Goal: Task Accomplishment & Management: Manage account settings

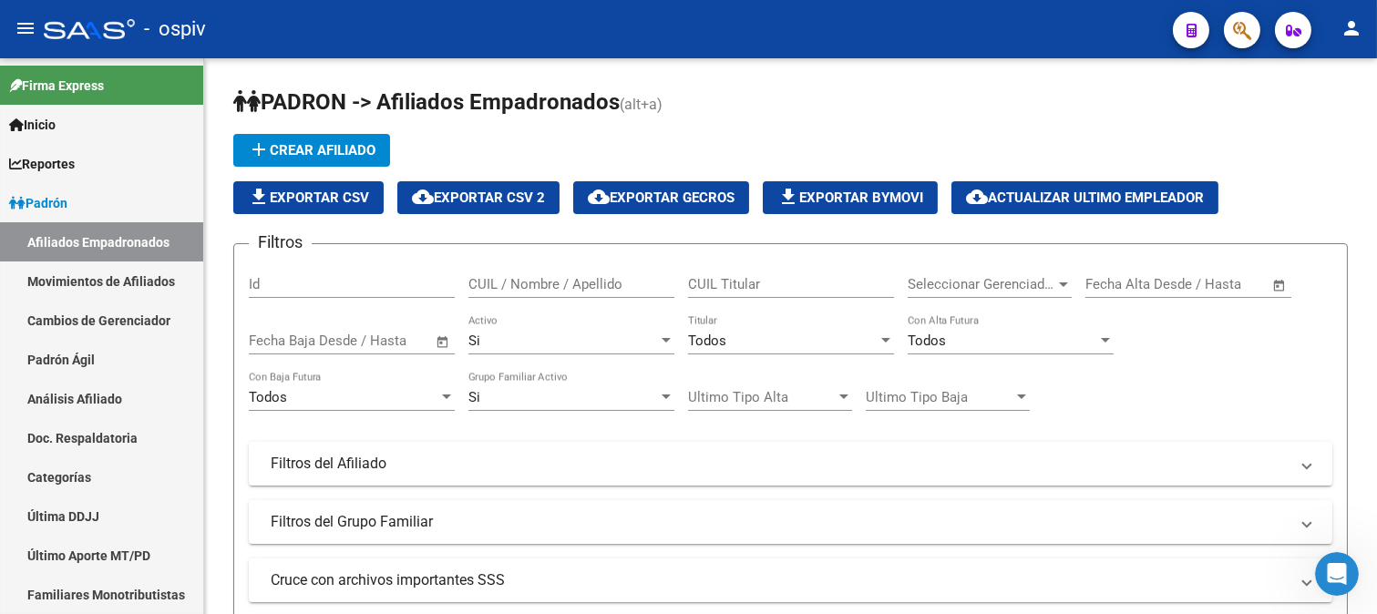
scroll to position [581, 0]
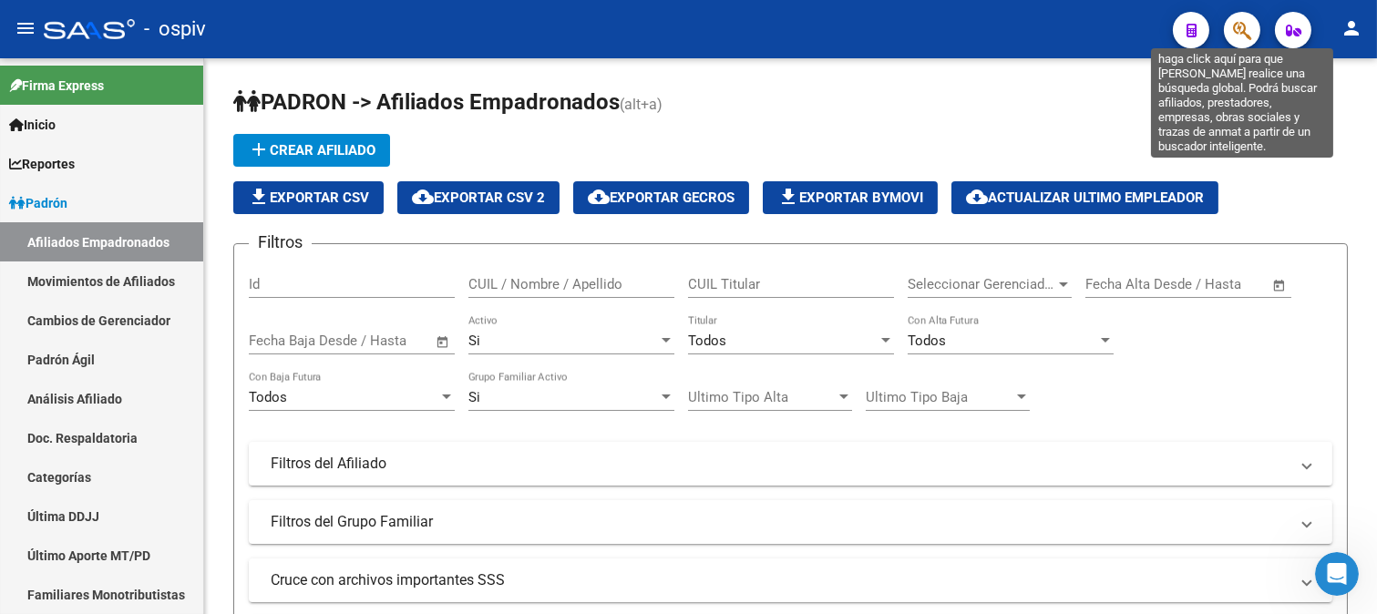
click at [1233, 36] on icon "button" at bounding box center [1242, 30] width 18 height 21
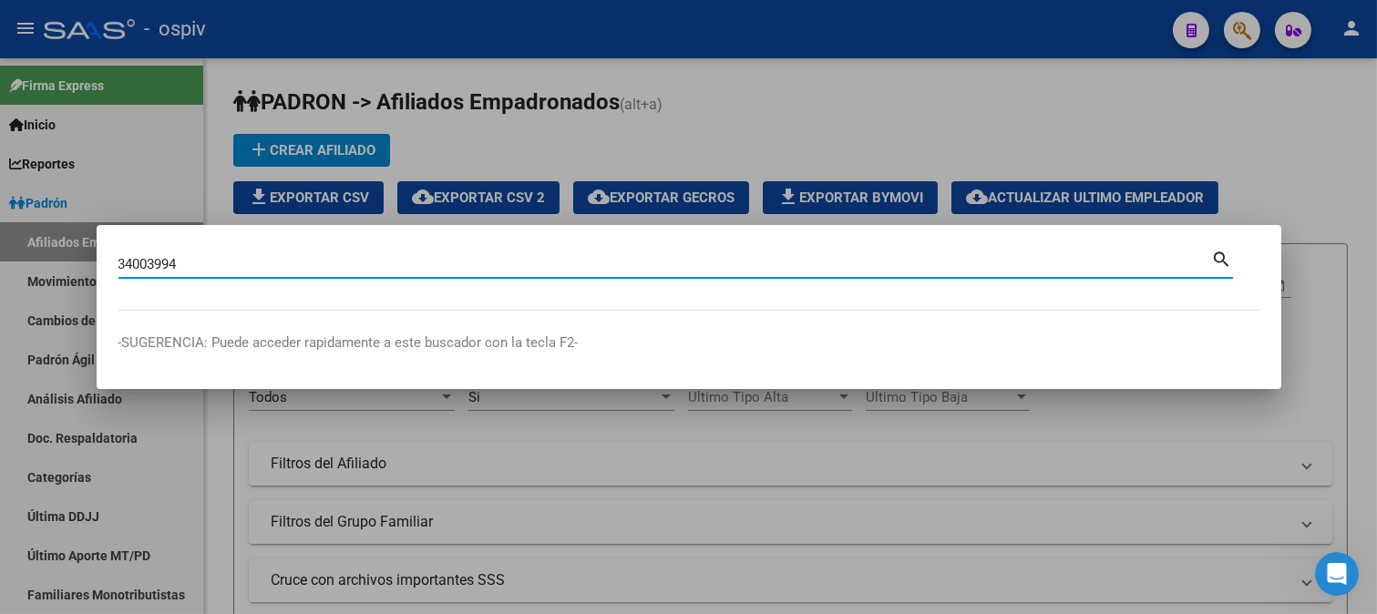
type input "34003994"
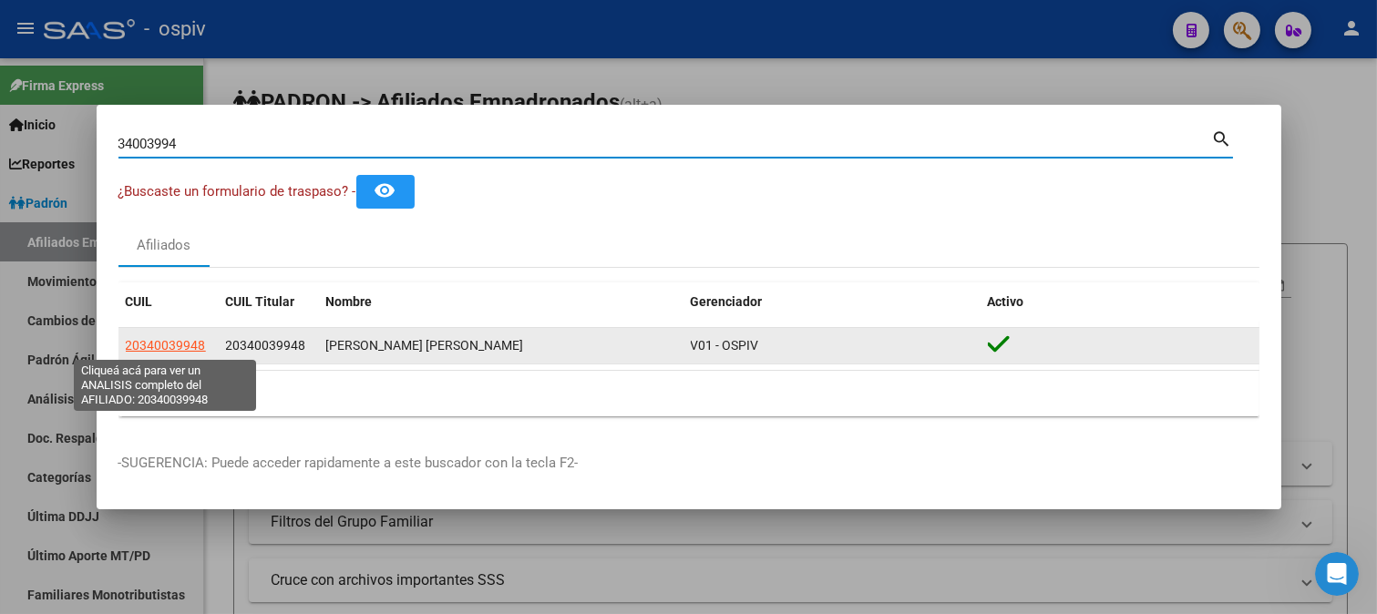
click at [164, 344] on span "20340039948" at bounding box center [166, 345] width 80 height 15
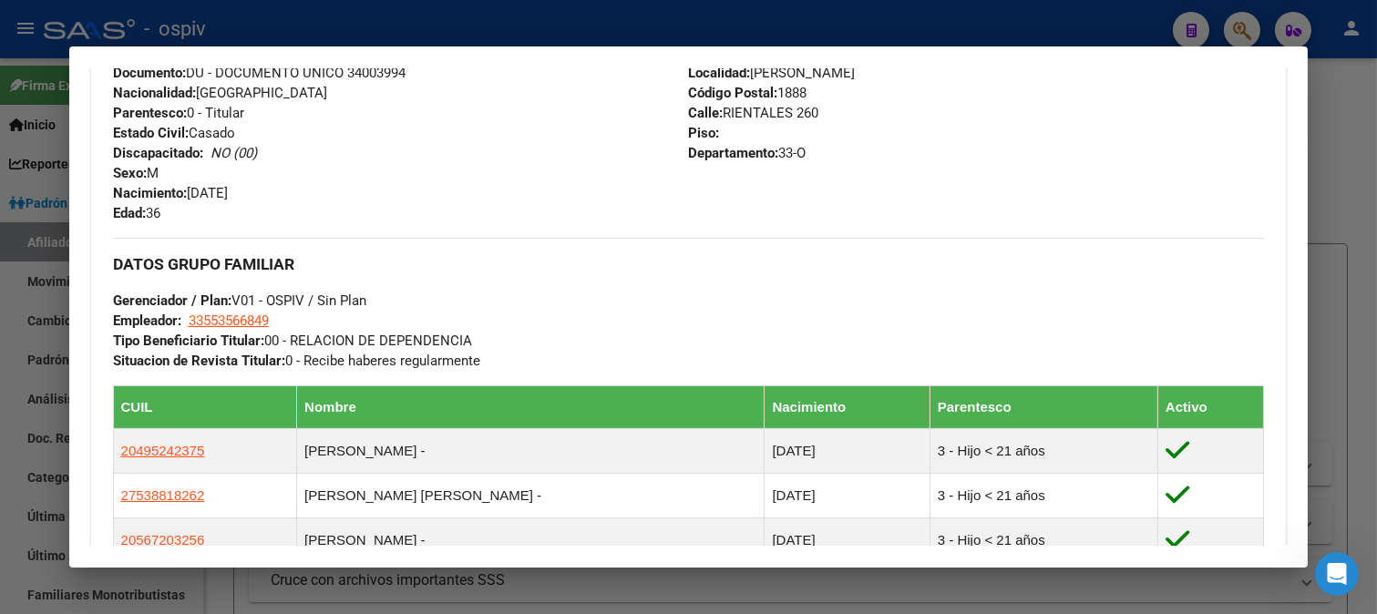
scroll to position [911, 0]
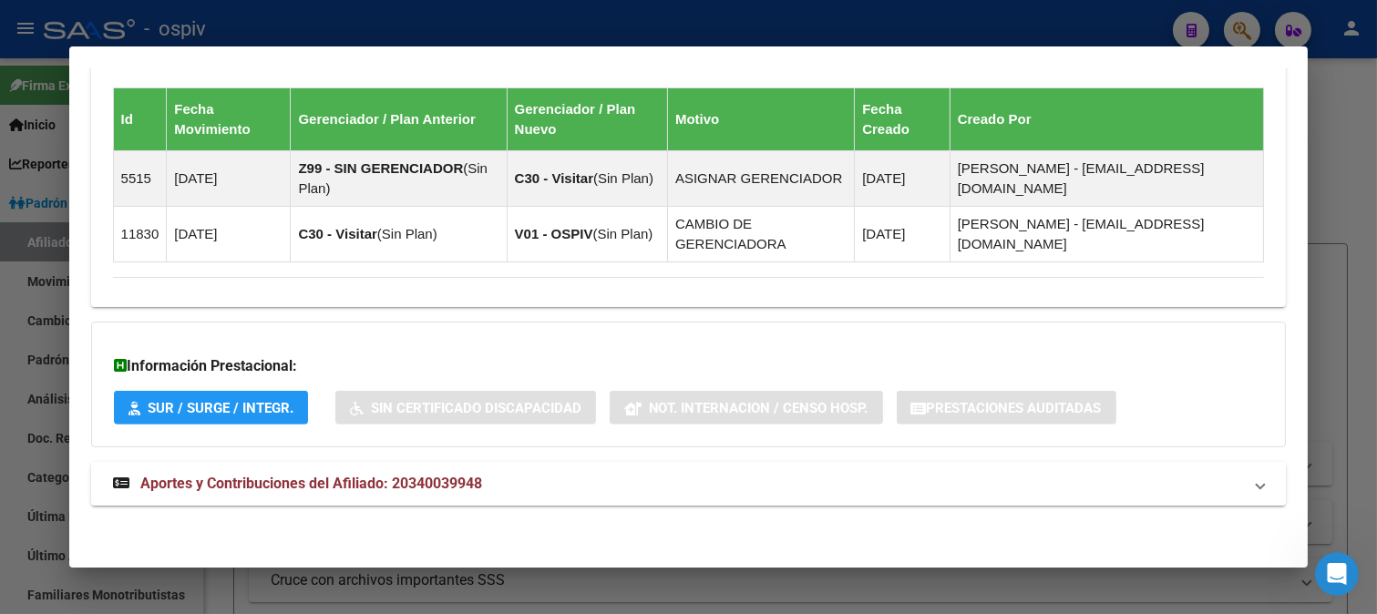
click at [376, 478] on span "Aportes y Contribuciones del Afiliado: 20340039948" at bounding box center [311, 483] width 342 height 17
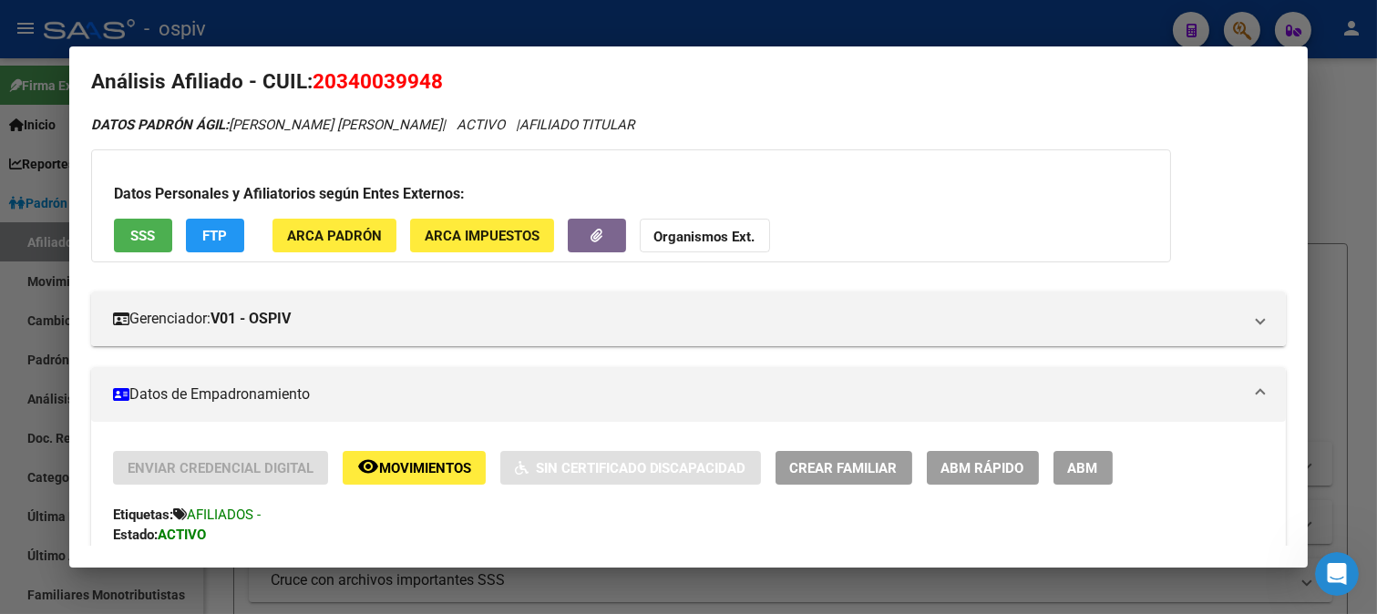
scroll to position [0, 0]
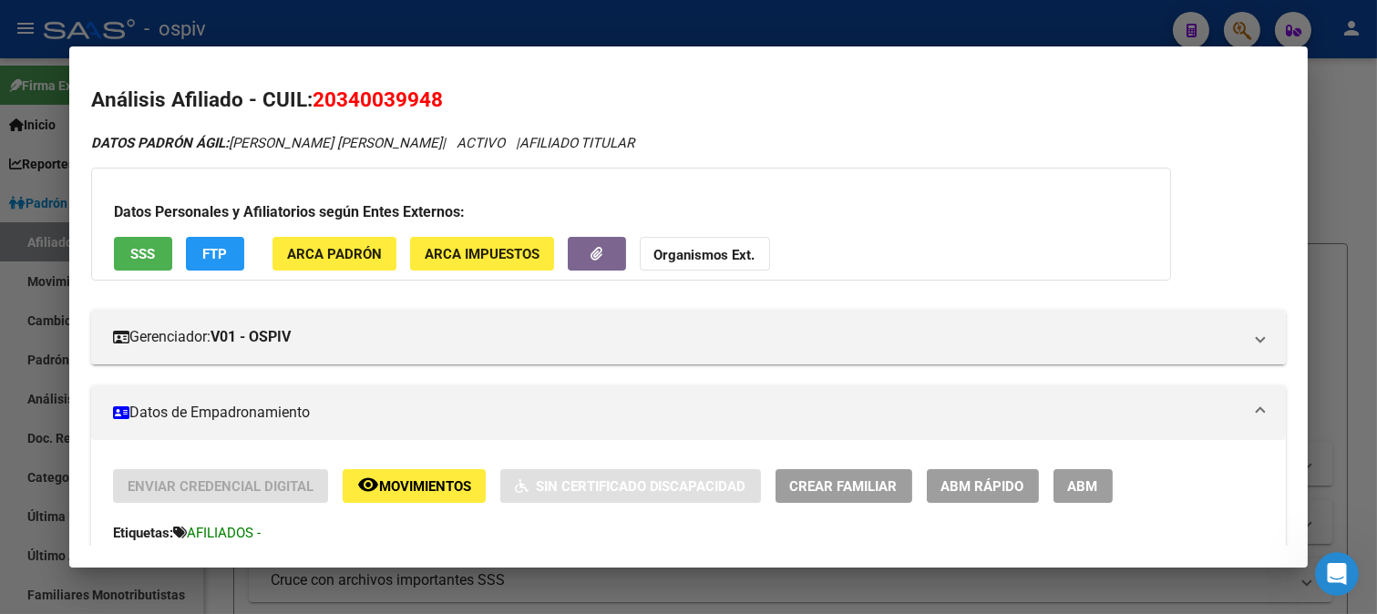
drag, startPoint x: 316, startPoint y: 97, endPoint x: 461, endPoint y: 98, distance: 144.9
click at [461, 98] on h2 "Análisis Afiliado - CUIL: 20340039948" at bounding box center [689, 100] width 1196 height 31
copy span "20340039948"
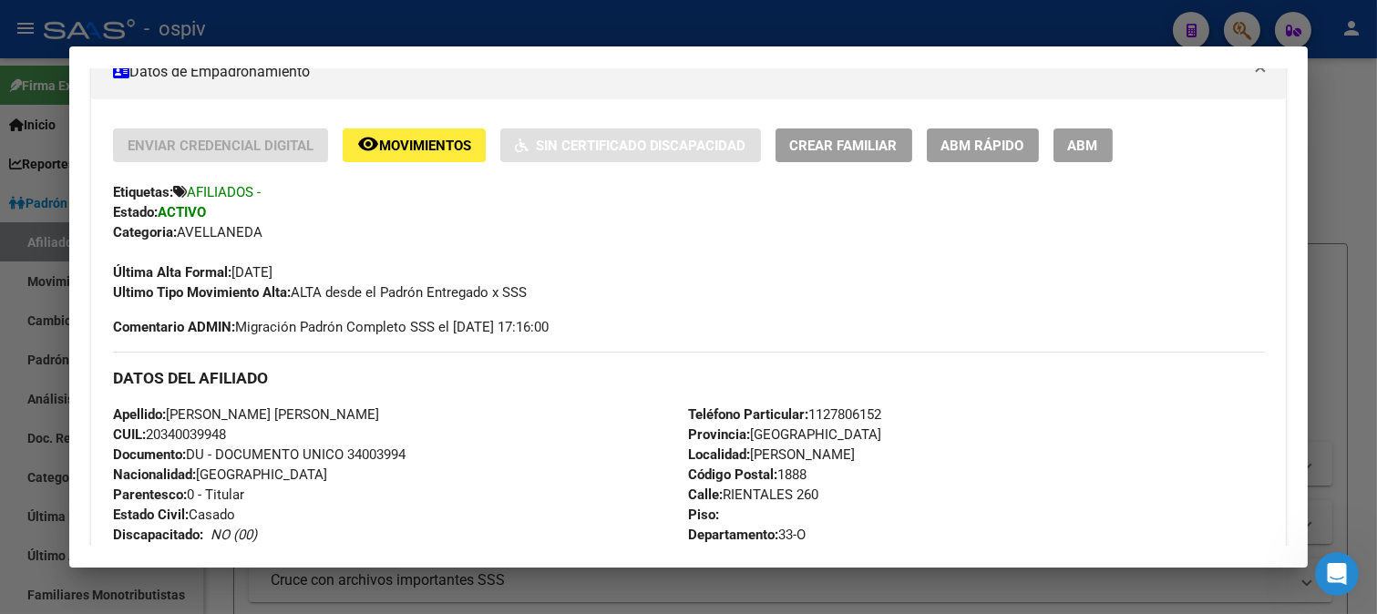
scroll to position [405, 0]
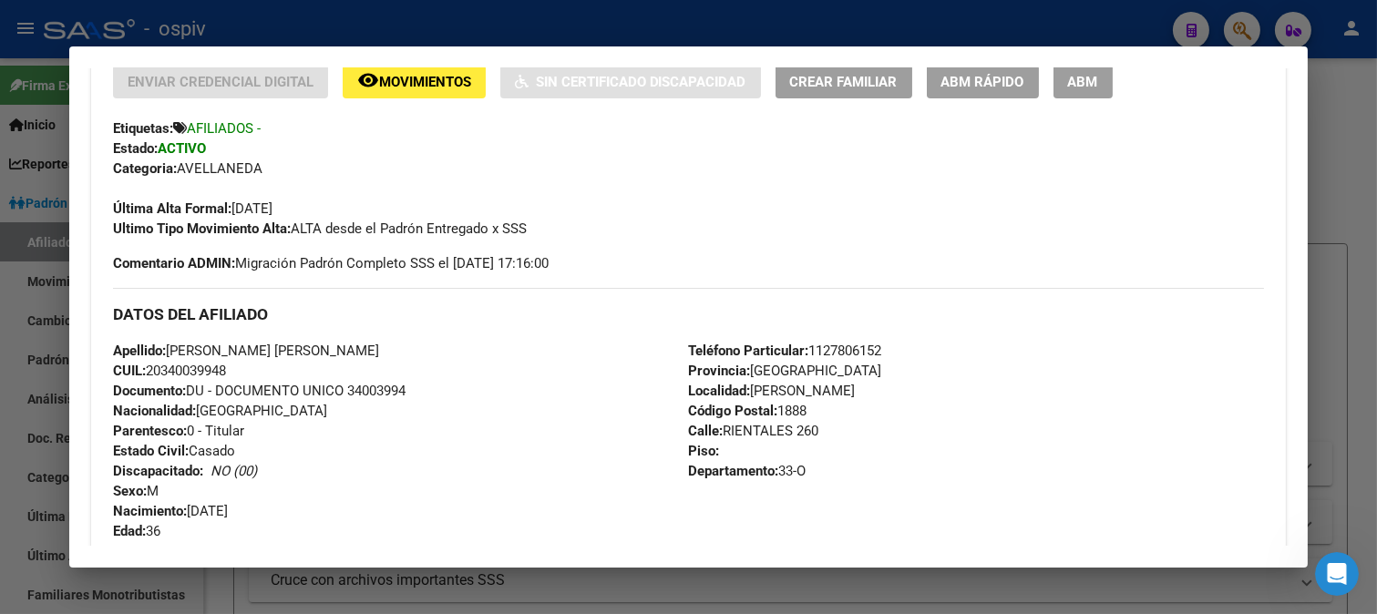
drag, startPoint x: 169, startPoint y: 350, endPoint x: 395, endPoint y: 349, distance: 225.1
click at [395, 349] on div "Apellido: JOSE MARIA JONATHAN MARCELO CUIL: 20340039948 Documento: DU - DOCUMEN…" at bounding box center [401, 441] width 576 height 200
copy span "JOSE MARIA JONATHAN MARCELO"
click at [447, 370] on div "Apellido: JOSE MARIA JONATHAN MARCELO CUIL: 20340039948 Documento: DU - DOCUMEN…" at bounding box center [401, 441] width 576 height 200
click at [1256, 28] on div at bounding box center [688, 307] width 1377 height 614
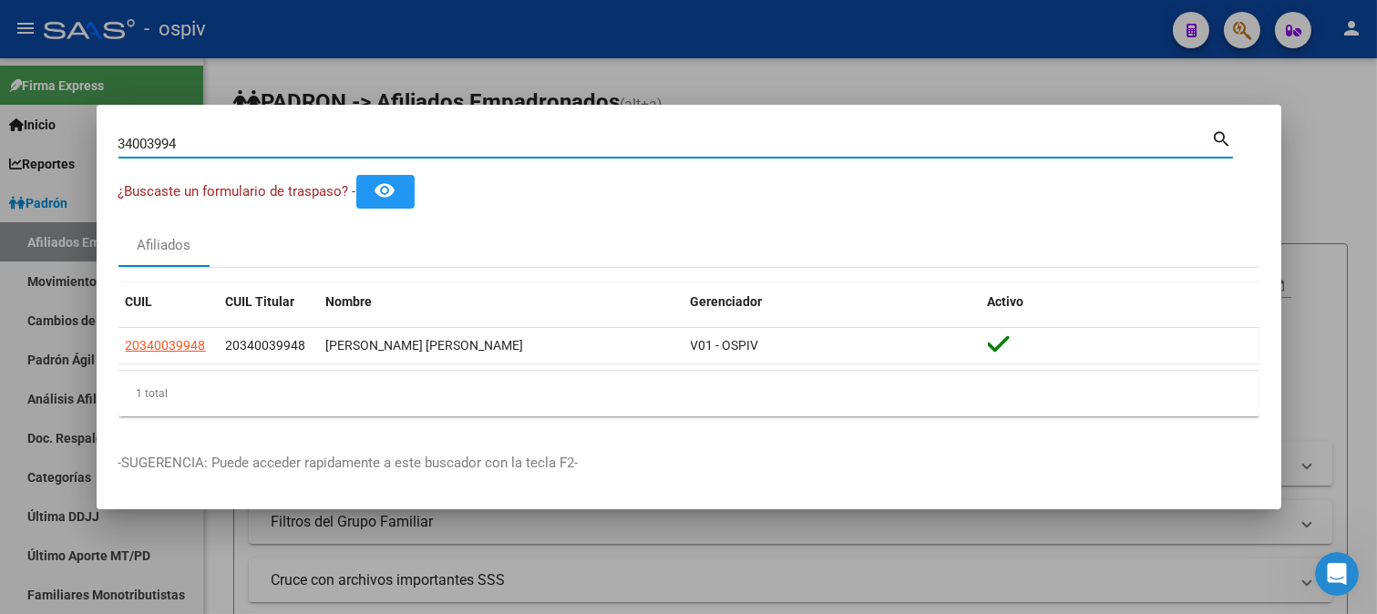
drag, startPoint x: 192, startPoint y: 148, endPoint x: 34, endPoint y: 148, distance: 158.6
click at [36, 148] on div "34003994 Buscar (apellido, dni, cuil, nro traspaso, cuit, obra social) search ¿…" at bounding box center [688, 307] width 1377 height 614
click at [143, 144] on input "2155706" at bounding box center [665, 144] width 1094 height 16
click at [150, 141] on input "2155706" at bounding box center [665, 144] width 1094 height 16
drag, startPoint x: 142, startPoint y: 142, endPoint x: 153, endPoint y: 140, distance: 11.1
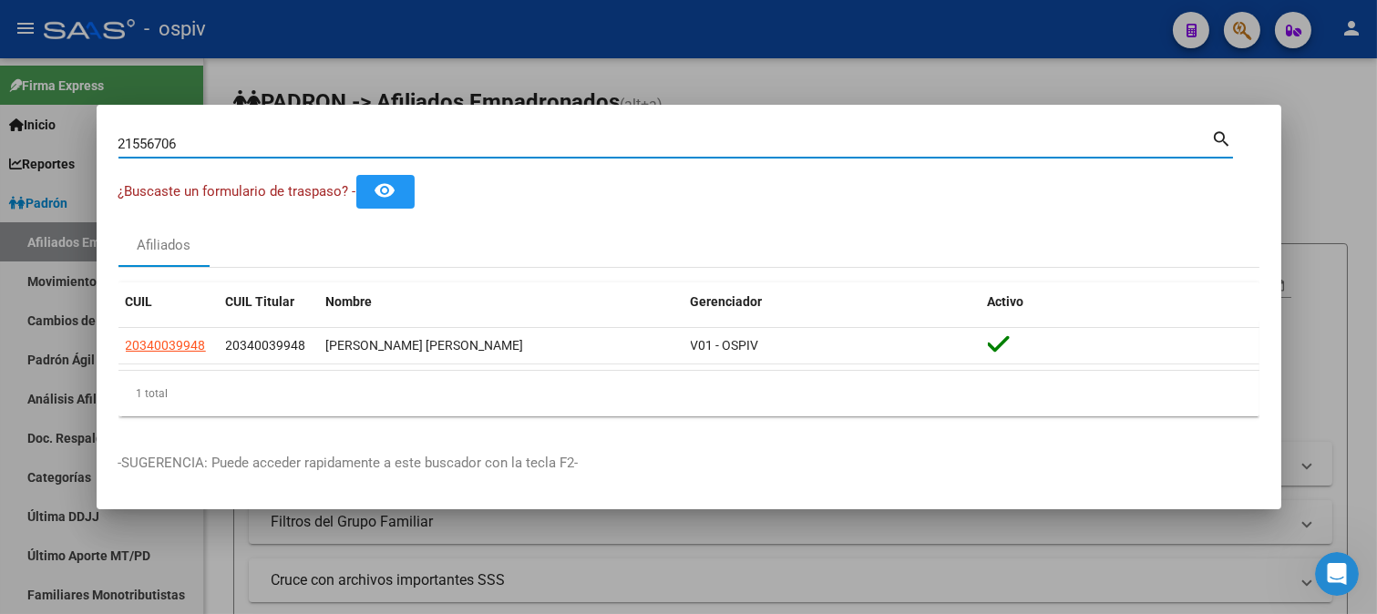
click at [153, 140] on input "21556706" at bounding box center [665, 144] width 1094 height 16
type input "21565706"
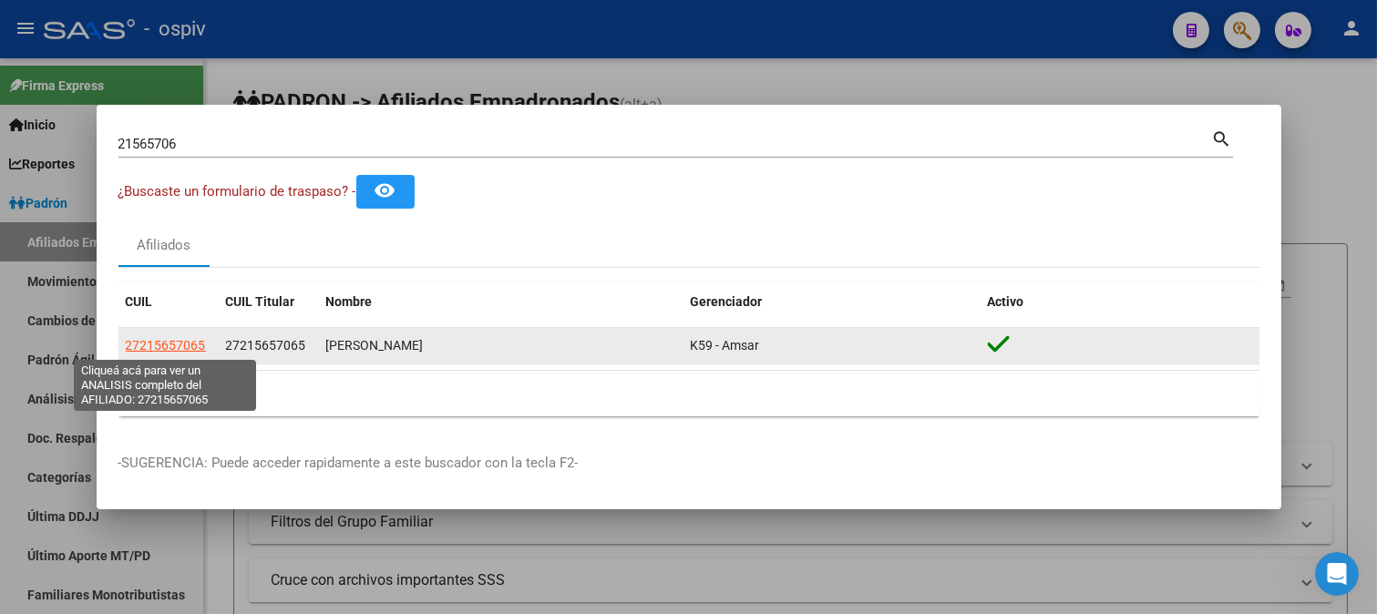
click at [185, 347] on span "27215657065" at bounding box center [166, 345] width 80 height 15
type textarea "27215657065"
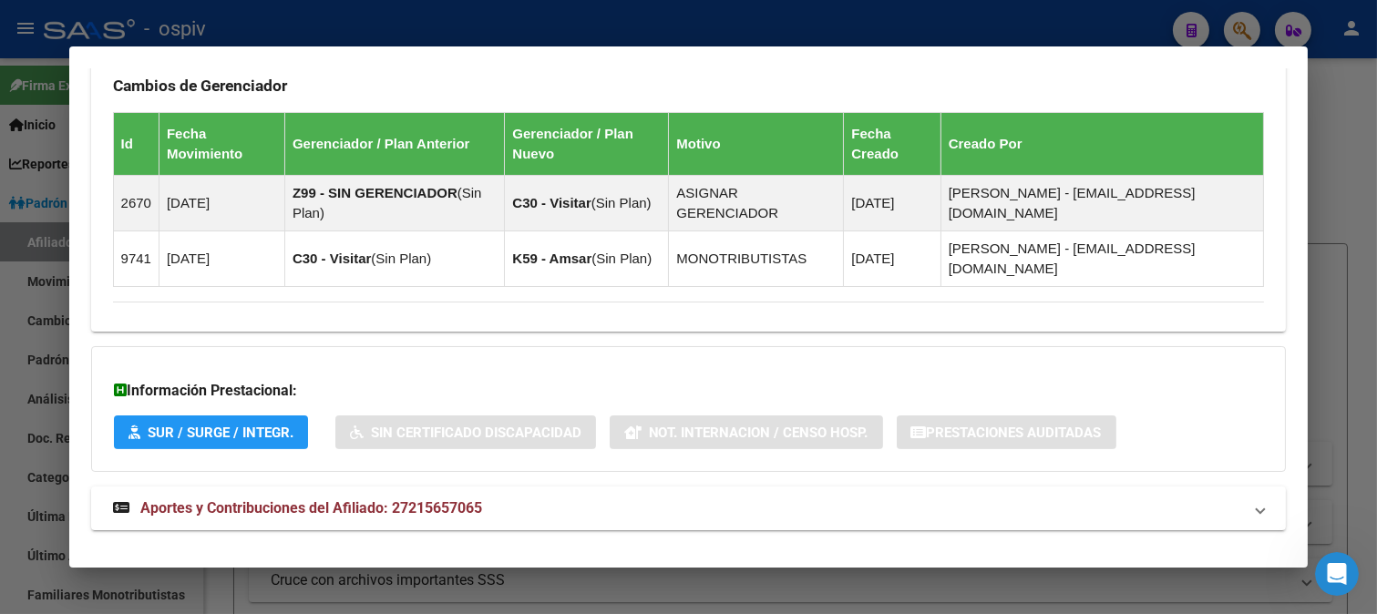
scroll to position [1116, 0]
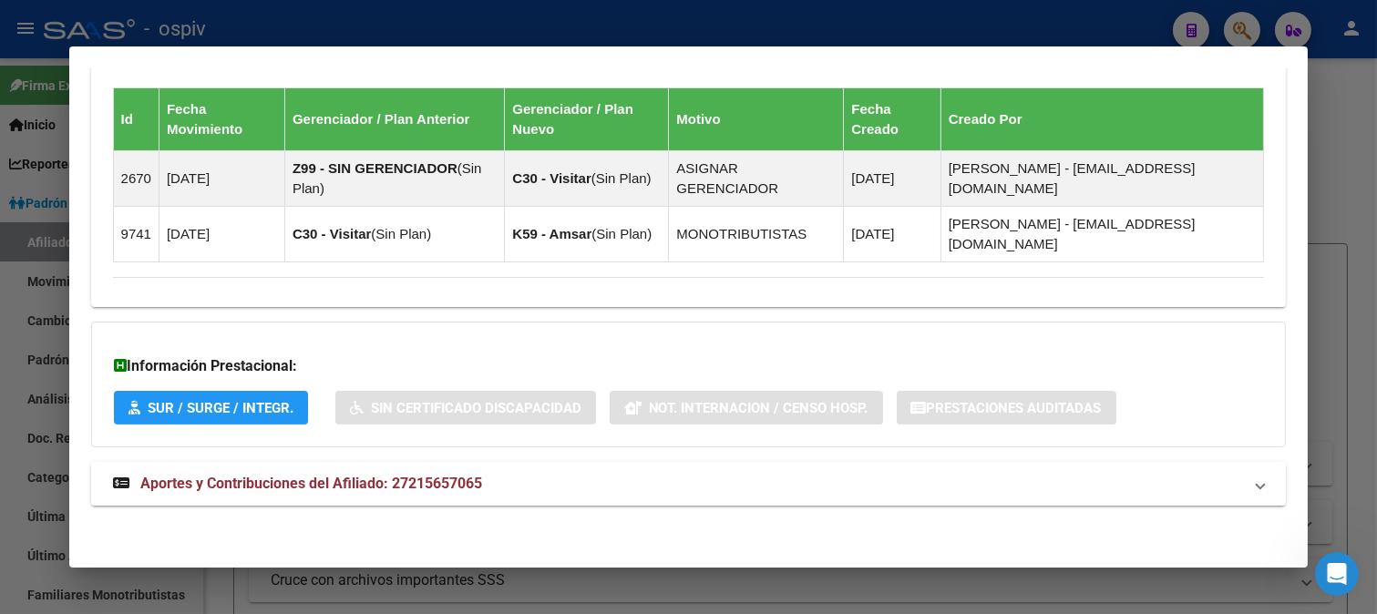
click at [275, 475] on span "Aportes y Contribuciones del Afiliado: 27215657065" at bounding box center [311, 483] width 342 height 17
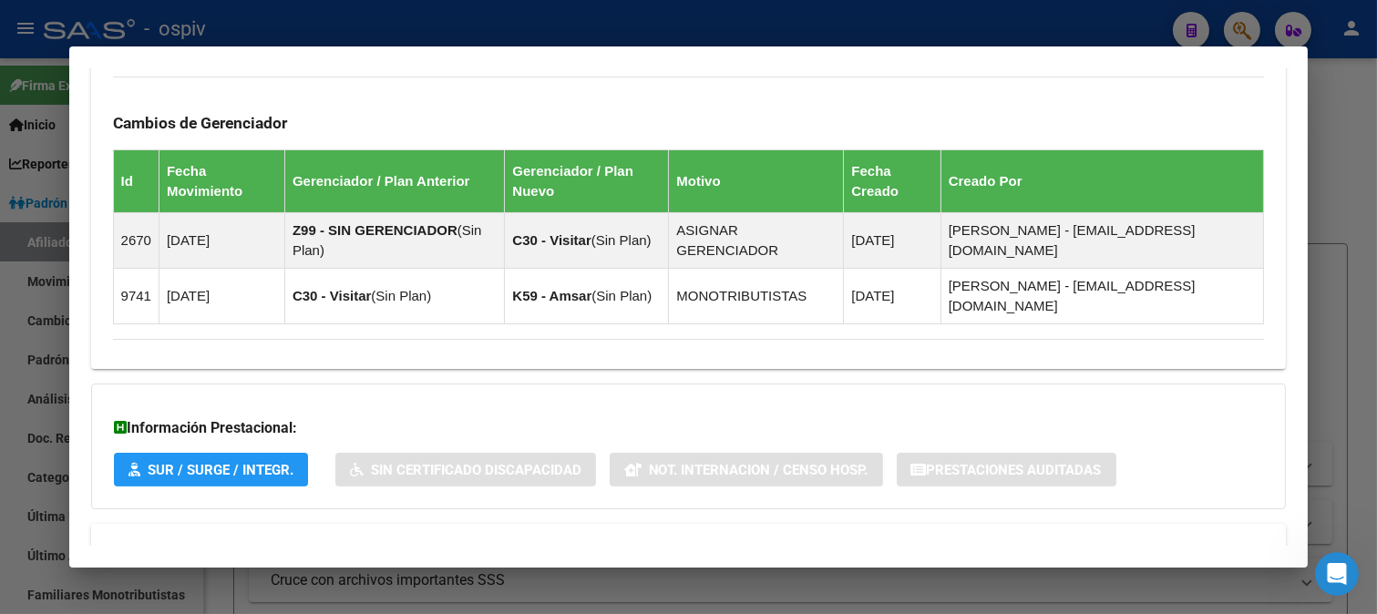
scroll to position [995, 0]
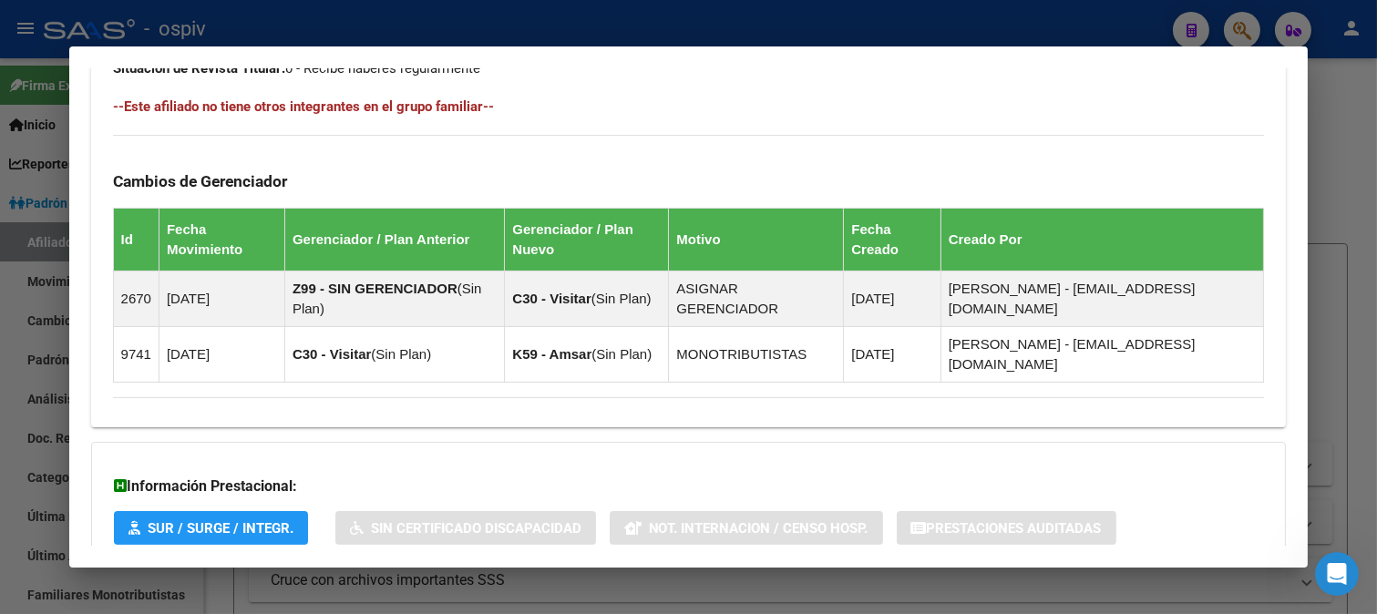
click at [1241, 34] on div at bounding box center [688, 307] width 1377 height 614
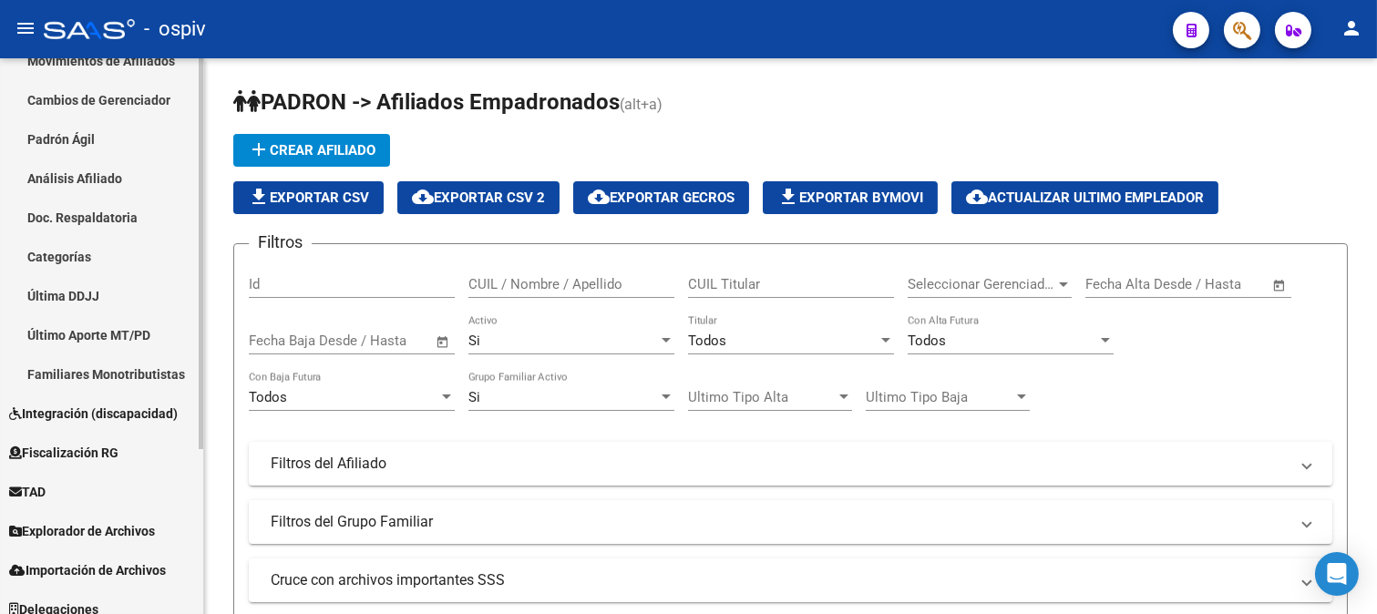
scroll to position [234, 0]
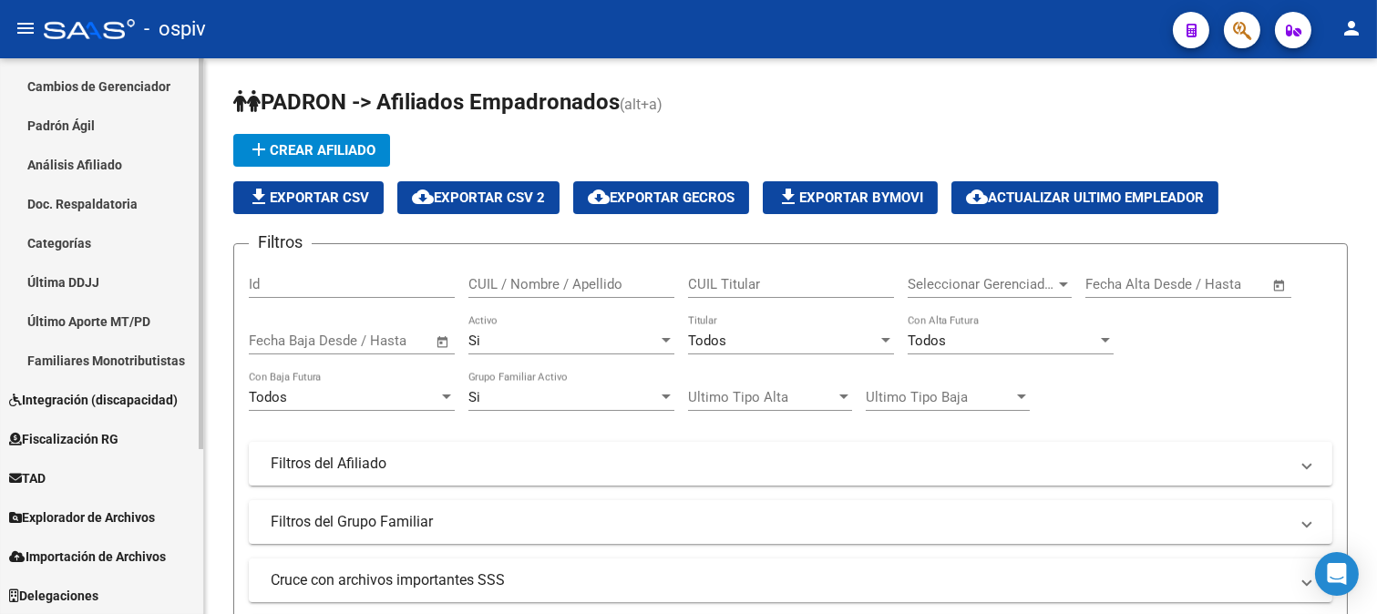
click at [114, 517] on span "Explorador de Archivos" at bounding box center [82, 518] width 146 height 20
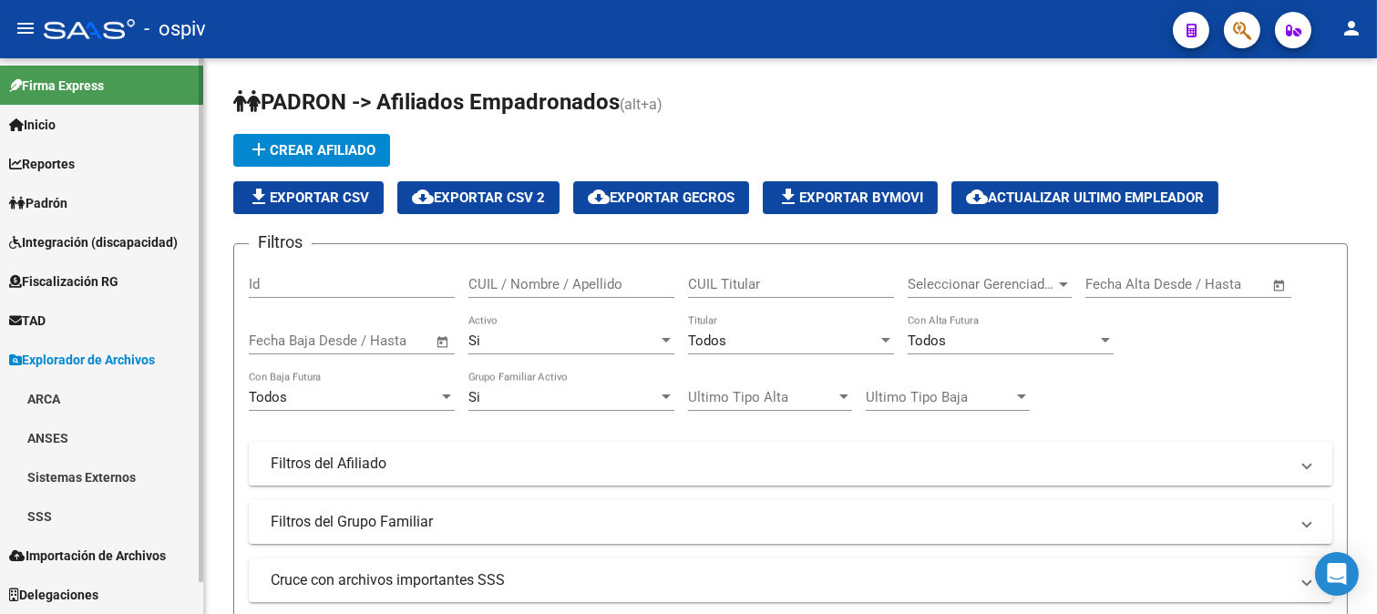
scroll to position [0, 0]
click at [67, 194] on span "Padrón" at bounding box center [38, 203] width 58 height 20
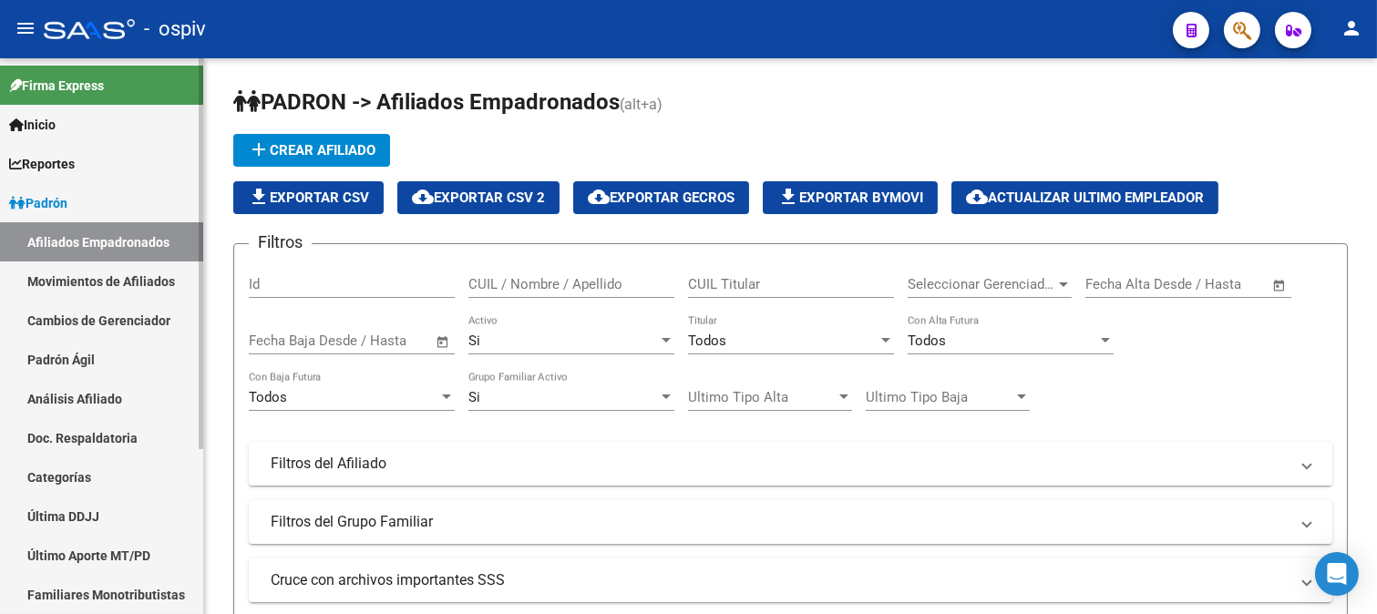
click at [76, 244] on link "Afiliados Empadronados" at bounding box center [101, 241] width 203 height 39
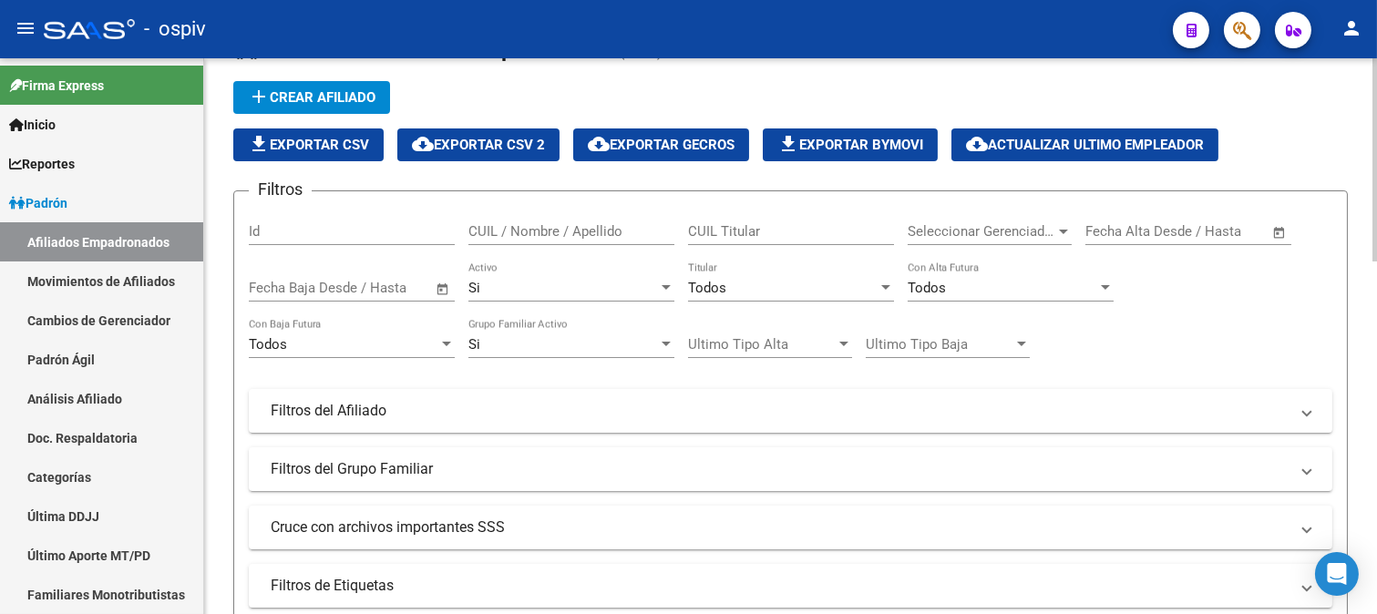
scroll to position [101, 0]
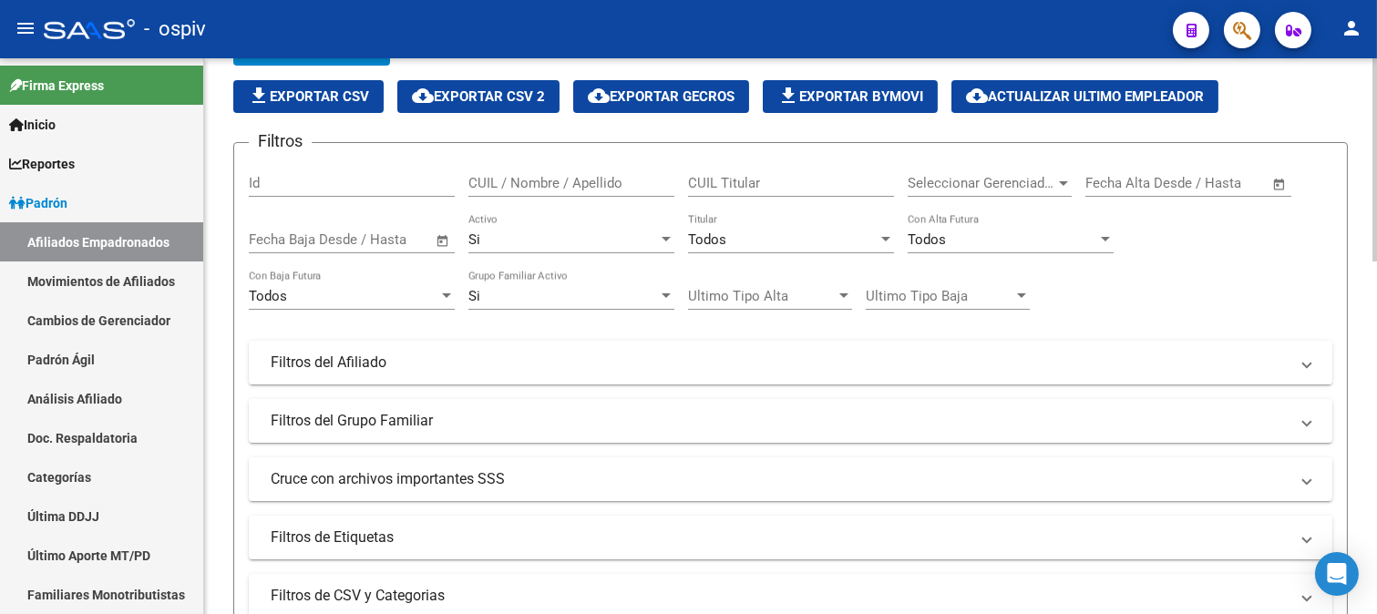
click at [416, 369] on mat-panel-title "Filtros del Afiliado" at bounding box center [780, 363] width 1018 height 20
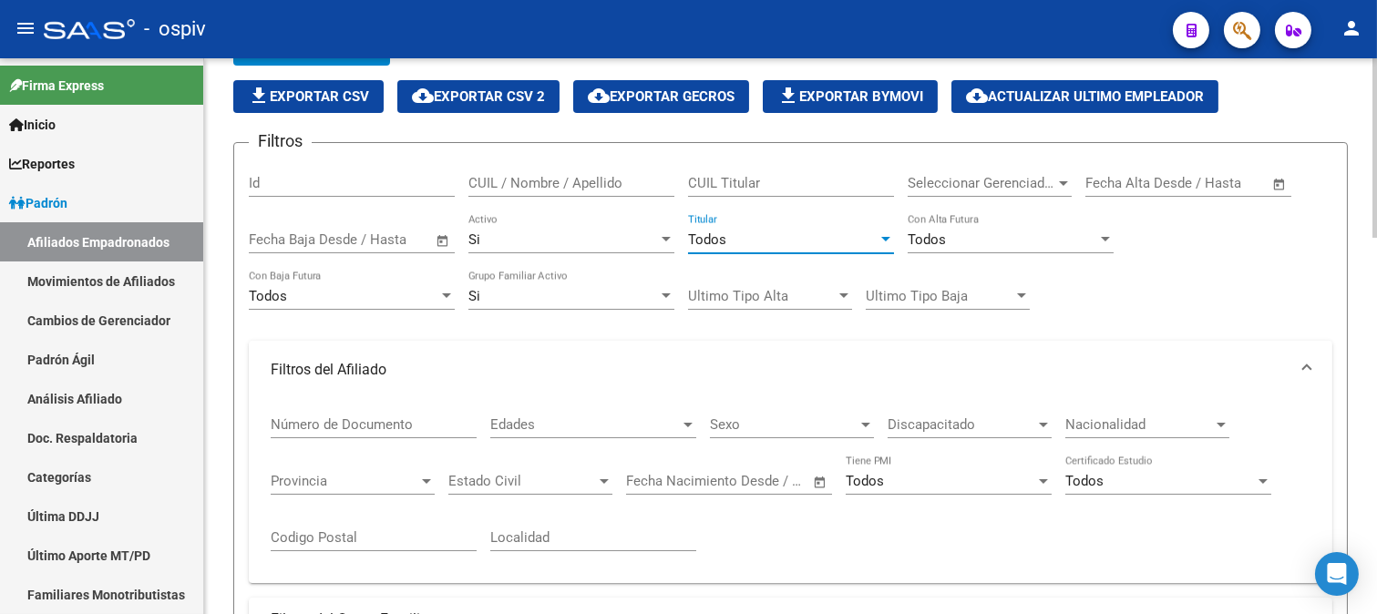
click at [794, 239] on div "Todos" at bounding box center [783, 239] width 190 height 16
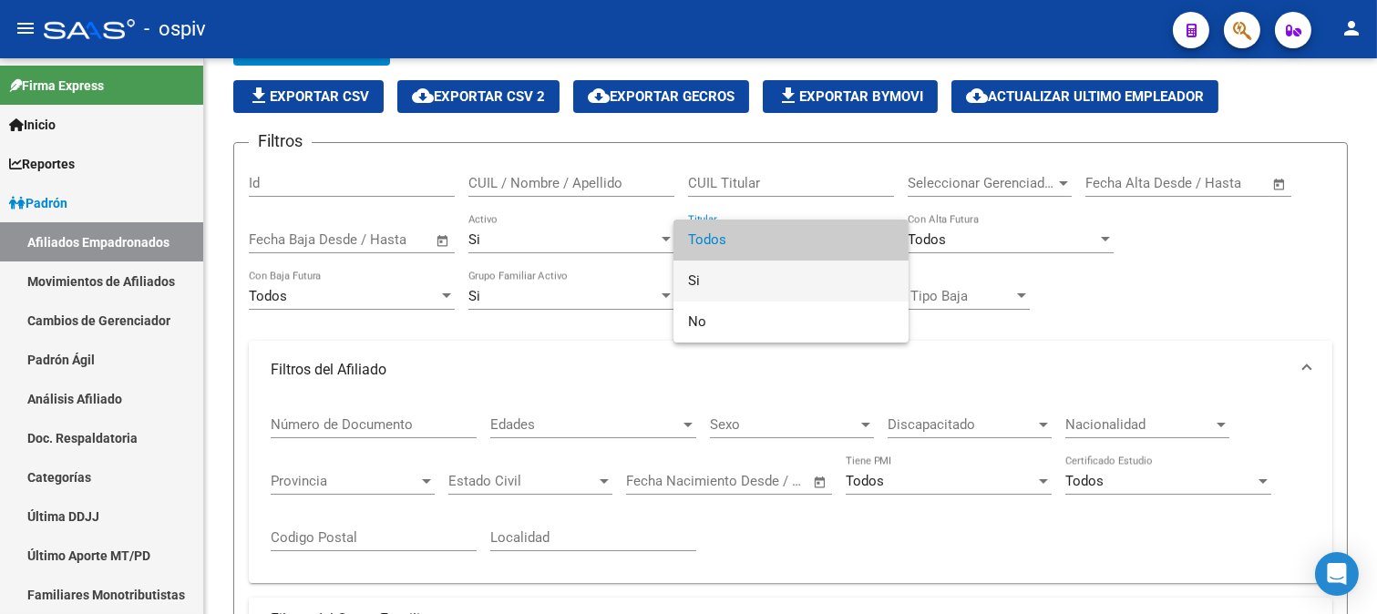
click at [695, 278] on span "Si" at bounding box center [791, 281] width 206 height 41
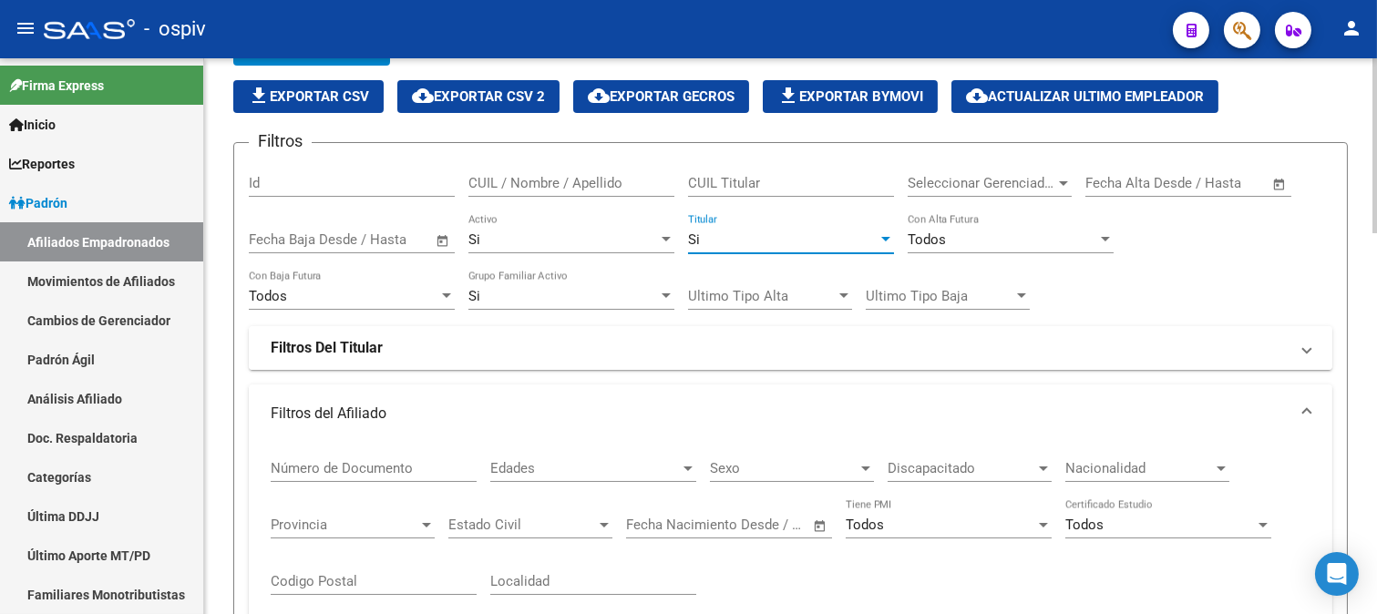
click at [435, 354] on mat-panel-title "Filtros Del Titular" at bounding box center [780, 348] width 1018 height 20
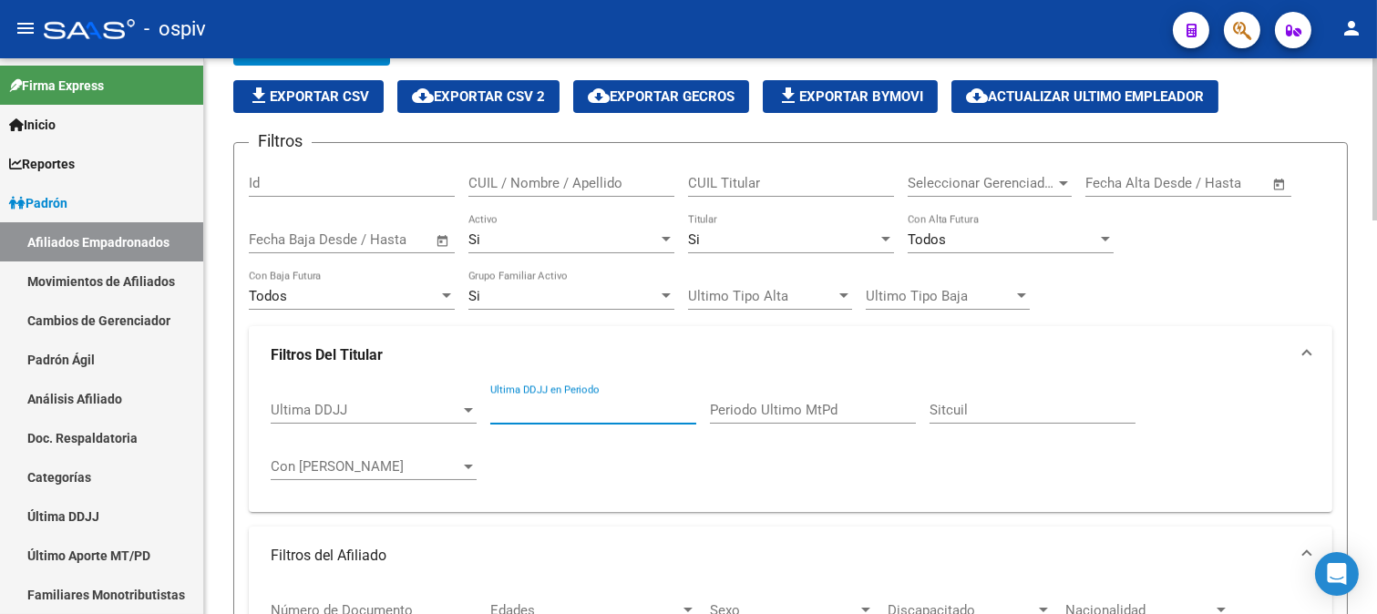
click at [522, 416] on input "Ultima DDJJ en Periodo" at bounding box center [593, 410] width 206 height 16
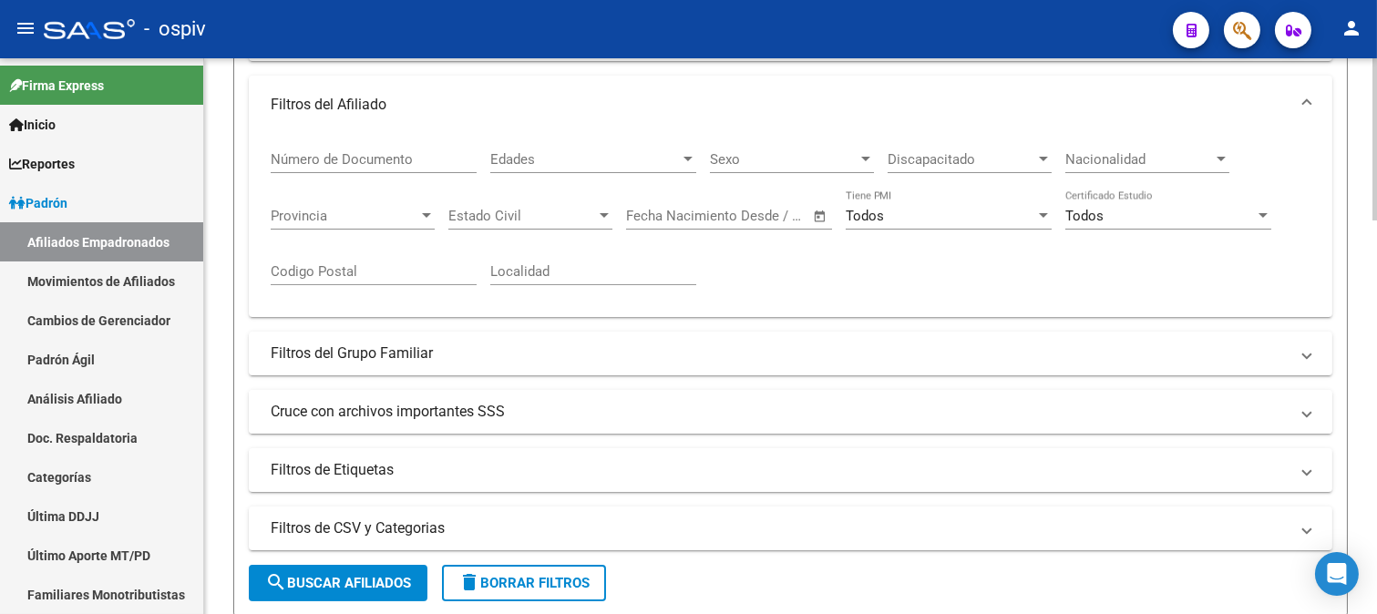
scroll to position [607, 0]
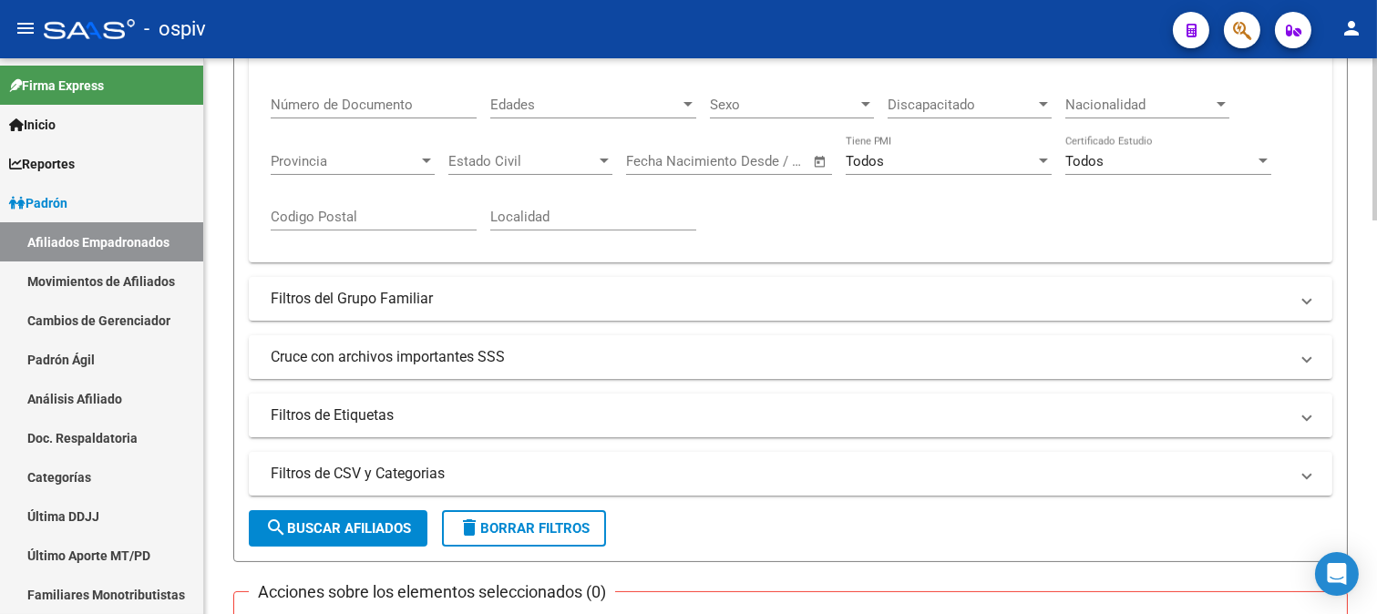
type input "202507"
click at [338, 424] on mat-panel-title "Filtros de Etiquetas" at bounding box center [780, 416] width 1018 height 20
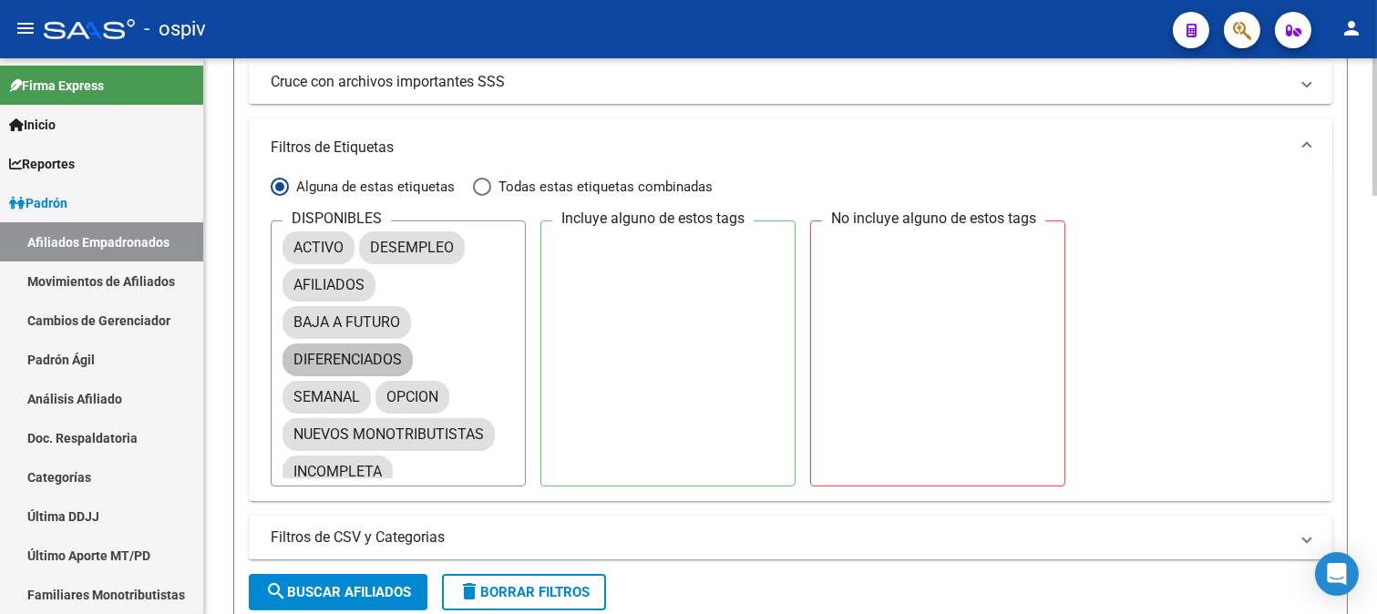
scroll to position [911, 0]
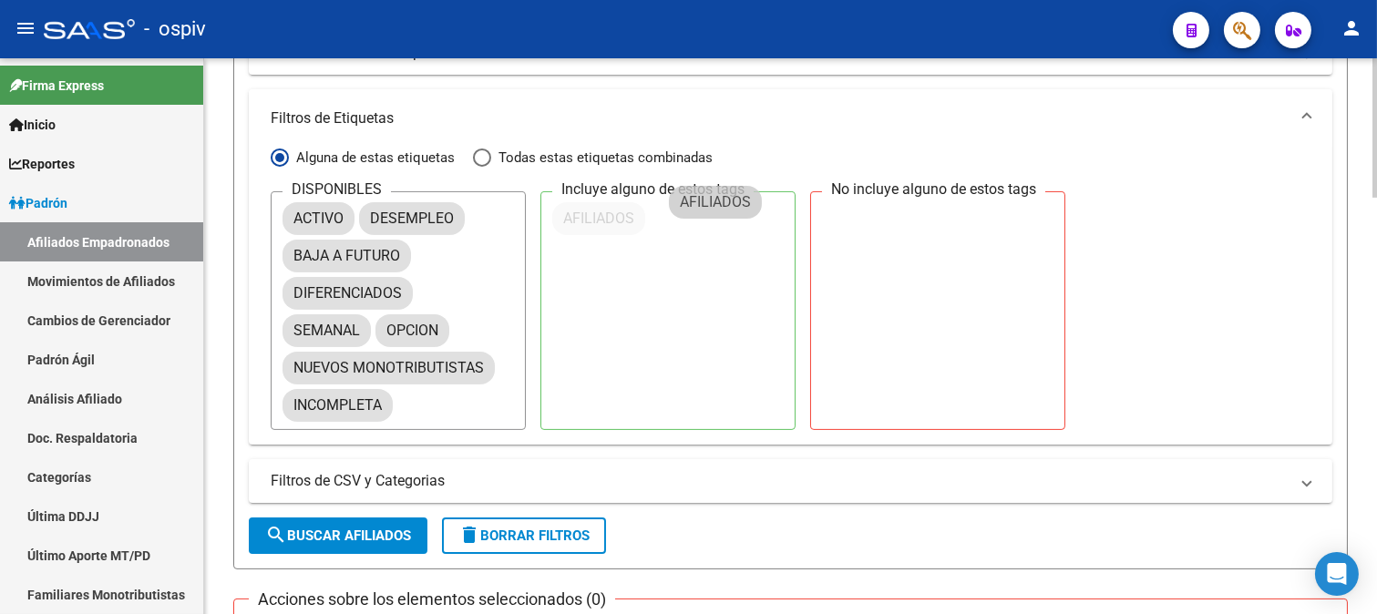
drag, startPoint x: 331, startPoint y: 264, endPoint x: 702, endPoint y: 233, distance: 372.2
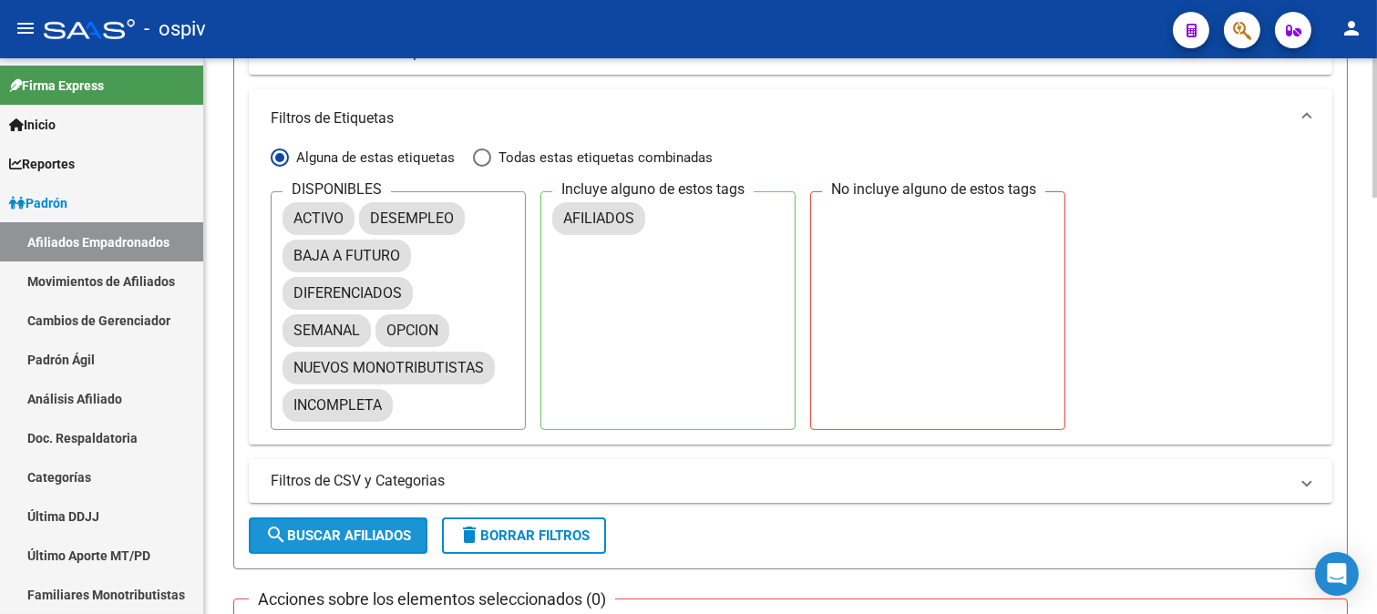
click at [344, 533] on span "search Buscar Afiliados" at bounding box center [338, 536] width 146 height 16
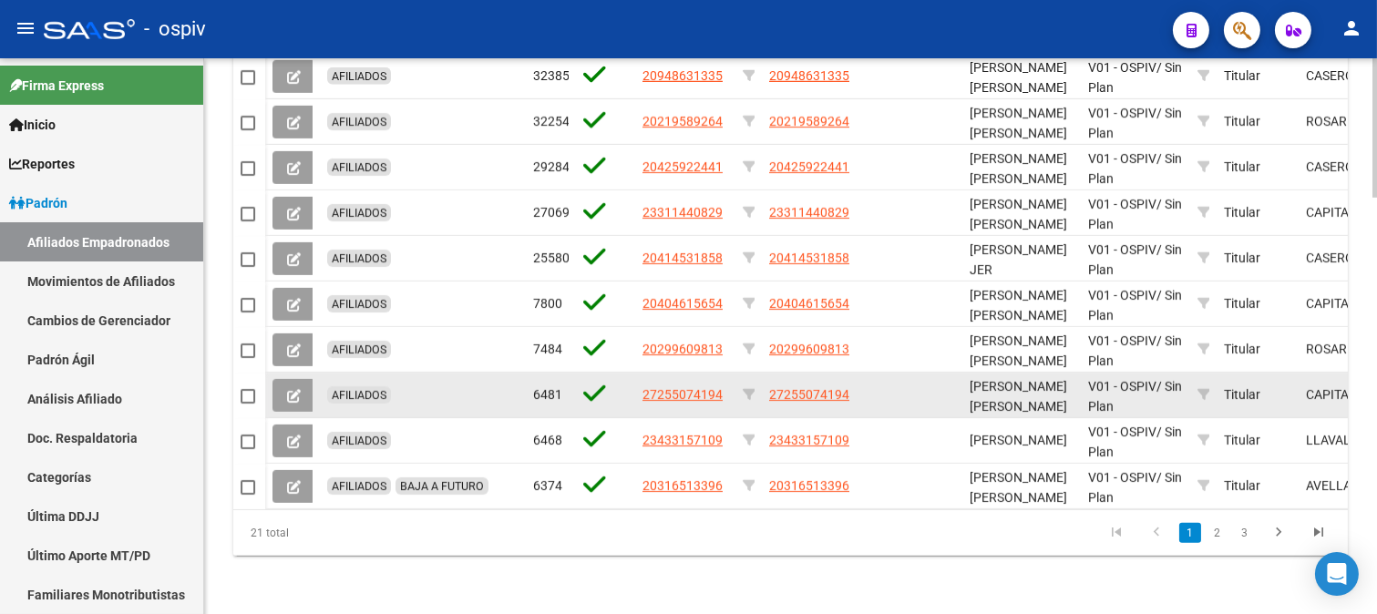
scroll to position [1664, 0]
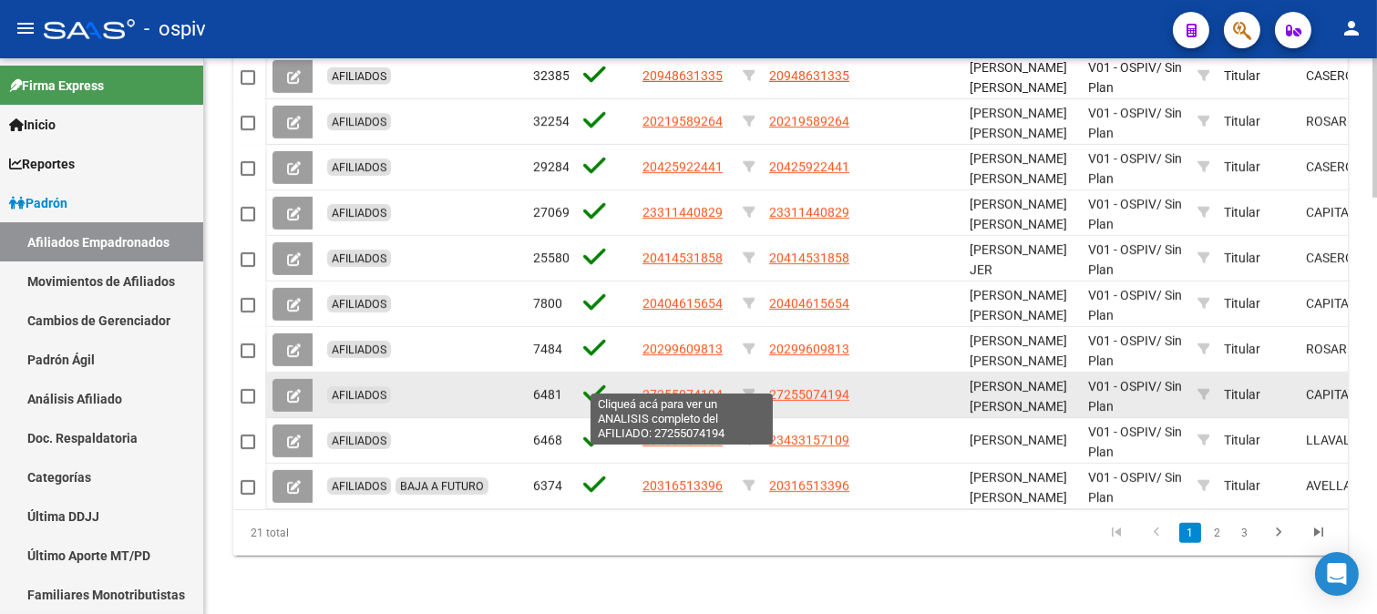
click at [702, 387] on span "27255074194" at bounding box center [682, 394] width 80 height 15
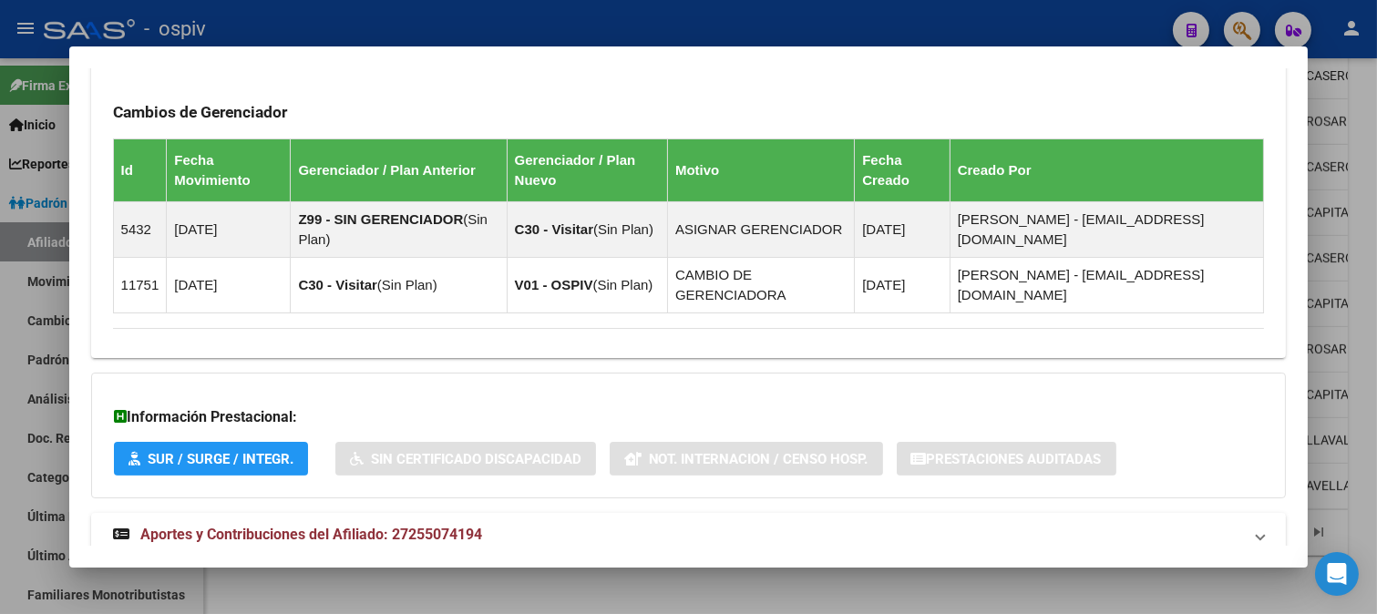
scroll to position [1114, 0]
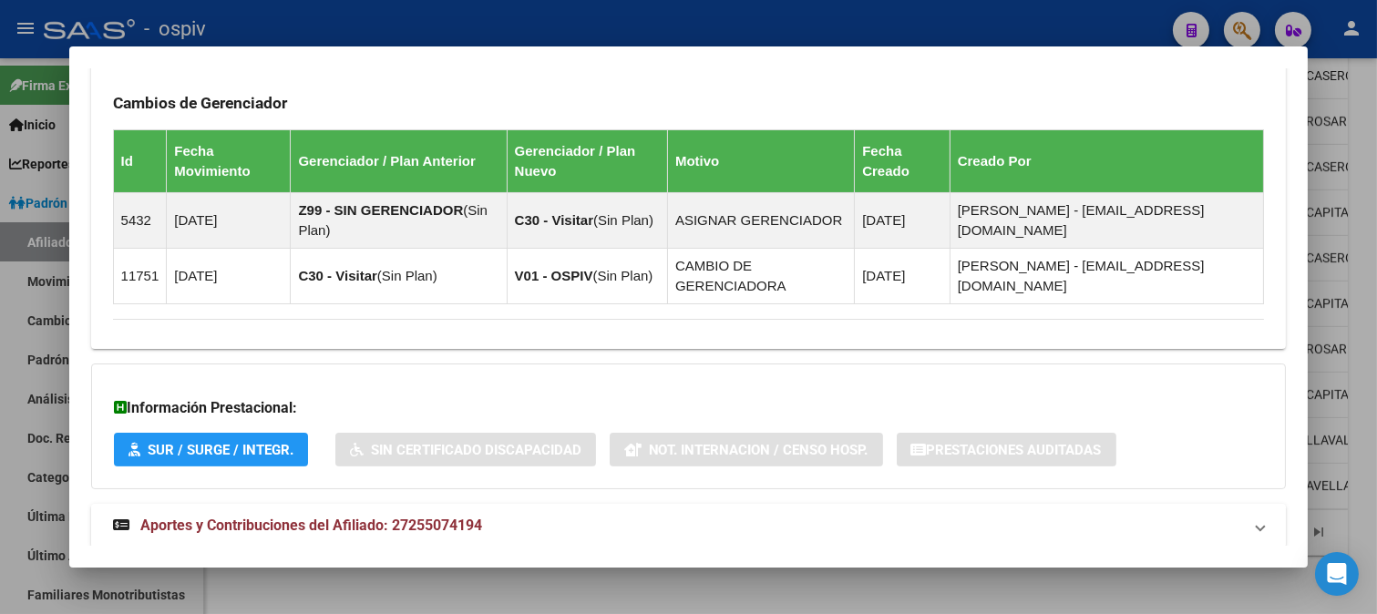
click at [426, 529] on span "Aportes y Contribuciones del Afiliado: 27255074194" at bounding box center [311, 525] width 342 height 17
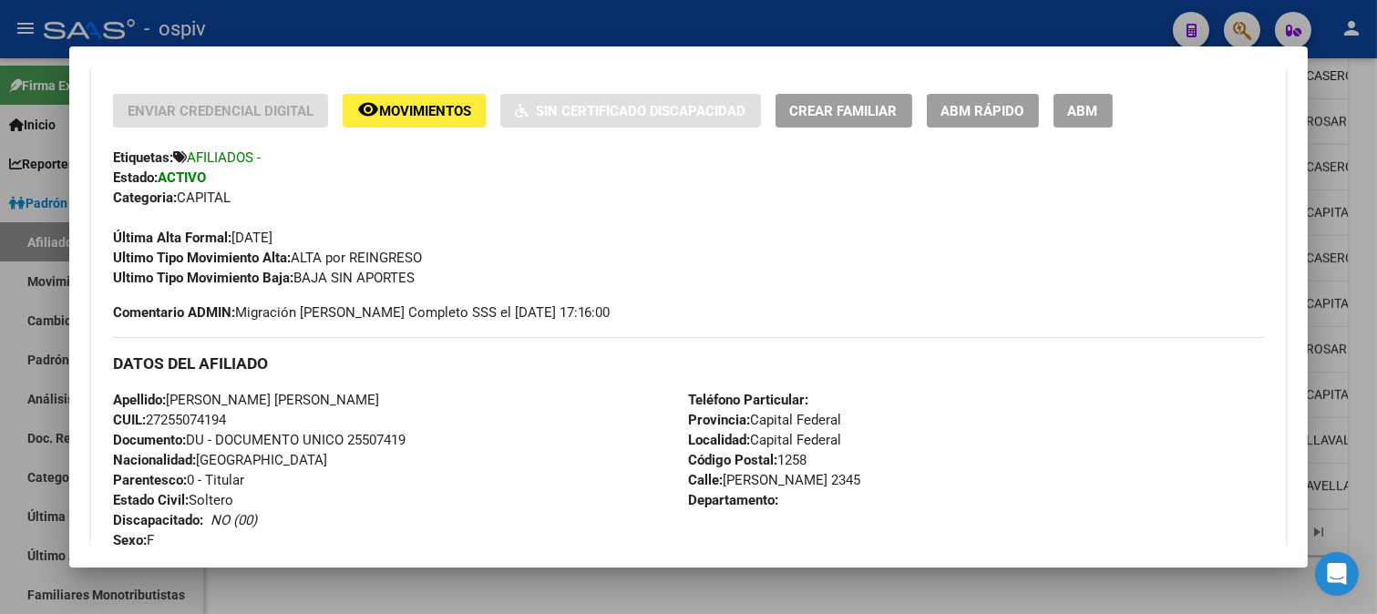
scroll to position [0, 0]
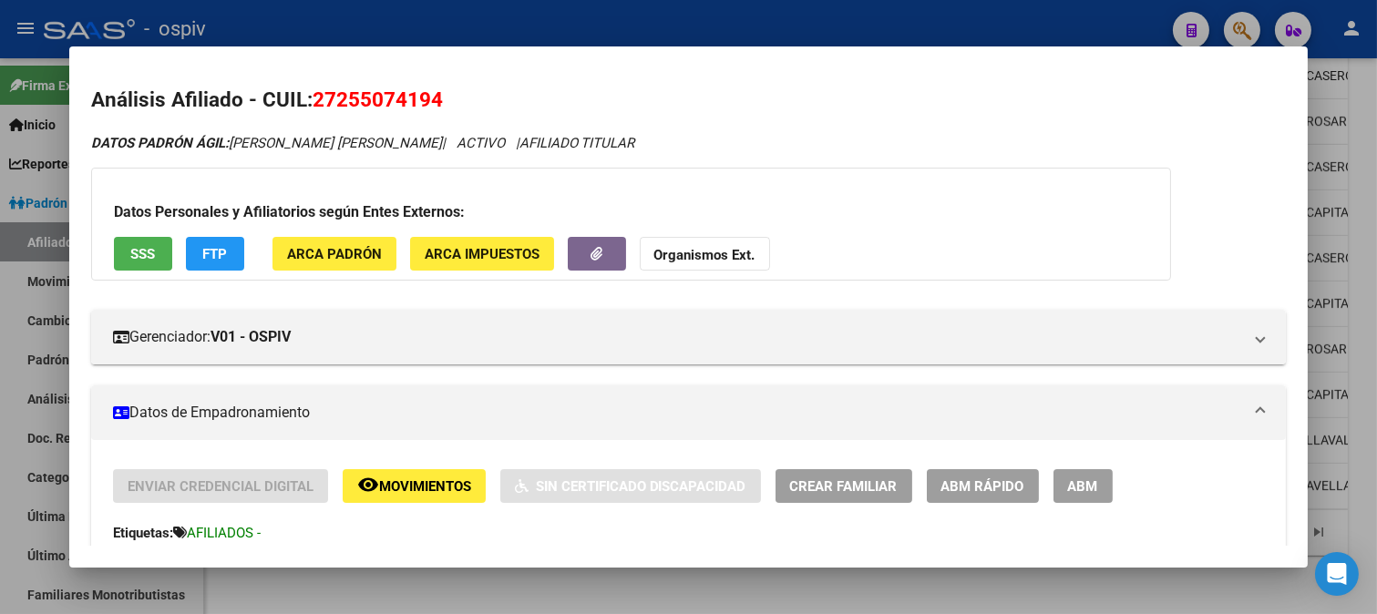
click at [1075, 24] on div at bounding box center [688, 307] width 1377 height 614
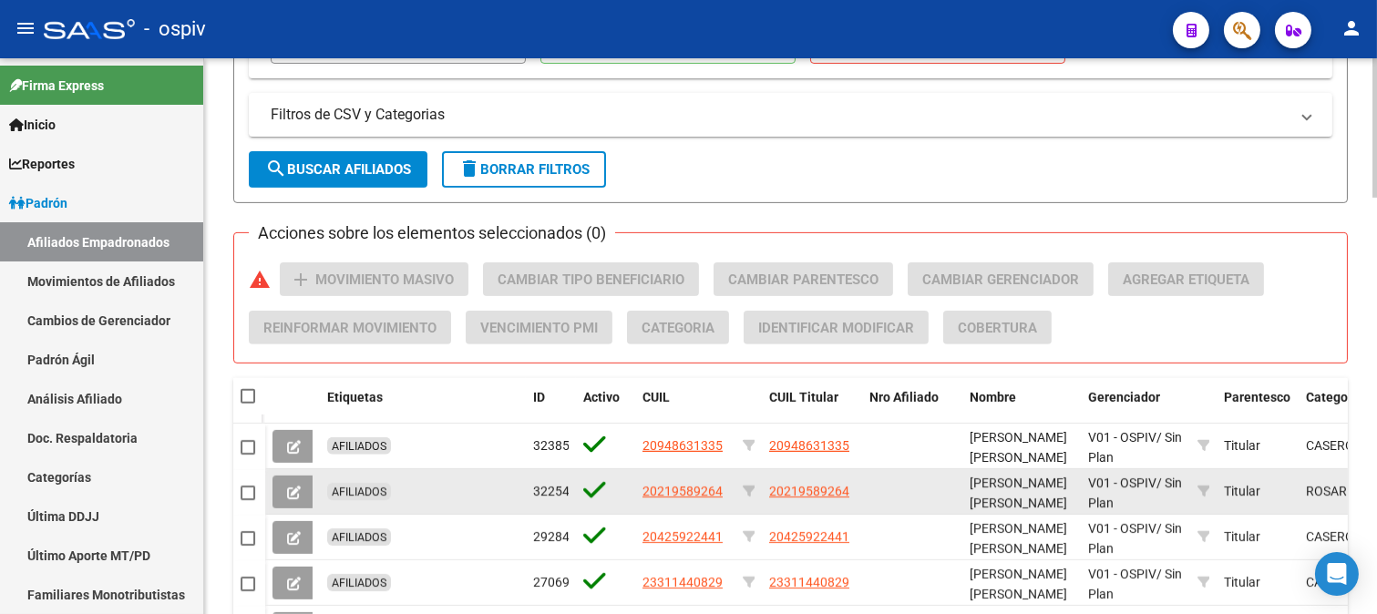
scroll to position [1259, 0]
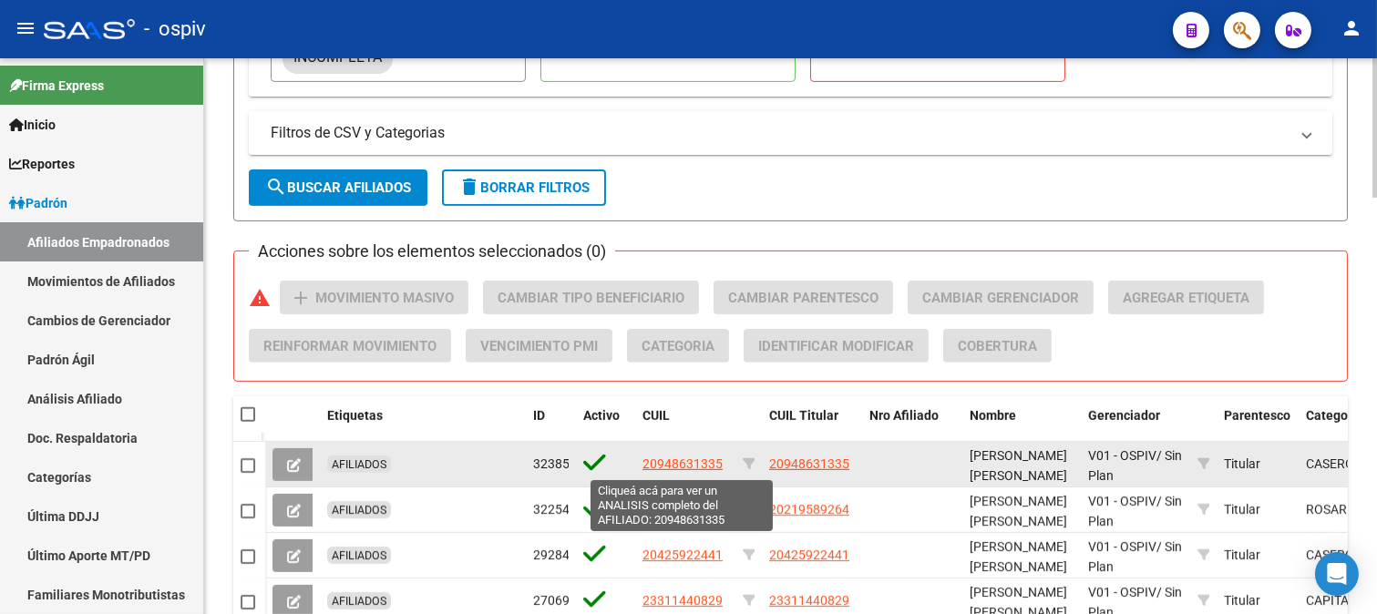
click at [693, 470] on span "20948631335" at bounding box center [682, 464] width 80 height 15
type textarea "20948631335"
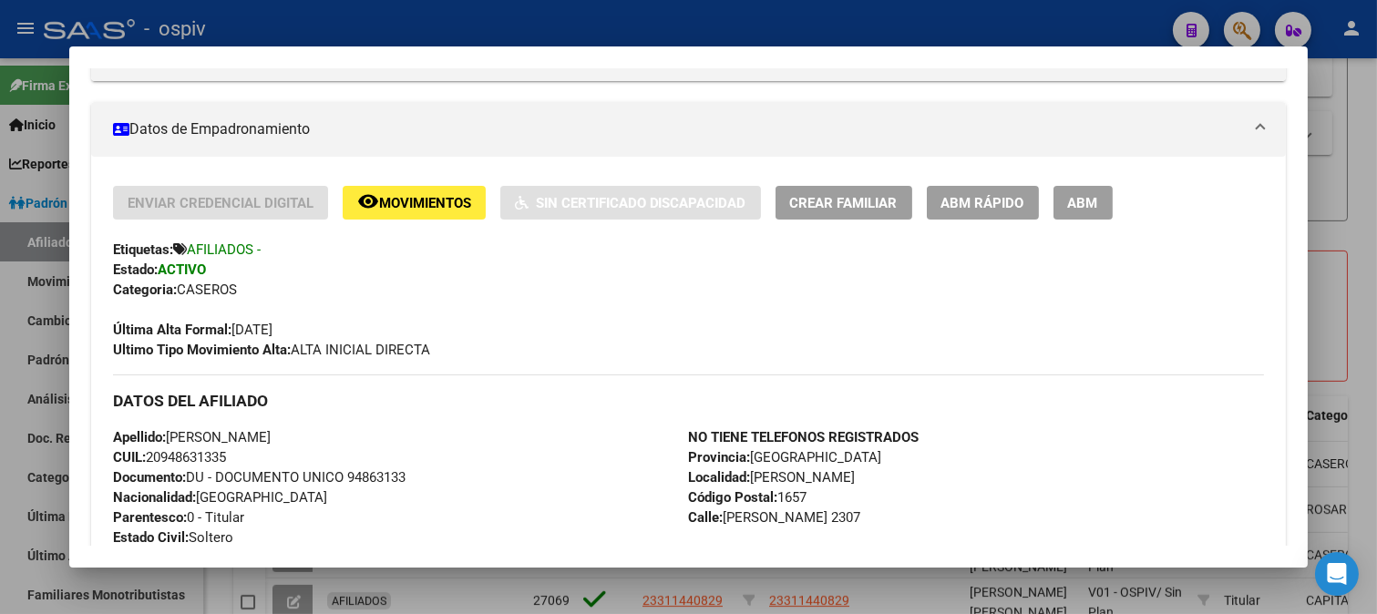
scroll to position [303, 0]
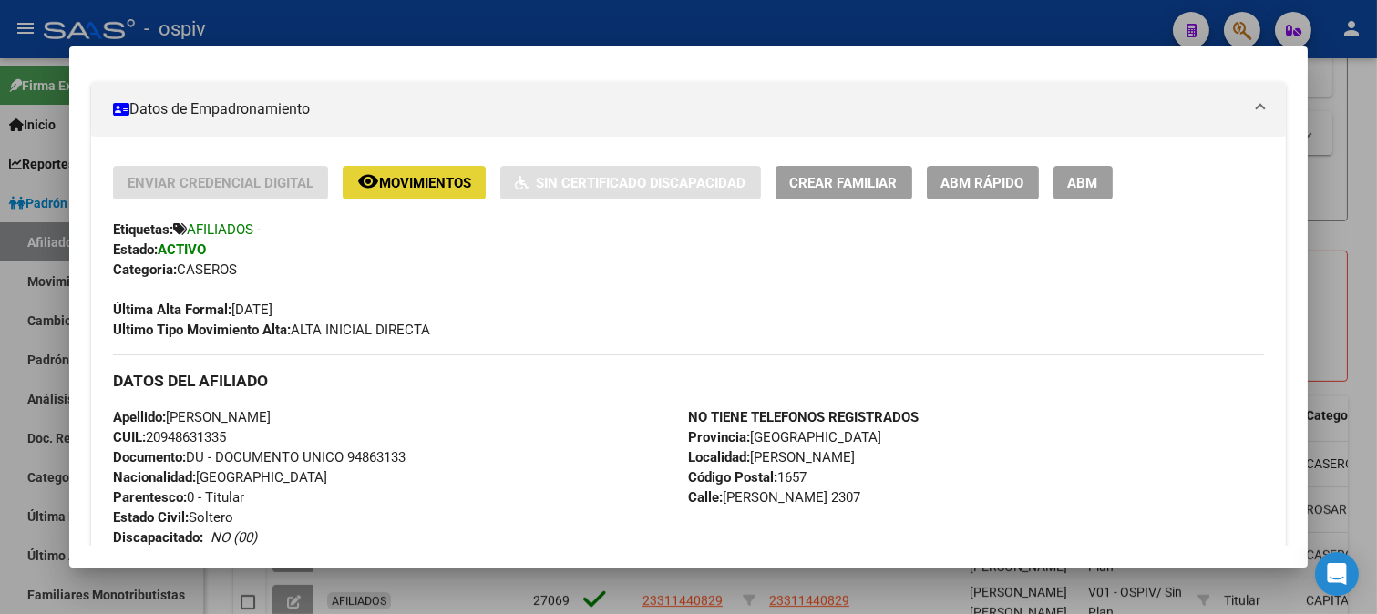
click at [421, 184] on span "Movimientos" at bounding box center [425, 183] width 92 height 16
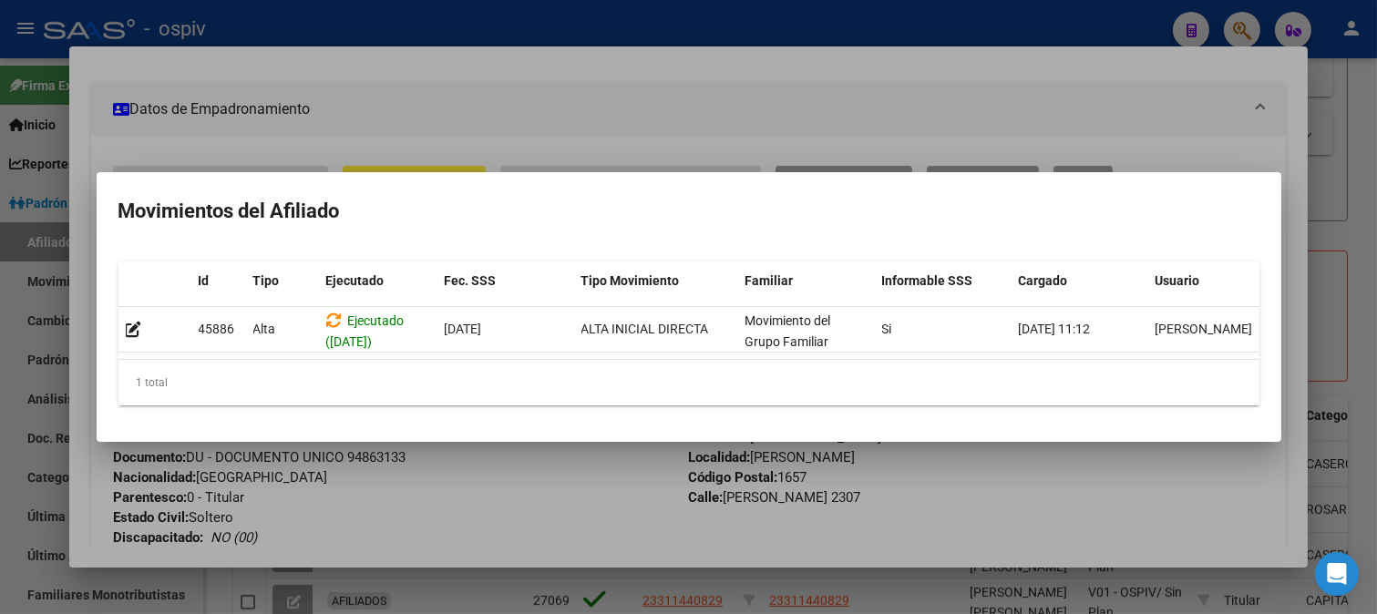
click at [461, 134] on div at bounding box center [688, 307] width 1377 height 614
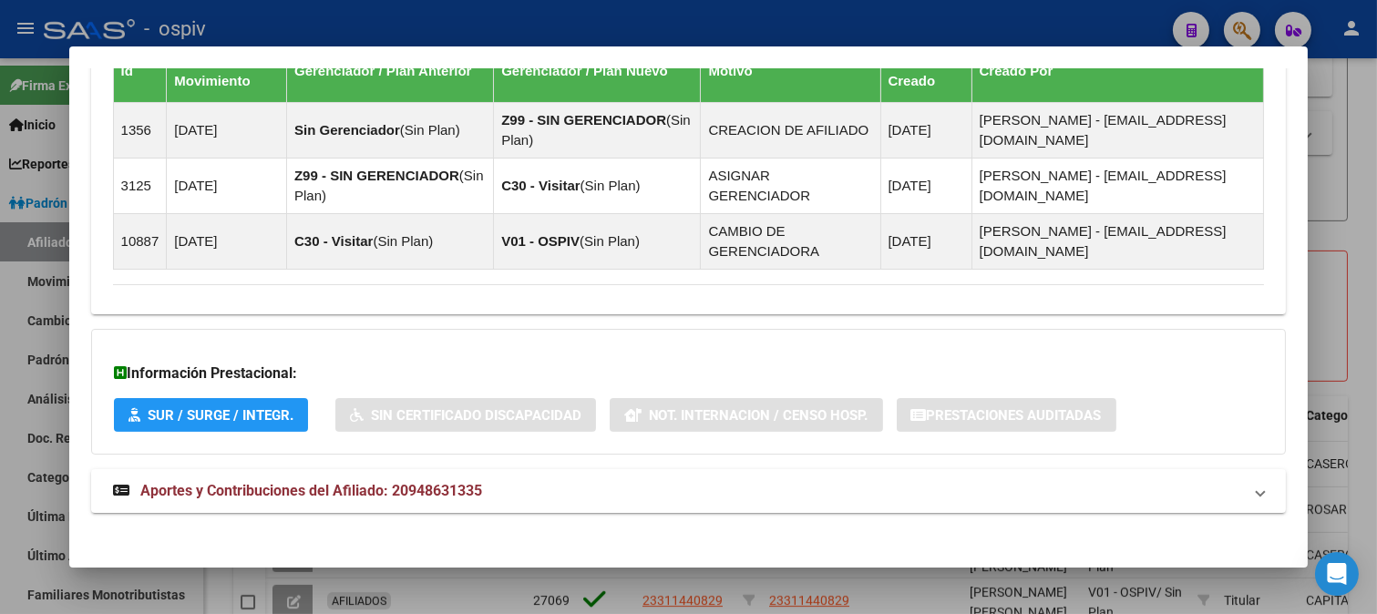
scroll to position [1158, 0]
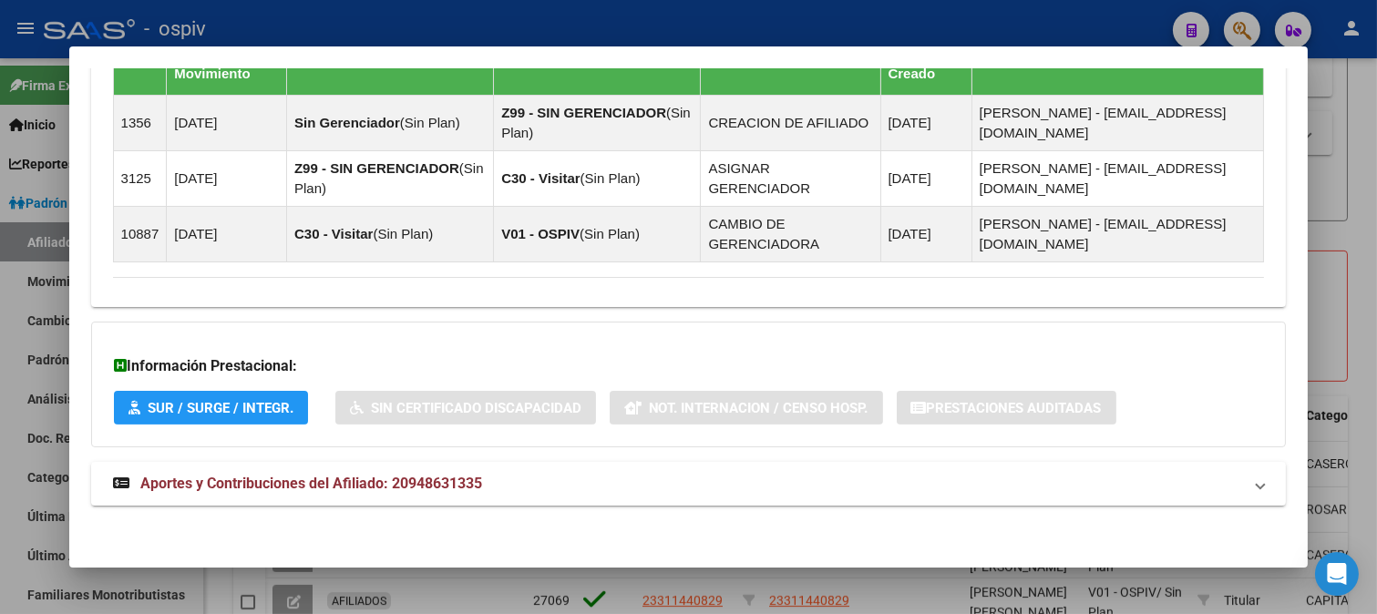
click at [322, 490] on span "Aportes y Contribuciones del Afiliado: 20948631335" at bounding box center [311, 483] width 342 height 17
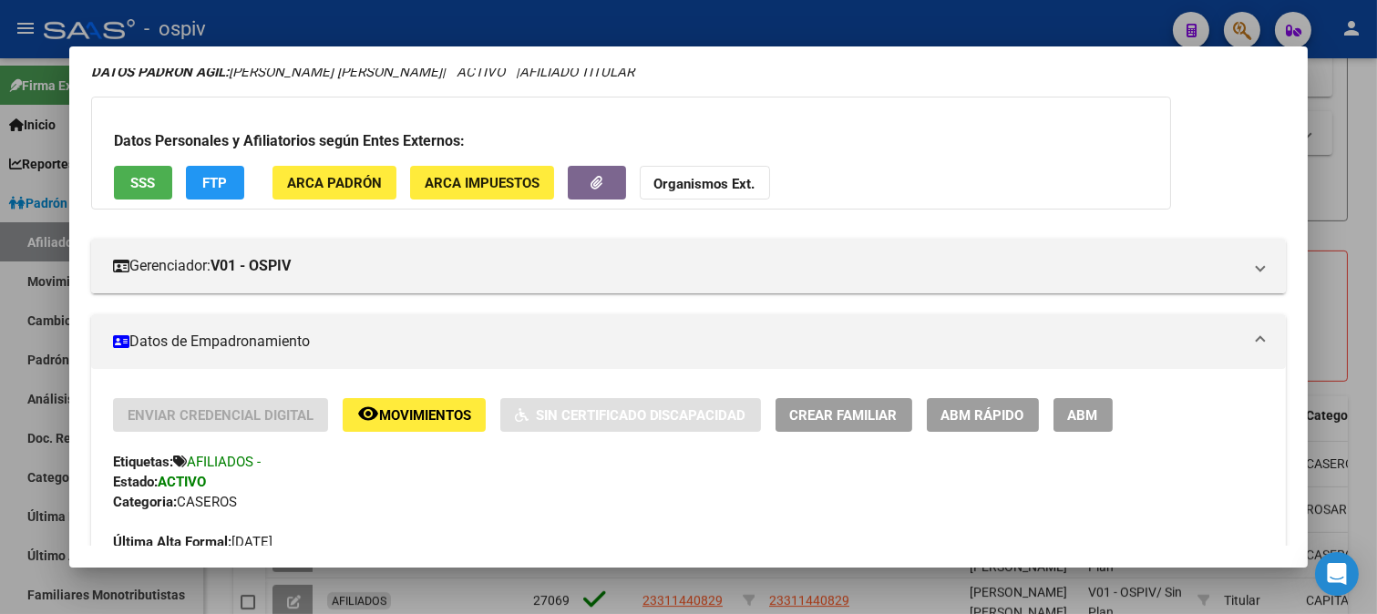
scroll to position [0, 0]
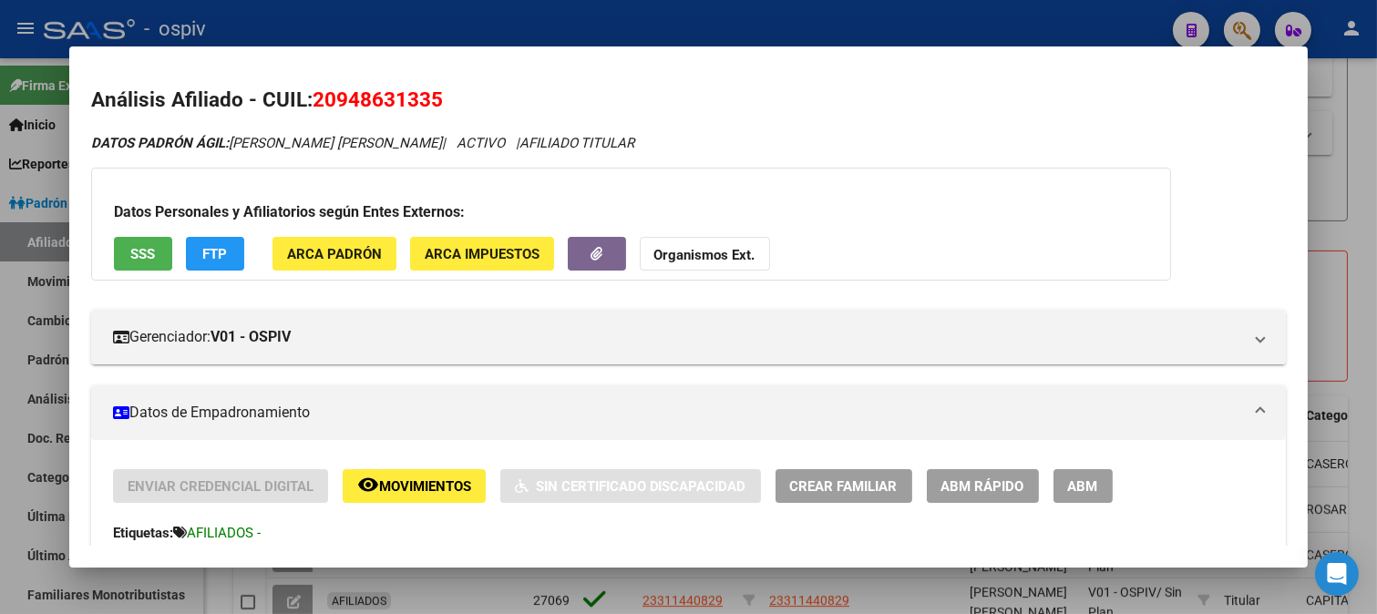
click at [1243, 31] on div at bounding box center [688, 307] width 1377 height 614
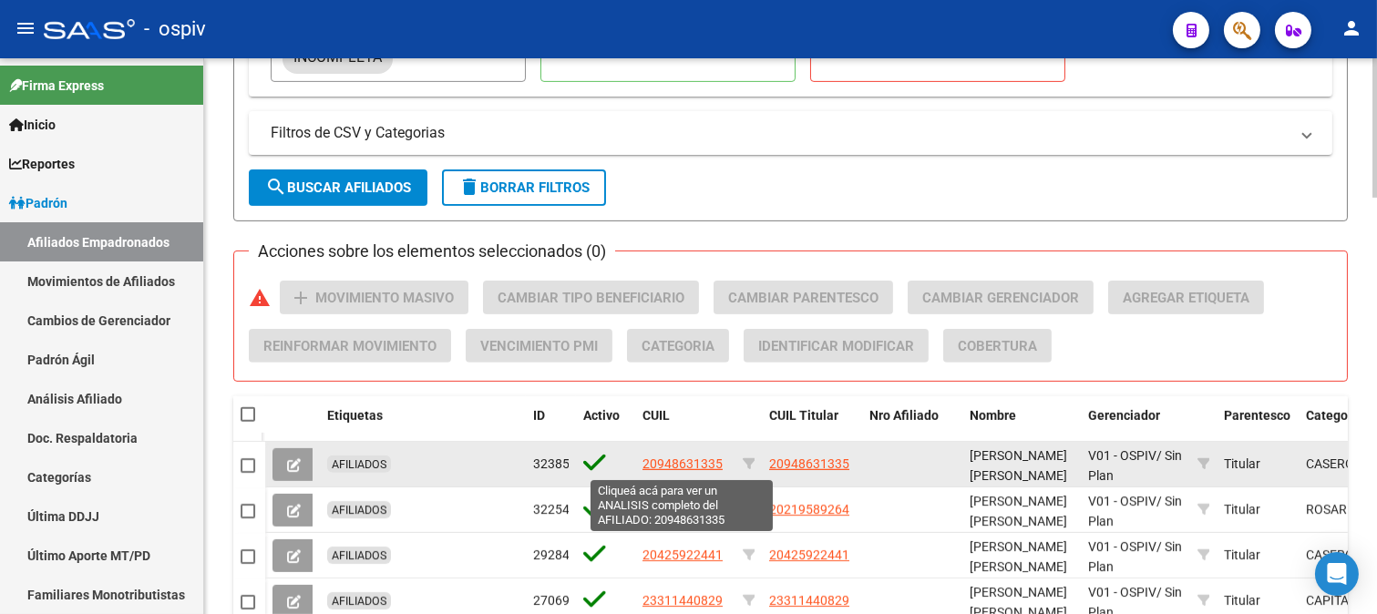
click at [697, 469] on span "20948631335" at bounding box center [682, 464] width 80 height 15
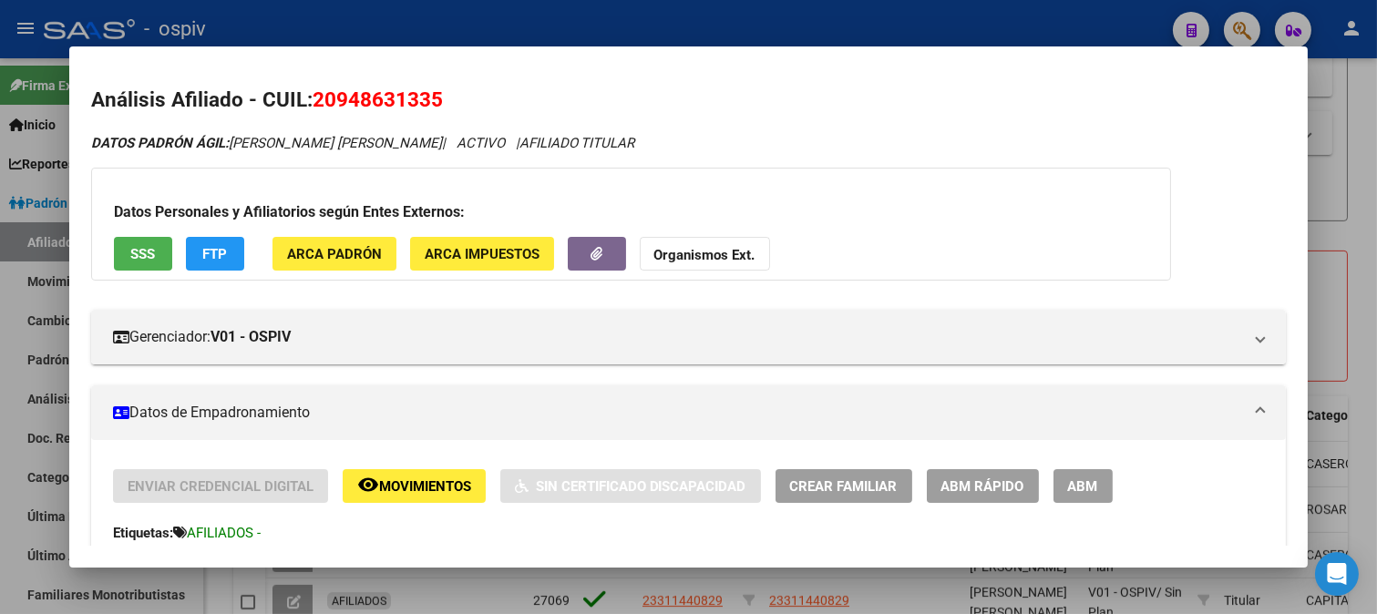
click at [0, 217] on div at bounding box center [688, 307] width 1377 height 614
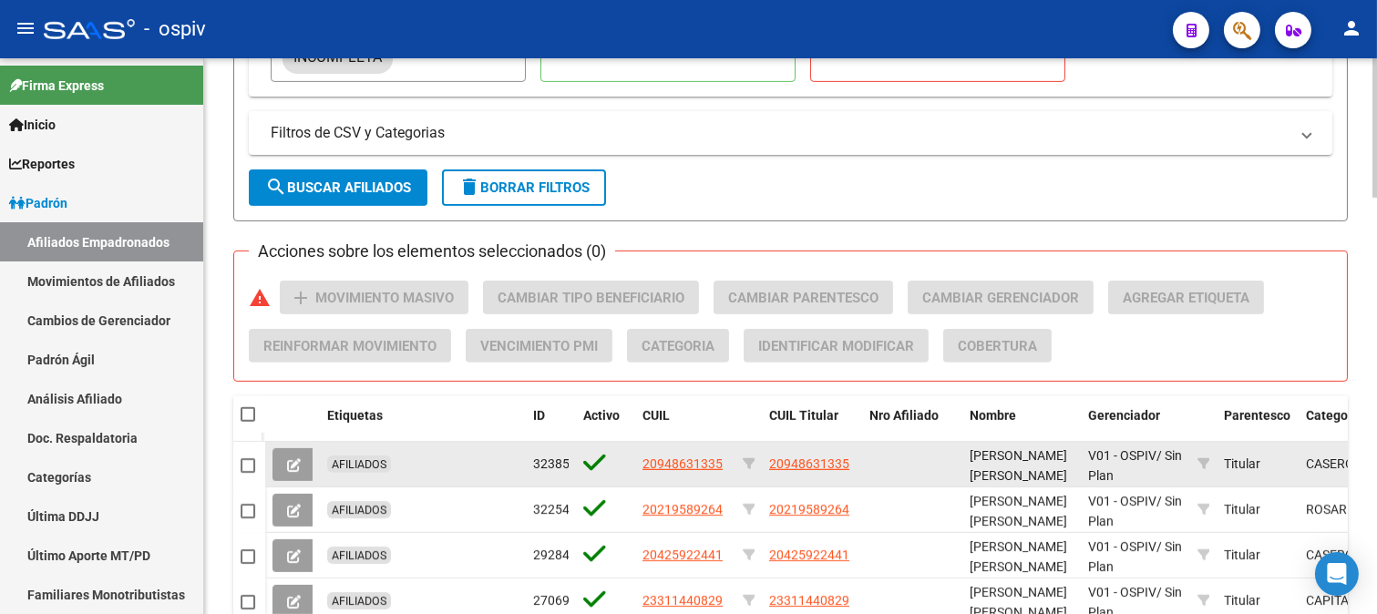
drag, startPoint x: 635, startPoint y: 460, endPoint x: 724, endPoint y: 458, distance: 89.3
click at [724, 458] on datatable-body-cell "20948631335" at bounding box center [685, 464] width 100 height 45
copy span "20948631335"
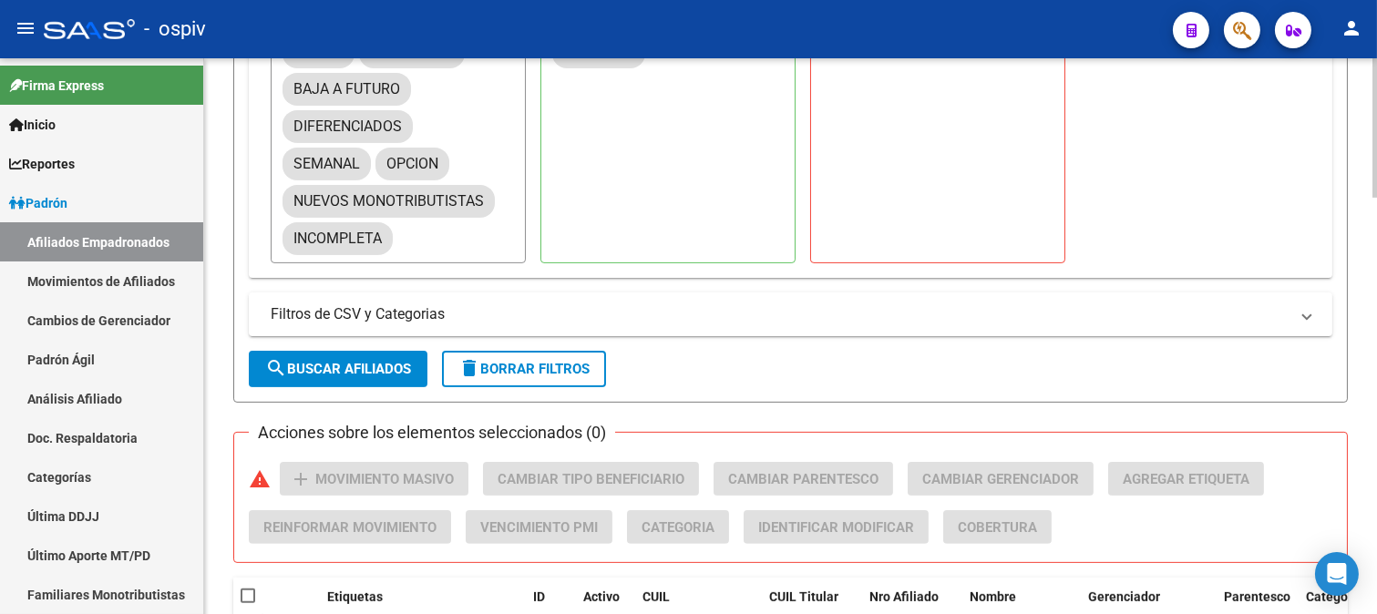
scroll to position [854, 0]
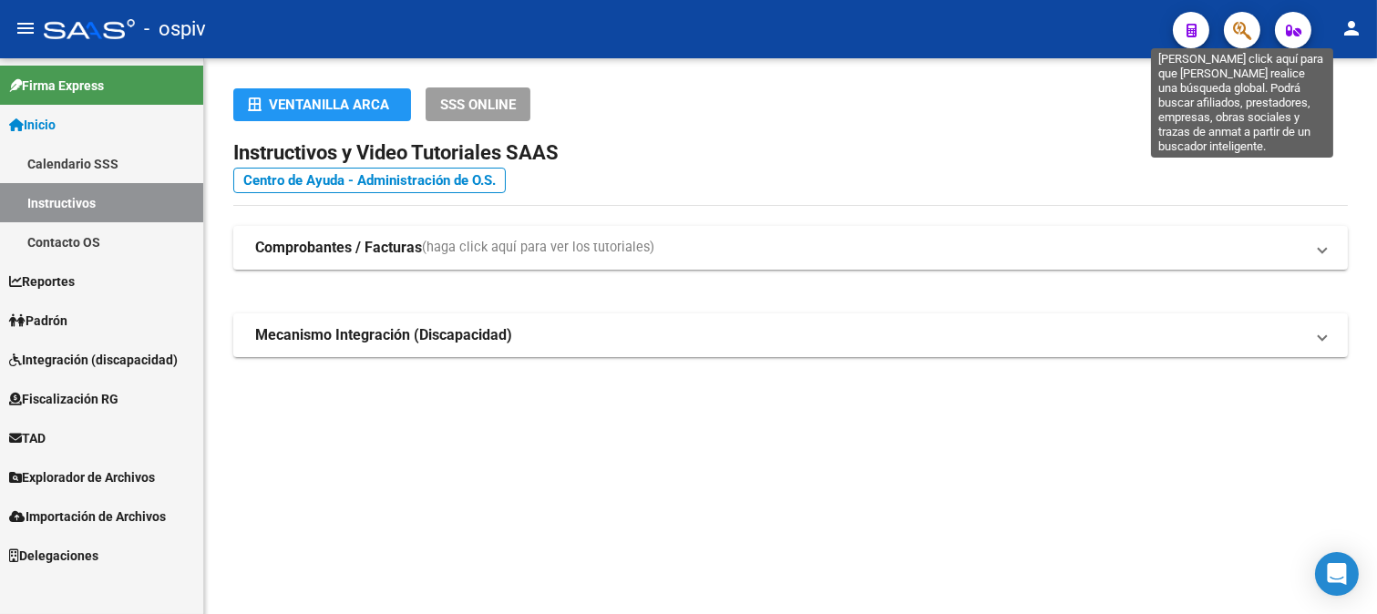
click at [1248, 40] on icon "button" at bounding box center [1242, 30] width 18 height 21
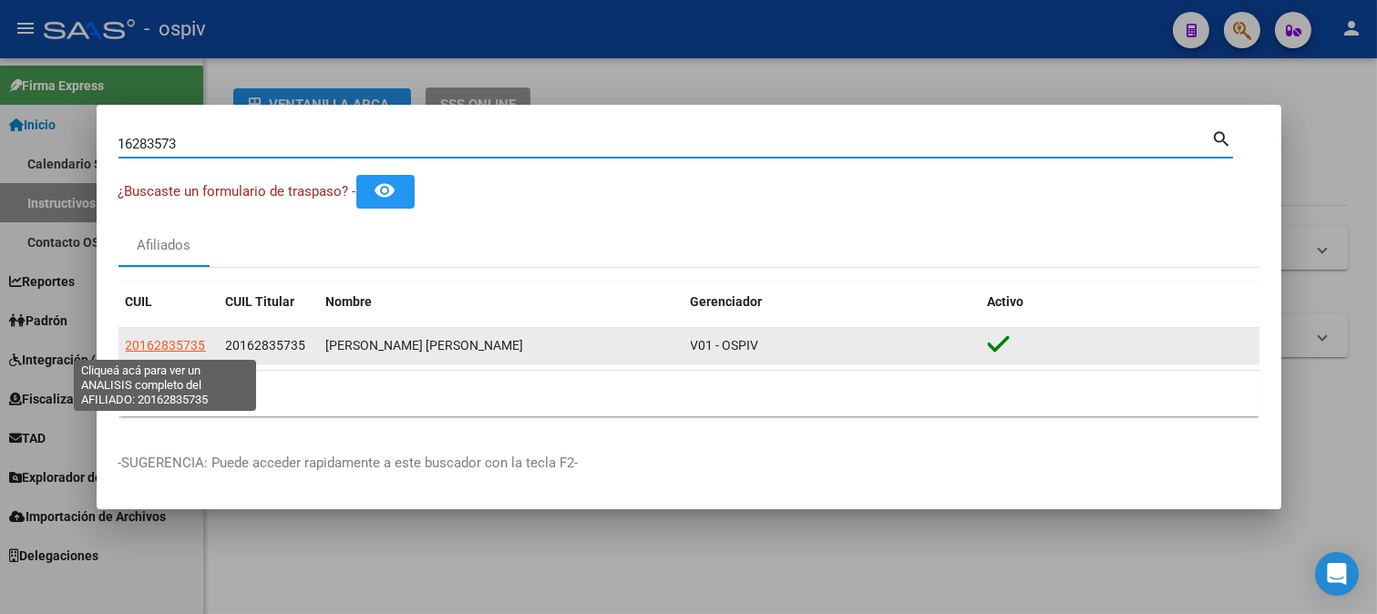
click at [146, 344] on span "20162835735" at bounding box center [166, 345] width 80 height 15
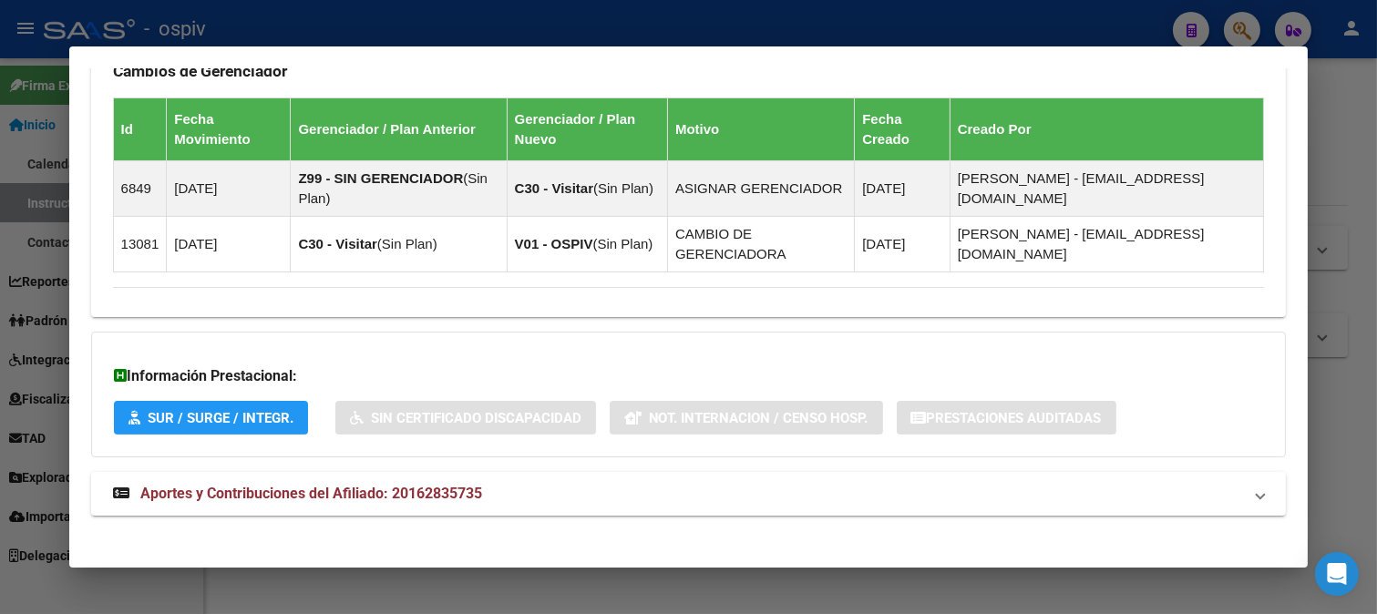
scroll to position [1136, 0]
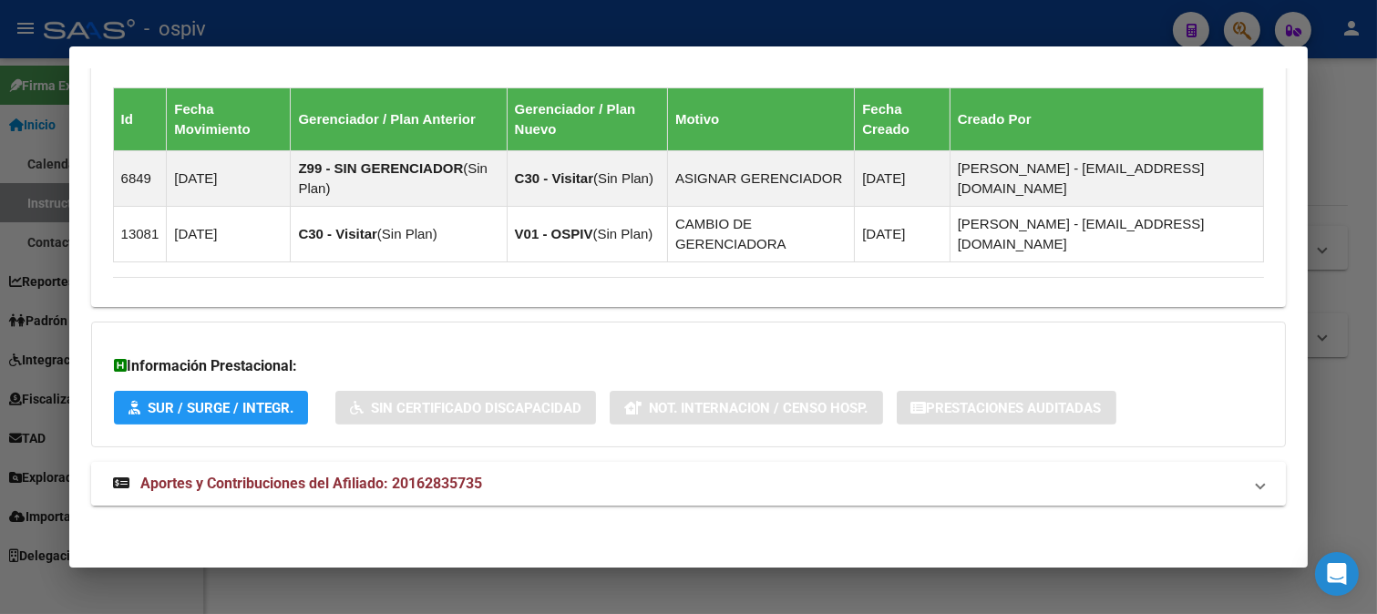
click at [472, 471] on mat-expansion-panel-header "Aportes y Contribuciones del Afiliado: 20162835735" at bounding box center [689, 484] width 1196 height 44
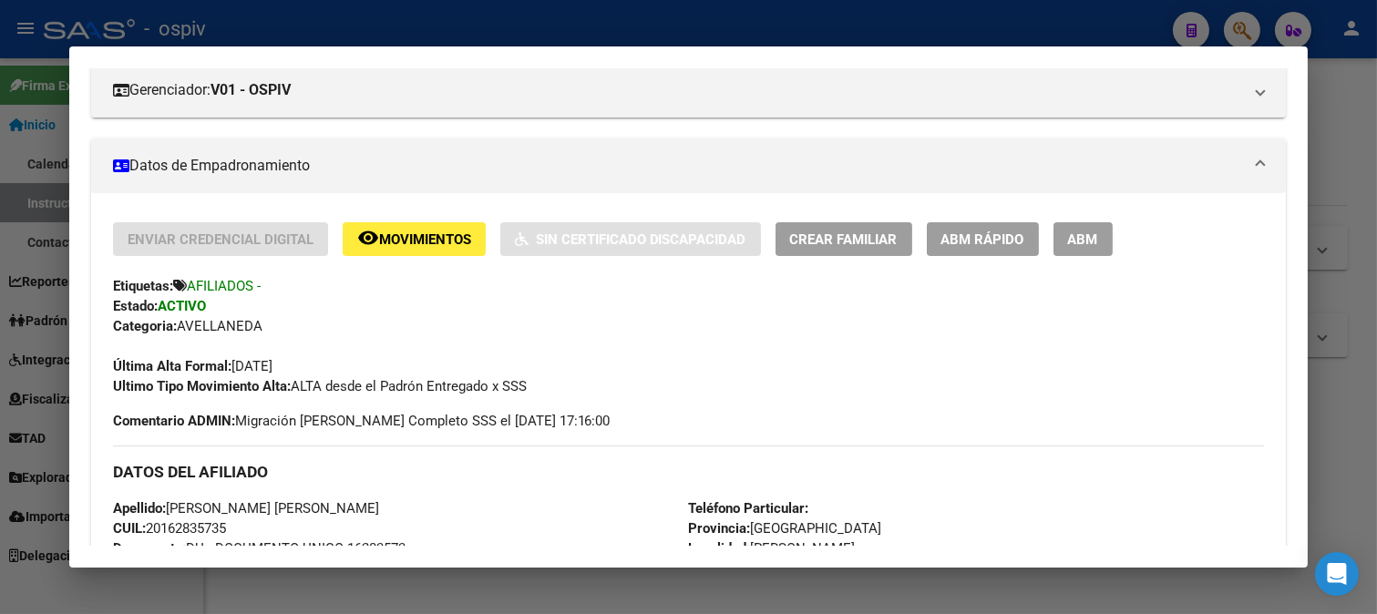
scroll to position [506, 0]
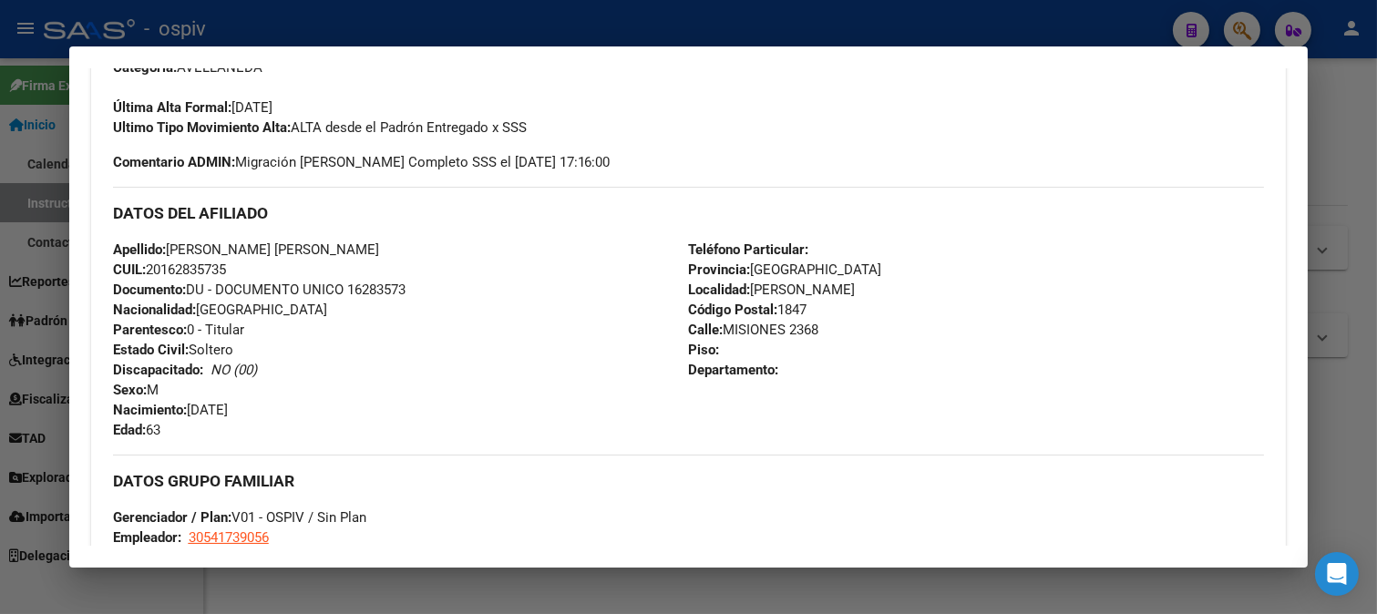
click at [1243, 21] on div at bounding box center [688, 307] width 1377 height 614
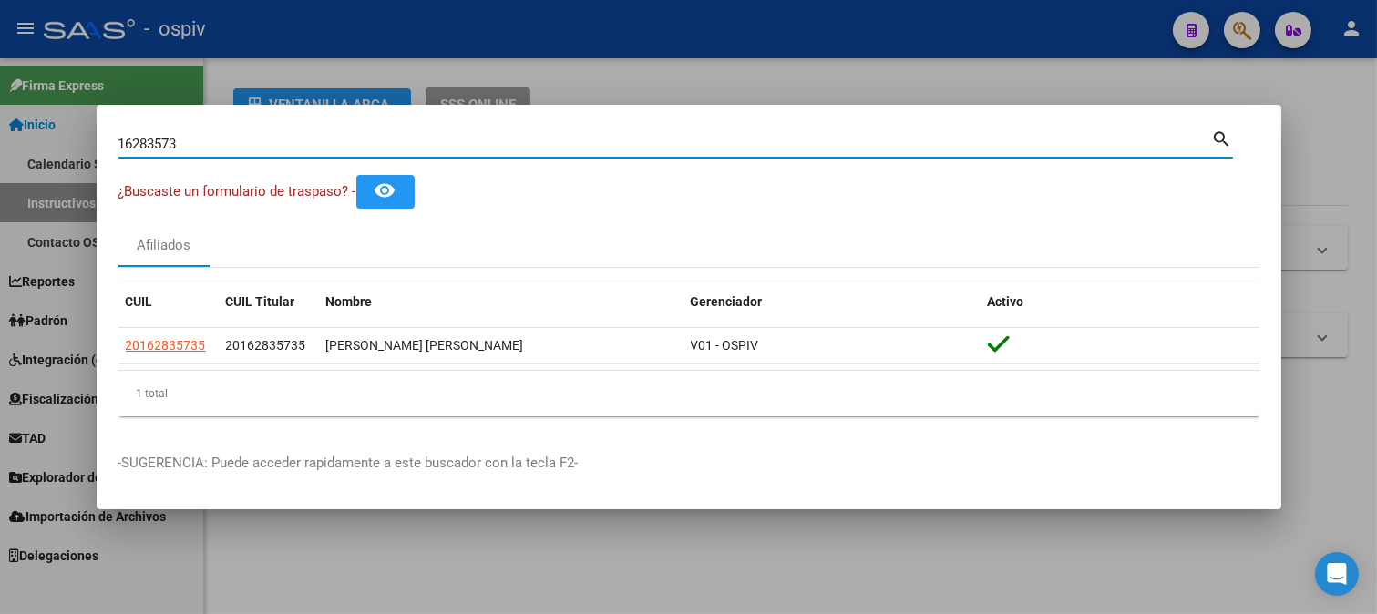
drag, startPoint x: 239, startPoint y: 148, endPoint x: 65, endPoint y: 125, distance: 175.5
click at [67, 126] on div "16283573 Buscar (apellido, dni, cuil, nro traspaso, cuit, obra social) search ¿…" at bounding box center [688, 307] width 1377 height 614
type input "29945866"
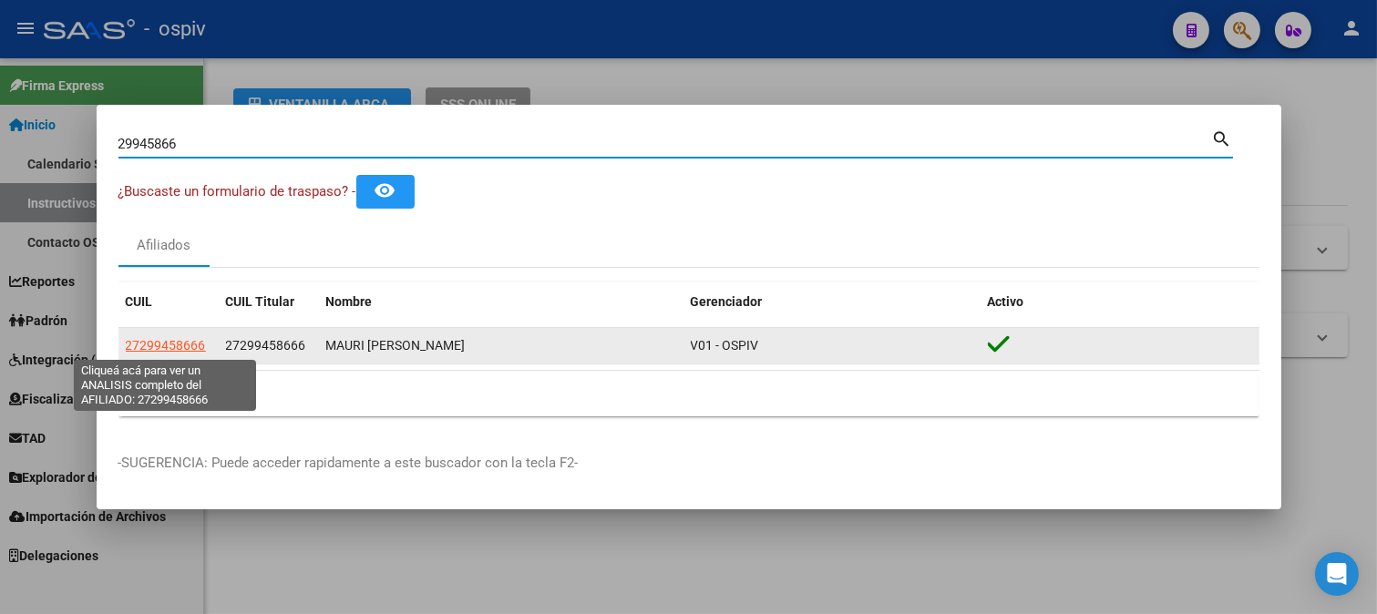
click at [167, 347] on span "27299458666" at bounding box center [166, 345] width 80 height 15
type textarea "27299458666"
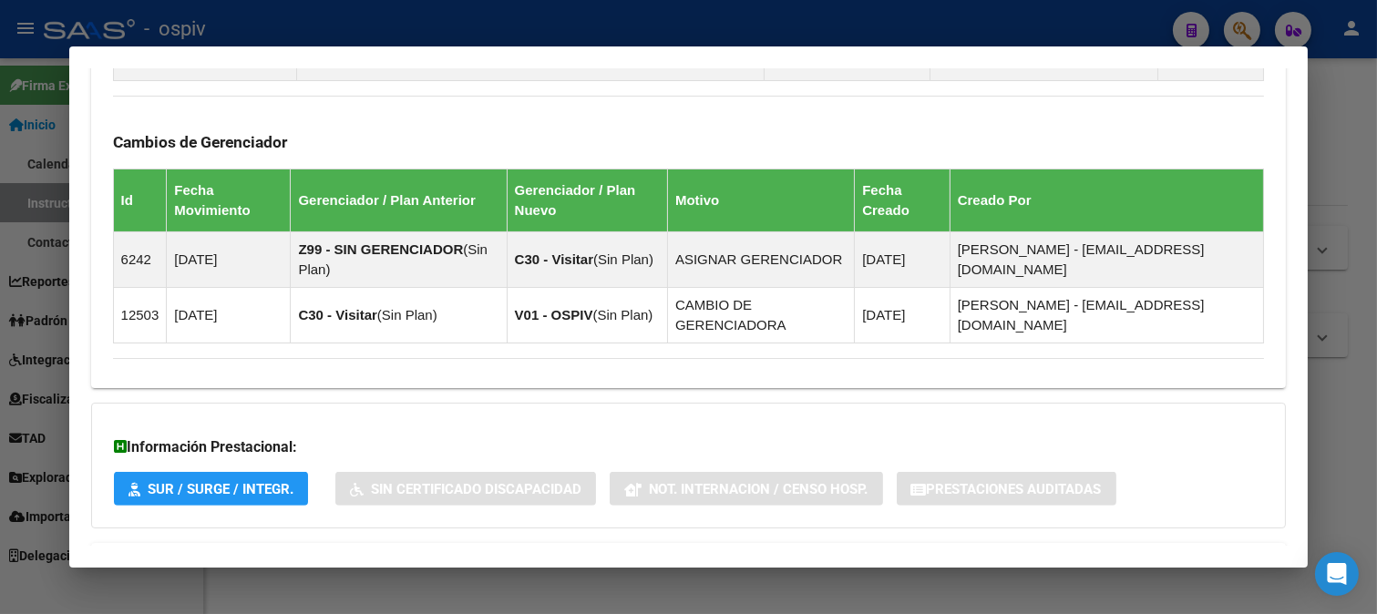
scroll to position [1288, 0]
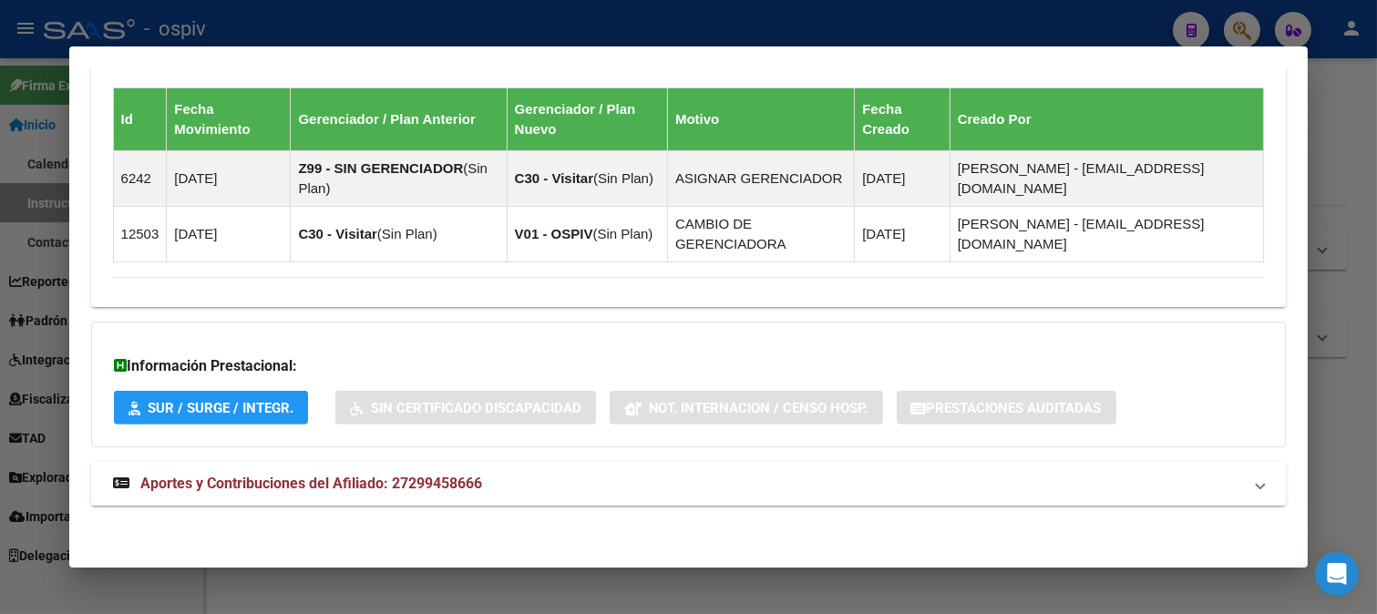
drag, startPoint x: 323, startPoint y: 485, endPoint x: 725, endPoint y: 489, distance: 401.9
click at [330, 485] on span "Aportes y Contribuciones del Afiliado: 27299458666" at bounding box center [311, 483] width 342 height 17
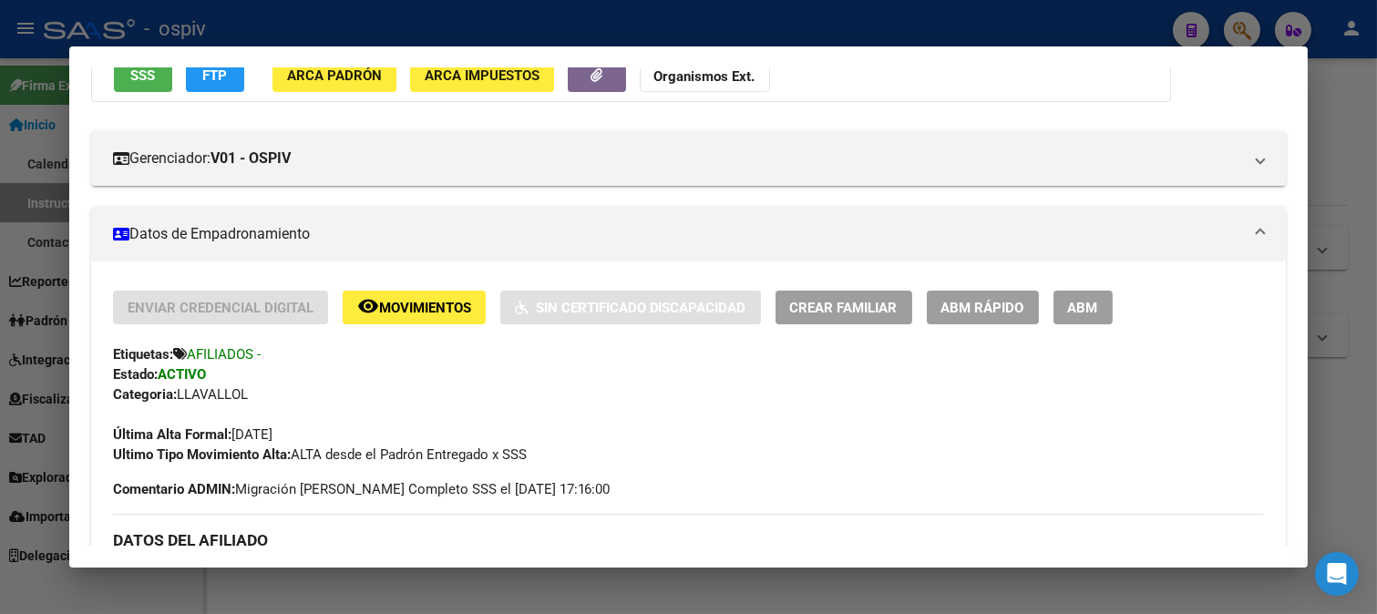
scroll to position [0, 0]
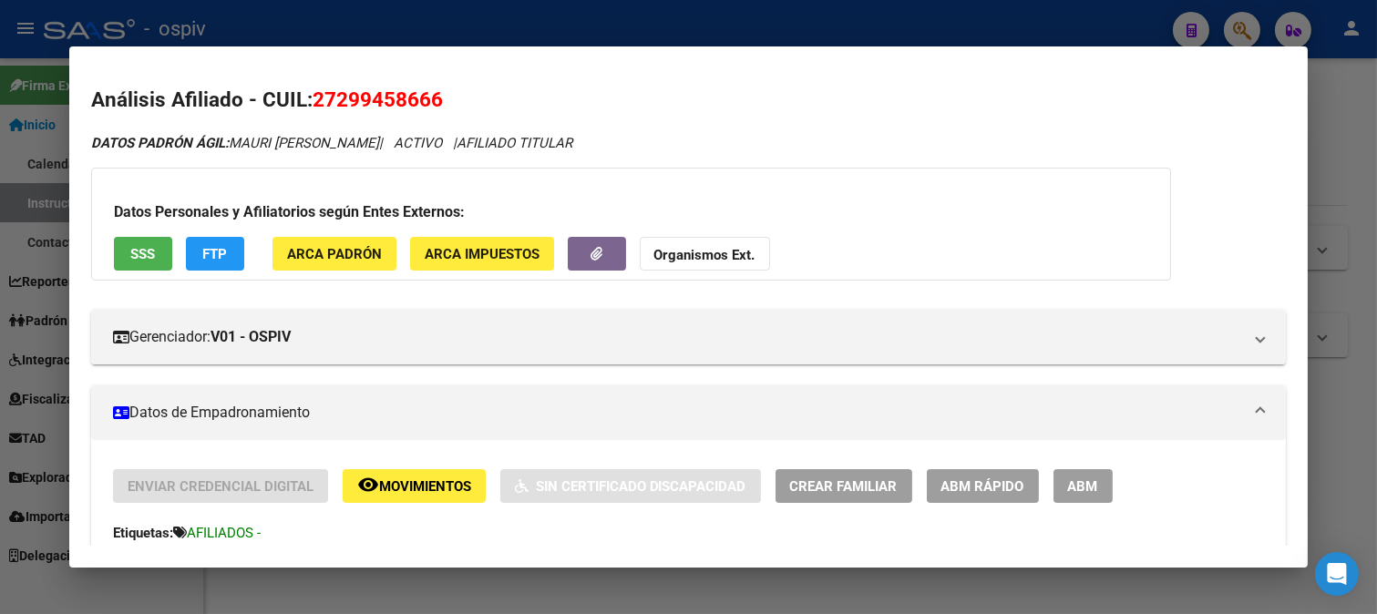
drag, startPoint x: 316, startPoint y: 103, endPoint x: 453, endPoint y: 95, distance: 136.9
click at [453, 95] on h2 "Análisis Afiliado - CUIL: 27299458666" at bounding box center [689, 100] width 1196 height 31
copy span "27299458666"
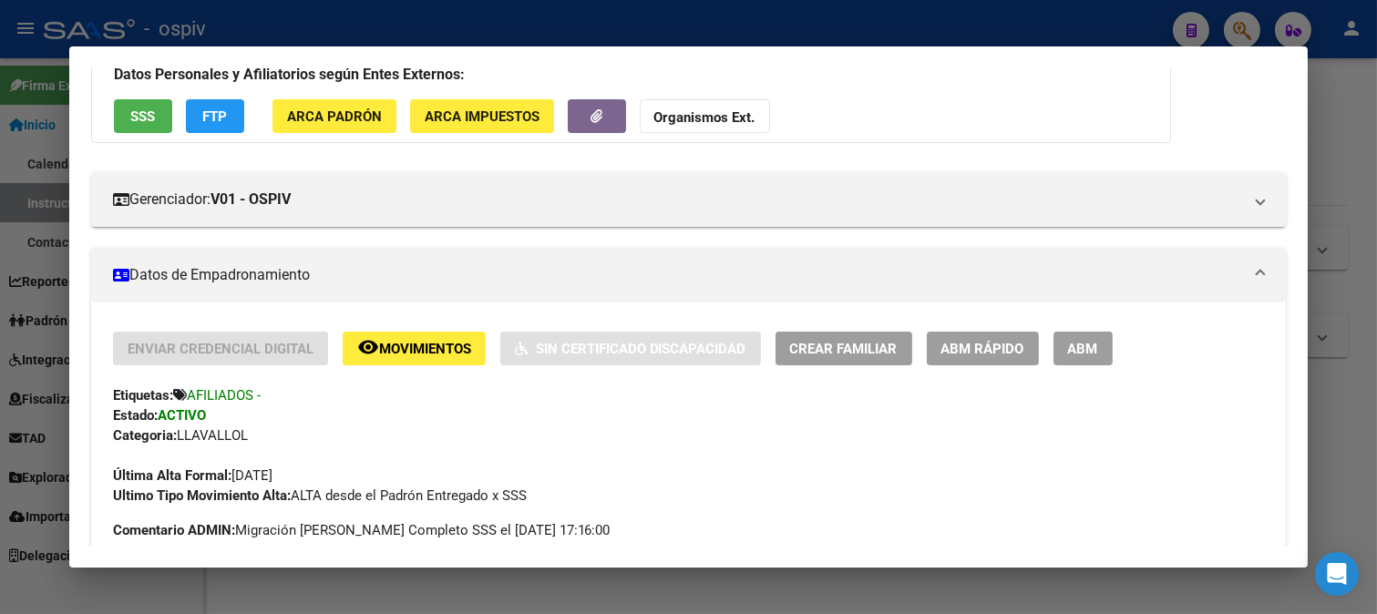
scroll to position [405, 0]
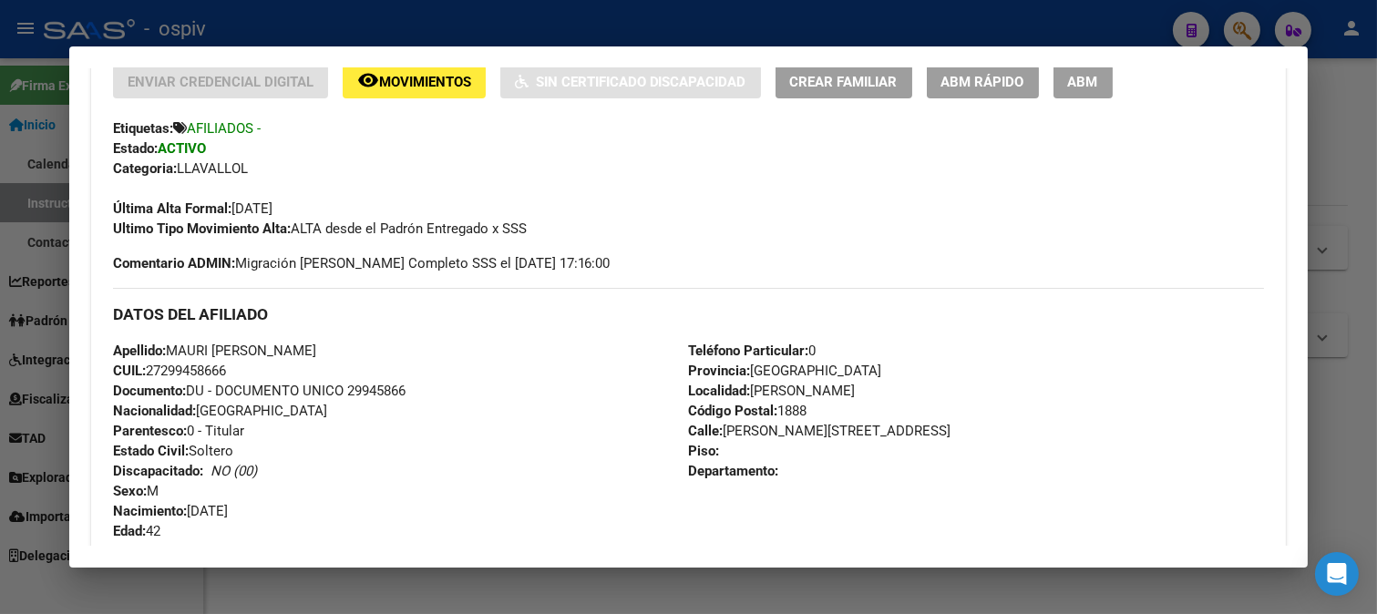
drag, startPoint x: 148, startPoint y: 370, endPoint x: 248, endPoint y: 360, distance: 100.7
click at [248, 360] on div "Apellido: MAURI JUAN RAMON CUIL: 27299458666 Documento: DU - DOCUMENTO UNICO 29…" at bounding box center [401, 441] width 576 height 200
click at [252, 367] on div "Apellido: MAURI JUAN RAMON CUIL: 27299458666 Documento: DU - DOCUMENTO UNICO 29…" at bounding box center [401, 441] width 576 height 200
drag, startPoint x: 149, startPoint y: 369, endPoint x: 248, endPoint y: 363, distance: 98.6
click at [248, 363] on div "Apellido: MAURI JUAN RAMON CUIL: 27299458666 Documento: DU - DOCUMENTO UNICO 29…" at bounding box center [401, 441] width 576 height 200
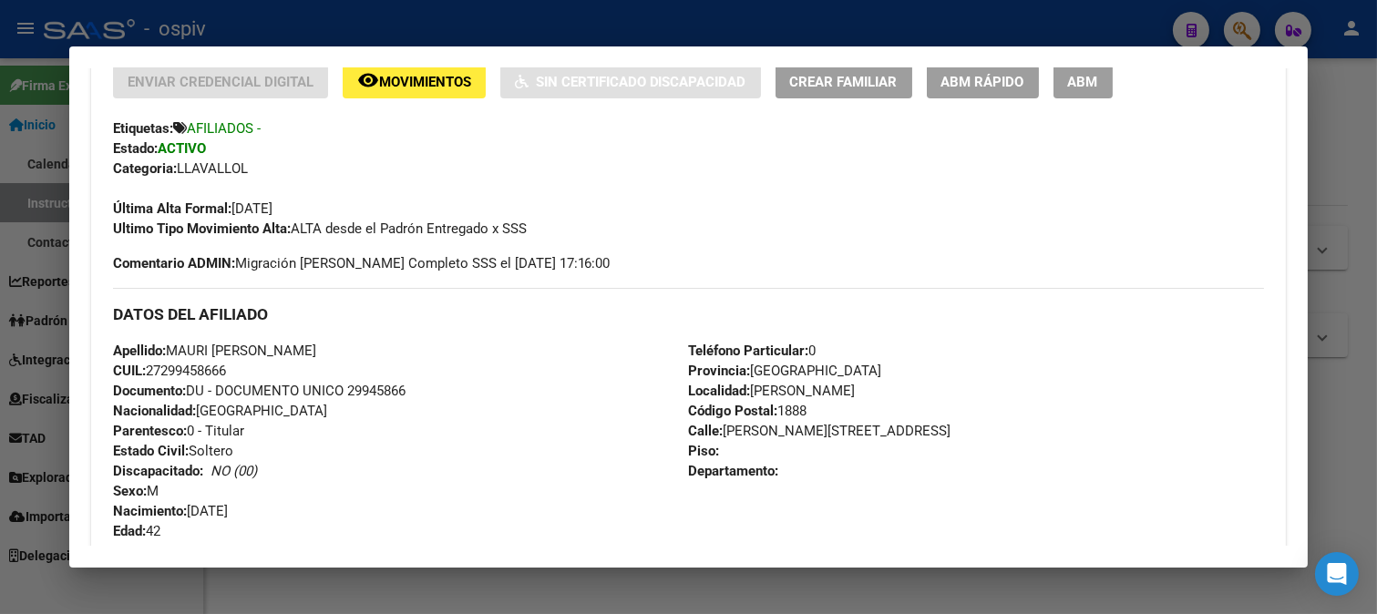
copy span "27299458666"
click at [1237, 30] on div at bounding box center [688, 307] width 1377 height 614
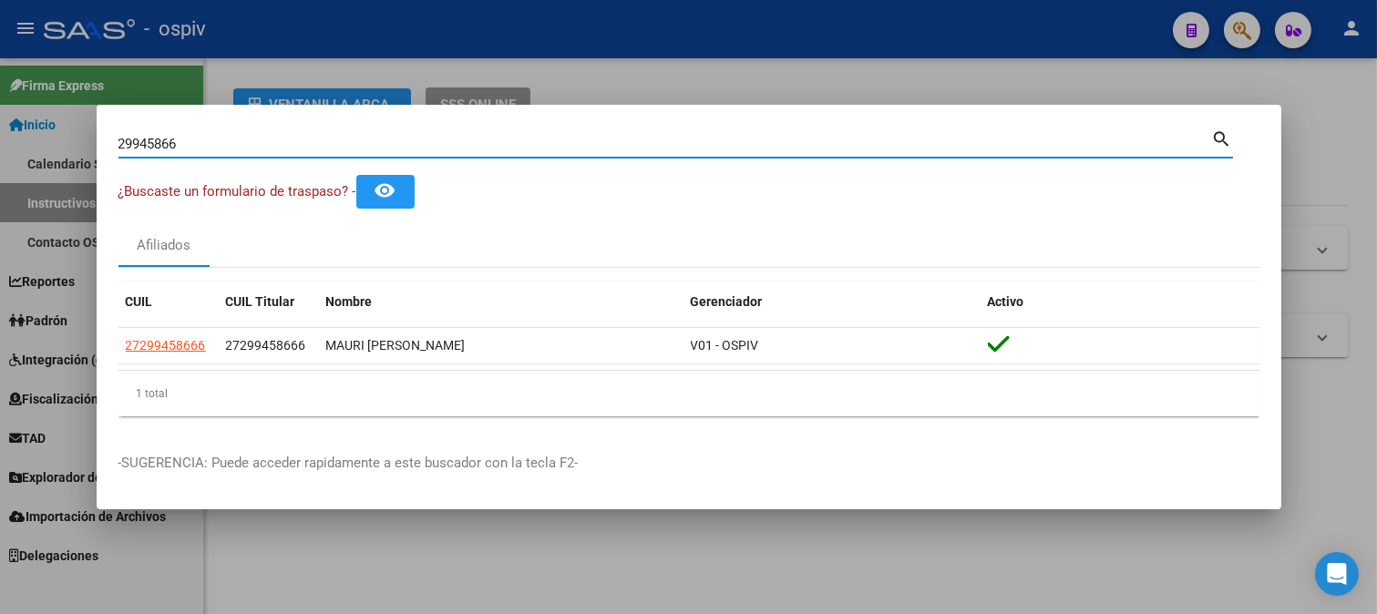
drag, startPoint x: 200, startPoint y: 149, endPoint x: 0, endPoint y: 104, distance: 205.6
click at [0, 104] on div "29945866 Buscar (apellido, dni, cuil, nro traspaso, cuit, obra social) search ¿…" at bounding box center [688, 307] width 1377 height 614
type input "24846350"
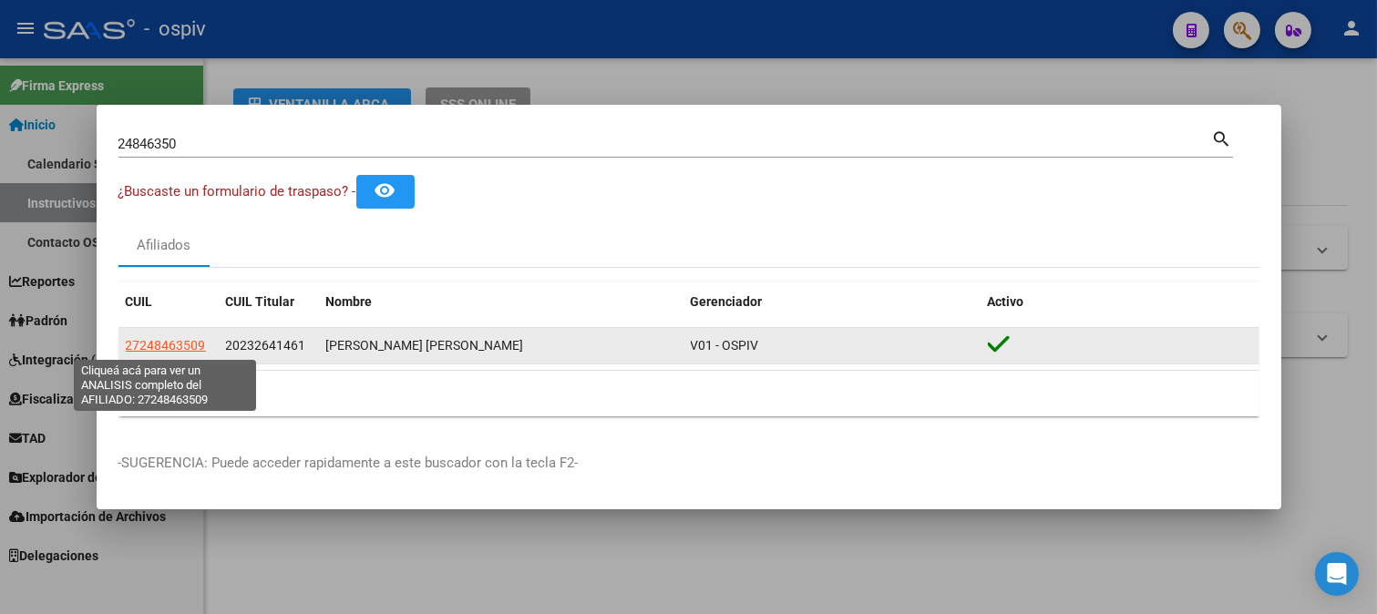
click at [195, 341] on span "27248463509" at bounding box center [166, 345] width 80 height 15
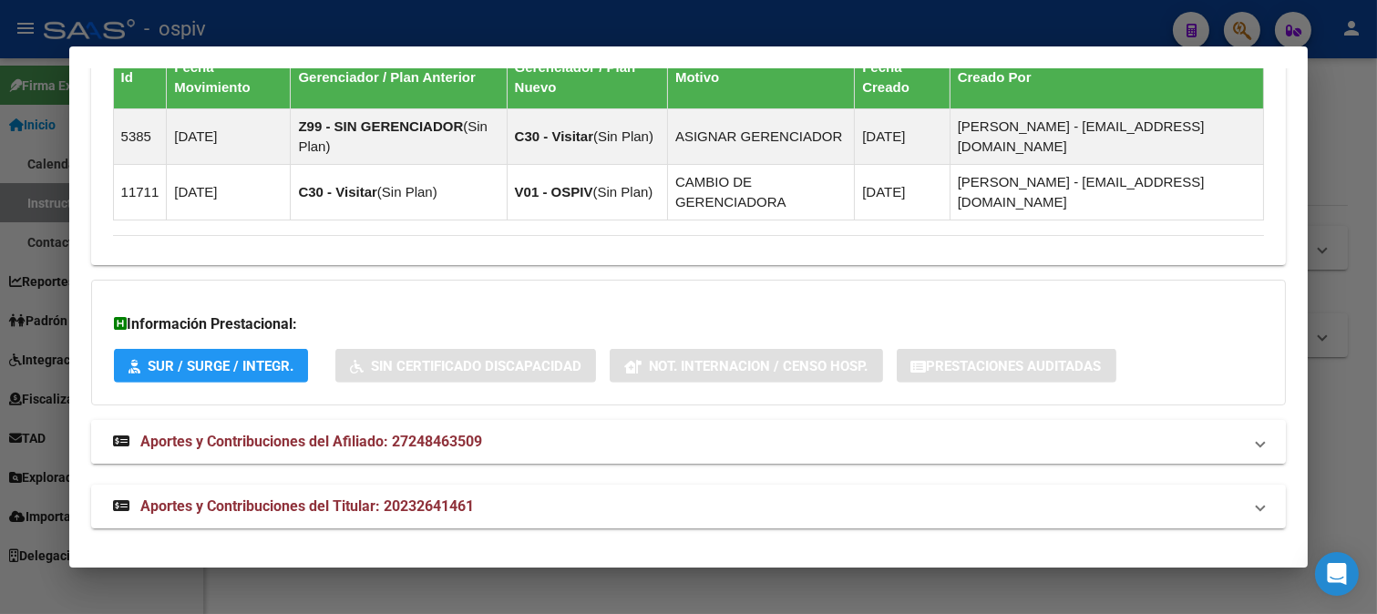
scroll to position [1331, 0]
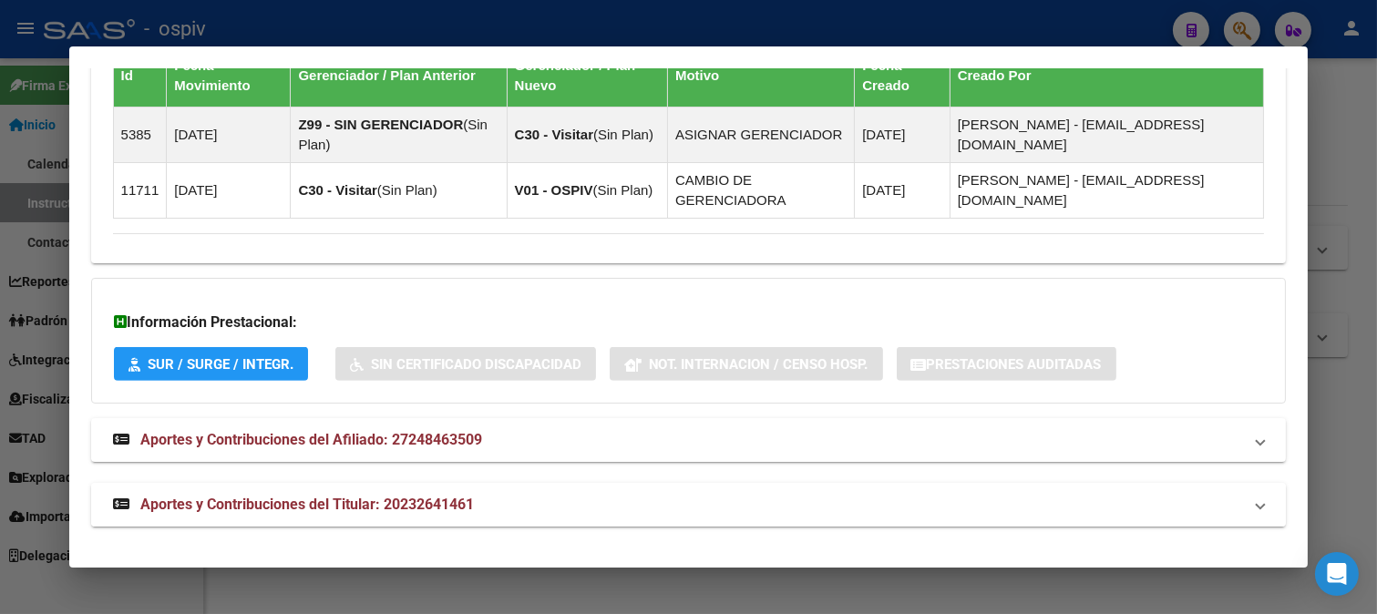
drag, startPoint x: 406, startPoint y: 496, endPoint x: 558, endPoint y: 484, distance: 152.6
click at [407, 498] on span "Aportes y Contribuciones del Titular: 20232641461" at bounding box center [307, 504] width 334 height 17
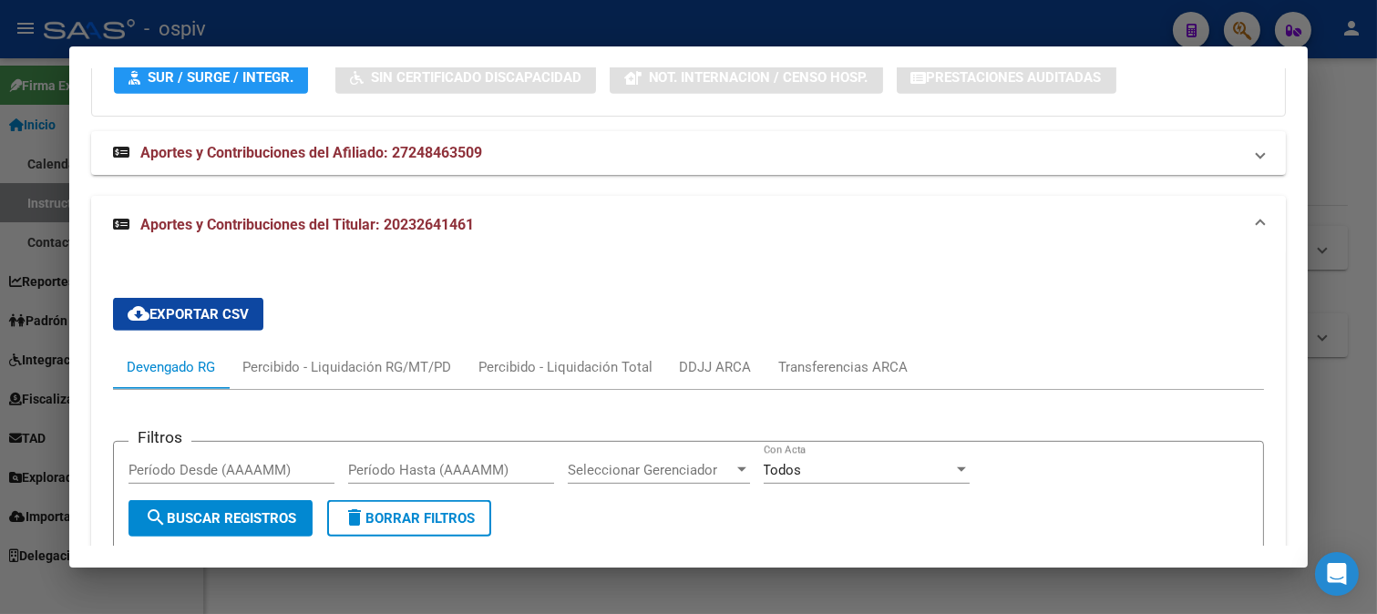
scroll to position [1586, 0]
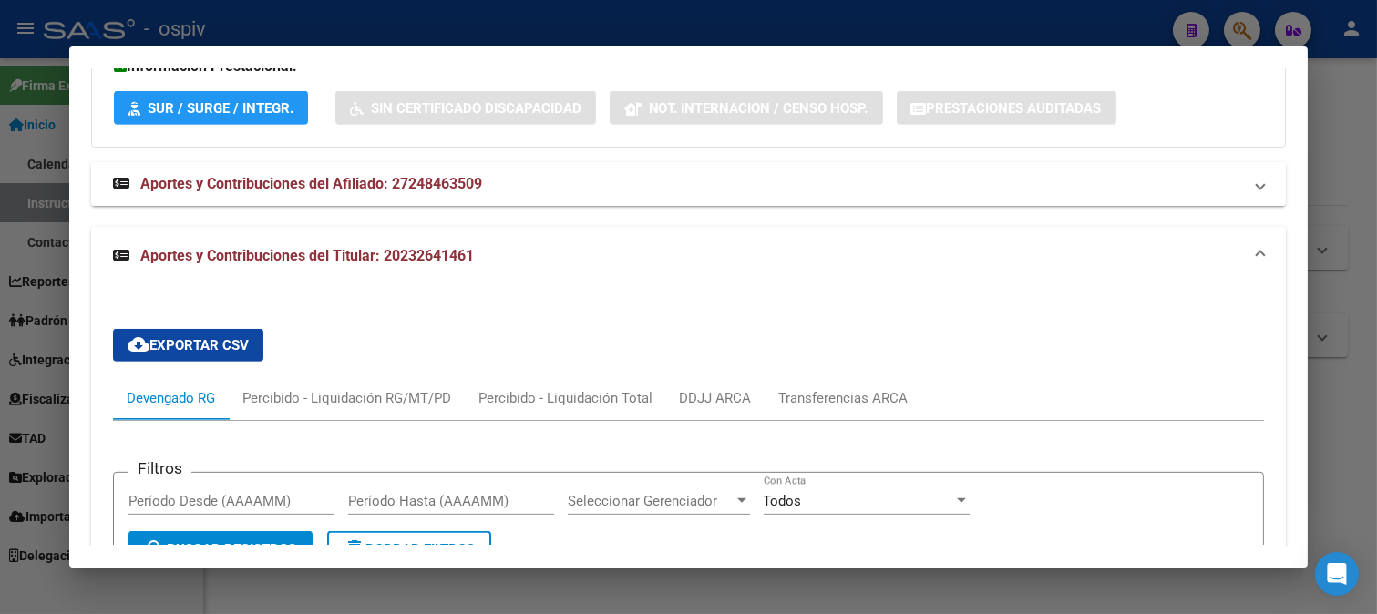
click at [417, 195] on strong "Aportes y Contribuciones del Afiliado: 27248463509" at bounding box center [297, 184] width 369 height 22
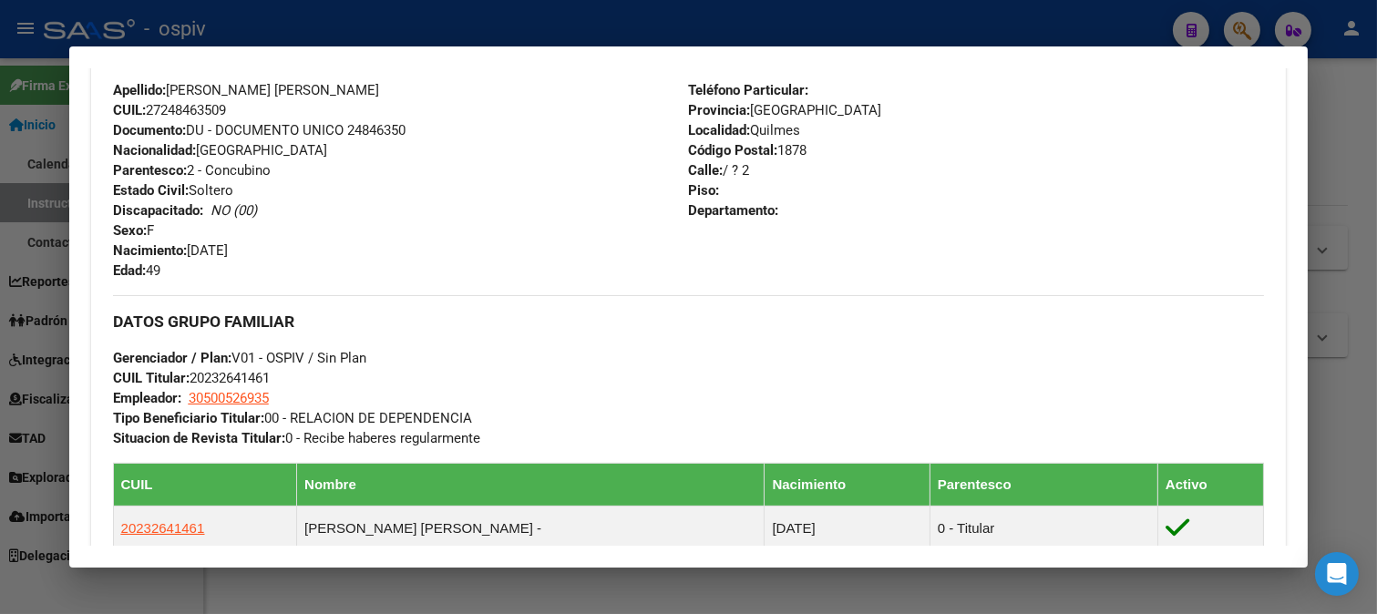
scroll to position [572, 0]
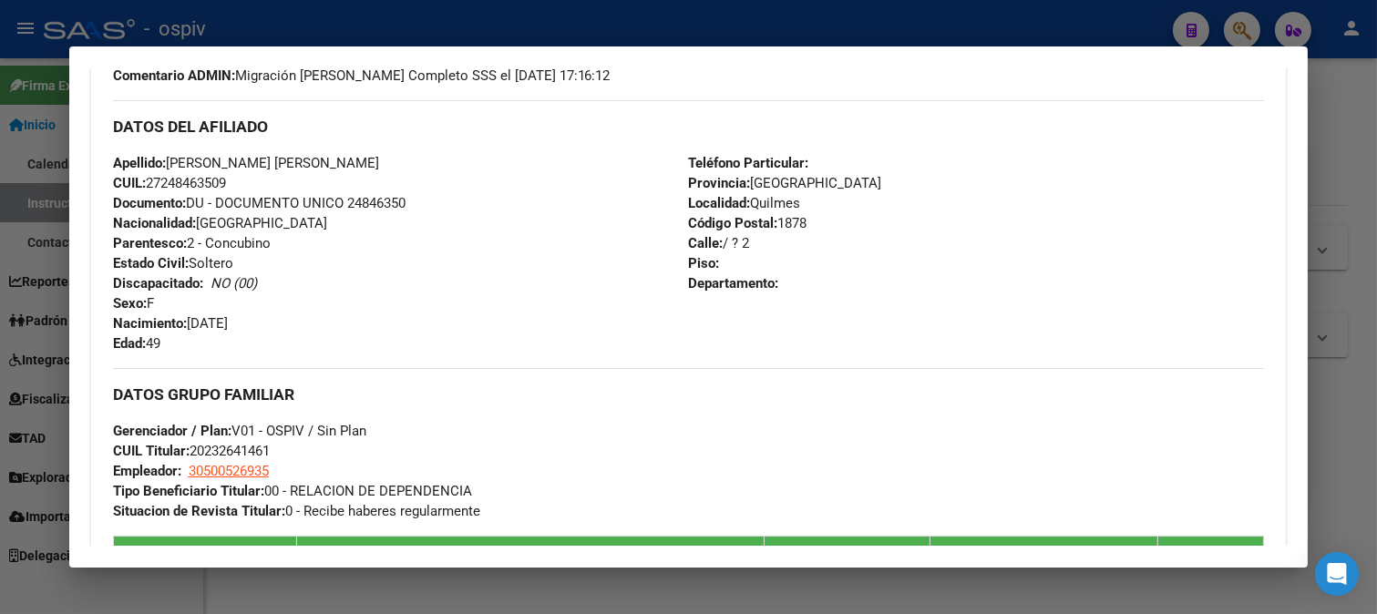
drag, startPoint x: 161, startPoint y: 186, endPoint x: 225, endPoint y: 174, distance: 64.9
click at [225, 175] on span "CUIL: 27248463509" at bounding box center [169, 183] width 113 height 16
copy span "24846350"
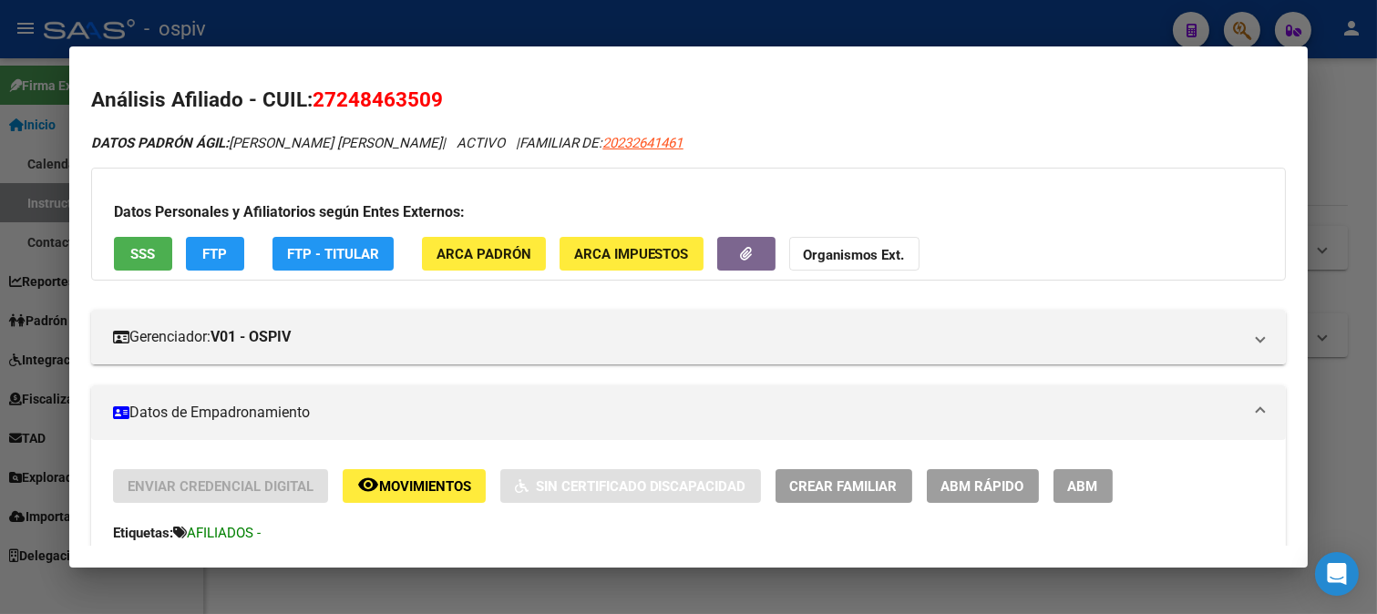
click at [890, 258] on strong "Organismos Ext." at bounding box center [854, 255] width 101 height 16
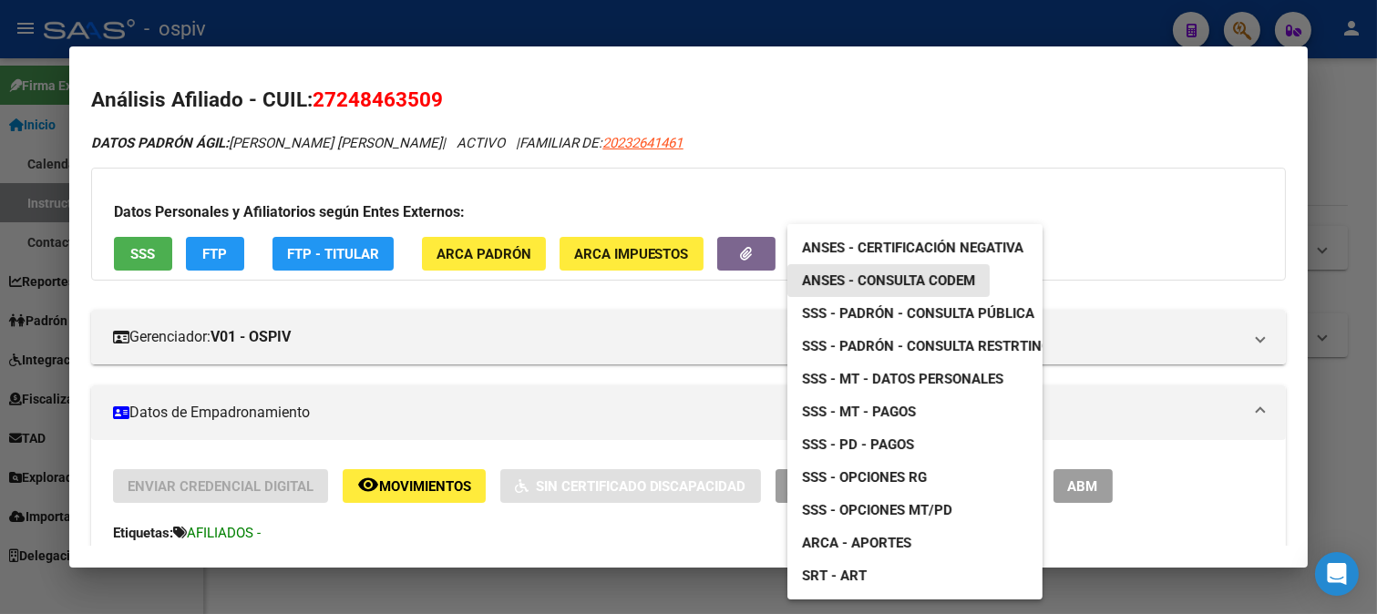
click at [879, 281] on span "ANSES - Consulta CODEM" at bounding box center [888, 280] width 173 height 16
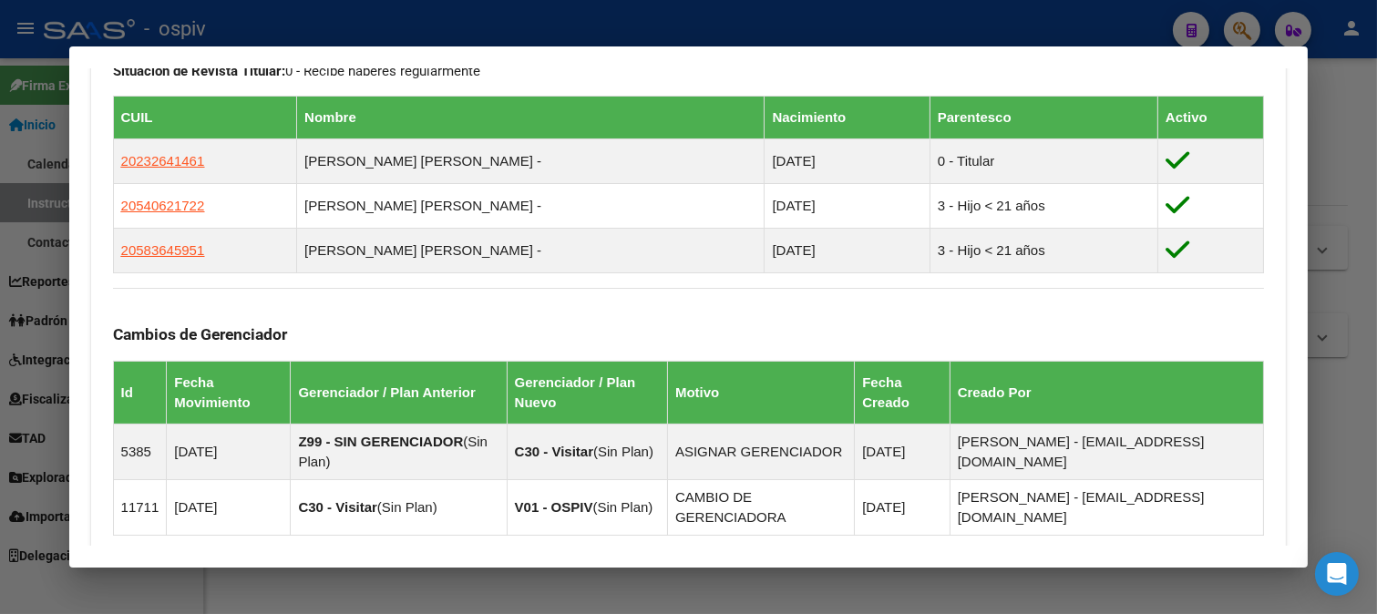
scroll to position [303, 0]
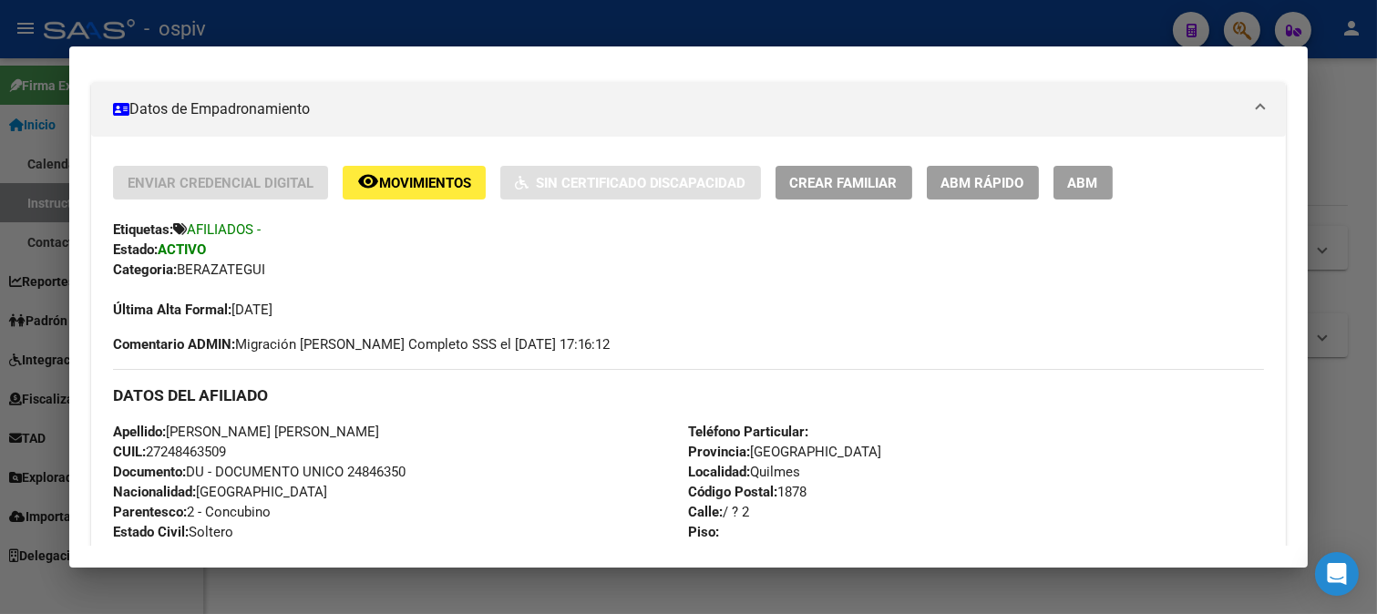
drag, startPoint x: 149, startPoint y: 450, endPoint x: 252, endPoint y: 449, distance: 103.9
click at [247, 450] on div "Apellido: ROMERO GRACIELA ALICIA CUIL: 27248463509 Documento: DU - DOCUMENTO UN…" at bounding box center [401, 522] width 576 height 200
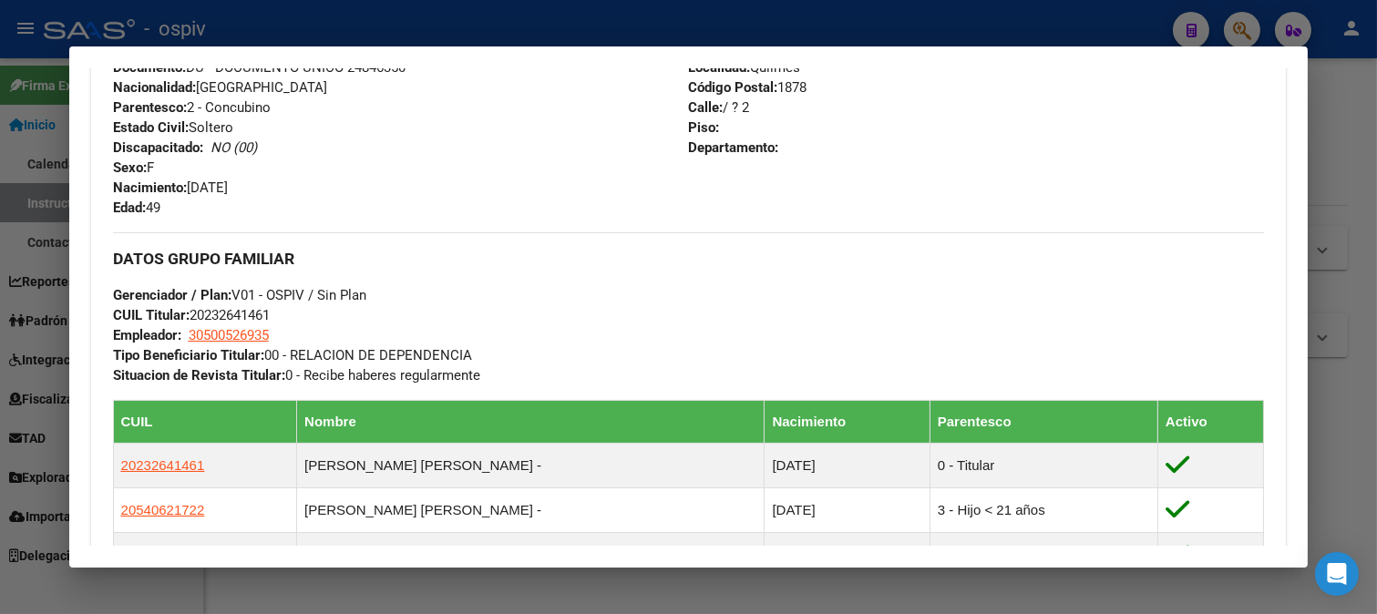
scroll to position [911, 0]
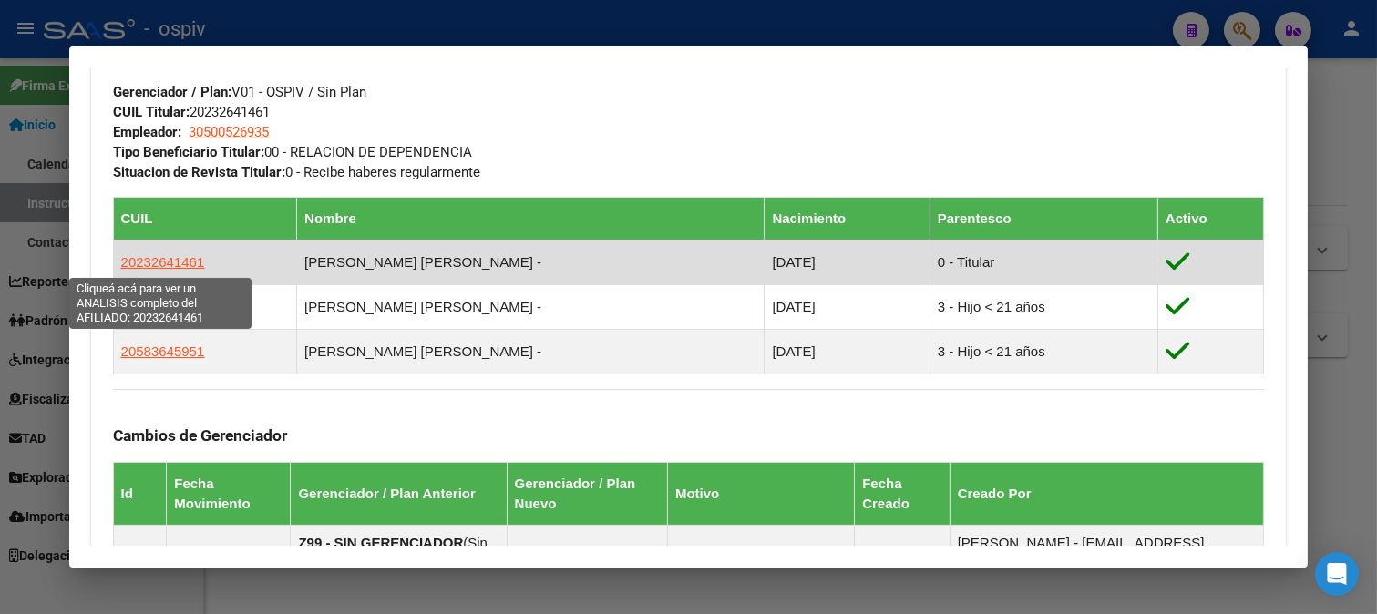
click at [159, 260] on span "20232641461" at bounding box center [163, 261] width 84 height 15
type textarea "20232641461"
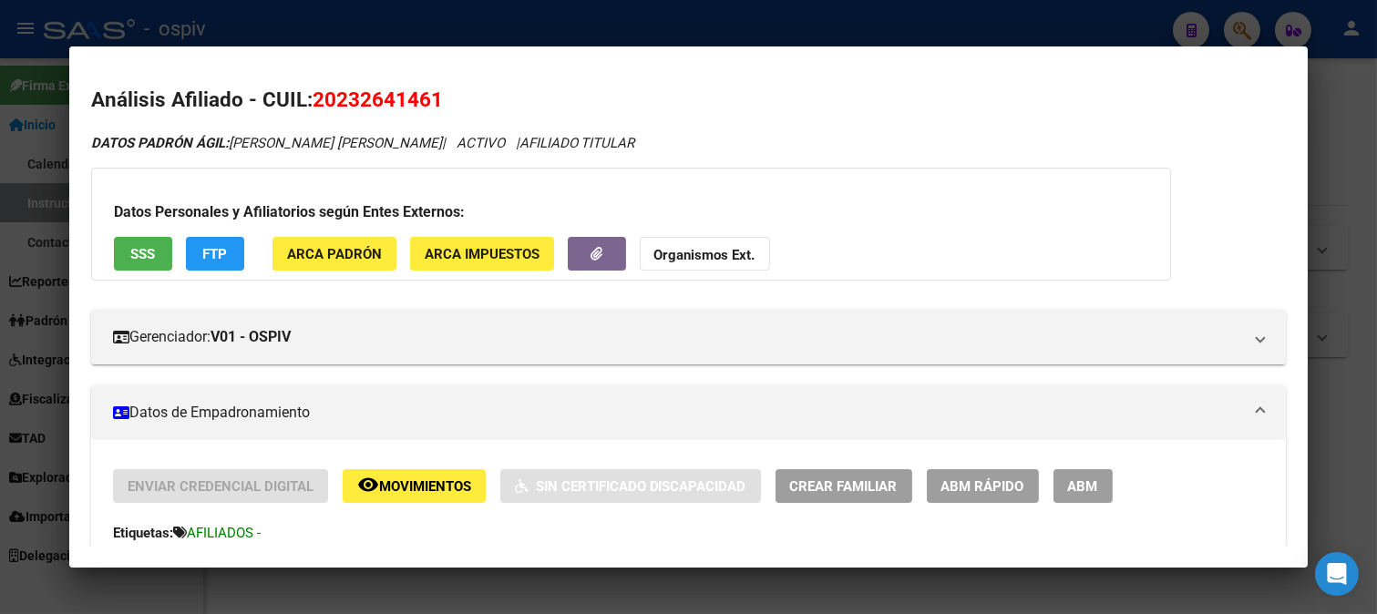
click at [320, 100] on span "20232641461" at bounding box center [378, 99] width 130 height 24
drag, startPoint x: 315, startPoint y: 97, endPoint x: 453, endPoint y: 97, distance: 137.6
click at [453, 97] on h2 "Análisis Afiliado - CUIL: 20232641461" at bounding box center [689, 100] width 1196 height 31
copy span "20232641461"
drag, startPoint x: 767, startPoint y: 604, endPoint x: 753, endPoint y: 612, distance: 16.7
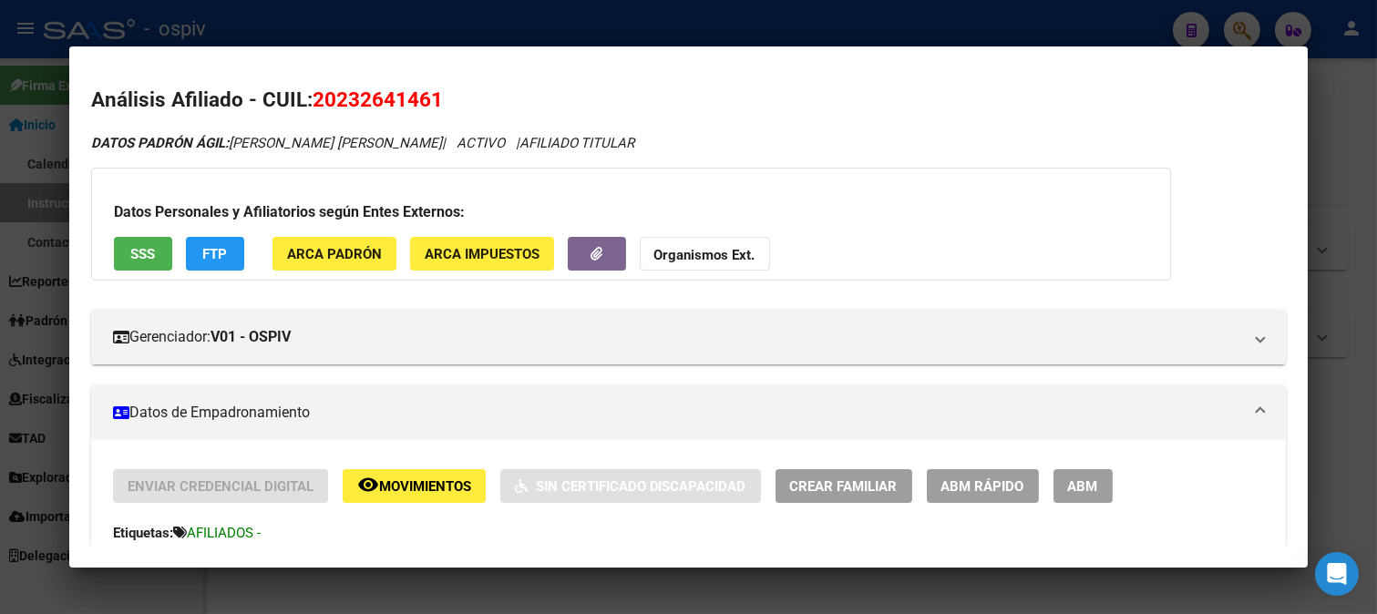
click at [766, 605] on div at bounding box center [688, 307] width 1377 height 614
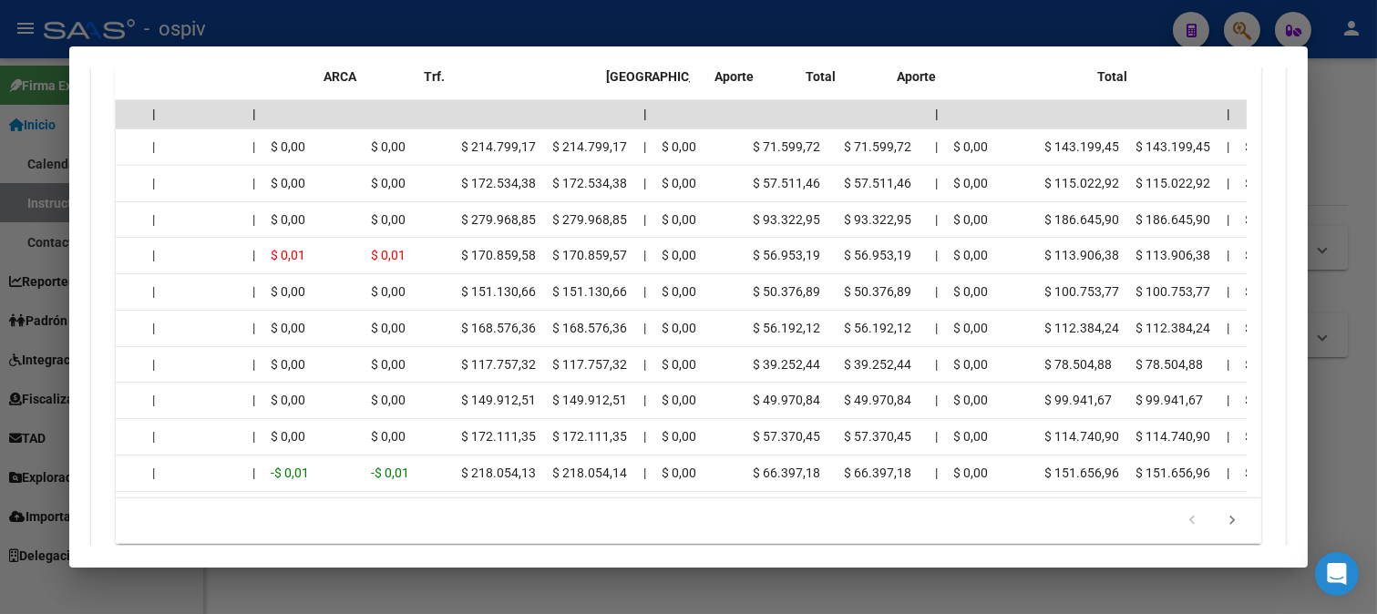
scroll to position [0, 0]
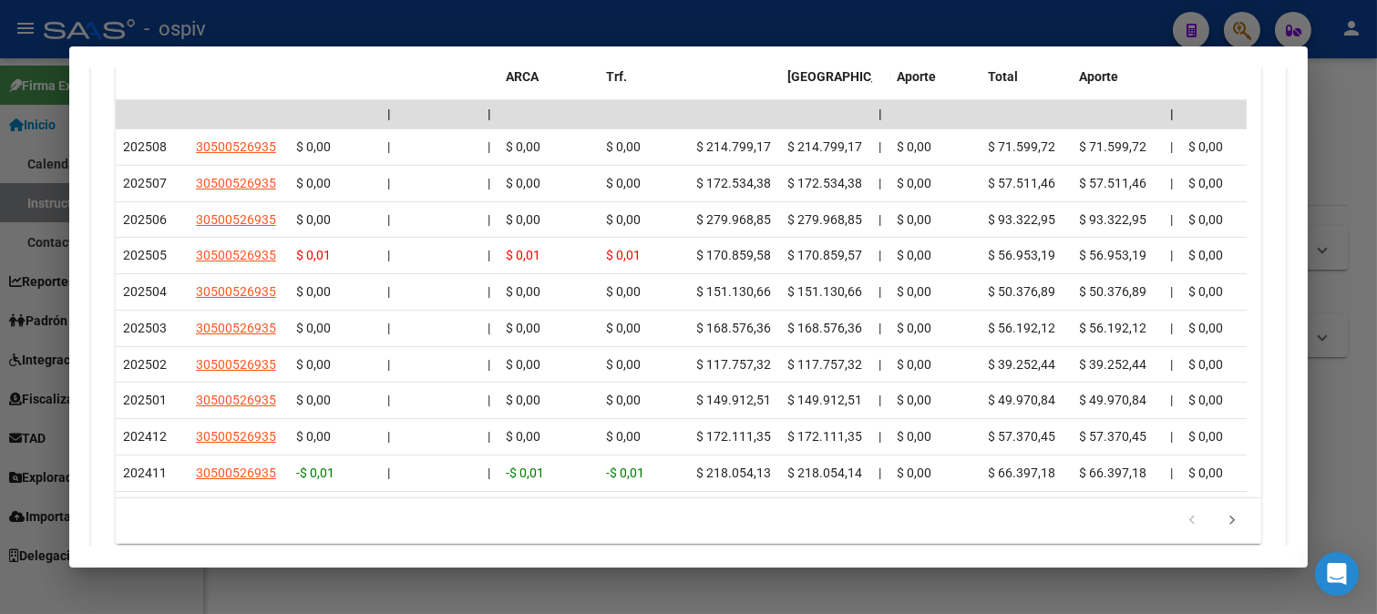
click at [0, 129] on div at bounding box center [688, 307] width 1377 height 614
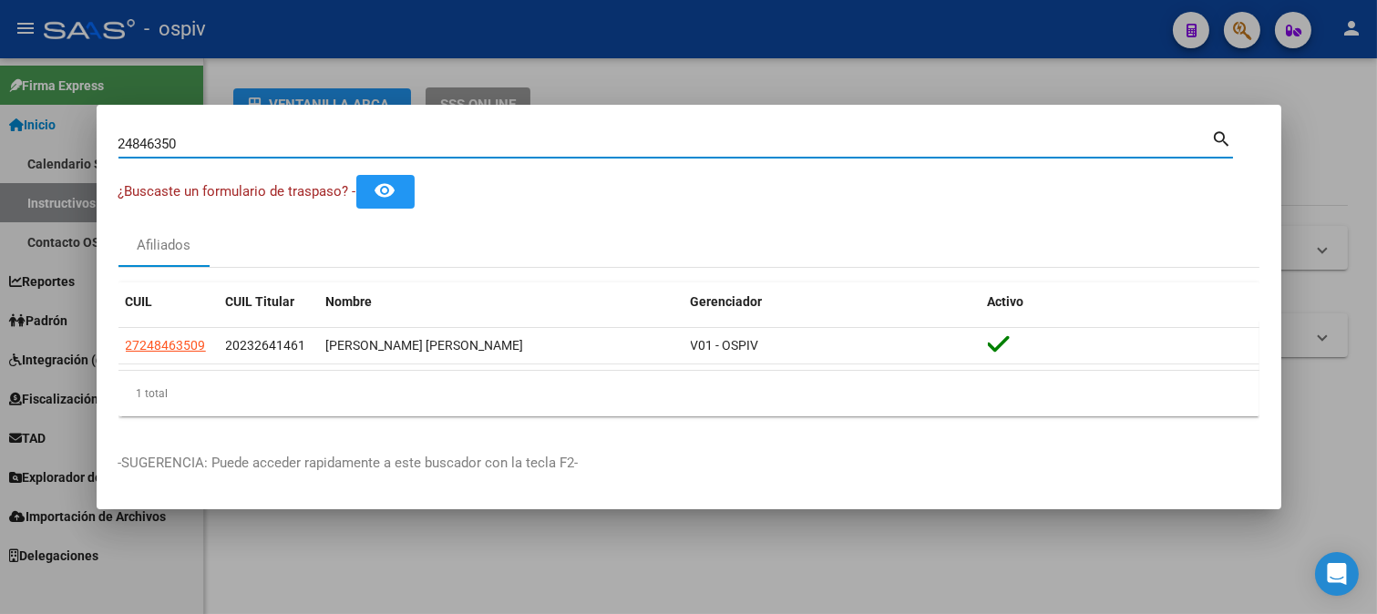
drag, startPoint x: 187, startPoint y: 144, endPoint x: 55, endPoint y: 126, distance: 133.4
click at [55, 126] on div "24846350 Buscar (apellido, dni, cuil, nro traspaso, cuit, obra social) search ¿…" at bounding box center [688, 307] width 1377 height 614
type input "37940721"
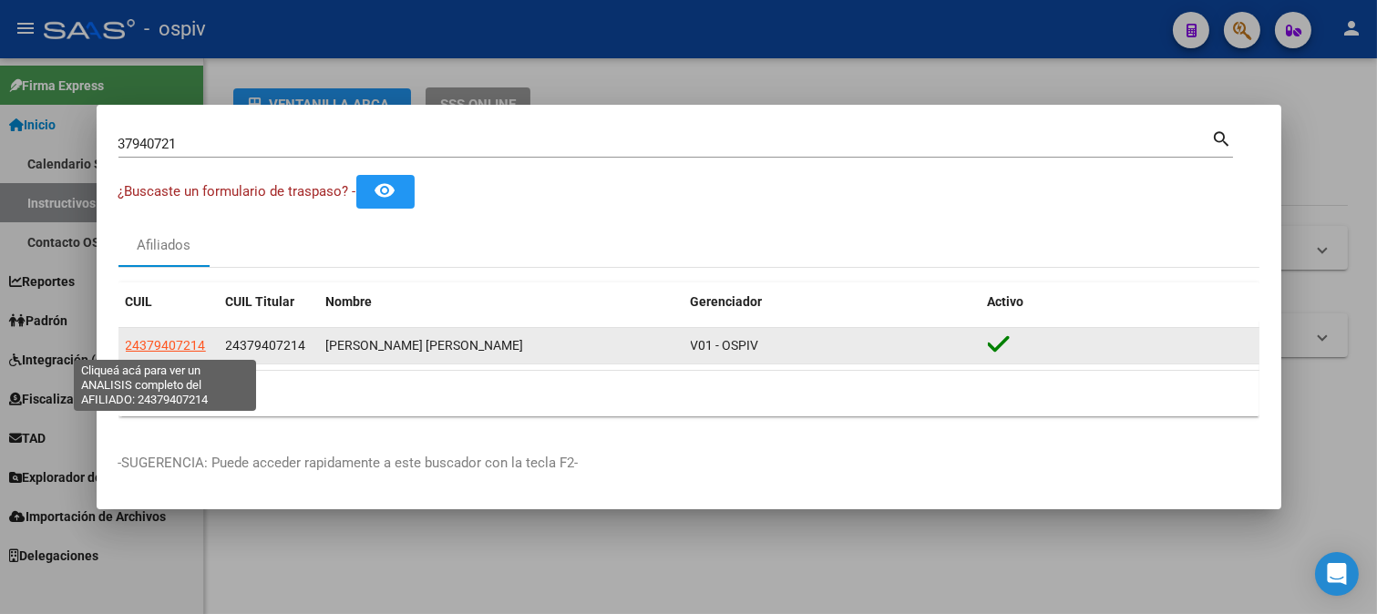
click at [180, 351] on span "24379407214" at bounding box center [166, 345] width 80 height 15
type textarea "24379407214"
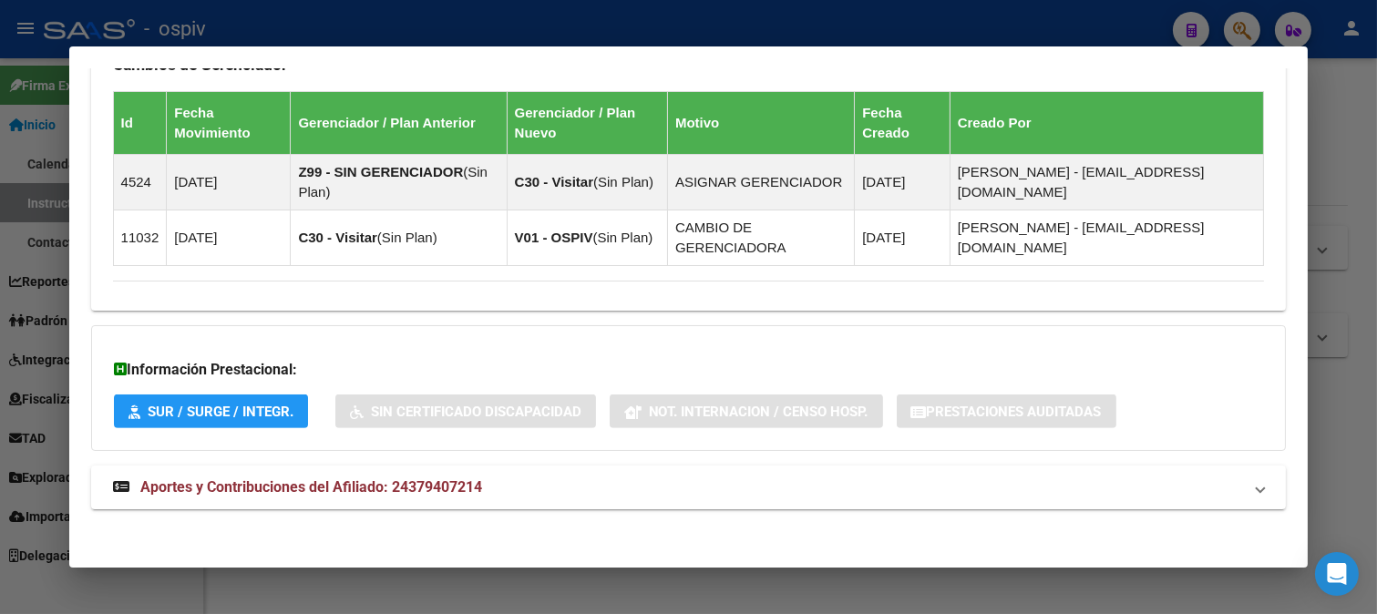
scroll to position [1268, 0]
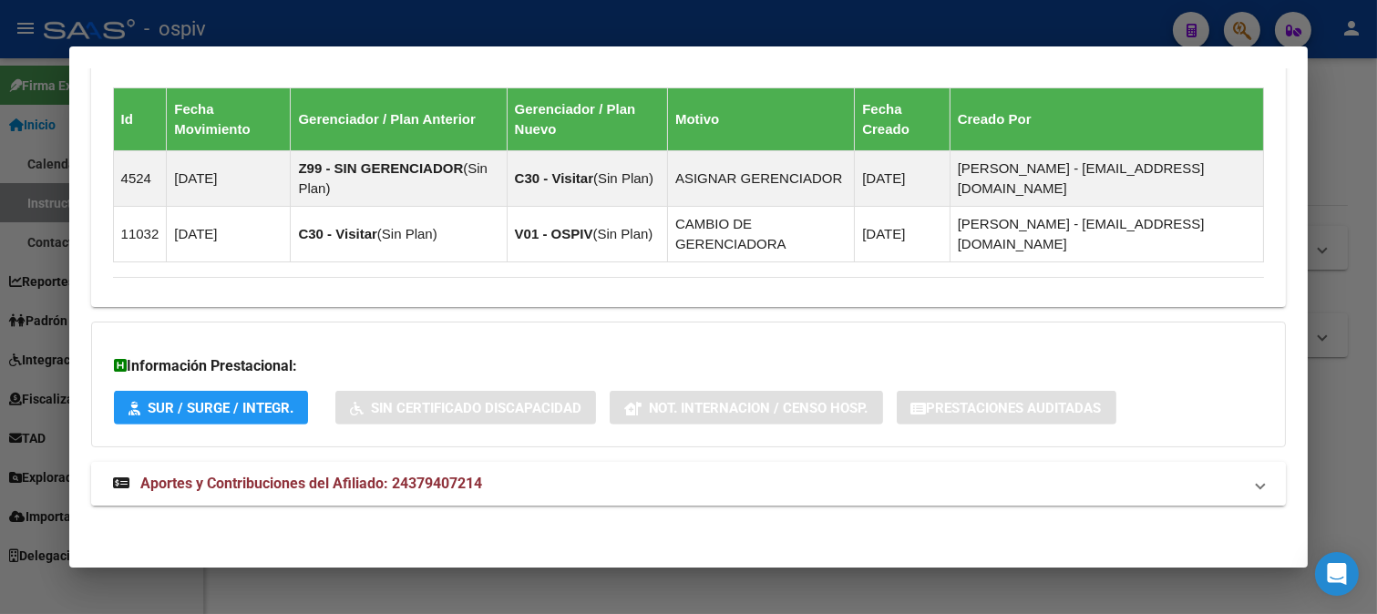
click at [363, 498] on mat-expansion-panel-header "Aportes y Contribuciones del Afiliado: 24379407214" at bounding box center [689, 484] width 1196 height 44
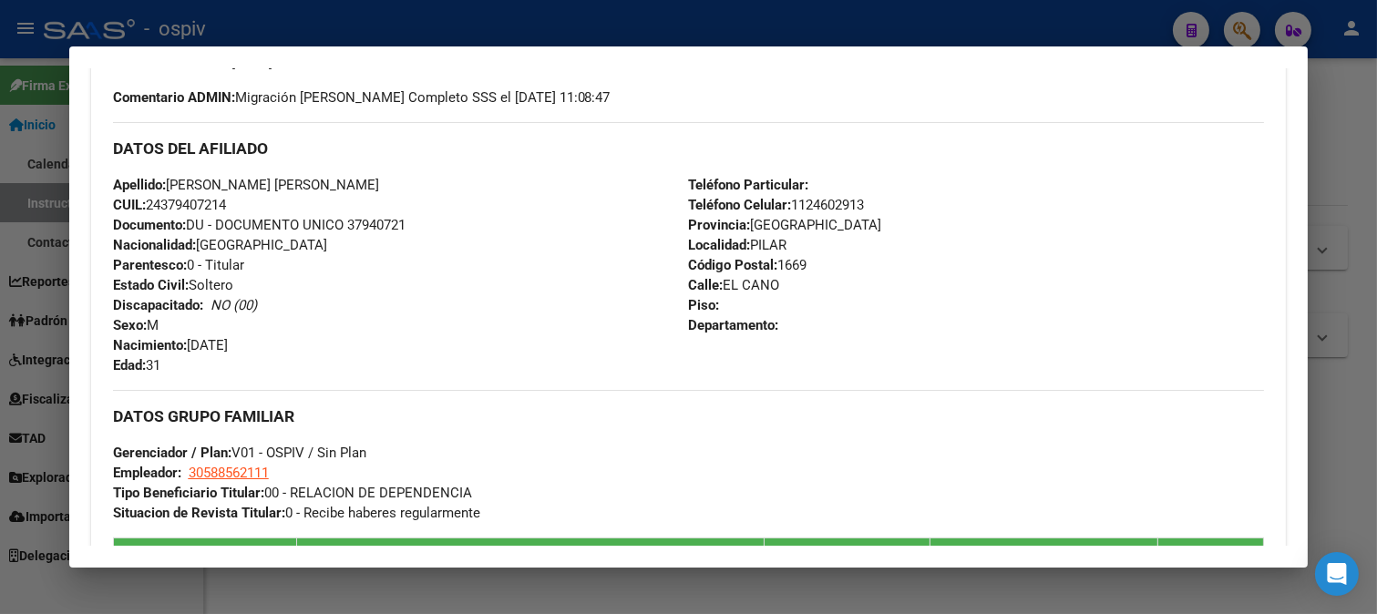
scroll to position [549, 0]
drag, startPoint x: 143, startPoint y: 206, endPoint x: 244, endPoint y: 199, distance: 101.4
click at [244, 199] on div "Apellido: EMILIANO GUILLERMO BERNAL CUIL: 24379407214 Documento: DU - DOCUMENTO…" at bounding box center [401, 276] width 576 height 200
click at [285, 194] on div "Apellido: EMILIANO GUILLERMO BERNAL CUIL: 24379407214 Documento: DU - DOCUMENTO…" at bounding box center [401, 276] width 576 height 200
drag, startPoint x: 150, startPoint y: 204, endPoint x: 328, endPoint y: 203, distance: 177.7
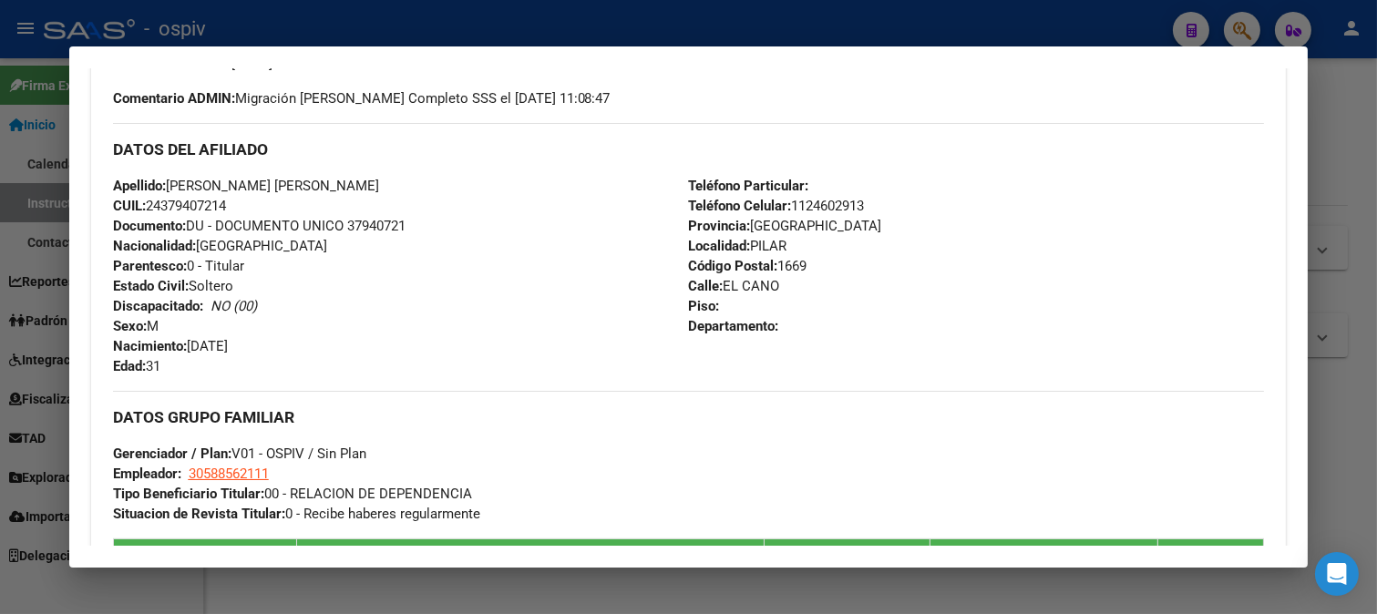
click at [328, 203] on div "Apellido: EMILIANO GUILLERMO BERNAL CUIL: 24379407214 Documento: DU - DOCUMENTO…" at bounding box center [401, 276] width 576 height 200
copy span "24379407214"
click at [438, 264] on div "Apellido: EMILIANO GUILLERMO BERNAL CUIL: 24379407214 Documento: DU - DOCUMENTO…" at bounding box center [401, 276] width 576 height 200
drag, startPoint x: 176, startPoint y: 206, endPoint x: 225, endPoint y: 206, distance: 49.2
click at [225, 206] on span "CUIL: 24379407214" at bounding box center [169, 206] width 113 height 16
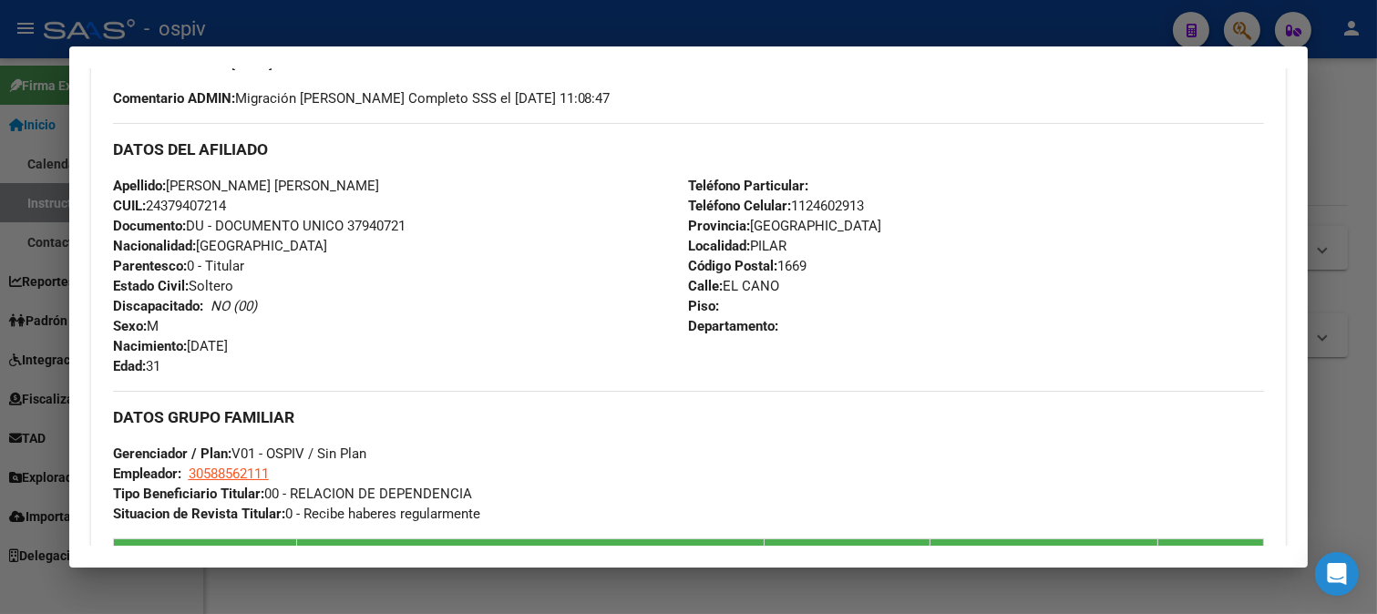
drag, startPoint x: 148, startPoint y: 204, endPoint x: 265, endPoint y: 204, distance: 117.6
click at [265, 204] on div "Apellido: EMILIANO GUILLERMO BERNAL CUIL: 24379407214 Documento: DU - DOCUMENTO…" at bounding box center [401, 276] width 576 height 200
copy span "24379407214"
click at [1255, 28] on div at bounding box center [688, 307] width 1377 height 614
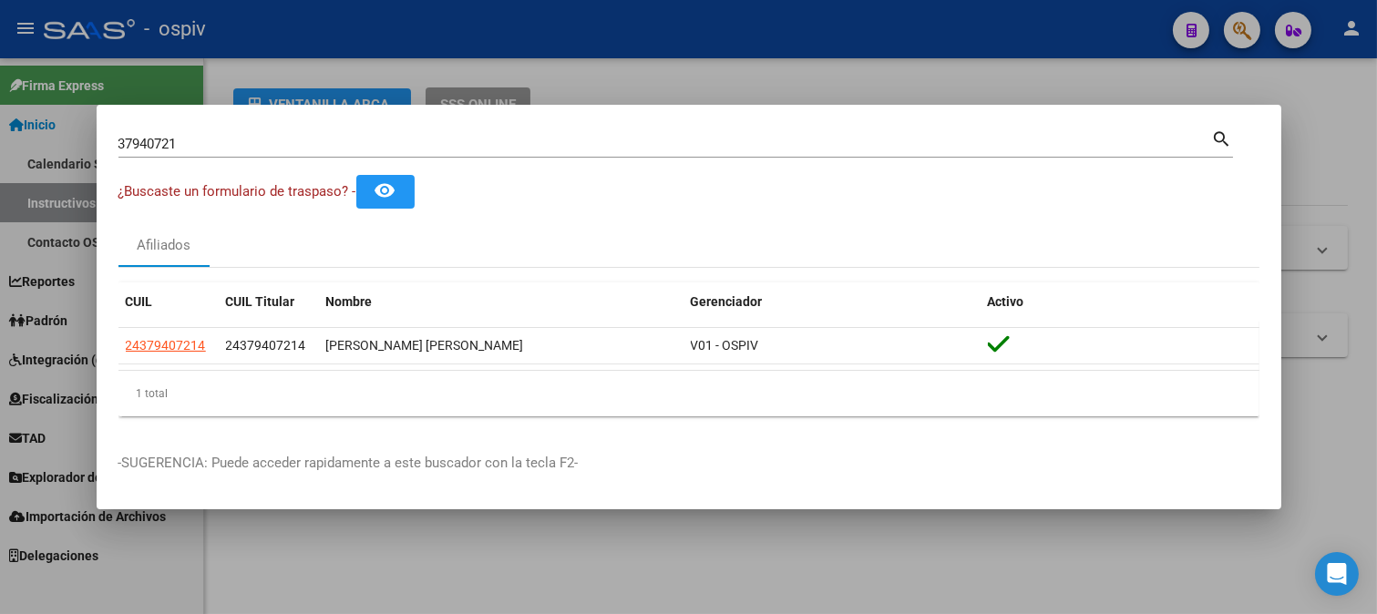
drag, startPoint x: 210, startPoint y: 159, endPoint x: 201, endPoint y: 151, distance: 11.7
click at [201, 152] on div "37940721 Buscar (apellido, dni, cuil, nro traspaso, cuit, obra social) search" at bounding box center [675, 151] width 1114 height 48
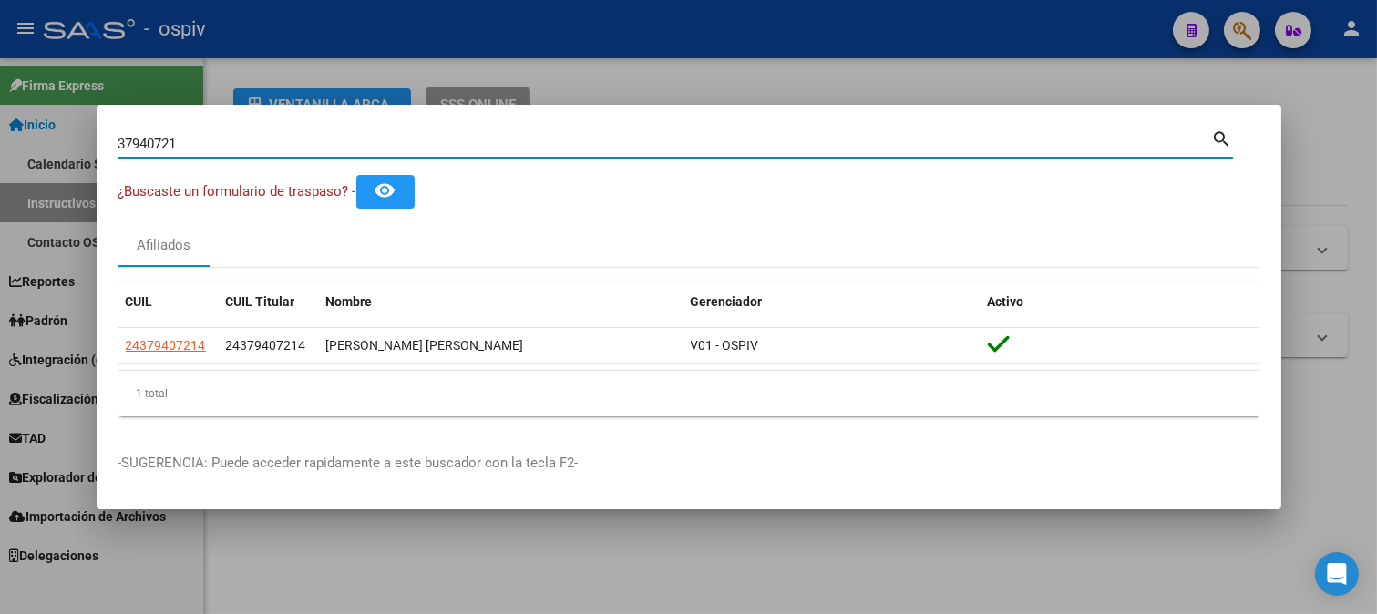
drag, startPoint x: 200, startPoint y: 143, endPoint x: 46, endPoint y: 115, distance: 157.5
click at [50, 120] on div "37940721 Buscar (apellido, dni, cuil, nro traspaso, cuit, obra social) search ¿…" at bounding box center [688, 307] width 1377 height 614
type input "JURI"
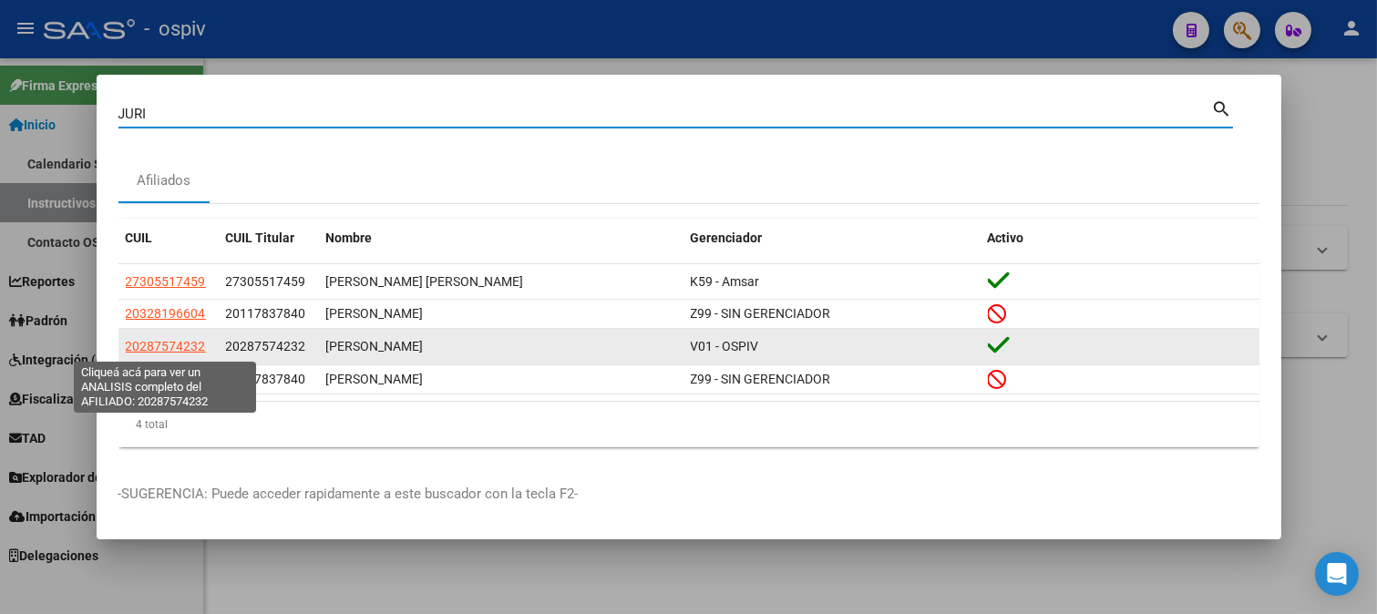
click at [171, 344] on span "20287574232" at bounding box center [166, 346] width 80 height 15
type textarea "20287574232"
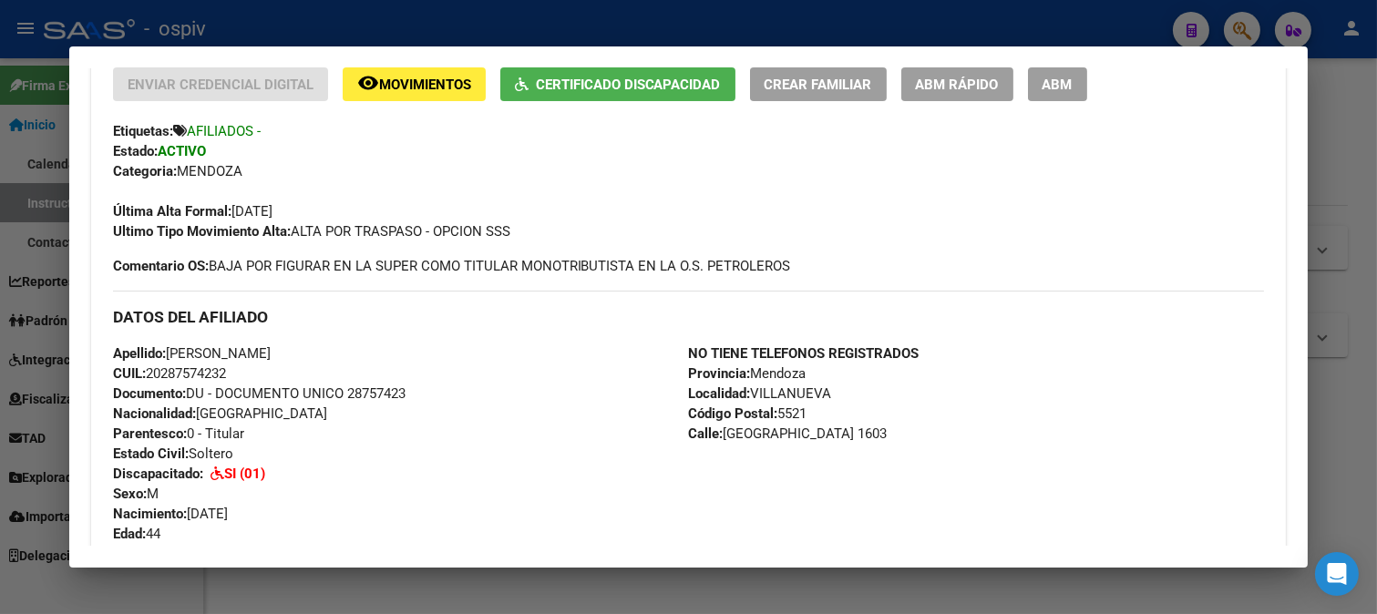
scroll to position [405, 0]
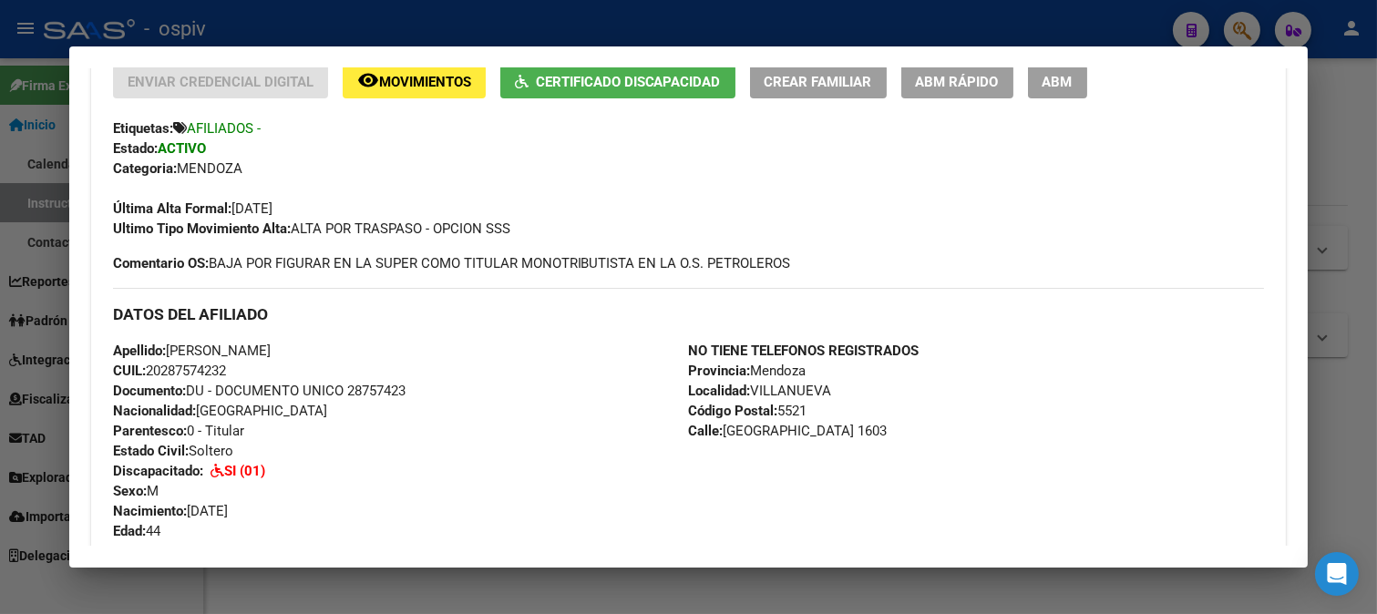
click at [196, 370] on span "CUIL: 20287574232" at bounding box center [169, 371] width 113 height 16
click at [213, 365] on span "CUIL: 20287574232" at bounding box center [169, 371] width 113 height 16
click at [224, 367] on span "CUIL: 20287574232" at bounding box center [169, 371] width 113 height 16
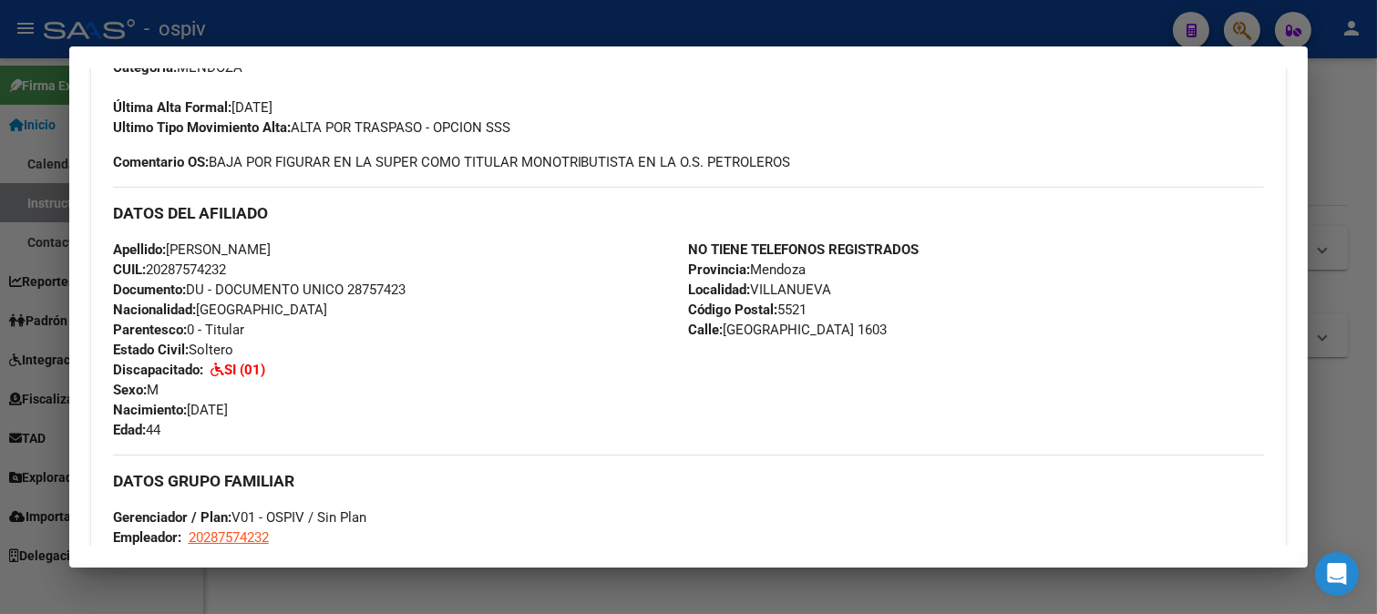
scroll to position [708, 0]
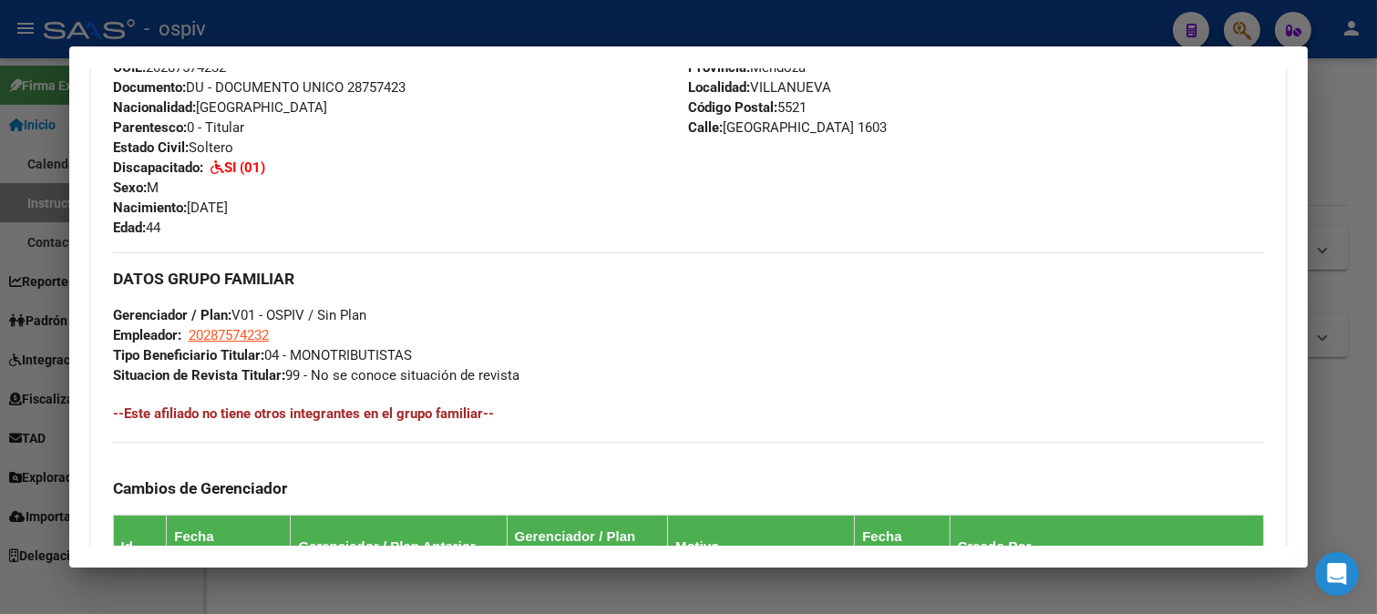
click at [1250, 24] on div at bounding box center [688, 307] width 1377 height 614
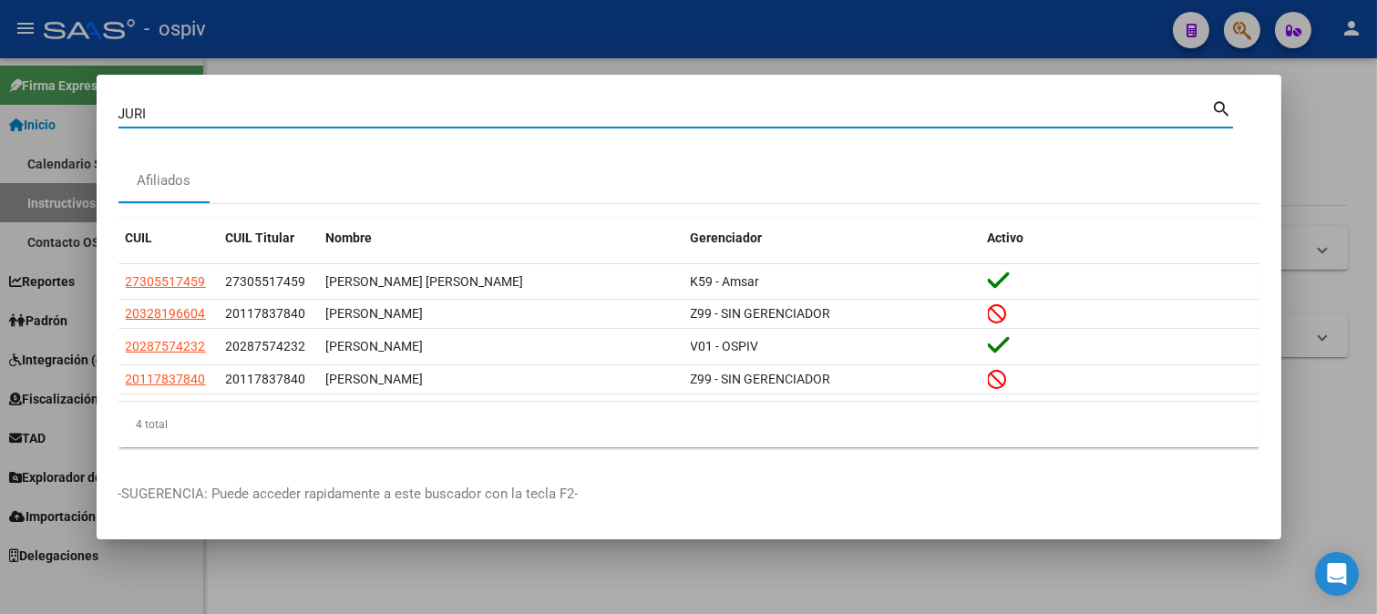
drag, startPoint x: 210, startPoint y: 120, endPoint x: 51, endPoint y: 79, distance: 163.8
click at [56, 83] on div "JURI Buscar (apellido, dni, cuil, nro traspaso, cuit, obra social) search Afili…" at bounding box center [688, 307] width 1377 height 614
type input "18235855"
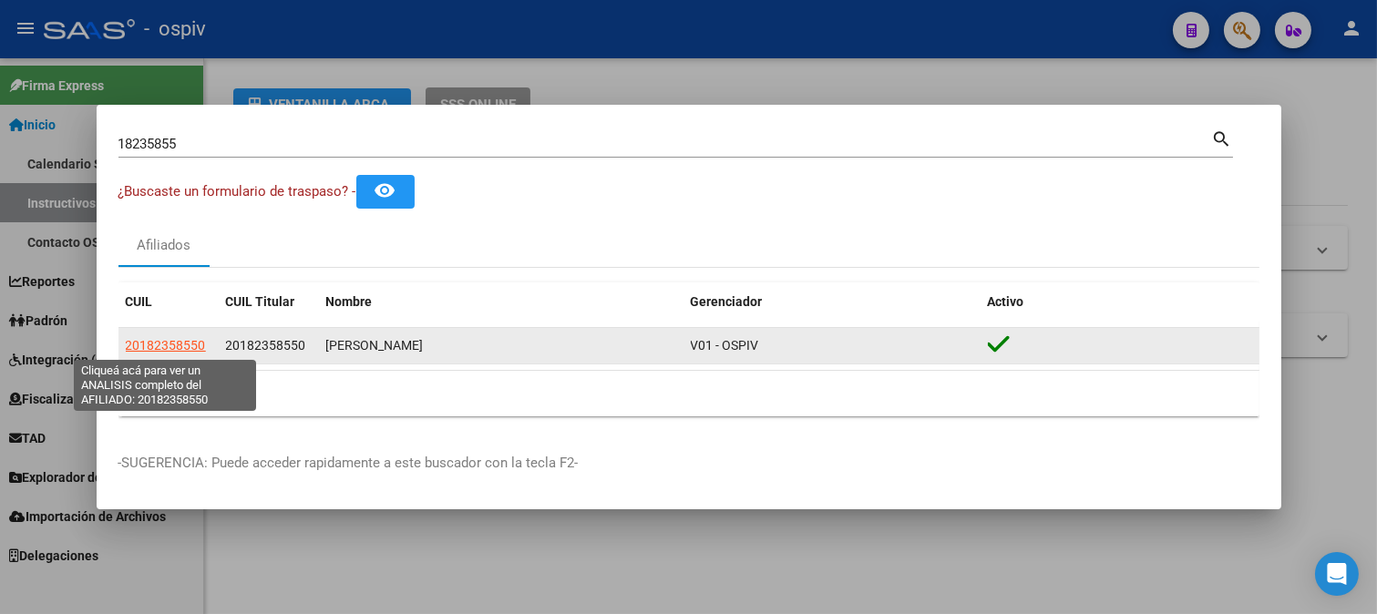
click at [189, 351] on span "20182358550" at bounding box center [166, 345] width 80 height 15
type textarea "20182358550"
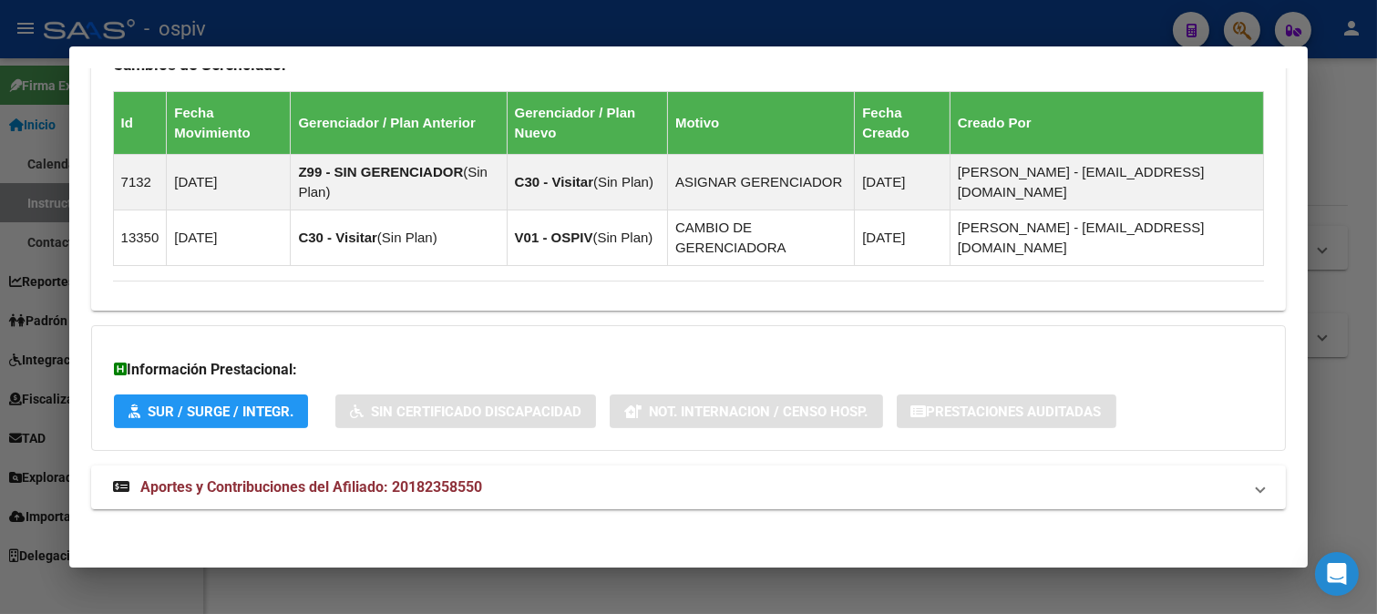
scroll to position [1136, 0]
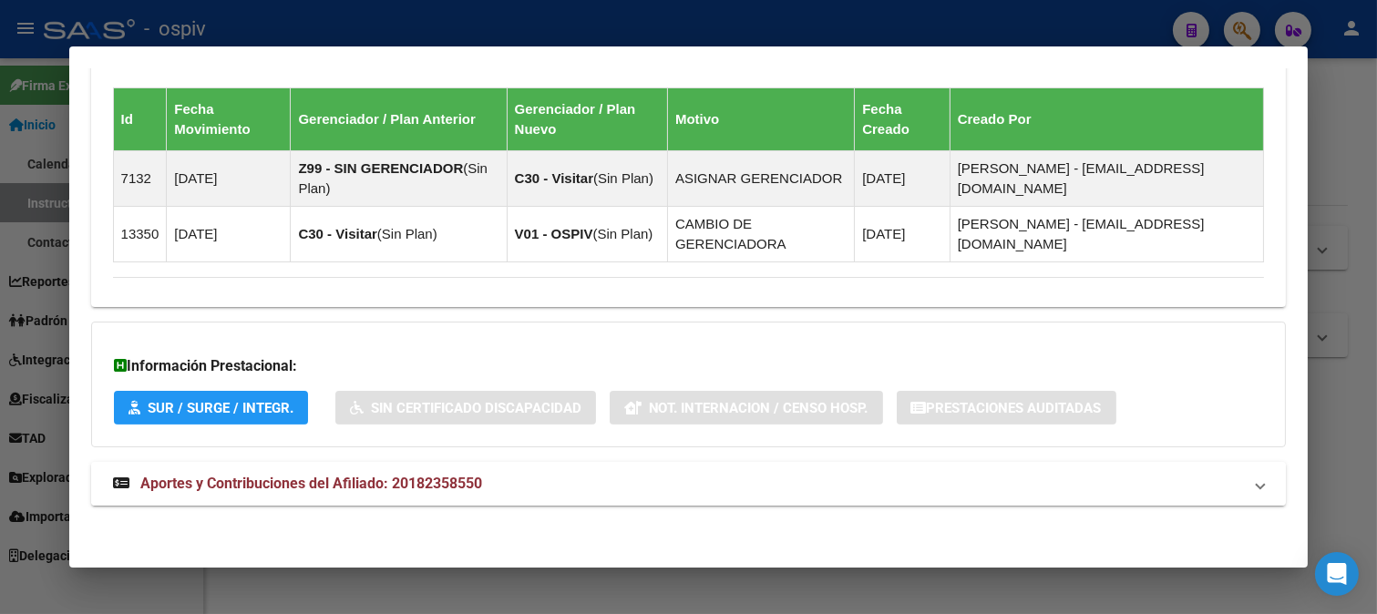
click at [334, 492] on span "Aportes y Contribuciones del Afiliado: 20182358550" at bounding box center [311, 483] width 342 height 17
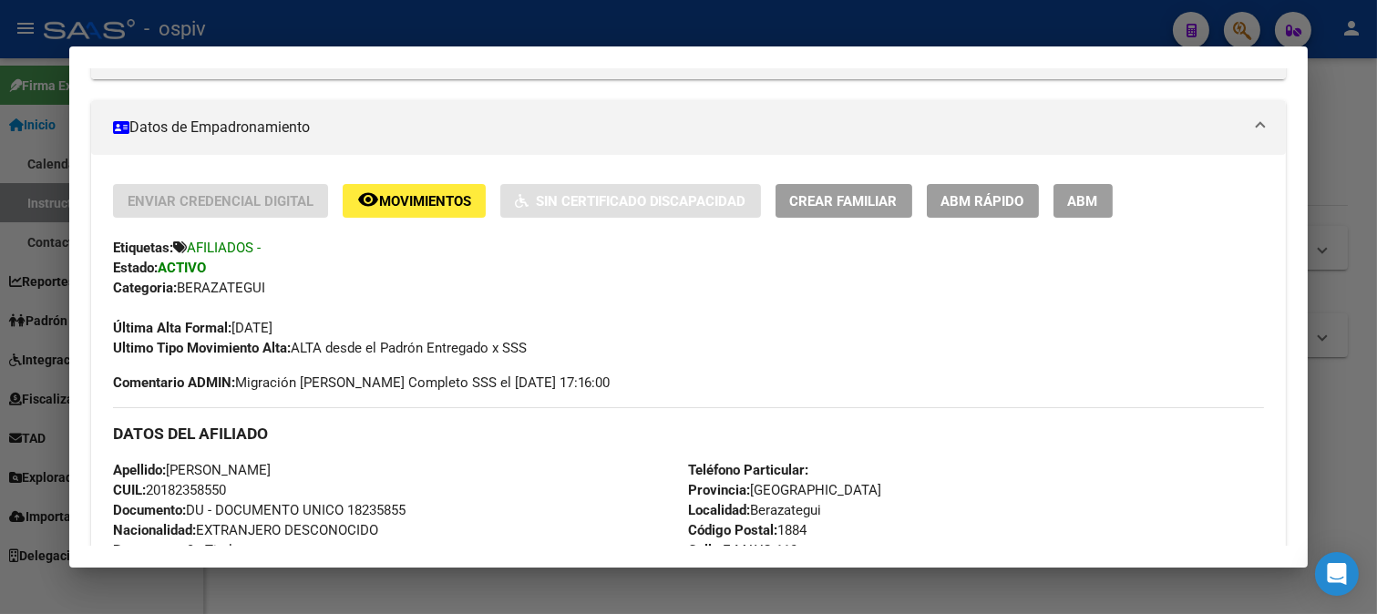
scroll to position [433, 0]
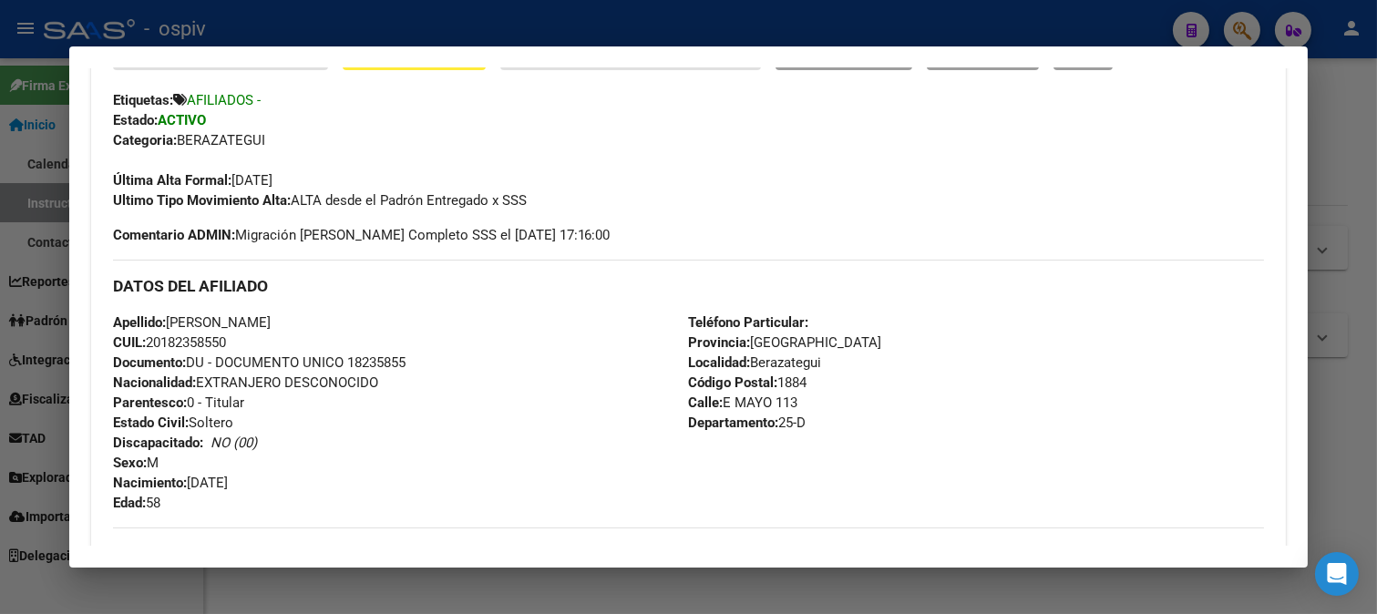
drag, startPoint x: 155, startPoint y: 343, endPoint x: 250, endPoint y: 333, distance: 95.3
click at [250, 333] on div "Apellido: ROJAS BERNABE R CUIL: 20182358550 Documento: DU - DOCUMENTO UNICO 182…" at bounding box center [401, 413] width 576 height 200
copy span "20182358550"
drag, startPoint x: 435, startPoint y: 378, endPoint x: 433, endPoint y: 328, distance: 50.2
click at [440, 374] on div "Apellido: ROJAS BERNABE R CUIL: 20182358550 Documento: DU - DOCUMENTO UNICO 182…" at bounding box center [401, 413] width 576 height 200
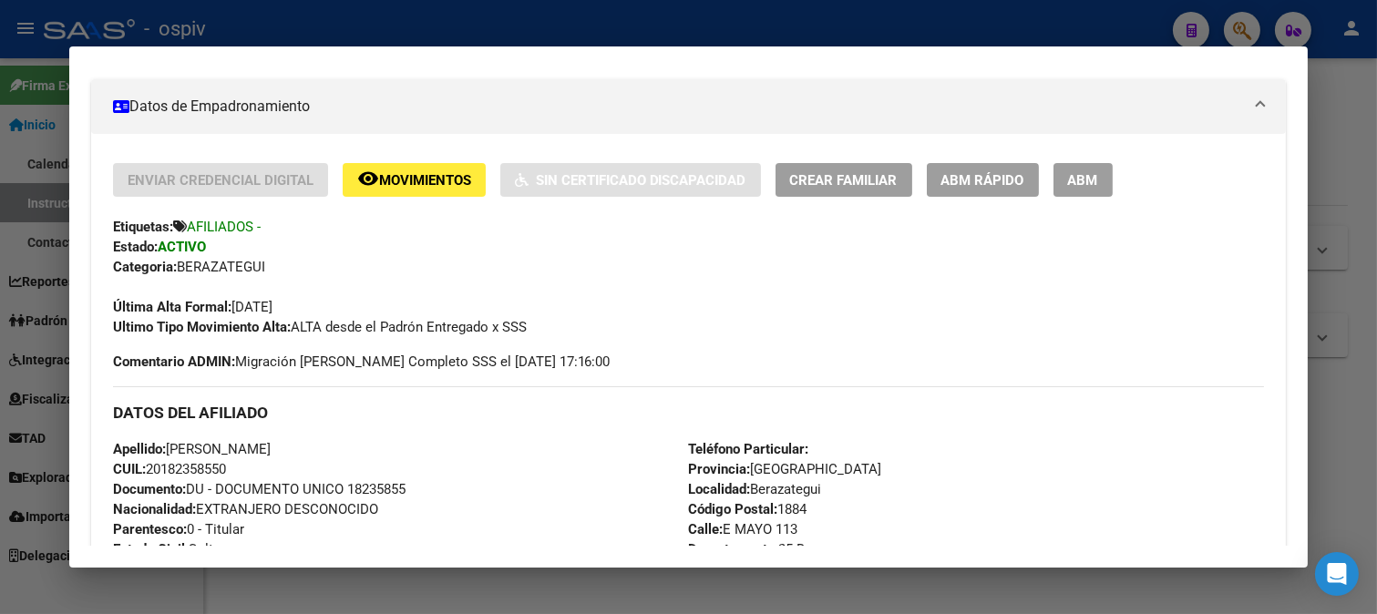
scroll to position [303, 0]
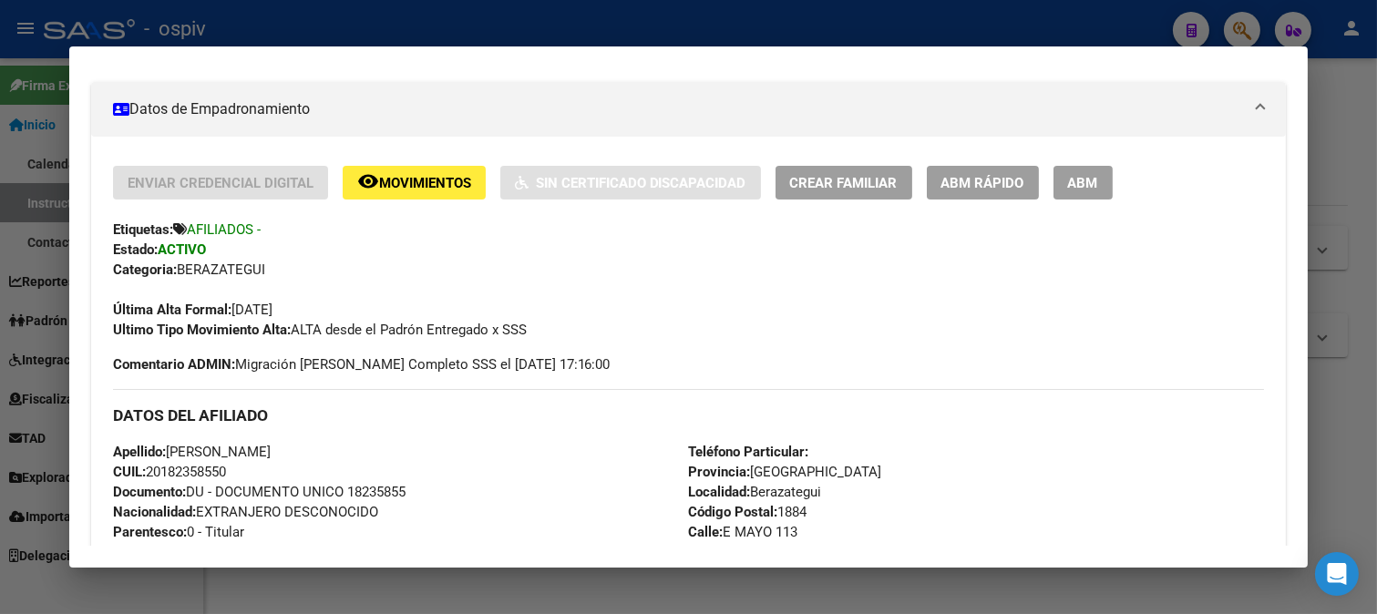
click at [301, 288] on div "Última Alta Formal: 01/04/2014" at bounding box center [689, 300] width 1152 height 40
drag, startPoint x: 165, startPoint y: 476, endPoint x: 224, endPoint y: 467, distance: 59.8
click at [224, 467] on span "CUIL: 20182358550" at bounding box center [169, 472] width 113 height 16
copy span "18235855"
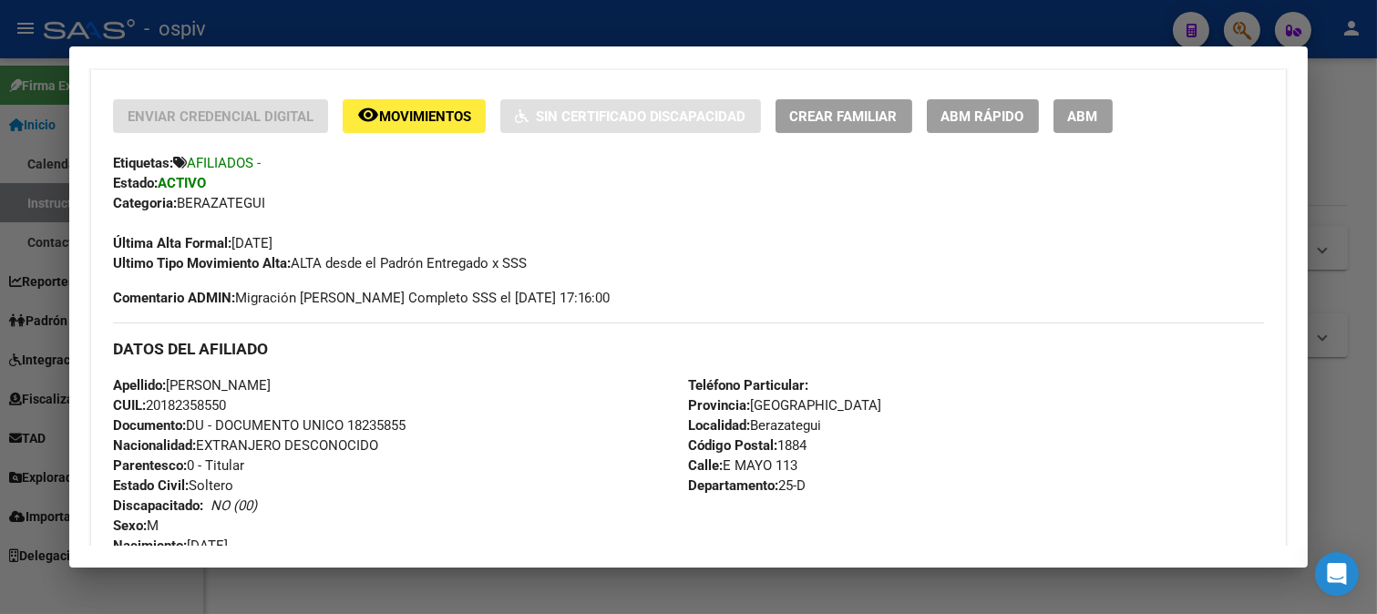
scroll to position [405, 0]
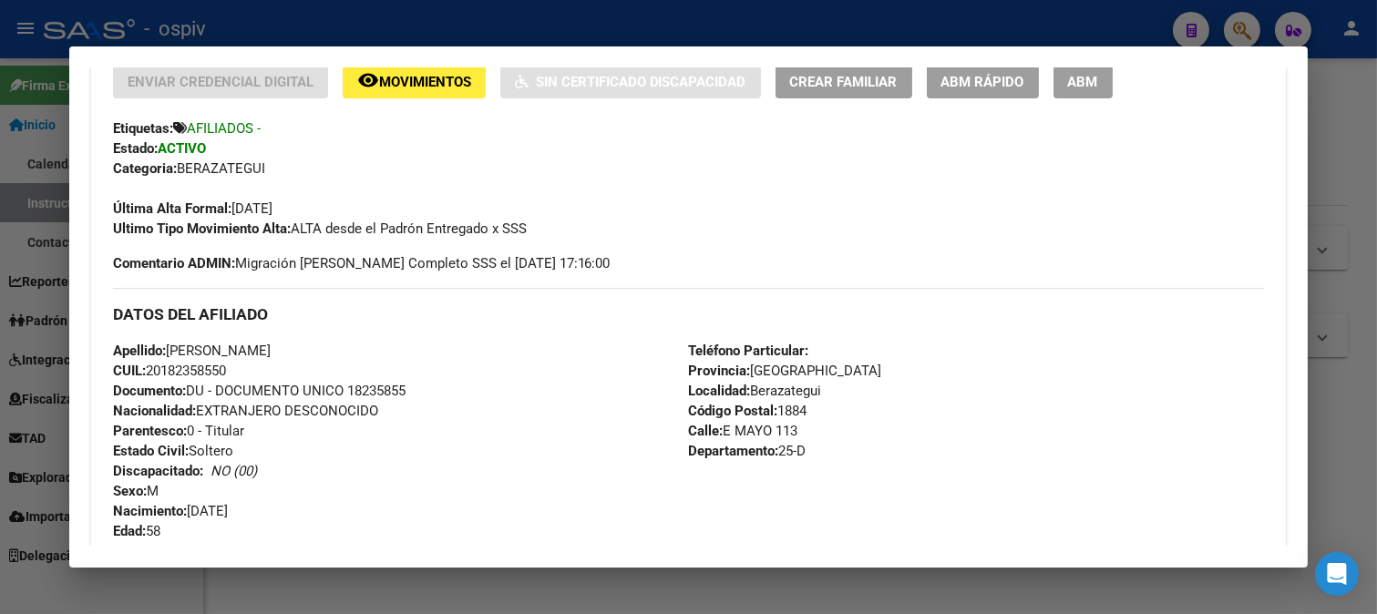
drag, startPoint x: 148, startPoint y: 369, endPoint x: 242, endPoint y: 371, distance: 94.8
click at [242, 371] on div "Apellido: ROJAS BERNABE R CUIL: 20182358550 Documento: DU - DOCUMENTO UNICO 182…" at bounding box center [401, 441] width 576 height 200
copy span "20182358550"
click at [272, 233] on strong "Ultimo Tipo Movimiento Alta:" at bounding box center [202, 229] width 178 height 16
click at [1241, 14] on div at bounding box center [688, 307] width 1377 height 614
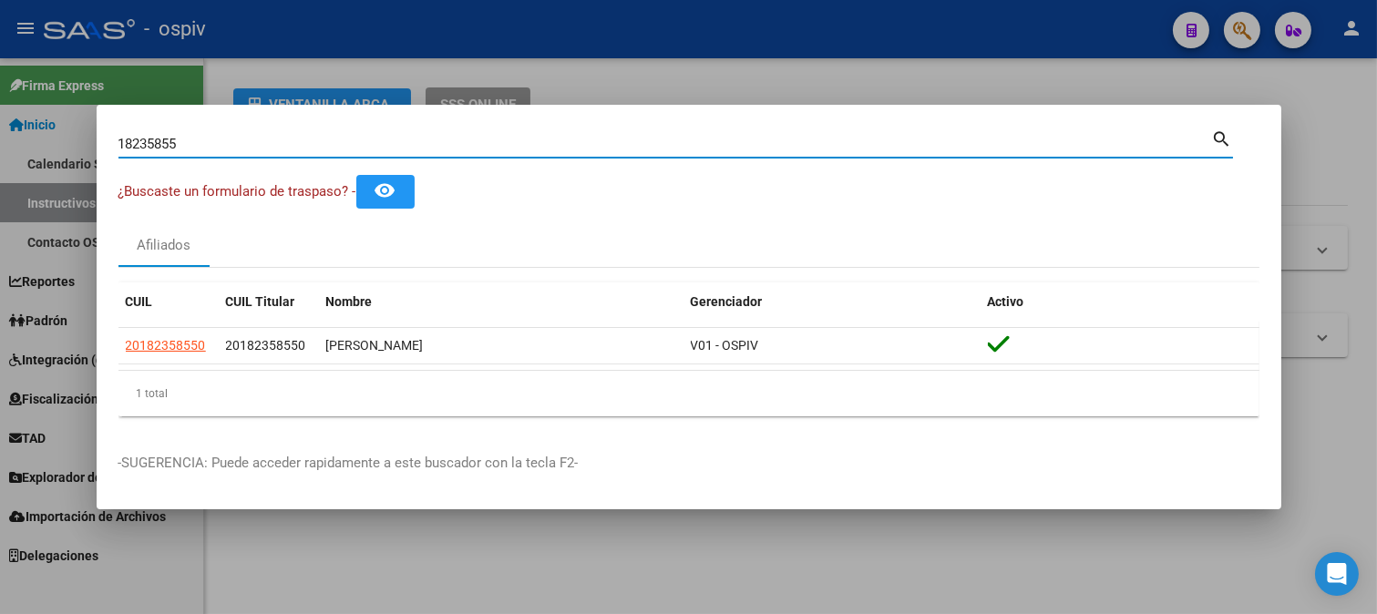
drag, startPoint x: 222, startPoint y: 141, endPoint x: 33, endPoint y: 119, distance: 190.8
click at [33, 119] on div "18235855 Buscar (apellido, dni, cuil, nro traspaso, cuit, obra social) search ¿…" at bounding box center [688, 307] width 1377 height 614
type input "93871412"
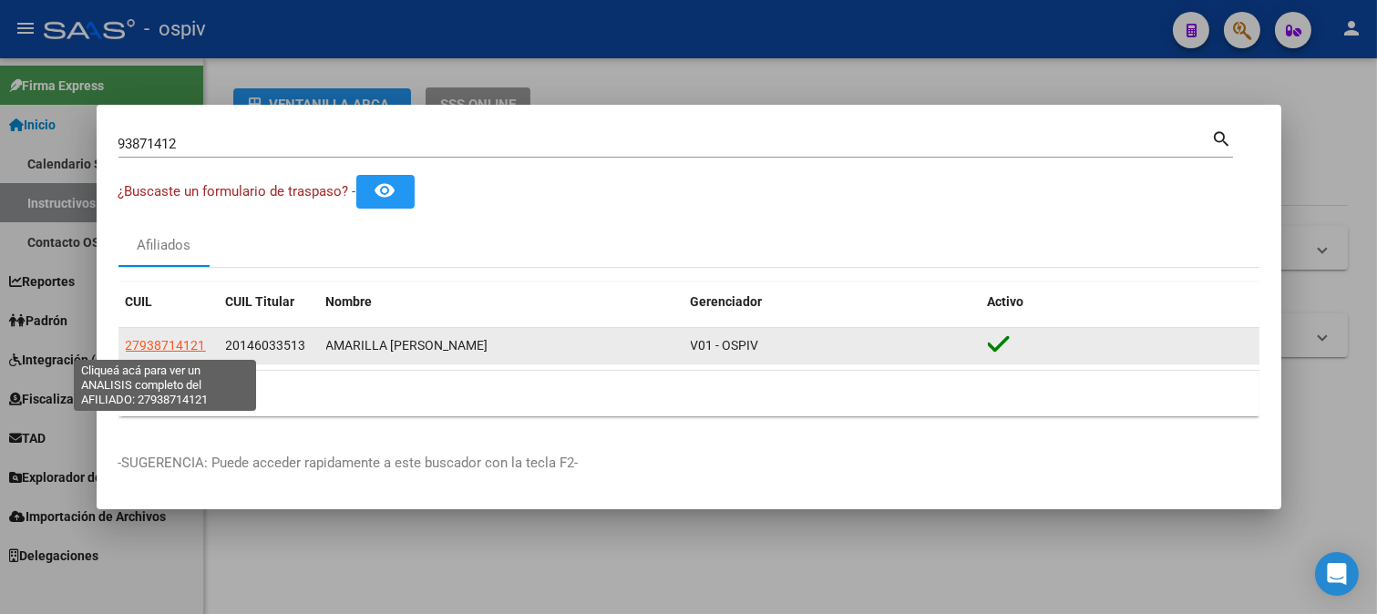
click at [186, 349] on span "27938714121" at bounding box center [166, 345] width 80 height 15
type textarea "27938714121"
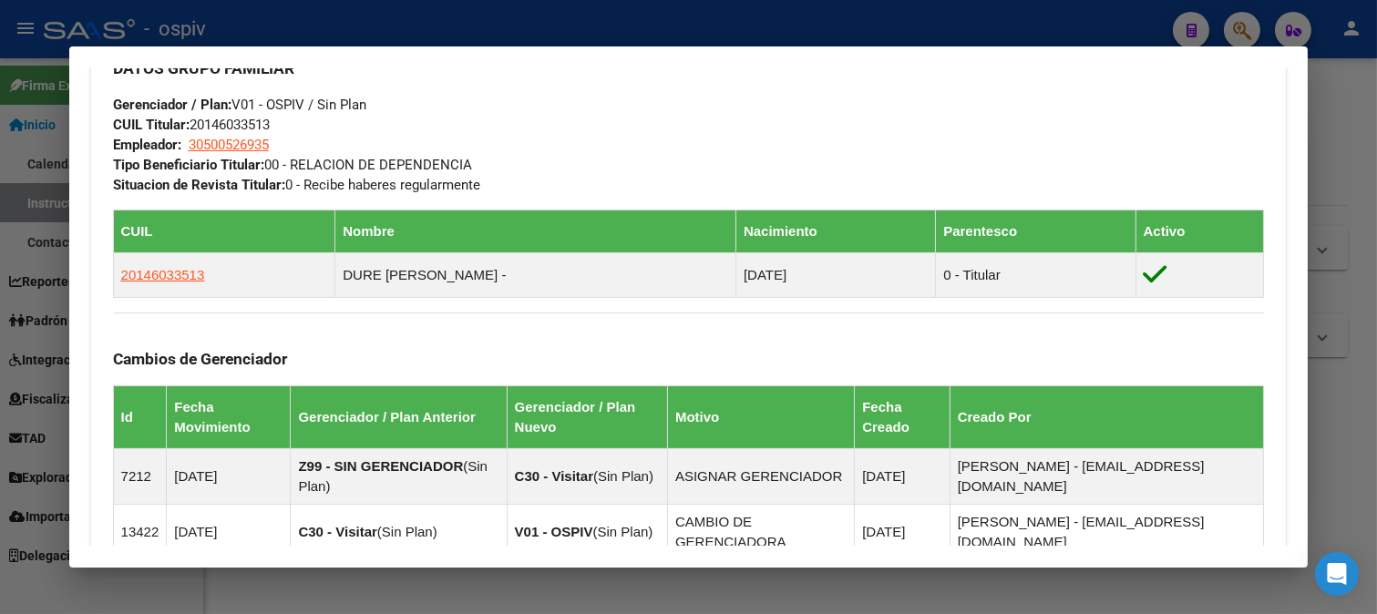
scroll to position [911, 0]
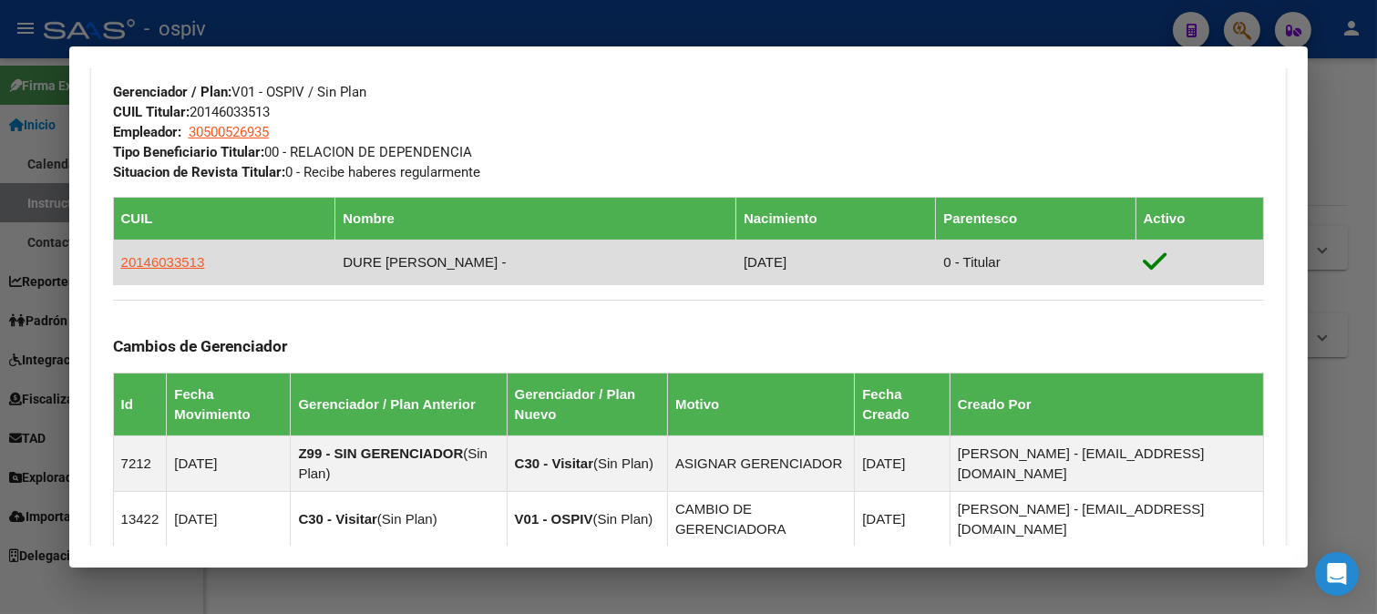
drag, startPoint x: 121, startPoint y: 261, endPoint x: 208, endPoint y: 261, distance: 86.6
click at [208, 261] on td "20146033513" at bounding box center [224, 262] width 222 height 45
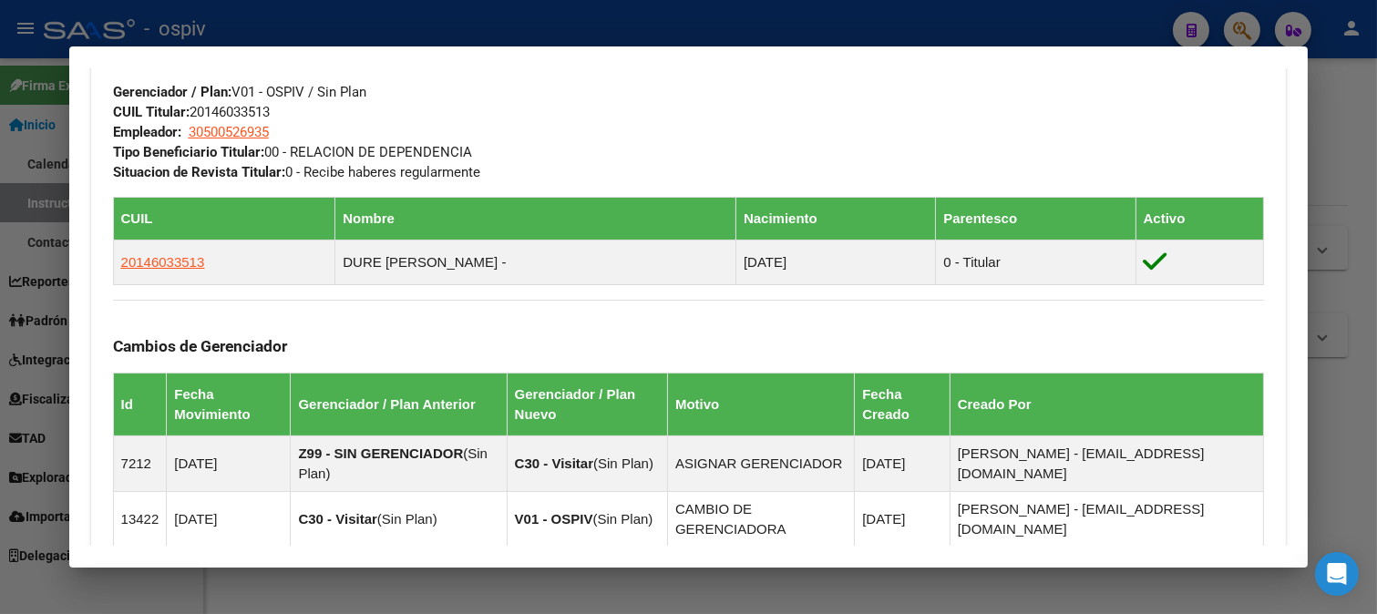
copy span "20146033513"
click at [612, 316] on div "Cambios de Gerenciador Id Fecha Movimiento Gerenciador / Plan Anterior Gerencia…" at bounding box center [689, 424] width 1152 height 248
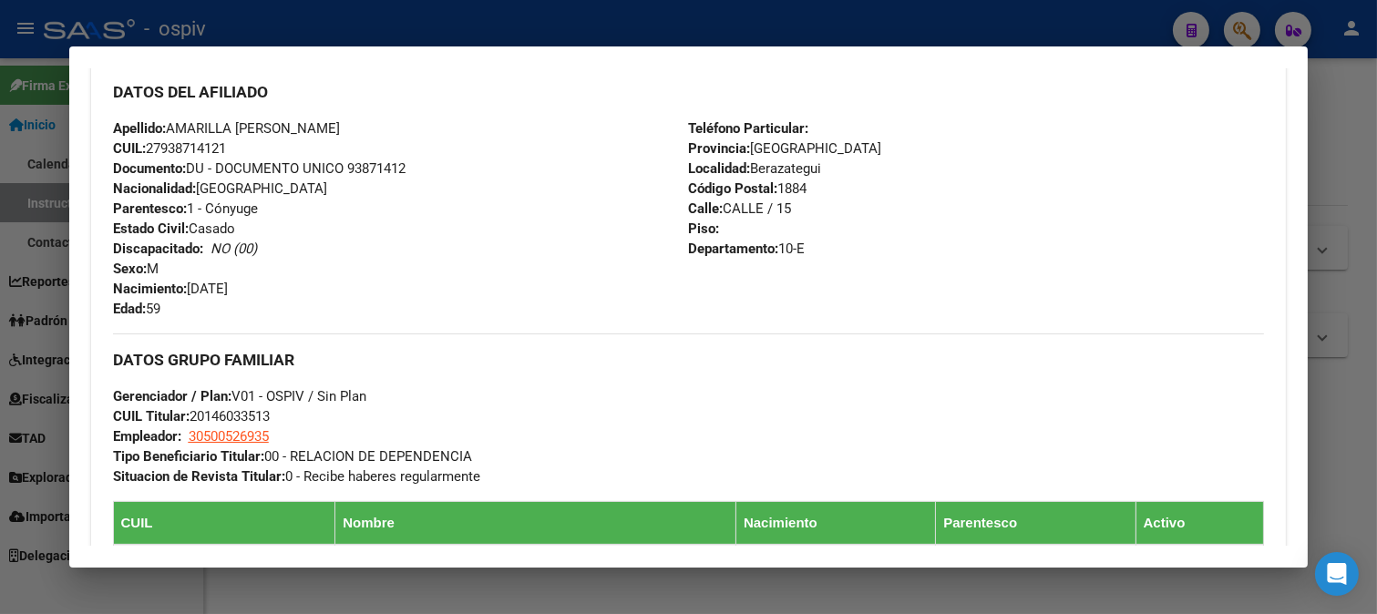
scroll to position [506, 0]
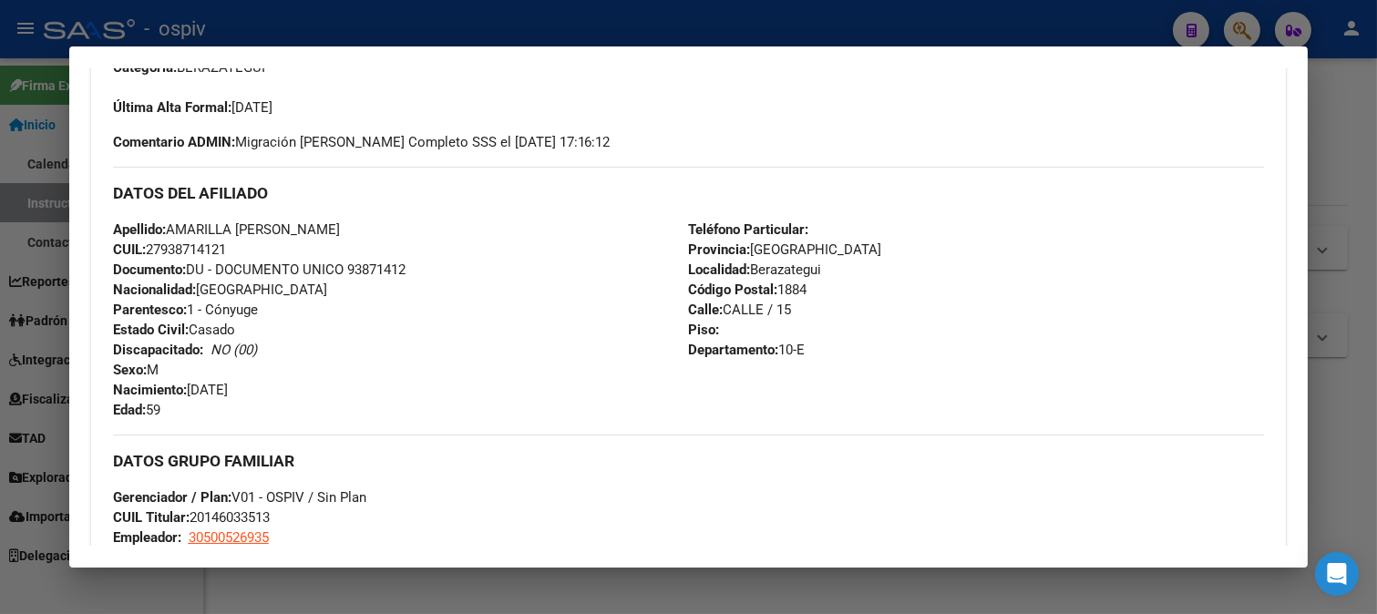
drag, startPoint x: 148, startPoint y: 248, endPoint x: 240, endPoint y: 241, distance: 92.3
click at [240, 241] on div "Apellido: AMARILLA BOGADO SILVIA CUIL: 27938714121 Documento: DU - DOCUMENTO UN…" at bounding box center [401, 320] width 576 height 200
click at [463, 370] on div "Apellido: AMARILLA BOGADO SILVIA CUIL: 27938714121 Documento: DU - DOCUMENTO UN…" at bounding box center [401, 320] width 576 height 200
click at [1248, 11] on div at bounding box center [688, 307] width 1377 height 614
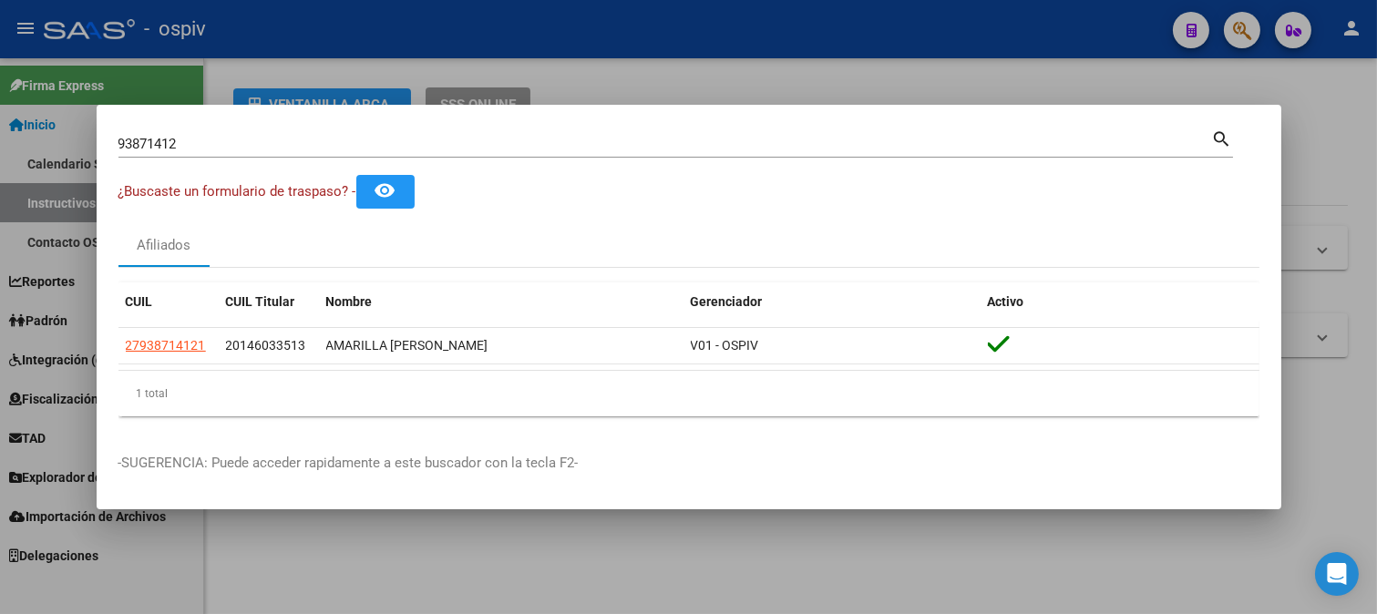
drag, startPoint x: 199, startPoint y: 133, endPoint x: 39, endPoint y: 131, distance: 159.5
click at [39, 131] on div "93871412 Buscar (apellido, dni, cuil, nro traspaso, cuit, obra social) search ¿…" at bounding box center [688, 307] width 1377 height 614
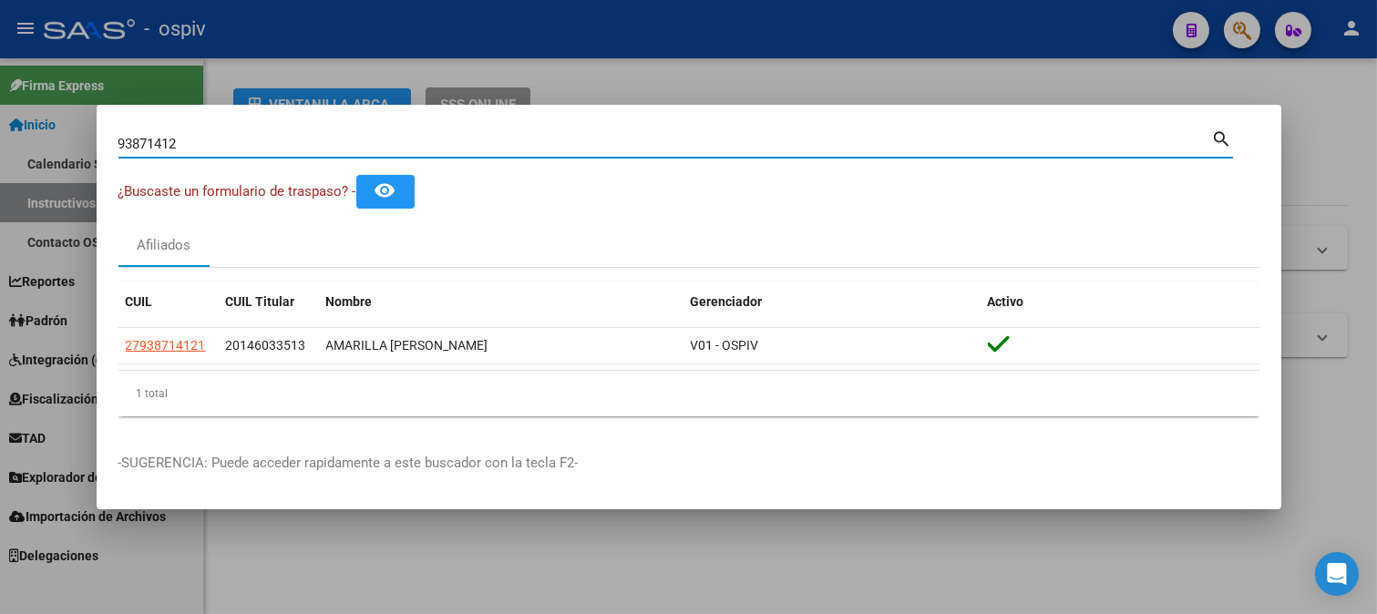
drag, startPoint x: 170, startPoint y: 139, endPoint x: 0, endPoint y: 108, distance: 173.2
click at [0, 109] on div "93871412 Buscar (apellido, dni, cuil, nro traspaso, cuit, obra social) search ¿…" at bounding box center [688, 307] width 1377 height 614
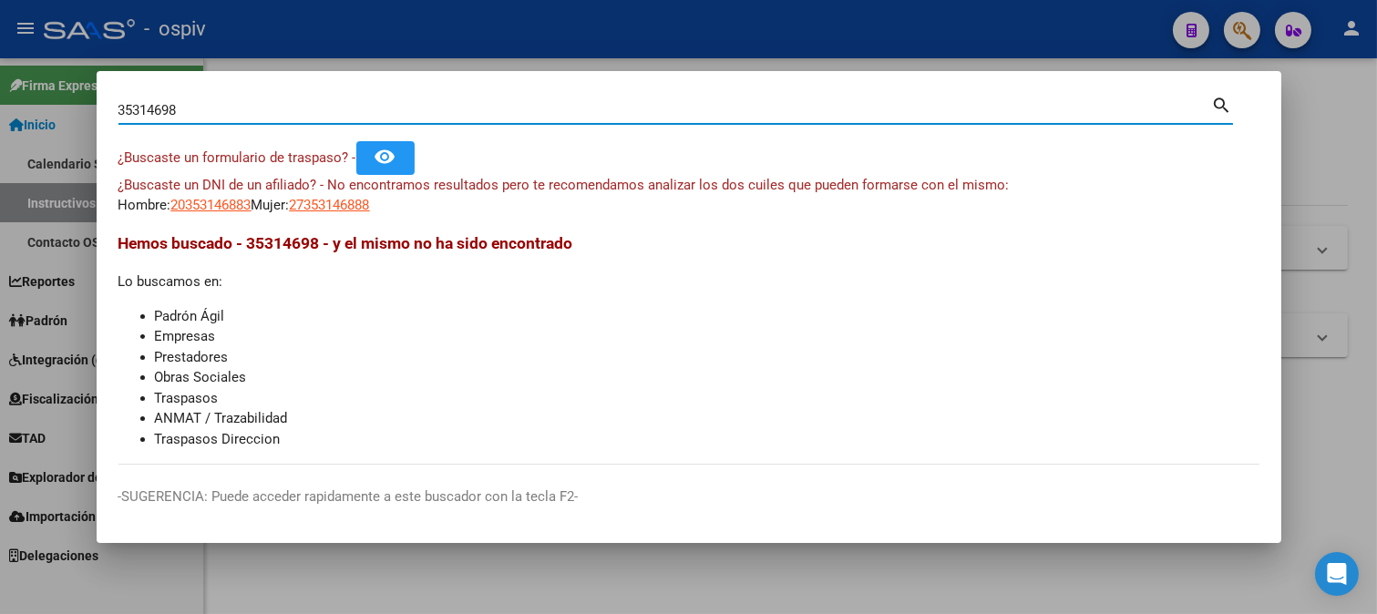
type input "35314698"
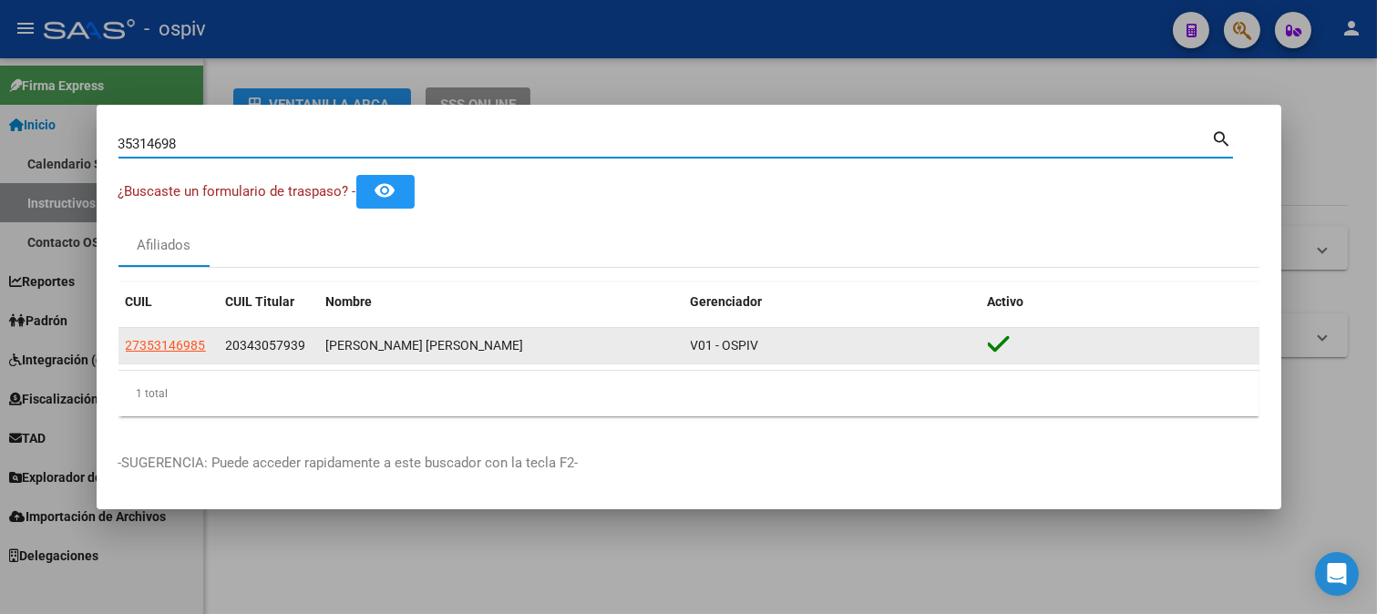
click at [152, 357] on datatable-body-cell "27353146985" at bounding box center [168, 346] width 100 height 36
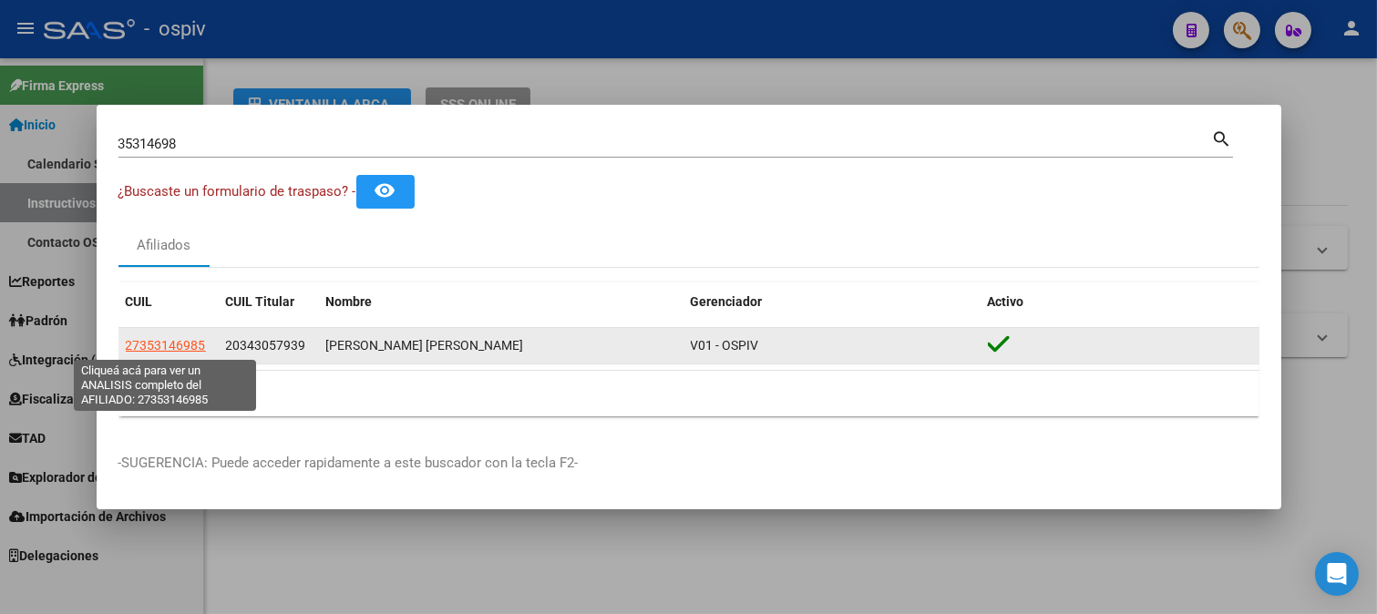
click at [183, 341] on span "27353146985" at bounding box center [166, 345] width 80 height 15
type textarea "27353146985"
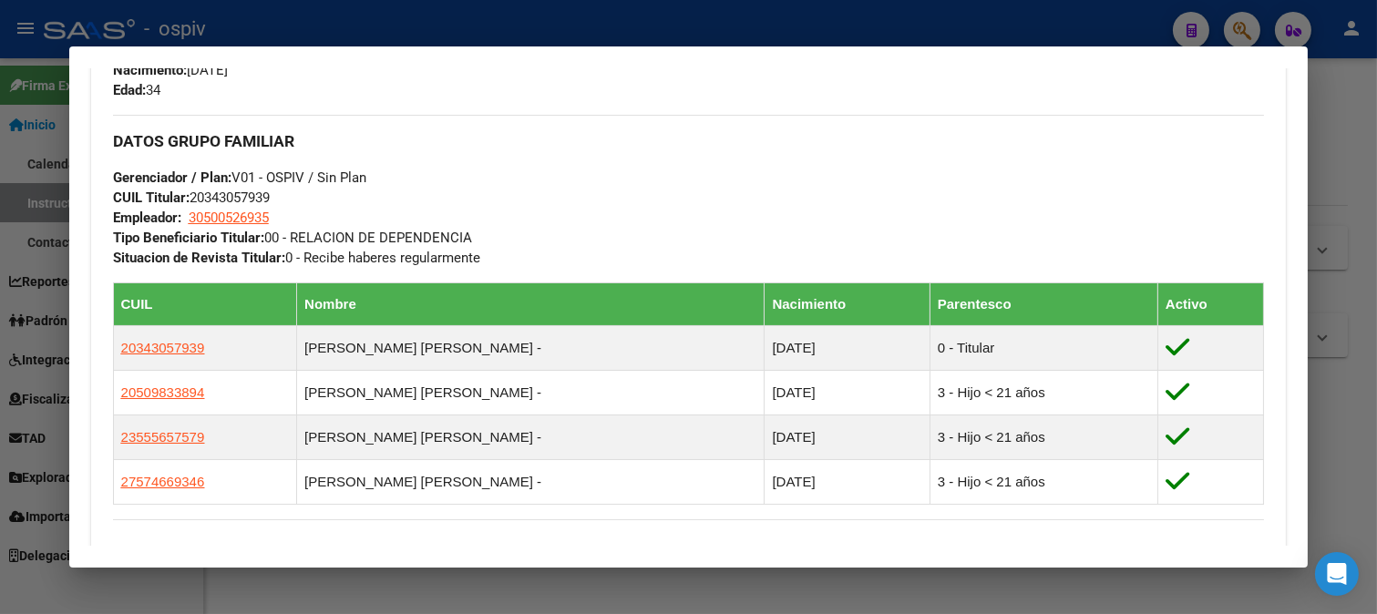
scroll to position [911, 0]
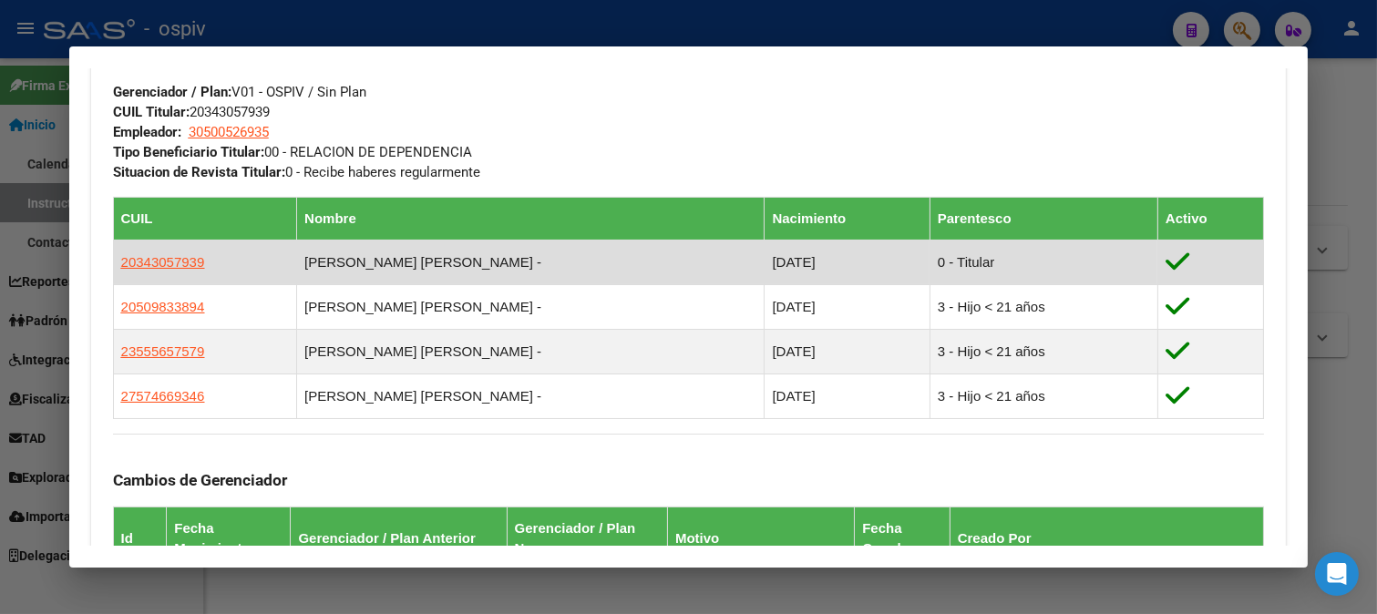
drag, startPoint x: 117, startPoint y: 261, endPoint x: 211, endPoint y: 255, distance: 94.9
click at [211, 255] on td "20343057939" at bounding box center [205, 262] width 184 height 45
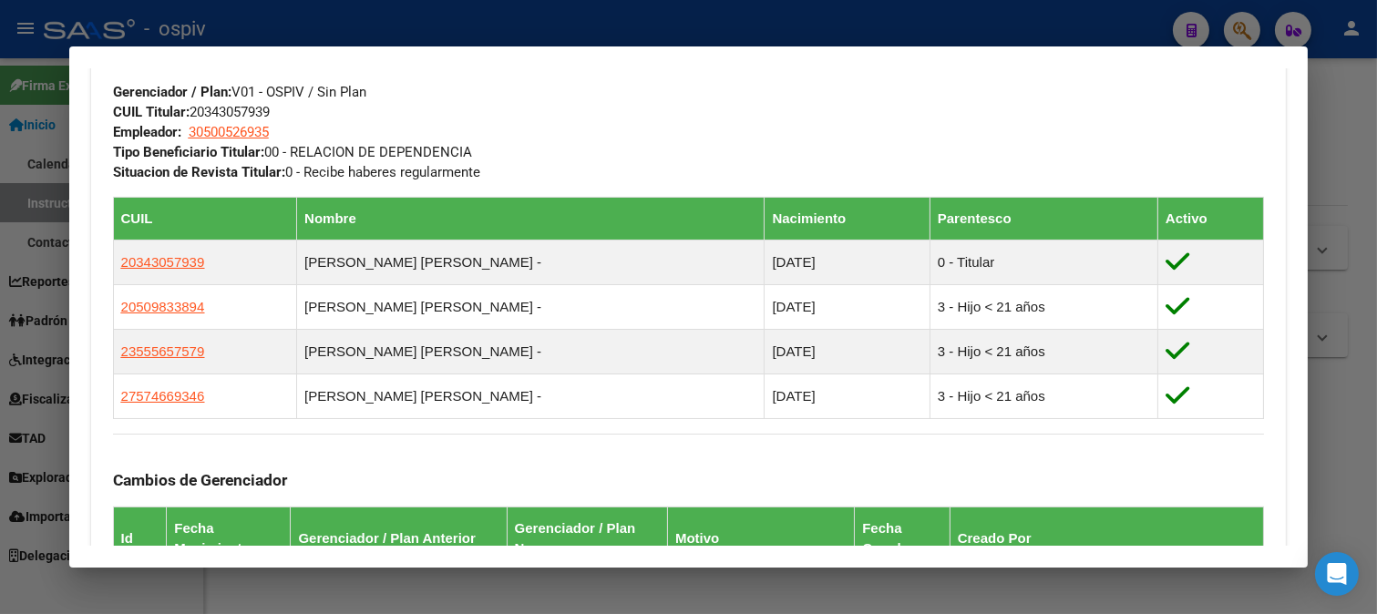
click at [560, 129] on div "DATOS GRUPO FAMILIAR Gerenciador / Plan: V01 - OSPIV / Sin Plan CUIL Titular: 2…" at bounding box center [689, 105] width 1152 height 153
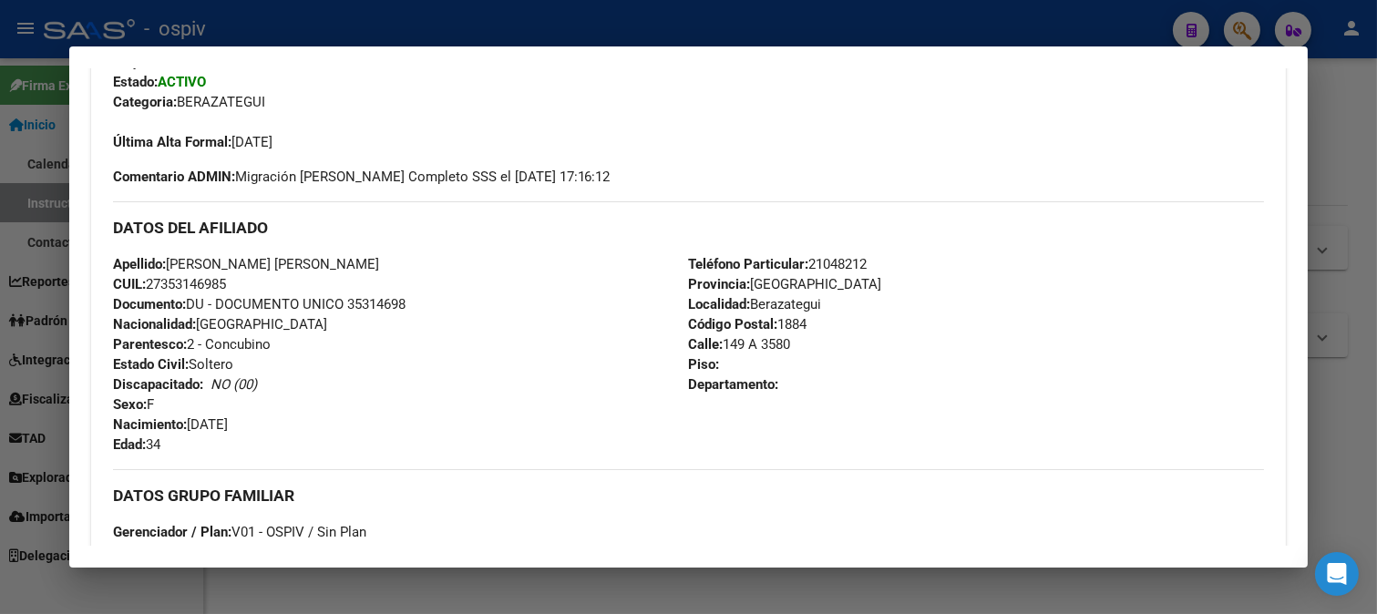
scroll to position [506, 0]
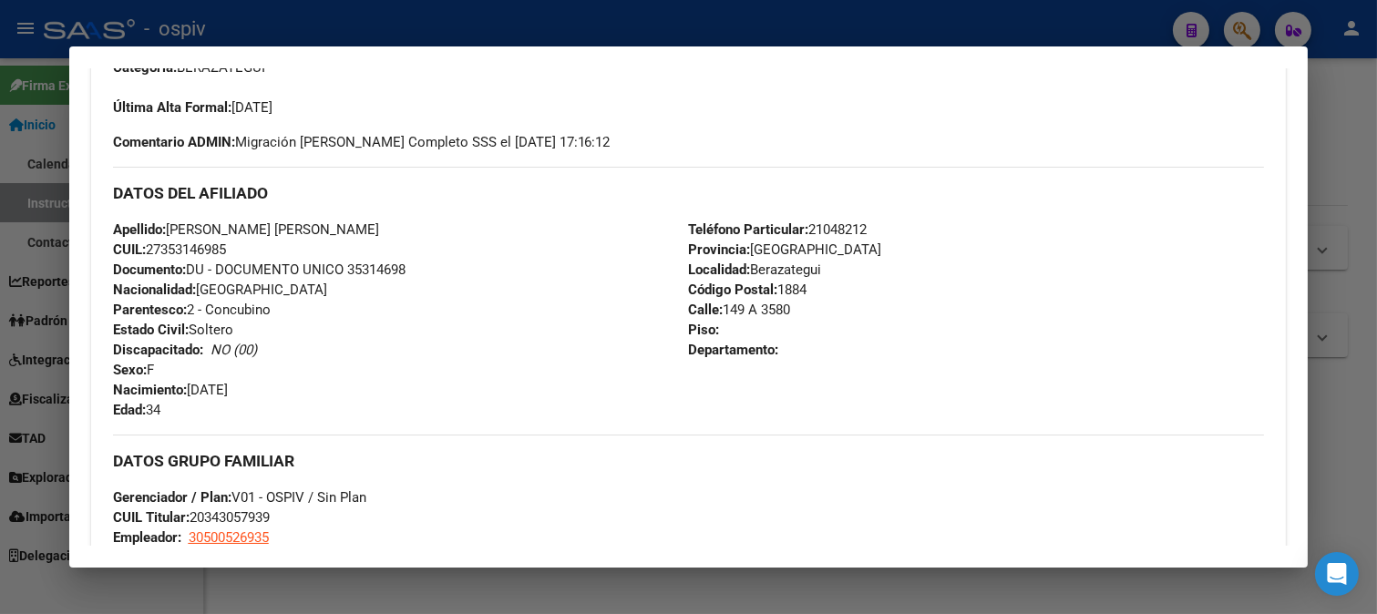
drag, startPoint x: 150, startPoint y: 247, endPoint x: 241, endPoint y: 242, distance: 91.2
click at [241, 242] on div "Apellido: VELAZQUEZ IARA ESTEFANIA CUIL: 27353146985 Documento: DU - DOCUMENTO …" at bounding box center [401, 320] width 576 height 200
click at [395, 320] on div "Apellido: VELAZQUEZ IARA ESTEFANIA CUIL: 27353146985 Documento: DU - DOCUMENTO …" at bounding box center [401, 320] width 576 height 200
drag, startPoint x: 1254, startPoint y: 25, endPoint x: 1233, endPoint y: 24, distance: 21.0
click at [1253, 24] on div at bounding box center [688, 307] width 1377 height 614
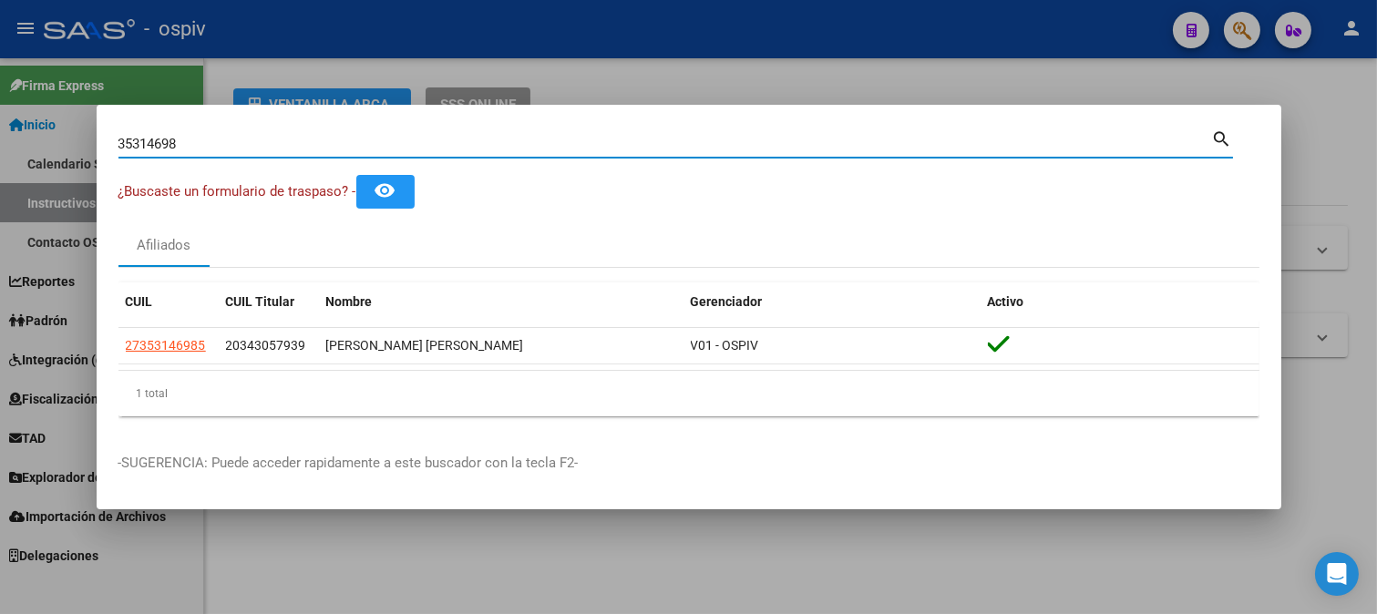
drag, startPoint x: 310, startPoint y: 151, endPoint x: 0, endPoint y: 143, distance: 309.9
click at [0, 143] on div "35314698 Buscar (apellido, dni, cuil, nro traspaso, cuit, obra social) search ¿…" at bounding box center [688, 307] width 1377 height 614
type input "23515625"
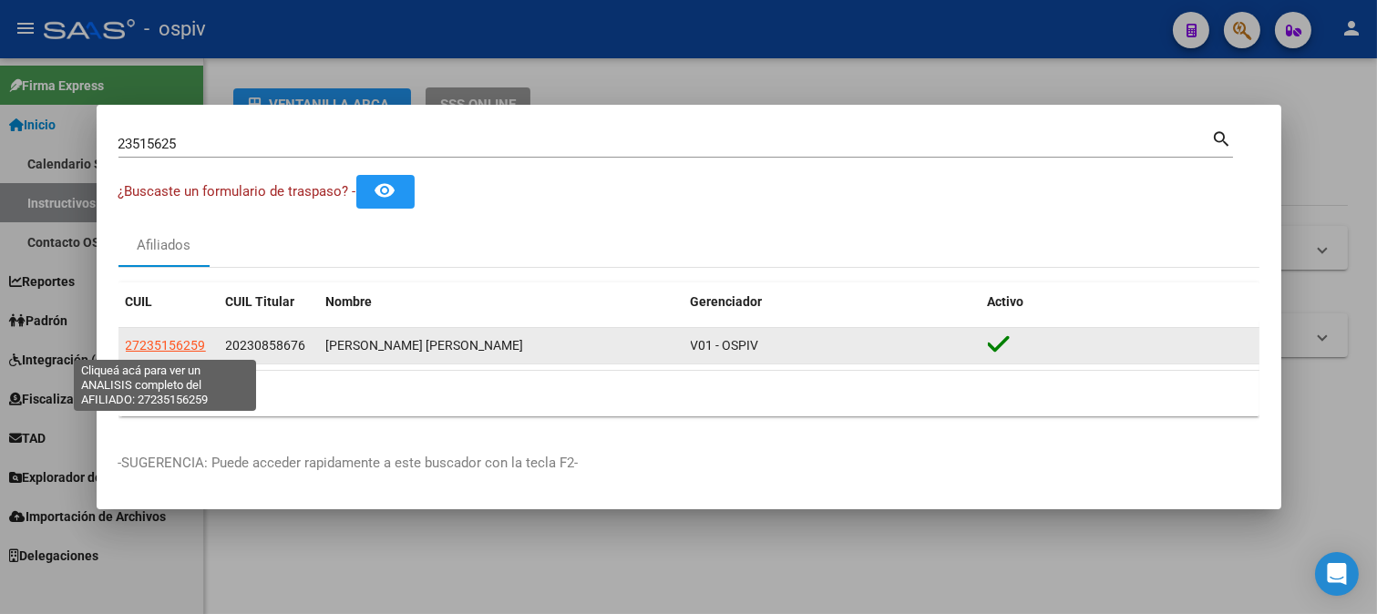
click at [171, 341] on span "27235156259" at bounding box center [166, 345] width 80 height 15
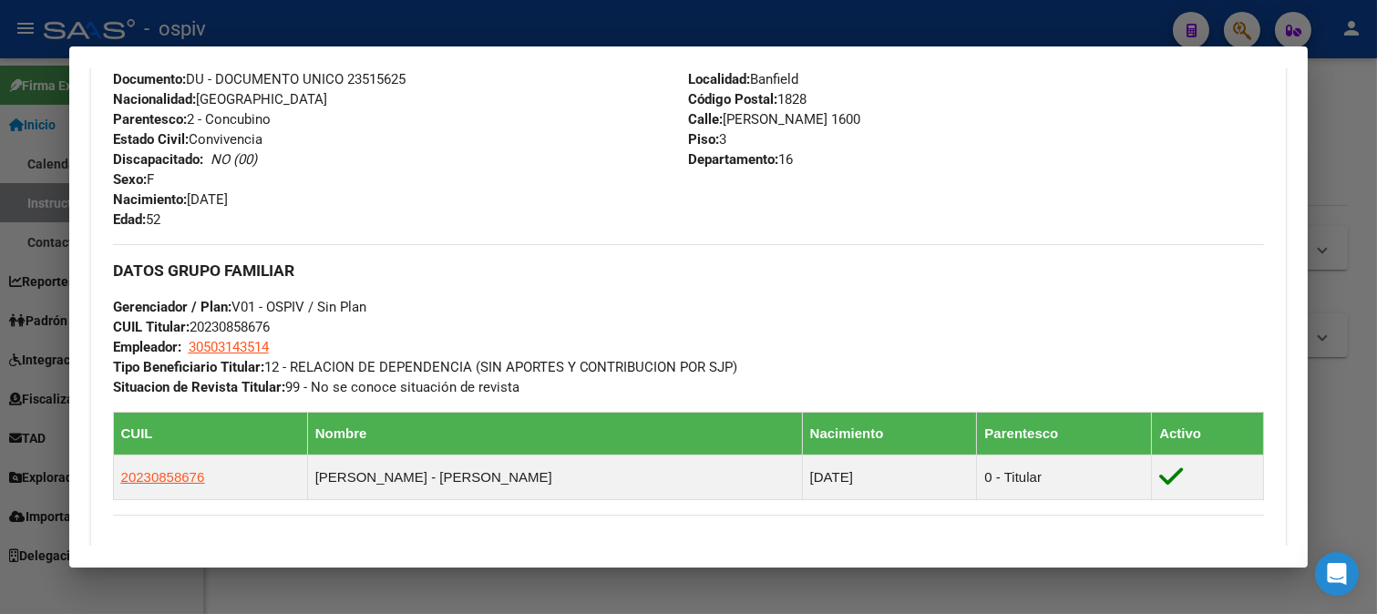
scroll to position [708, 0]
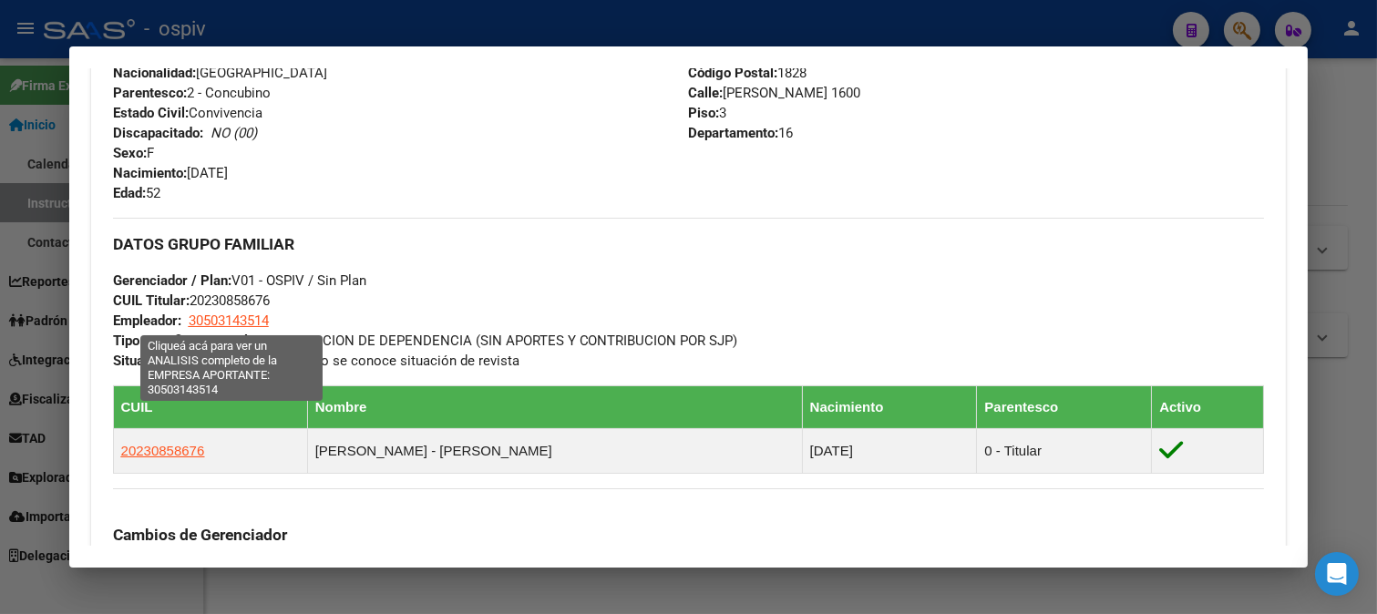
click at [224, 315] on span "30503143514" at bounding box center [229, 321] width 80 height 16
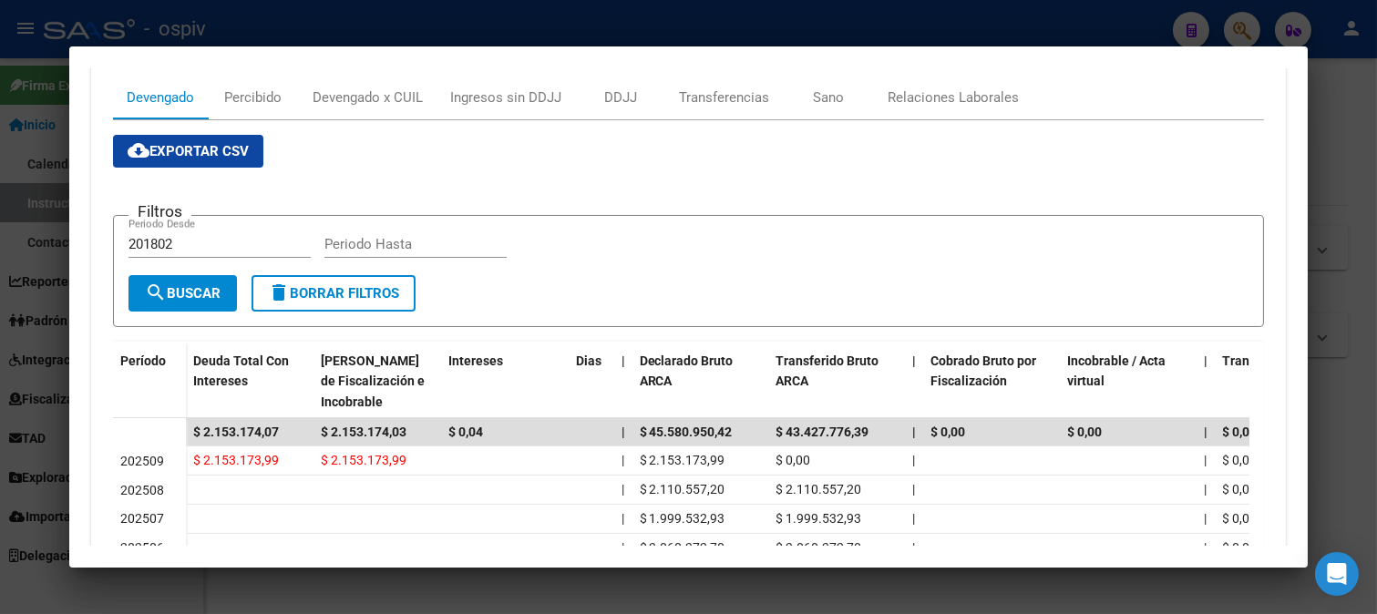
scroll to position [303, 0]
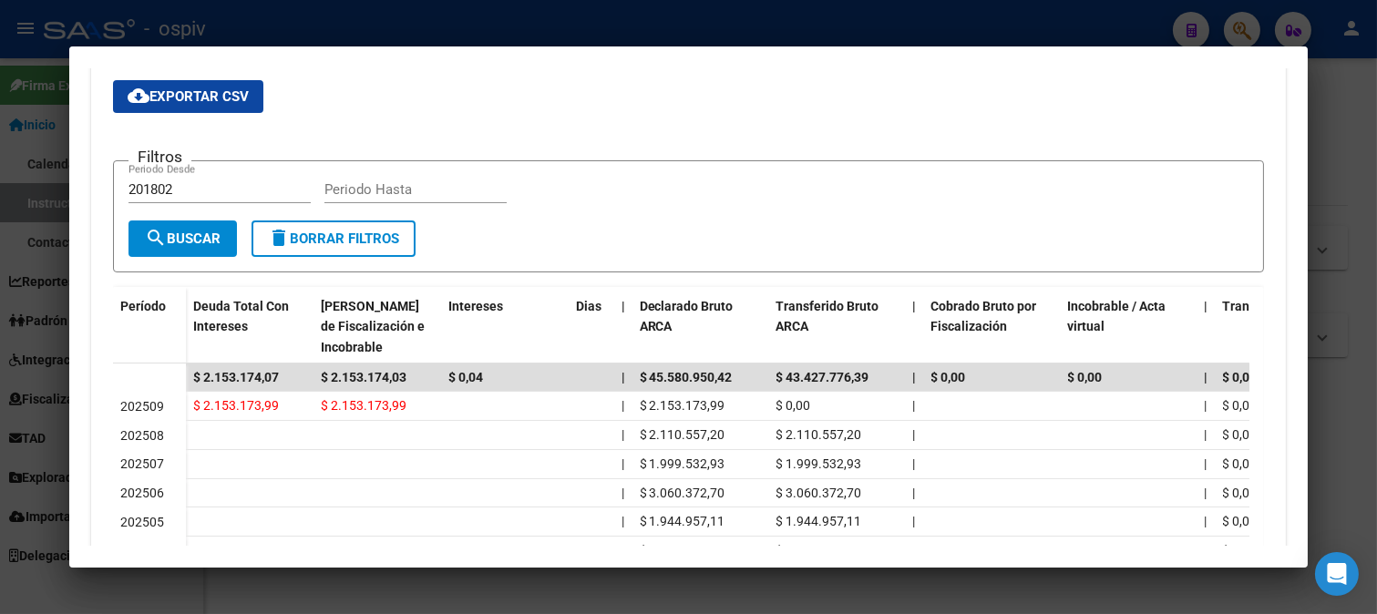
click at [0, 324] on div at bounding box center [688, 307] width 1377 height 614
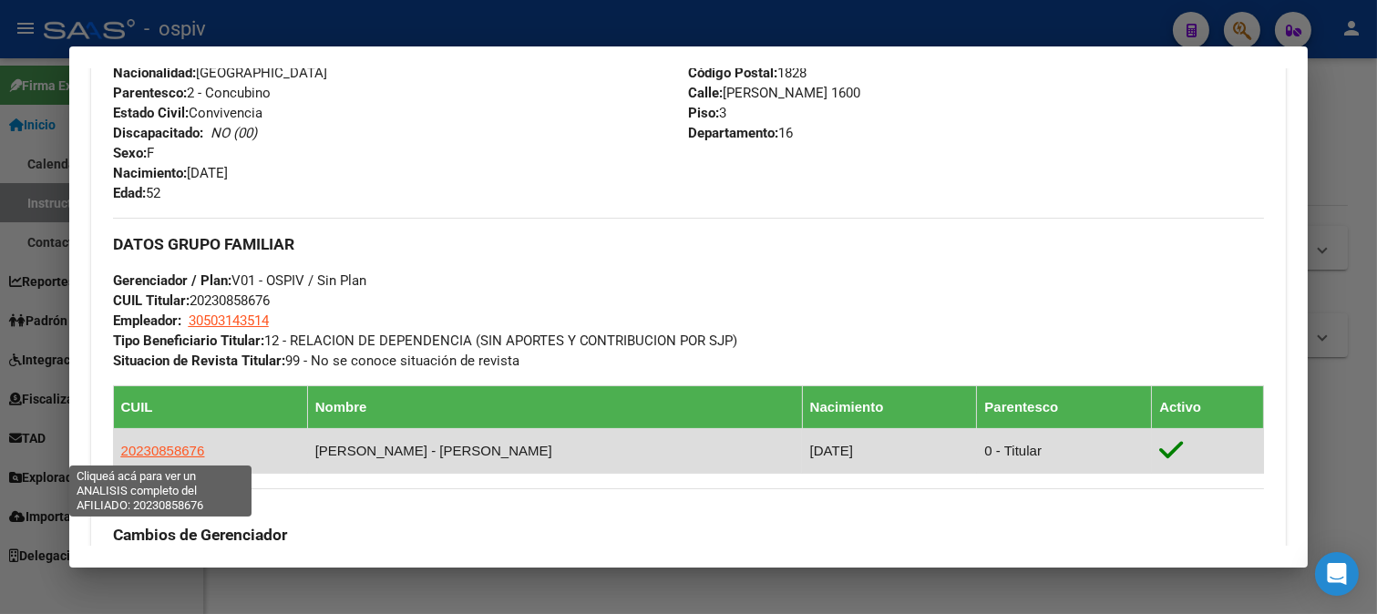
click at [166, 444] on span "20230858676" at bounding box center [163, 450] width 84 height 15
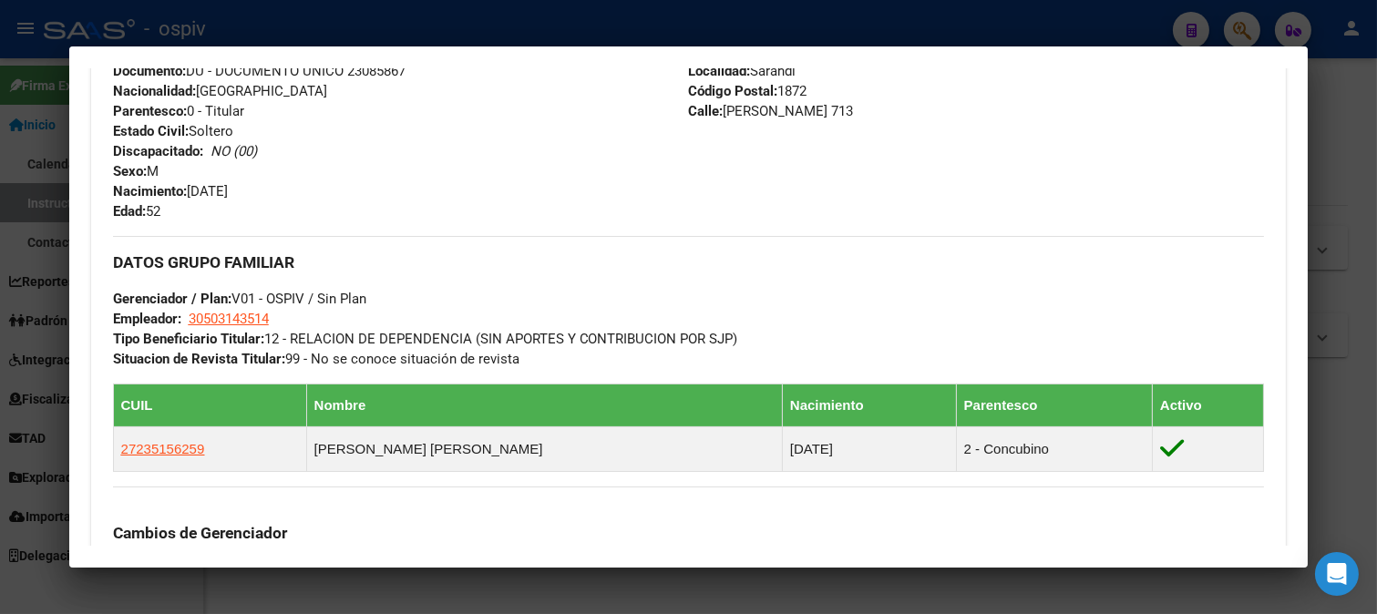
scroll to position [708, 0]
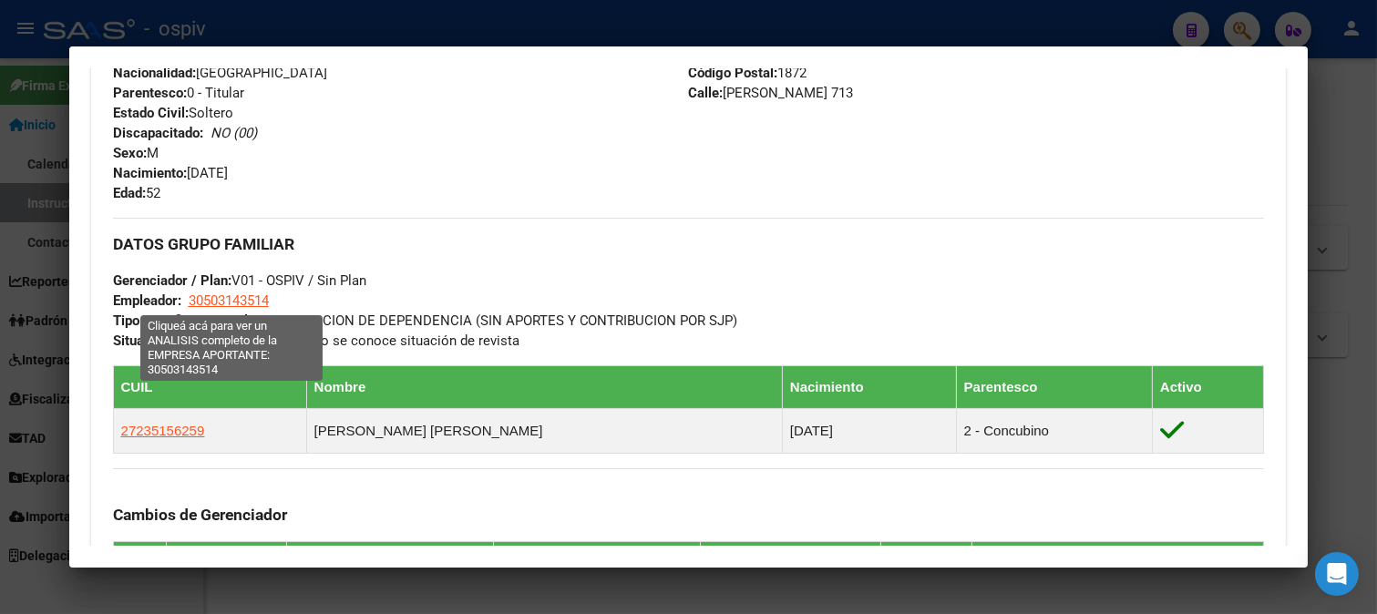
click at [217, 299] on span "30503143514" at bounding box center [229, 301] width 80 height 16
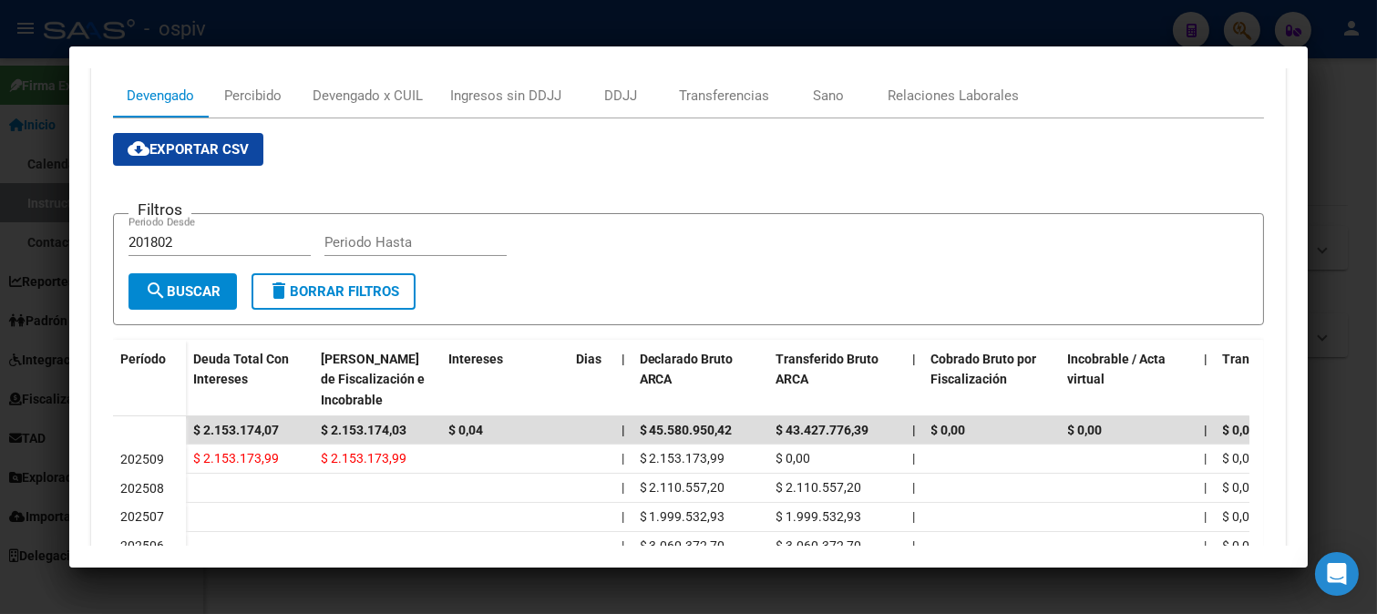
scroll to position [249, 0]
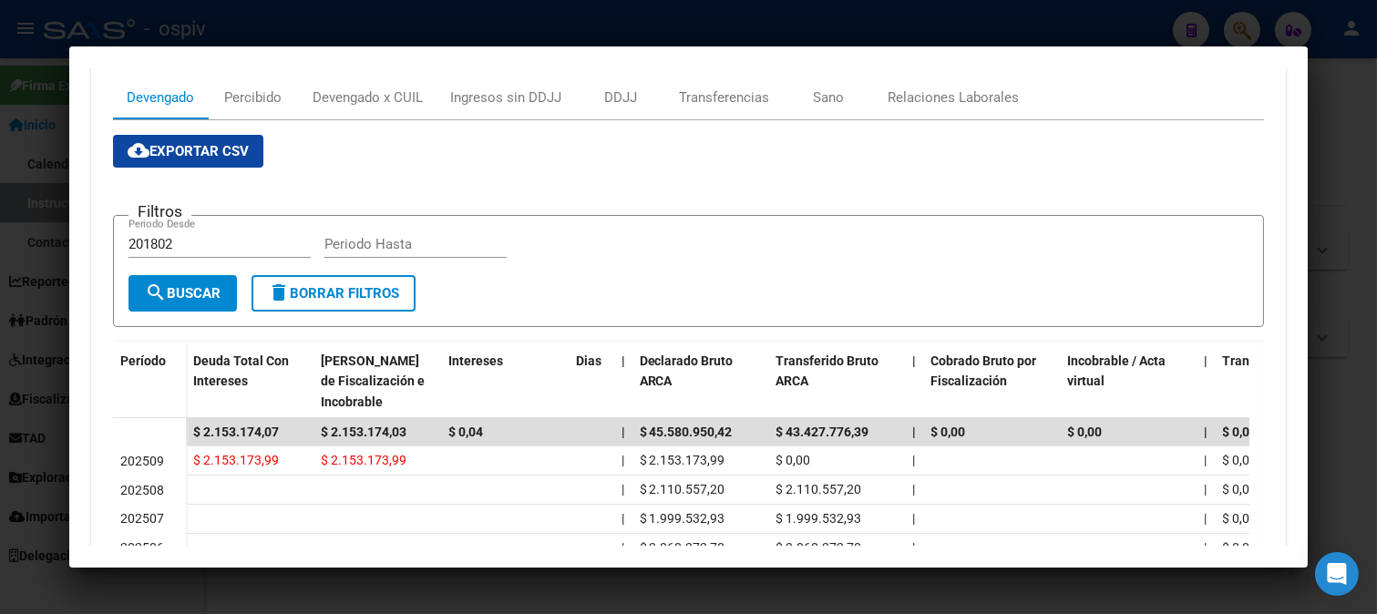
click at [4, 174] on div at bounding box center [688, 307] width 1377 height 614
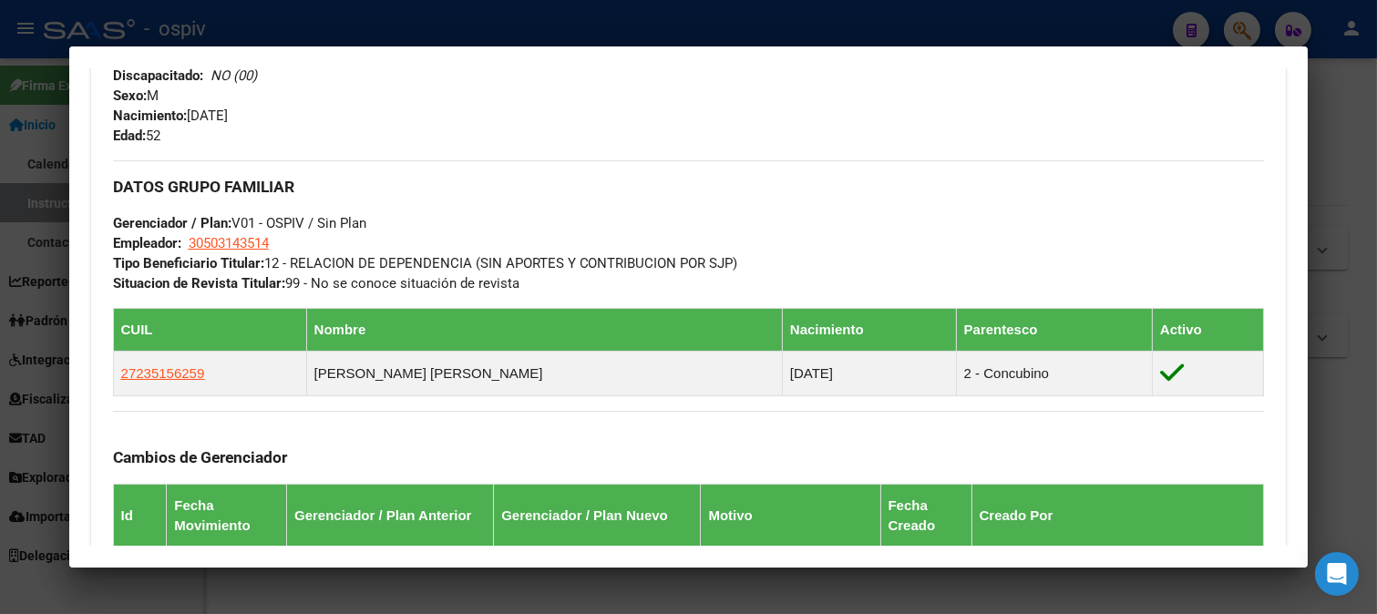
scroll to position [809, 0]
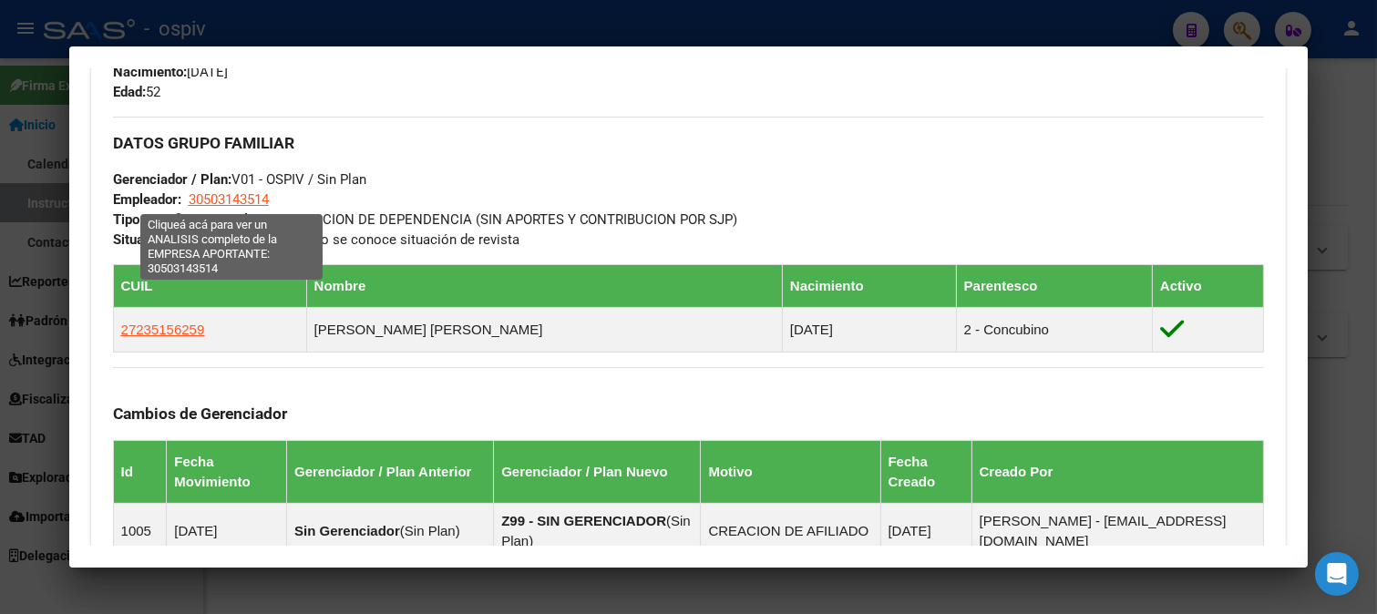
click at [228, 198] on span "30503143514" at bounding box center [229, 199] width 80 height 16
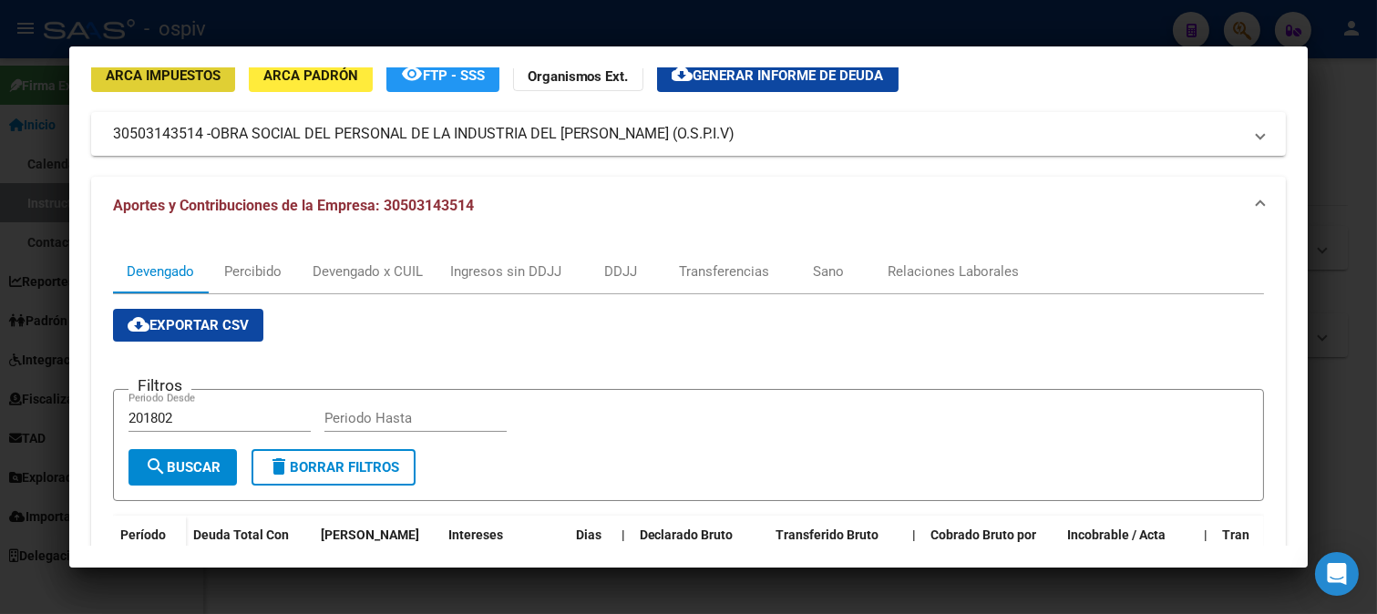
scroll to position [0, 0]
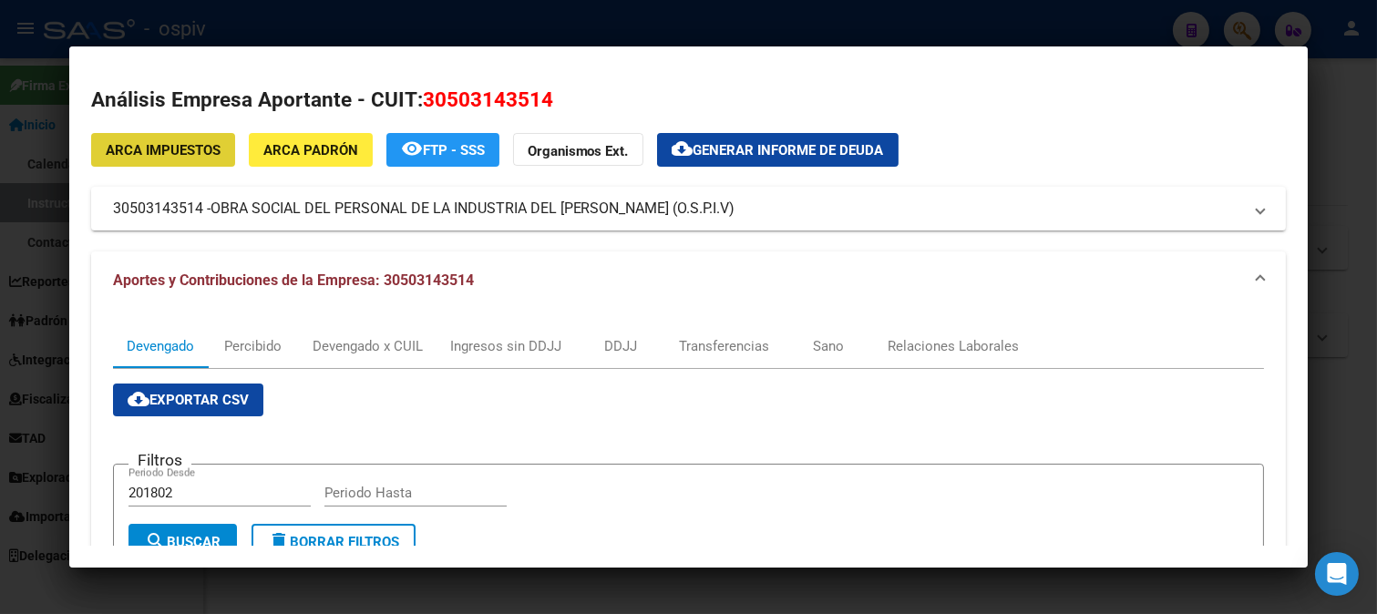
click at [20, 356] on div at bounding box center [688, 307] width 1377 height 614
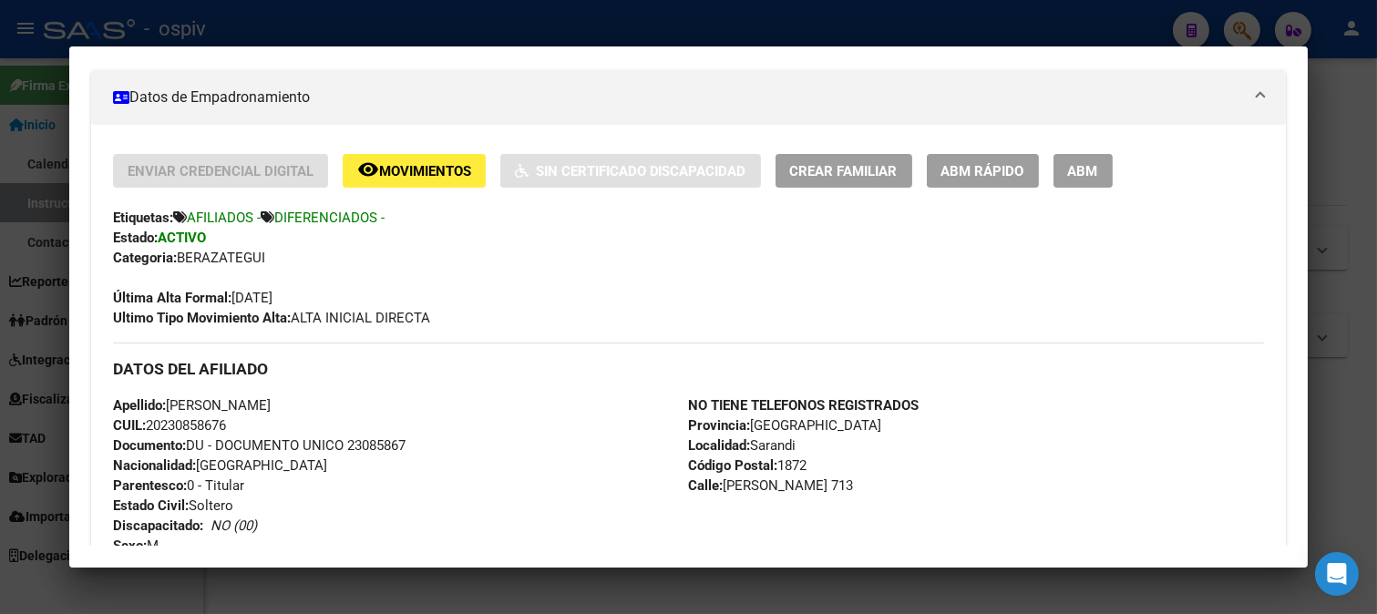
scroll to position [303, 0]
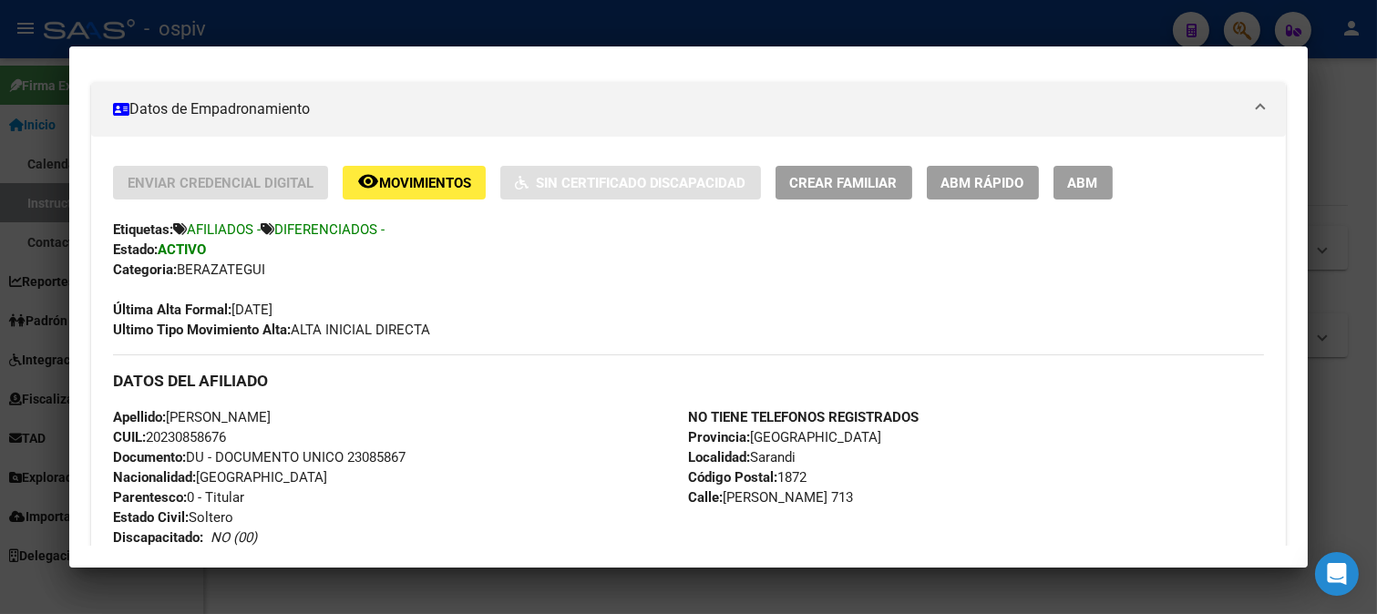
drag, startPoint x: 151, startPoint y: 433, endPoint x: 246, endPoint y: 432, distance: 94.8
click at [246, 432] on div "Apellido: HERNAN GASTON RAMIREZ CUIL: 20230858676 Documento: DU - DOCUMENTO UNI…" at bounding box center [401, 507] width 576 height 200
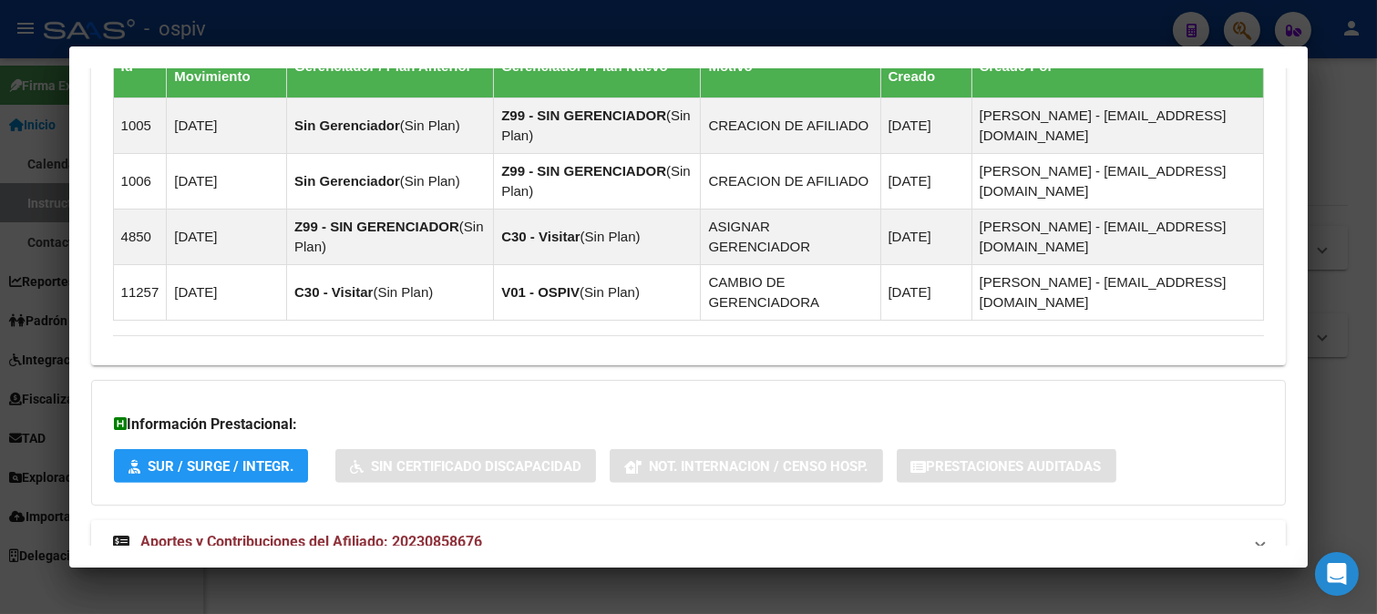
scroll to position [1274, 0]
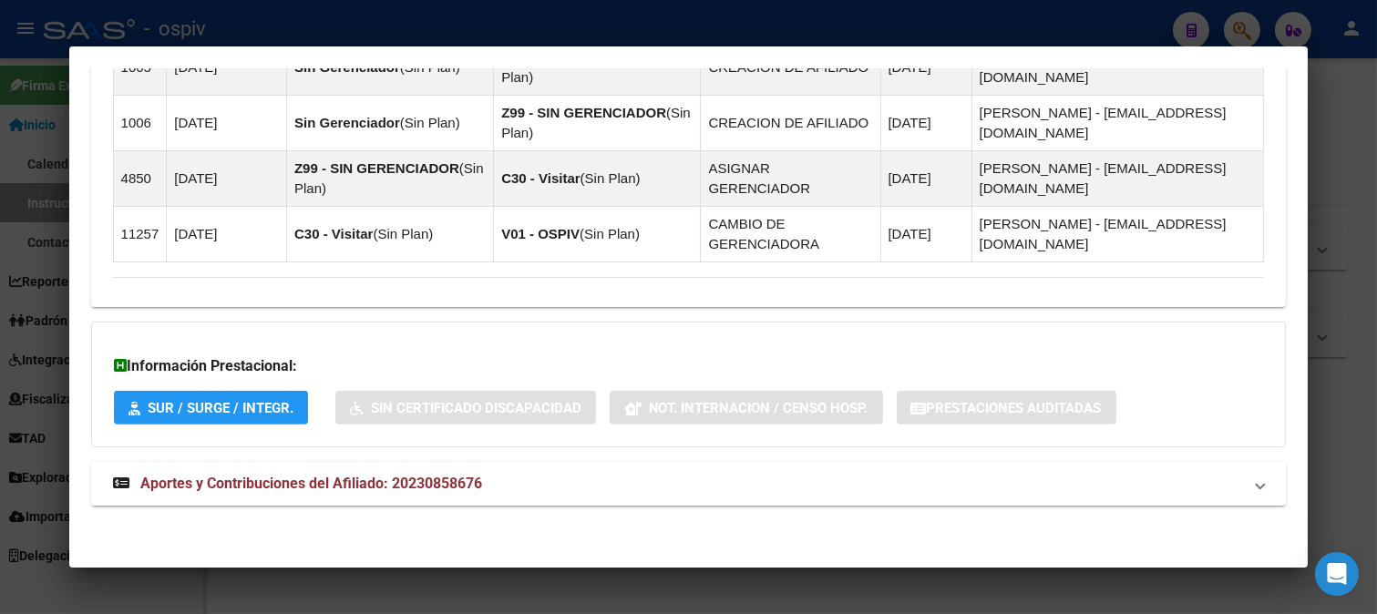
click at [360, 497] on mat-expansion-panel-header "Aportes y Contribuciones del Afiliado: 20230858676" at bounding box center [689, 484] width 1196 height 44
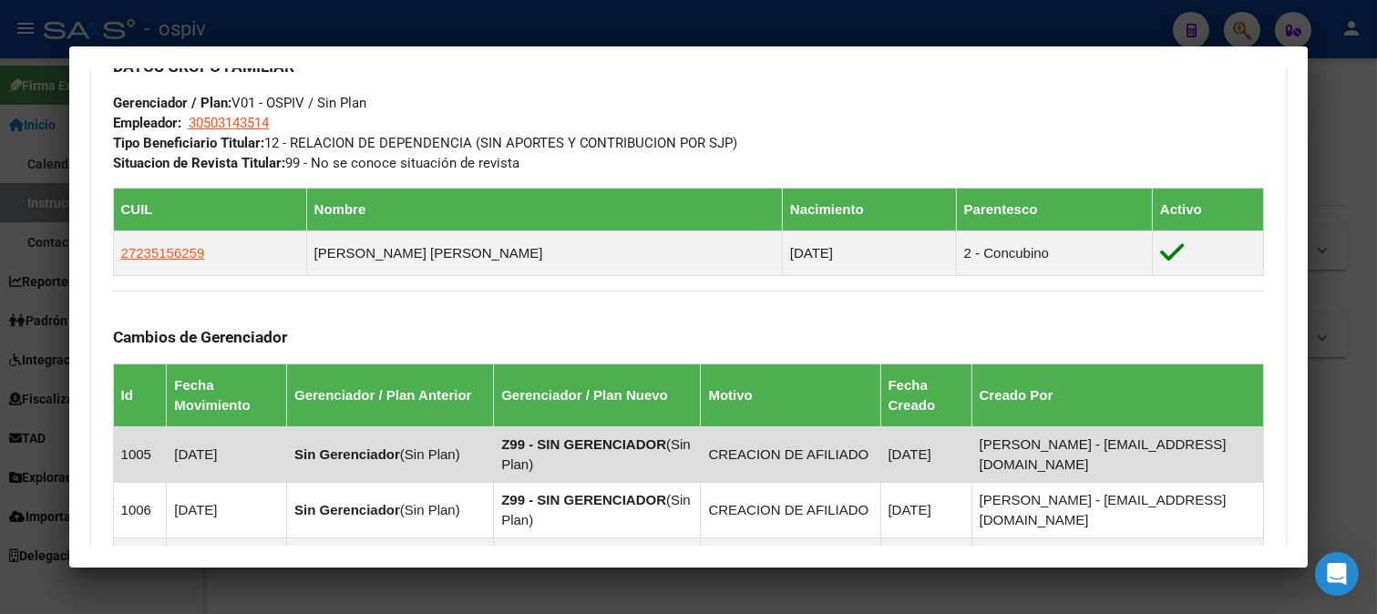
scroll to position [911, 0]
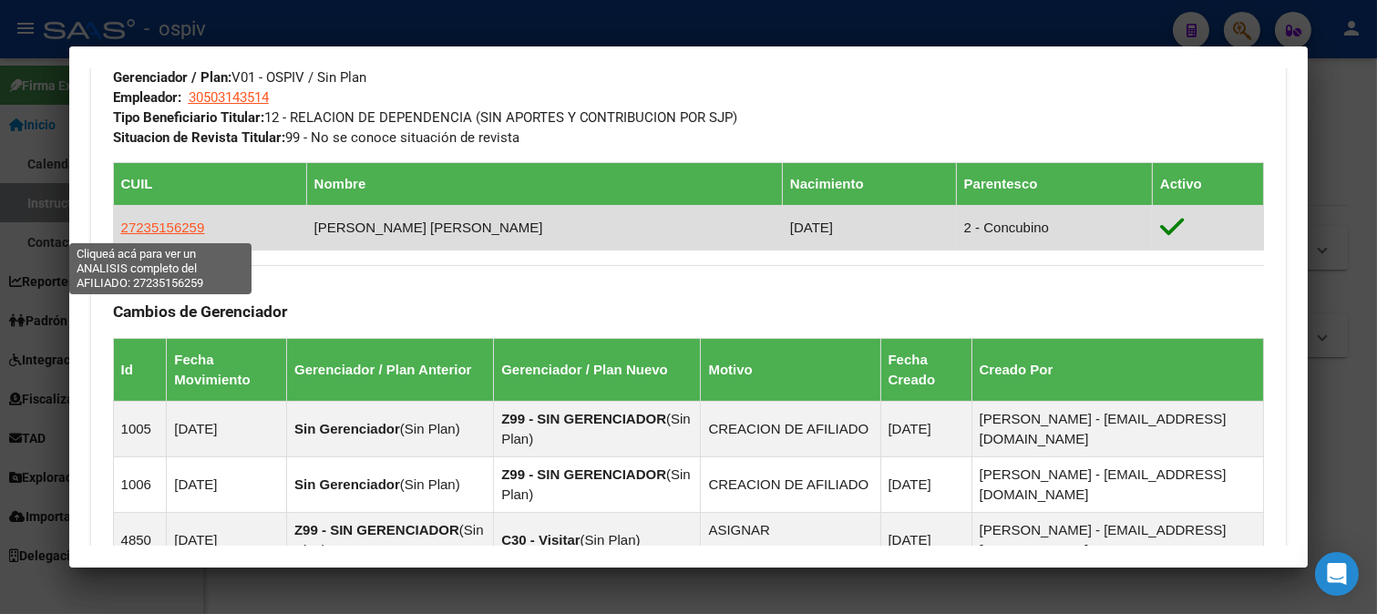
click at [188, 229] on span "27235156259" at bounding box center [163, 227] width 84 height 15
type textarea "27235156259"
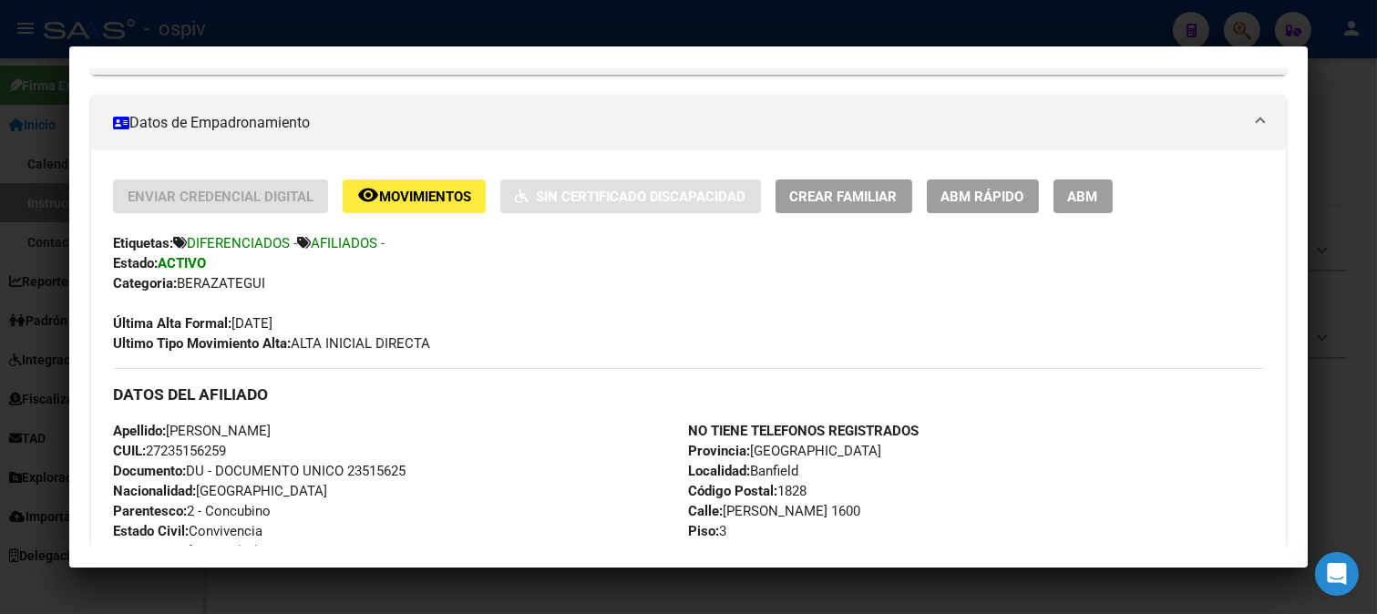
scroll to position [405, 0]
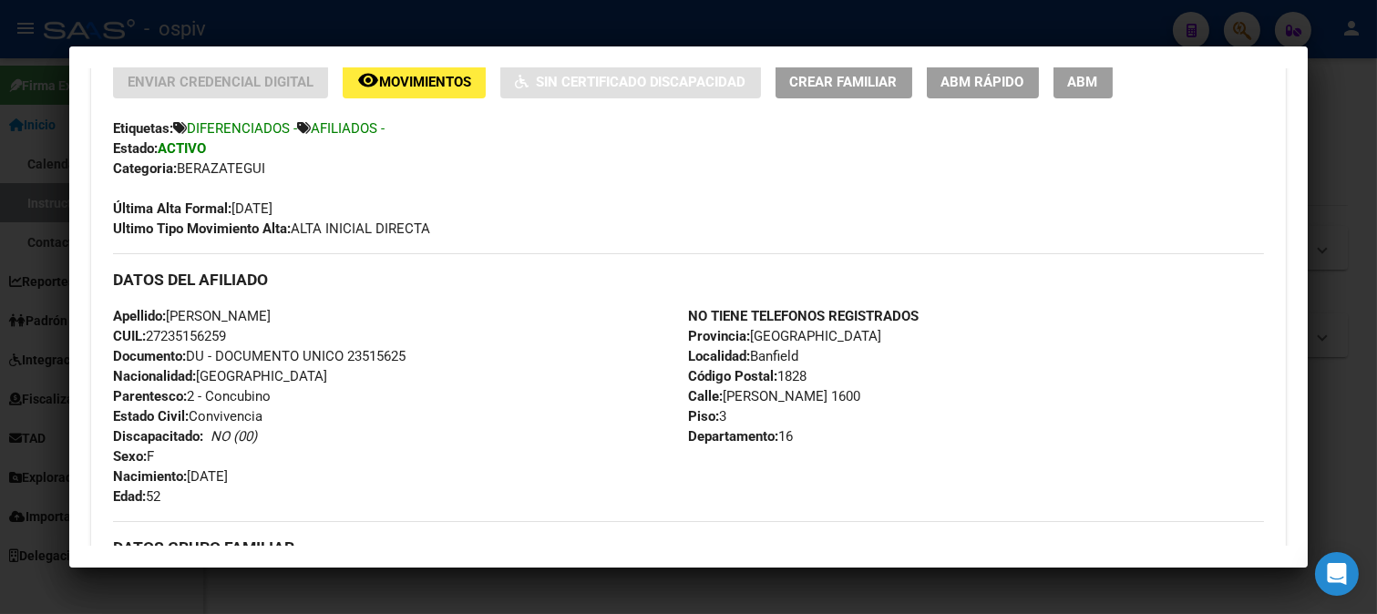
drag, startPoint x: 147, startPoint y: 330, endPoint x: 247, endPoint y: 331, distance: 100.2
click at [247, 331] on div "Apellido: CLAUDIA PATRICIA HERRERA CUIL: 27235156259 Documento: DU - DOCUMENTO …" at bounding box center [401, 406] width 576 height 200
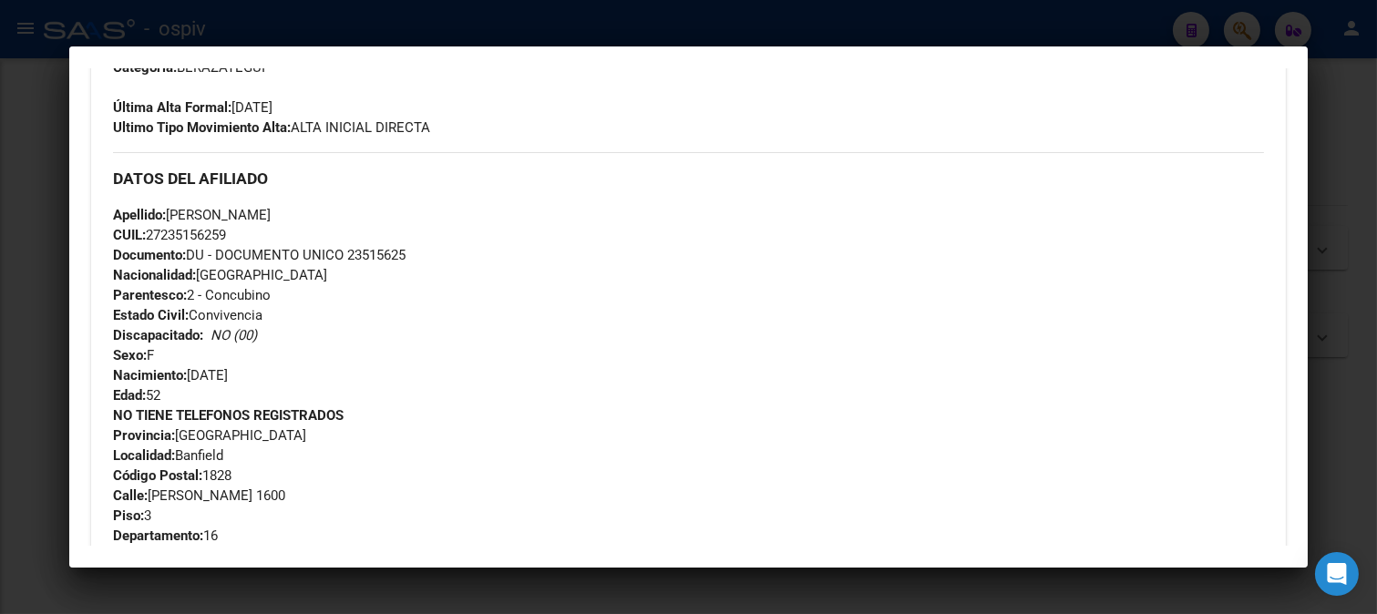
scroll to position [506, 0]
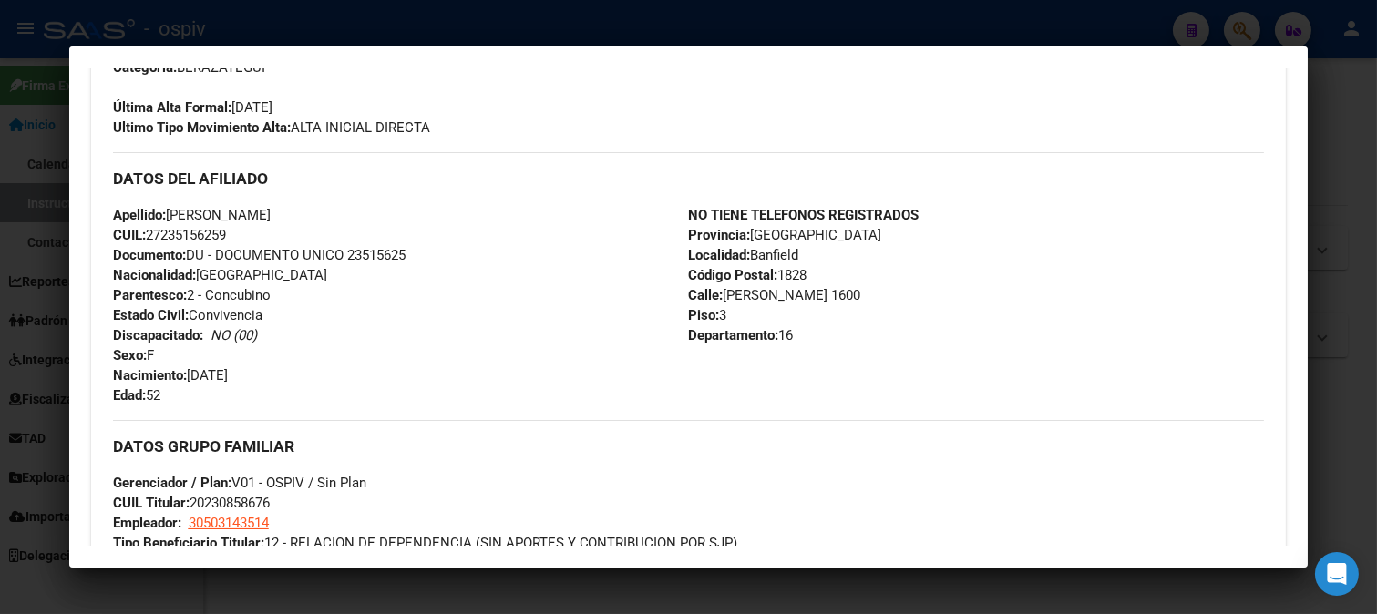
click at [1251, 22] on div at bounding box center [688, 307] width 1377 height 614
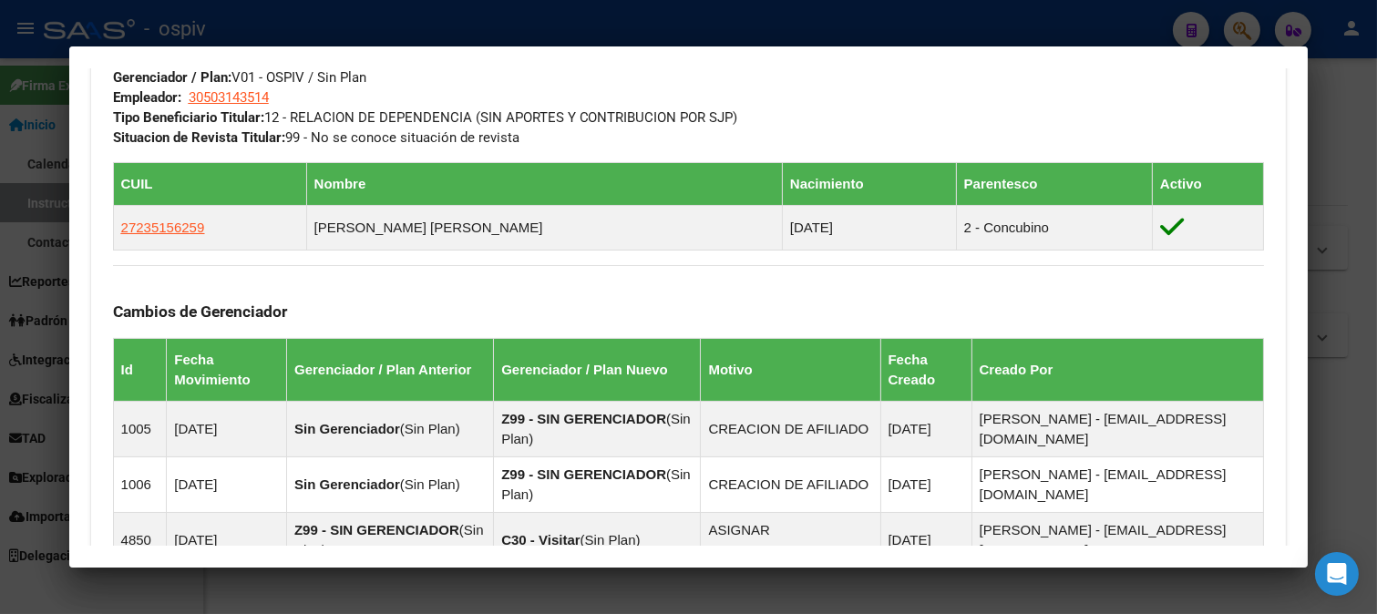
click at [1255, 25] on div at bounding box center [688, 307] width 1377 height 614
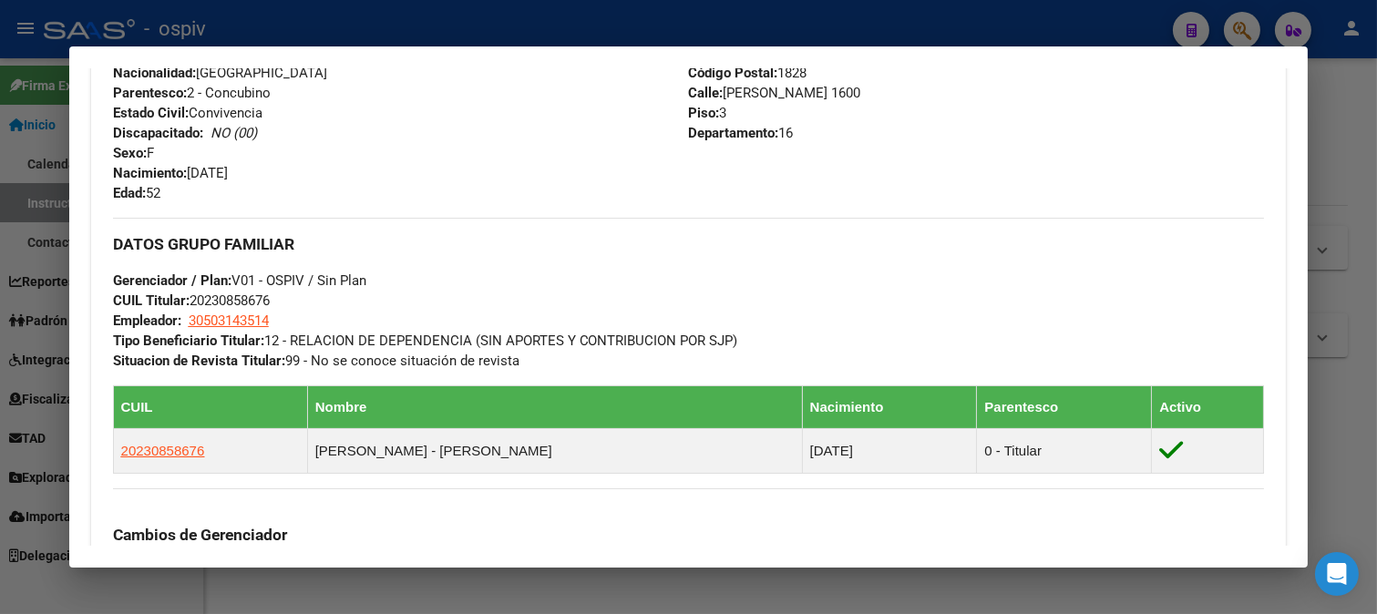
click at [1246, 26] on div at bounding box center [688, 307] width 1377 height 614
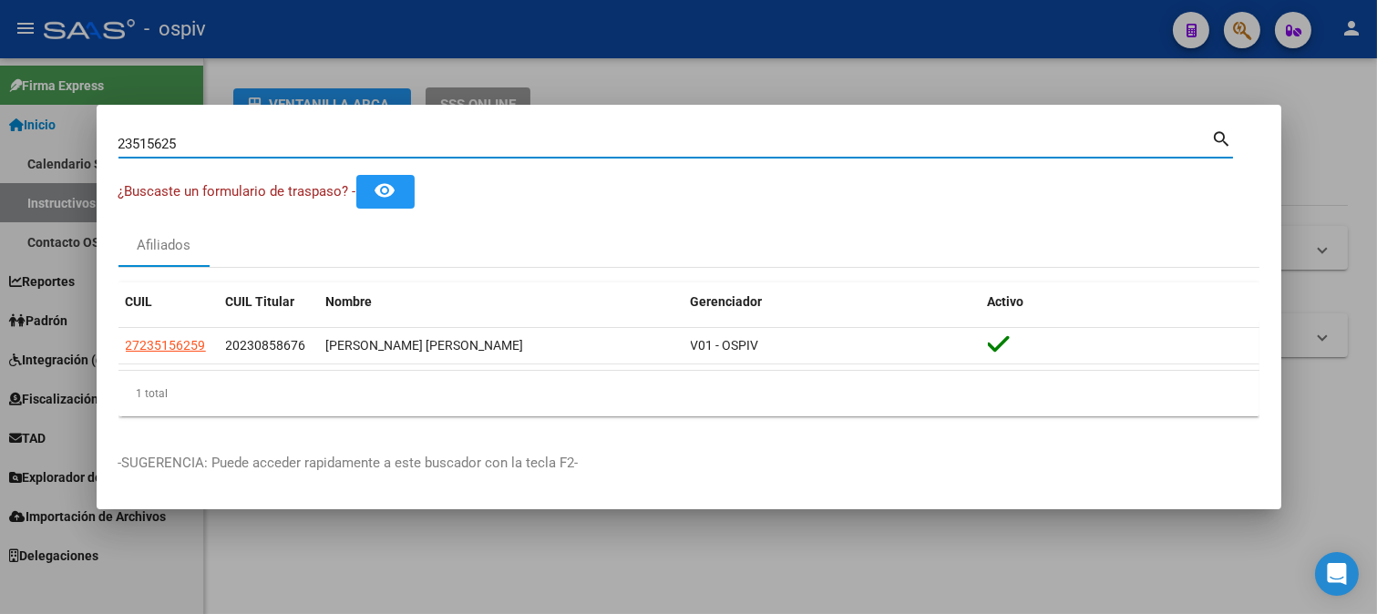
drag, startPoint x: 256, startPoint y: 140, endPoint x: 0, endPoint y: 140, distance: 256.1
click at [0, 140] on div "23515625 Buscar (apellido, dni, cuil, nro traspaso, cuit, obra social) search ¿…" at bounding box center [688, 307] width 1377 height 614
type input "16708337"
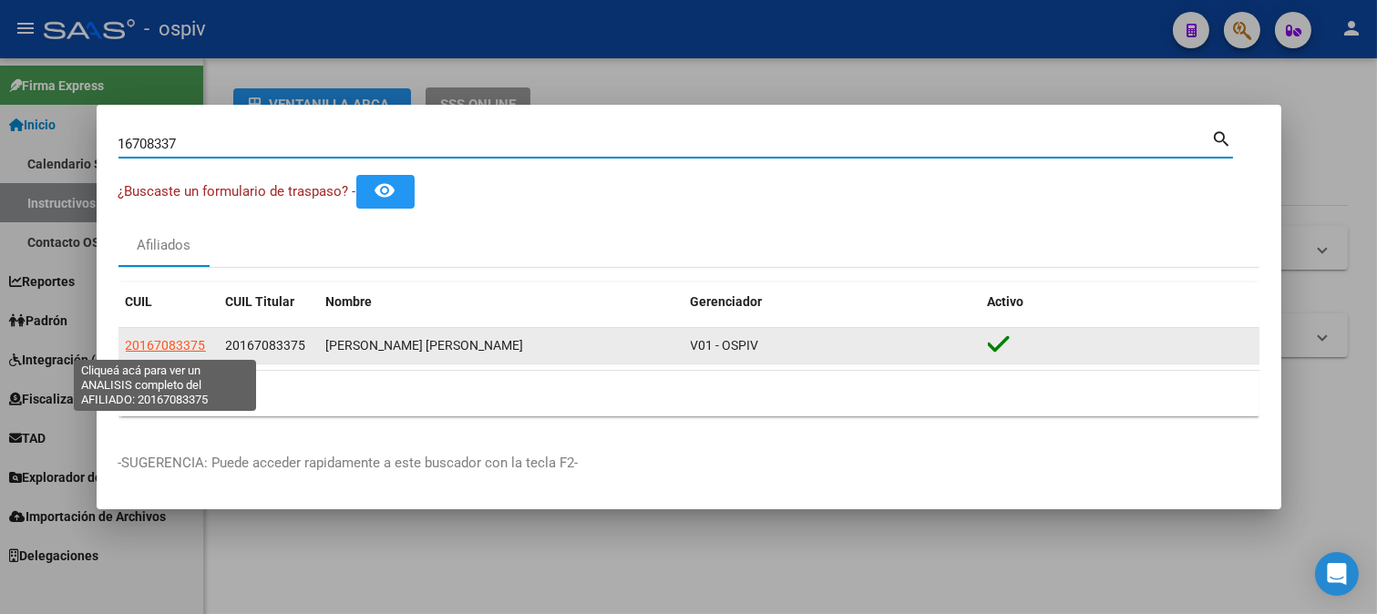
click at [169, 348] on span "20167083375" at bounding box center [166, 345] width 80 height 15
type textarea "20167083375"
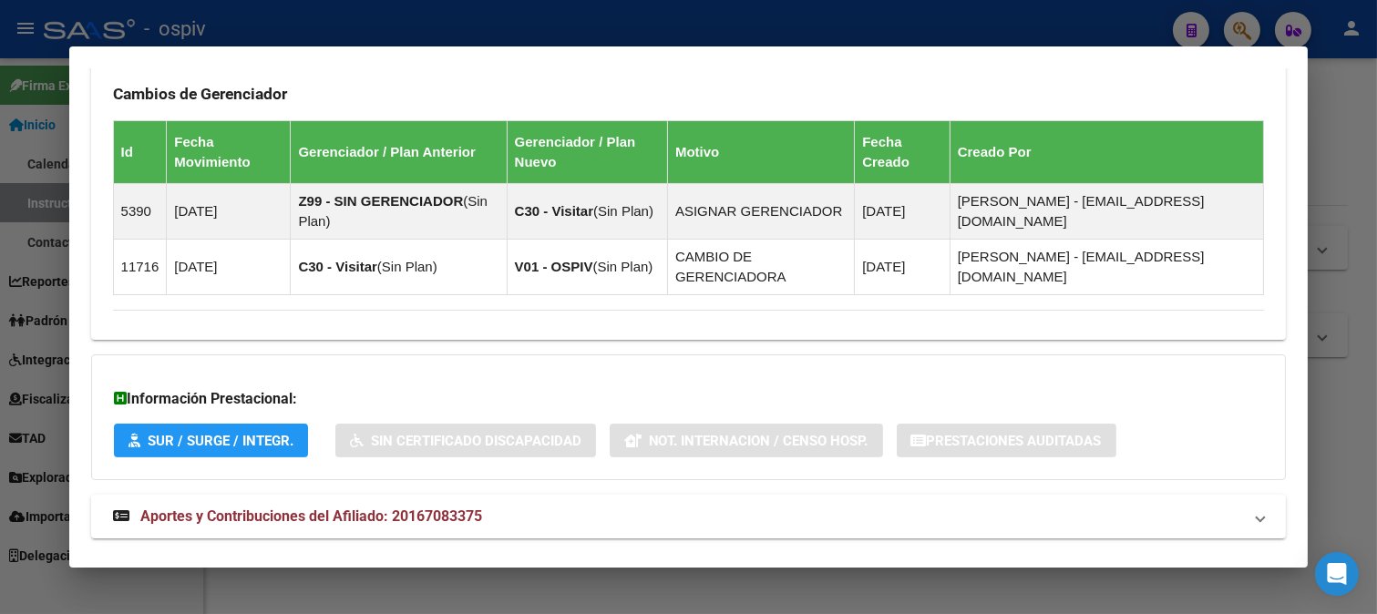
scroll to position [1114, 0]
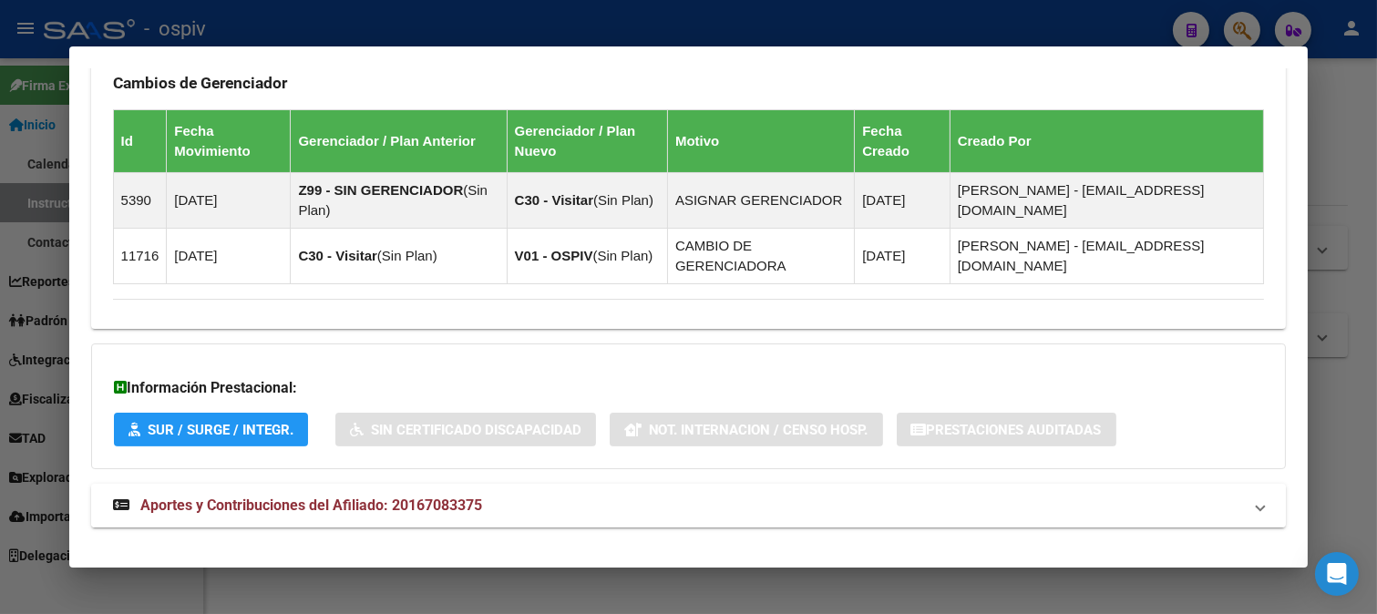
click at [275, 498] on span "Aportes y Contribuciones del Afiliado: 20167083375" at bounding box center [311, 505] width 342 height 17
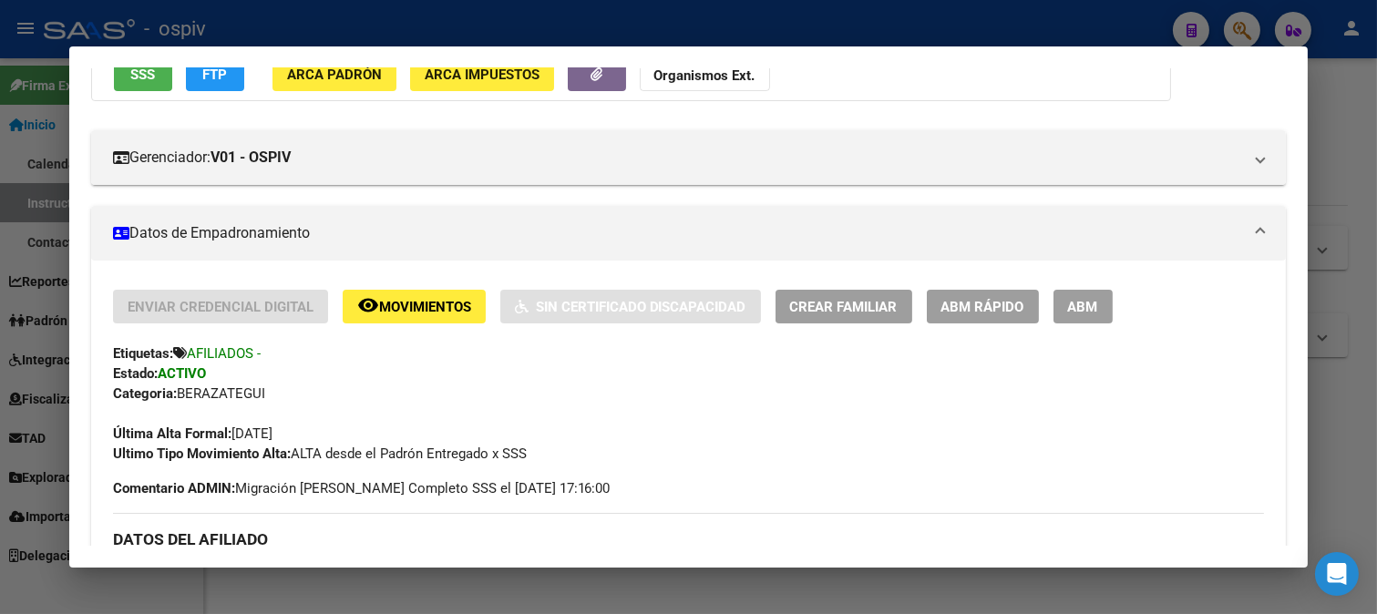
scroll to position [506, 0]
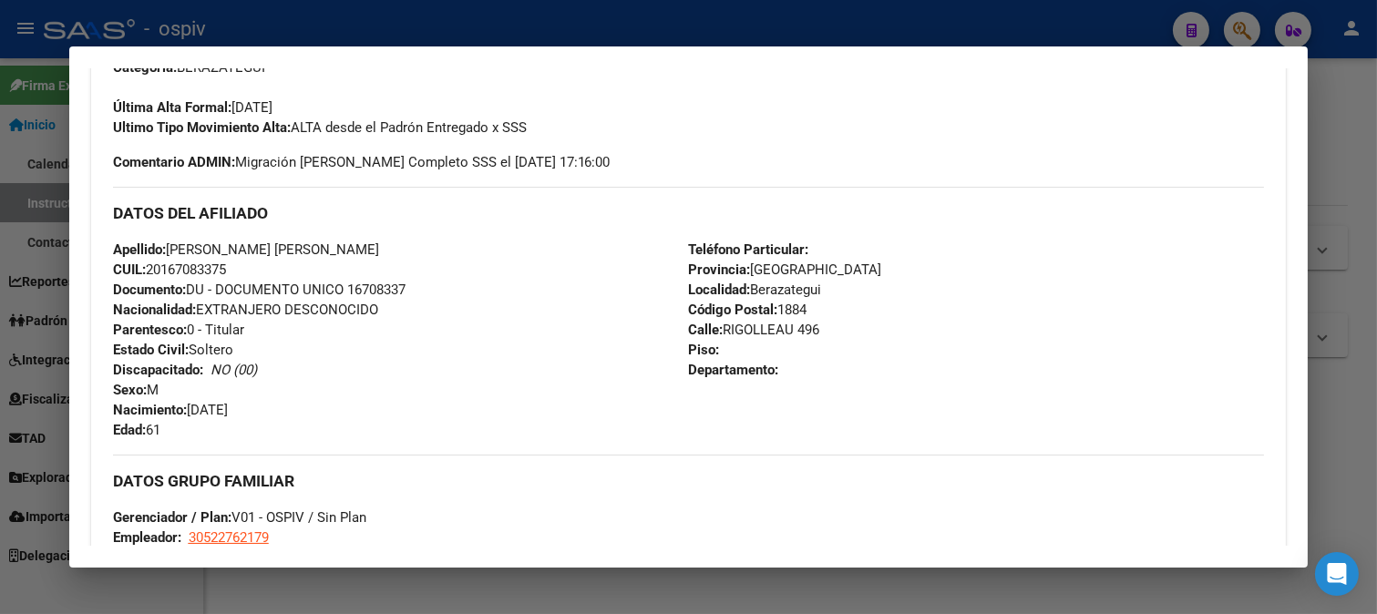
drag, startPoint x: 149, startPoint y: 268, endPoint x: 257, endPoint y: 268, distance: 108.4
click at [257, 268] on div "Apellido: NARDINI ROBERTO PEDRO CUIL: 20167083375 Documento: DU - DOCUMENTO UNI…" at bounding box center [401, 340] width 576 height 200
click at [1249, 27] on div at bounding box center [688, 307] width 1377 height 614
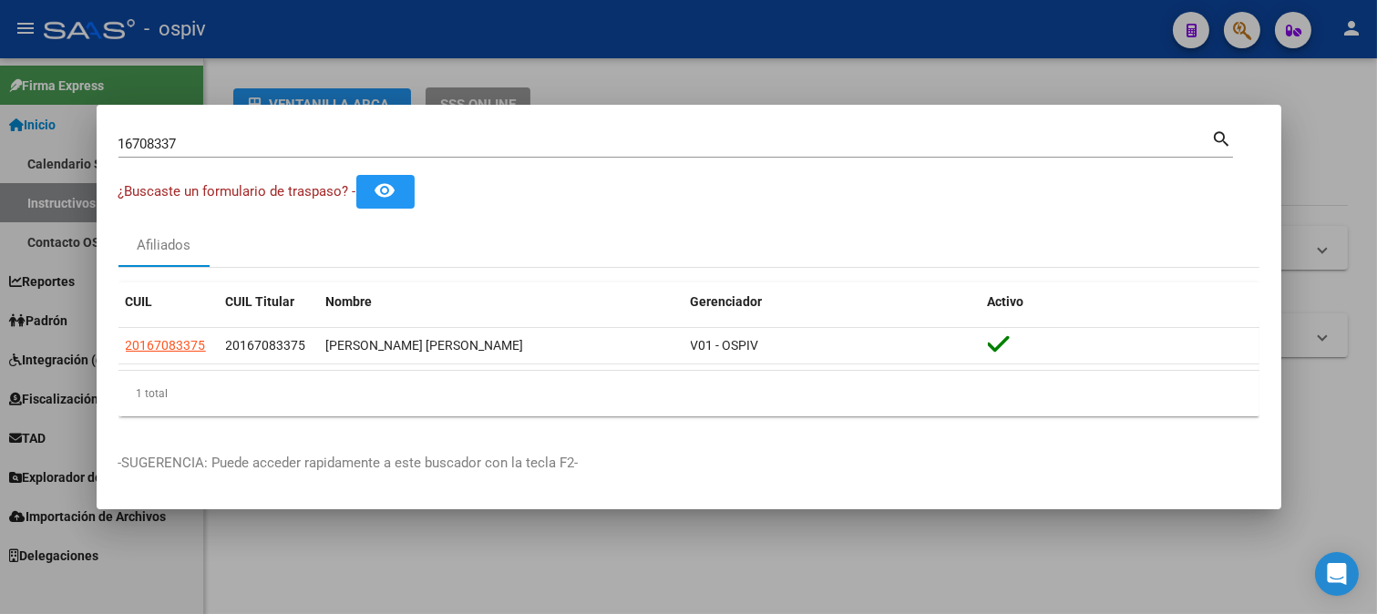
drag, startPoint x: 231, startPoint y: 155, endPoint x: 37, endPoint y: 128, distance: 196.0
click at [38, 128] on div "16708337 Buscar (apellido, dni, cuil, nro traspaso, cuit, obra social) search ¿…" at bounding box center [688, 307] width 1377 height 614
click at [214, 128] on div "16708337 Buscar (apellido, dni, cuil, nro traspaso, cuit, obra social) search" at bounding box center [675, 142] width 1114 height 31
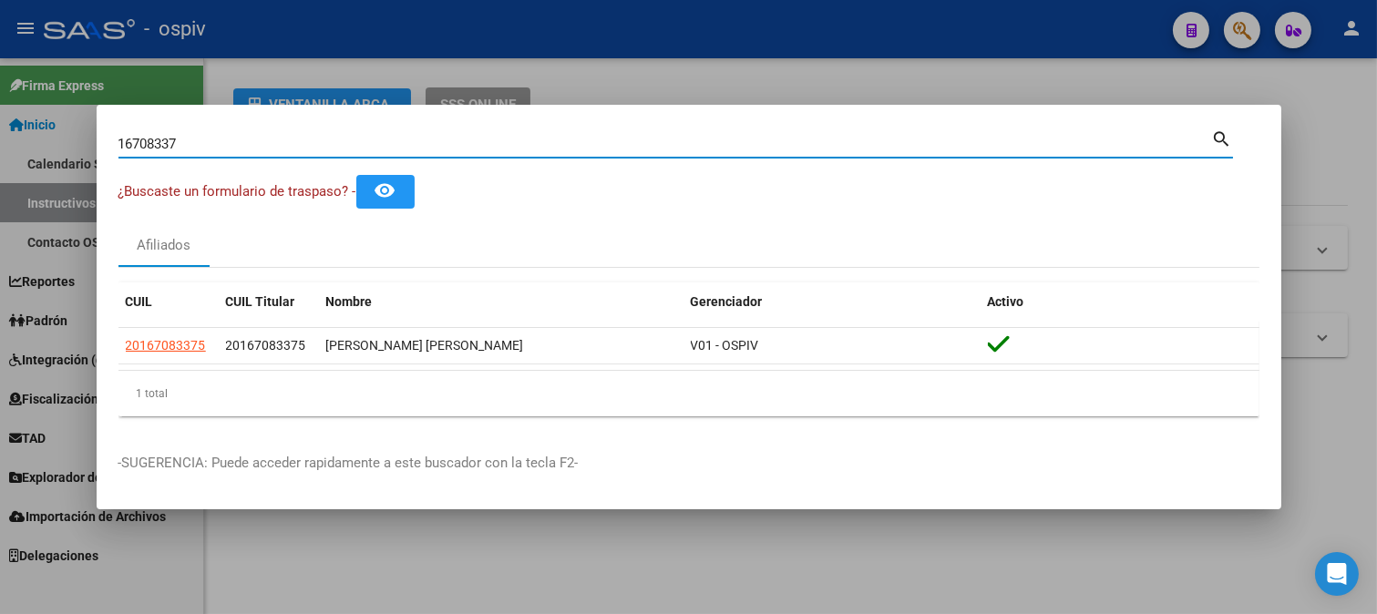
drag, startPoint x: 204, startPoint y: 148, endPoint x: 104, endPoint y: 133, distance: 101.3
click at [104, 133] on mat-dialog-content "16708337 Buscar (apellido, dni, cuil, nro traspaso, cuit, obra social) search ¿…" at bounding box center [689, 279] width 1185 height 304
type input "93873923"
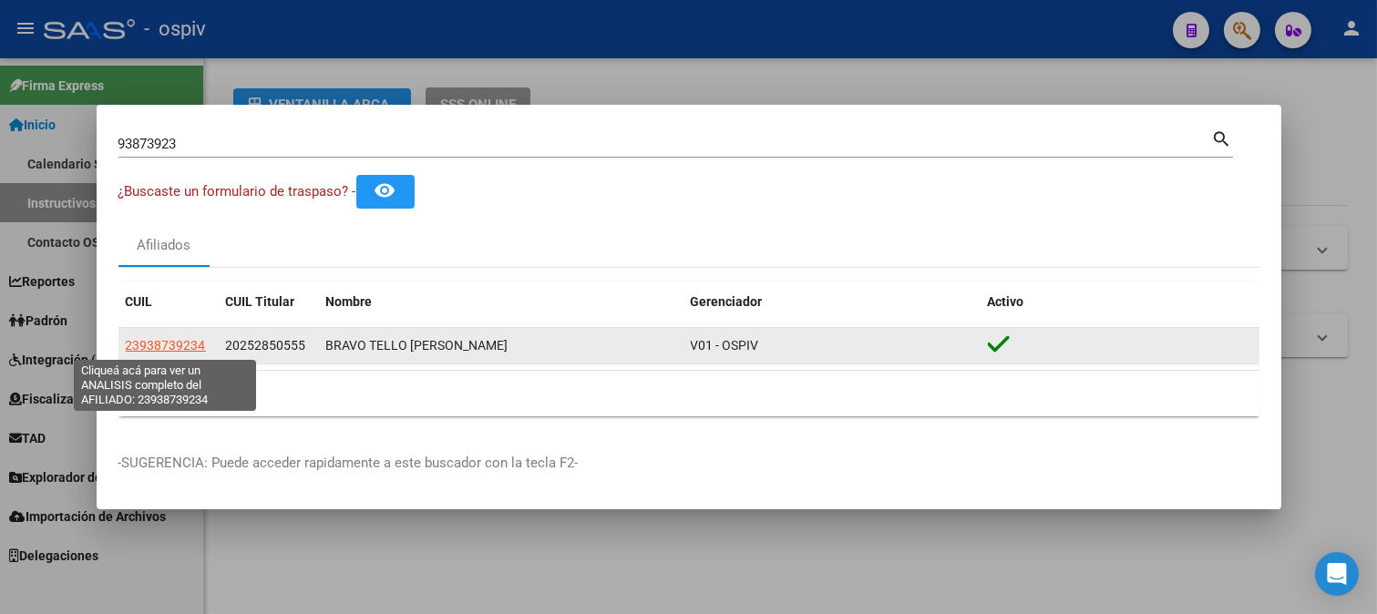
click at [166, 344] on span "23938739234" at bounding box center [166, 345] width 80 height 15
type textarea "23938739234"
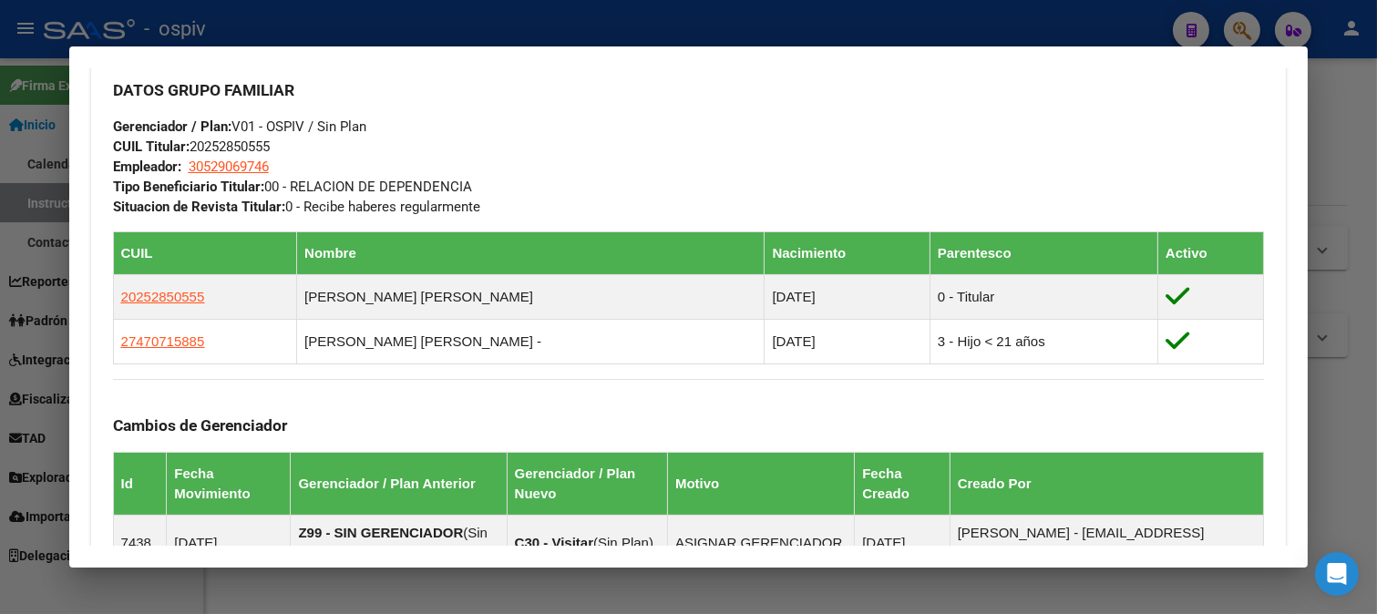
scroll to position [911, 0]
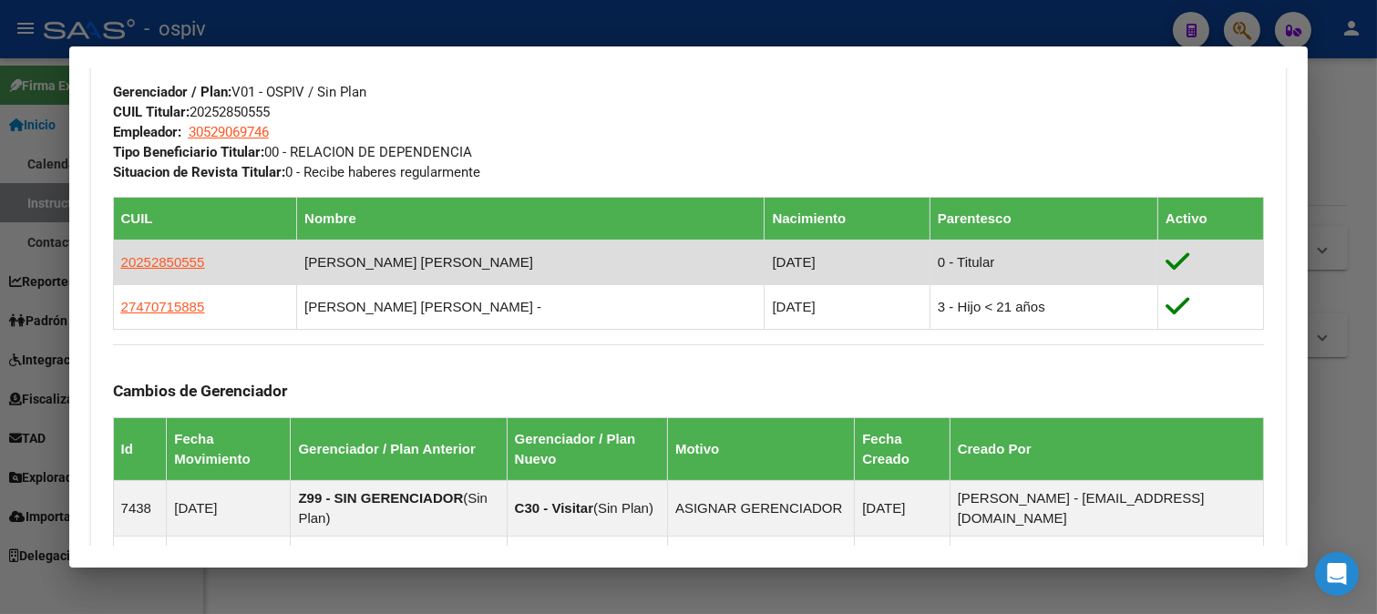
drag, startPoint x: 118, startPoint y: 261, endPoint x: 210, endPoint y: 262, distance: 91.1
click at [210, 262] on td "20252850555" at bounding box center [205, 262] width 184 height 45
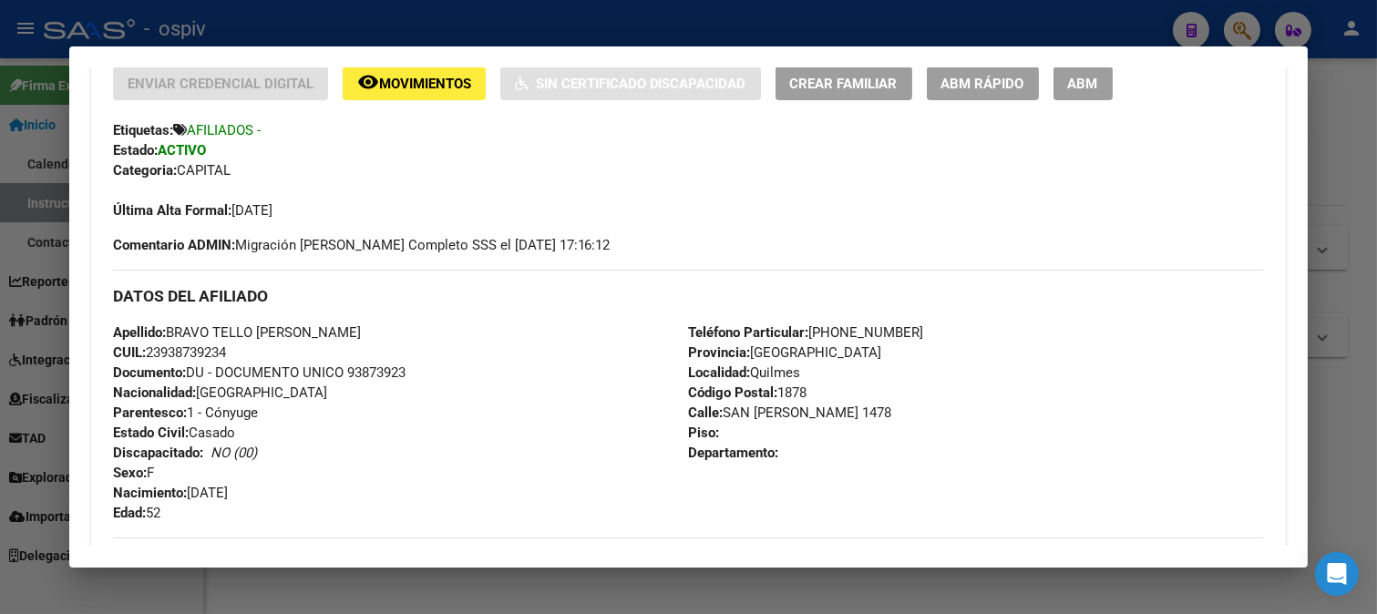
scroll to position [506, 0]
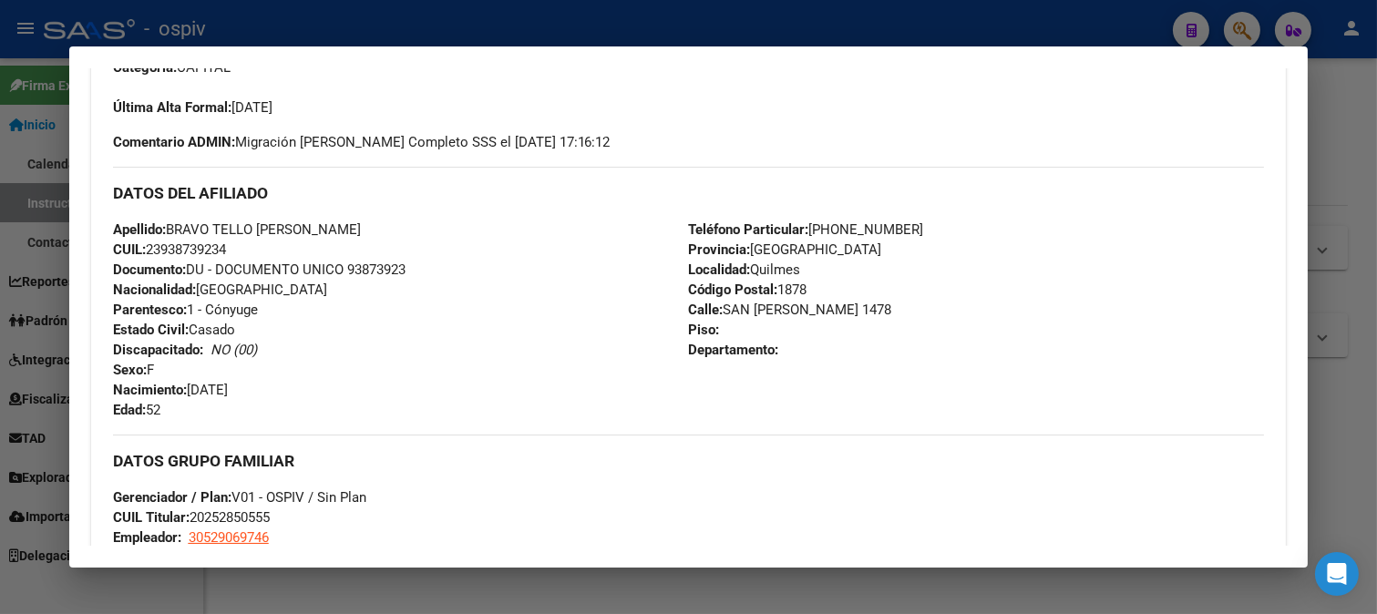
drag, startPoint x: 149, startPoint y: 250, endPoint x: 232, endPoint y: 248, distance: 83.9
click at [226, 248] on span "CUIL: 23938739234" at bounding box center [169, 249] width 113 height 16
click at [1250, 27] on div at bounding box center [688, 307] width 1377 height 614
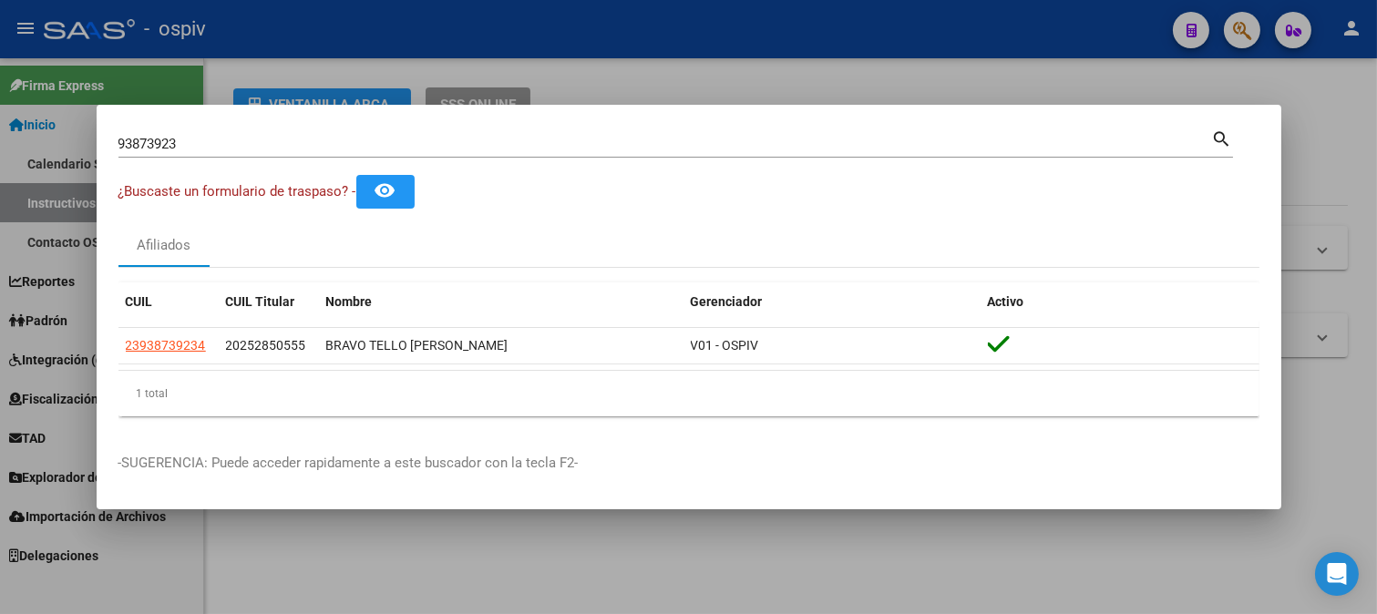
drag, startPoint x: 24, startPoint y: 117, endPoint x: 0, endPoint y: 107, distance: 25.7
click at [0, 107] on div "93873923 Buscar (apellido, dni, cuil, nro traspaso, cuit, obra social) search ¿…" at bounding box center [688, 307] width 1377 height 614
click at [195, 158] on div "93873923 Buscar (apellido, dni, cuil, nro traspaso, cuit, obra social) search" at bounding box center [675, 151] width 1114 height 48
drag, startPoint x: 203, startPoint y: 128, endPoint x: 174, endPoint y: 133, distance: 29.5
click at [174, 133] on div "93873923 Buscar (apellido, dni, cuil, nro traspaso, cuit, obra social) search" at bounding box center [675, 142] width 1114 height 31
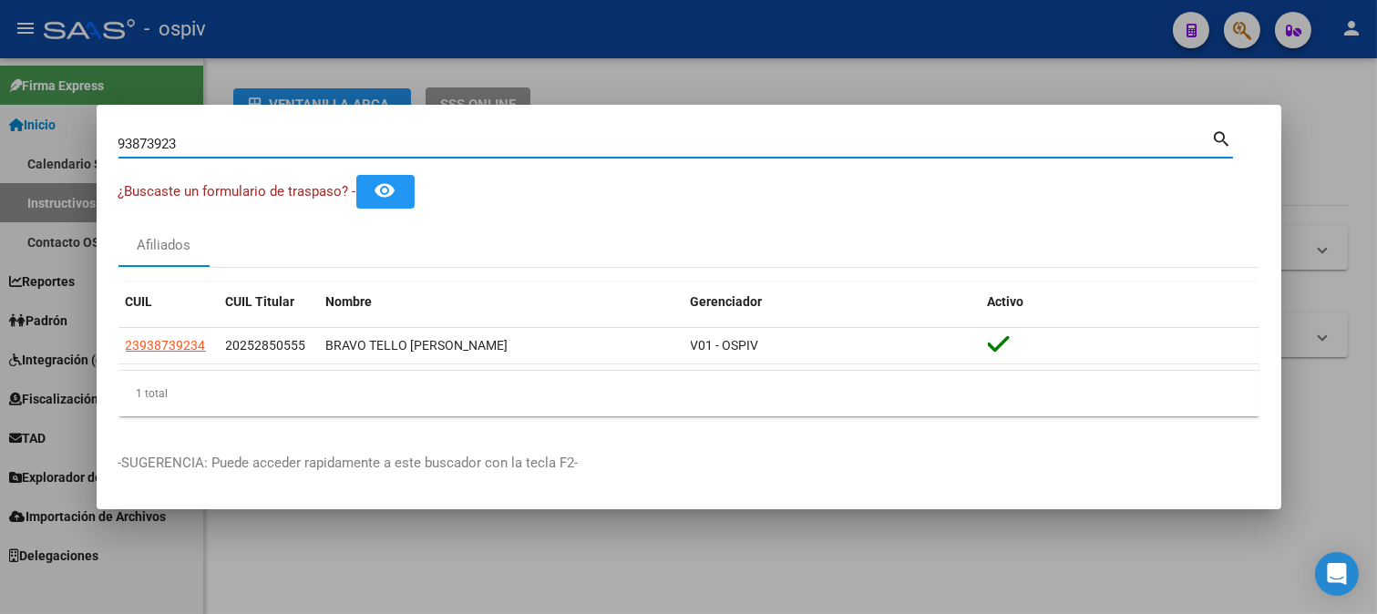
drag, startPoint x: 187, startPoint y: 148, endPoint x: 75, endPoint y: 144, distance: 112.1
click at [75, 144] on div "93873923 Buscar (apellido, dni, cuil, nro traspaso, cuit, obra social) search ¿…" at bounding box center [688, 307] width 1377 height 614
type input "32078843"
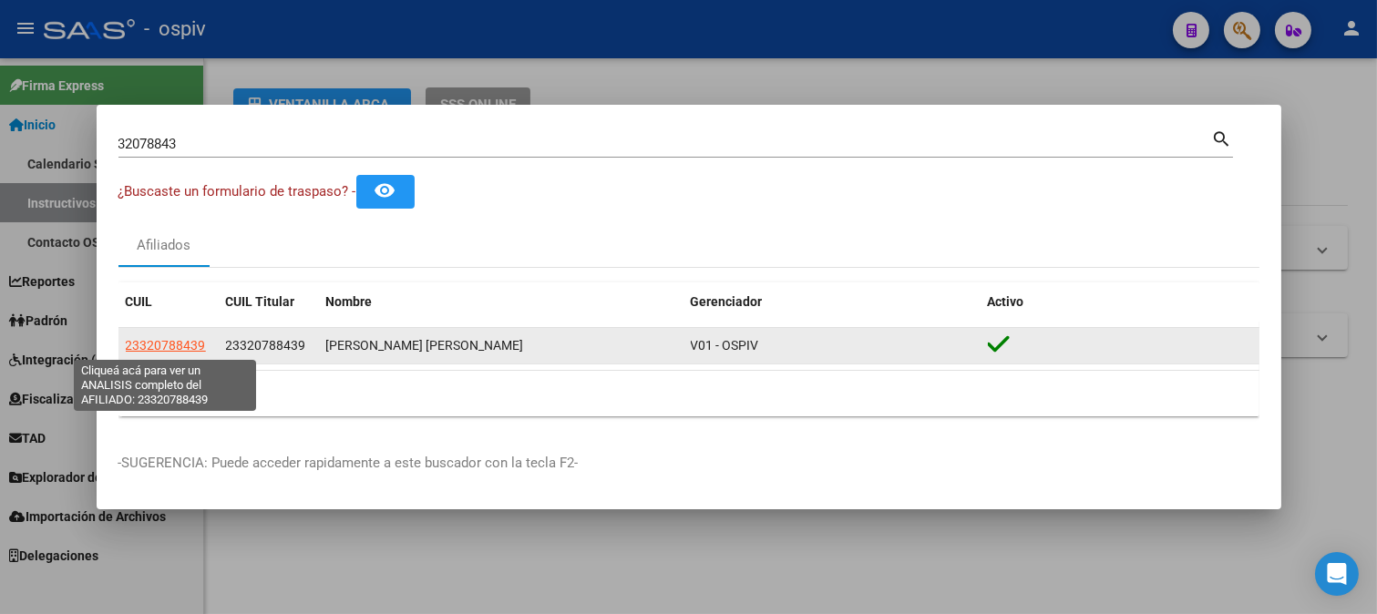
click at [165, 344] on span "23320788439" at bounding box center [166, 345] width 80 height 15
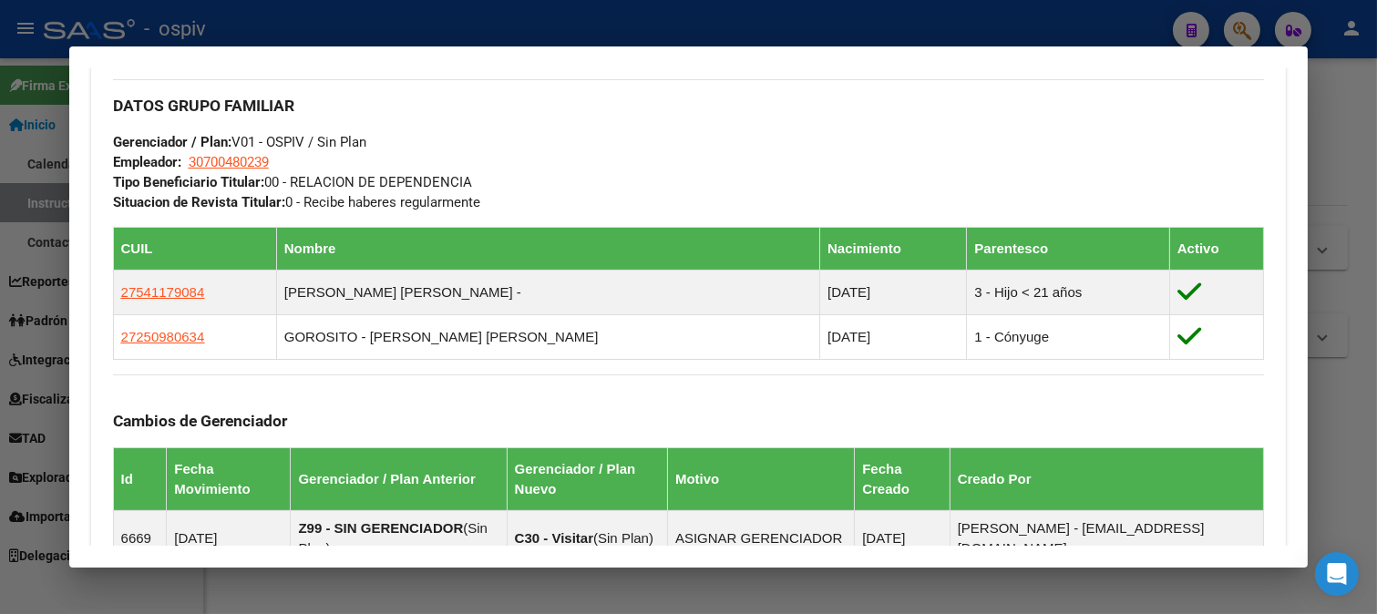
scroll to position [911, 0]
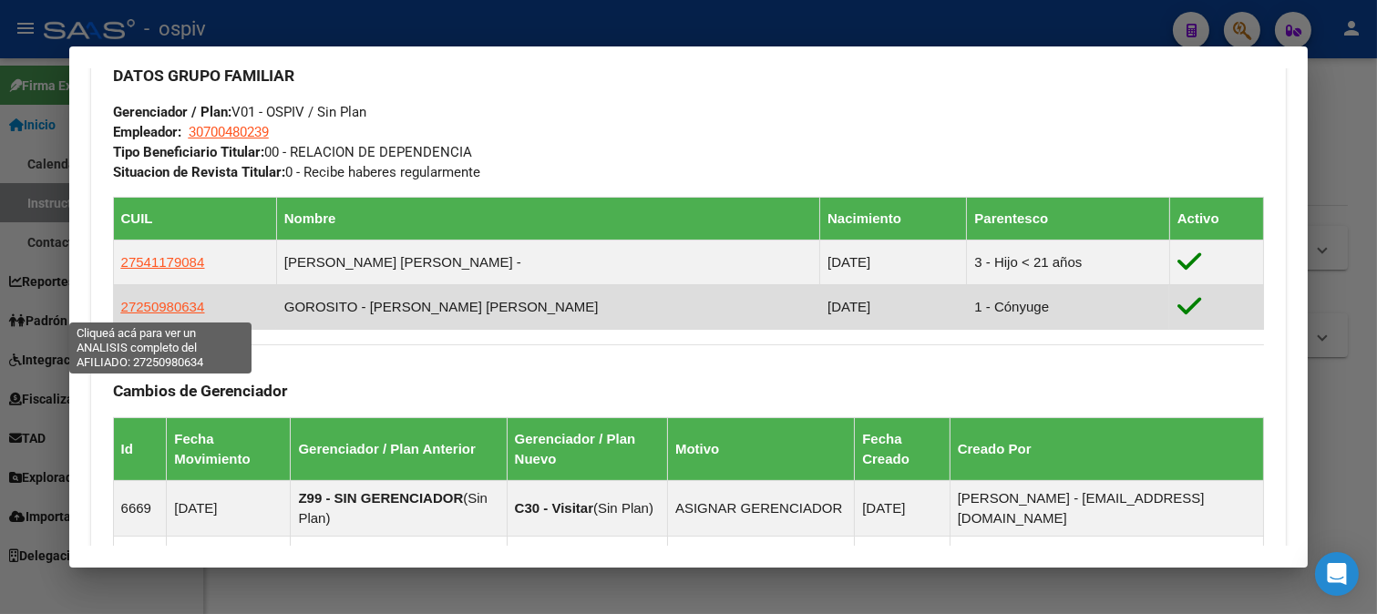
click at [171, 305] on span "27250980634" at bounding box center [163, 306] width 84 height 15
type textarea "27250980634"
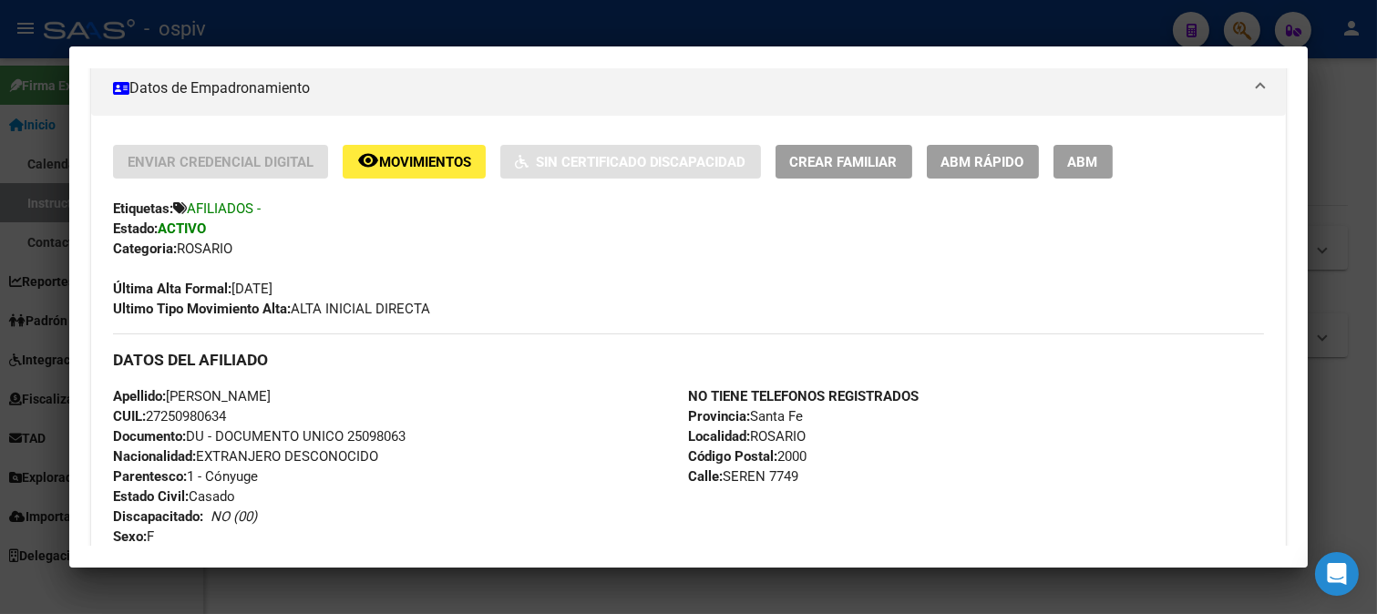
scroll to position [303, 0]
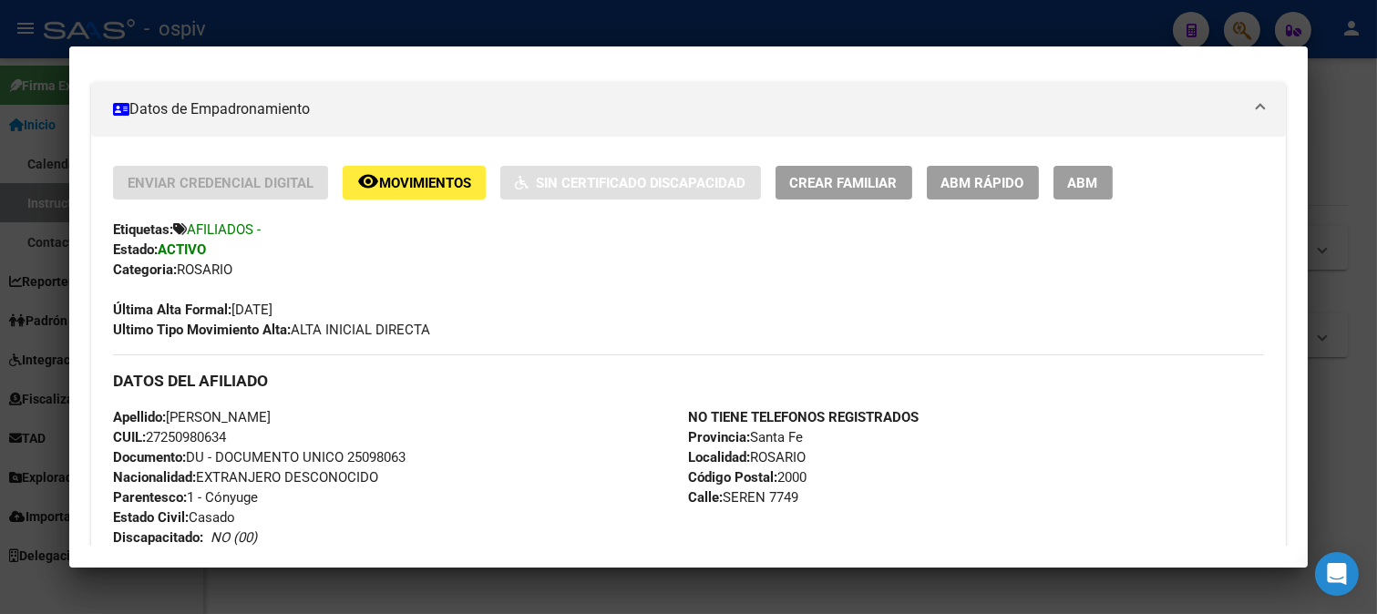
drag, startPoint x: 151, startPoint y: 436, endPoint x: 243, endPoint y: 428, distance: 92.3
click at [243, 428] on div "Apellido: MARIA ANGELA GOROSITO CUIL: 27250980634 Documento: DU - DOCUMENTO UNI…" at bounding box center [401, 507] width 576 height 200
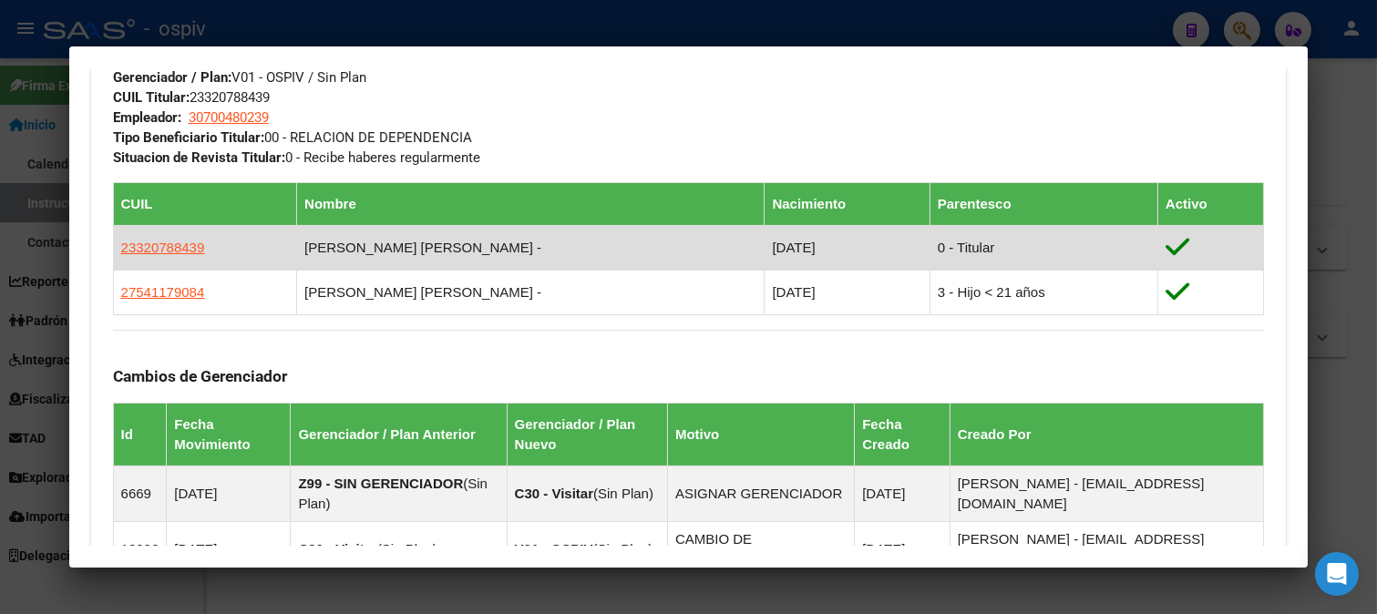
drag, startPoint x: 117, startPoint y: 243, endPoint x: 278, endPoint y: 252, distance: 161.5
click at [278, 252] on td "23320788439" at bounding box center [205, 247] width 184 height 45
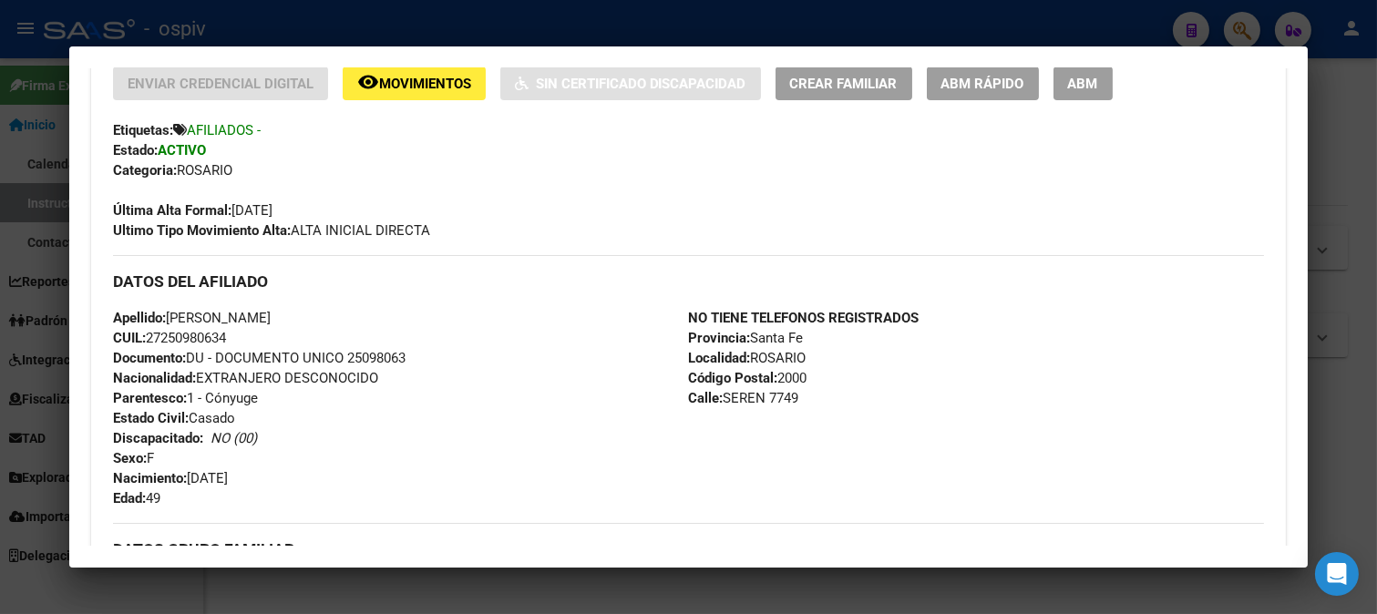
scroll to position [405, 0]
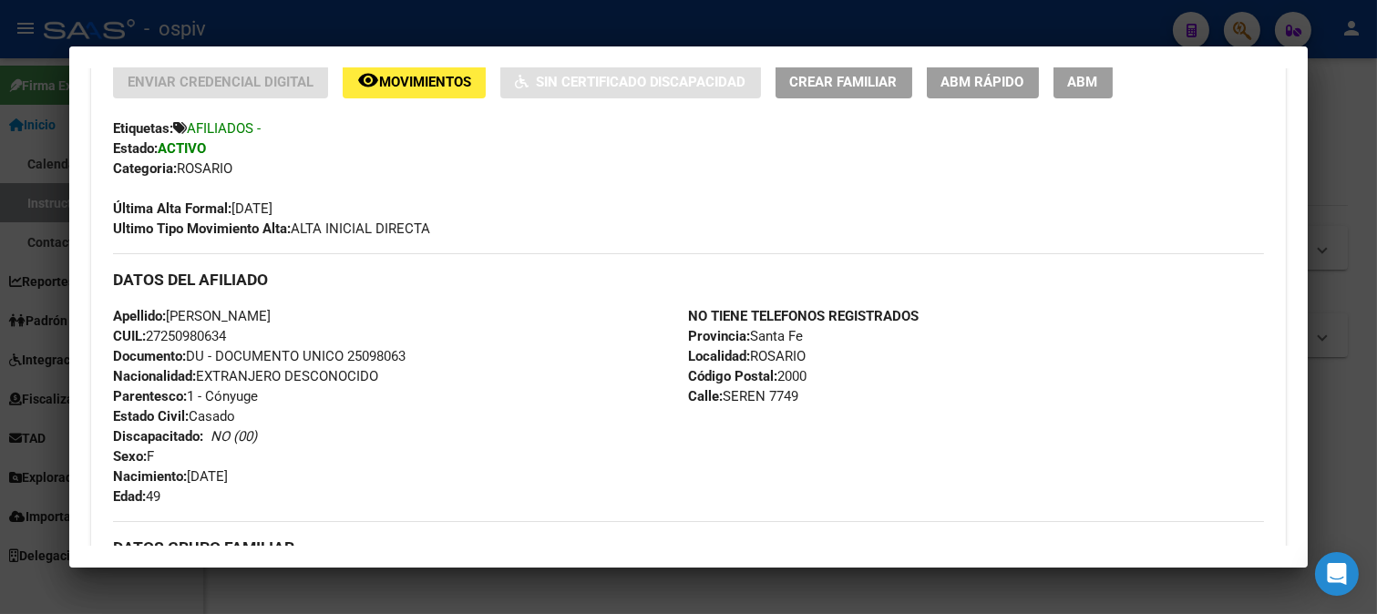
drag, startPoint x: 147, startPoint y: 332, endPoint x: 242, endPoint y: 332, distance: 95.7
click at [242, 332] on div "Apellido: MARIA ANGELA GOROSITO CUIL: 27250980634 Documento: DU - DOCUMENTO UNI…" at bounding box center [401, 406] width 576 height 200
click at [1250, 28] on div at bounding box center [688, 307] width 1377 height 614
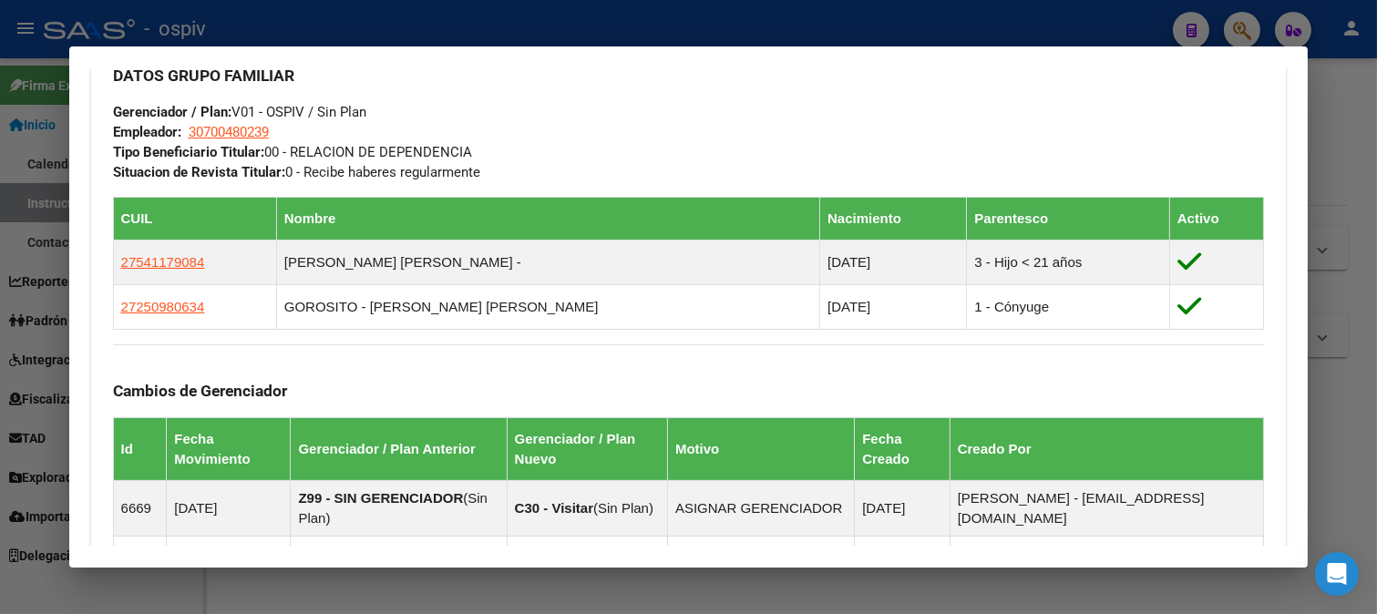
click at [1246, 26] on div at bounding box center [688, 307] width 1377 height 614
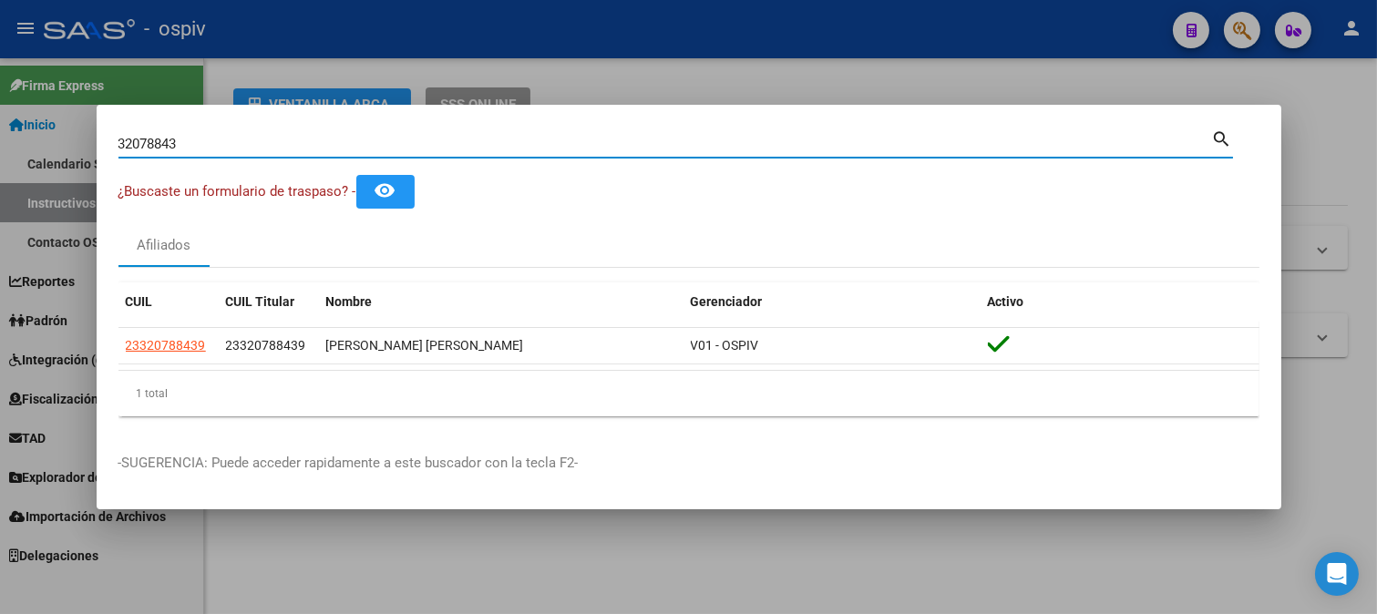
drag, startPoint x: 193, startPoint y: 137, endPoint x: 5, endPoint y: 125, distance: 189.0
click at [5, 125] on div "32078843 Buscar (apellido, dni, cuil, nro traspaso, cuit, obra social) search ¿…" at bounding box center [688, 307] width 1377 height 614
type input "28769186"
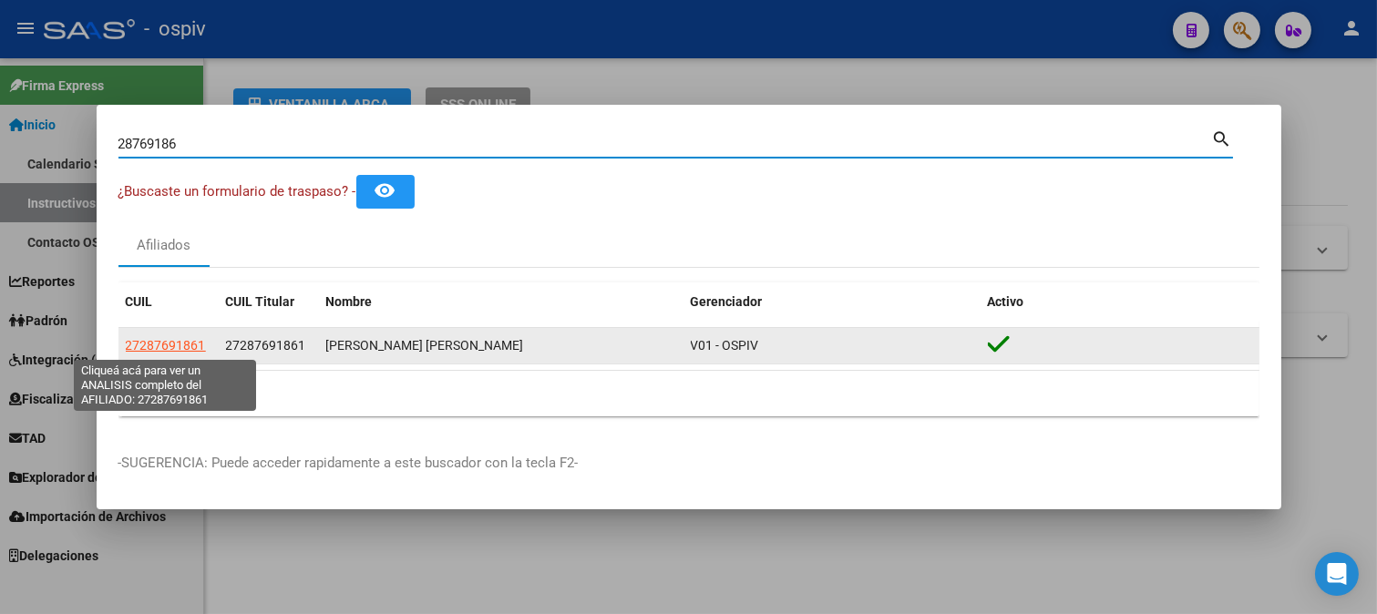
click at [169, 349] on span "27287691861" at bounding box center [166, 345] width 80 height 15
type textarea "27287691861"
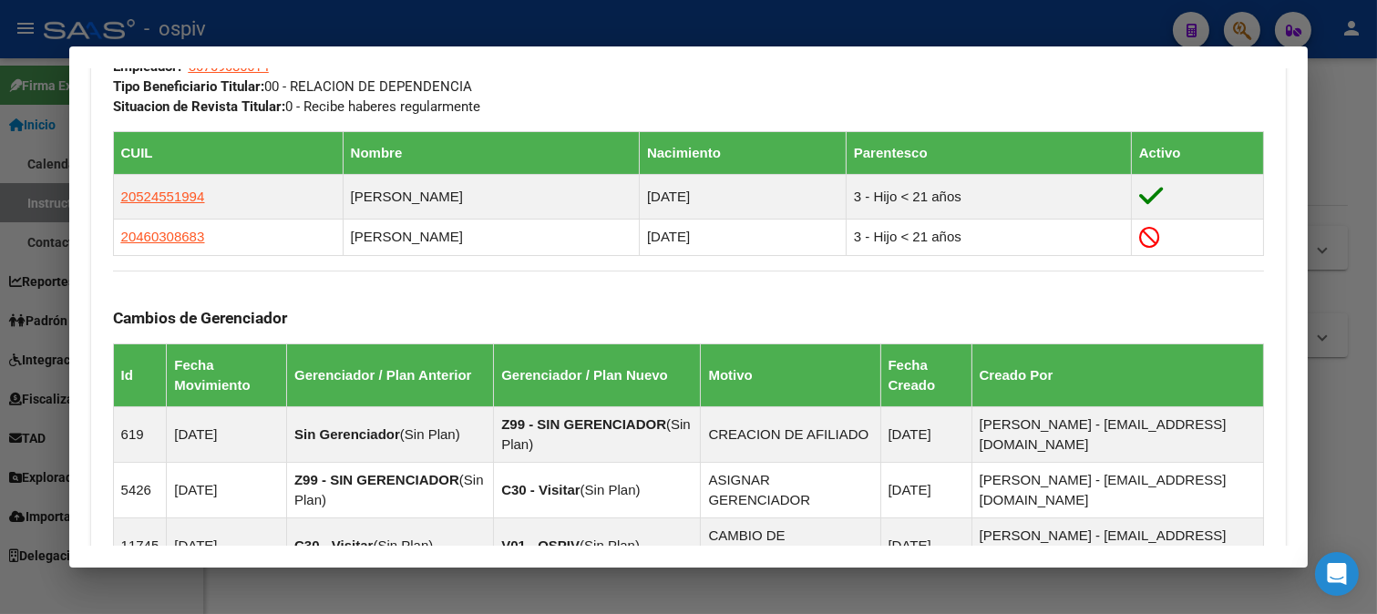
scroll to position [1290, 0]
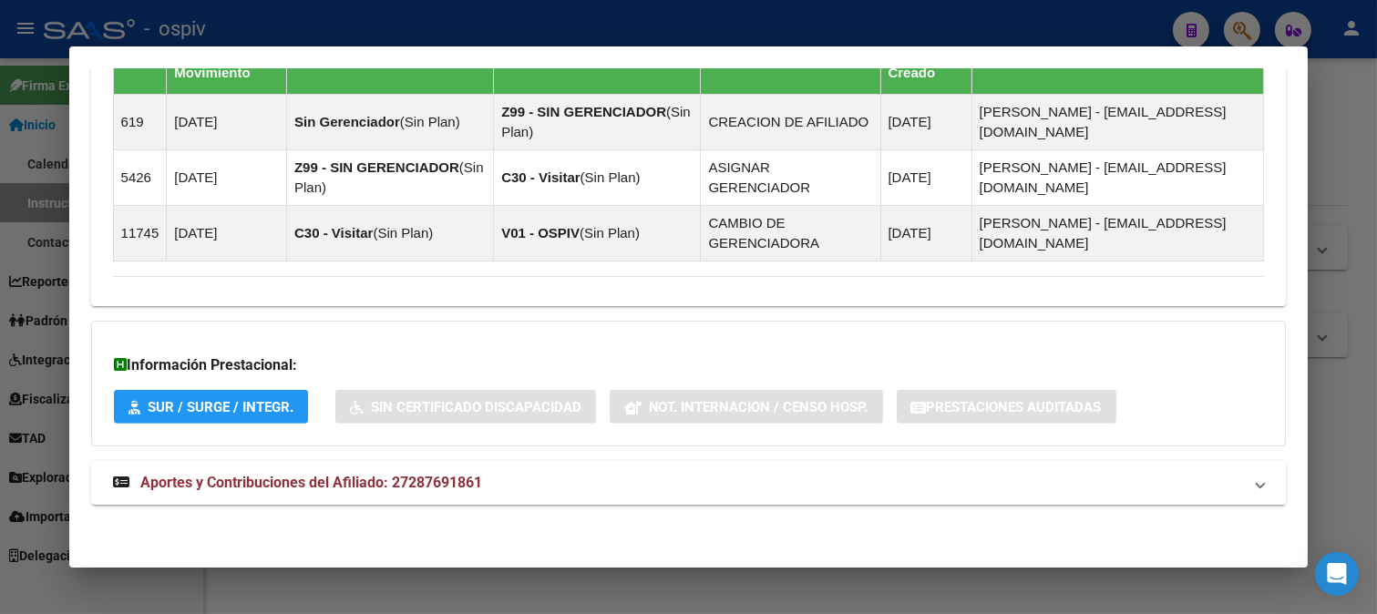
click at [355, 476] on span "Aportes y Contribuciones del Afiliado: 27287691861" at bounding box center [311, 482] width 342 height 17
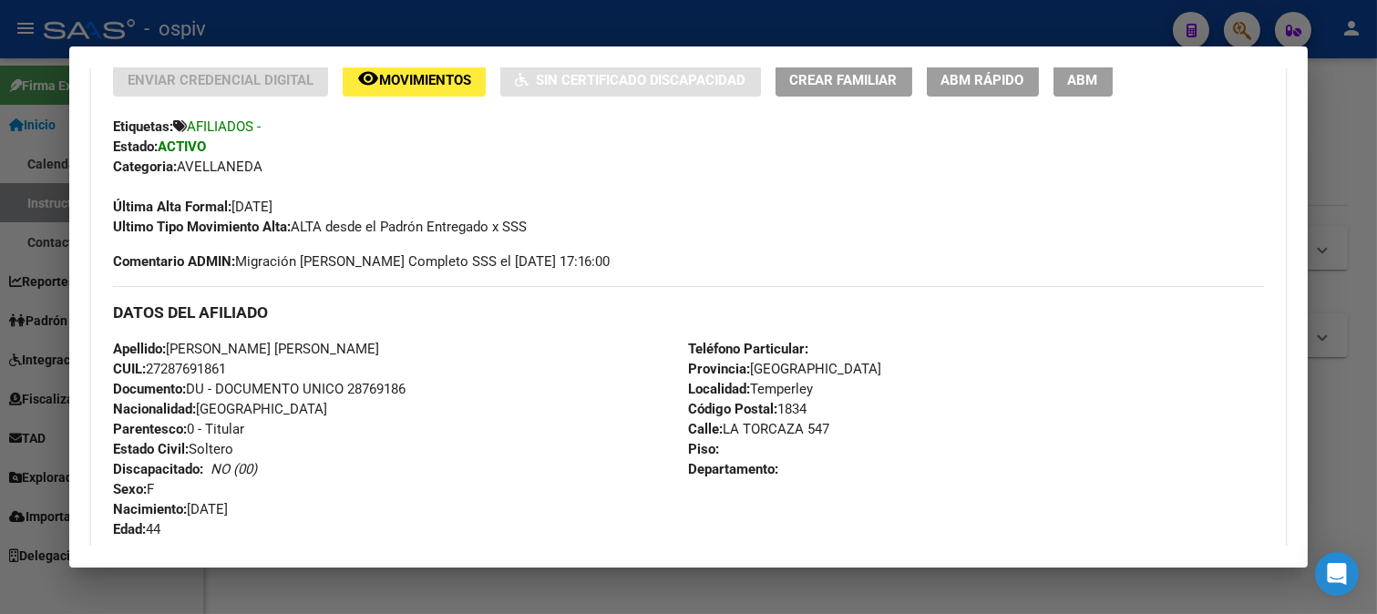
scroll to position [385, 0]
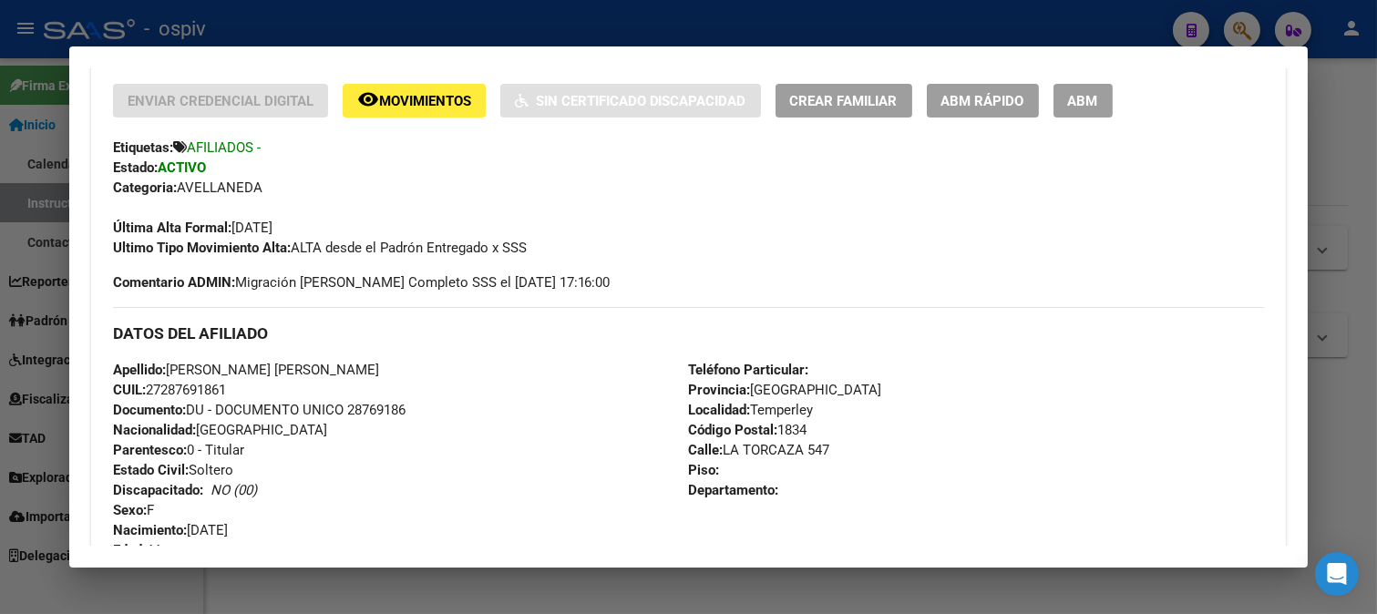
drag, startPoint x: 149, startPoint y: 387, endPoint x: 242, endPoint y: 389, distance: 93.9
click at [242, 389] on div "Apellido: CARDOZO MELINA DIAMELA CUIL: 27287691861 Documento: DU - DOCUMENTO UN…" at bounding box center [401, 460] width 576 height 200
click at [1232, 26] on div at bounding box center [688, 307] width 1377 height 614
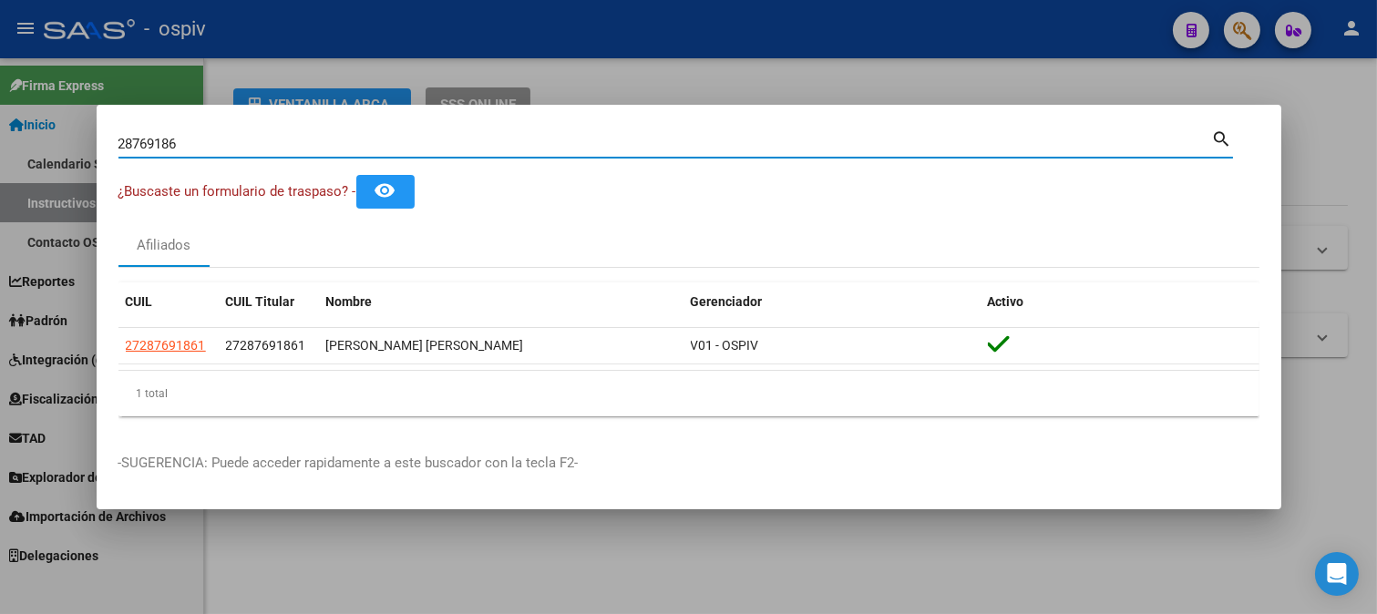
drag, startPoint x: 83, startPoint y: 135, endPoint x: 19, endPoint y: 135, distance: 63.8
click at [19, 135] on div "28769186 Buscar (apellido, dni, cuil, nro traspaso, cuit, obra social) search ¿…" at bounding box center [688, 307] width 1377 height 614
type input "35815211"
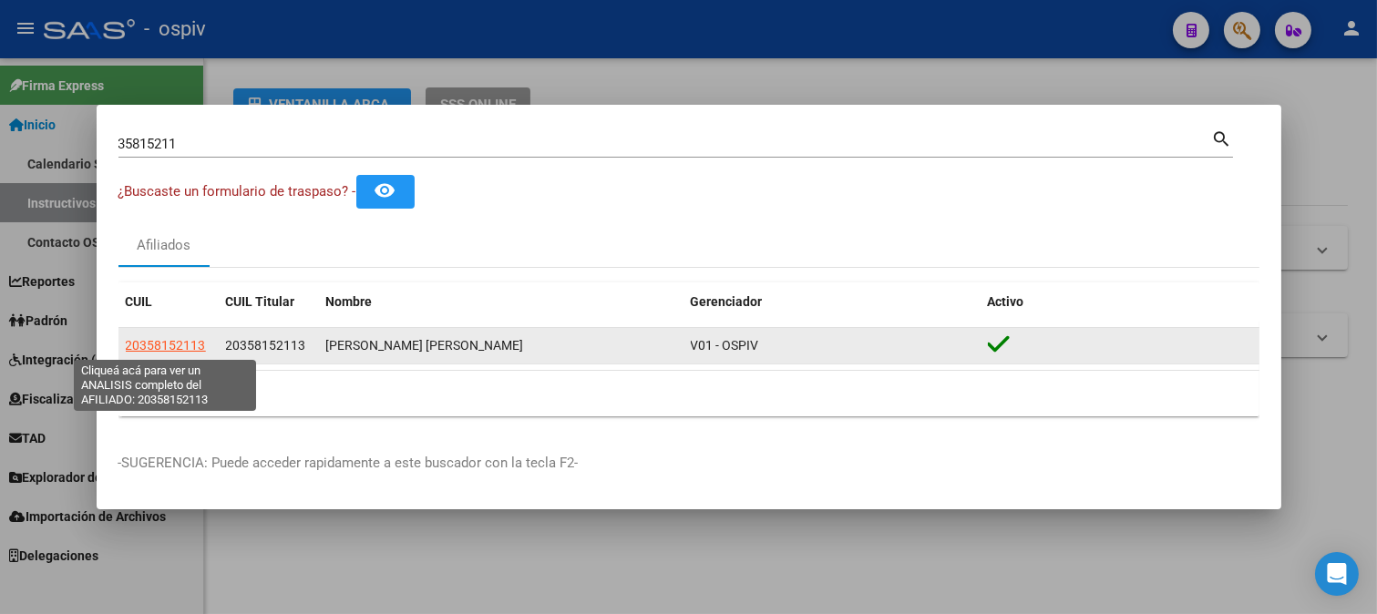
click at [170, 347] on span "20358152113" at bounding box center [166, 345] width 80 height 15
type textarea "20358152113"
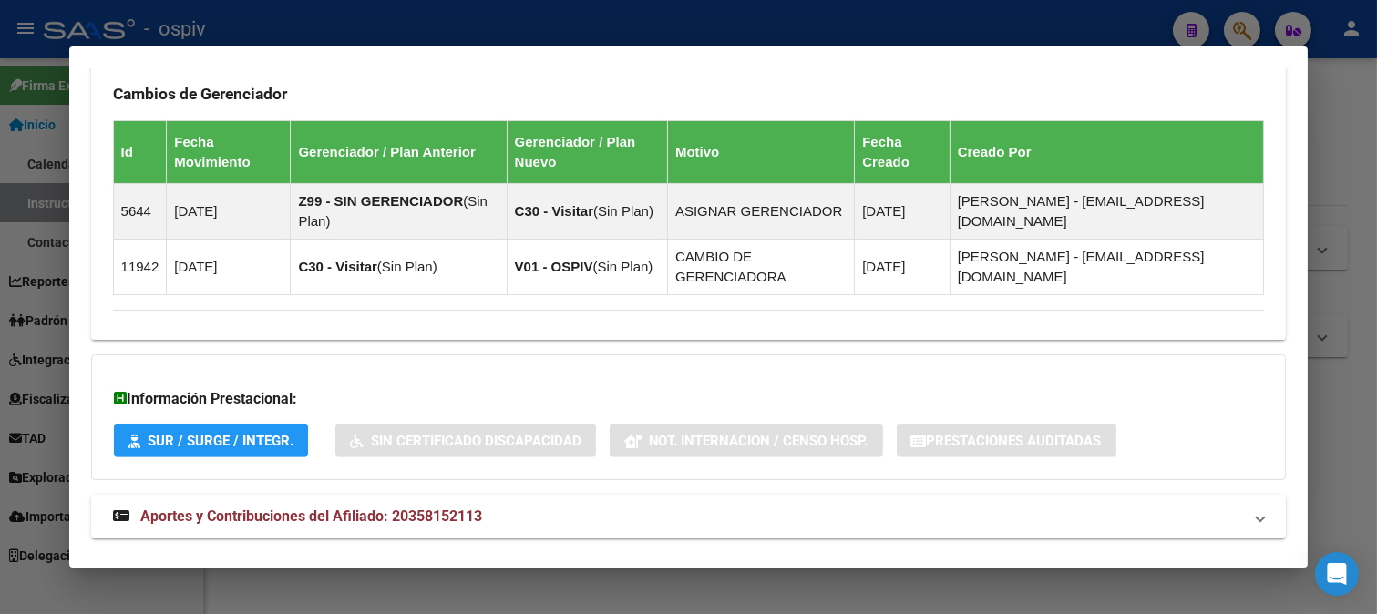
scroll to position [1288, 0]
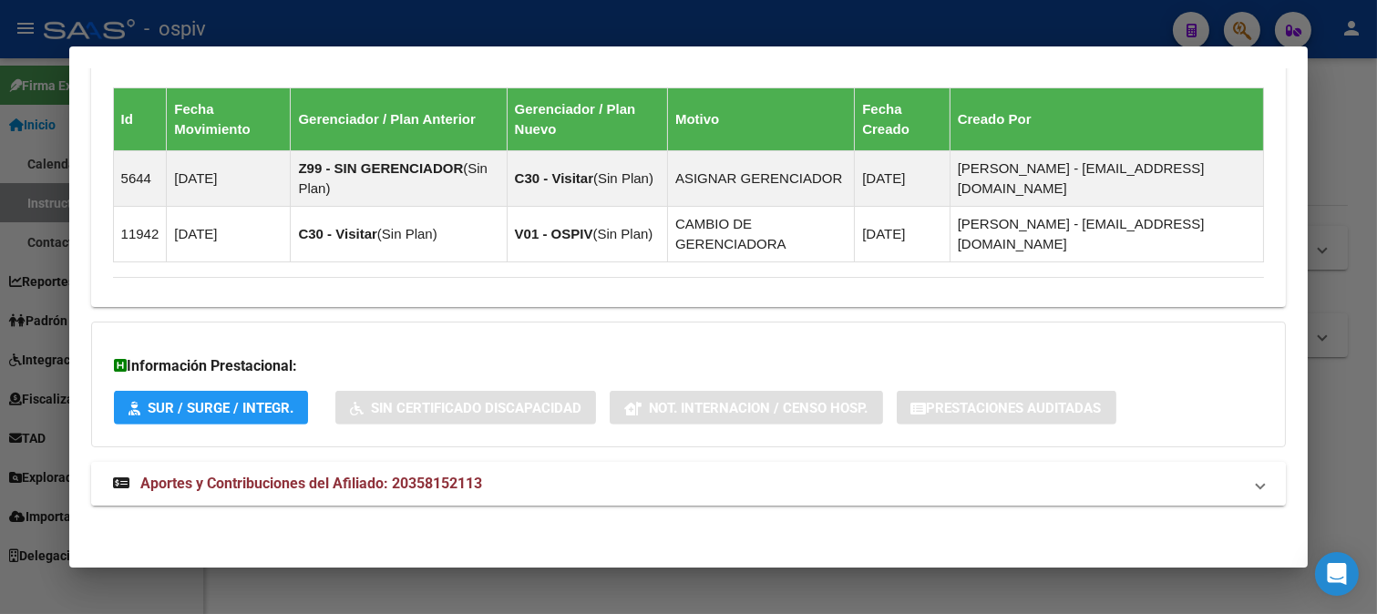
click at [305, 476] on span "Aportes y Contribuciones del Afiliado: 20358152113" at bounding box center [311, 483] width 342 height 17
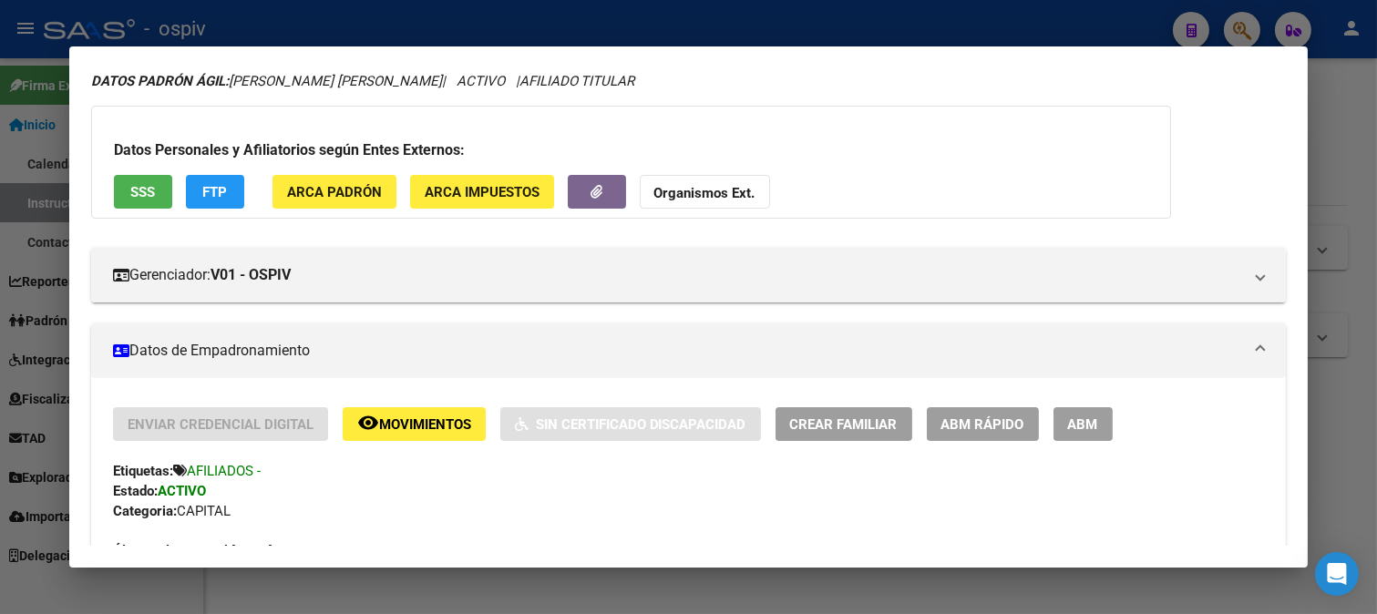
scroll to position [303, 0]
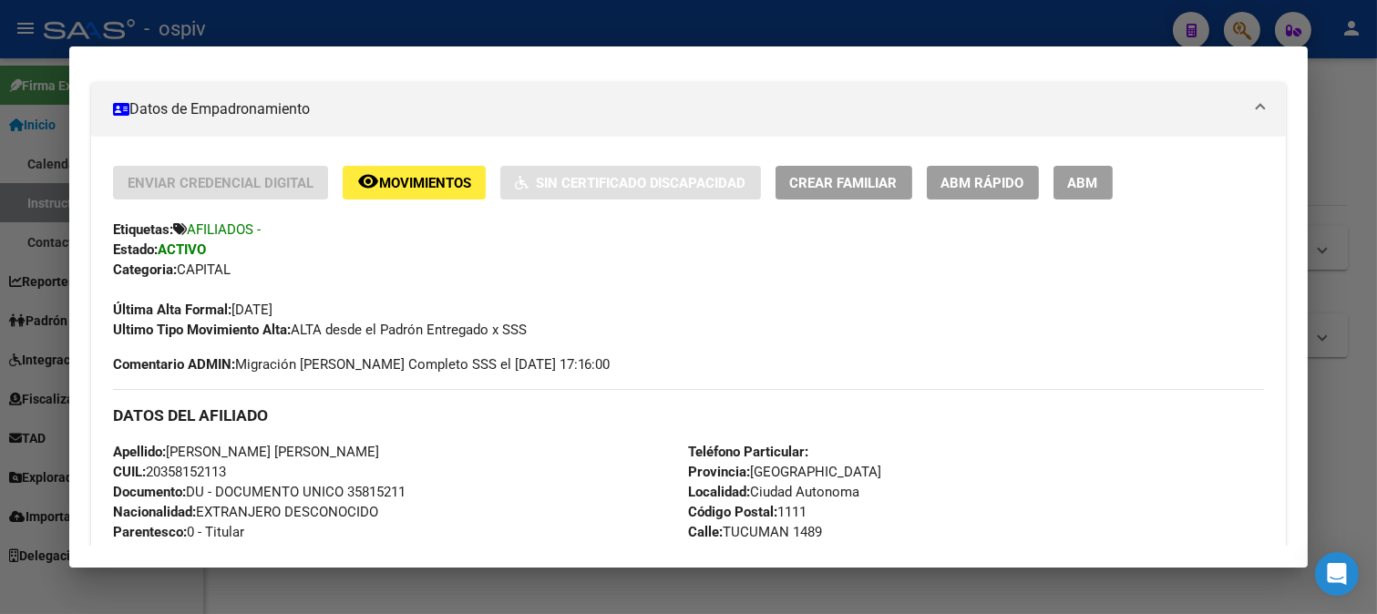
drag, startPoint x: 148, startPoint y: 465, endPoint x: 247, endPoint y: 468, distance: 99.4
click at [247, 468] on div "Apellido: AVILA JESUS RODOLFO CUIL: 20358152113 Documento: DU - DOCUMENTO UNICO…" at bounding box center [401, 542] width 576 height 200
click at [442, 447] on div "Apellido: AVILA JESUS RODOLFO CUIL: 20358152113 Documento: DU - DOCUMENTO UNICO…" at bounding box center [401, 542] width 576 height 200
drag, startPoint x: 149, startPoint y: 467, endPoint x: 250, endPoint y: 467, distance: 100.2
click at [250, 467] on div "Apellido: AVILA JESUS RODOLFO CUIL: 20358152113 Documento: DU - DOCUMENTO UNICO…" at bounding box center [401, 542] width 576 height 200
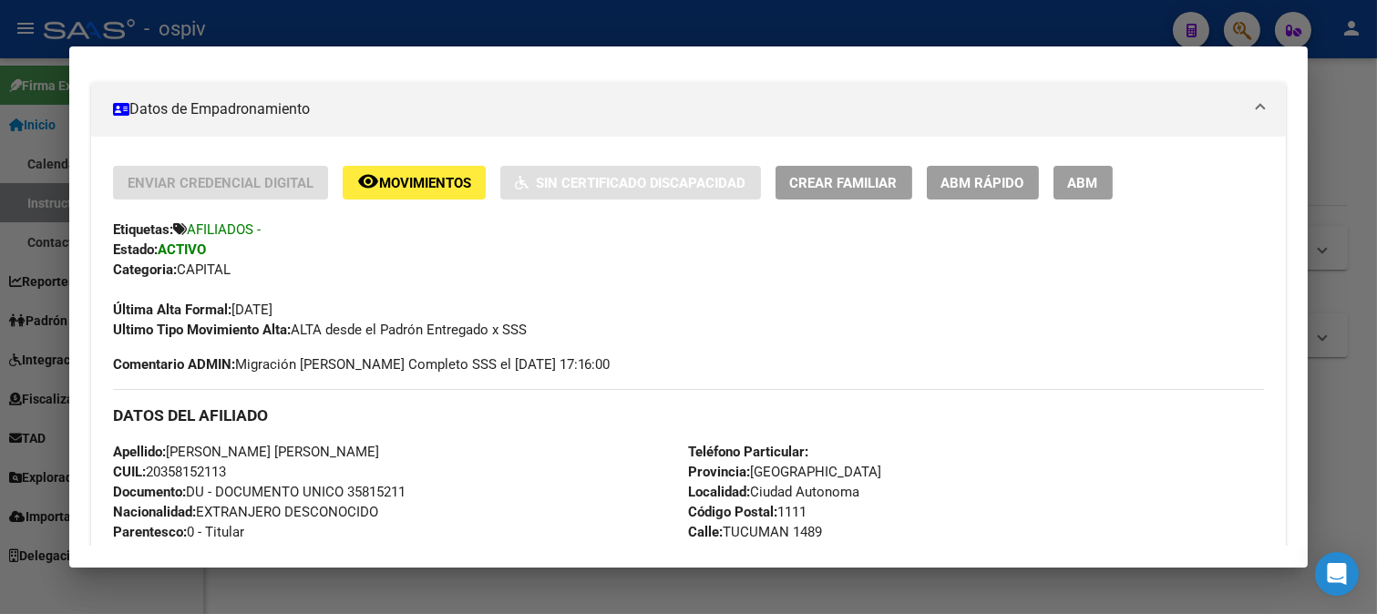
click at [1247, 33] on div at bounding box center [688, 307] width 1377 height 614
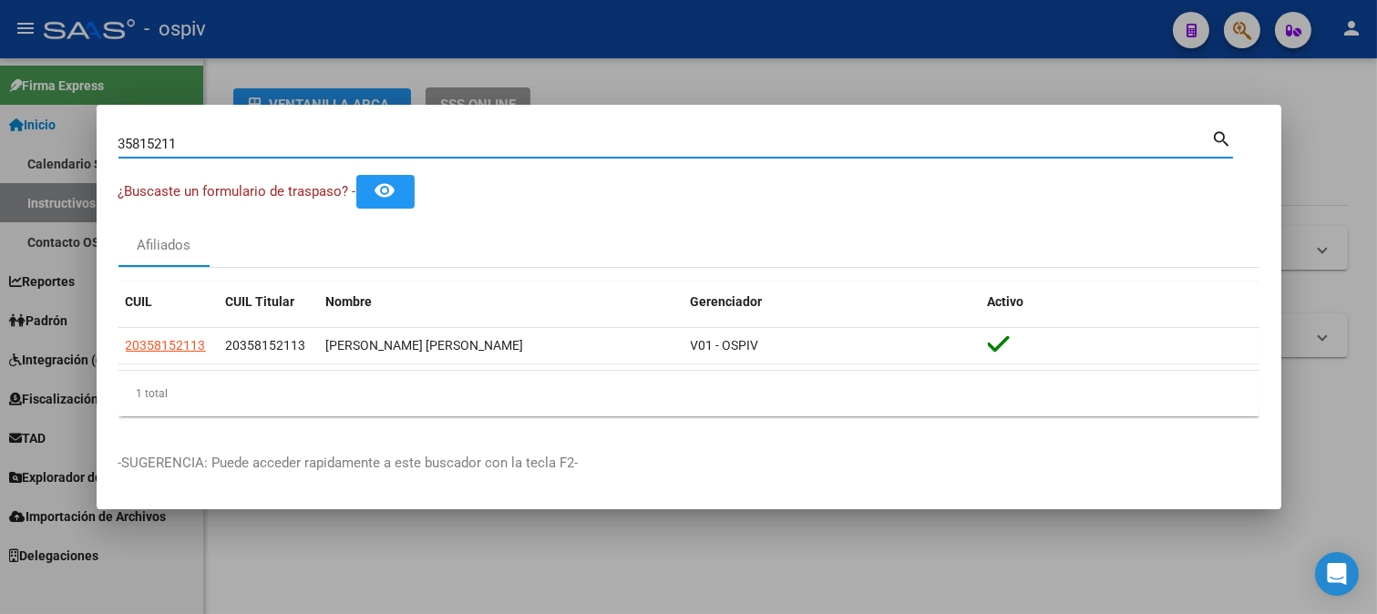
drag, startPoint x: 217, startPoint y: 150, endPoint x: 0, endPoint y: 114, distance: 219.9
click at [0, 114] on div "35815211 Buscar (apellido, dni, cuil, nro traspaso, cuit, obra social) search ¿…" at bounding box center [688, 307] width 1377 height 614
type input "52836175"
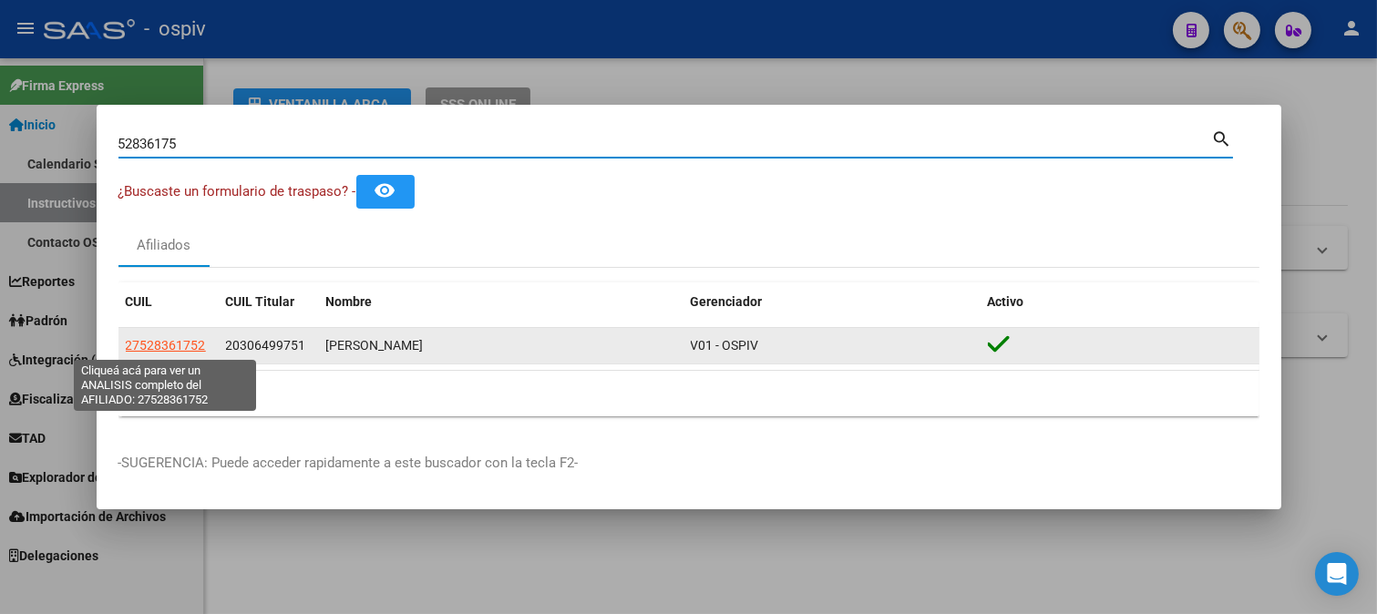
click at [199, 344] on span "27528361752" at bounding box center [166, 345] width 80 height 15
type textarea "27528361752"
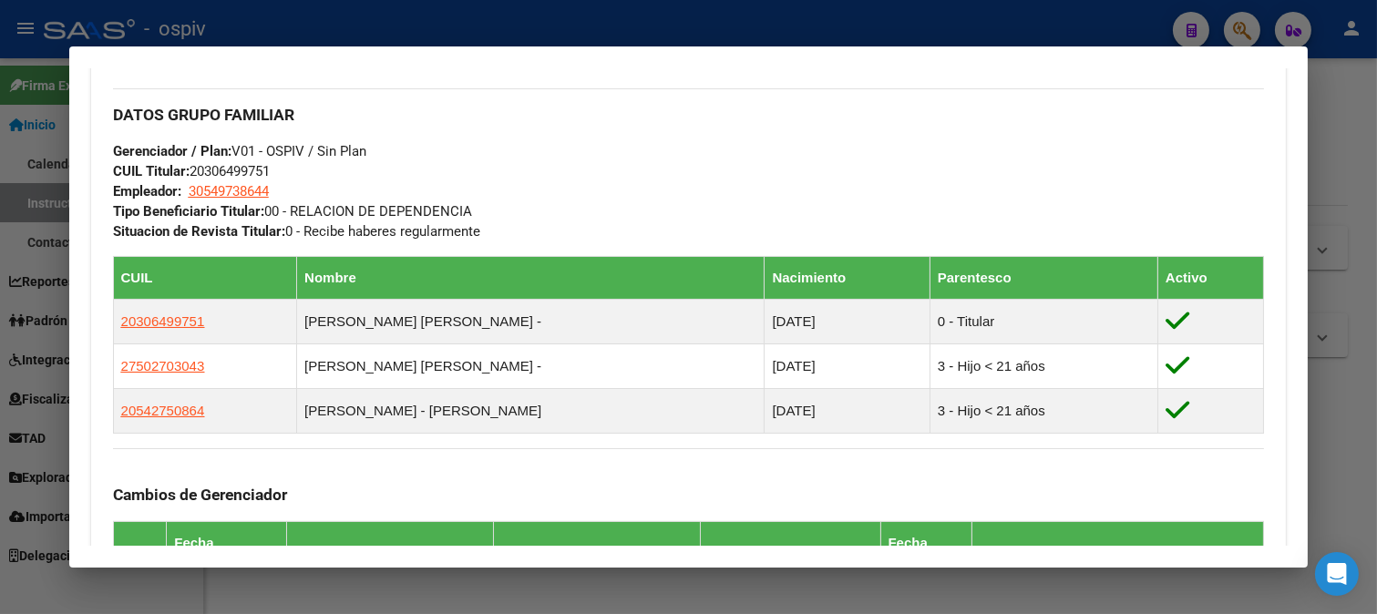
scroll to position [876, 0]
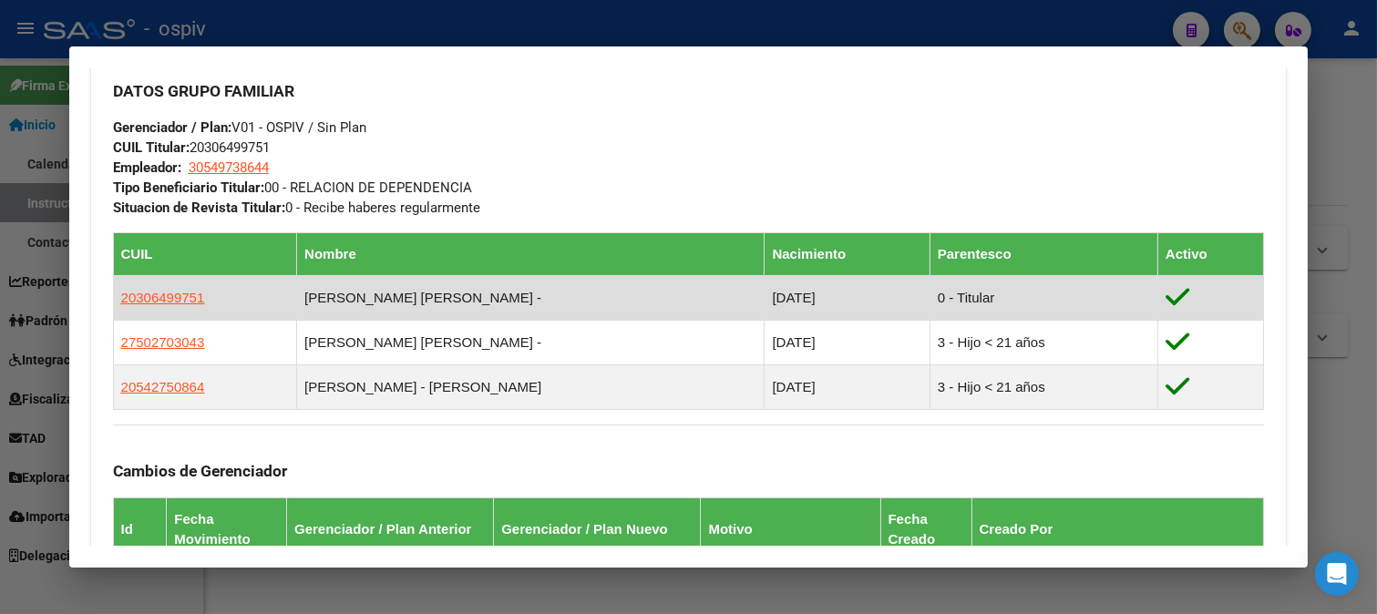
drag, startPoint x: 115, startPoint y: 296, endPoint x: 232, endPoint y: 316, distance: 119.2
click at [232, 316] on td "20306499751" at bounding box center [205, 297] width 184 height 45
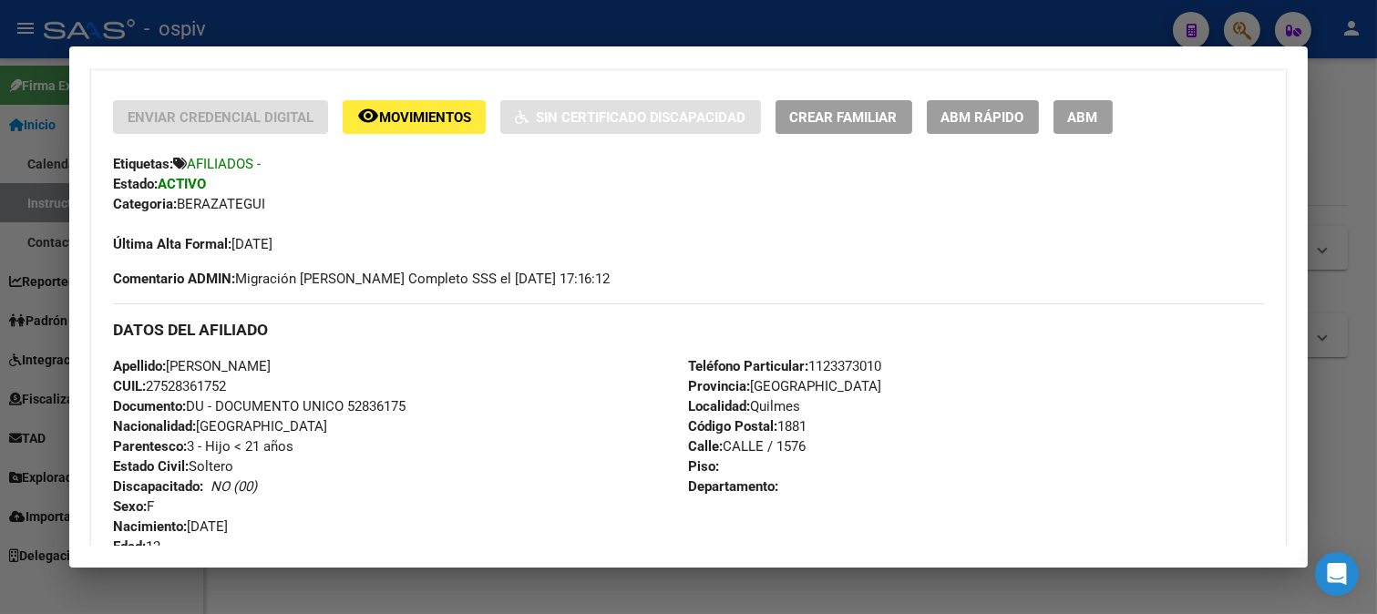
scroll to position [470, 0]
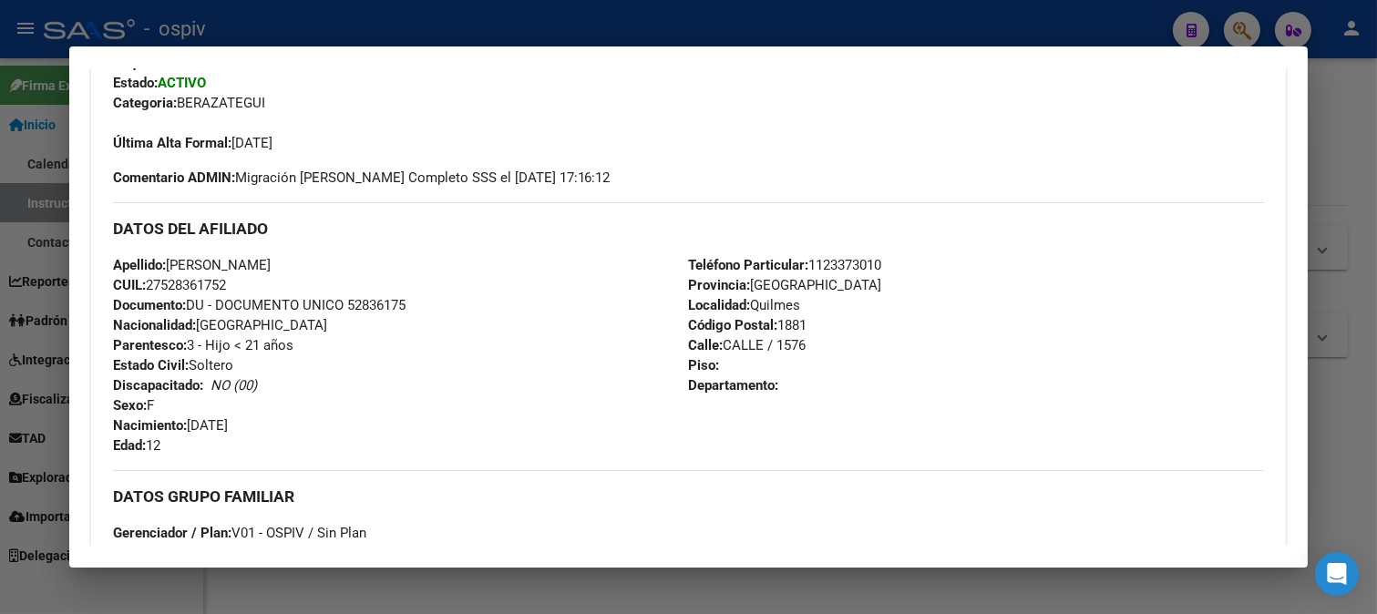
drag, startPoint x: 149, startPoint y: 281, endPoint x: 242, endPoint y: 286, distance: 93.1
click at [242, 286] on div "Apellido: SEGOVIA MAITE ANTONELA CUIL: 27528361752 Documento: DU - DOCUMENTO UN…" at bounding box center [401, 355] width 576 height 200
click at [1237, 19] on div at bounding box center [688, 307] width 1377 height 614
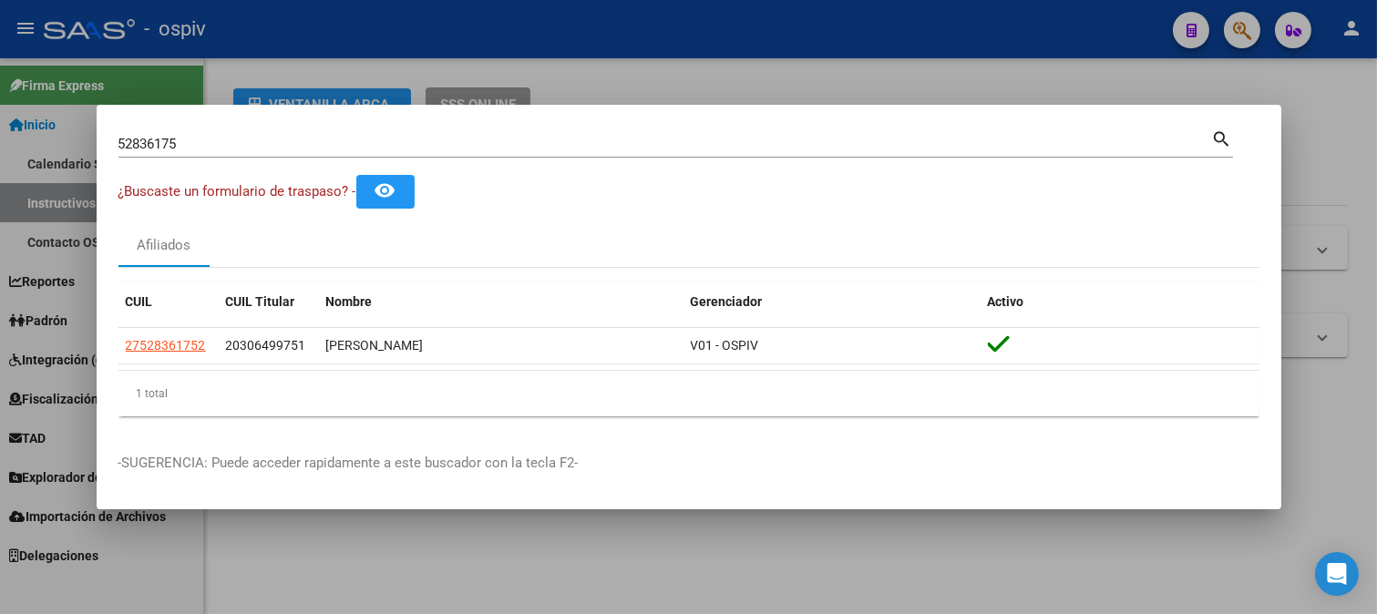
drag, startPoint x: 208, startPoint y: 157, endPoint x: 50, endPoint y: 137, distance: 158.9
click at [50, 137] on div "52836175 Buscar (apellido, dni, cuil, nro traspaso, cuit, obra social) search ¿…" at bounding box center [688, 307] width 1377 height 614
drag, startPoint x: 141, startPoint y: 132, endPoint x: 159, endPoint y: 132, distance: 17.3
click at [142, 132] on div "52836175 Buscar (apellido, dni, cuil, nro traspaso, cuit, obra social)" at bounding box center [665, 143] width 1094 height 27
click at [187, 132] on div "52836175 Buscar (apellido, dni, cuil, nro traspaso, cuit, obra social)" at bounding box center [665, 143] width 1094 height 27
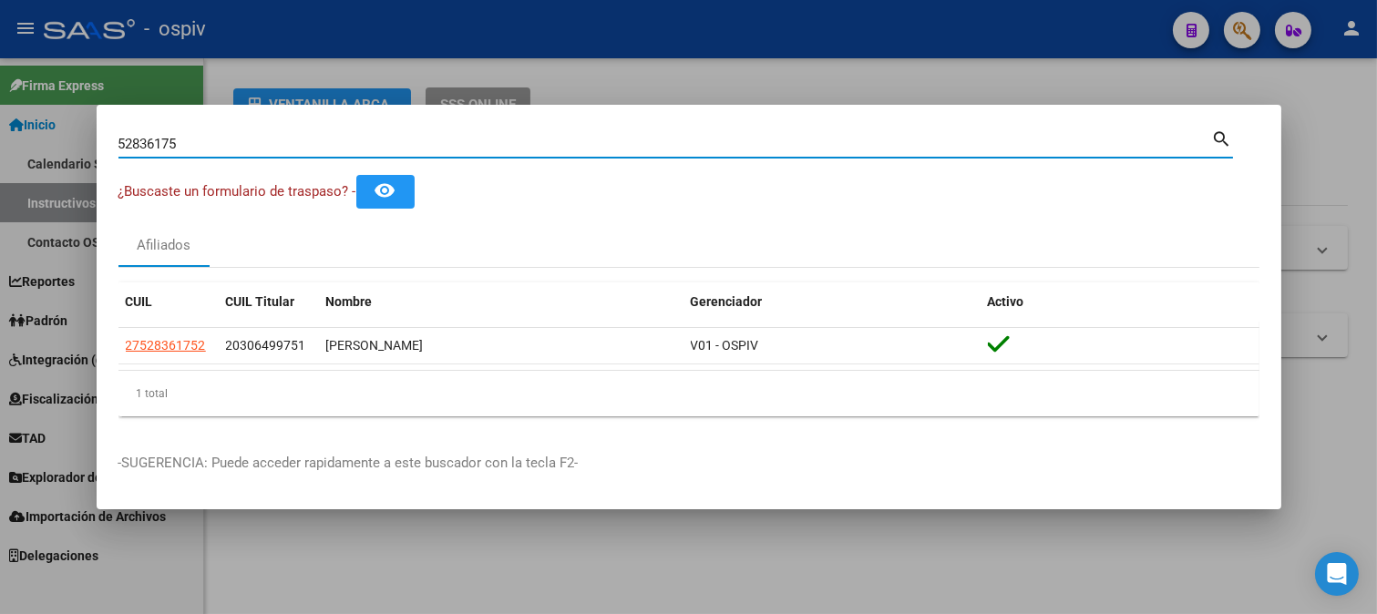
drag, startPoint x: 187, startPoint y: 141, endPoint x: 83, endPoint y: 156, distance: 104.9
click at [83, 156] on div "52836175 Buscar (apellido, dni, cuil, nro traspaso, cuit, obra social) search ¿…" at bounding box center [688, 307] width 1377 height 614
type input "22756232"
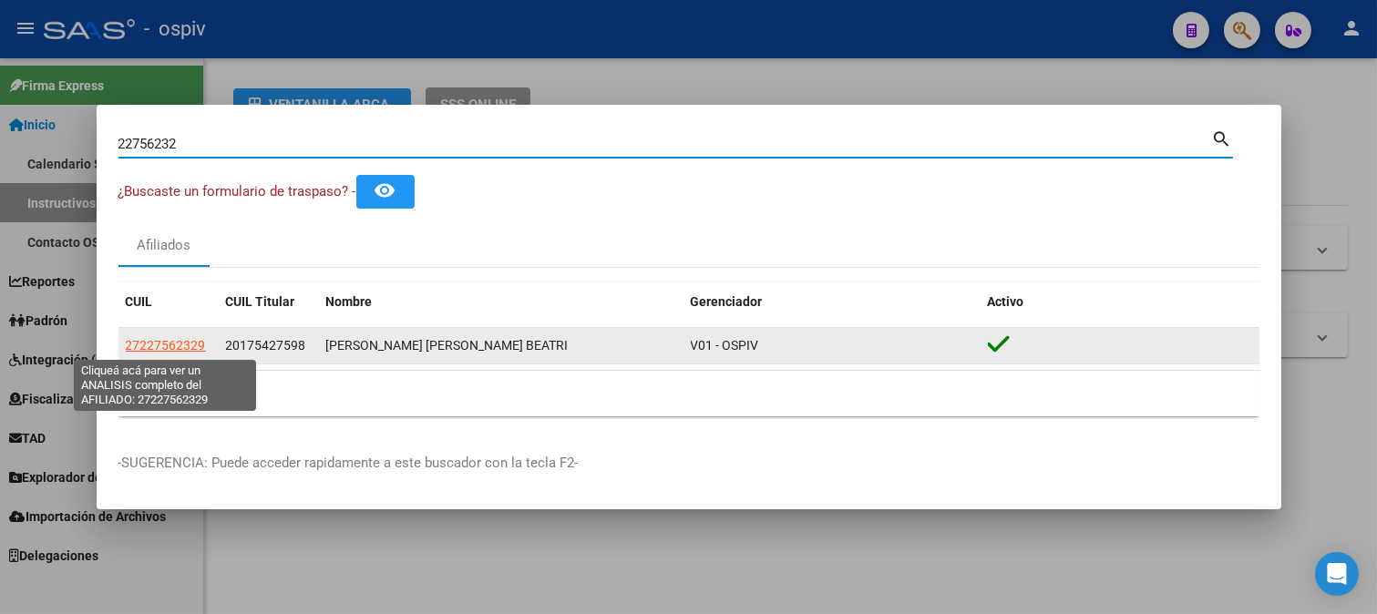
click at [162, 352] on span "27227562329" at bounding box center [166, 345] width 80 height 15
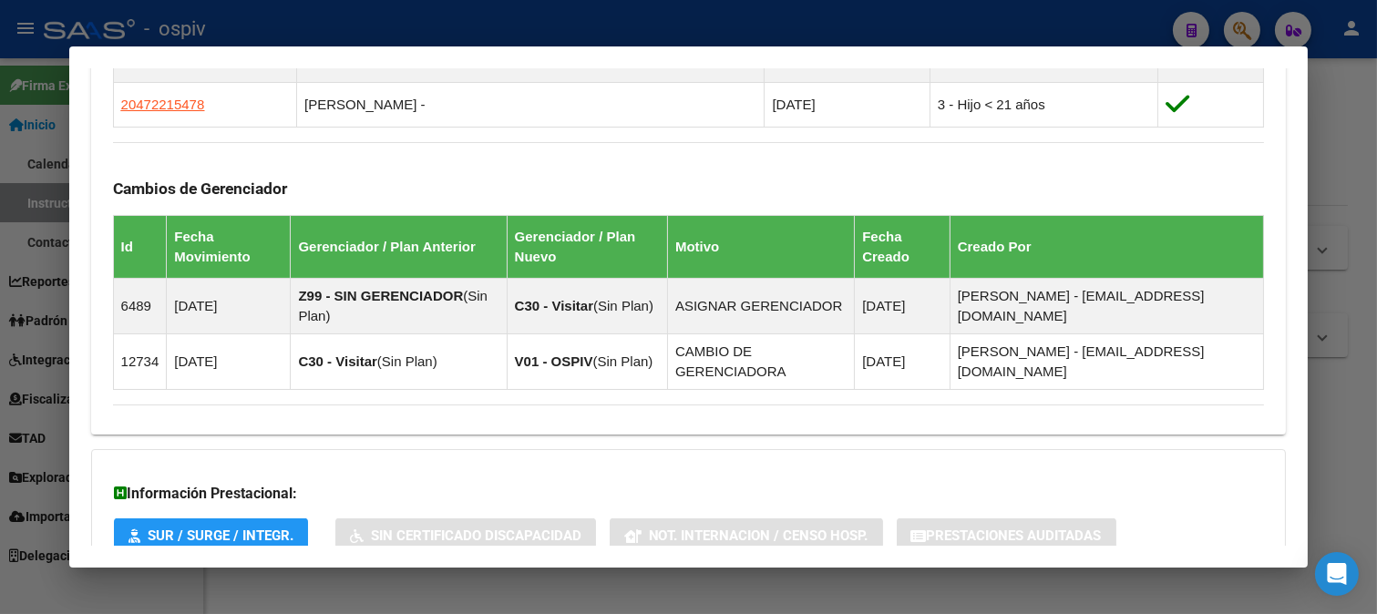
scroll to position [1287, 0]
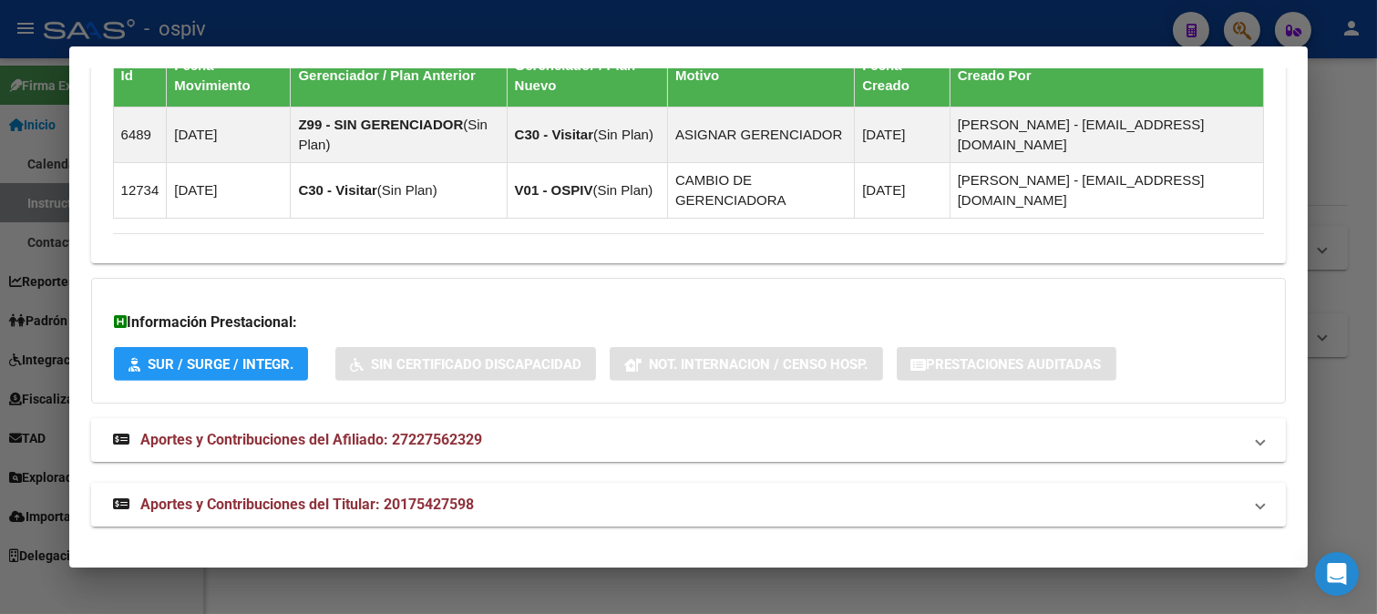
click at [378, 506] on span "Aportes y Contribuciones del Titular: 20175427598" at bounding box center [307, 504] width 334 height 17
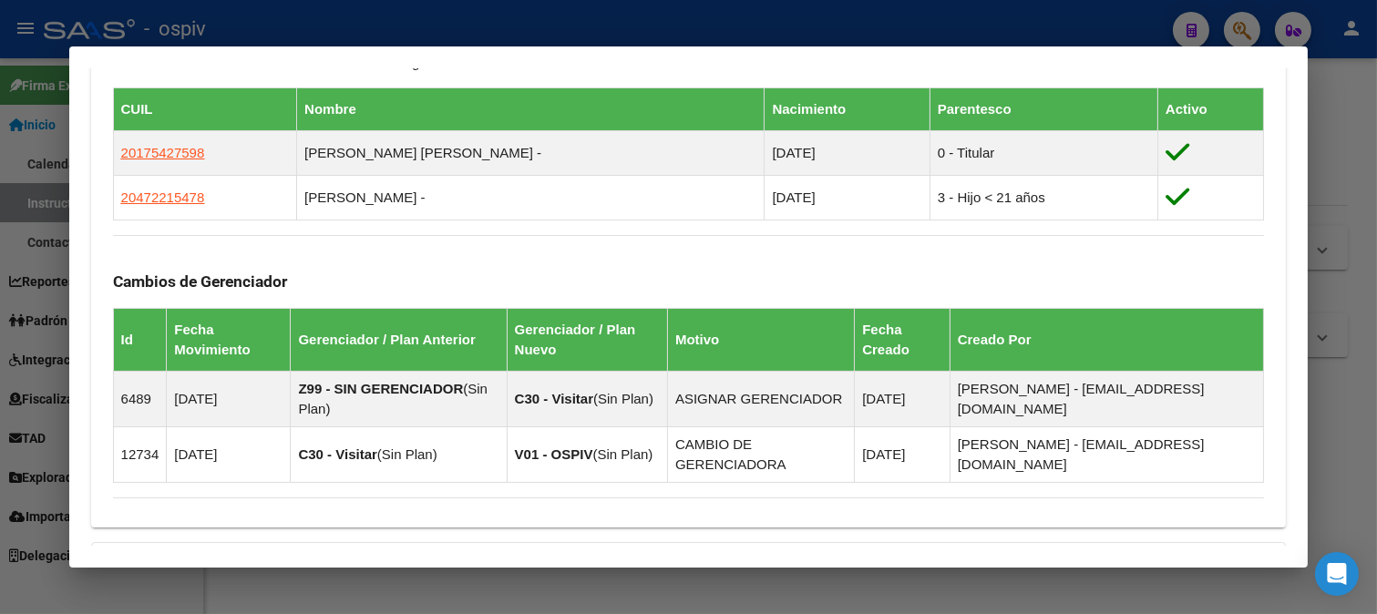
scroll to position [1033, 0]
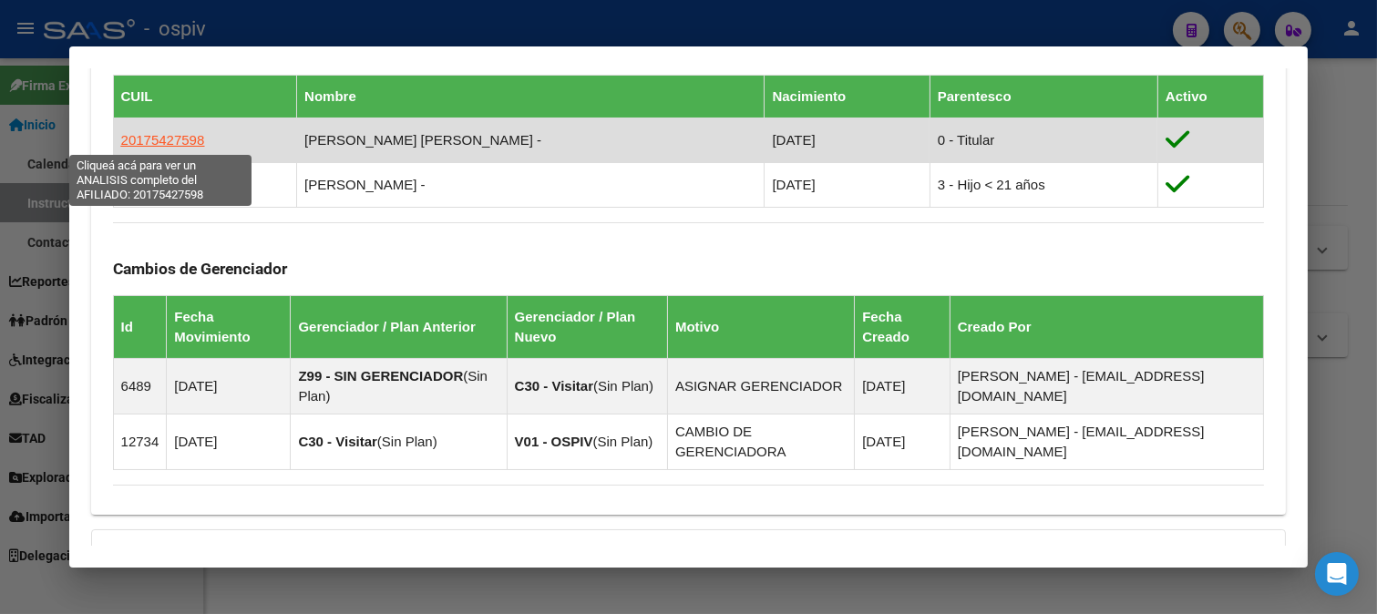
click at [139, 137] on span "20175427598" at bounding box center [163, 139] width 84 height 15
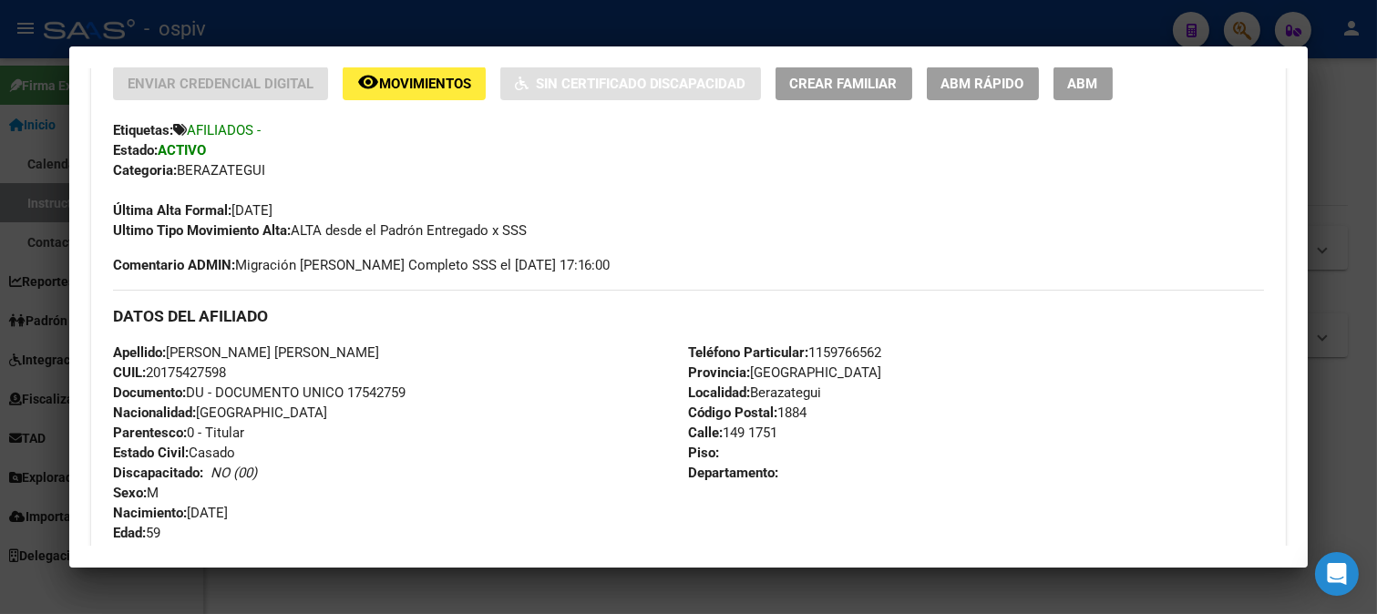
scroll to position [405, 0]
drag, startPoint x: 149, startPoint y: 372, endPoint x: 243, endPoint y: 372, distance: 93.9
click at [243, 372] on div "Apellido: CAROLINI JORGE CARLOS CUIL: 20175427598 Documento: DU - DOCUMENTO UNI…" at bounding box center [401, 441] width 576 height 200
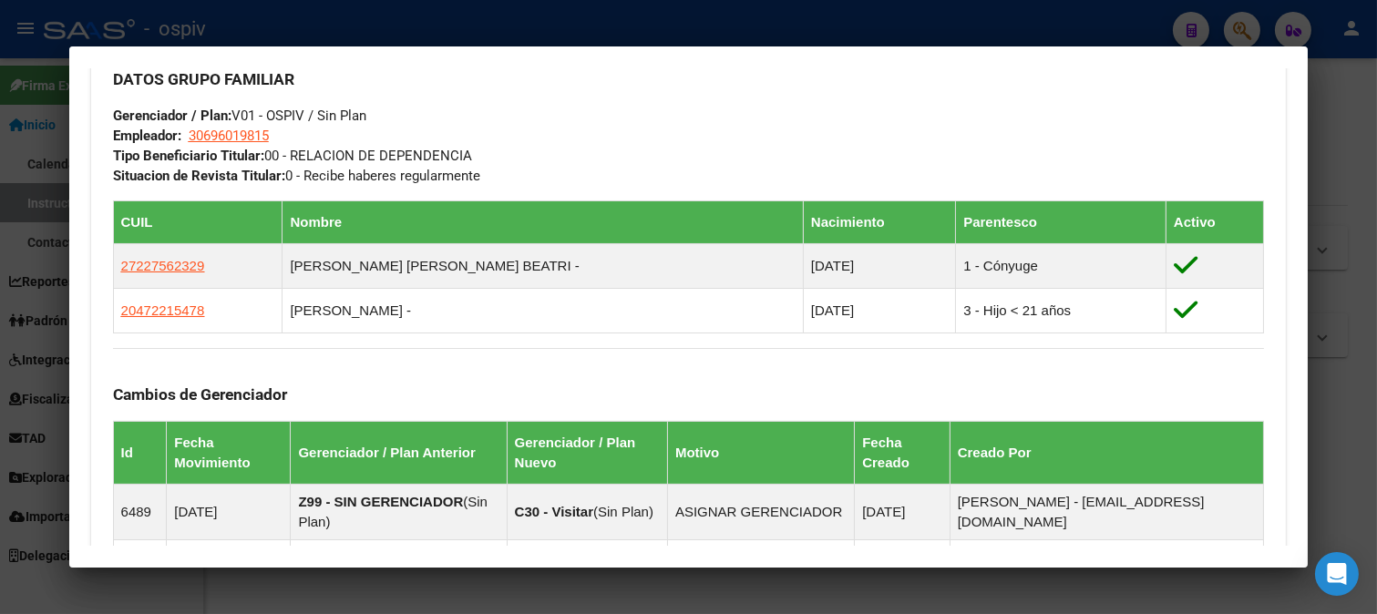
scroll to position [911, 0]
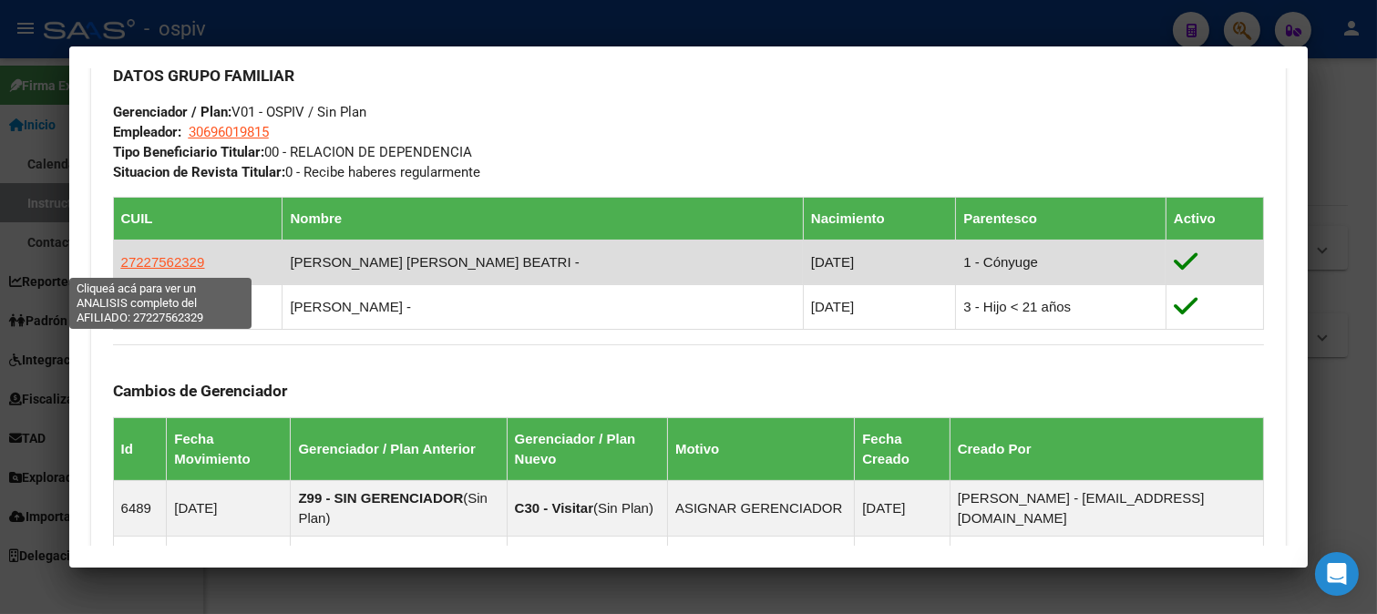
click at [157, 254] on span "27227562329" at bounding box center [163, 261] width 84 height 15
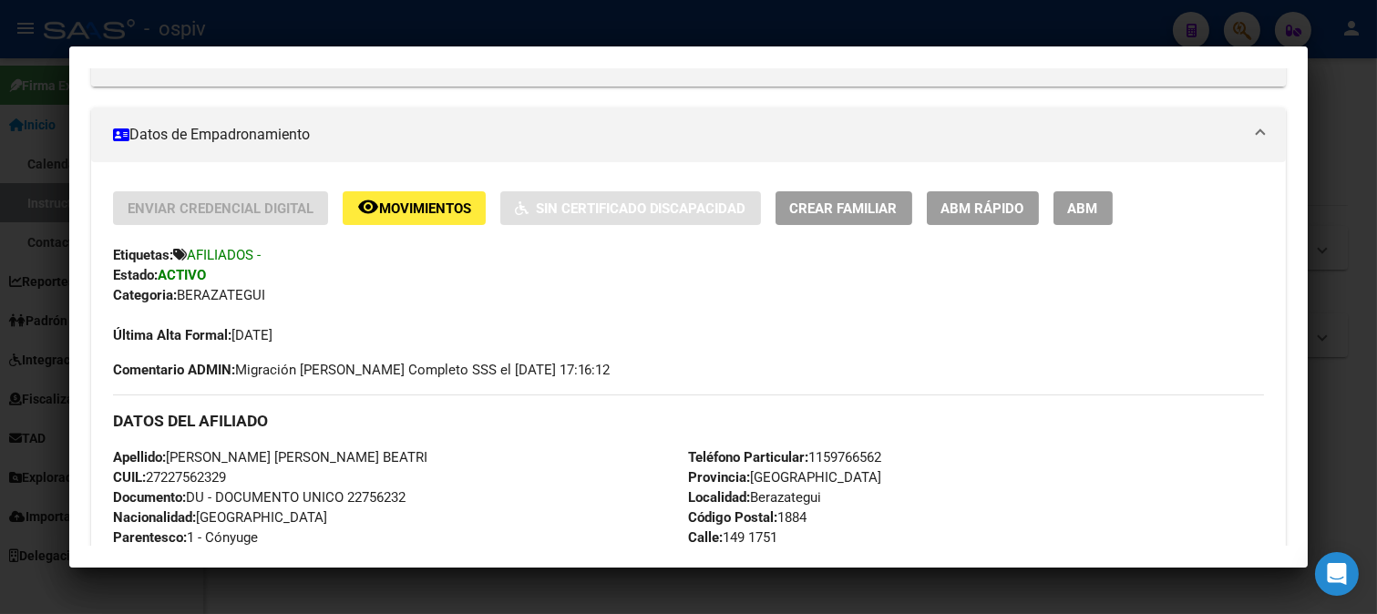
scroll to position [303, 0]
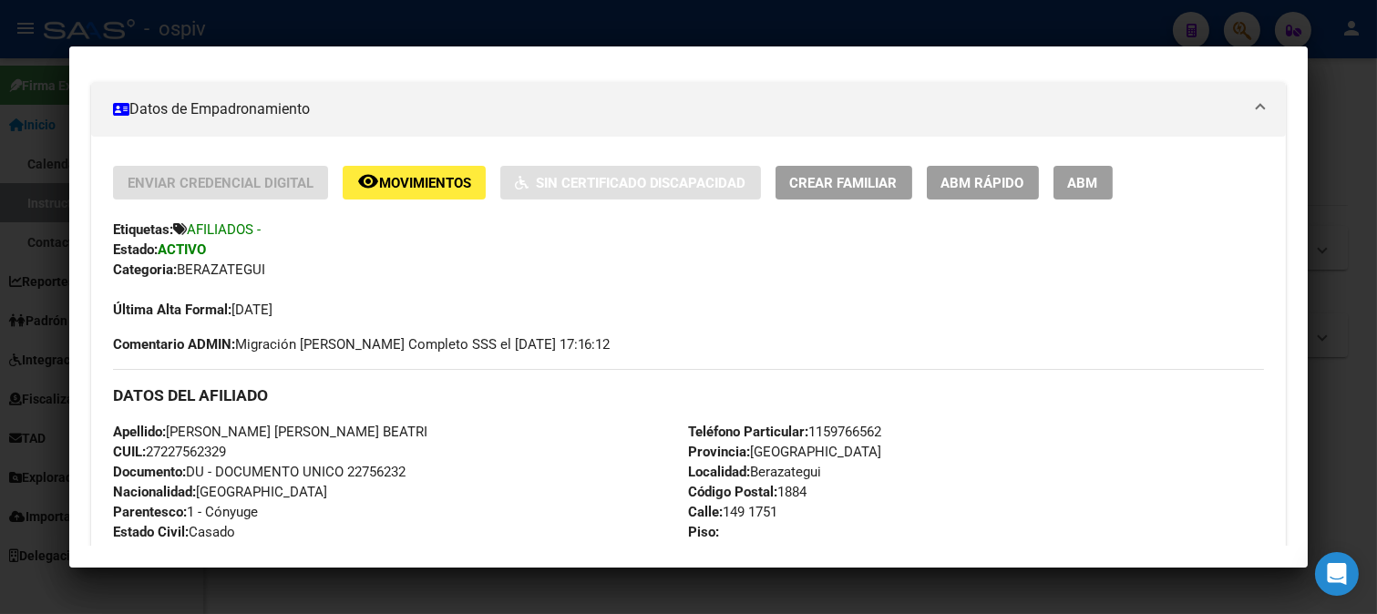
drag, startPoint x: 148, startPoint y: 457, endPoint x: 246, endPoint y: 448, distance: 98.8
click at [246, 448] on div "Apellido: KNIGHT VICTORIA JULIETA BEATRI CUIL: 27227562329 Documento: DU - DOCU…" at bounding box center [401, 522] width 576 height 200
drag, startPoint x: 249, startPoint y: 458, endPoint x: 226, endPoint y: 457, distance: 22.9
click at [249, 459] on div "Apellido: KNIGHT VICTORIA JULIETA BEATRI CUIL: 27227562329 Documento: DU - DOCU…" at bounding box center [401, 522] width 576 height 200
click at [550, 346] on span "Comentario ADMIN: Migración Padrón Completo SSS el 2023-08-07 17:16:12" at bounding box center [362, 344] width 498 height 20
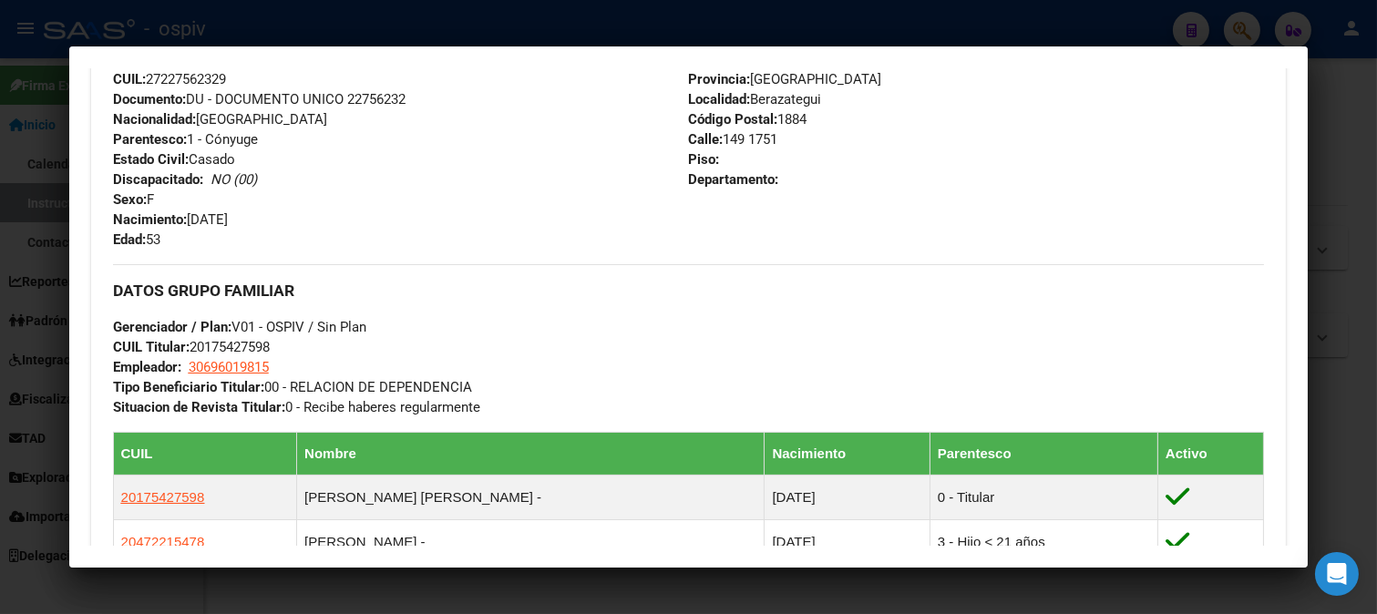
scroll to position [708, 0]
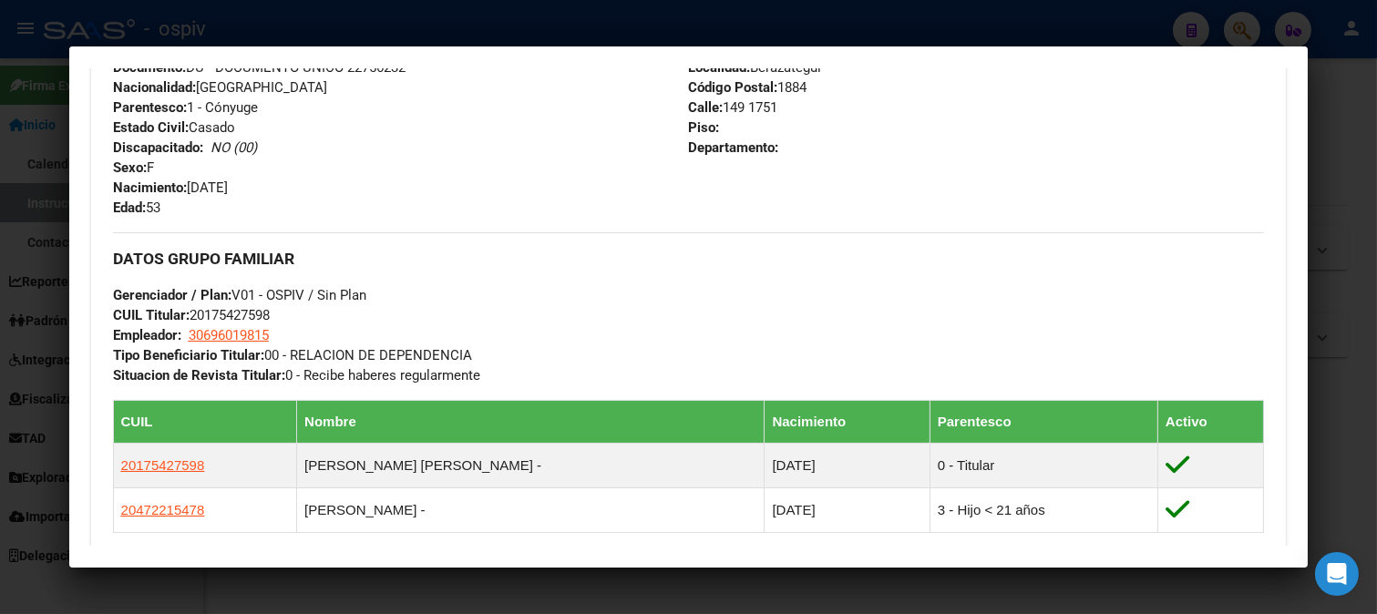
drag, startPoint x: 190, startPoint y: 312, endPoint x: 289, endPoint y: 303, distance: 99.7
click at [289, 303] on div "DATOS GRUPO FAMILIAR Gerenciador / Plan: V01 - OSPIV / Sin Plan CUIL Titular: 2…" at bounding box center [689, 308] width 1152 height 153
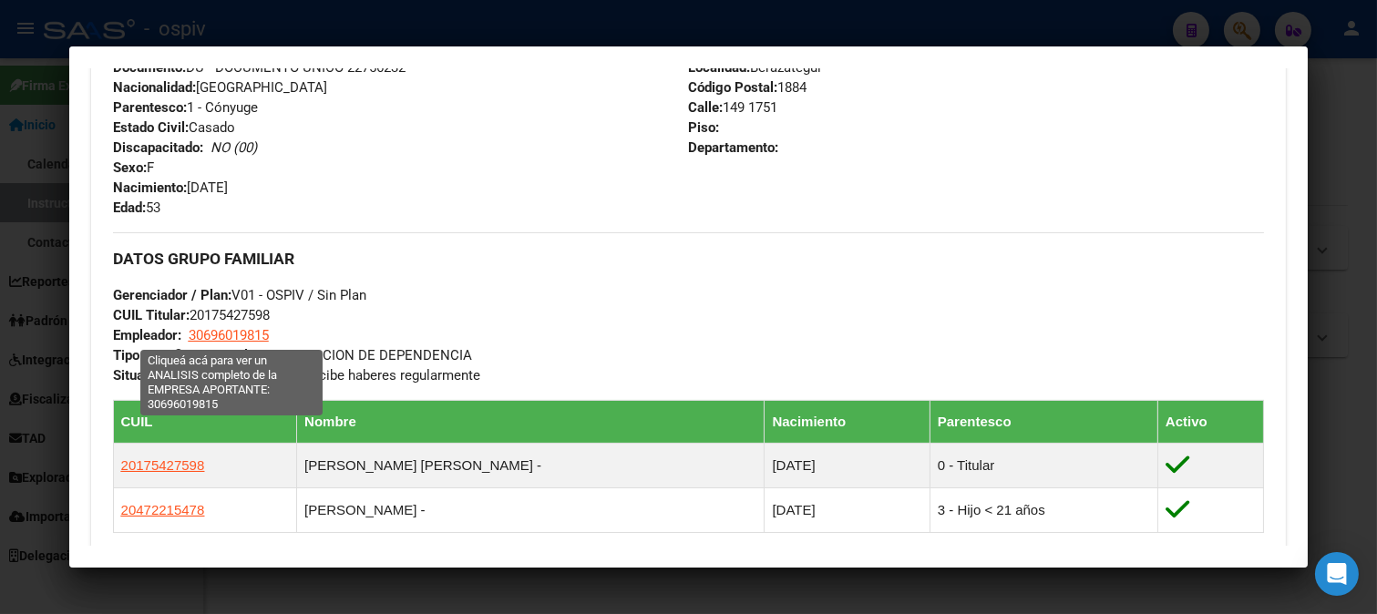
click at [211, 329] on span "30696019815" at bounding box center [229, 335] width 80 height 16
type textarea "30696019815"
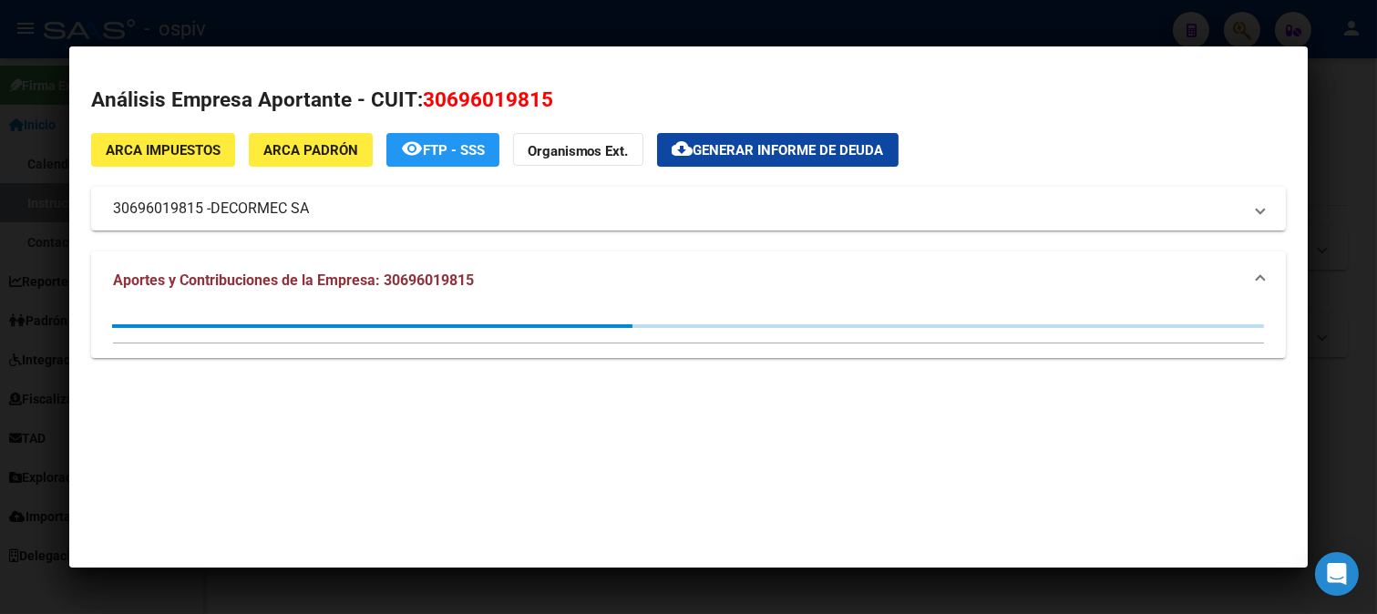
click at [0, 198] on div at bounding box center [688, 307] width 1377 height 614
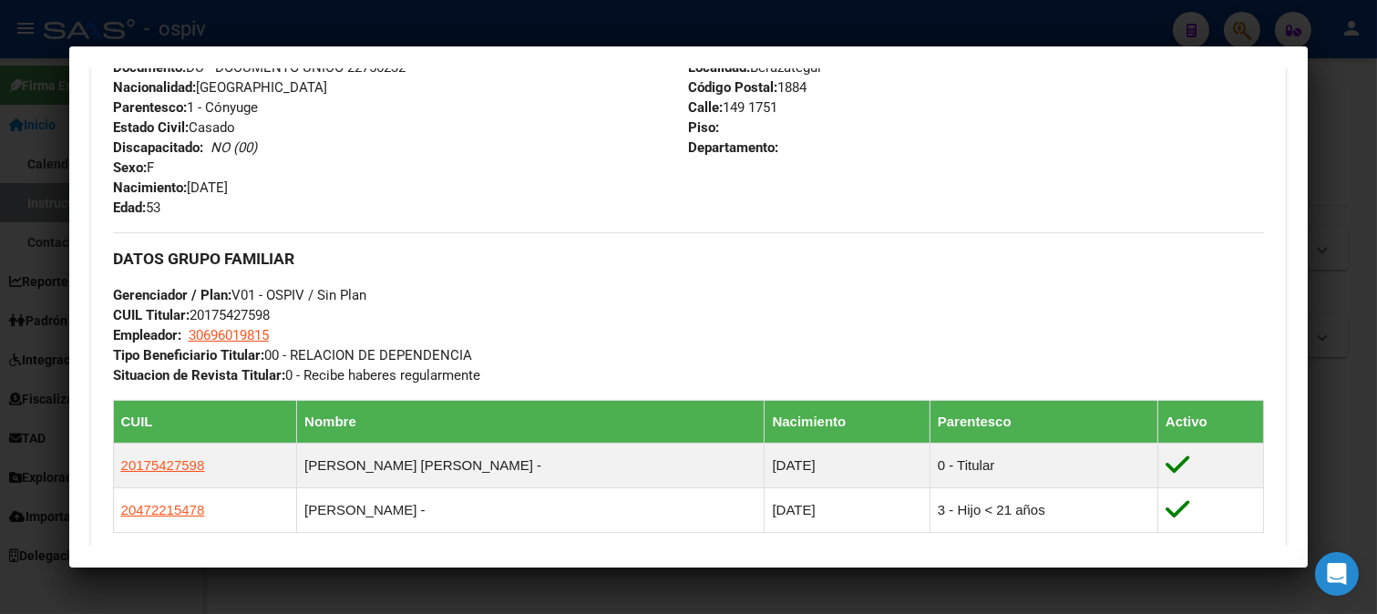
drag, startPoint x: 191, startPoint y: 314, endPoint x: 279, endPoint y: 307, distance: 87.8
click at [279, 307] on div "DATOS GRUPO FAMILIAR Gerenciador / Plan: V01 - OSPIV / Sin Plan CUIL Titular: 2…" at bounding box center [689, 308] width 1152 height 153
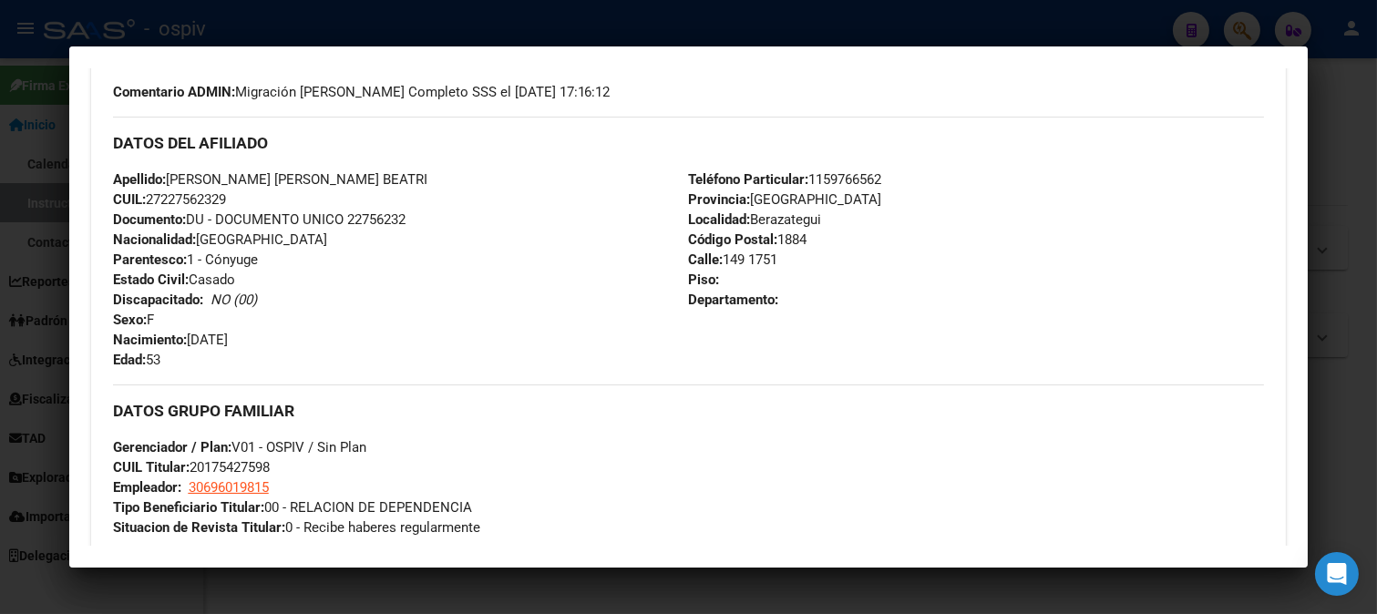
scroll to position [506, 0]
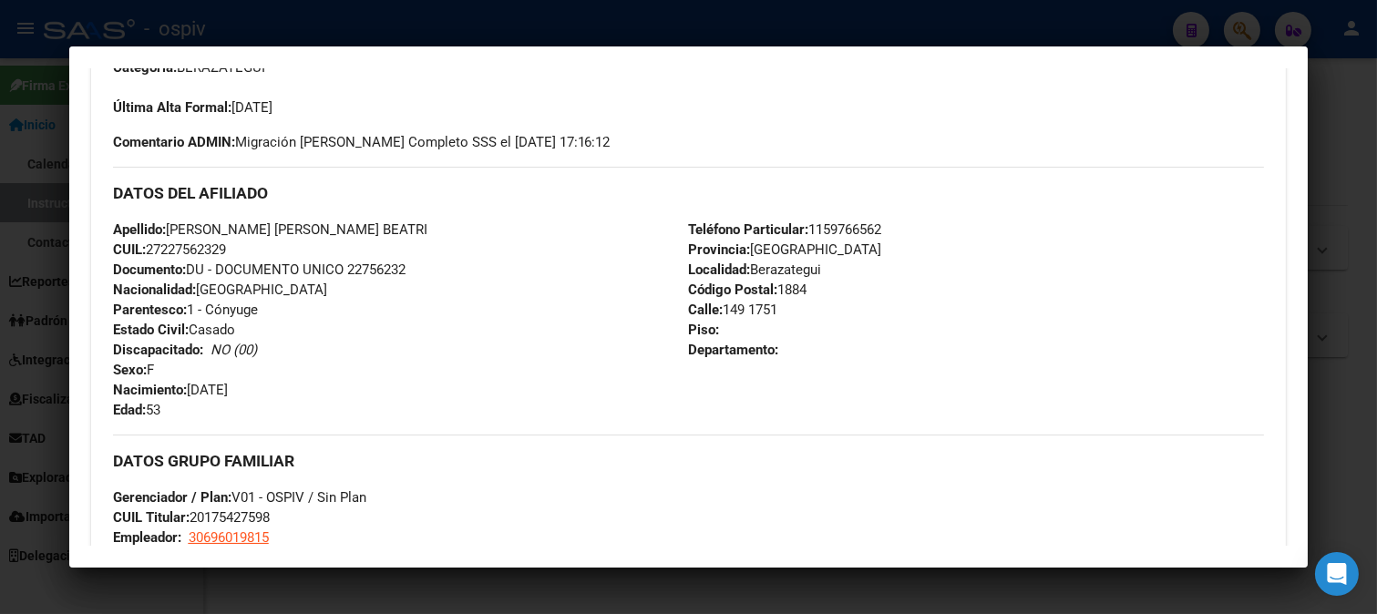
drag, startPoint x: 151, startPoint y: 244, endPoint x: 240, endPoint y: 247, distance: 88.4
click at [240, 247] on div "Apellido: KNIGHT VICTORIA JULIETA BEATRI CUIL: 27227562329 Documento: DU - DOCU…" at bounding box center [401, 320] width 576 height 200
click at [957, 158] on div "Enviar Credencial Digital remove_red_eye Movimientos Sin Certificado Discapacid…" at bounding box center [689, 489] width 1152 height 1050
click at [1253, 19] on div at bounding box center [688, 307] width 1377 height 614
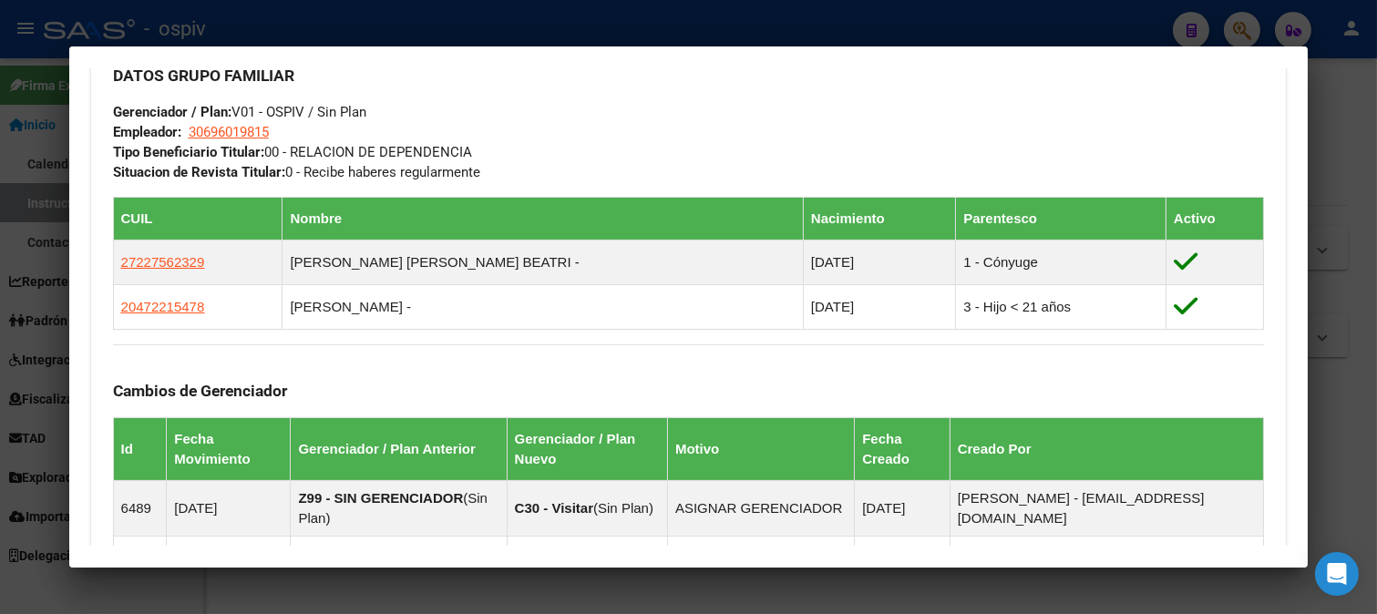
click at [1236, 29] on div at bounding box center [688, 307] width 1377 height 614
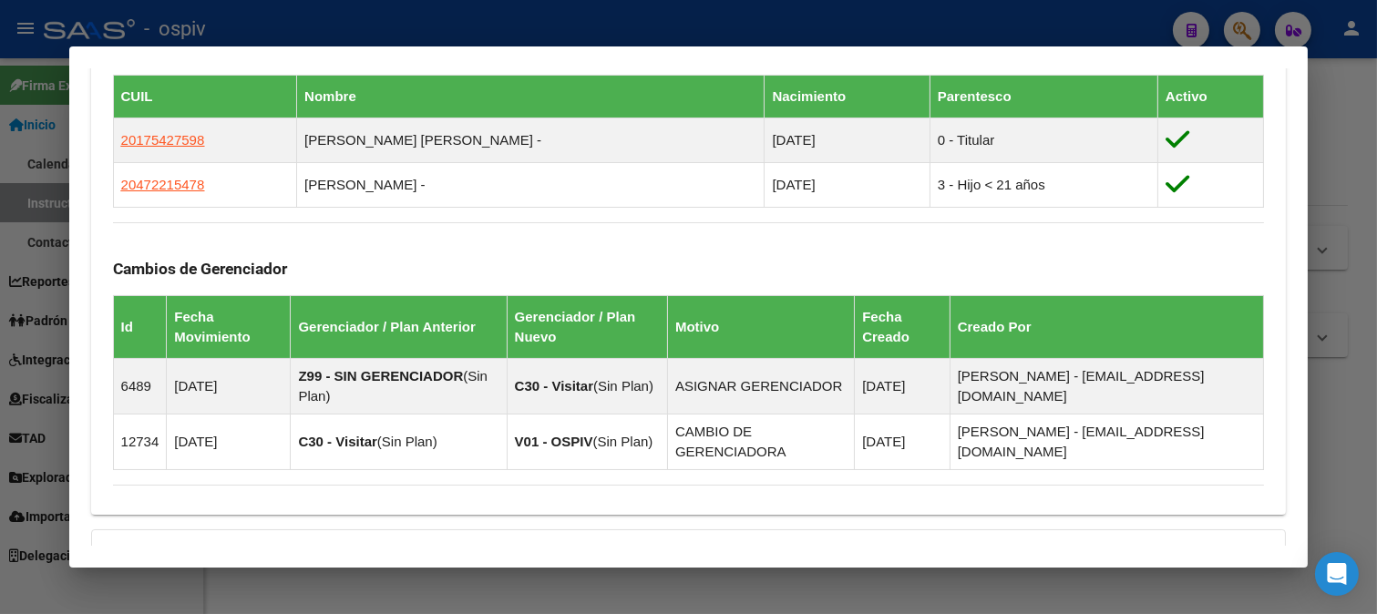
click at [1254, 29] on div at bounding box center [688, 307] width 1377 height 614
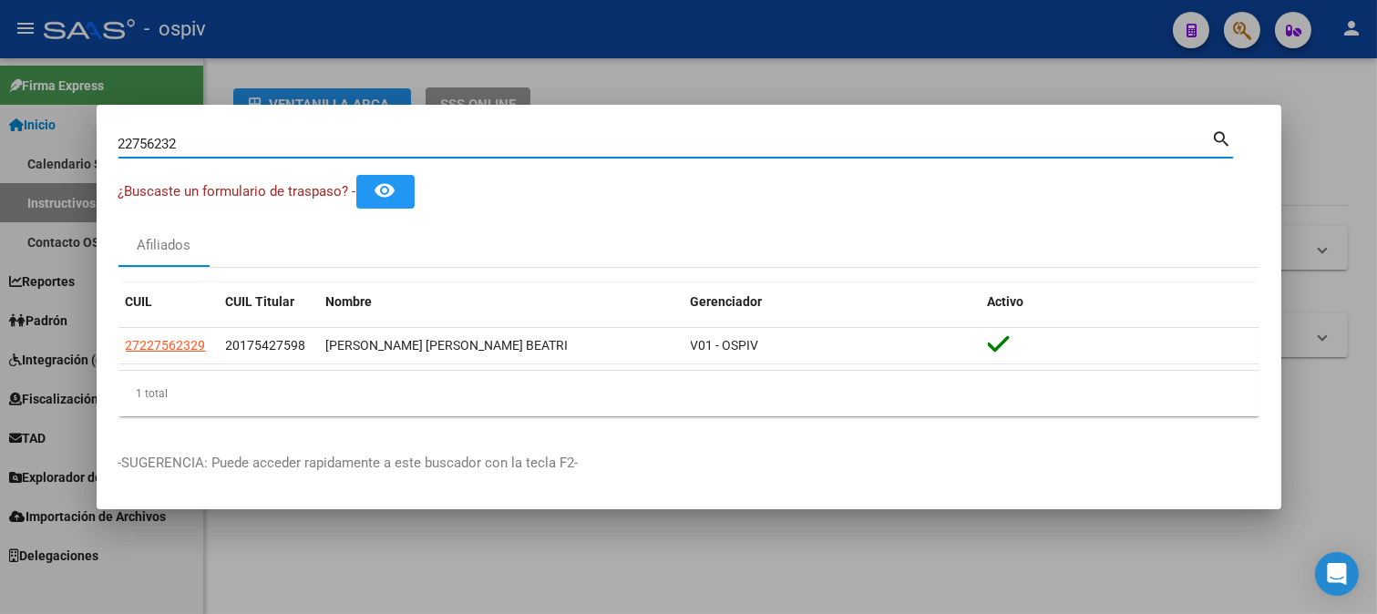
drag, startPoint x: 201, startPoint y: 144, endPoint x: 0, endPoint y: 124, distance: 202.4
click at [0, 124] on div "22756232 Buscar (apellido, dni, cuil, nro traspaso, cuit, obra social) search ¿…" at bounding box center [688, 307] width 1377 height 614
type input "53298317"
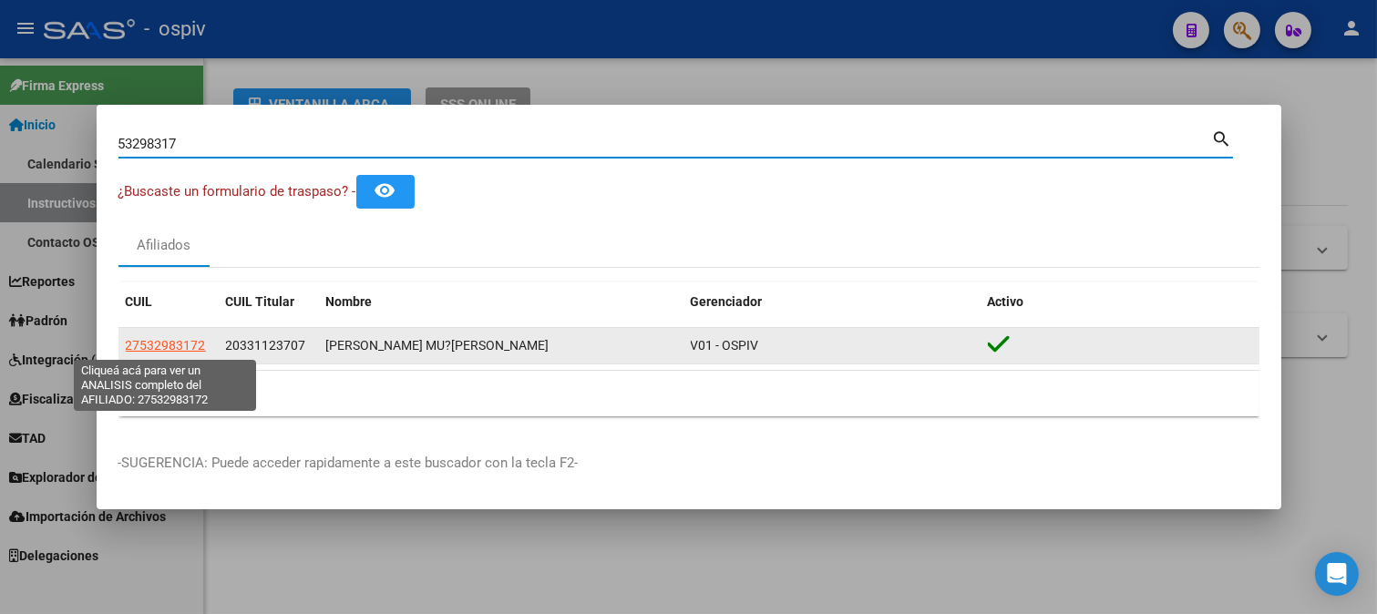
click at [166, 339] on span "27532983172" at bounding box center [166, 345] width 80 height 15
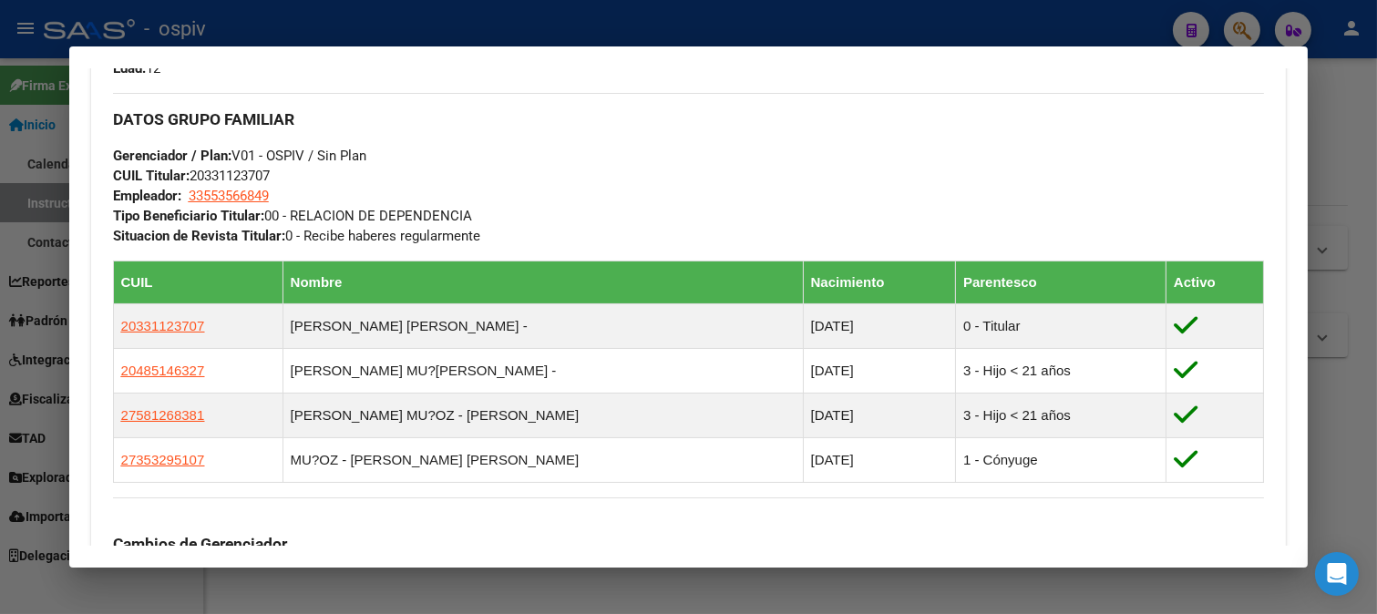
scroll to position [1012, 0]
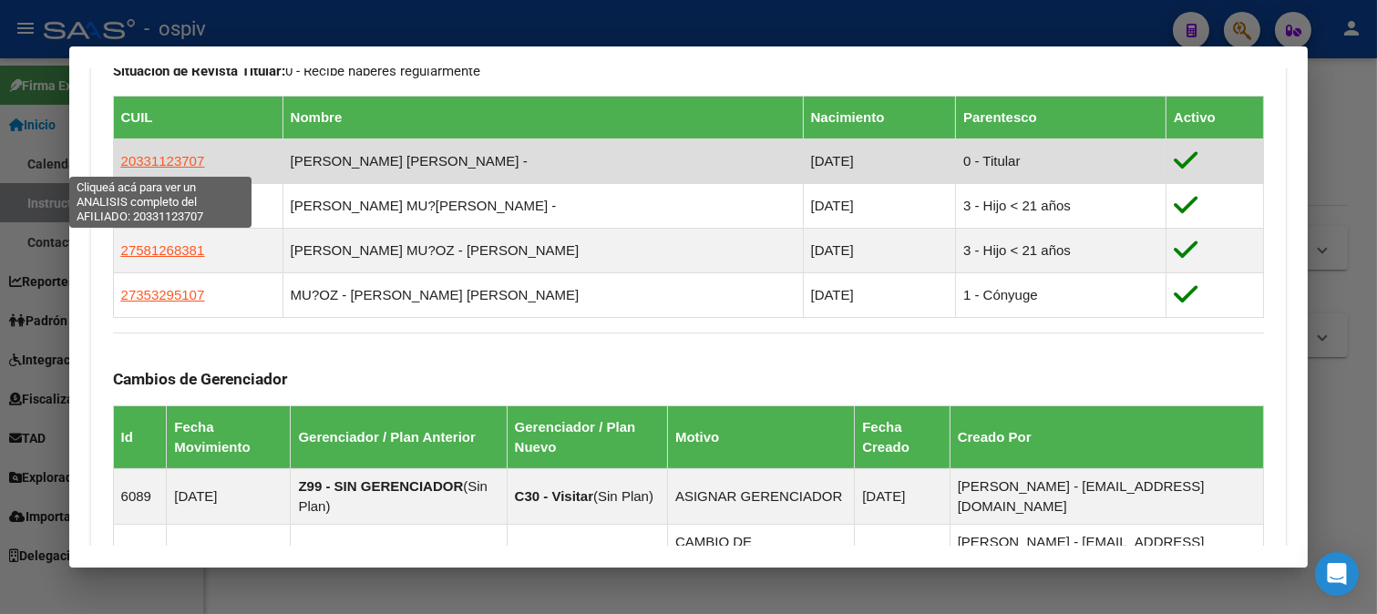
click at [139, 166] on span "20331123707" at bounding box center [163, 160] width 84 height 15
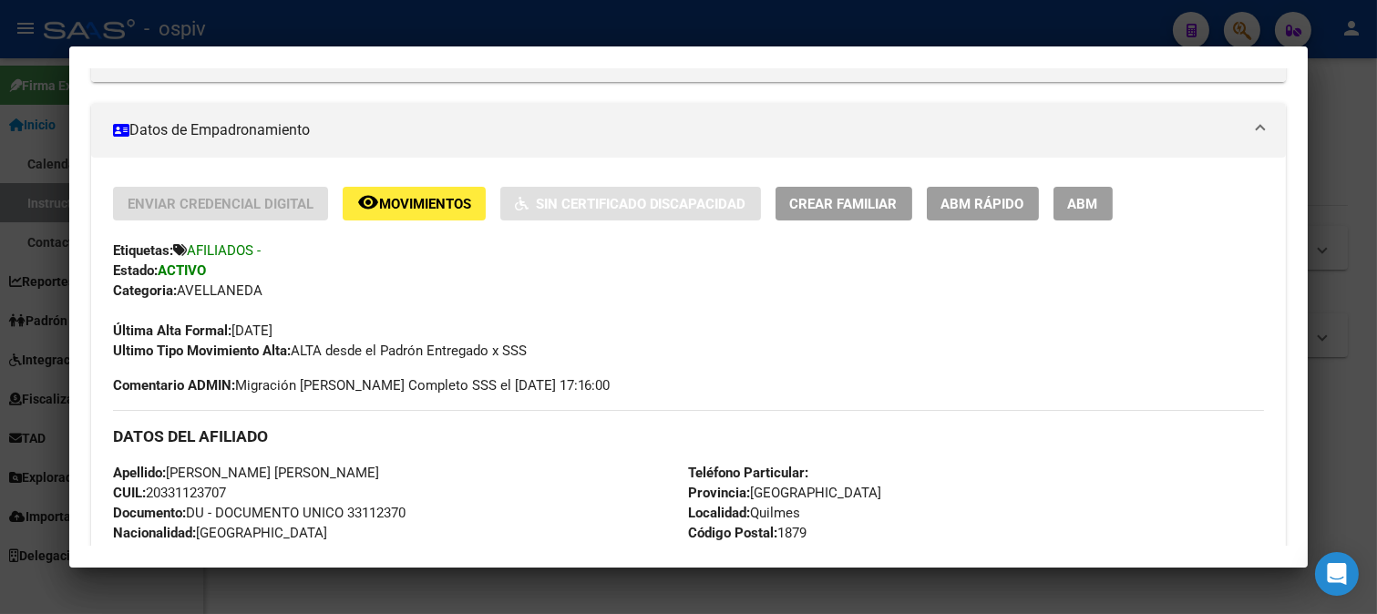
scroll to position [405, 0]
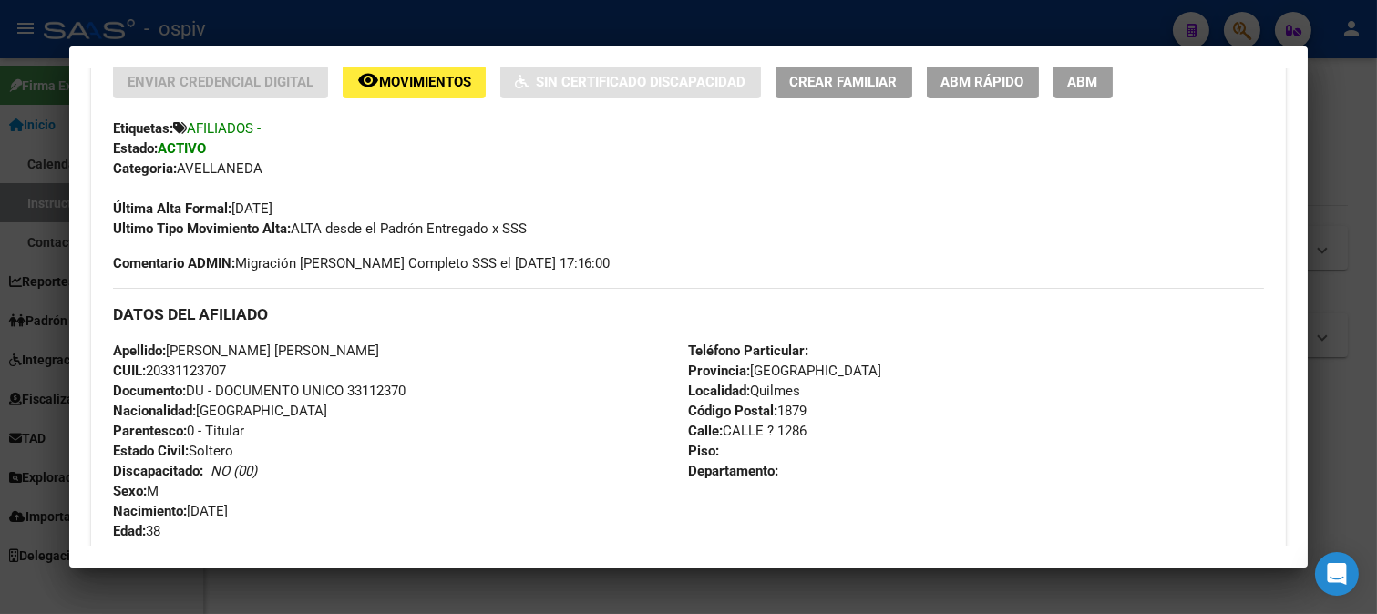
drag, startPoint x: 147, startPoint y: 362, endPoint x: 246, endPoint y: 374, distance: 100.0
click at [246, 374] on div "Apellido: CANTERO LEONARDO ALEJANDRO CUIL: 20331123707 Documento: DU - DOCUMENT…" at bounding box center [401, 441] width 576 height 200
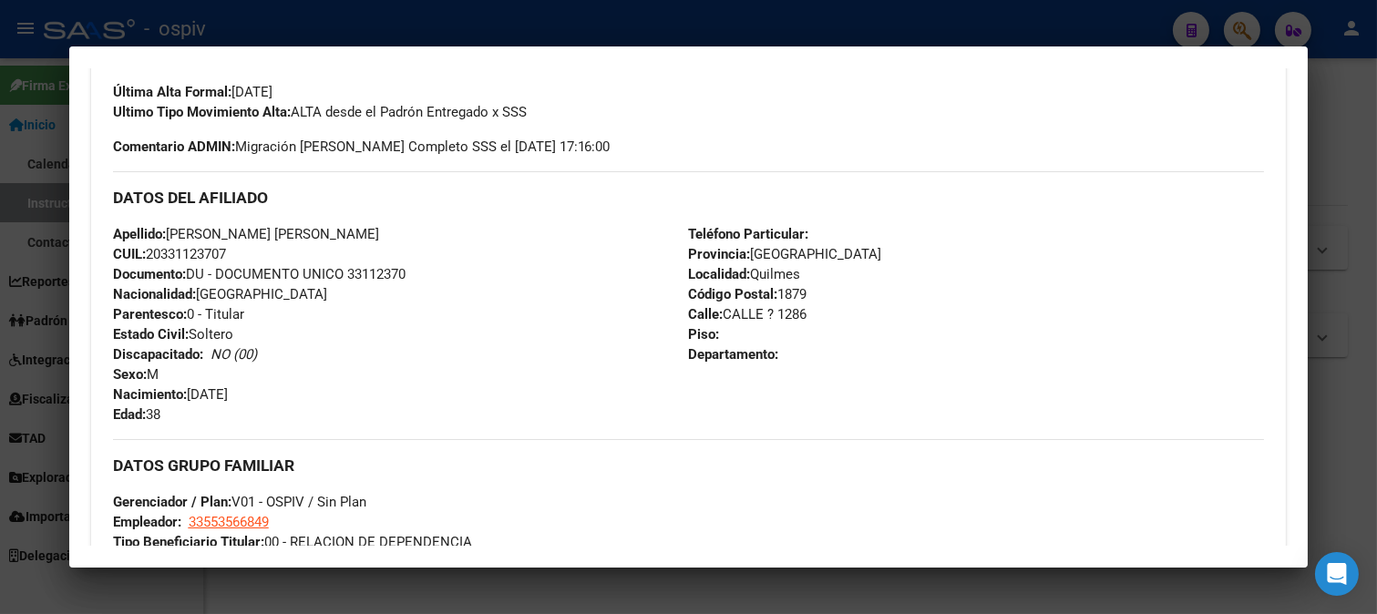
scroll to position [809, 0]
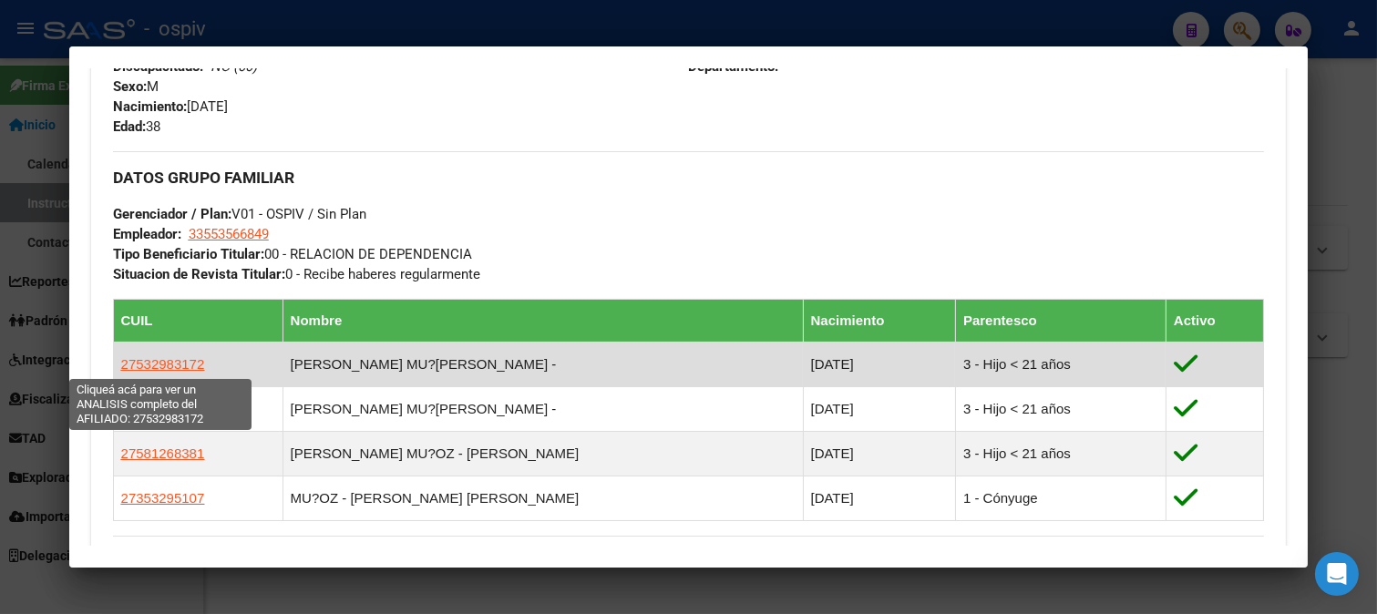
click at [179, 361] on span "27532983172" at bounding box center [163, 363] width 84 height 15
type textarea "27532983172"
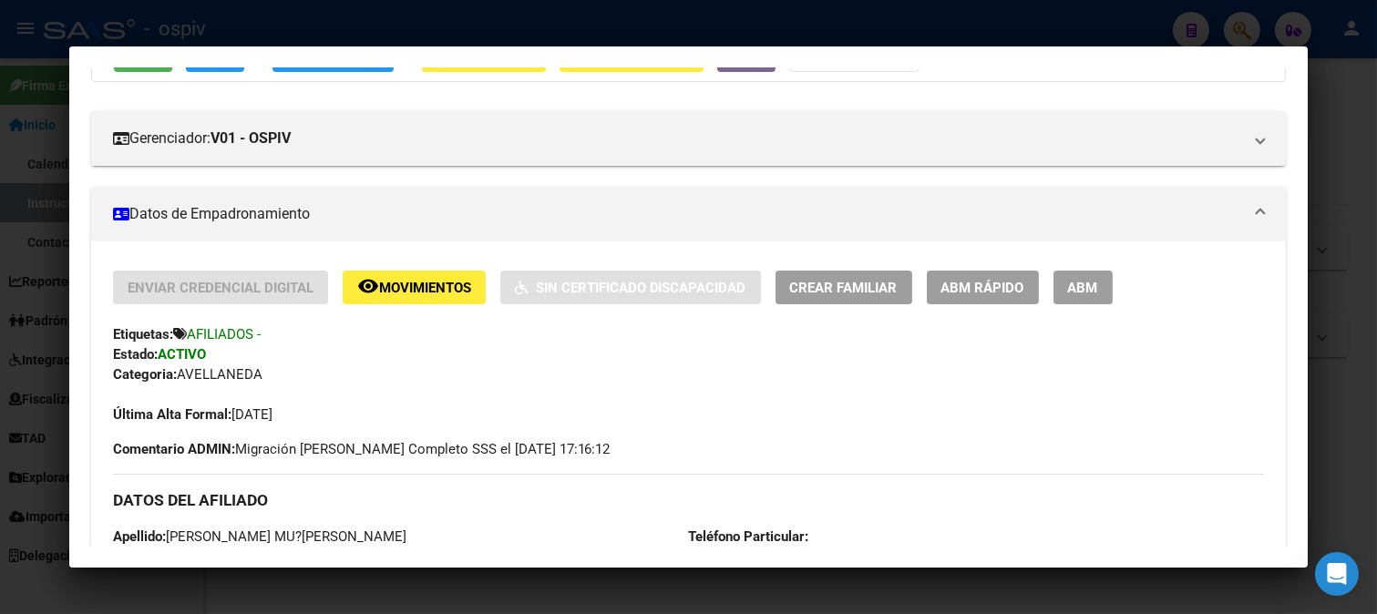
scroll to position [303, 0]
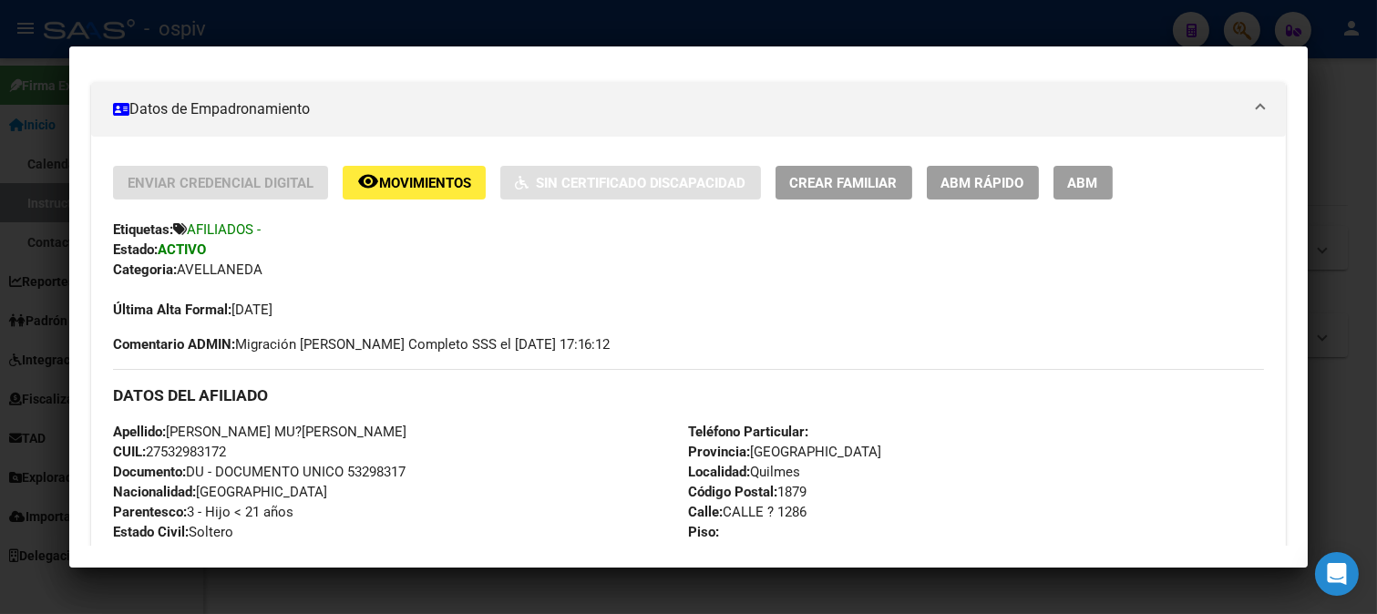
drag, startPoint x: 149, startPoint y: 451, endPoint x: 250, endPoint y: 451, distance: 101.1
click at [250, 451] on div "Apellido: CANTERO MU?OZ MAITE YOSCELYN CUIL: 27532983172 Documento: DU - DOCUME…" at bounding box center [401, 522] width 576 height 200
click at [1130, 6] on div at bounding box center [688, 307] width 1377 height 614
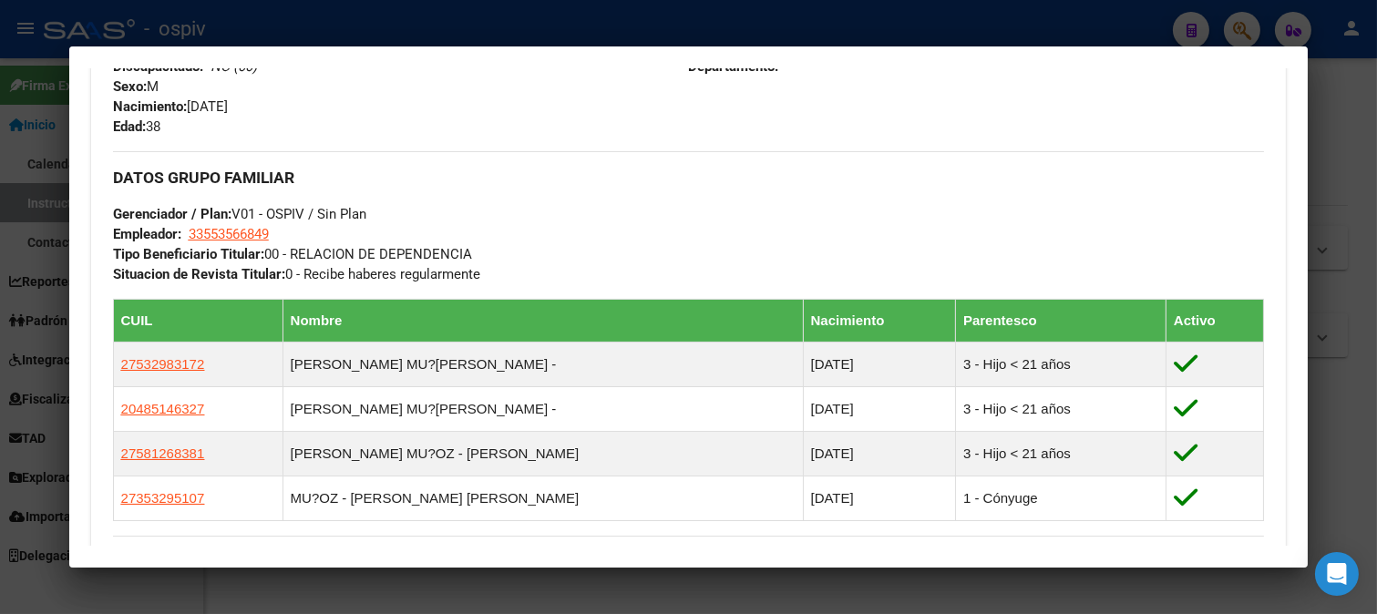
drag, startPoint x: 1251, startPoint y: 24, endPoint x: 1191, endPoint y: 24, distance: 60.1
click at [1245, 24] on div at bounding box center [688, 307] width 1377 height 614
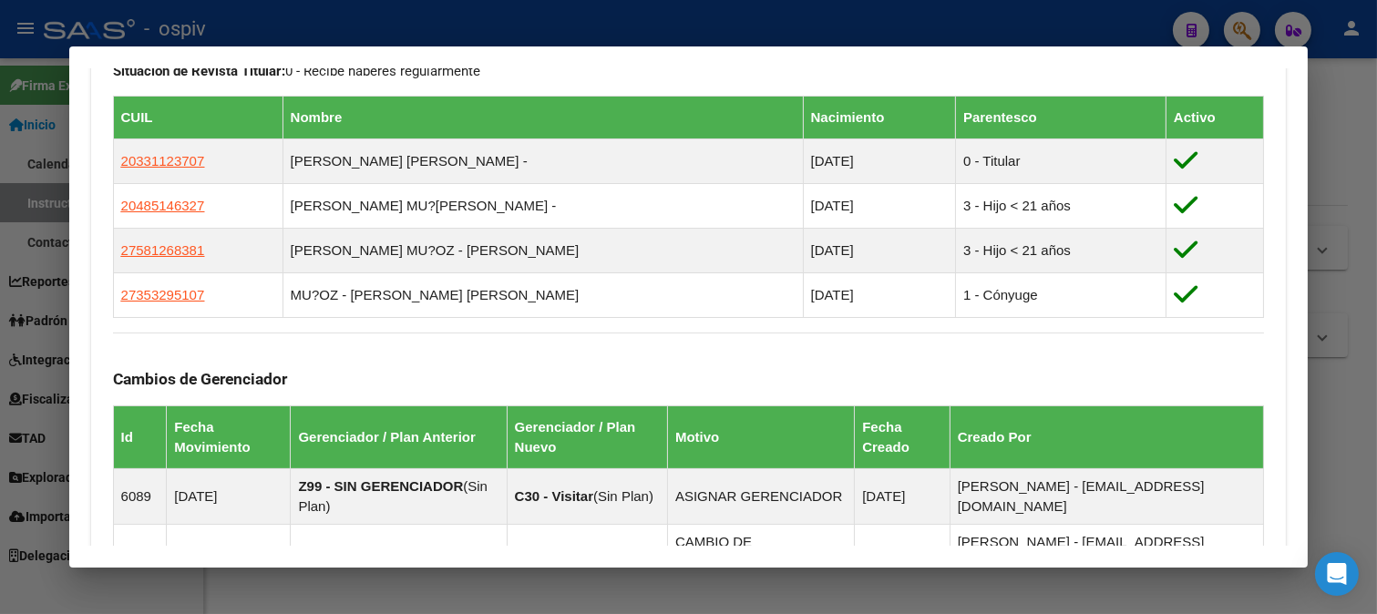
click at [1231, 29] on div at bounding box center [688, 307] width 1377 height 614
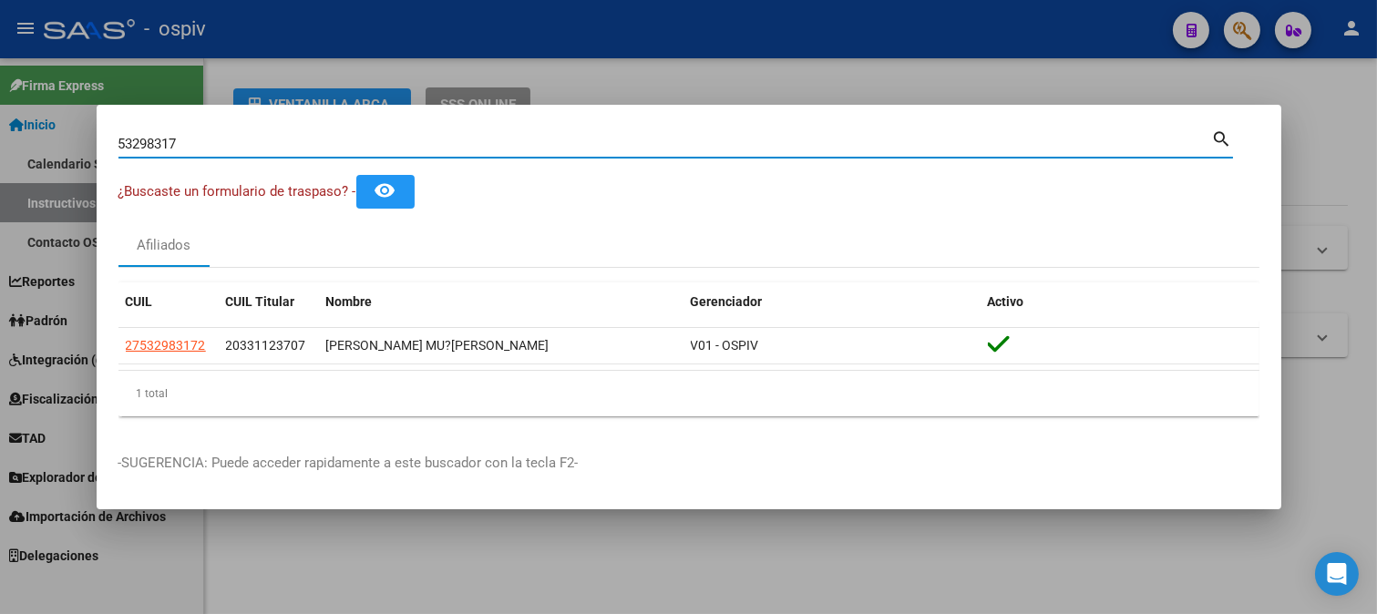
drag, startPoint x: 191, startPoint y: 147, endPoint x: 0, endPoint y: 107, distance: 195.5
click at [0, 110] on div "53298317 Buscar (apellido, dni, cuil, nro traspaso, cuit, obra social) search ¿…" at bounding box center [688, 307] width 1377 height 614
type input "72944677"
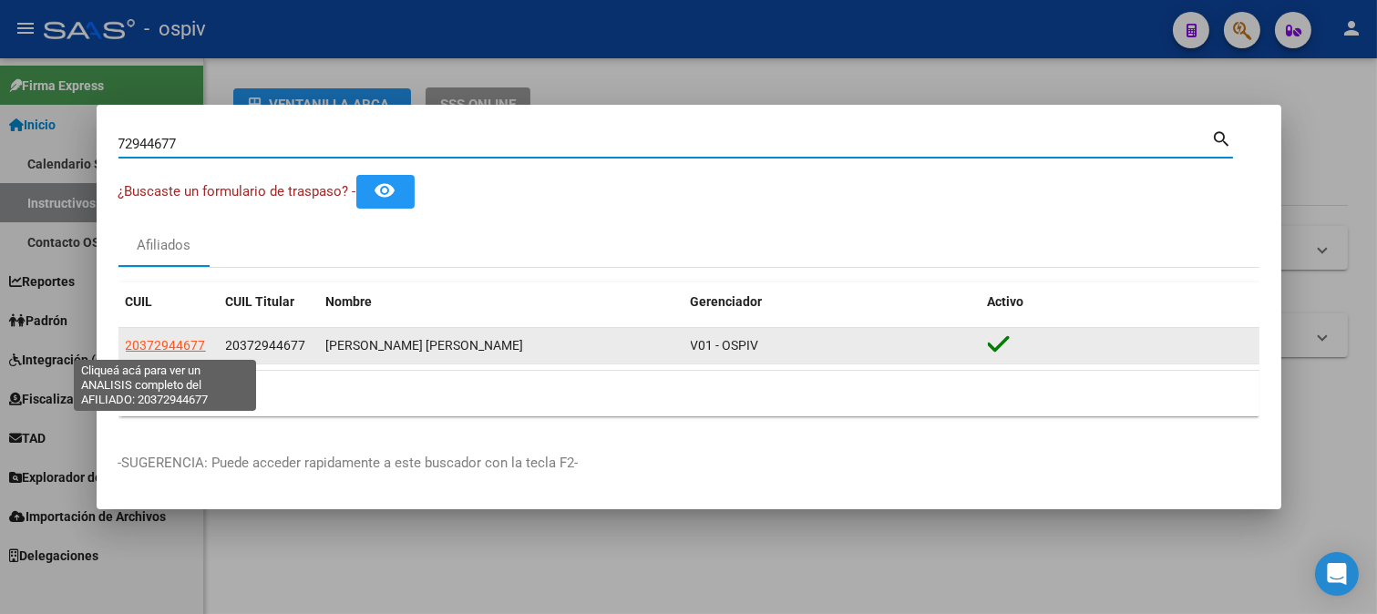
click at [186, 344] on span "20372944677" at bounding box center [166, 345] width 80 height 15
type textarea "20372944677"
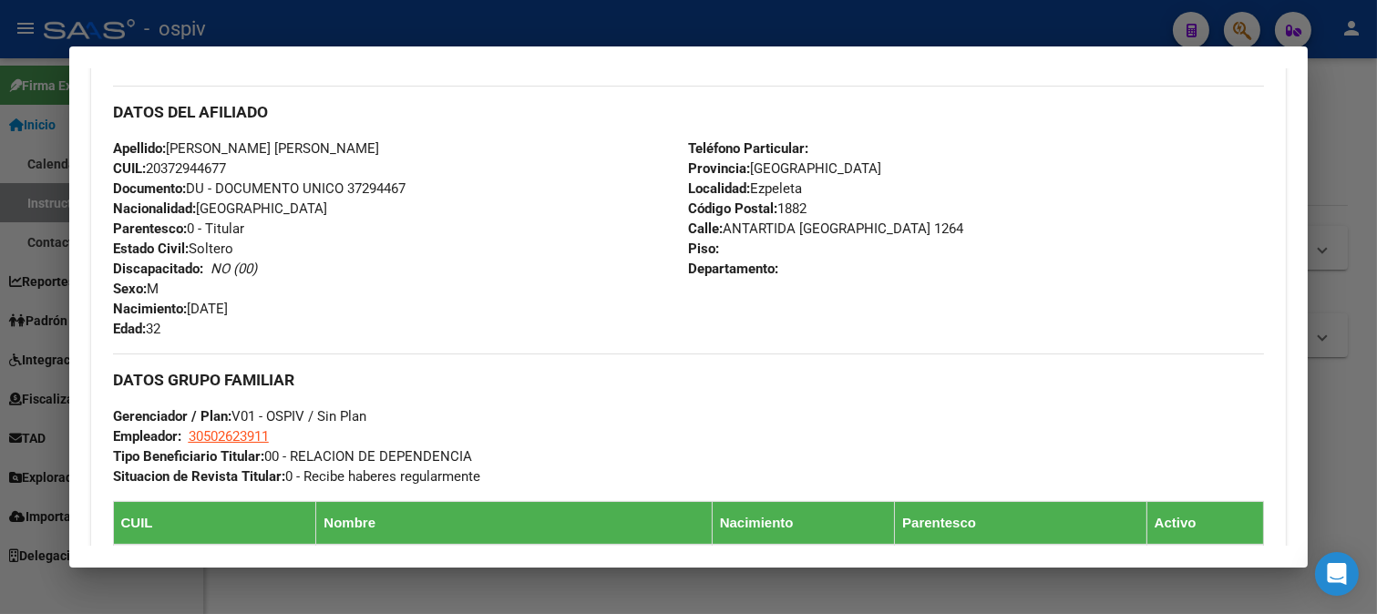
scroll to position [809, 0]
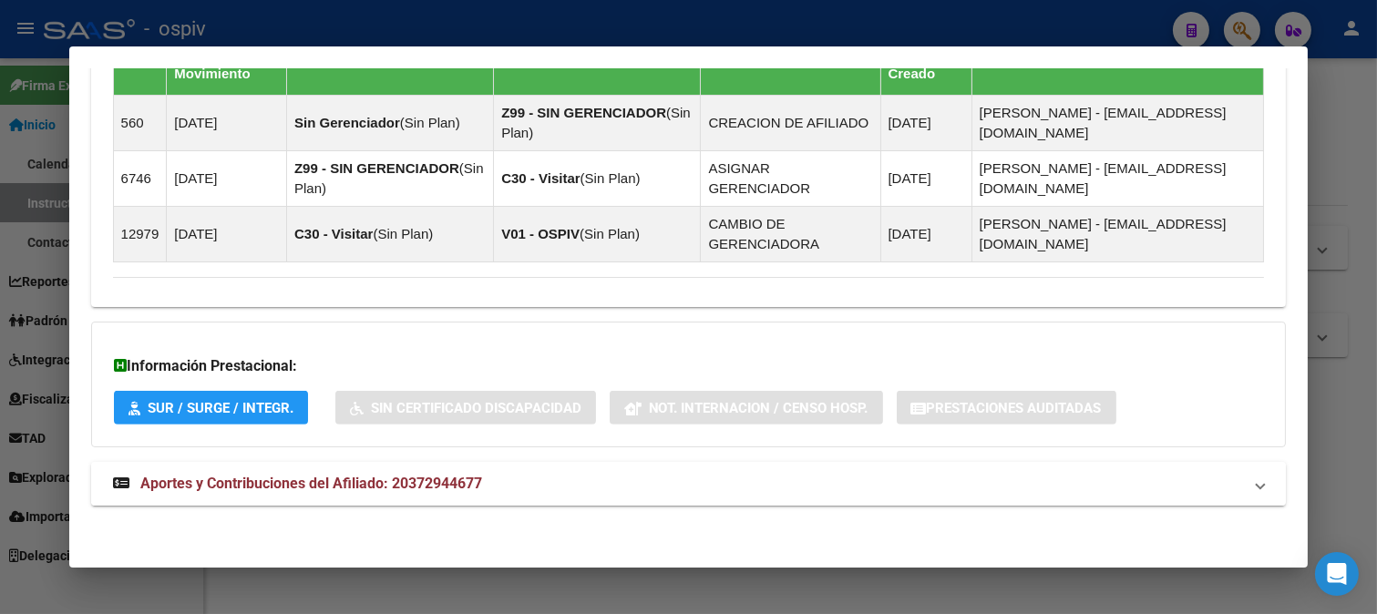
click at [395, 480] on span "Aportes y Contribuciones del Afiliado: 20372944677" at bounding box center [311, 483] width 342 height 17
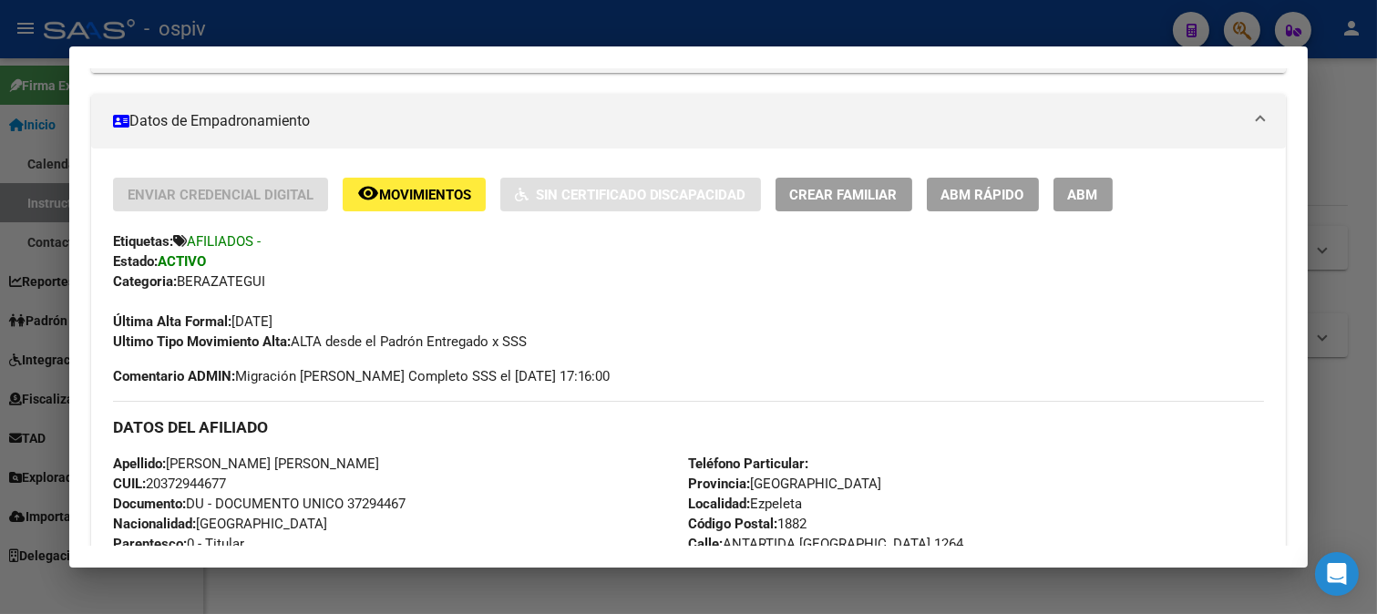
scroll to position [494, 0]
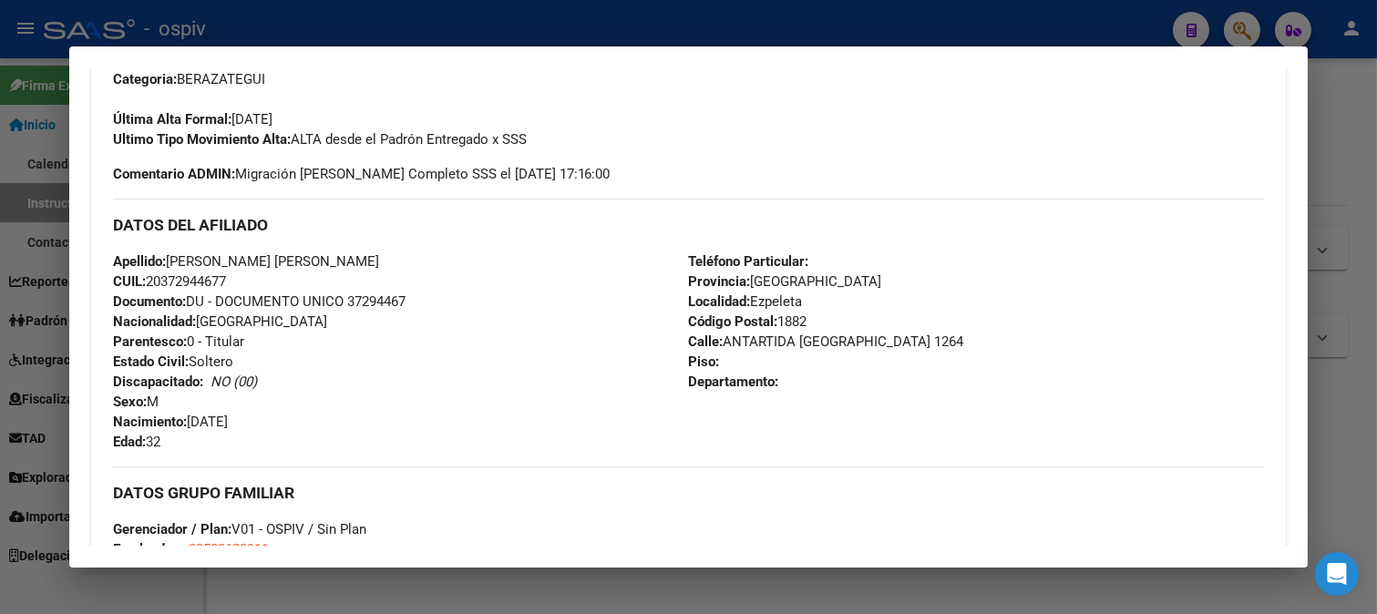
click at [151, 274] on span "CUIL: 20372944677" at bounding box center [169, 281] width 113 height 16
drag, startPoint x: 150, startPoint y: 284, endPoint x: 313, endPoint y: 276, distance: 162.4
click at [253, 276] on div "Apellido: OVIEDO FEDERICO NICOLAS CUIL: 20372944677 Documento: DU - DOCUMENTO U…" at bounding box center [401, 352] width 576 height 200
click at [274, 363] on div "Apellido: OVIEDO FEDERICO NICOLAS CUIL: 20372944677 Documento: DU - DOCUMENTO U…" at bounding box center [401, 352] width 576 height 200
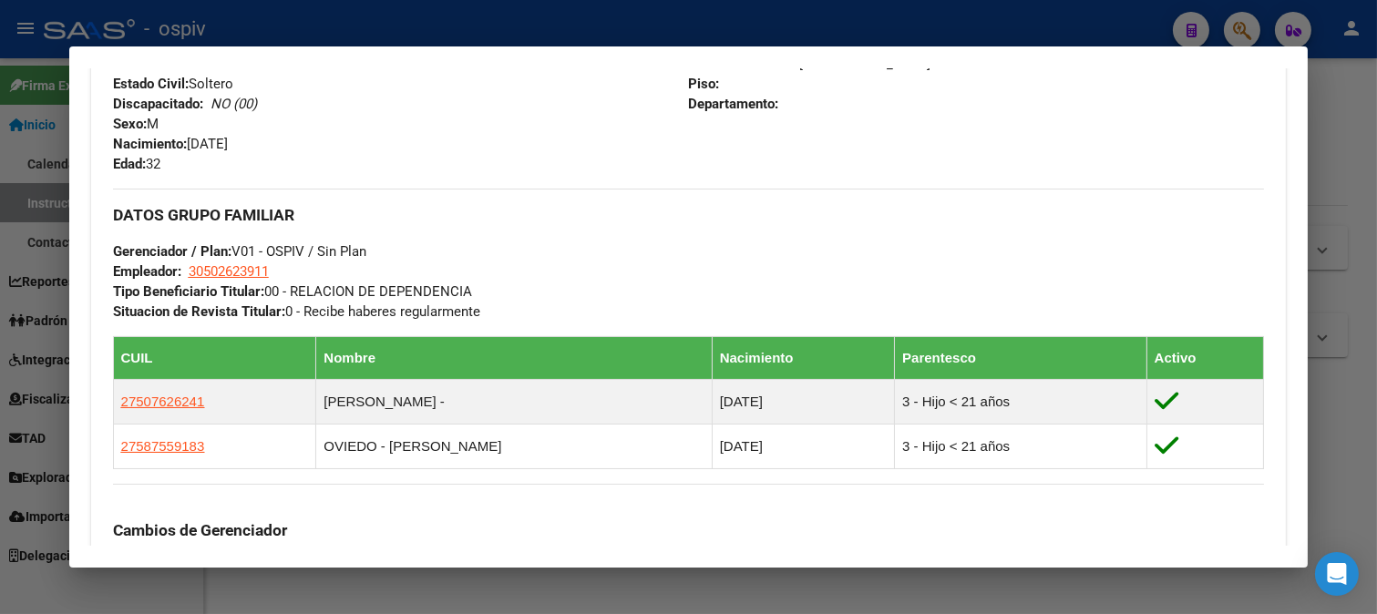
scroll to position [911, 0]
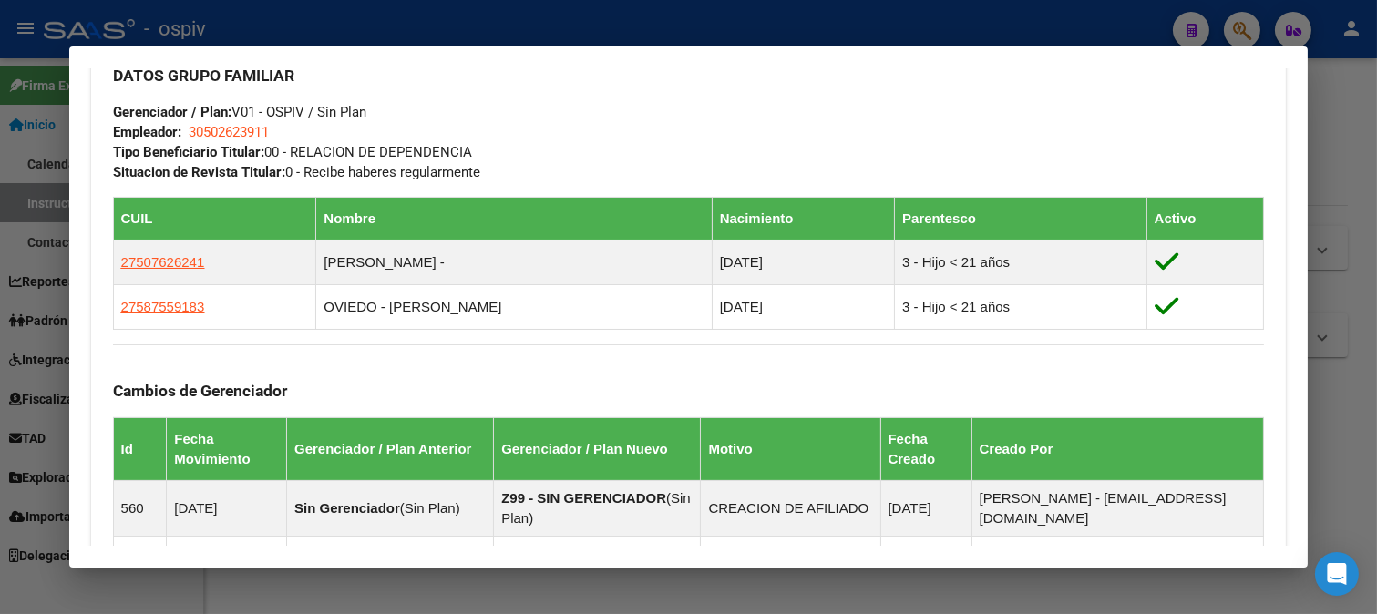
click at [1215, 128] on div "DATOS GRUPO FAMILIAR Gerenciador / Plan: V01 - OSPIV / Sin Plan Empleador: 3050…" at bounding box center [689, 115] width 1152 height 133
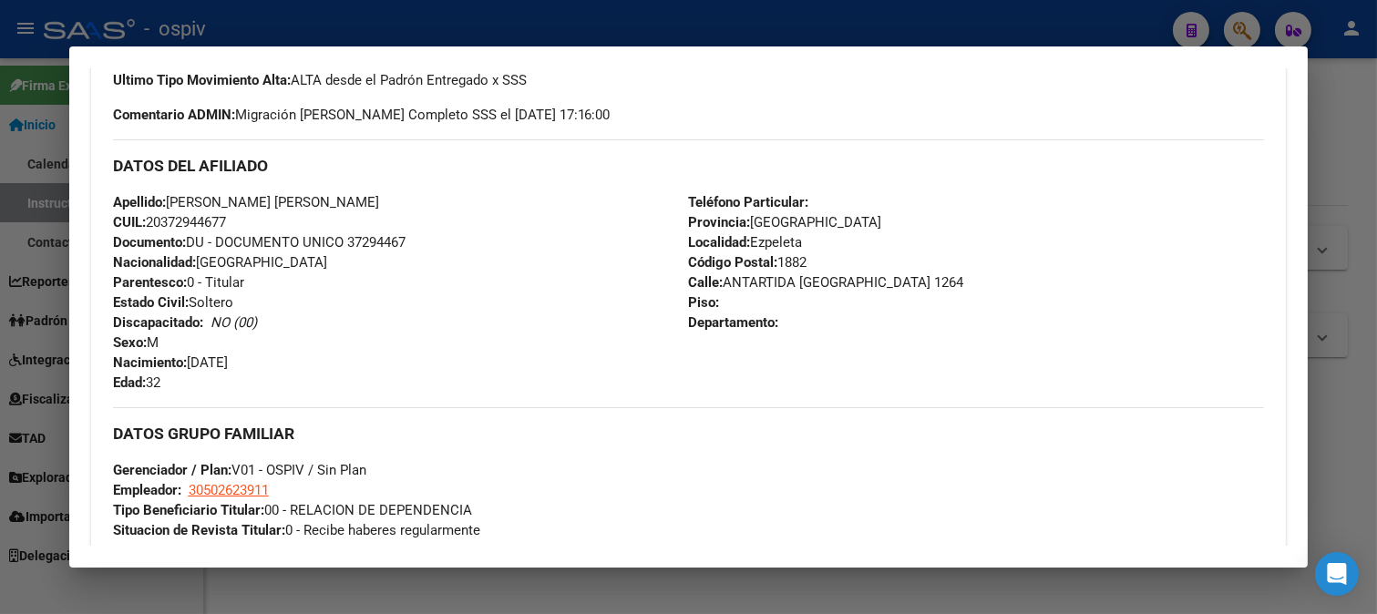
scroll to position [303, 0]
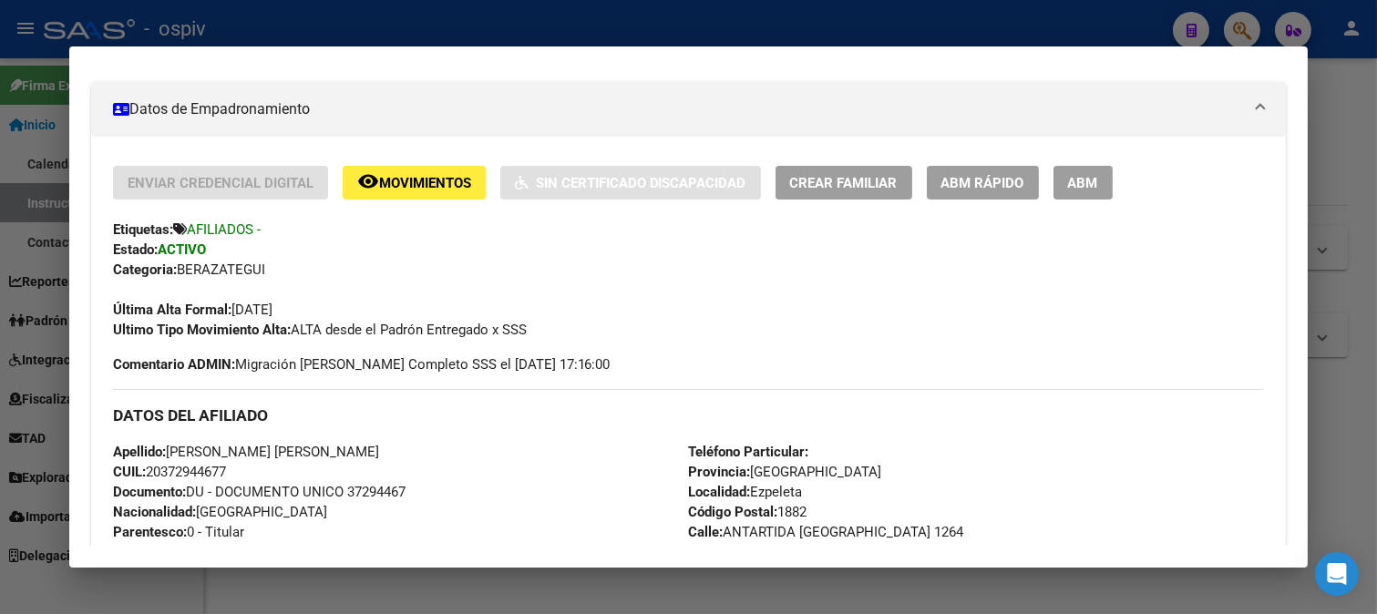
click at [1235, 30] on div at bounding box center [688, 307] width 1377 height 614
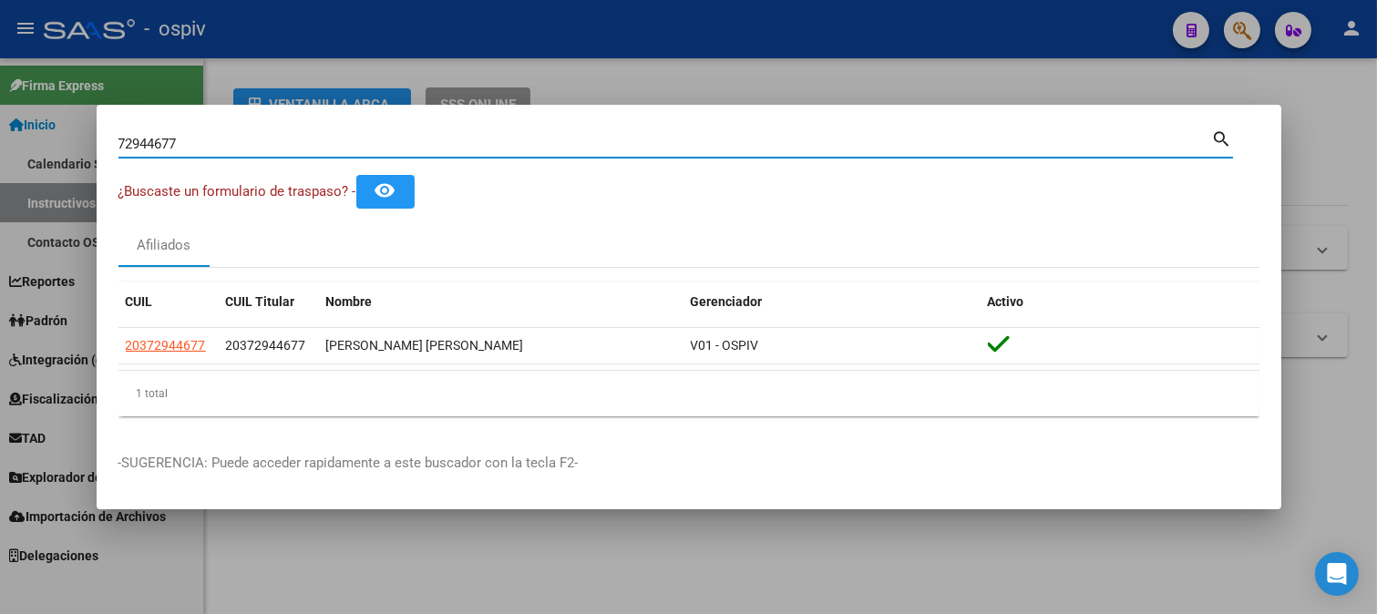
drag, startPoint x: 126, startPoint y: 128, endPoint x: 79, endPoint y: 132, distance: 46.7
click at [93, 126] on div "72944677 Buscar (apellido, dni, cuil, nro traspaso, cuit, obra social) search ¿…" at bounding box center [688, 307] width 1377 height 614
type input "57024318"
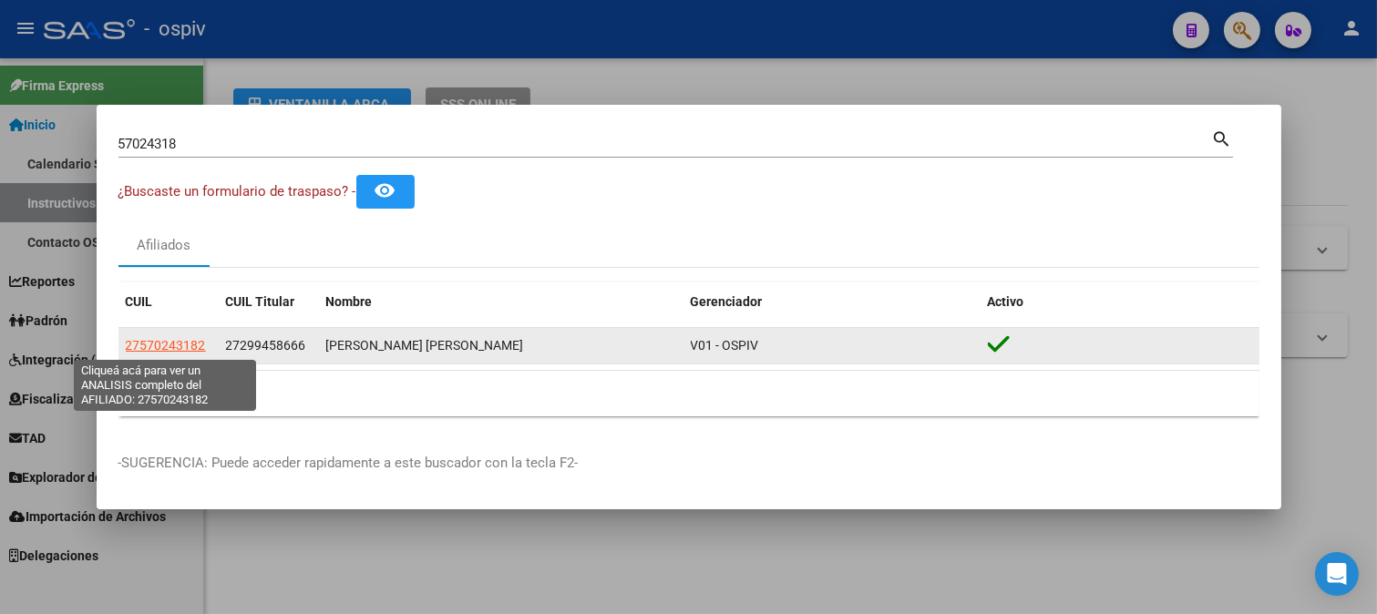
click at [162, 343] on span "27570243182" at bounding box center [166, 345] width 80 height 15
type textarea "27570243182"
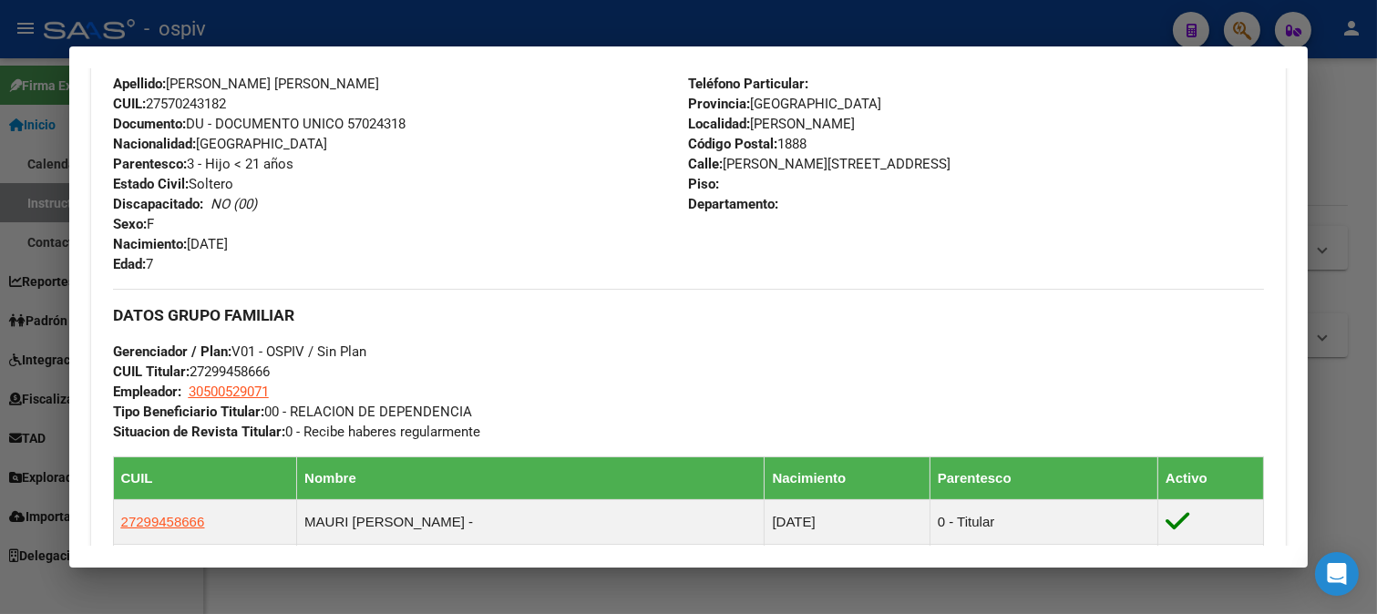
scroll to position [607, 0]
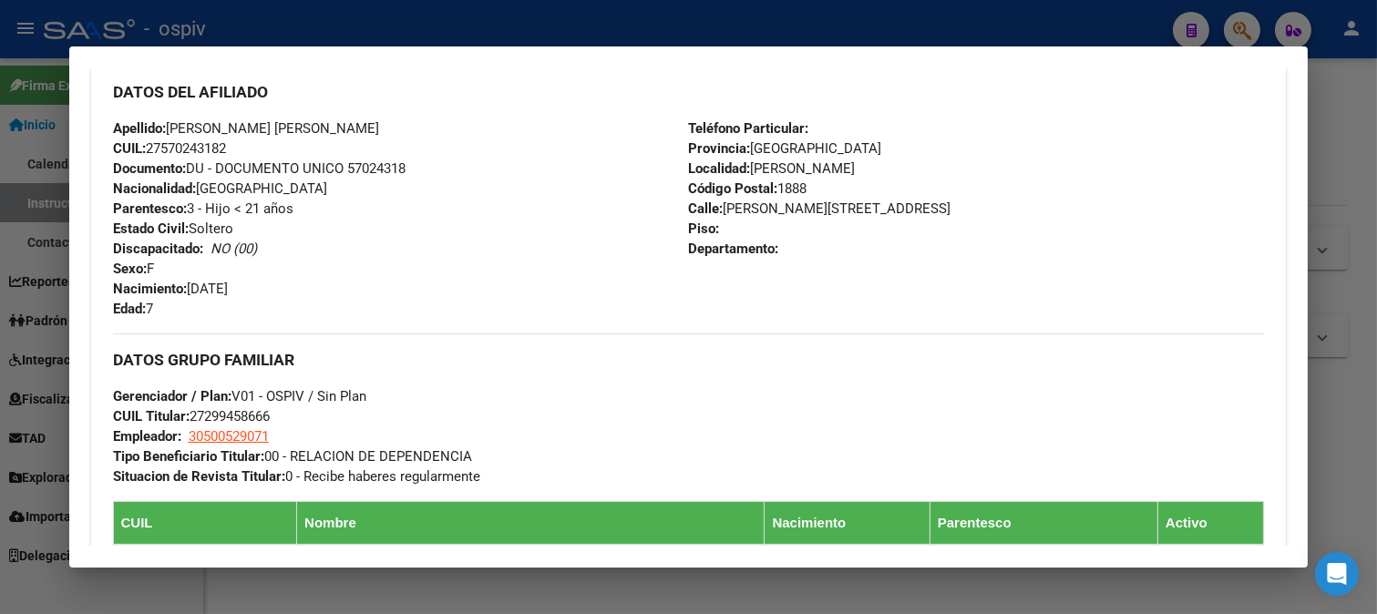
drag, startPoint x: 149, startPoint y: 148, endPoint x: 248, endPoint y: 144, distance: 99.4
click at [248, 144] on div "Apellido: MAURI DELFINA YASINAIR VIOLETA CUIL: 27570243182 Documento: DU - DOCU…" at bounding box center [401, 218] width 576 height 200
click at [1236, 19] on div at bounding box center [688, 307] width 1377 height 614
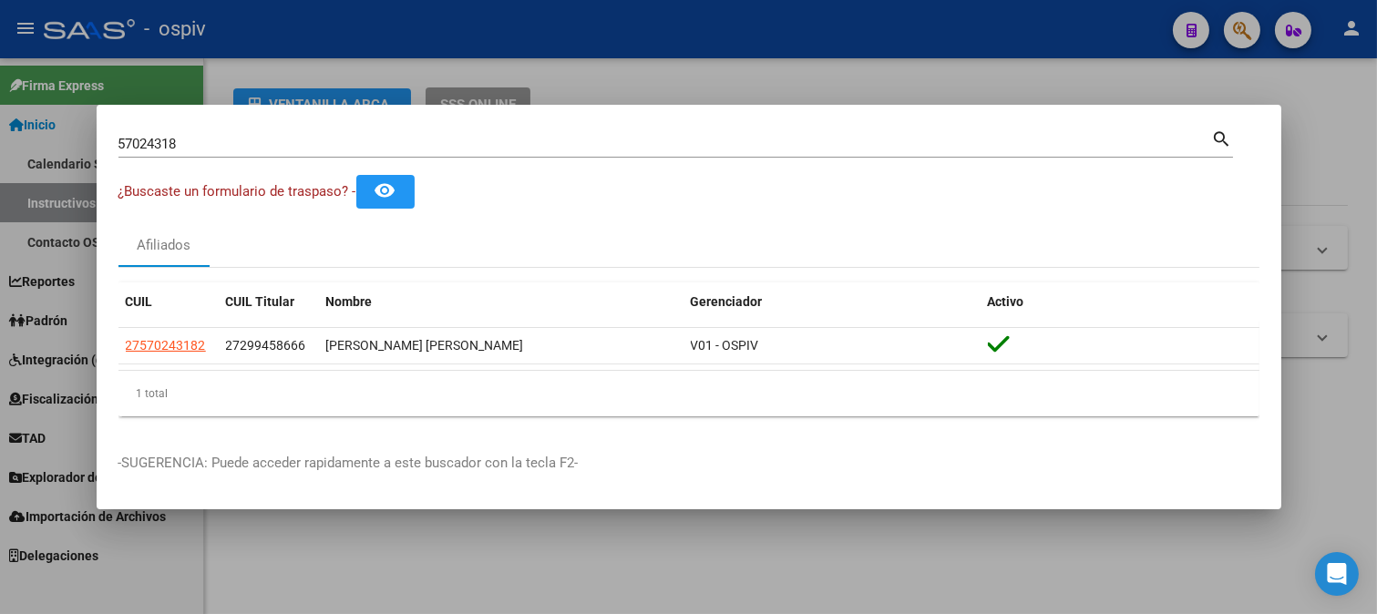
drag, startPoint x: 204, startPoint y: 158, endPoint x: 1, endPoint y: 87, distance: 215.0
click at [1, 87] on div "57024318 Buscar (apellido, dni, cuil, nro traspaso, cuit, obra social) search ¿…" at bounding box center [688, 307] width 1377 height 614
click at [190, 141] on input "57024318" at bounding box center [665, 144] width 1094 height 16
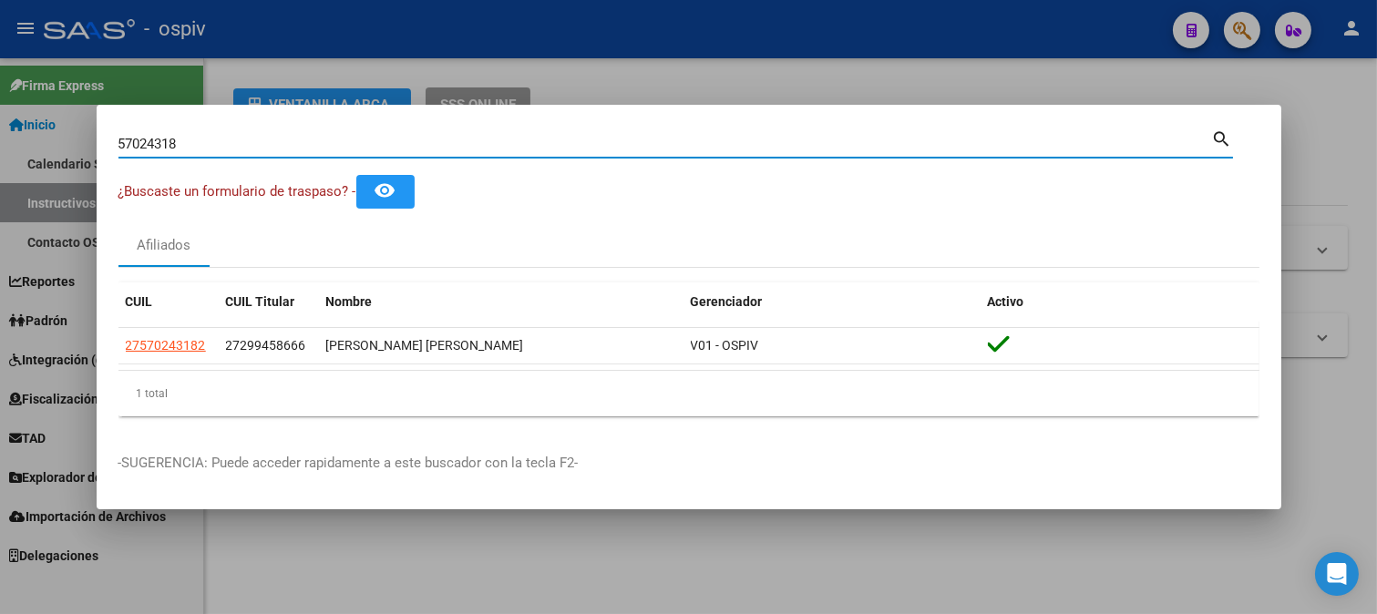
click at [190, 141] on input "57024318" at bounding box center [665, 144] width 1094 height 16
drag, startPoint x: 190, startPoint y: 141, endPoint x: 62, endPoint y: 134, distance: 127.8
click at [62, 134] on div "57024318 Buscar (apellido, dni, cuil, nro traspaso, cuit, obra social) search ¿…" at bounding box center [688, 307] width 1377 height 614
type input "22615647"
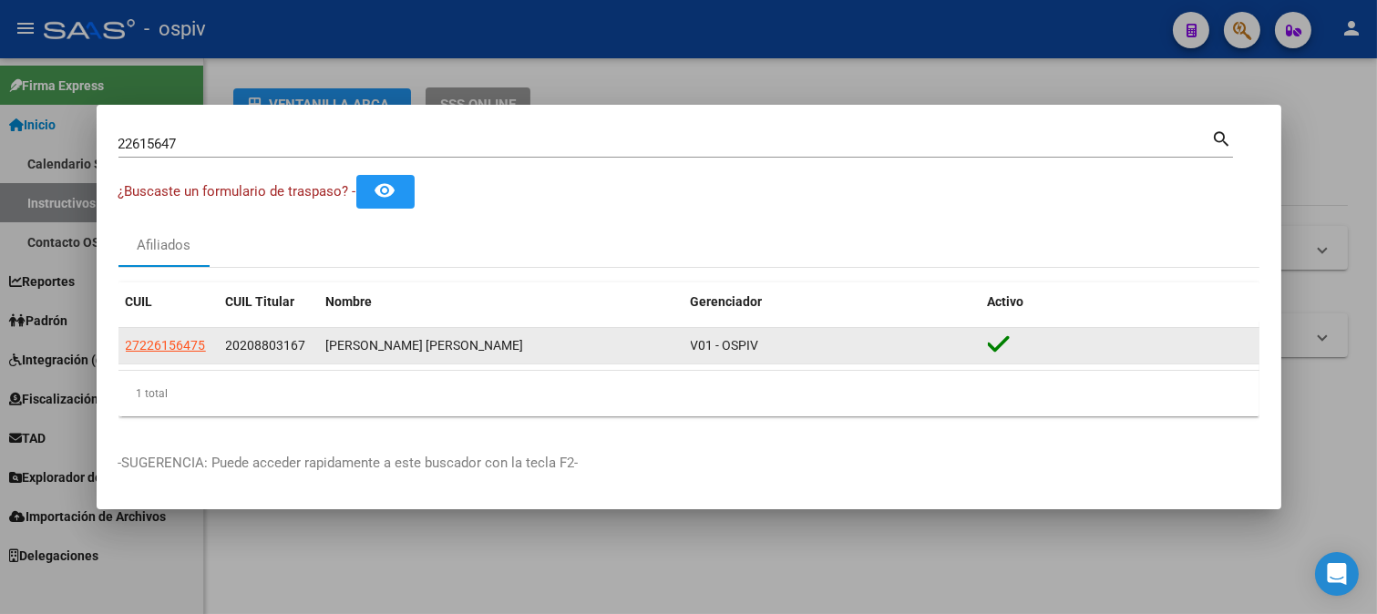
click at [208, 346] on div "27226156475" at bounding box center [169, 345] width 86 height 21
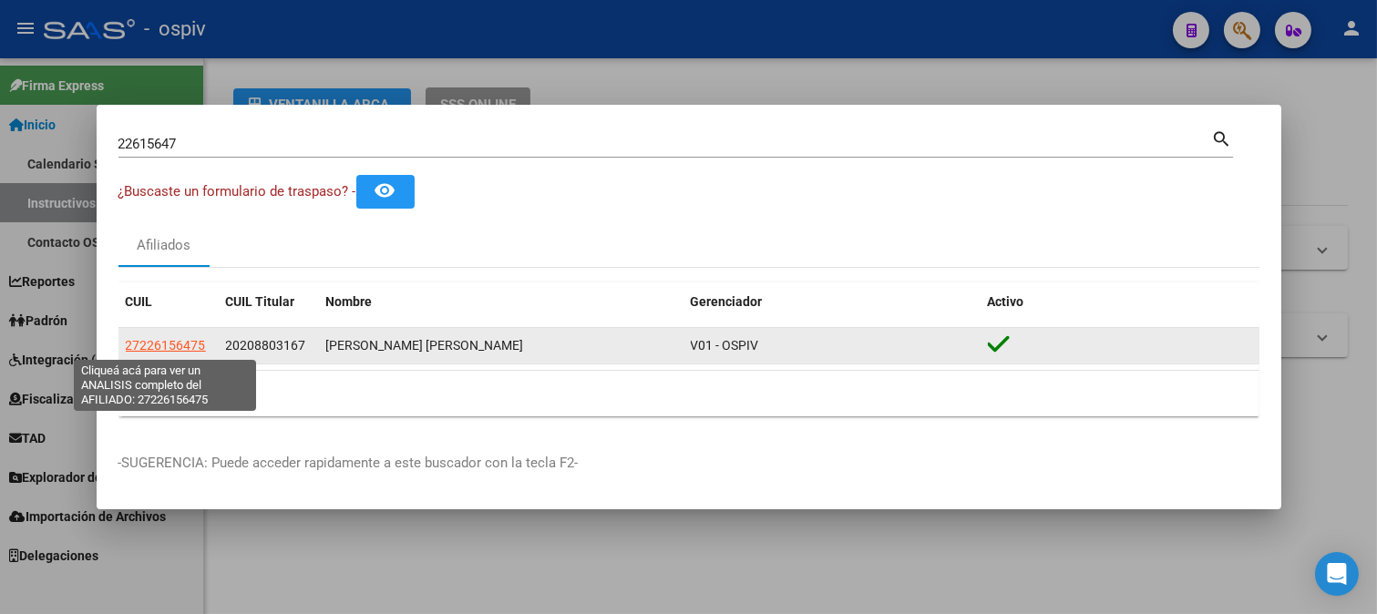
click at [192, 344] on span "27226156475" at bounding box center [166, 345] width 80 height 15
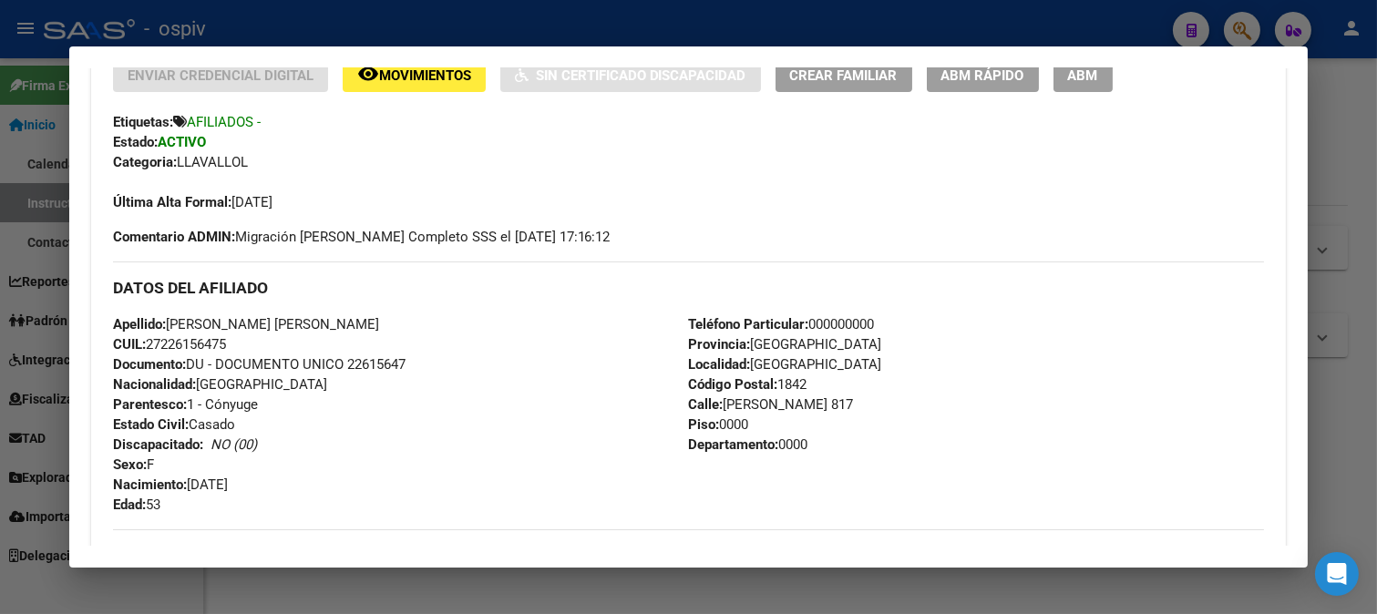
scroll to position [405, 0]
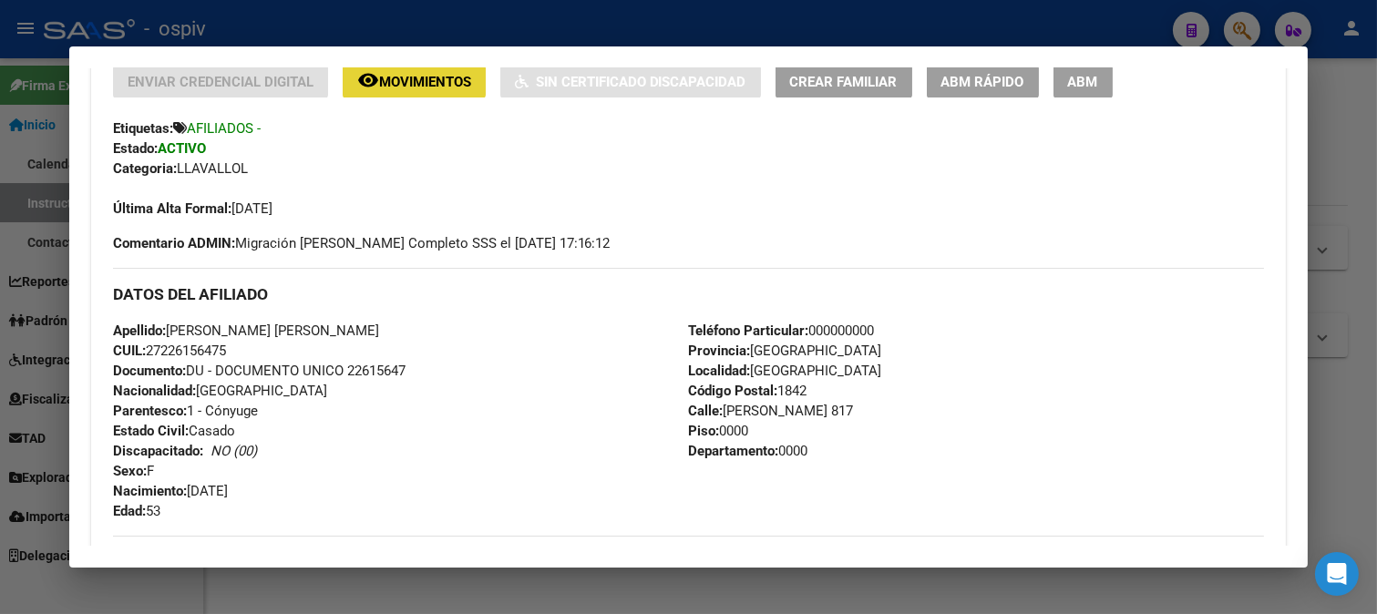
click at [416, 77] on span "Movimientos" at bounding box center [425, 82] width 92 height 16
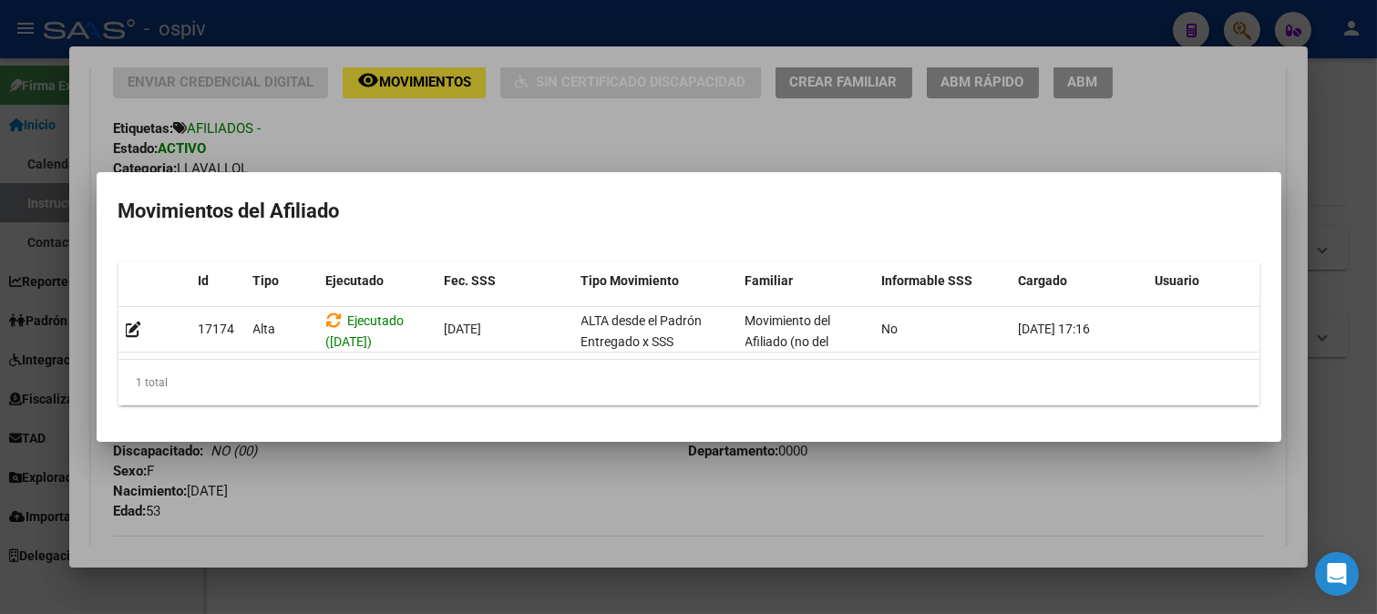
click at [12, 238] on div at bounding box center [688, 307] width 1377 height 614
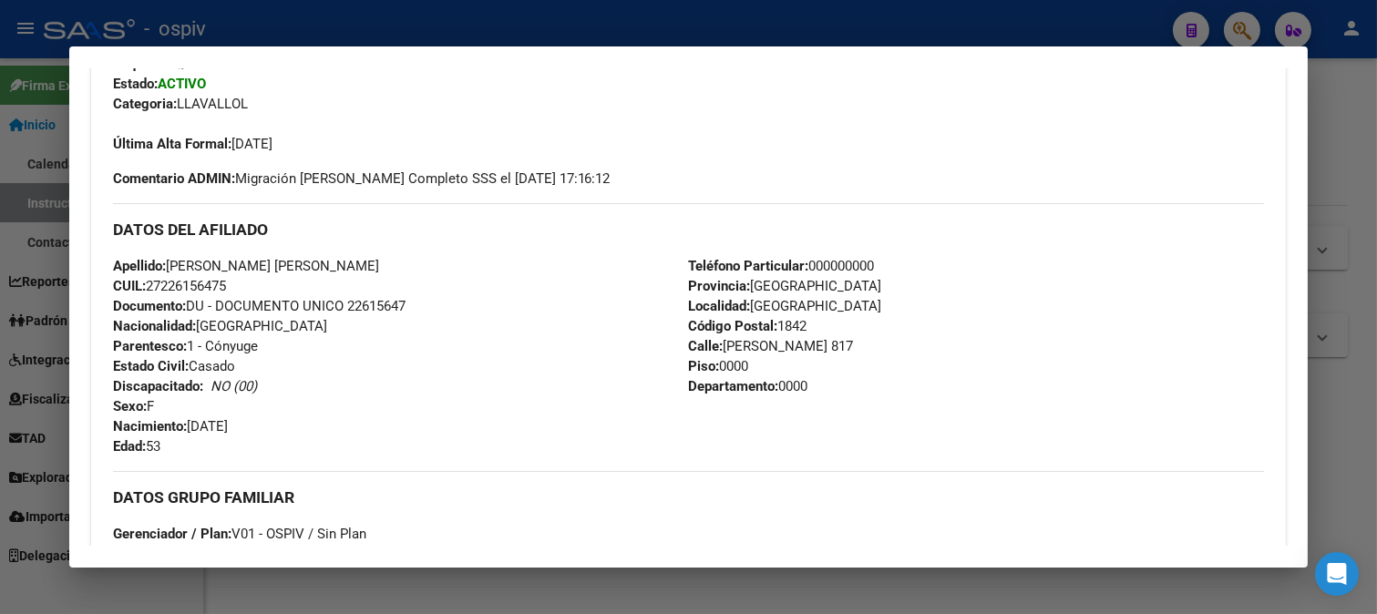
scroll to position [604, 0]
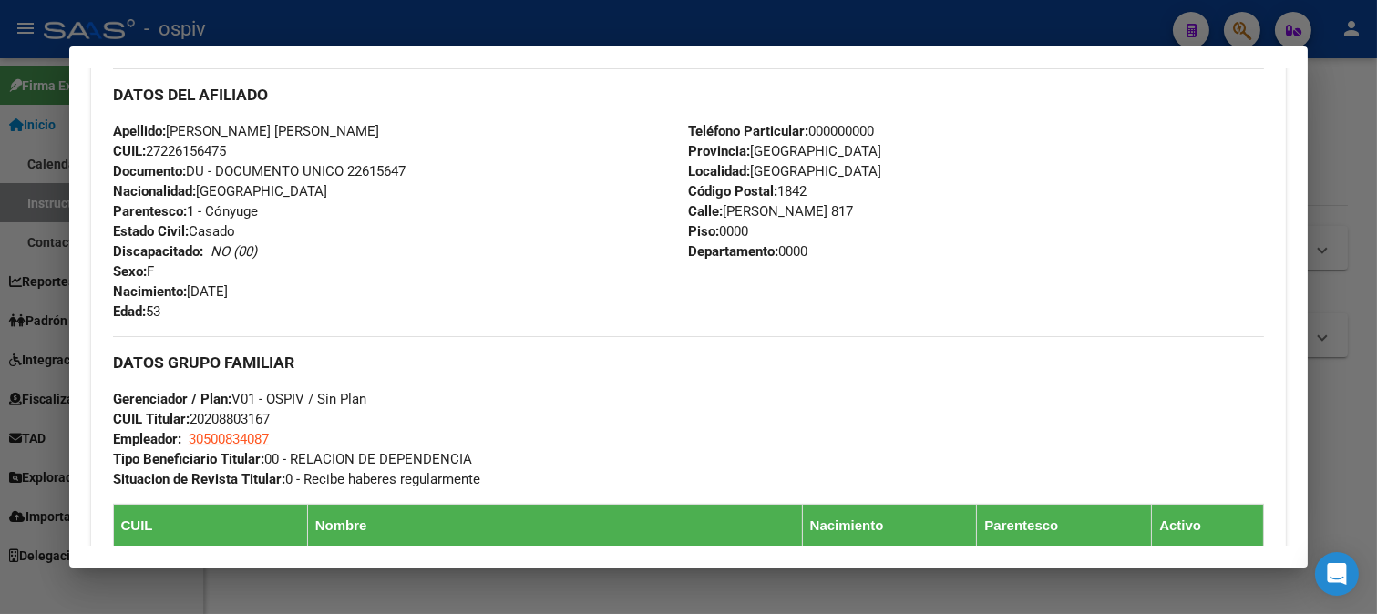
drag, startPoint x: 143, startPoint y: 147, endPoint x: 214, endPoint y: 150, distance: 71.2
click at [214, 150] on span "CUIL: 27226156475" at bounding box center [169, 151] width 113 height 16
click at [381, 139] on div "Apellido: CHACON SANDRA EVANGELINA CUIL: 27226156475 Documento: DU - DOCUMENTO …" at bounding box center [401, 221] width 576 height 200
drag, startPoint x: 149, startPoint y: 148, endPoint x: 249, endPoint y: 148, distance: 100.2
click at [249, 148] on div "Apellido: CHACON SANDRA EVANGELINA CUIL: 27226156475 Documento: DU - DOCUMENTO …" at bounding box center [401, 221] width 576 height 200
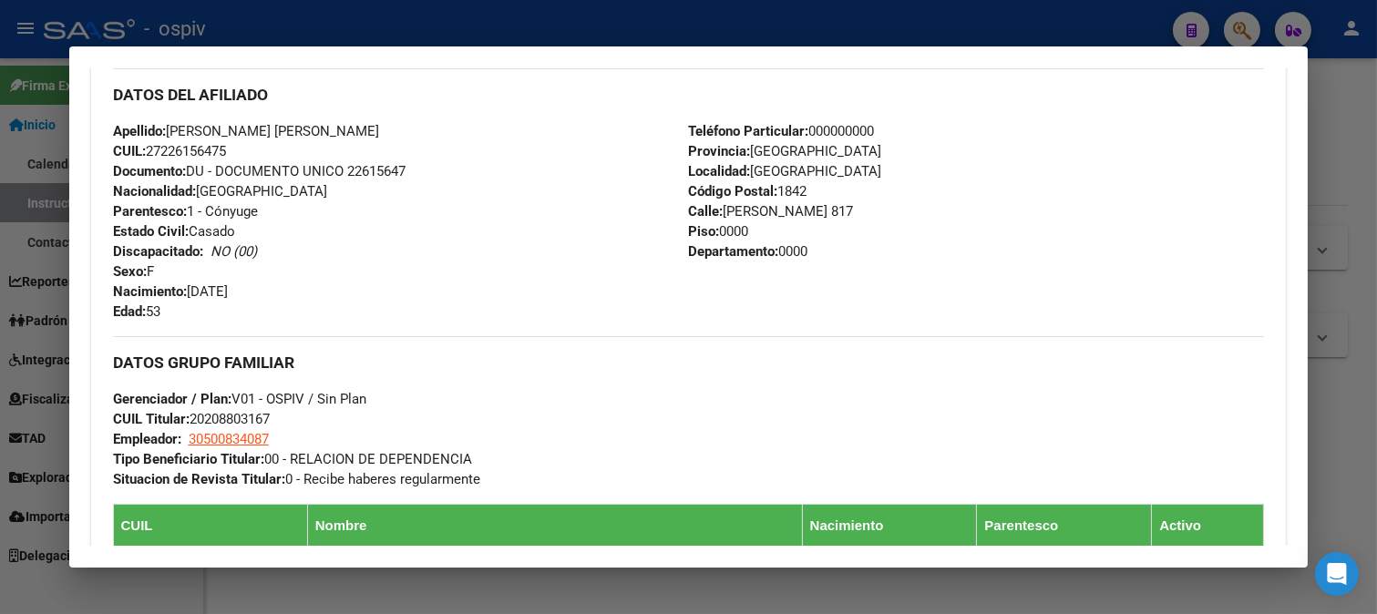
click at [342, 286] on div "Apellido: CHACON SANDRA EVANGELINA CUIL: 27226156475 Documento: DU - DOCUMENTO …" at bounding box center [401, 221] width 576 height 200
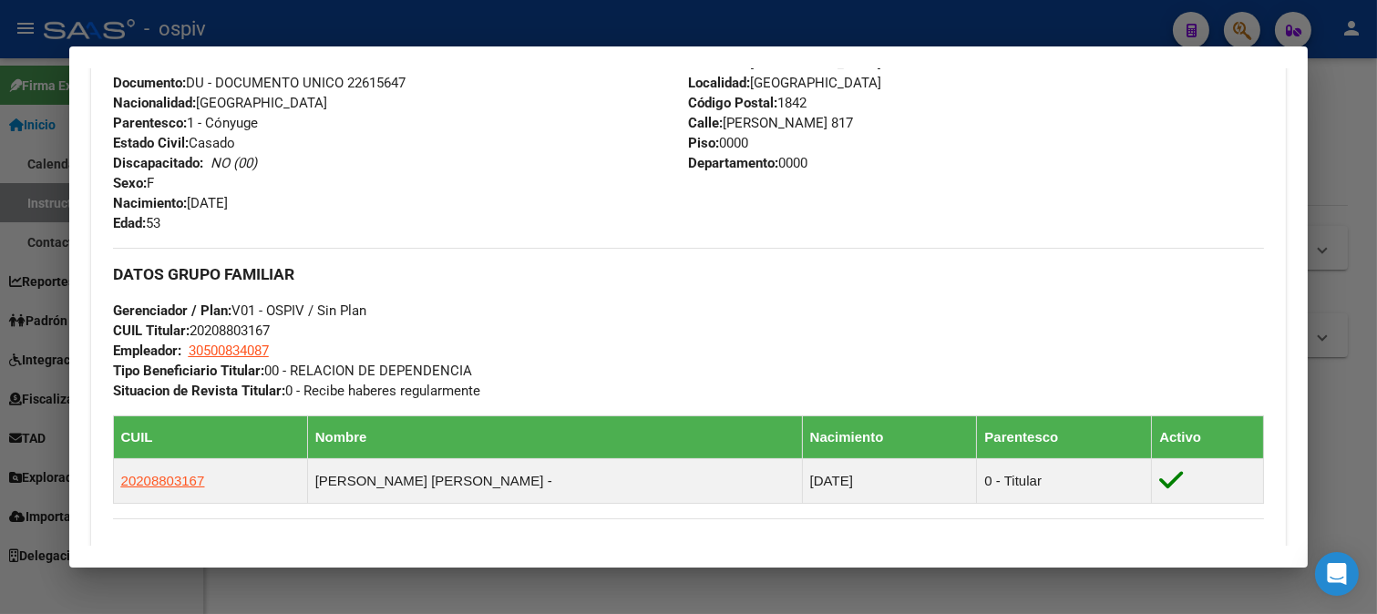
scroll to position [908, 0]
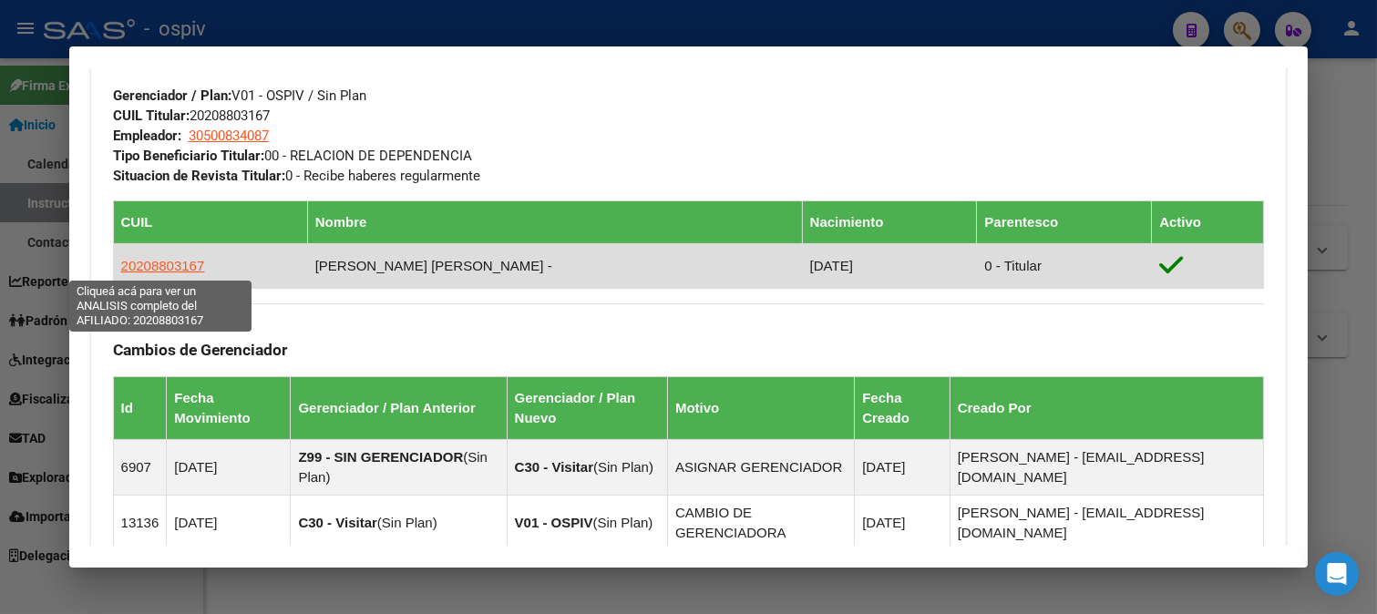
click at [168, 259] on span "20208803167" at bounding box center [163, 265] width 84 height 15
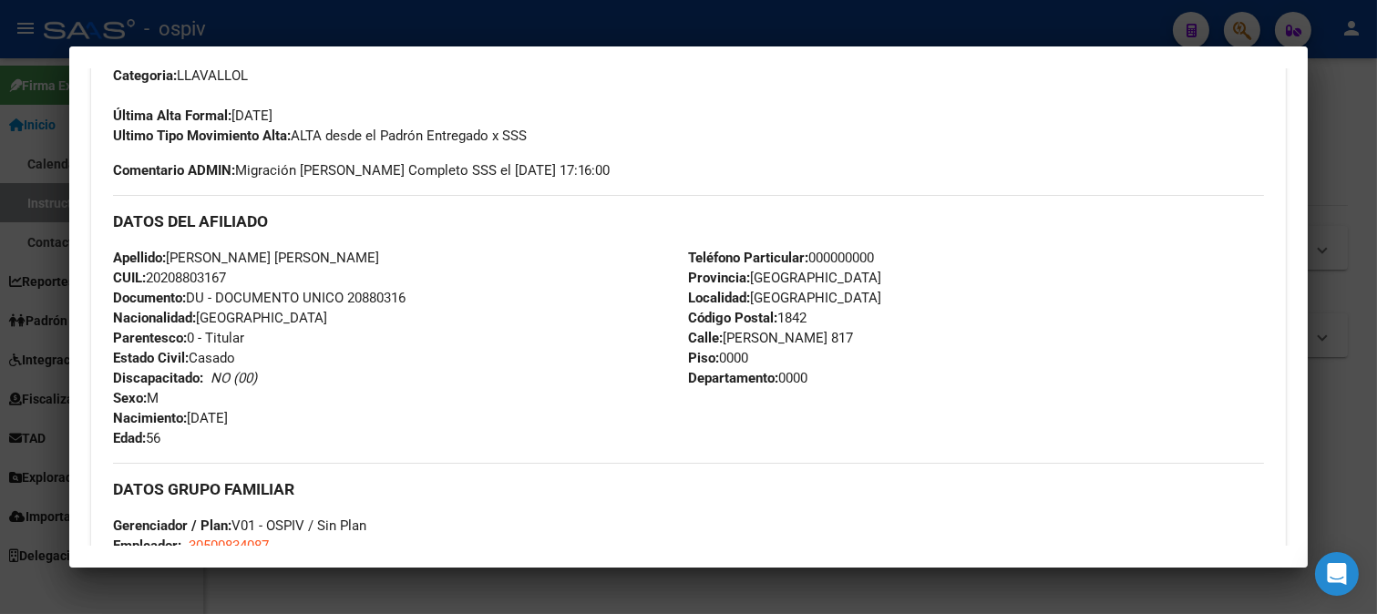
scroll to position [529, 0]
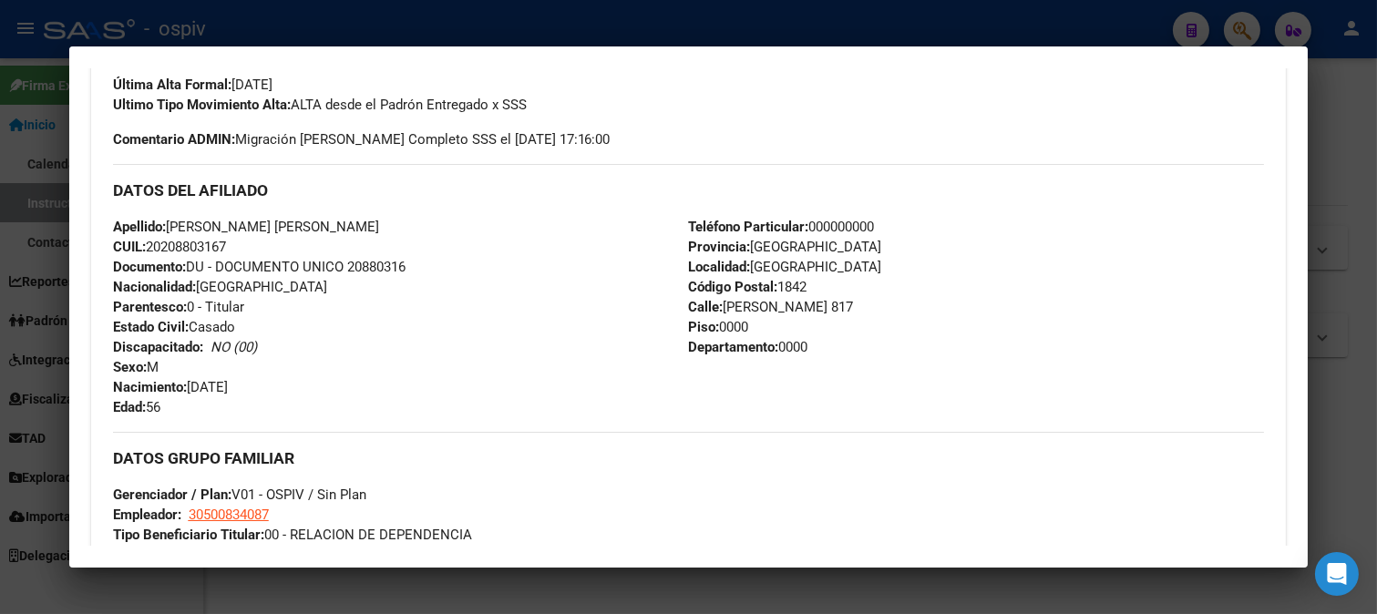
drag, startPoint x: 150, startPoint y: 247, endPoint x: 244, endPoint y: 251, distance: 93.9
click at [241, 251] on div "Apellido: LUNA CARLOS ALBERTO CUIL: 20208803167 Documento: DU - DOCUMENTO UNICO…" at bounding box center [401, 317] width 576 height 200
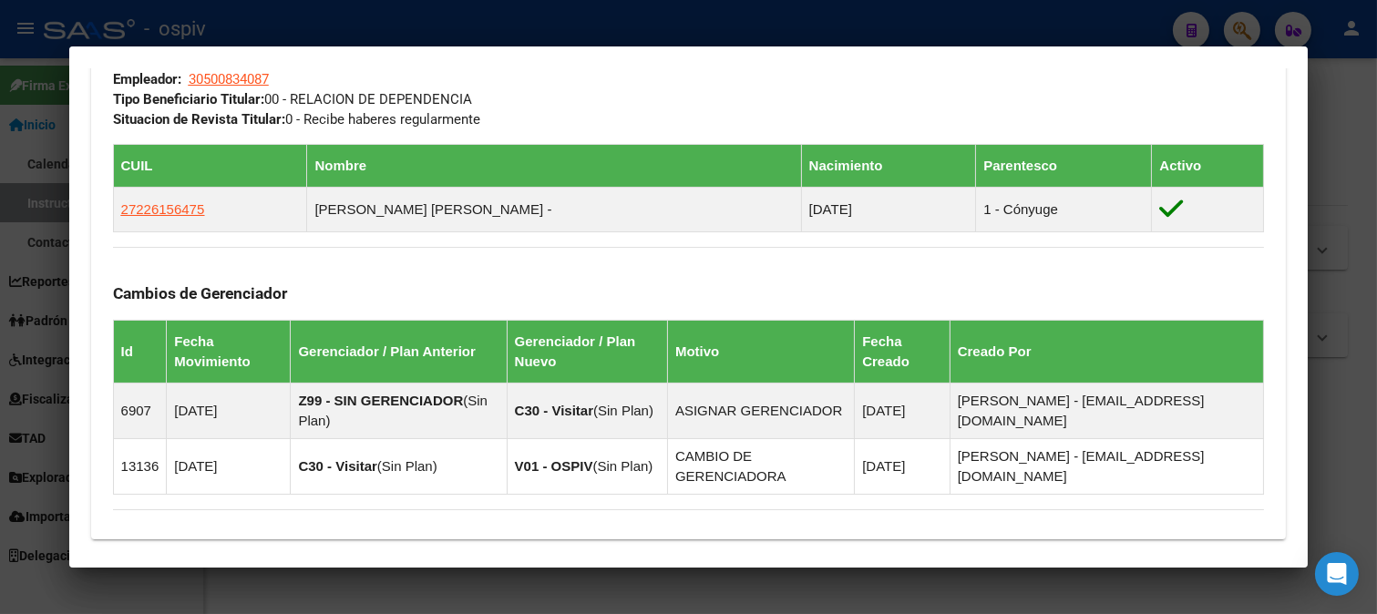
scroll to position [933, 0]
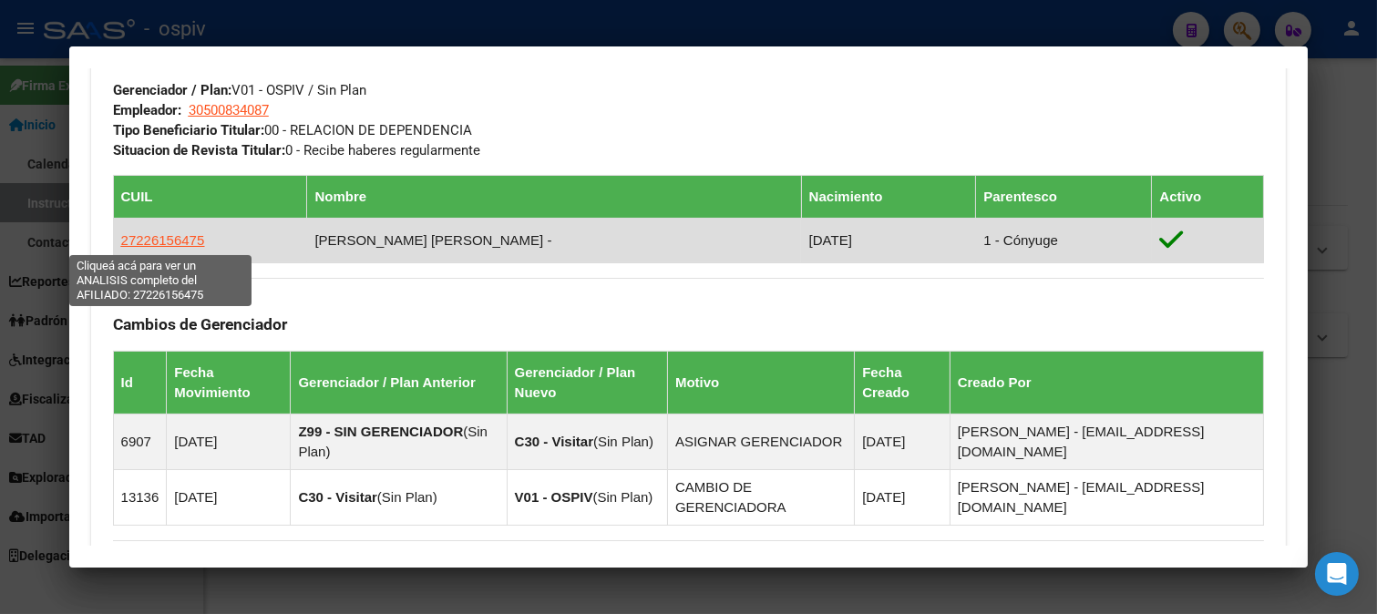
click at [141, 238] on span "27226156475" at bounding box center [163, 239] width 84 height 15
type textarea "27226156475"
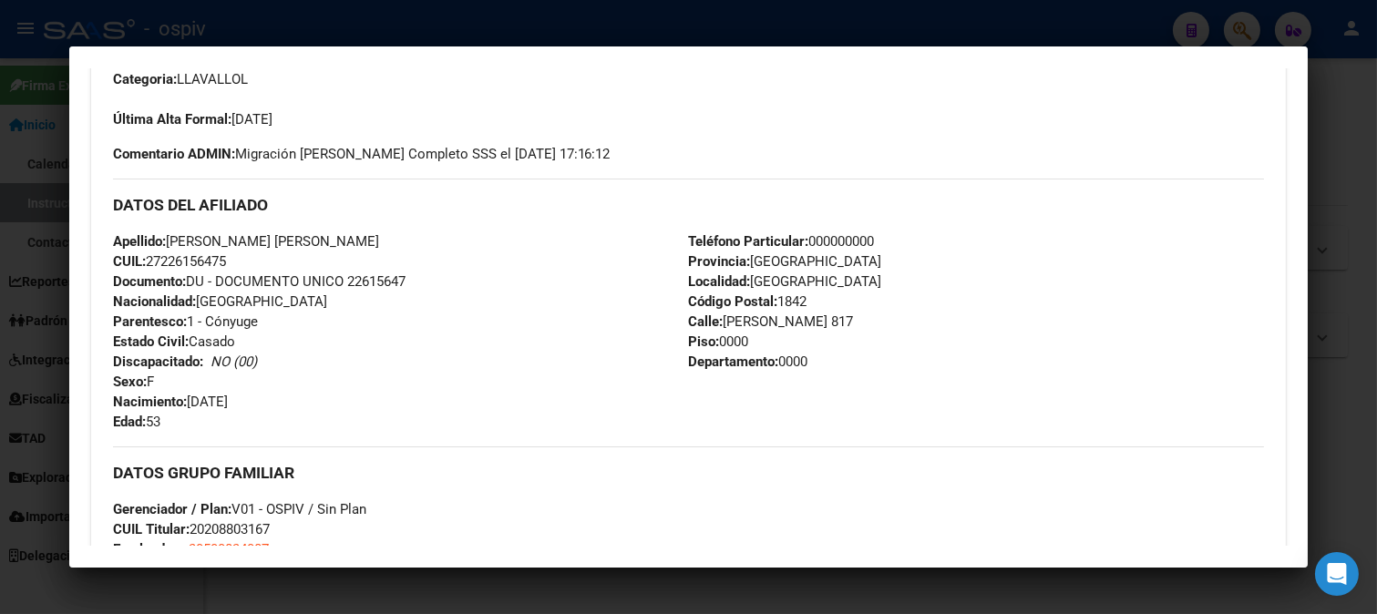
scroll to position [506, 0]
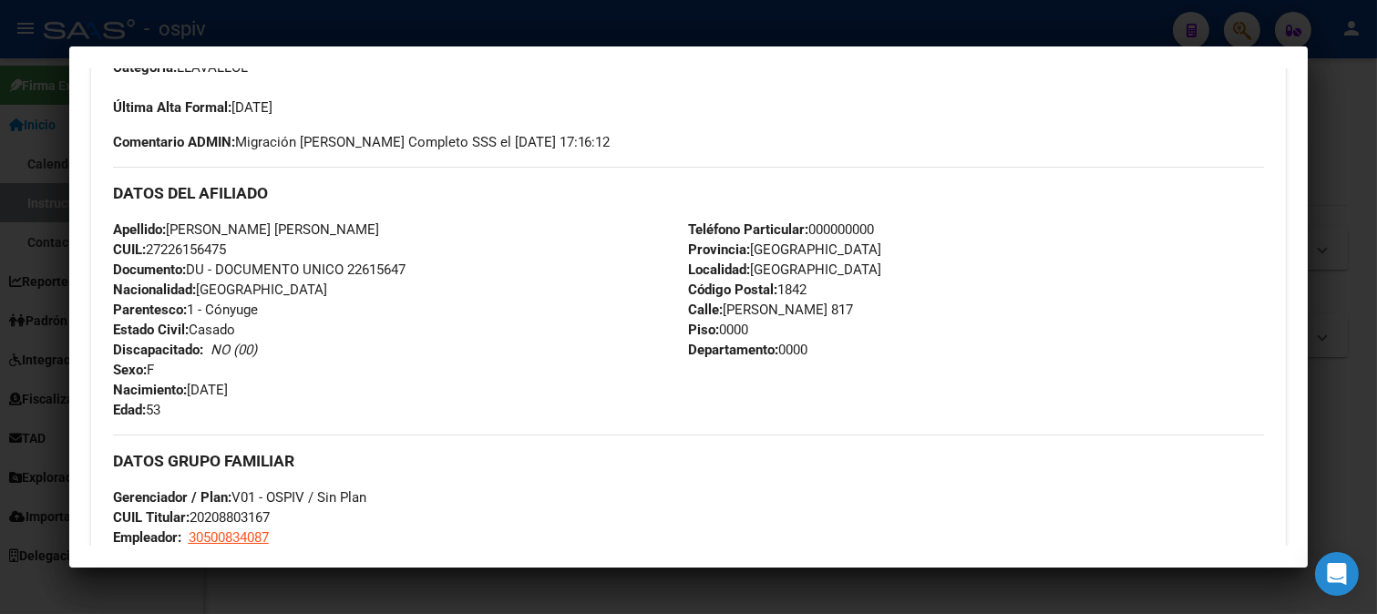
drag, startPoint x: 151, startPoint y: 249, endPoint x: 234, endPoint y: 249, distance: 82.9
click at [234, 249] on div "Apellido: CHACON SANDRA EVANGELINA CUIL: 27226156475 Documento: DU - DOCUMENTO …" at bounding box center [401, 320] width 576 height 200
click at [1236, 22] on div at bounding box center [688, 307] width 1377 height 614
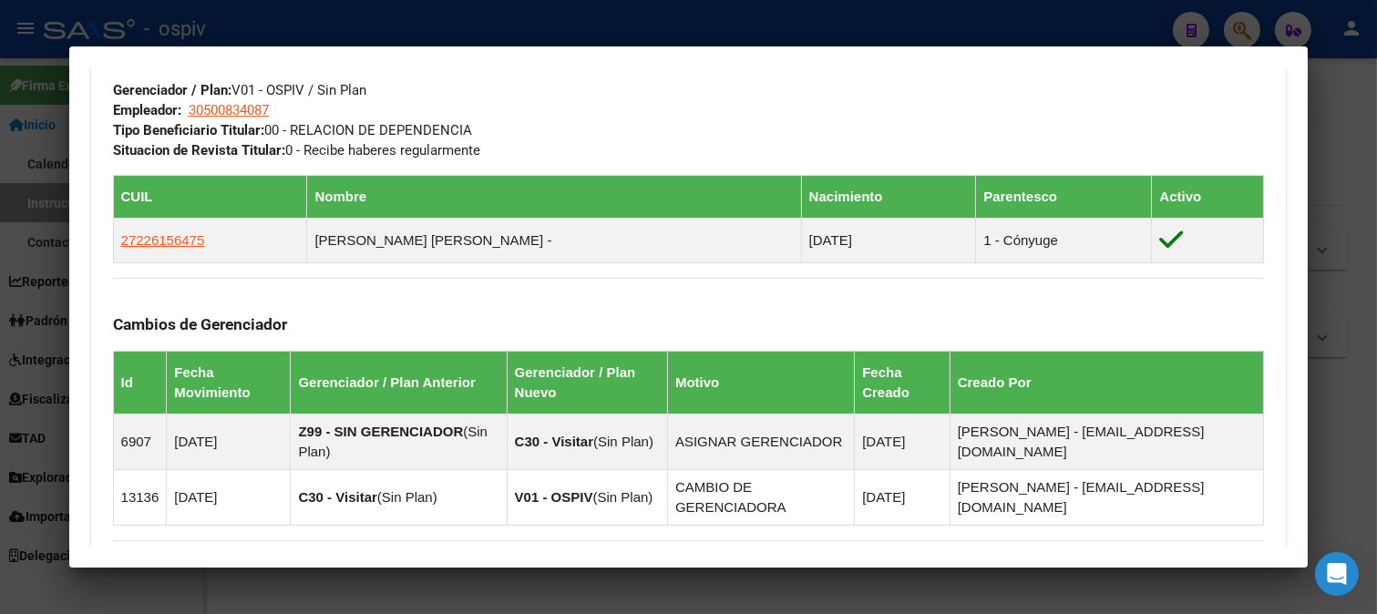
click at [1250, 19] on div at bounding box center [688, 307] width 1377 height 614
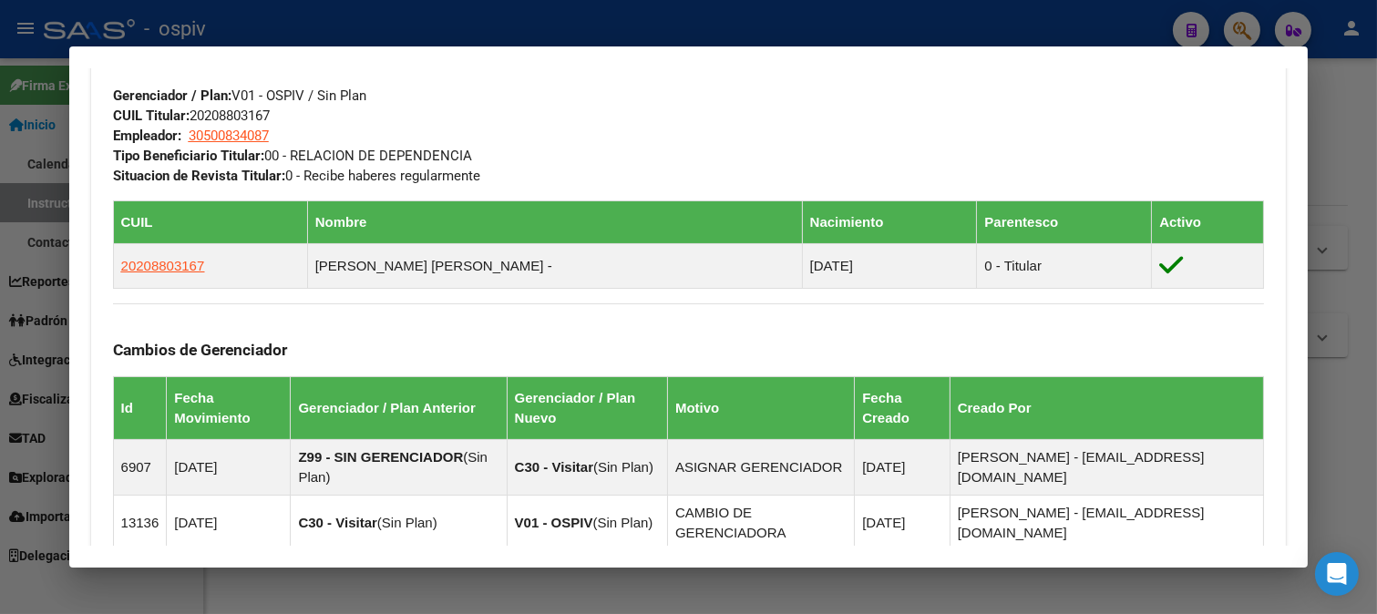
click at [1226, 28] on div at bounding box center [688, 307] width 1377 height 614
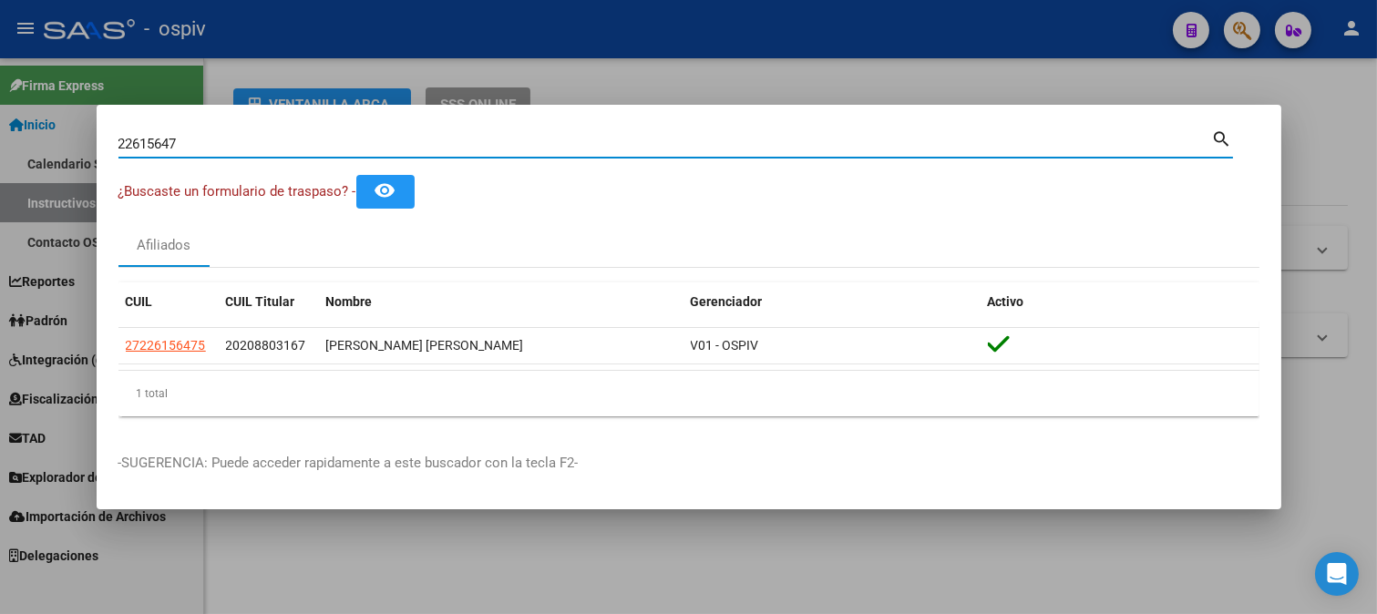
drag, startPoint x: 189, startPoint y: 139, endPoint x: 29, endPoint y: 125, distance: 160.1
click at [32, 135] on div "22615647 Buscar (apellido, dni, cuil, nro traspaso, cuit, obra social) search ¿…" at bounding box center [688, 307] width 1377 height 614
type input "16283573"
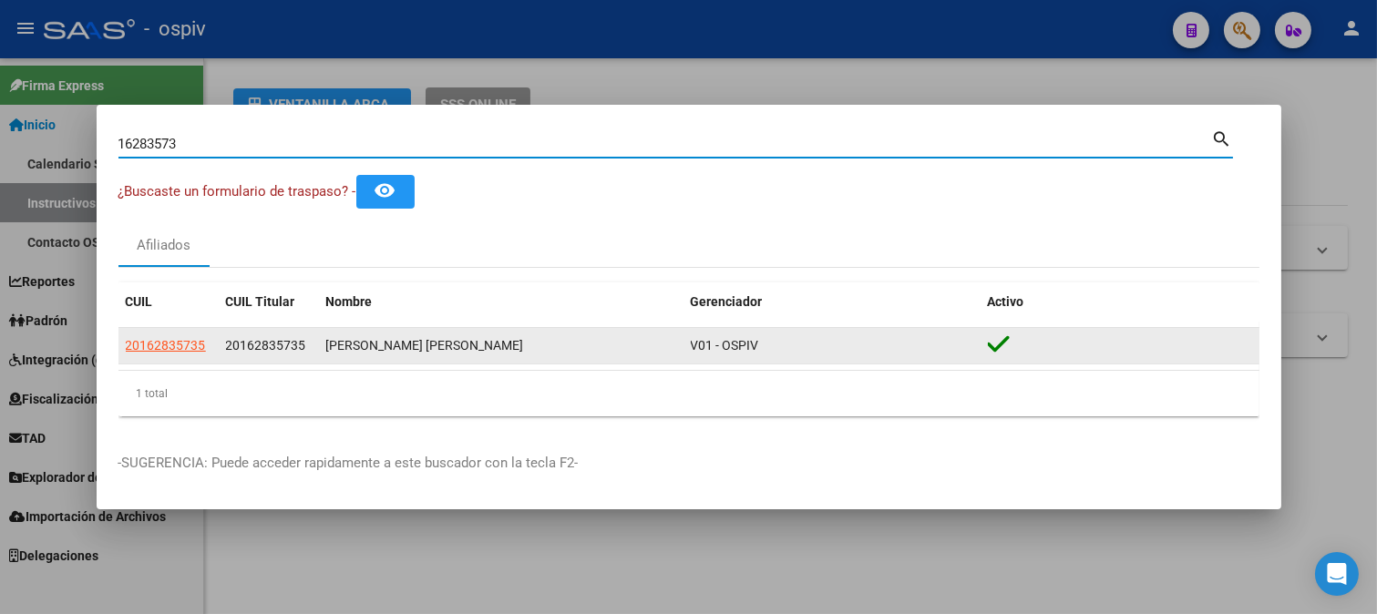
click at [175, 354] on app-link-go-to "20162835735" at bounding box center [166, 345] width 80 height 21
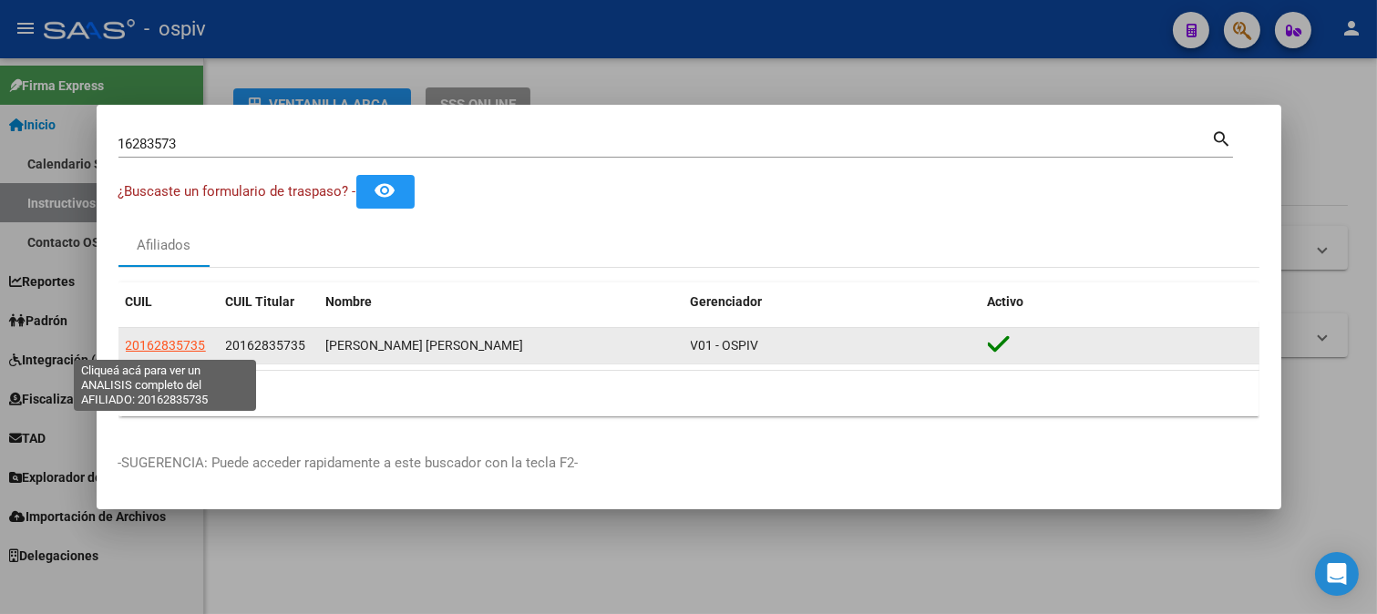
click at [179, 346] on span "20162835735" at bounding box center [166, 345] width 80 height 15
type textarea "20162835735"
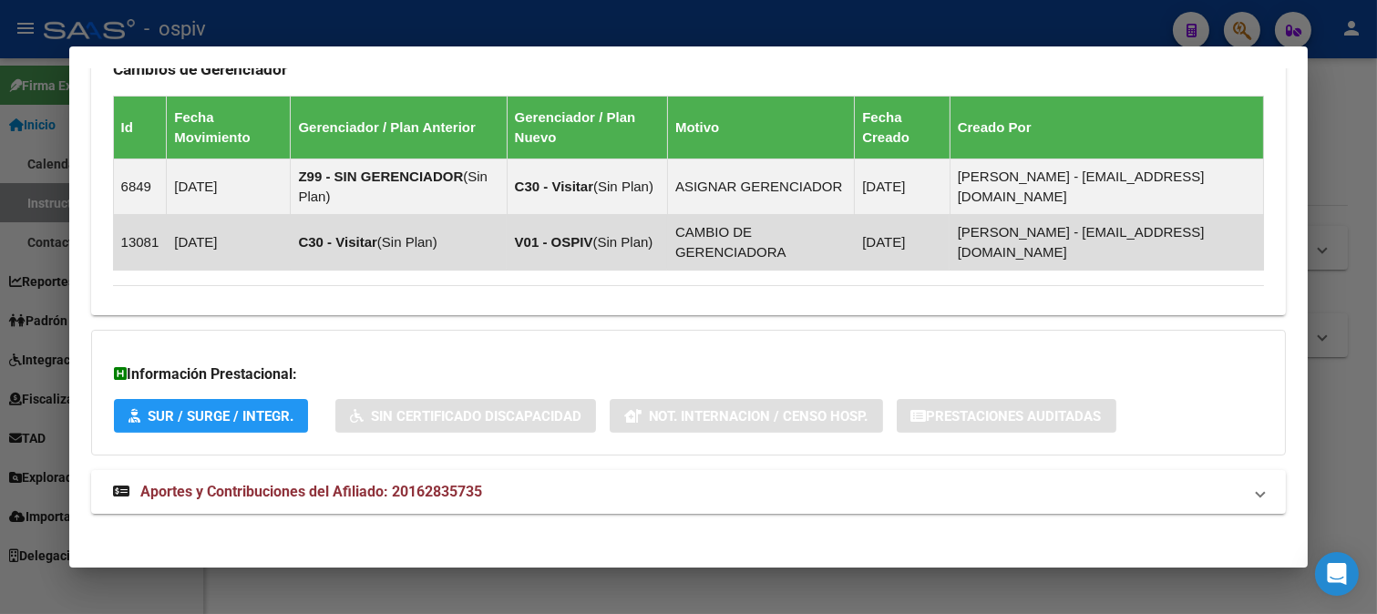
scroll to position [1136, 0]
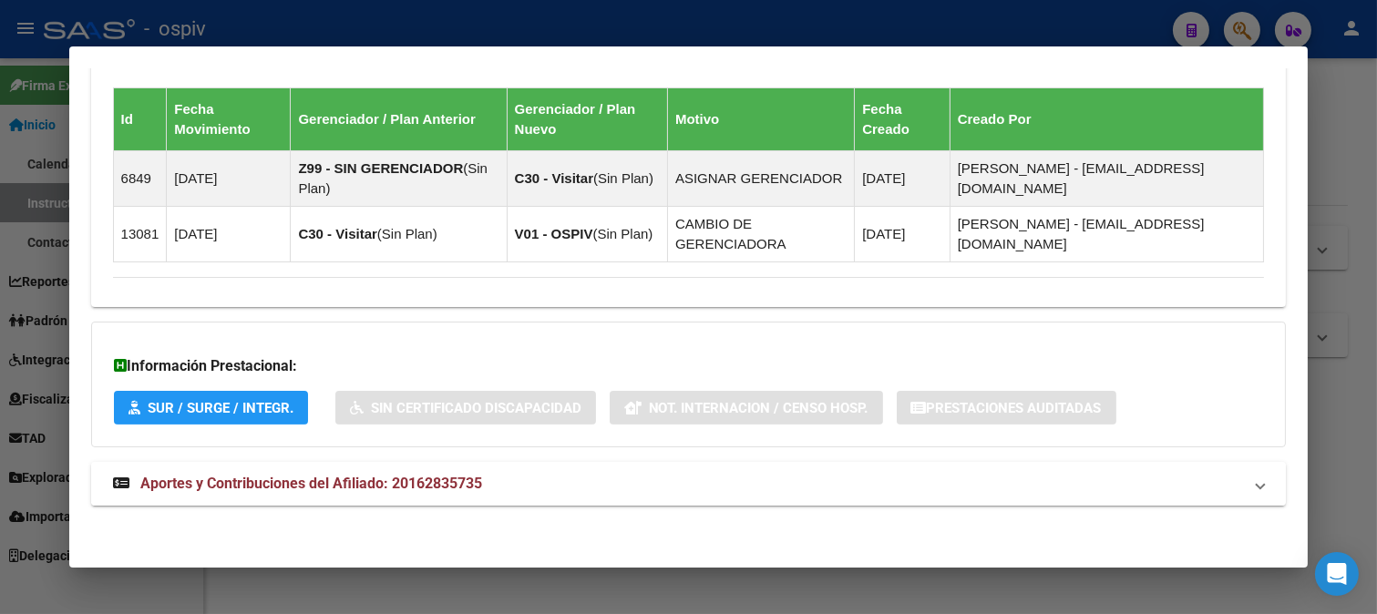
click at [349, 493] on strong "Aportes y Contribuciones del Afiliado: 20162835735" at bounding box center [297, 484] width 369 height 22
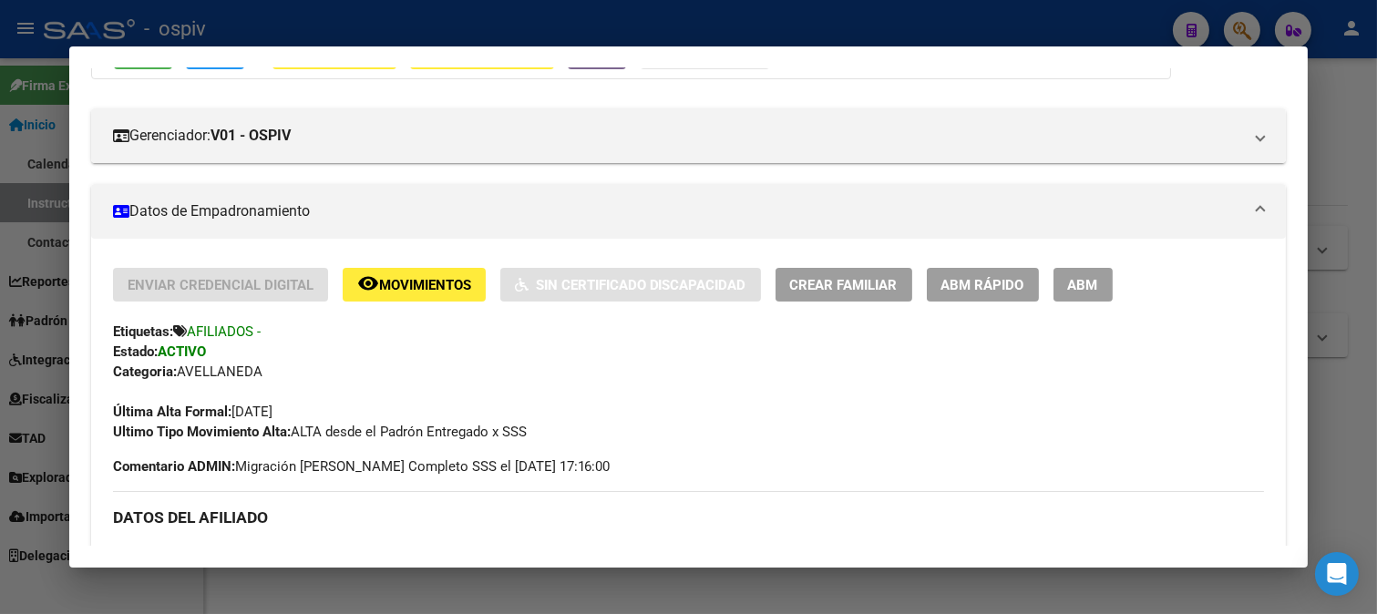
scroll to position [506, 0]
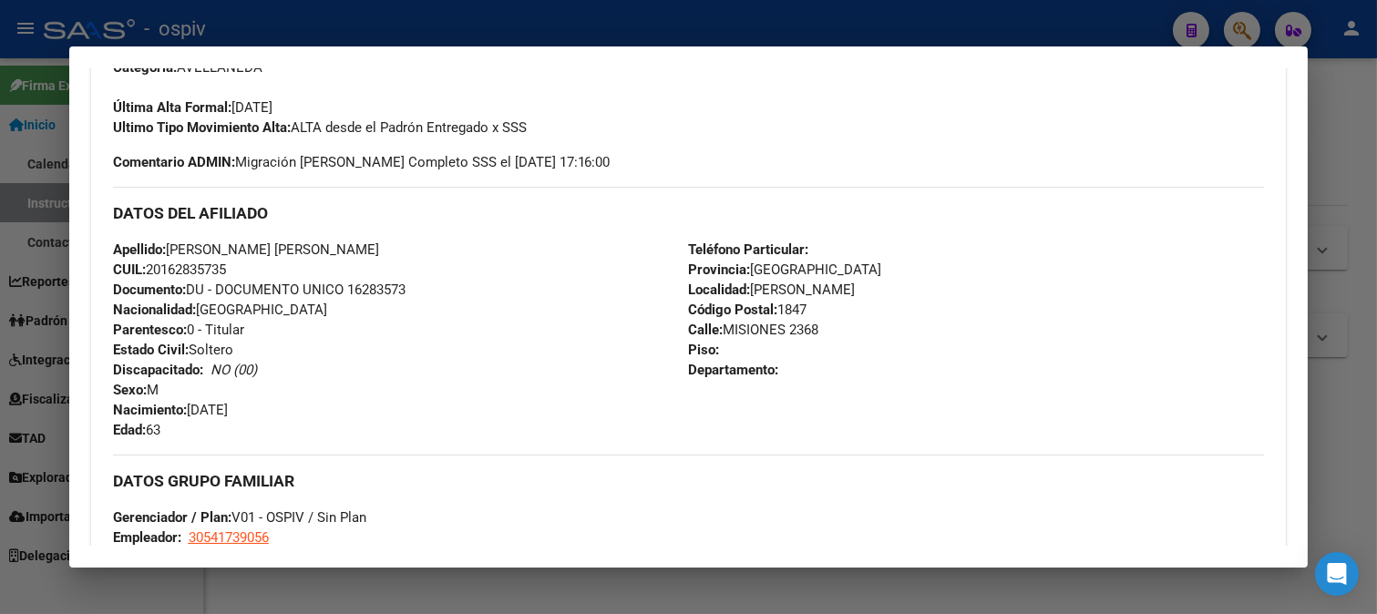
drag, startPoint x: 150, startPoint y: 268, endPoint x: 256, endPoint y: 275, distance: 106.0
click at [252, 273] on div "Apellido: ROMERO ANTONIO JULIAN CUIL: 20162835735 Documento: DU - DOCUMENTO UNI…" at bounding box center [401, 340] width 576 height 200
click at [1253, 26] on div at bounding box center [688, 307] width 1377 height 614
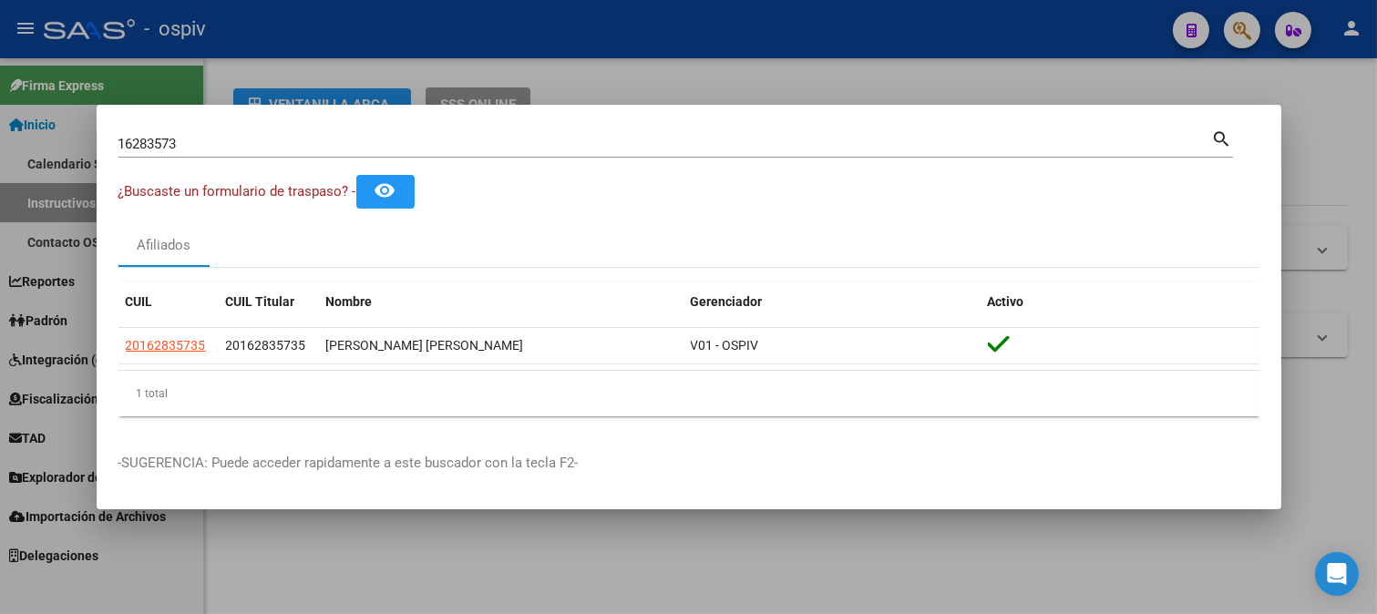
drag, startPoint x: 202, startPoint y: 156, endPoint x: 0, endPoint y: 144, distance: 202.6
click at [0, 144] on div "16283573 Buscar (apellido, dni, cuil, nro traspaso, cuit, obra social) search ¿…" at bounding box center [688, 307] width 1377 height 614
click at [195, 144] on input "16283573" at bounding box center [665, 144] width 1094 height 16
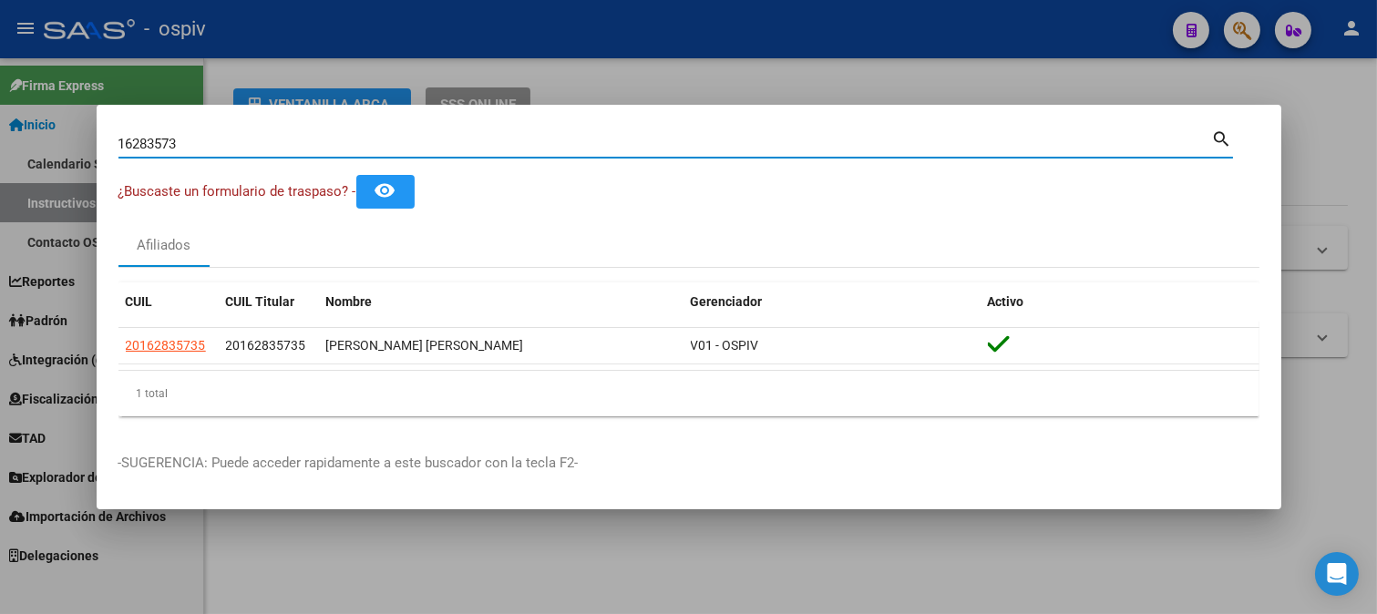
drag, startPoint x: 195, startPoint y: 144, endPoint x: 7, endPoint y: 144, distance: 187.7
click at [9, 144] on div "16283573 Buscar (apellido, dni, cuil, nro traspaso, cuit, obra social) search ¿…" at bounding box center [688, 307] width 1377 height 614
type input "CUENCA WALTER"
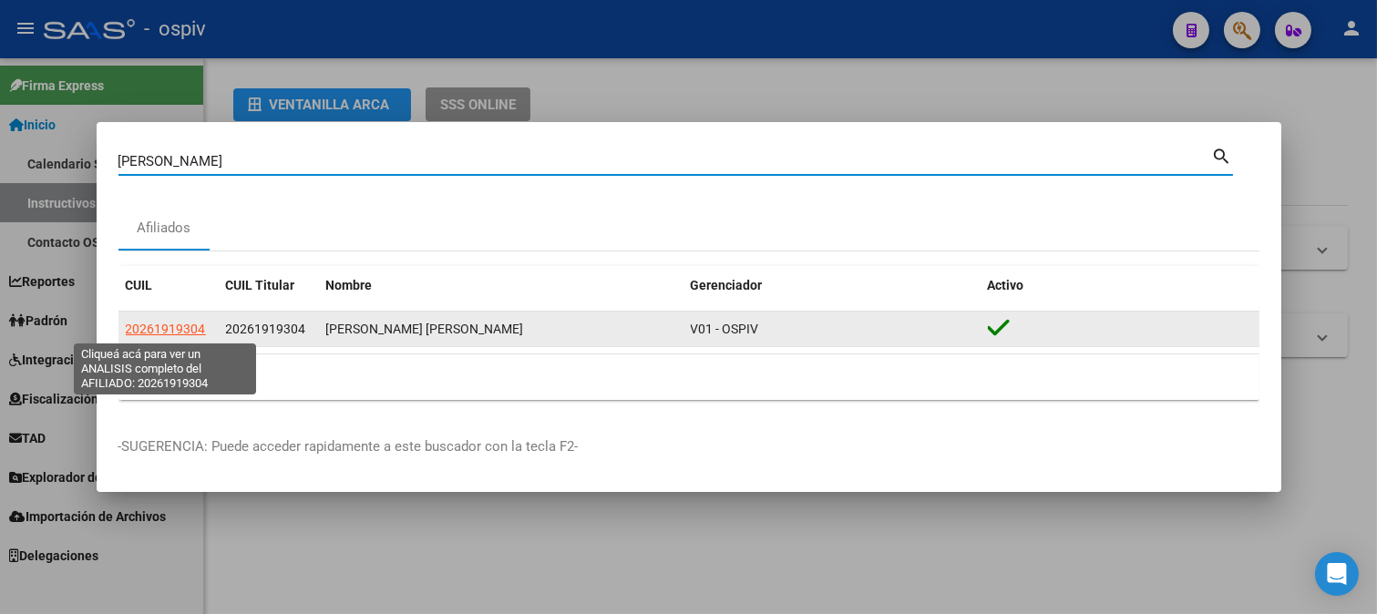
click at [156, 329] on span "20261919304" at bounding box center [166, 329] width 80 height 15
type textarea "20261919304"
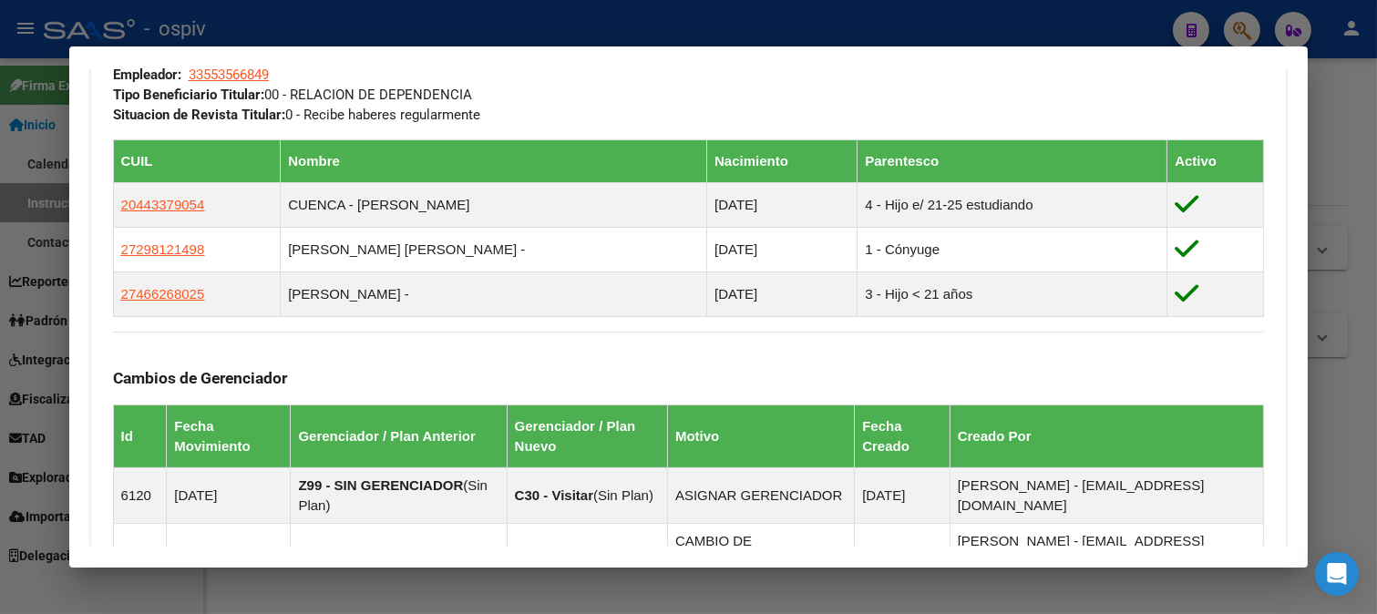
scroll to position [1288, 0]
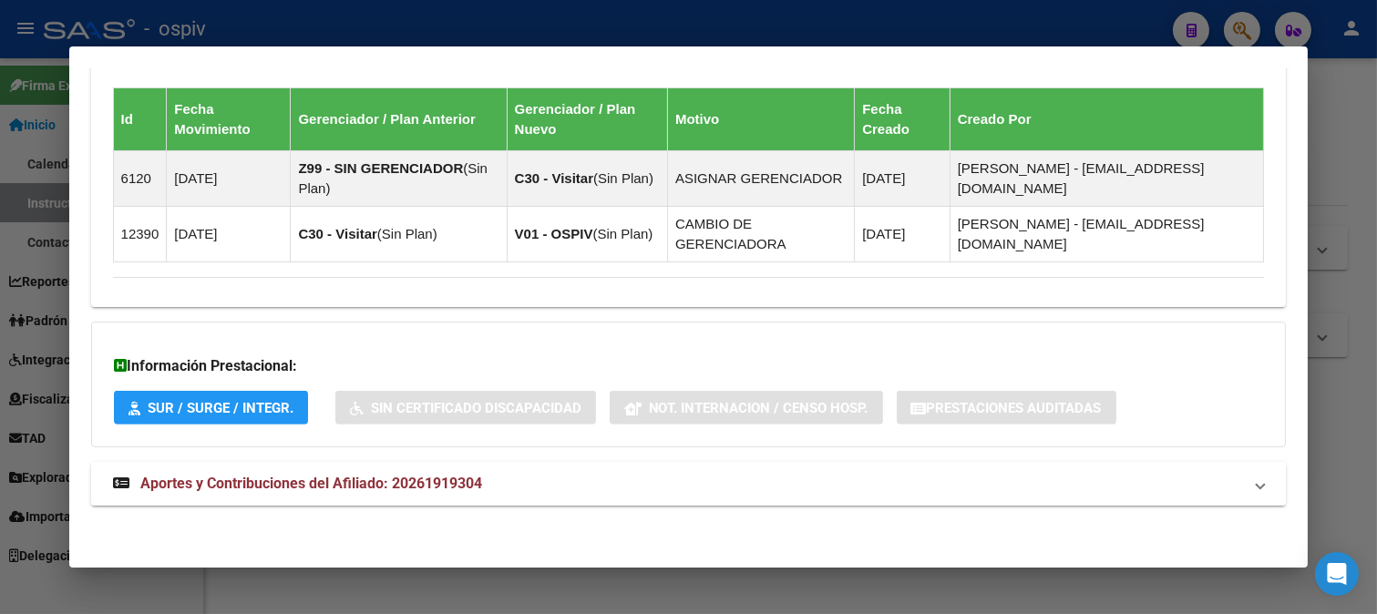
click at [303, 486] on span "Aportes y Contribuciones del Afiliado: 20261919304" at bounding box center [311, 483] width 342 height 17
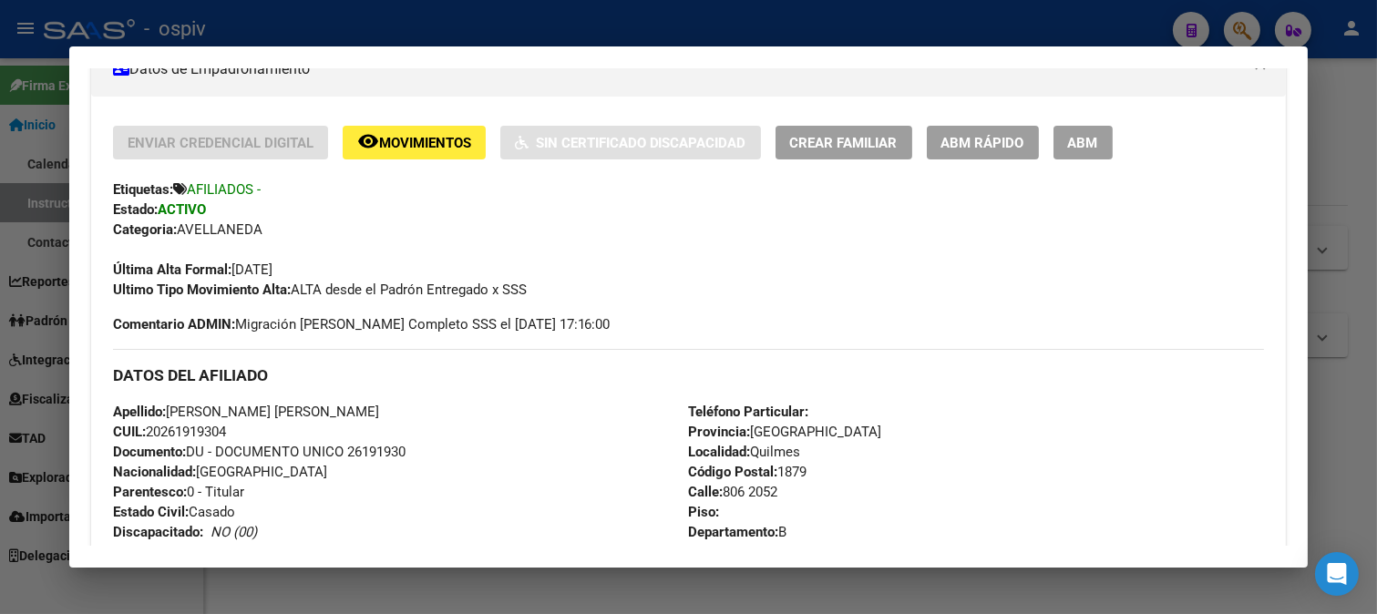
scroll to position [426, 0]
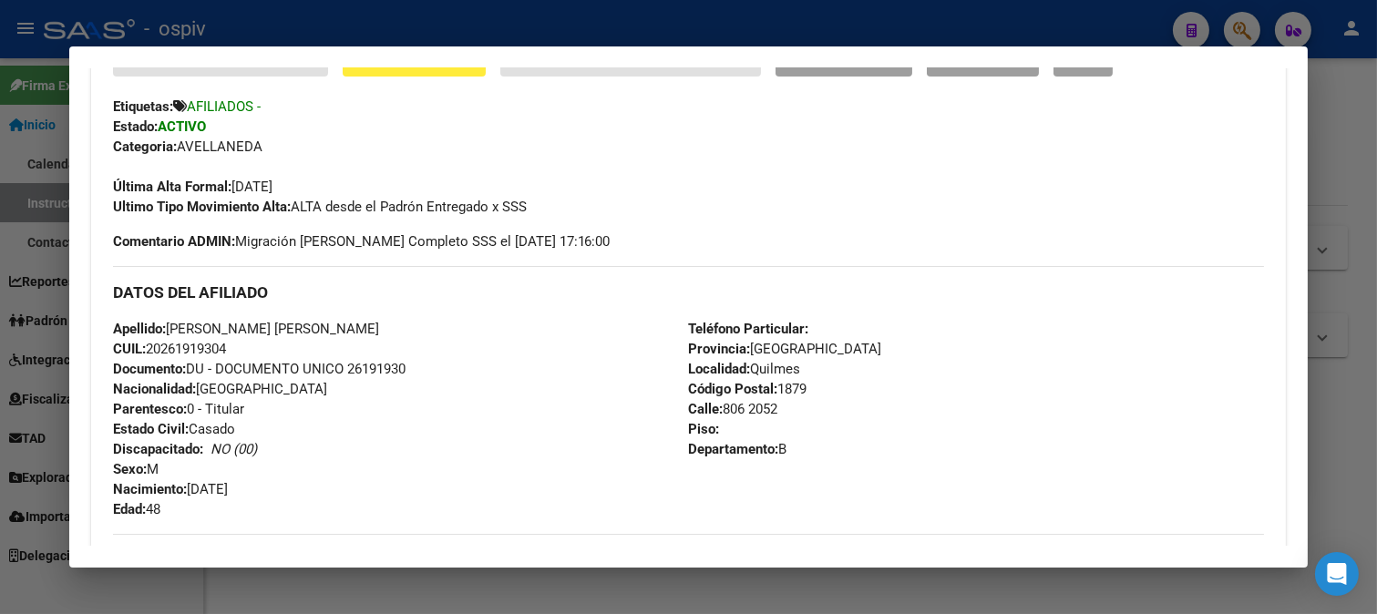
drag, startPoint x: 149, startPoint y: 348, endPoint x: 255, endPoint y: 349, distance: 105.7
click at [242, 344] on div "Apellido: CUENCA WALTER OMAR CUIL: 20261919304 Documento: DU - DOCUMENTO UNICO …" at bounding box center [401, 419] width 576 height 200
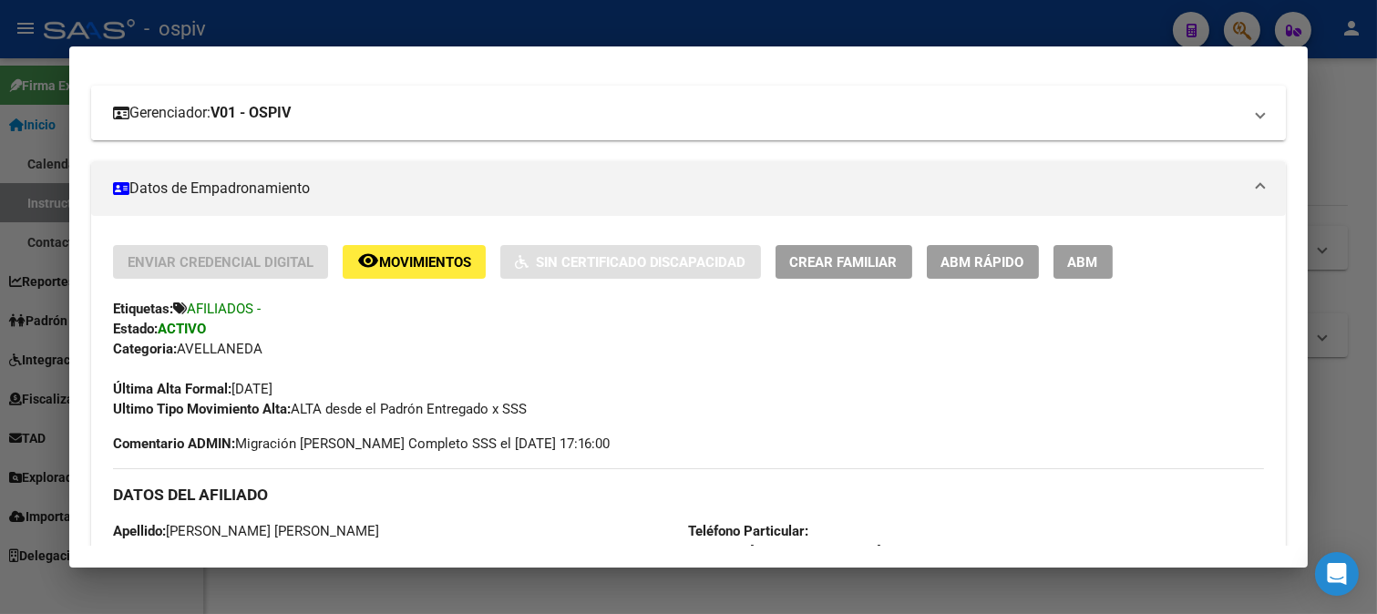
scroll to position [325, 0]
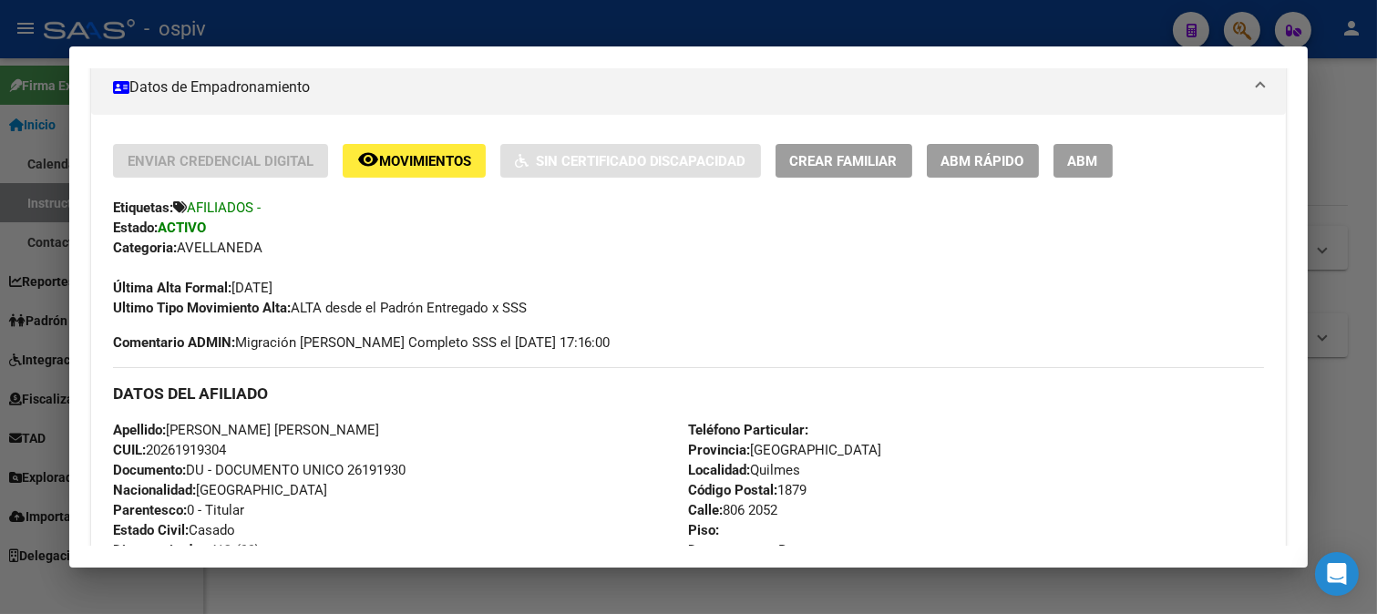
click at [1250, 29] on div at bounding box center [688, 307] width 1377 height 614
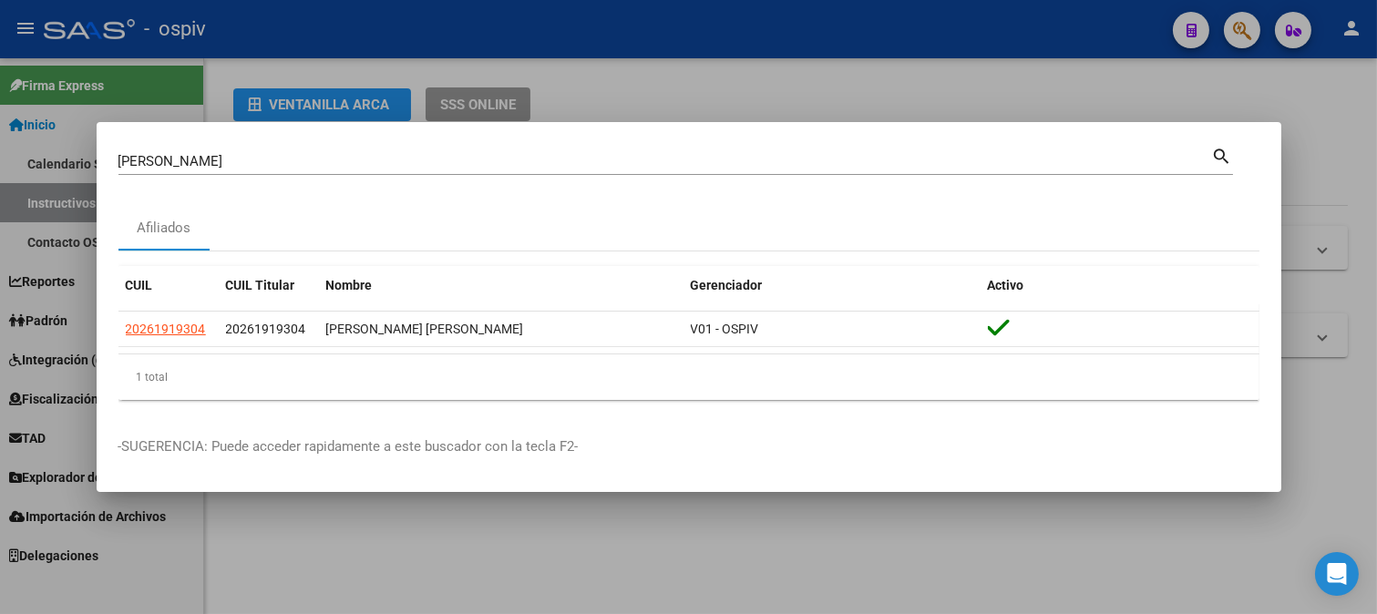
drag, startPoint x: 246, startPoint y: 149, endPoint x: 231, endPoint y: 157, distance: 17.5
click at [231, 156] on div "CUENCA WALTER Buscar (apellido, dni, cuil, nro traspaso, cuit, obra social)" at bounding box center [665, 161] width 1094 height 27
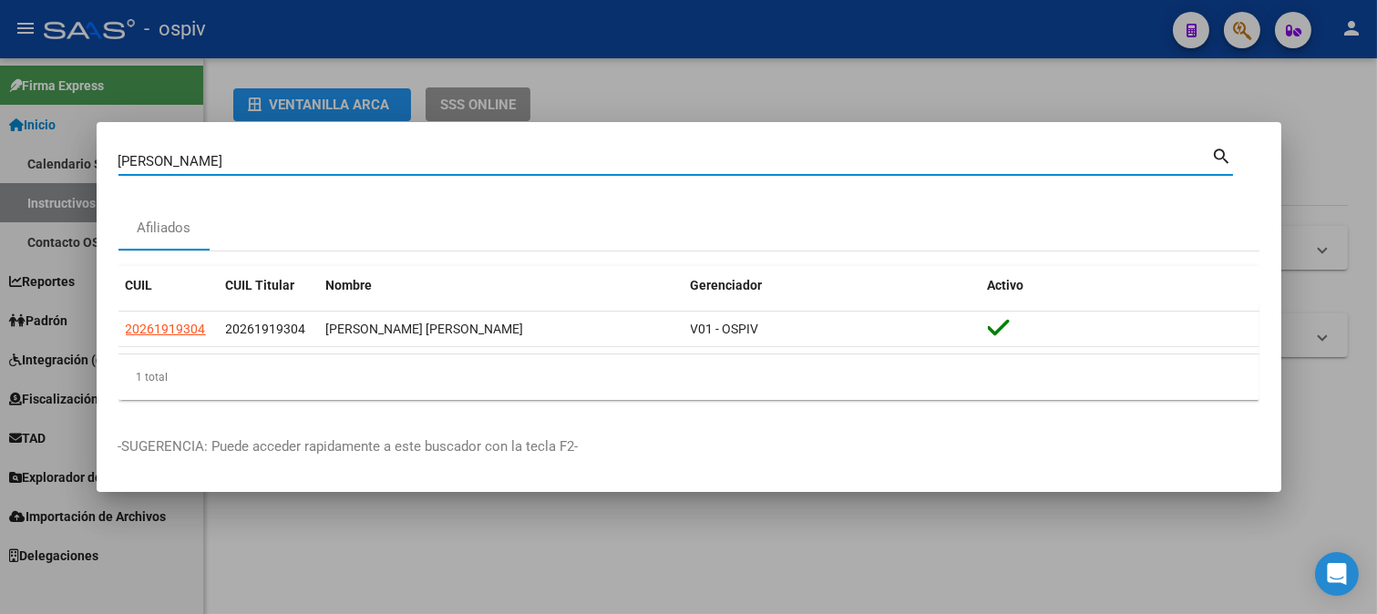
drag, startPoint x: 231, startPoint y: 157, endPoint x: 0, endPoint y: 149, distance: 230.7
click at [0, 149] on div "CUENCA WALTER Buscar (apellido, dni, cuil, nro traspaso, cuit, obra social) sea…" at bounding box center [688, 307] width 1377 height 614
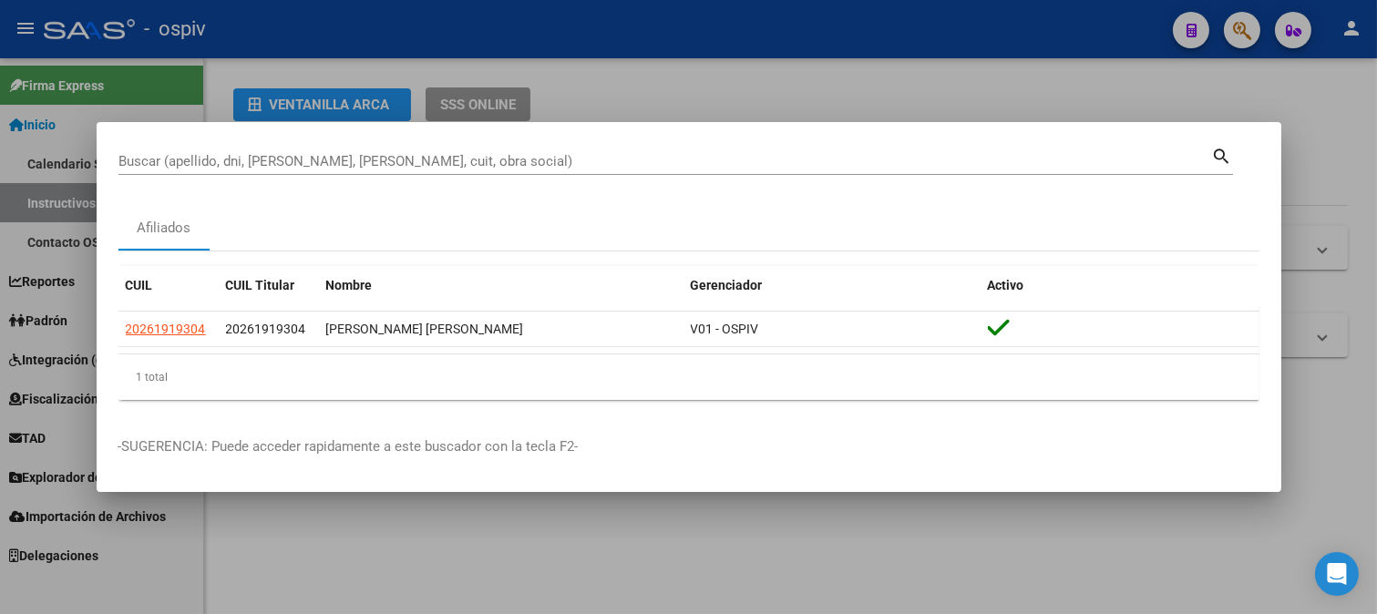
click at [877, 53] on div at bounding box center [688, 307] width 1377 height 614
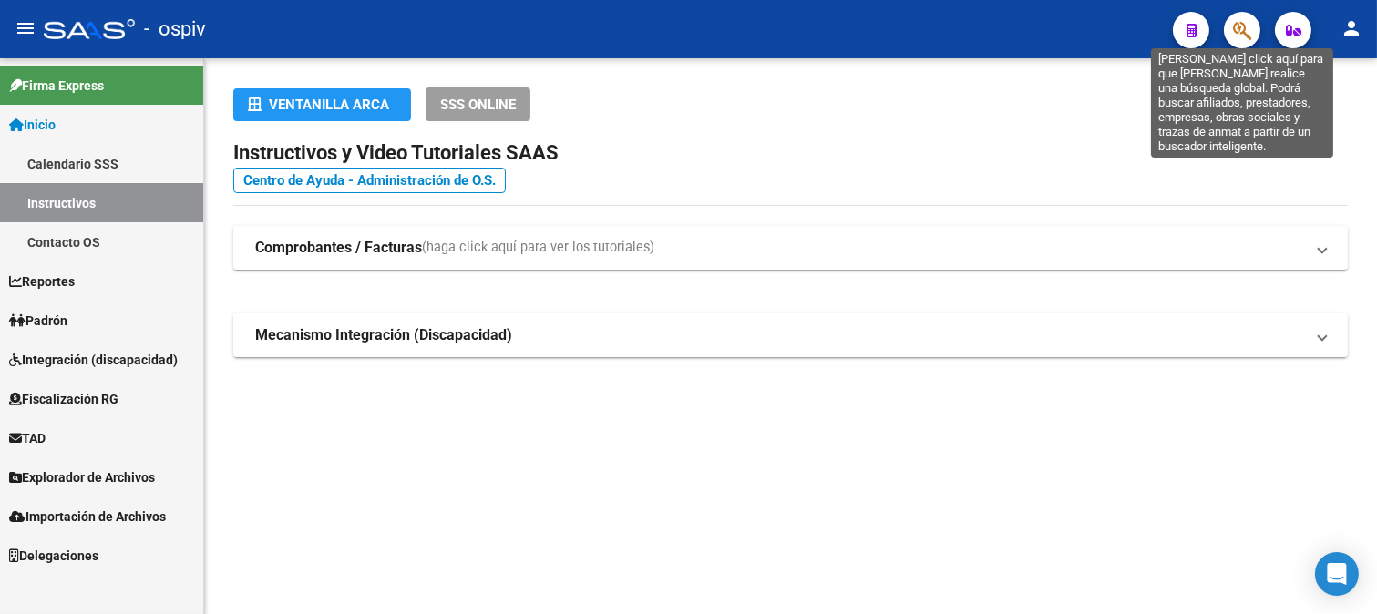
click at [1246, 28] on icon "button" at bounding box center [1242, 30] width 18 height 21
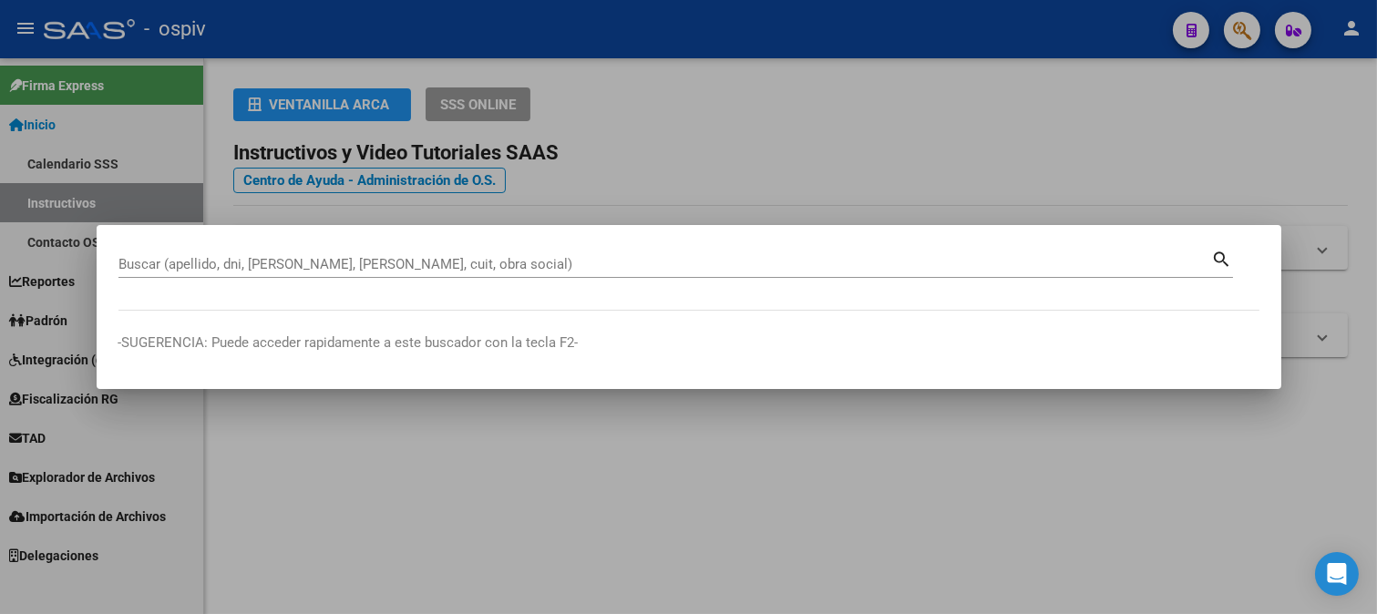
click at [786, 170] on div at bounding box center [688, 307] width 1377 height 614
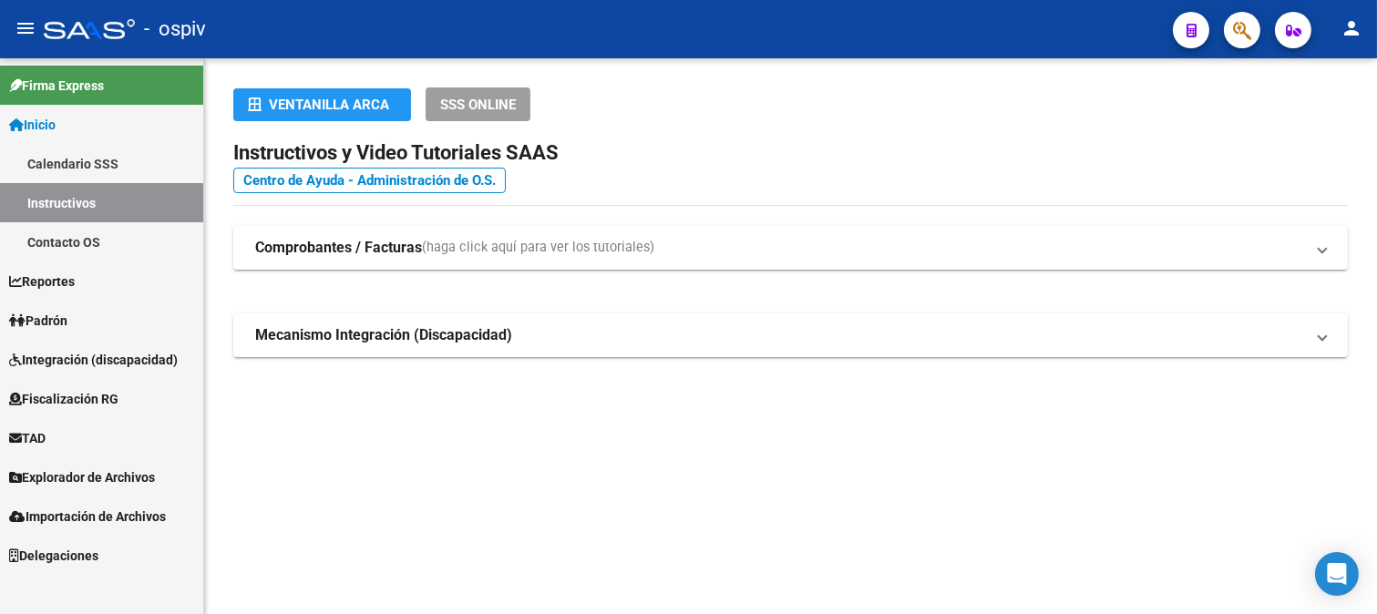
click at [67, 323] on span "Padrón" at bounding box center [38, 321] width 58 height 20
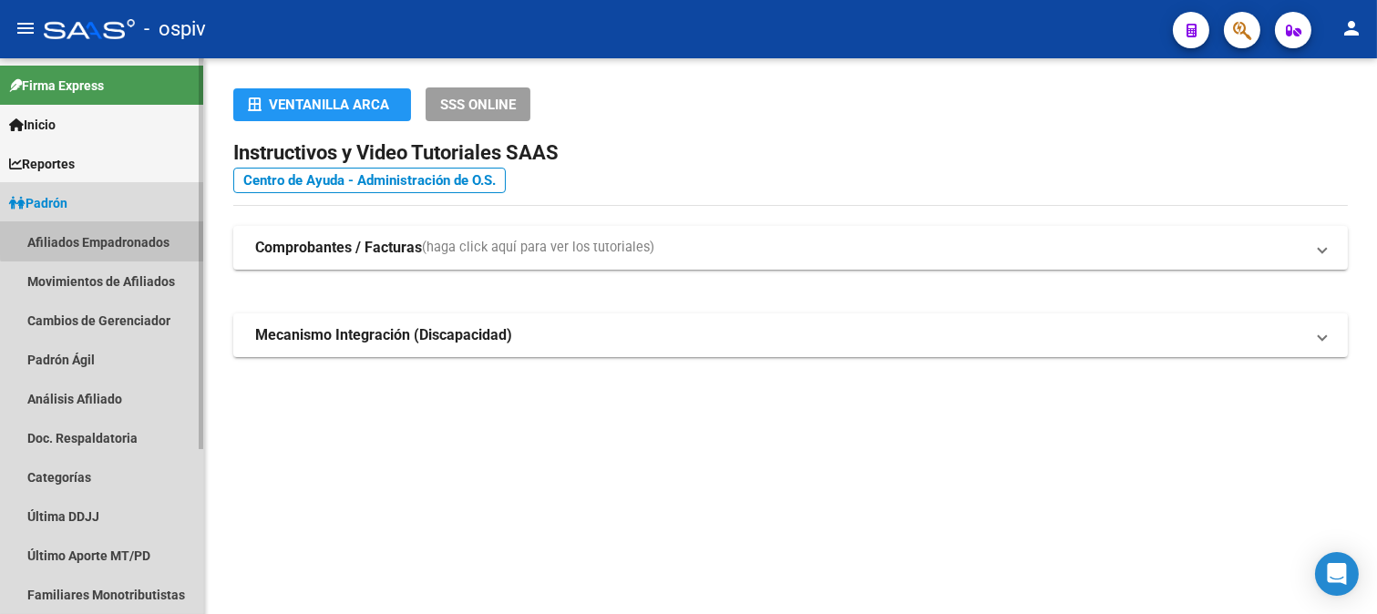
click at [115, 235] on link "Afiliados Empadronados" at bounding box center [101, 241] width 203 height 39
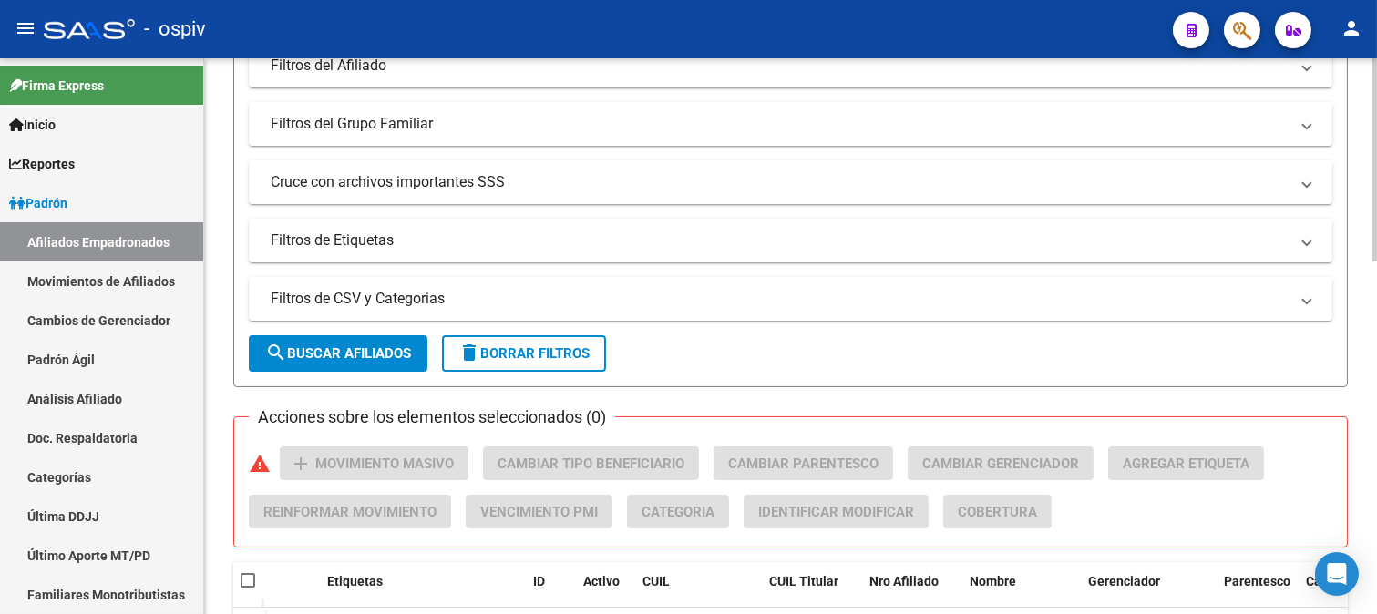
scroll to position [298, 0]
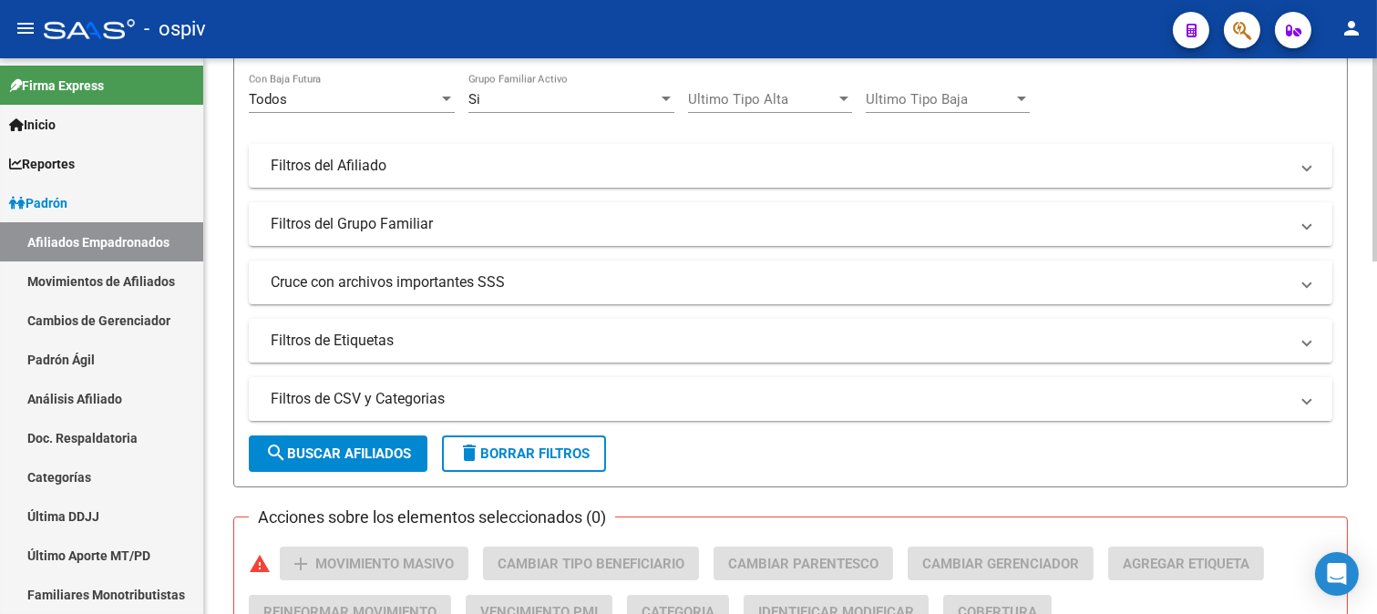
click at [1280, 408] on mat-panel-title "Filtros de CSV y Categorias" at bounding box center [780, 399] width 1018 height 20
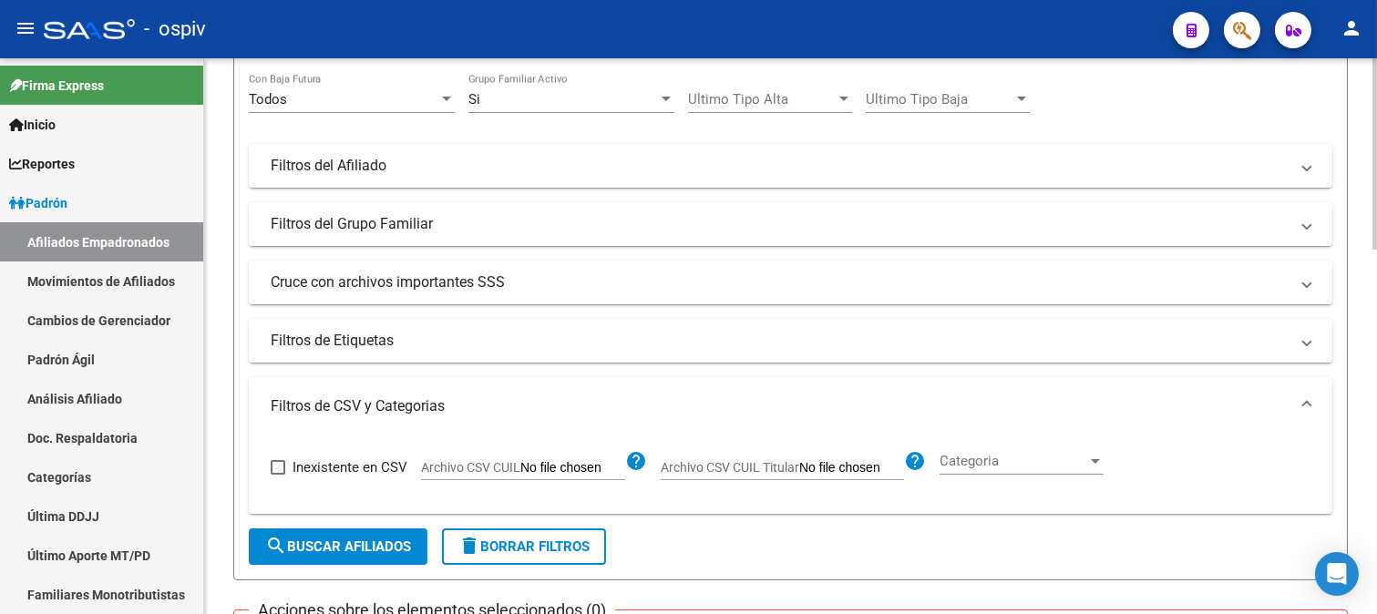
click at [1064, 465] on span "Categoria" at bounding box center [1013, 461] width 148 height 16
type input "JU"
click at [1142, 370] on mat-icon "close" at bounding box center [1137, 367] width 22 height 22
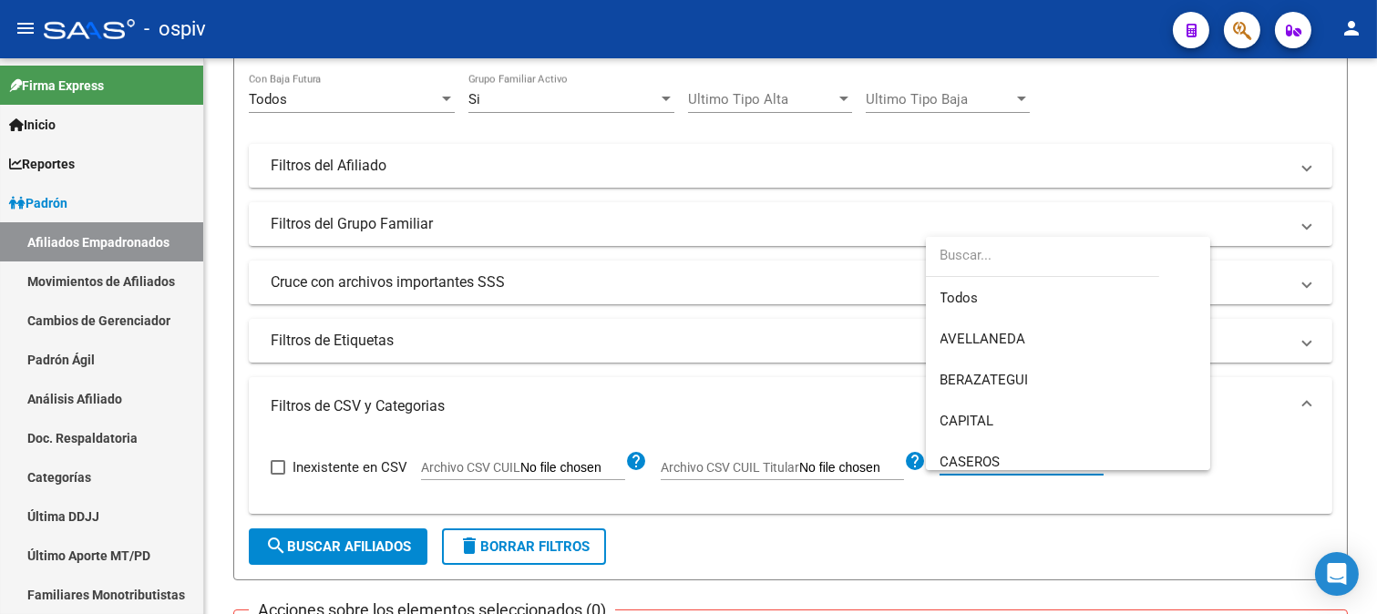
click at [778, 387] on div at bounding box center [688, 307] width 1377 height 614
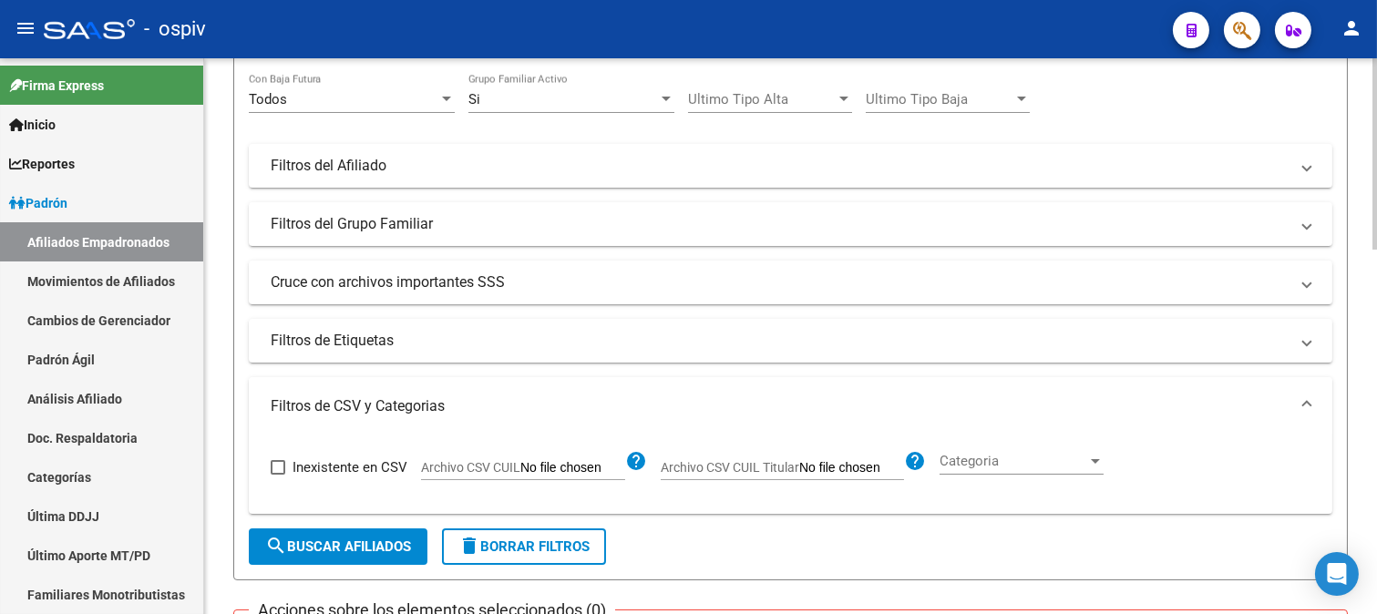
click at [1151, 395] on mat-expansion-panel-header "Filtros de CSV y Categorias" at bounding box center [790, 406] width 1083 height 58
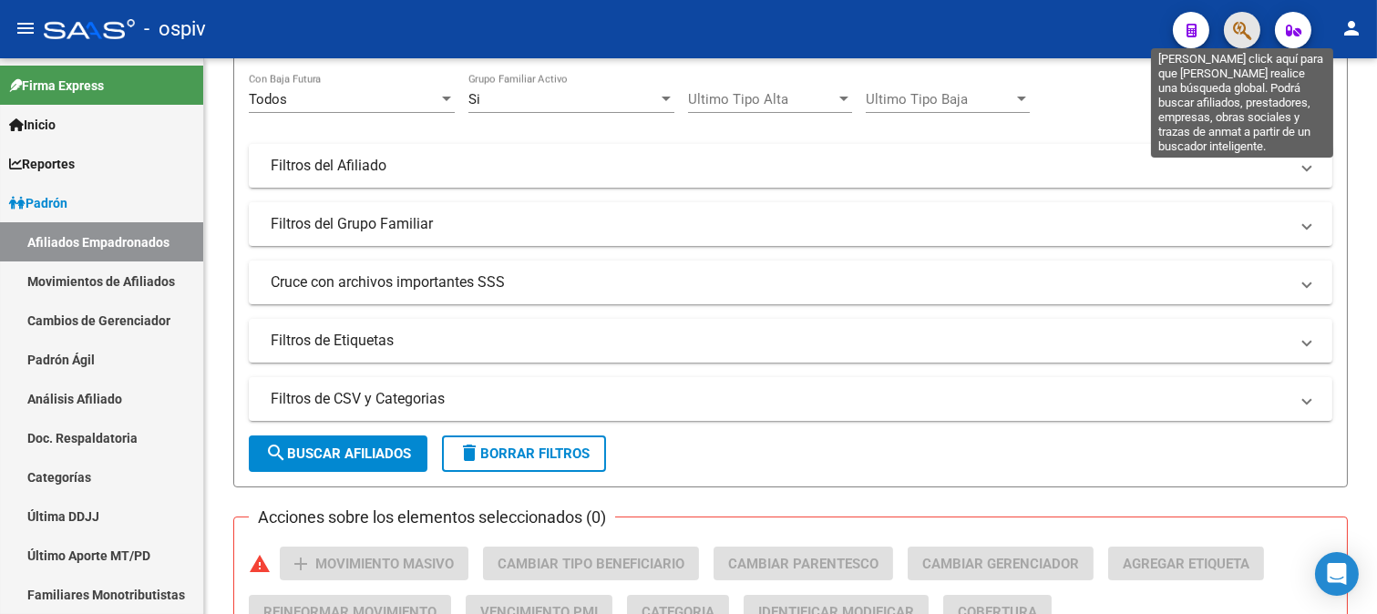
click at [1235, 29] on icon "button" at bounding box center [1242, 30] width 18 height 21
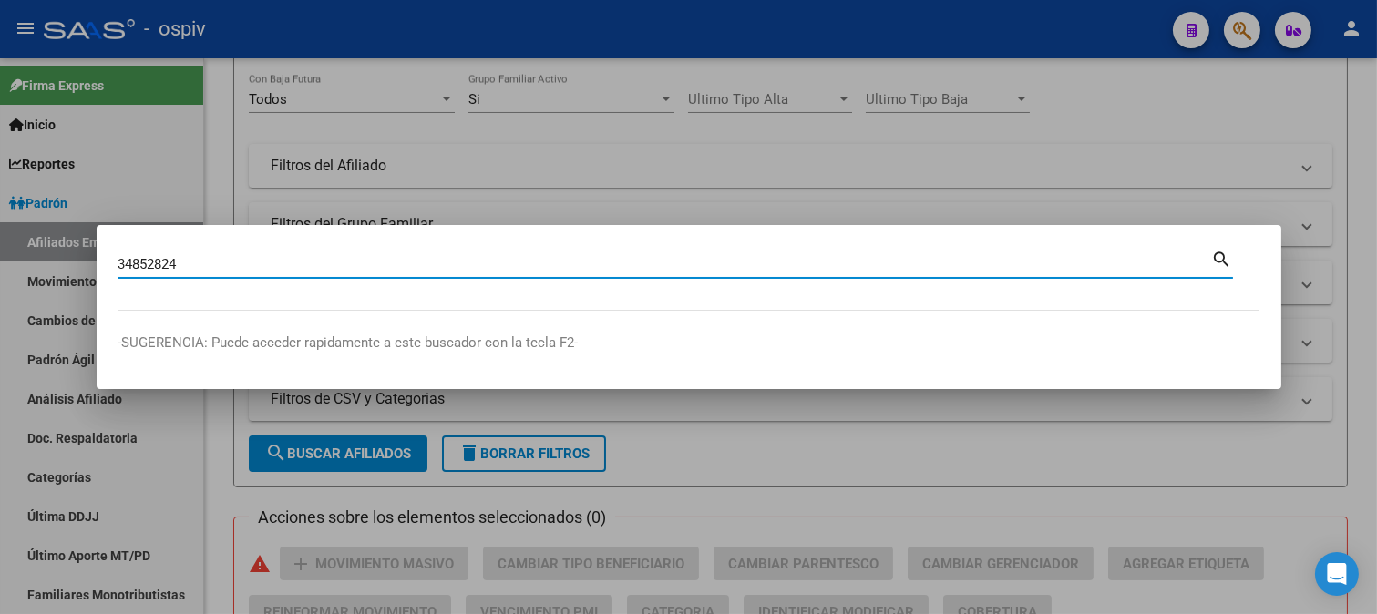
type input "34852824"
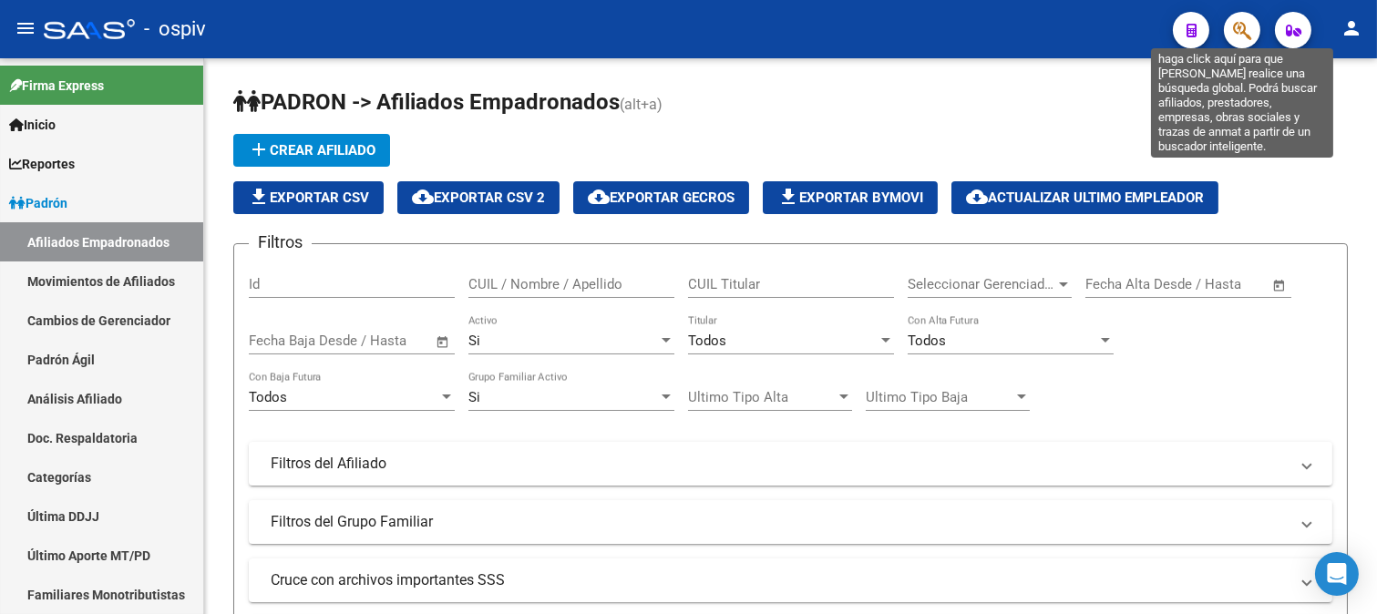
click at [1251, 30] on icon "button" at bounding box center [1242, 30] width 18 height 21
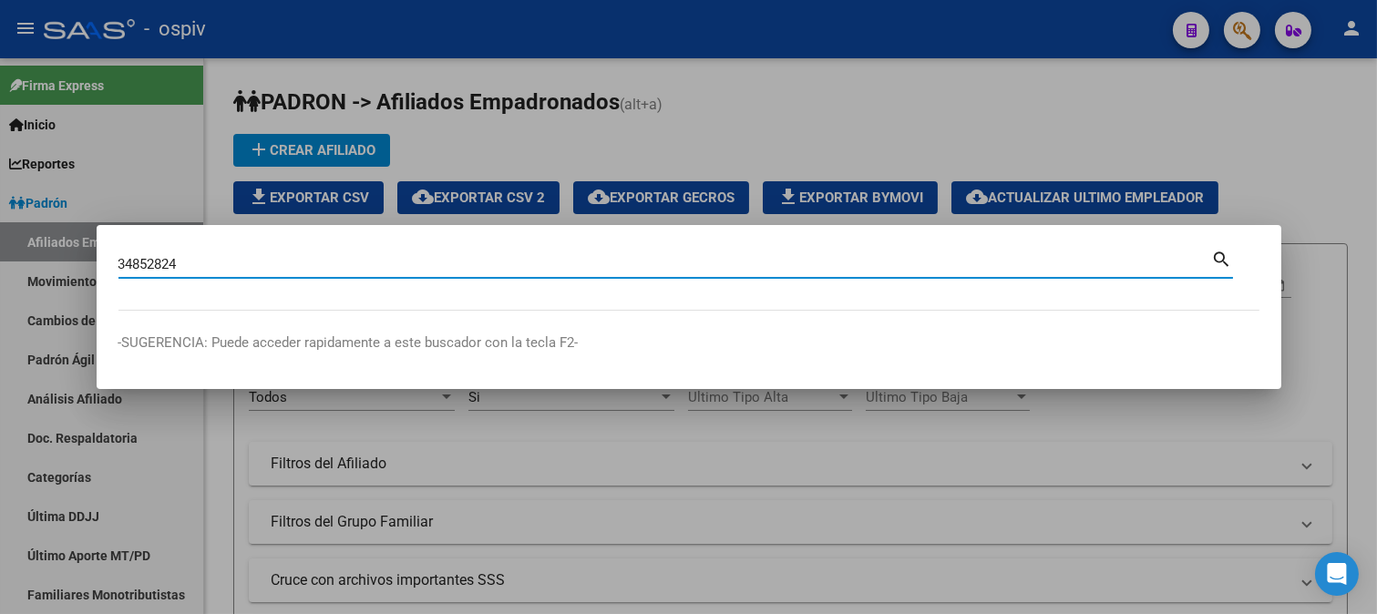
type input "34852824"
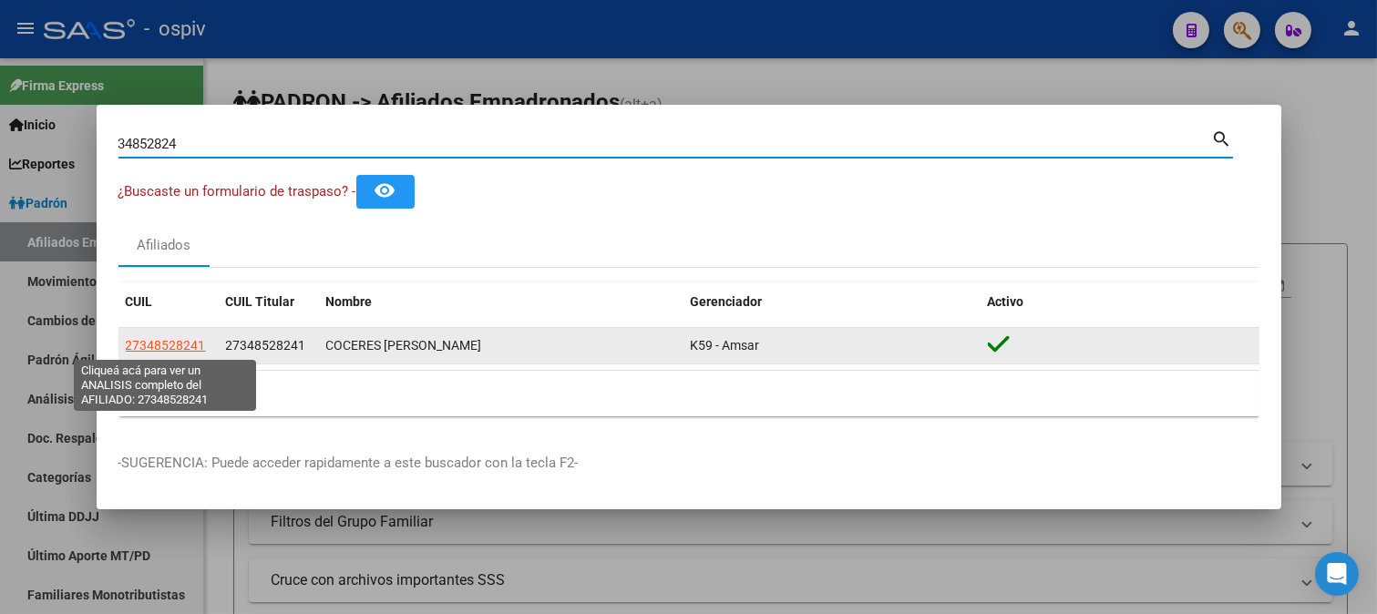
click at [177, 339] on span "27348528241" at bounding box center [166, 345] width 80 height 15
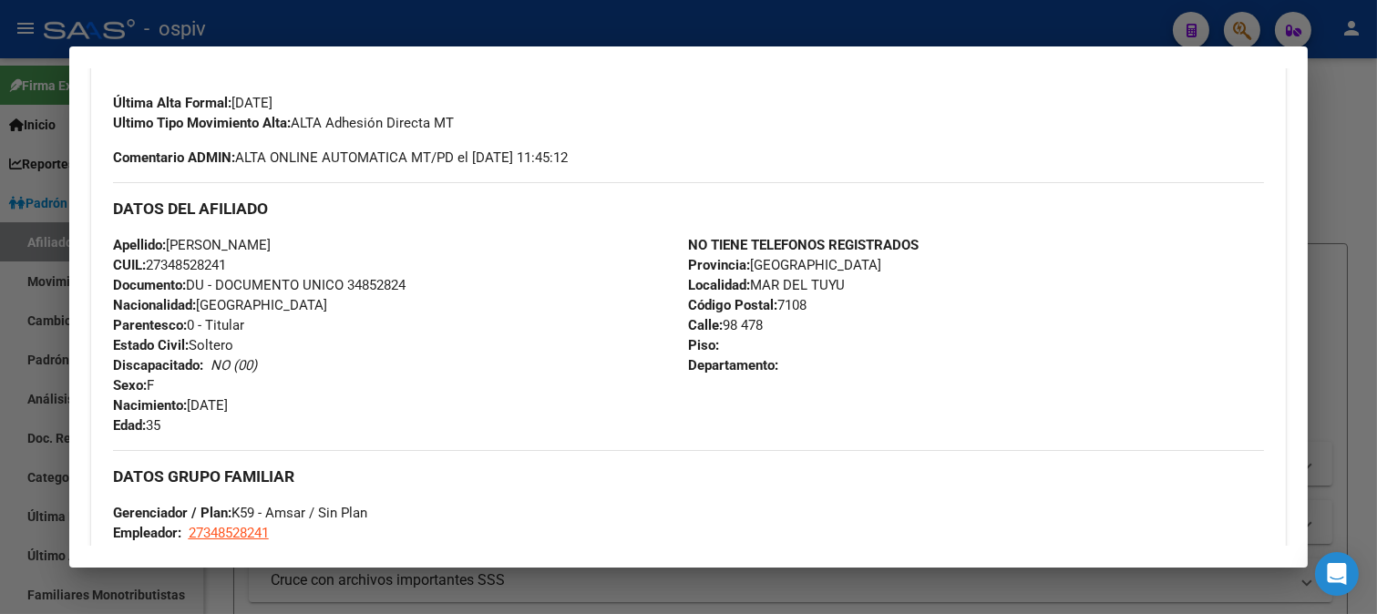
scroll to position [630, 0]
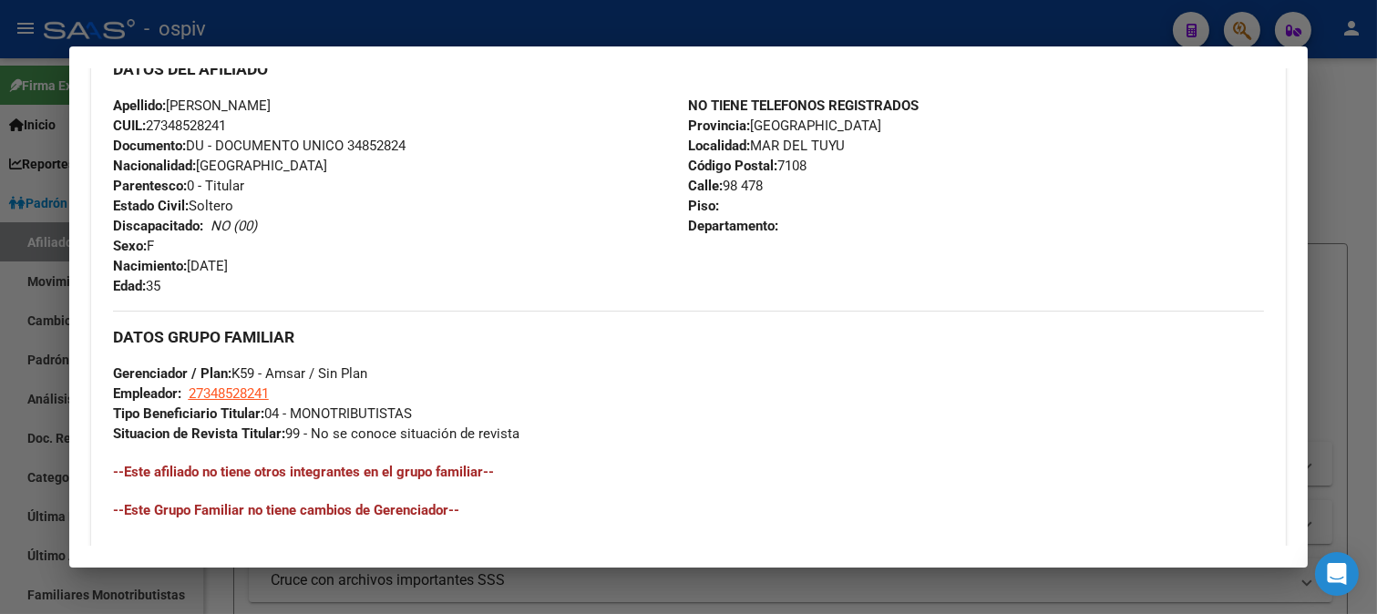
click at [1352, 113] on div at bounding box center [688, 307] width 1377 height 614
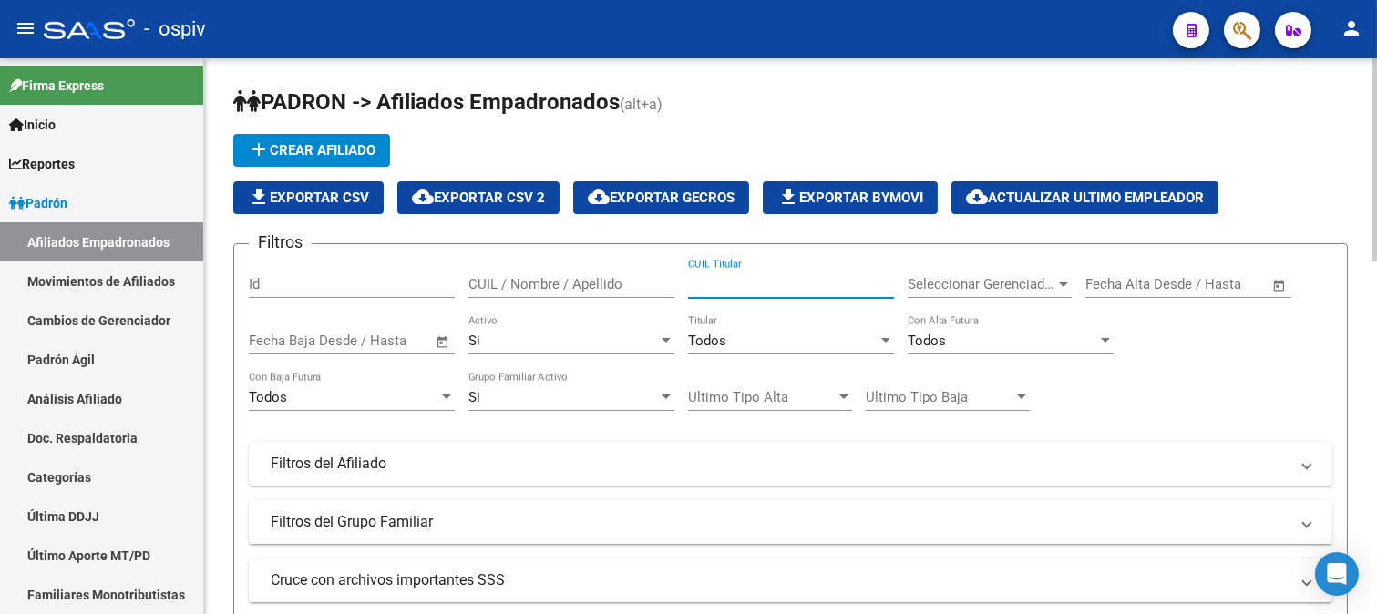
click at [859, 288] on input "CUIL Titular" at bounding box center [791, 284] width 206 height 16
click at [802, 340] on div "Todos" at bounding box center [783, 341] width 190 height 16
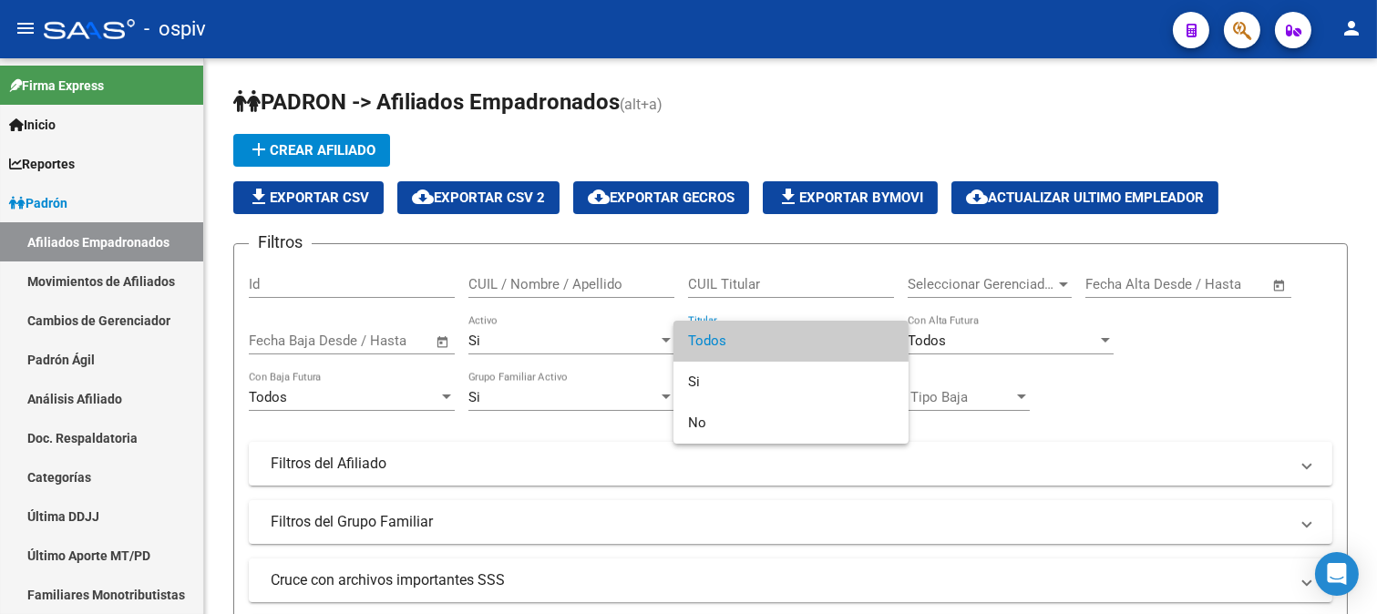
click at [1218, 385] on div at bounding box center [688, 307] width 1377 height 614
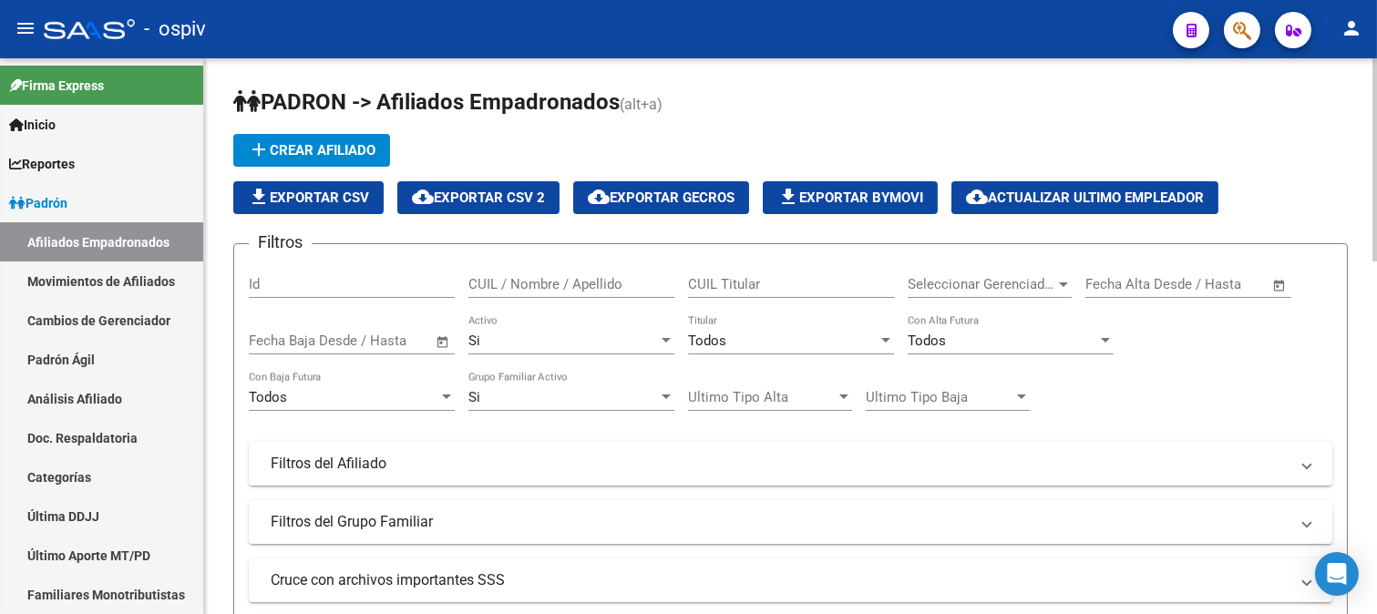
scroll to position [202, 0]
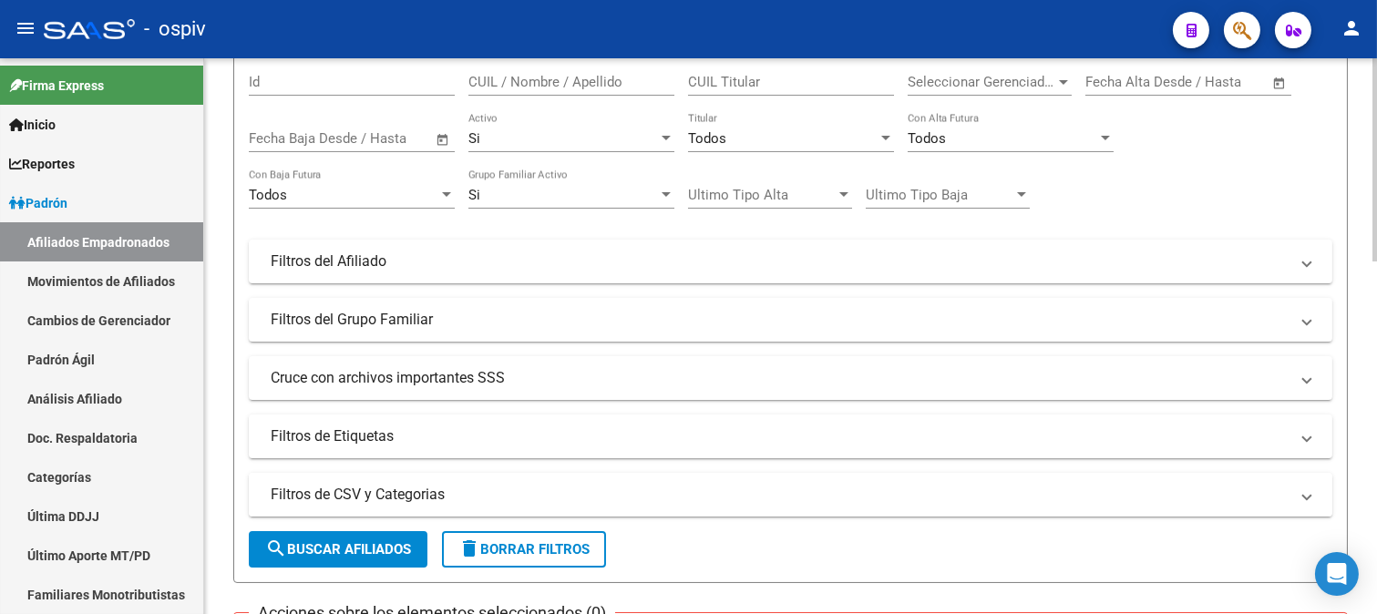
click at [426, 497] on mat-panel-title "Filtros de CSV y Categorias" at bounding box center [780, 495] width 1018 height 20
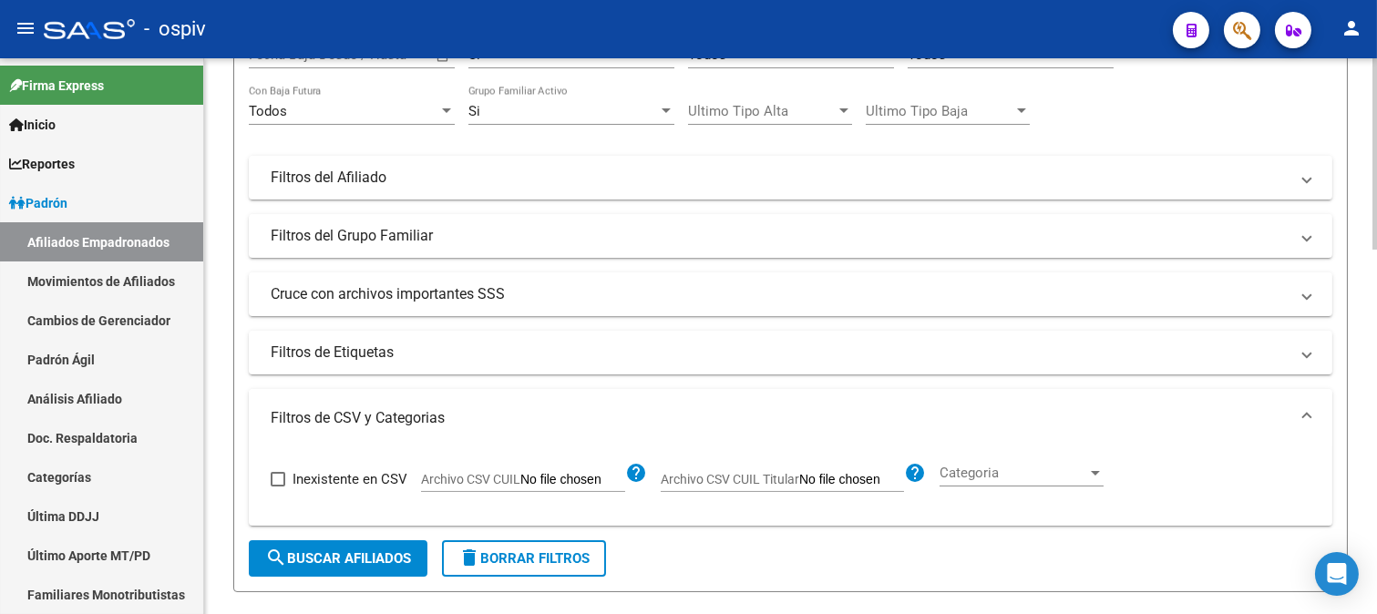
scroll to position [405, 0]
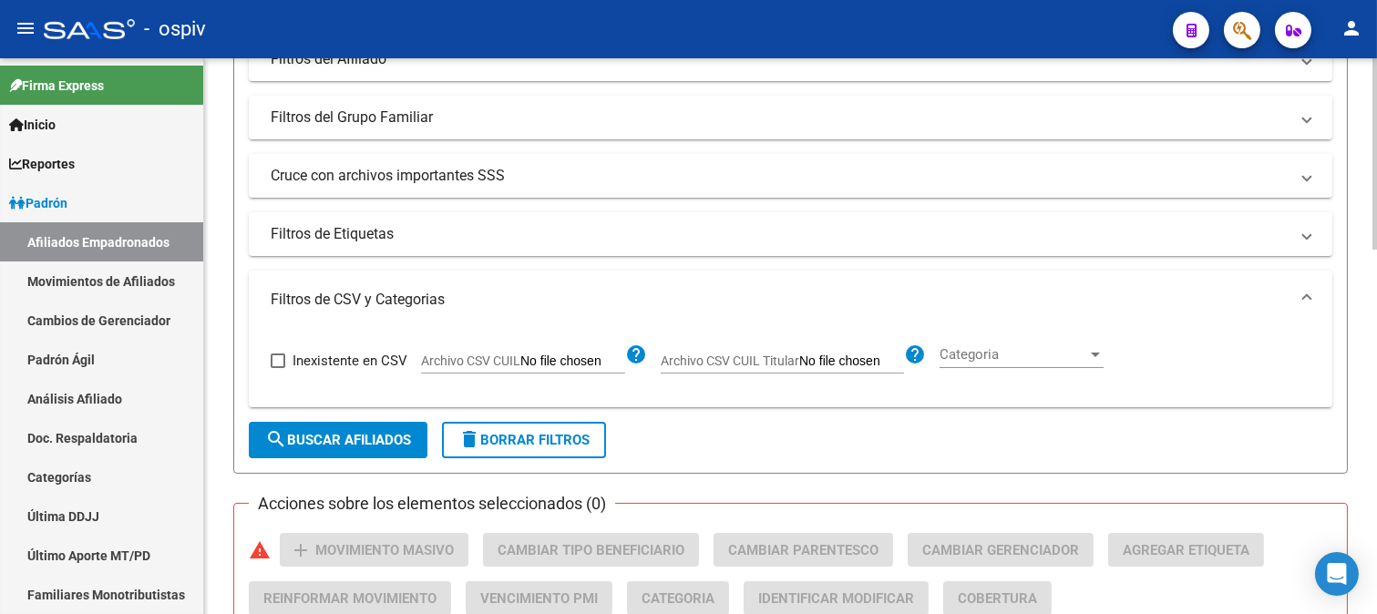
click at [1094, 357] on div at bounding box center [1095, 355] width 9 height 5
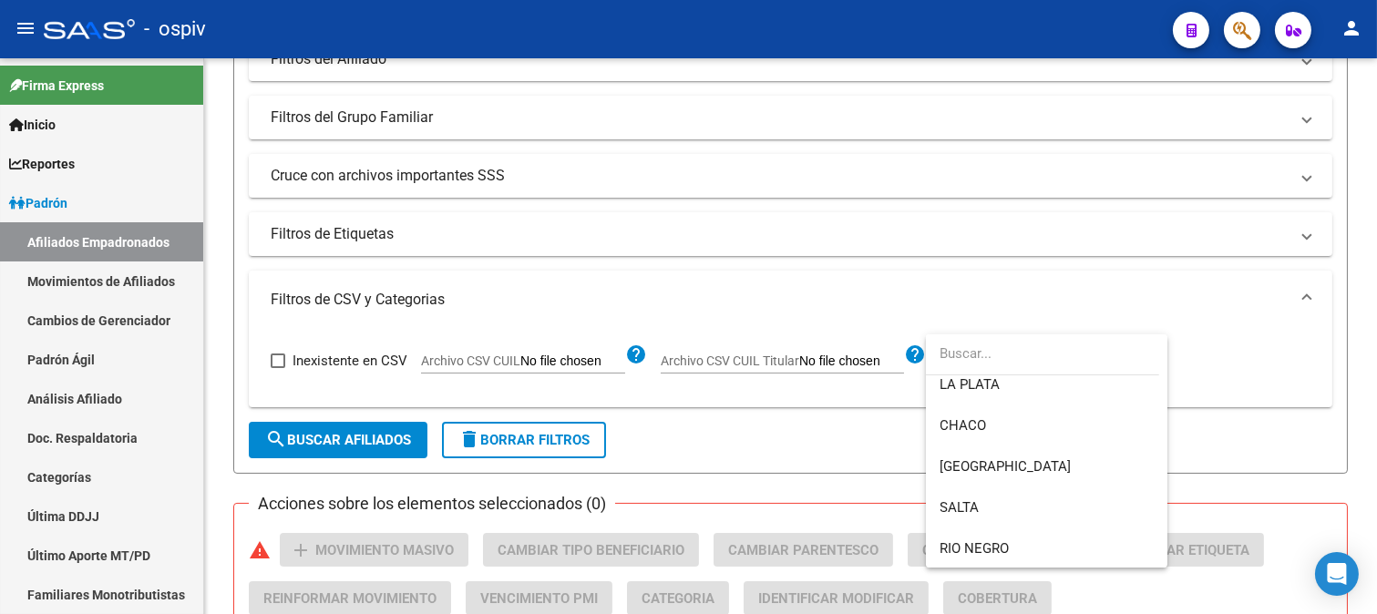
scroll to position [586, 0]
click at [1191, 351] on div at bounding box center [688, 307] width 1377 height 614
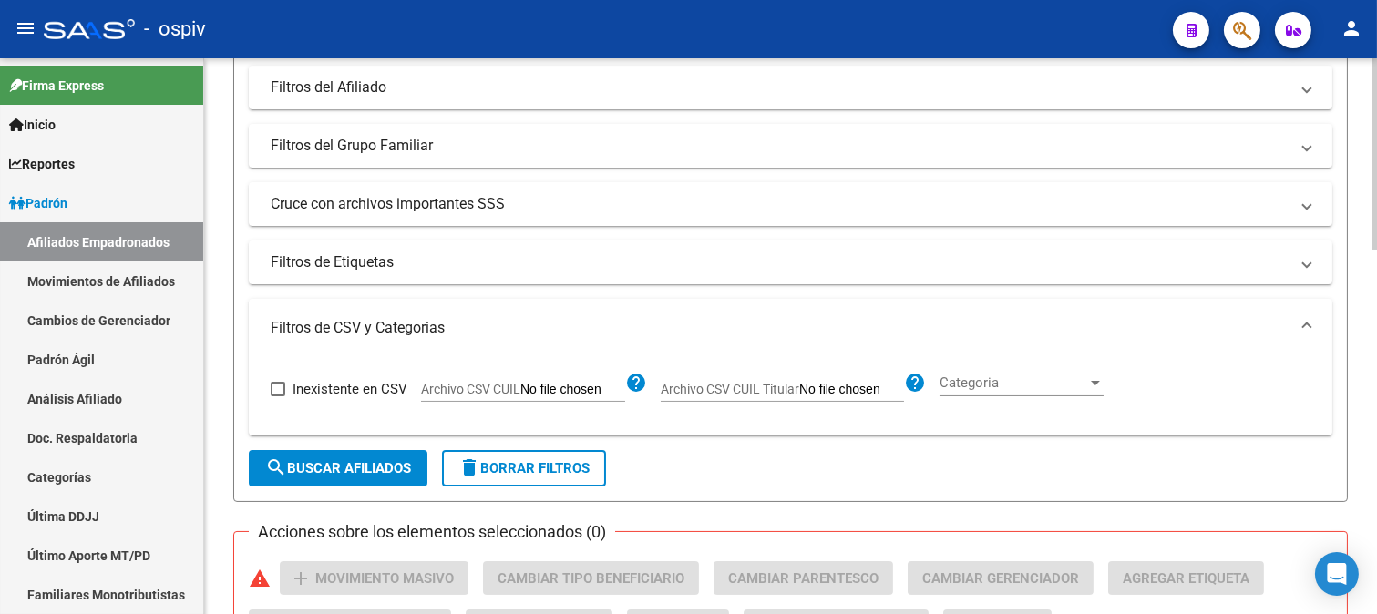
scroll to position [506, 0]
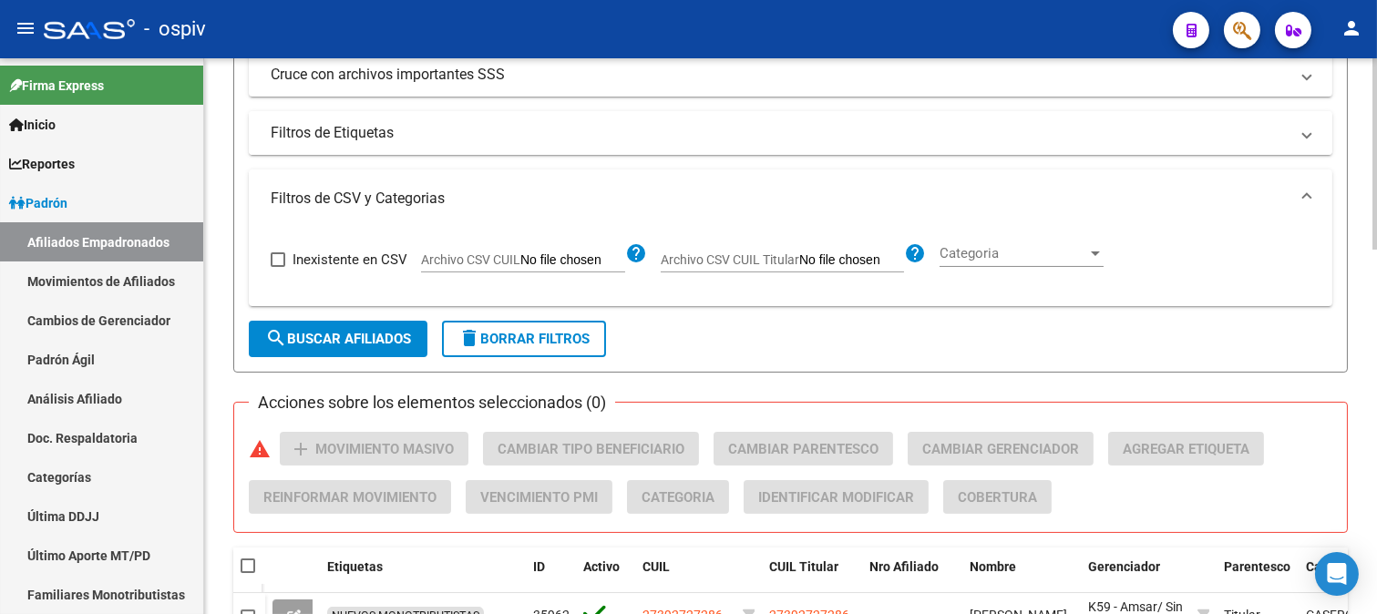
click at [356, 148] on mat-expansion-panel-header "Filtros de Etiquetas" at bounding box center [790, 133] width 1083 height 44
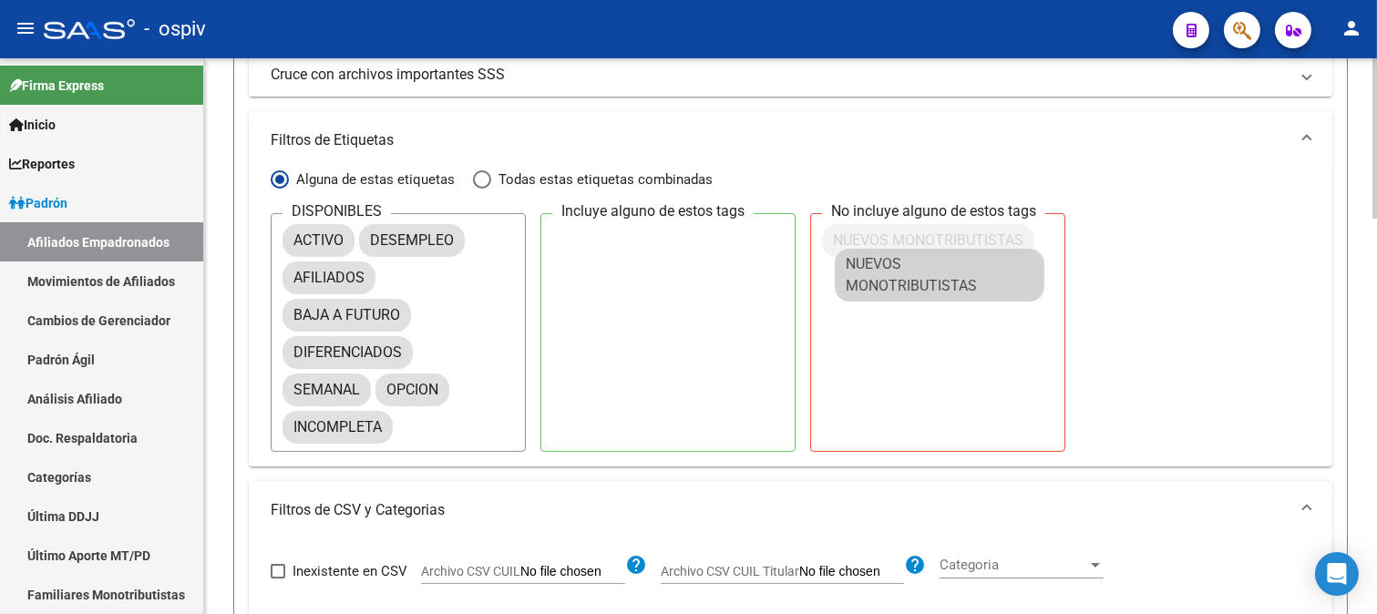
drag, startPoint x: 385, startPoint y: 438, endPoint x: 894, endPoint y: 229, distance: 550.0
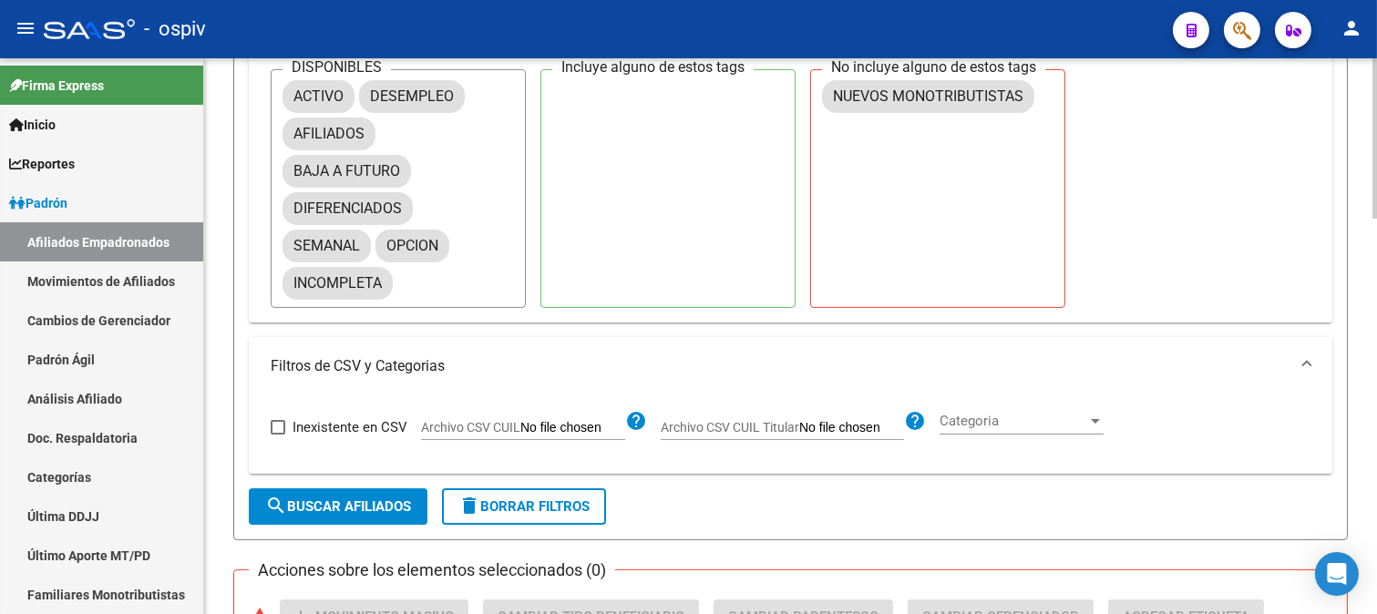
scroll to position [1012, 0]
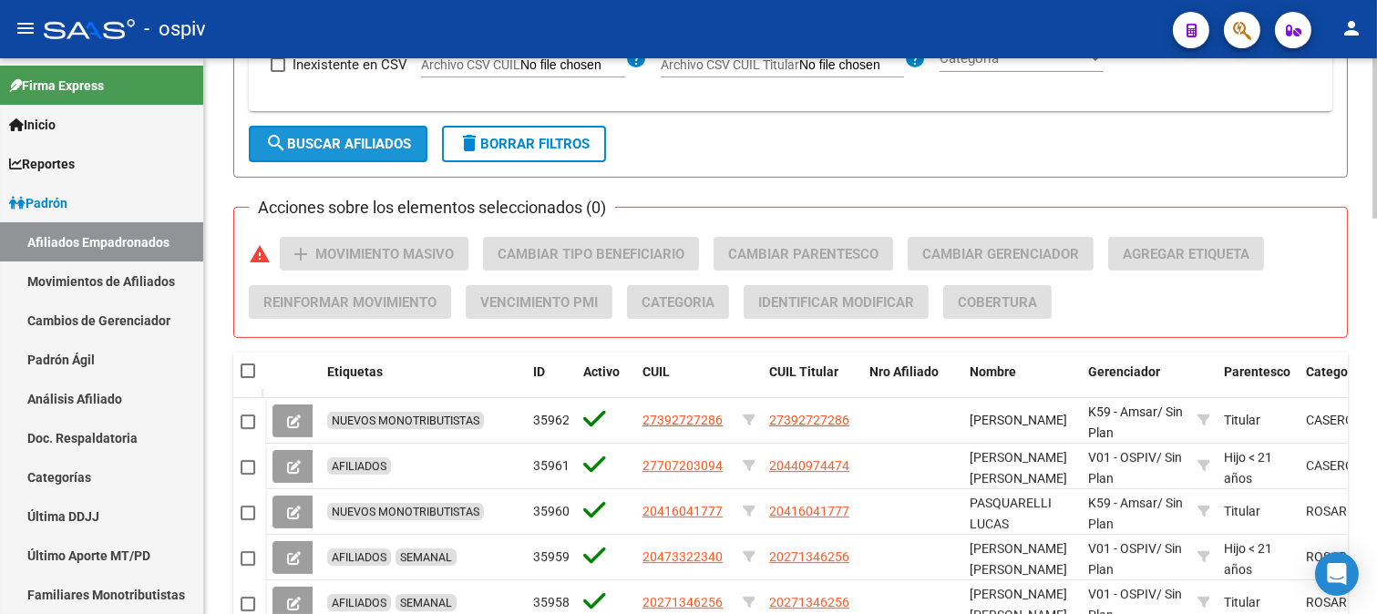
click at [365, 147] on span "search Buscar Afiliados" at bounding box center [338, 144] width 146 height 16
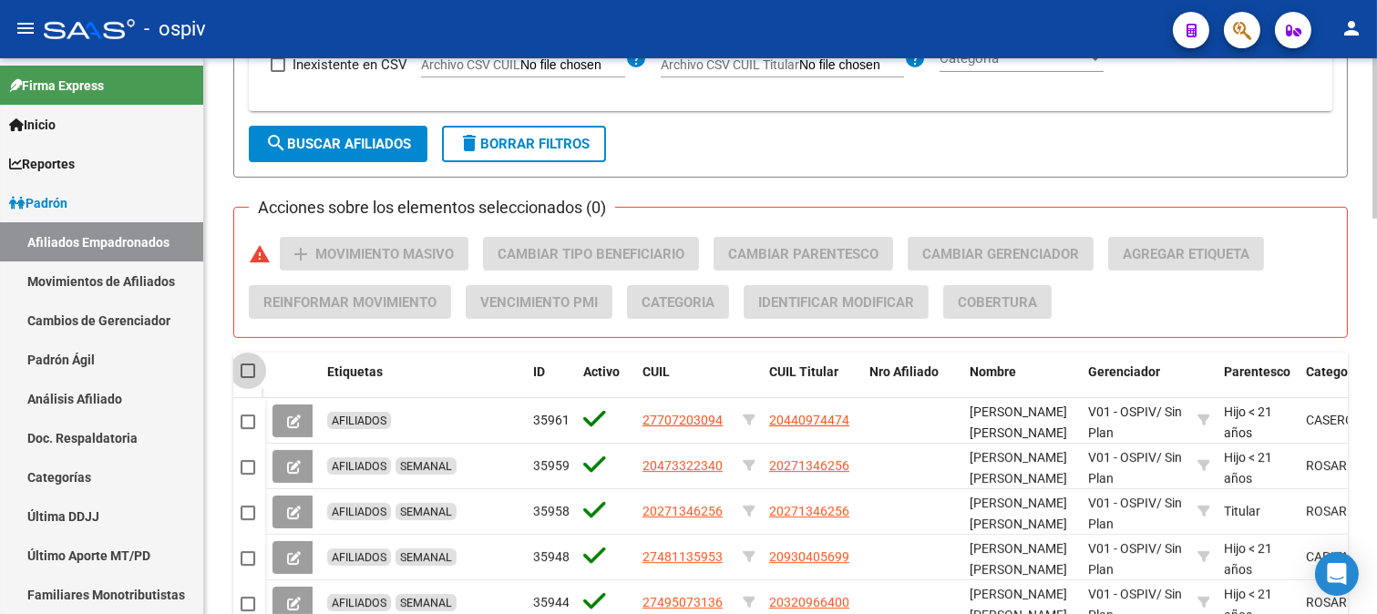
click at [249, 367] on span at bounding box center [248, 371] width 15 height 15
click at [248, 378] on input "checkbox" at bounding box center [247, 378] width 1 height 1
checkbox input "true"
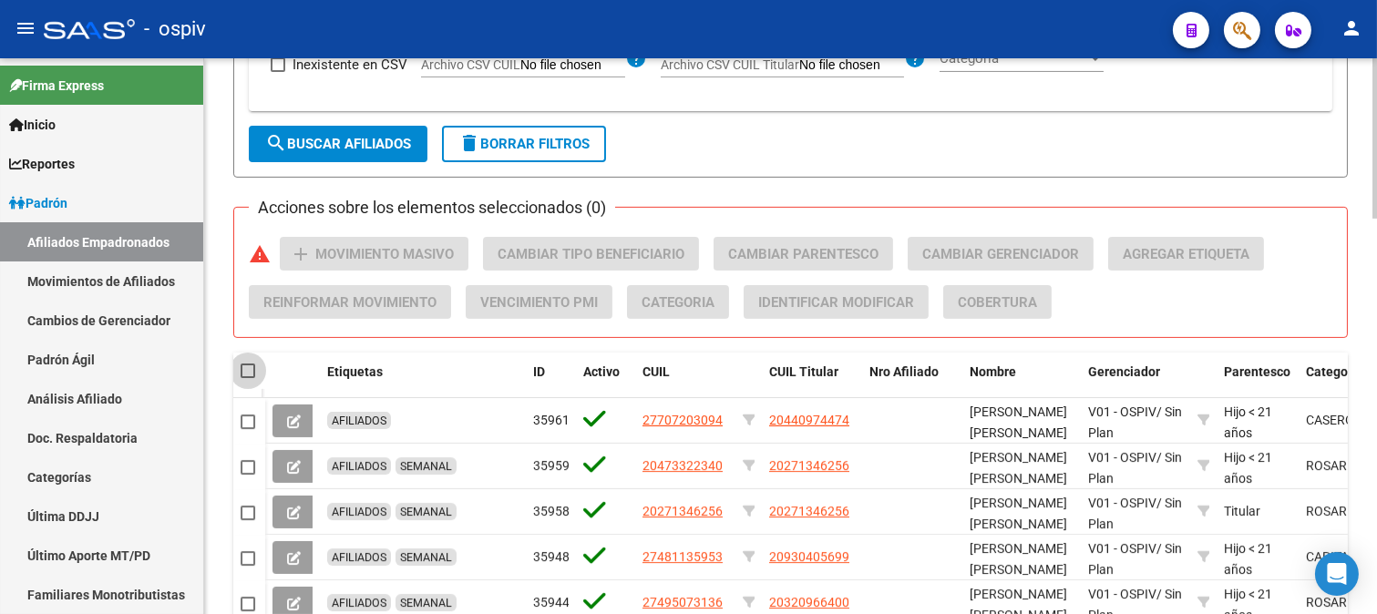
checkbox input "true"
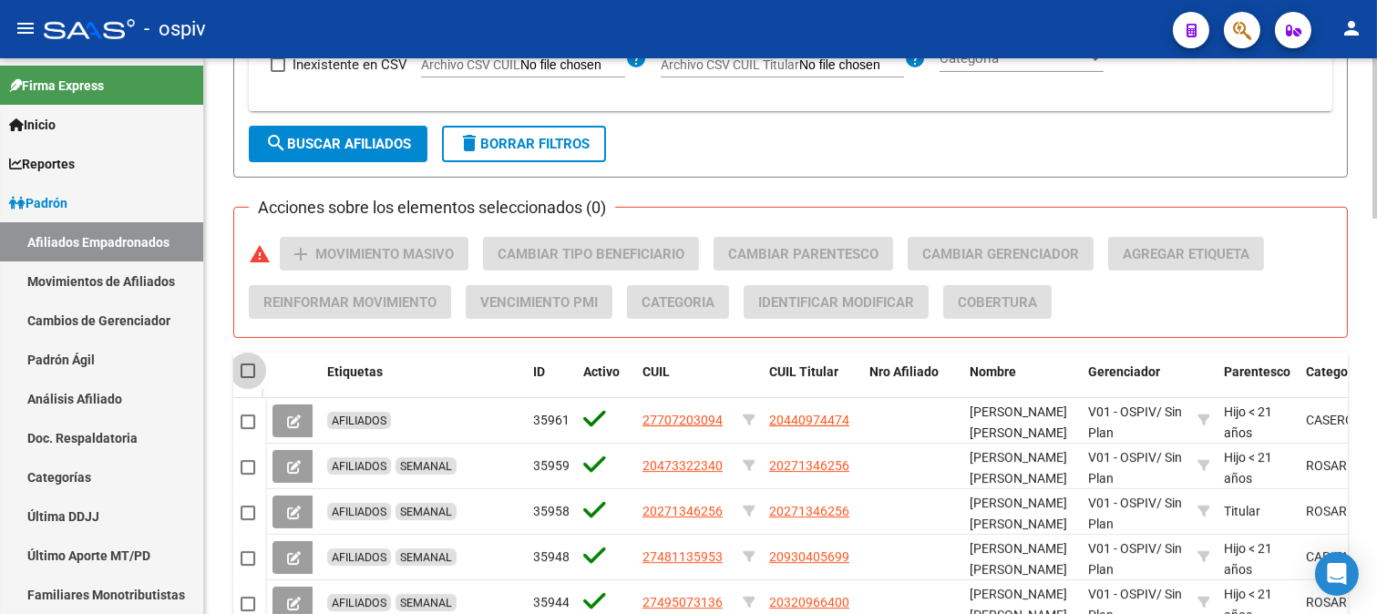
checkbox input "true"
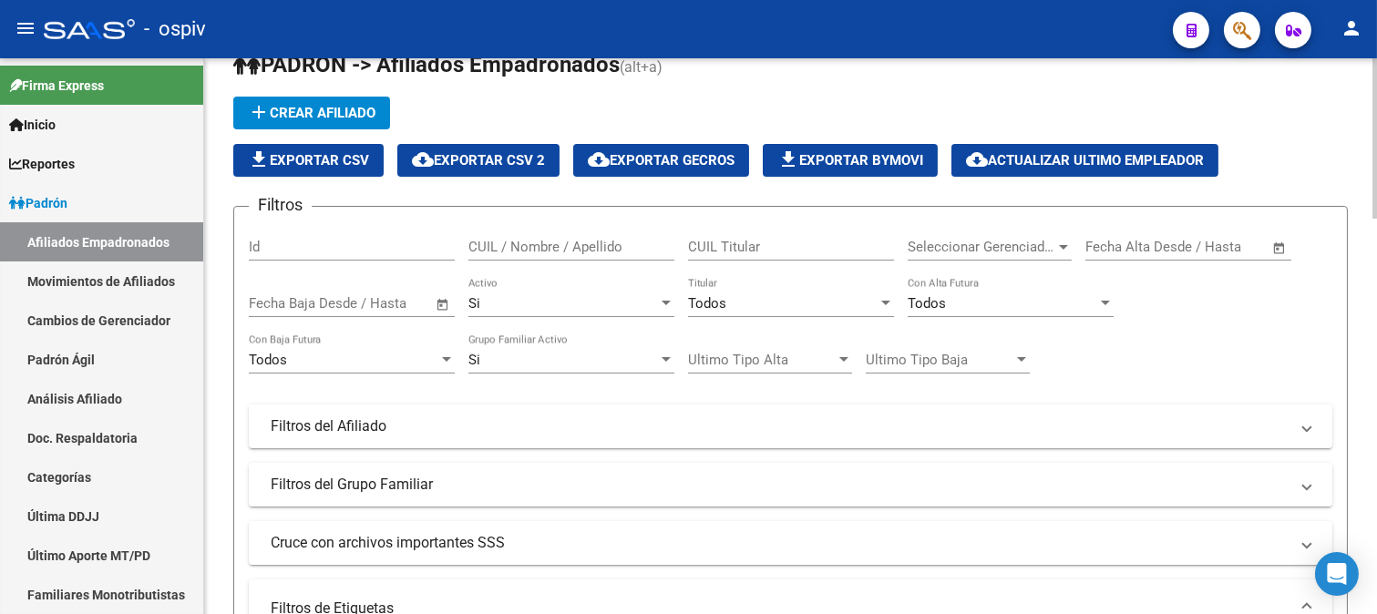
scroll to position [0, 0]
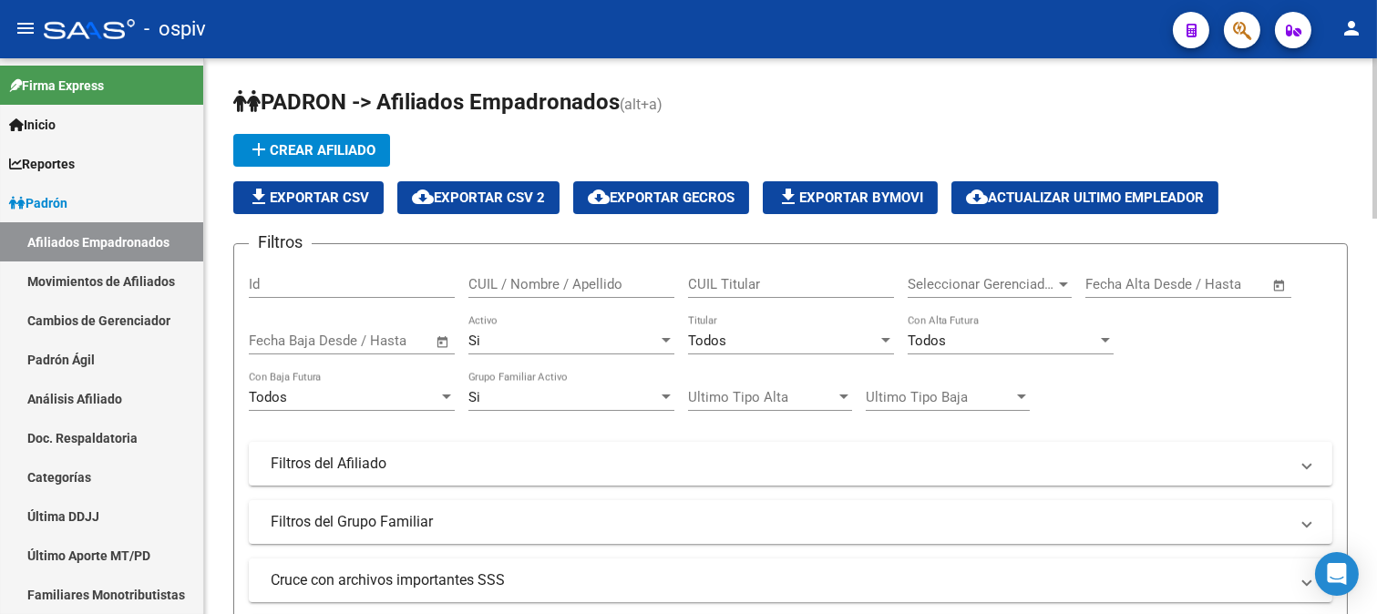
click at [516, 187] on button "cloud_download Exportar CSV 2" at bounding box center [478, 197] width 162 height 33
click at [1241, 18] on span "button" at bounding box center [1242, 30] width 18 height 37
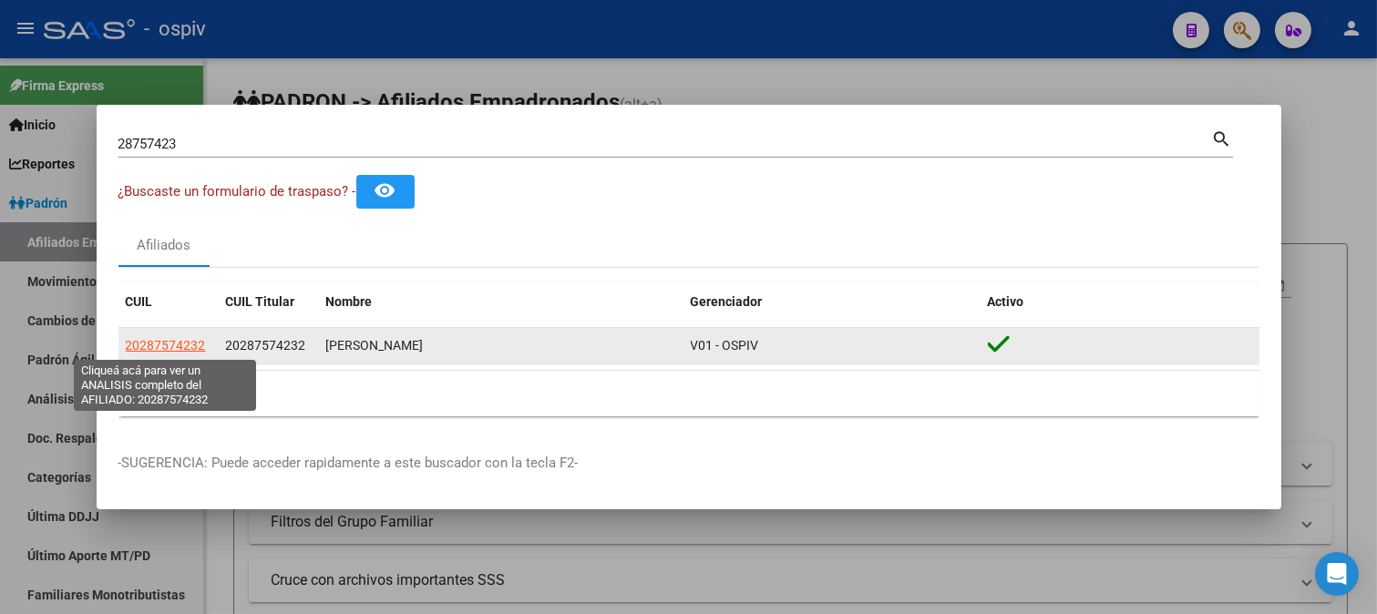
click at [164, 348] on span "20287574232" at bounding box center [166, 345] width 80 height 15
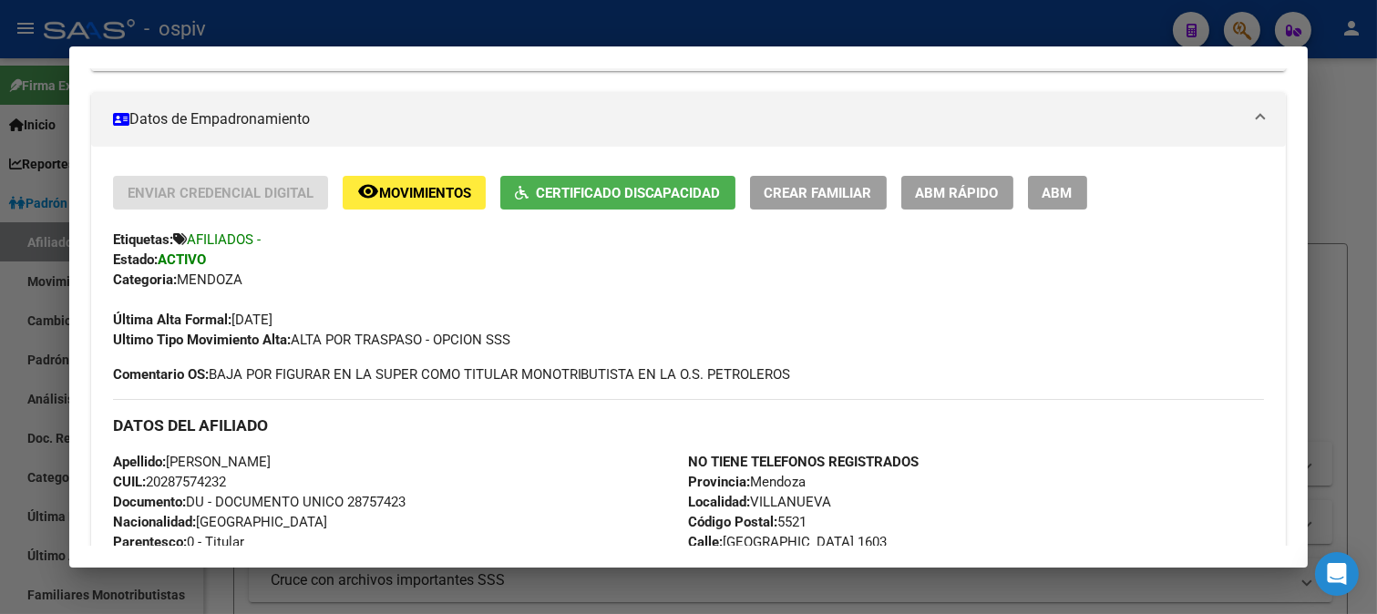
scroll to position [303, 0]
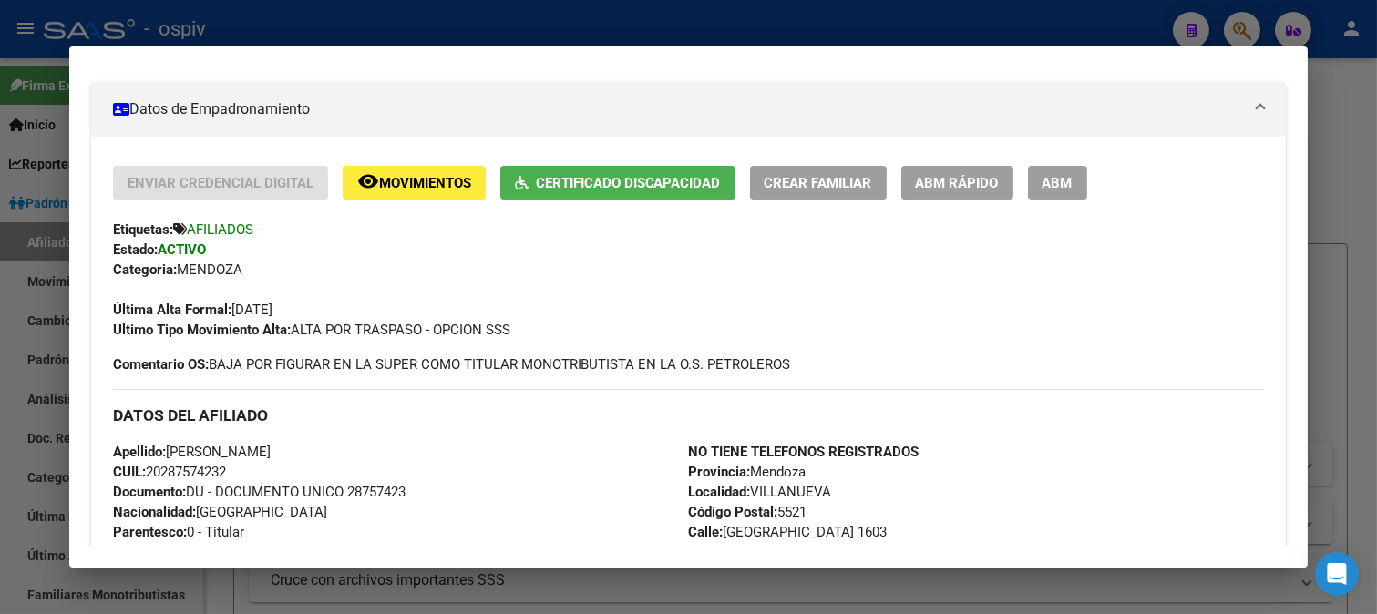
click at [439, 166] on button "remove_red_eye Movimientos" at bounding box center [414, 183] width 143 height 34
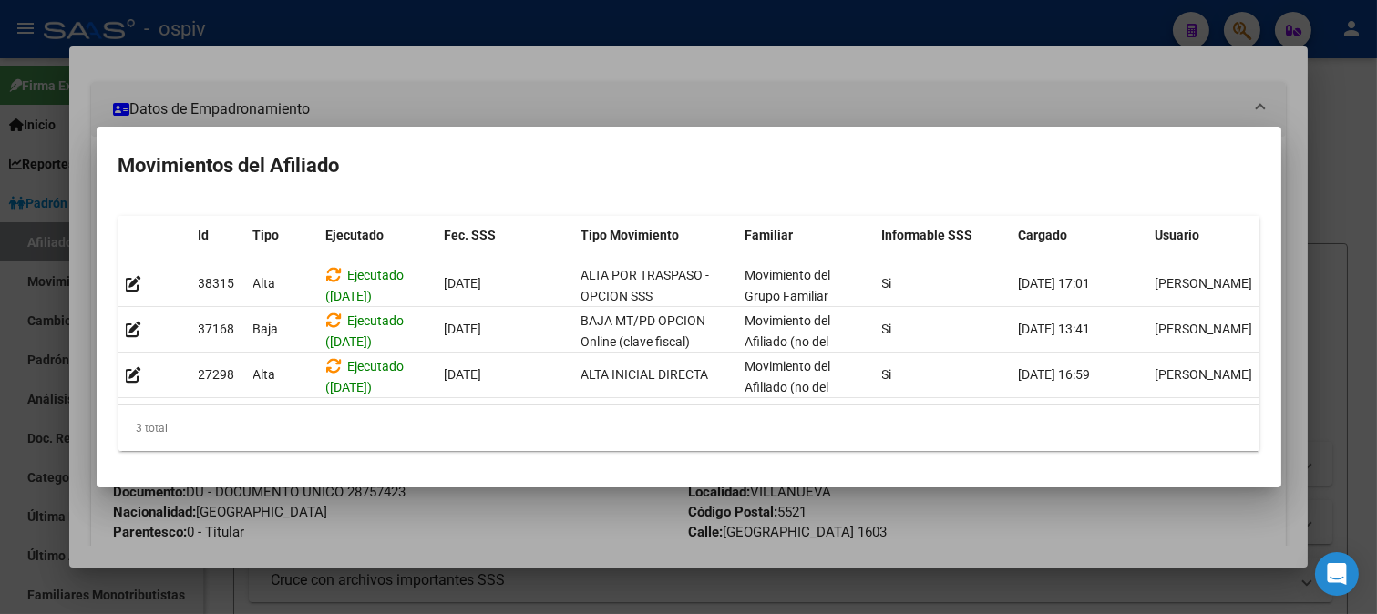
click at [811, 84] on div at bounding box center [688, 307] width 1377 height 614
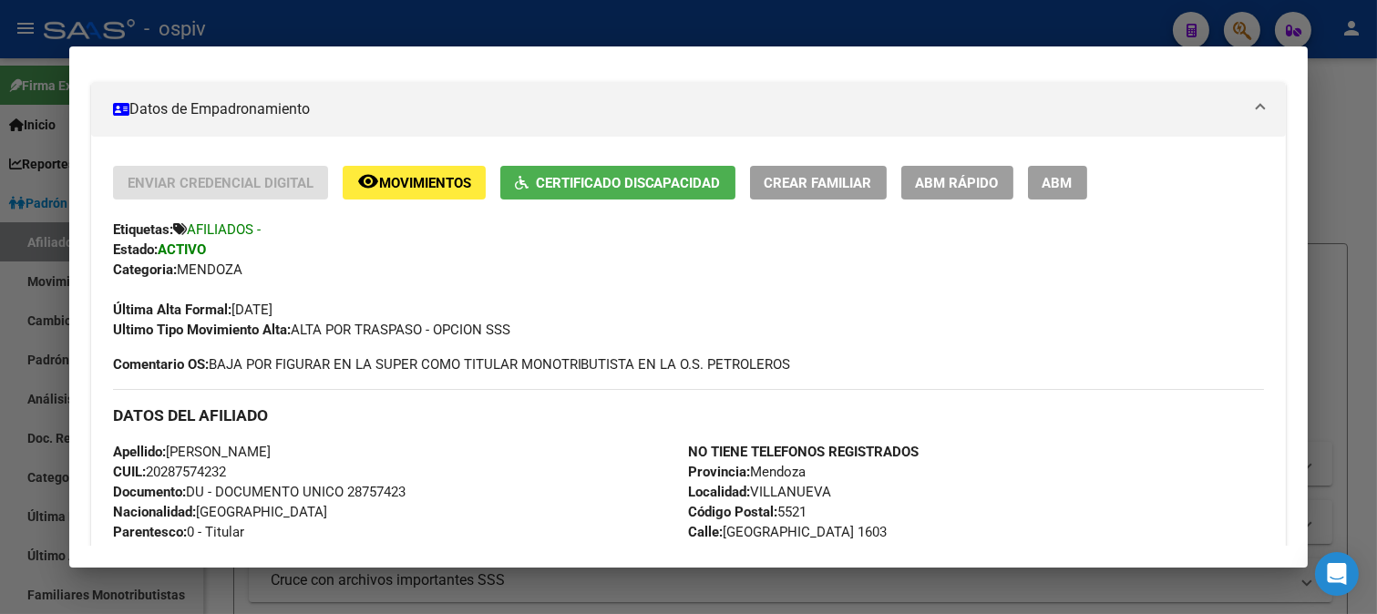
drag, startPoint x: 150, startPoint y: 470, endPoint x: 377, endPoint y: 495, distance: 228.2
click at [248, 466] on div "Apellido: [PERSON_NAME]: 20287574232 Documento: DU - DOCUMENTO UNICO 28757423 N…" at bounding box center [401, 542] width 576 height 200
copy span "20287574232"
click at [890, 206] on div "Enviar Credencial Digital remove_red_eye Movimientos Certificado Discapacidad C…" at bounding box center [689, 253] width 1152 height 174
click at [419, 185] on span "Movimientos" at bounding box center [425, 183] width 92 height 16
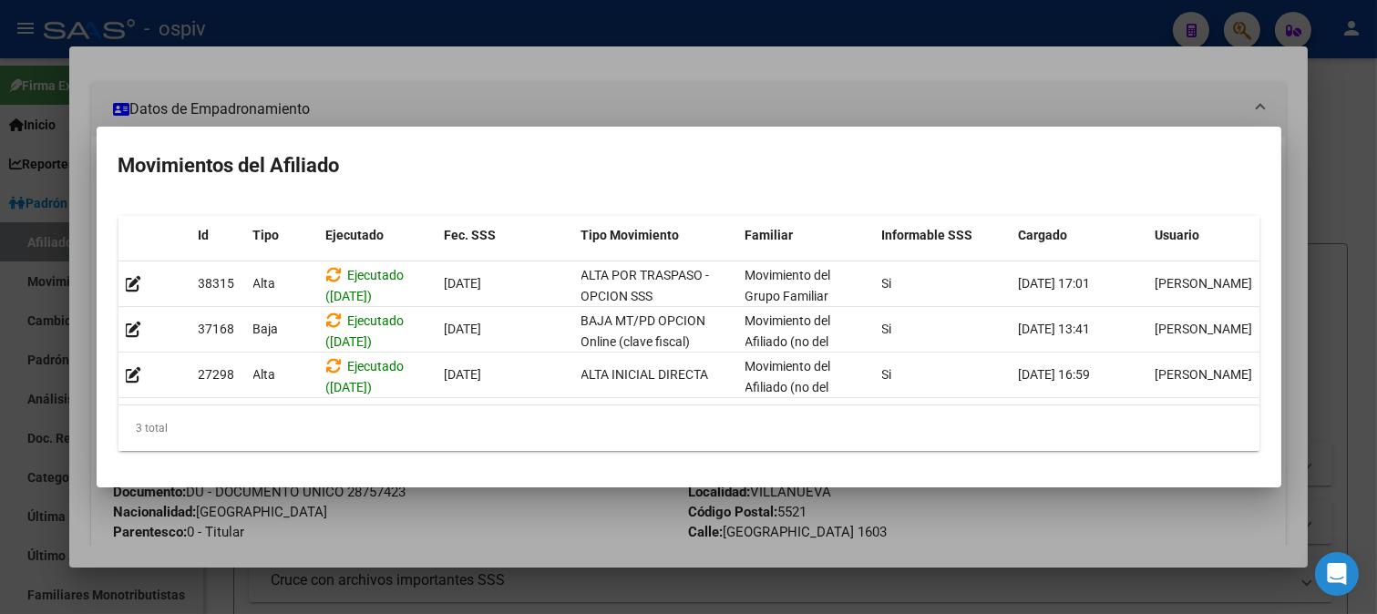
click at [256, 88] on div at bounding box center [688, 307] width 1377 height 614
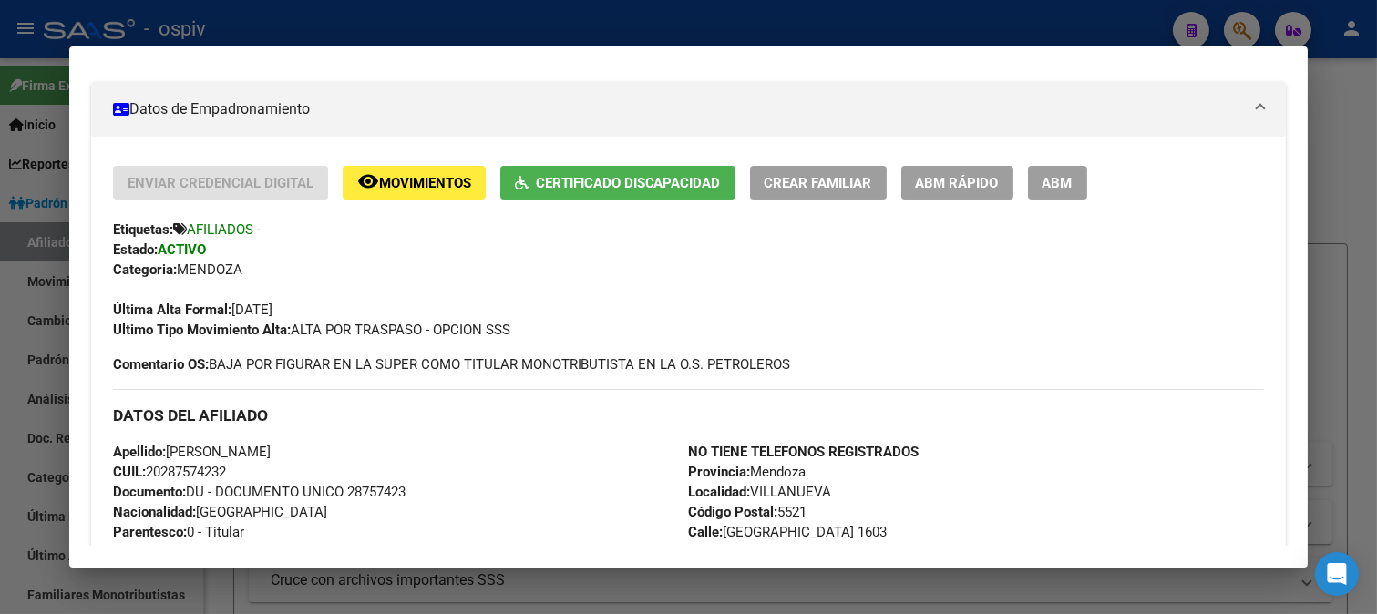
click at [408, 189] on span "Movimientos" at bounding box center [425, 183] width 92 height 16
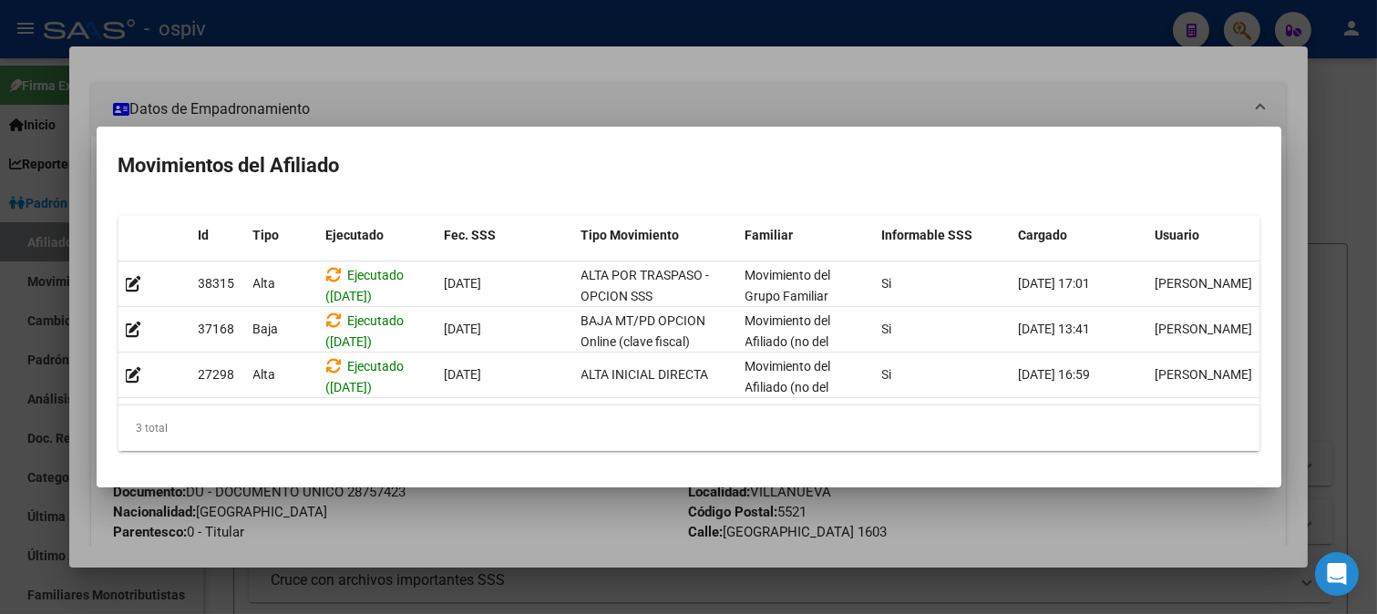
click at [461, 149] on h2 "Movimientos del Afiliado" at bounding box center [688, 166] width 1141 height 35
click at [475, 67] on div at bounding box center [688, 307] width 1377 height 614
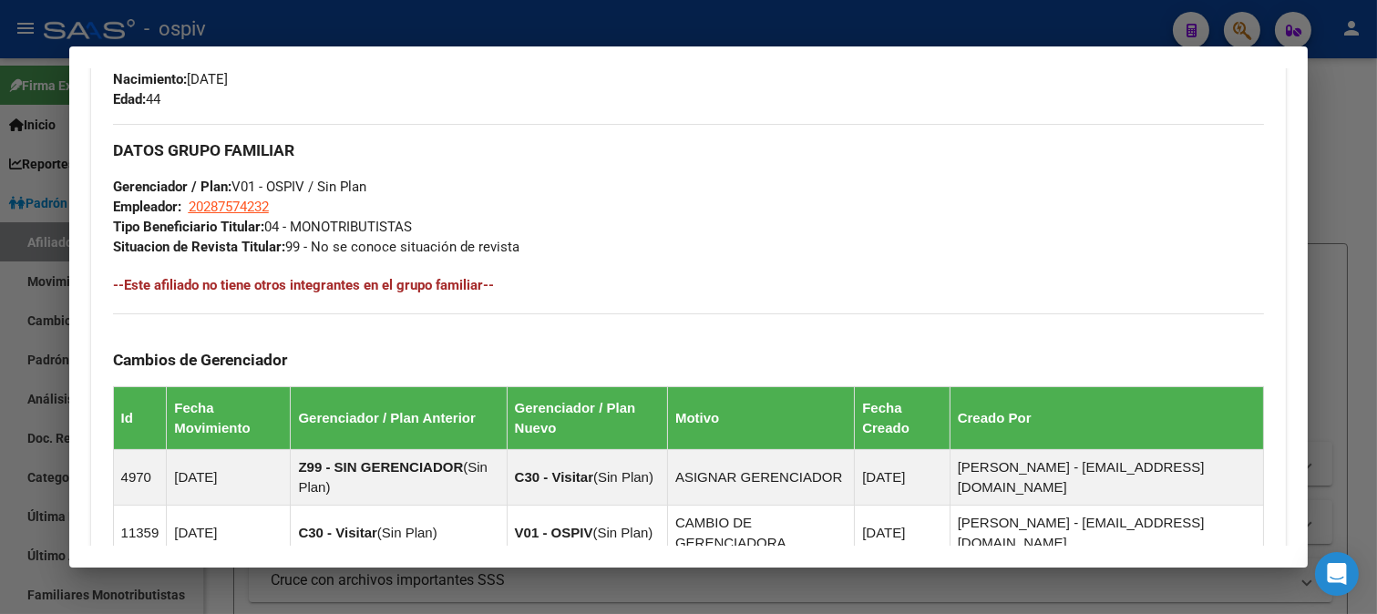
scroll to position [735, 0]
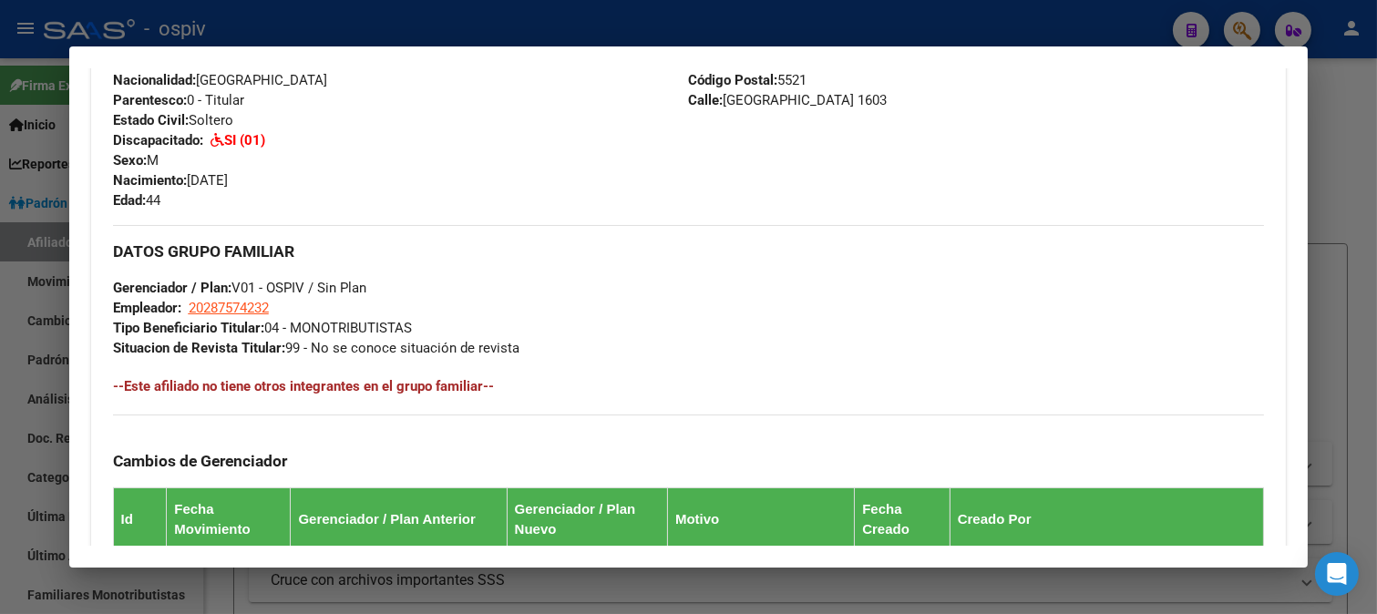
click at [1231, 24] on div at bounding box center [688, 307] width 1377 height 614
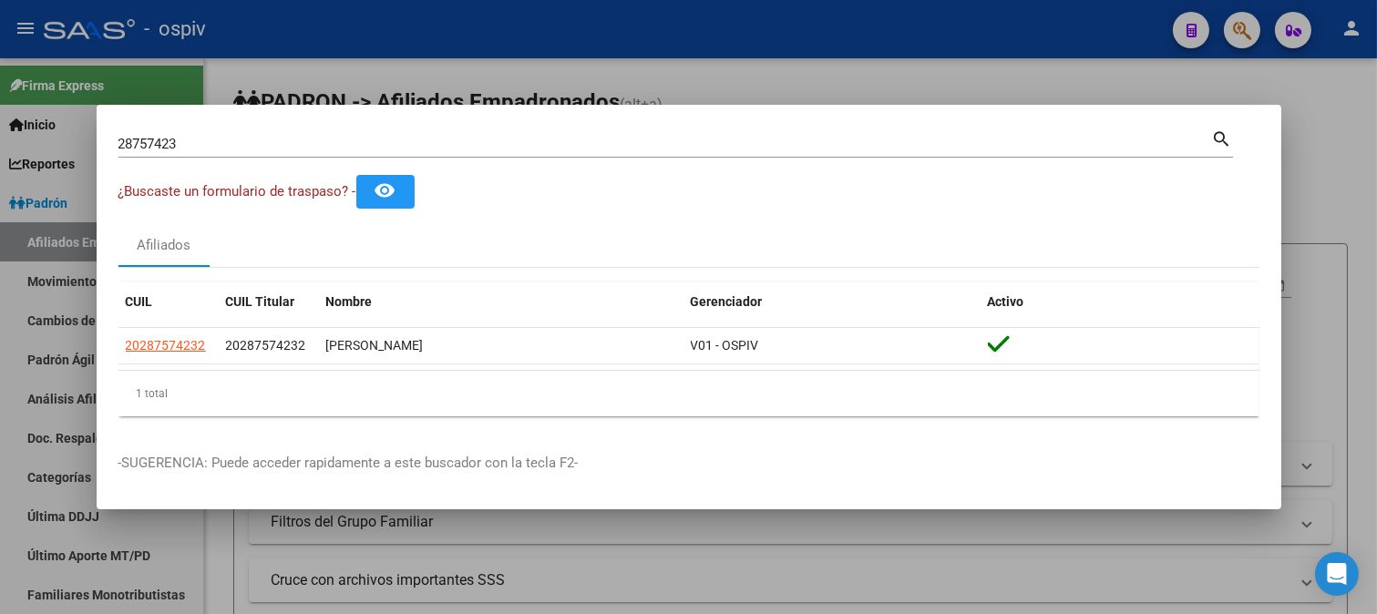
drag, startPoint x: 335, startPoint y: 248, endPoint x: 323, endPoint y: 248, distance: 11.8
click at [334, 248] on div "Afiliados" at bounding box center [688, 245] width 1141 height 44
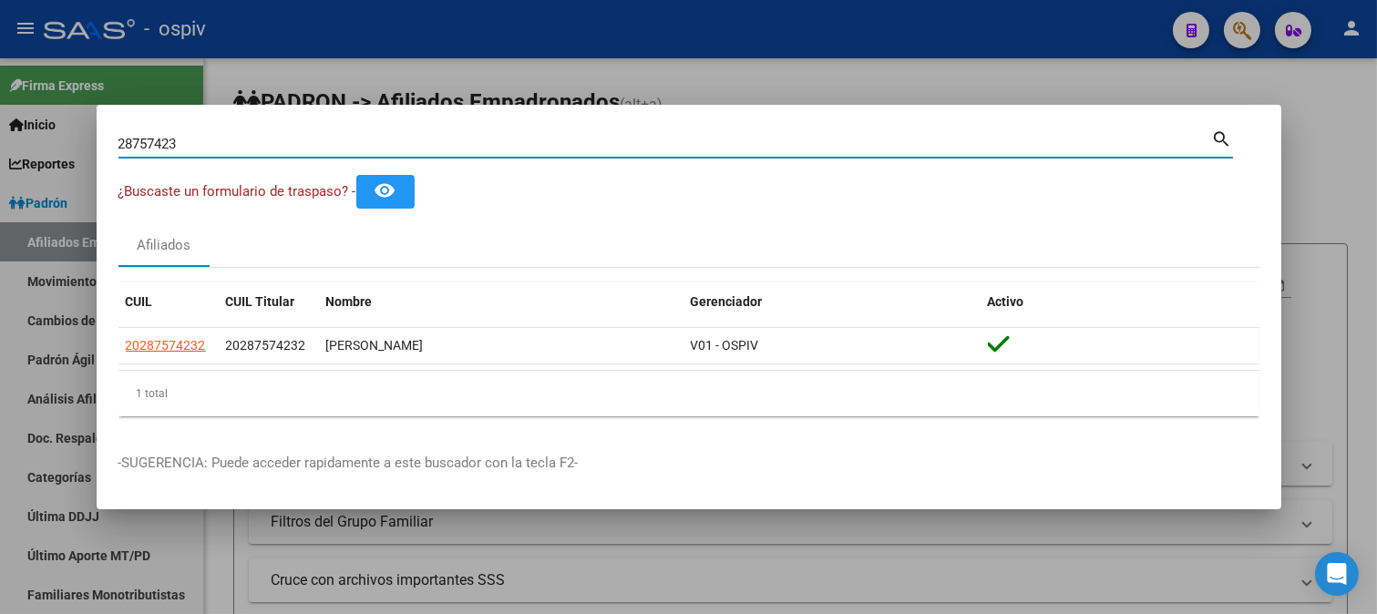
drag, startPoint x: 121, startPoint y: 134, endPoint x: 103, endPoint y: 134, distance: 18.2
click at [103, 134] on mat-dialog-content "28757423 Buscar (apellido, dni, cuil, nro traspaso, cuit, obra social) search ¿…" at bounding box center [689, 279] width 1185 height 304
type input "11783784"
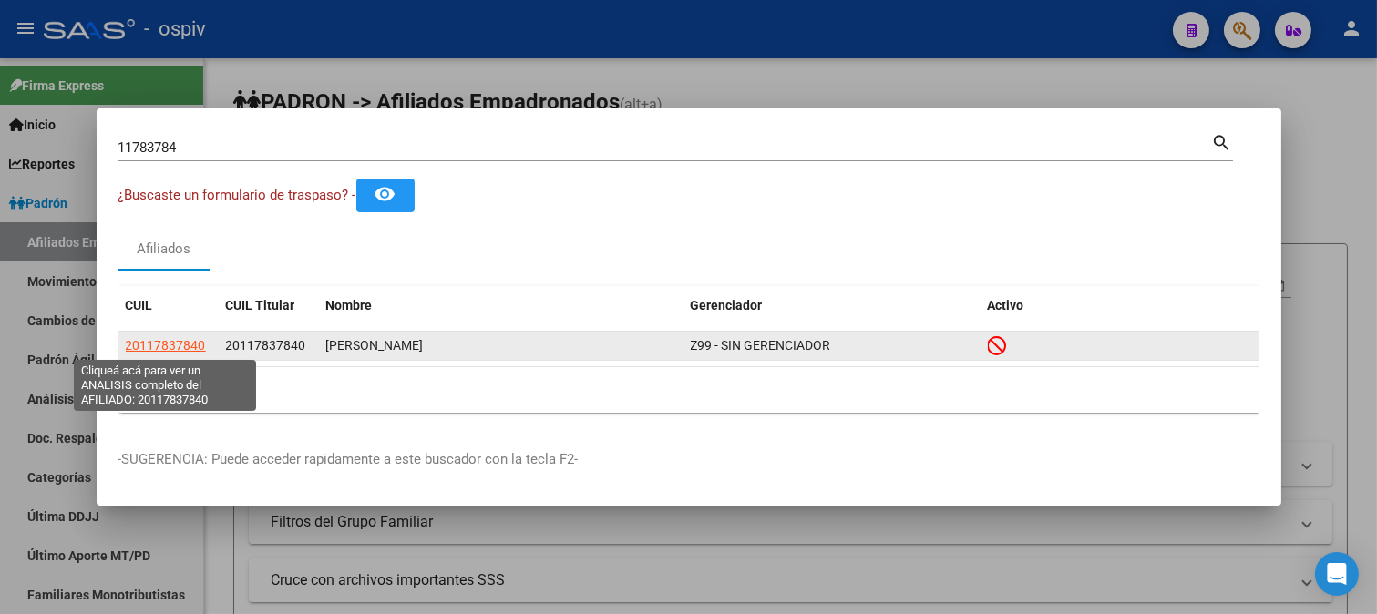
click at [167, 350] on span "20117837840" at bounding box center [166, 345] width 80 height 15
type textarea "20117837840"
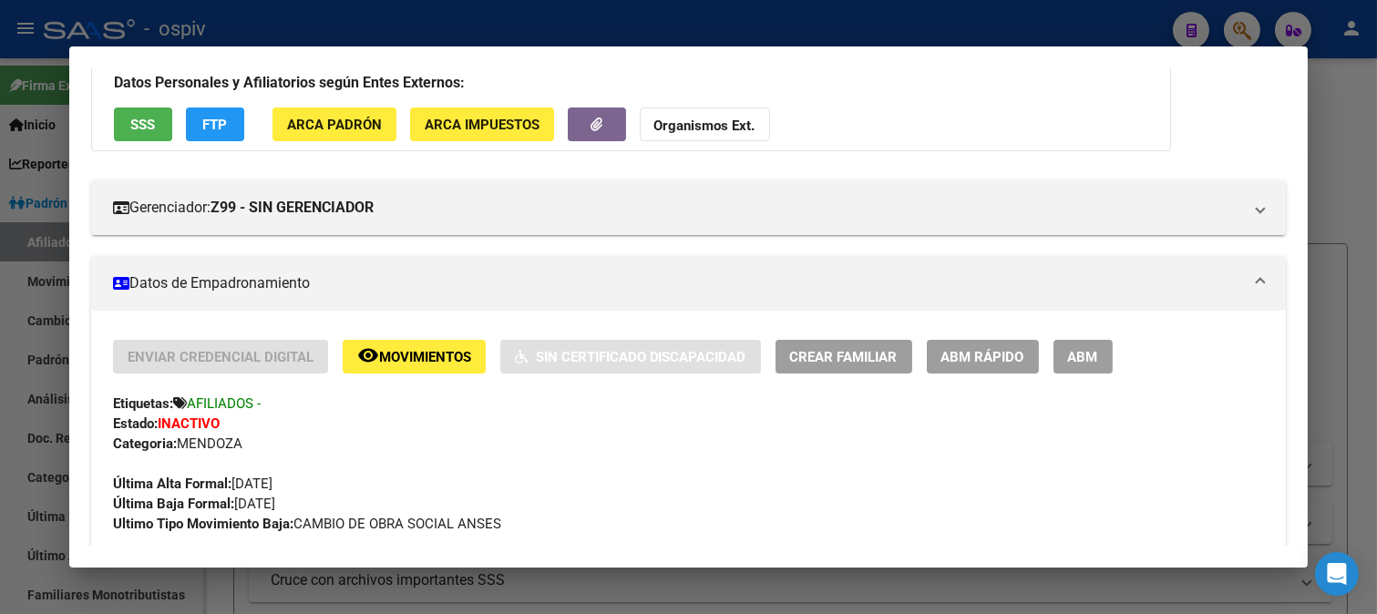
scroll to position [101, 0]
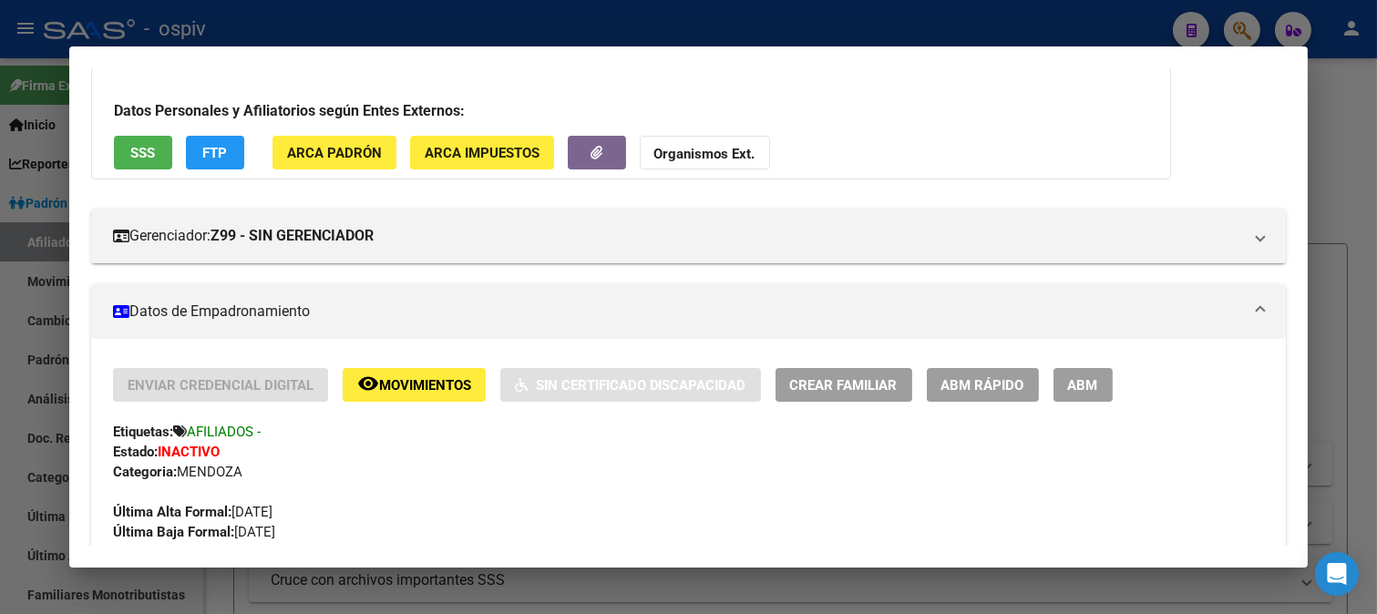
click at [422, 368] on button "remove_red_eye Movimientos" at bounding box center [414, 385] width 143 height 34
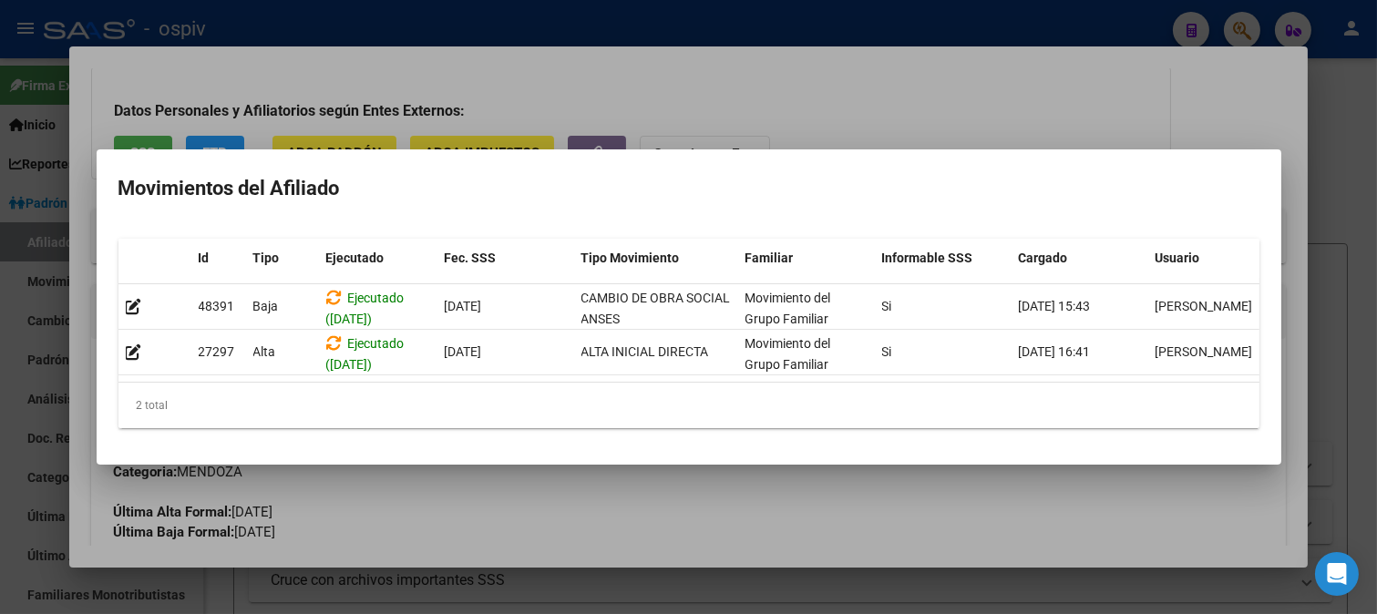
click at [665, 103] on div at bounding box center [688, 307] width 1377 height 614
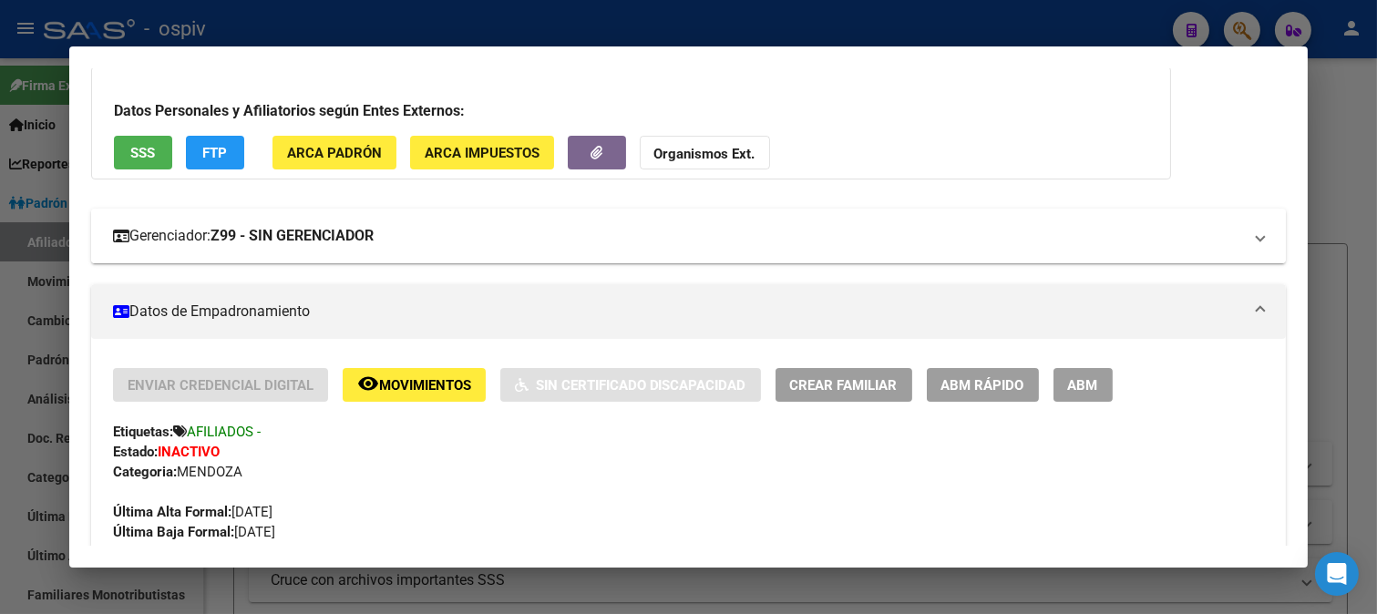
scroll to position [202, 0]
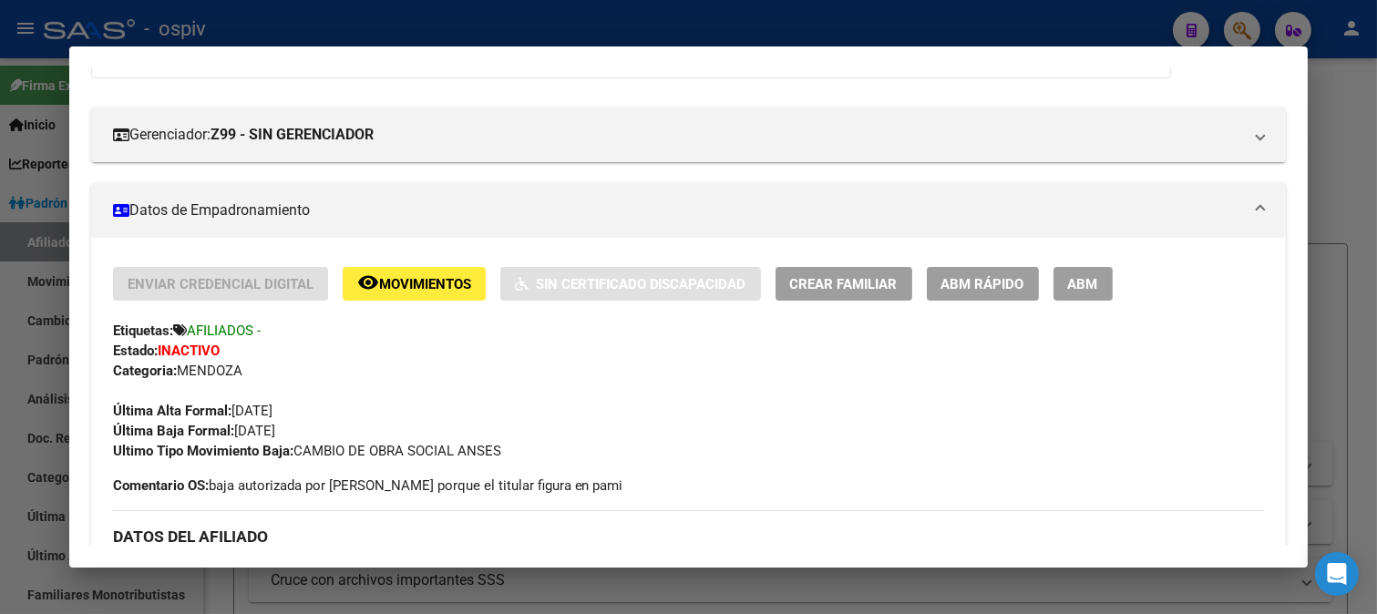
click at [1243, 22] on div at bounding box center [688, 307] width 1377 height 614
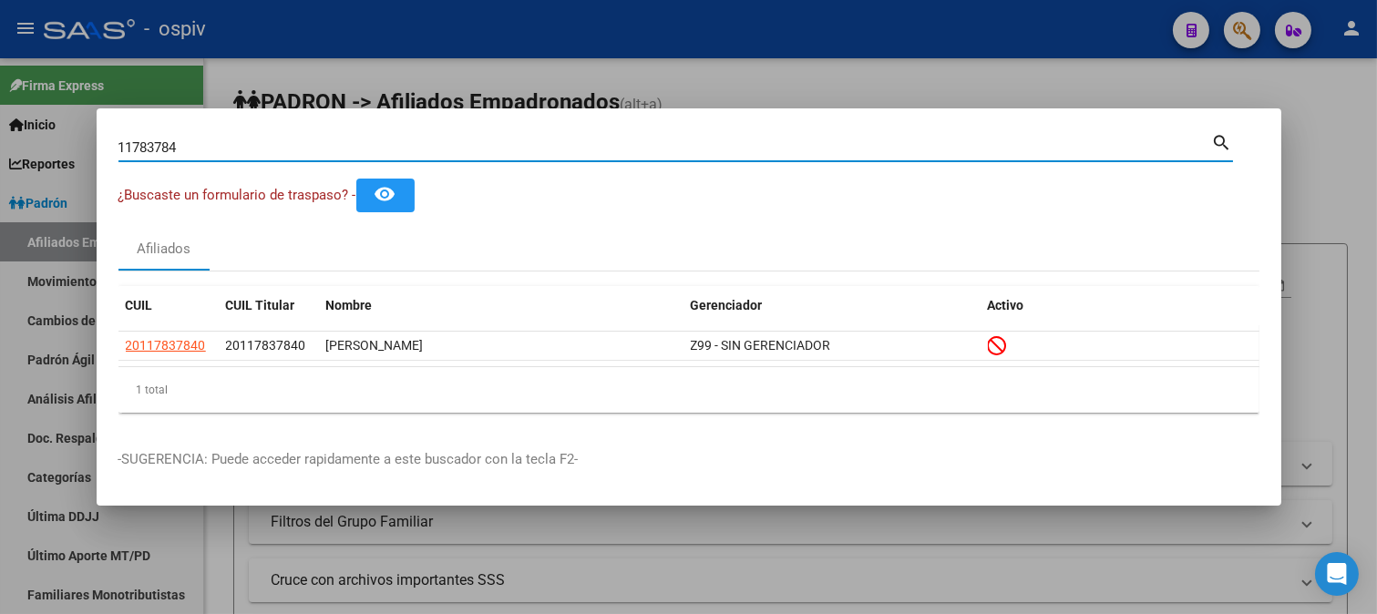
drag, startPoint x: 223, startPoint y: 149, endPoint x: 79, endPoint y: 148, distance: 144.0
click at [79, 148] on div "11783784 Buscar (apellido, dni, cuil, nro traspaso, cuit, obra social) search ¿…" at bounding box center [688, 307] width 1377 height 614
type input "cadre"
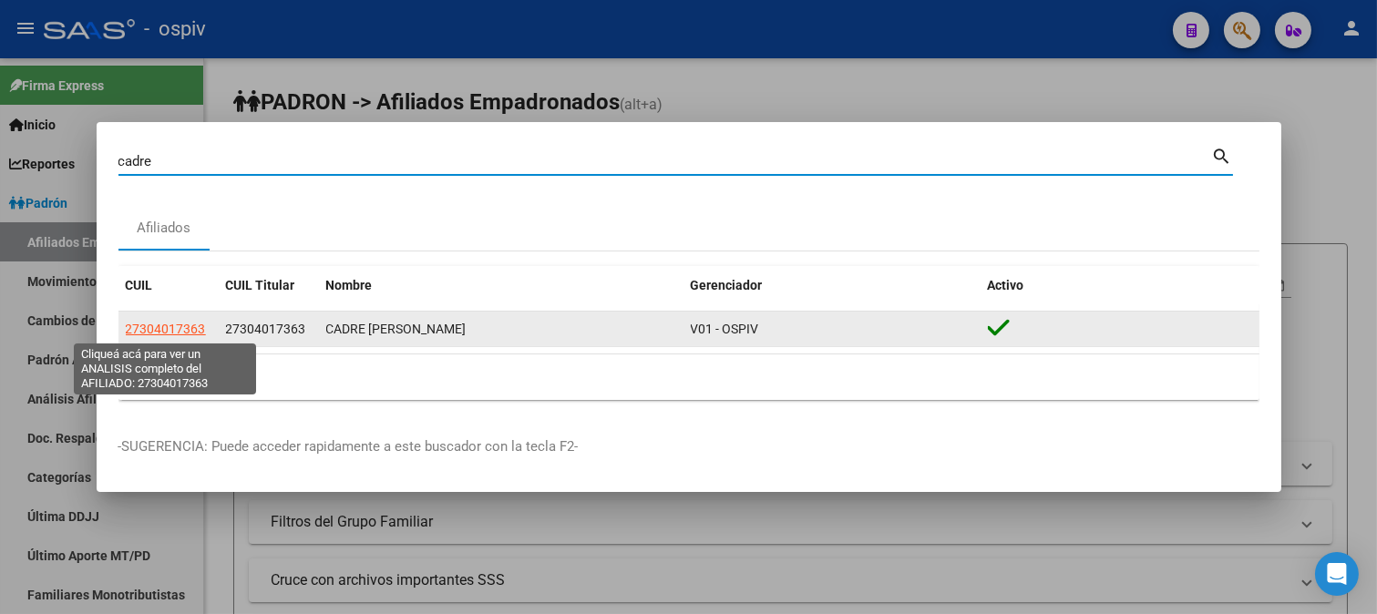
click at [173, 334] on span "27304017363" at bounding box center [166, 329] width 80 height 15
type textarea "27304017363"
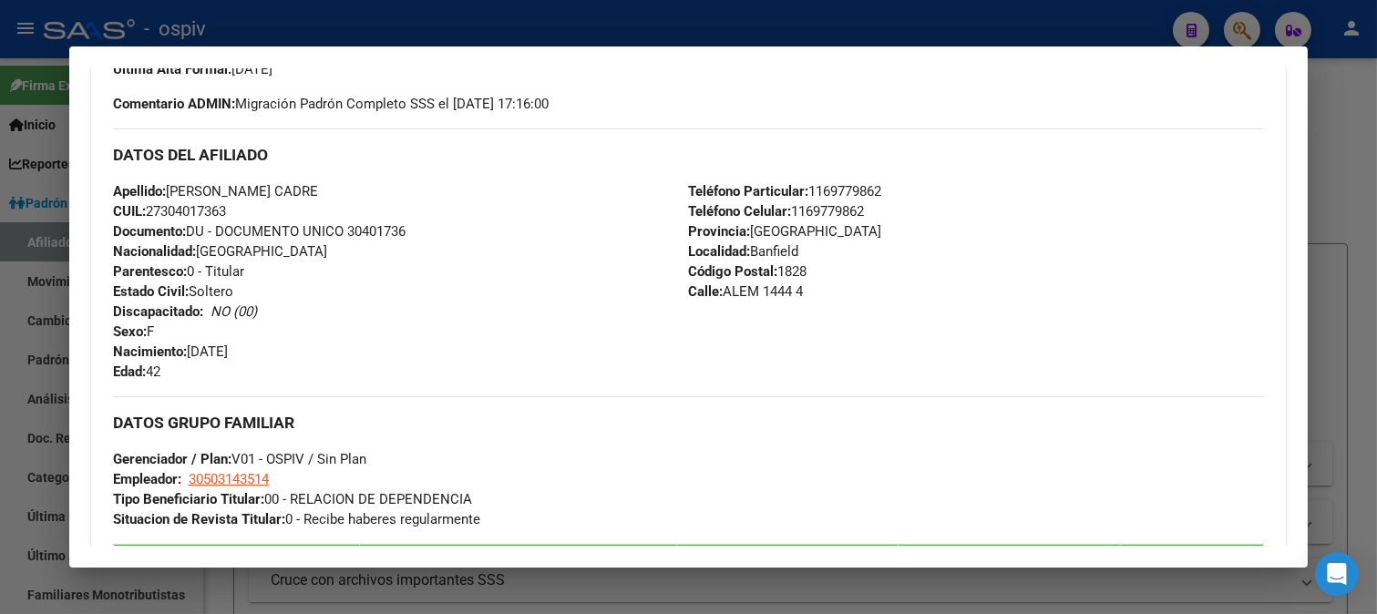
scroll to position [506, 0]
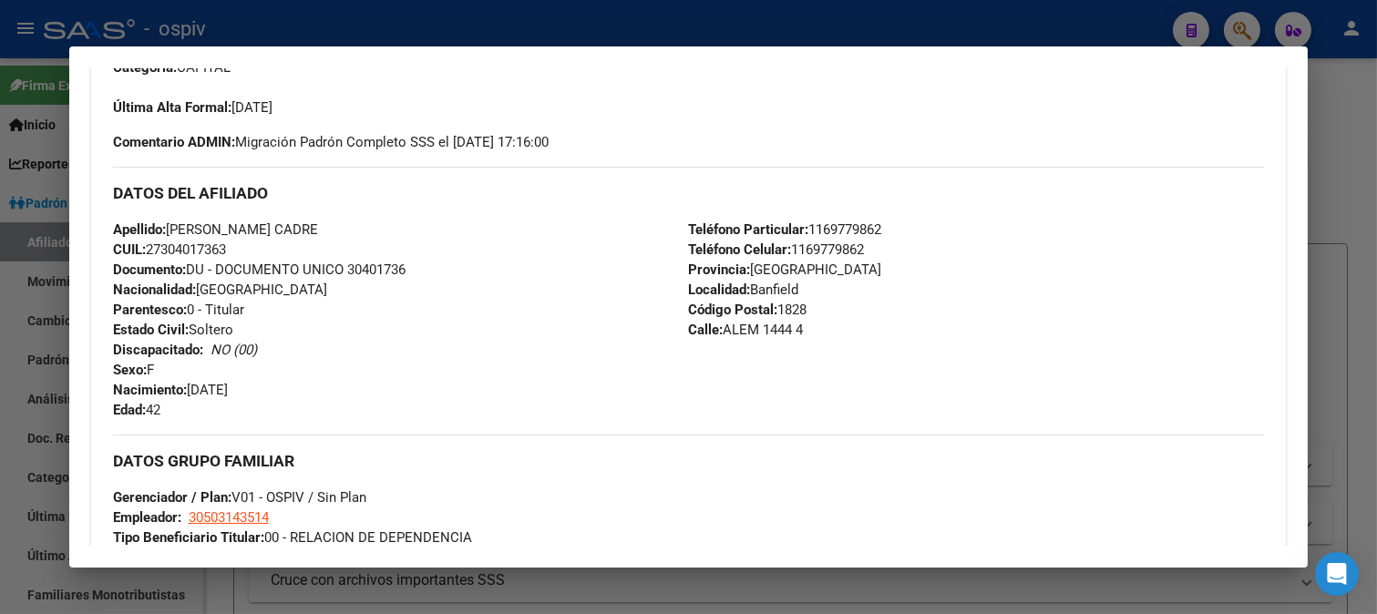
drag, startPoint x: 149, startPoint y: 252, endPoint x: 247, endPoint y: 244, distance: 97.8
click at [247, 244] on div "Apellido: [PERSON_NAME] CADRE CUIL: 27304017363 Documento: DU - DOCUMENTO UNICO…" at bounding box center [401, 320] width 576 height 200
copy span "27304017363"
click at [1245, 15] on div at bounding box center [688, 307] width 1377 height 614
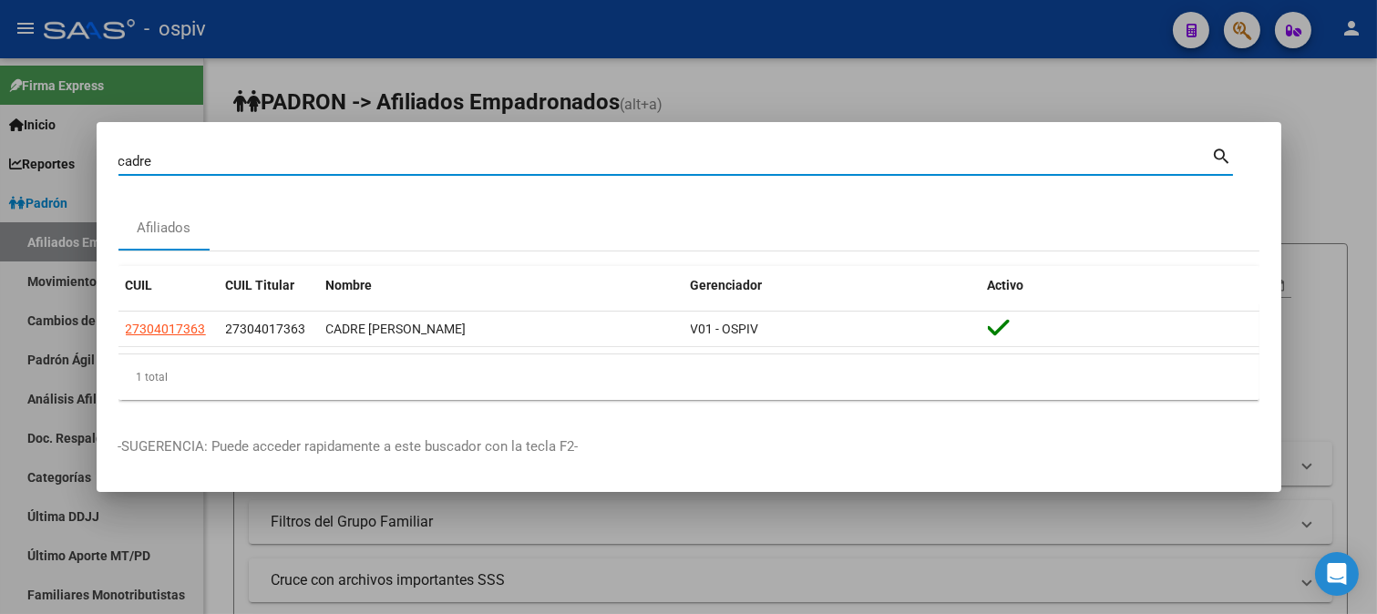
drag, startPoint x: 160, startPoint y: 165, endPoint x: 0, endPoint y: 151, distance: 161.0
click at [0, 151] on div "cadre Buscar (apellido, dni, cuil, nro traspaso, cuit, obra social) search Afil…" at bounding box center [688, 307] width 1377 height 614
paste input "41315784"
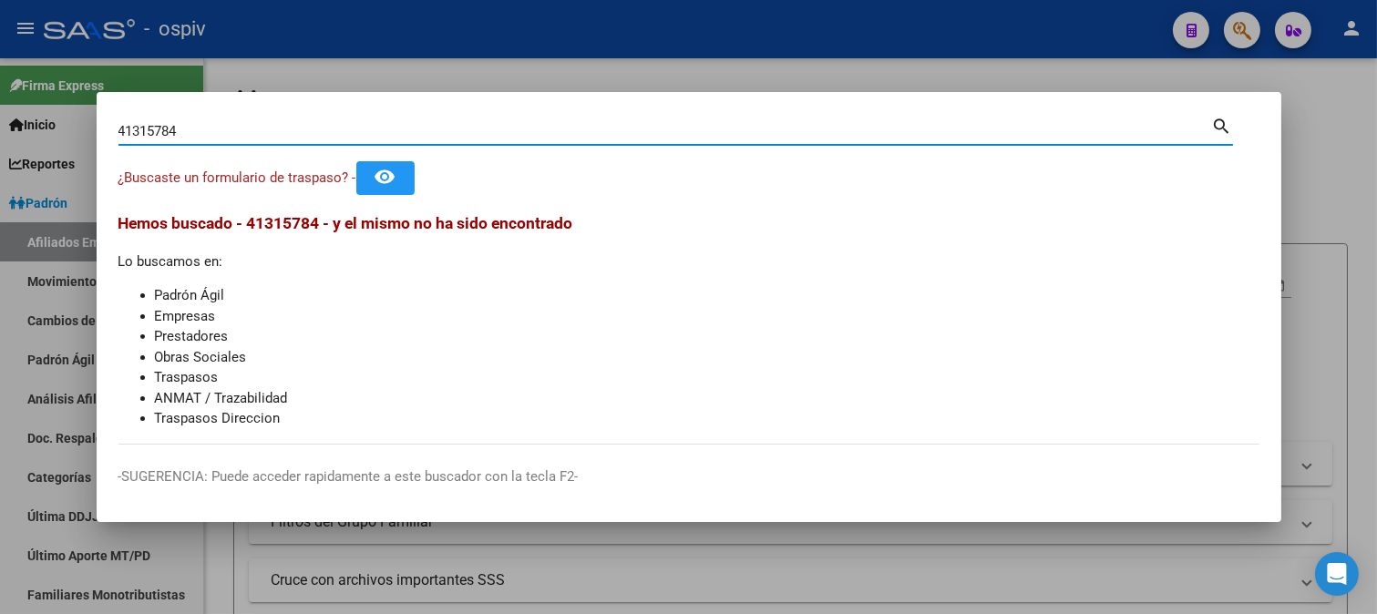
type input "41315784"
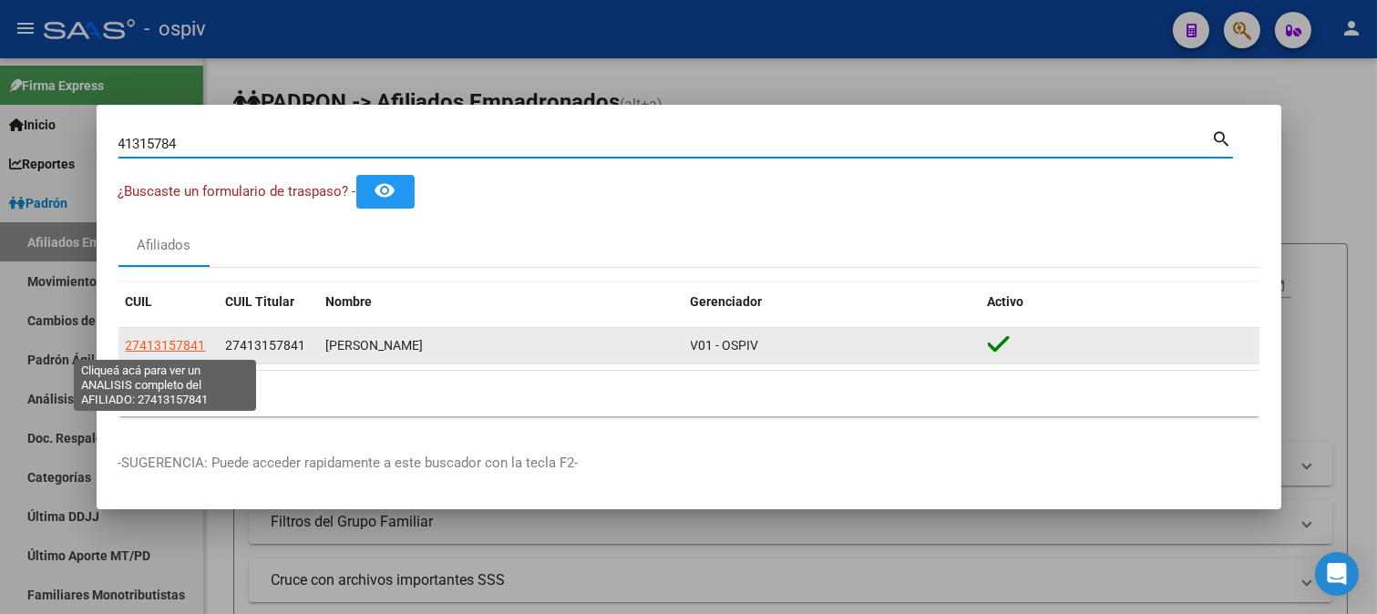
click at [169, 343] on span "27413157841" at bounding box center [166, 345] width 80 height 15
type textarea "27413157841"
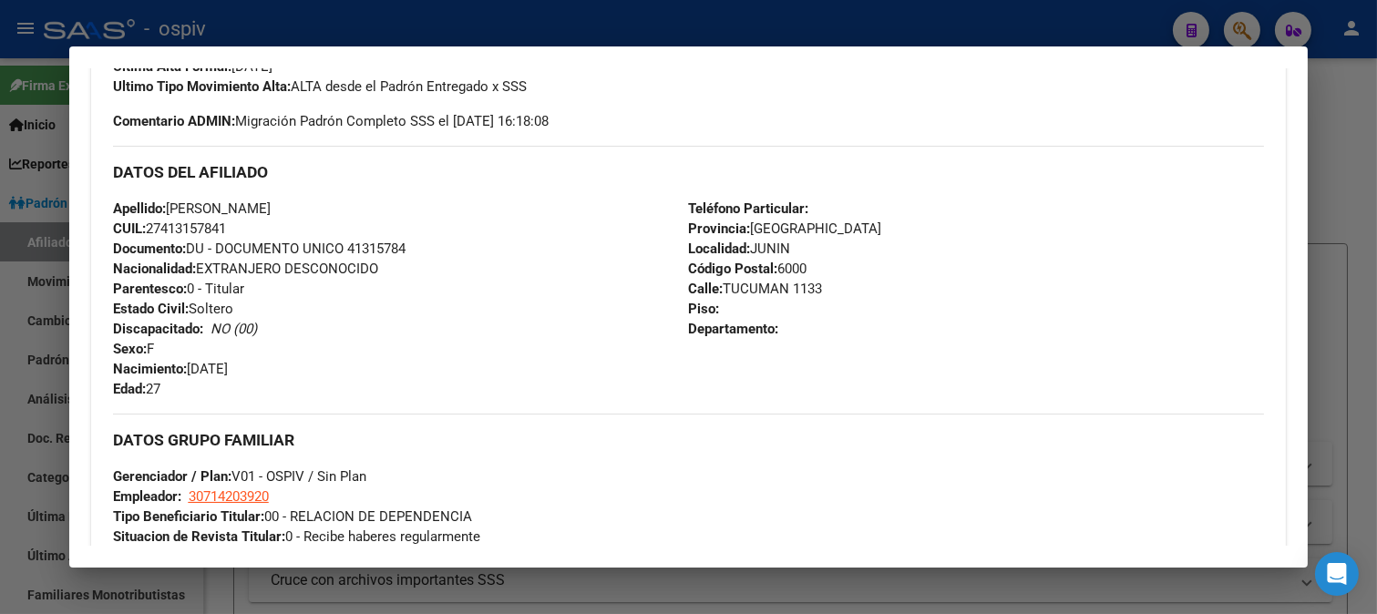
scroll to position [529, 0]
click at [1219, 15] on div at bounding box center [688, 307] width 1377 height 614
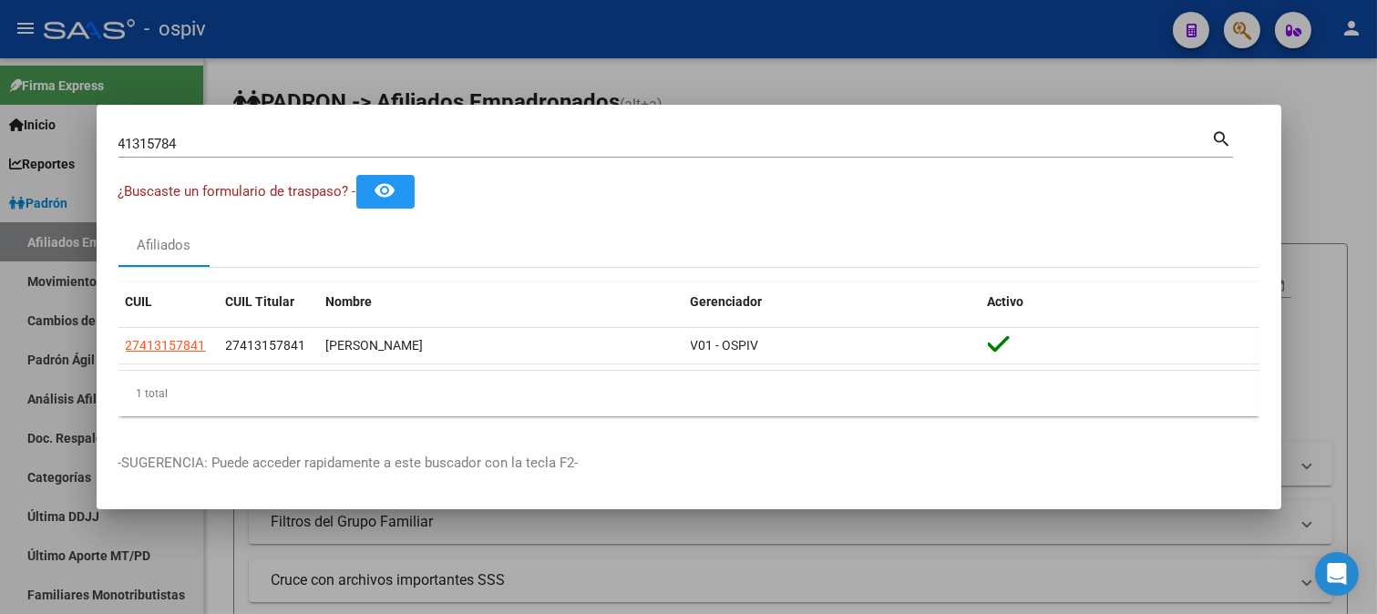
drag, startPoint x: 187, startPoint y: 131, endPoint x: 56, endPoint y: 97, distance: 135.7
click at [56, 97] on div "41315784 Buscar (apellido, dni, cuil, nro traspaso, cuit, obra social) search ¿…" at bounding box center [688, 307] width 1377 height 614
click at [243, 146] on input "41315784" at bounding box center [665, 144] width 1094 height 16
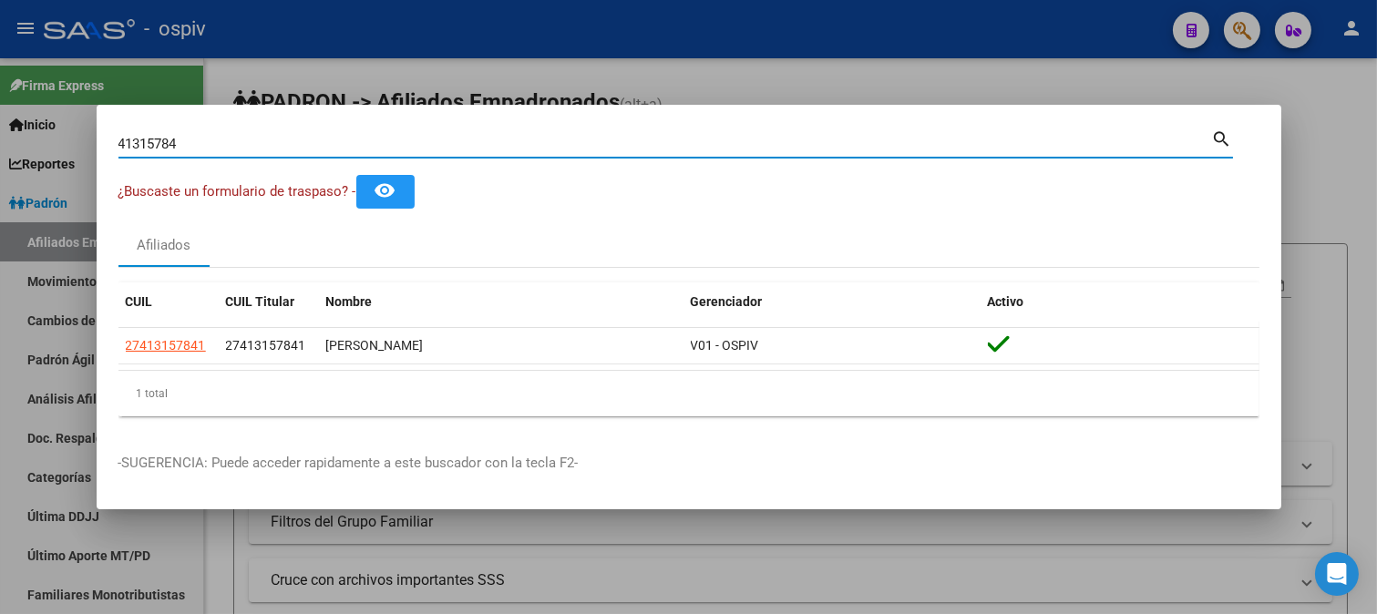
drag, startPoint x: 243, startPoint y: 146, endPoint x: 12, endPoint y: 69, distance: 243.8
click at [12, 70] on div "41315784 Buscar (apellido, dni, cuil, nro traspaso, cuit, obra social) search ¿…" at bounding box center [688, 307] width 1377 height 614
type input "23464249"
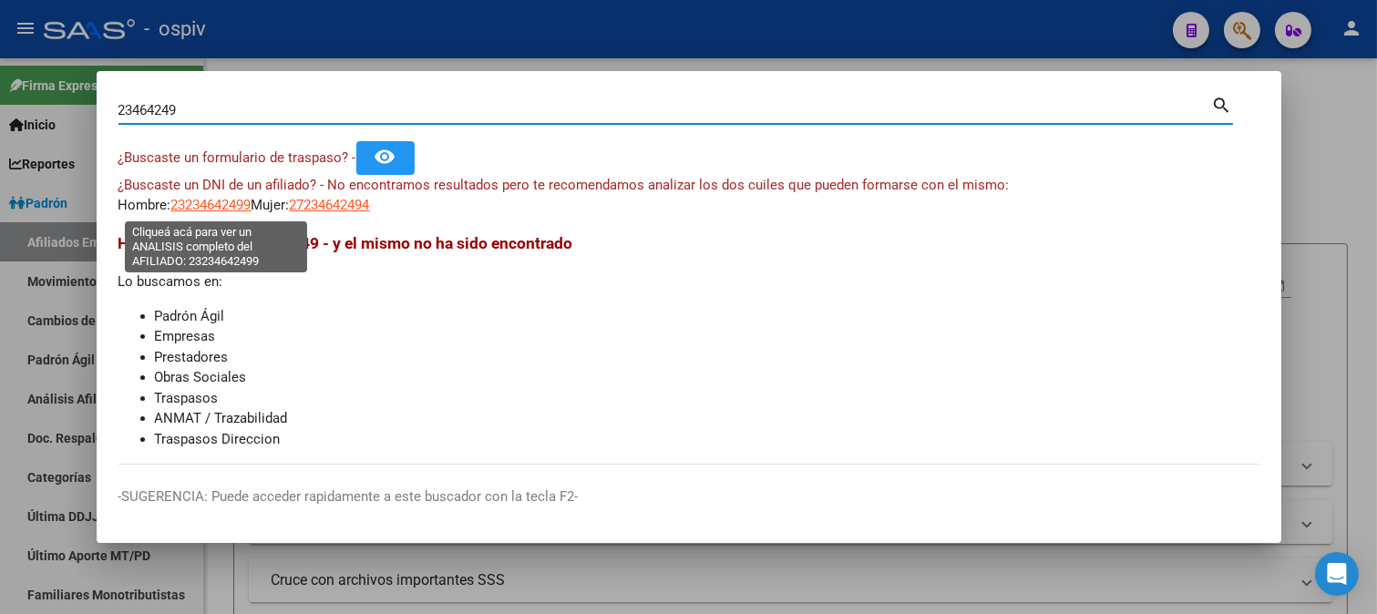
click at [247, 208] on span "23234642499" at bounding box center [211, 205] width 80 height 16
type textarea "23234642499"
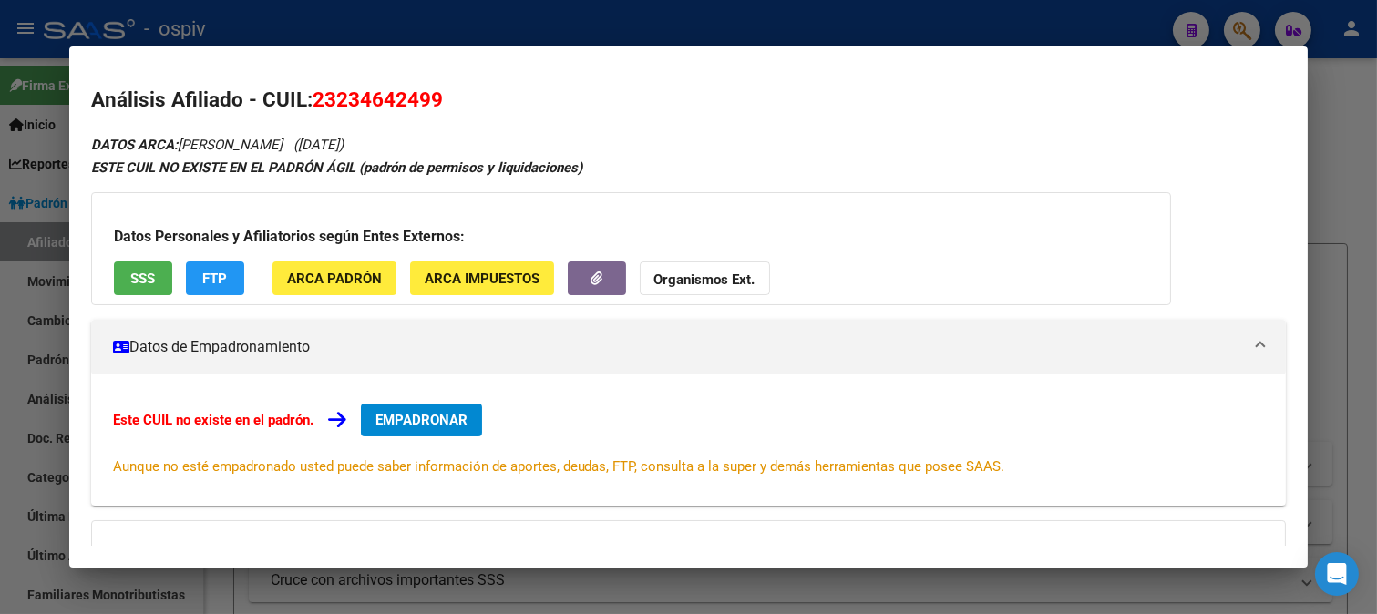
click at [156, 275] on button "SSS" at bounding box center [143, 279] width 58 height 34
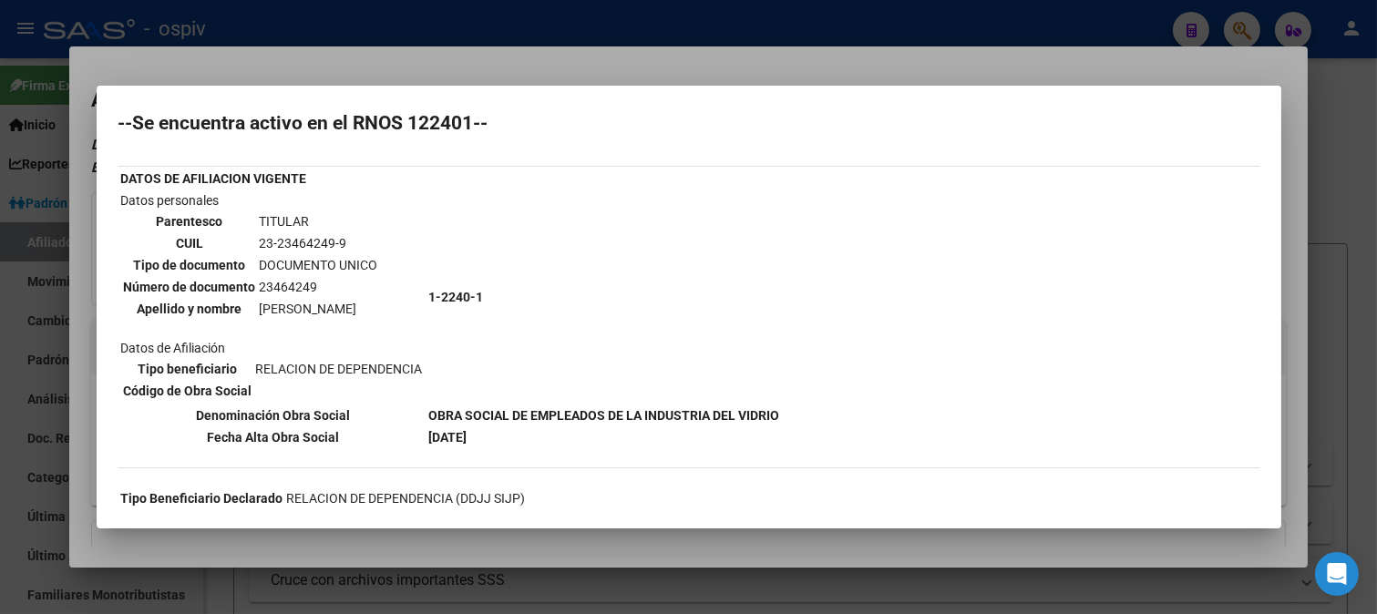
scroll to position [0, 0]
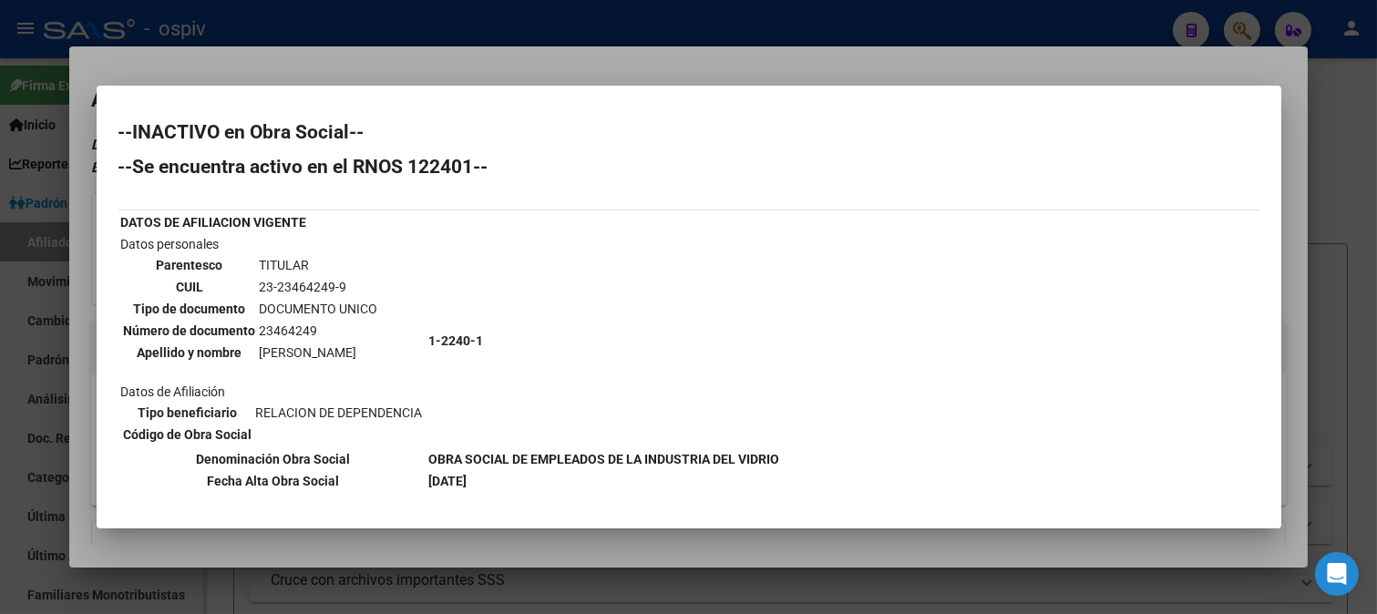
click at [1242, 25] on div at bounding box center [688, 307] width 1377 height 614
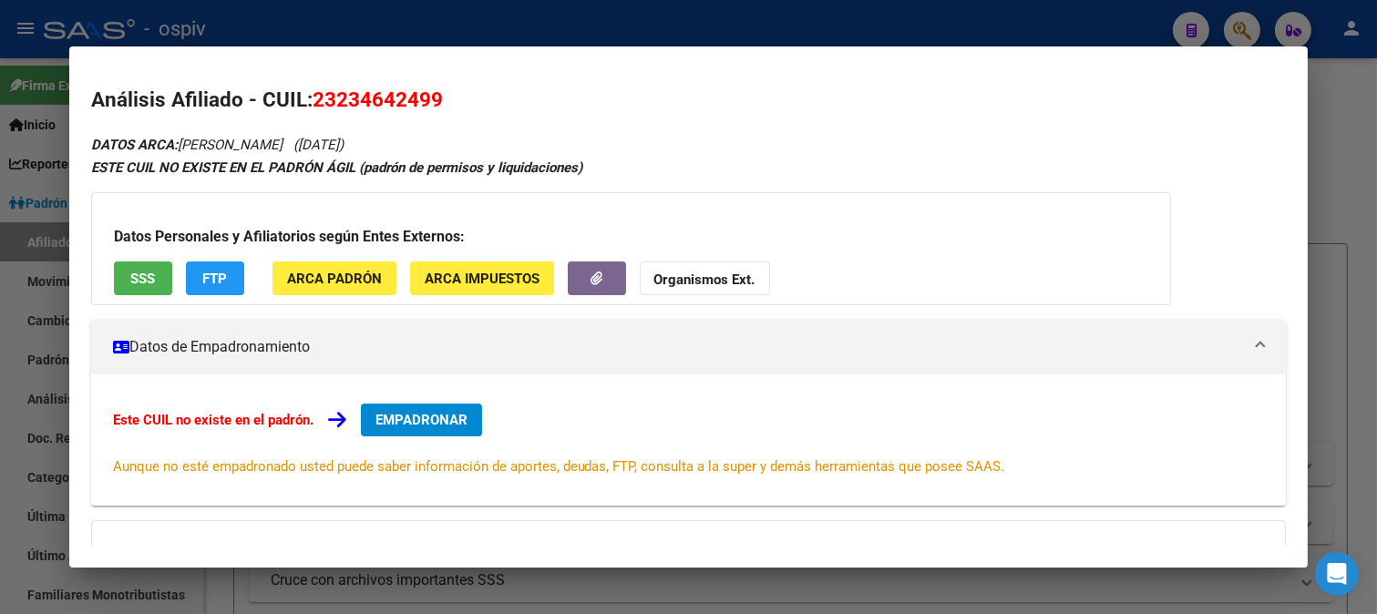
click at [1252, 31] on div at bounding box center [688, 307] width 1377 height 614
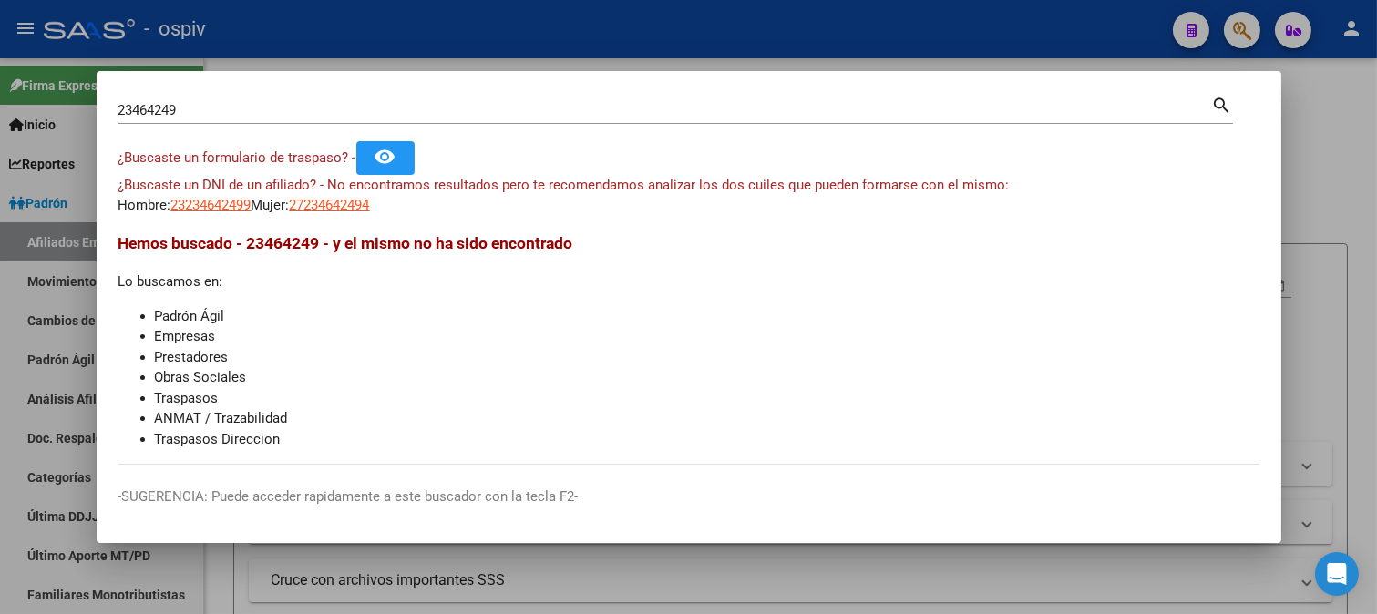
drag, startPoint x: 296, startPoint y: 121, endPoint x: 0, endPoint y: 104, distance: 296.7
click at [0, 104] on div "23464249 Buscar (apellido, dni, cuil, nro traspaso, cuit, obra social) search ¿…" at bounding box center [688, 307] width 1377 height 614
click at [170, 110] on input "23464249" at bounding box center [665, 110] width 1094 height 16
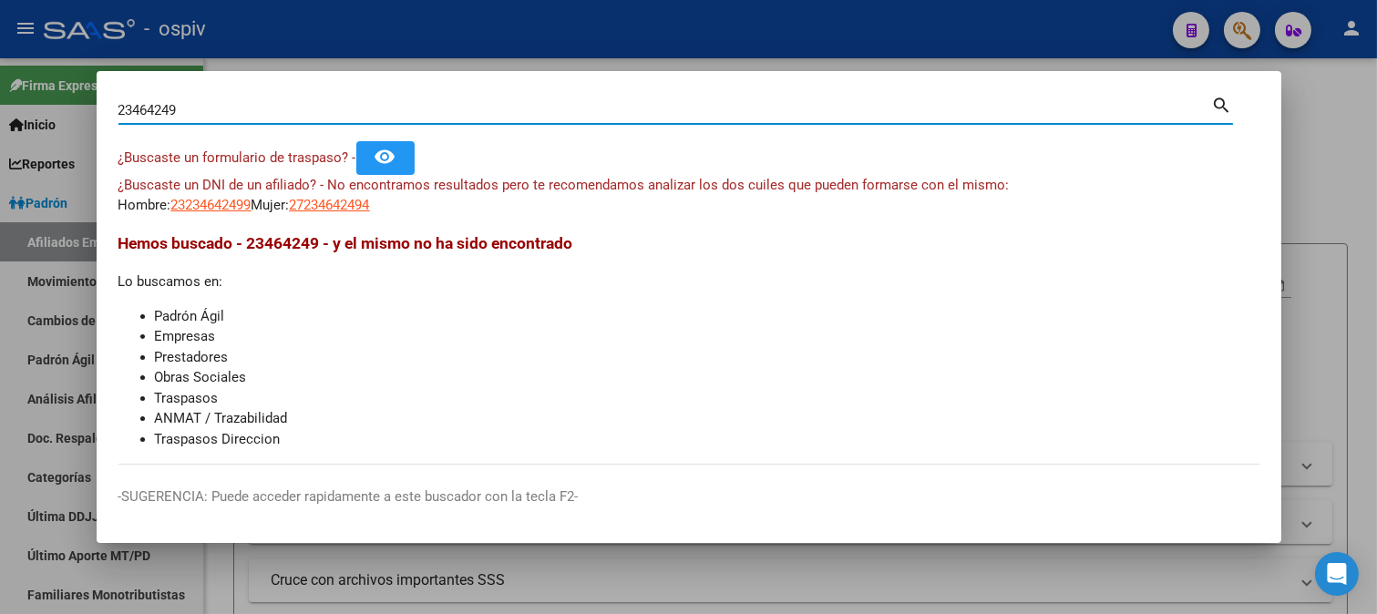
drag, startPoint x: 188, startPoint y: 113, endPoint x: 38, endPoint y: 104, distance: 149.7
click at [38, 104] on div "23464249 Buscar (apellido, dni, cuil, nro traspaso, cuit, obra social) search ¿…" at bounding box center [688, 307] width 1377 height 614
type input "17132537"
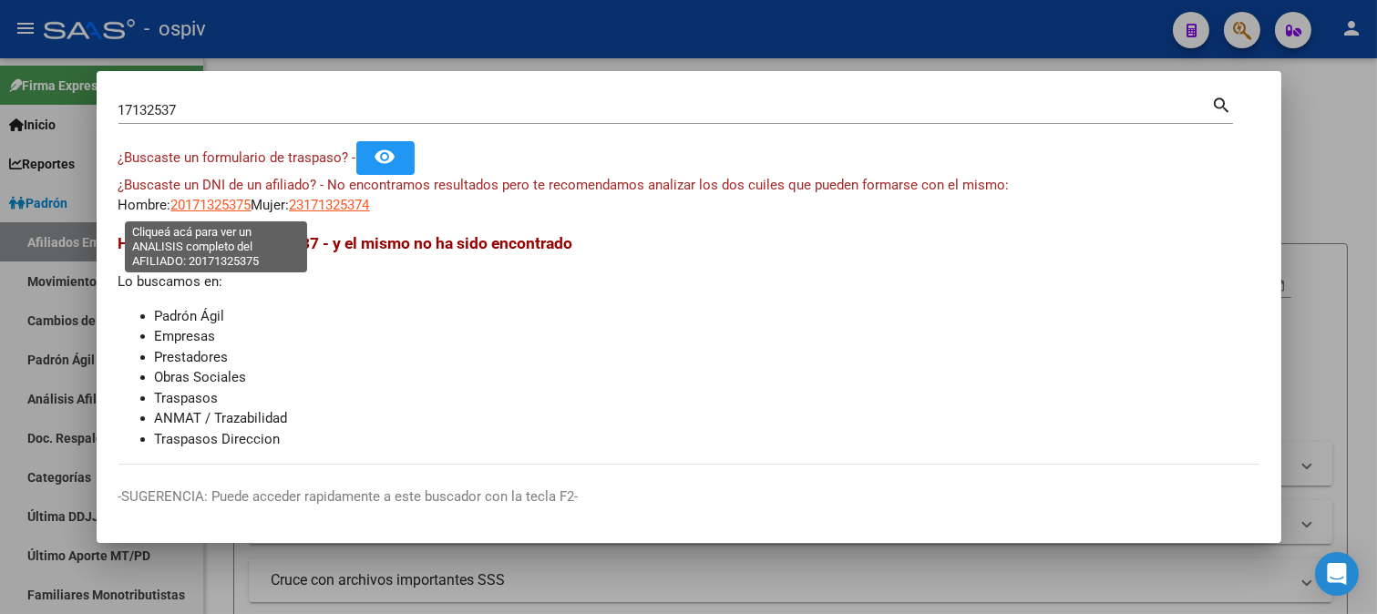
click at [235, 210] on span "20171325375" at bounding box center [211, 205] width 80 height 16
type textarea "20171325375"
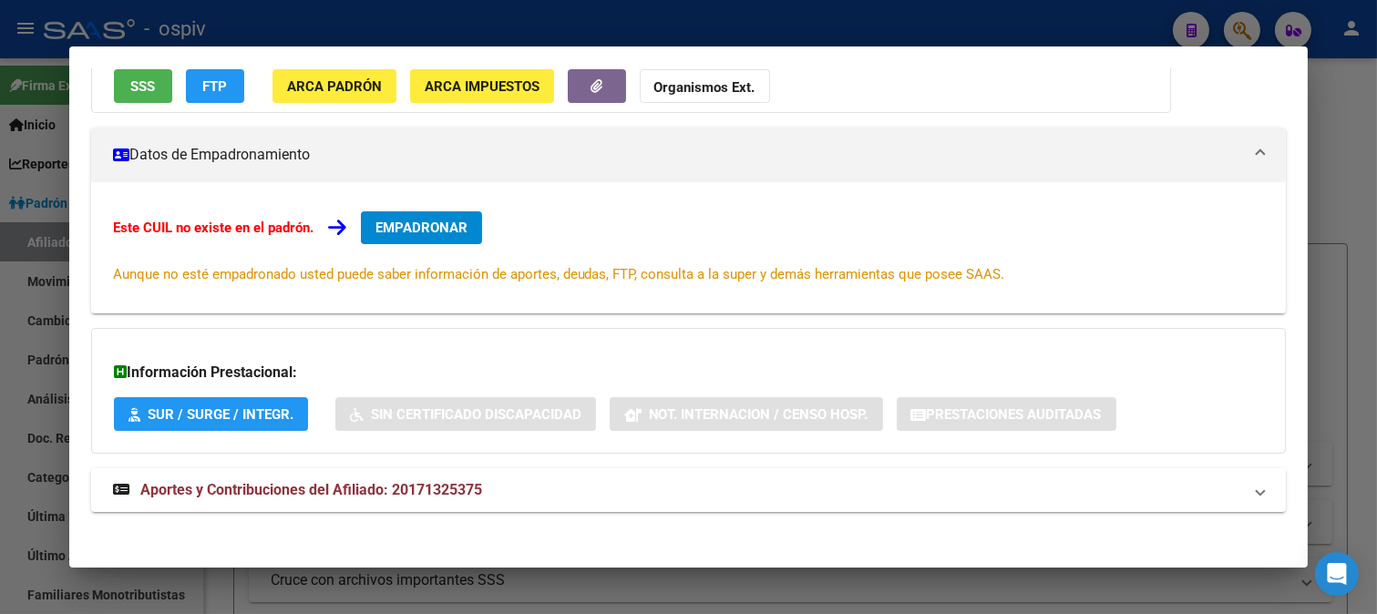
scroll to position [199, 0]
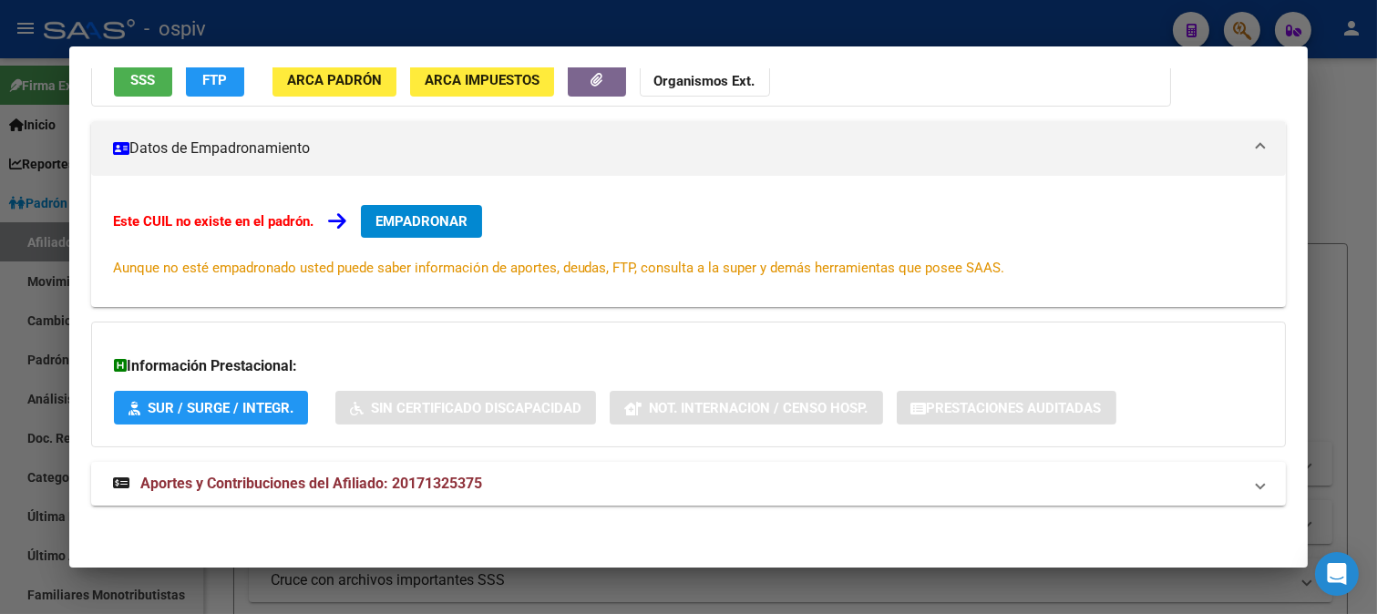
click at [1231, 25] on div at bounding box center [688, 307] width 1377 height 614
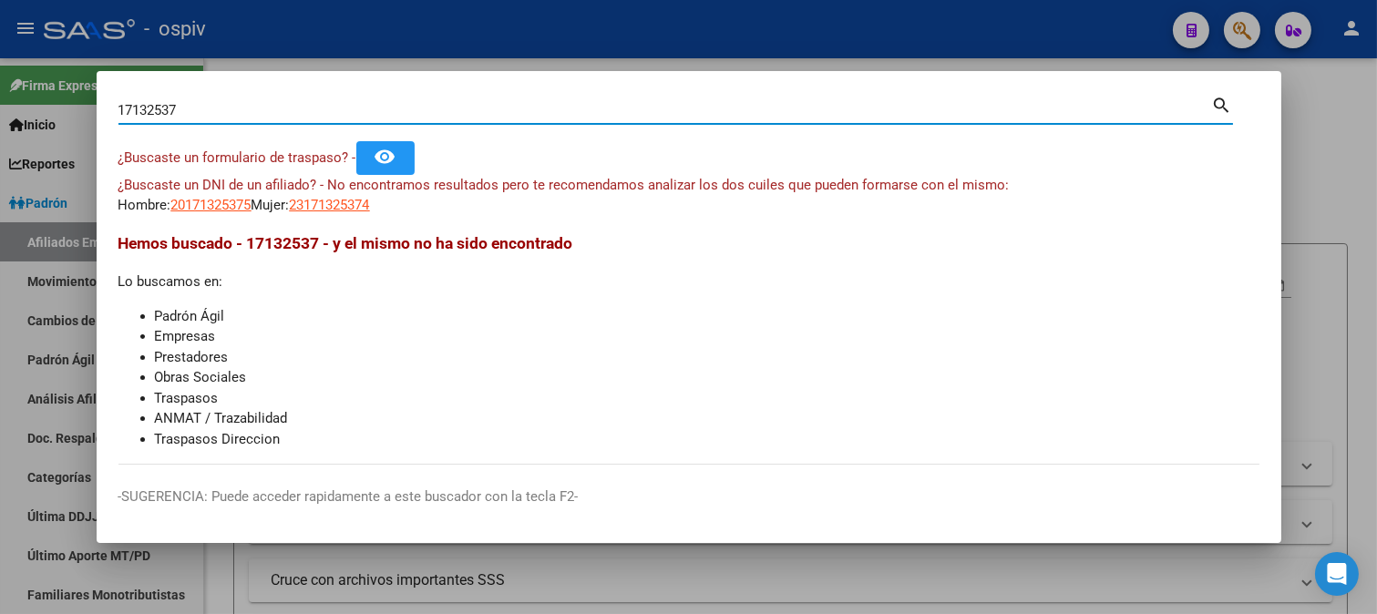
drag, startPoint x: 268, startPoint y: 106, endPoint x: 47, endPoint y: 92, distance: 220.9
click at [47, 92] on div "17132537 Buscar (apellido, dni, cuil, nro traspaso, cuit, obra social) search ¿…" at bounding box center [688, 307] width 1377 height 614
type input "18369044"
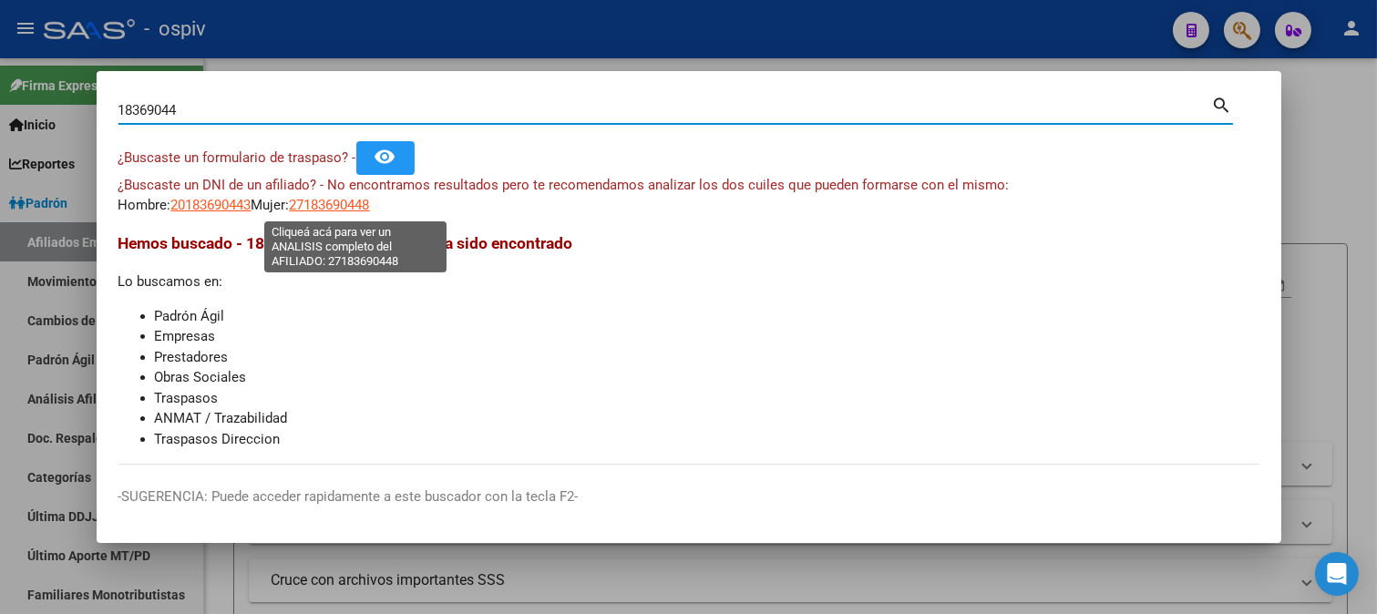
click at [349, 204] on span "27183690448" at bounding box center [330, 205] width 80 height 16
type textarea "27183690448"
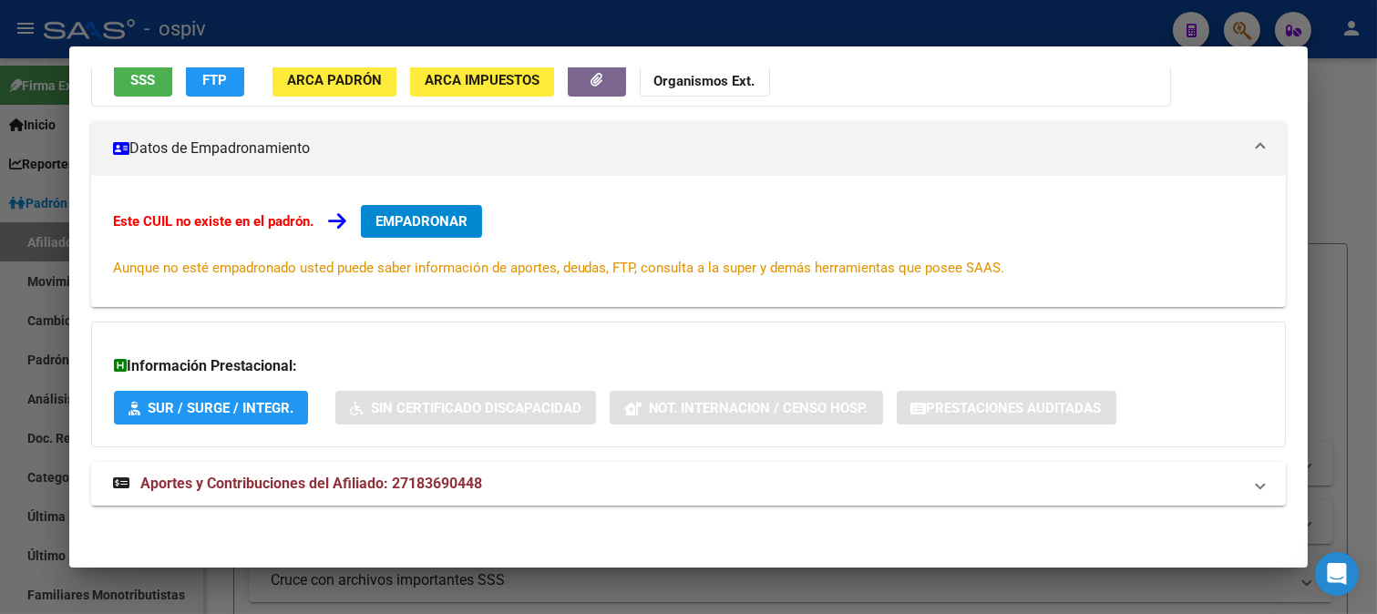
click at [440, 231] on button "EMPADRONAR" at bounding box center [421, 221] width 121 height 33
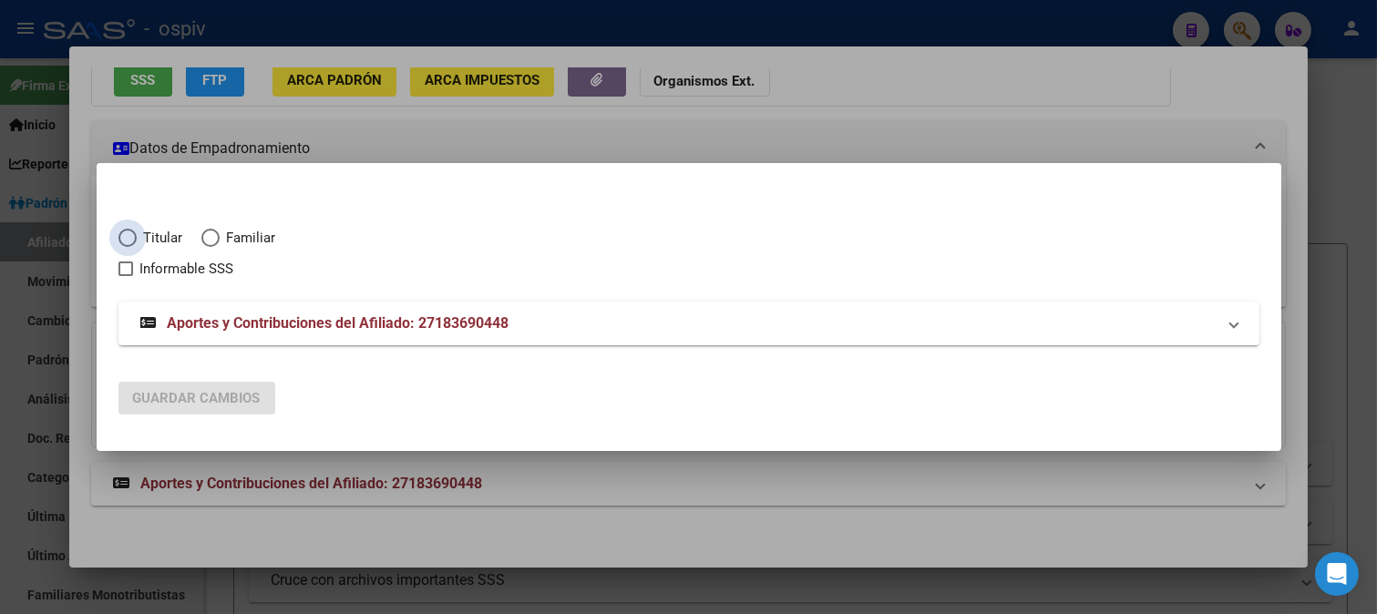
click at [148, 244] on span "Titular" at bounding box center [160, 238] width 46 height 21
click at [137, 244] on input "Titular" at bounding box center [127, 238] width 18 height 18
radio input "true"
checkbox input "true"
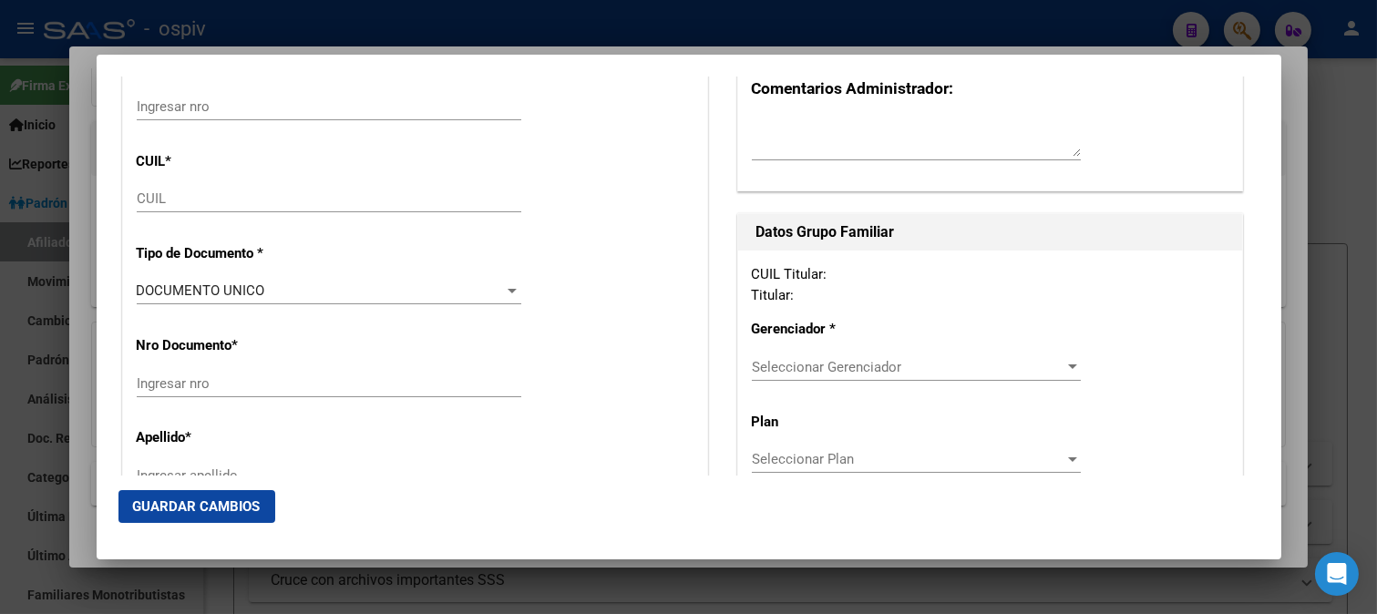
type input "27-18369044-8"
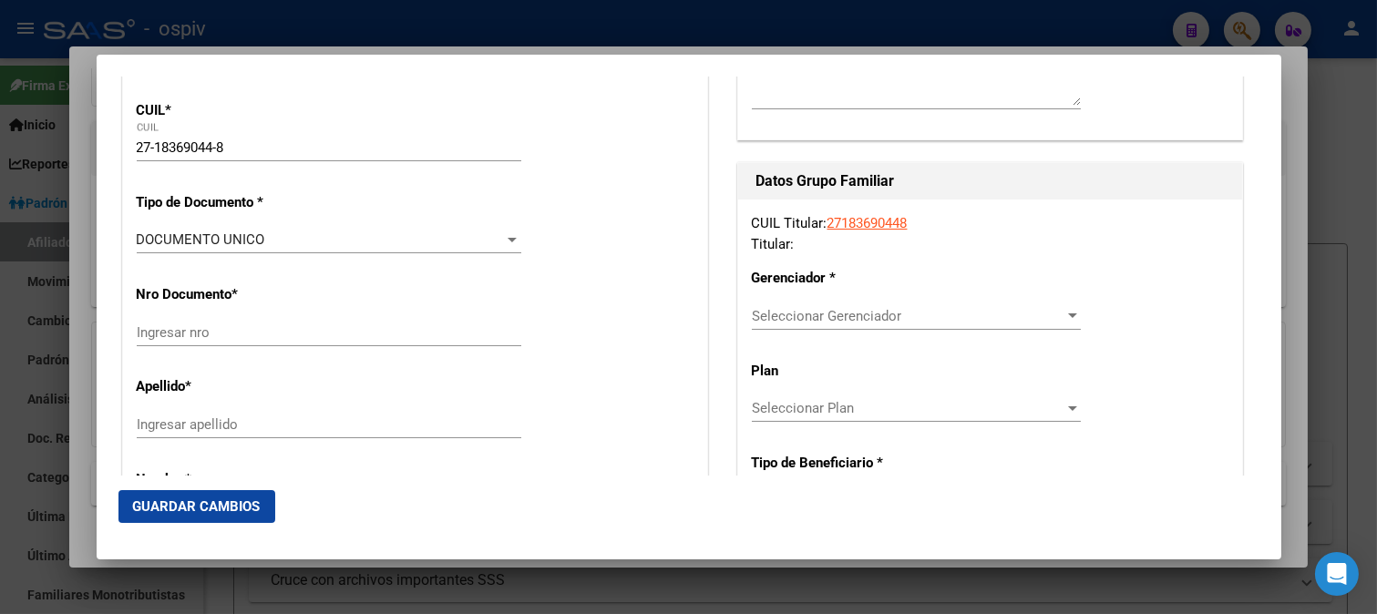
scroll to position [303, 0]
type input "18369044"
type input "[PERSON_NAME]"
type input "[DATE]"
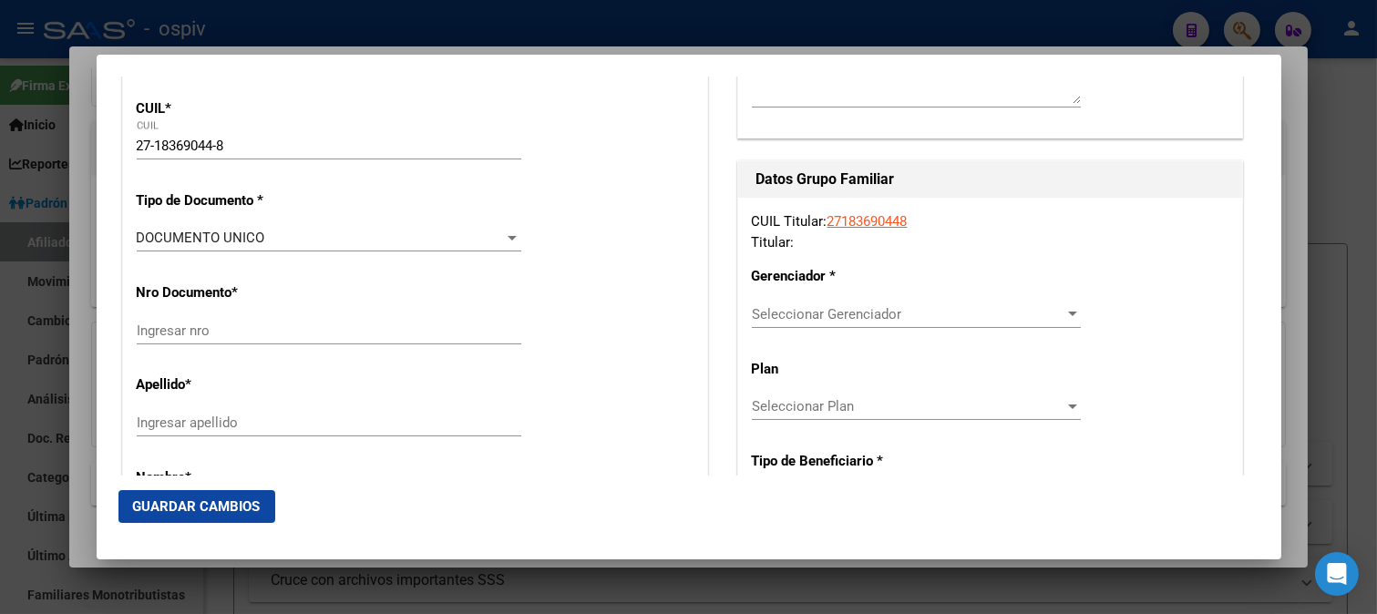
type input "COLONIA HINOJO"
type input "7318"
type input "SAN MARTIN"
type input "1345"
radio input "true"
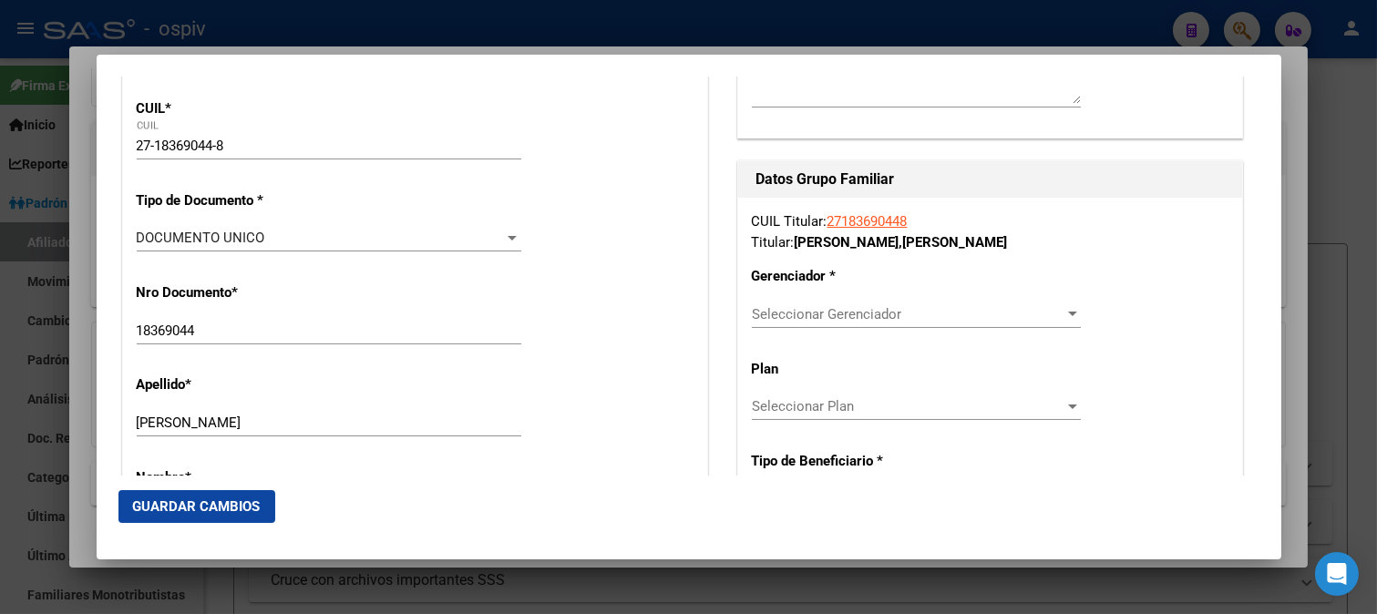
type input "COLONIA HINOJO"
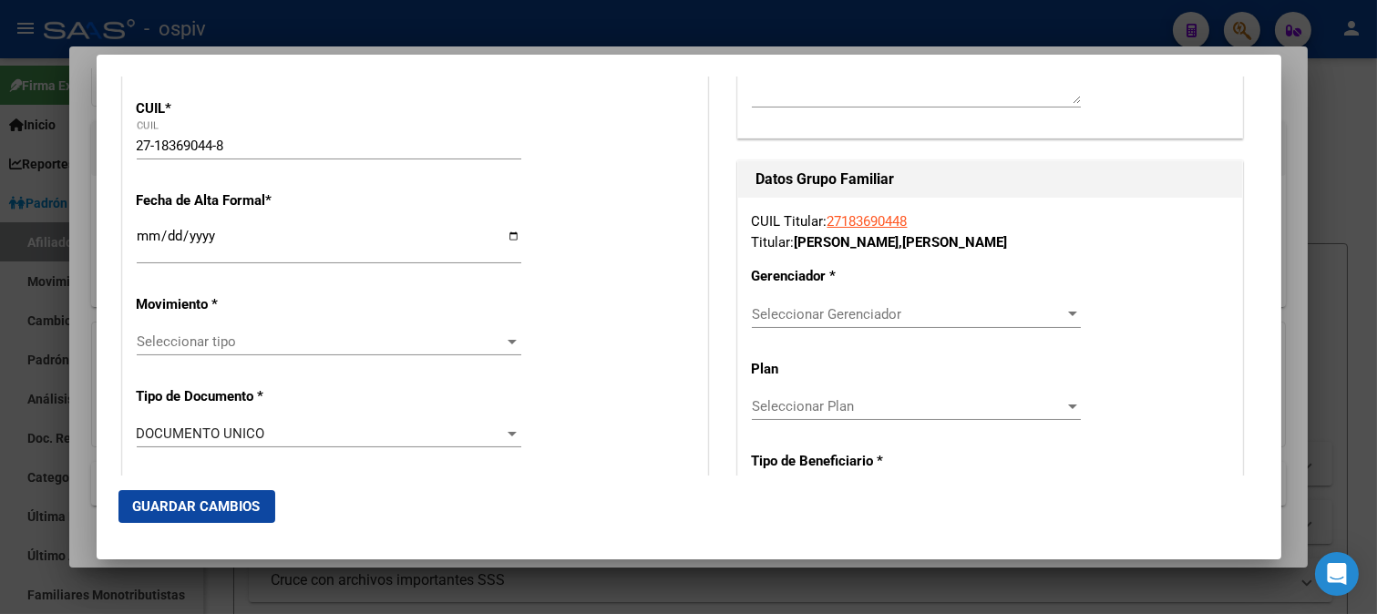
click at [197, 331] on div "Seleccionar tipo Seleccionar tipo" at bounding box center [329, 341] width 385 height 27
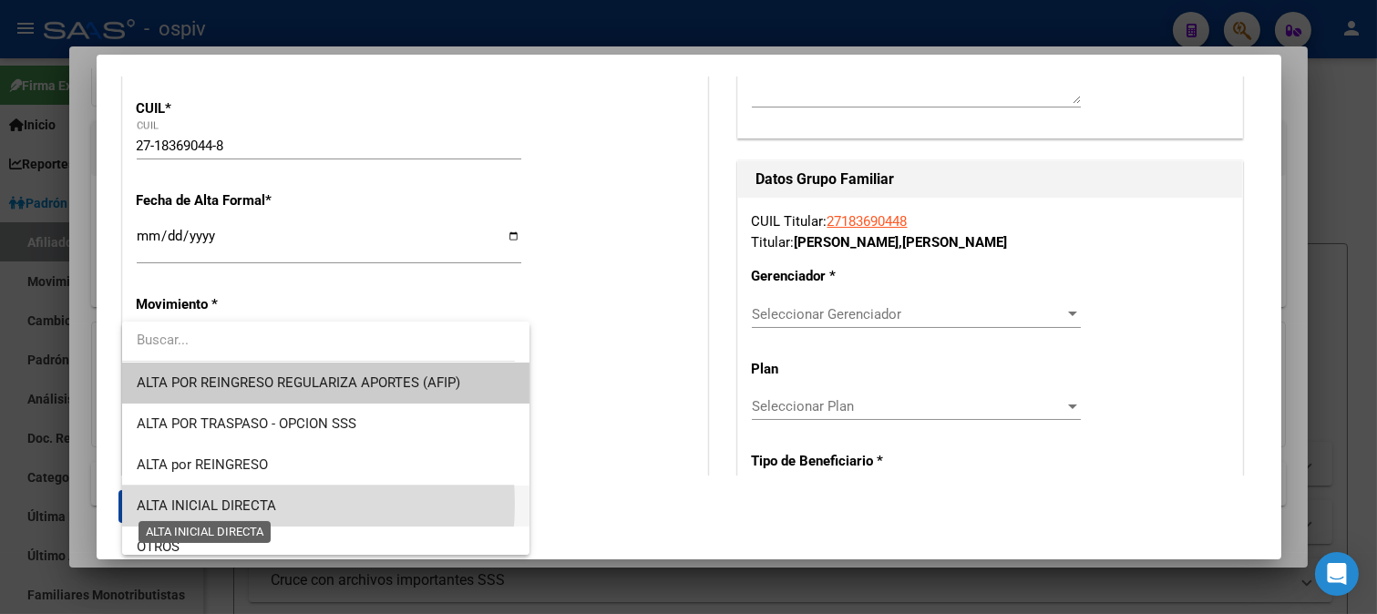
drag, startPoint x: 221, startPoint y: 504, endPoint x: 221, endPoint y: 422, distance: 82.0
click at [222, 498] on span "ALTA INICIAL DIRECTA" at bounding box center [206, 506] width 139 height 16
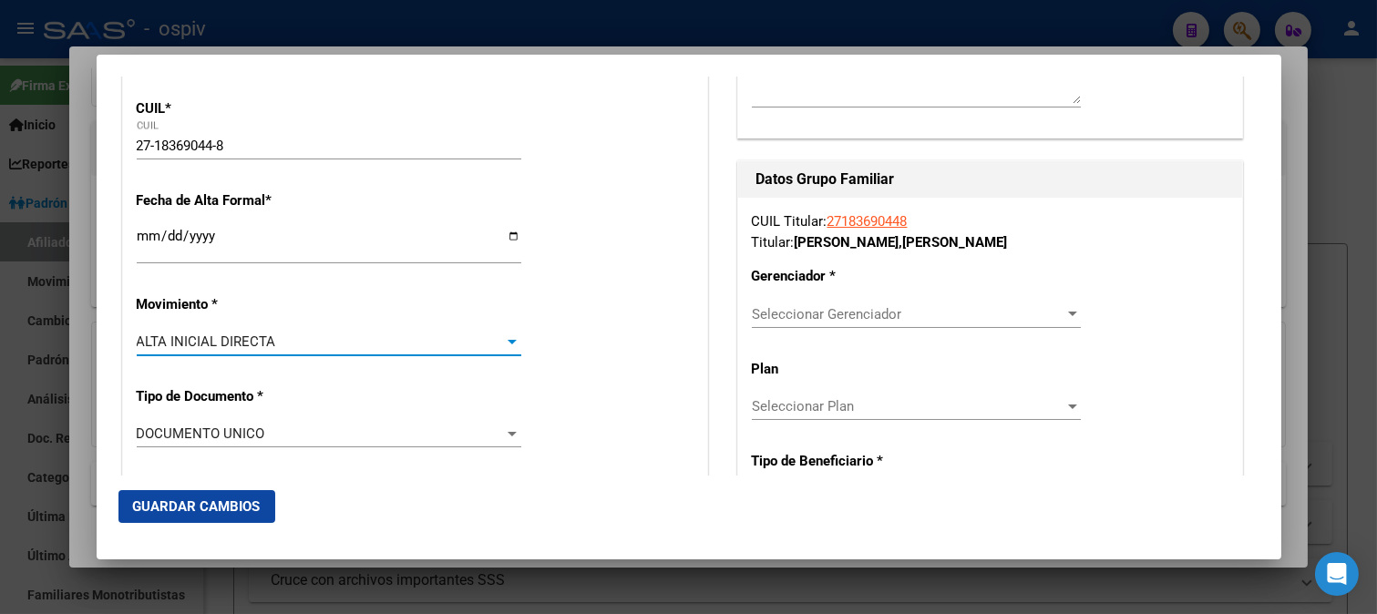
click at [199, 252] on input "Ingresar fecha" at bounding box center [329, 243] width 385 height 29
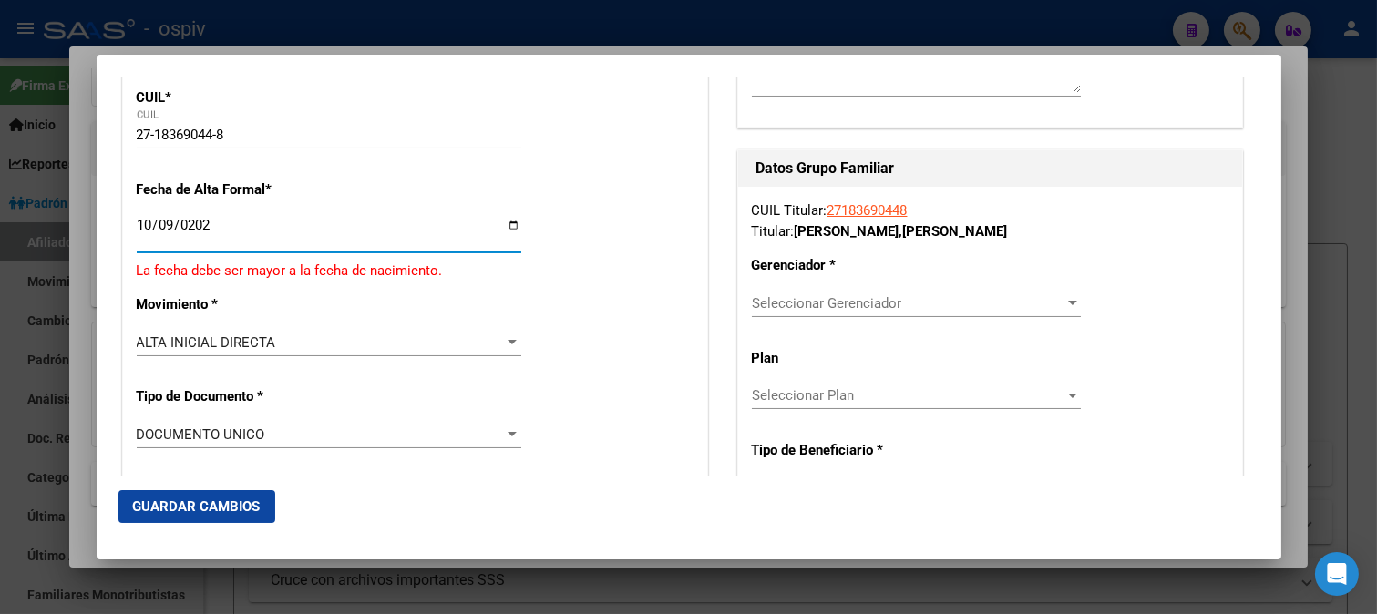
type input "[DATE]"
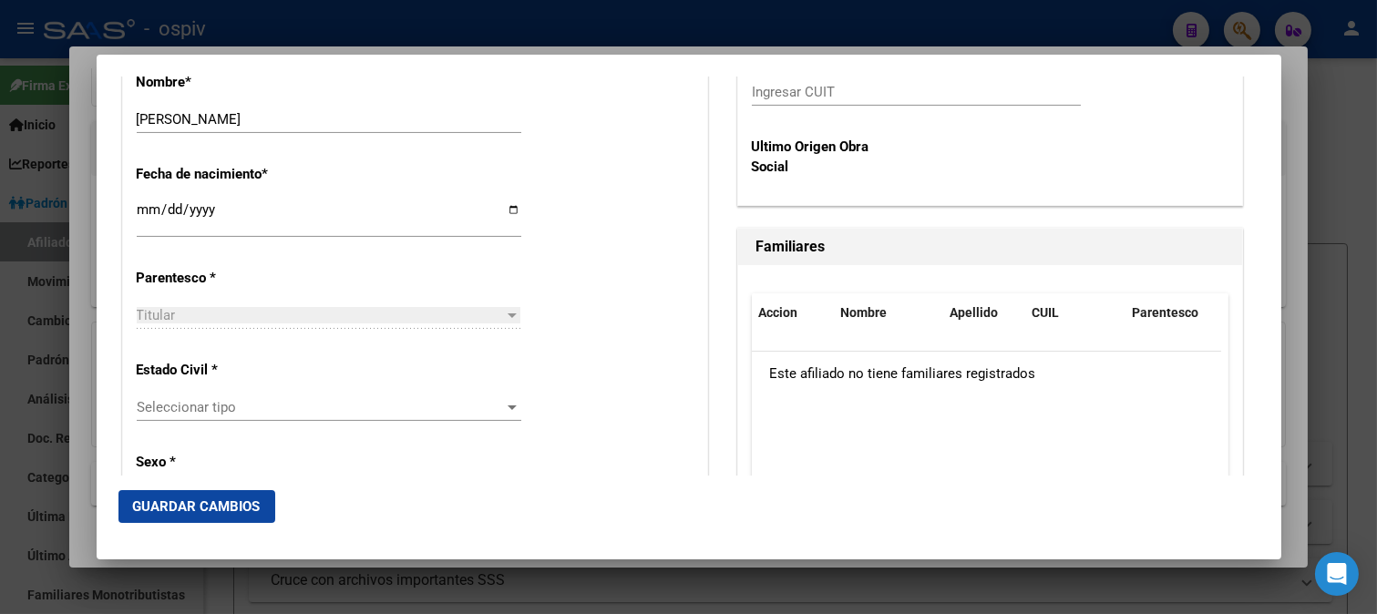
scroll to position [911, 0]
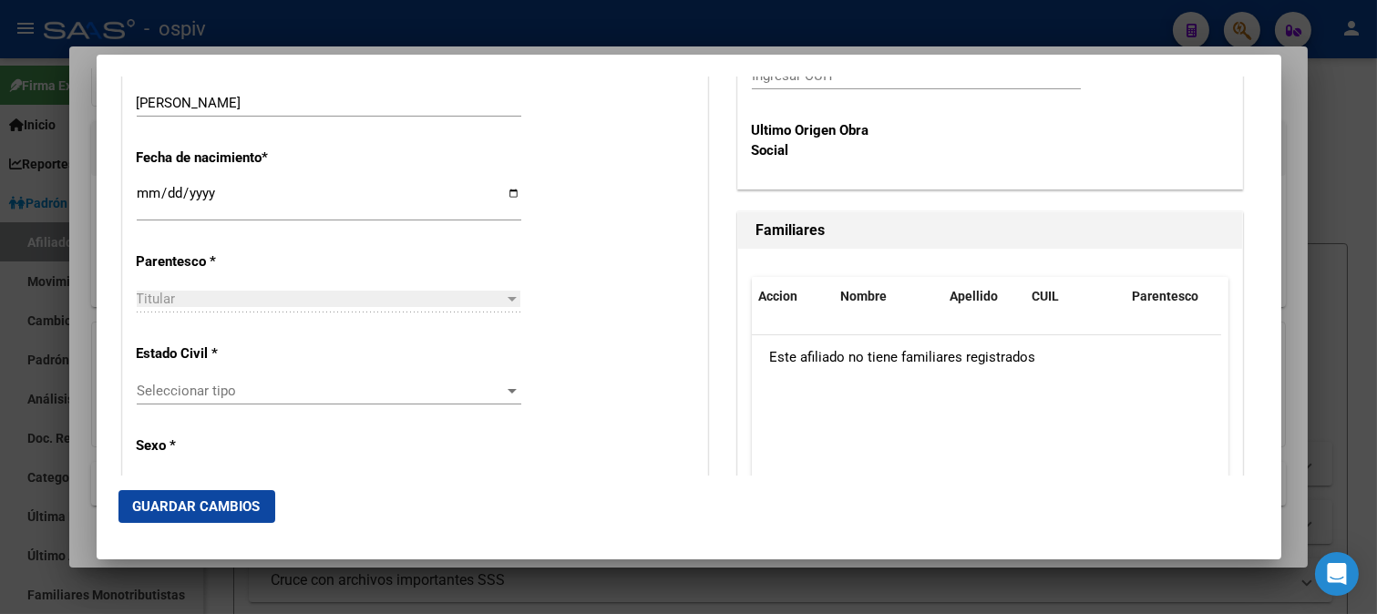
click at [162, 387] on span "Seleccionar tipo" at bounding box center [321, 391] width 368 height 16
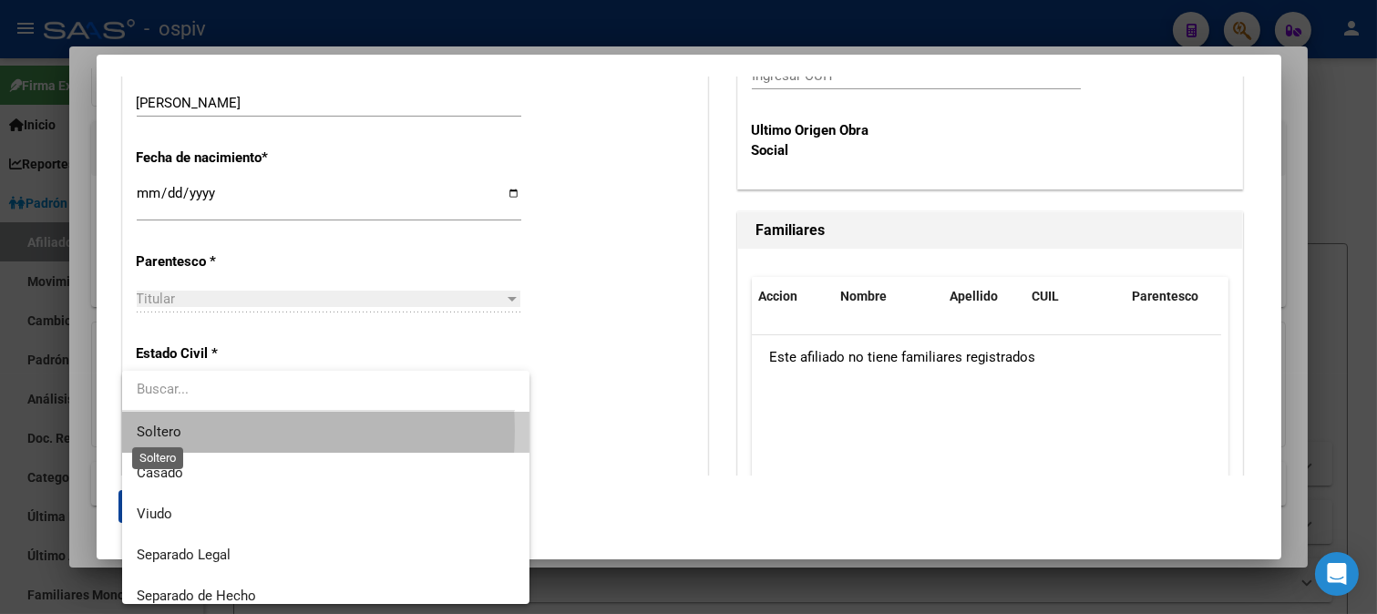
click at [174, 431] on span "Soltero" at bounding box center [159, 432] width 45 height 16
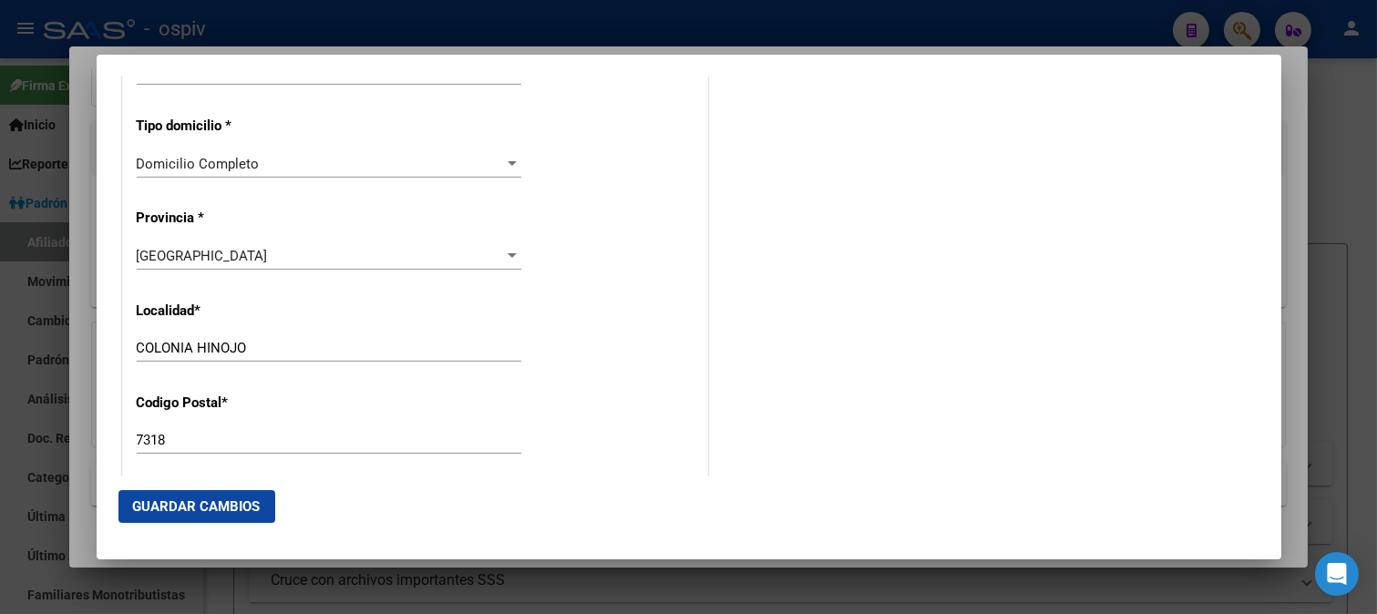
scroll to position [1619, 0]
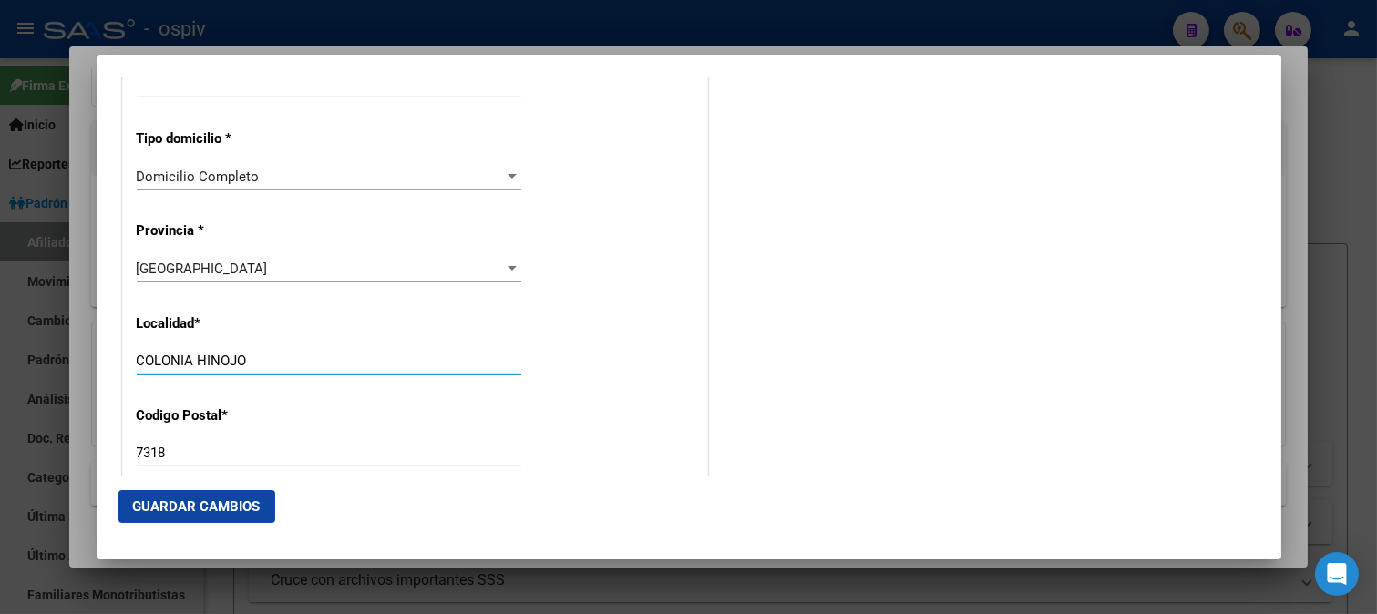
drag, startPoint x: 265, startPoint y: 360, endPoint x: 0, endPoint y: 321, distance: 268.1
click at [0, 321] on div "18369044 Buscar (apellido, dni, cuil, nro traspaso, cuit, obra social) search ¿…" at bounding box center [688, 307] width 1377 height 614
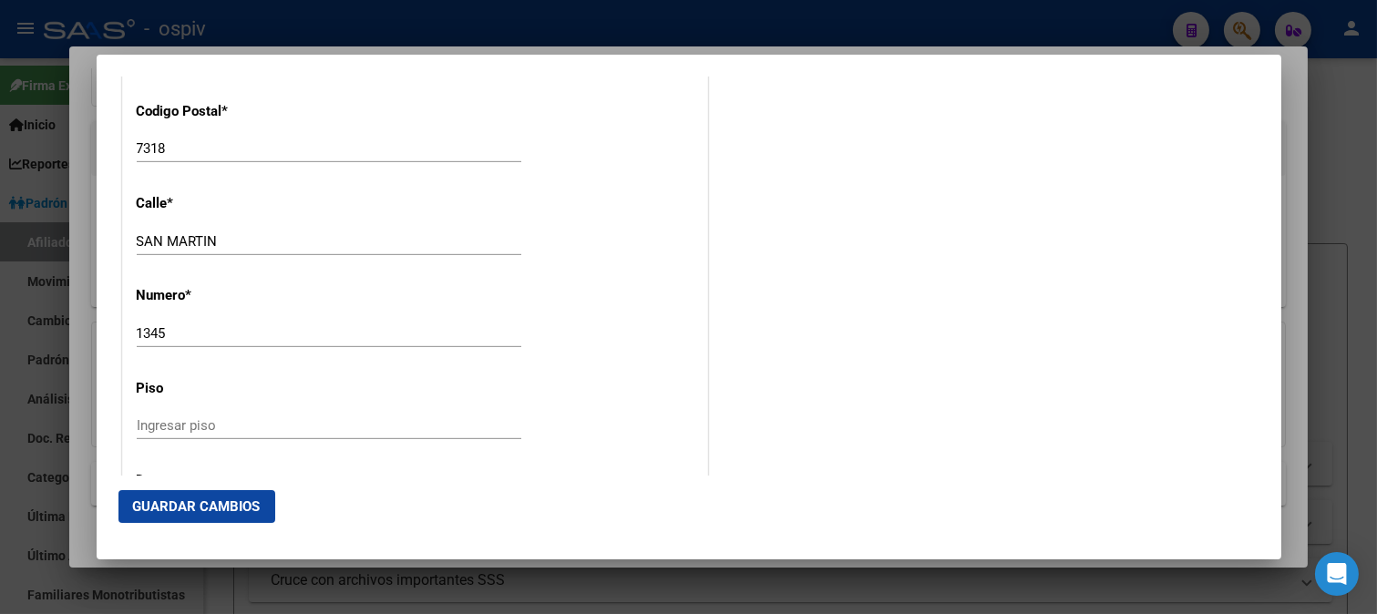
type input "olavarria"
click at [170, 337] on input "1345" at bounding box center [329, 333] width 385 height 16
drag, startPoint x: 189, startPoint y: 152, endPoint x: 75, endPoint y: 151, distance: 113.9
click at [75, 151] on div "18369044 Buscar (apellido, dni, cuil, nro traspaso, cuit, obra social) search ¿…" at bounding box center [688, 307] width 1377 height 614
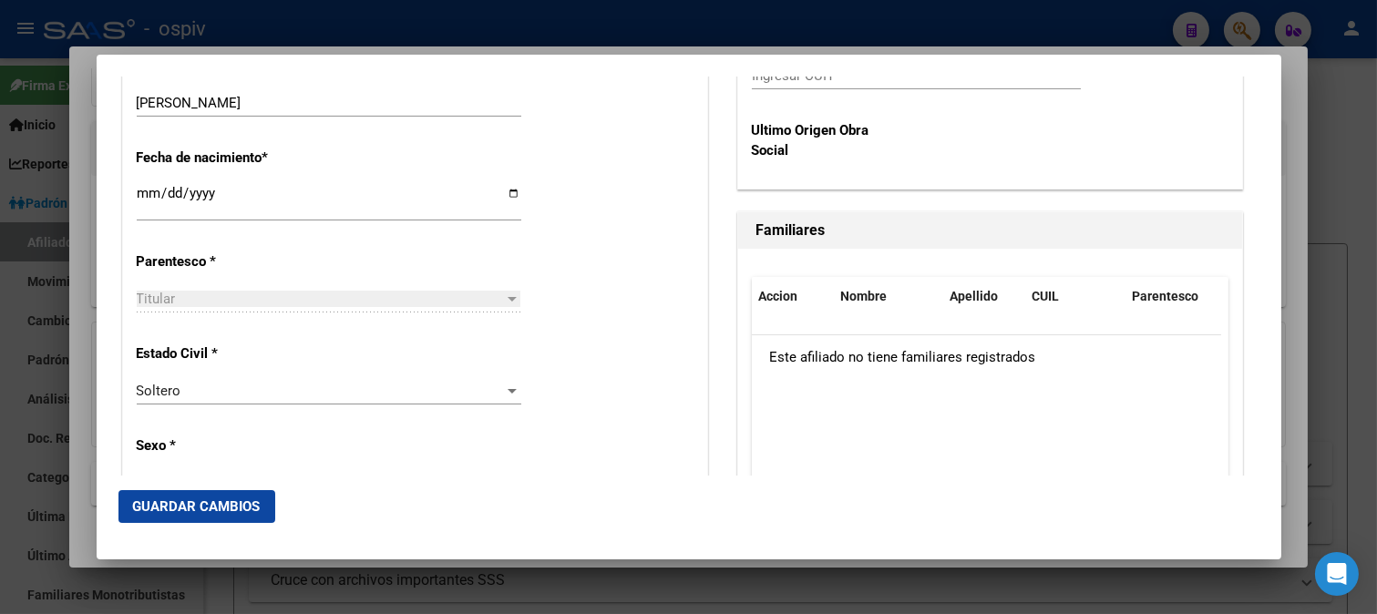
scroll to position [405, 0]
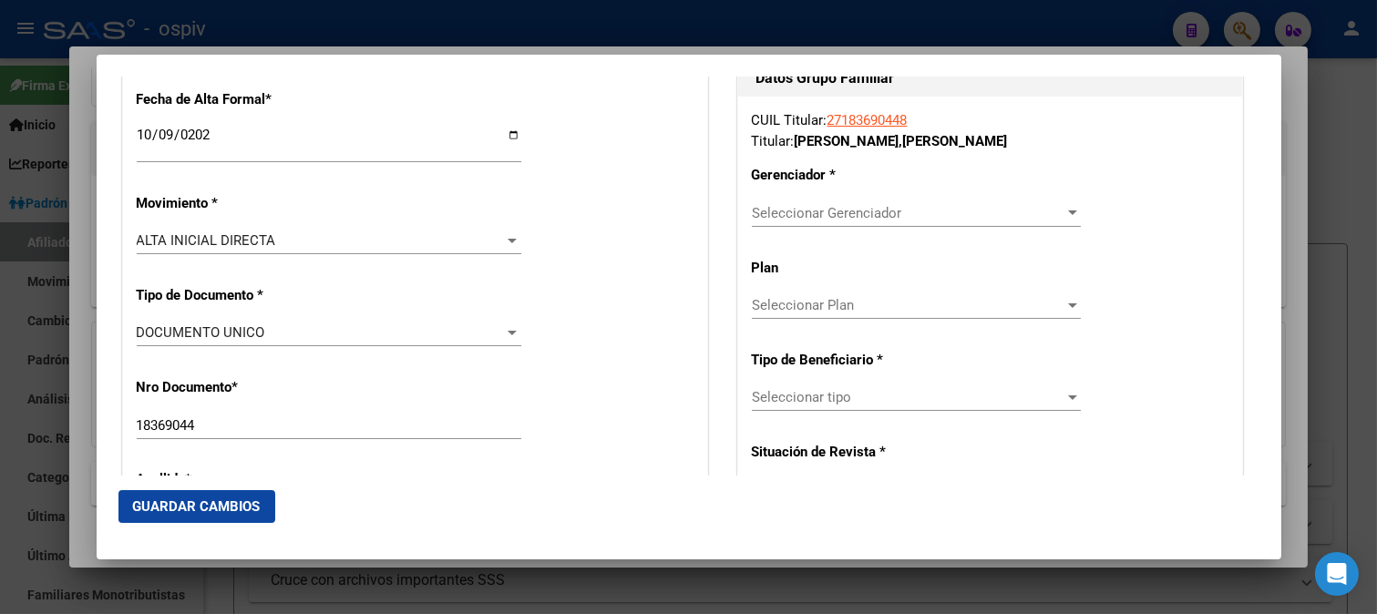
click at [866, 220] on span "Seleccionar Gerenciador" at bounding box center [908, 213] width 313 height 16
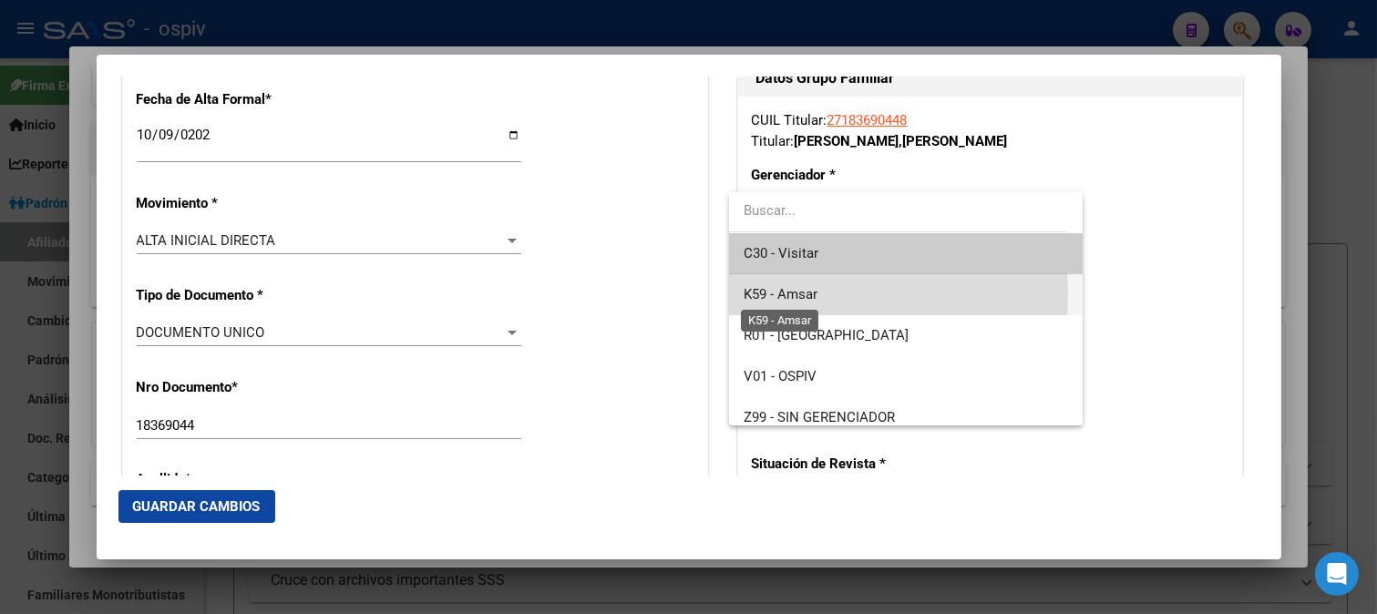
click at [794, 294] on span "K59 - Amsar" at bounding box center [781, 294] width 74 height 16
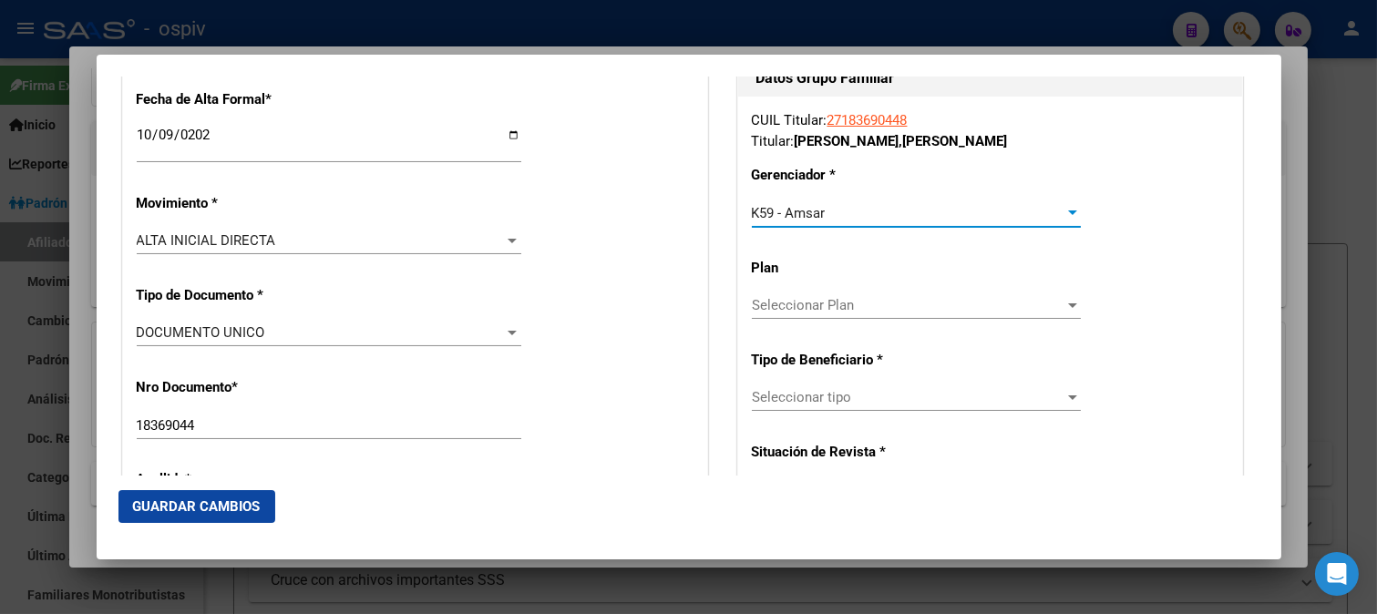
click at [820, 404] on span "Seleccionar tipo" at bounding box center [908, 397] width 313 height 16
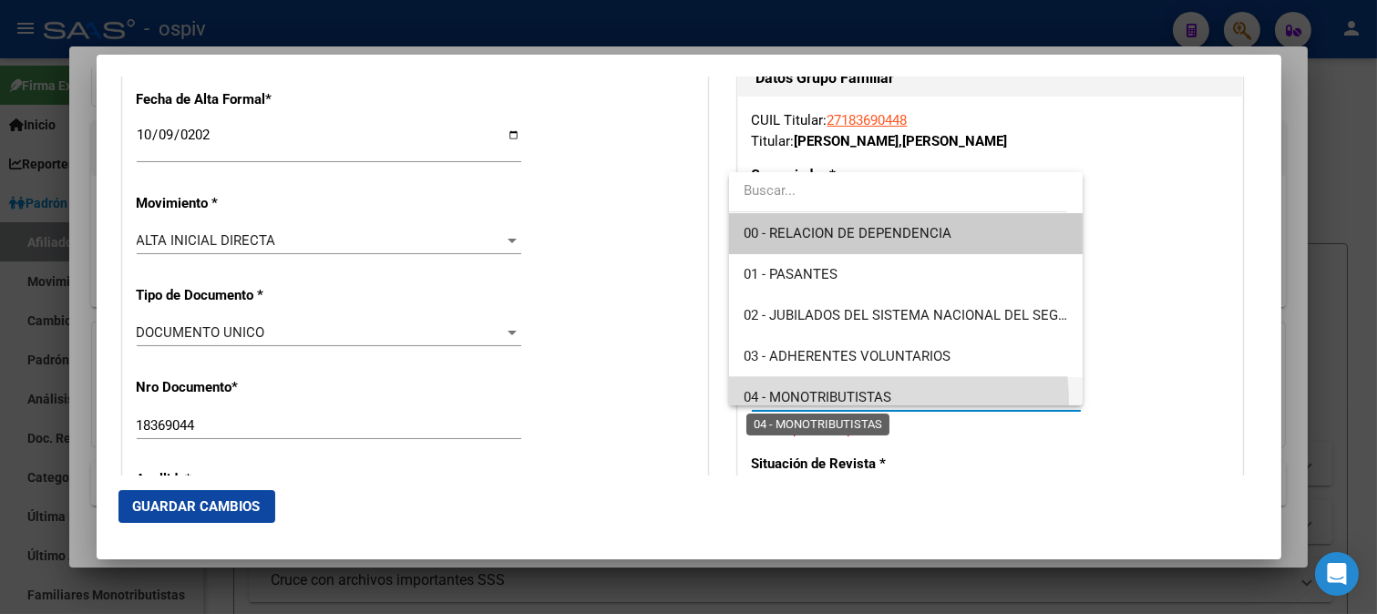
click at [820, 404] on span "04 - MONOTRIBUTISTAS" at bounding box center [818, 397] width 148 height 16
type input "27-18369044-8"
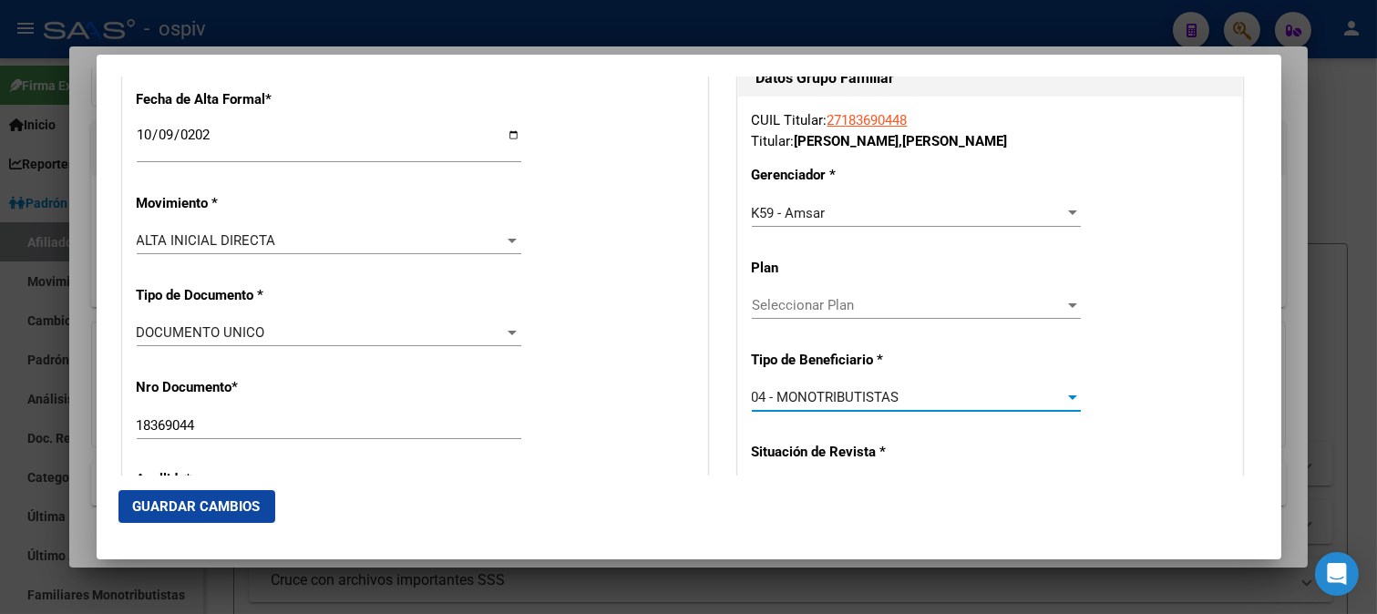
click at [192, 508] on span "Guardar Cambios" at bounding box center [197, 506] width 128 height 16
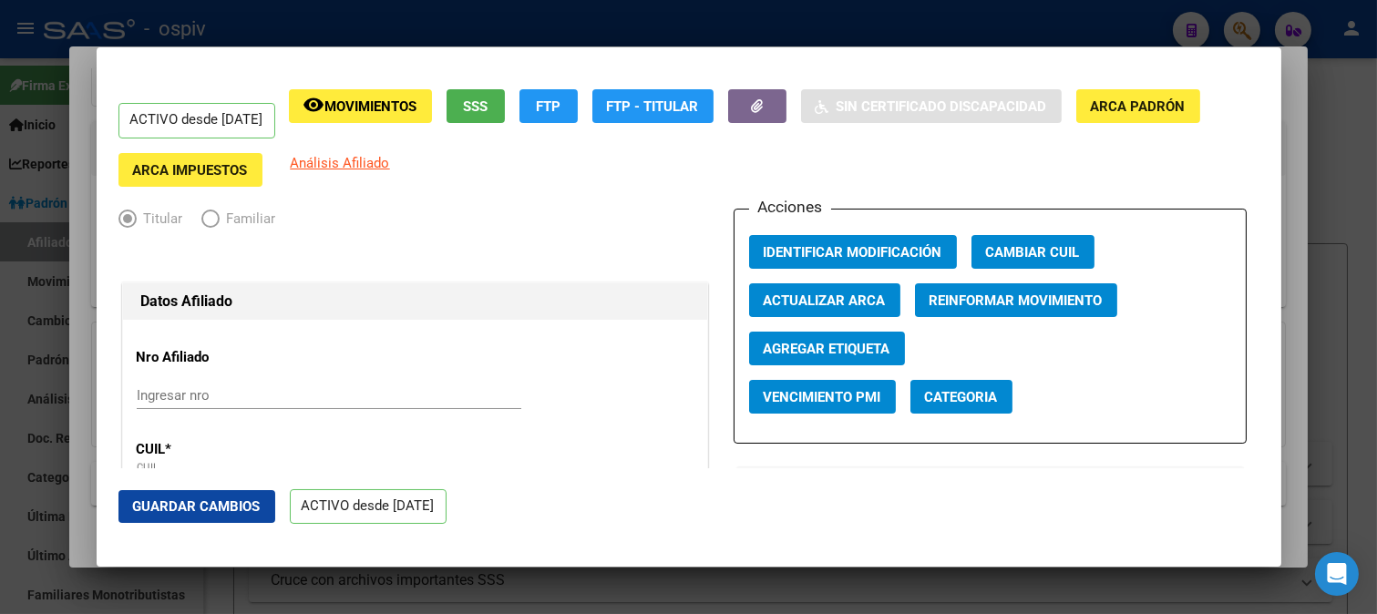
click at [248, 505] on span "Guardar Cambios" at bounding box center [197, 506] width 128 height 16
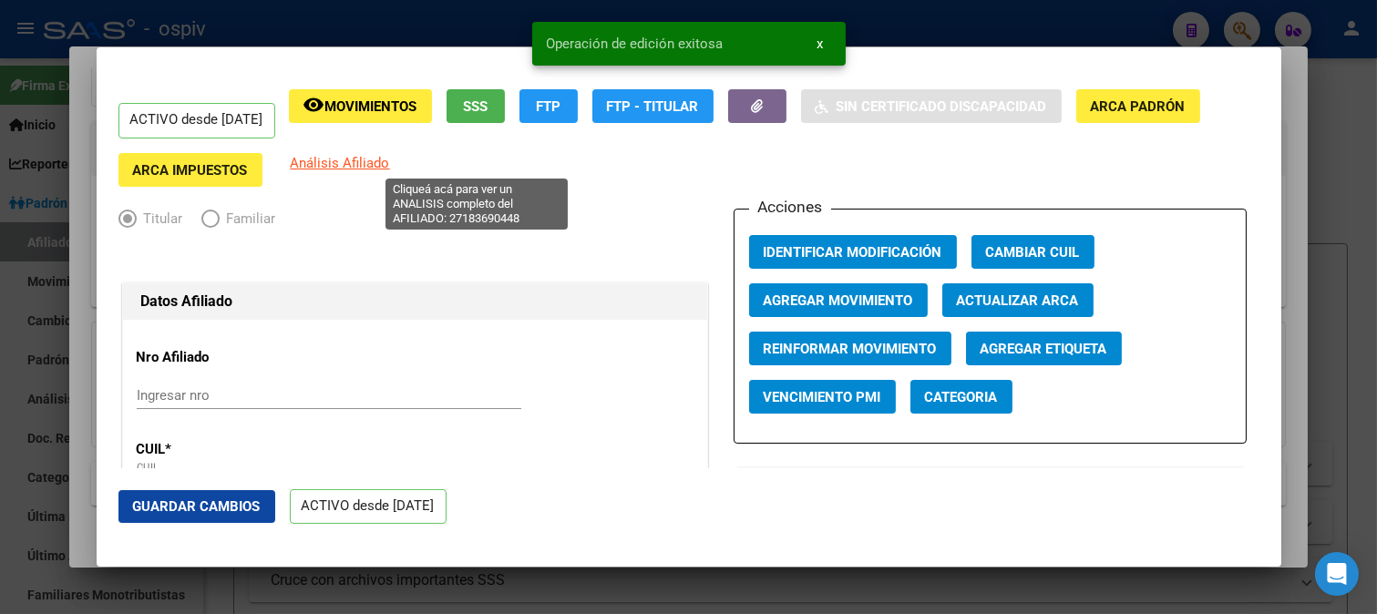
click at [390, 165] on span "Análisis Afiliado" at bounding box center [340, 163] width 99 height 16
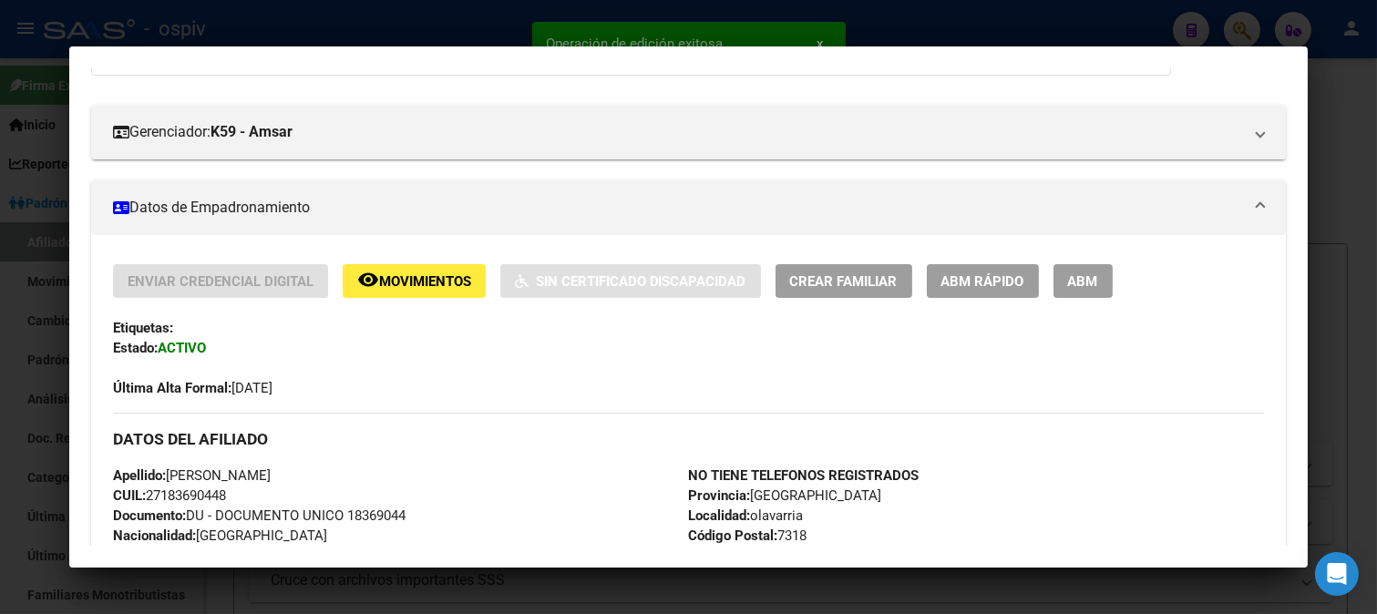
scroll to position [303, 0]
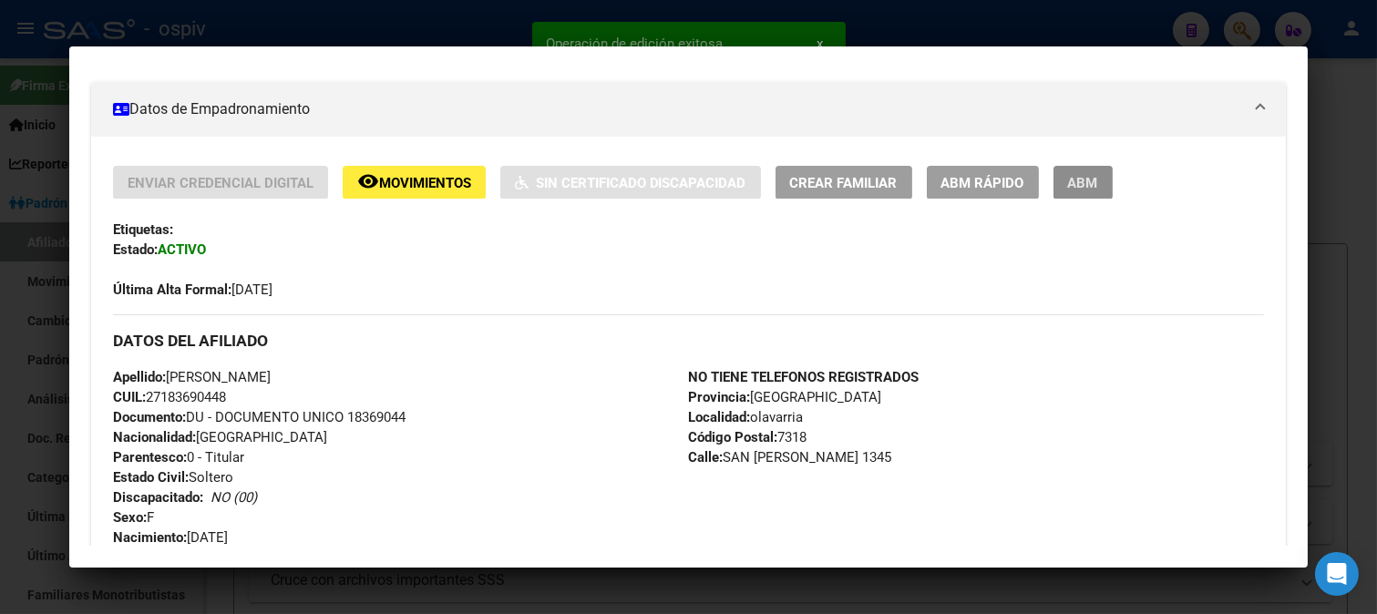
drag, startPoint x: 1071, startPoint y: 174, endPoint x: 977, endPoint y: 474, distance: 314.2
click at [1071, 176] on span "ABM" at bounding box center [1083, 183] width 30 height 16
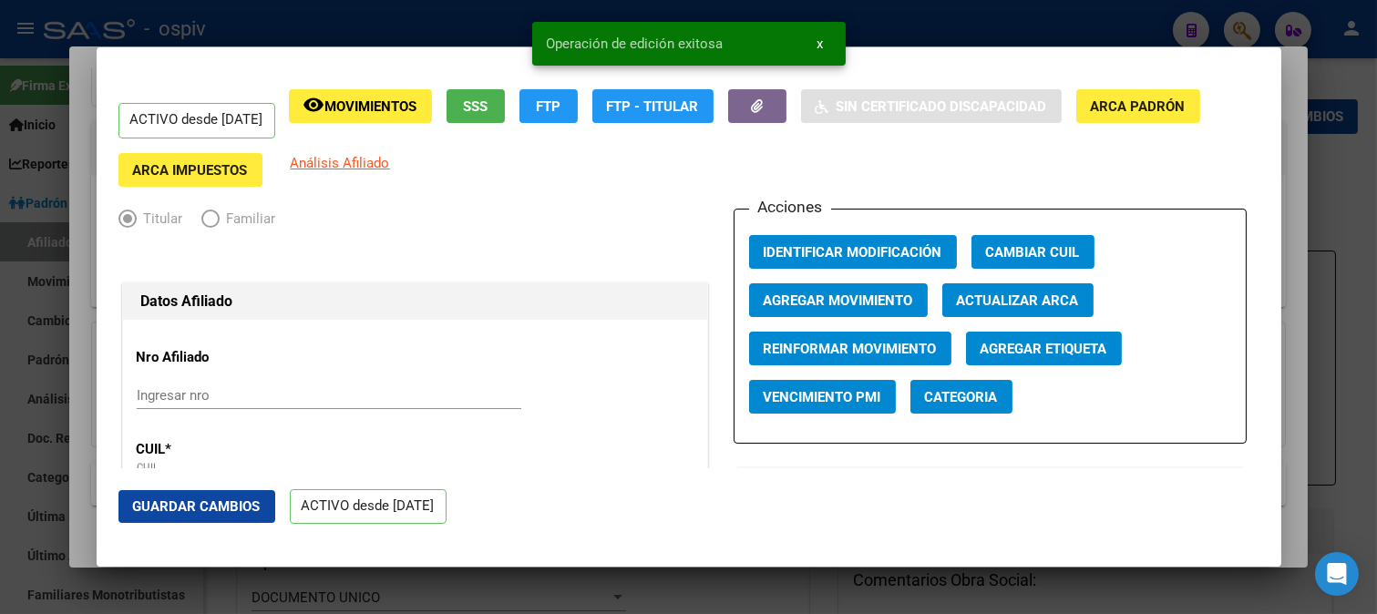
click at [970, 398] on span "Categoria" at bounding box center [961, 397] width 73 height 16
radio input "true"
type input "27-18369044-8"
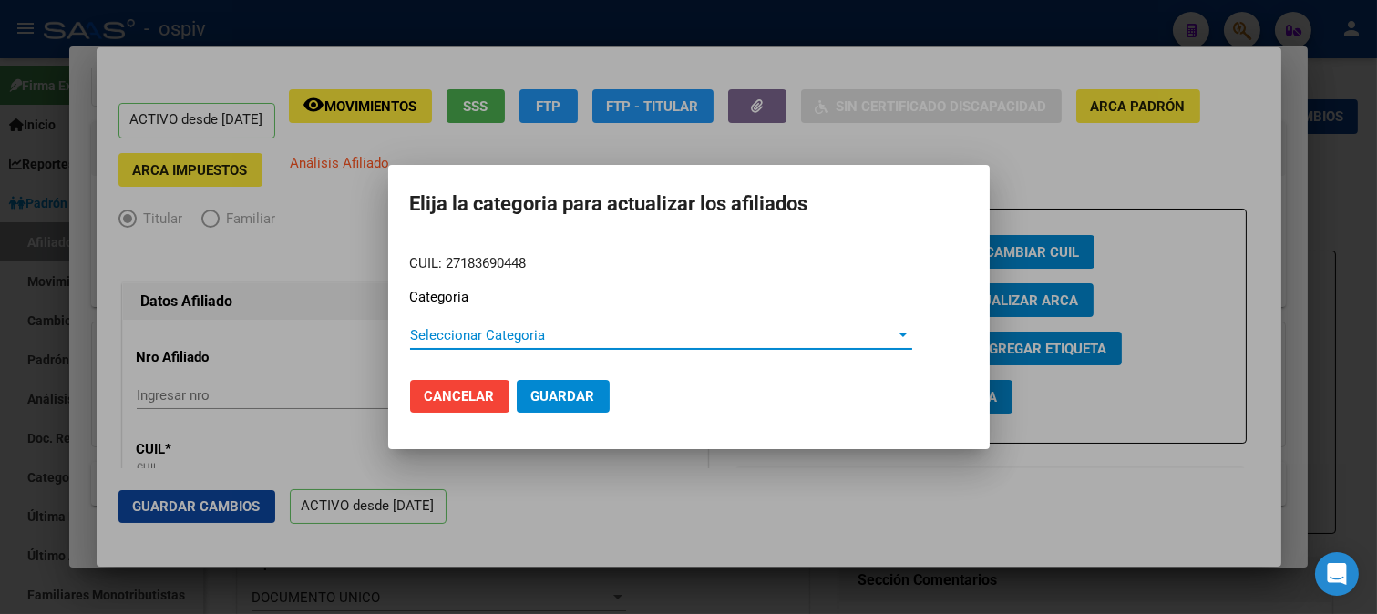
click at [561, 343] on span "Seleccionar Categoria" at bounding box center [653, 335] width 486 height 16
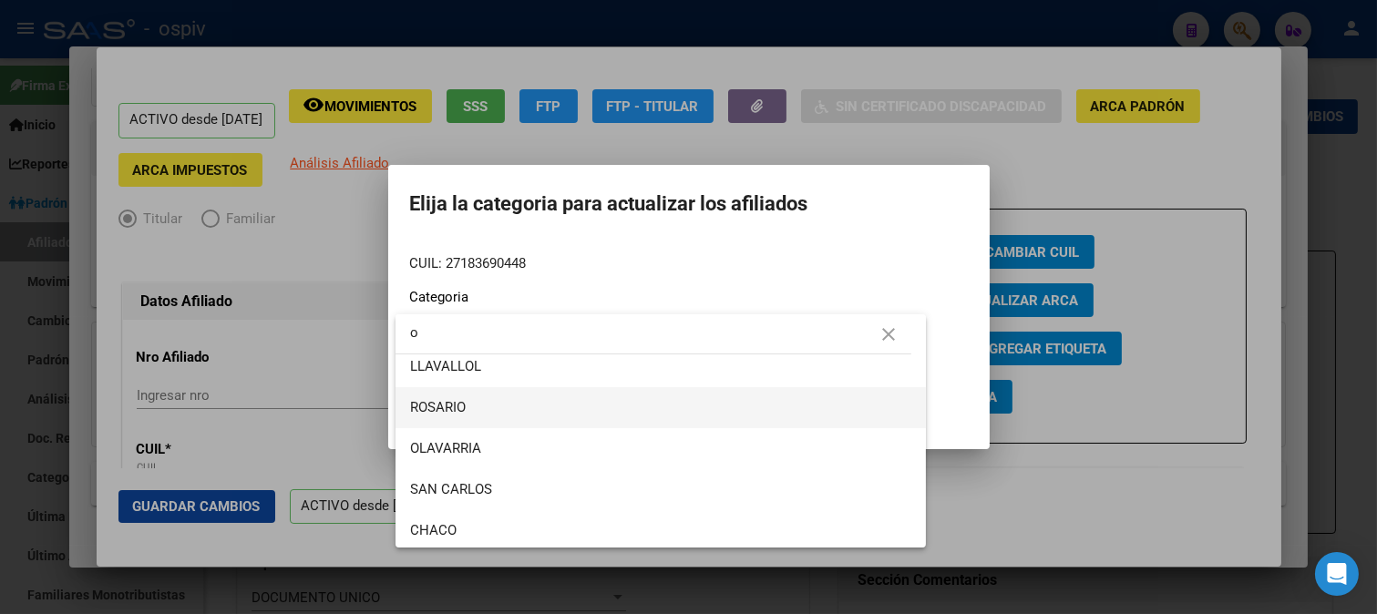
scroll to position [202, 0]
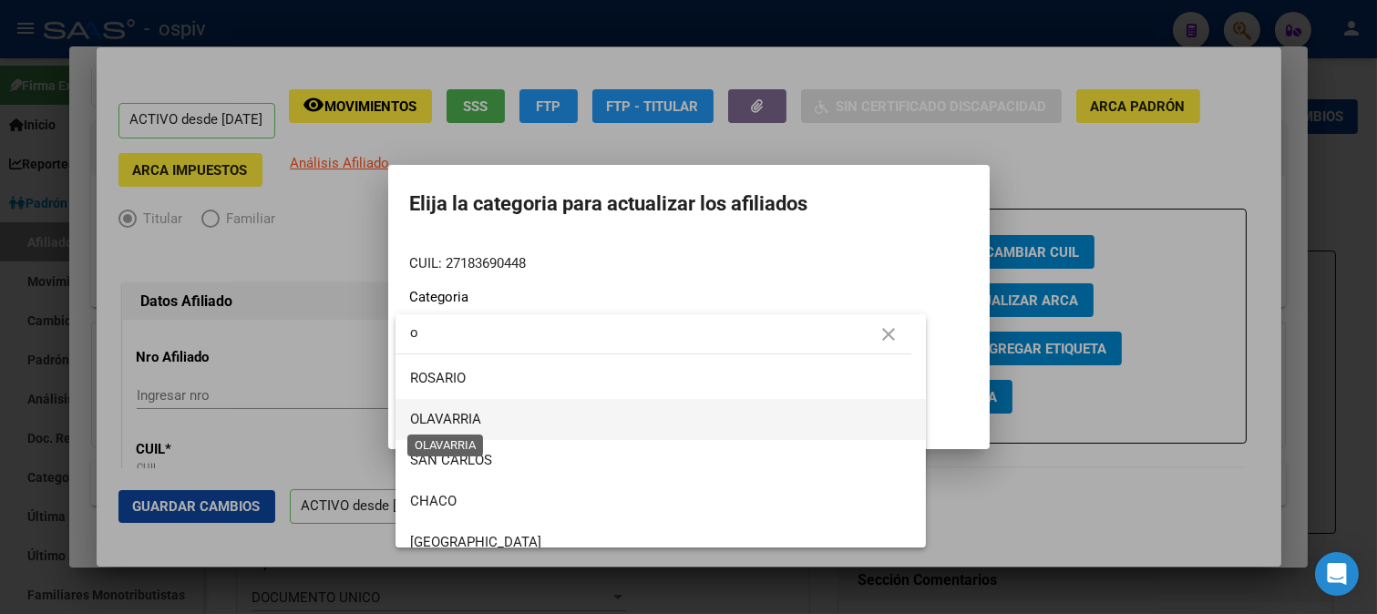
type input "o"
click at [462, 420] on span "OLAVARRIA" at bounding box center [445, 419] width 71 height 16
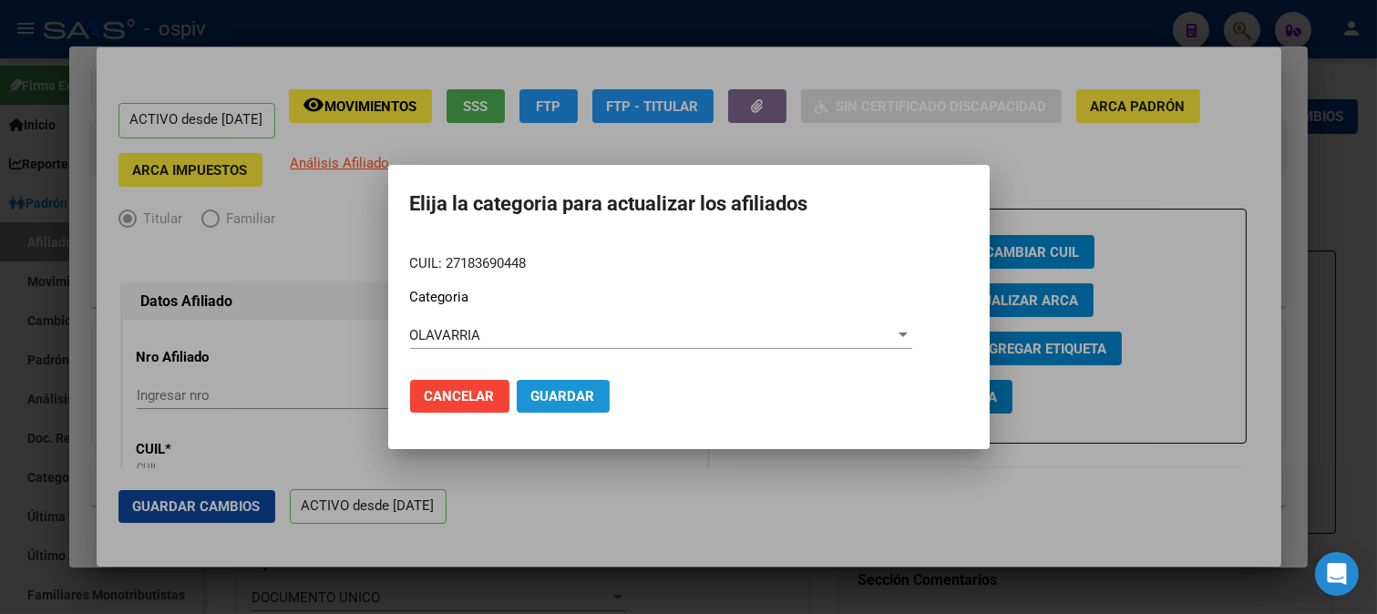
click at [592, 394] on span "Guardar" at bounding box center [563, 396] width 64 height 16
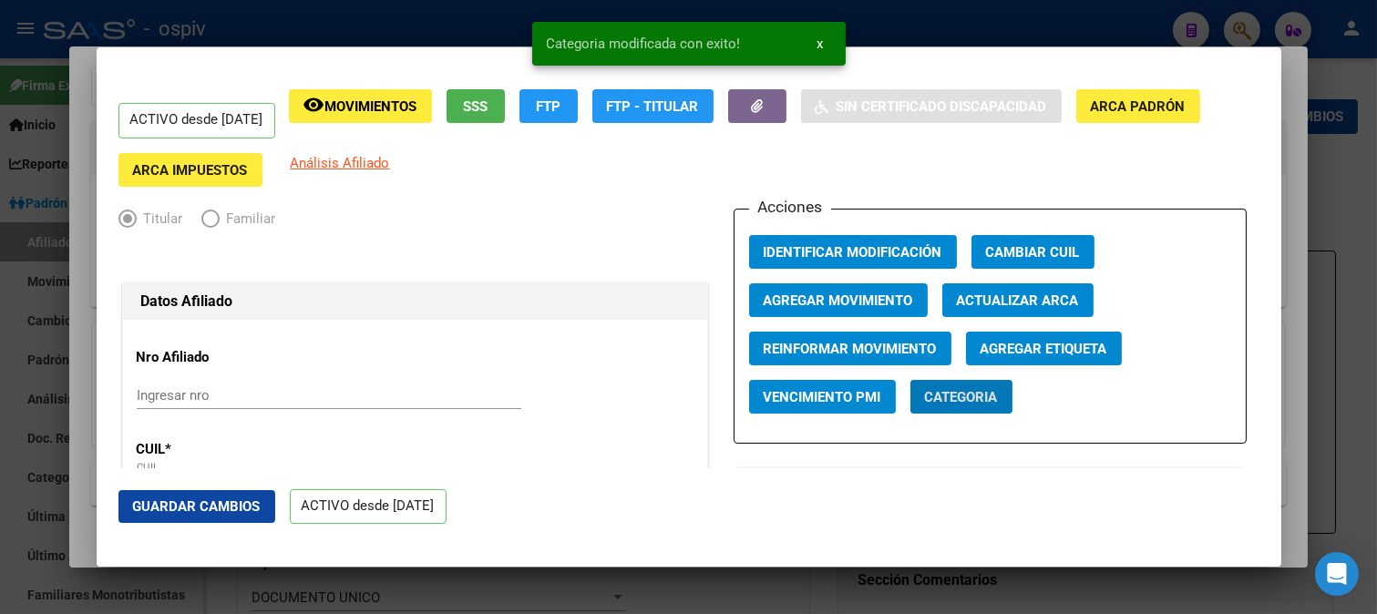
click at [1005, 341] on span "Agregar Etiqueta" at bounding box center [1044, 349] width 127 height 16
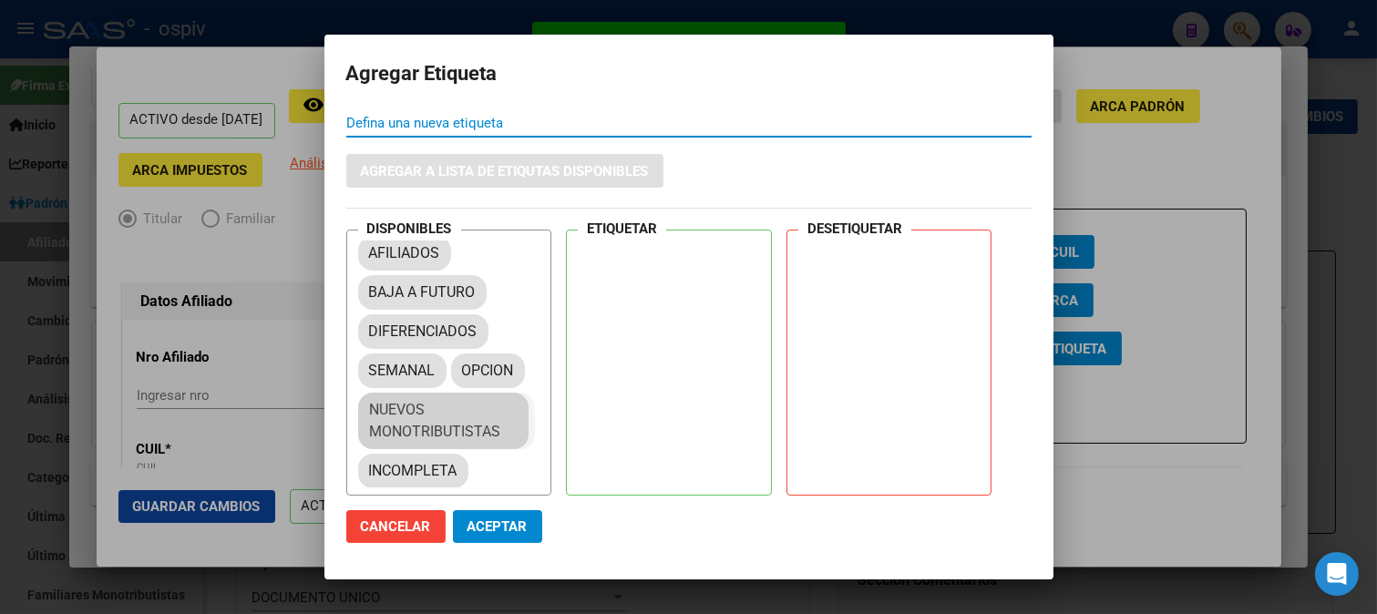
scroll to position [22, 0]
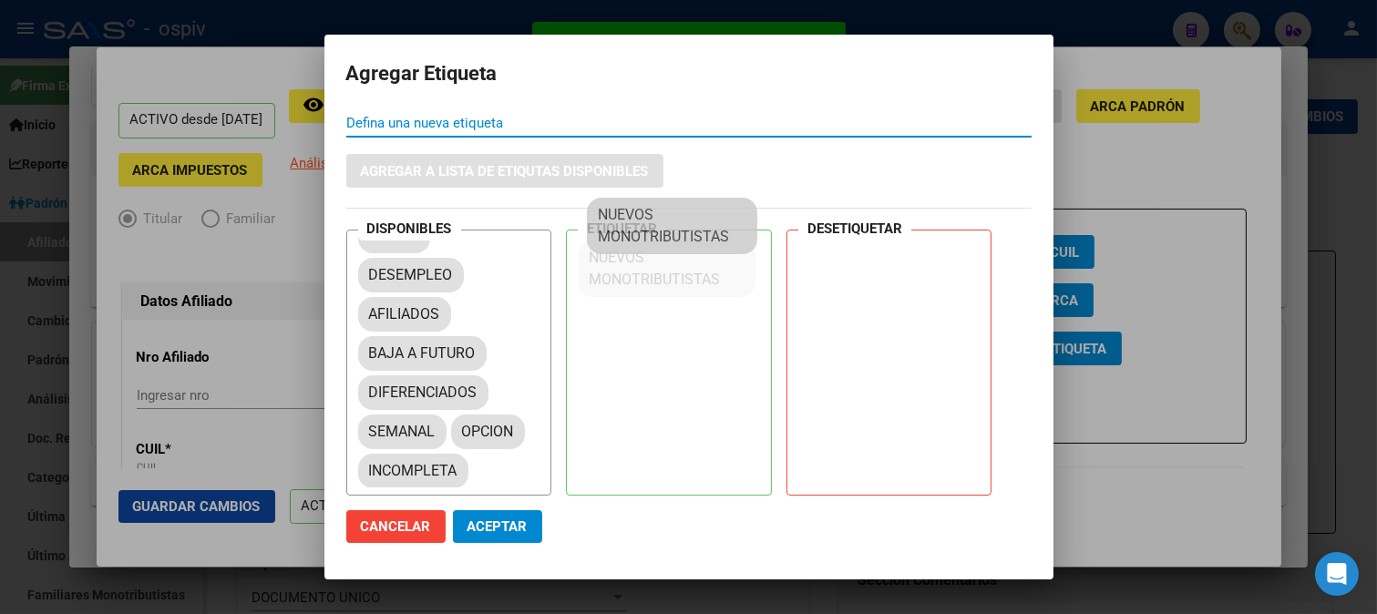
drag, startPoint x: 426, startPoint y: 430, endPoint x: 654, endPoint y: 235, distance: 300.6
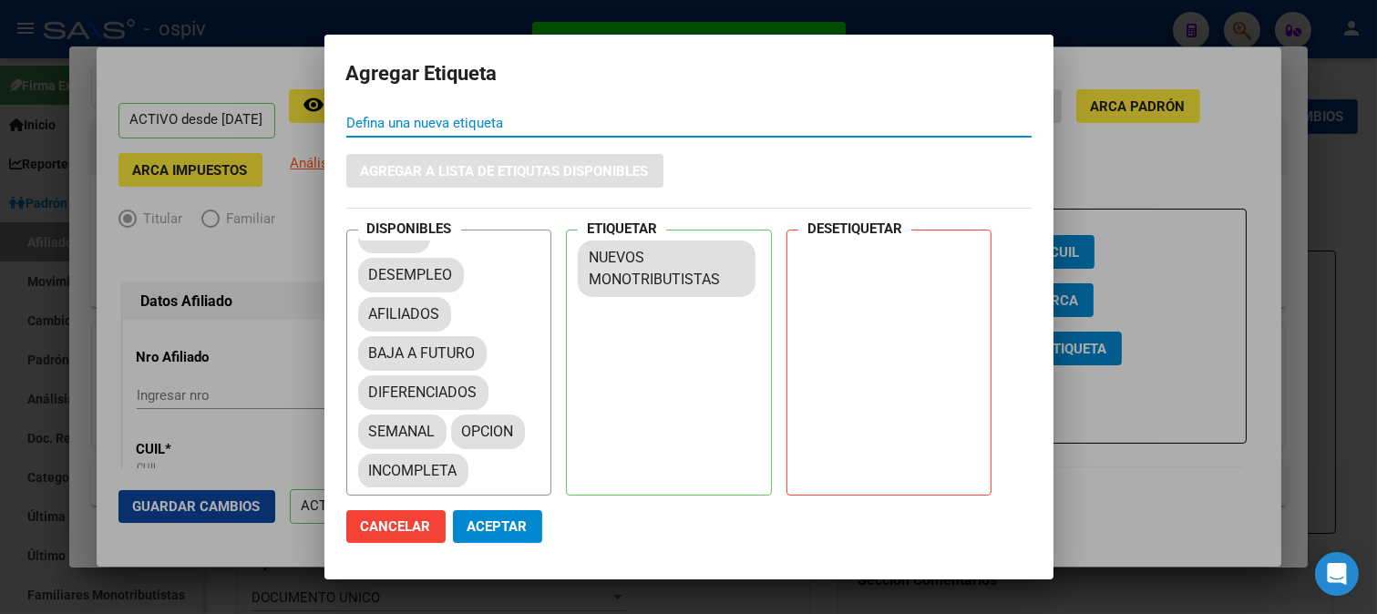
click at [508, 521] on span "Aceptar" at bounding box center [497, 527] width 60 height 16
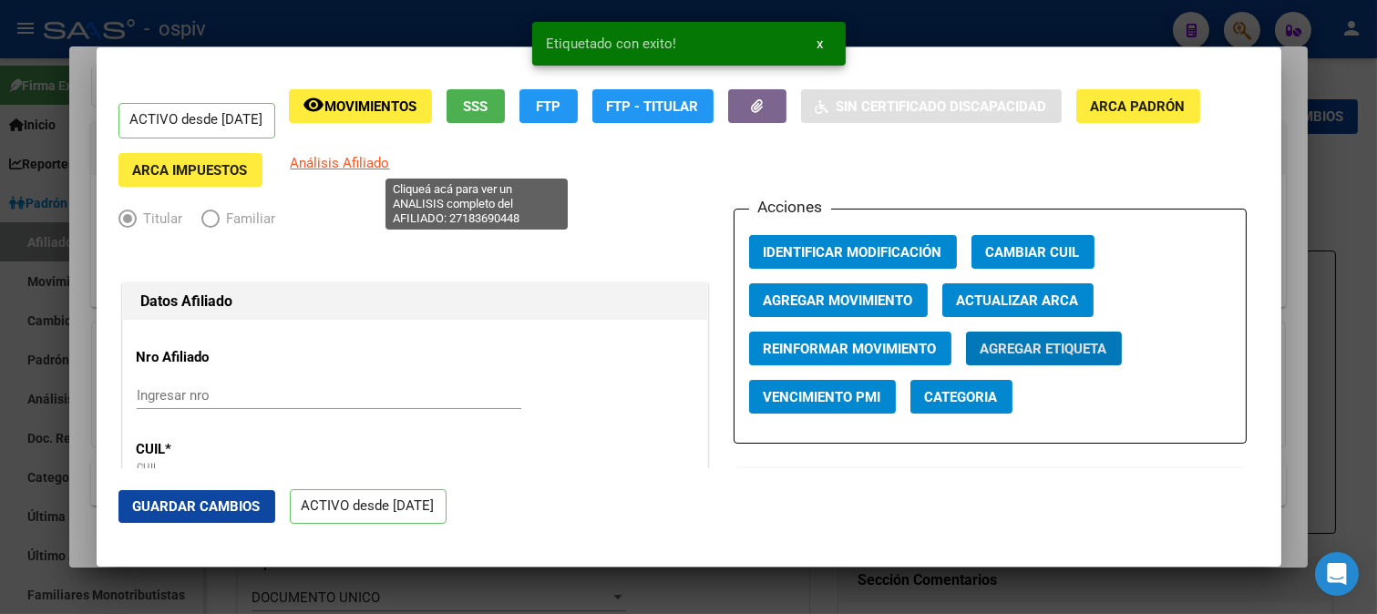
click at [390, 159] on span "Análisis Afiliado" at bounding box center [340, 163] width 99 height 16
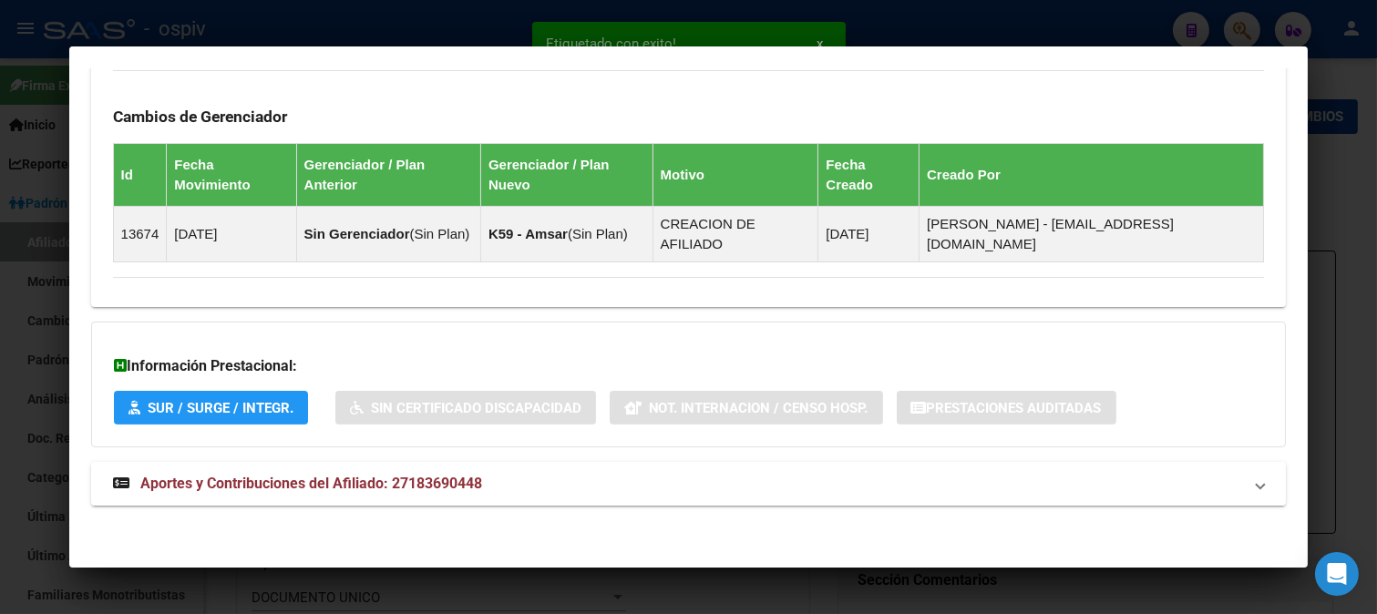
click at [456, 498] on mat-expansion-panel-header "Aportes y Contribuciones del Afiliado: 27183690448" at bounding box center [689, 484] width 1196 height 44
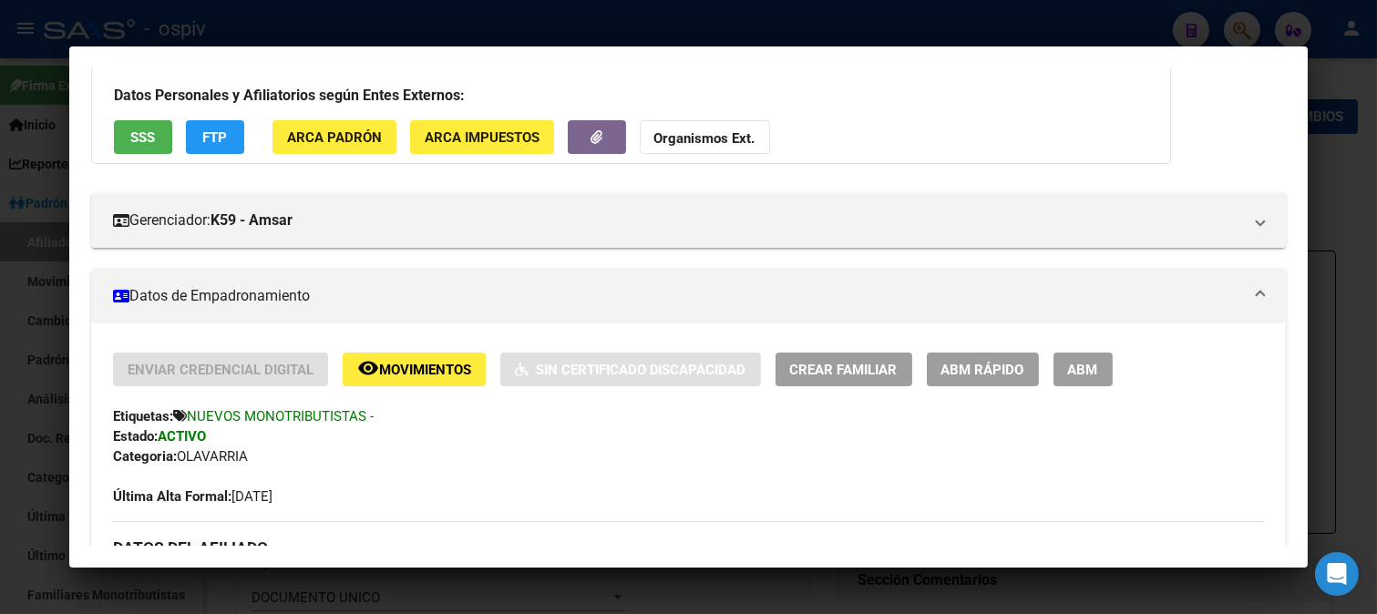
scroll to position [0, 0]
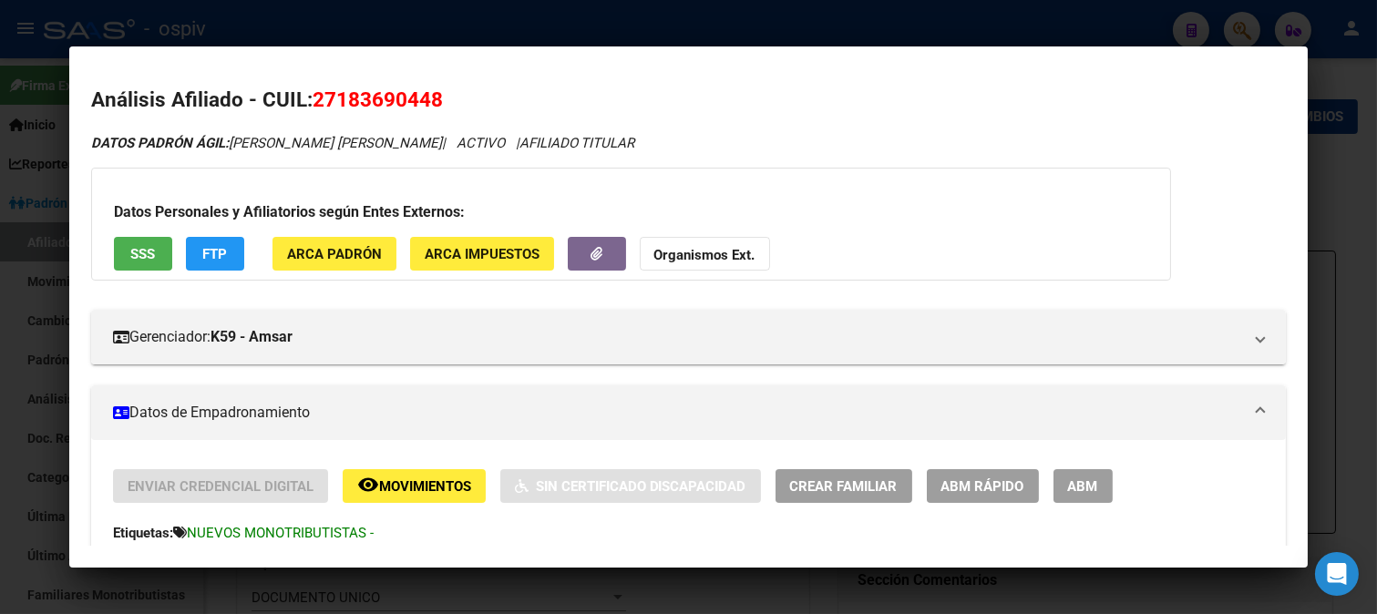
click at [211, 245] on span "FTP" at bounding box center [214, 253] width 25 height 16
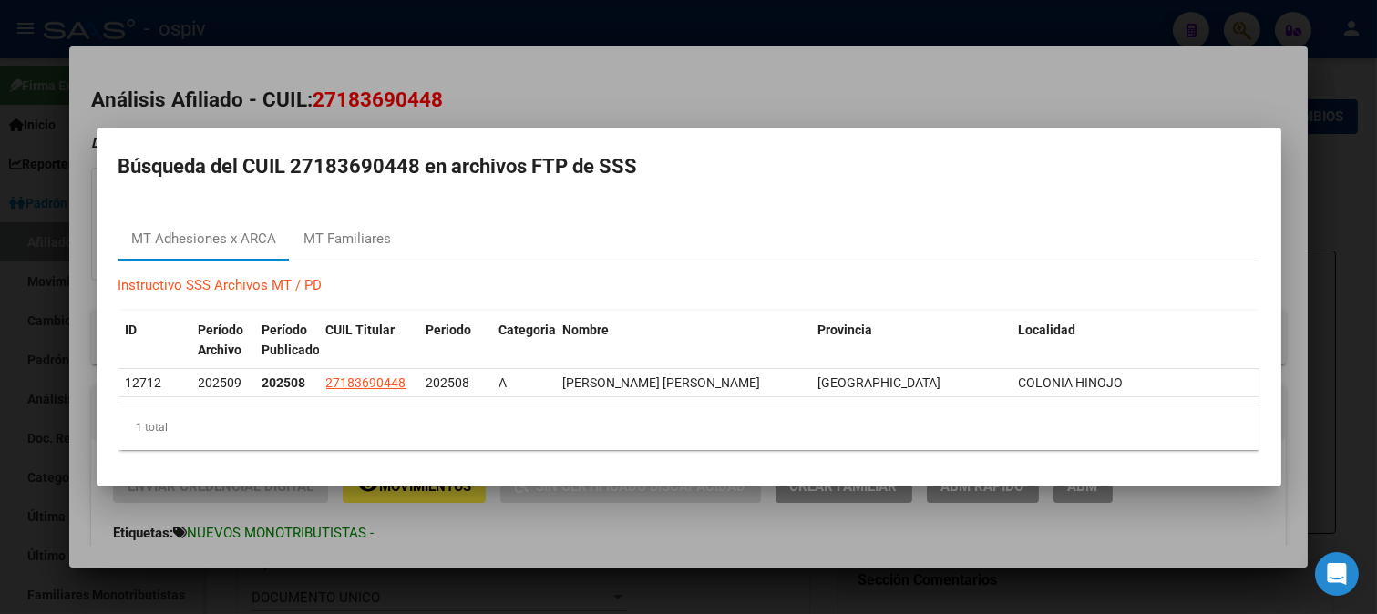
click at [87, 256] on div at bounding box center [688, 307] width 1377 height 614
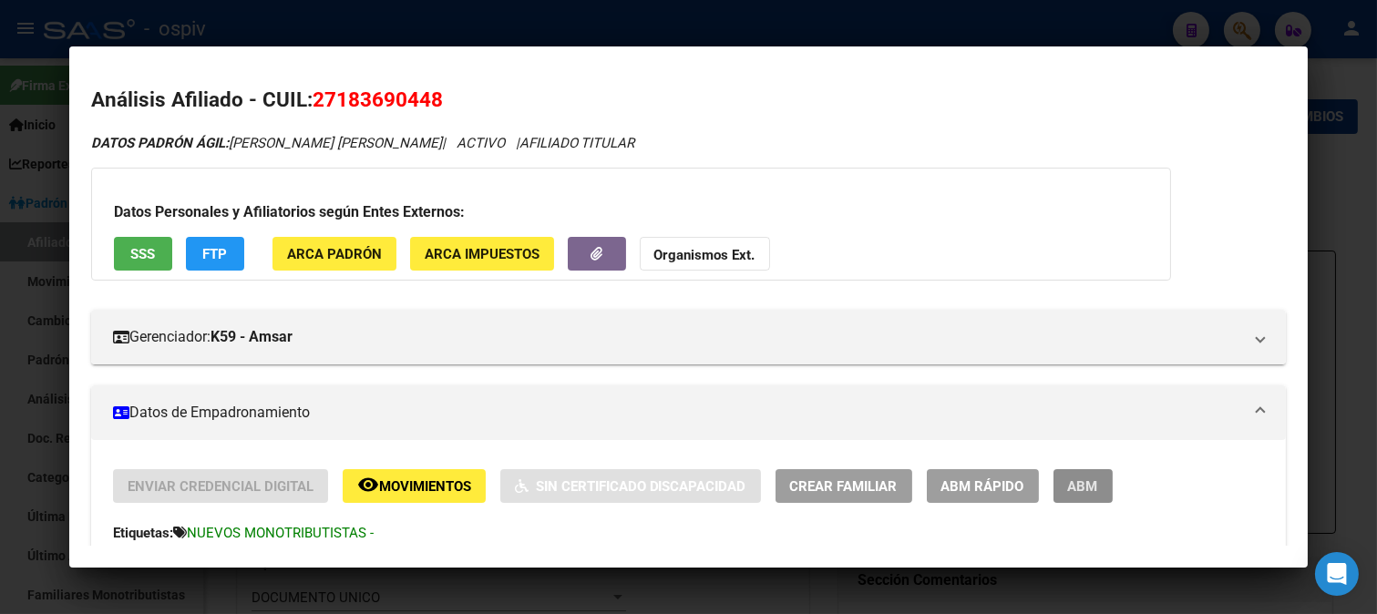
click at [1095, 487] on span "ABM" at bounding box center [1083, 486] width 30 height 16
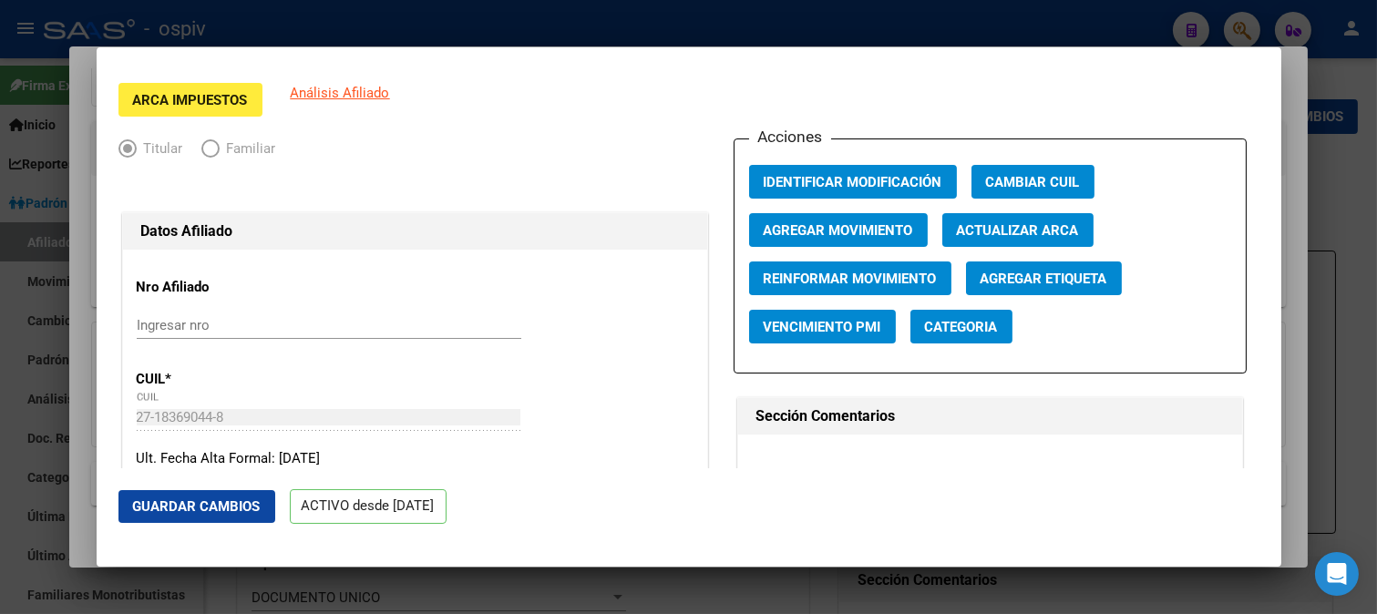
scroll to position [303, 0]
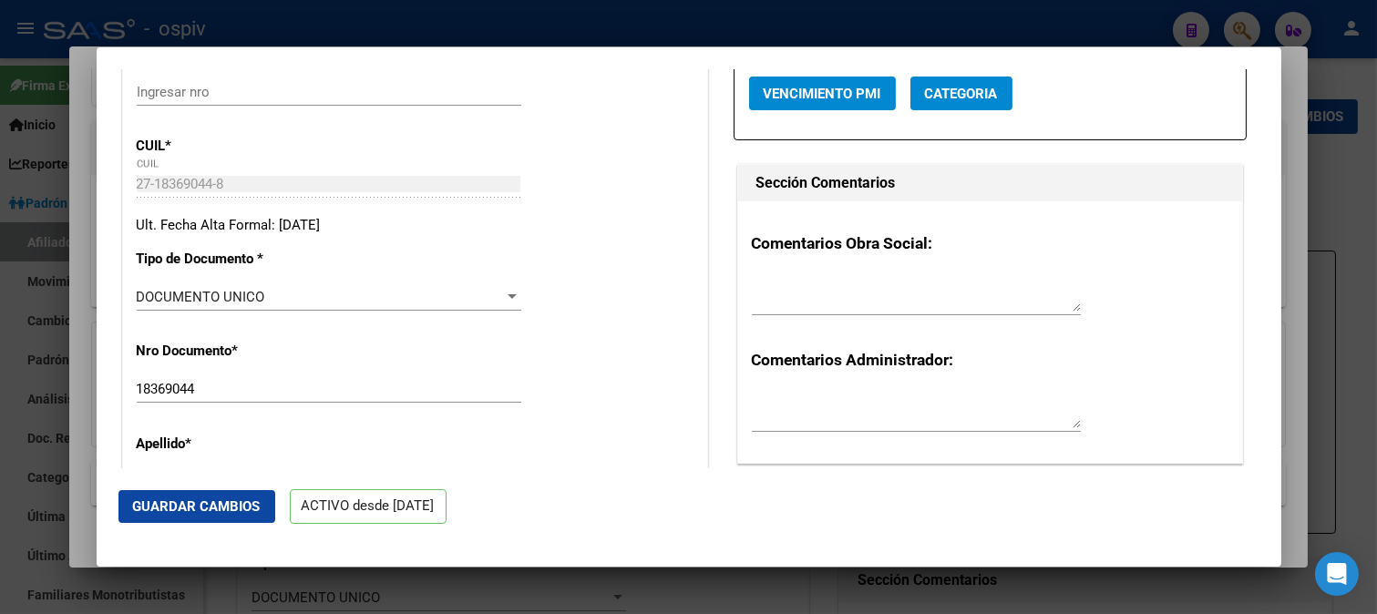
click at [797, 277] on textarea at bounding box center [916, 293] width 329 height 36
type textarea "¿"
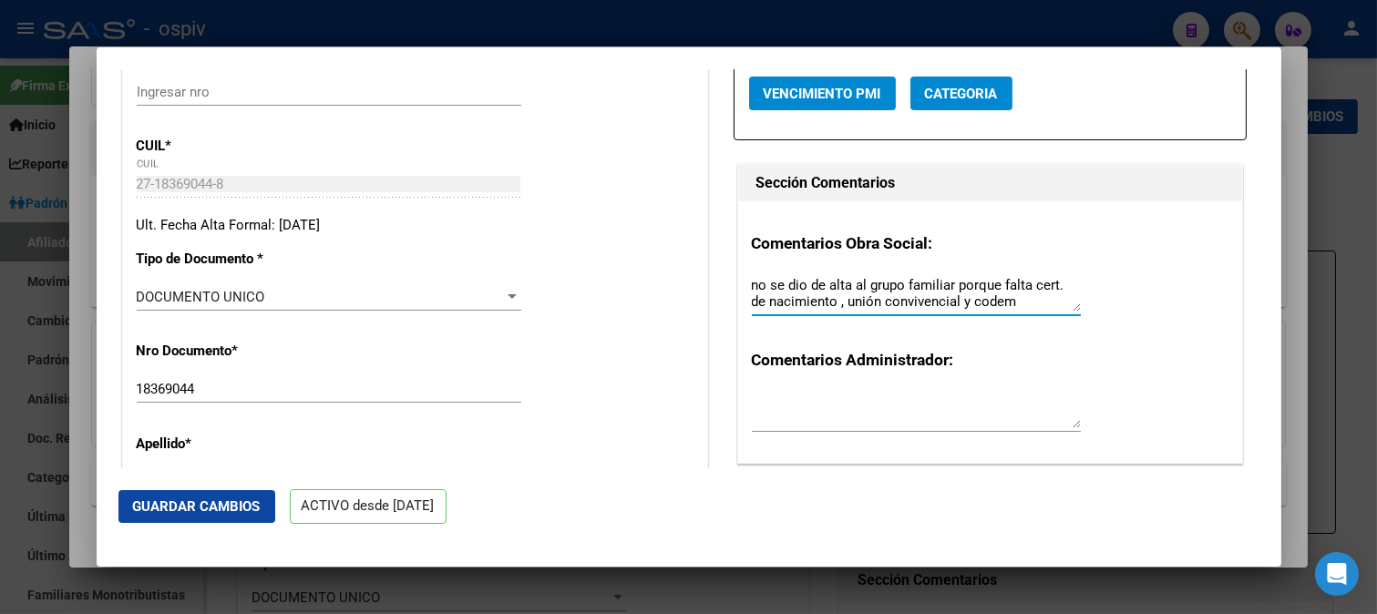
type textarea "no se dio de alta al grupo familiar porque falta cert. de nacimiento , unión co…"
click at [189, 503] on span "Guardar Cambios" at bounding box center [197, 506] width 128 height 16
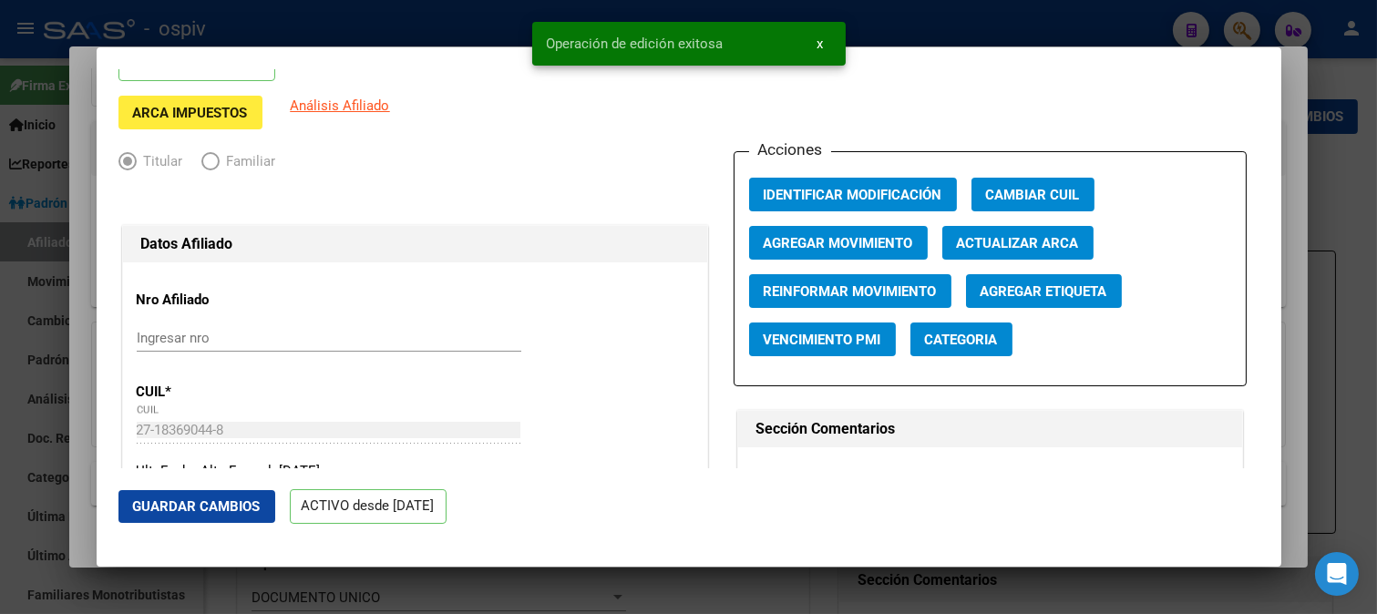
scroll to position [0, 0]
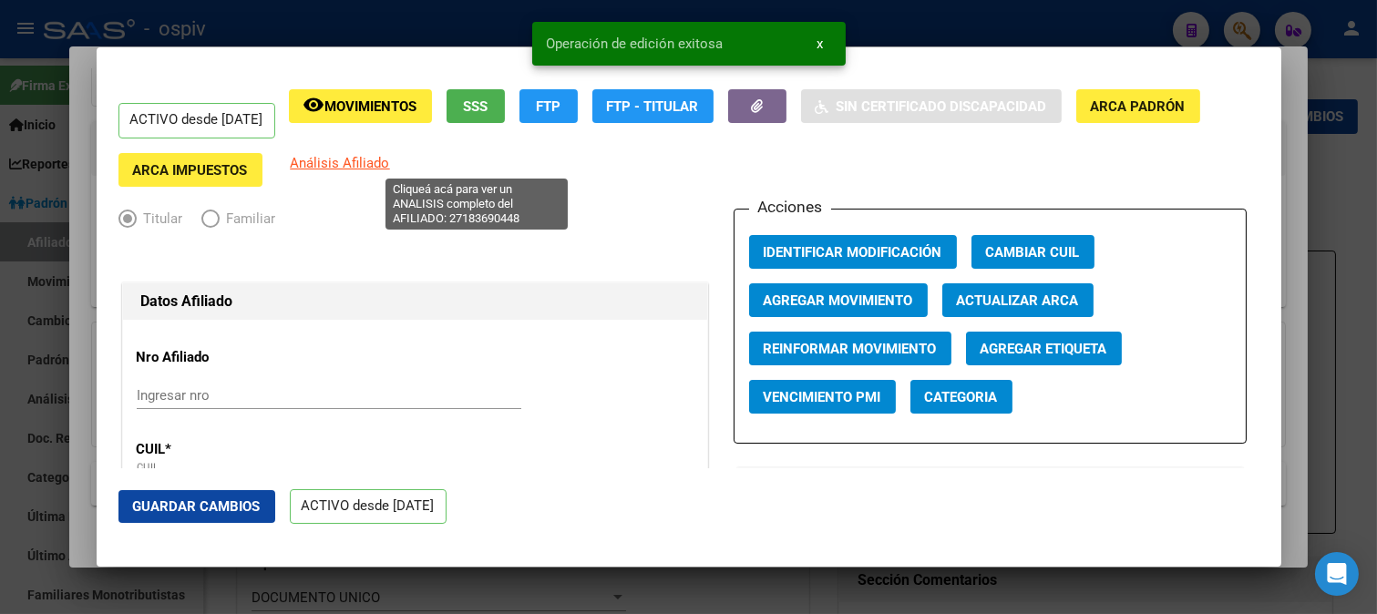
click at [390, 162] on span "Análisis Afiliado" at bounding box center [340, 163] width 99 height 16
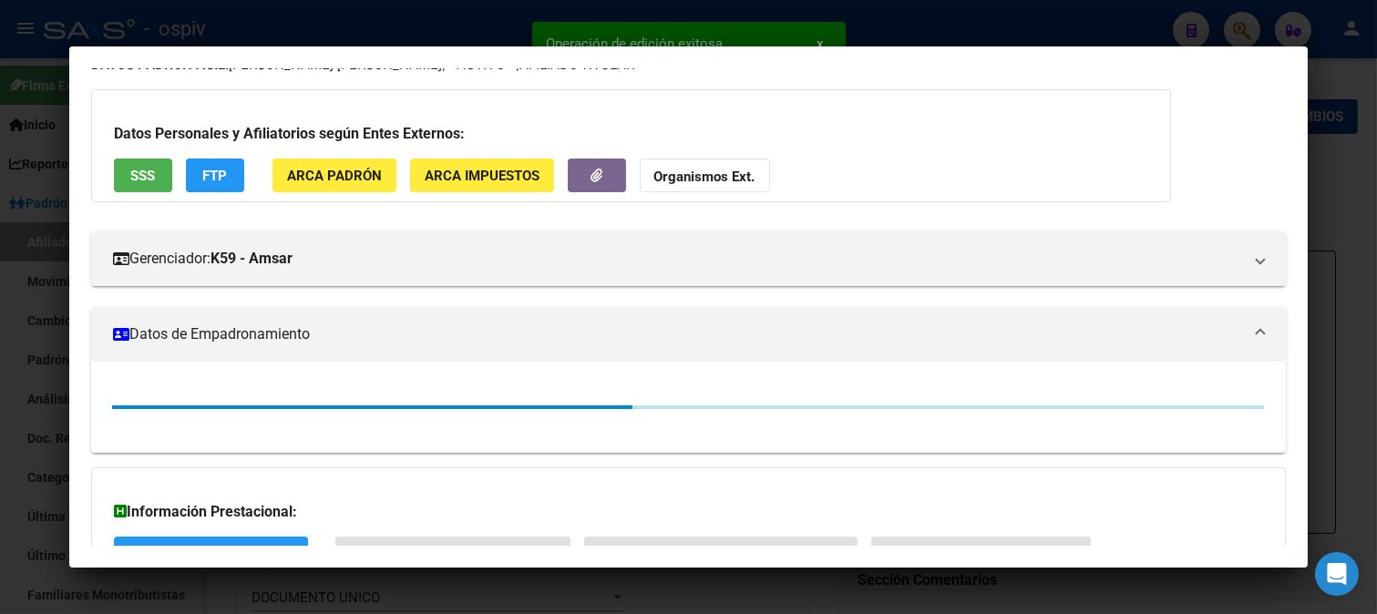
scroll to position [224, 0]
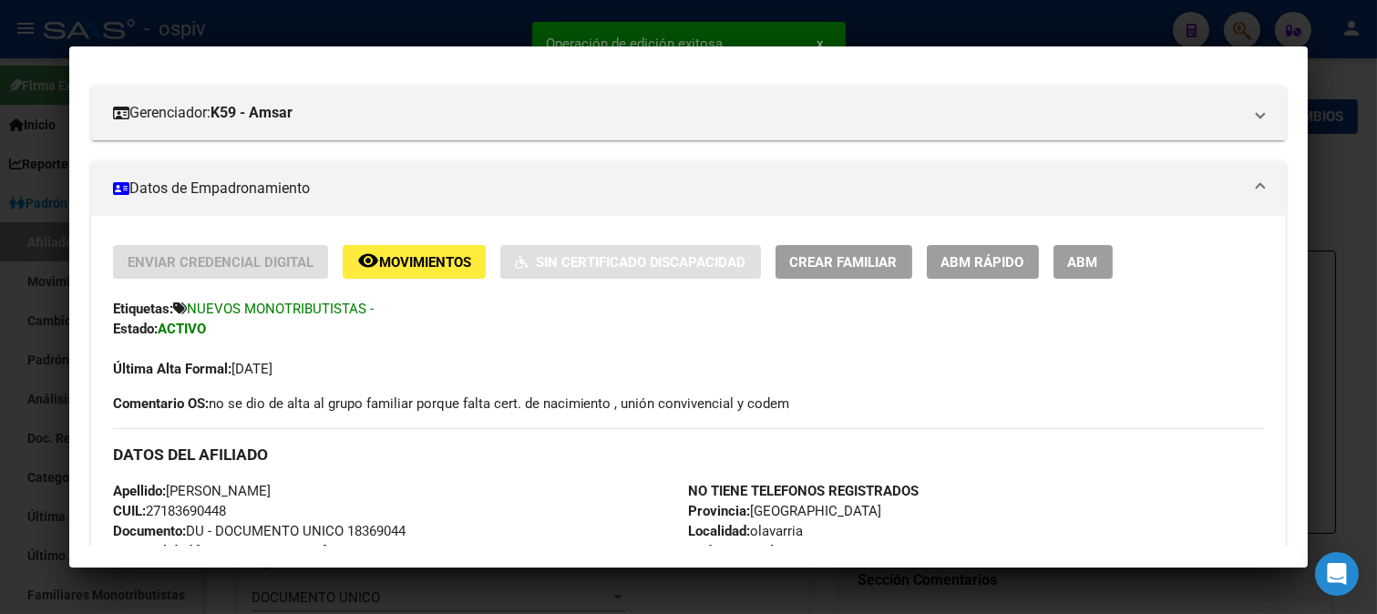
drag, startPoint x: 1078, startPoint y: 262, endPoint x: 1063, endPoint y: 319, distance: 58.6
click at [1078, 264] on span "ABM" at bounding box center [1083, 262] width 30 height 16
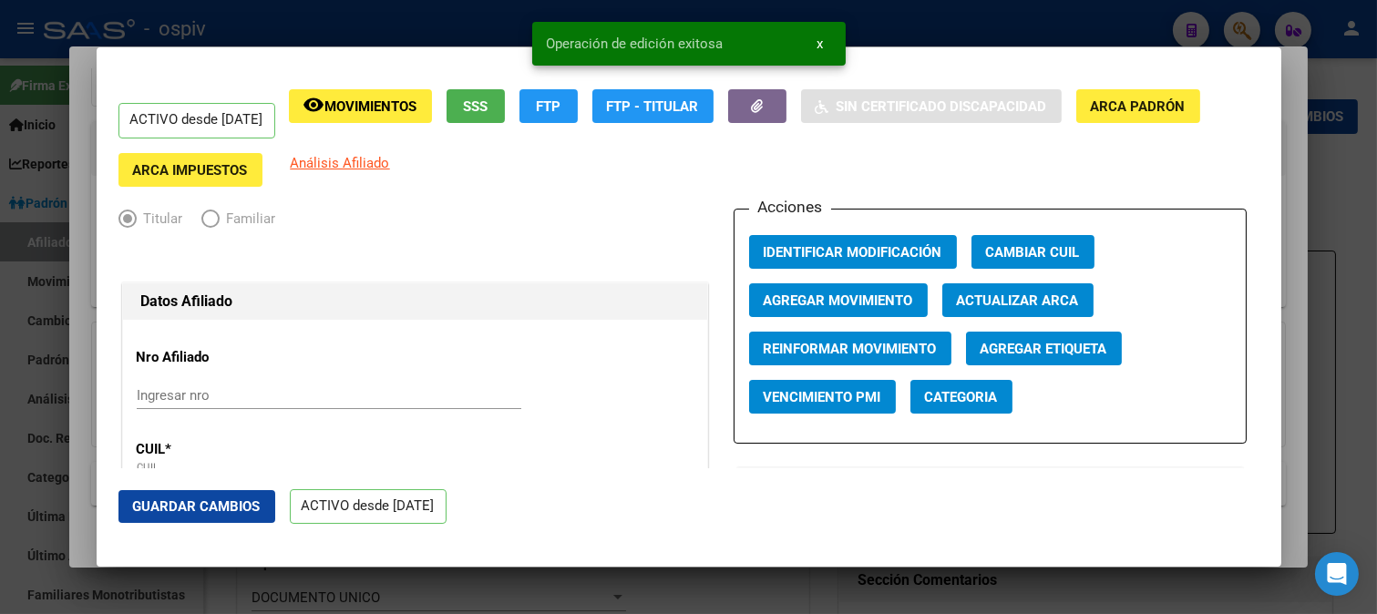
click at [937, 410] on button "Categoria" at bounding box center [961, 397] width 102 height 34
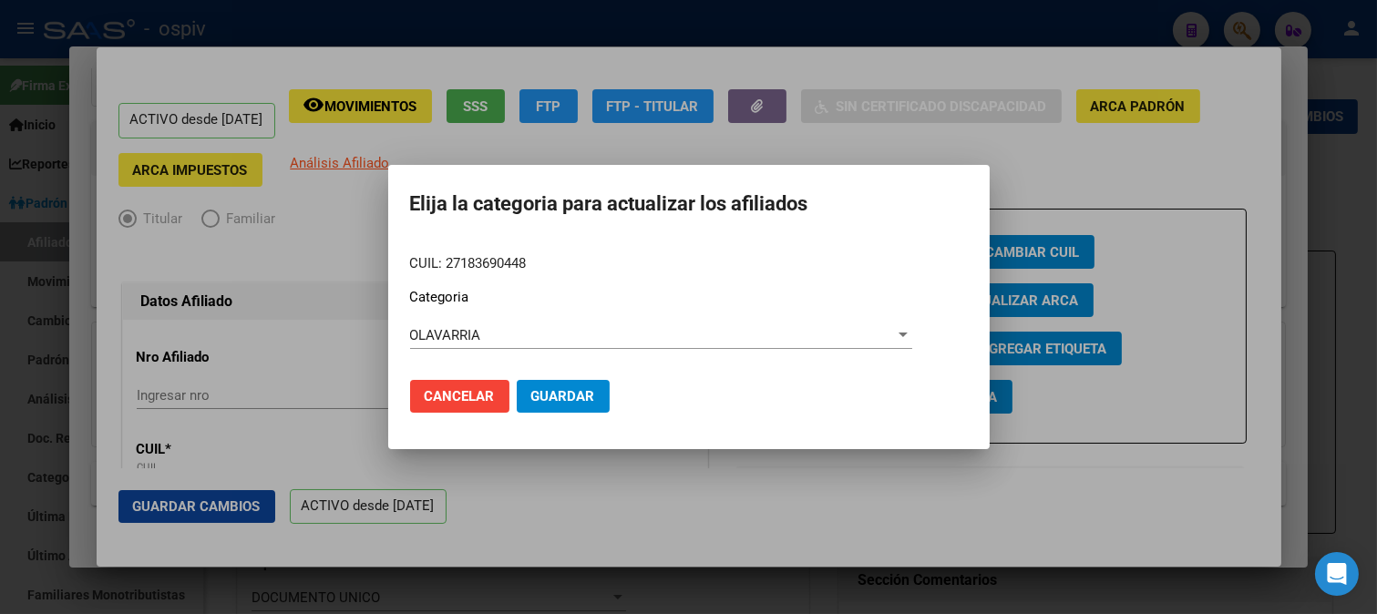
drag, startPoint x: 623, startPoint y: 392, endPoint x: 529, endPoint y: 398, distance: 94.1
click at [621, 392] on mat-dialog-actions "Cancelar Guardar" at bounding box center [689, 396] width 558 height 62
click at [531, 398] on span "Guardar" at bounding box center [563, 396] width 64 height 16
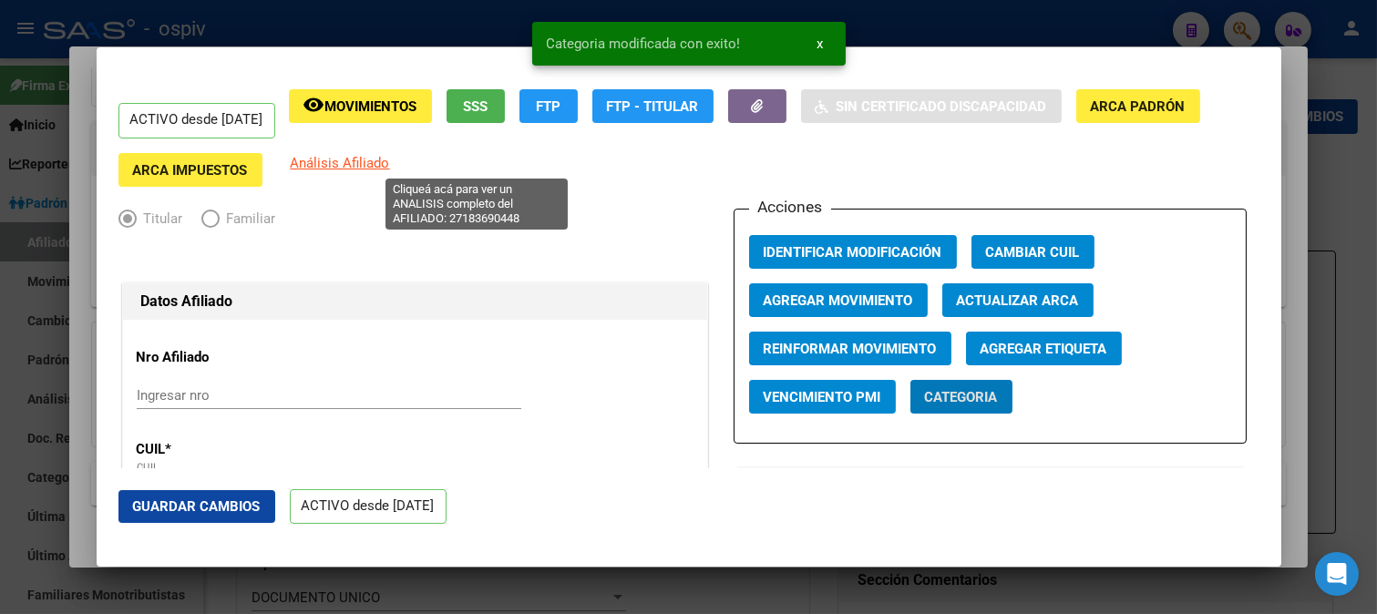
click at [390, 167] on span "Análisis Afiliado" at bounding box center [340, 163] width 99 height 16
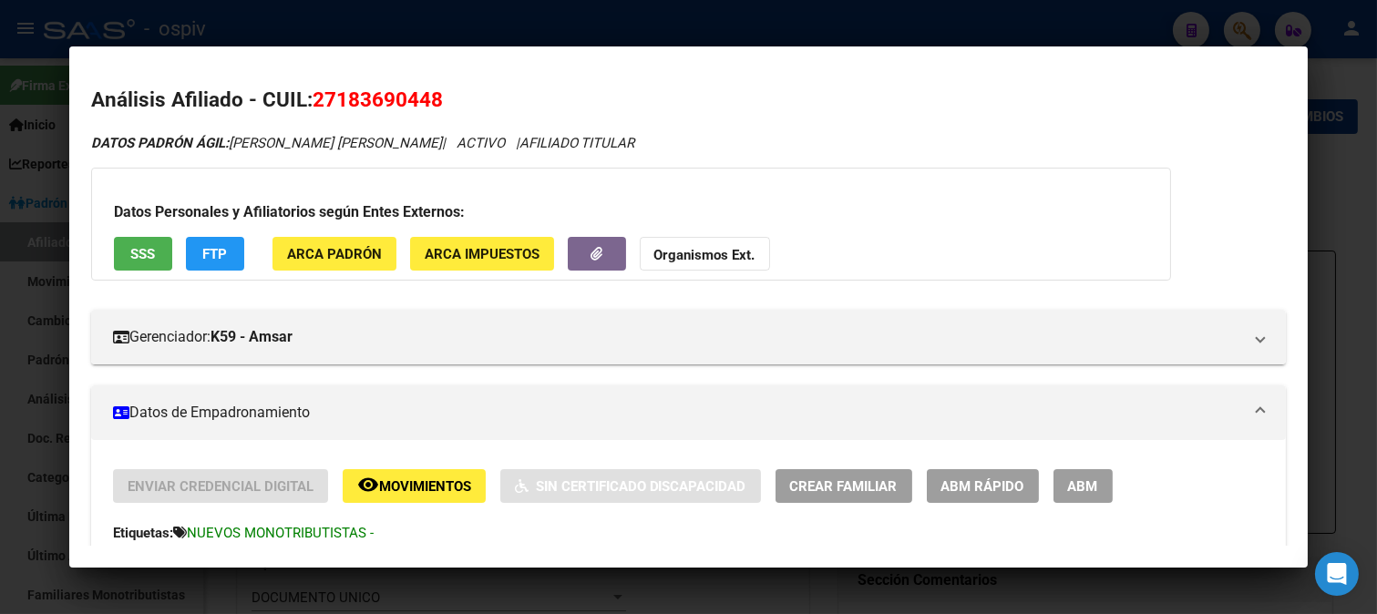
click at [1249, 25] on div at bounding box center [688, 307] width 1377 height 614
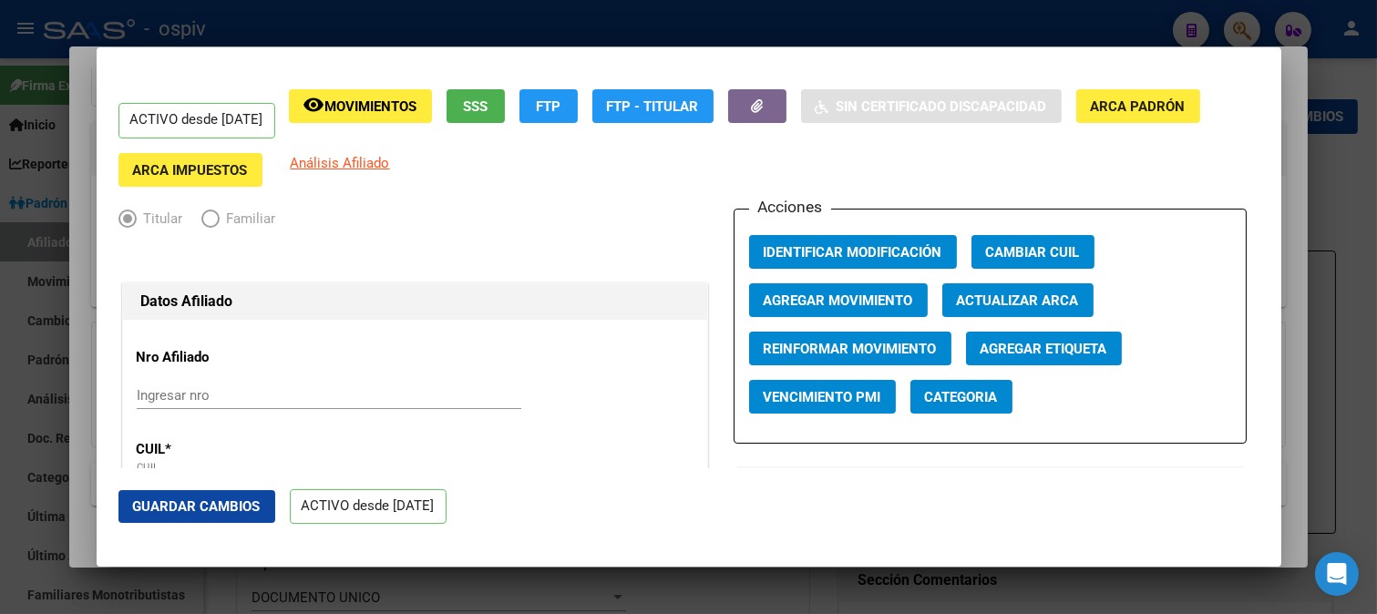
drag, startPoint x: 1242, startPoint y: 27, endPoint x: 361, endPoint y: 107, distance: 884.7
click at [1241, 27] on div at bounding box center [688, 307] width 1377 height 614
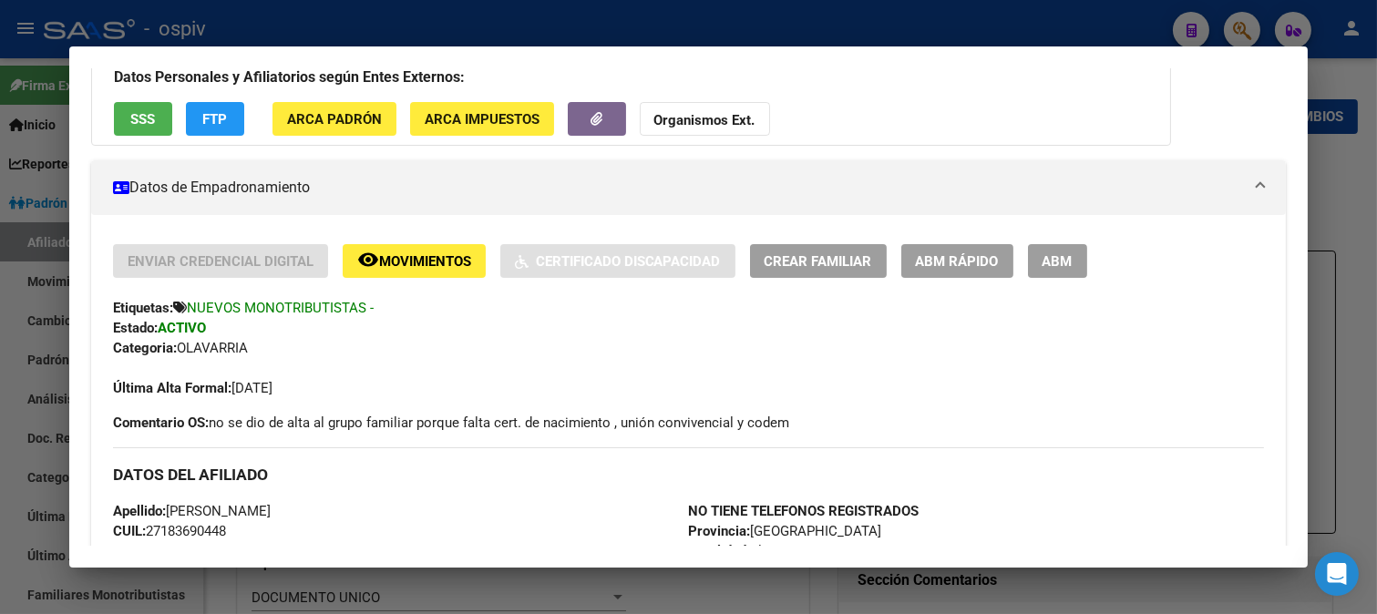
scroll to position [199, 0]
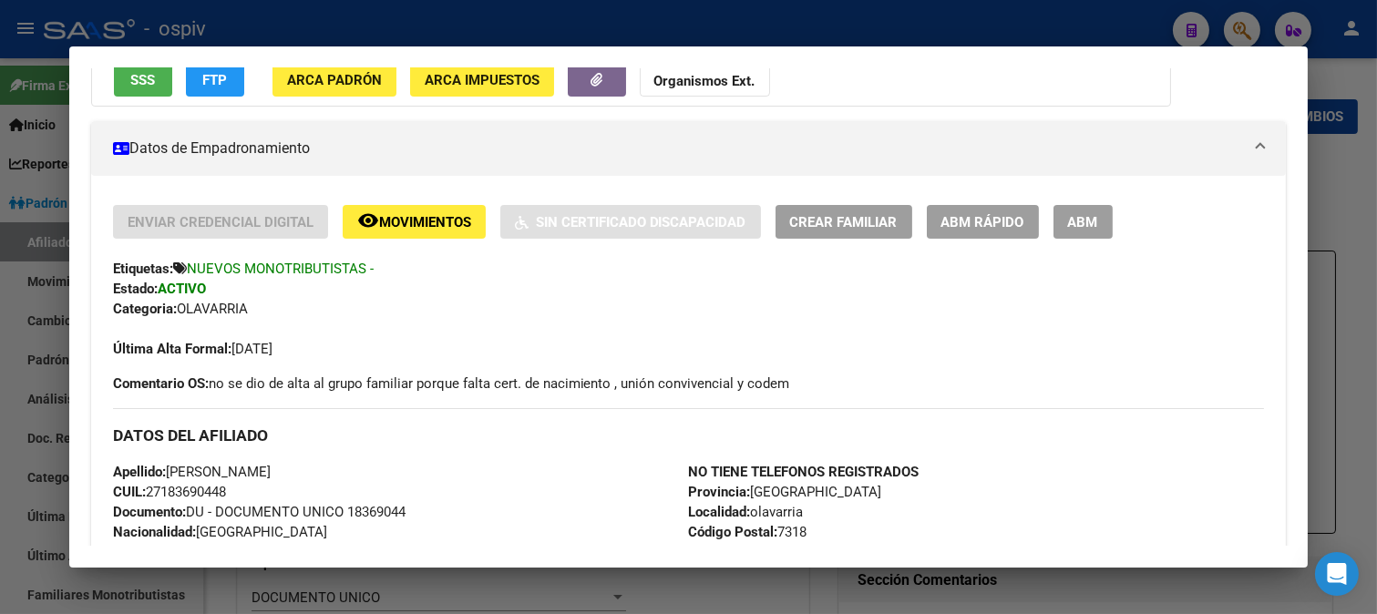
click at [1231, 26] on div at bounding box center [688, 307] width 1377 height 614
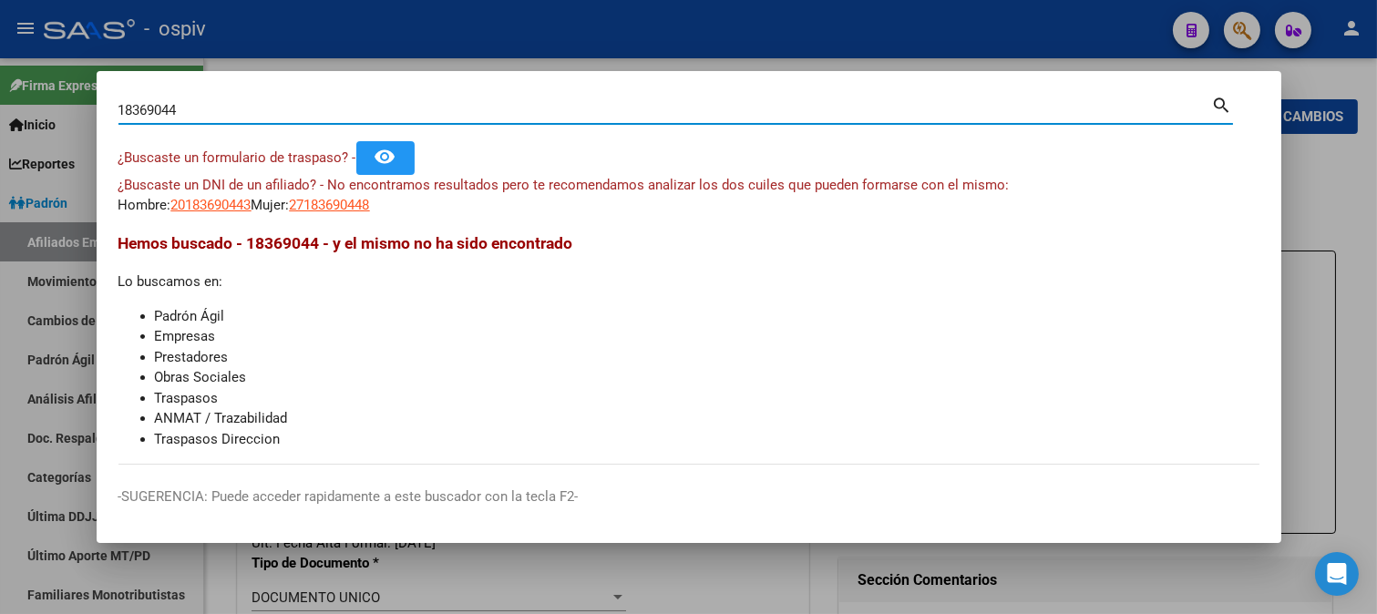
drag, startPoint x: 199, startPoint y: 112, endPoint x: 0, endPoint y: 77, distance: 201.6
click at [0, 77] on div "18369044 Buscar (apellido, dni, cuil, nro traspaso, cuit, obra social) search ¿…" at bounding box center [688, 307] width 1377 height 614
type input "22446534"
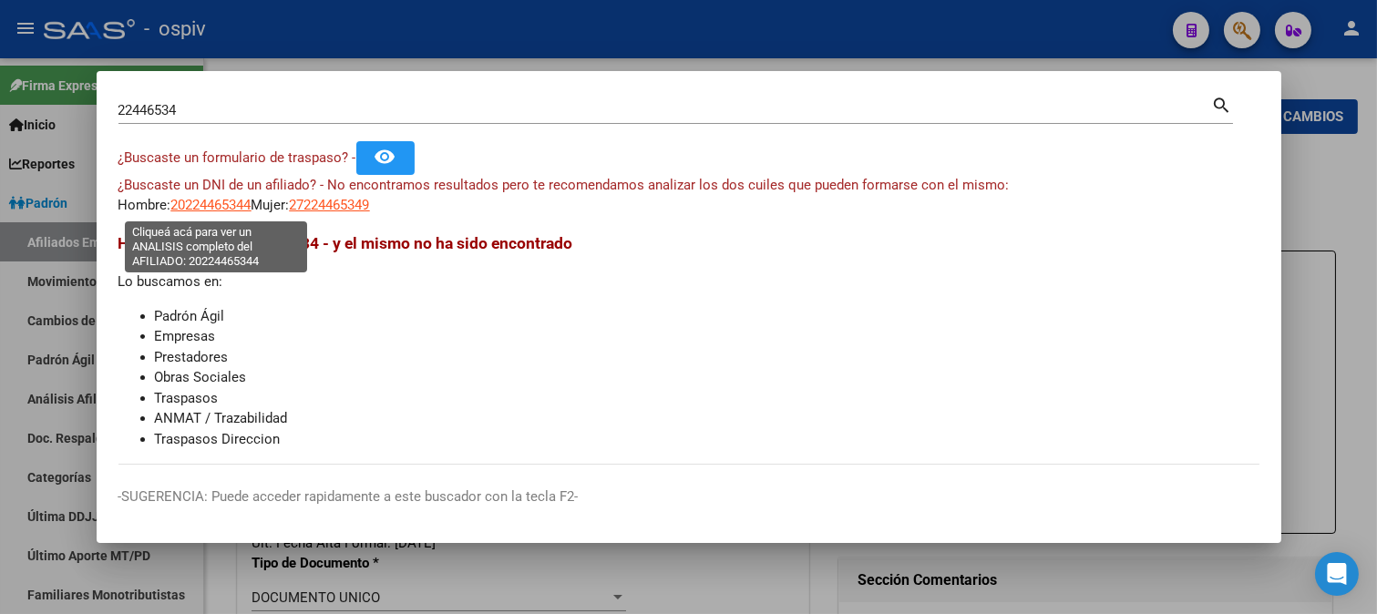
click at [195, 204] on span "20224465344" at bounding box center [211, 205] width 80 height 16
type textarea "20224465344"
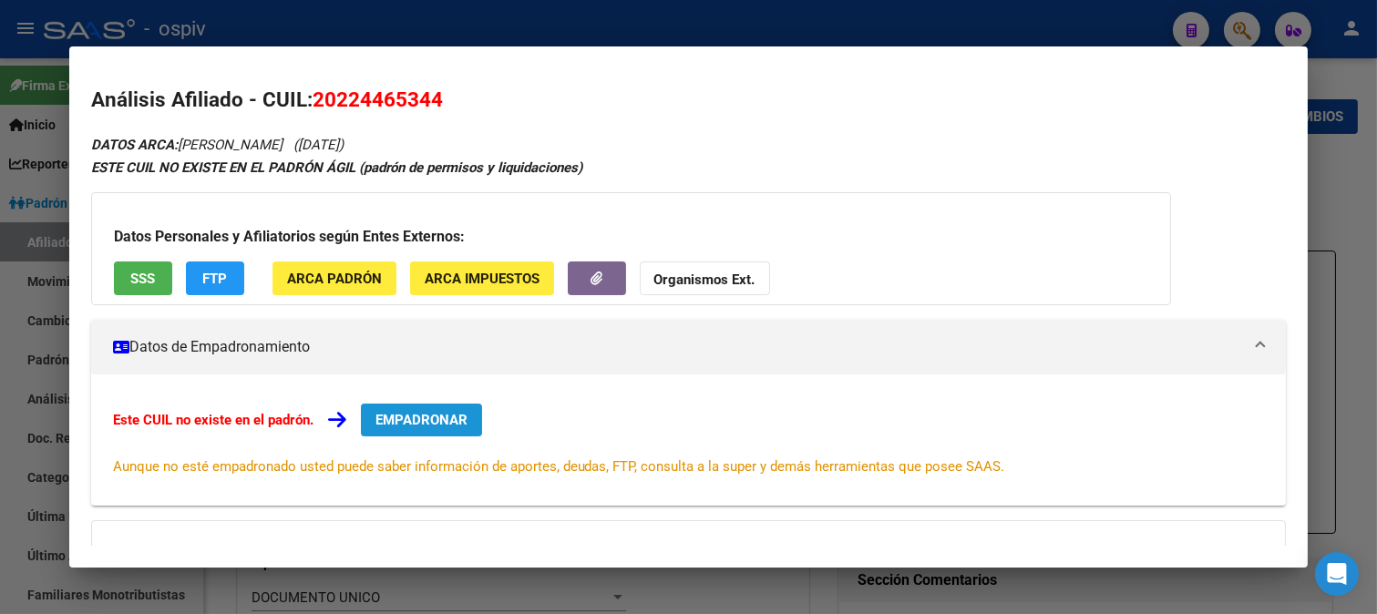
click at [447, 416] on span "EMPADRONAR" at bounding box center [421, 420] width 92 height 16
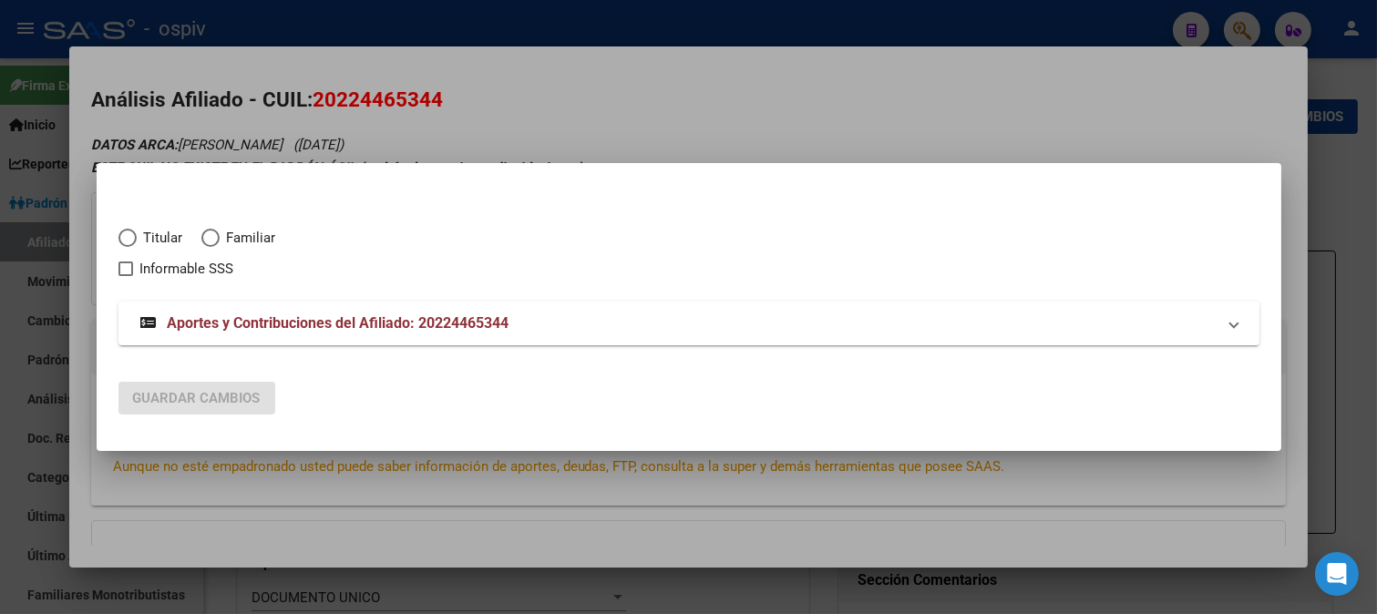
click at [161, 235] on span "Titular" at bounding box center [160, 238] width 46 height 21
click at [137, 235] on input "Titular" at bounding box center [127, 238] width 18 height 18
radio input "true"
checkbox input "true"
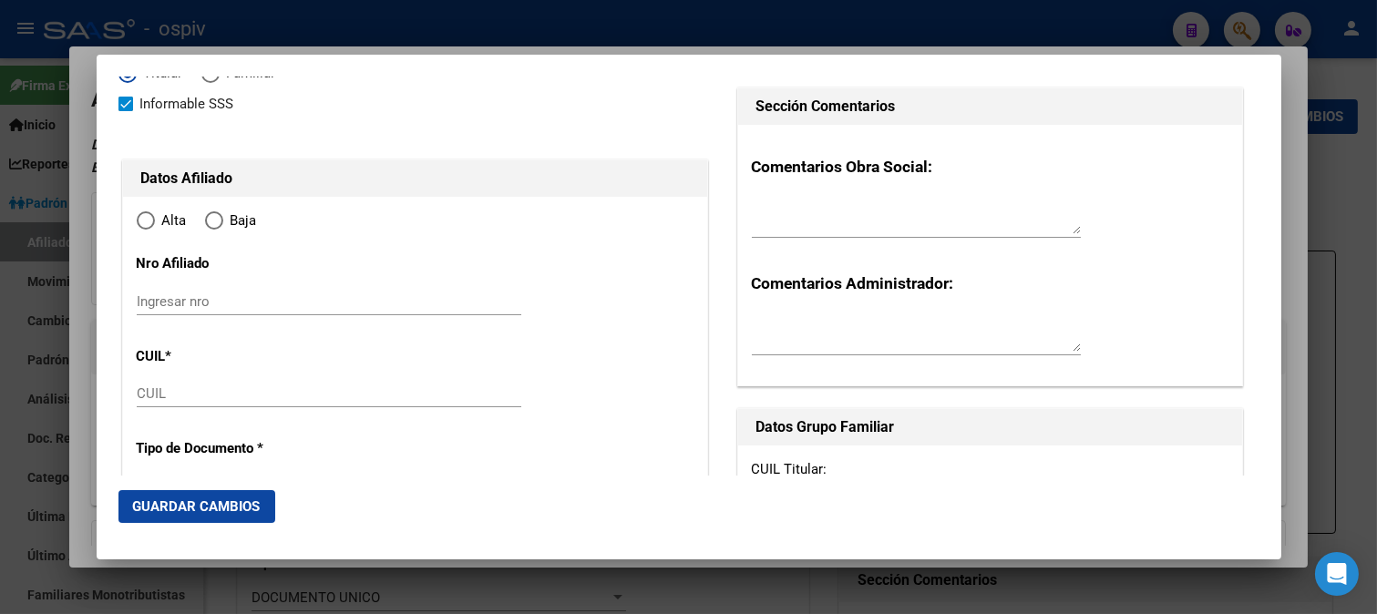
type input "20-22446534-4"
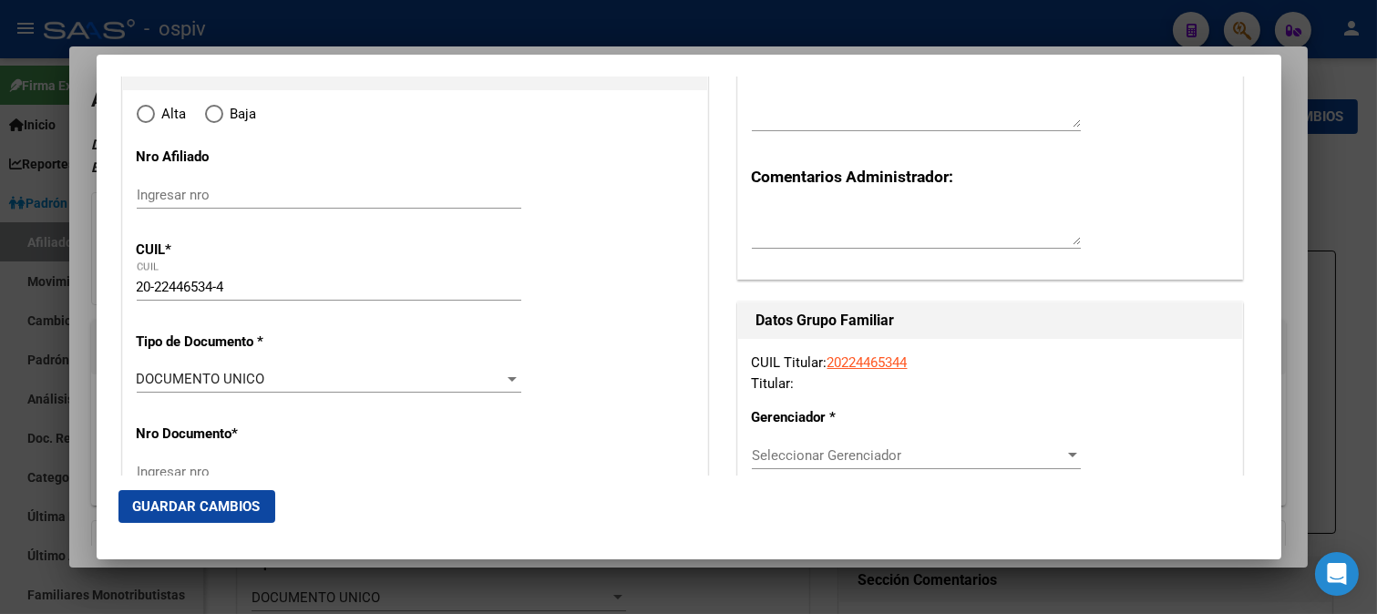
scroll to position [202, 0]
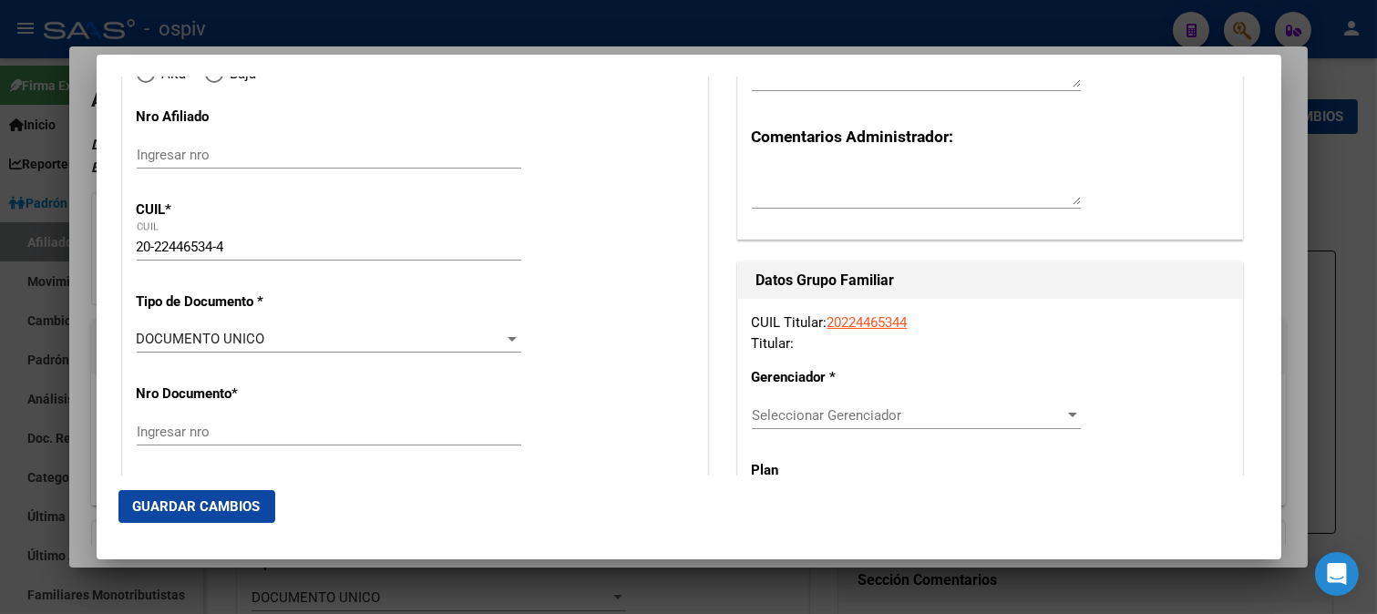
type input "22446534"
type input "[PERSON_NAME]"
type input "[DATE]"
type input "OLAVARRIA"
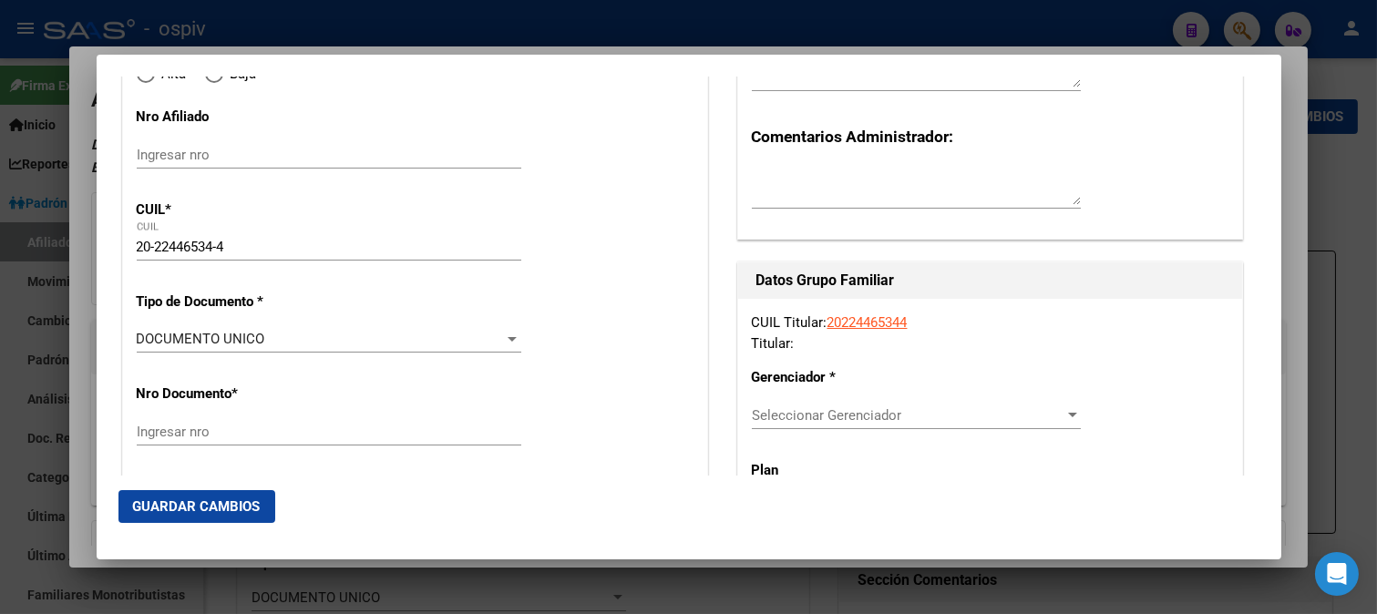
type input "7400"
type input "[PERSON_NAME]"
type input "3336"
radio input "true"
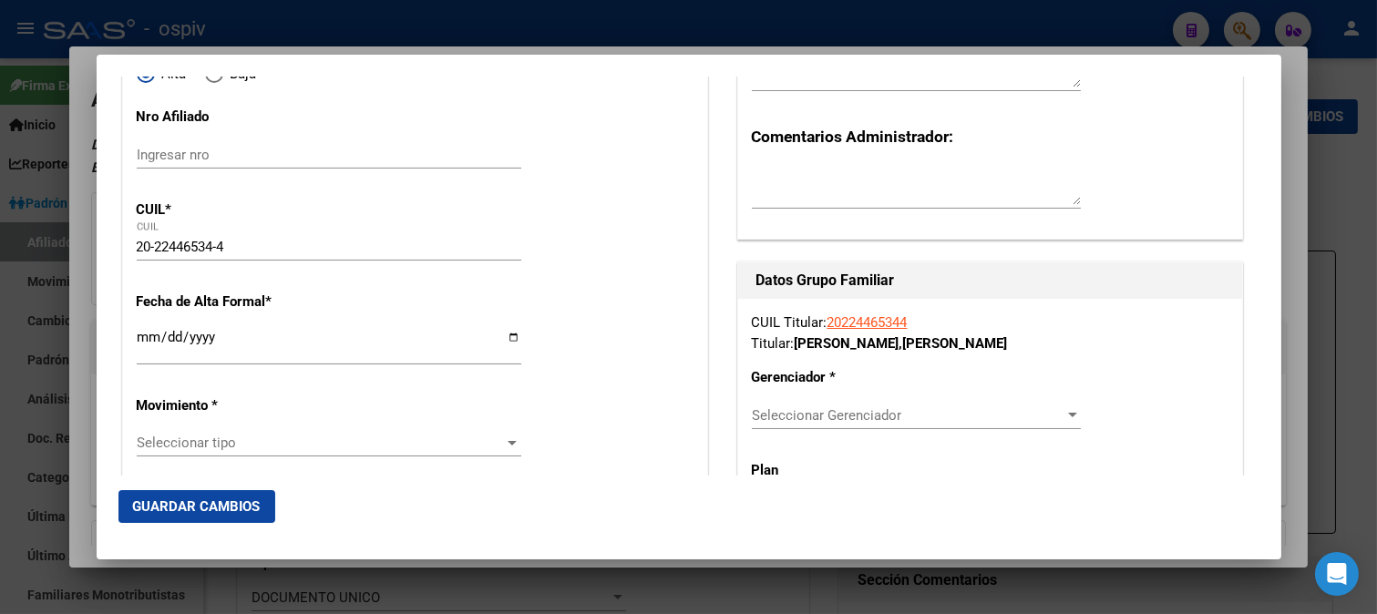
type input "OLAVARRIA"
click at [139, 334] on input "Ingresar fecha" at bounding box center [329, 344] width 385 height 29
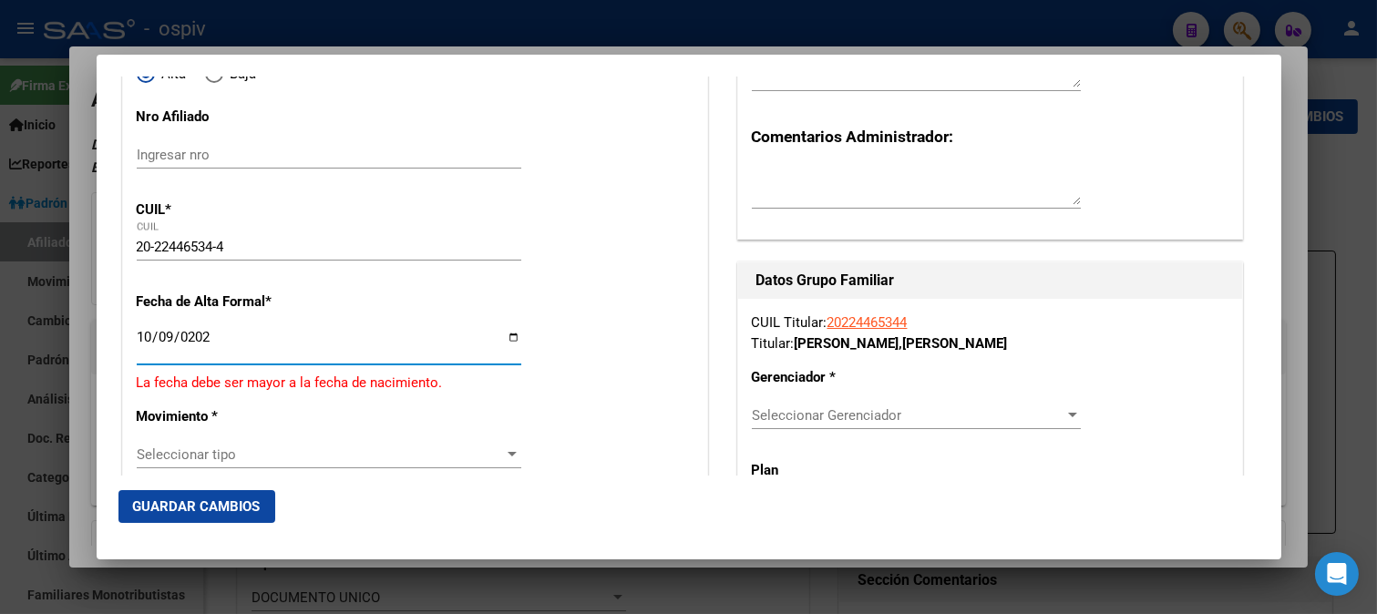
type input "[DATE]"
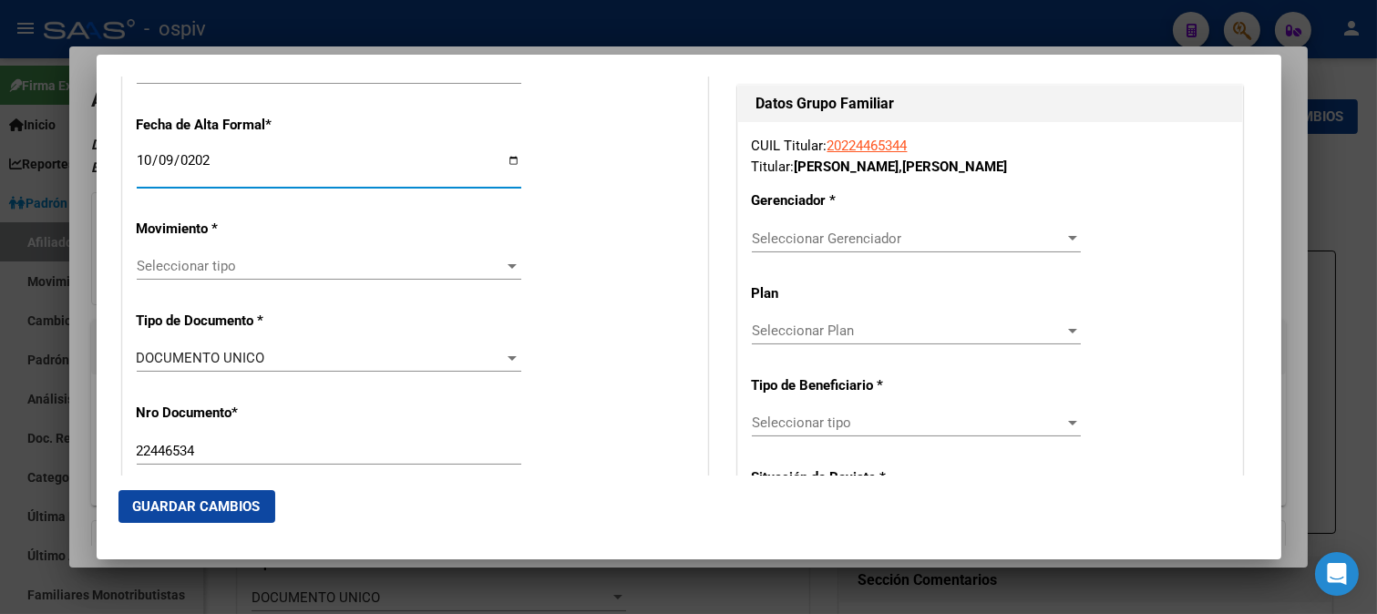
scroll to position [405, 0]
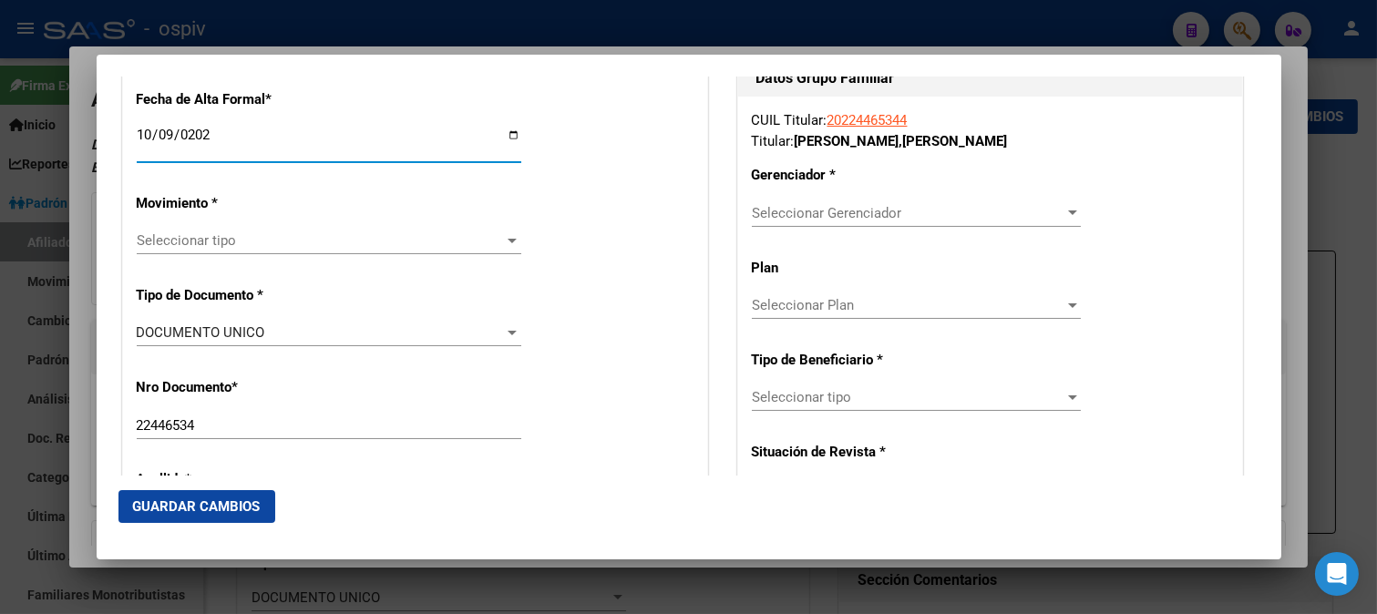
click at [229, 243] on span "Seleccionar tipo" at bounding box center [321, 240] width 368 height 16
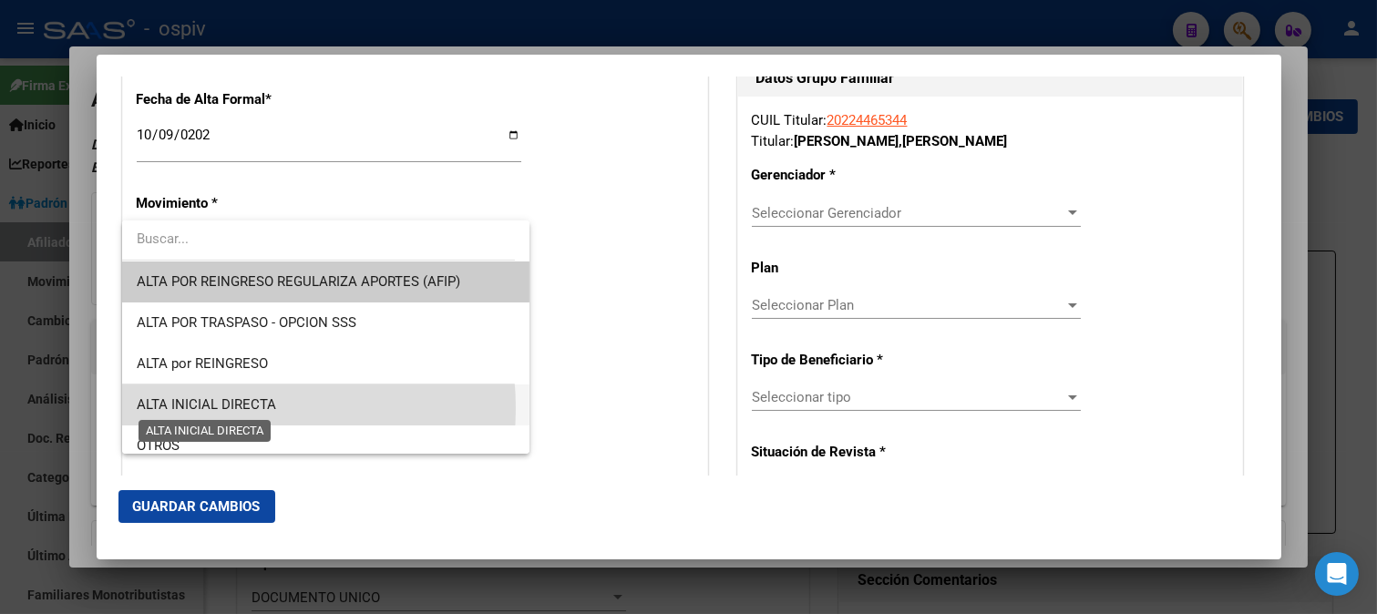
click at [221, 408] on span "ALTA INICIAL DIRECTA" at bounding box center [206, 404] width 139 height 16
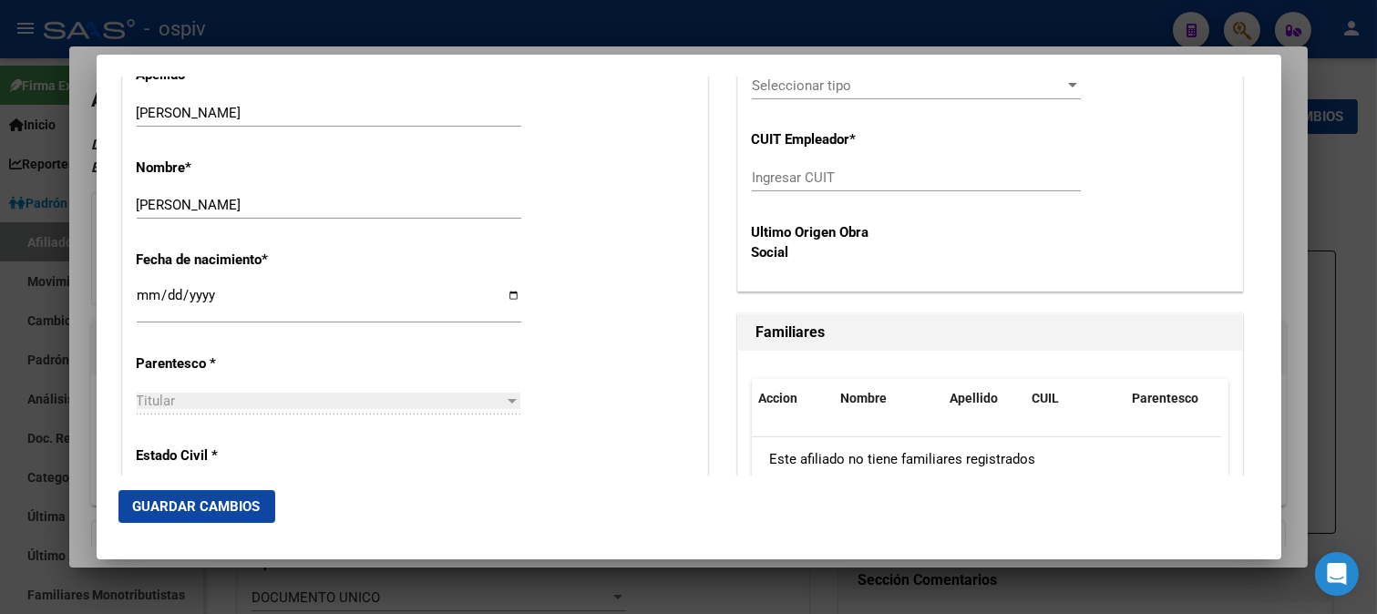
scroll to position [911, 0]
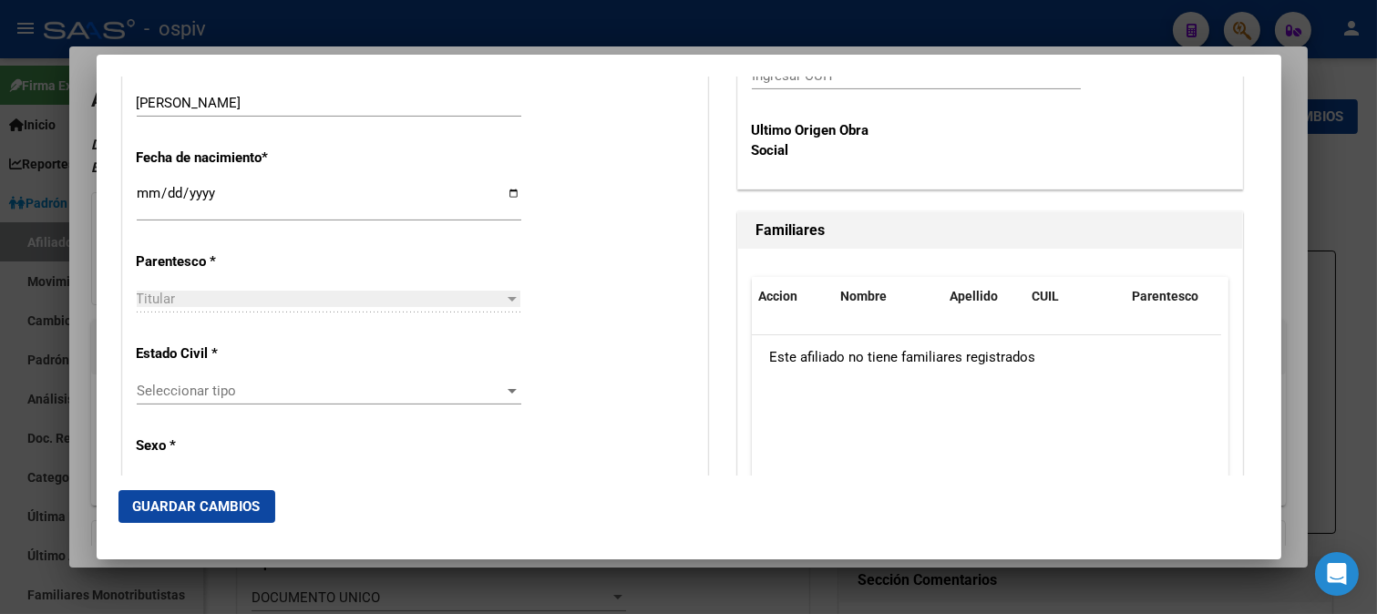
click at [215, 392] on span "Seleccionar tipo" at bounding box center [321, 391] width 368 height 16
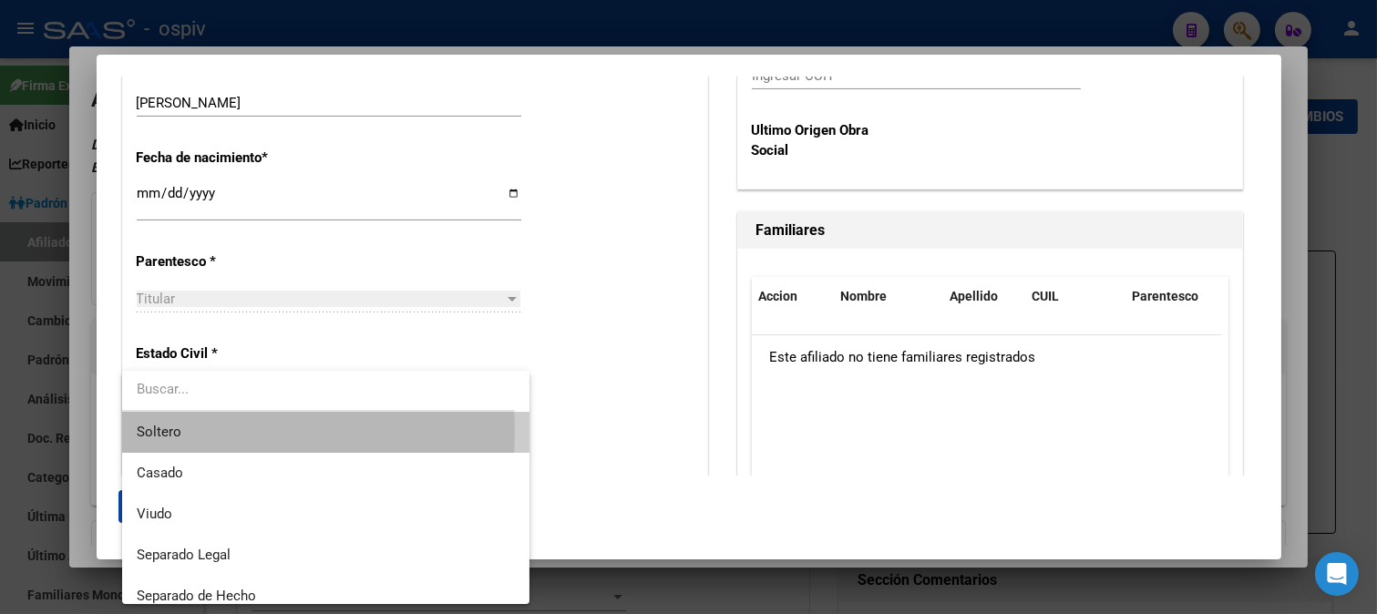
click at [194, 432] on span "Soltero" at bounding box center [326, 432] width 378 height 41
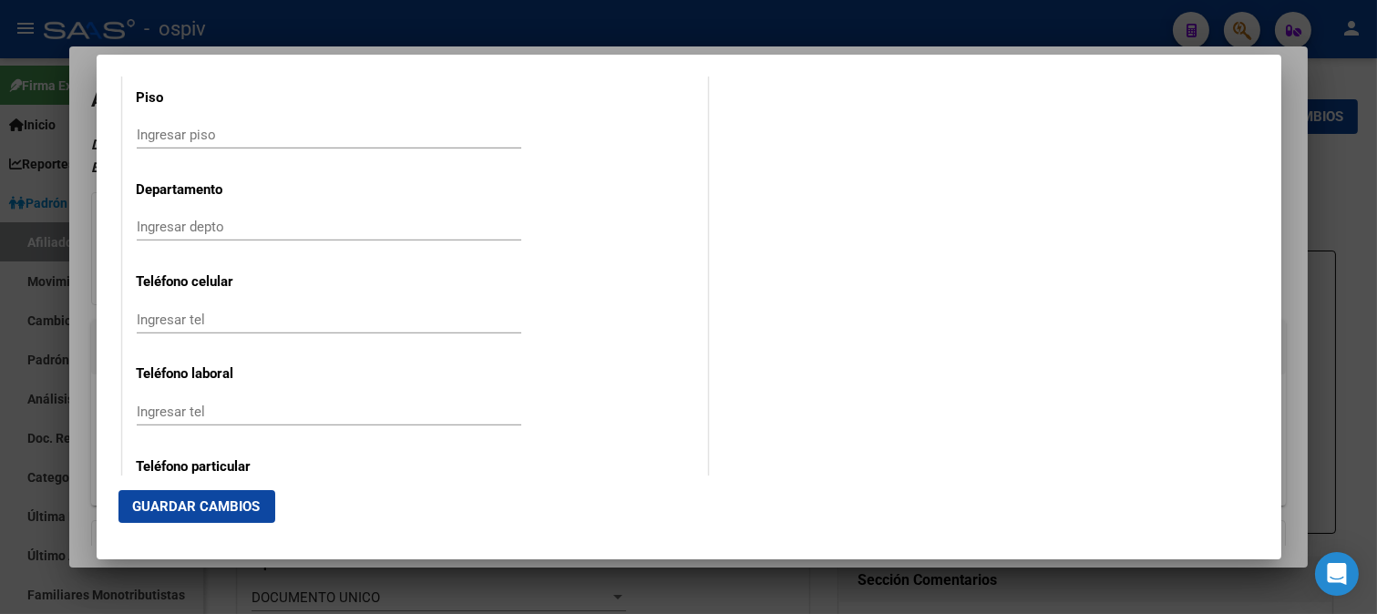
scroll to position [2227, 0]
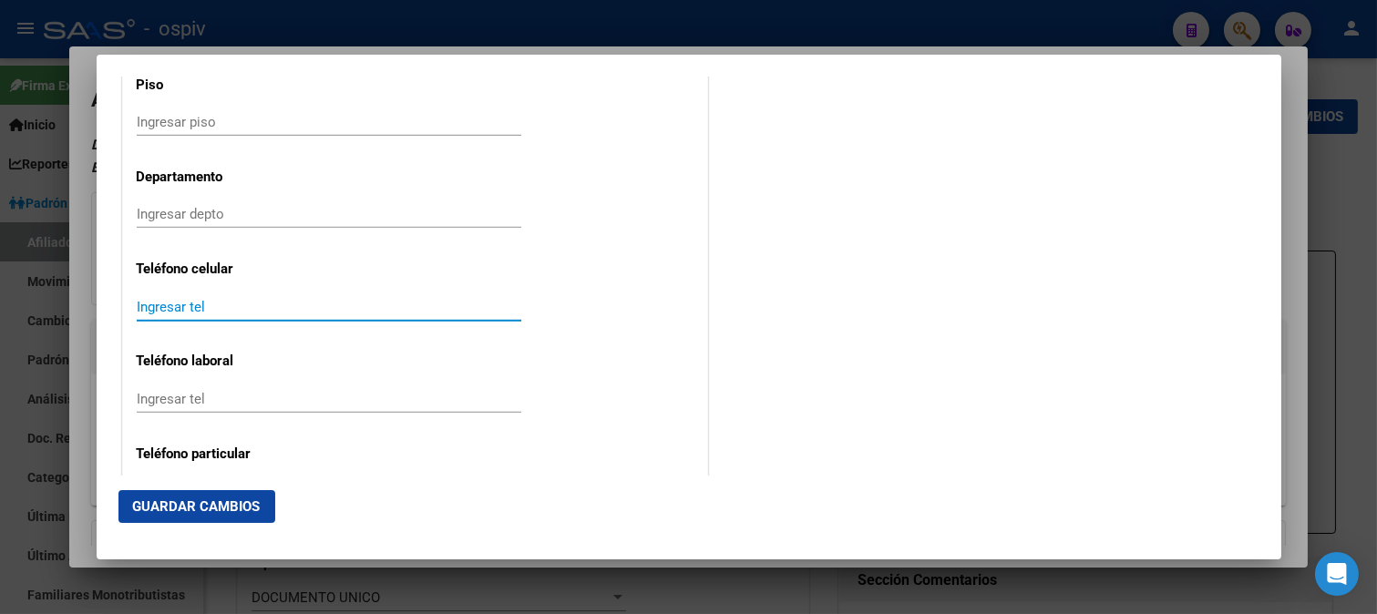
click at [290, 303] on input "Ingresar tel" at bounding box center [329, 307] width 385 height 16
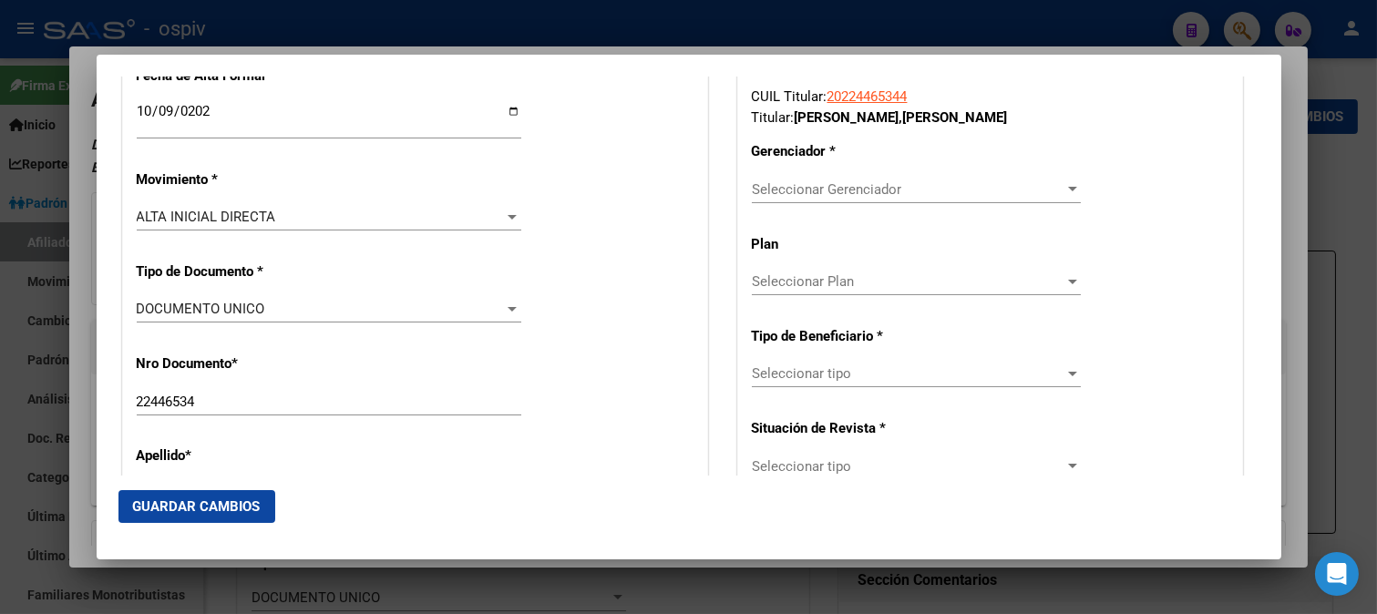
scroll to position [405, 0]
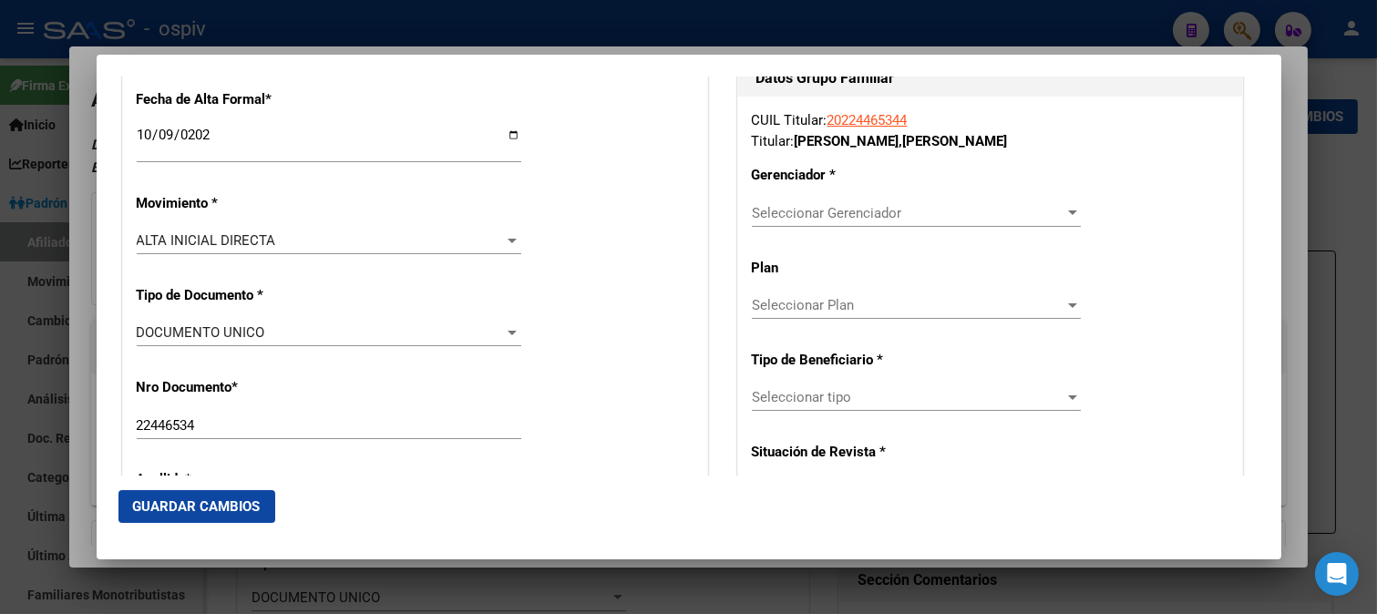
type input "2284619210"
click at [906, 216] on span "Seleccionar Gerenciador" at bounding box center [908, 213] width 313 height 16
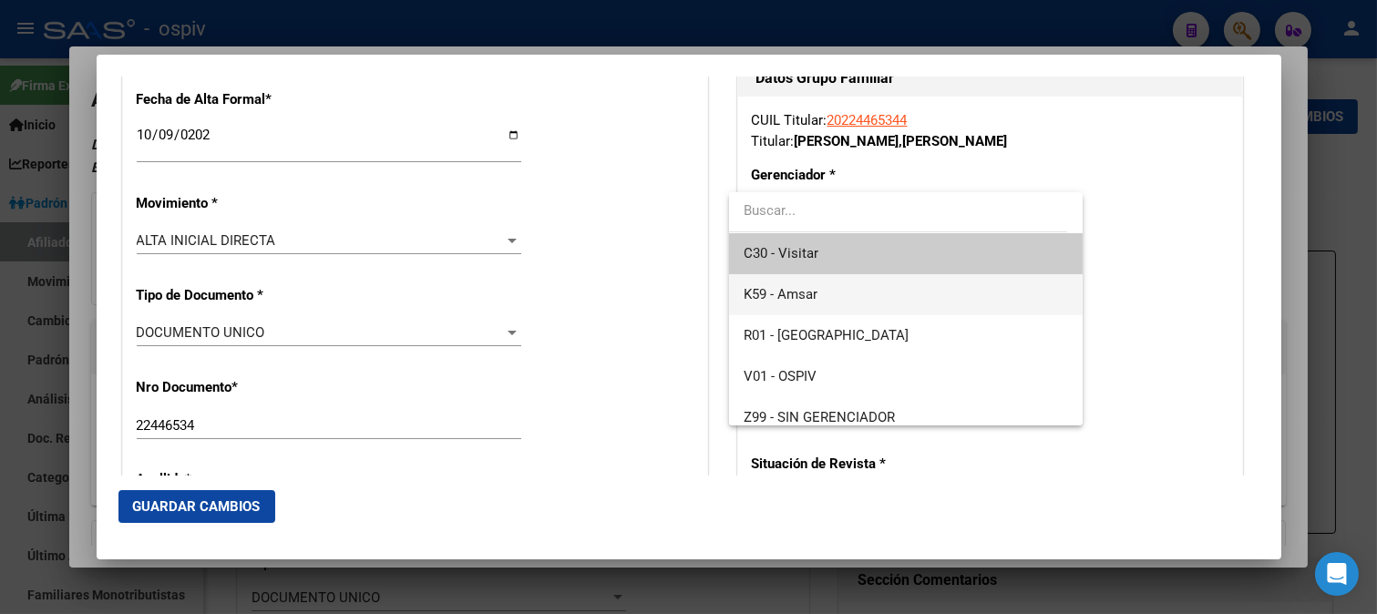
click at [859, 290] on span "K59 - Amsar" at bounding box center [906, 294] width 324 height 41
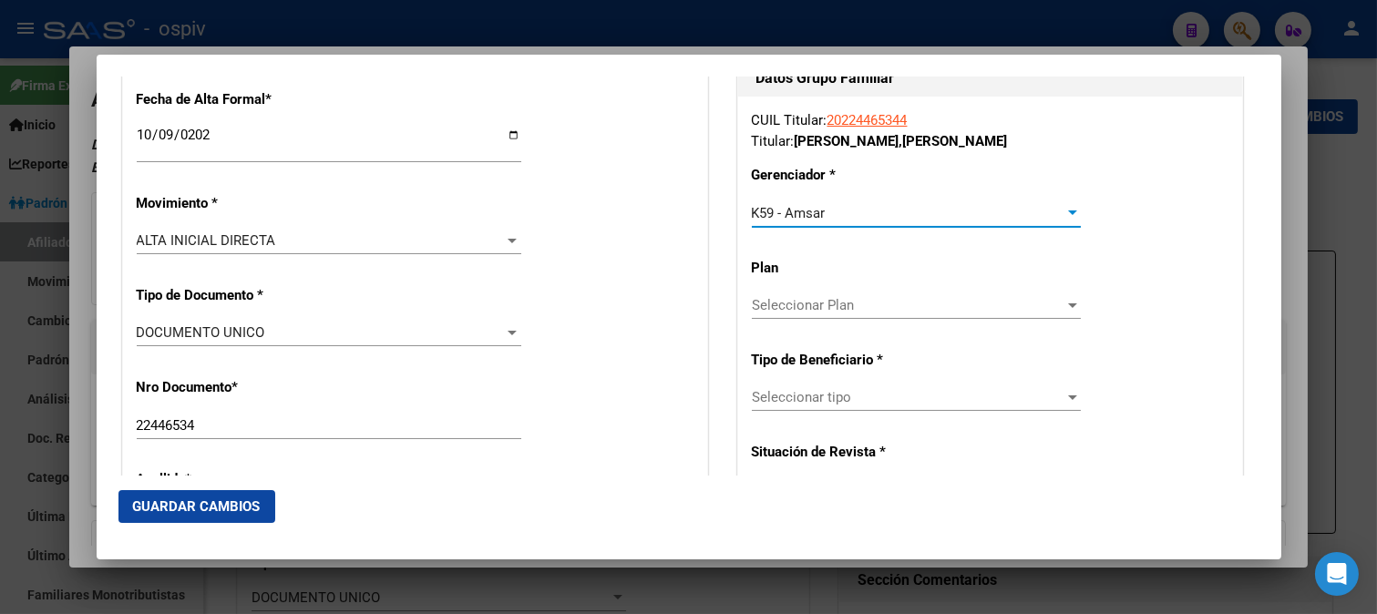
scroll to position [506, 0]
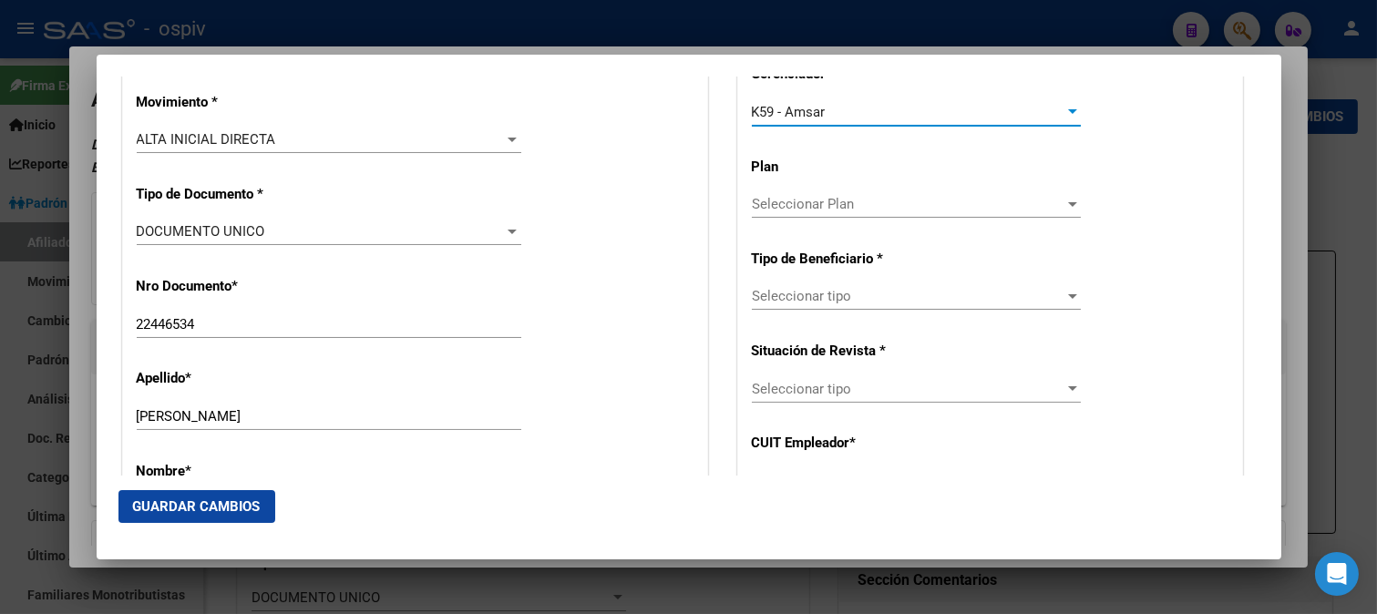
click at [842, 306] on div "Seleccionar tipo Seleccionar tipo" at bounding box center [916, 295] width 329 height 27
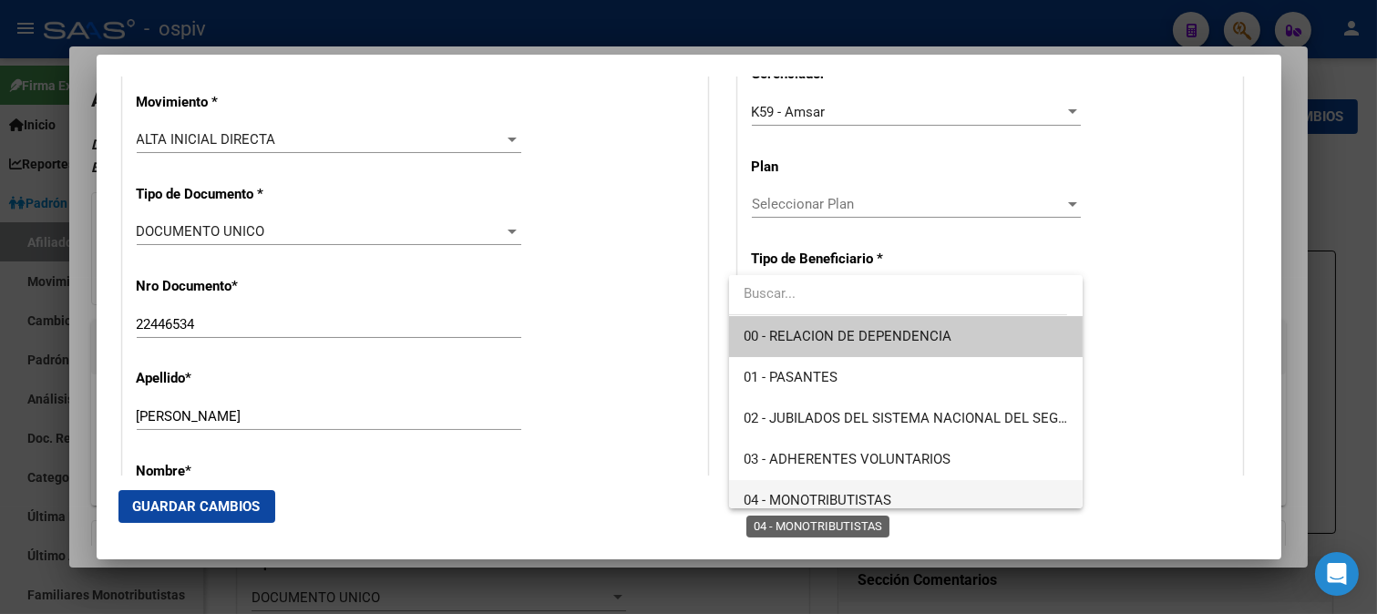
click at [854, 503] on span "04 - MONOTRIBUTISTAS" at bounding box center [818, 500] width 148 height 16
type input "20-22446534-4"
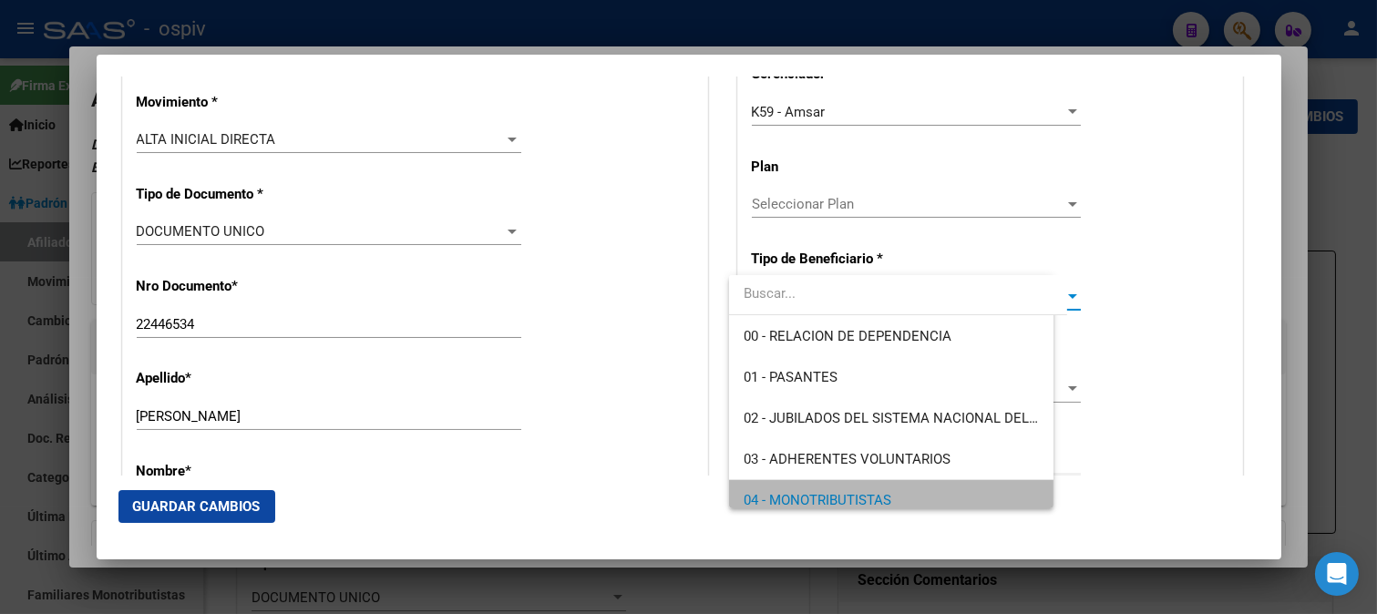
scroll to position [13, 0]
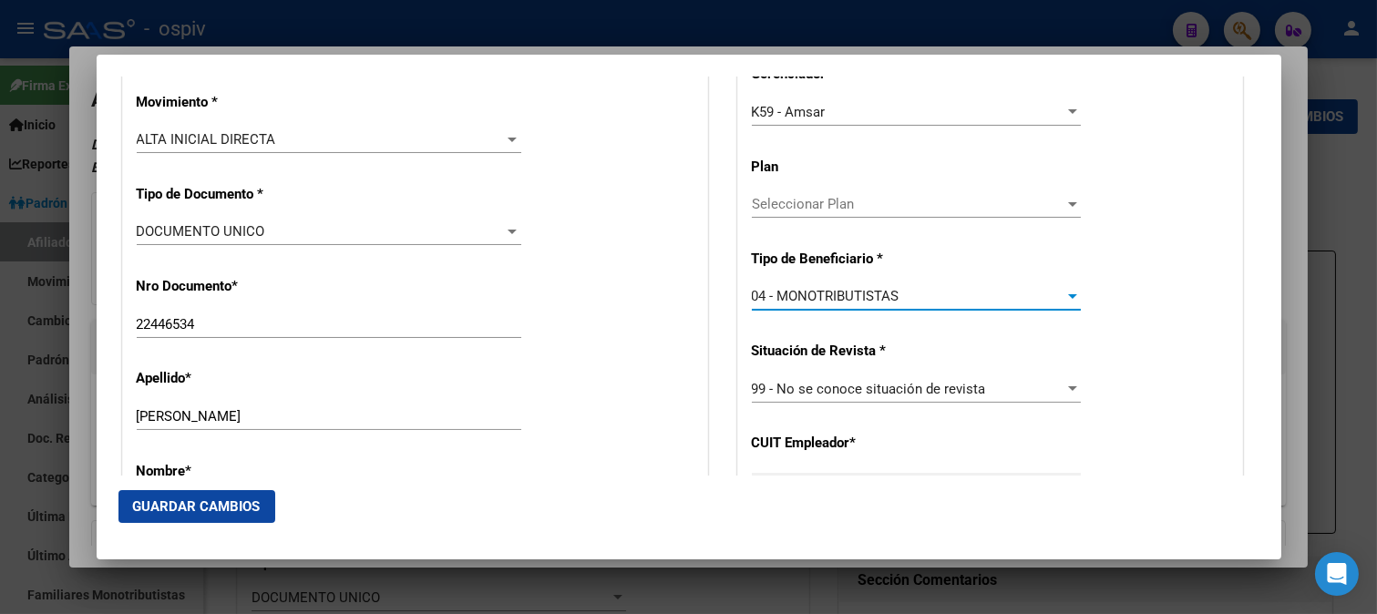
click at [242, 504] on span "Guardar Cambios" at bounding box center [197, 506] width 128 height 16
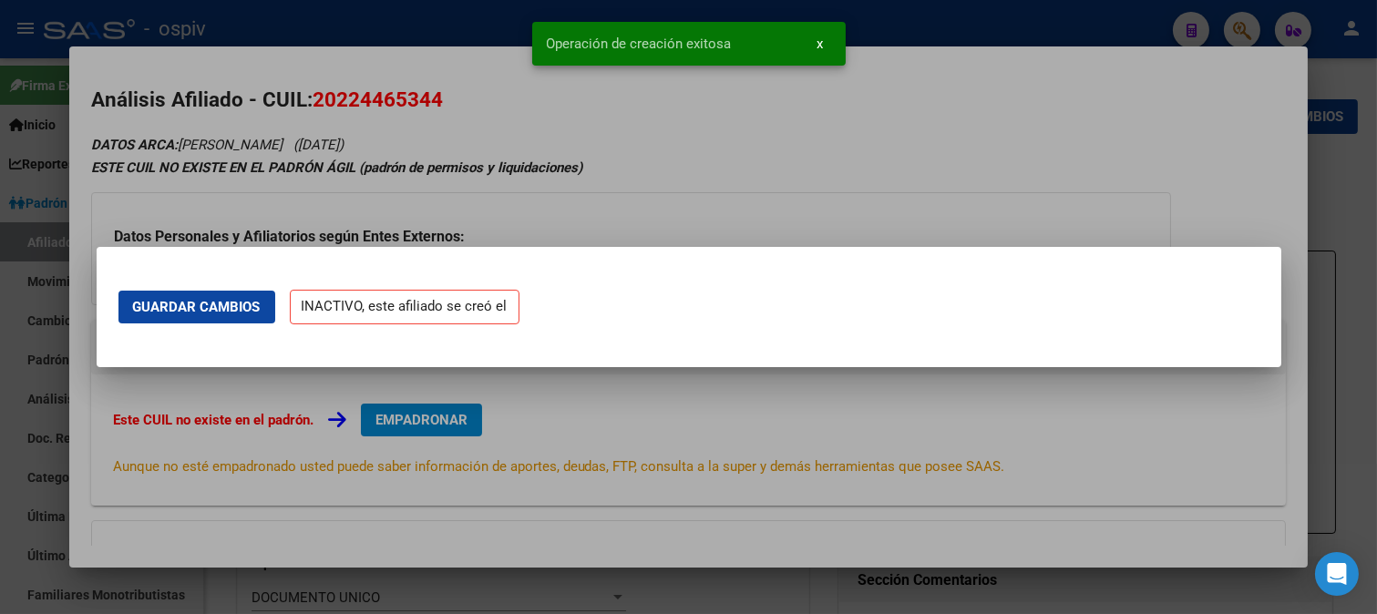
scroll to position [0, 0]
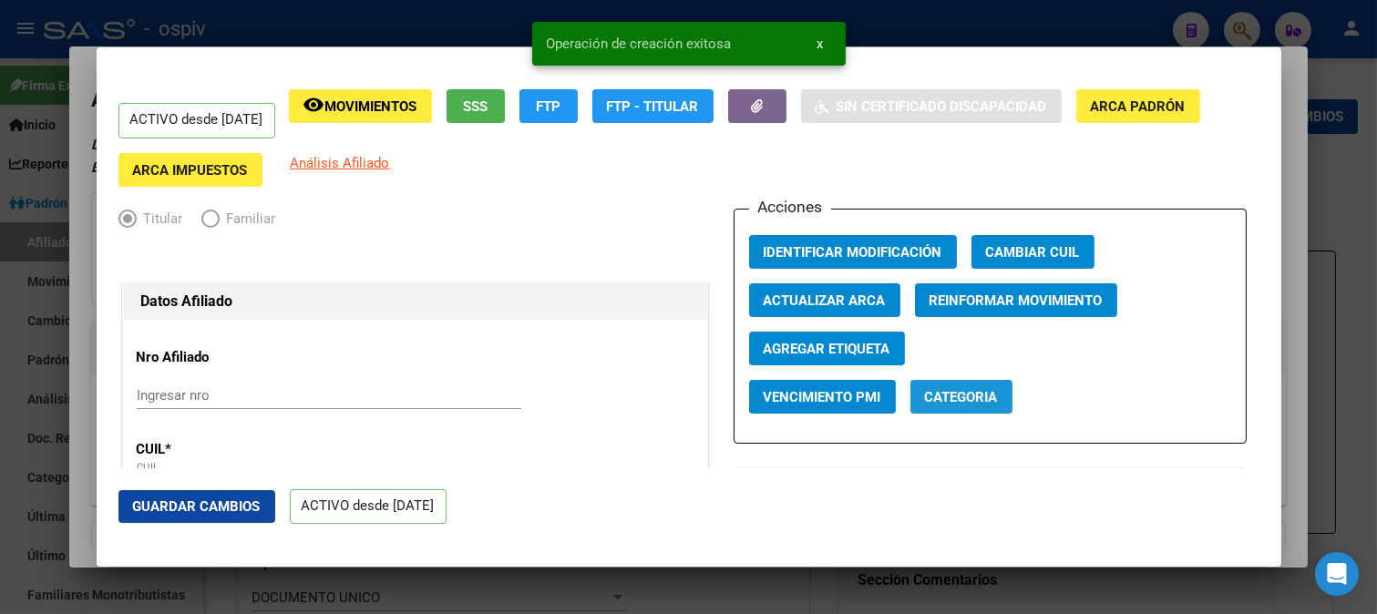
click at [959, 397] on span "Categoria" at bounding box center [961, 397] width 73 height 16
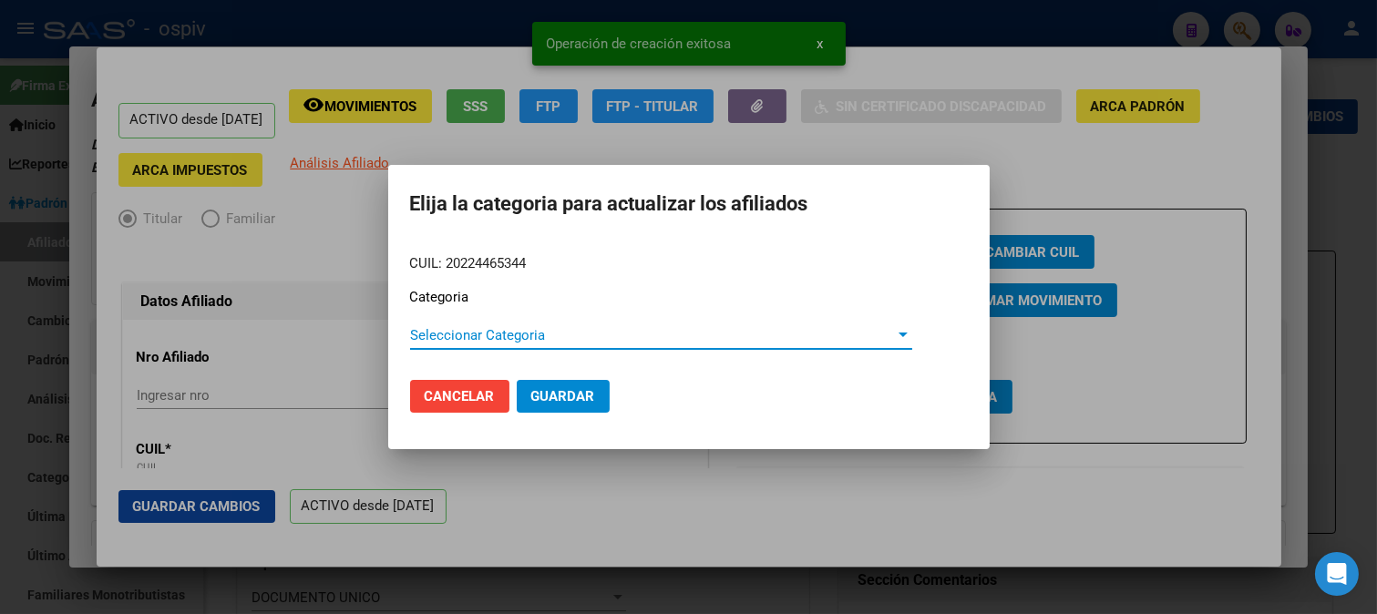
click at [615, 344] on div "Seleccionar Categoria Seleccionar Categoria" at bounding box center [661, 335] width 502 height 27
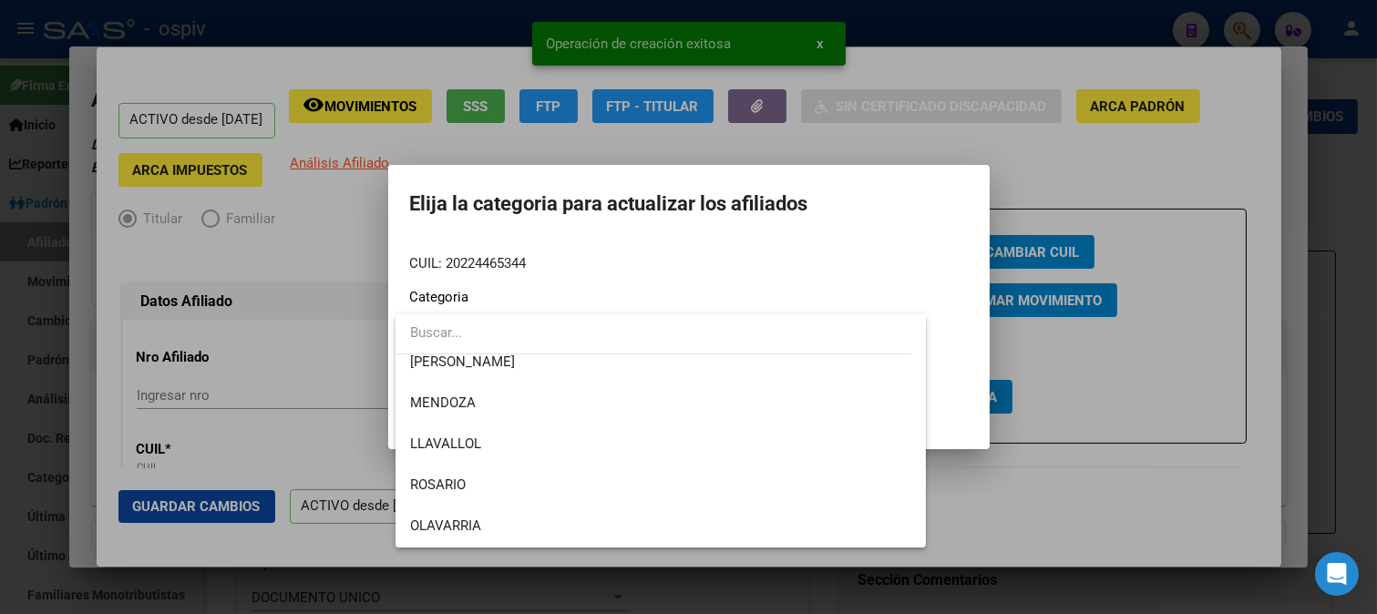
scroll to position [405, 0]
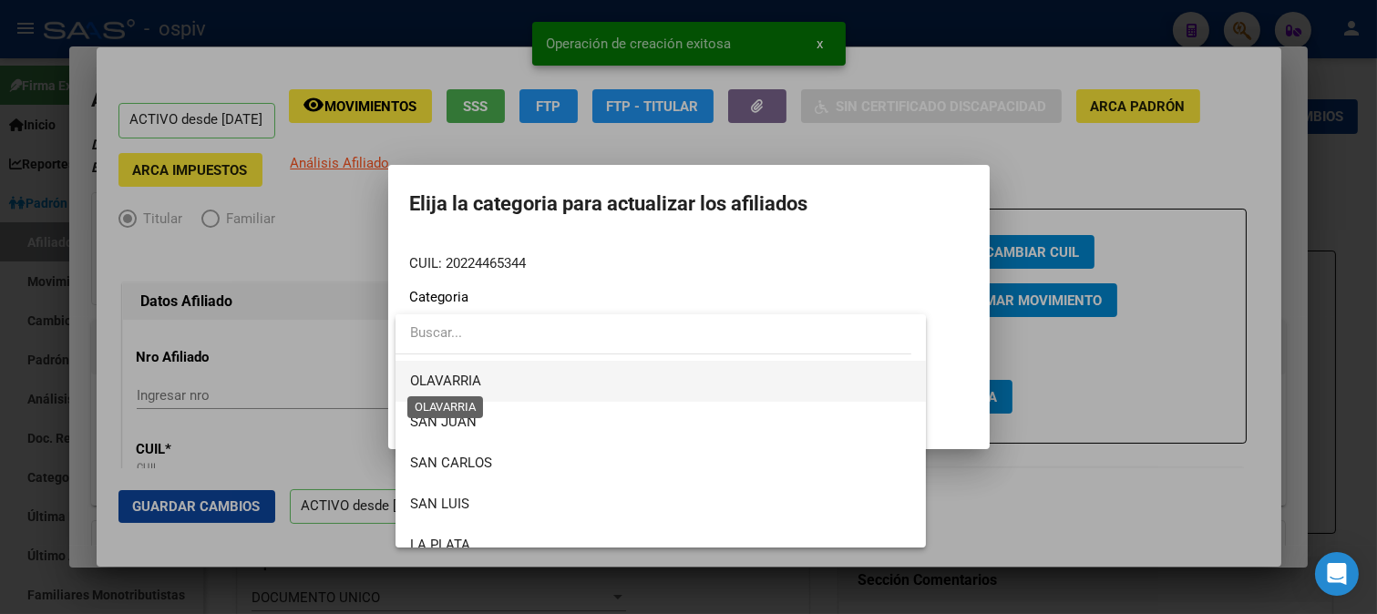
click at [452, 386] on span "OLAVARRIA" at bounding box center [445, 381] width 71 height 16
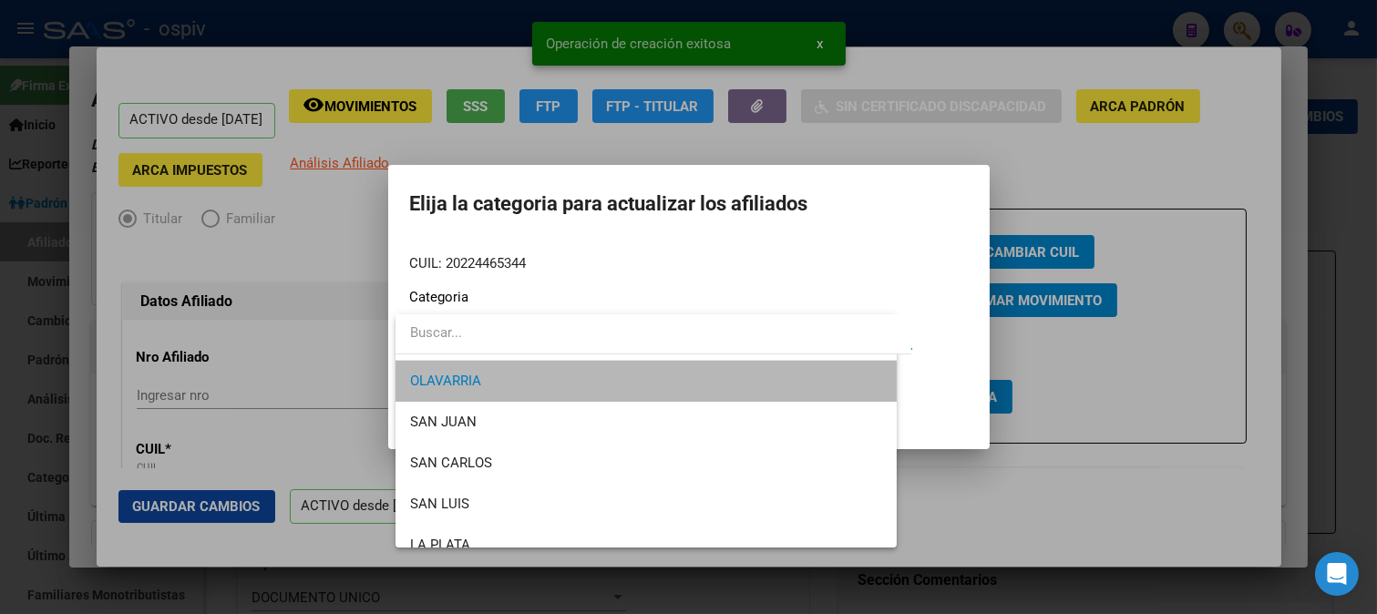
scroll to position [410, 0]
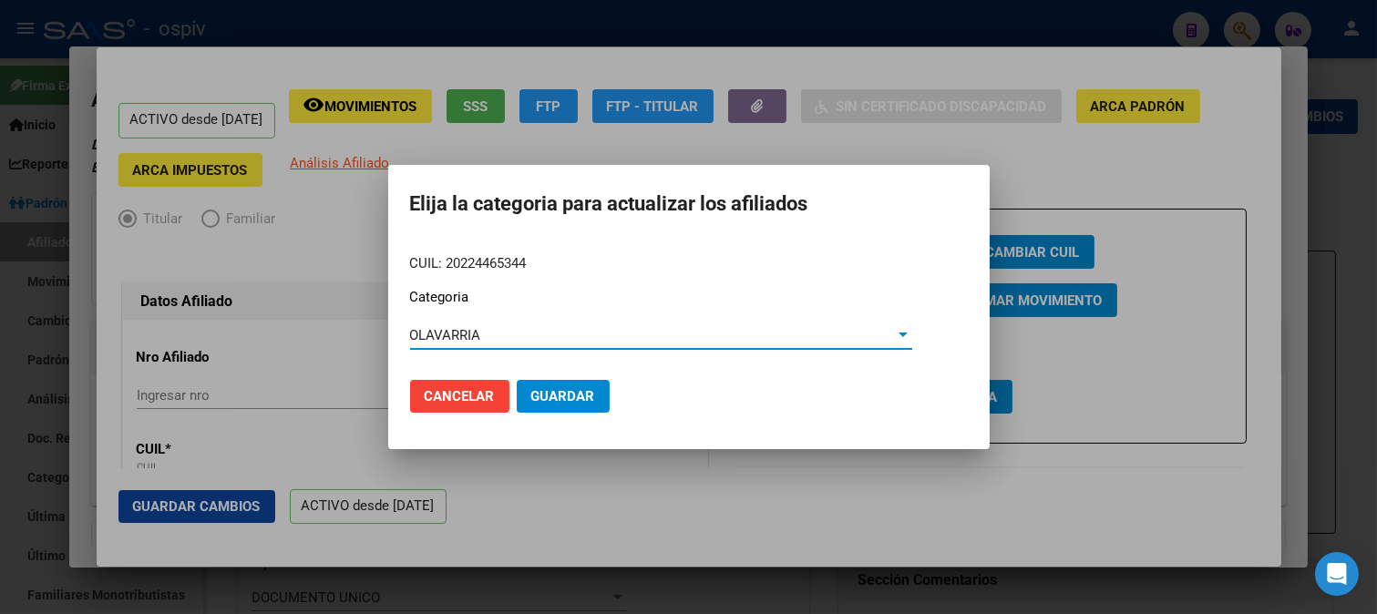
click at [560, 396] on span "Guardar" at bounding box center [563, 396] width 64 height 16
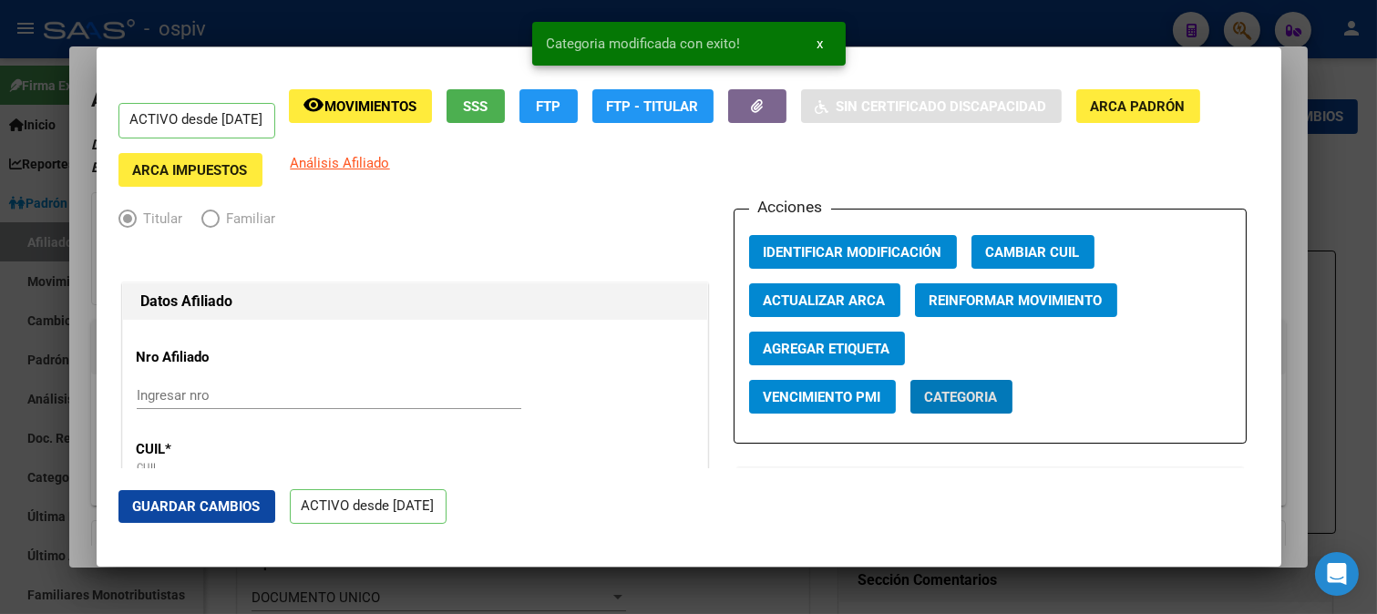
click at [802, 346] on span "Agregar Etiqueta" at bounding box center [827, 349] width 127 height 16
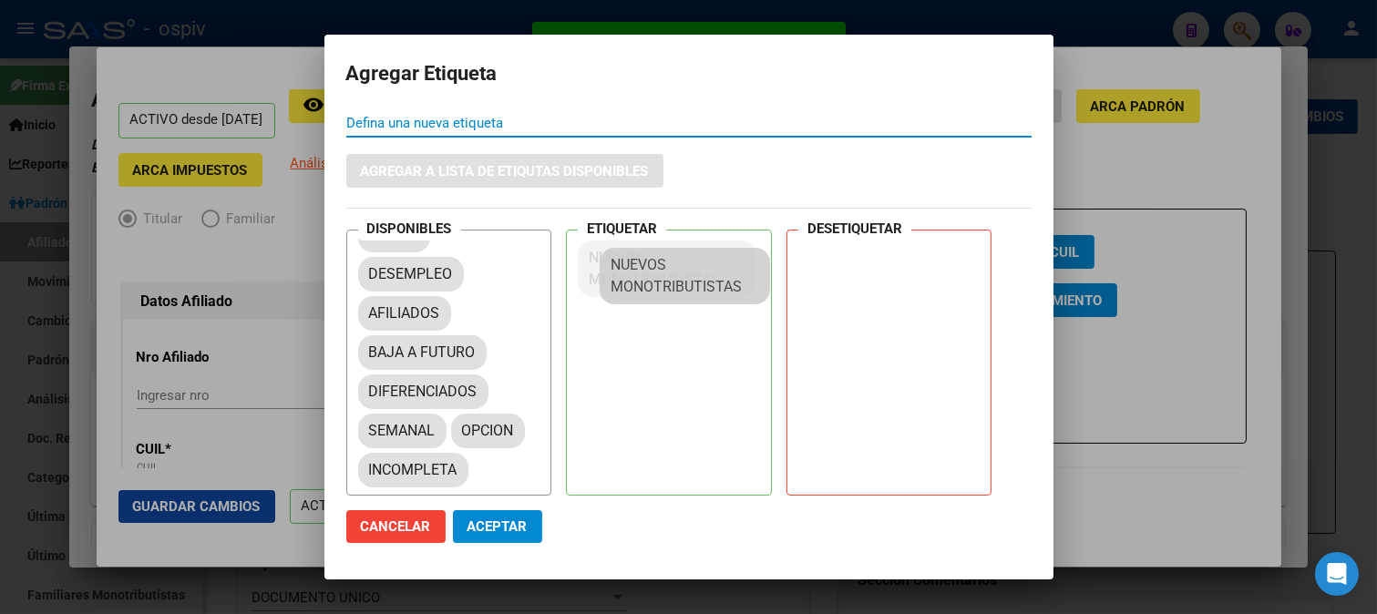
scroll to position [22, 0]
drag, startPoint x: 439, startPoint y: 425, endPoint x: 697, endPoint y: 262, distance: 304.7
click at [510, 535] on button "Aceptar" at bounding box center [497, 526] width 89 height 33
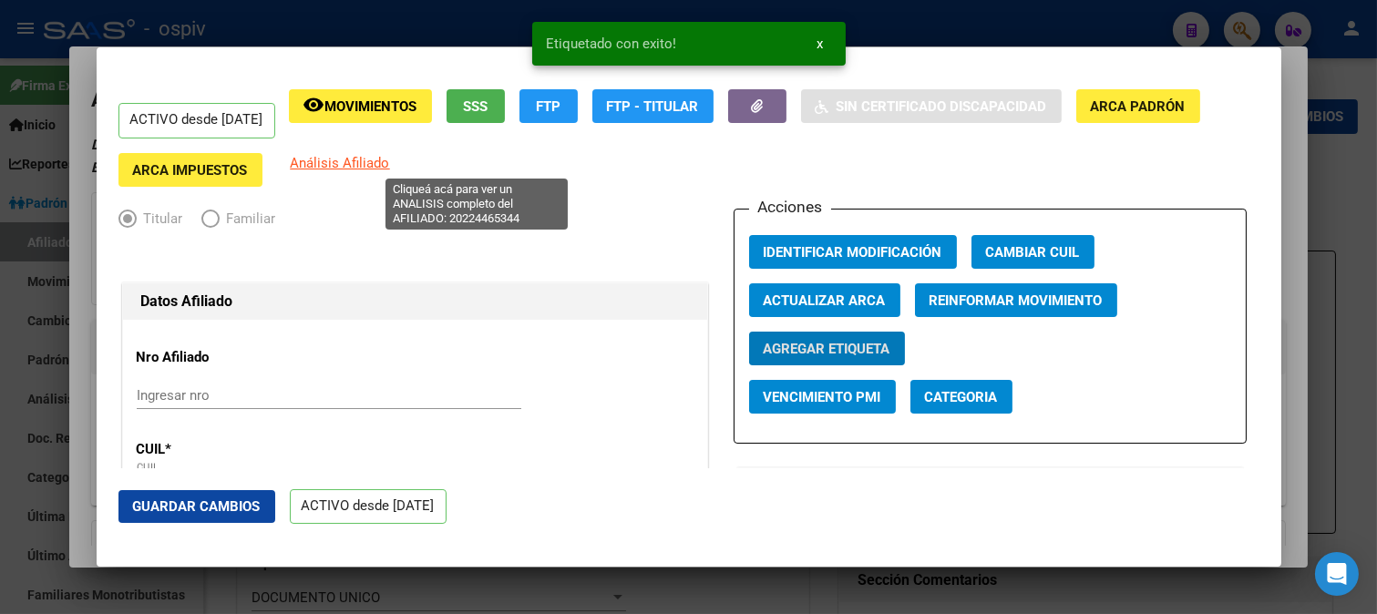
click at [390, 170] on span "Análisis Afiliado" at bounding box center [340, 163] width 99 height 16
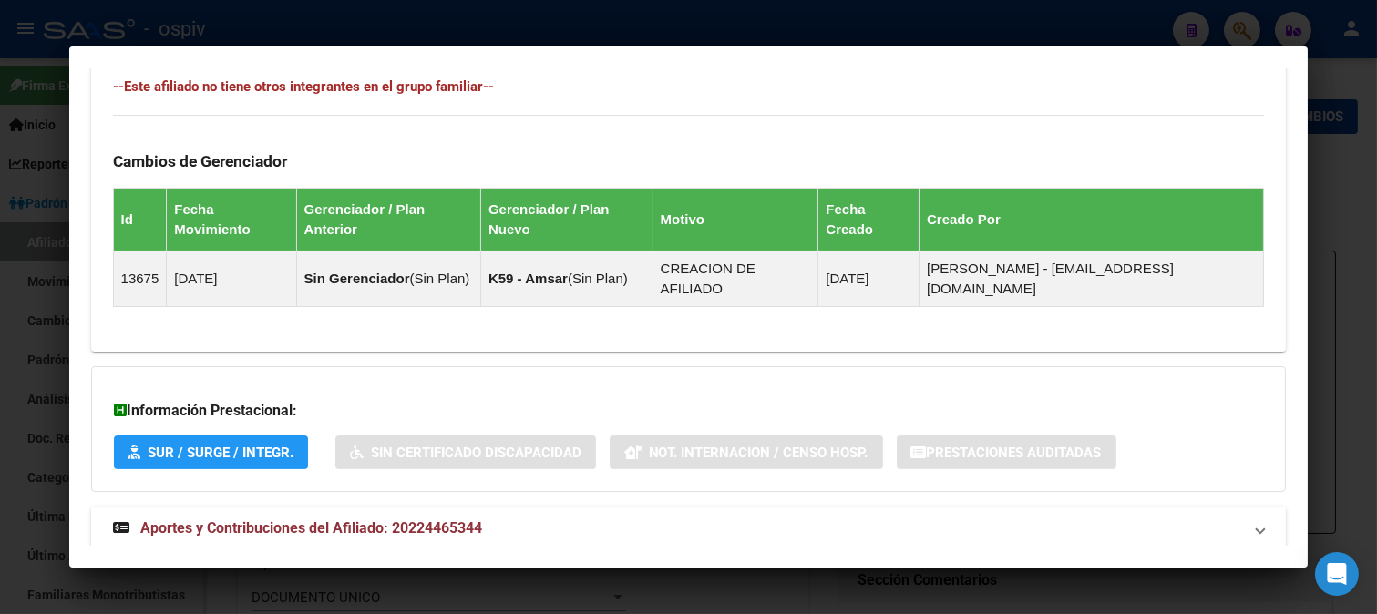
scroll to position [1046, 0]
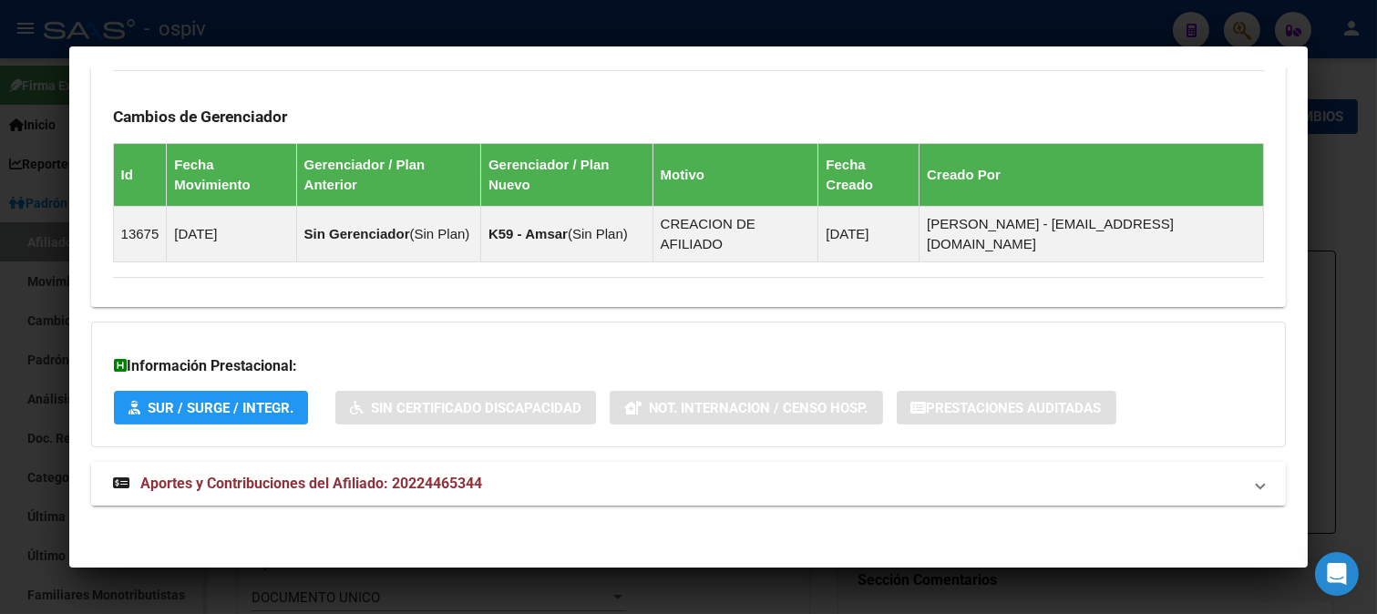
click at [420, 485] on span "Aportes y Contribuciones del Afiliado: 20224465344" at bounding box center [311, 483] width 342 height 17
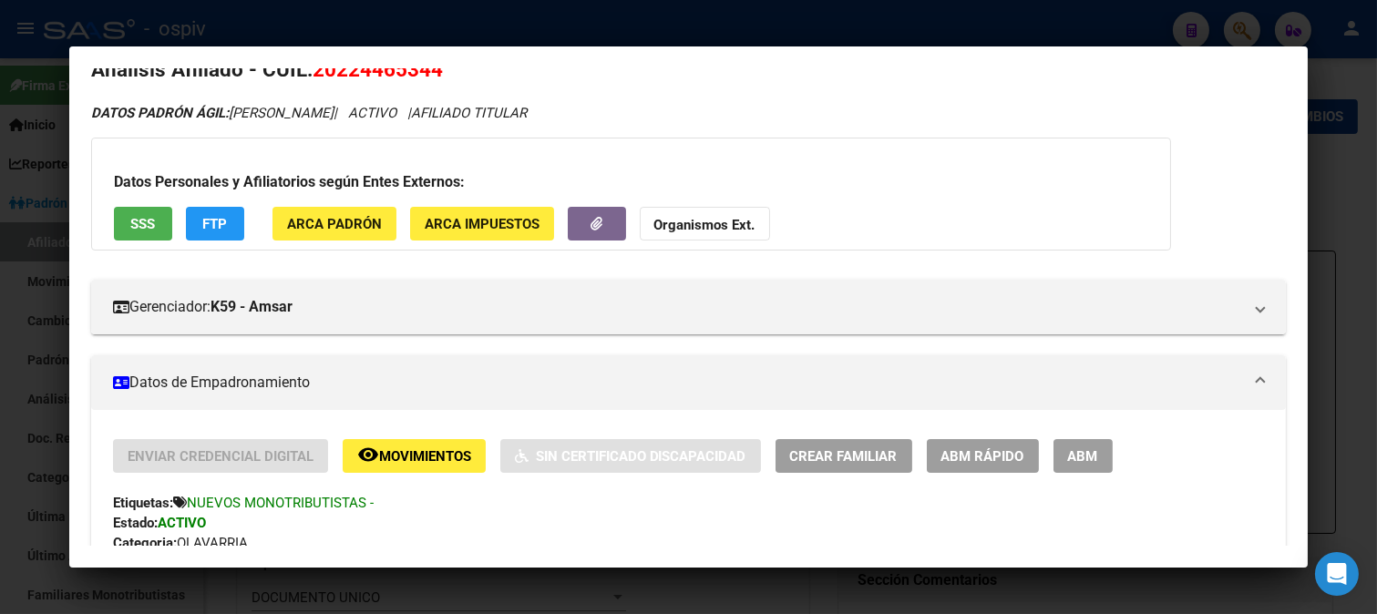
scroll to position [0, 0]
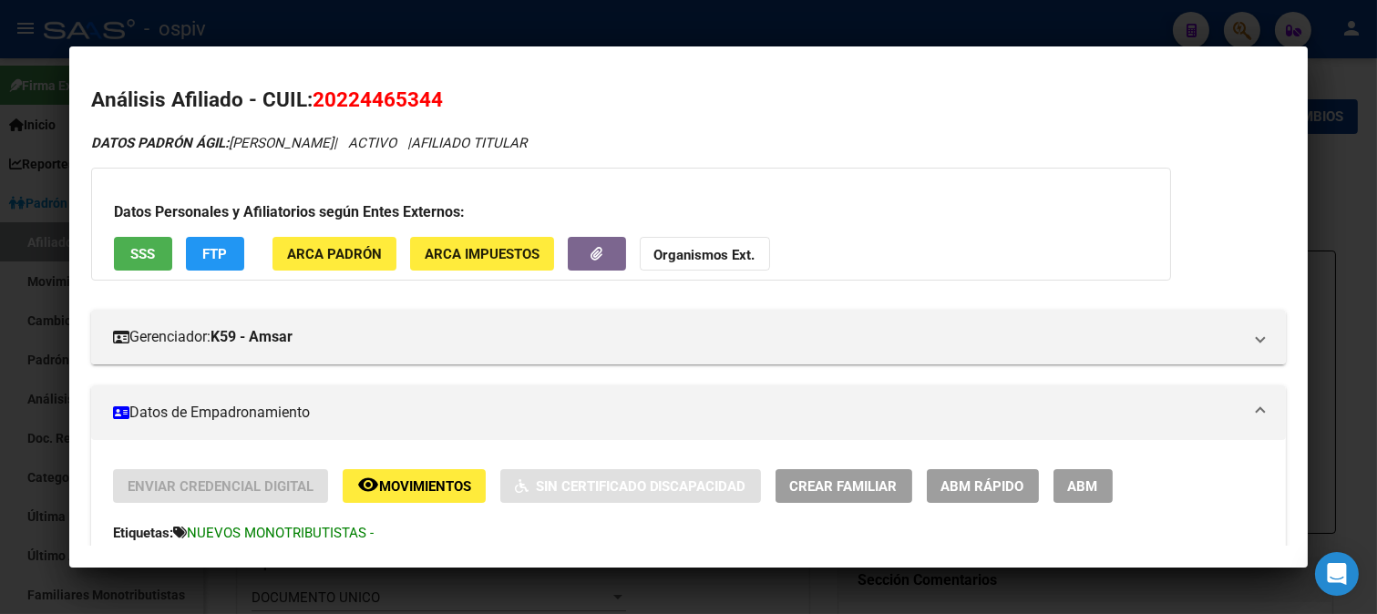
click at [241, 246] on button "FTP" at bounding box center [215, 254] width 58 height 34
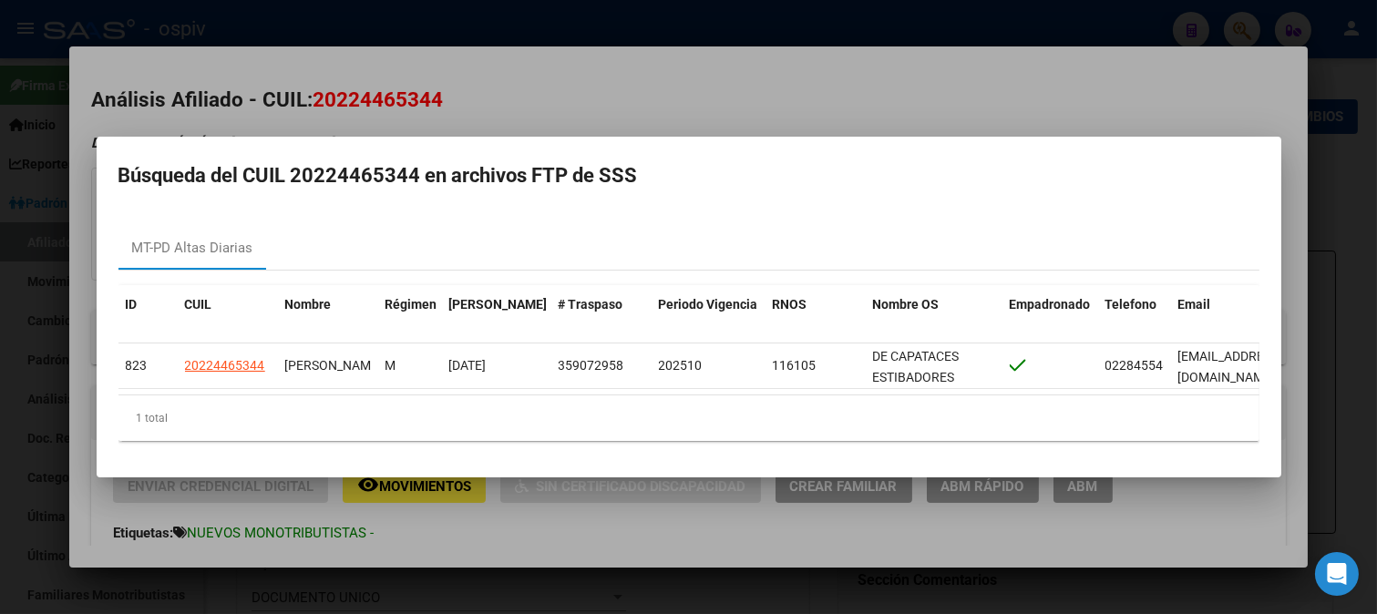
click at [751, 103] on div at bounding box center [688, 307] width 1377 height 614
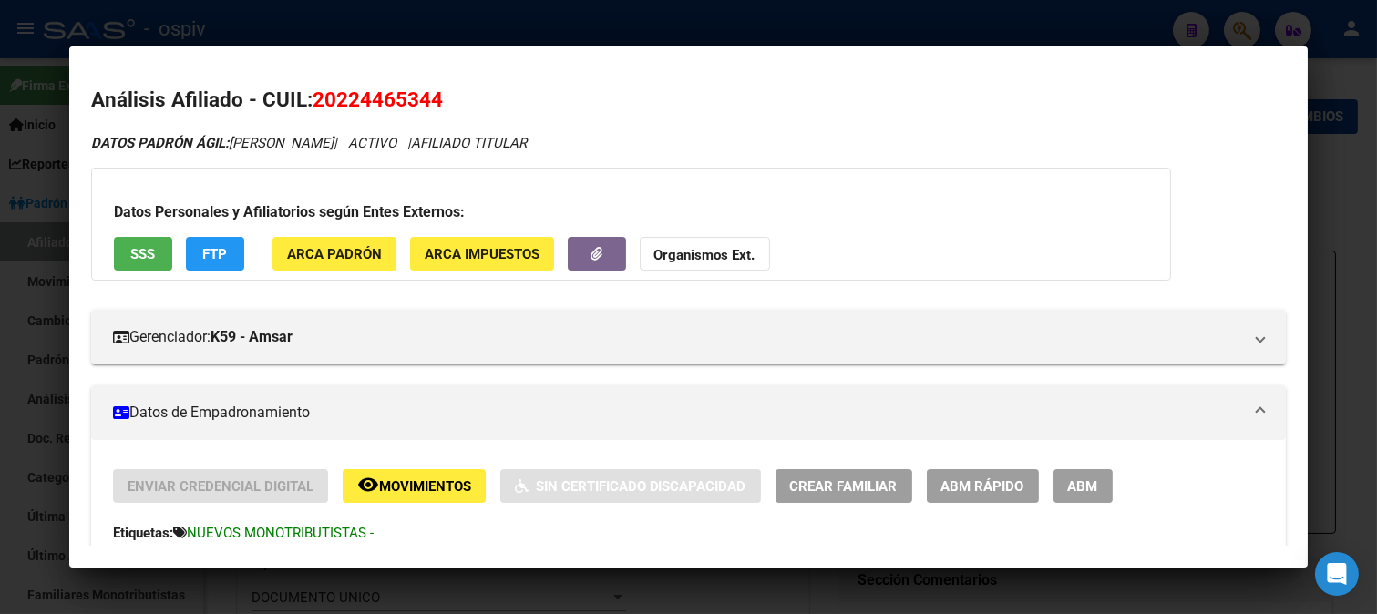
click at [1242, 18] on div at bounding box center [688, 307] width 1377 height 614
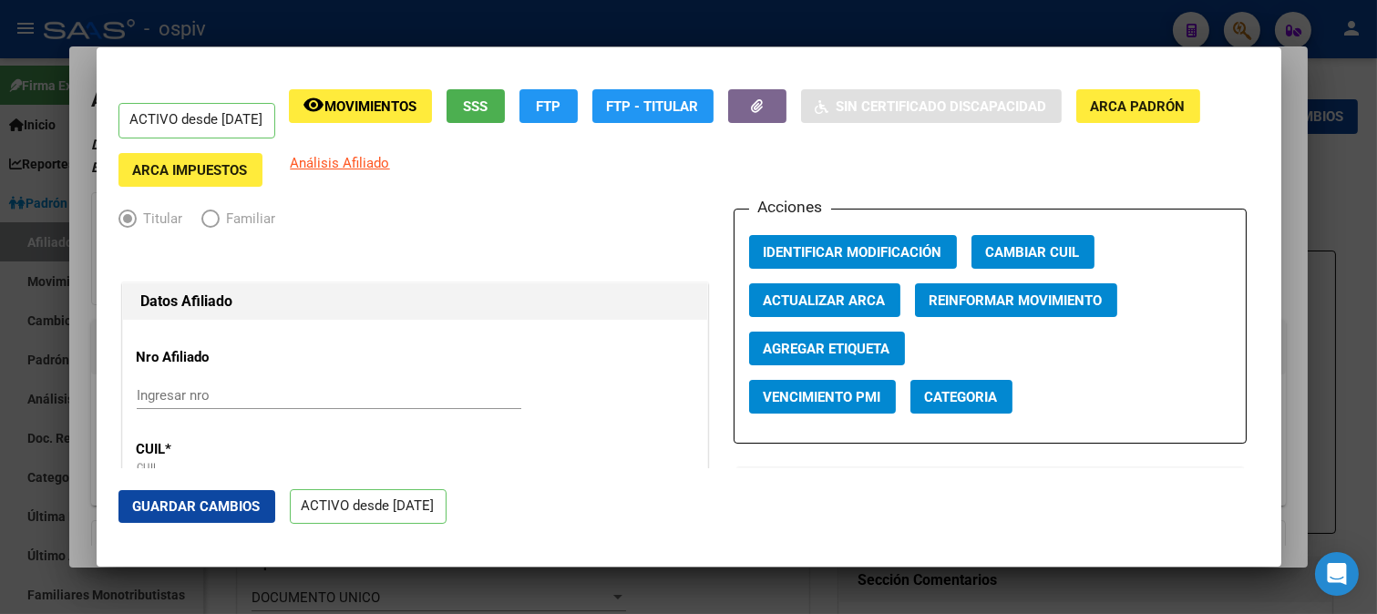
click at [1256, 28] on div at bounding box center [688, 307] width 1377 height 614
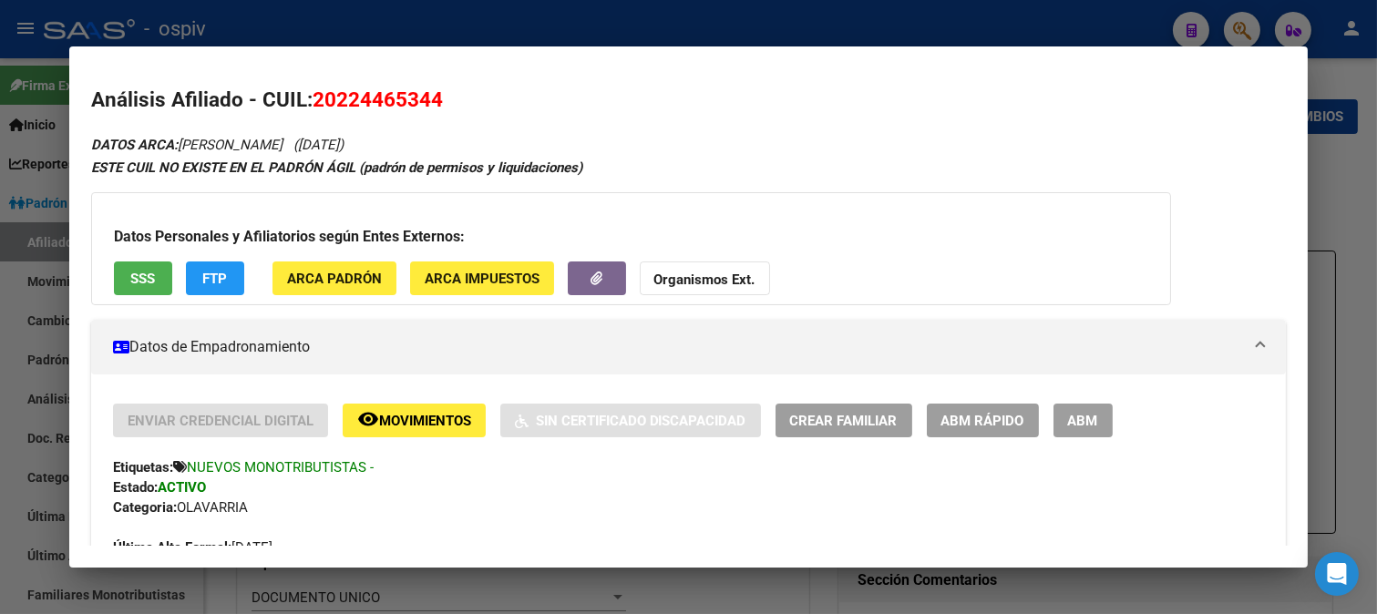
click at [1231, 37] on div at bounding box center [688, 307] width 1377 height 614
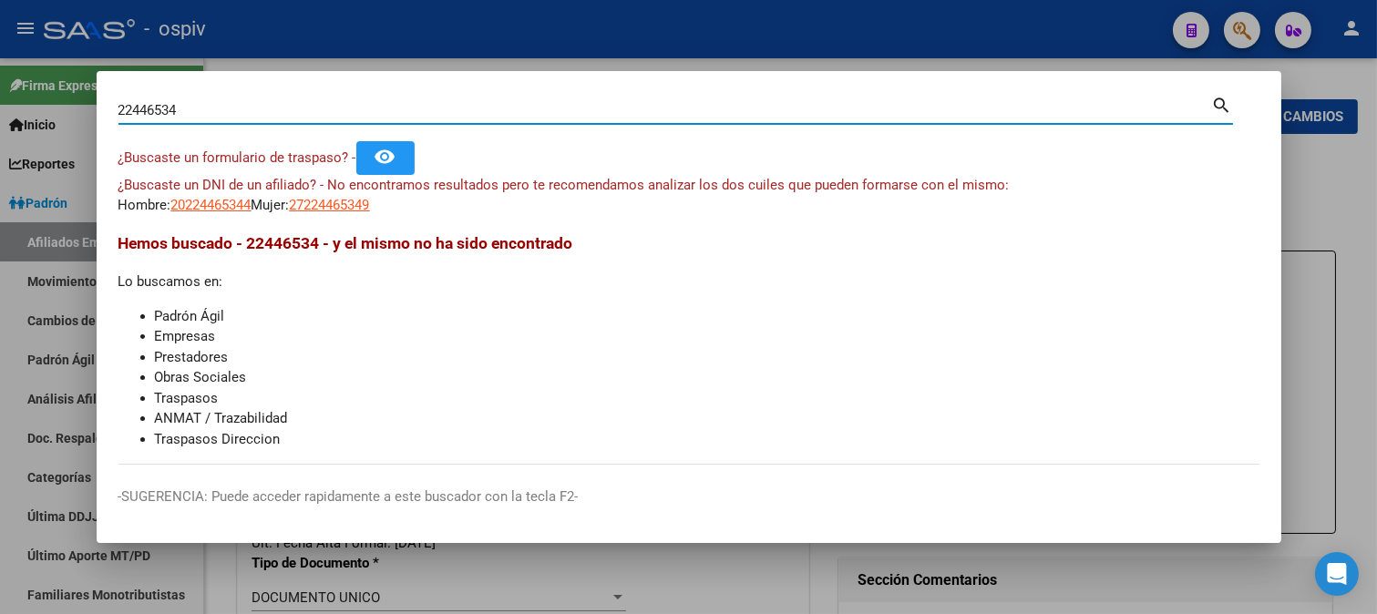
drag, startPoint x: 215, startPoint y: 116, endPoint x: 0, endPoint y: 67, distance: 220.4
click at [0, 67] on div "22446534 Buscar (apellido, dni, cuil, nro traspaso, cuit, obra social) search ¿…" at bounding box center [688, 307] width 1377 height 614
type input "34730230"
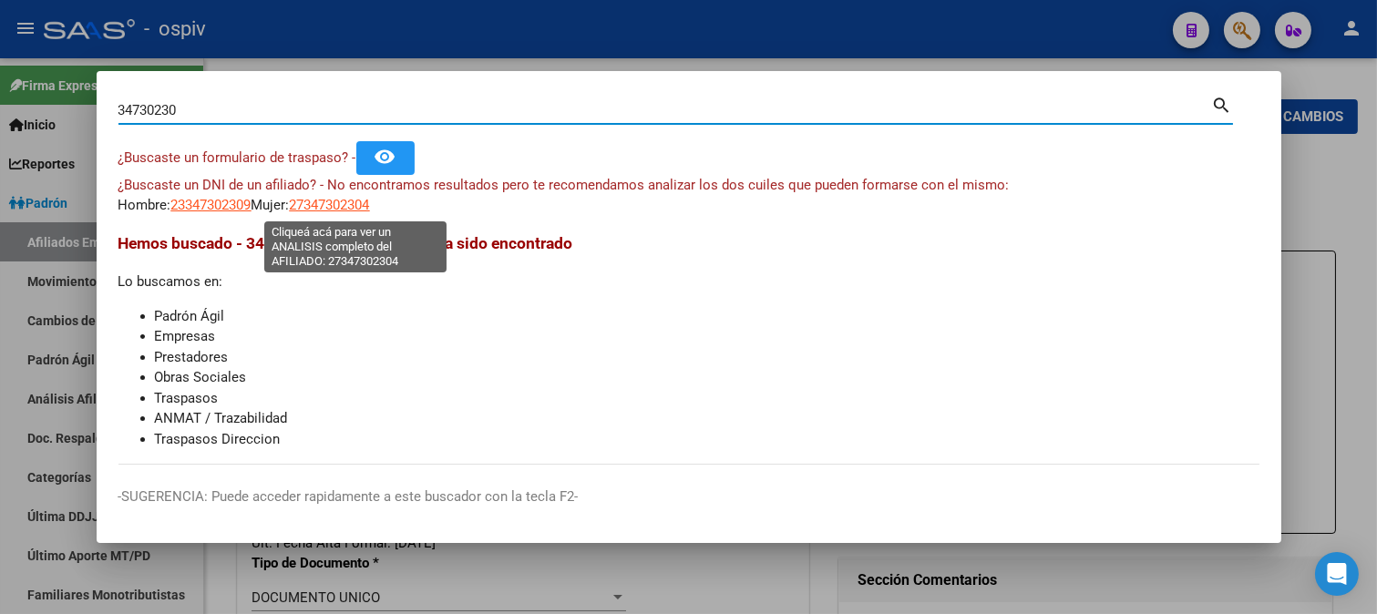
click at [332, 203] on span "27347302304" at bounding box center [330, 205] width 80 height 16
type textarea "27347302304"
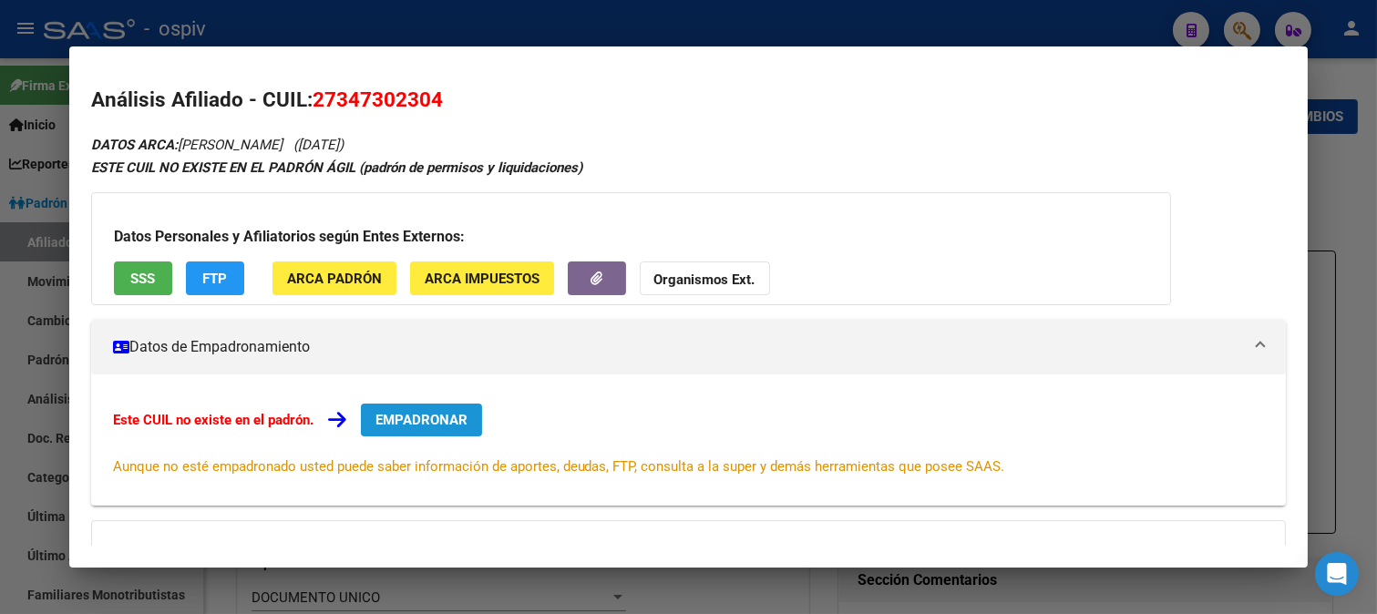
click at [430, 416] on span "EMPADRONAR" at bounding box center [421, 420] width 92 height 16
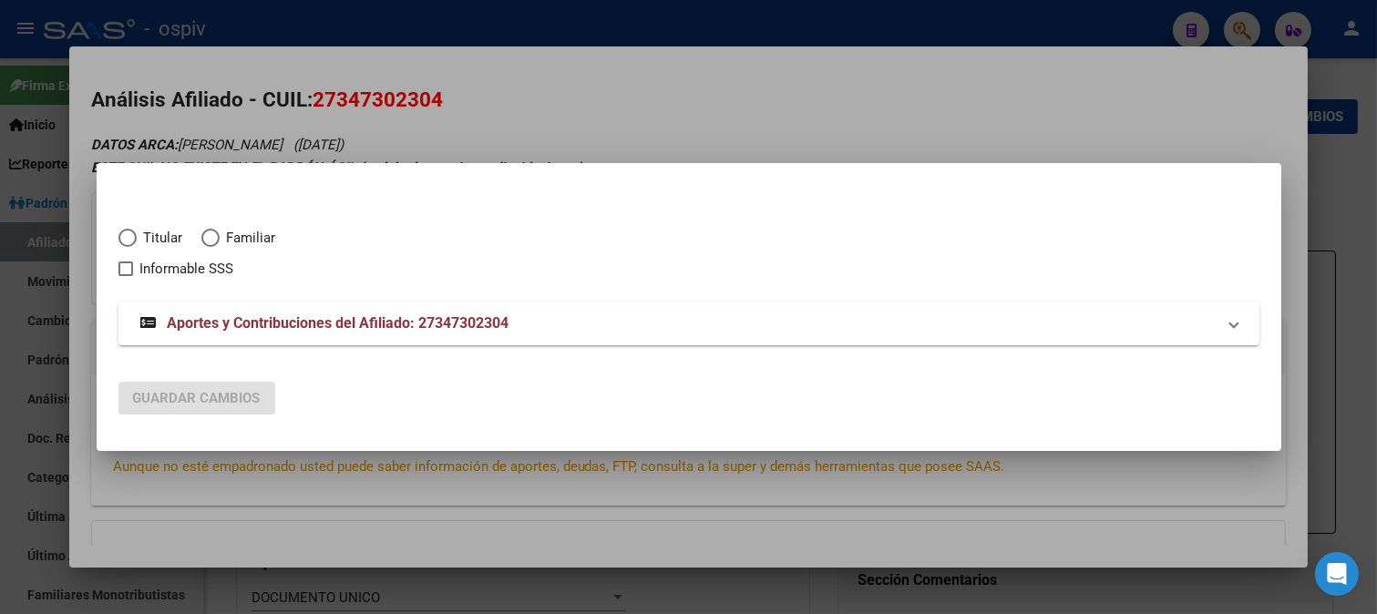
click at [137, 240] on span "Titular" at bounding box center [160, 238] width 46 height 21
click at [137, 240] on input "Titular" at bounding box center [127, 238] width 18 height 18
radio input "true"
checkbox input "true"
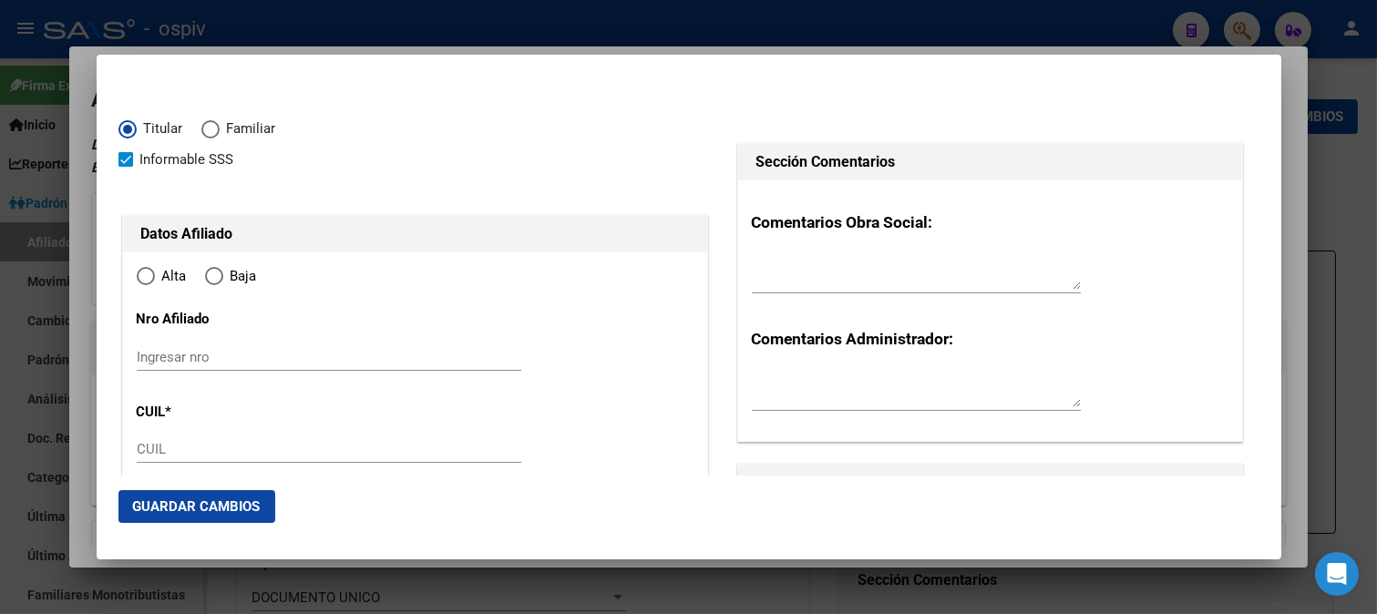
type input "27-34730230-4"
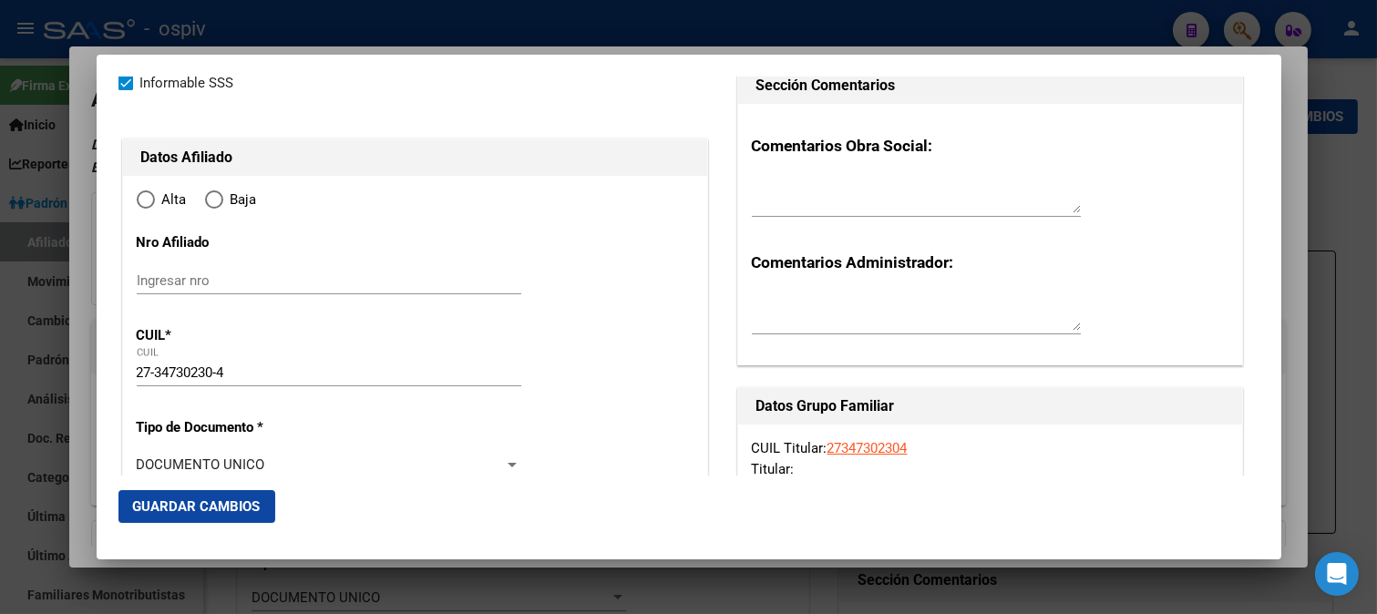
type input "34730230"
type input "[PERSON_NAME]"
type input "[DATE]"
type input "OLAVARRIA"
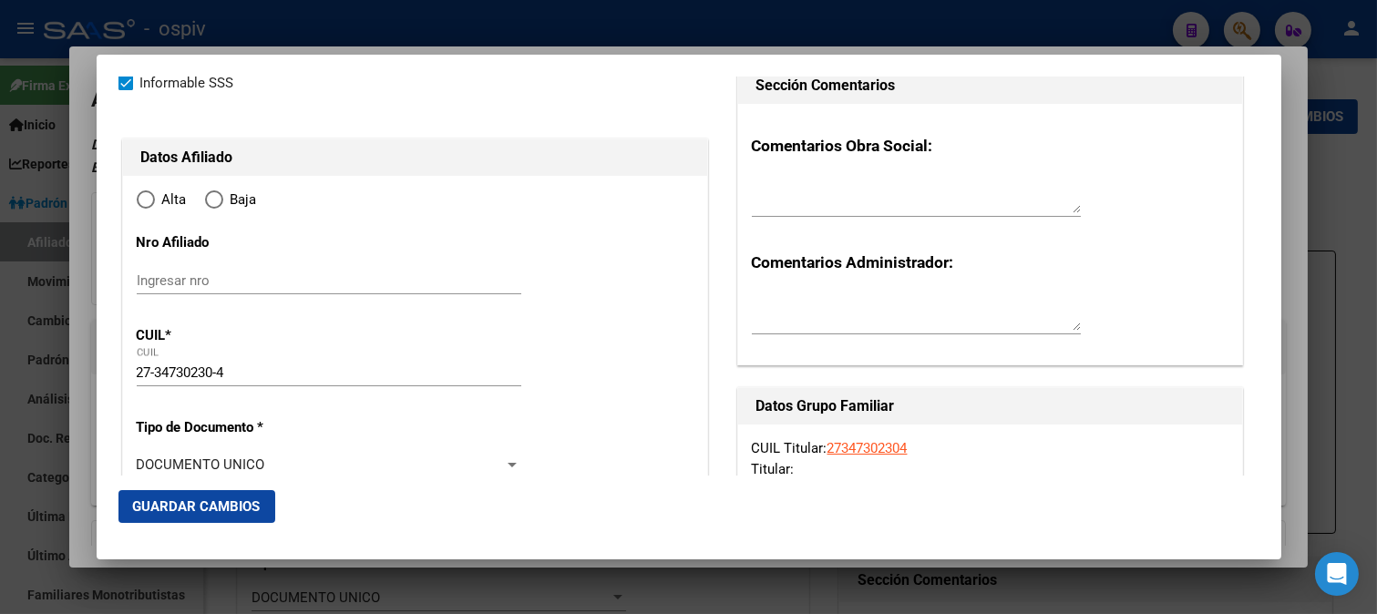
type input "7400"
type input "AV PUEYRREDON"
type input "6139"
type input "0"
type input "OLAVARRIA"
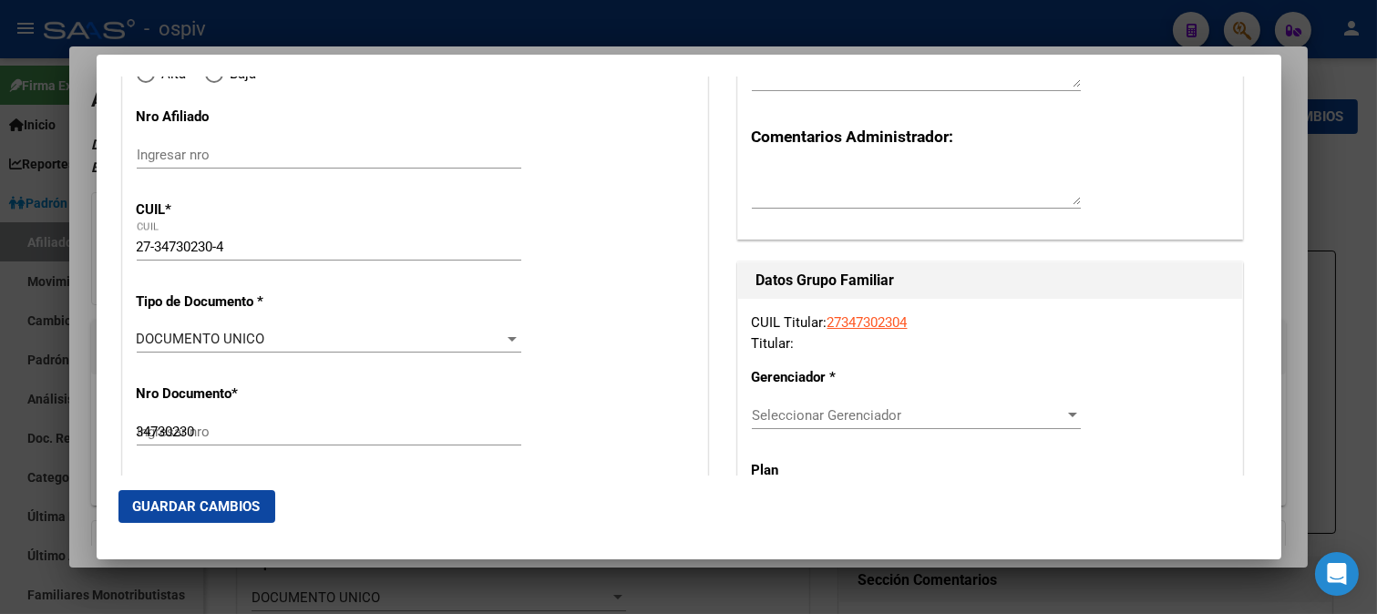
radio input "true"
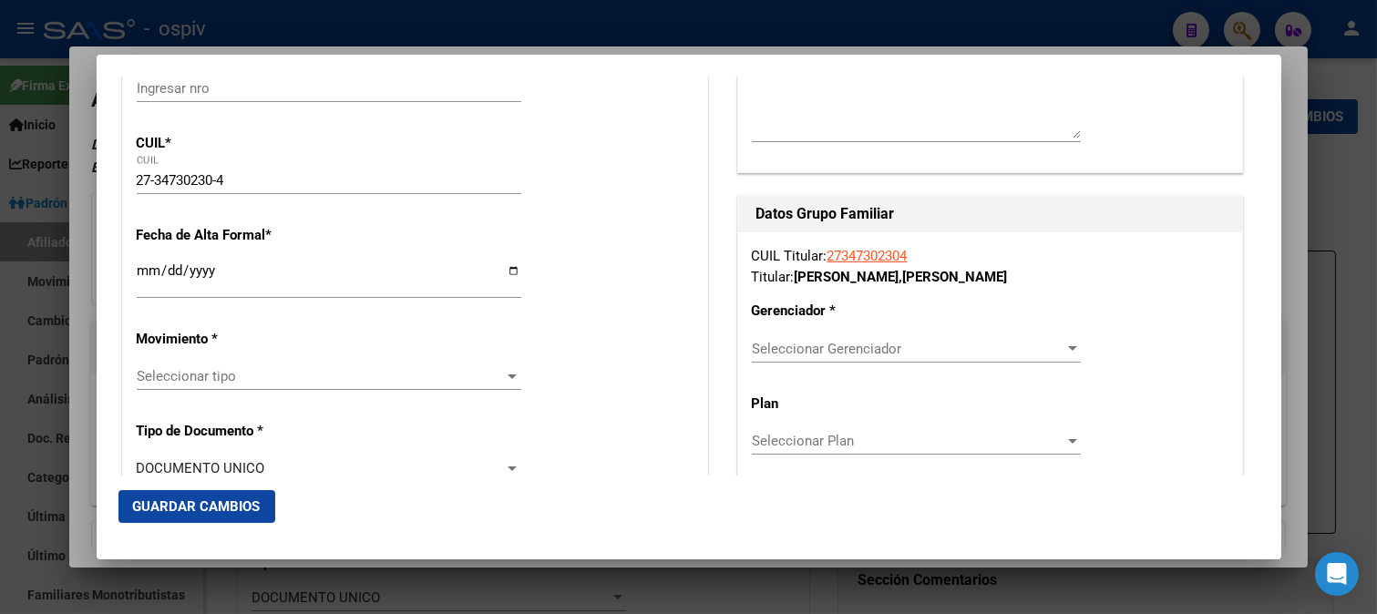
scroll to position [303, 0]
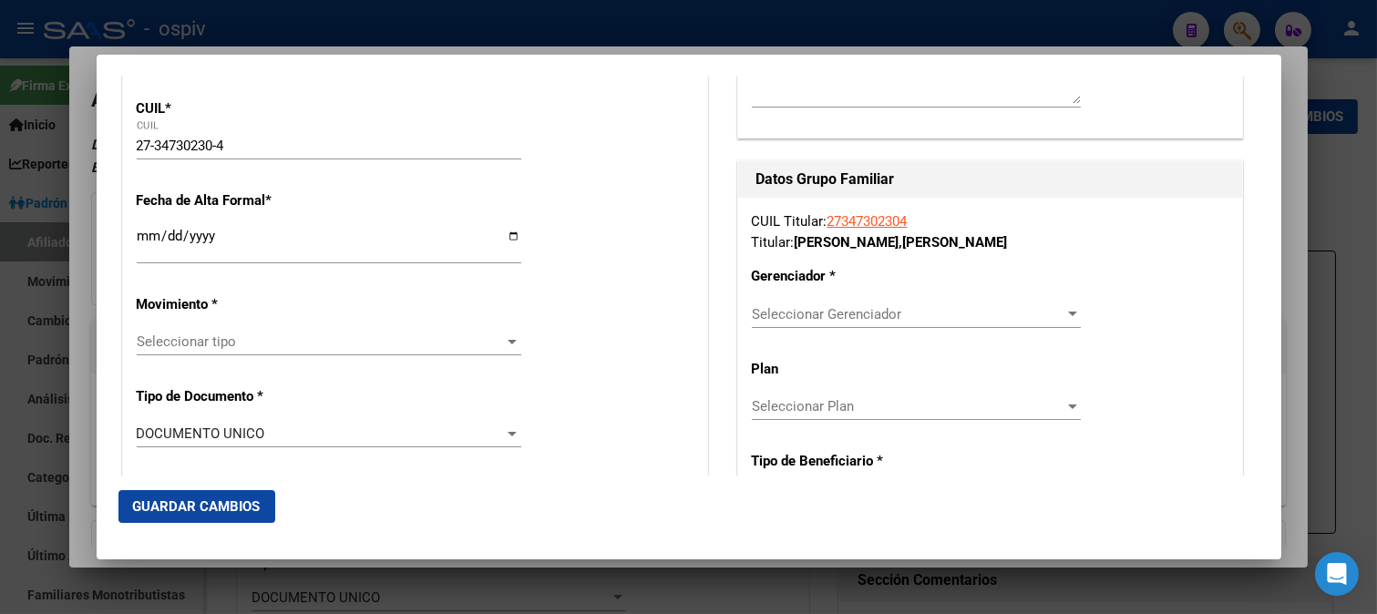
click at [144, 244] on input "Ingresar fecha" at bounding box center [329, 243] width 385 height 29
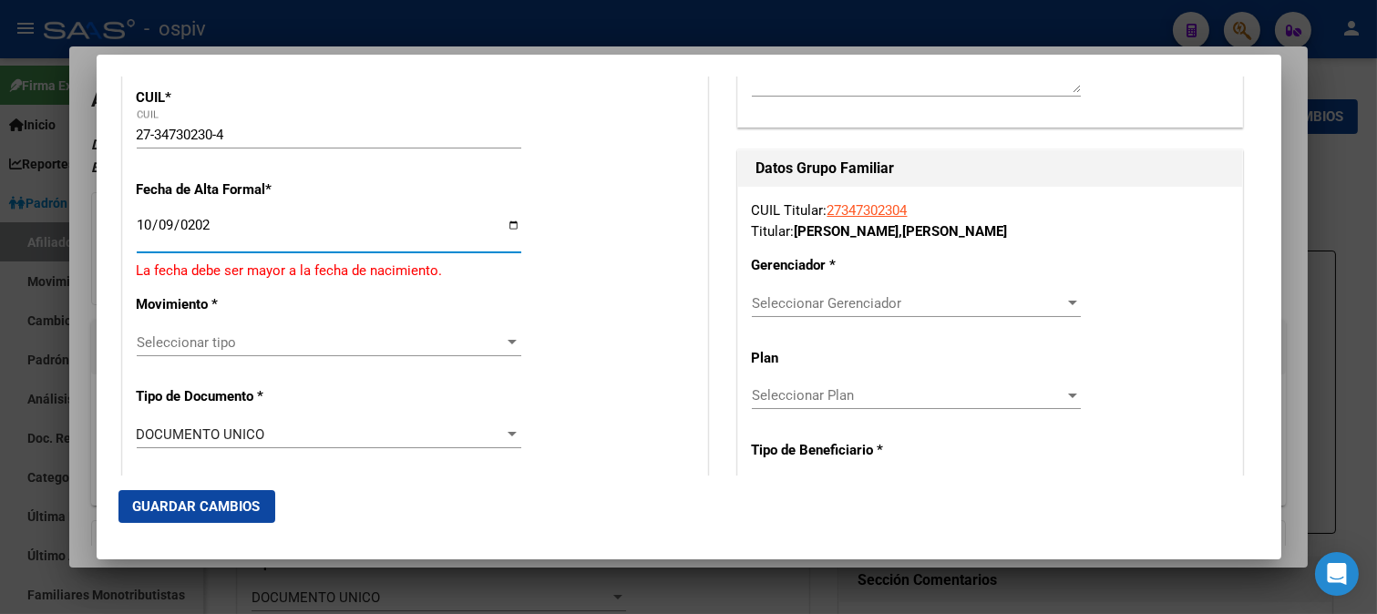
type input "[DATE]"
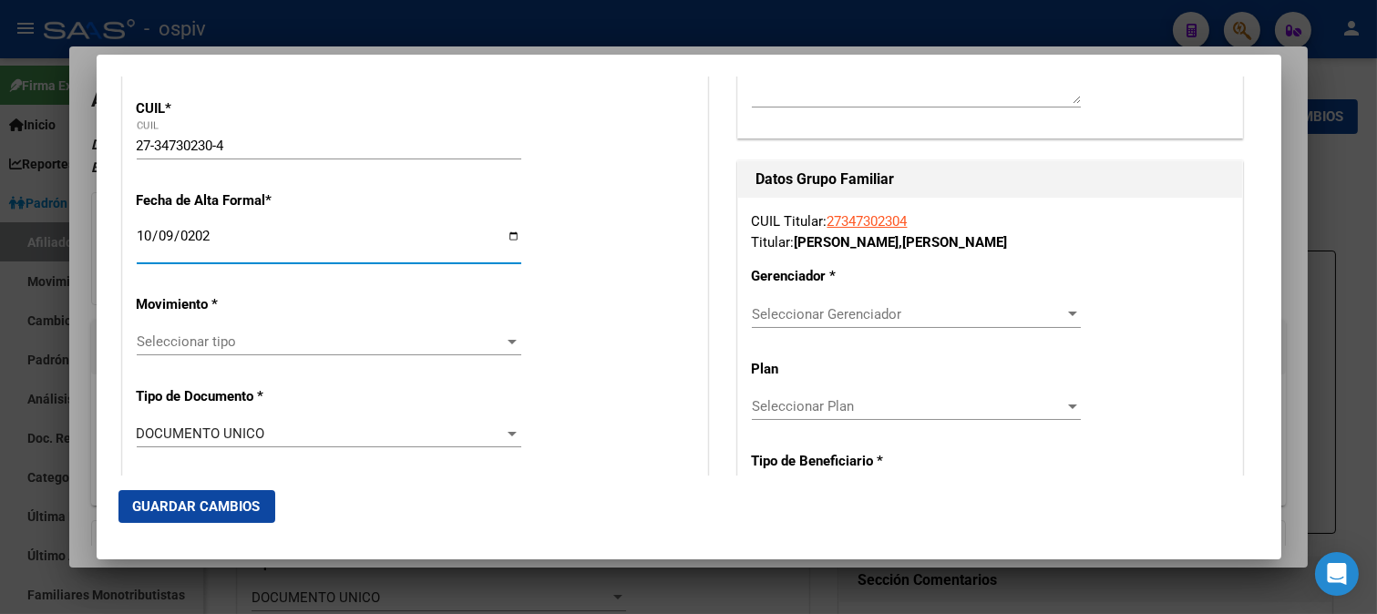
click at [196, 343] on span "Seleccionar tipo" at bounding box center [321, 342] width 368 height 16
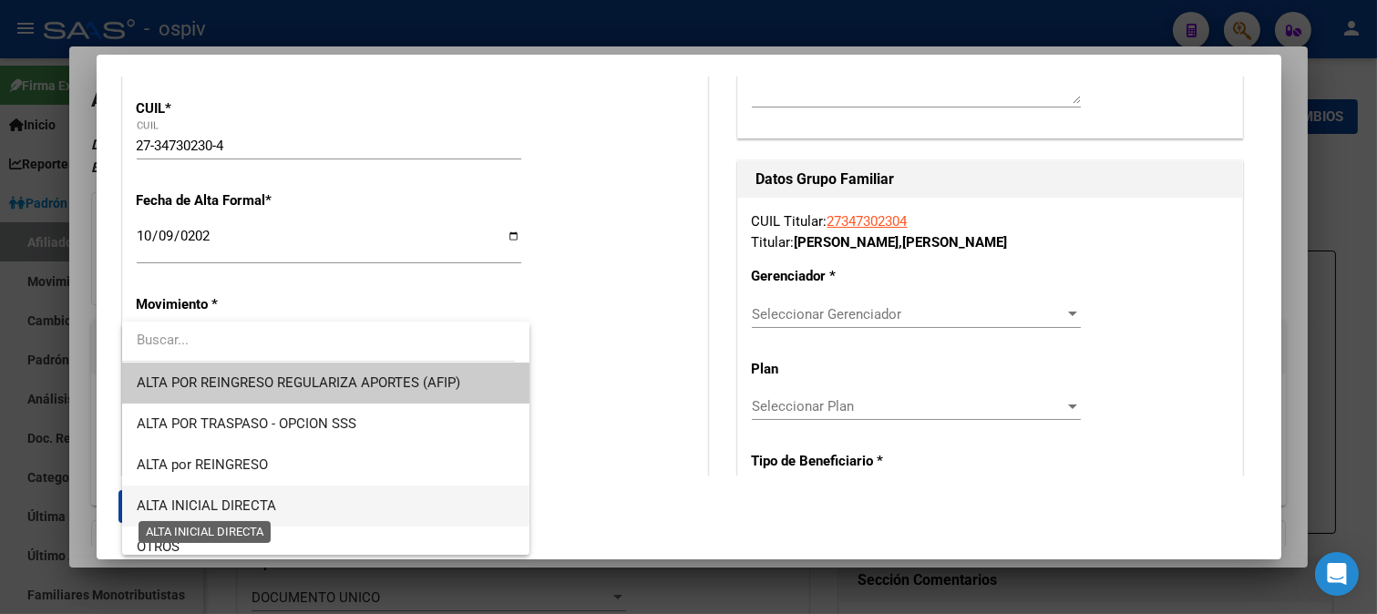
click at [224, 499] on span "ALTA INICIAL DIRECTA" at bounding box center [206, 506] width 139 height 16
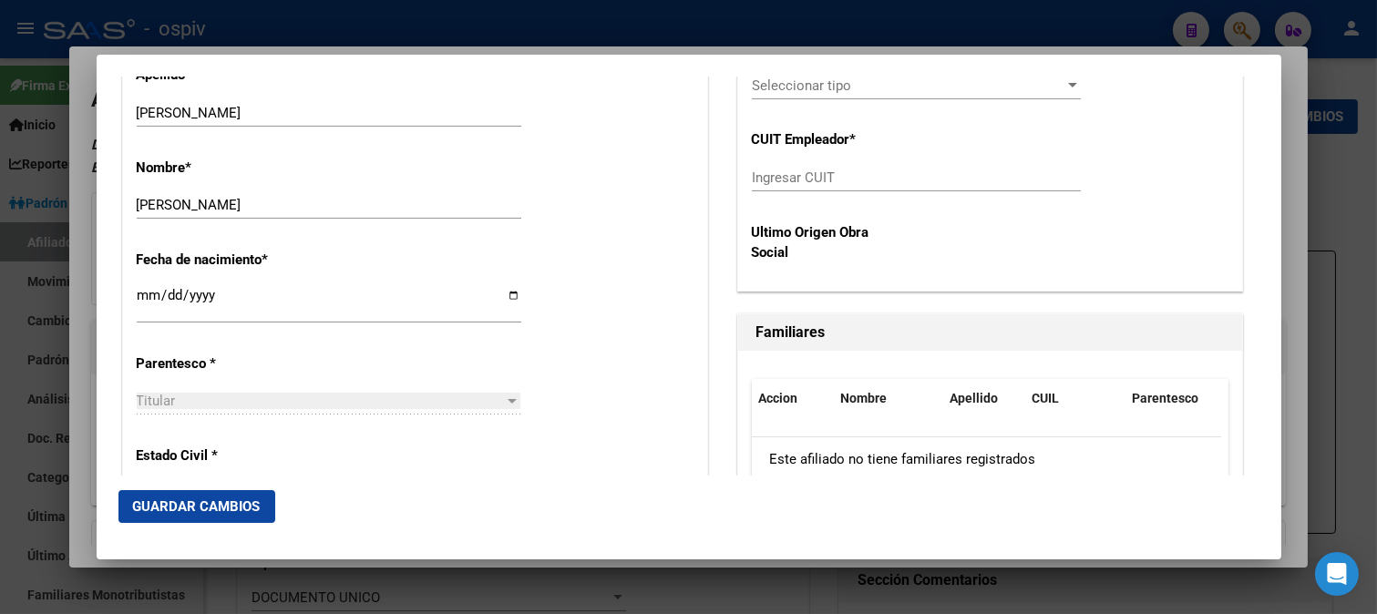
scroll to position [911, 0]
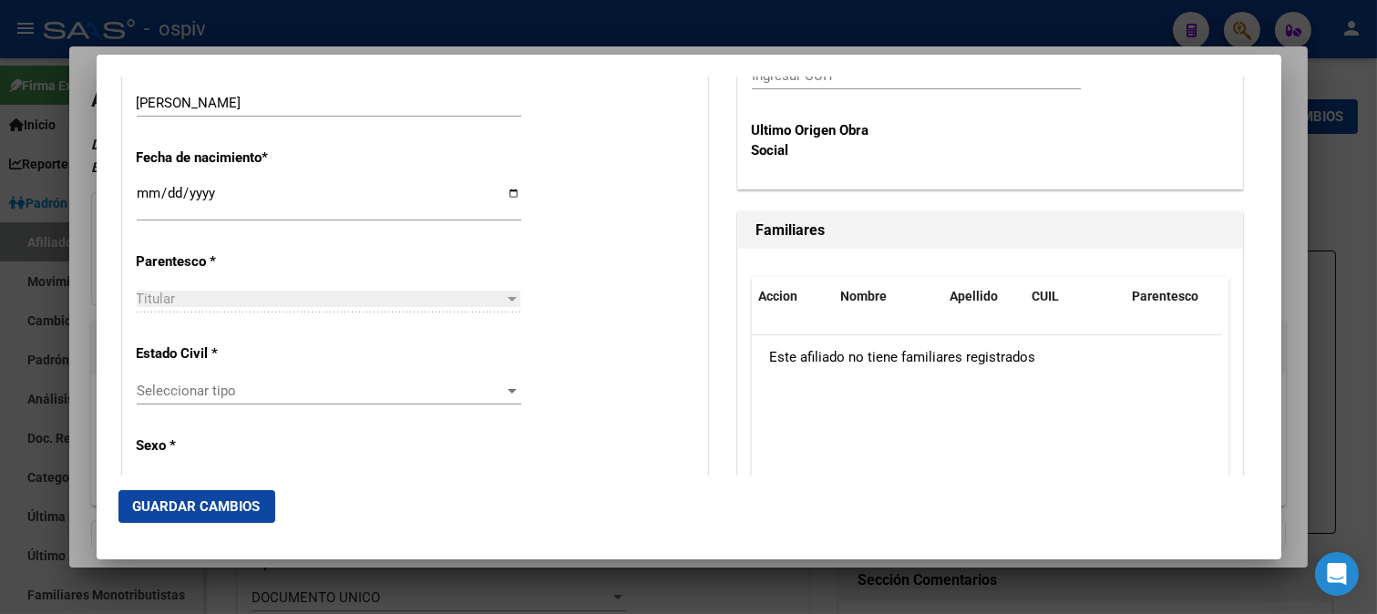
click at [216, 378] on div "Seleccionar tipo Seleccionar tipo" at bounding box center [329, 390] width 385 height 27
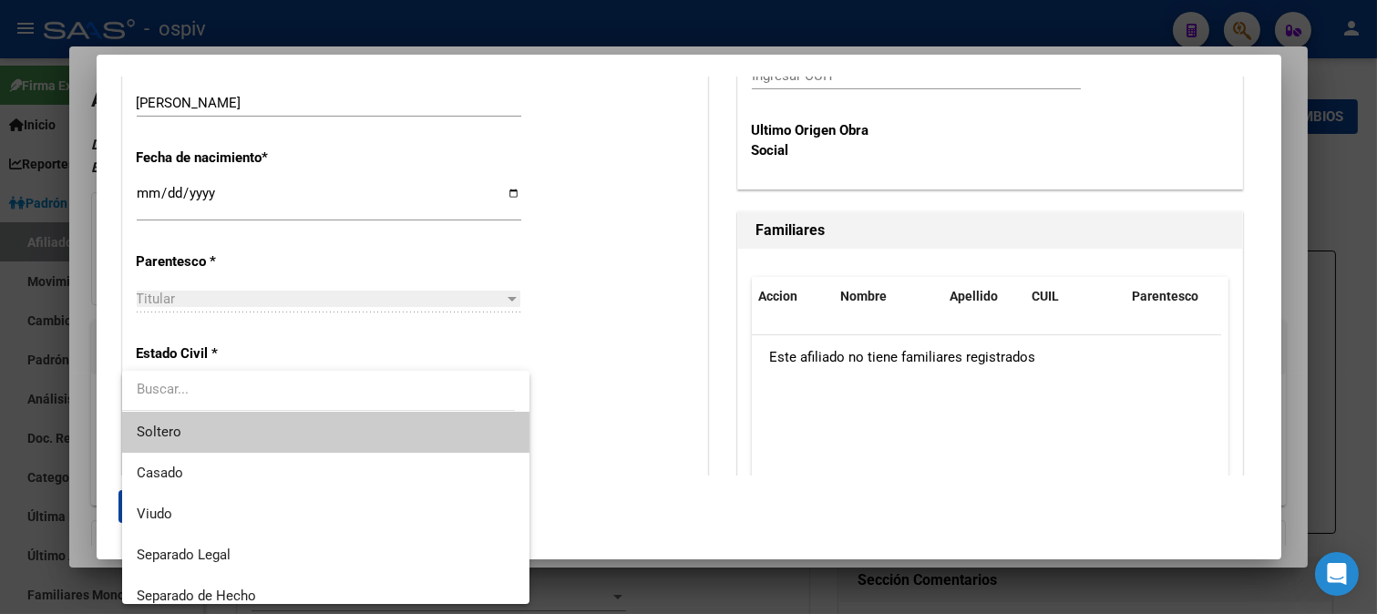
click at [196, 428] on span "Soltero" at bounding box center [326, 432] width 378 height 41
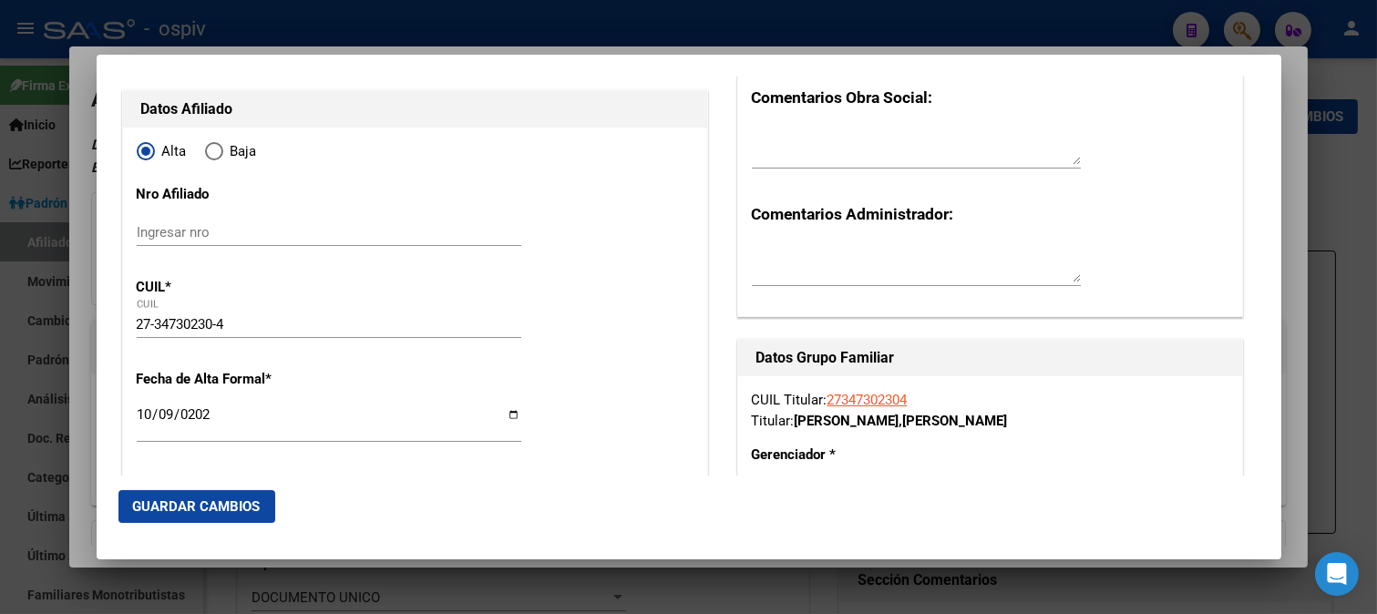
scroll to position [303, 0]
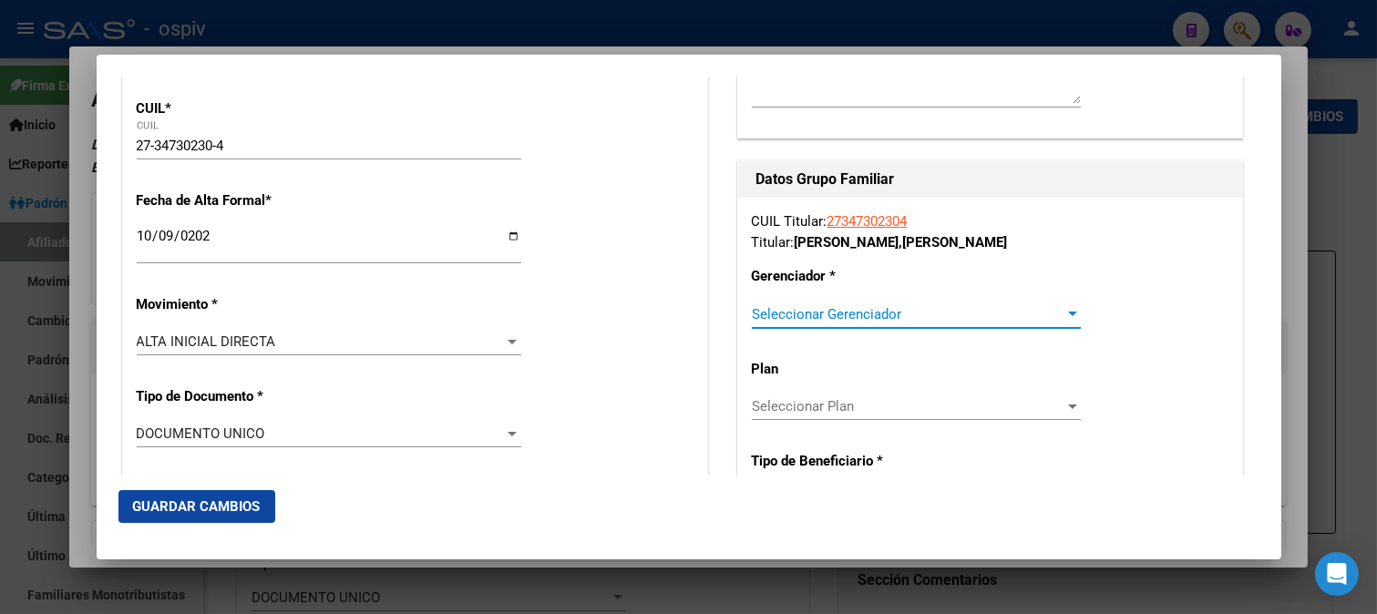
click at [879, 320] on span "Seleccionar Gerenciador" at bounding box center [908, 314] width 313 height 16
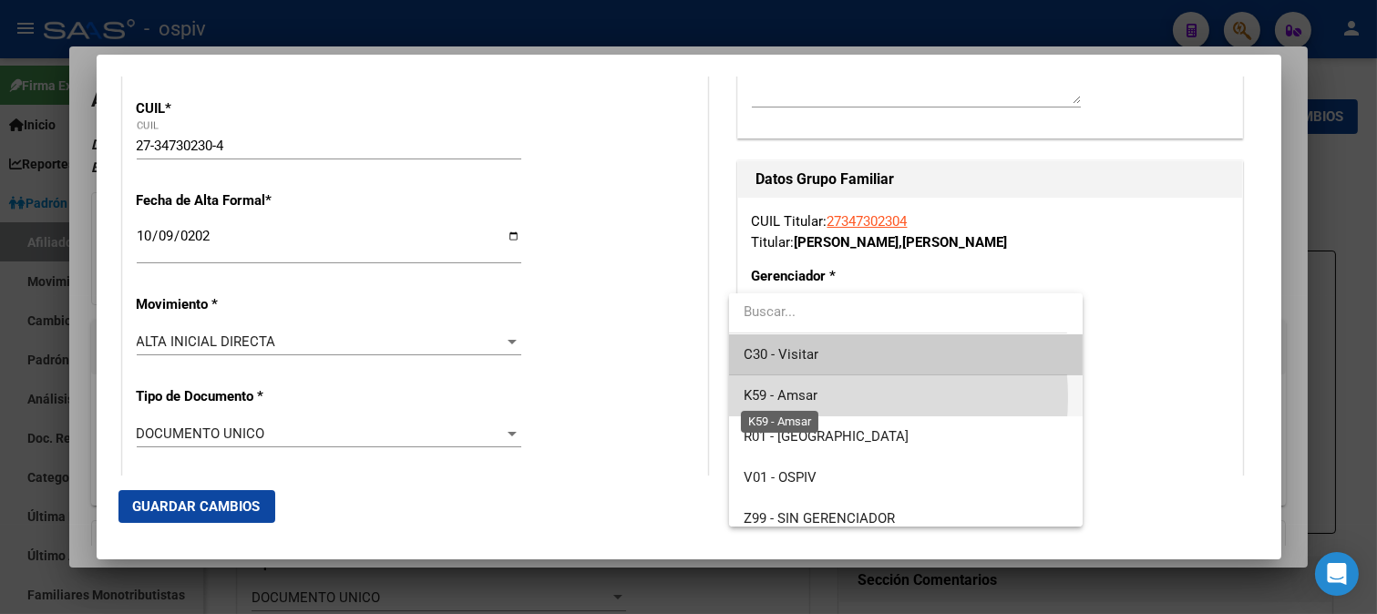
click at [805, 397] on span "K59 - Amsar" at bounding box center [781, 395] width 74 height 16
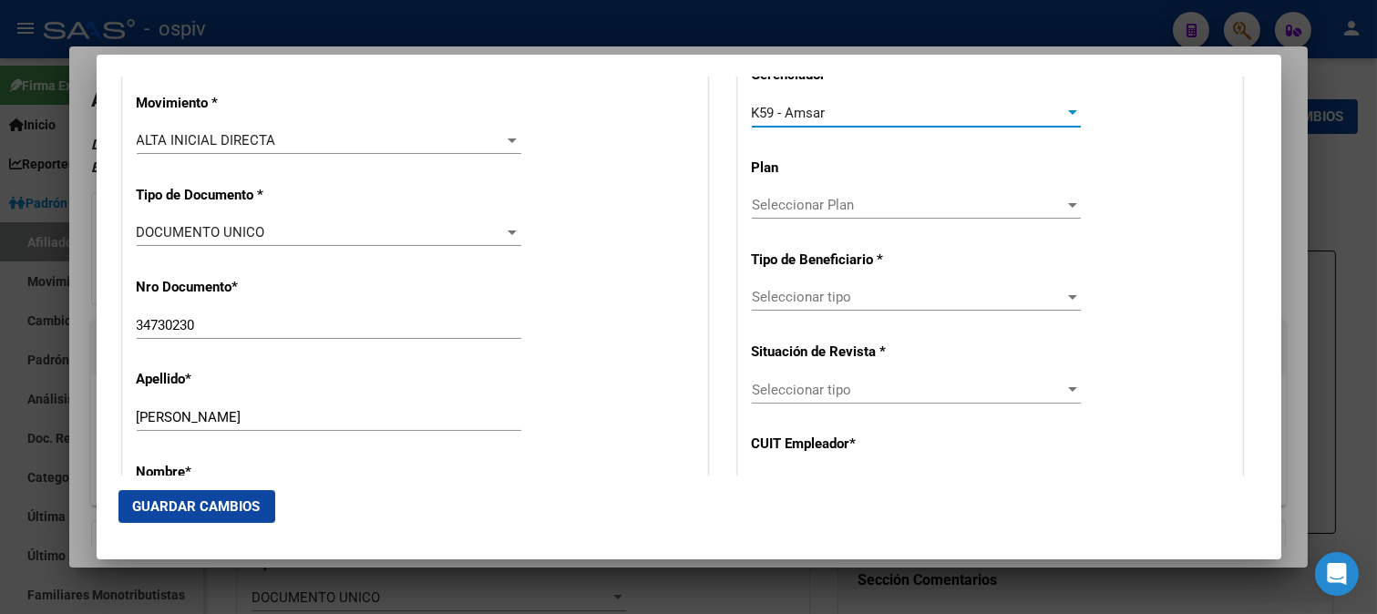
scroll to position [506, 0]
click at [787, 313] on div "Seleccionar tipo Seleccionar tipo" at bounding box center [916, 304] width 329 height 45
click at [787, 302] on span "Seleccionar tipo" at bounding box center [908, 296] width 313 height 16
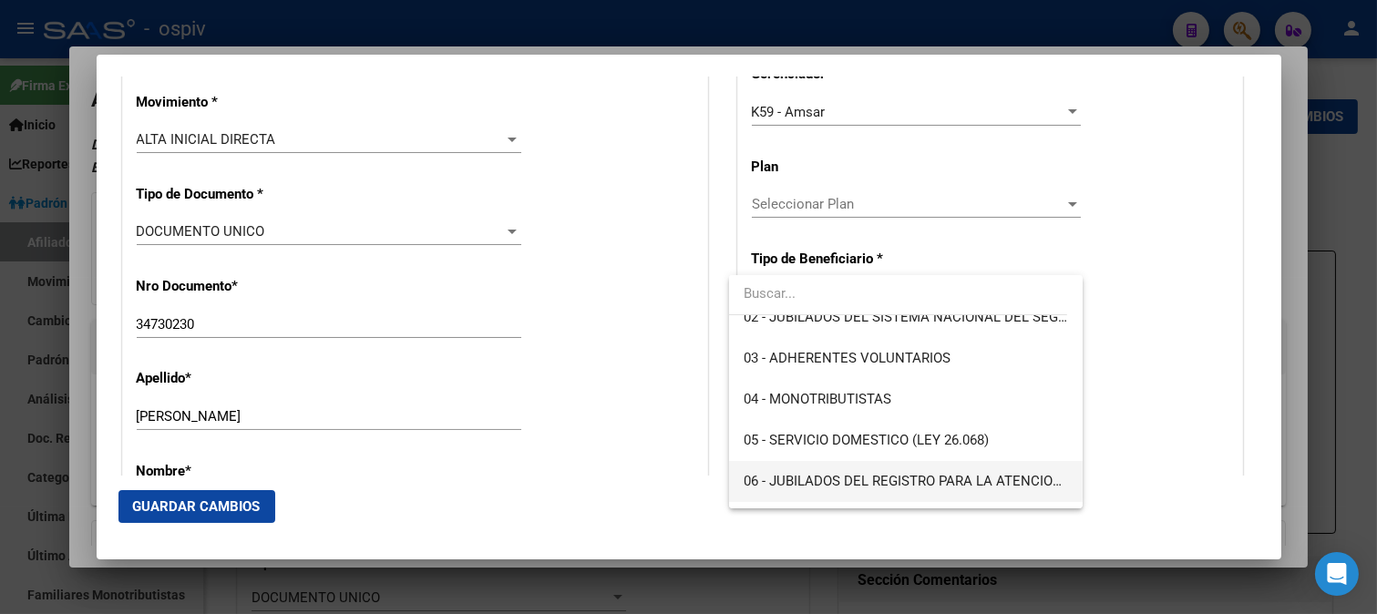
scroll to position [202, 0]
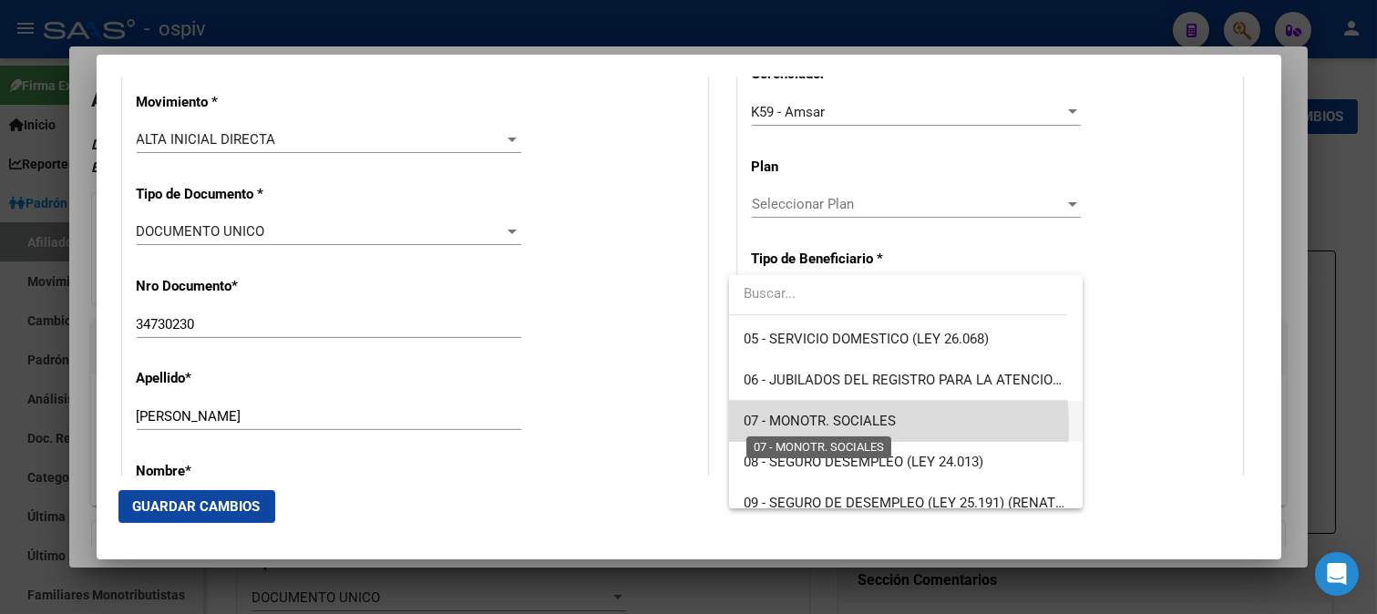
click at [829, 426] on span "07 - MONOTR. SOCIALES" at bounding box center [820, 421] width 152 height 16
type input "27-34730230-4"
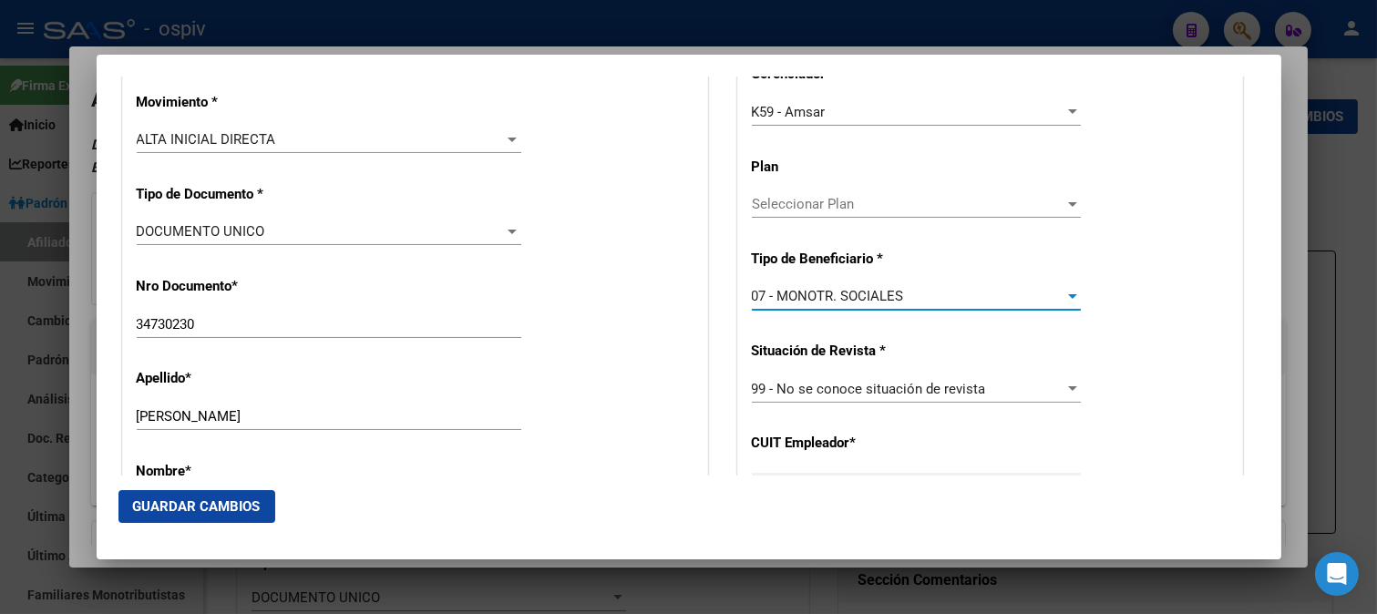
click at [214, 511] on span "Guardar Cambios" at bounding box center [197, 506] width 128 height 16
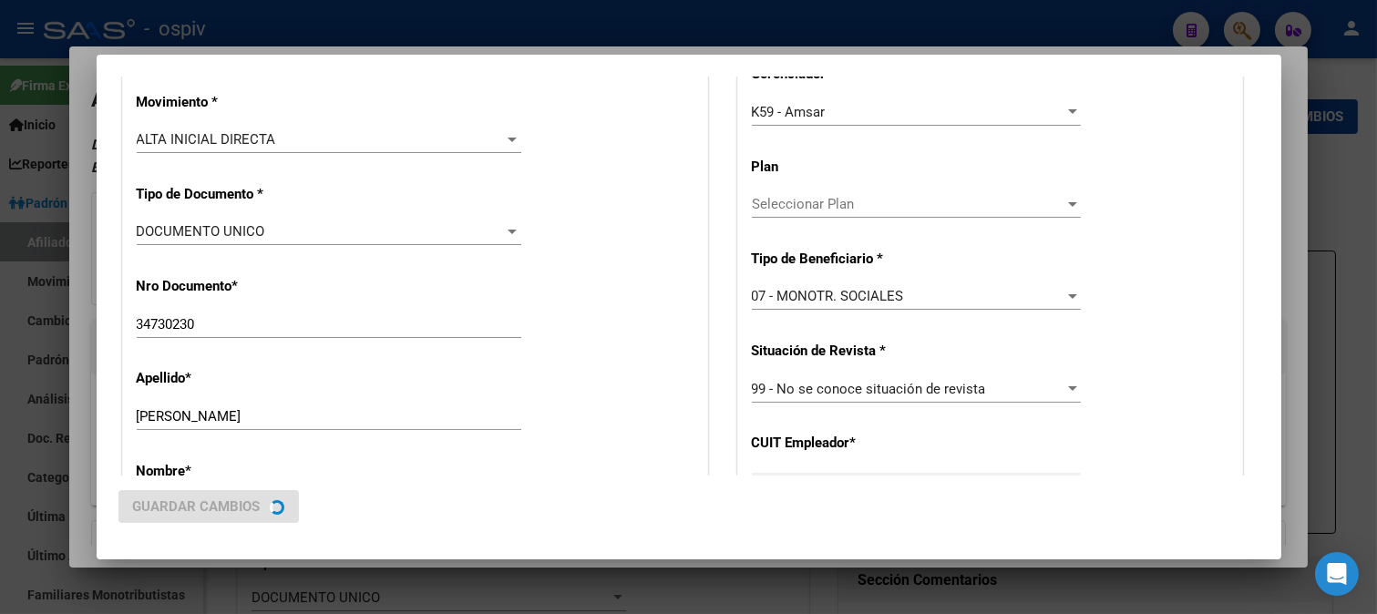
scroll to position [0, 0]
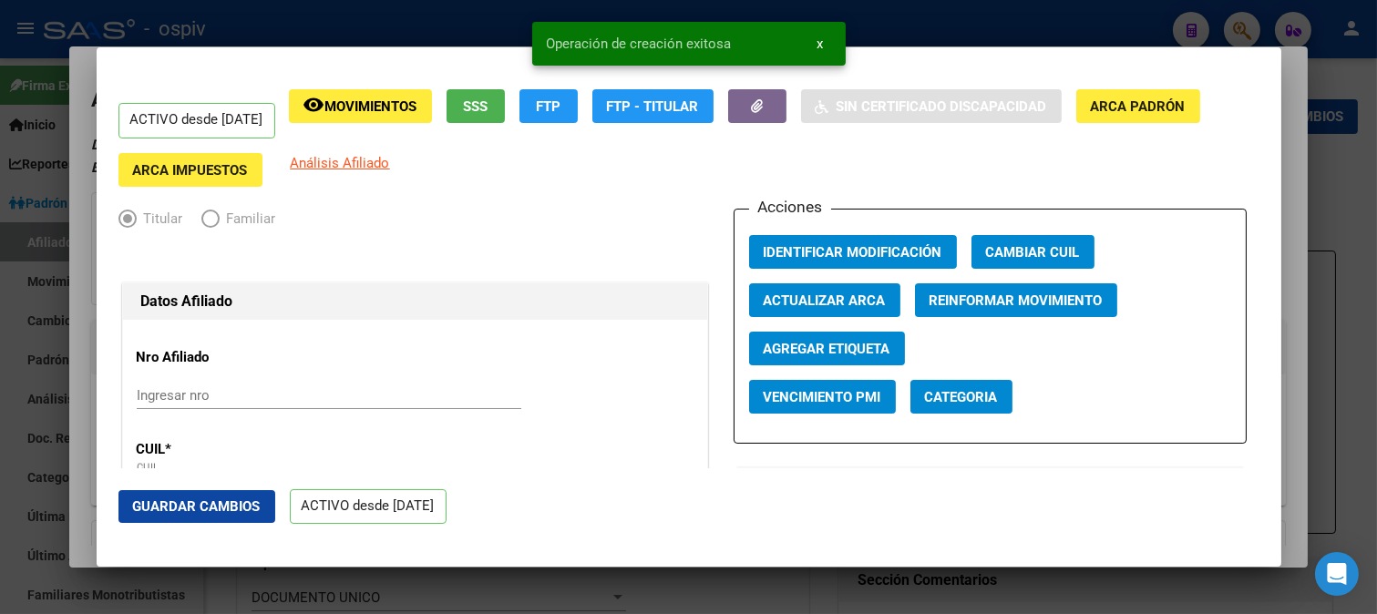
click at [988, 397] on span "Categoria" at bounding box center [961, 397] width 73 height 16
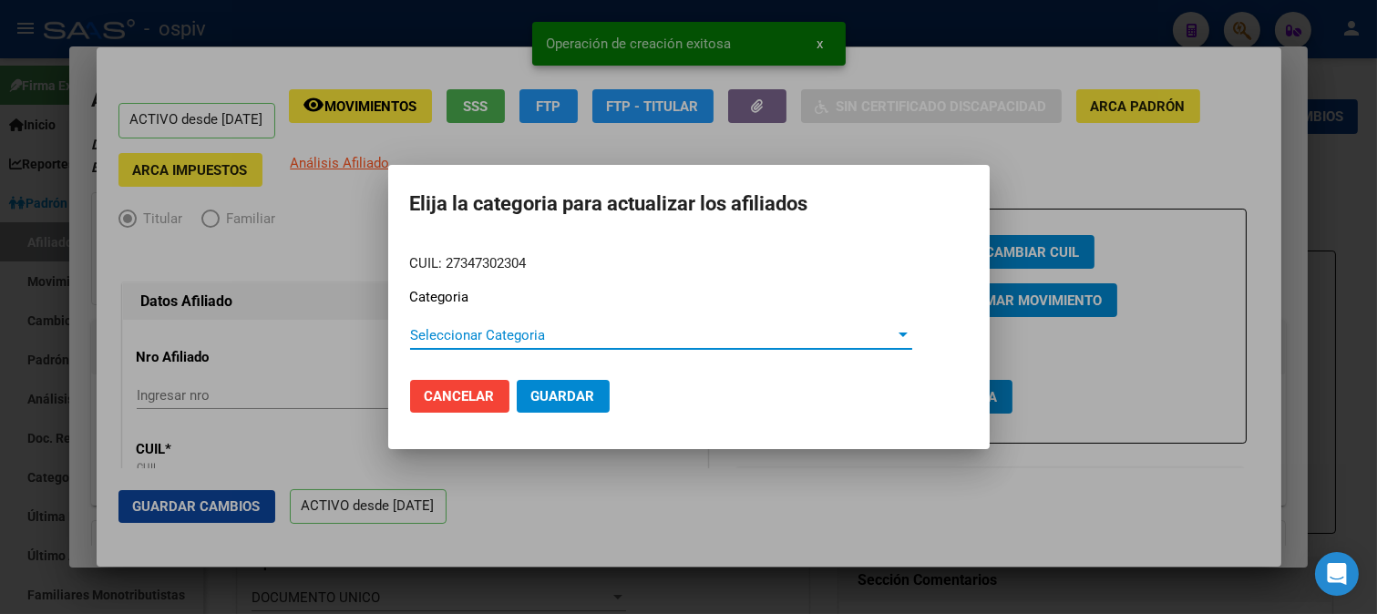
click at [454, 331] on span "Seleccionar Categoria" at bounding box center [653, 335] width 486 height 16
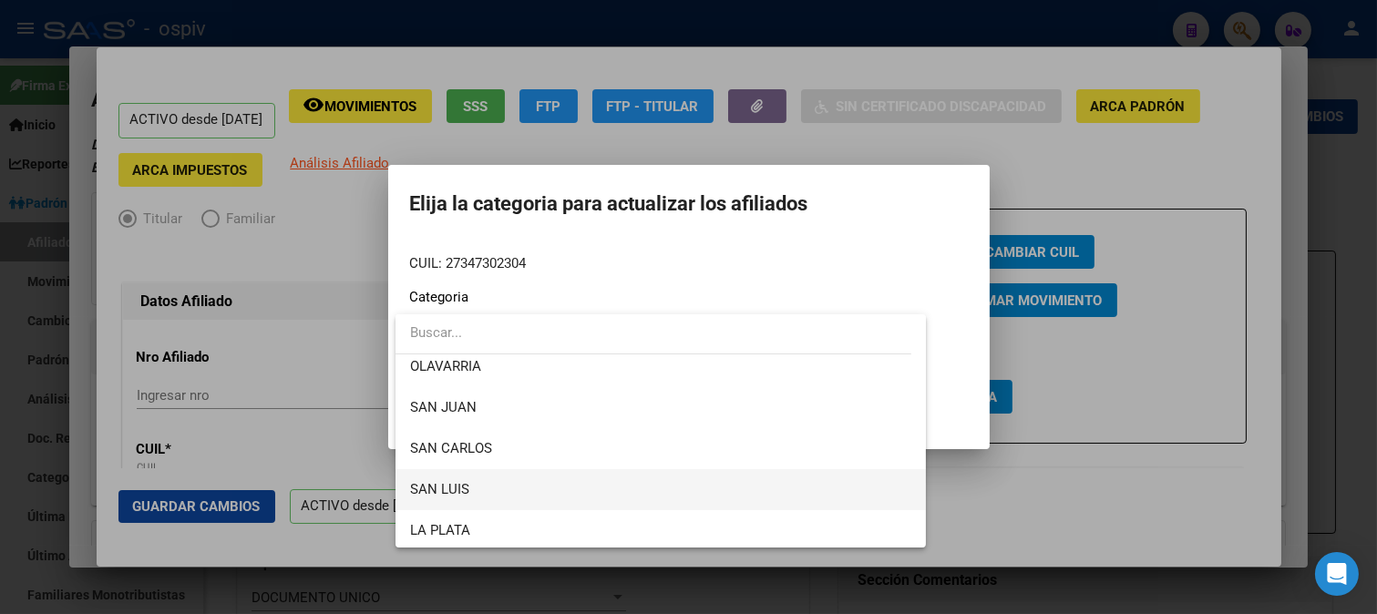
scroll to position [385, 0]
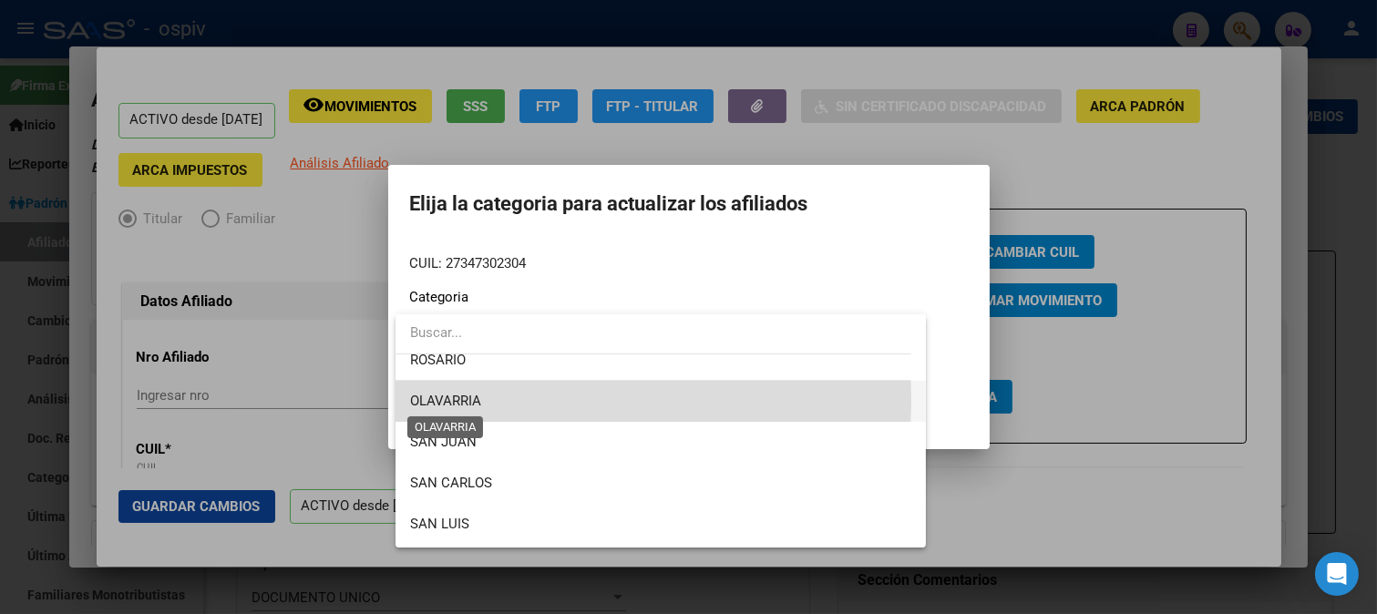
click at [457, 399] on span "OLAVARRIA" at bounding box center [445, 401] width 71 height 16
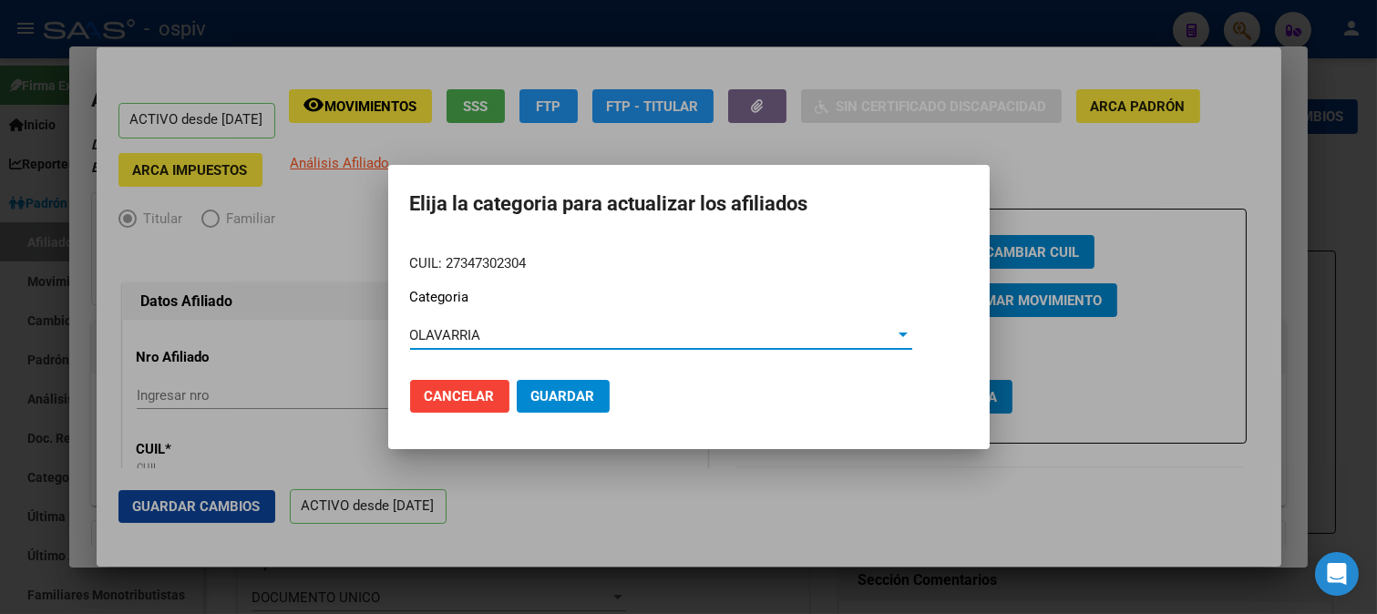
click at [568, 403] on span "Guardar" at bounding box center [563, 396] width 64 height 16
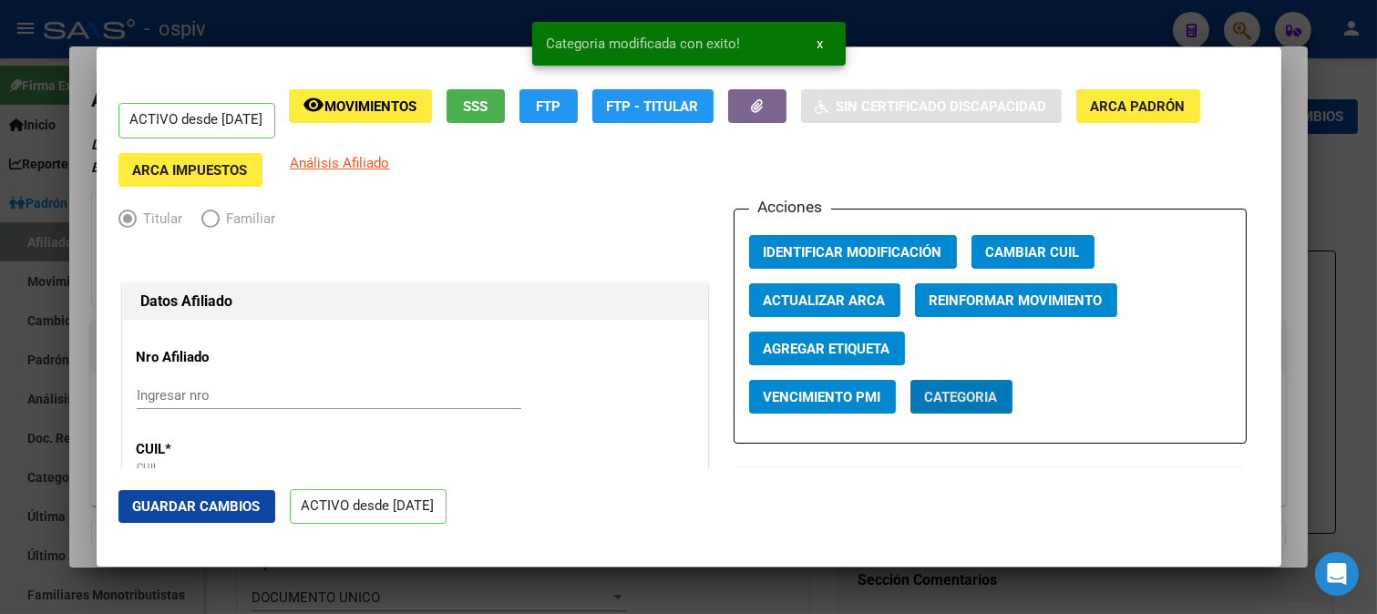
click at [855, 347] on span "Agregar Etiqueta" at bounding box center [827, 349] width 127 height 16
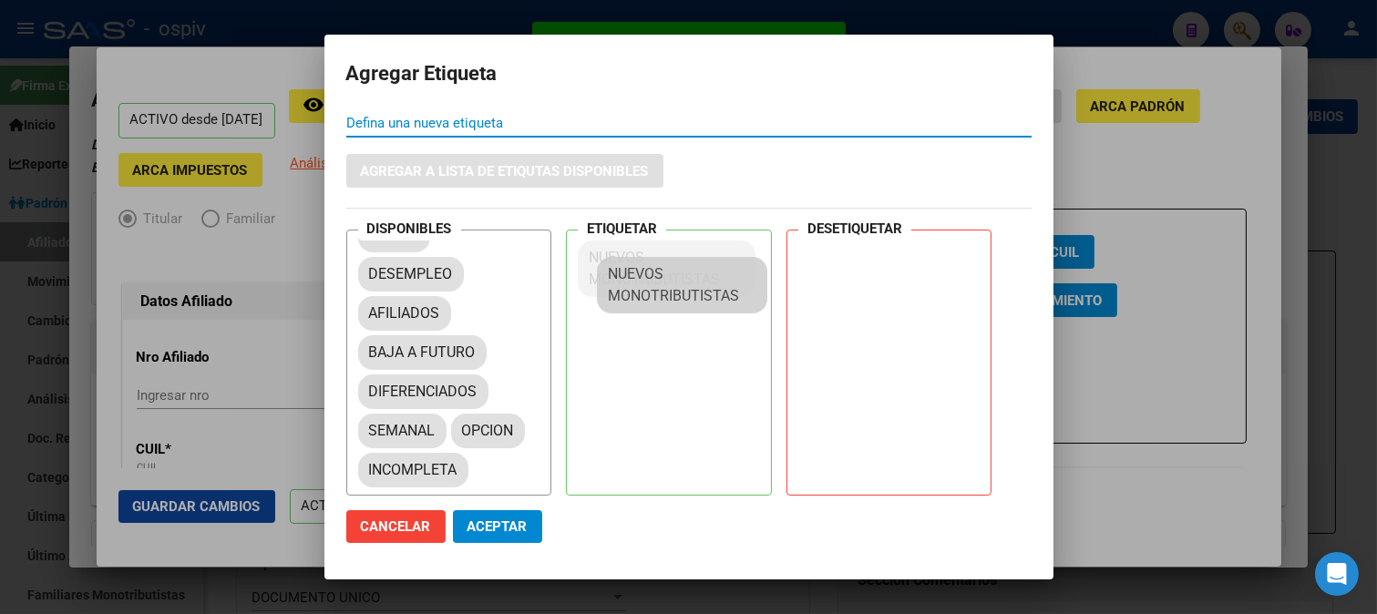
scroll to position [22, 0]
drag, startPoint x: 447, startPoint y: 425, endPoint x: 688, endPoint y: 281, distance: 281.1
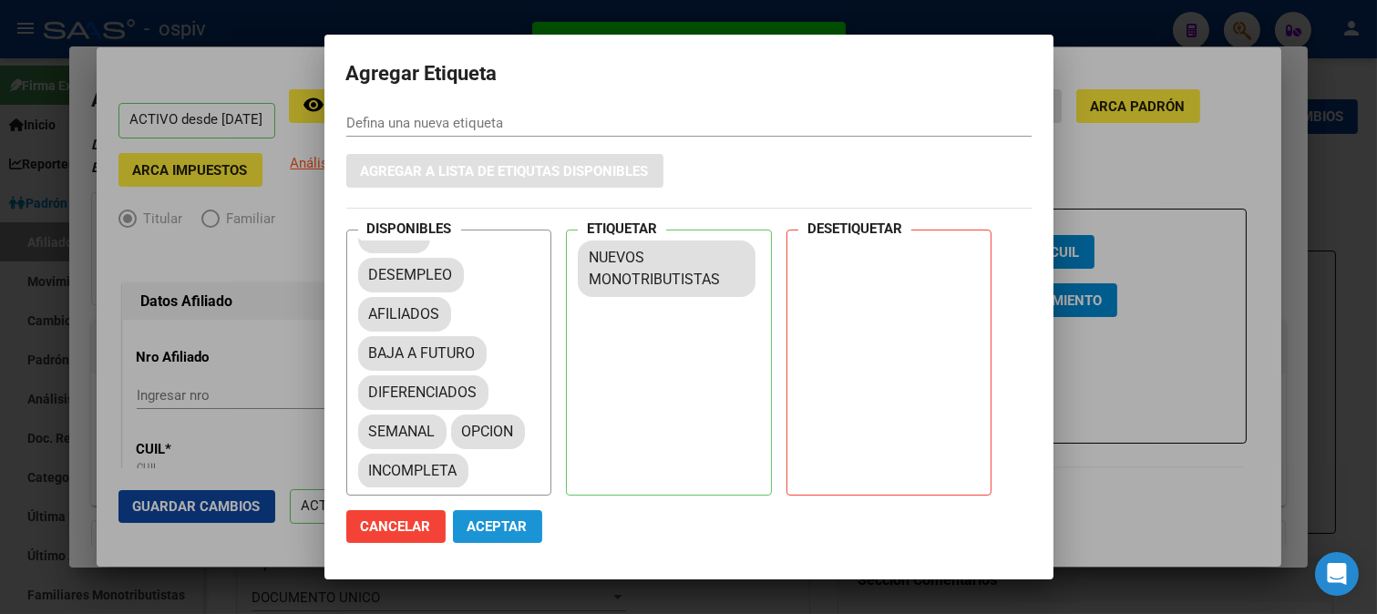
click at [521, 513] on button "Aceptar" at bounding box center [497, 526] width 89 height 33
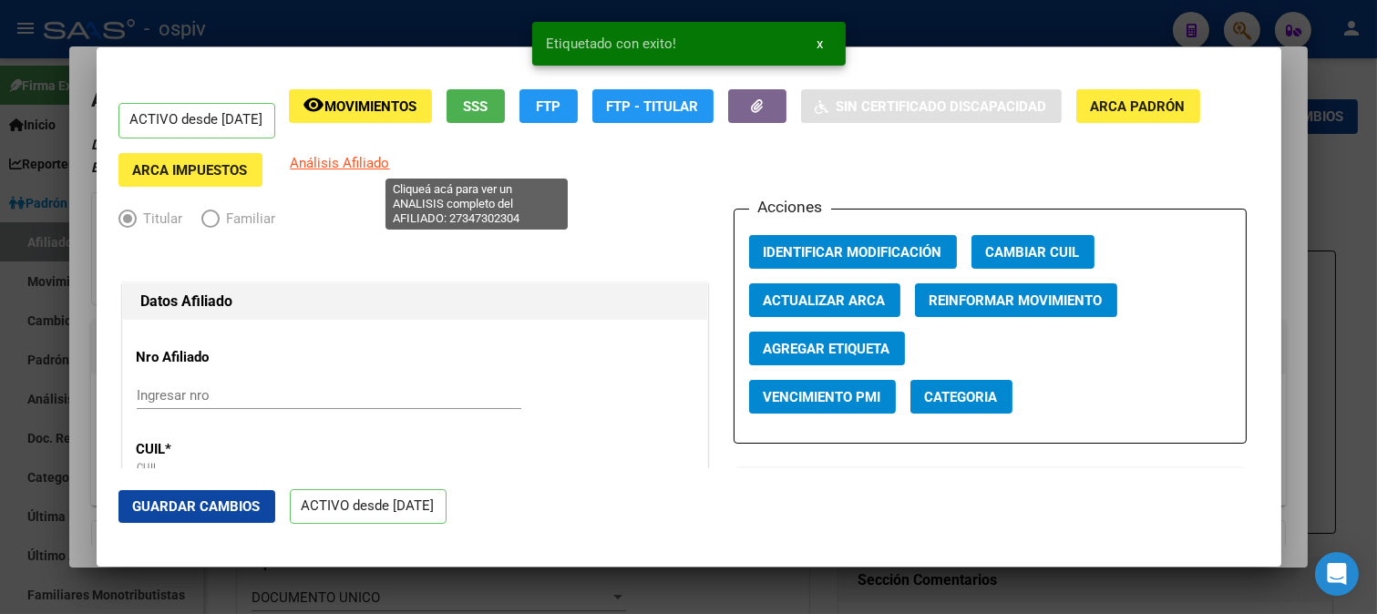
click at [390, 155] on span "Análisis Afiliado" at bounding box center [340, 163] width 99 height 16
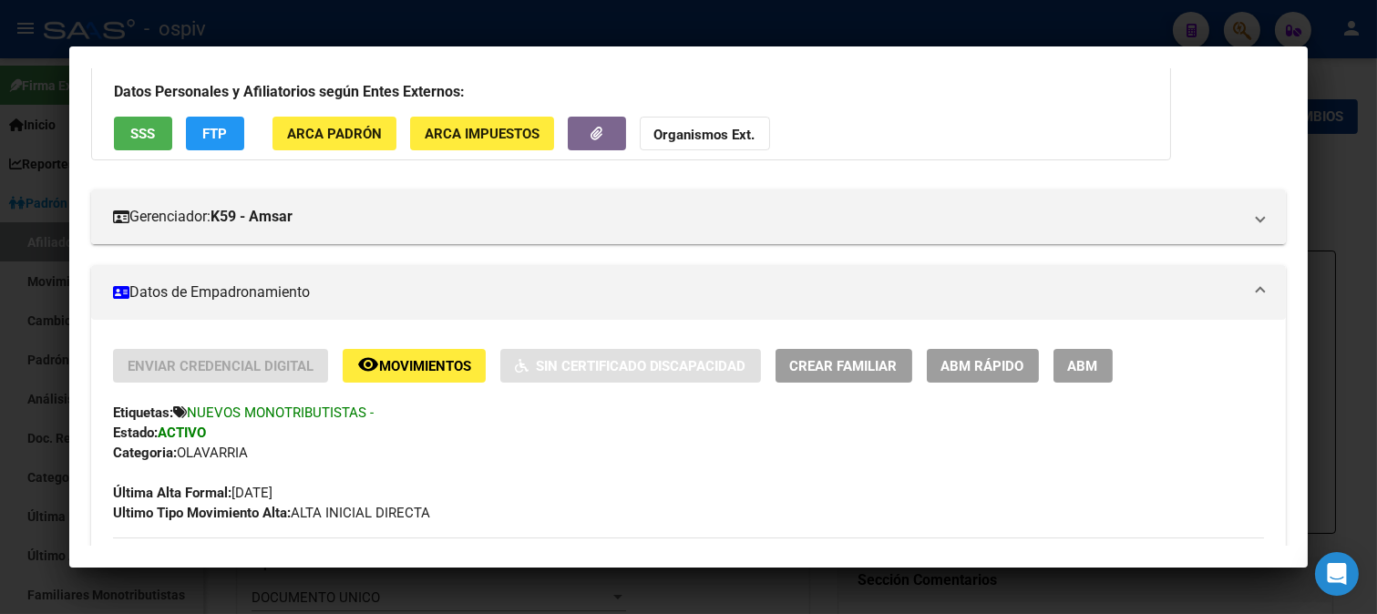
scroll to position [0, 0]
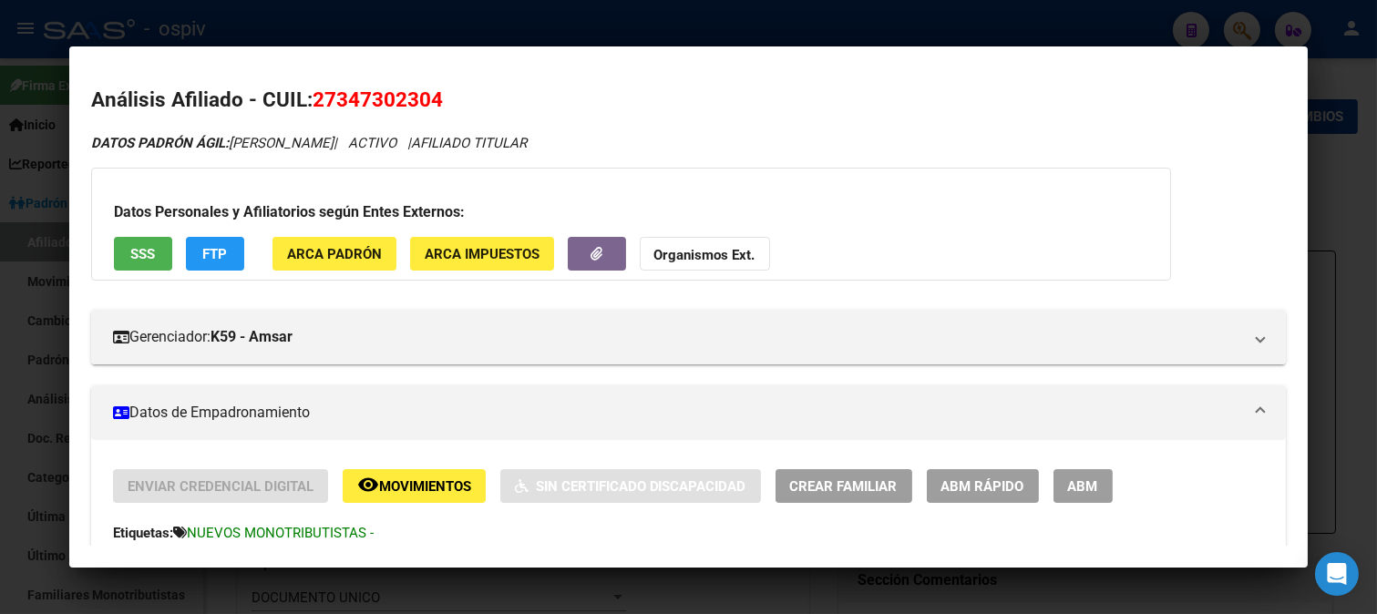
click at [208, 260] on span "FTP" at bounding box center [214, 254] width 25 height 16
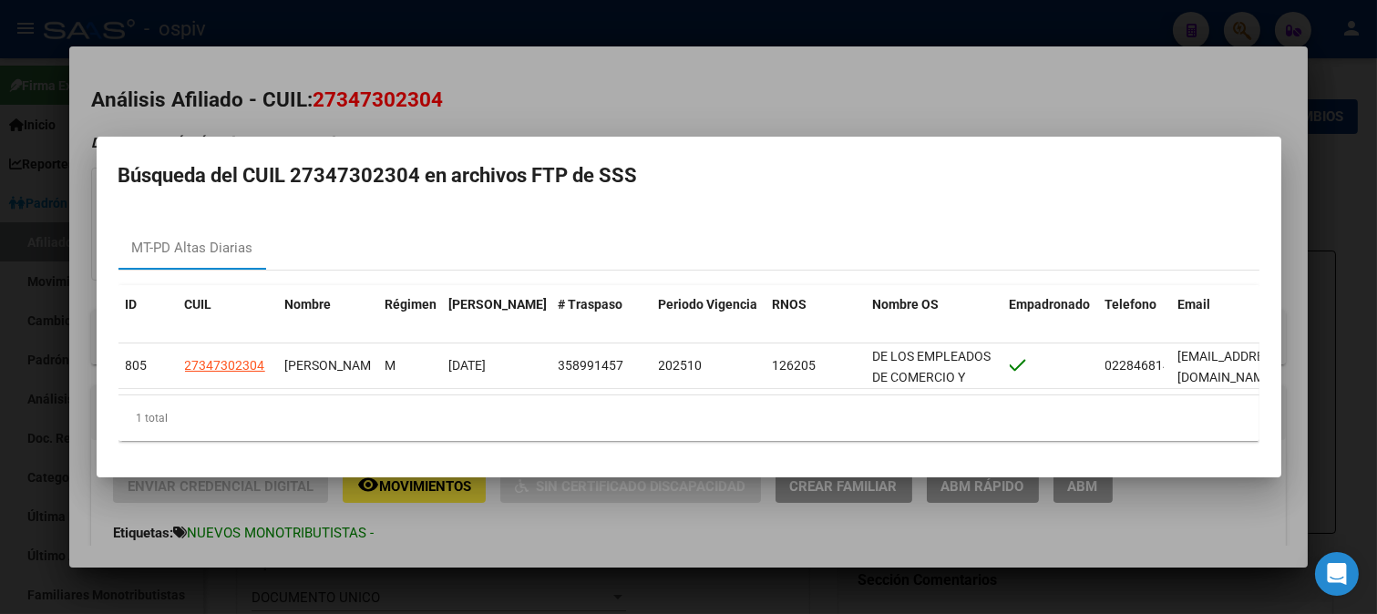
drag, startPoint x: 467, startPoint y: 94, endPoint x: 887, endPoint y: 68, distance: 420.9
click at [488, 98] on div at bounding box center [688, 307] width 1377 height 614
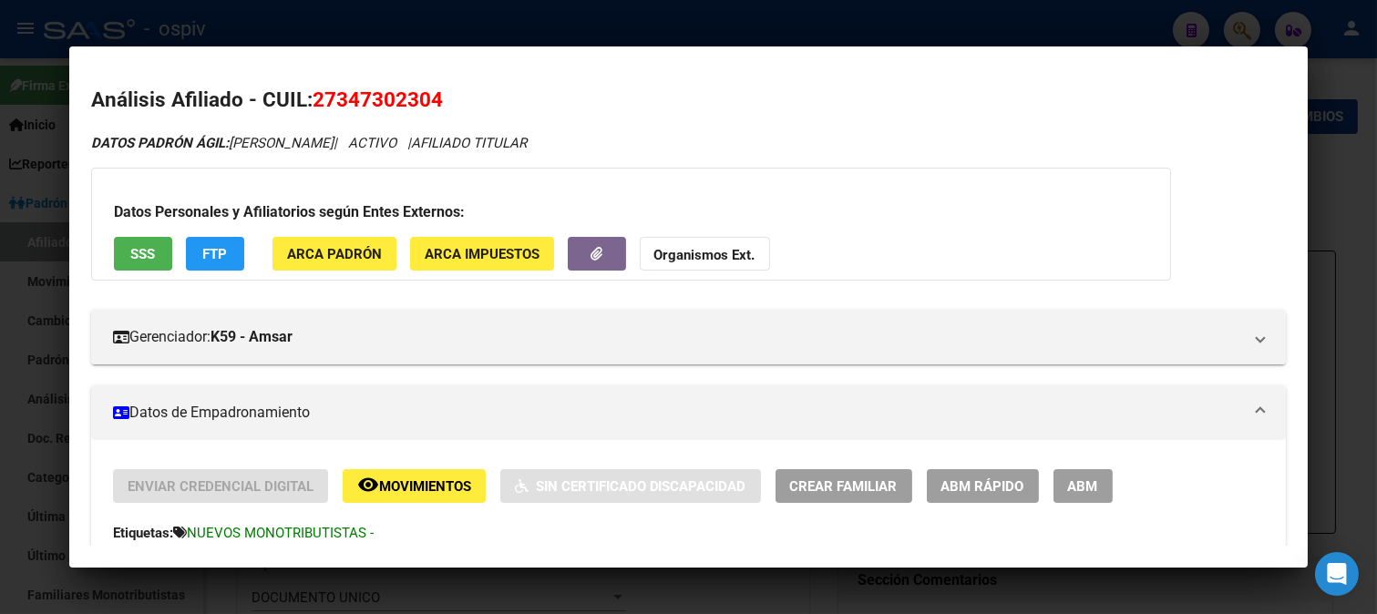
click at [1242, 22] on div at bounding box center [688, 307] width 1377 height 614
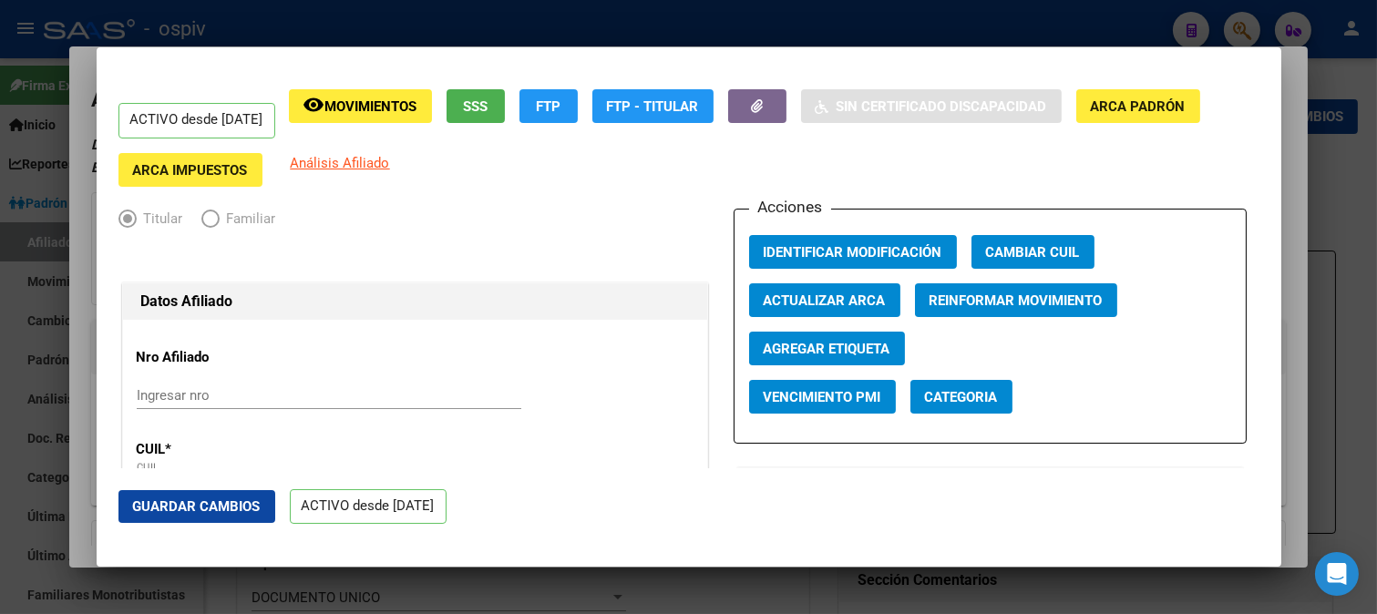
click at [1255, 21] on div at bounding box center [688, 307] width 1377 height 614
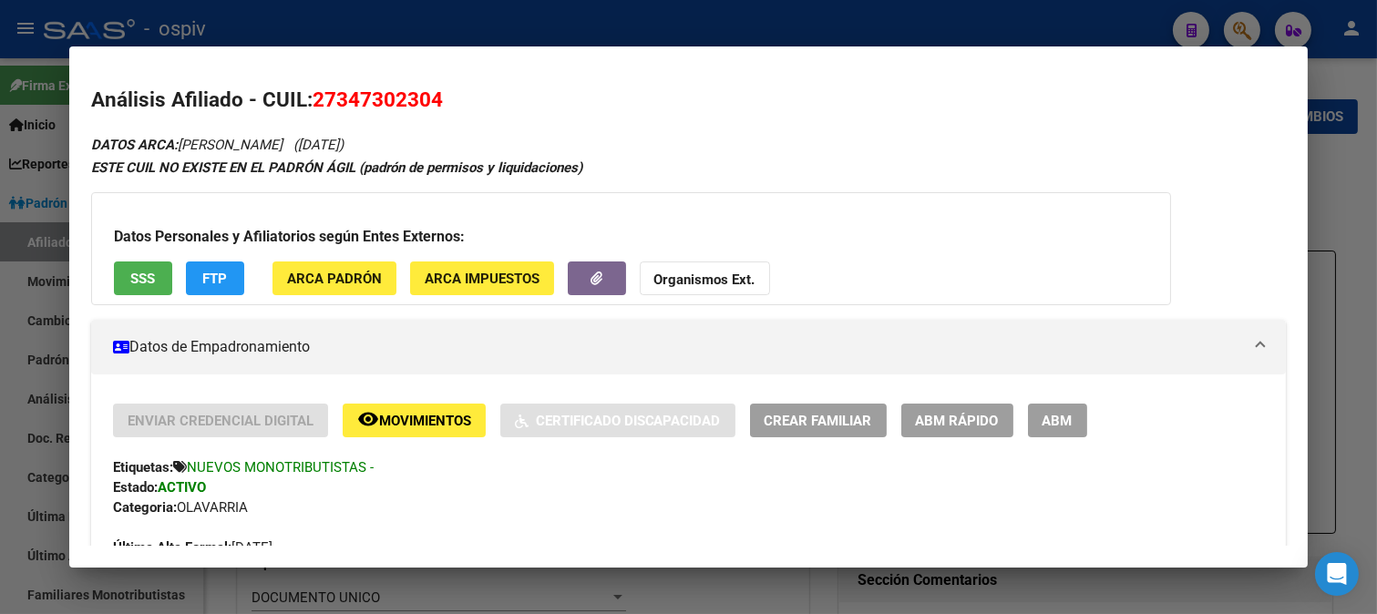
click at [1246, 32] on div at bounding box center [688, 307] width 1377 height 614
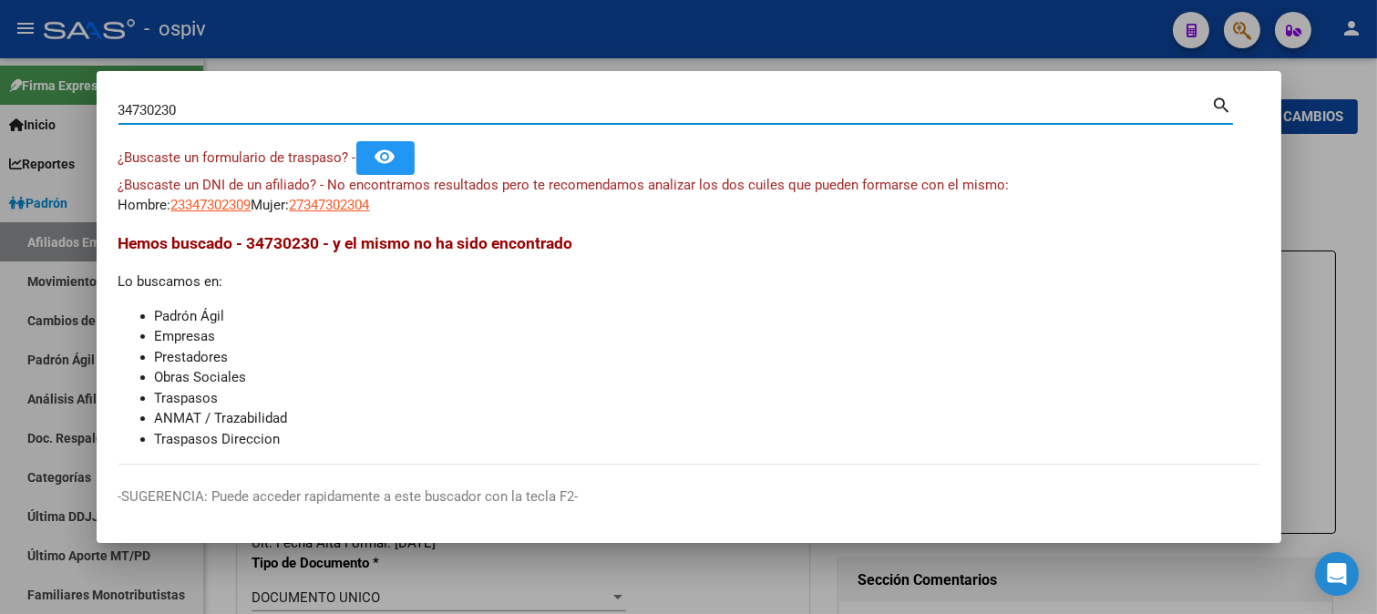
drag, startPoint x: 200, startPoint y: 107, endPoint x: 0, endPoint y: 62, distance: 205.4
click at [12, 91] on div "34730230 Buscar (apellido, dni, cuil, nro traspaso, cuit, obra social) search ¿…" at bounding box center [688, 307] width 1377 height 614
type input "37940729"
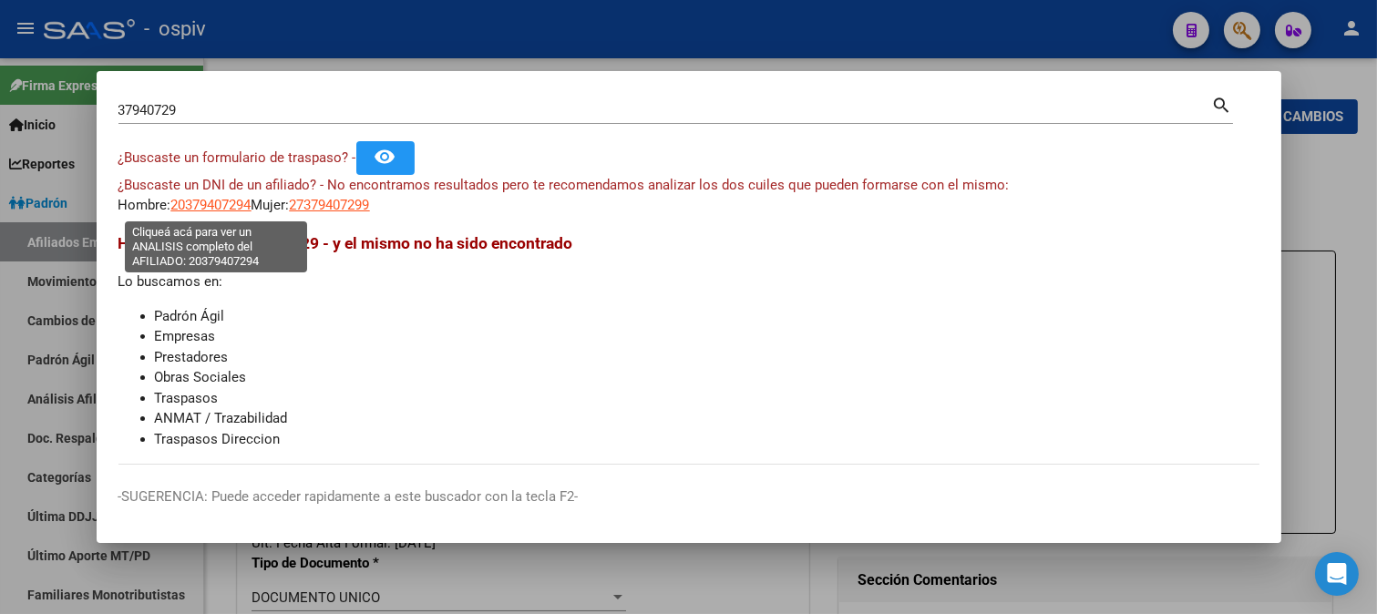
click at [226, 207] on span "20379407294" at bounding box center [211, 205] width 80 height 16
type textarea "20379407294"
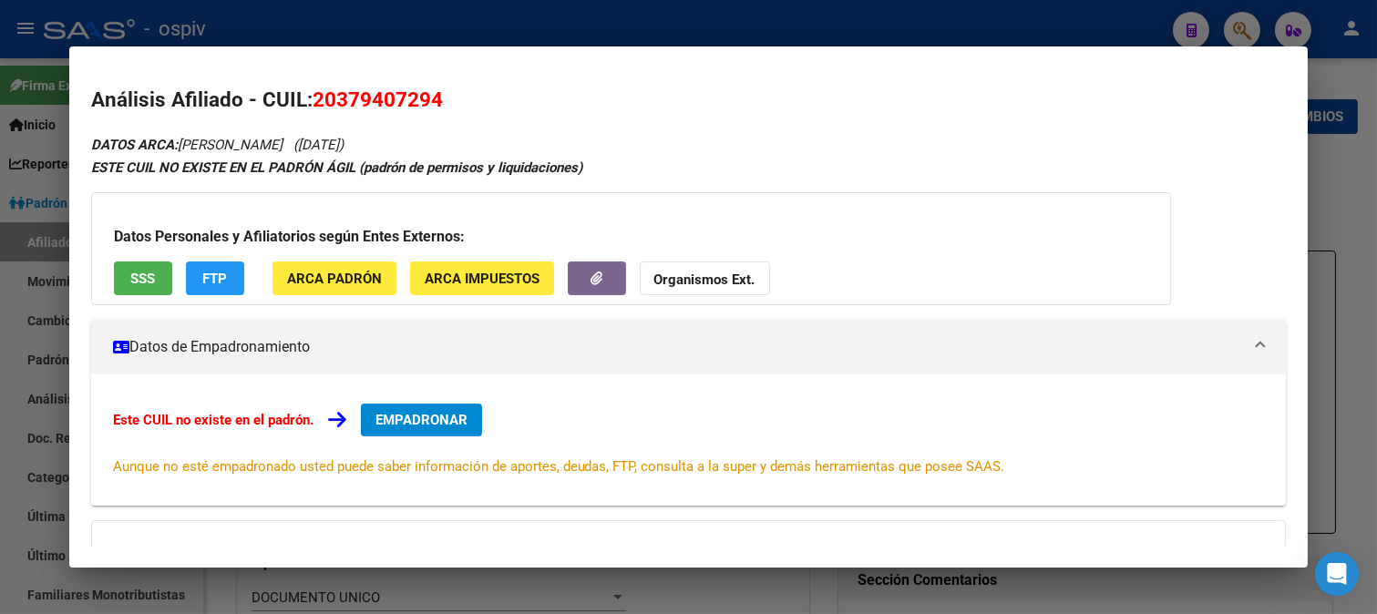
click at [1234, 31] on div at bounding box center [688, 307] width 1377 height 614
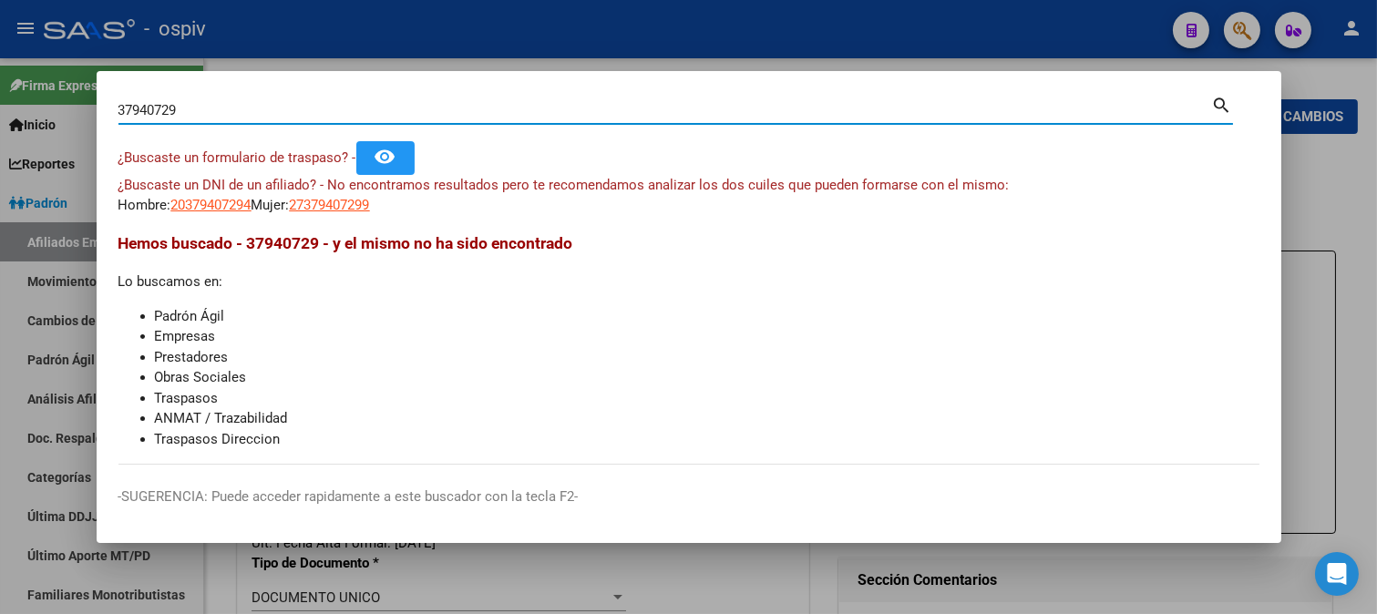
click at [129, 106] on input "37940729" at bounding box center [665, 110] width 1094 height 16
drag, startPoint x: 200, startPoint y: 101, endPoint x: 96, endPoint y: 108, distance: 105.0
click at [97, 108] on mat-dialog-content "3780729 Buscar (apellido, dni, cuil, nro traspaso, cuit, obra social) search ¿B…" at bounding box center [689, 279] width 1185 height 372
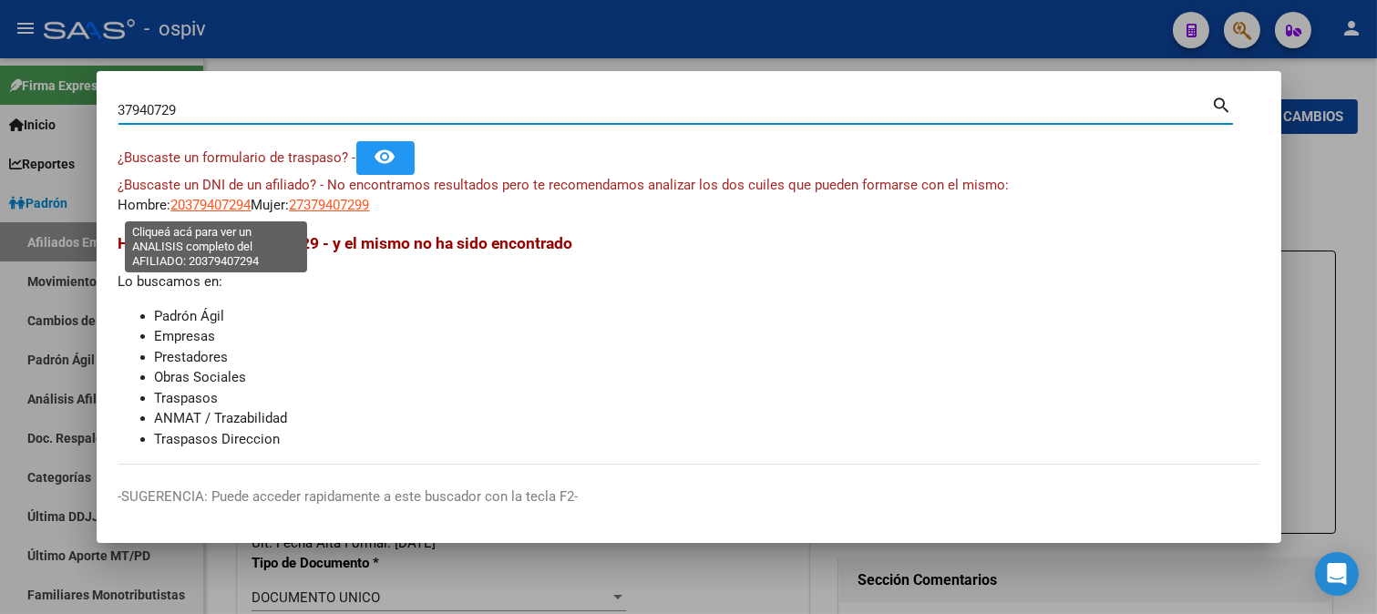
click at [228, 204] on span "20379407294" at bounding box center [211, 205] width 80 height 16
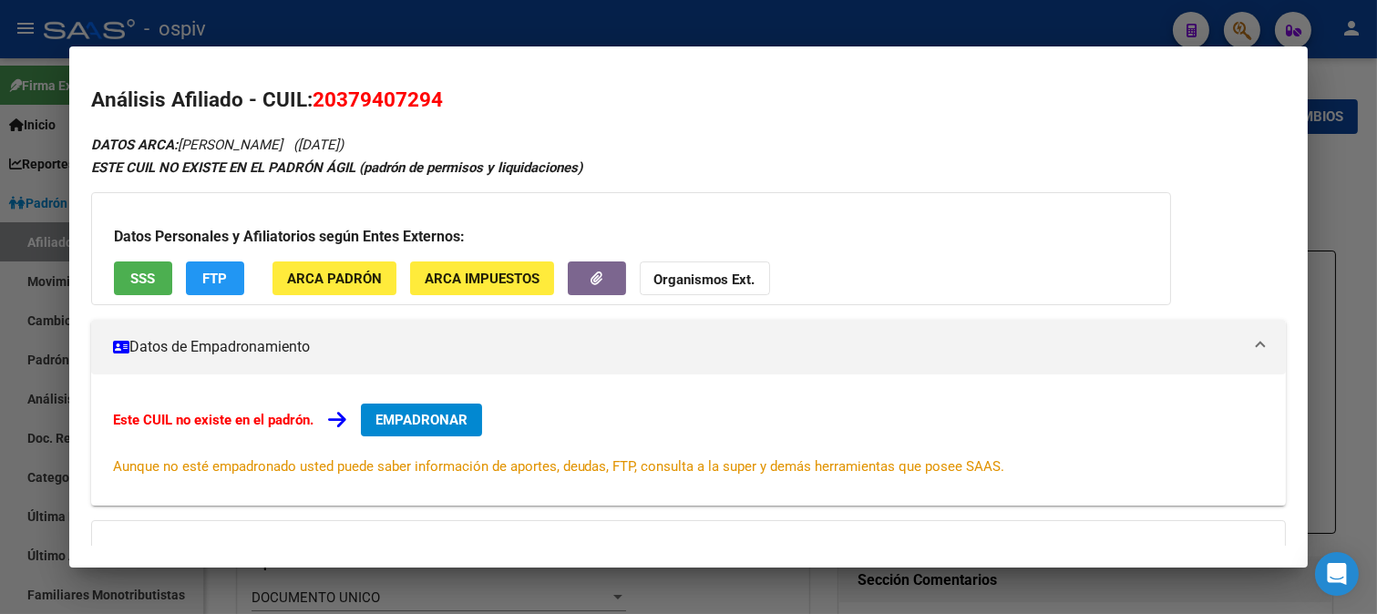
click at [1253, 31] on div at bounding box center [688, 307] width 1377 height 614
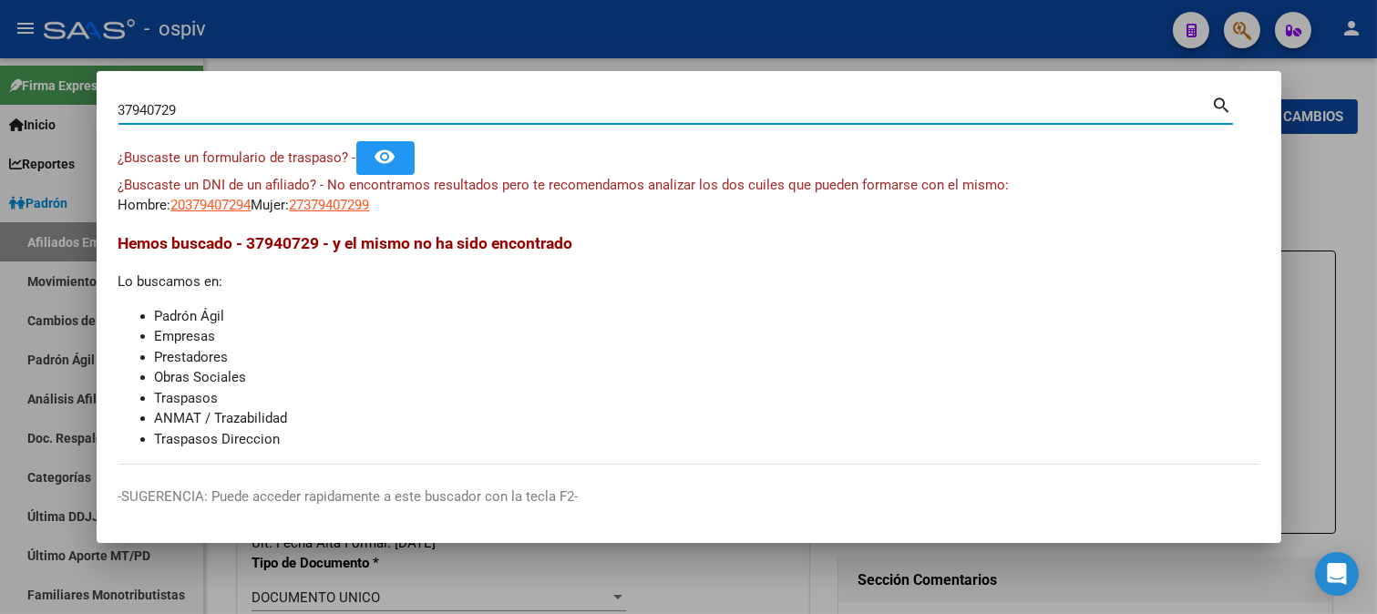
drag, startPoint x: 194, startPoint y: 113, endPoint x: 174, endPoint y: 106, distance: 21.3
click at [174, 106] on input "37940729" at bounding box center [665, 110] width 1094 height 16
type input "37940721"
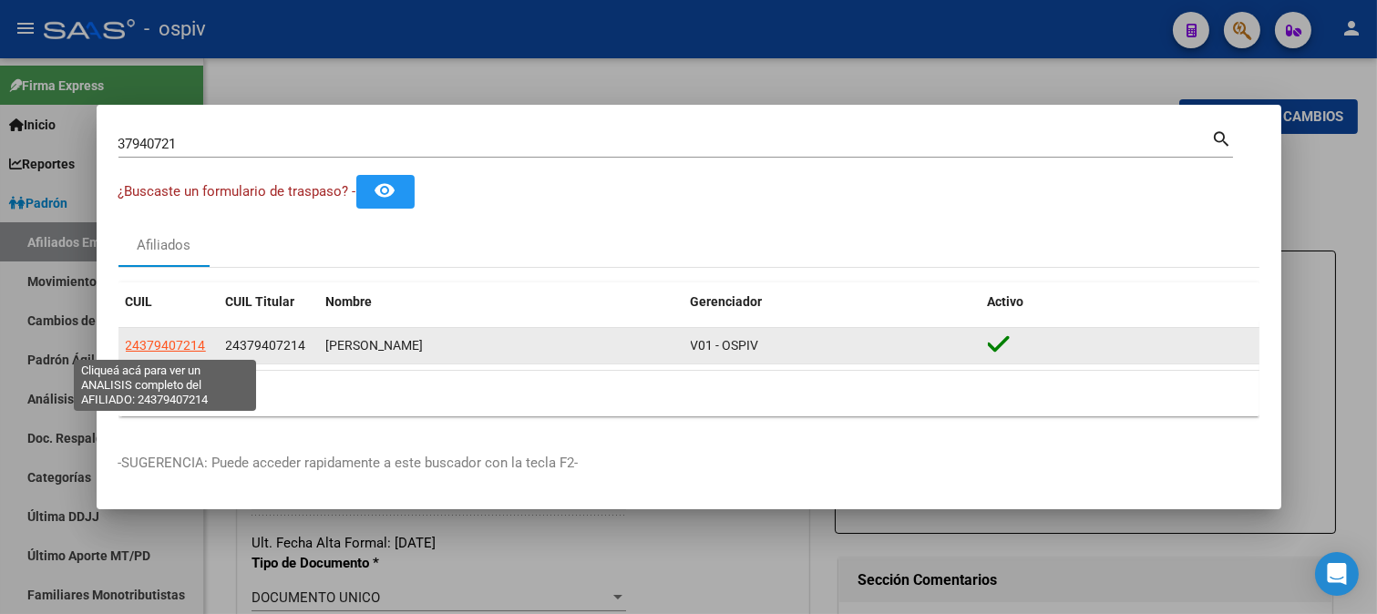
click at [184, 351] on span "24379407214" at bounding box center [166, 345] width 80 height 15
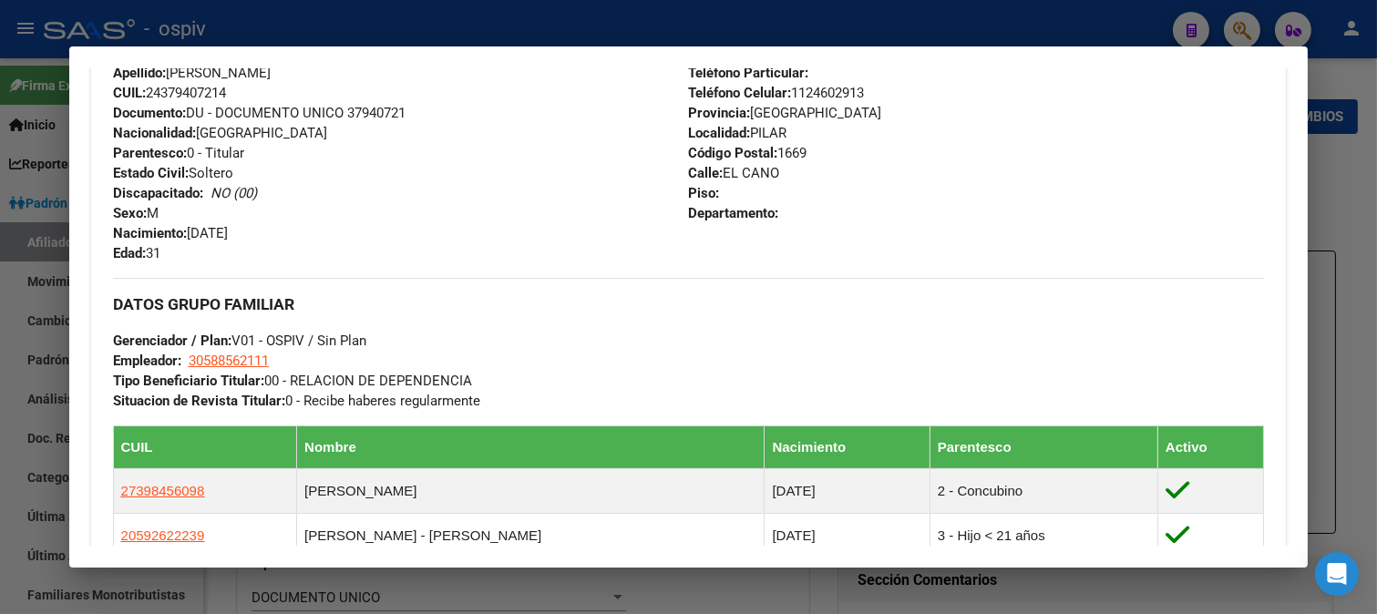
scroll to position [708, 0]
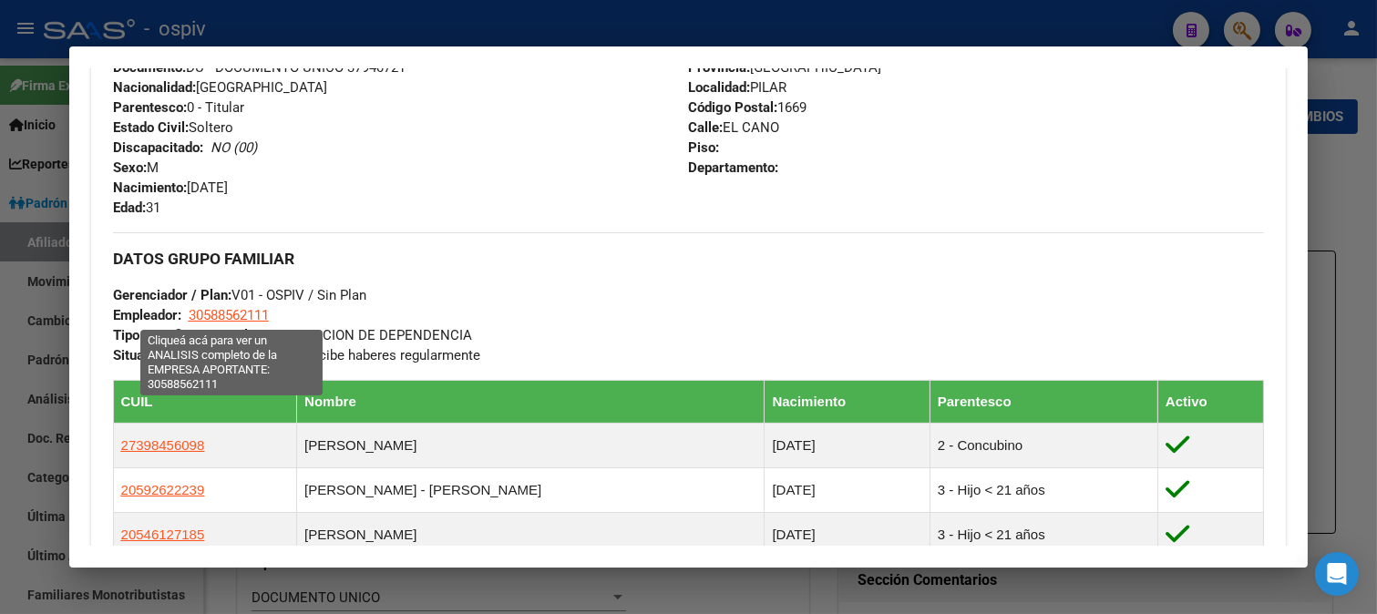
click at [235, 311] on span "30588562111" at bounding box center [229, 315] width 80 height 16
type textarea "30588562111"
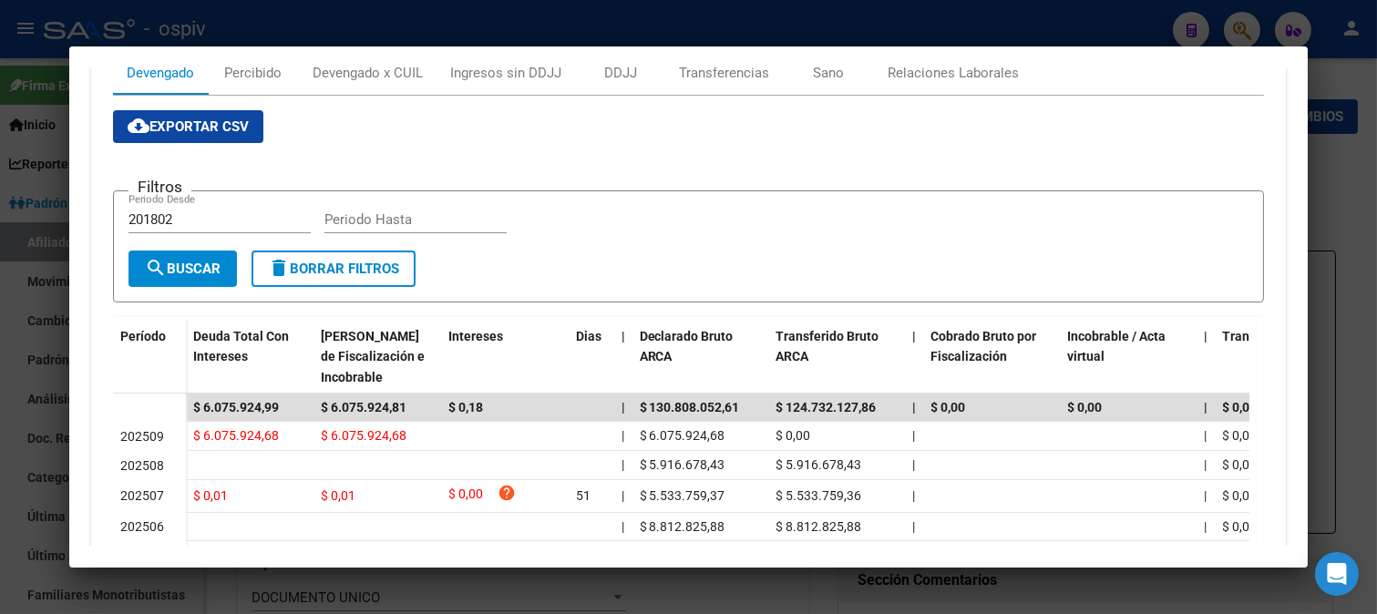
scroll to position [0, 0]
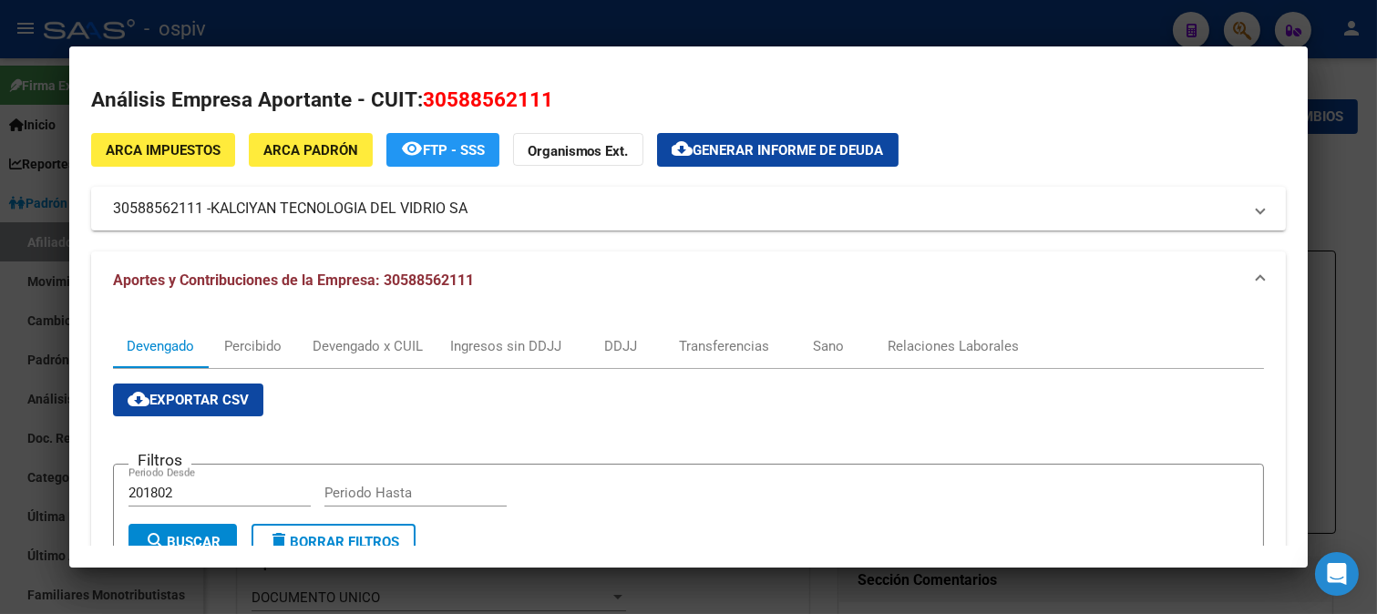
click at [1, 255] on div at bounding box center [688, 307] width 1377 height 614
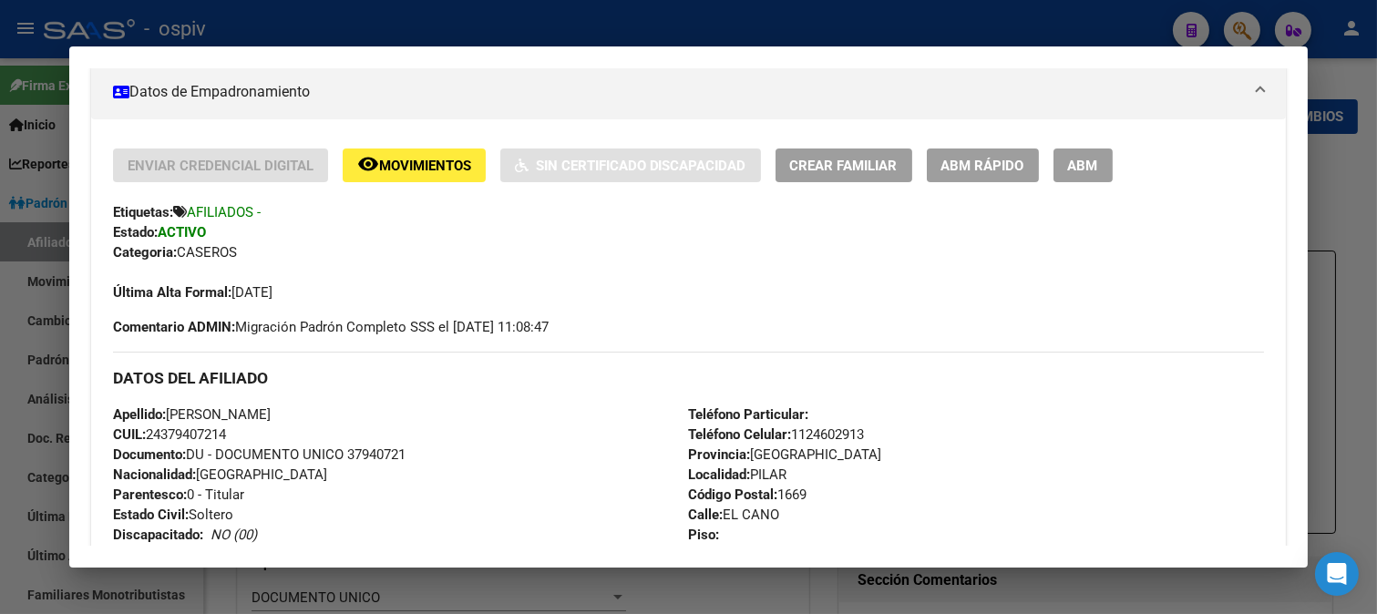
scroll to position [506, 0]
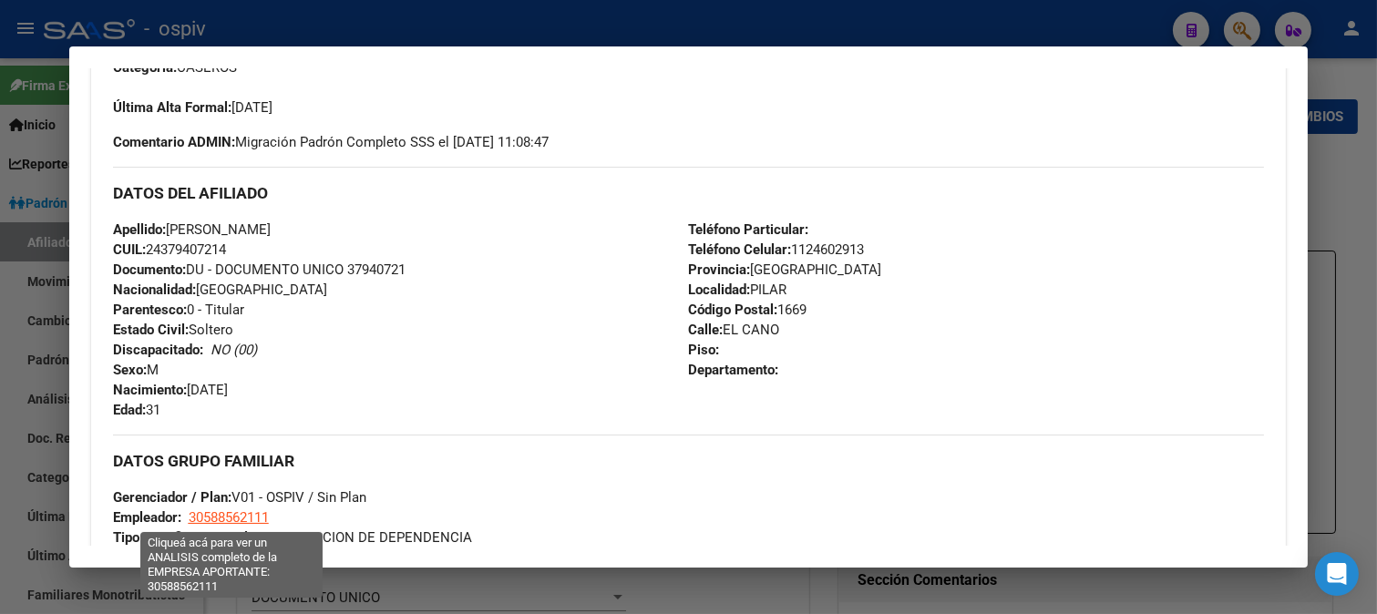
click at [252, 513] on span "30588562111" at bounding box center [229, 517] width 80 height 16
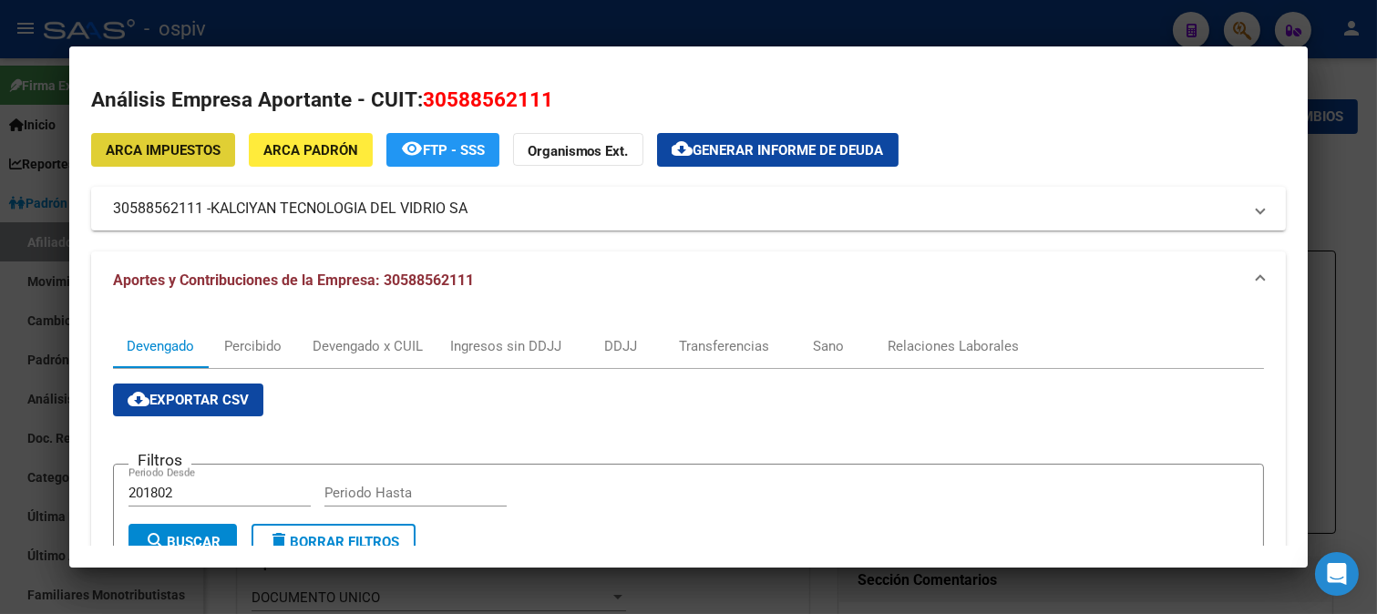
click at [1243, 27] on div at bounding box center [688, 307] width 1377 height 614
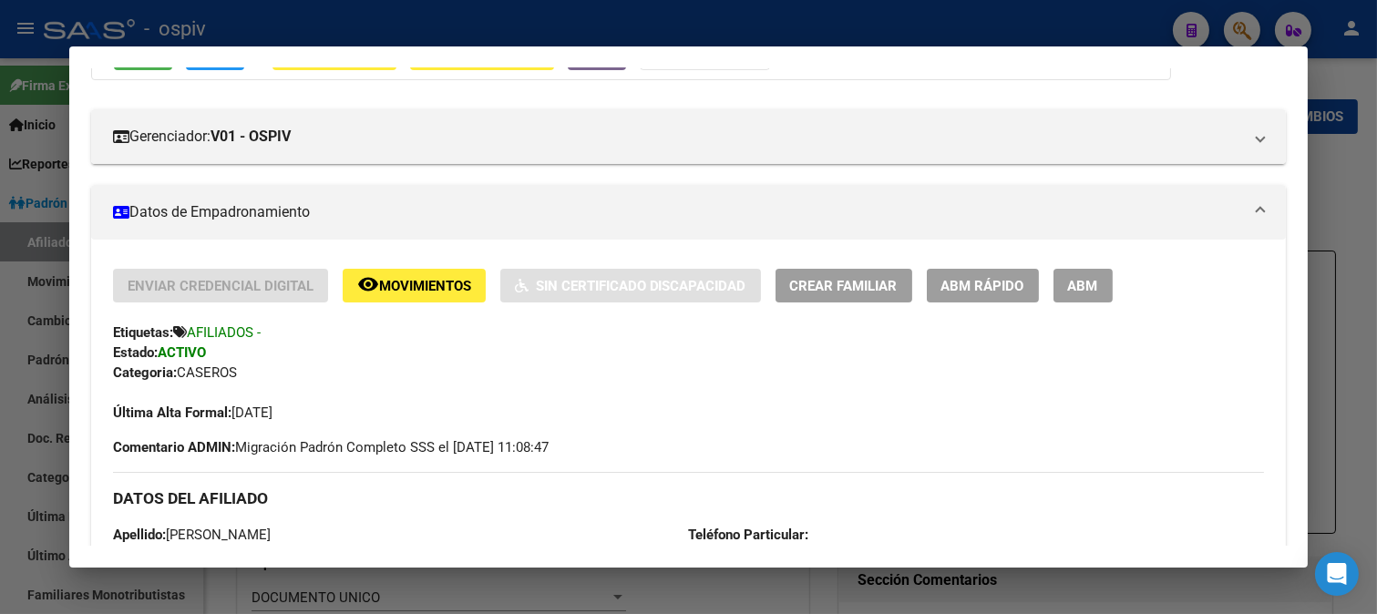
scroll to position [0, 0]
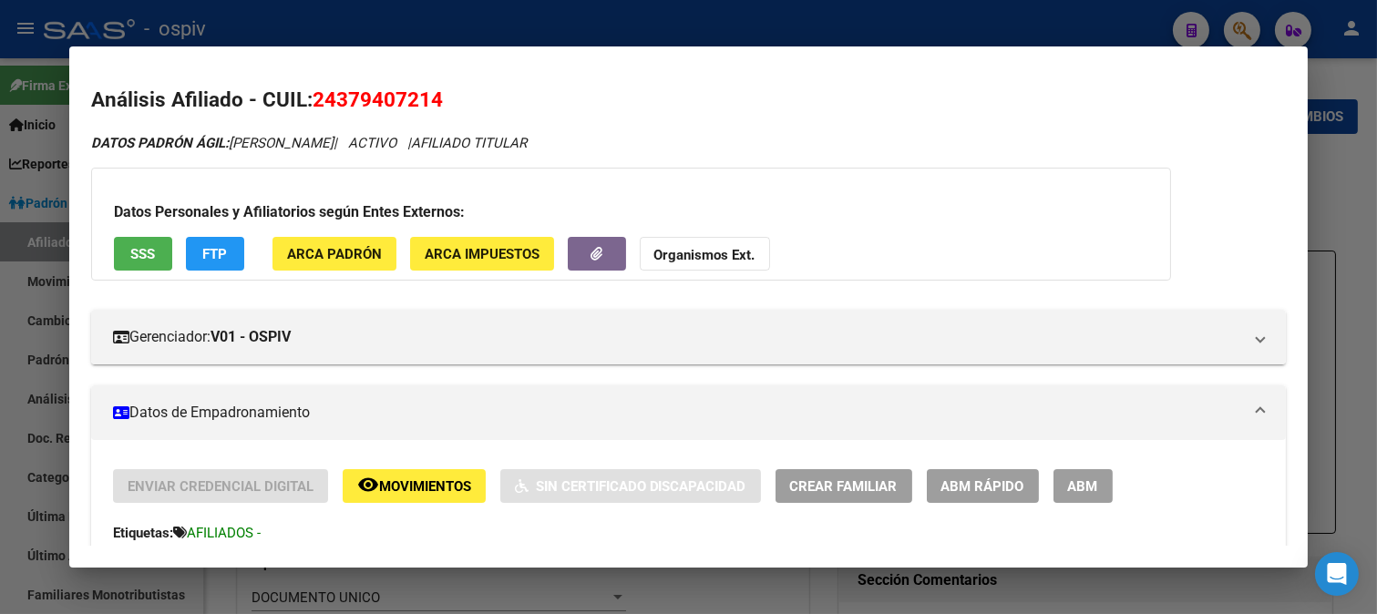
click at [1230, 26] on div at bounding box center [688, 307] width 1377 height 614
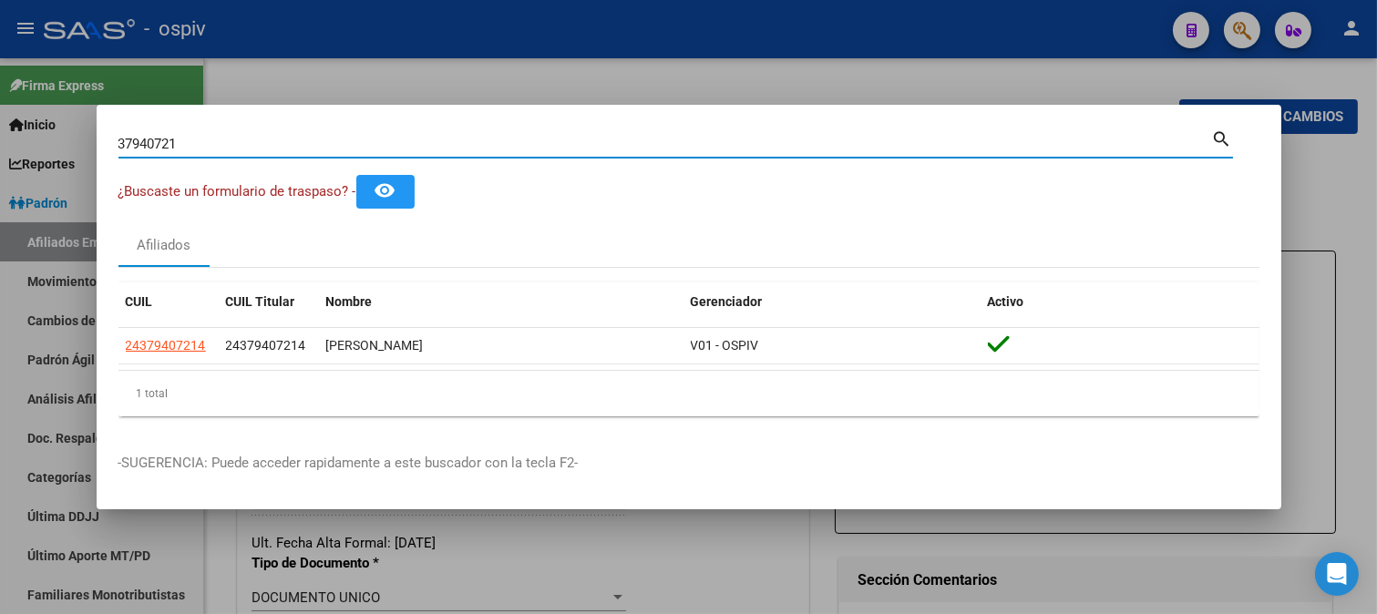
drag, startPoint x: 231, startPoint y: 135, endPoint x: 67, endPoint y: 134, distance: 164.0
click at [67, 134] on div "37940721 Buscar (apellido, dni, cuil, nro traspaso, cuit, obra social) search ¿…" at bounding box center [688, 307] width 1377 height 614
type input "34730230"
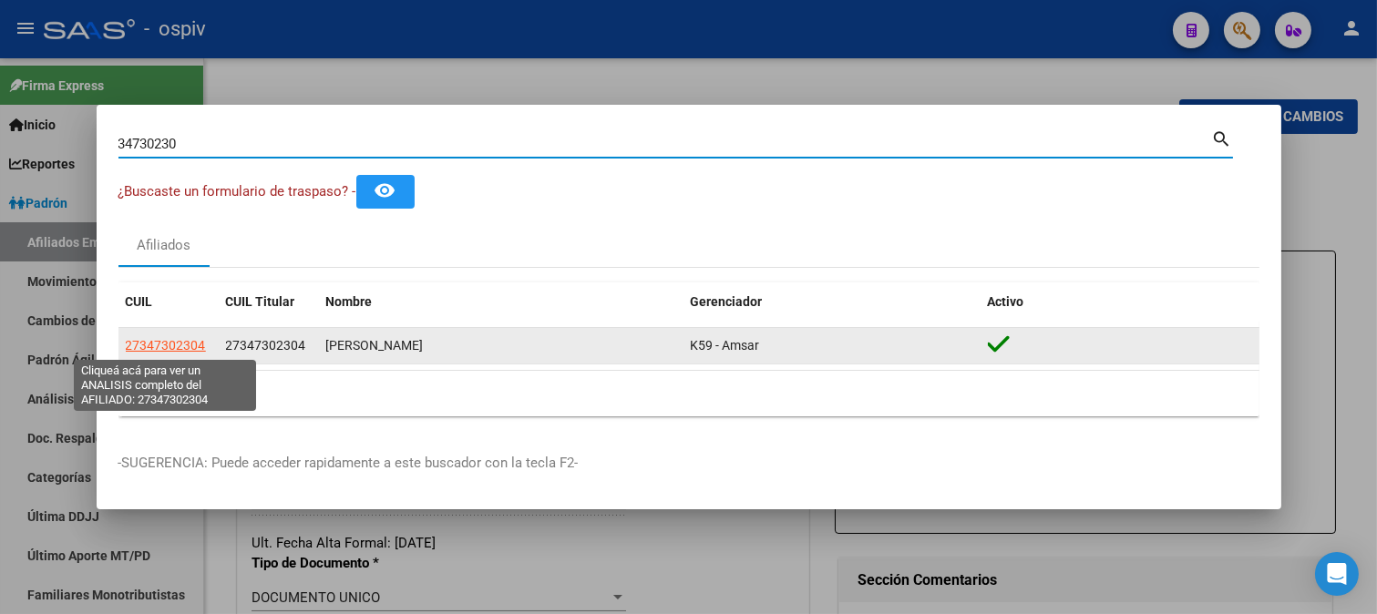
click at [128, 338] on span "27347302304" at bounding box center [166, 345] width 80 height 15
type textarea "27347302304"
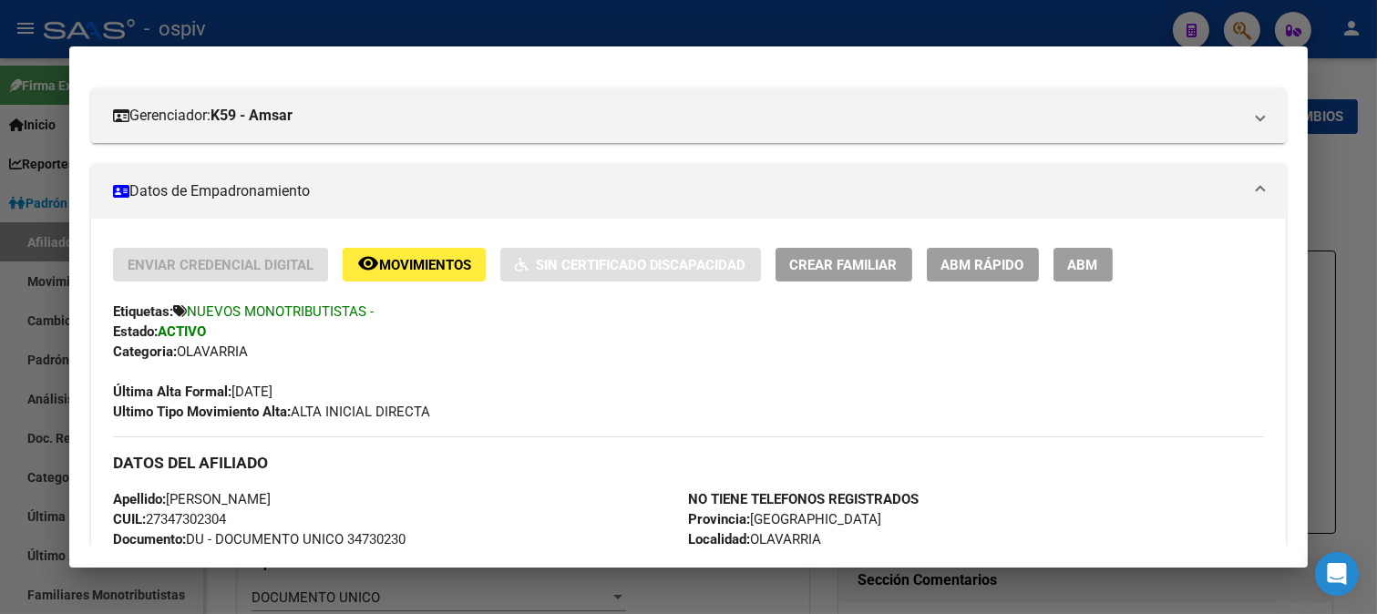
scroll to position [202, 0]
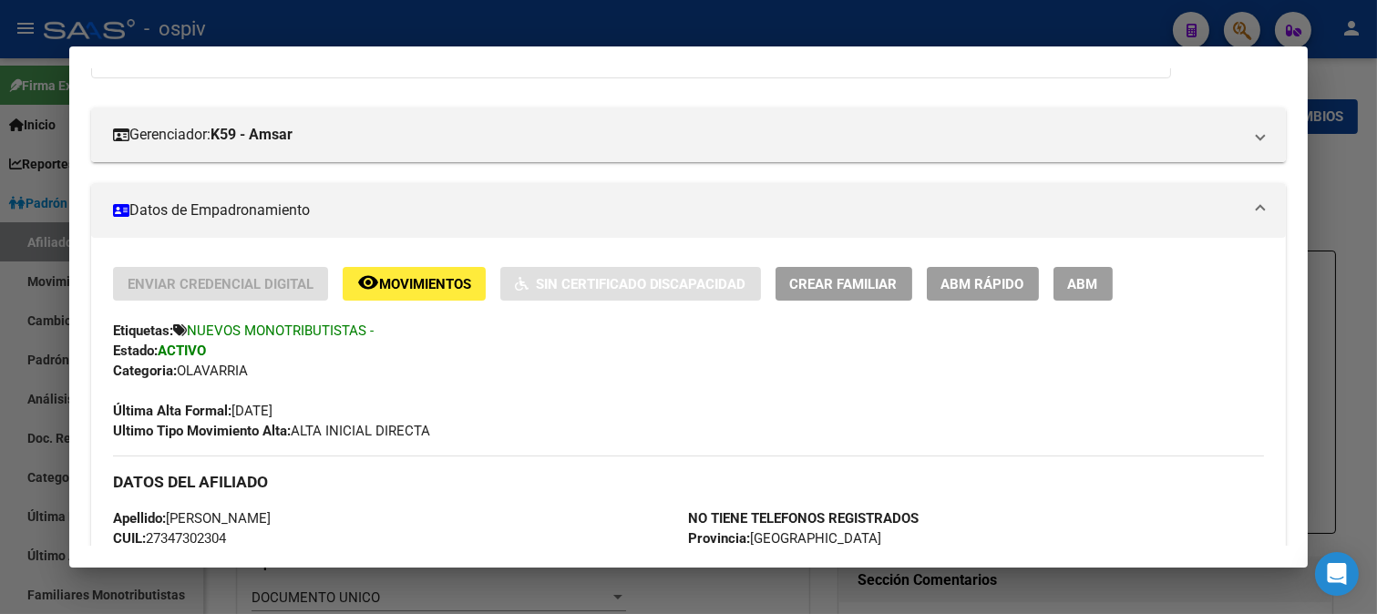
drag, startPoint x: 1237, startPoint y: 28, endPoint x: 9, endPoint y: 87, distance: 1228.8
click at [1232, 28] on div at bounding box center [688, 307] width 1377 height 614
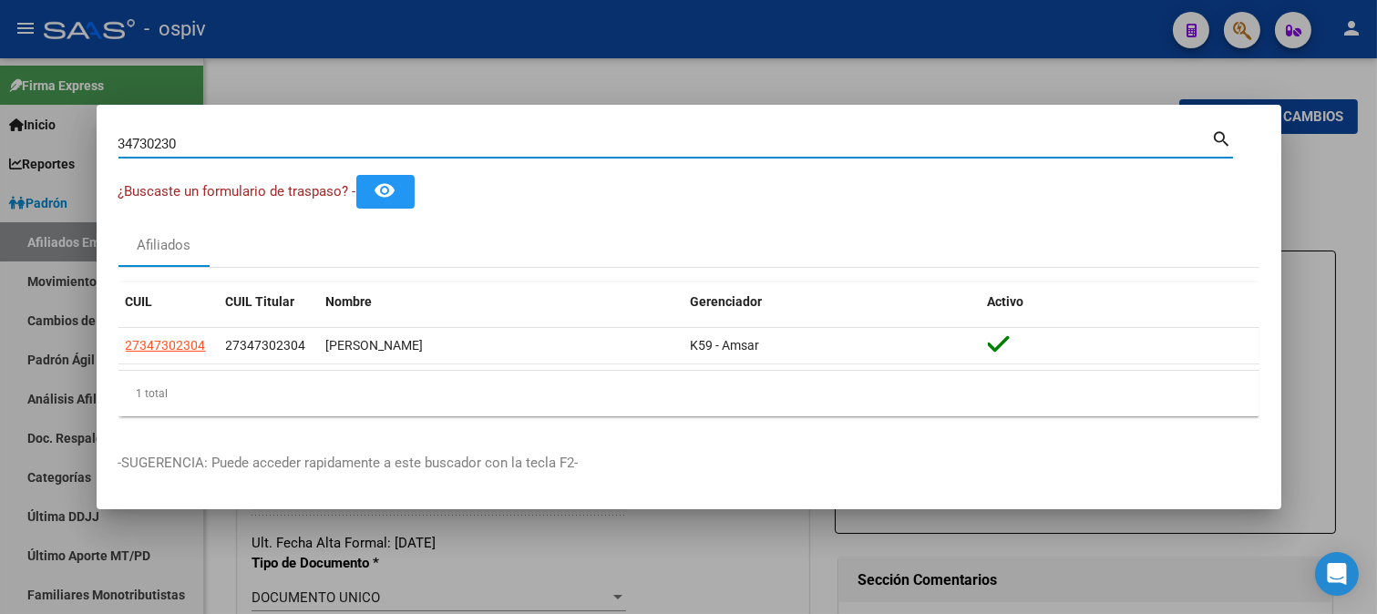
drag, startPoint x: 202, startPoint y: 144, endPoint x: 30, endPoint y: 139, distance: 172.3
click at [30, 139] on div "34730230 Buscar (apellido, dni, cuil, nro traspaso, cuit, obra social) search ¿…" at bounding box center [688, 307] width 1377 height 614
type input "31381898"
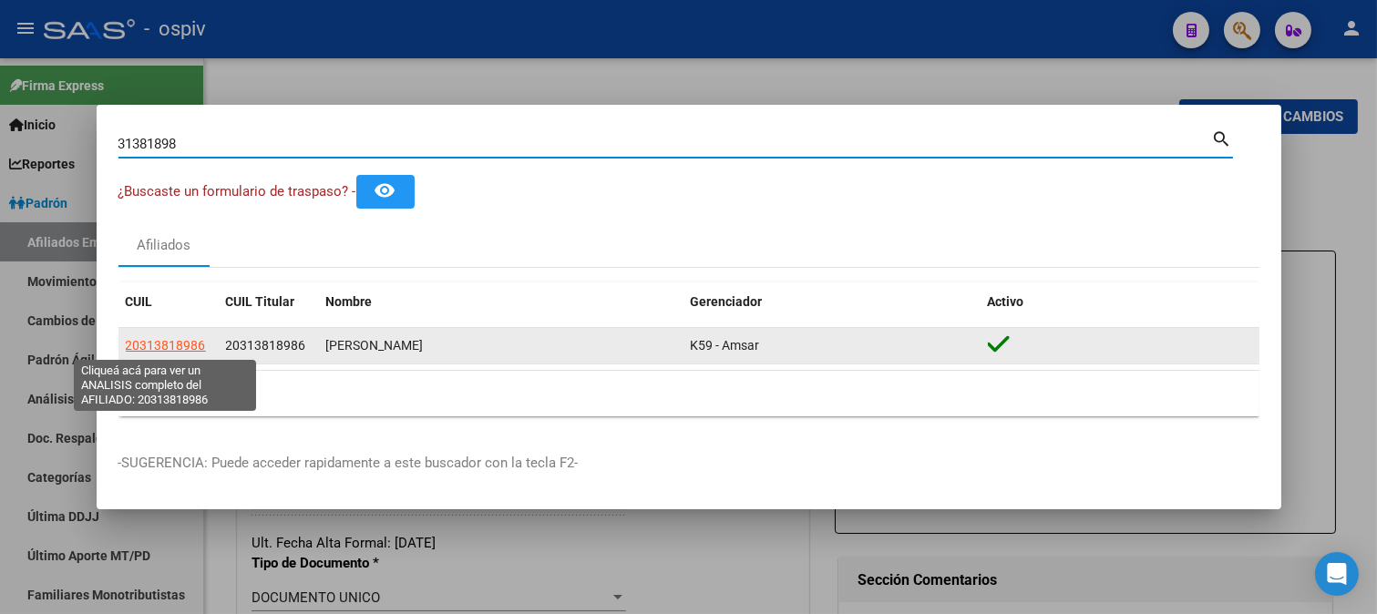
click at [171, 347] on span "20313818986" at bounding box center [166, 345] width 80 height 15
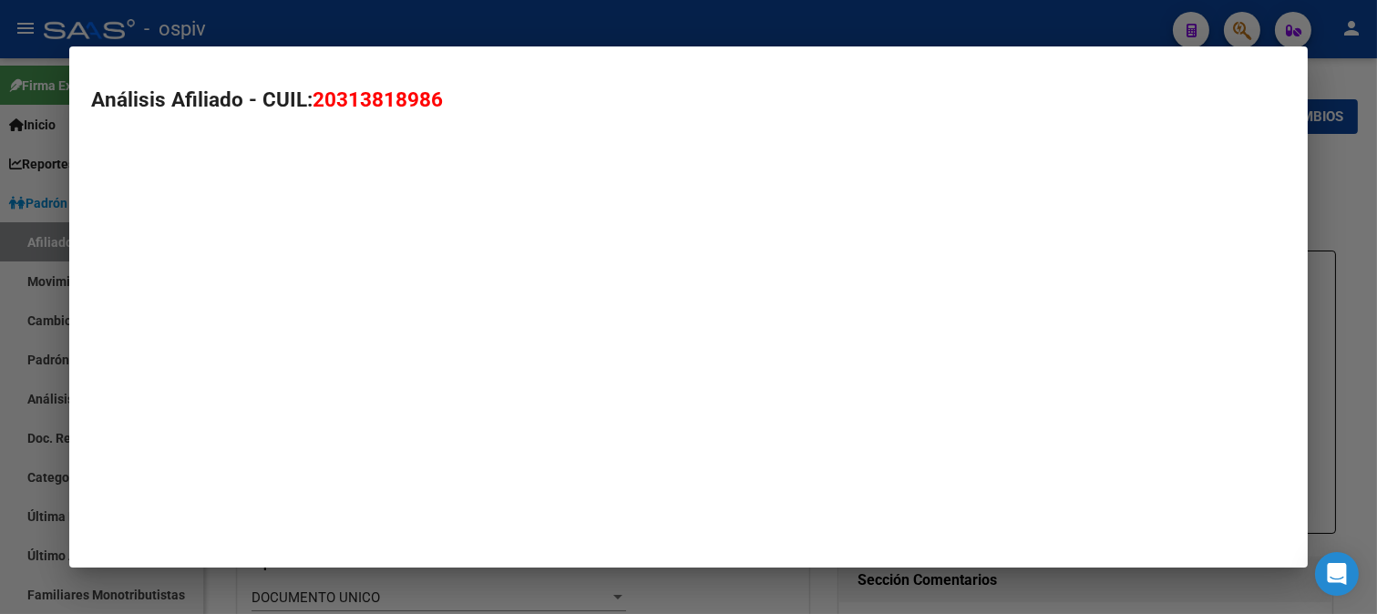
type textarea "20313818986"
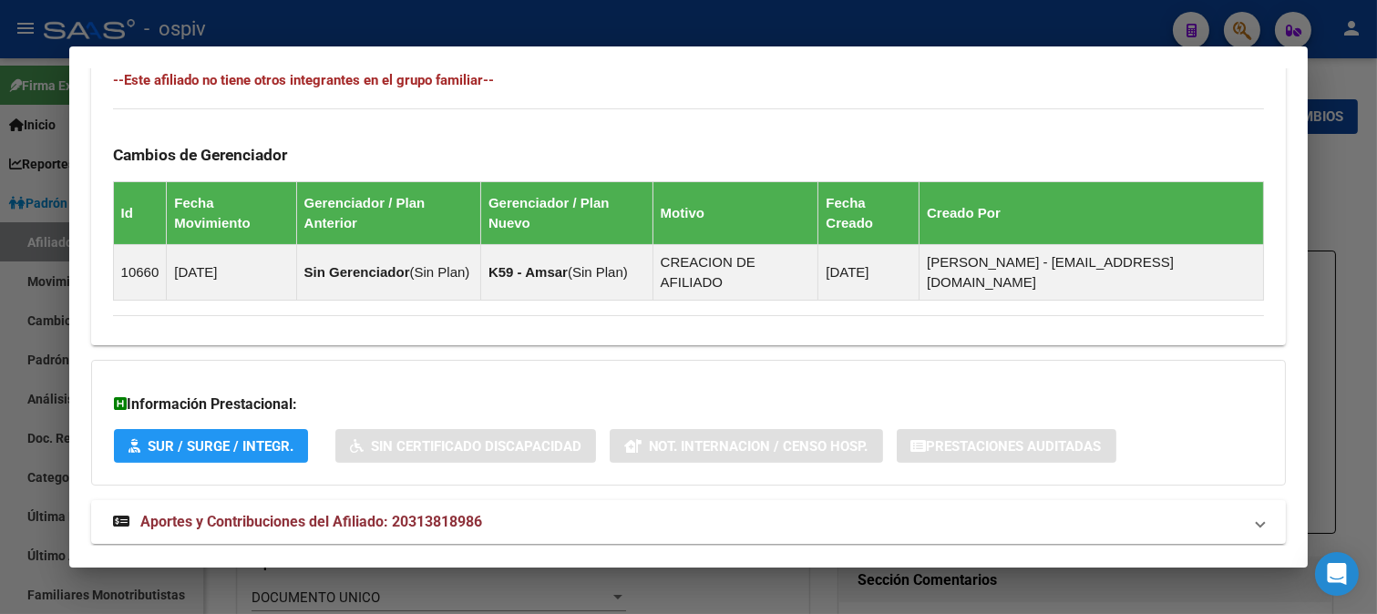
scroll to position [1046, 0]
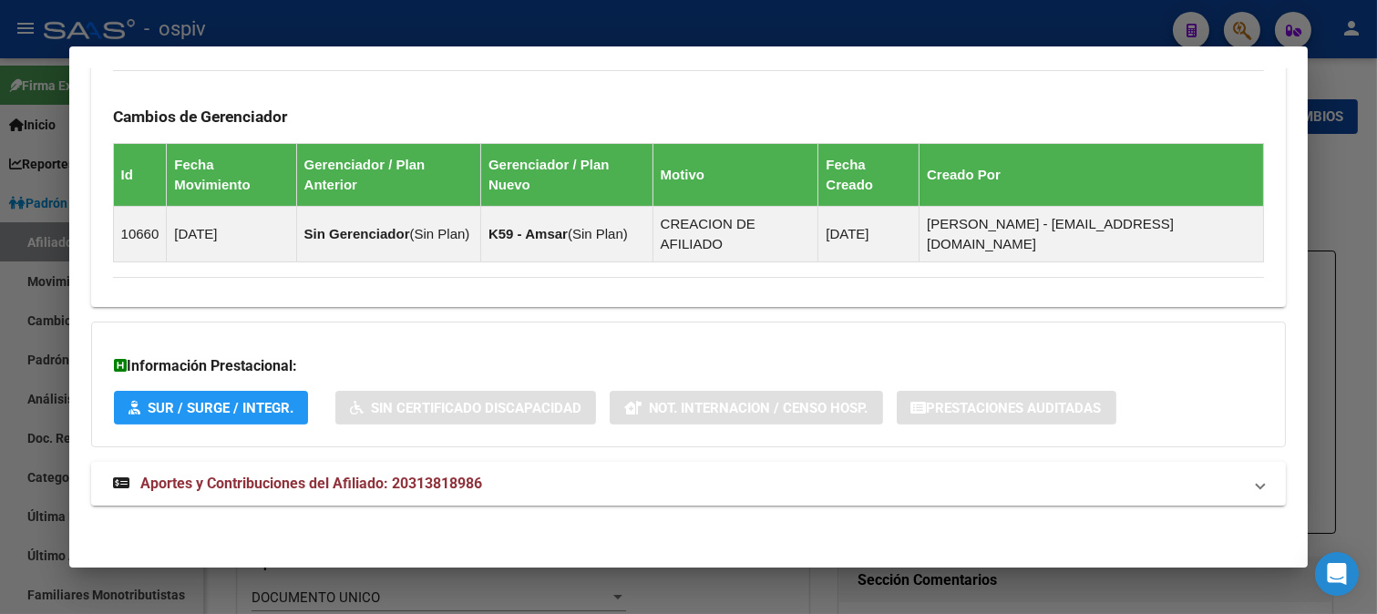
click at [1247, 21] on div at bounding box center [688, 307] width 1377 height 614
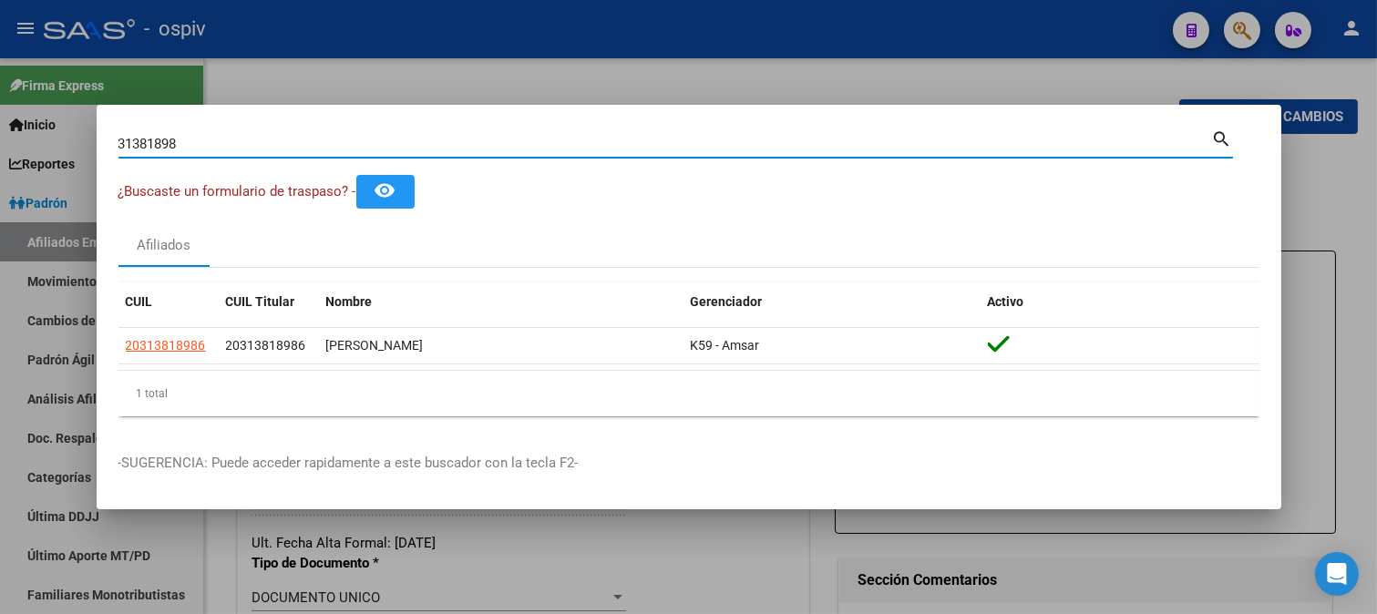
drag, startPoint x: 238, startPoint y: 137, endPoint x: 30, endPoint y: 119, distance: 208.5
click at [30, 119] on div "31381898 Buscar (apellido, dni, cuil, [PERSON_NAME], cuit, obra social) search …" at bounding box center [688, 307] width 1377 height 614
type input "20827614"
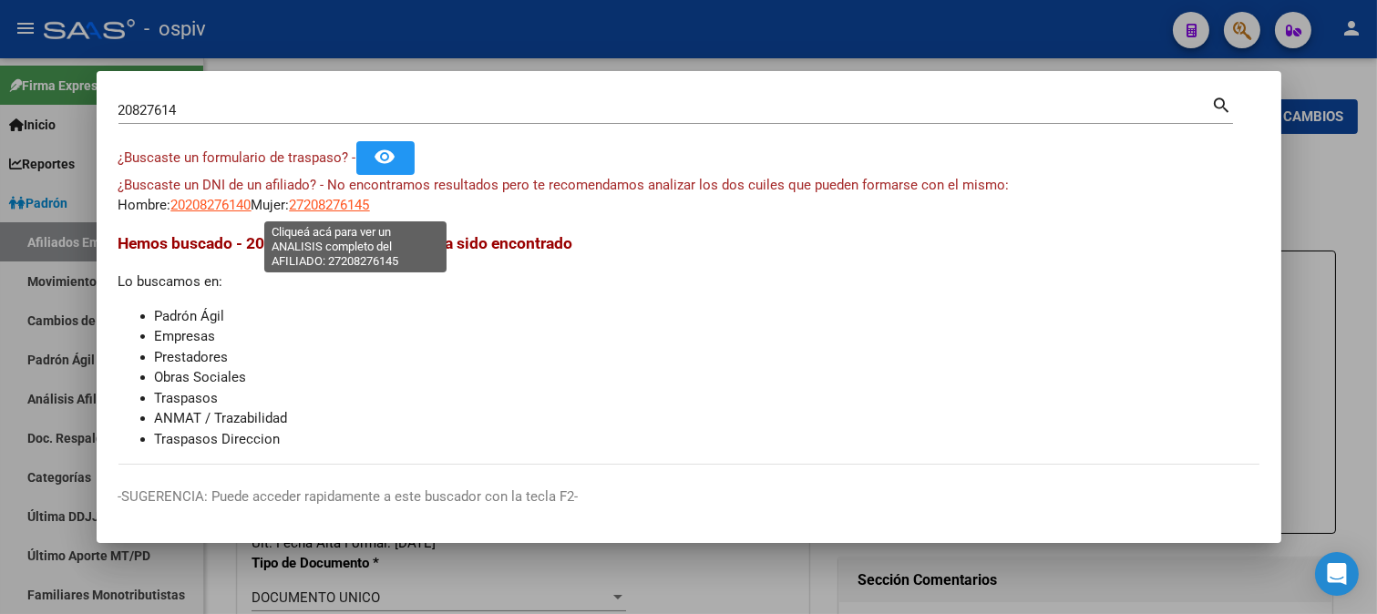
click at [335, 205] on span "27208276145" at bounding box center [330, 205] width 80 height 16
type textarea "27208276145"
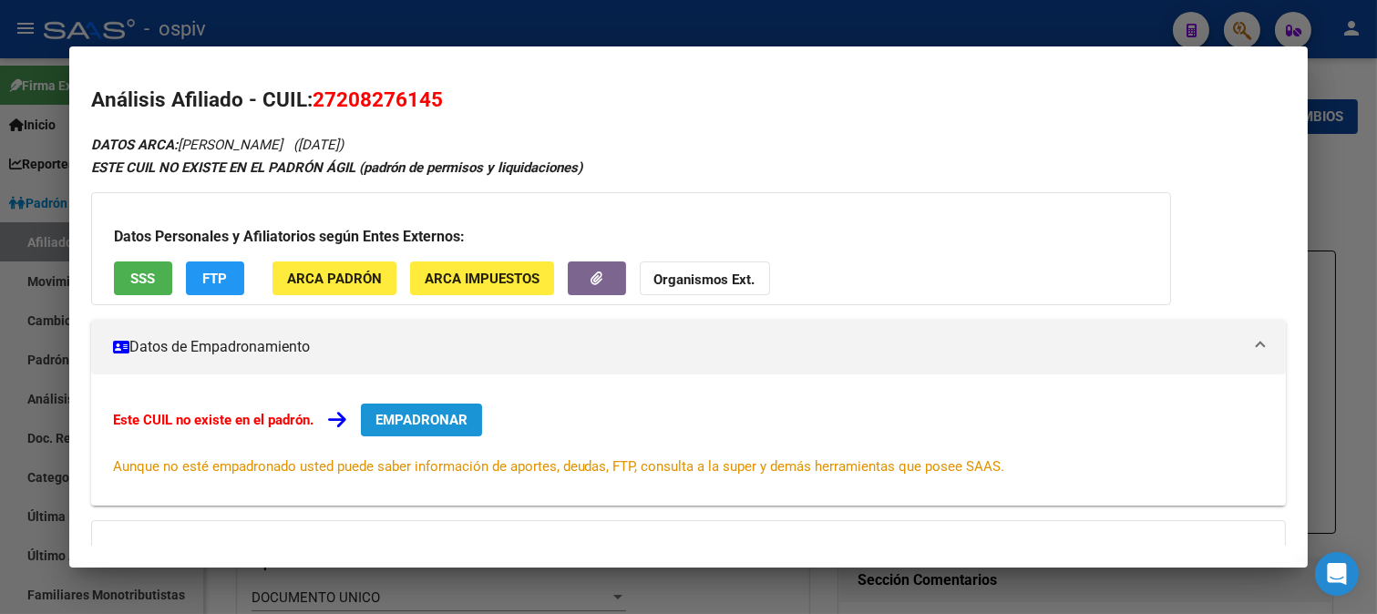
click at [383, 424] on span "EMPADRONAR" at bounding box center [421, 420] width 92 height 16
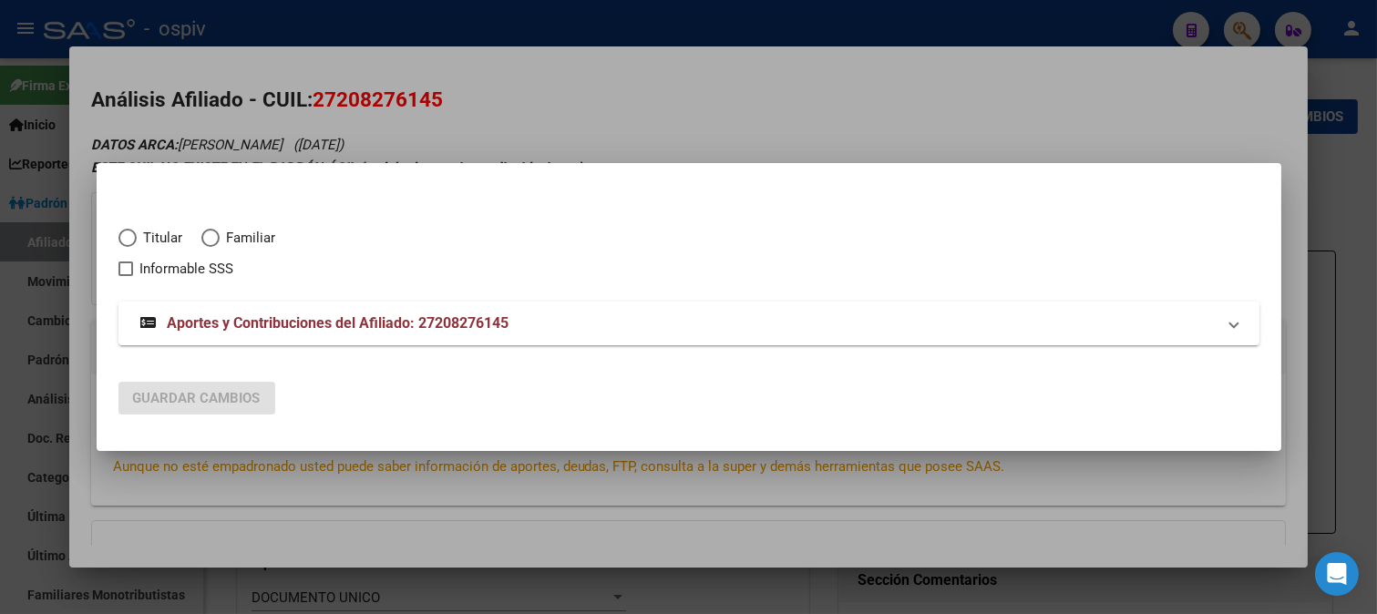
click at [128, 233] on span "Elija una opción" at bounding box center [127, 238] width 18 height 18
click at [128, 233] on input "Titular" at bounding box center [127, 238] width 18 height 18
radio input "true"
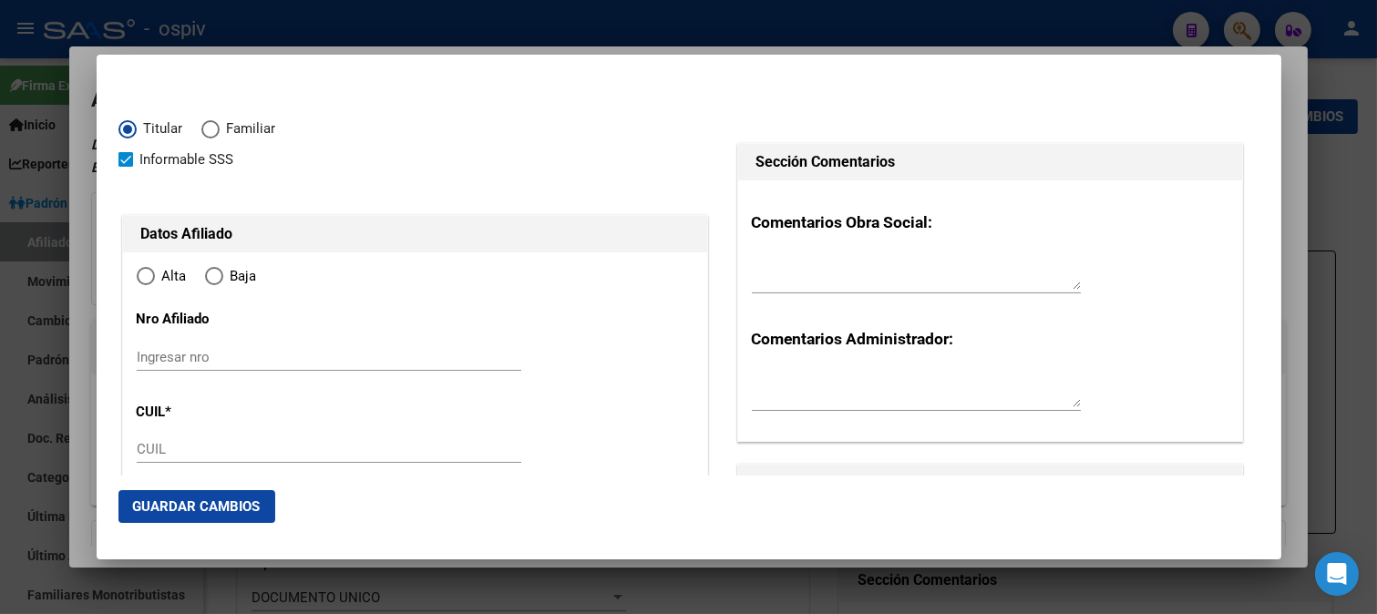
checkbox input "true"
type input "27-20827614-5"
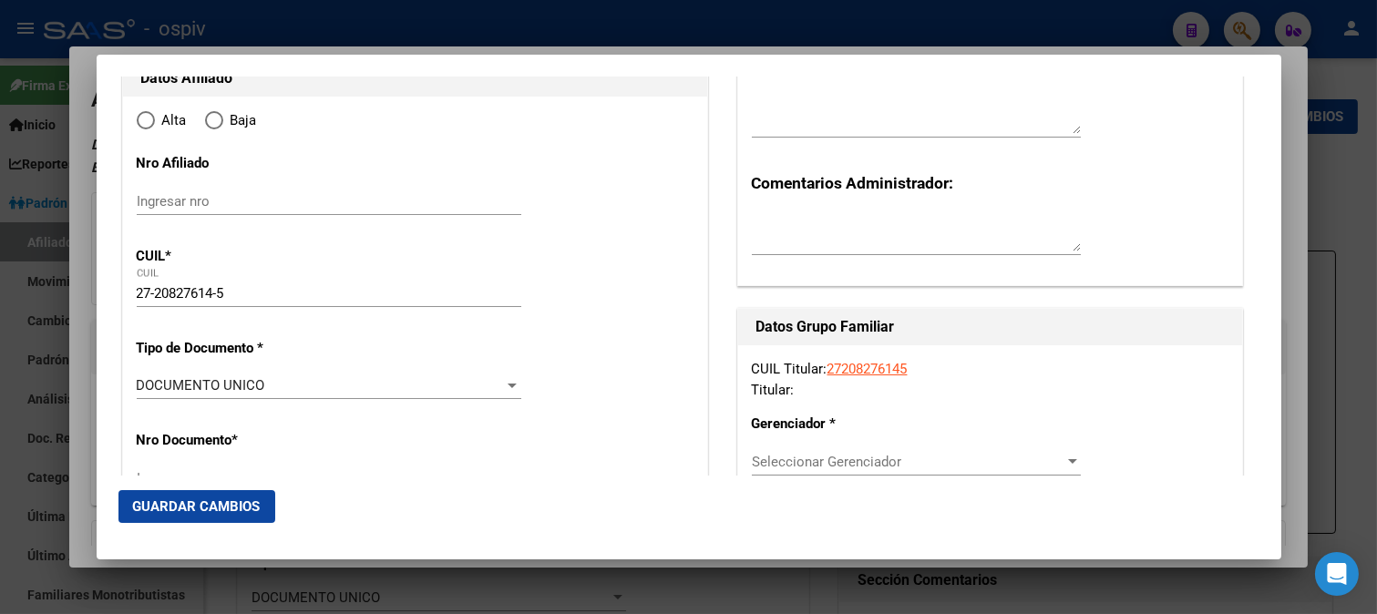
type input "20827614"
type input "MAPIS"
type input "[PERSON_NAME]"
type input "[DATE]"
type input "OLAVARRIA"
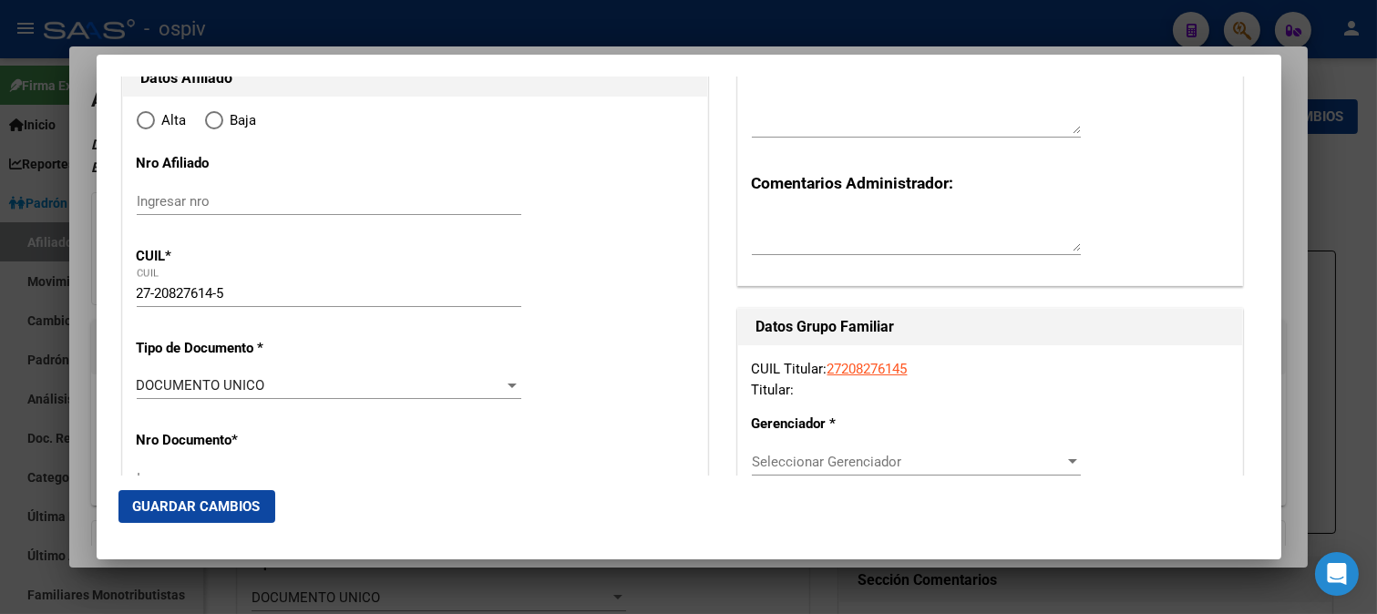
type input "7400"
type input "[PERSON_NAME]"
type input "6150"
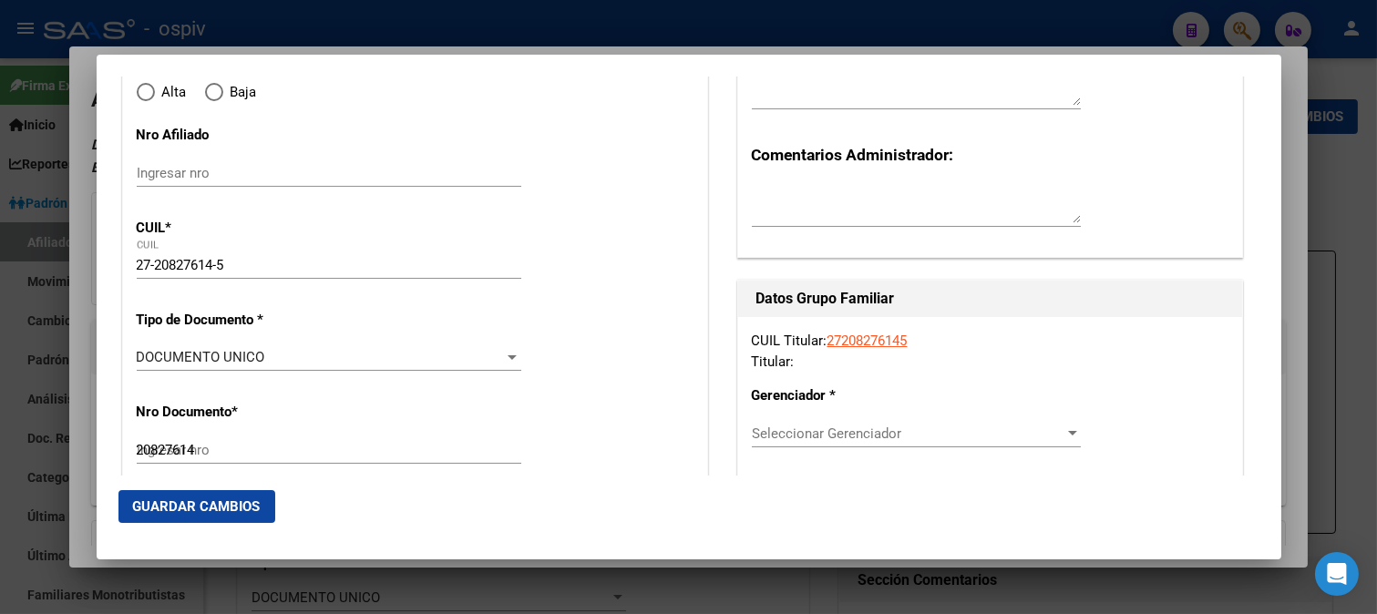
type input "OLAVARRIA"
radio input "true"
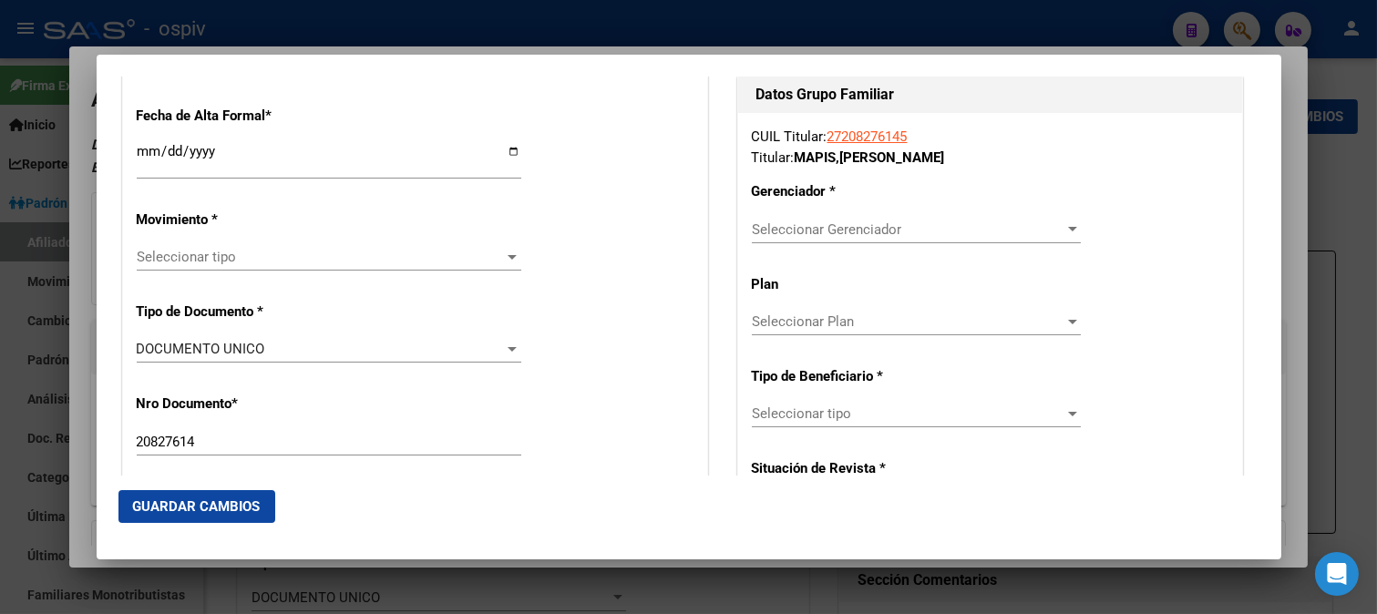
scroll to position [405, 0]
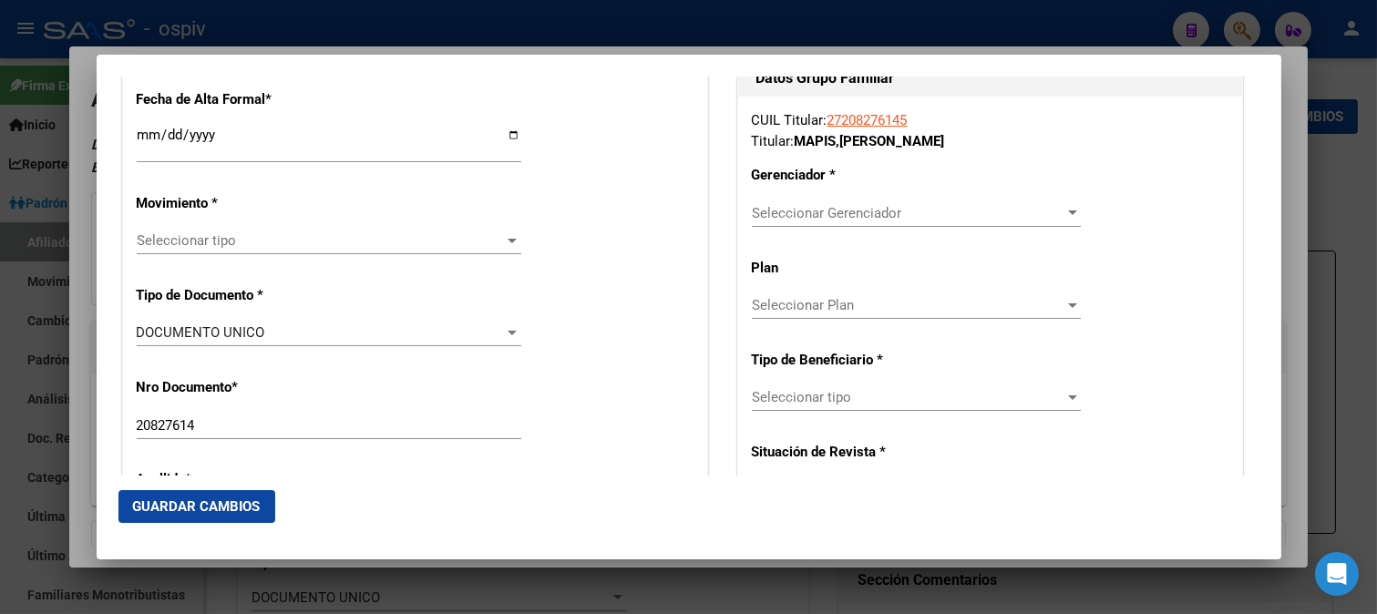
click at [168, 251] on div "Seleccionar tipo Seleccionar tipo" at bounding box center [329, 240] width 385 height 27
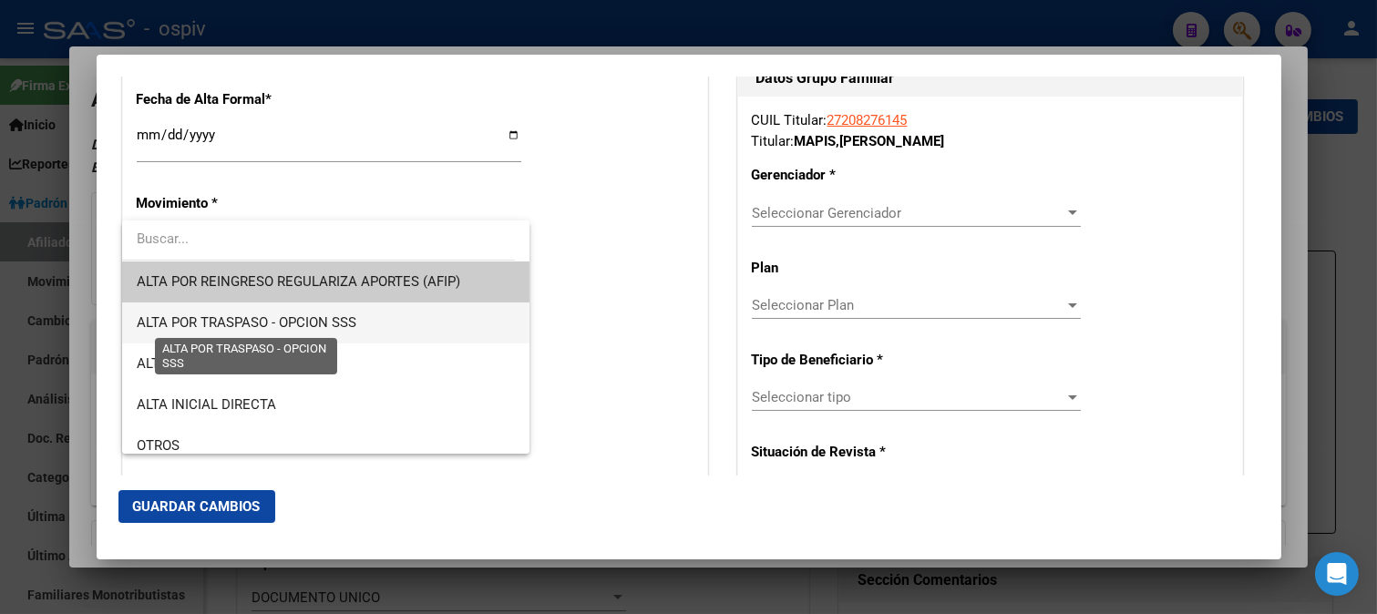
click at [217, 330] on span "ALTA POR TRASPASO - OPCION SSS" at bounding box center [247, 322] width 220 height 16
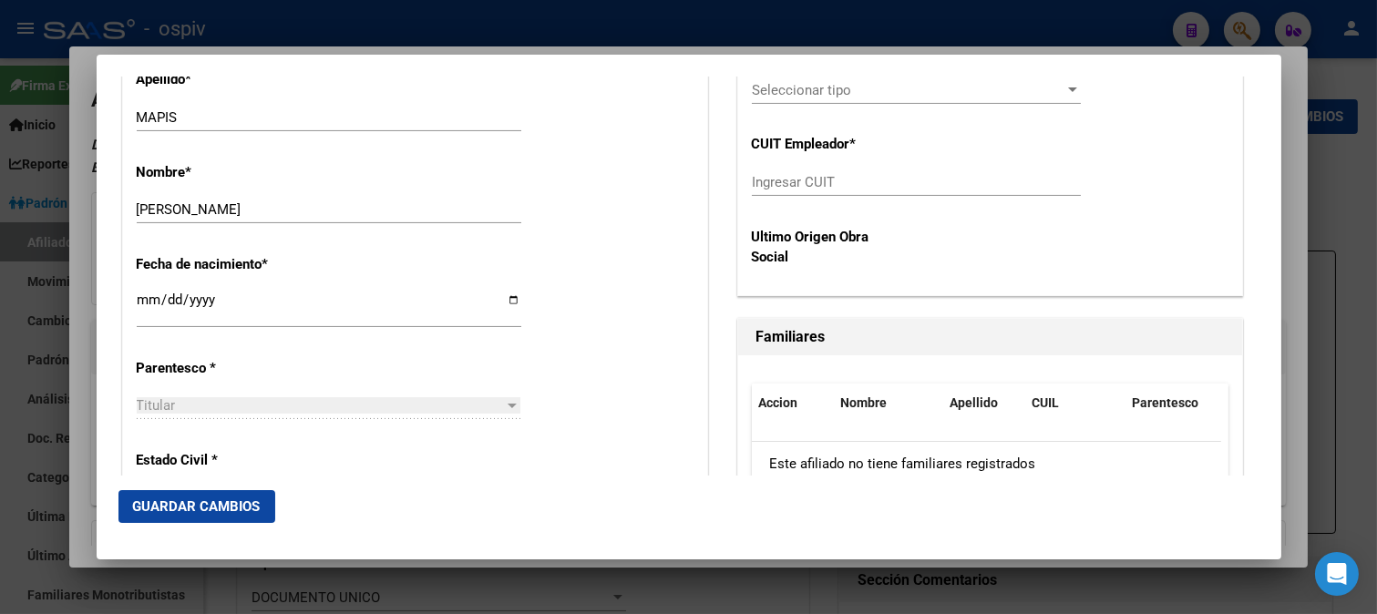
scroll to position [911, 0]
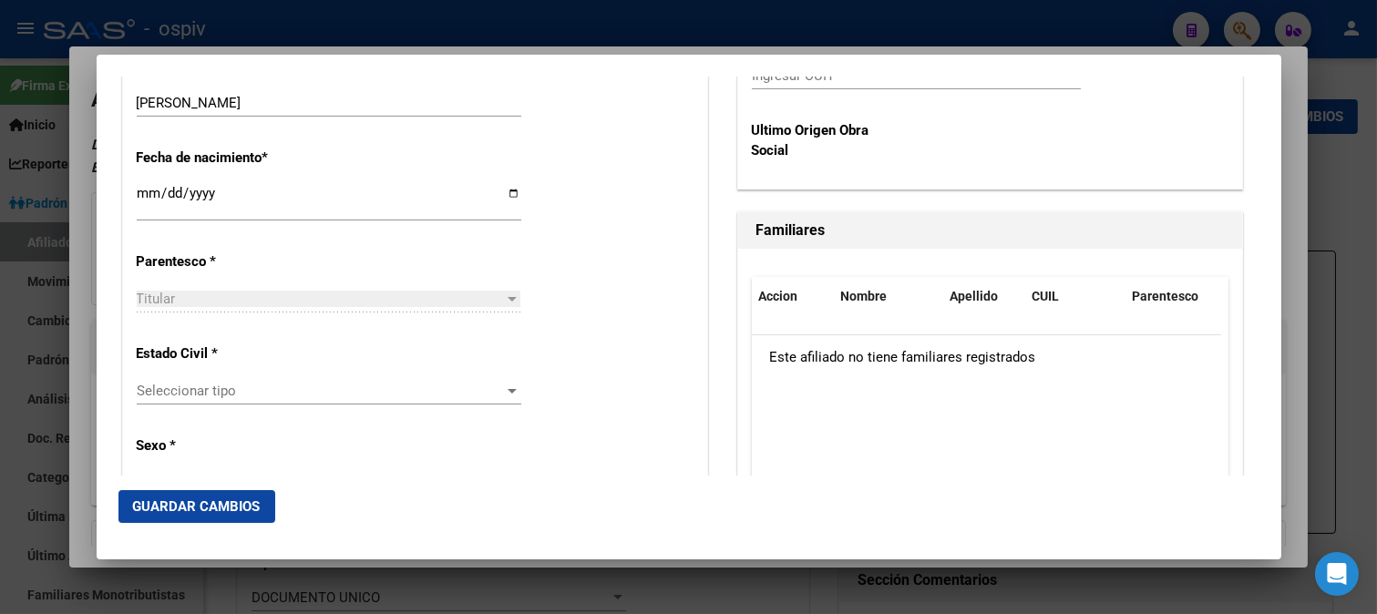
click at [231, 384] on span "Seleccionar tipo" at bounding box center [321, 391] width 368 height 16
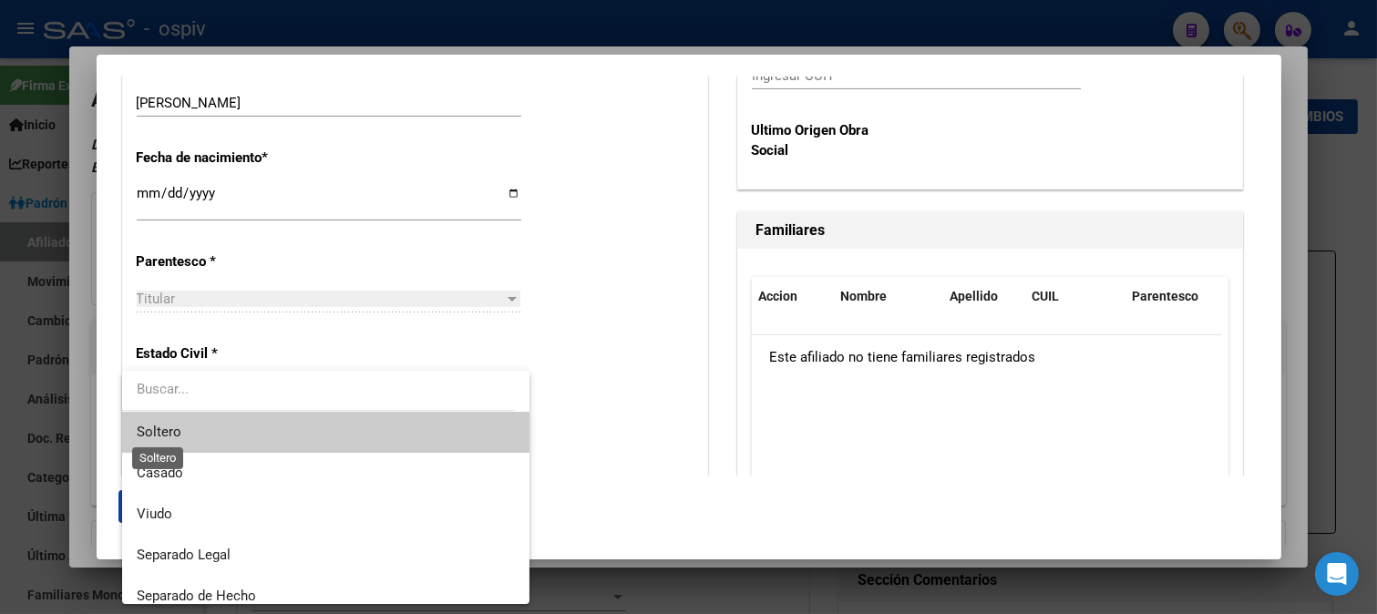
click at [178, 431] on span "Soltero" at bounding box center [159, 432] width 45 height 16
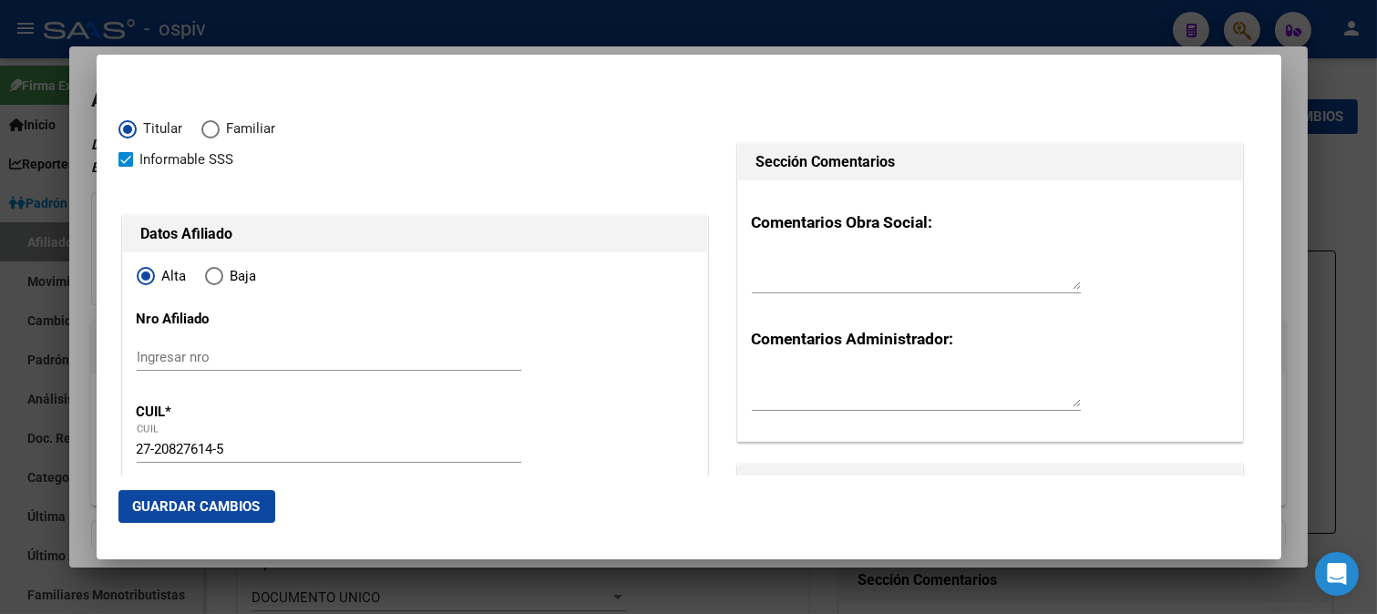
scroll to position [303, 0]
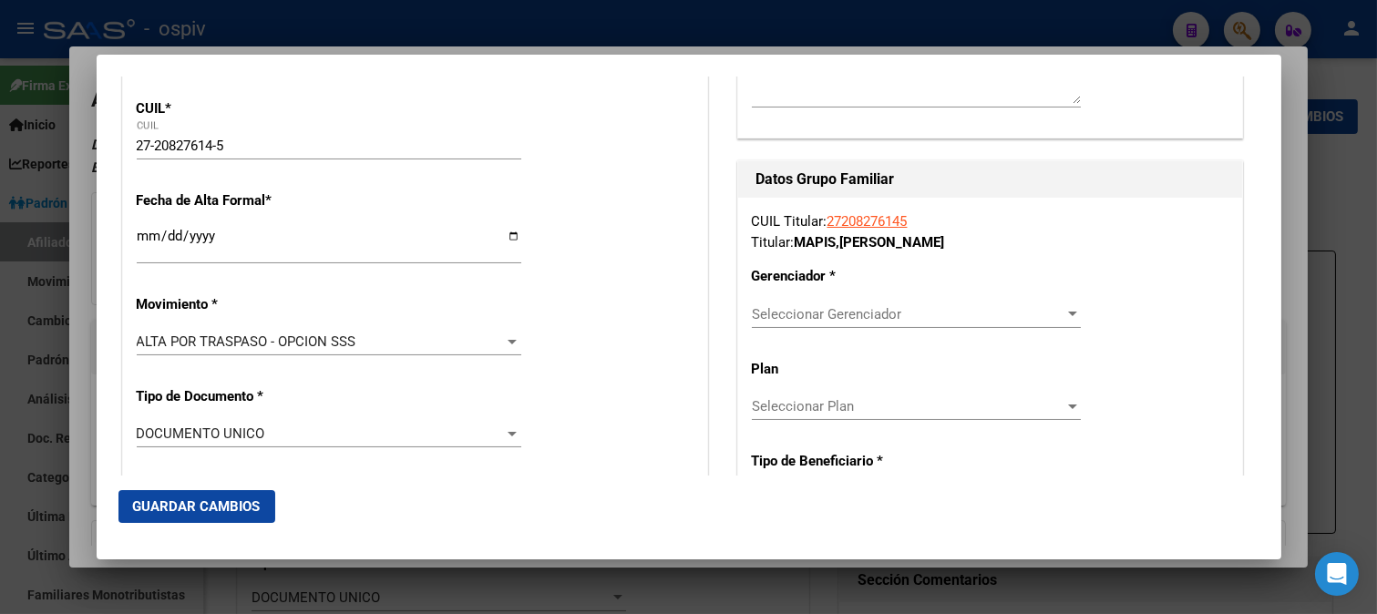
click at [834, 325] on div "Seleccionar Gerenciador Seleccionar Gerenciador" at bounding box center [916, 314] width 329 height 27
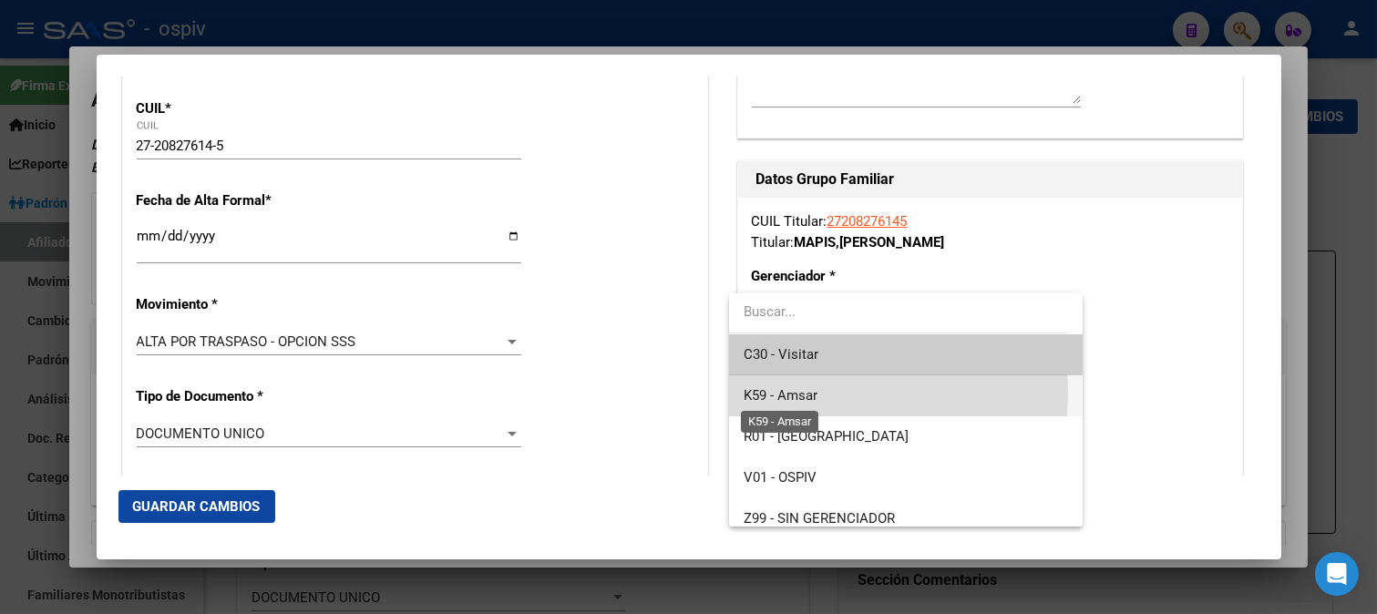
click at [811, 392] on span "K59 - Amsar" at bounding box center [781, 395] width 74 height 16
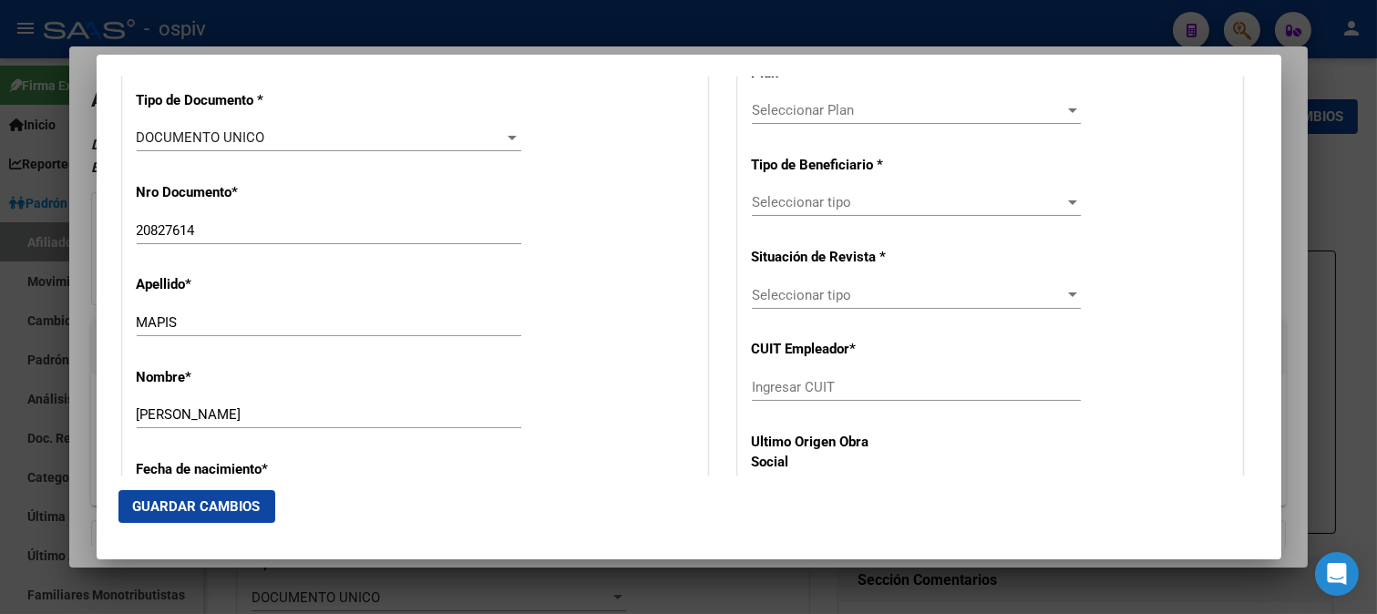
scroll to position [607, 0]
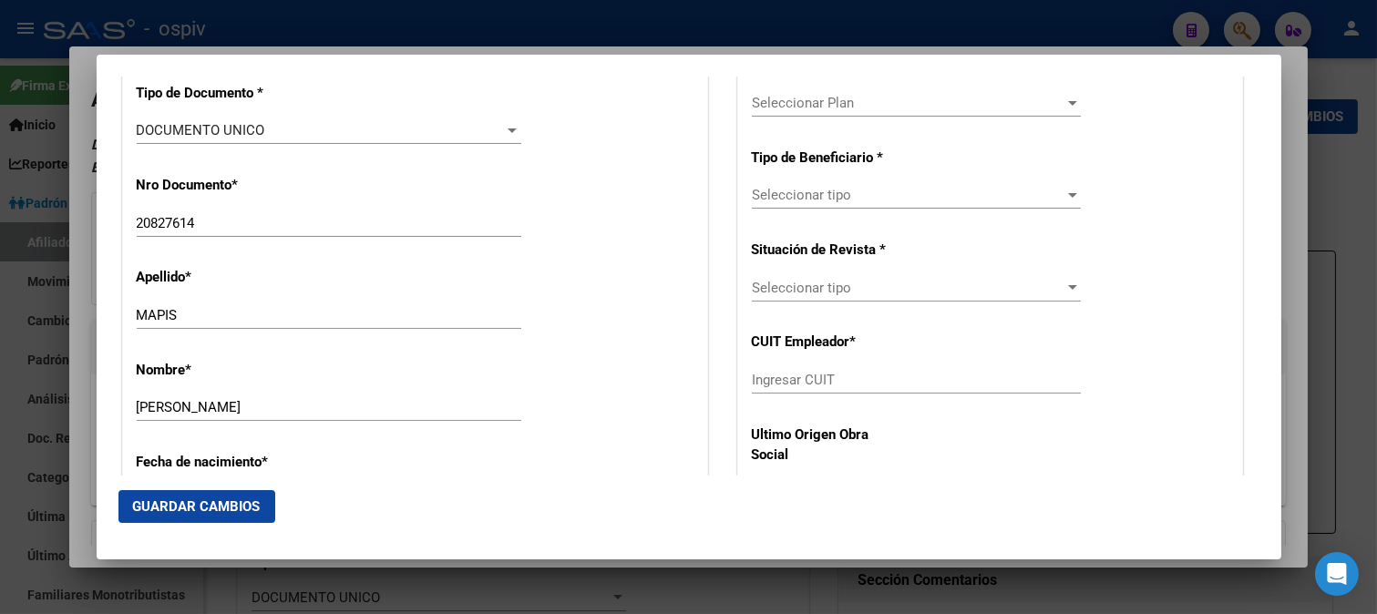
click at [845, 205] on div "Seleccionar tipo Seleccionar tipo" at bounding box center [916, 194] width 329 height 27
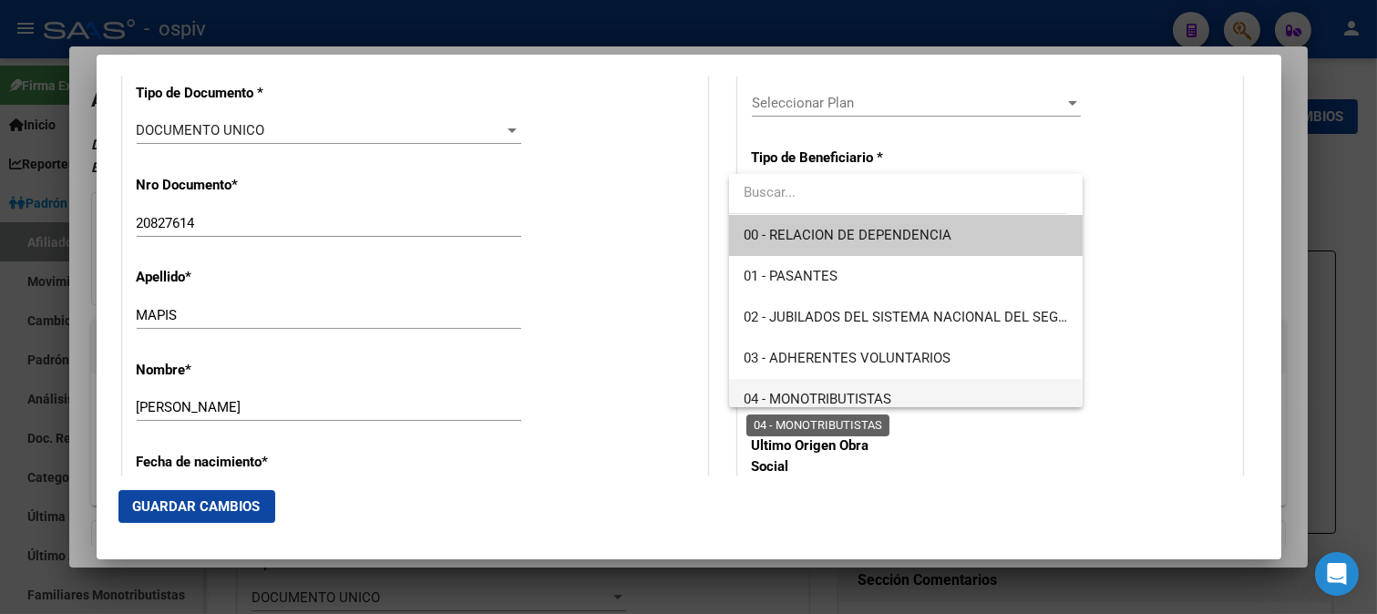
scroll to position [101, 0]
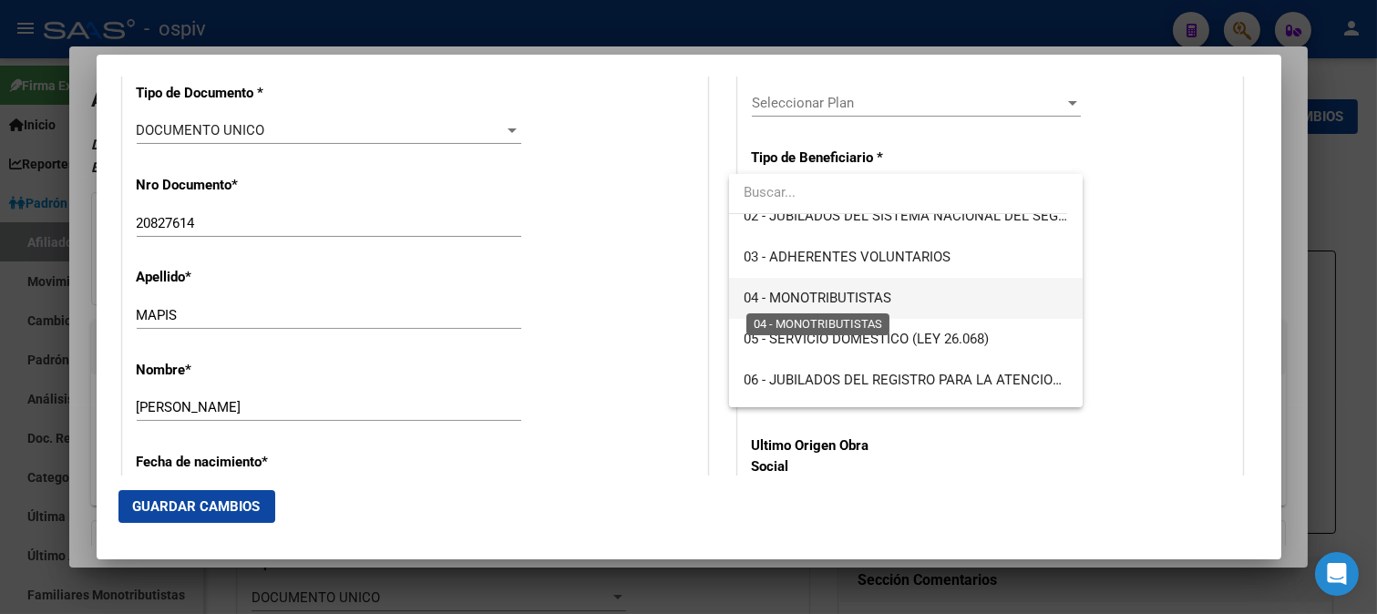
click at [830, 296] on span "04 - MONOTRIBUTISTAS" at bounding box center [818, 298] width 148 height 16
type input "27-20827614-5"
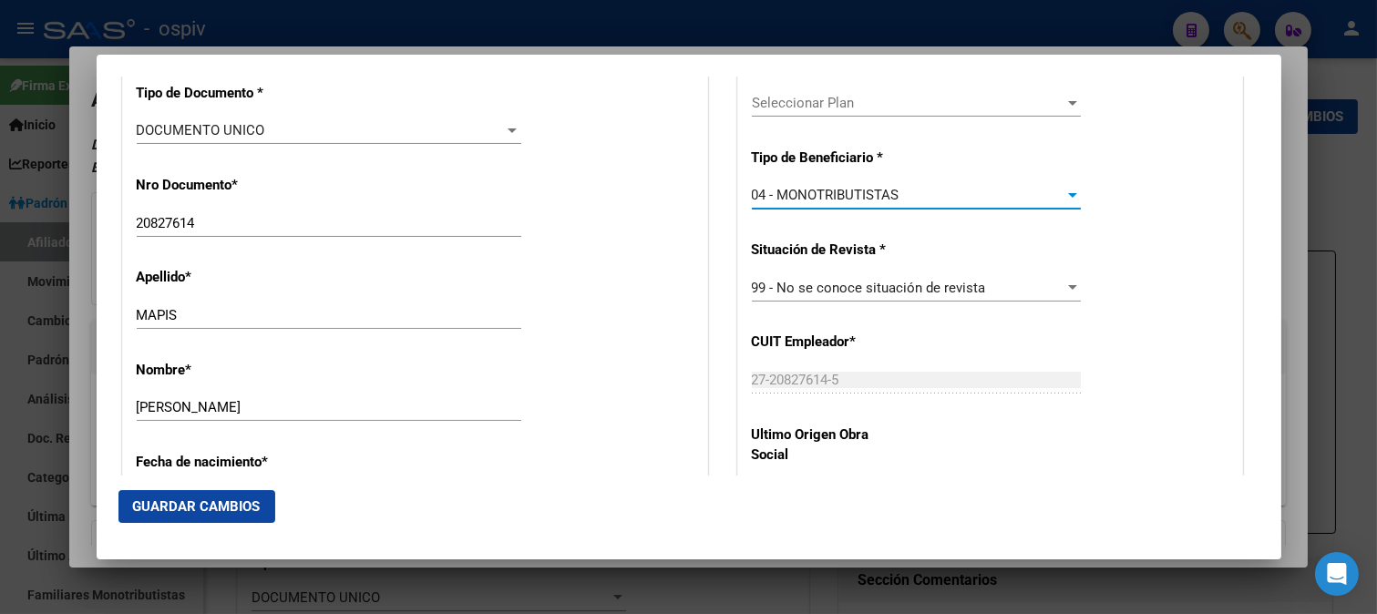
click at [812, 197] on span "04 - MONOTRIBUTISTAS" at bounding box center [826, 195] width 148 height 16
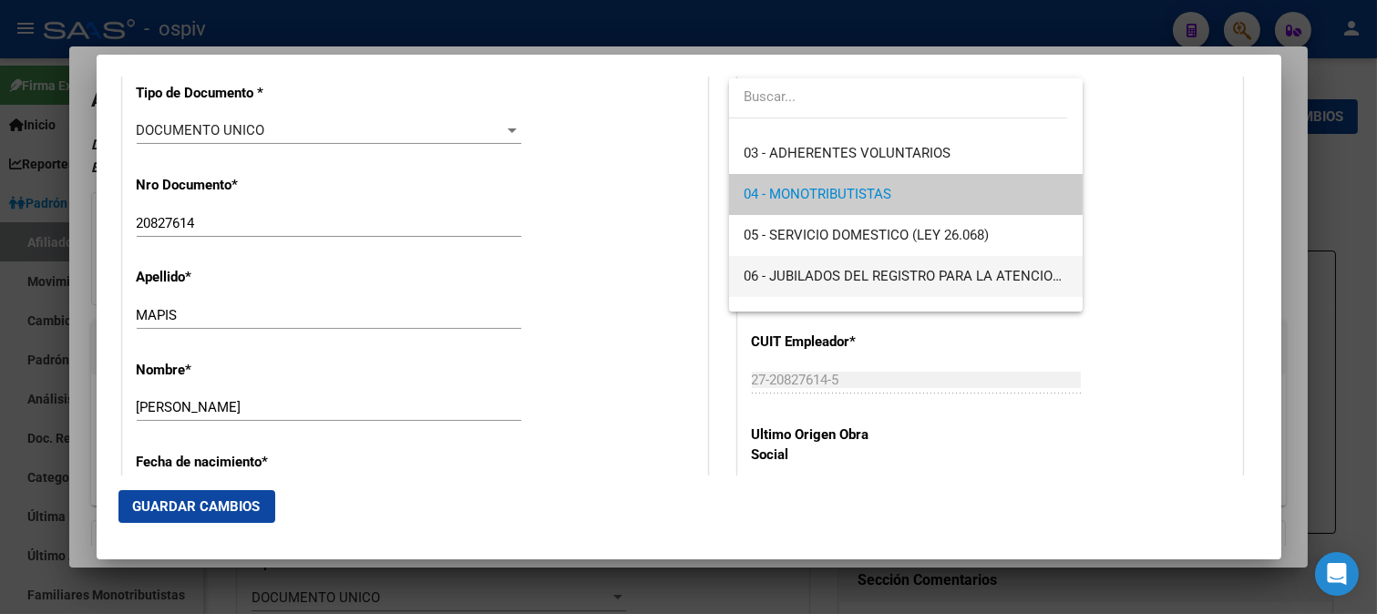
scroll to position [210, 0]
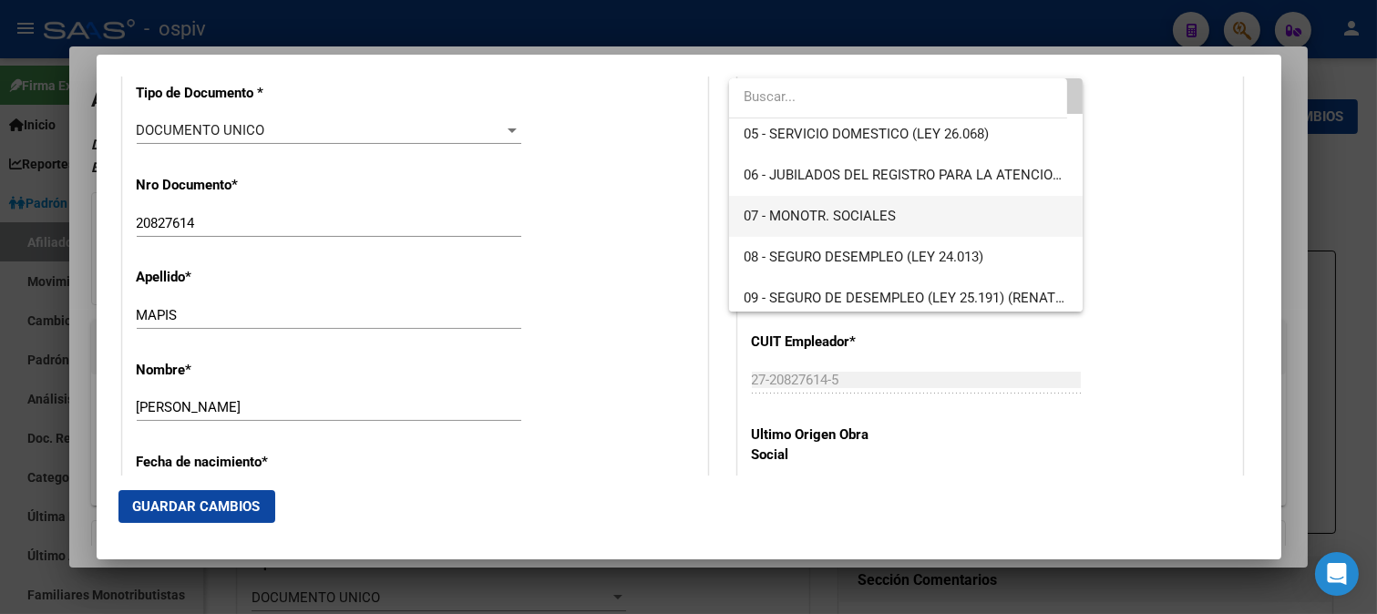
click at [806, 223] on span "07 - MONOTR. SOCIALES" at bounding box center [820, 216] width 152 height 16
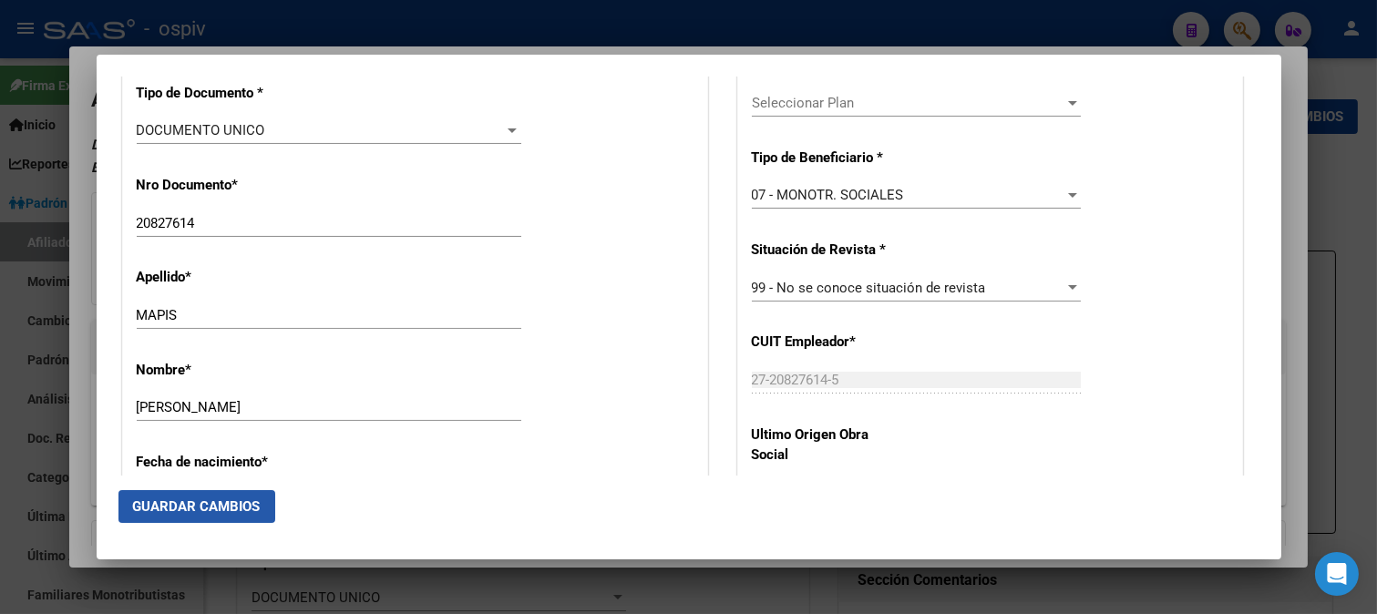
click at [197, 503] on span "Guardar Cambios" at bounding box center [197, 506] width 128 height 16
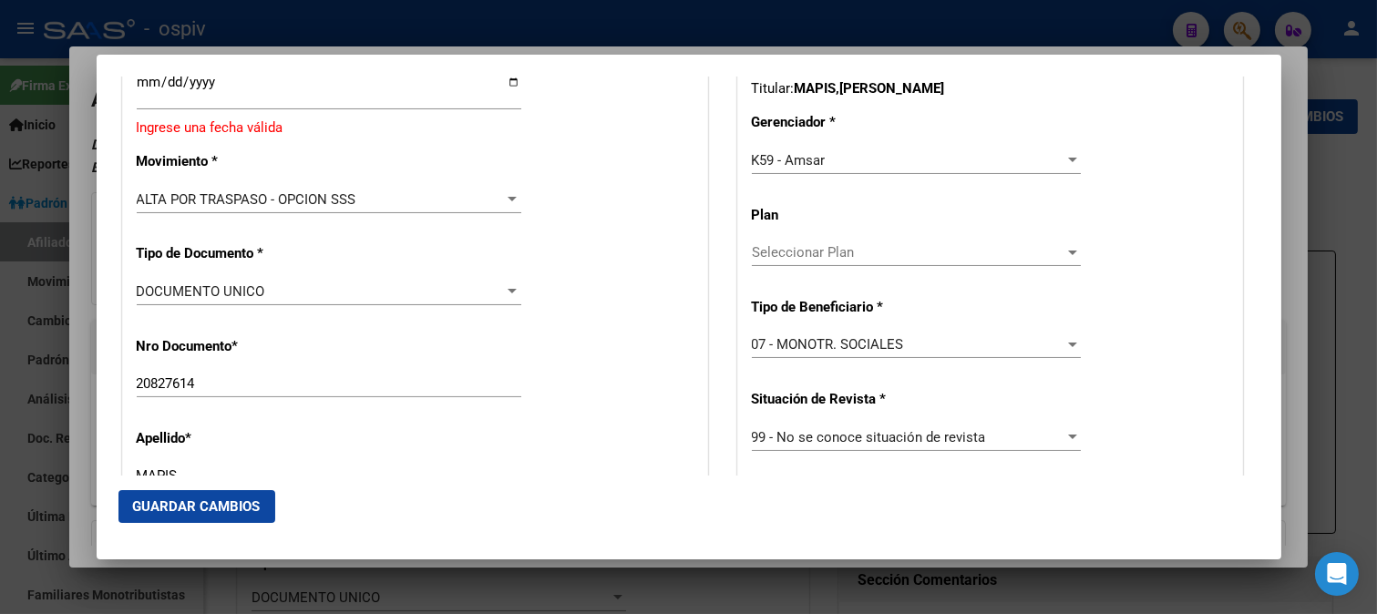
scroll to position [356, 0]
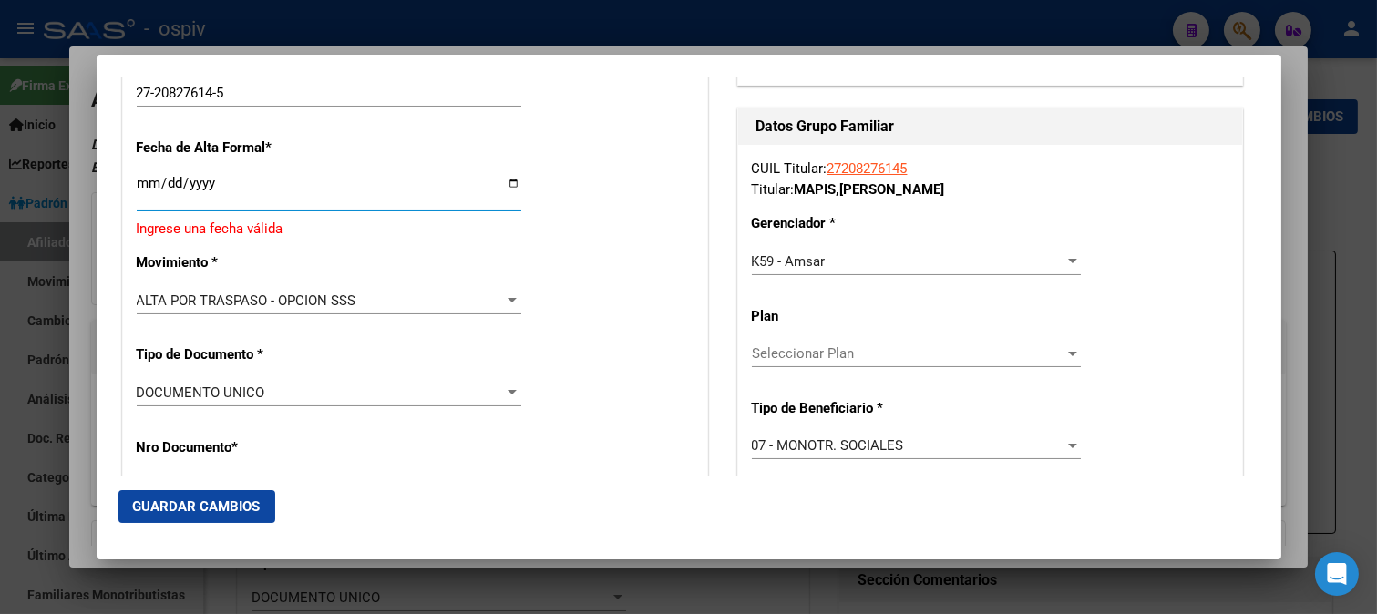
click at [156, 180] on input "Ingresar fecha" at bounding box center [329, 190] width 385 height 29
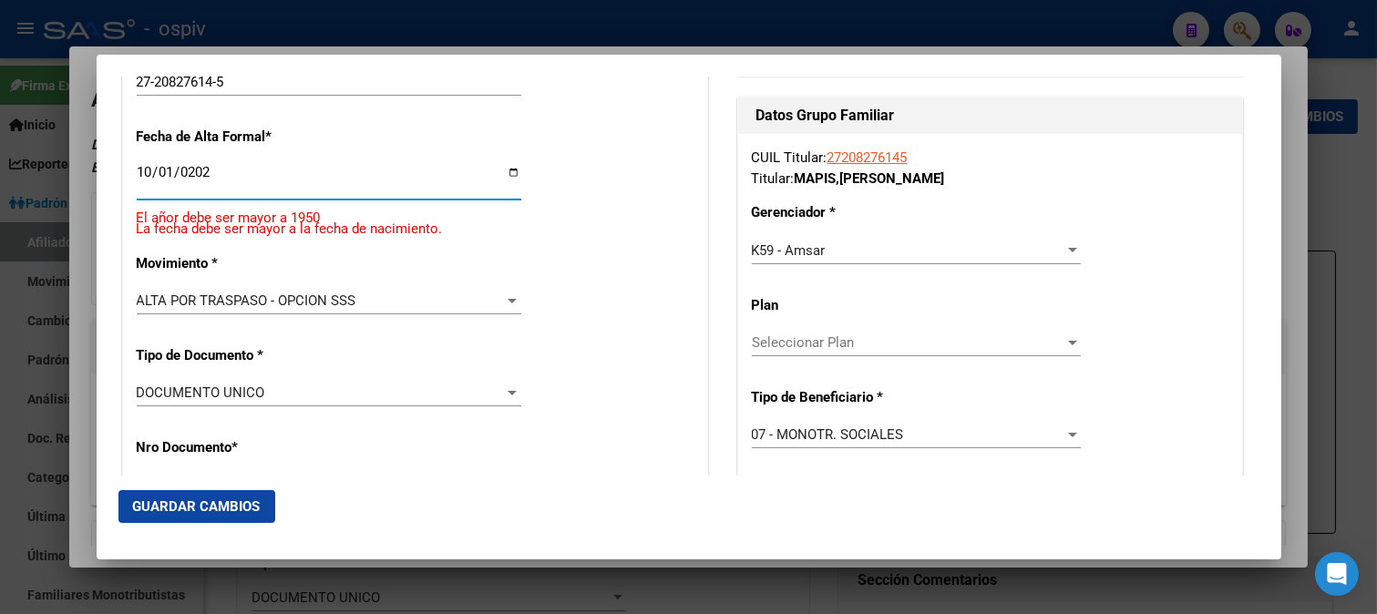
type input "[DATE]"
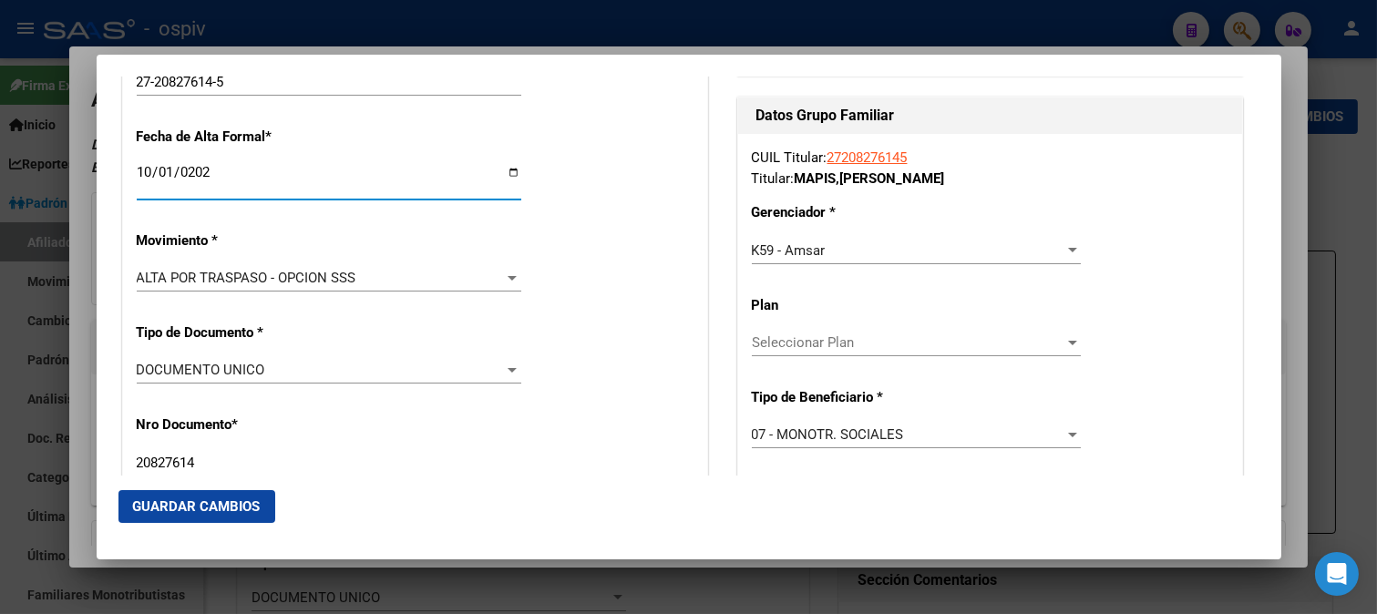
scroll to position [344, 0]
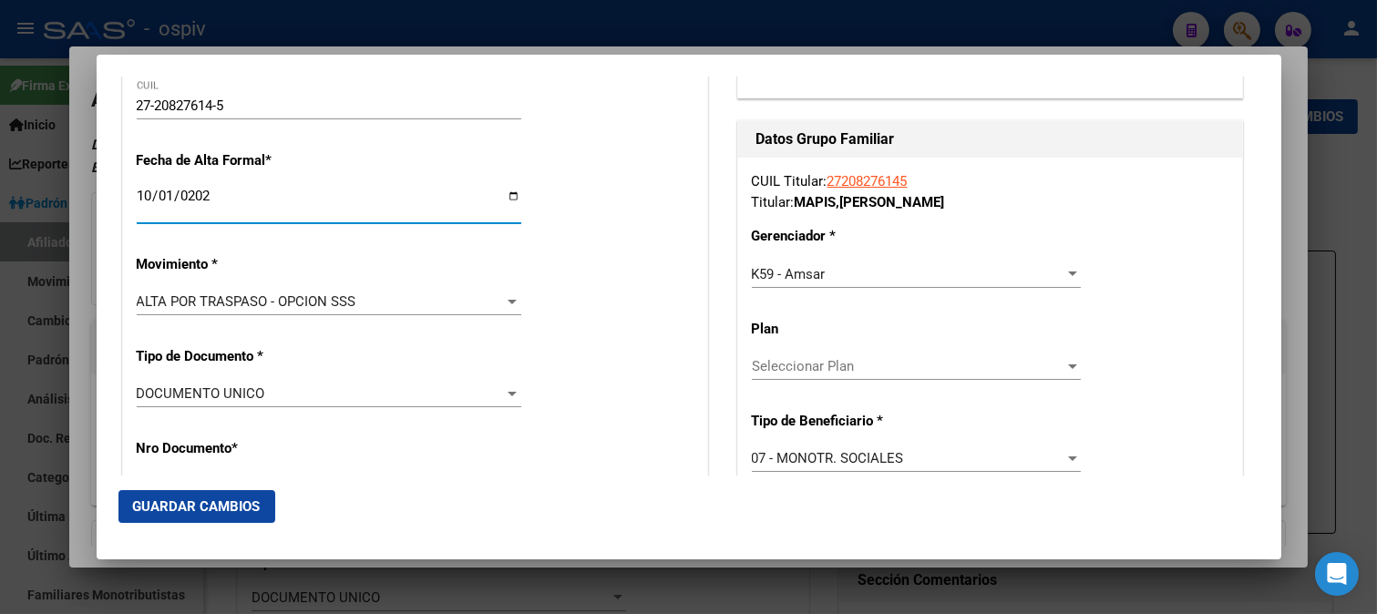
click at [205, 503] on span "Guardar Cambios" at bounding box center [197, 506] width 128 height 16
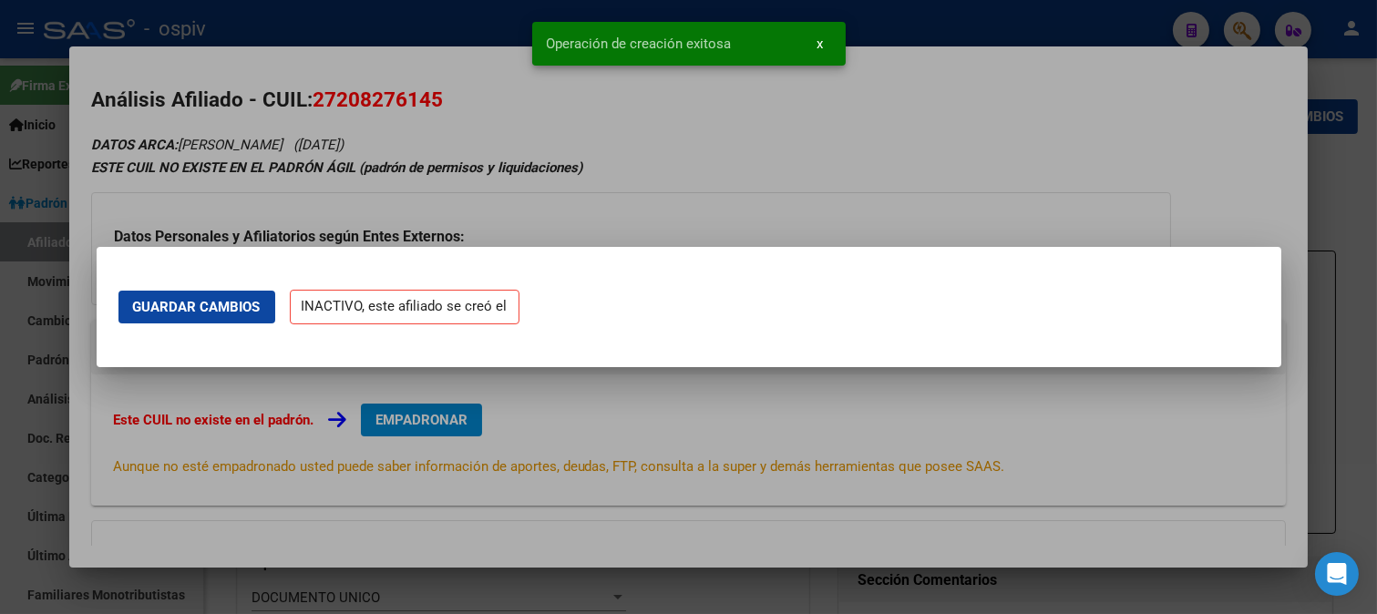
scroll to position [0, 0]
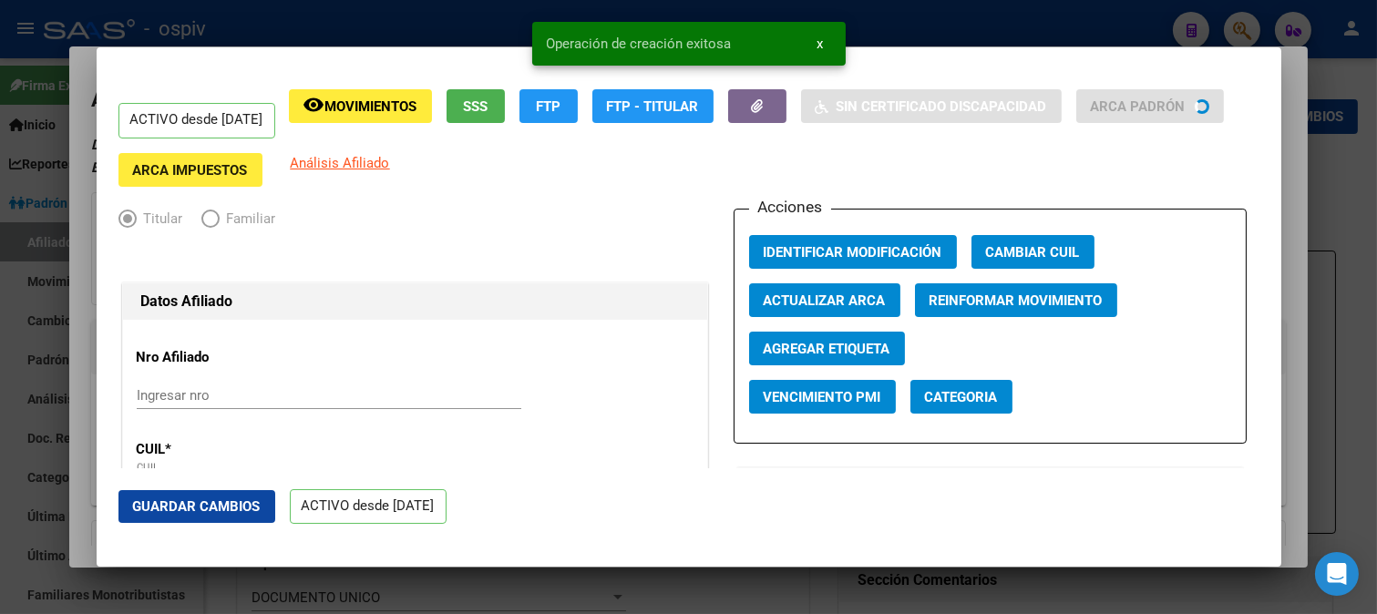
click at [1002, 411] on button "Categoria" at bounding box center [961, 397] width 102 height 34
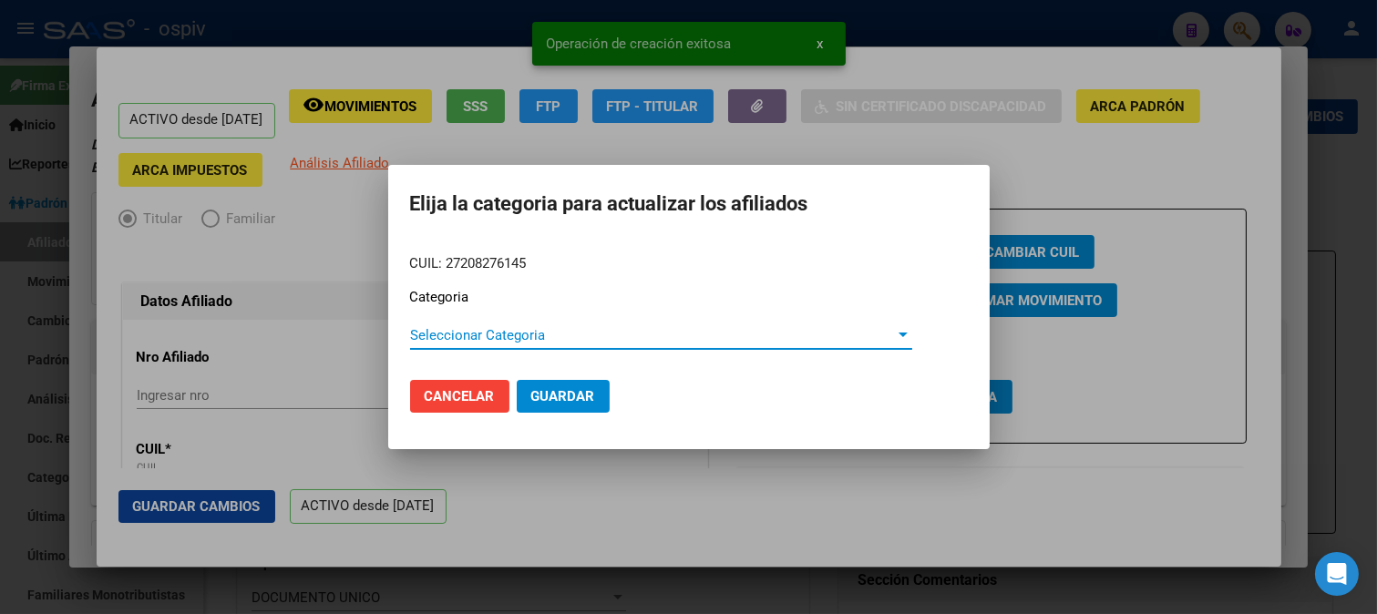
click at [529, 347] on div "Seleccionar Categoria Seleccionar Categoria" at bounding box center [661, 335] width 502 height 27
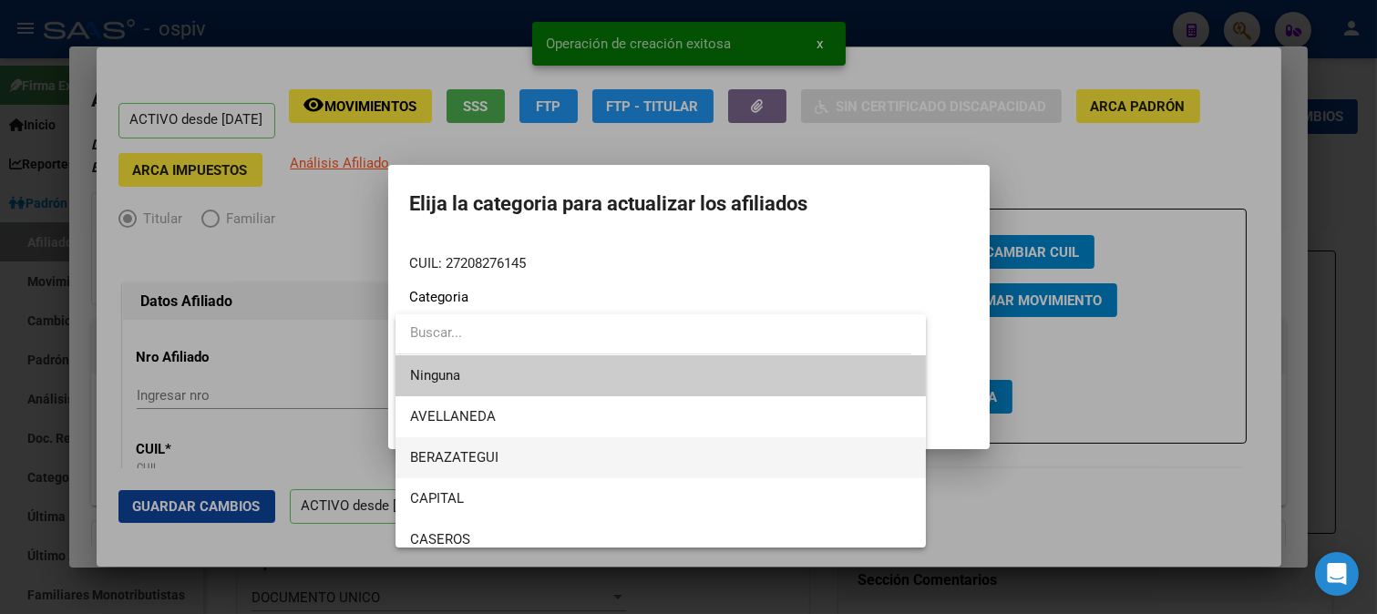
scroll to position [405, 0]
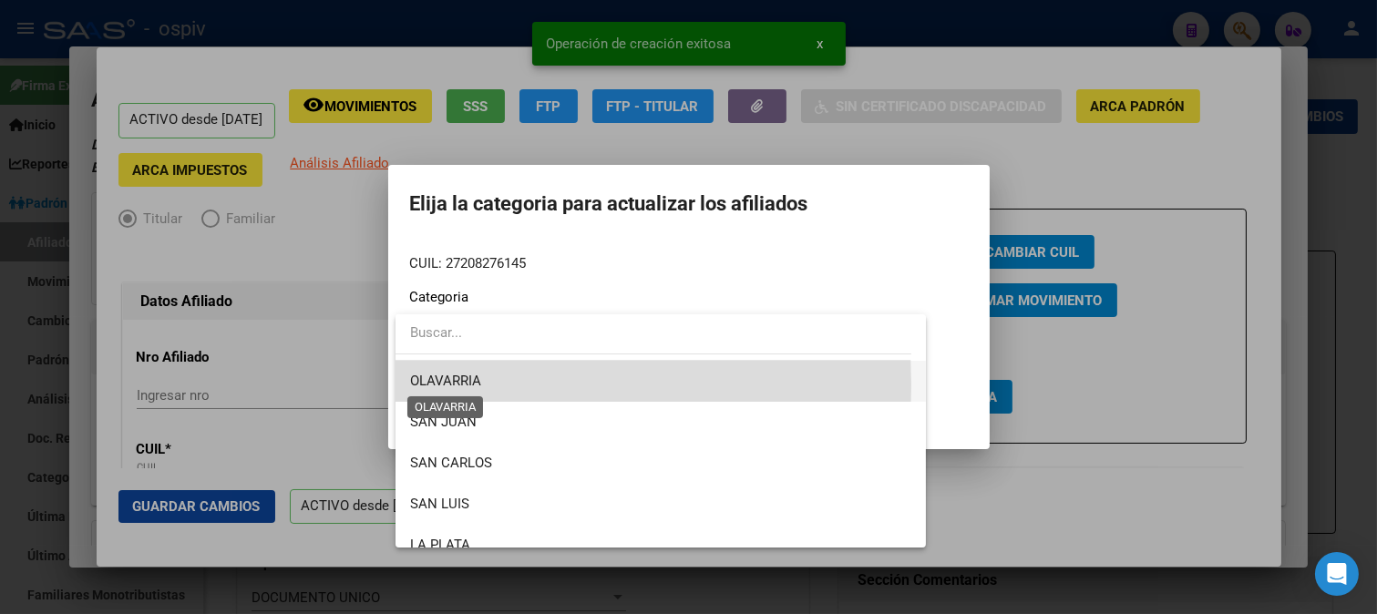
click at [476, 384] on span "OLAVARRIA" at bounding box center [445, 381] width 71 height 16
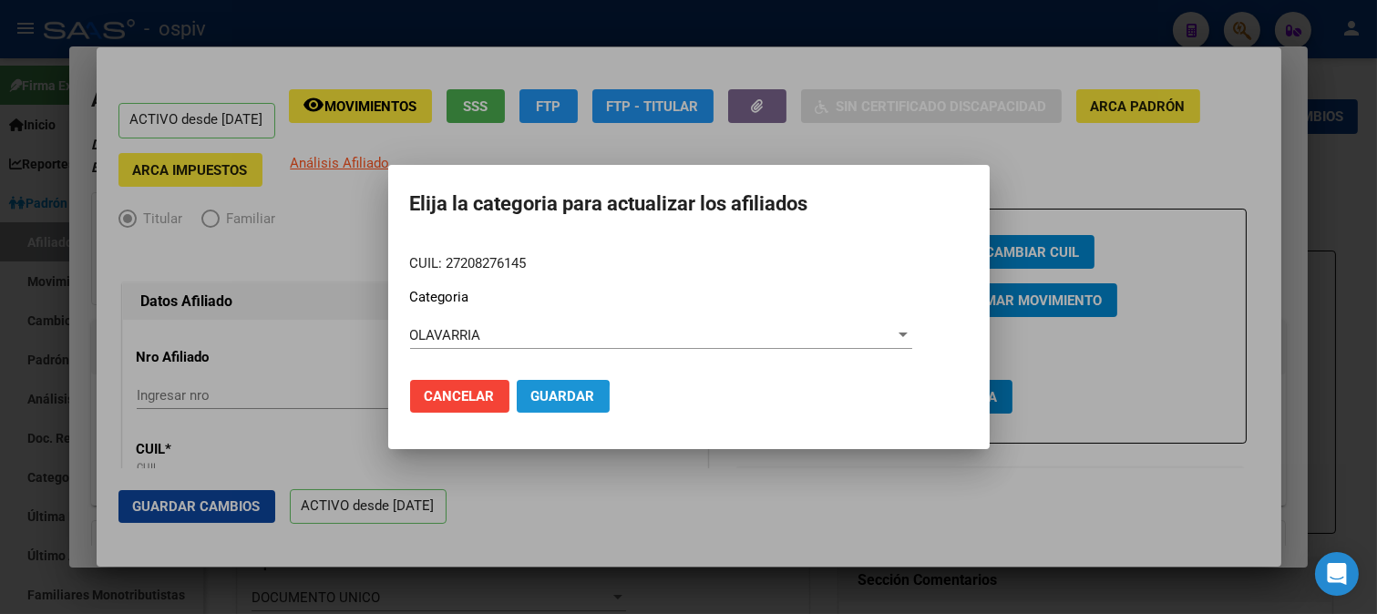
click at [552, 398] on span "Guardar" at bounding box center [563, 396] width 64 height 16
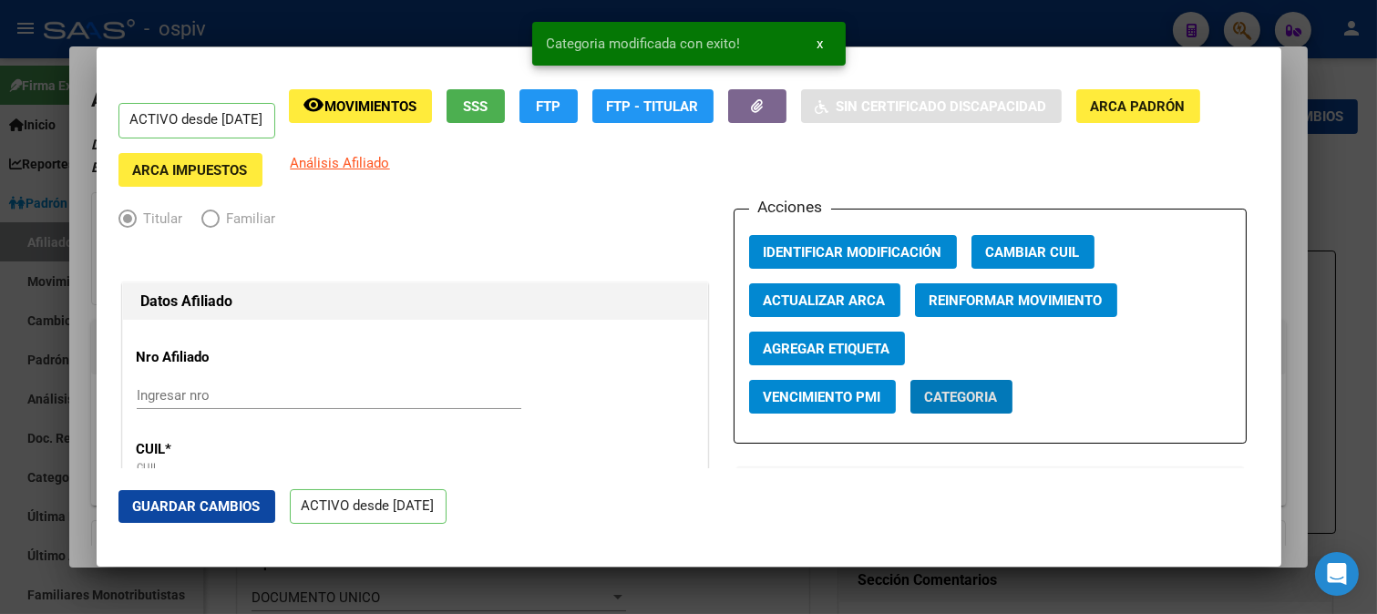
click at [831, 351] on span "Agregar Etiqueta" at bounding box center [827, 349] width 127 height 16
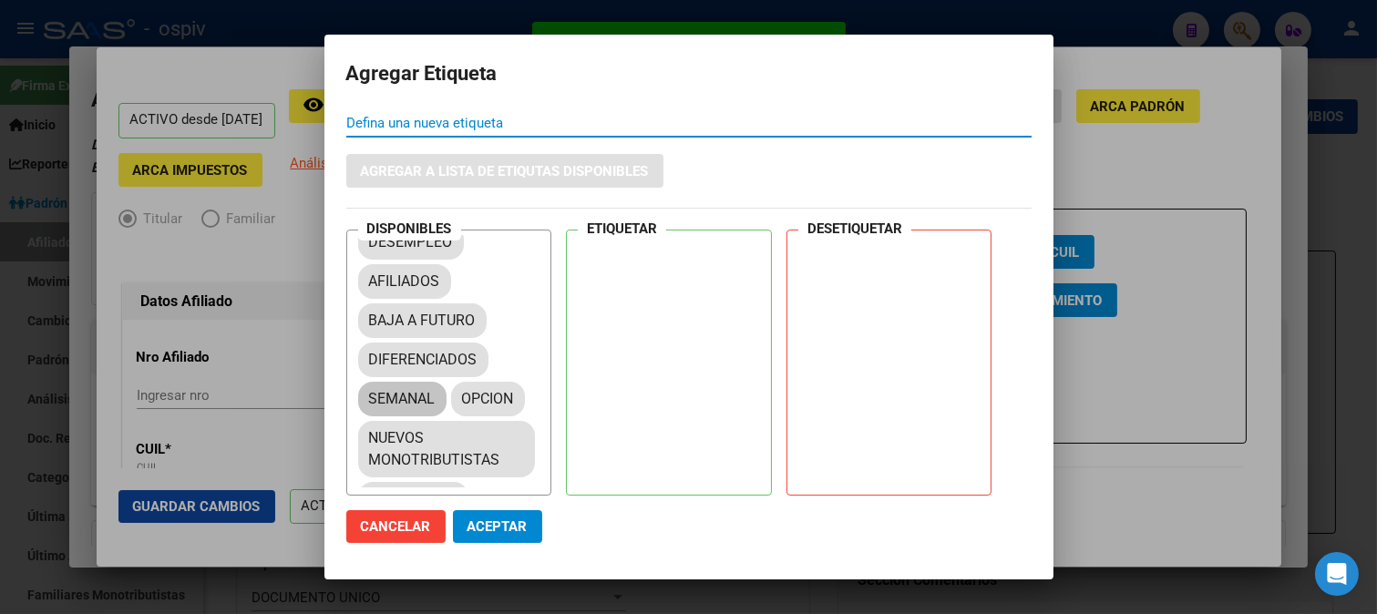
scroll to position [83, 0]
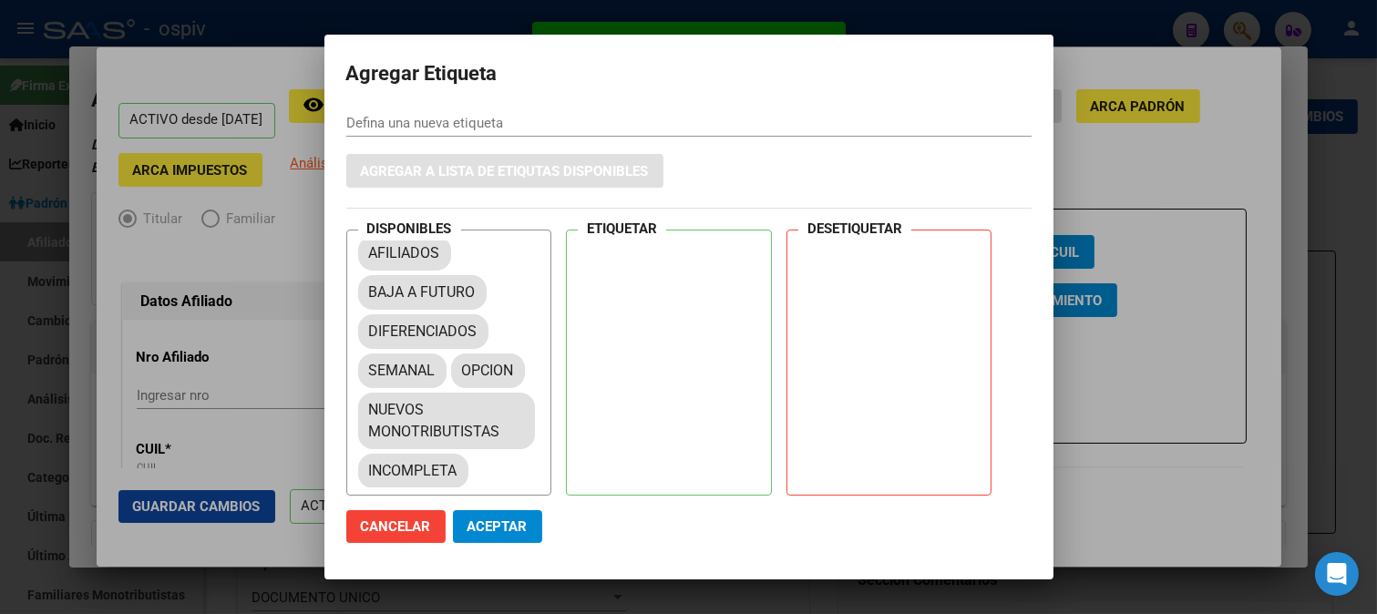
drag, startPoint x: 404, startPoint y: 449, endPoint x: 605, endPoint y: 287, distance: 258.6
click at [605, 287] on div "DISPONIBLES ACTIVO DESEMPLEO AFILIADOS BAJA A FUTURO DIFERENCIADOS SEMANAL OPCI…" at bounding box center [688, 363] width 685 height 266
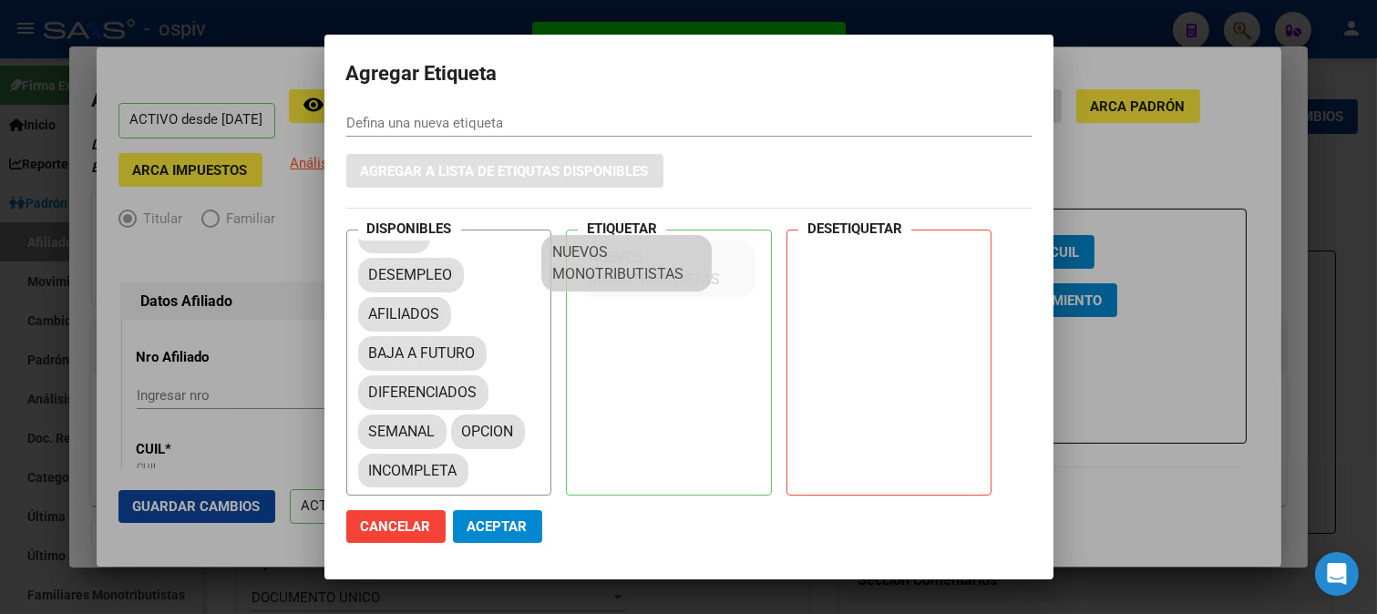
drag, startPoint x: 432, startPoint y: 410, endPoint x: 618, endPoint y: 229, distance: 259.7
click at [488, 544] on mat-dialog-actions "Cancelar Aceptar" at bounding box center [688, 527] width 685 height 62
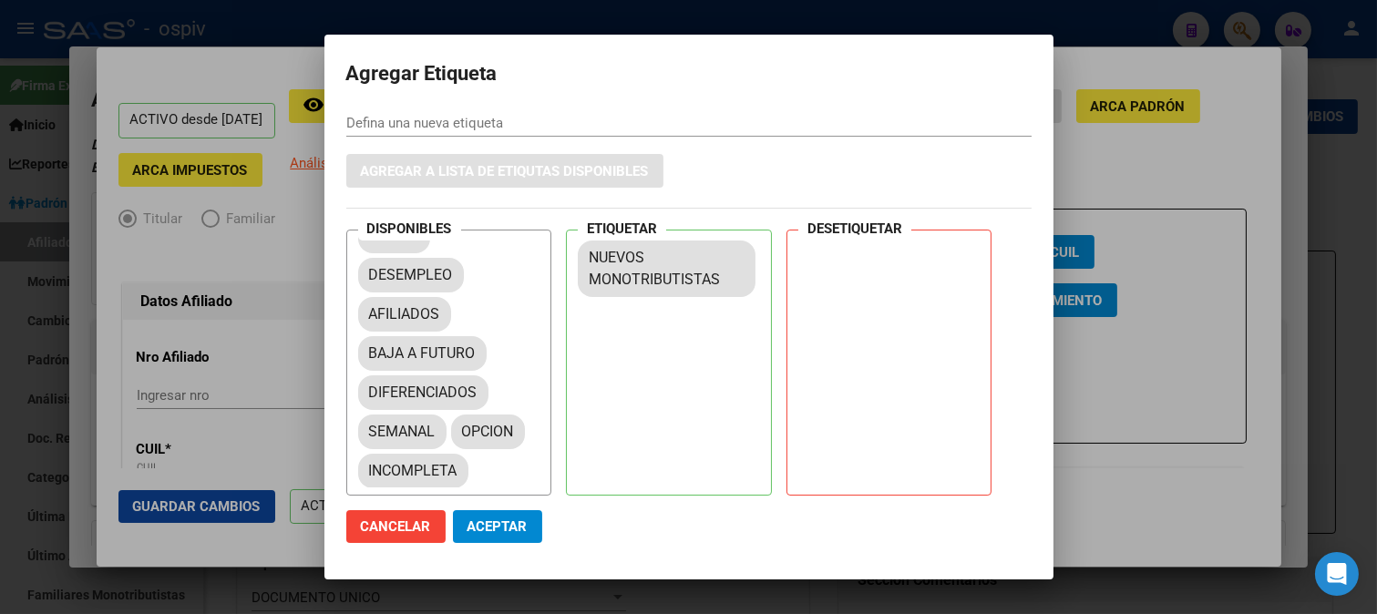
click at [496, 539] on button "Aceptar" at bounding box center [497, 526] width 89 height 33
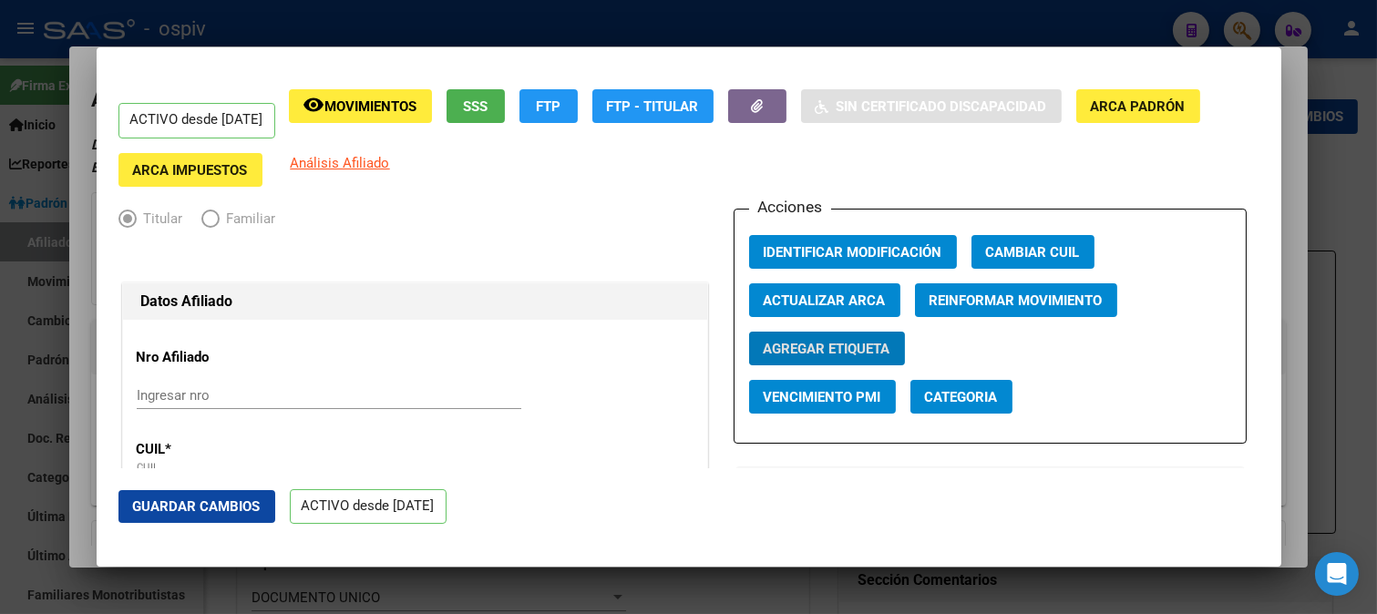
click at [1237, 26] on div at bounding box center [688, 307] width 1377 height 614
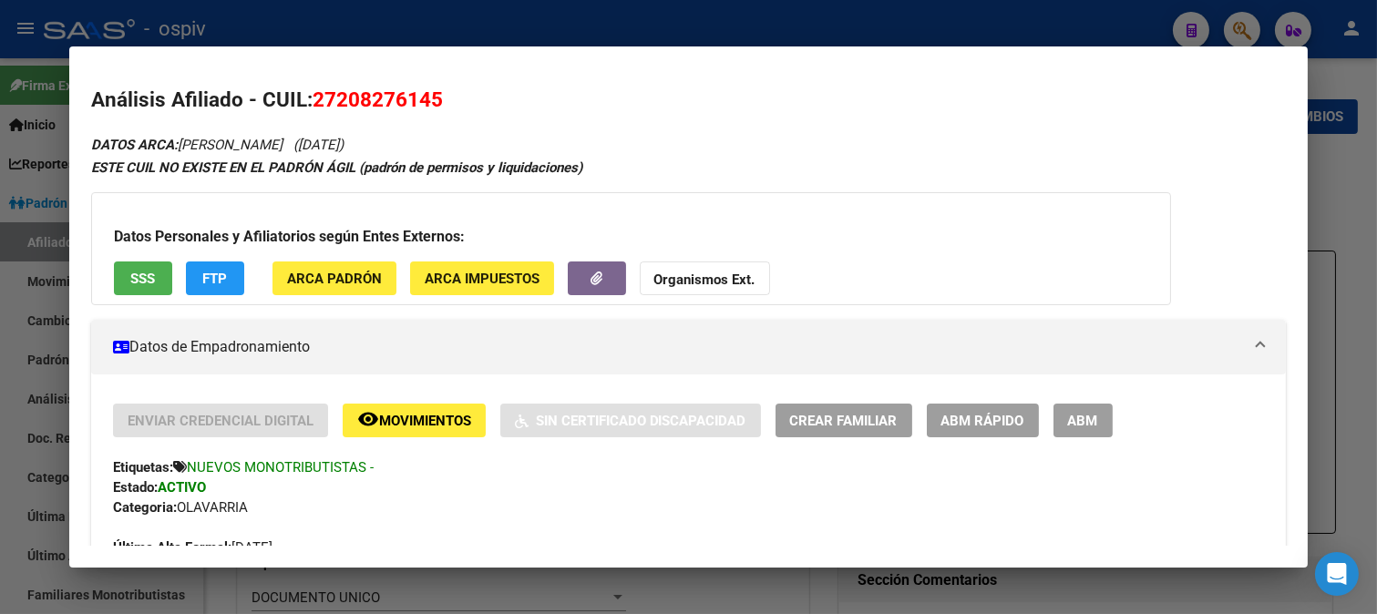
click at [1249, 25] on div at bounding box center [688, 307] width 1377 height 614
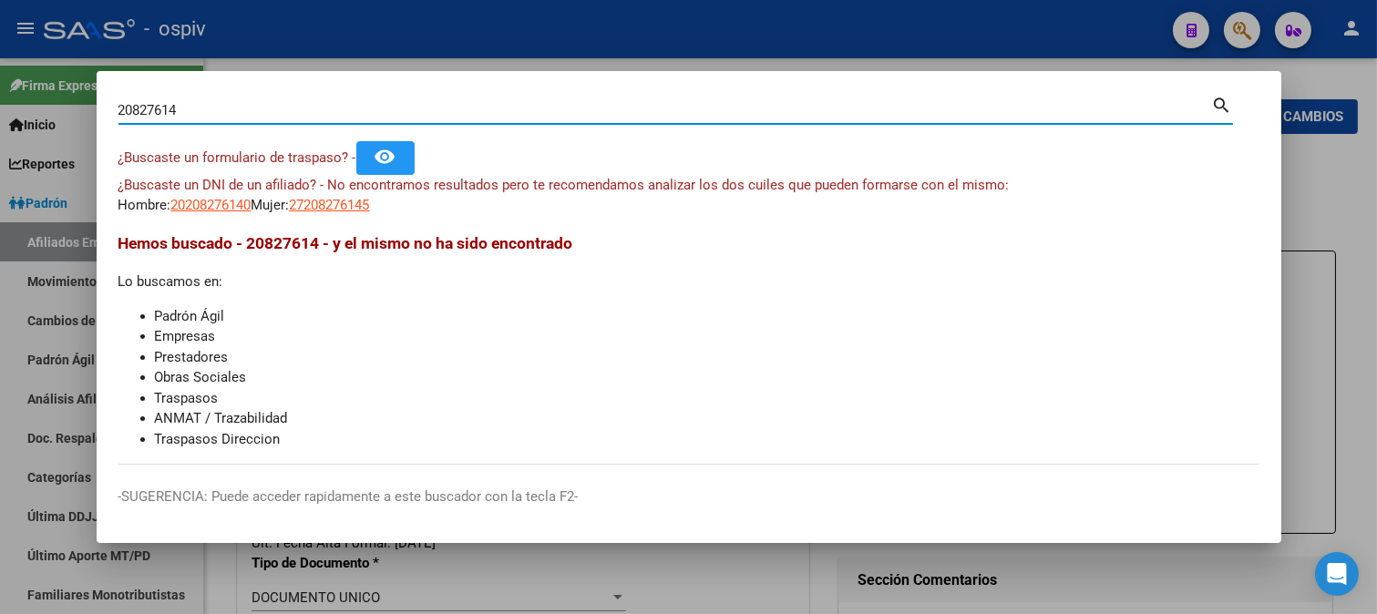
drag, startPoint x: 178, startPoint y: 110, endPoint x: 0, endPoint y: 100, distance: 178.0
click at [0, 100] on div "20827614 Buscar (apellido, dni, cuil, nro traspaso, cuit, obra social) search ¿…" at bounding box center [688, 307] width 1377 height 614
type input "35166847"
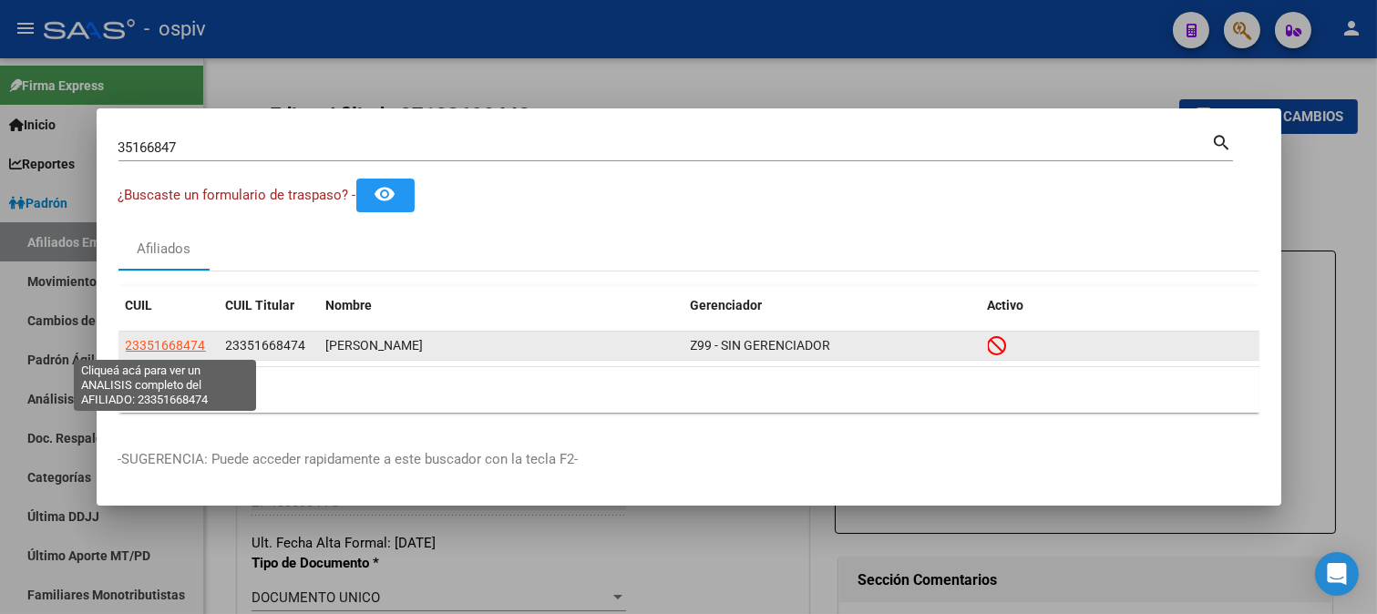
click at [174, 341] on span "23351668474" at bounding box center [166, 345] width 80 height 15
type textarea "23351668474"
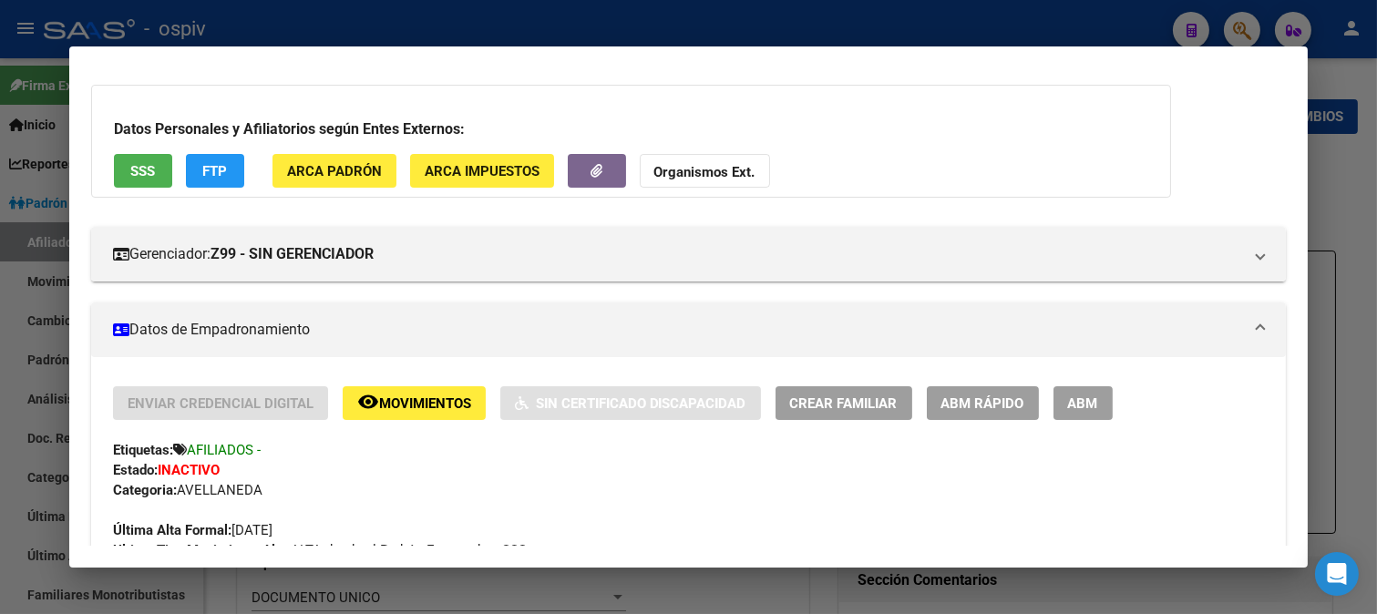
scroll to position [202, 0]
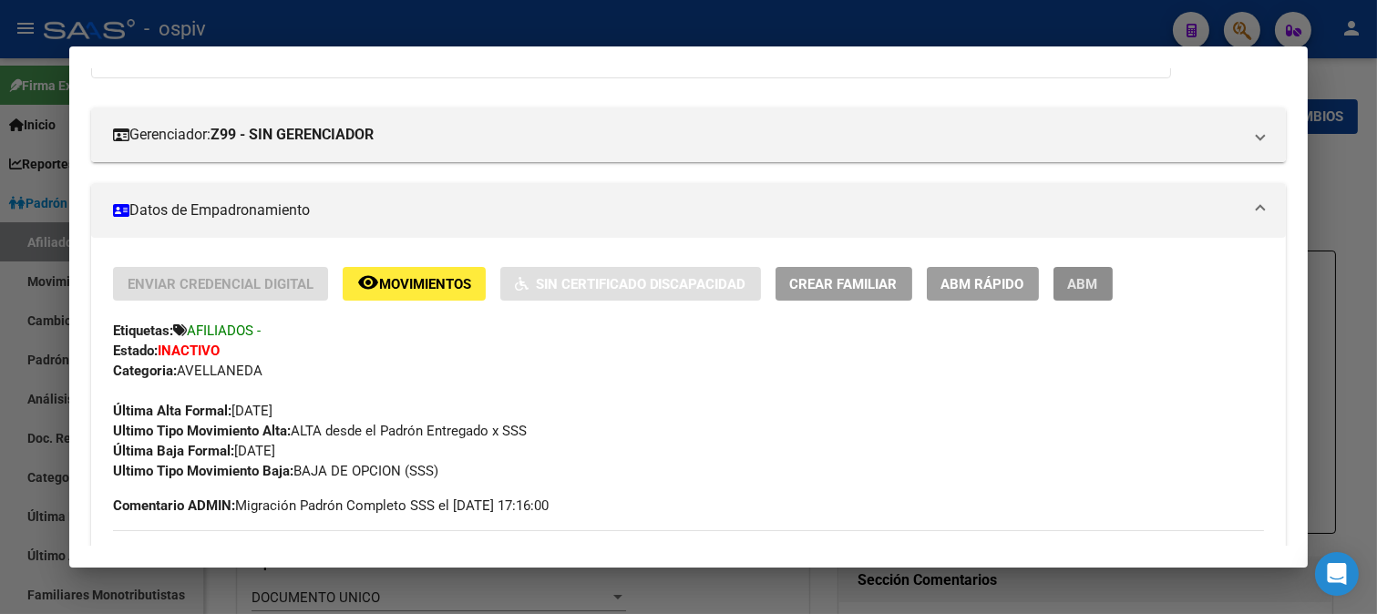
click at [1077, 296] on button "ABM" at bounding box center [1082, 284] width 59 height 34
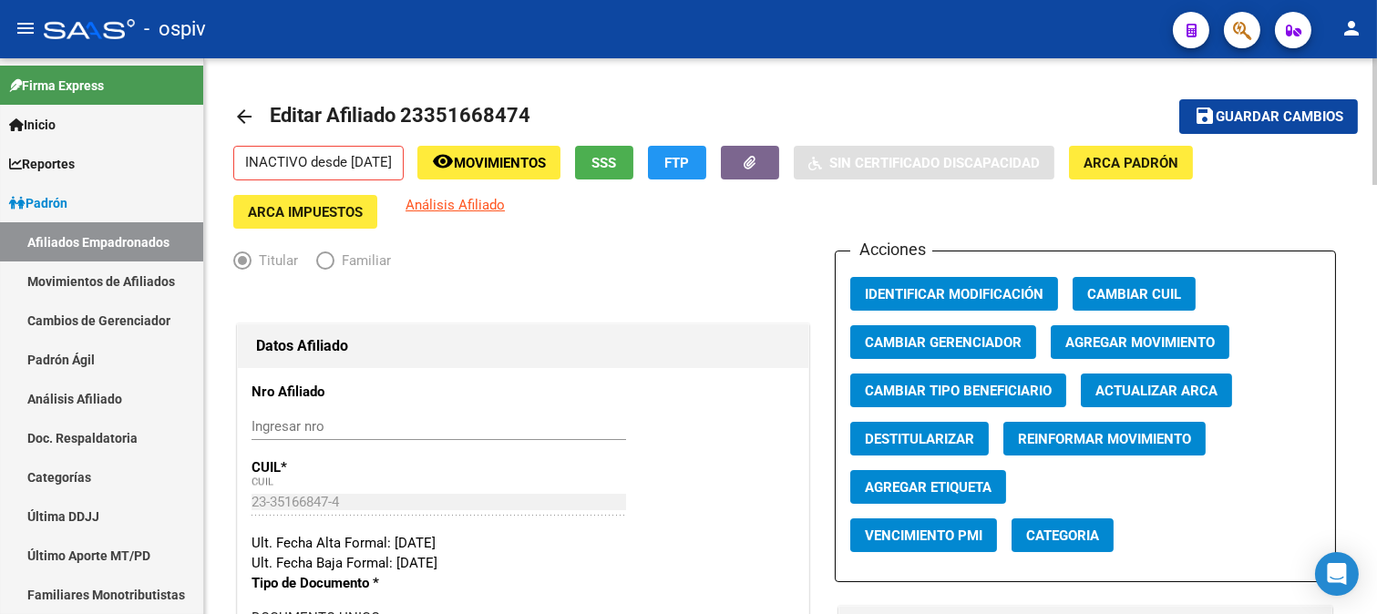
click at [1158, 338] on span "Agregar Movimiento" at bounding box center [1139, 342] width 149 height 16
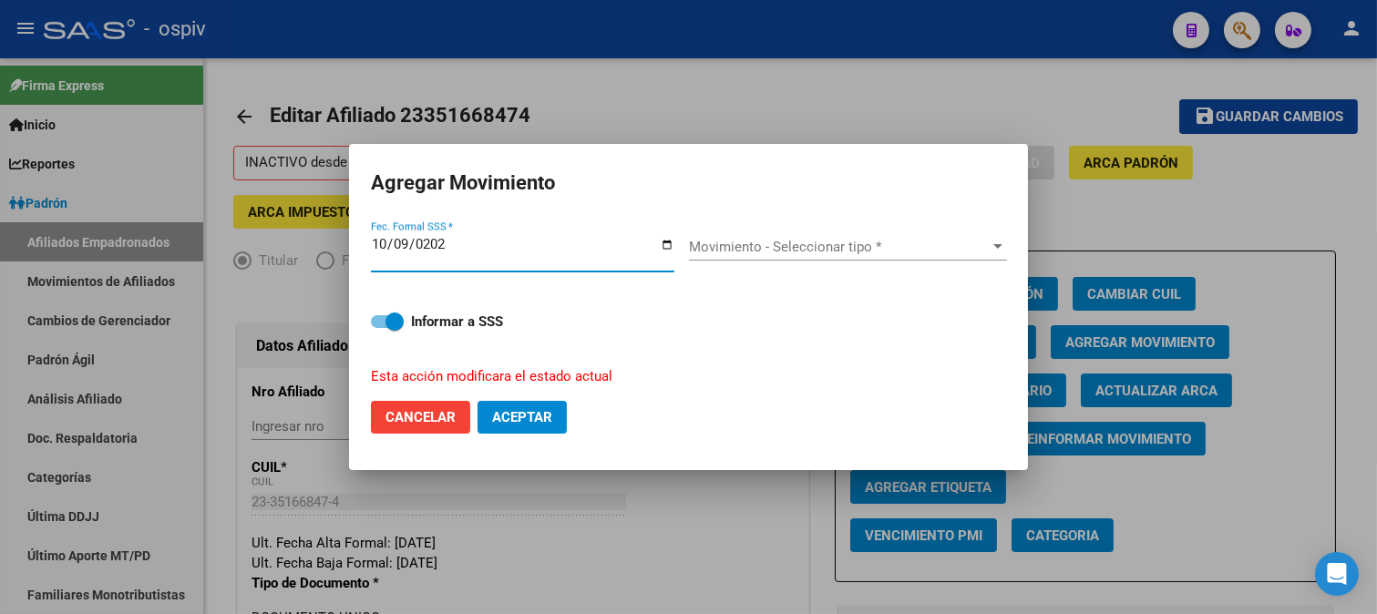
type input "[DATE]"
click at [797, 260] on div "Movimiento - Seleccionar tipo * Movimiento - Seleccionar tipo *" at bounding box center [848, 246] width 318 height 27
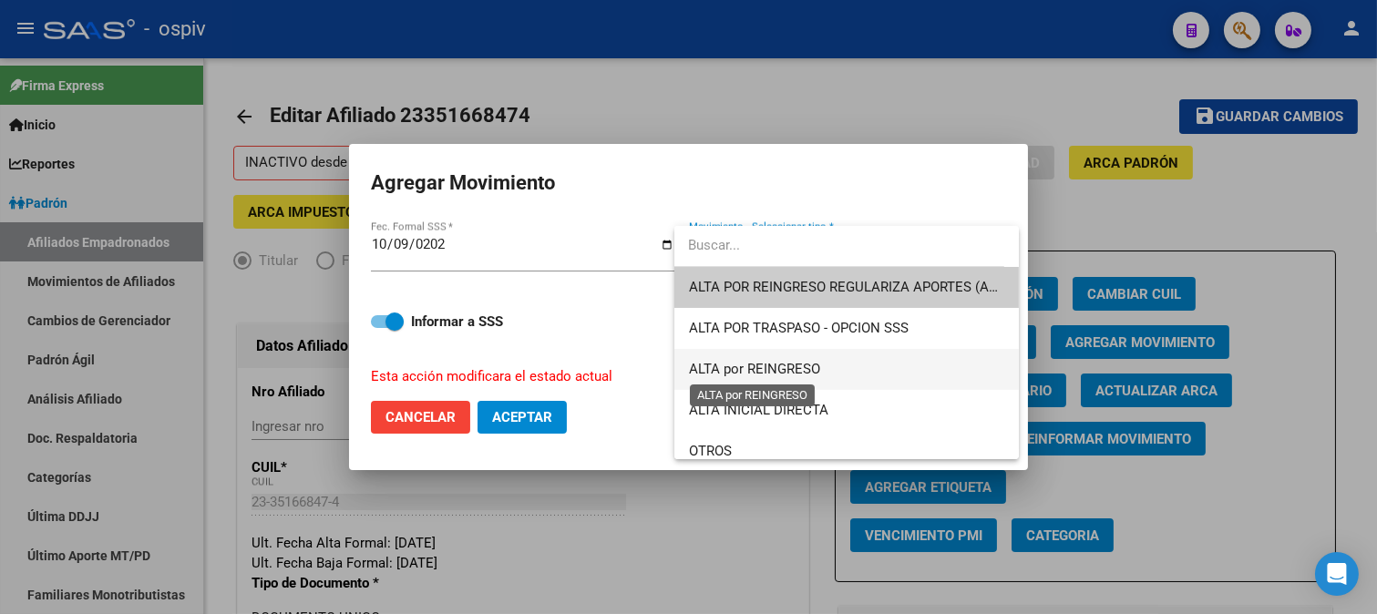
click at [763, 365] on span "ALTA por REINGRESO" at bounding box center [754, 369] width 131 height 16
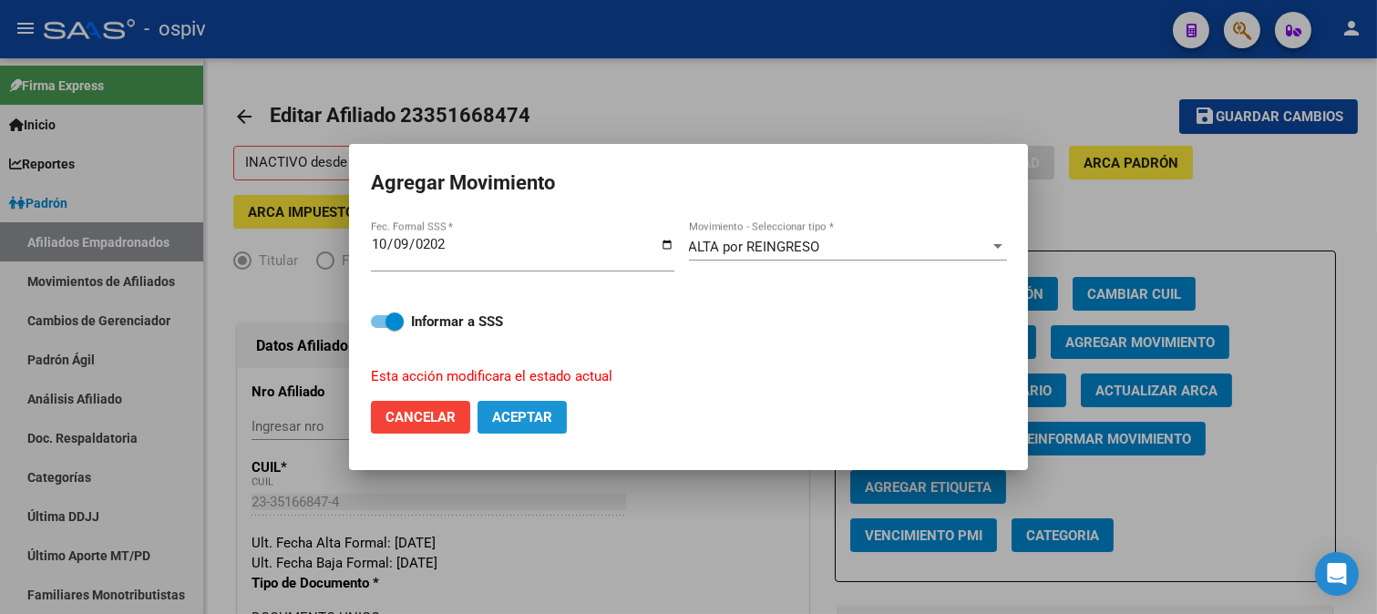
click at [539, 430] on button "Aceptar" at bounding box center [521, 417] width 89 height 33
checkbox input "false"
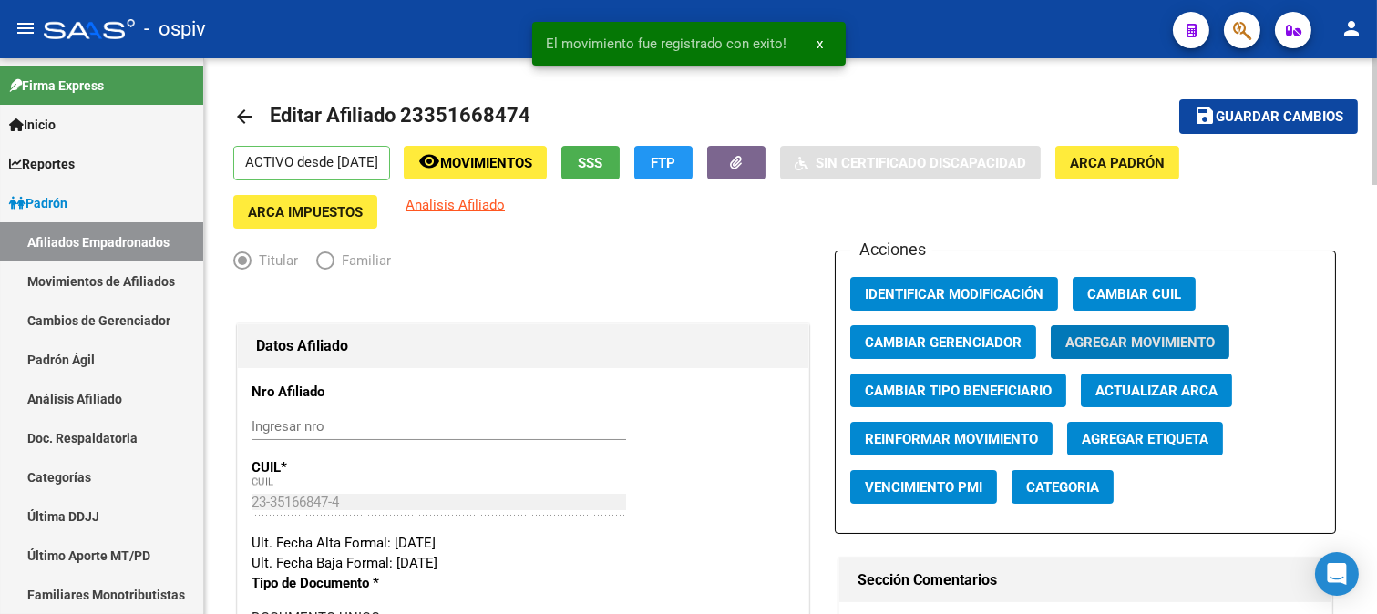
click at [1070, 485] on span "Categoria" at bounding box center [1062, 487] width 73 height 16
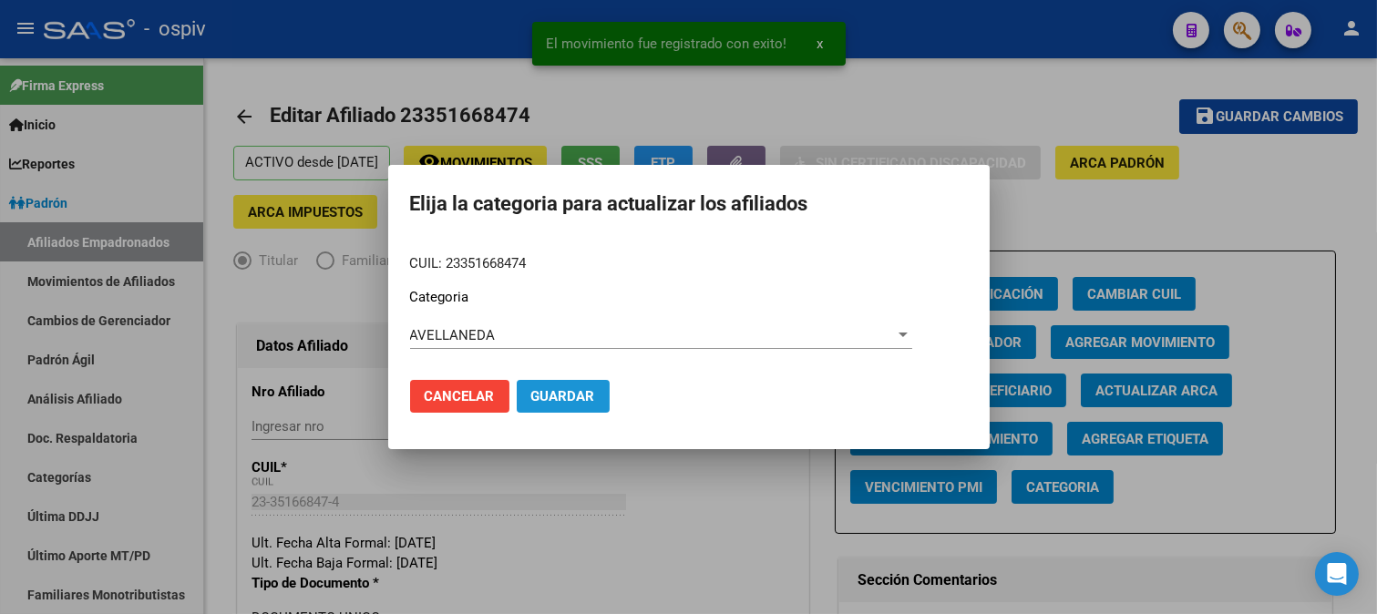
click at [586, 394] on span "Guardar" at bounding box center [563, 396] width 64 height 16
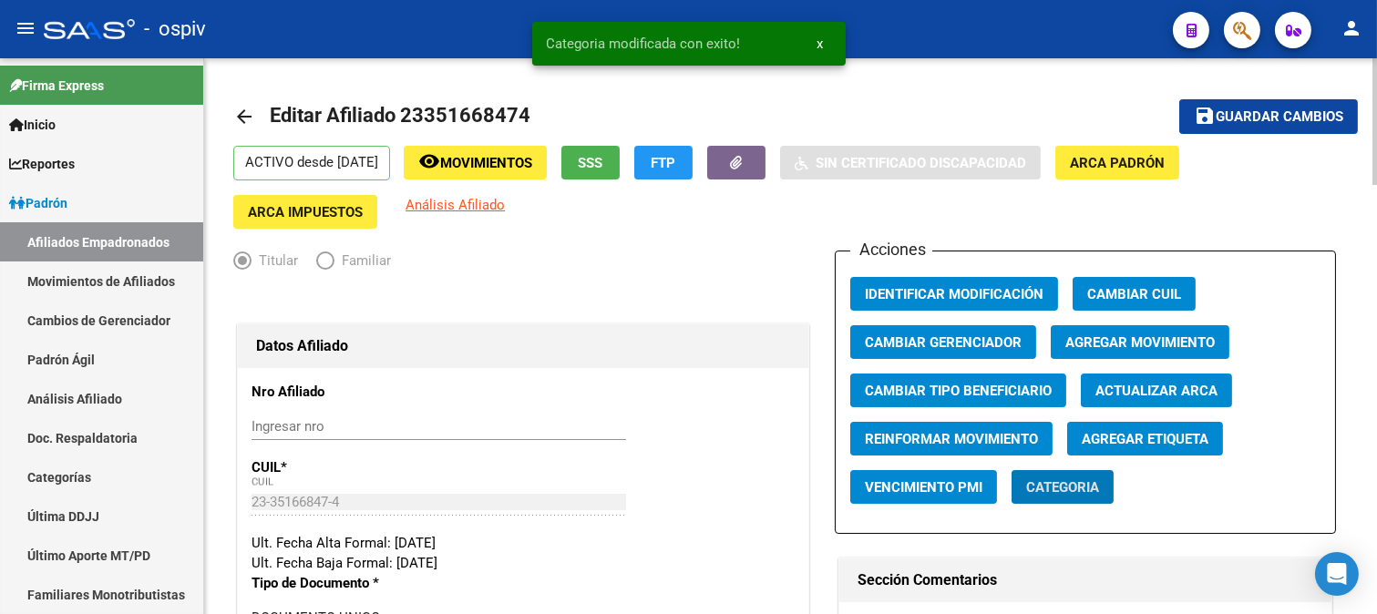
click at [1130, 436] on span "Agregar Etiqueta" at bounding box center [1145, 439] width 127 height 16
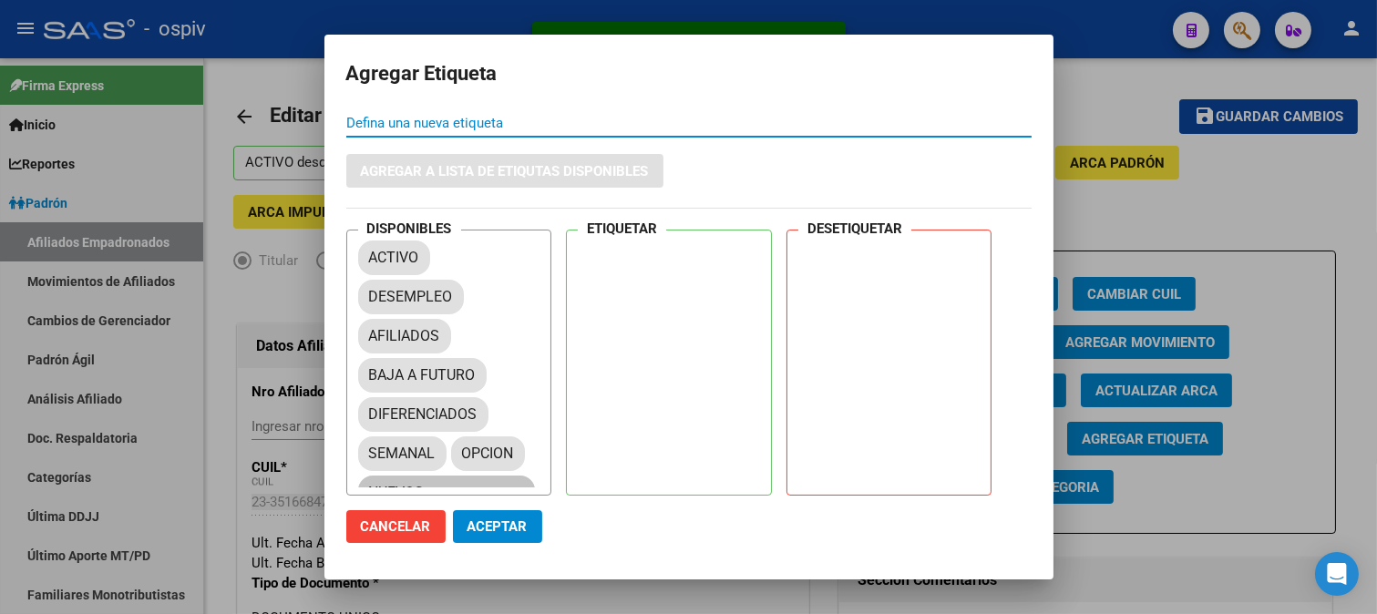
scroll to position [83, 0]
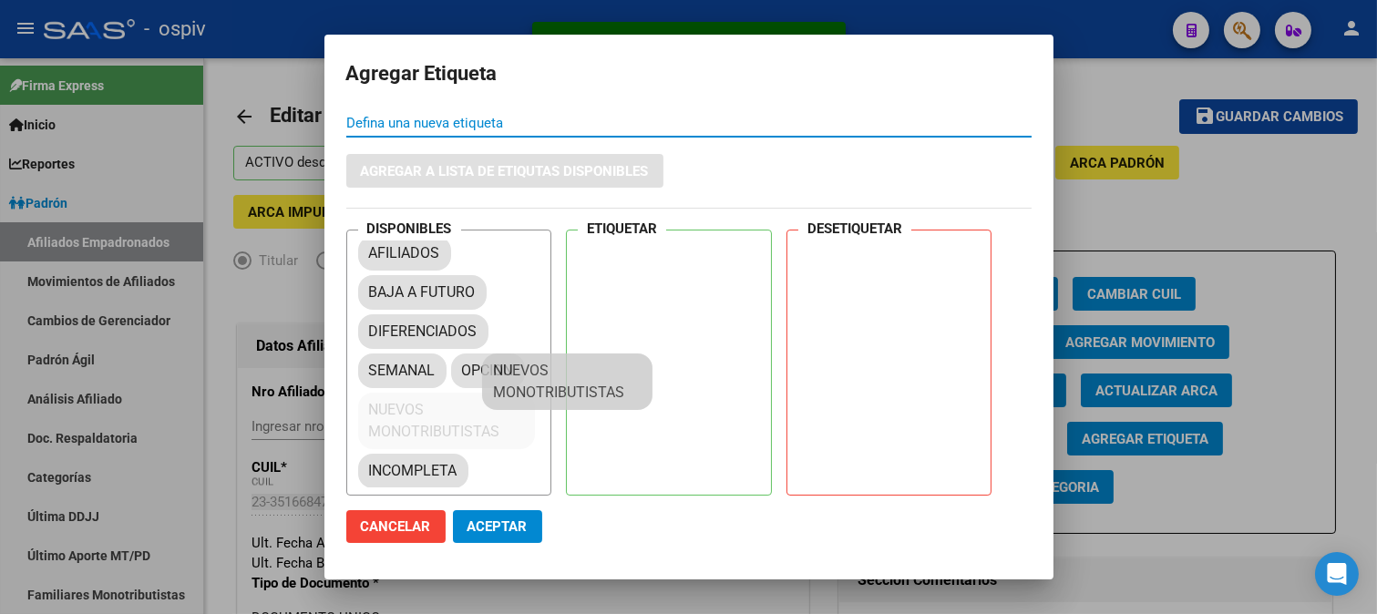
drag, startPoint x: 425, startPoint y: 420, endPoint x: 285, endPoint y: 405, distance: 140.3
click at [285, 405] on div "Categoria modificada con exito! x Agregar Etiqueta Defina una nueva etiqueta Ag…" at bounding box center [688, 307] width 1377 height 614
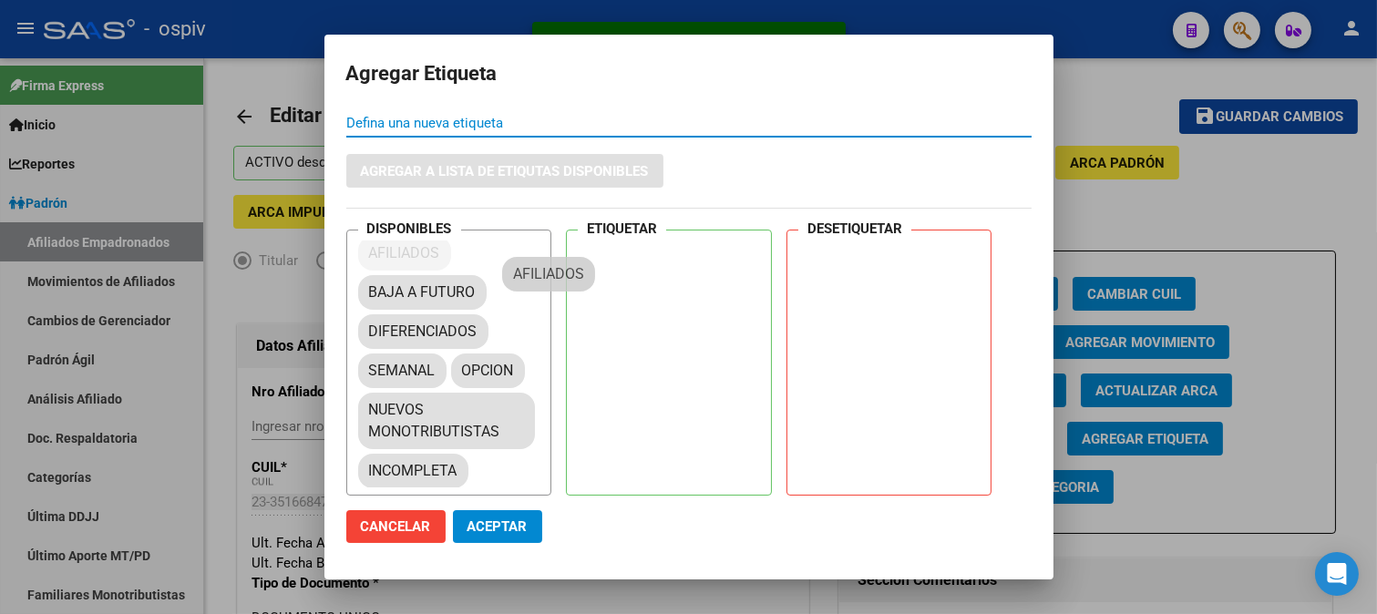
scroll to position [43, 0]
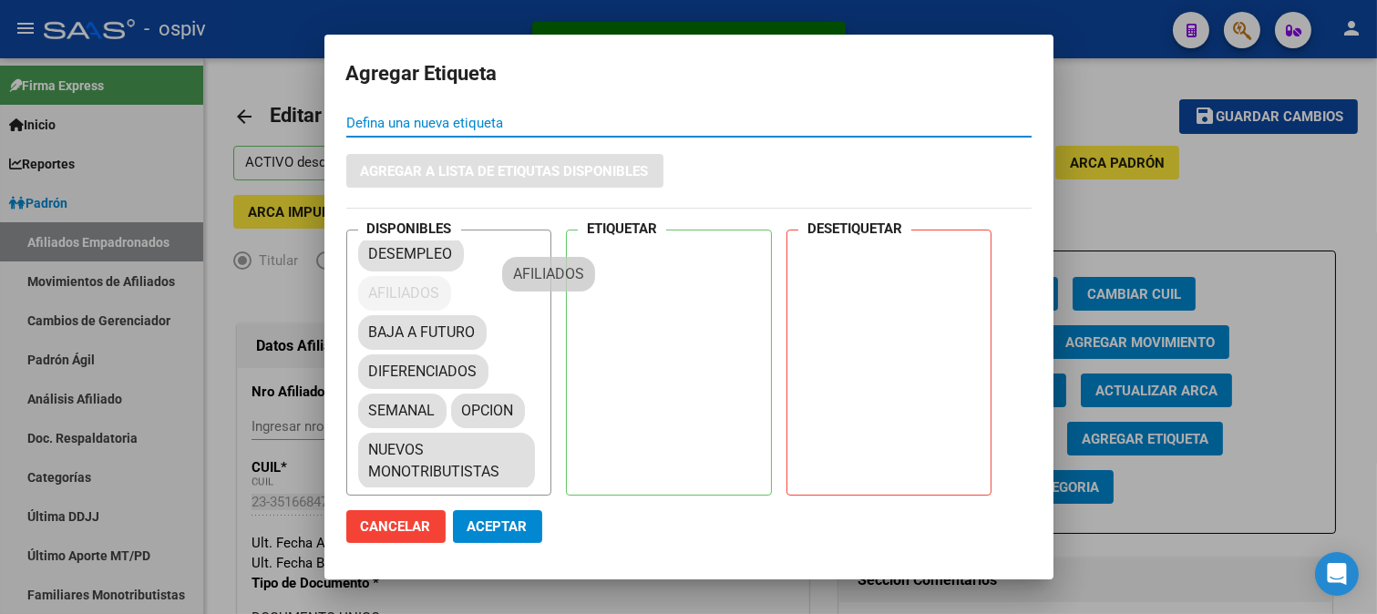
drag, startPoint x: 398, startPoint y: 252, endPoint x: 735, endPoint y: 240, distance: 337.4
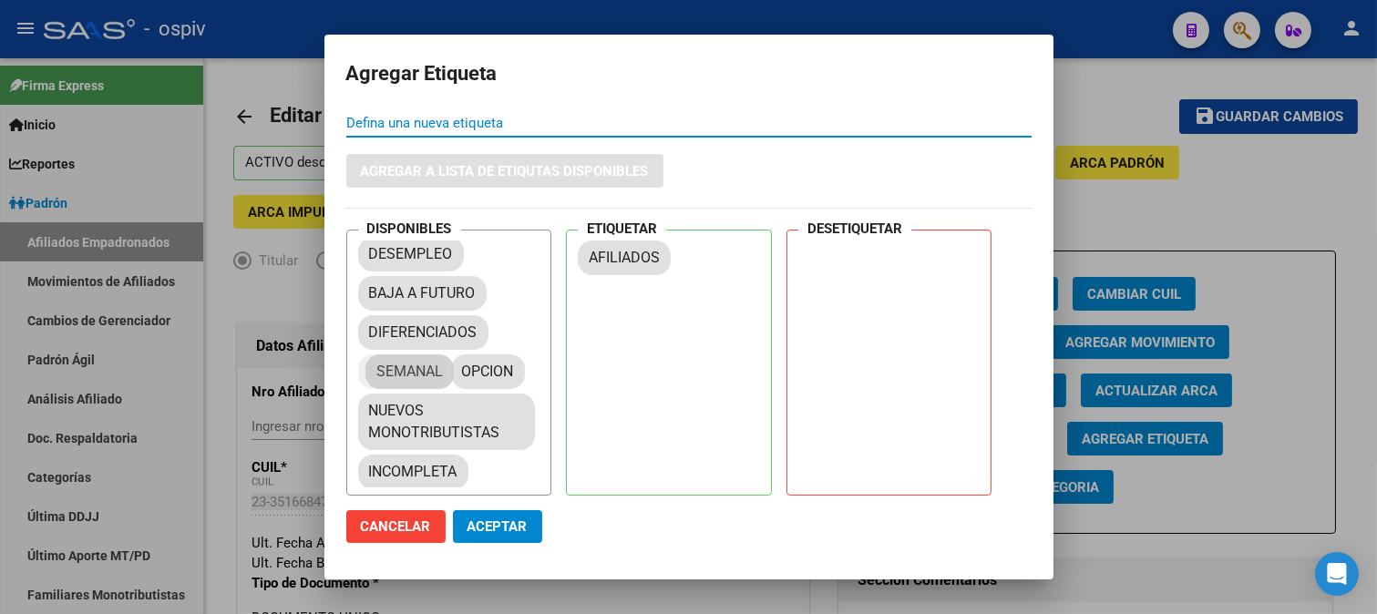
click at [421, 362] on mat-chip "SEMANAL" at bounding box center [402, 371] width 88 height 35
drag, startPoint x: 403, startPoint y: 370, endPoint x: 634, endPoint y: 296, distance: 242.9
click at [498, 524] on span "Aceptar" at bounding box center [497, 527] width 60 height 16
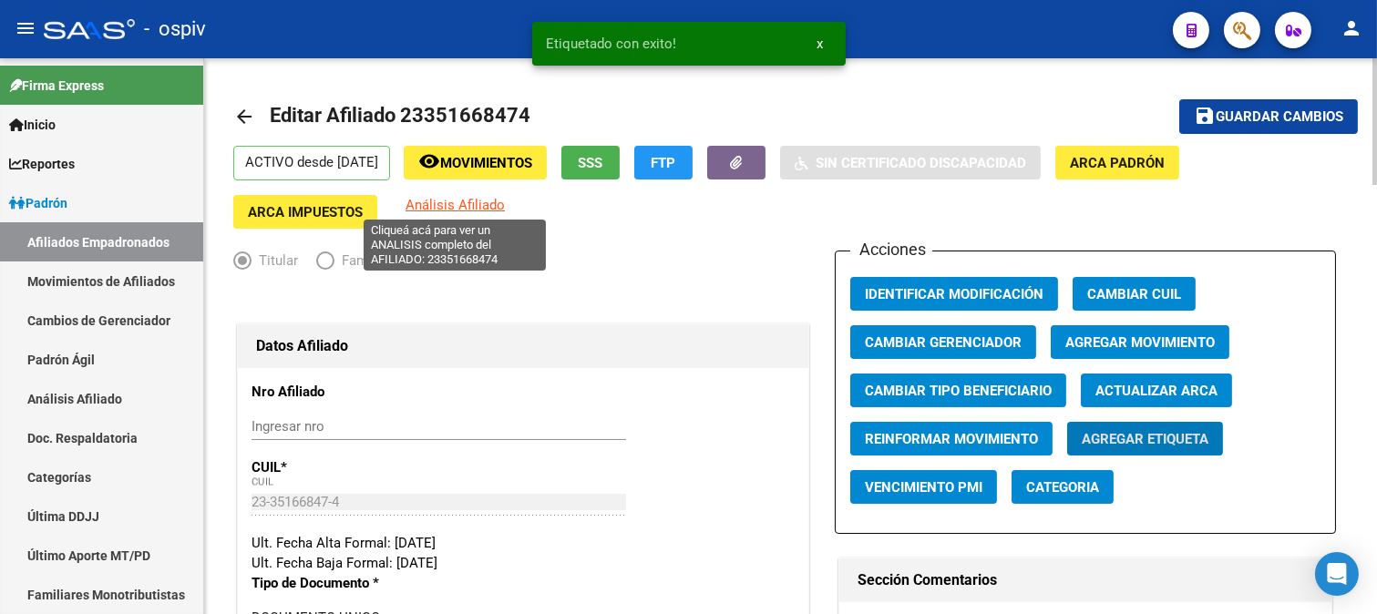
click at [461, 199] on span "Análisis Afiliado" at bounding box center [455, 205] width 99 height 16
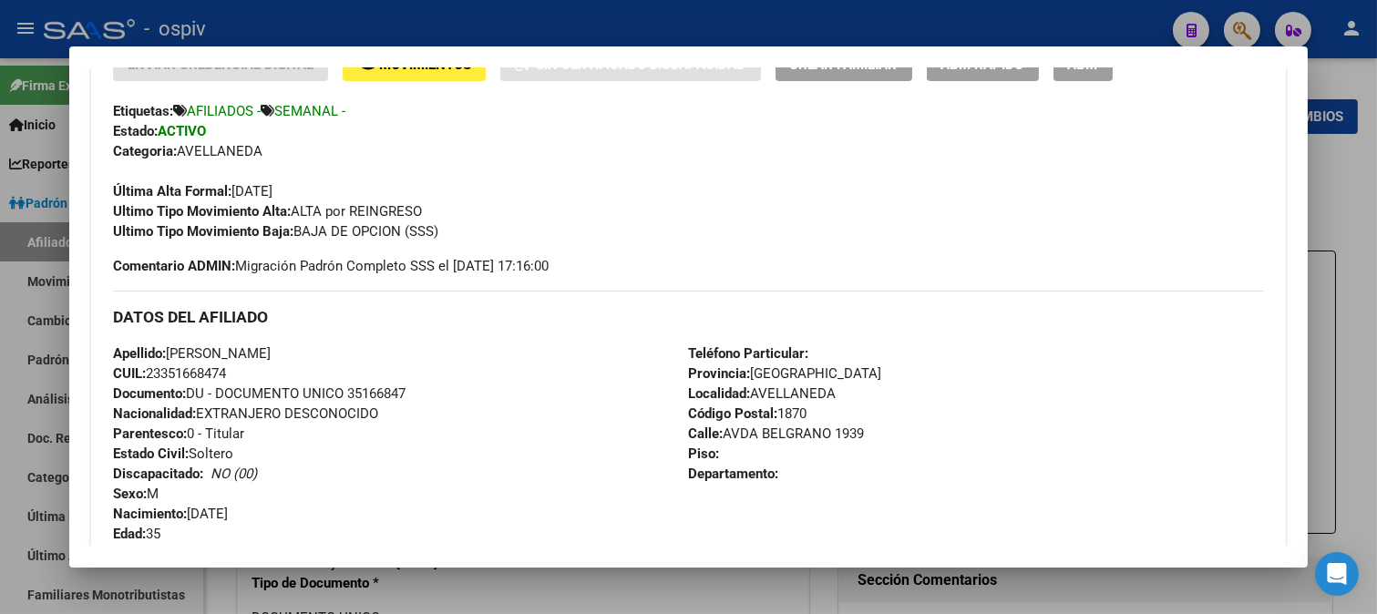
scroll to position [224, 0]
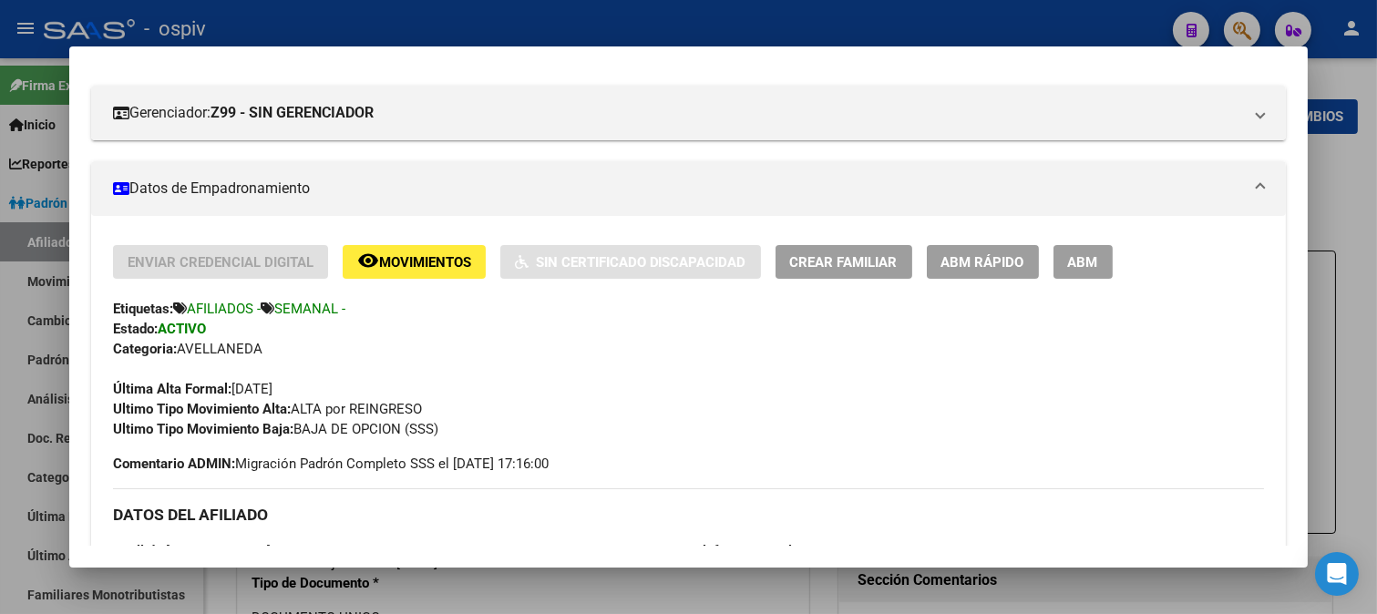
click at [1083, 266] on span "ABM" at bounding box center [1083, 262] width 30 height 16
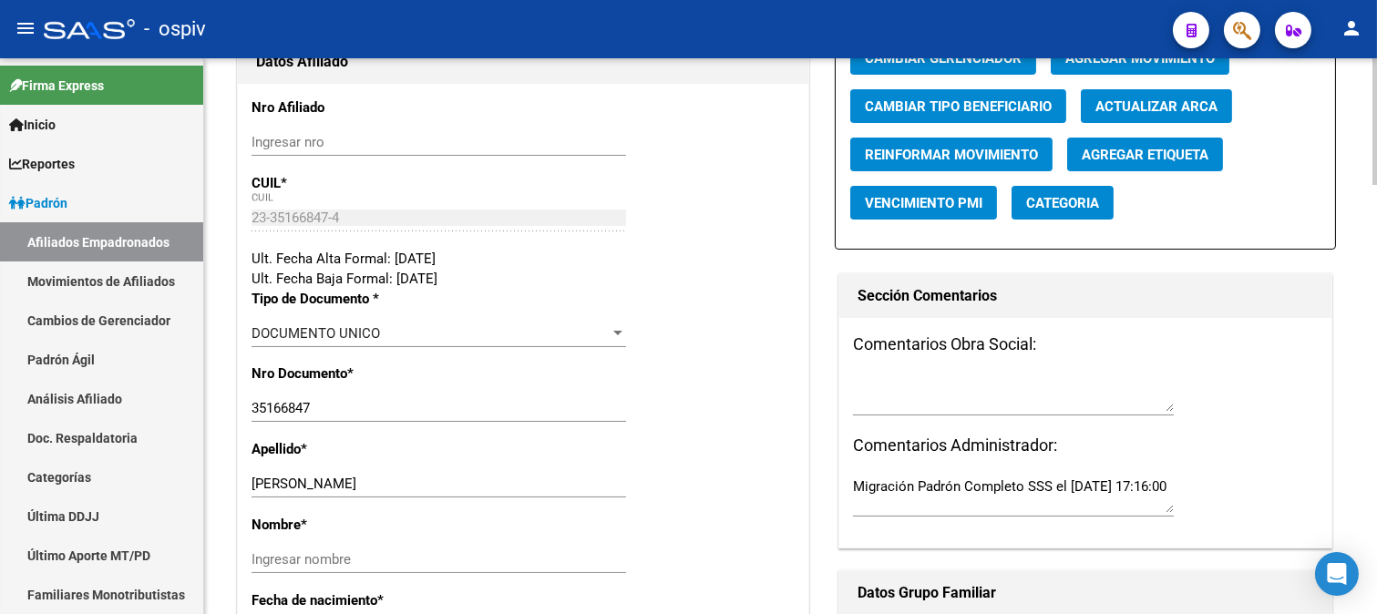
scroll to position [303, 0]
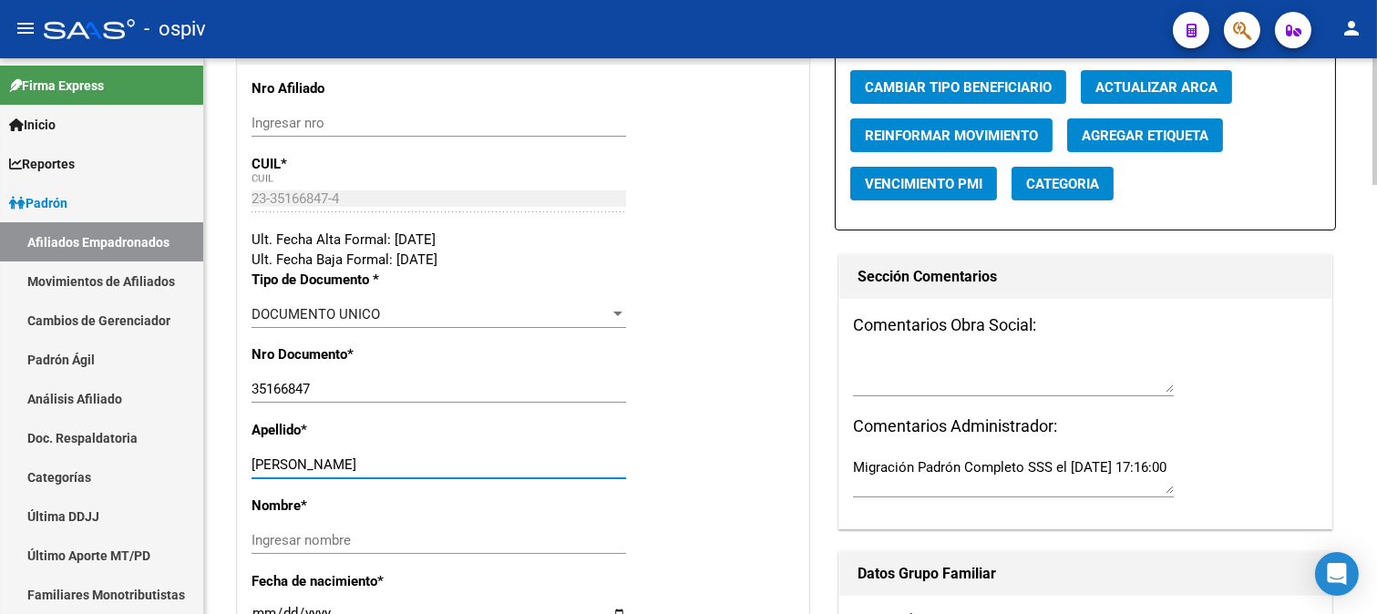
drag, startPoint x: 319, startPoint y: 468, endPoint x: 468, endPoint y: 456, distance: 150.0
click at [468, 456] on div "[PERSON_NAME] apellido" at bounding box center [439, 464] width 375 height 27
type input "[PERSON_NAME]"
click at [389, 533] on input "Ingresar nombre" at bounding box center [439, 540] width 375 height 16
paste input "[PERSON_NAME]"
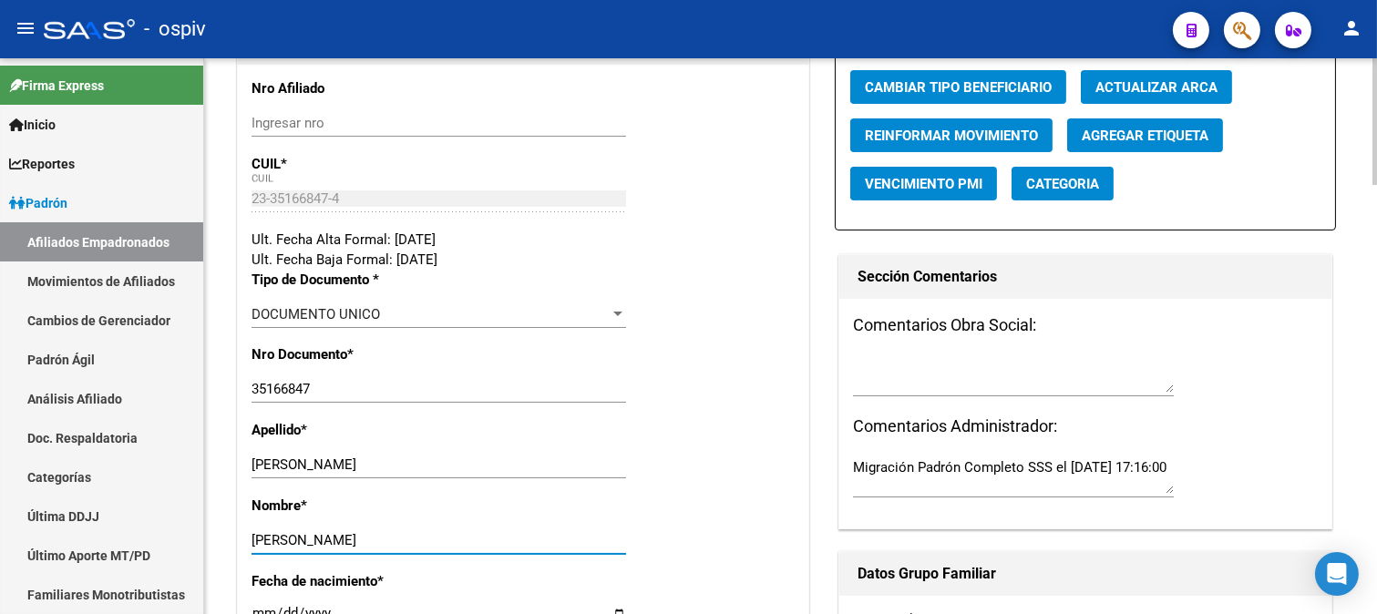
type input "[PERSON_NAME]"
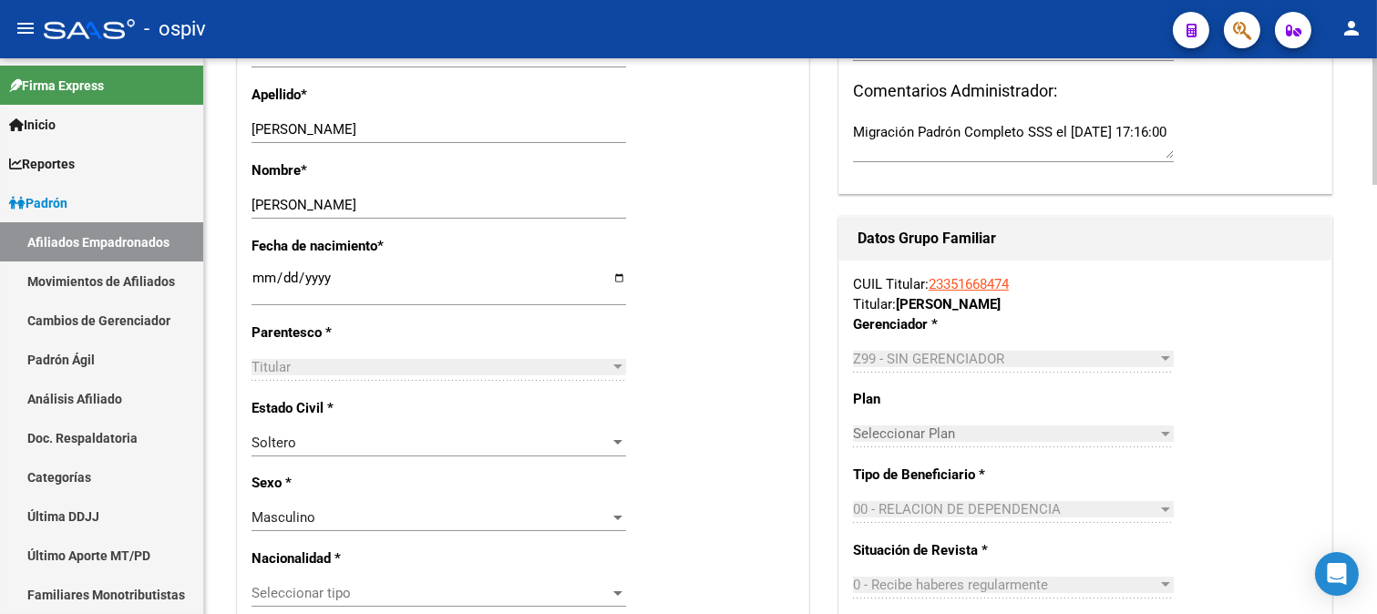
scroll to position [708, 0]
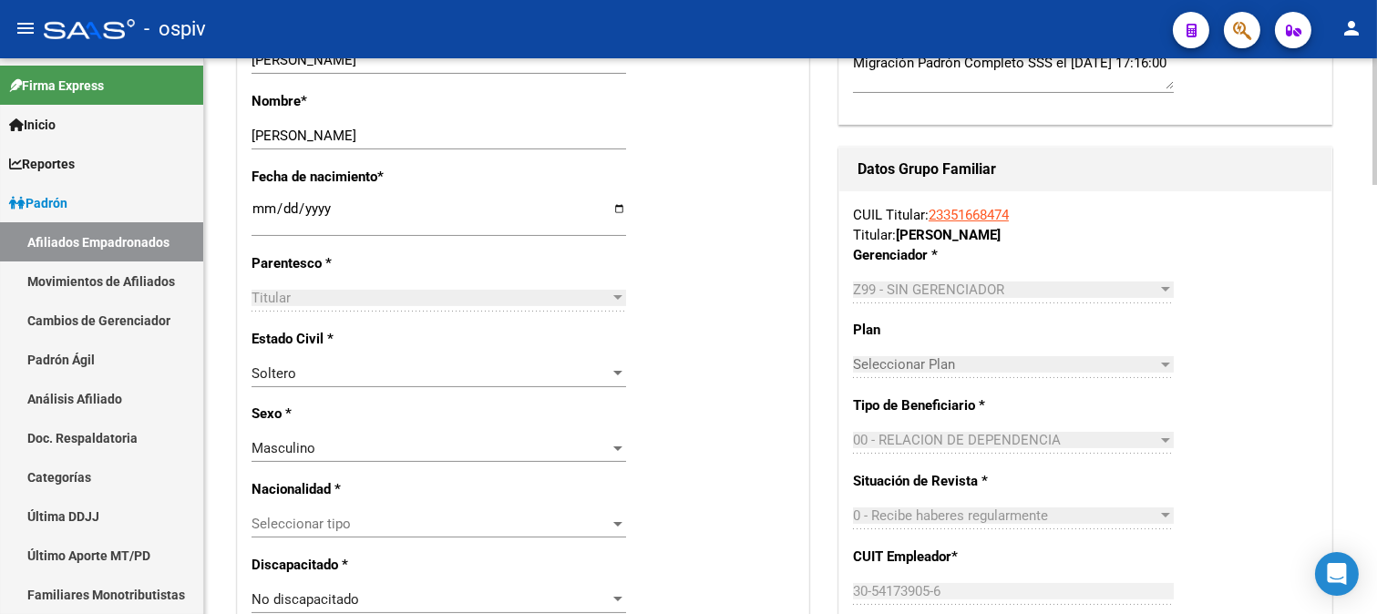
click at [323, 371] on div "Soltero" at bounding box center [431, 373] width 358 height 16
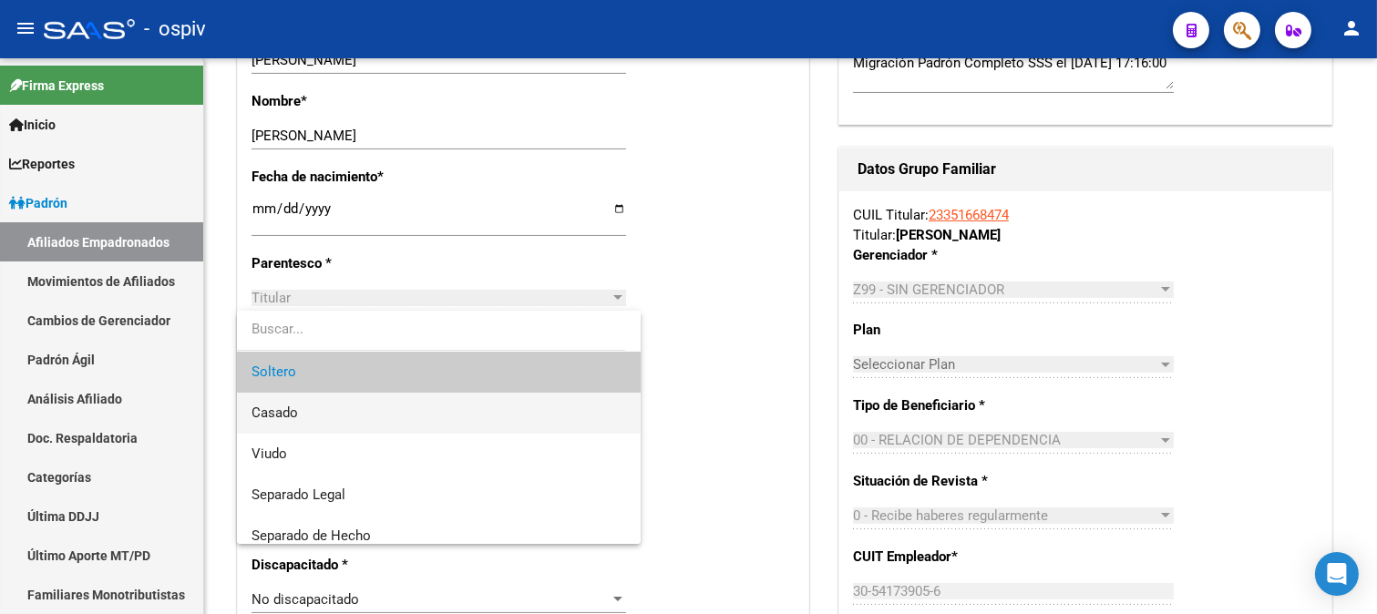
click at [298, 415] on span "Casado" at bounding box center [439, 413] width 375 height 41
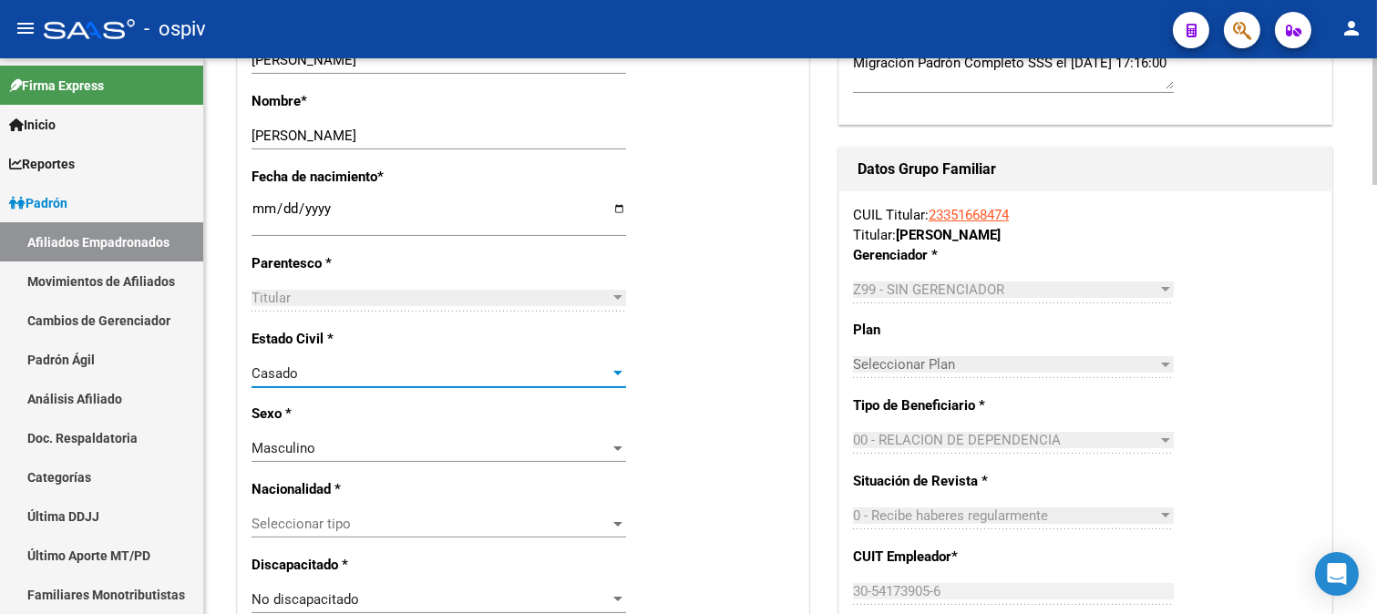
scroll to position [809, 0]
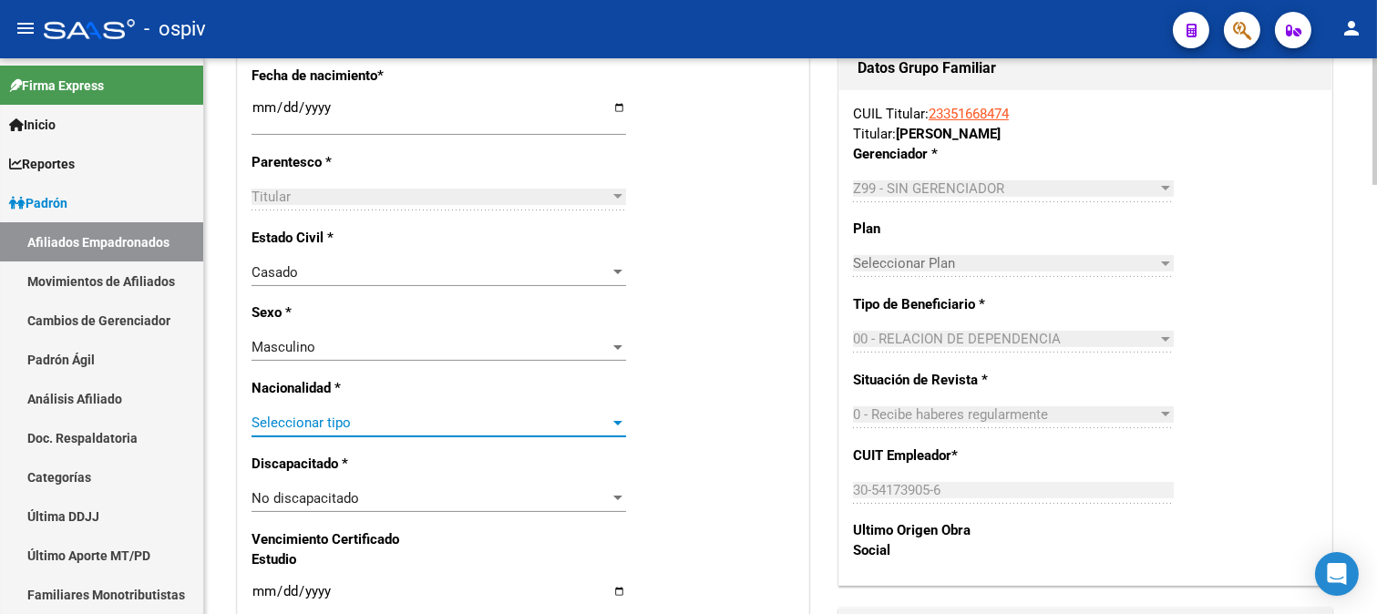
click at [356, 423] on span "Seleccionar tipo" at bounding box center [431, 423] width 358 height 16
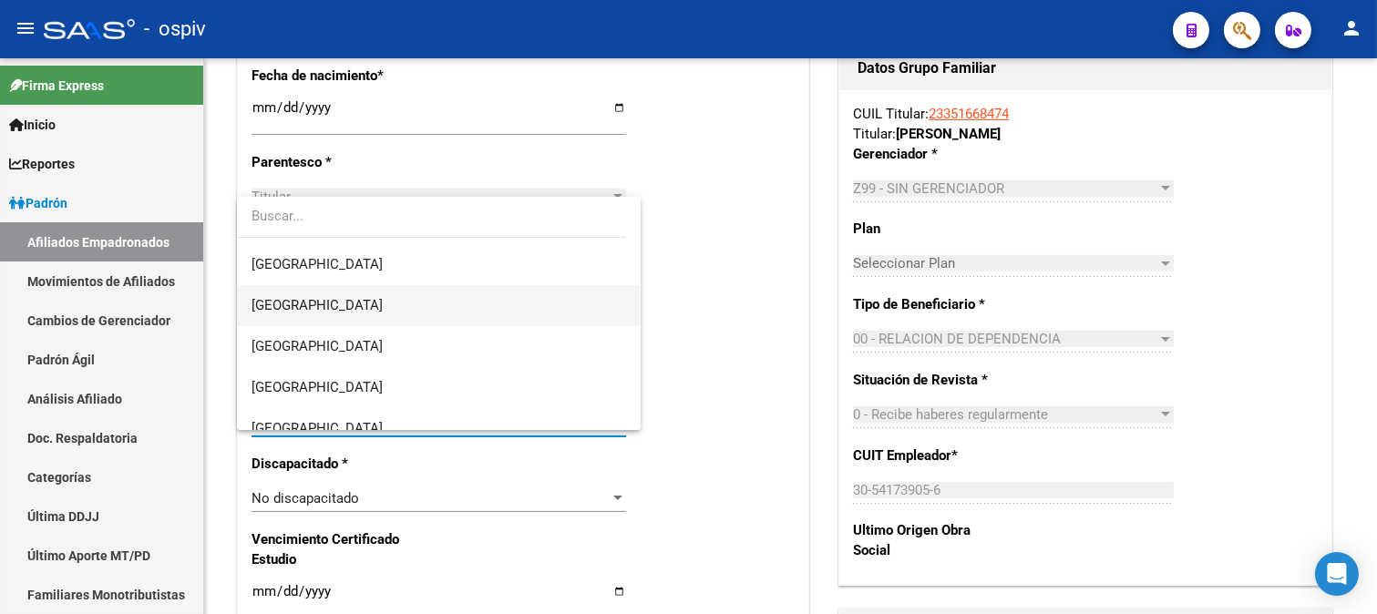
scroll to position [303, 0]
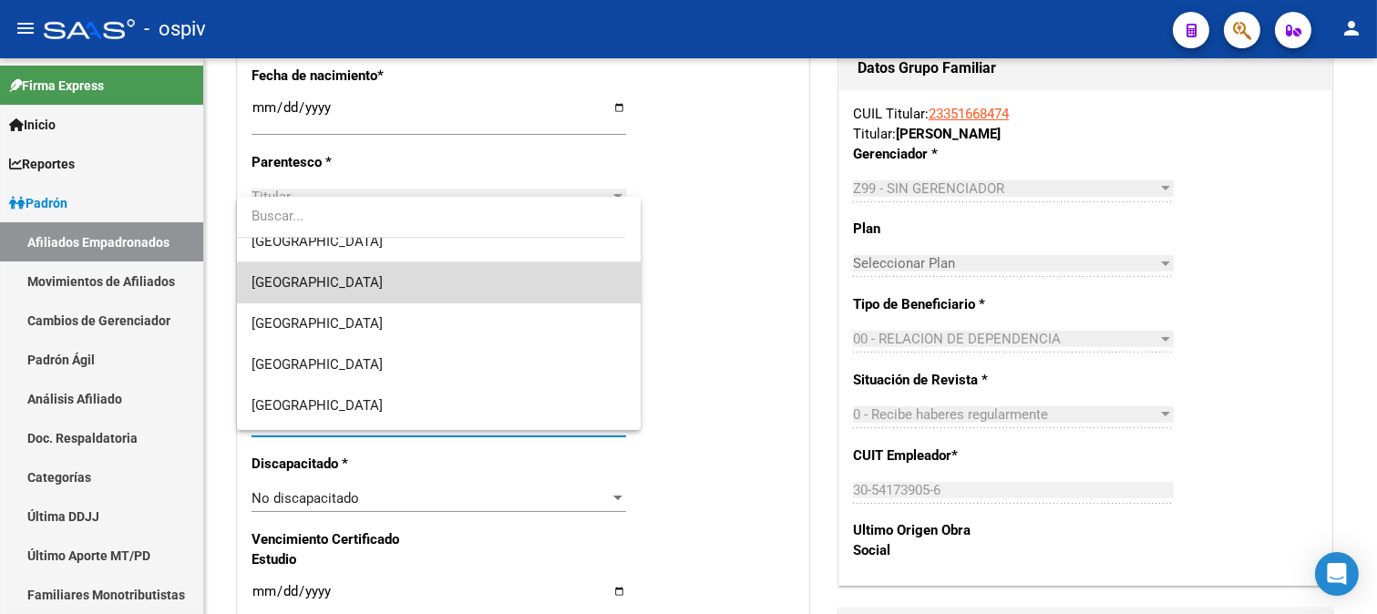
click at [447, 286] on span "[GEOGRAPHIC_DATA]" at bounding box center [439, 282] width 375 height 41
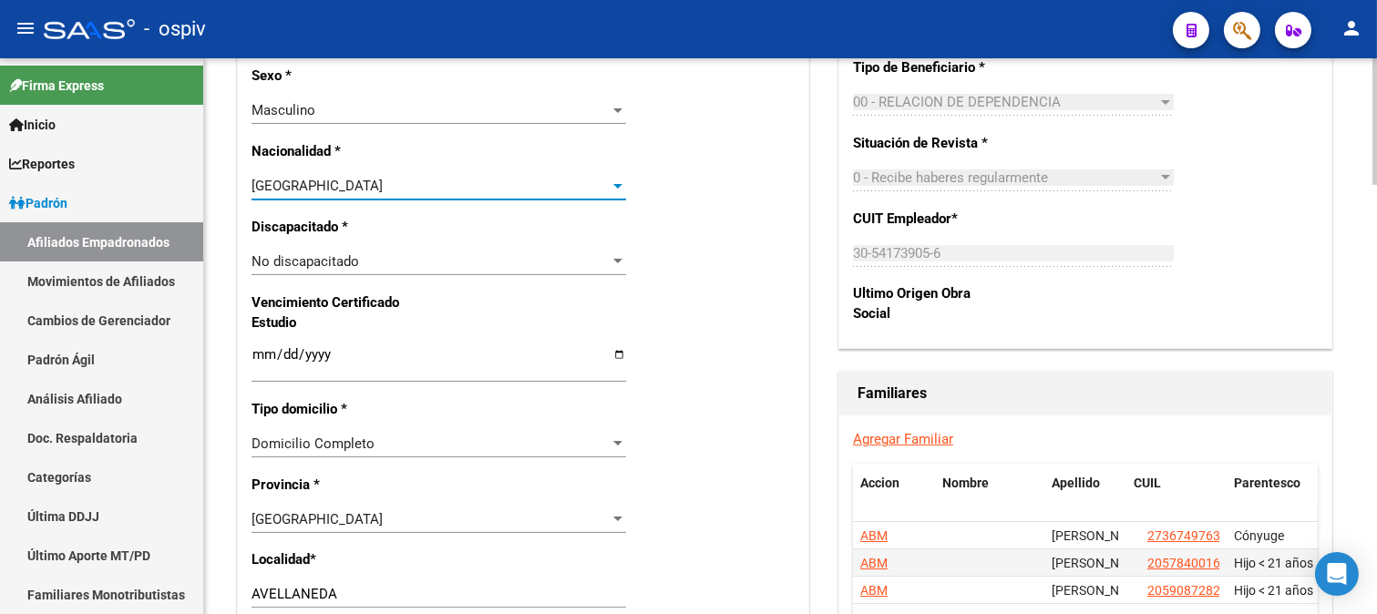
scroll to position [1114, 0]
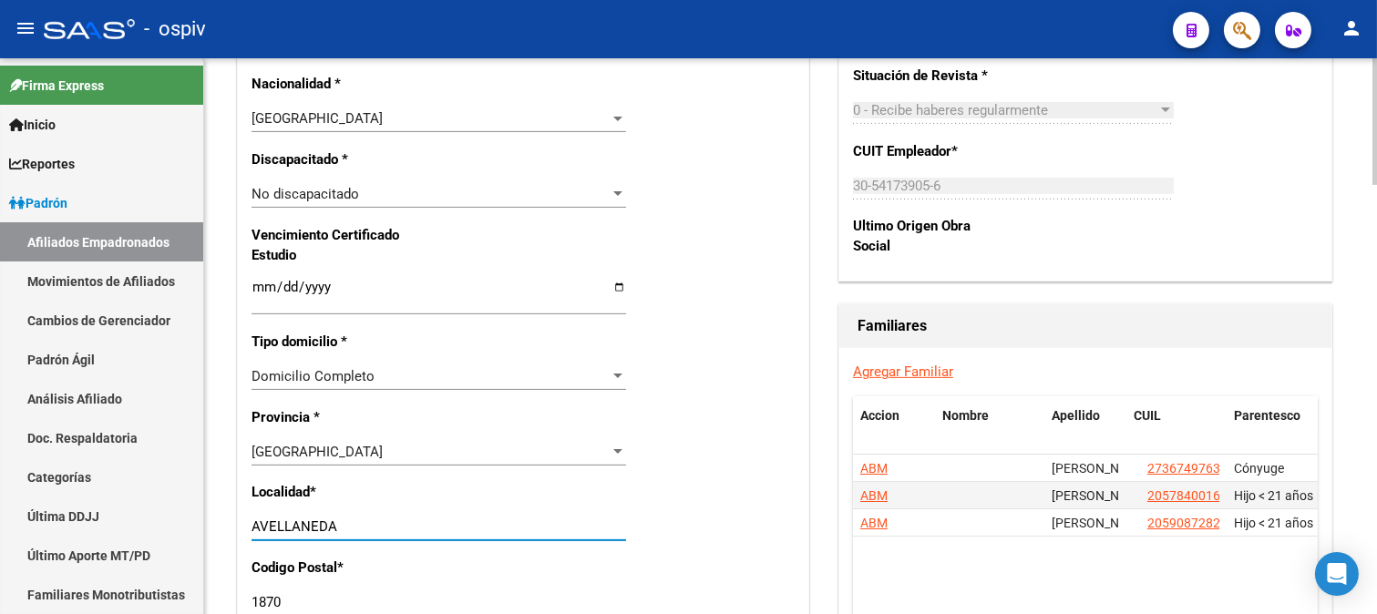
drag, startPoint x: 349, startPoint y: 519, endPoint x: 221, endPoint y: 513, distance: 128.6
click at [221, 513] on div "arrow_back Editar Afiliado 23351668474 save Guardar cambios ACTIVO desde [DATE]…" at bounding box center [790, 165] width 1173 height 2441
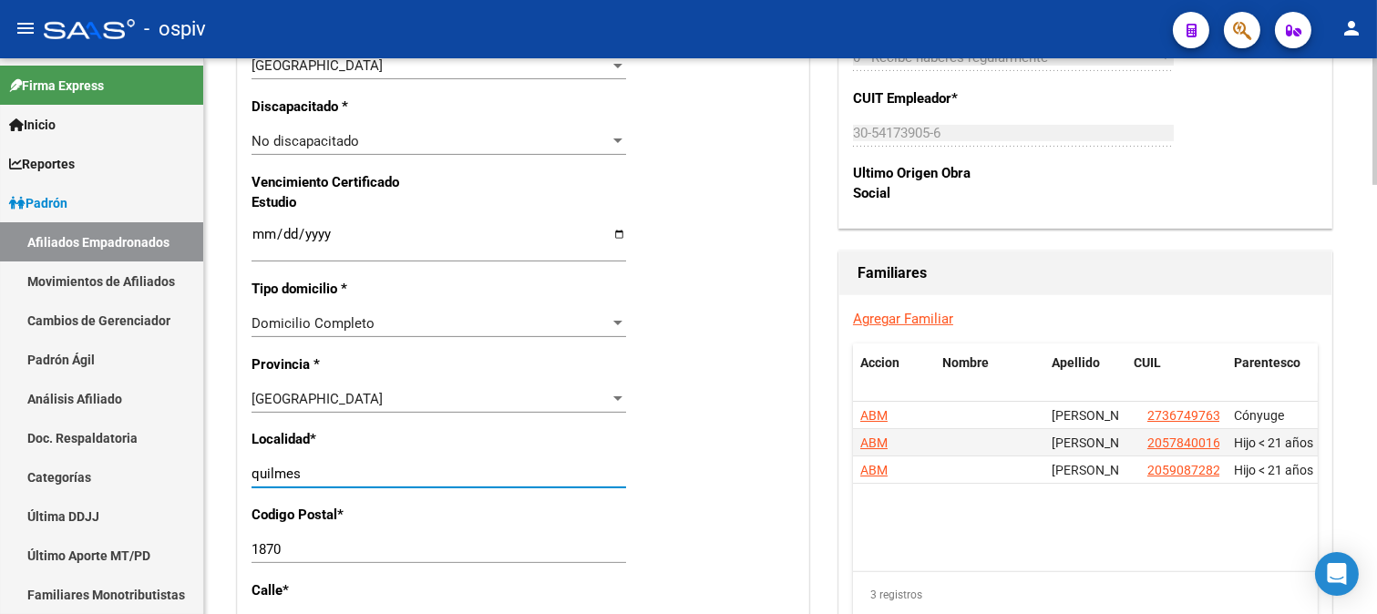
scroll to position [1215, 0]
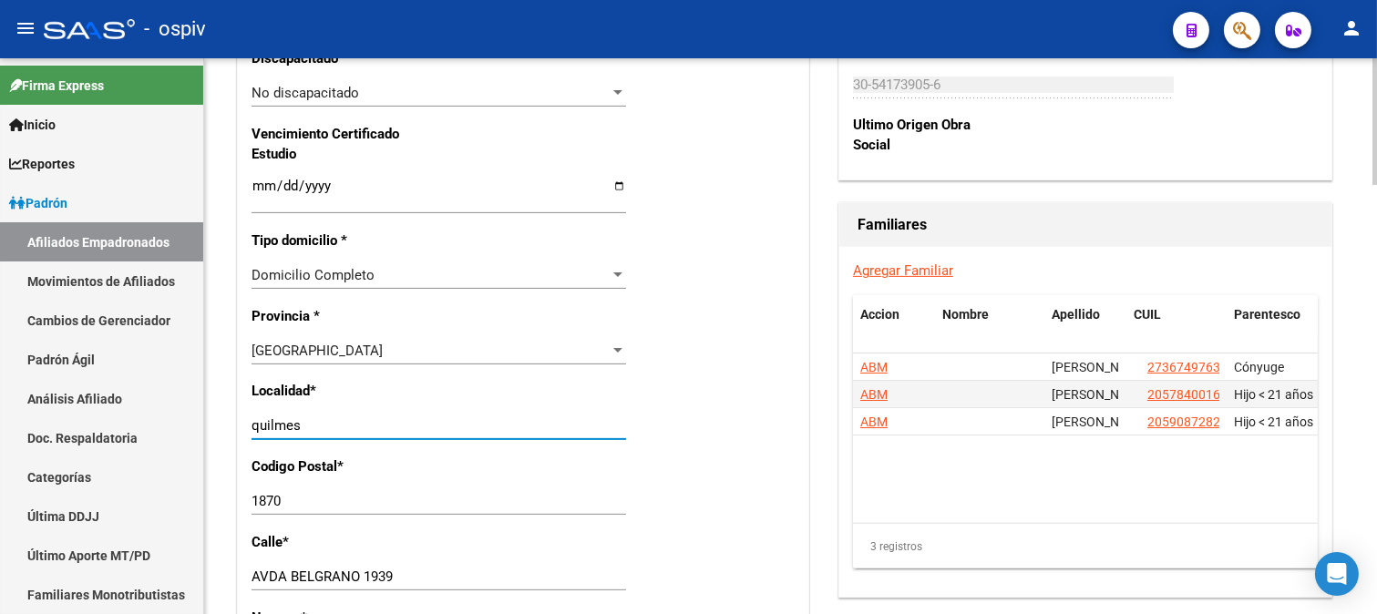
type input "quilmes"
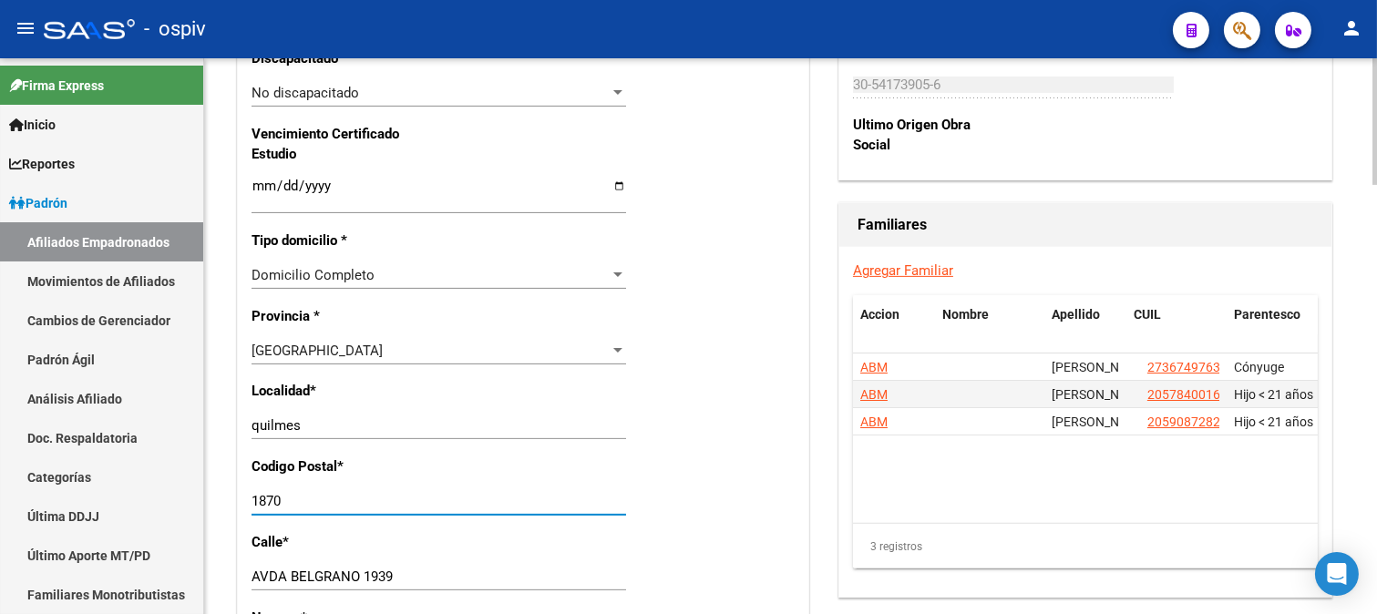
drag, startPoint x: 269, startPoint y: 504, endPoint x: 293, endPoint y: 504, distance: 23.7
click at [293, 504] on input "1870" at bounding box center [439, 501] width 375 height 16
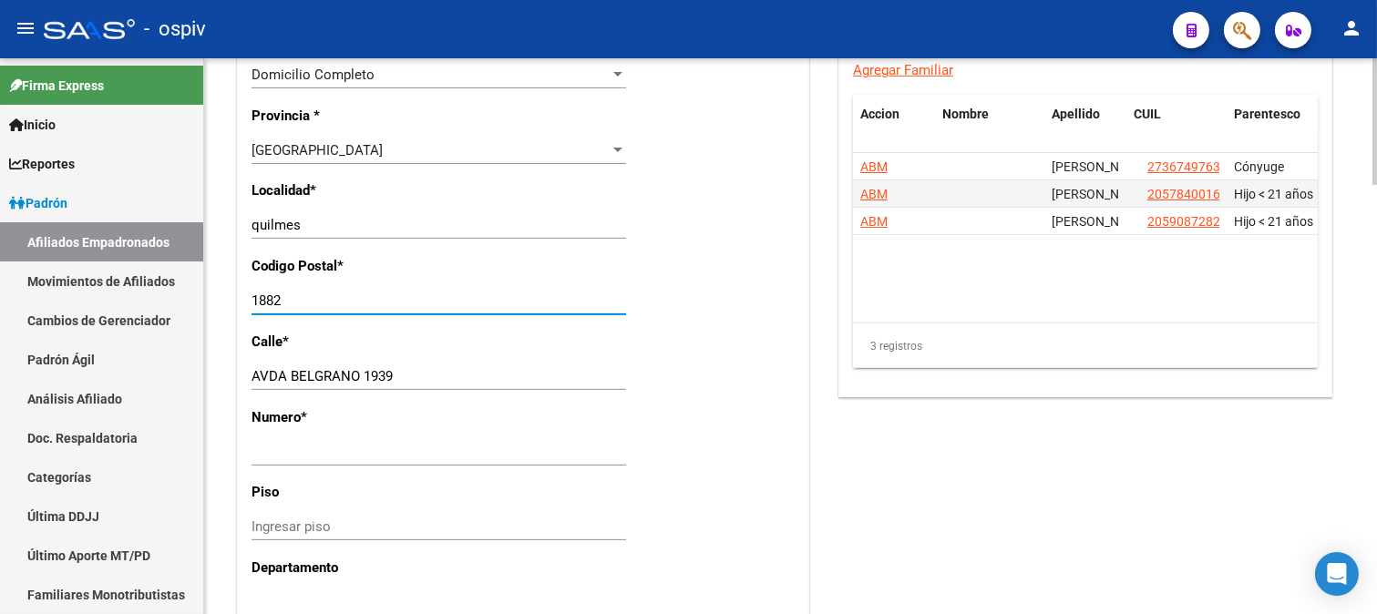
scroll to position [1417, 0]
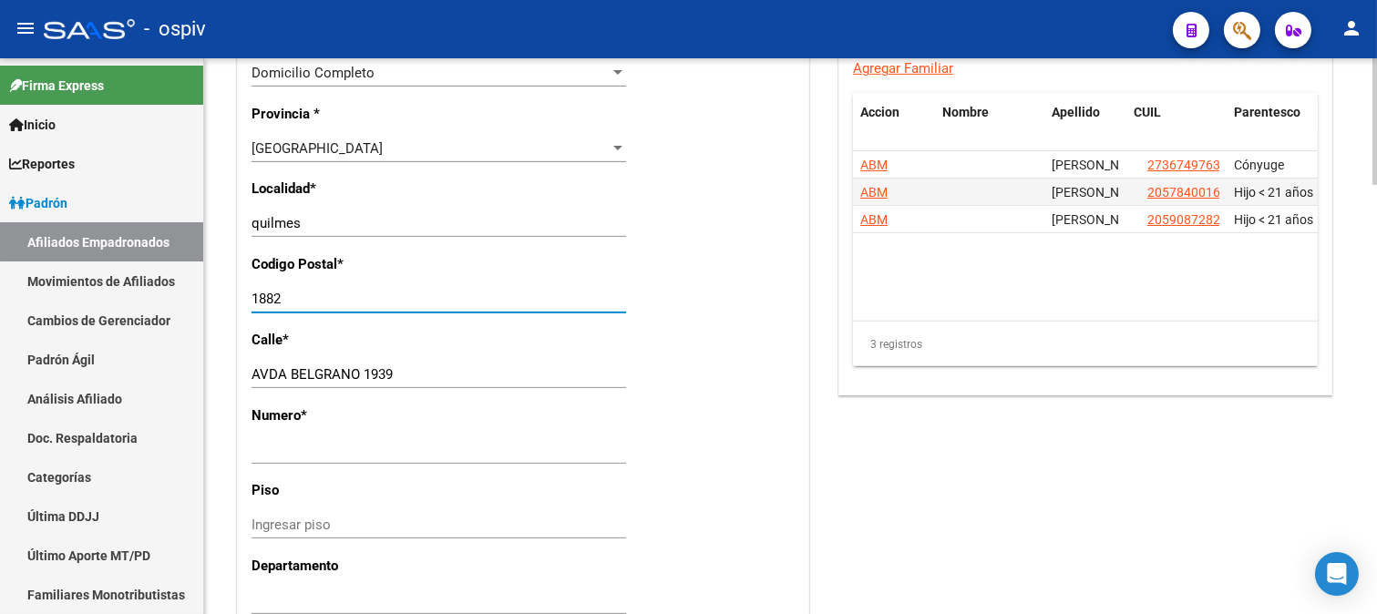
type input "1882"
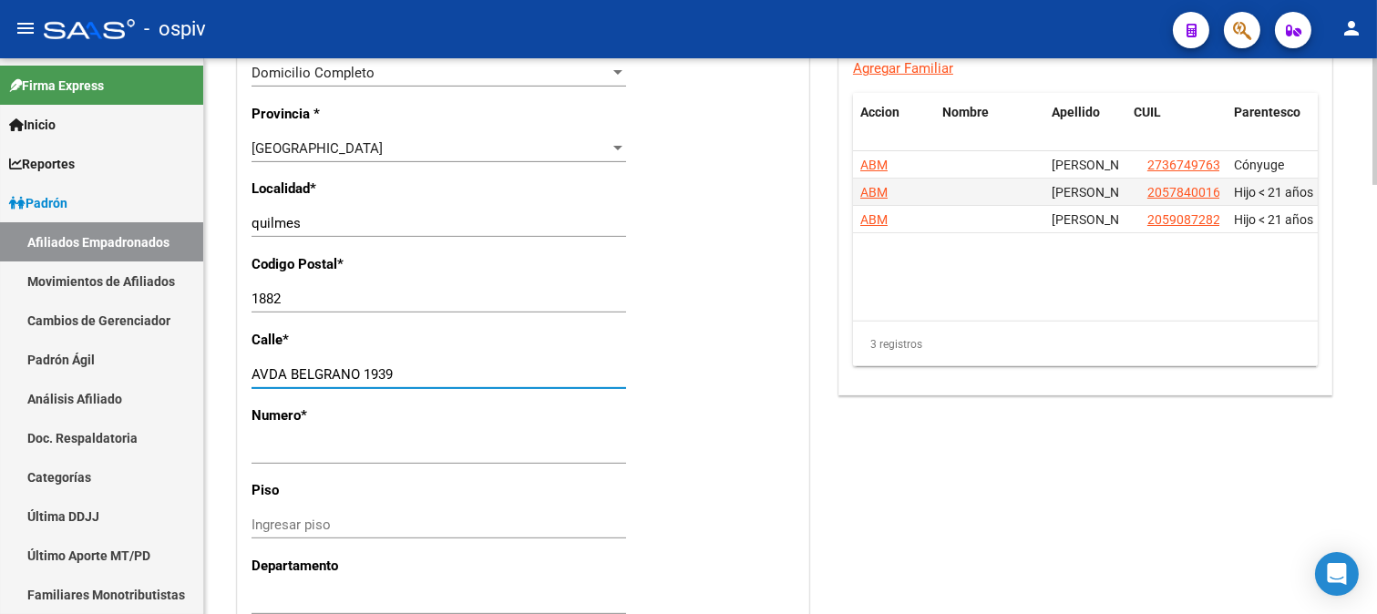
drag, startPoint x: 402, startPoint y: 371, endPoint x: 231, endPoint y: 371, distance: 171.3
type input "p"
type input "[GEOGRAPHIC_DATA]"
click at [283, 460] on div "Ingresar nro" at bounding box center [439, 449] width 375 height 27
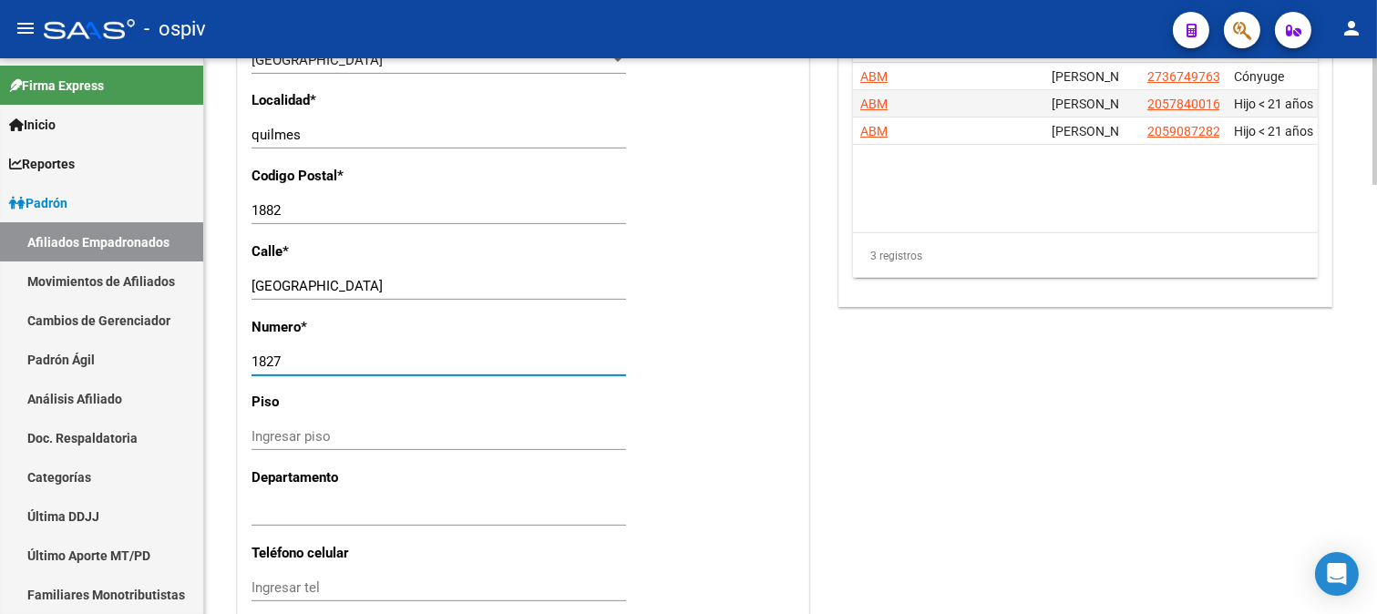
scroll to position [1619, 0]
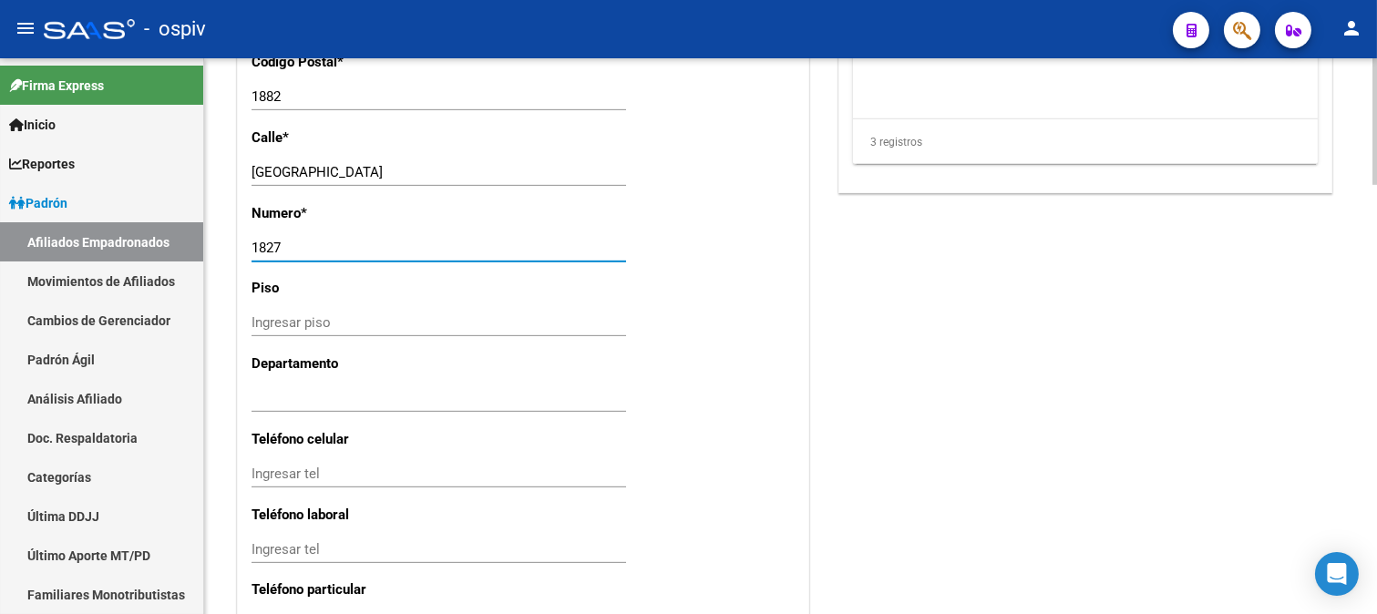
type input "1827"
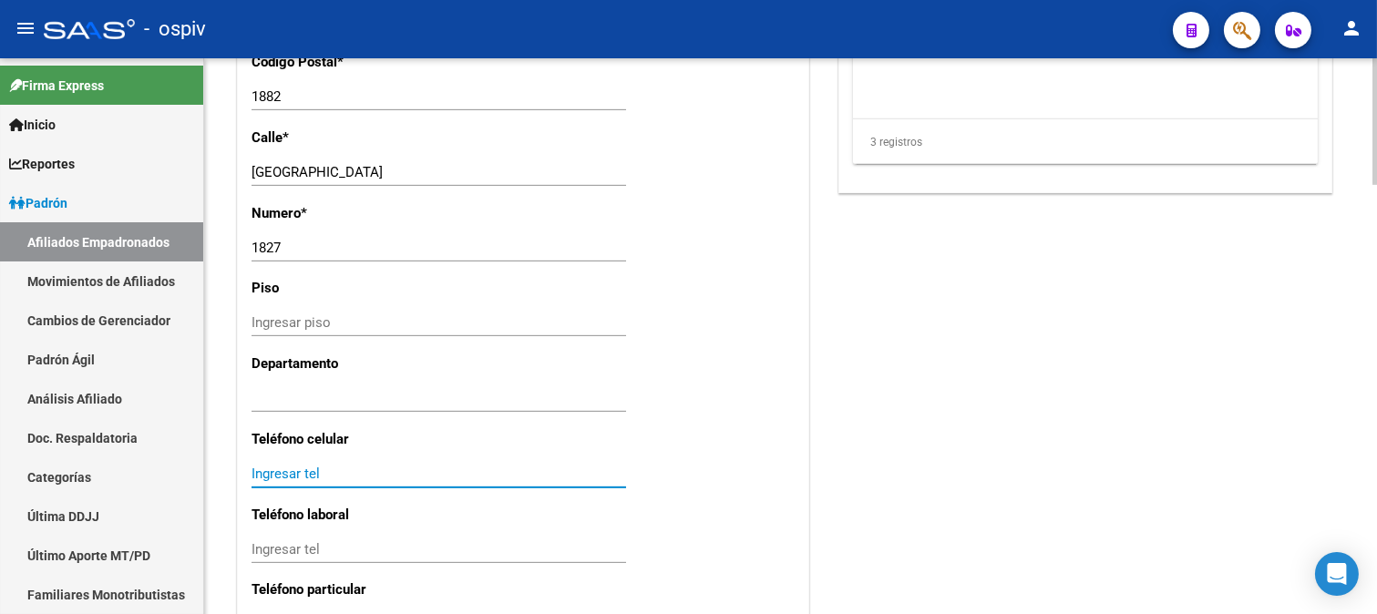
click at [375, 466] on input "Ingresar tel" at bounding box center [439, 474] width 375 height 16
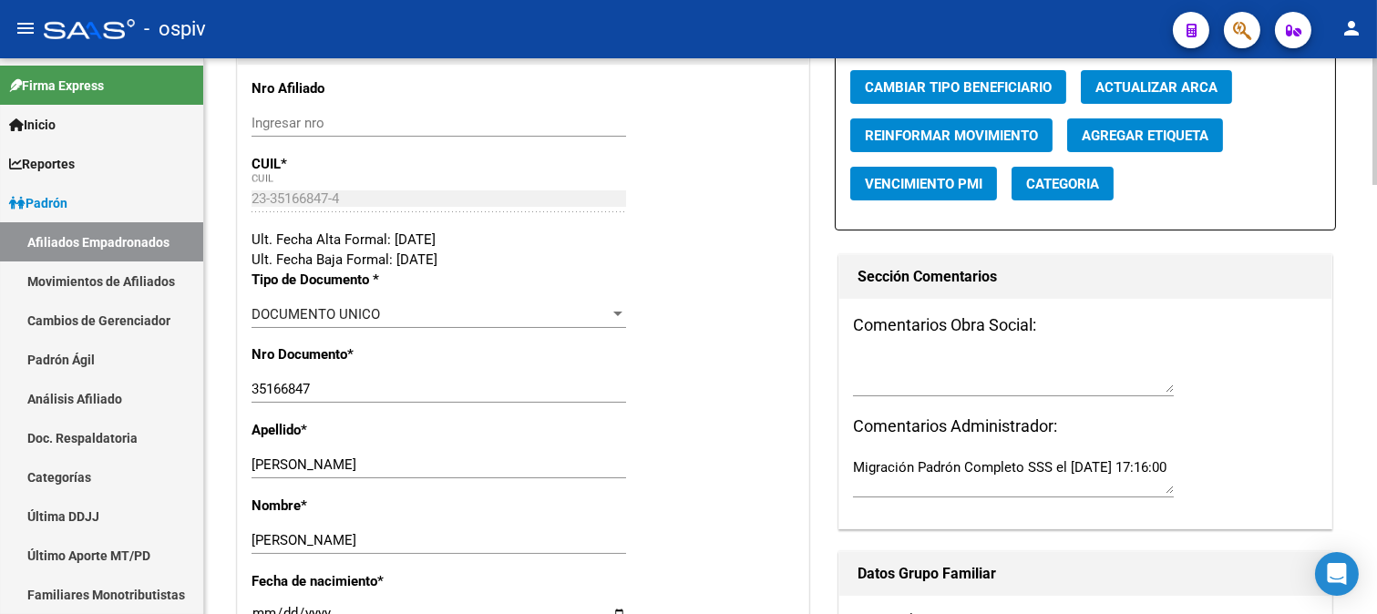
scroll to position [0, 0]
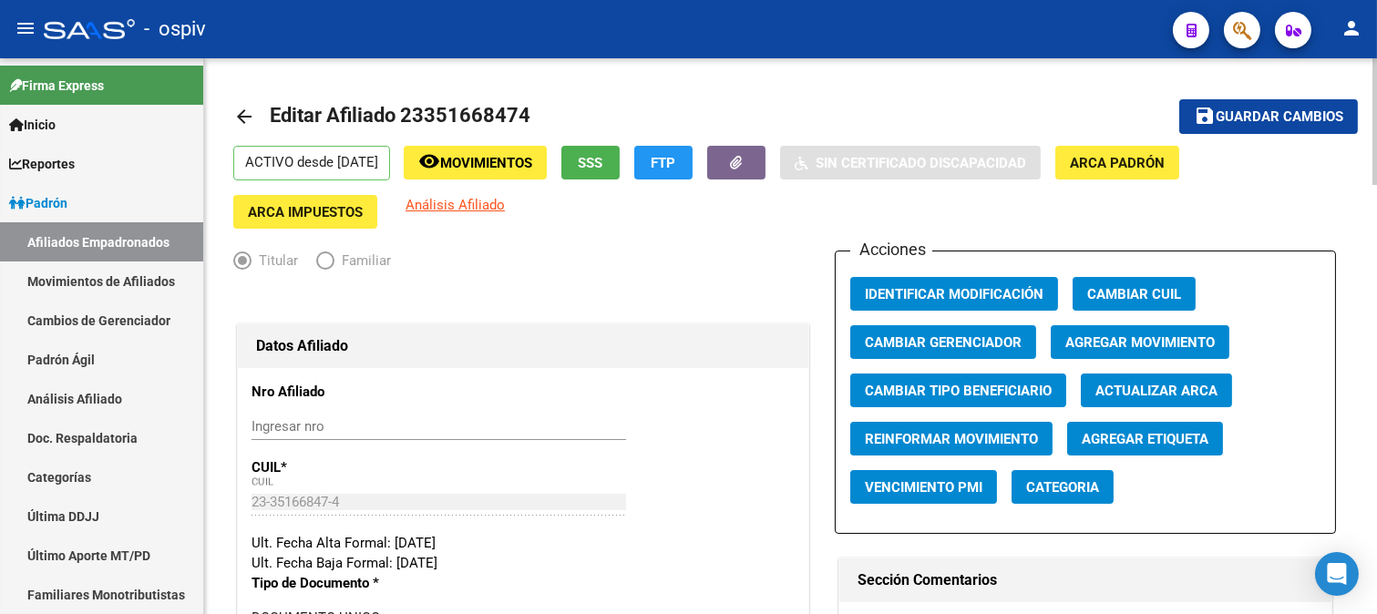
type input "1168303038"
click at [1282, 110] on span "Guardar cambios" at bounding box center [1280, 117] width 128 height 16
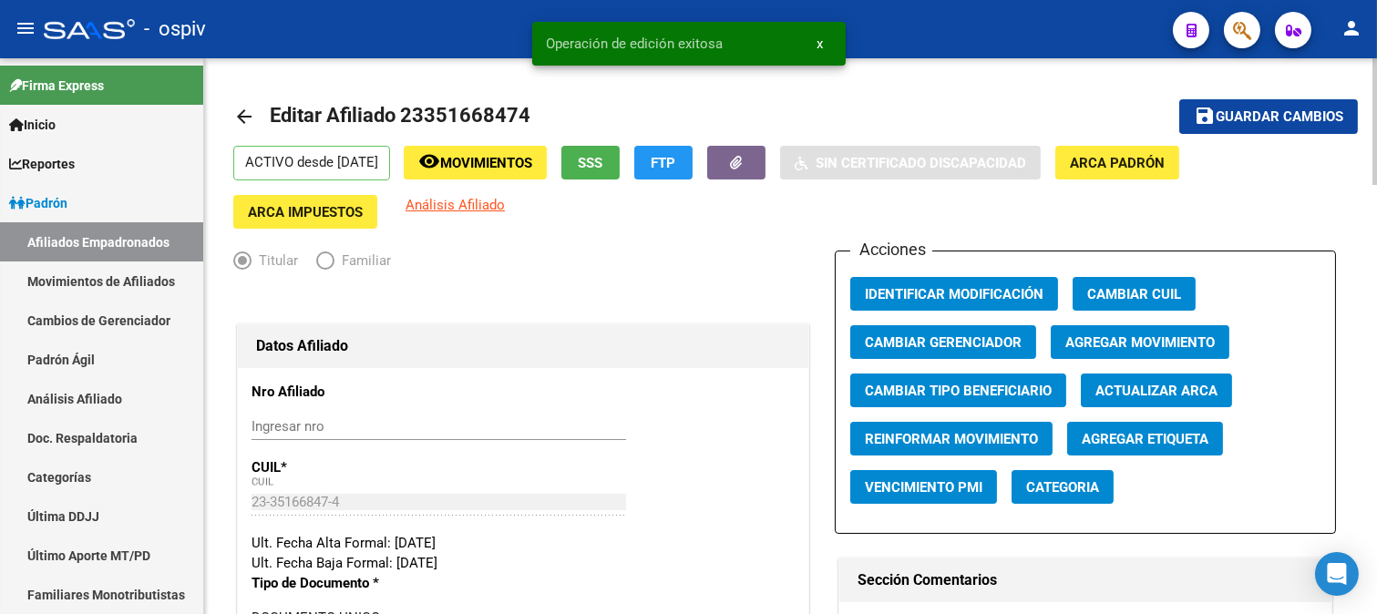
click at [1081, 477] on button "Categoria" at bounding box center [1062, 487] width 102 height 34
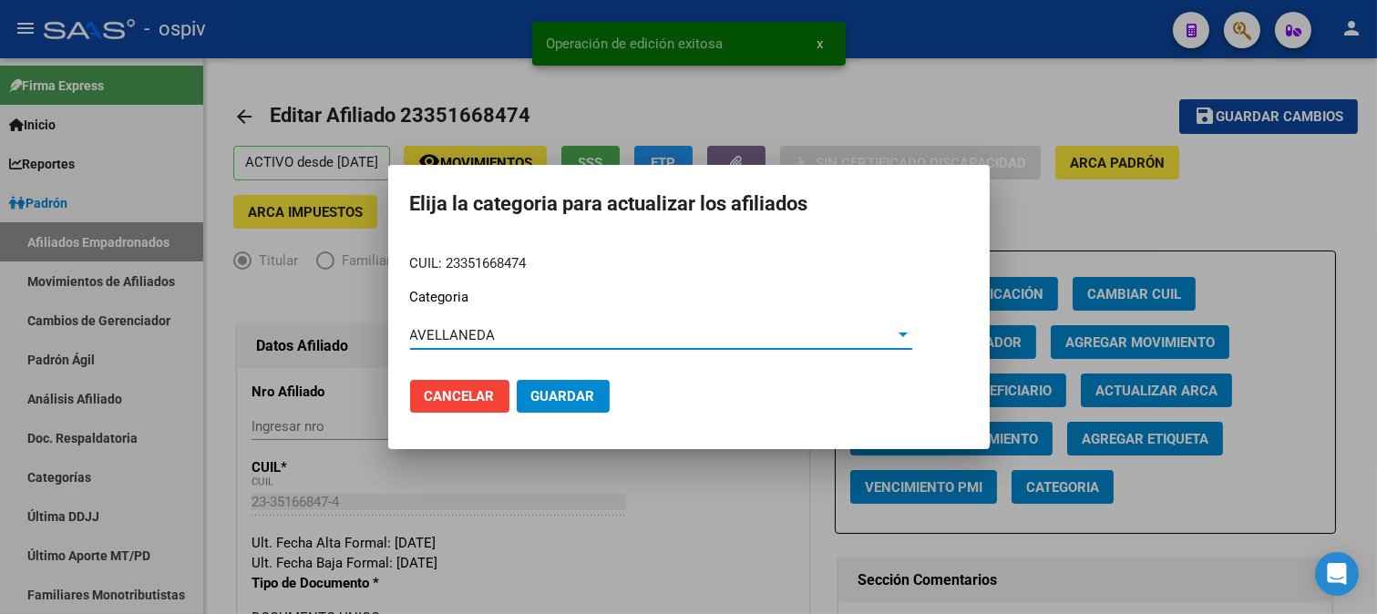
click at [559, 395] on span "Guardar" at bounding box center [563, 396] width 64 height 16
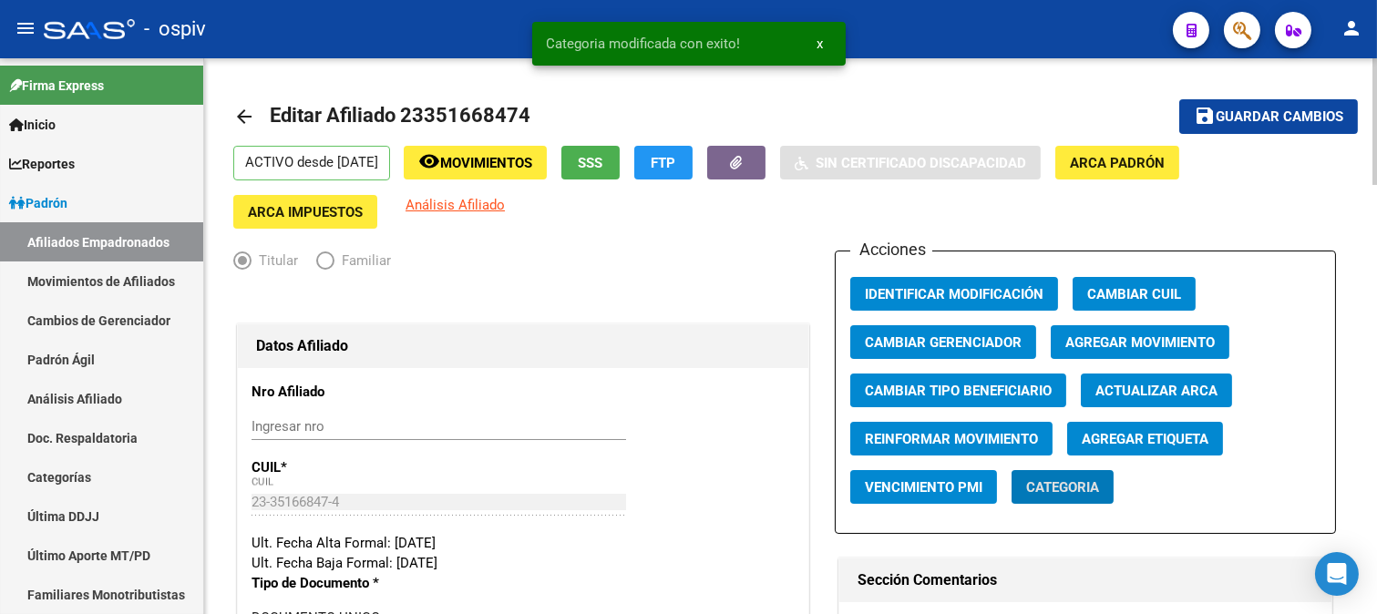
click at [433, 210] on span "Análisis Afiliado" at bounding box center [455, 205] width 99 height 16
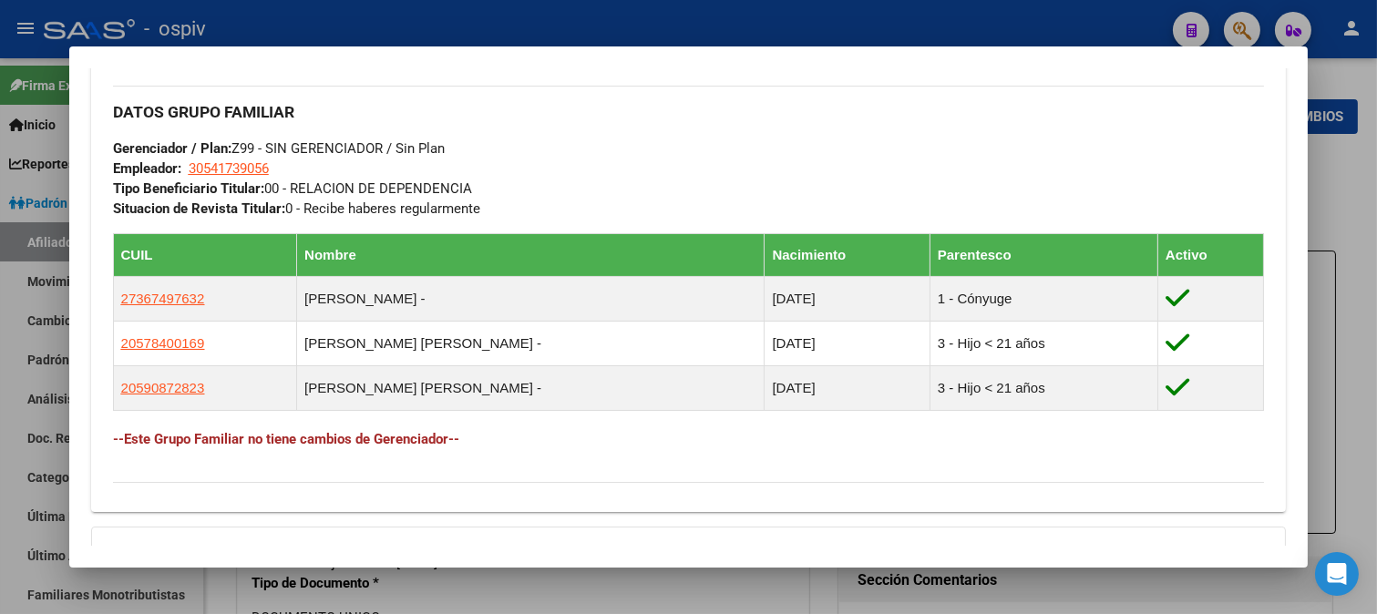
scroll to position [1012, 0]
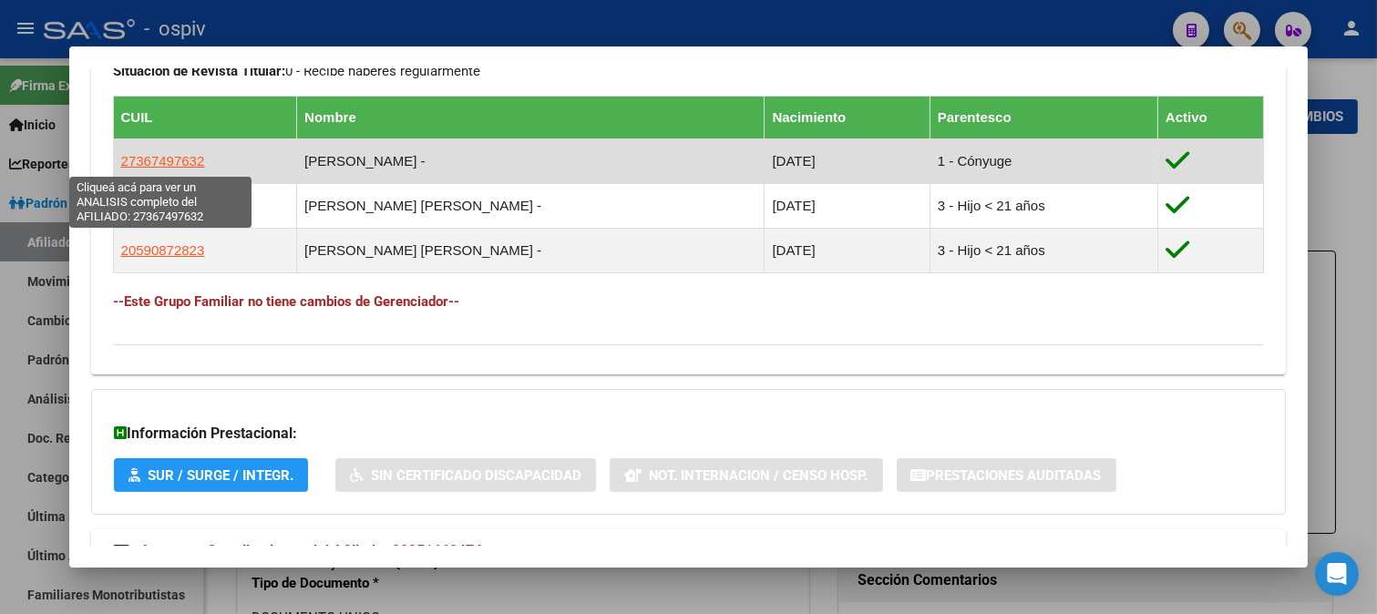
click at [137, 161] on span "27367497632" at bounding box center [163, 160] width 84 height 15
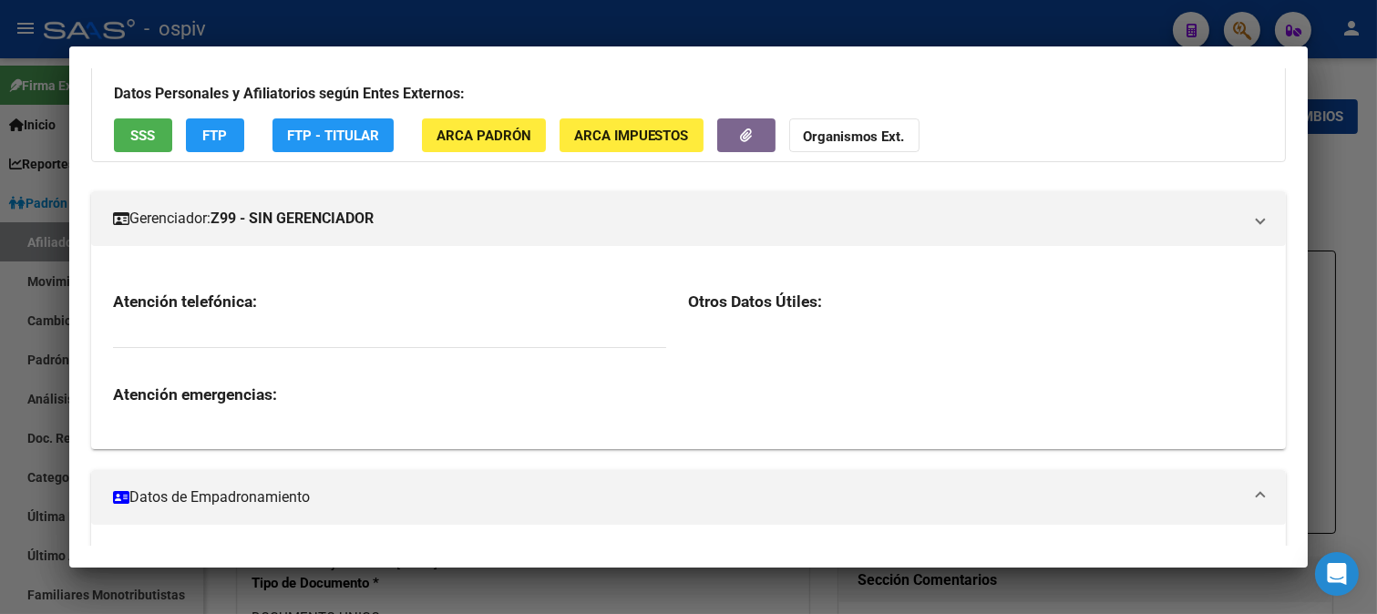
scroll to position [268, 0]
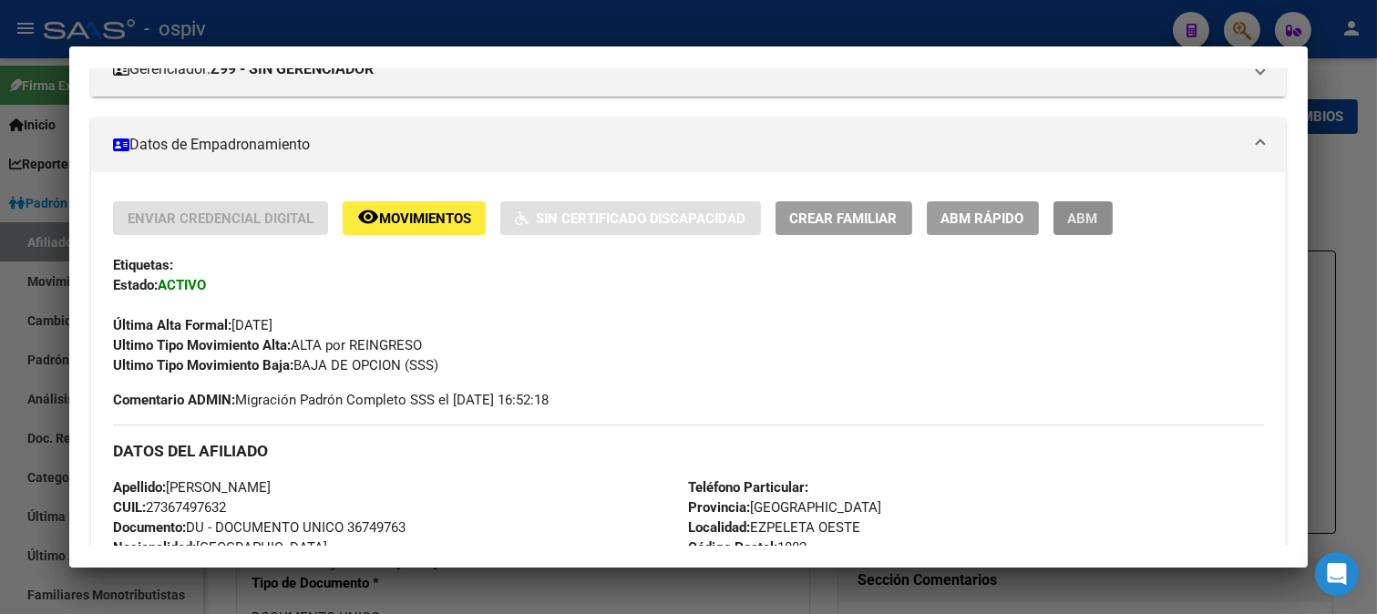
click at [1075, 219] on span "ABM" at bounding box center [1083, 218] width 30 height 16
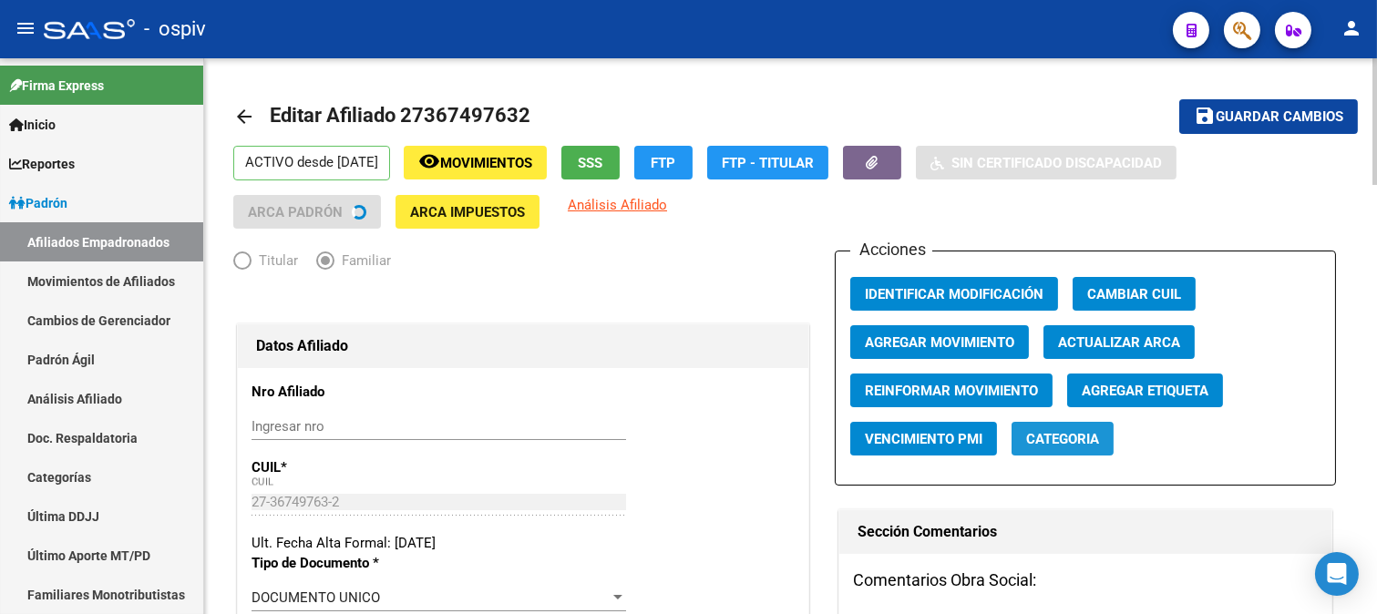
click at [1058, 447] on span "Categoria" at bounding box center [1062, 439] width 73 height 16
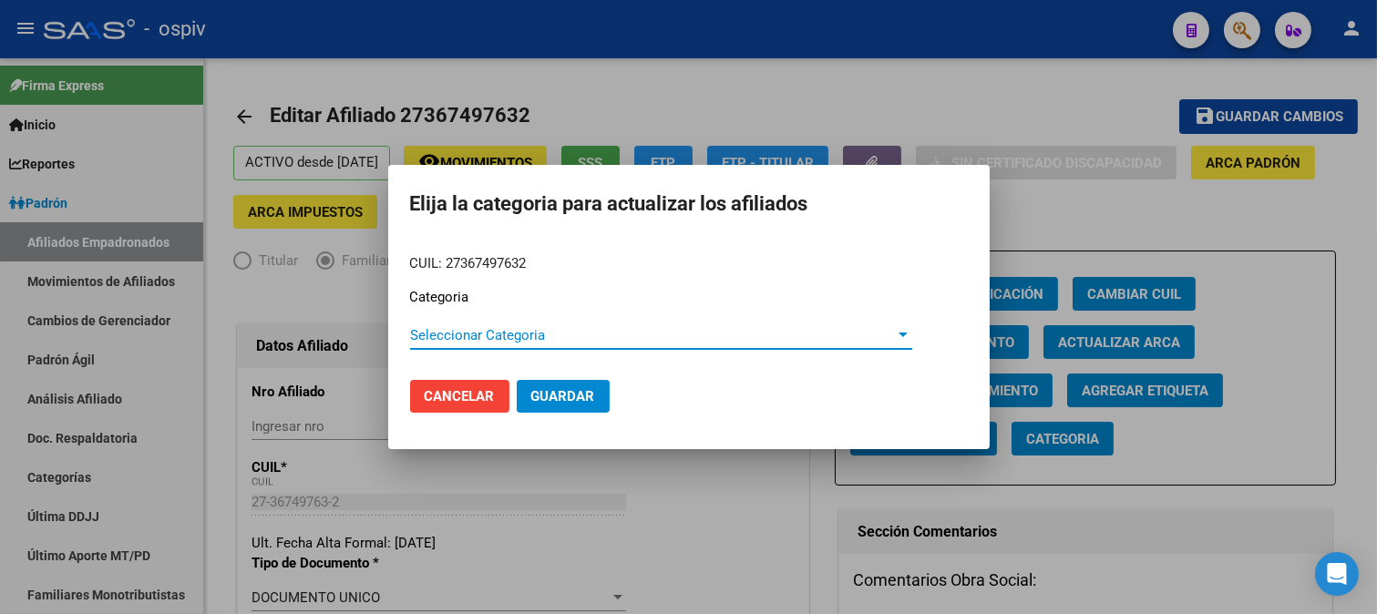
click at [457, 334] on span "Seleccionar Categoria" at bounding box center [653, 335] width 486 height 16
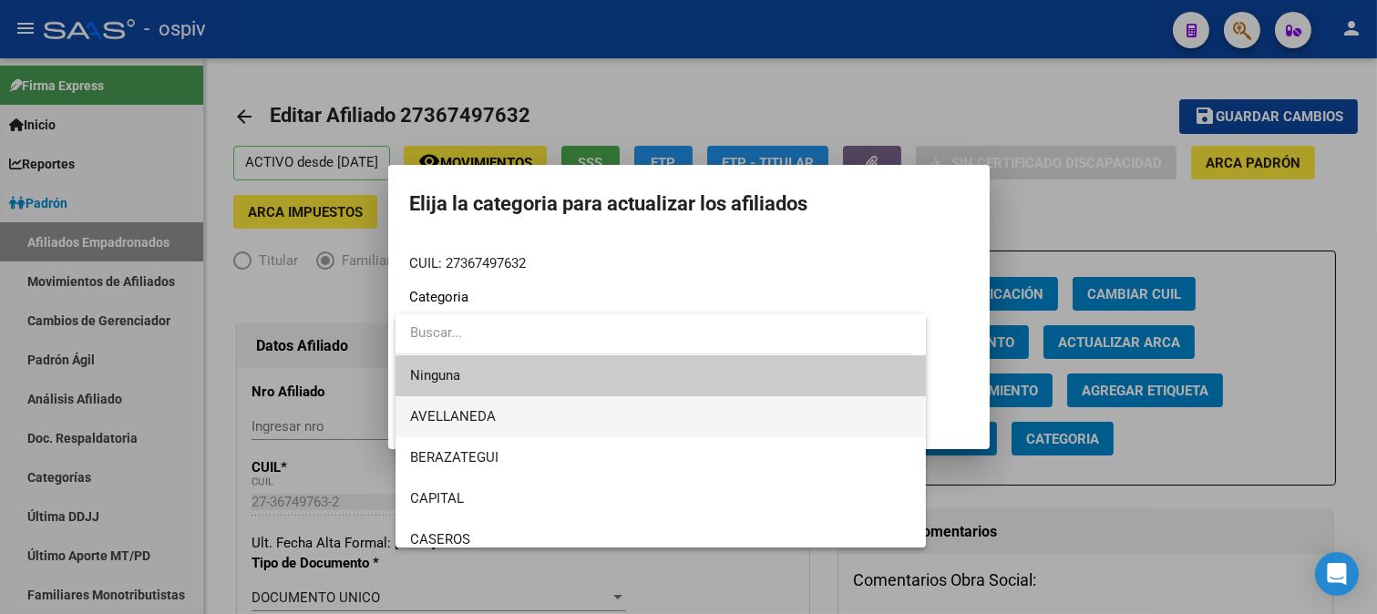
click at [448, 412] on span "AVELLANEDA" at bounding box center [453, 416] width 86 height 16
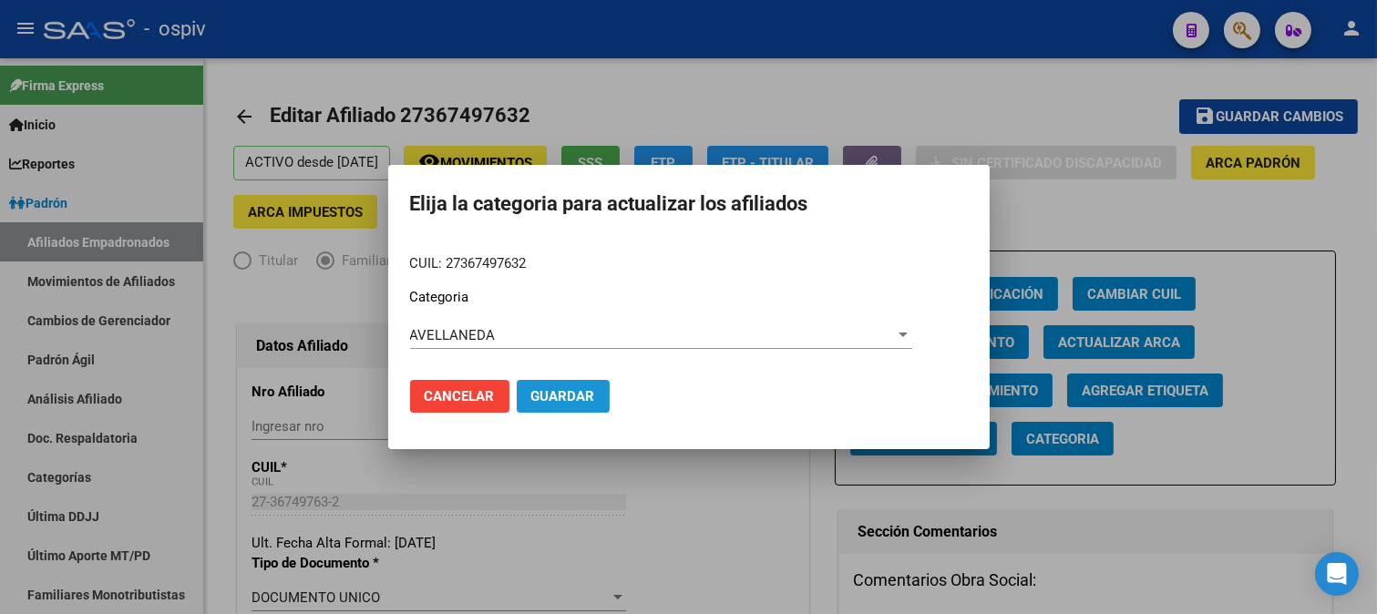
click at [560, 388] on span "Guardar" at bounding box center [563, 396] width 64 height 16
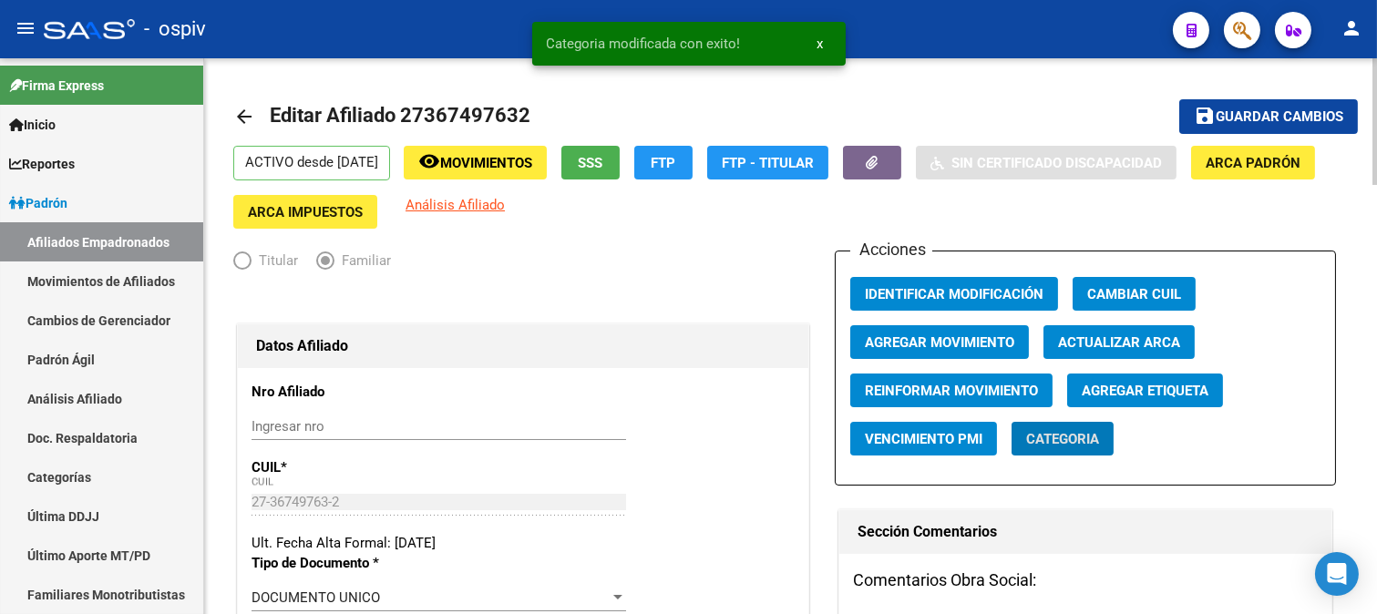
click at [1116, 399] on span "Agregar Etiqueta" at bounding box center [1145, 391] width 127 height 16
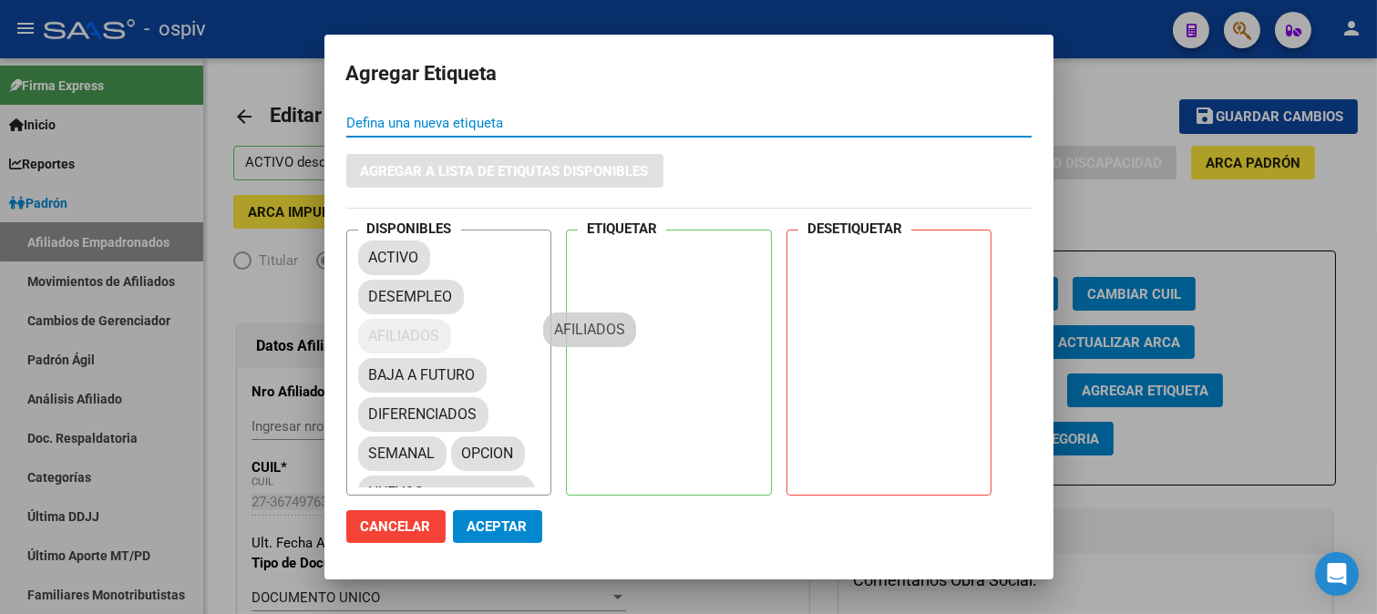
drag, startPoint x: 381, startPoint y: 337, endPoint x: 656, endPoint y: 241, distance: 291.4
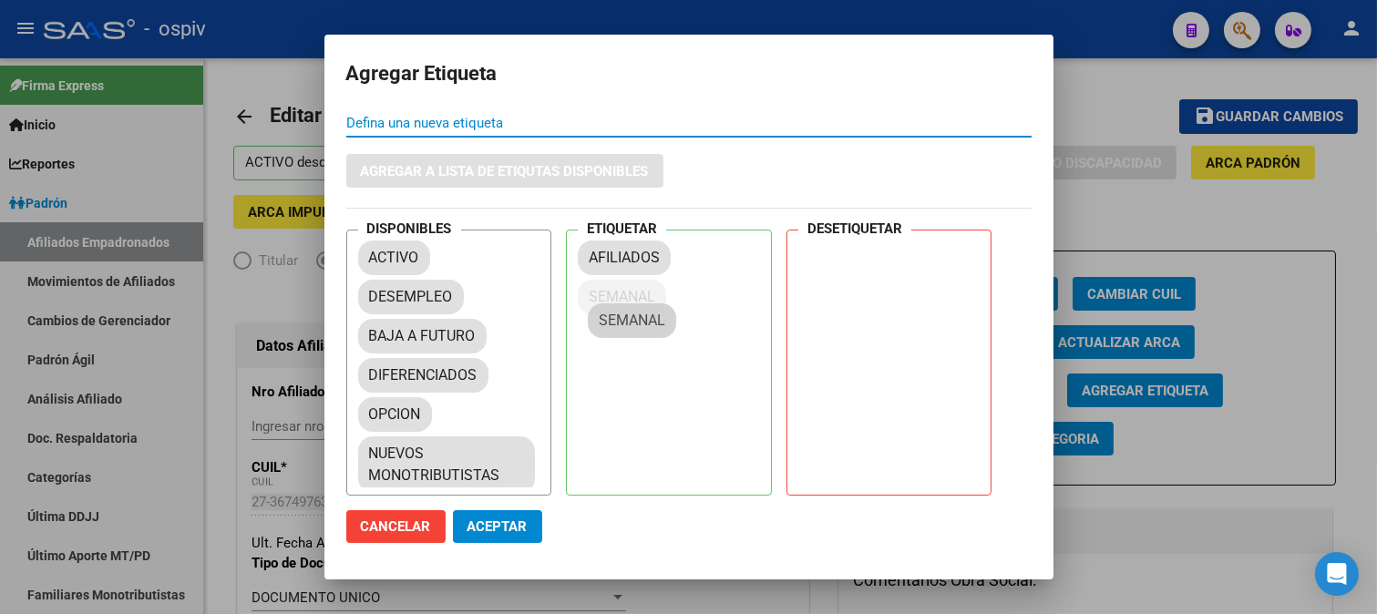
drag, startPoint x: 398, startPoint y: 410, endPoint x: 644, endPoint y: 290, distance: 273.9
click at [480, 531] on span "Aceptar" at bounding box center [497, 527] width 60 height 16
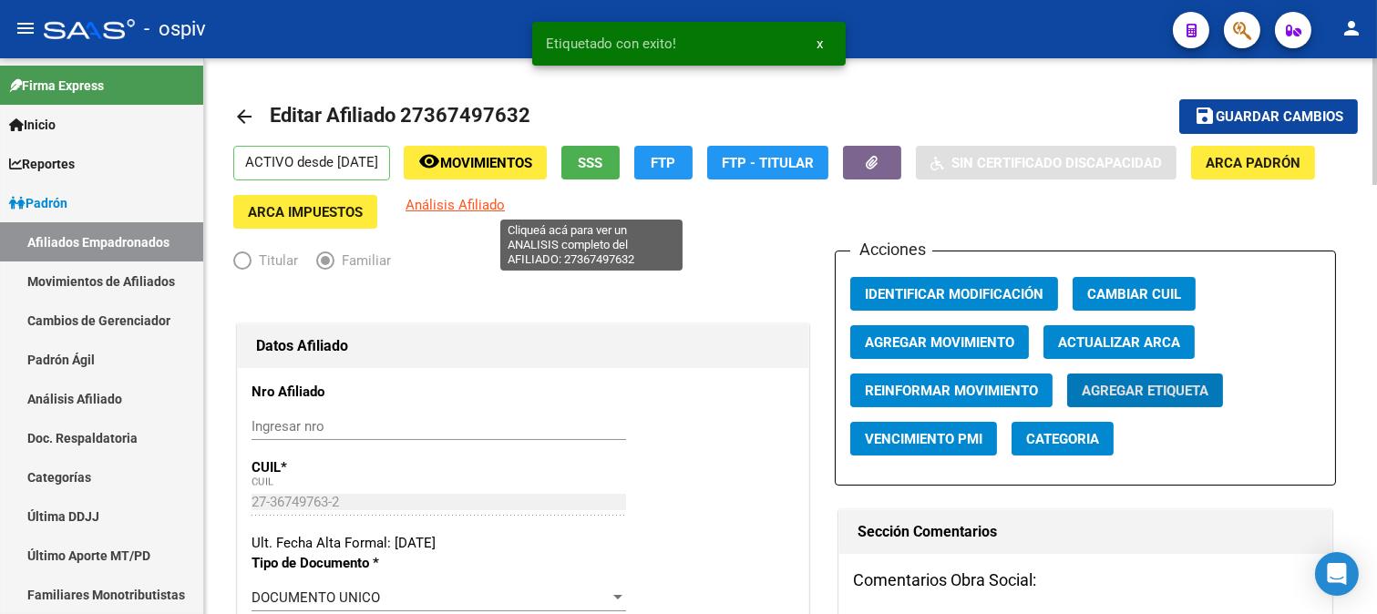
click at [505, 202] on span "Análisis Afiliado" at bounding box center [455, 205] width 99 height 16
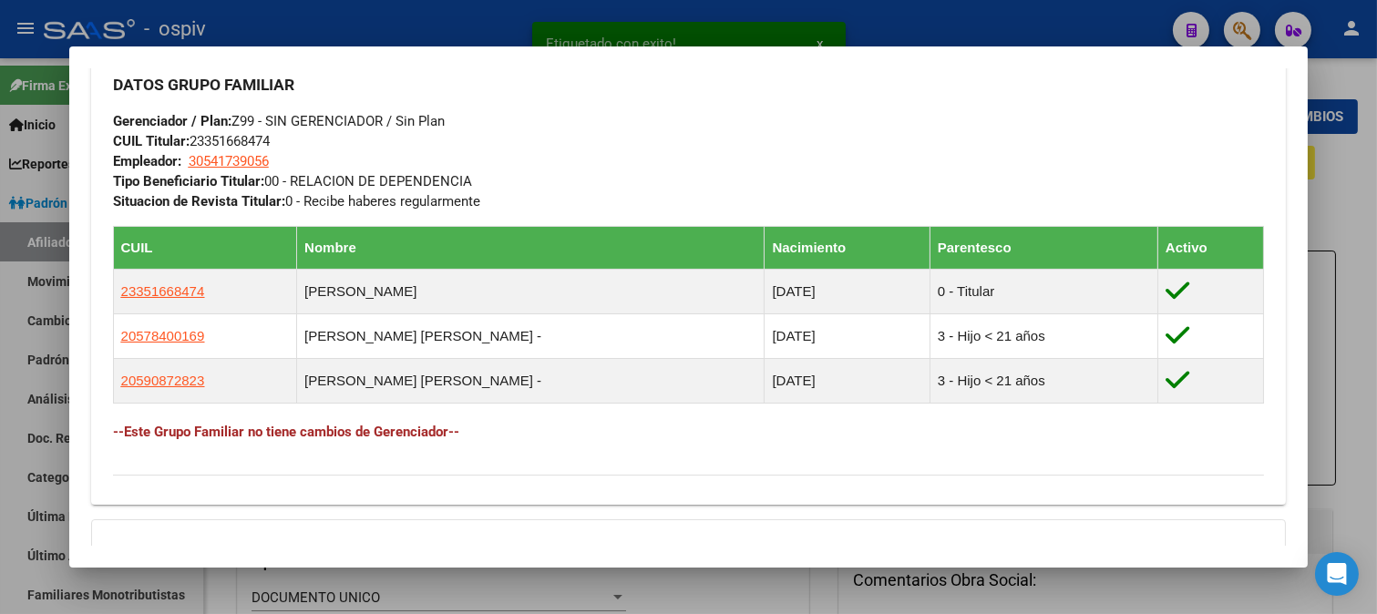
scroll to position [977, 0]
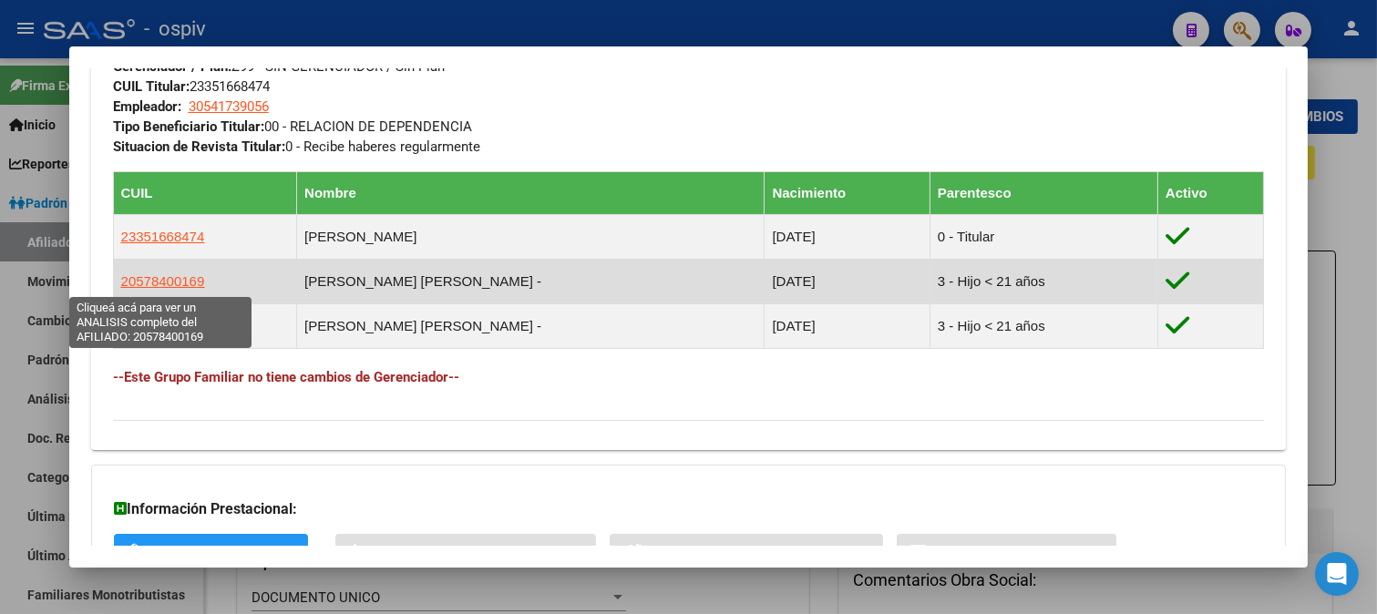
click at [185, 281] on span "20578400169" at bounding box center [163, 280] width 84 height 15
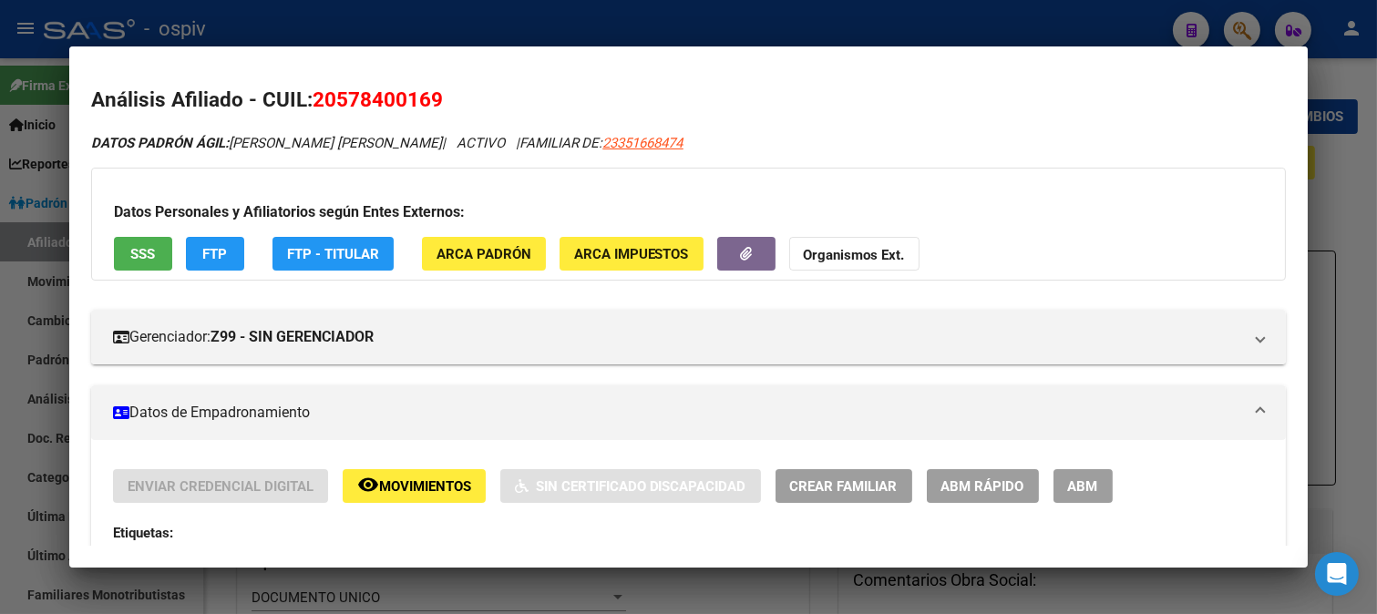
click at [1094, 479] on span "ABM" at bounding box center [1083, 486] width 30 height 16
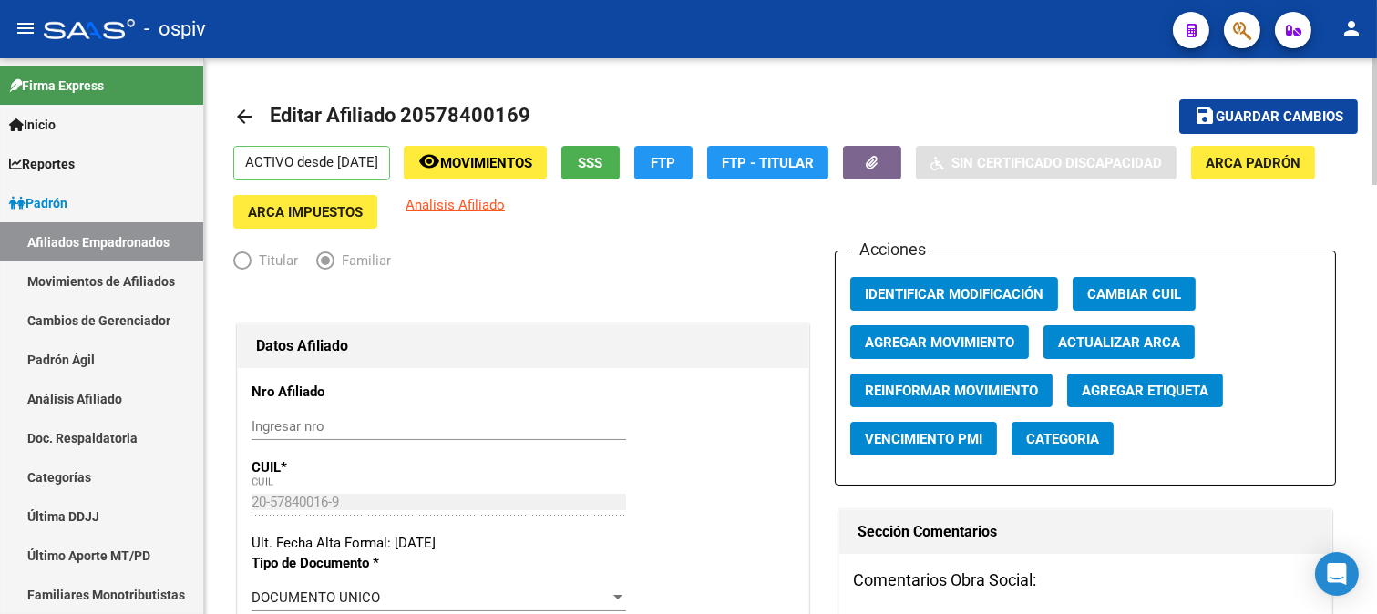
click at [1052, 440] on span "Categoria" at bounding box center [1062, 439] width 73 height 16
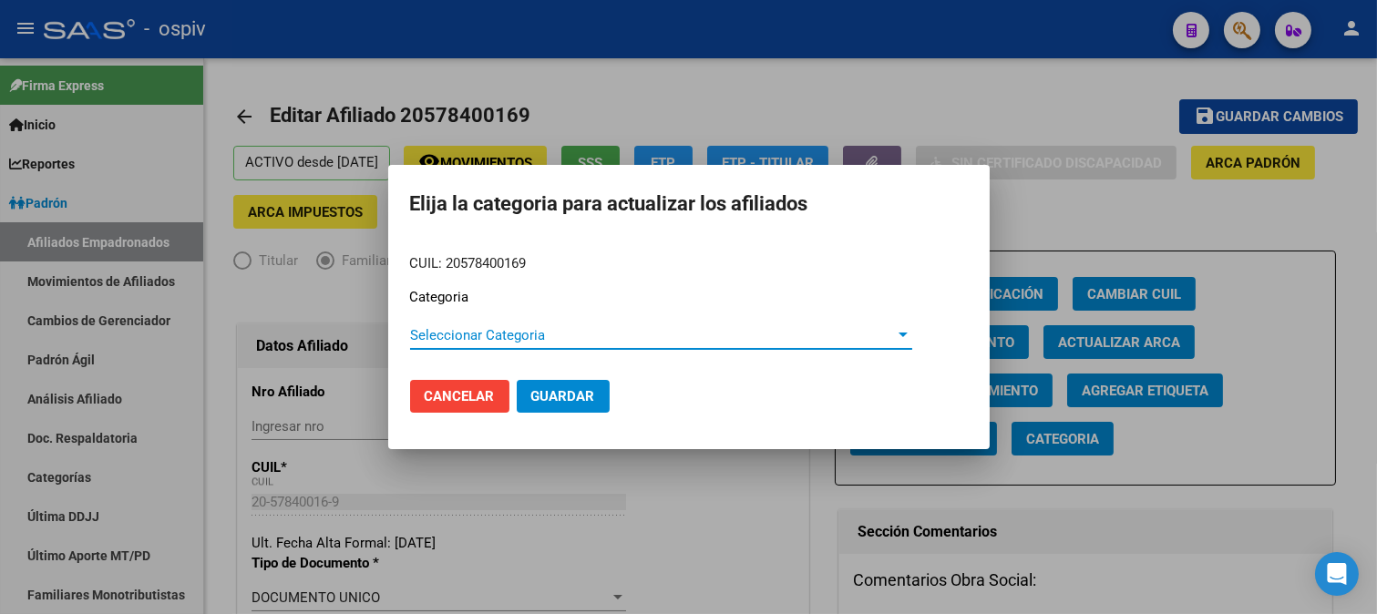
click at [438, 329] on span "Seleccionar Categoria" at bounding box center [653, 335] width 486 height 16
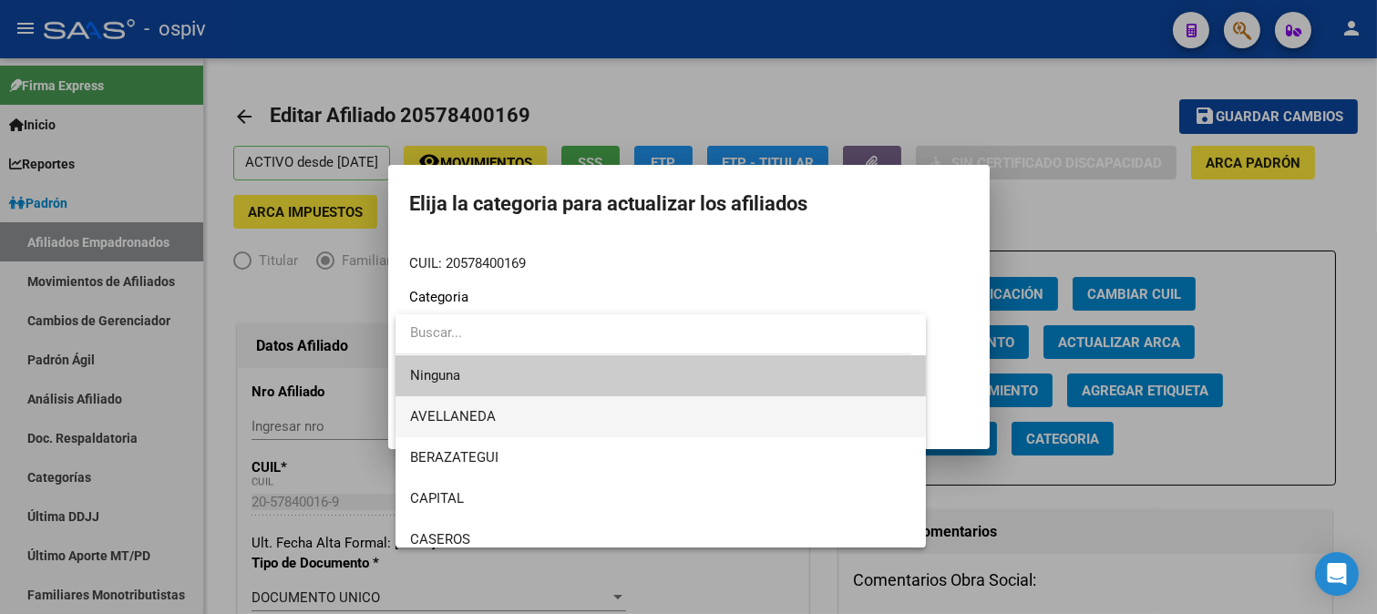
click at [458, 412] on span "AVELLANEDA" at bounding box center [453, 416] width 86 height 16
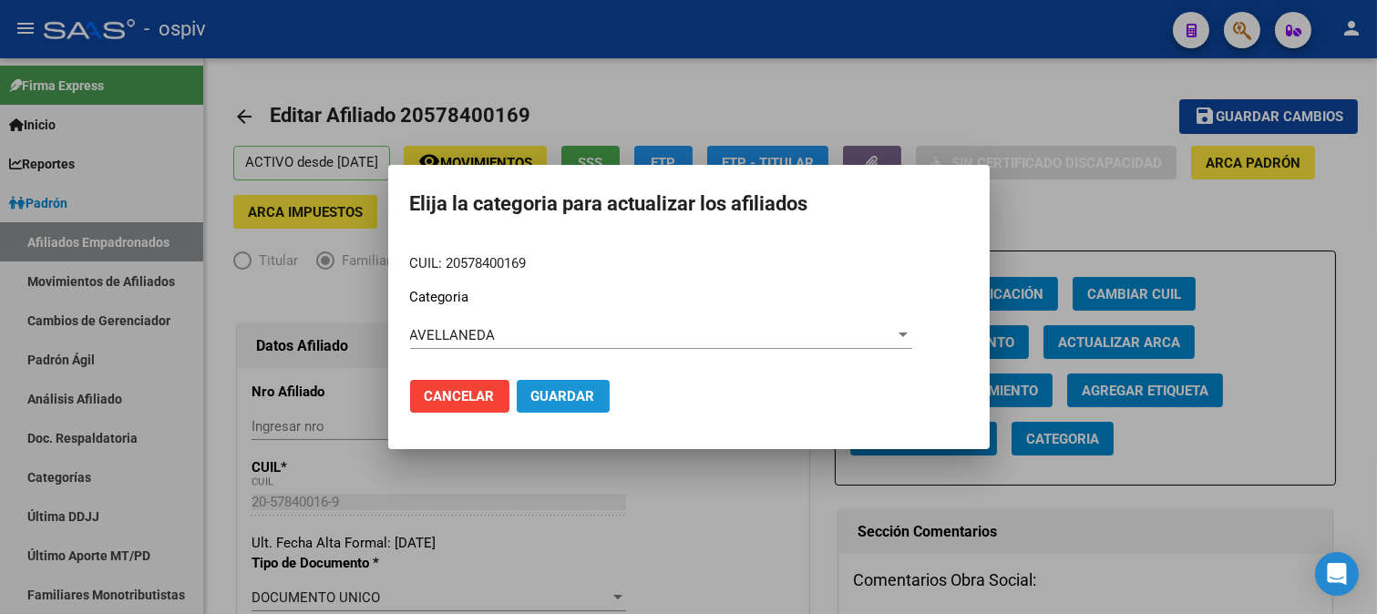
drag, startPoint x: 549, startPoint y: 390, endPoint x: 884, endPoint y: 378, distance: 334.6
click at [552, 390] on span "Guardar" at bounding box center [563, 396] width 64 height 16
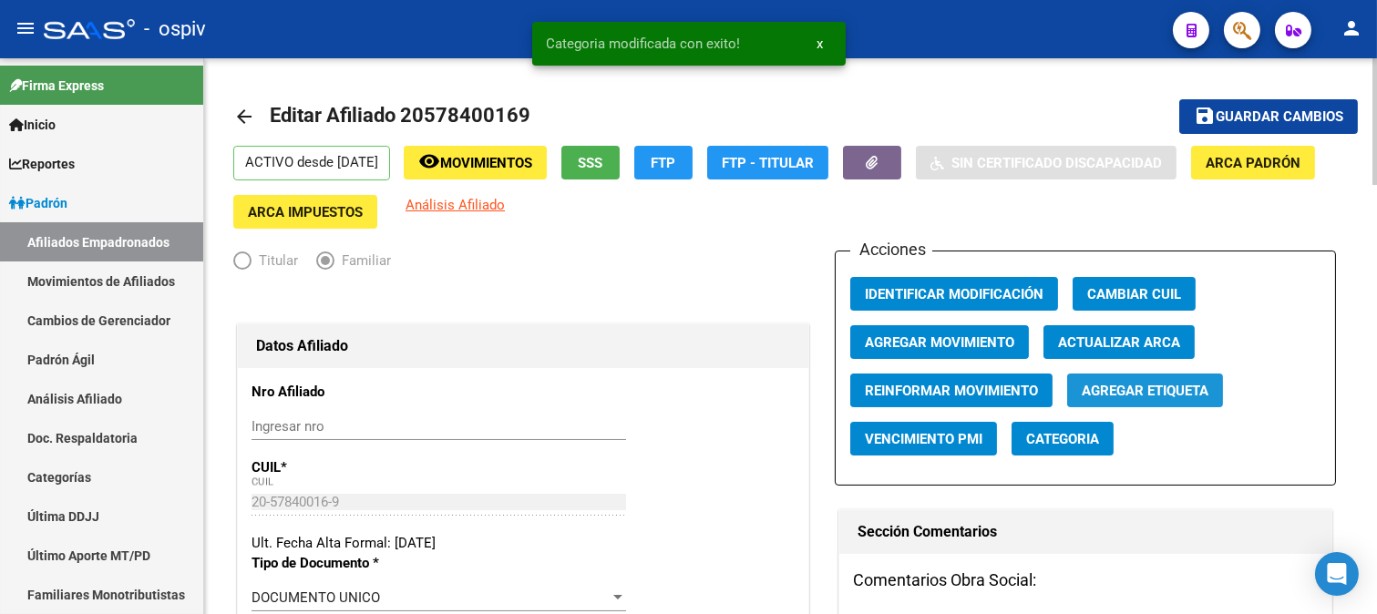
click at [1148, 403] on button "Agregar Etiqueta" at bounding box center [1145, 391] width 156 height 34
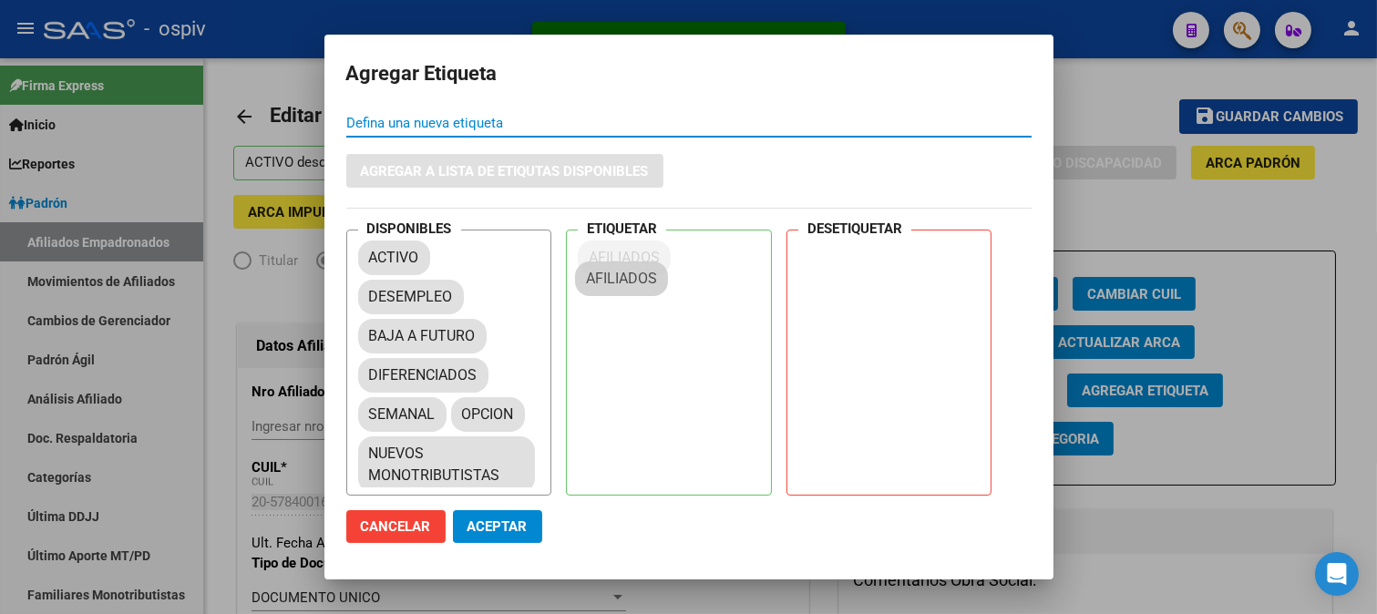
drag, startPoint x: 384, startPoint y: 341, endPoint x: 611, endPoint y: 274, distance: 236.5
drag, startPoint x: 479, startPoint y: 408, endPoint x: 568, endPoint y: 376, distance: 94.0
click at [511, 514] on button "Aceptar" at bounding box center [497, 526] width 89 height 33
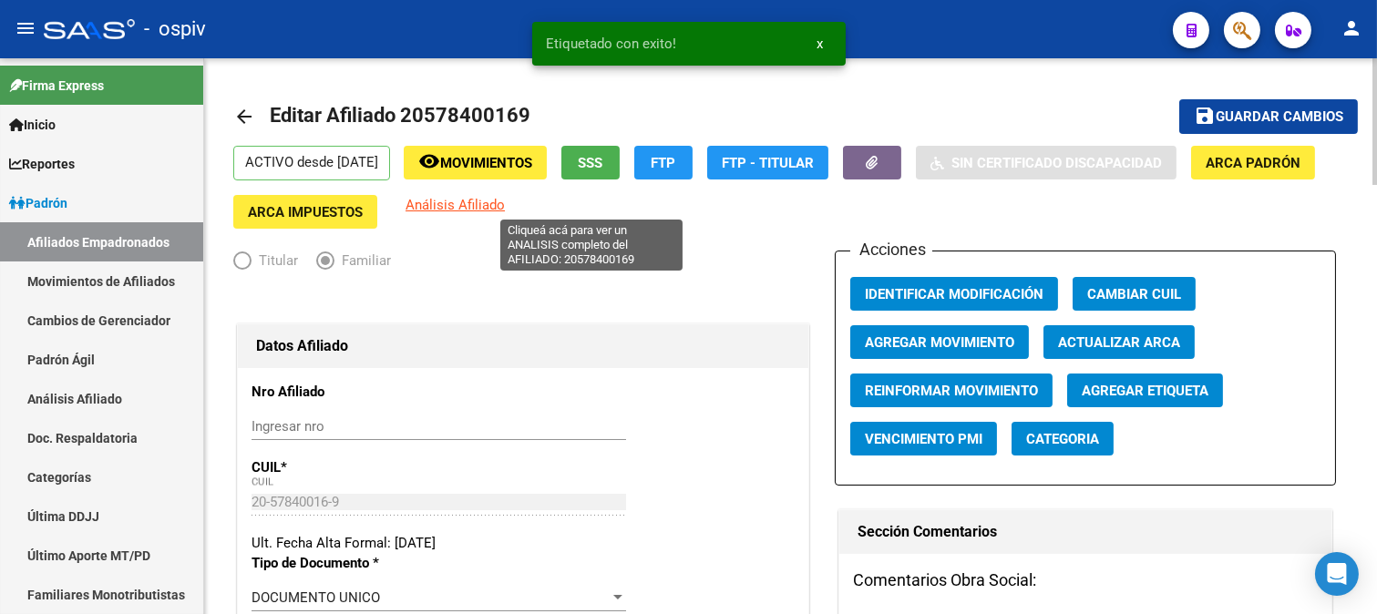
click at [505, 205] on span "Análisis Afiliado" at bounding box center [455, 205] width 99 height 16
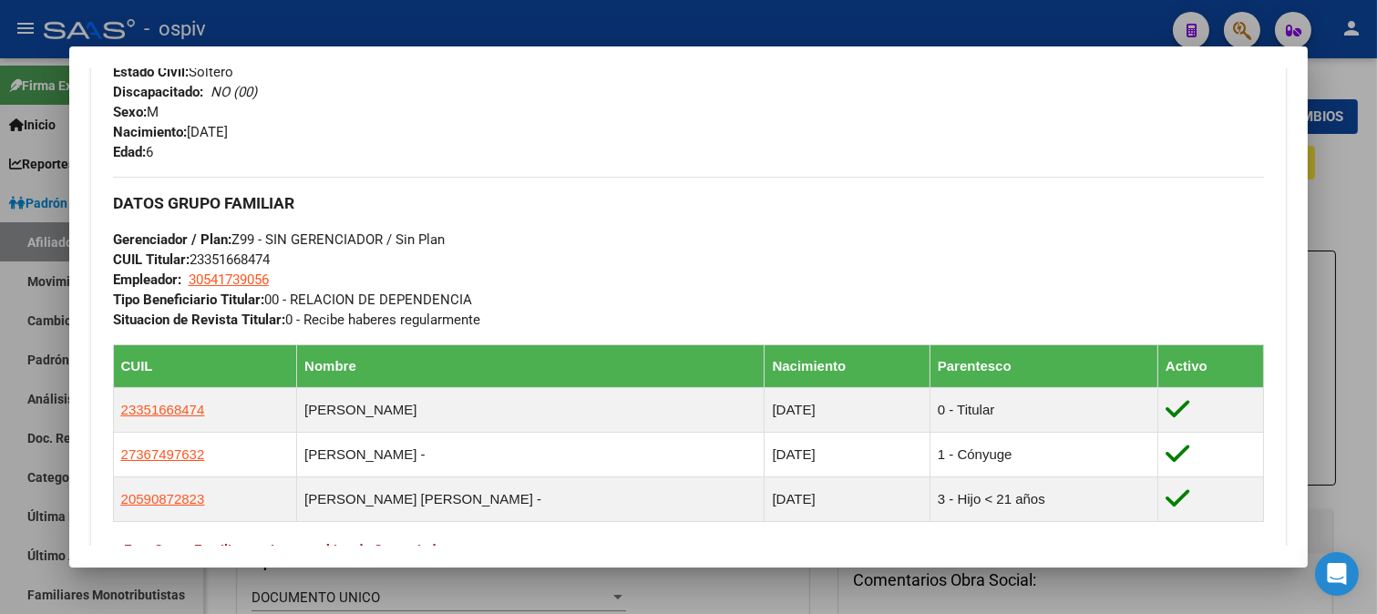
scroll to position [911, 0]
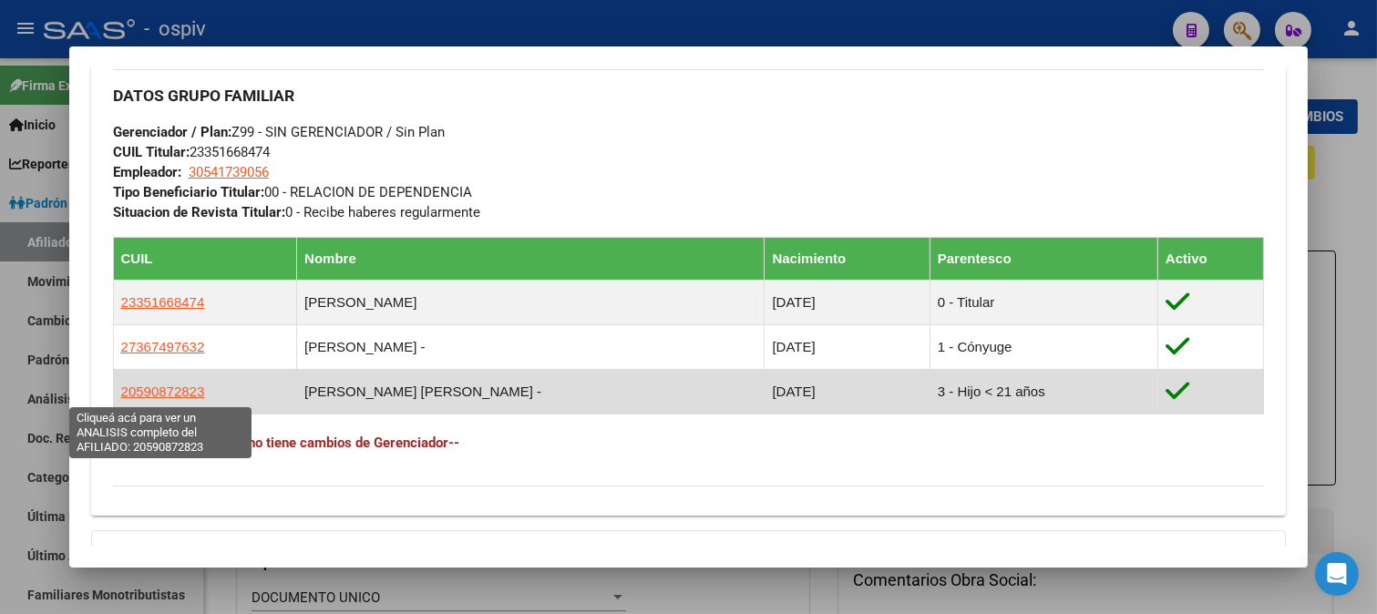
click at [158, 390] on span "20590872823" at bounding box center [163, 391] width 84 height 15
type textarea "20590872823"
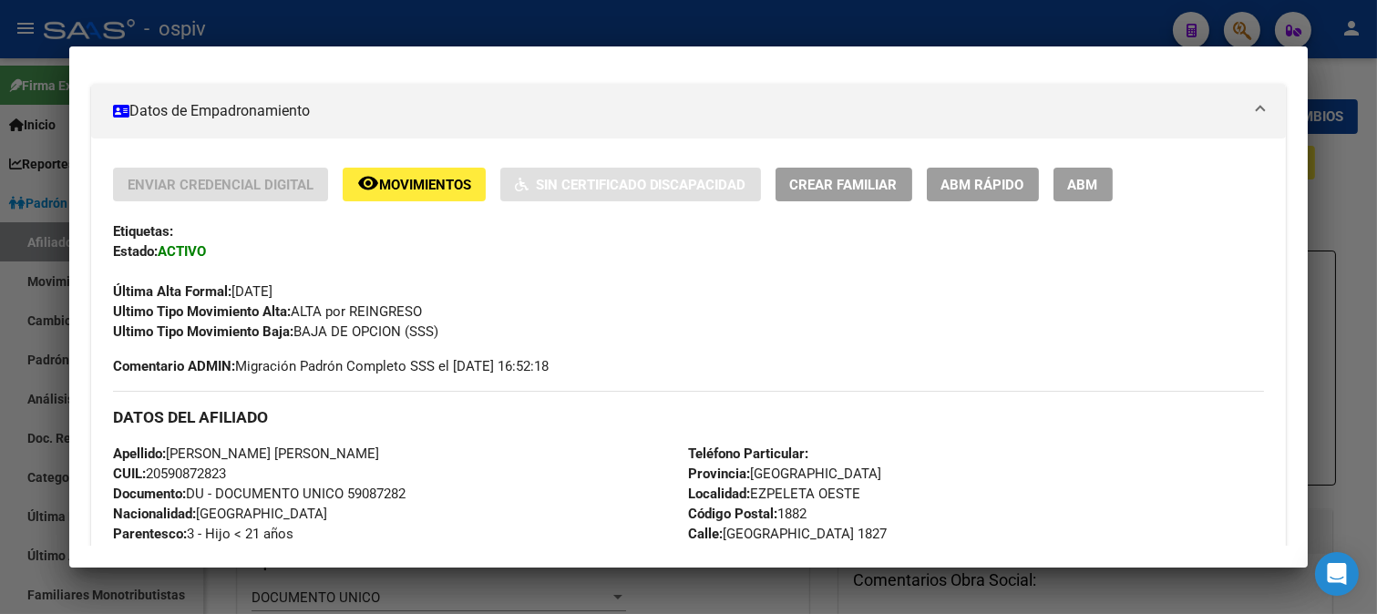
scroll to position [303, 0]
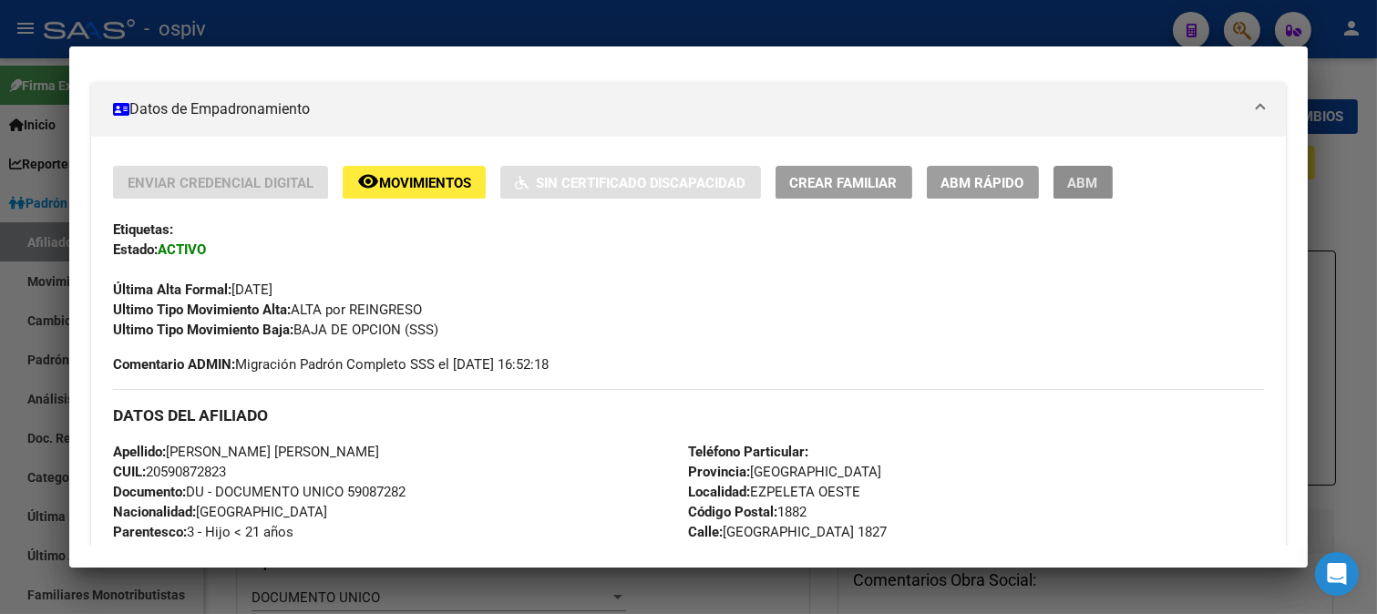
drag, startPoint x: 1099, startPoint y: 187, endPoint x: 1030, endPoint y: 302, distance: 134.1
click at [1098, 187] on button "ABM" at bounding box center [1082, 183] width 59 height 34
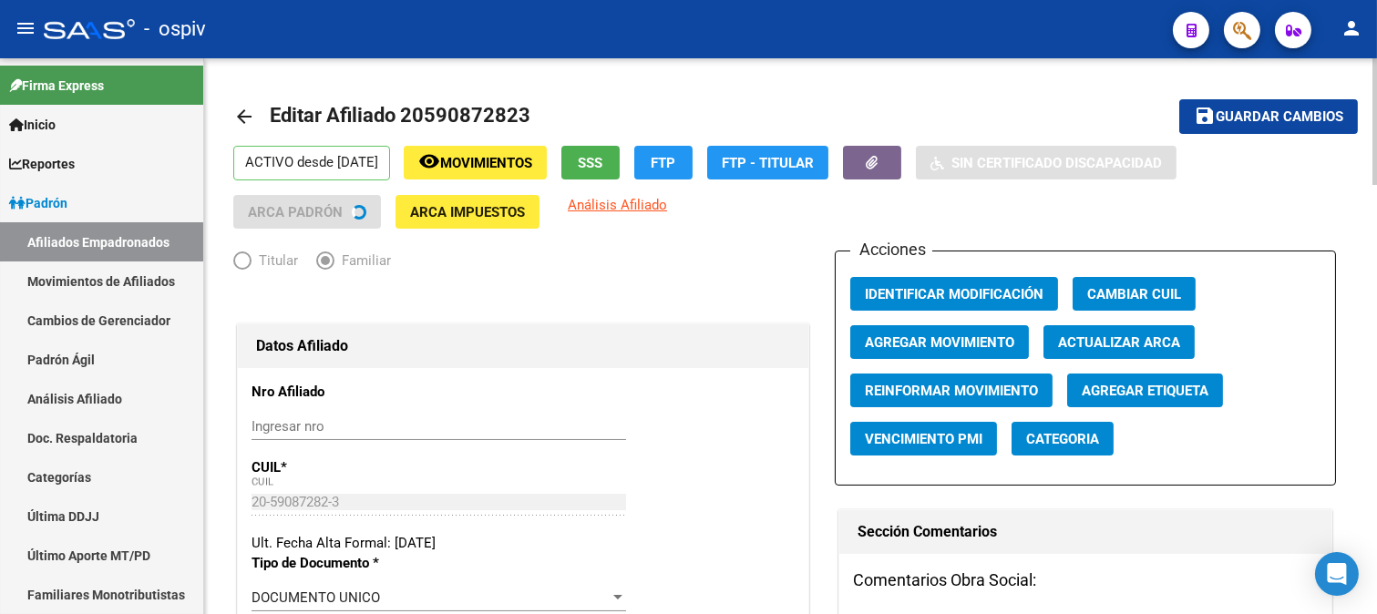
click at [1080, 437] on span "Categoria" at bounding box center [1062, 439] width 73 height 16
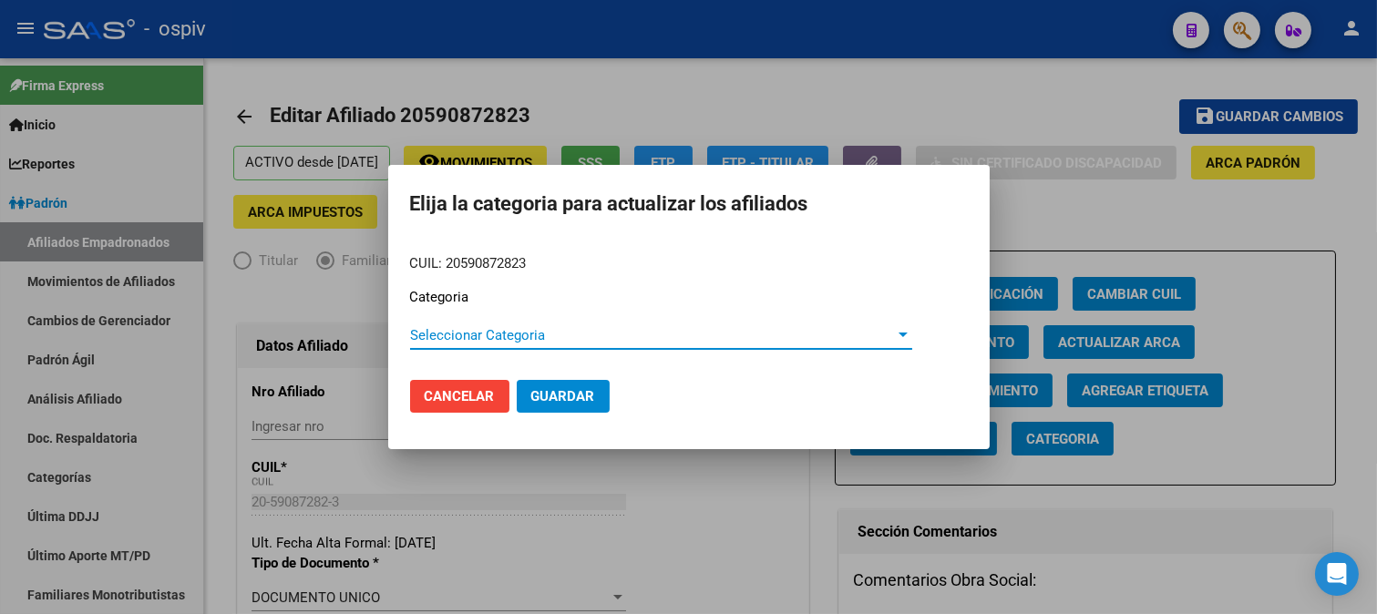
click at [431, 338] on span "Seleccionar Categoria" at bounding box center [653, 335] width 486 height 16
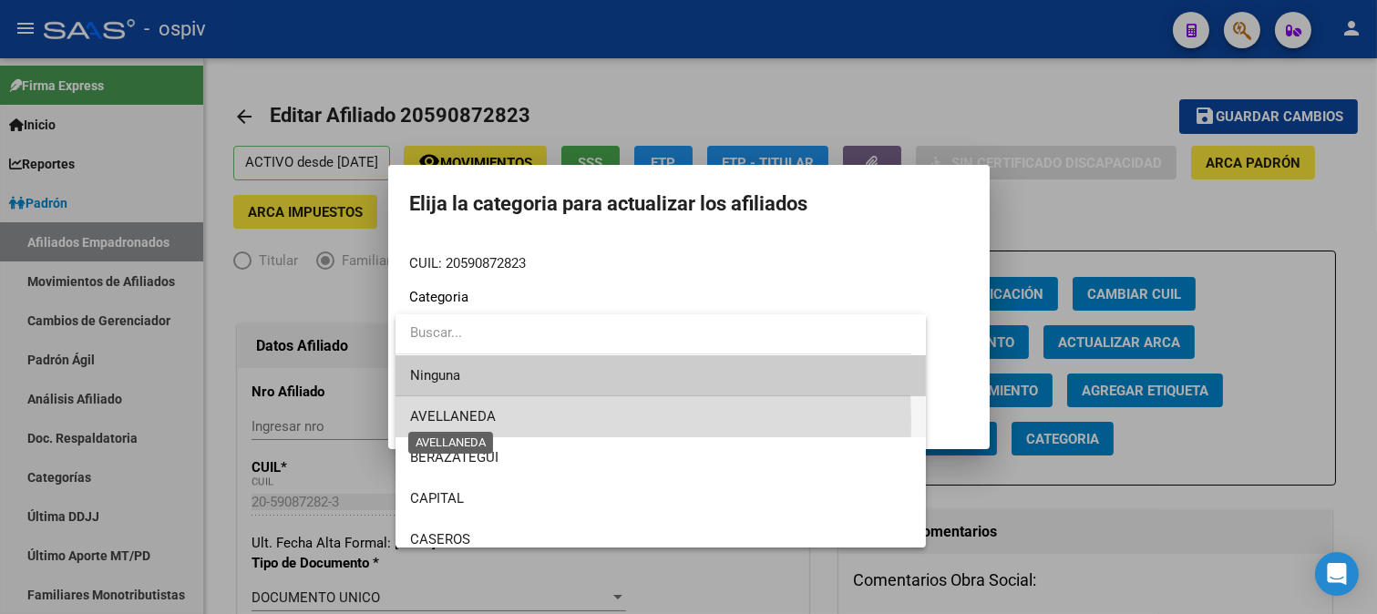
click at [468, 422] on span "AVELLANEDA" at bounding box center [453, 416] width 86 height 16
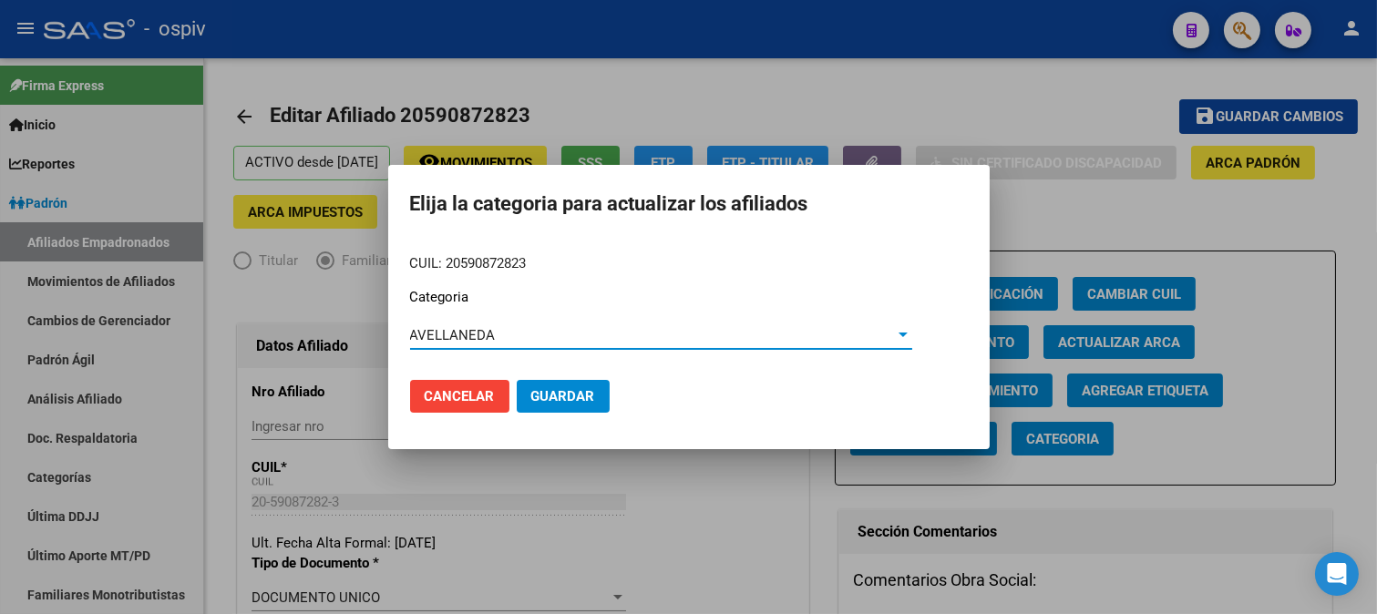
drag, startPoint x: 557, startPoint y: 396, endPoint x: 716, endPoint y: 396, distance: 159.5
click at [566, 396] on span "Guardar" at bounding box center [563, 396] width 64 height 16
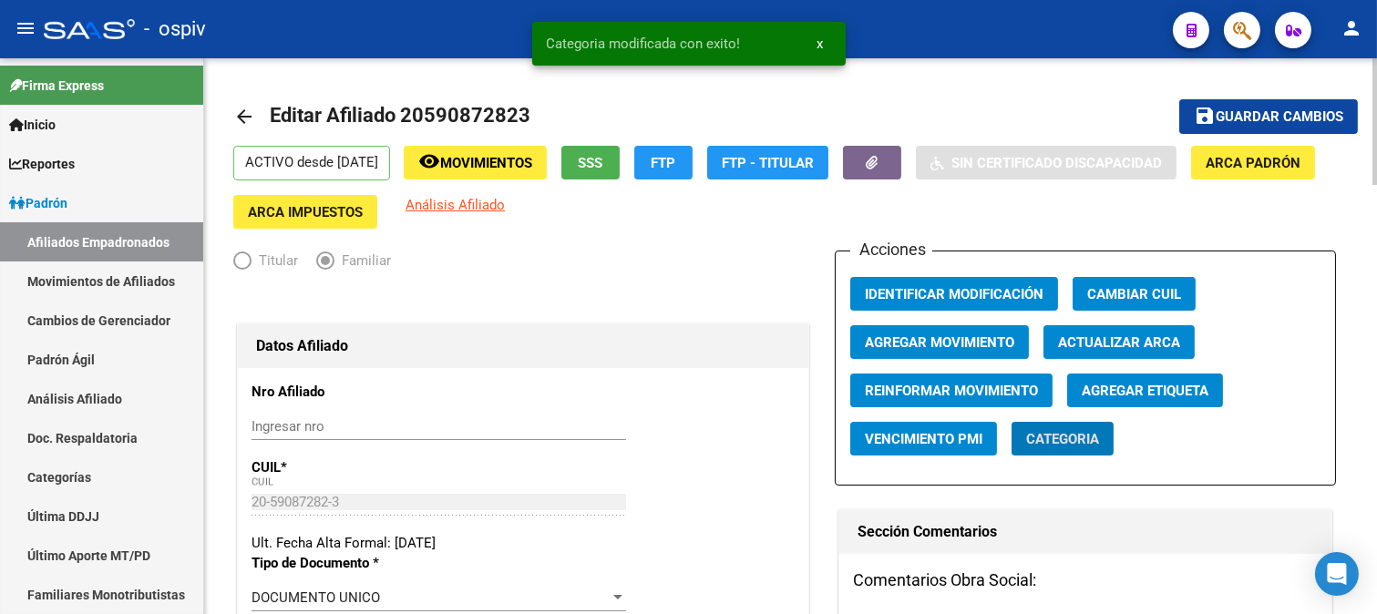
click at [1216, 396] on button "Agregar Etiqueta" at bounding box center [1145, 391] width 156 height 34
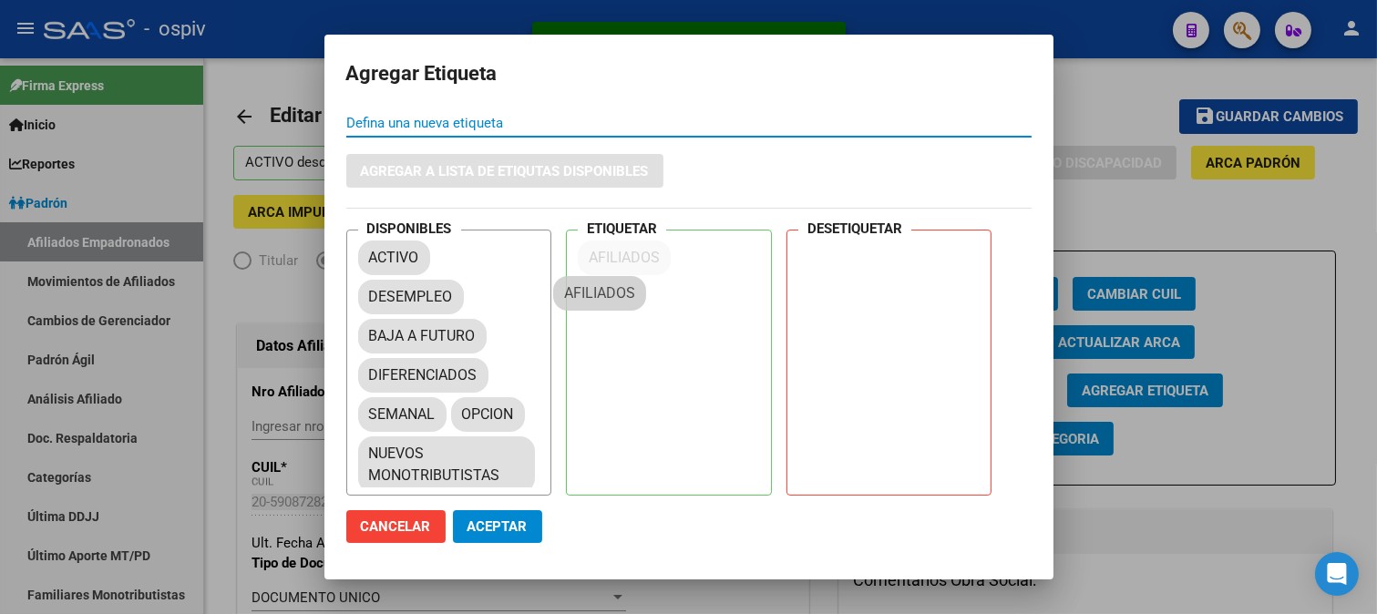
drag, startPoint x: 402, startPoint y: 338, endPoint x: 598, endPoint y: 292, distance: 201.4
drag, startPoint x: 416, startPoint y: 407, endPoint x: 643, endPoint y: 298, distance: 251.9
click at [492, 522] on span "Aceptar" at bounding box center [497, 527] width 60 height 16
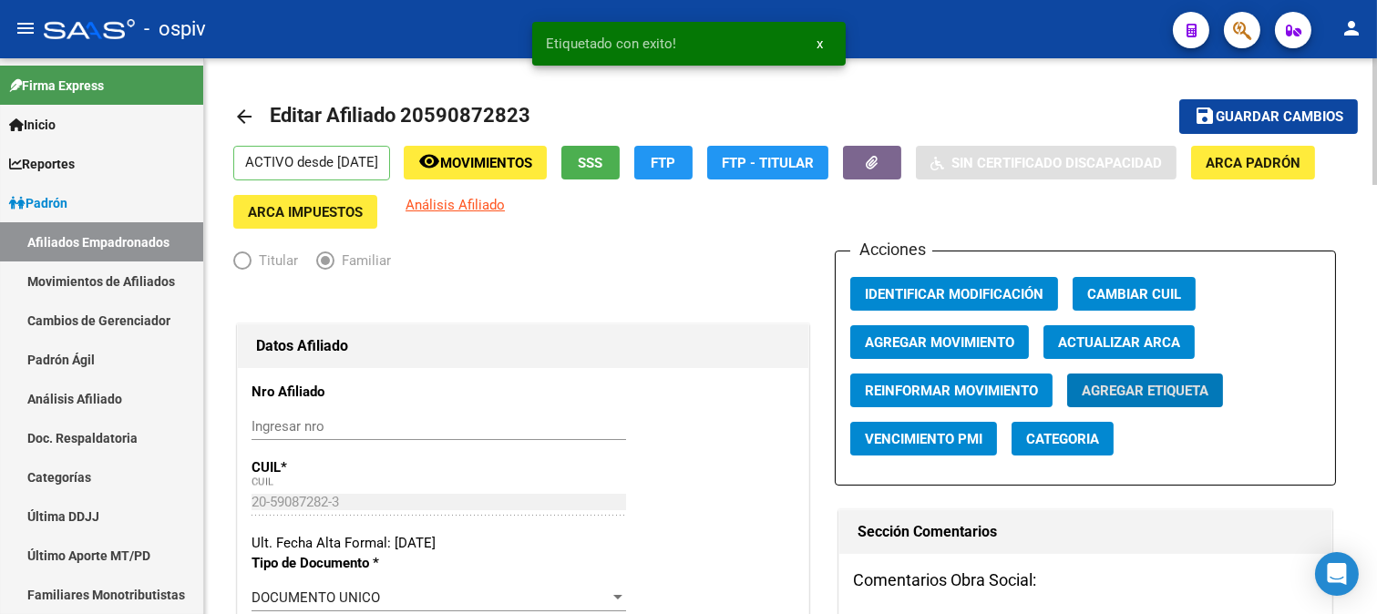
click at [505, 199] on span "Análisis Afiliado" at bounding box center [455, 205] width 99 height 16
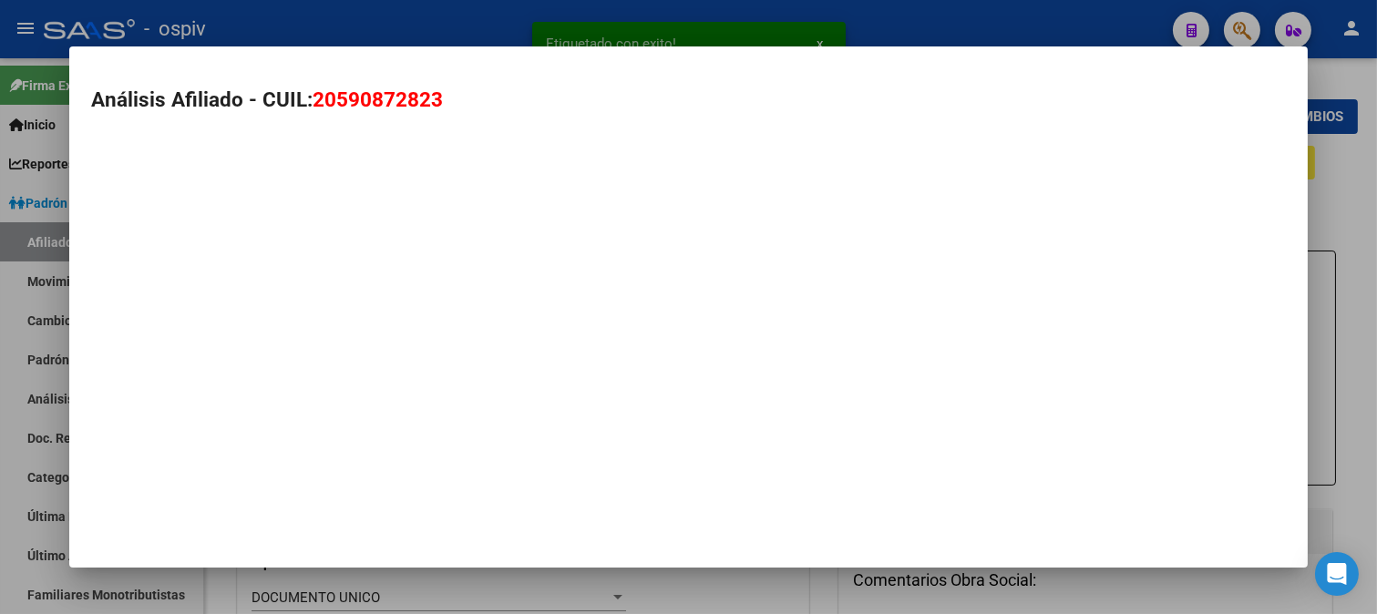
click at [579, 199] on mat-dialog-container "Análisis Afiliado - CUIL: 20590872823" at bounding box center [688, 307] width 1239 height 522
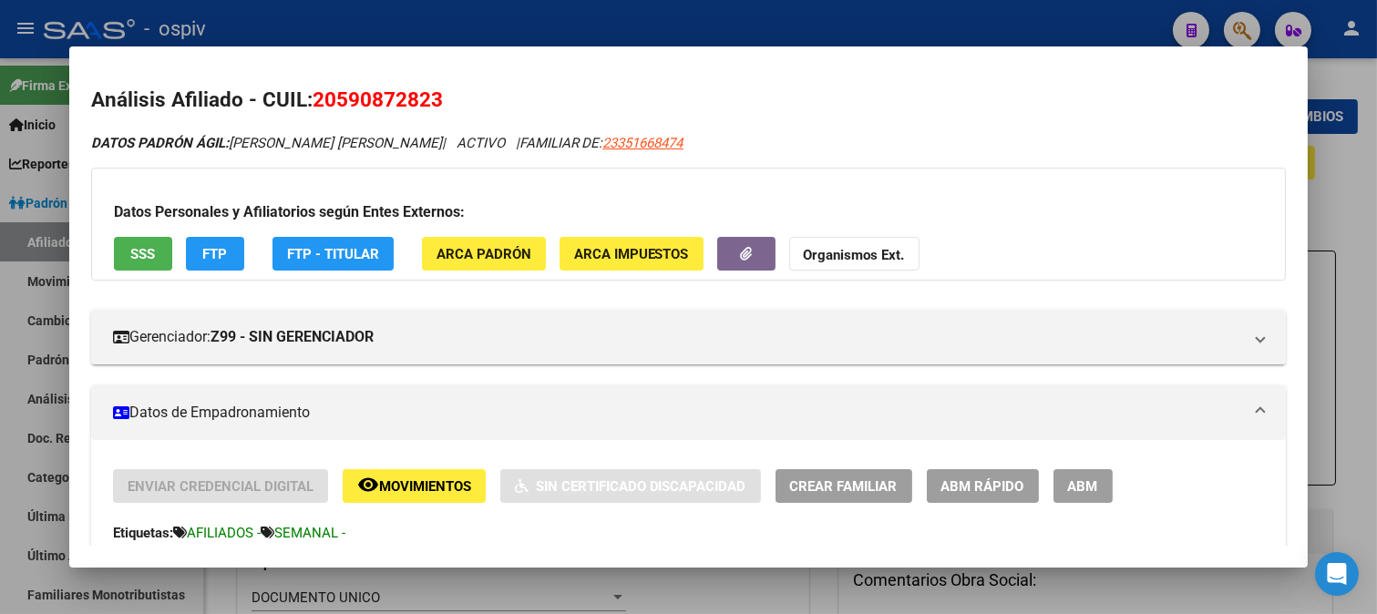
click at [1237, 20] on div at bounding box center [688, 307] width 1377 height 614
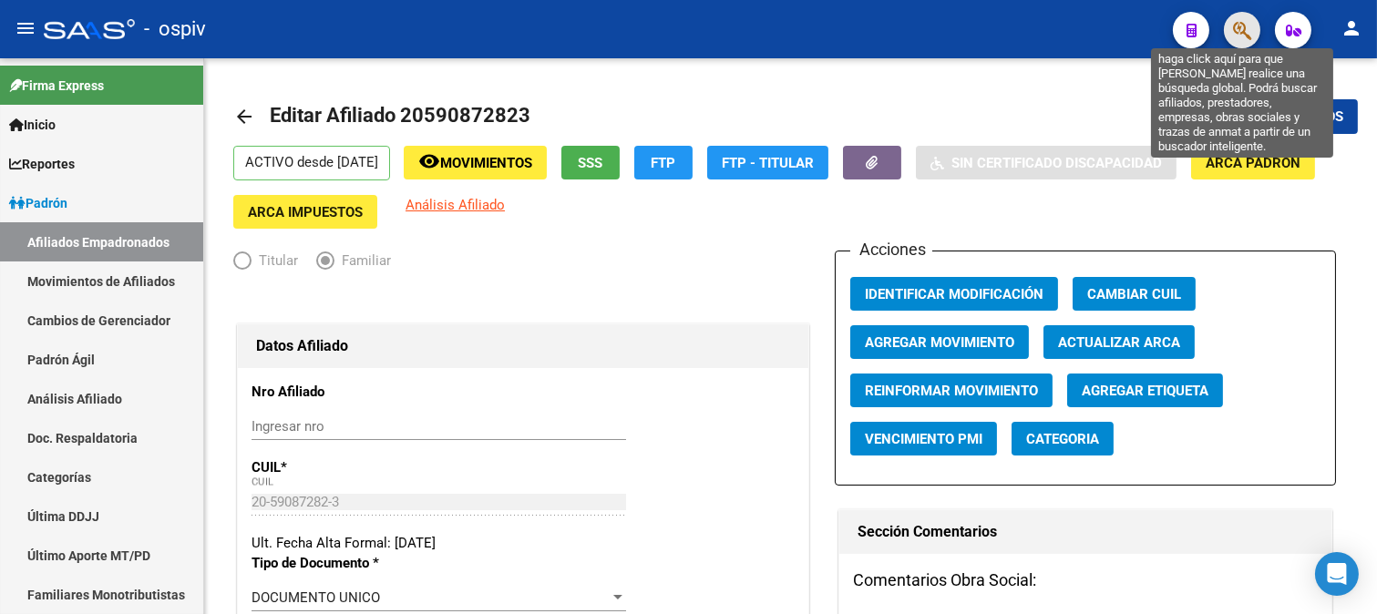
click at [1239, 28] on icon "button" at bounding box center [1242, 30] width 18 height 21
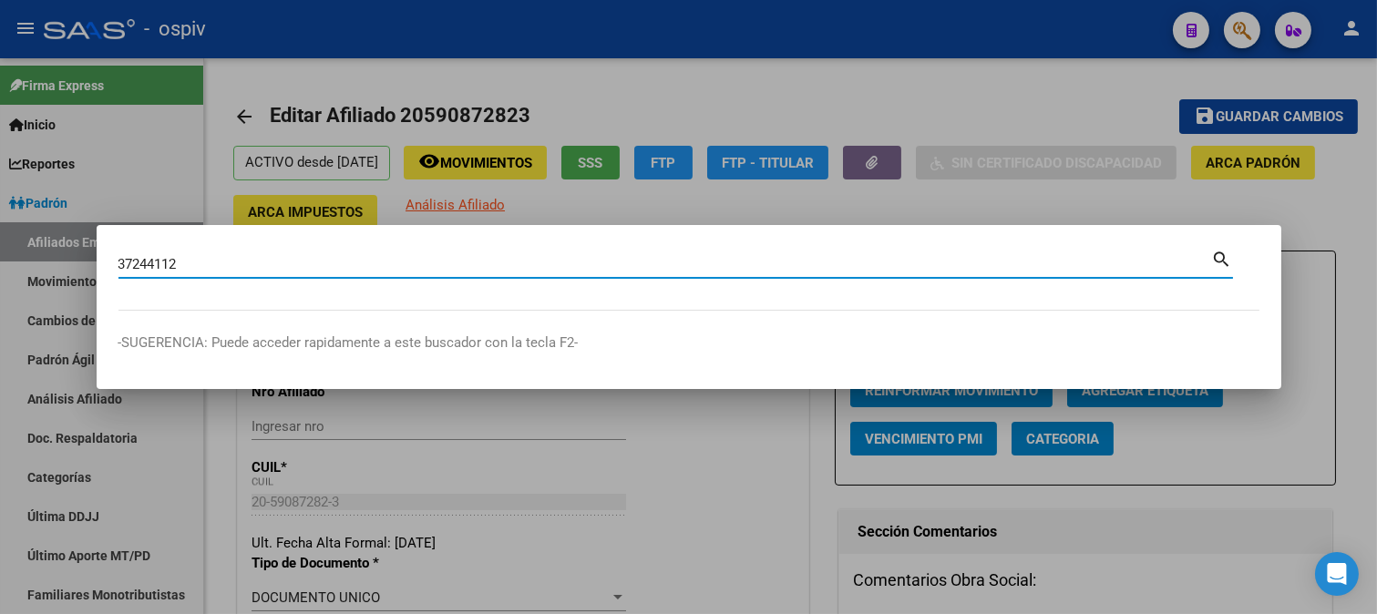
type input "37244112"
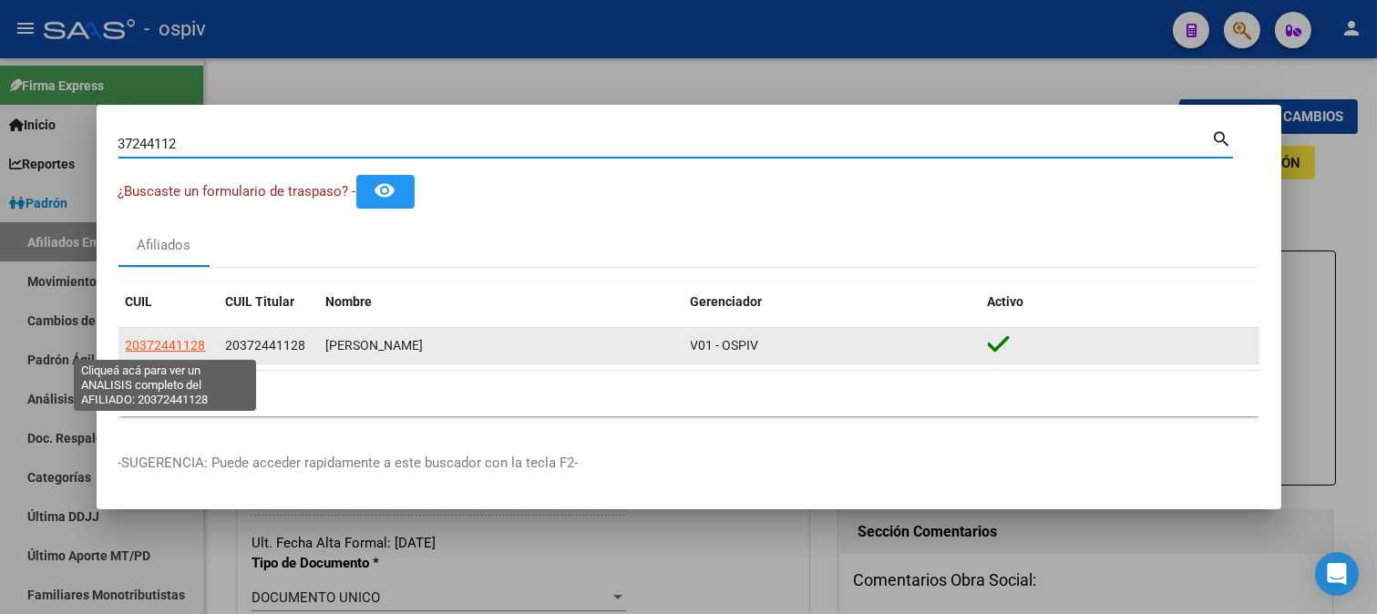
click at [173, 346] on span "20372441128" at bounding box center [166, 345] width 80 height 15
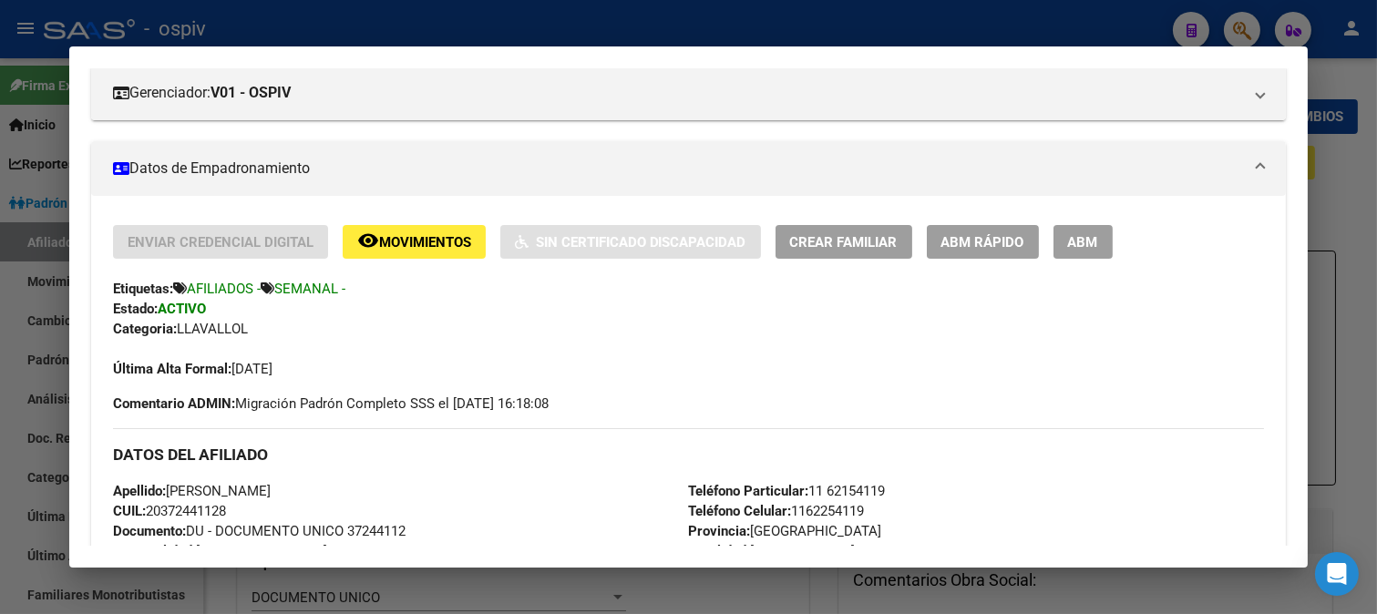
scroll to position [809, 0]
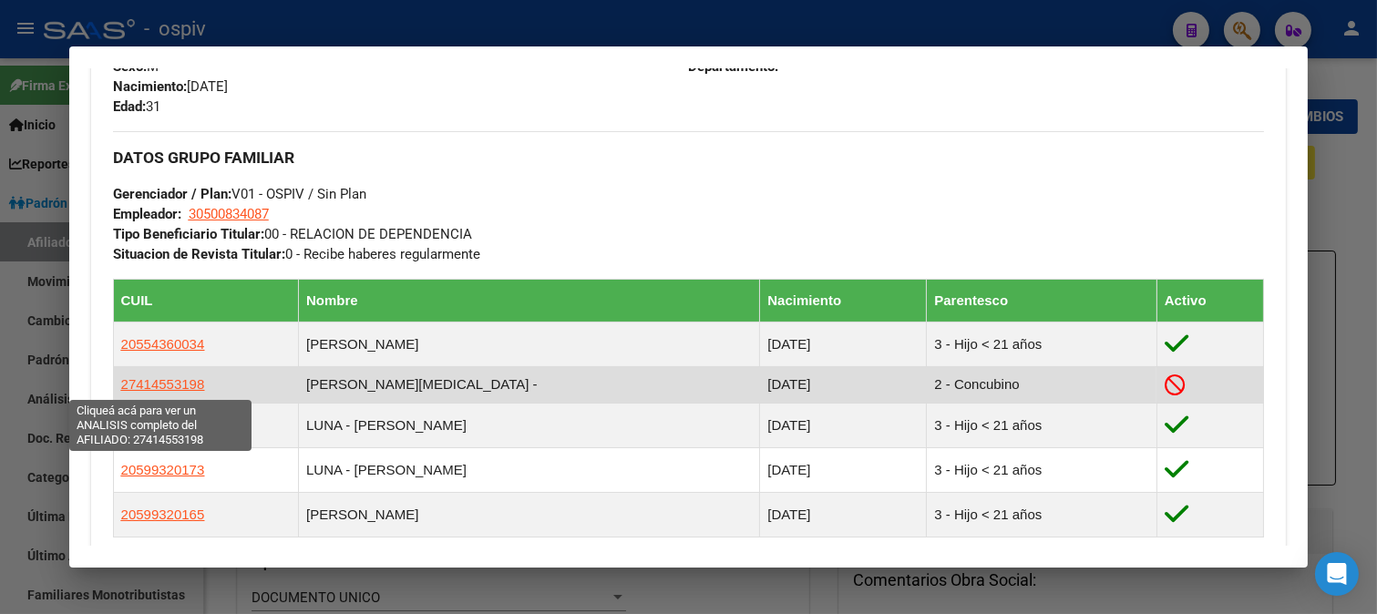
click at [171, 380] on span "27414553198" at bounding box center [163, 383] width 84 height 15
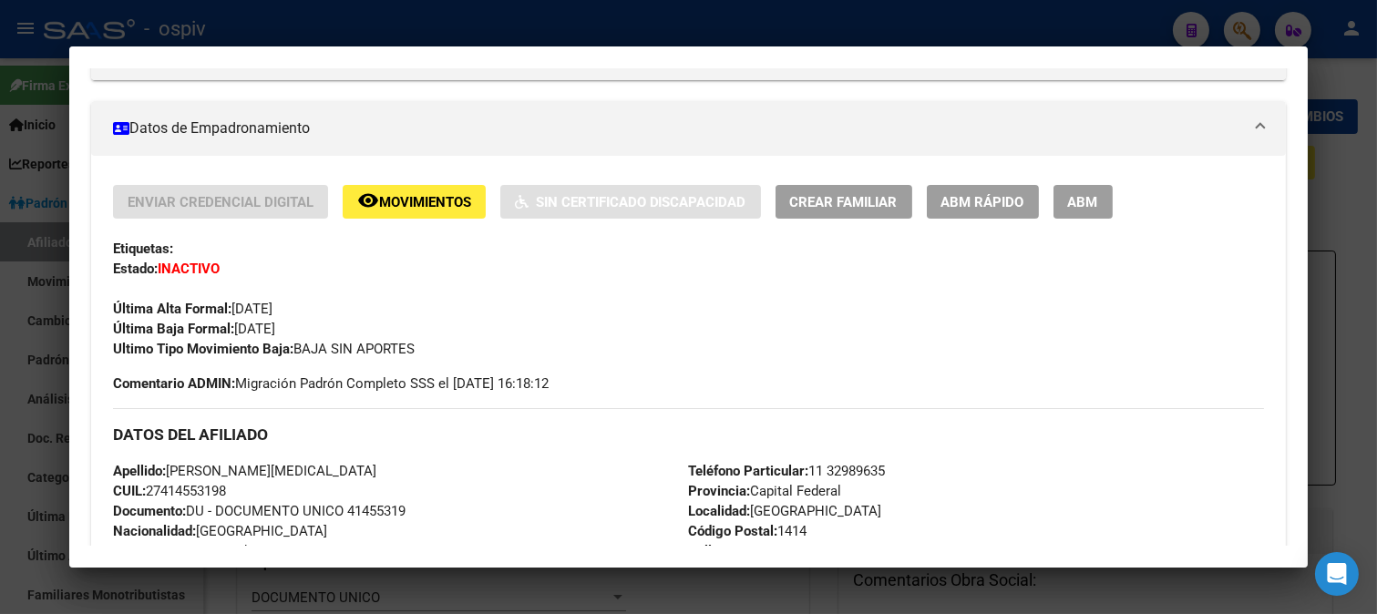
scroll to position [0, 0]
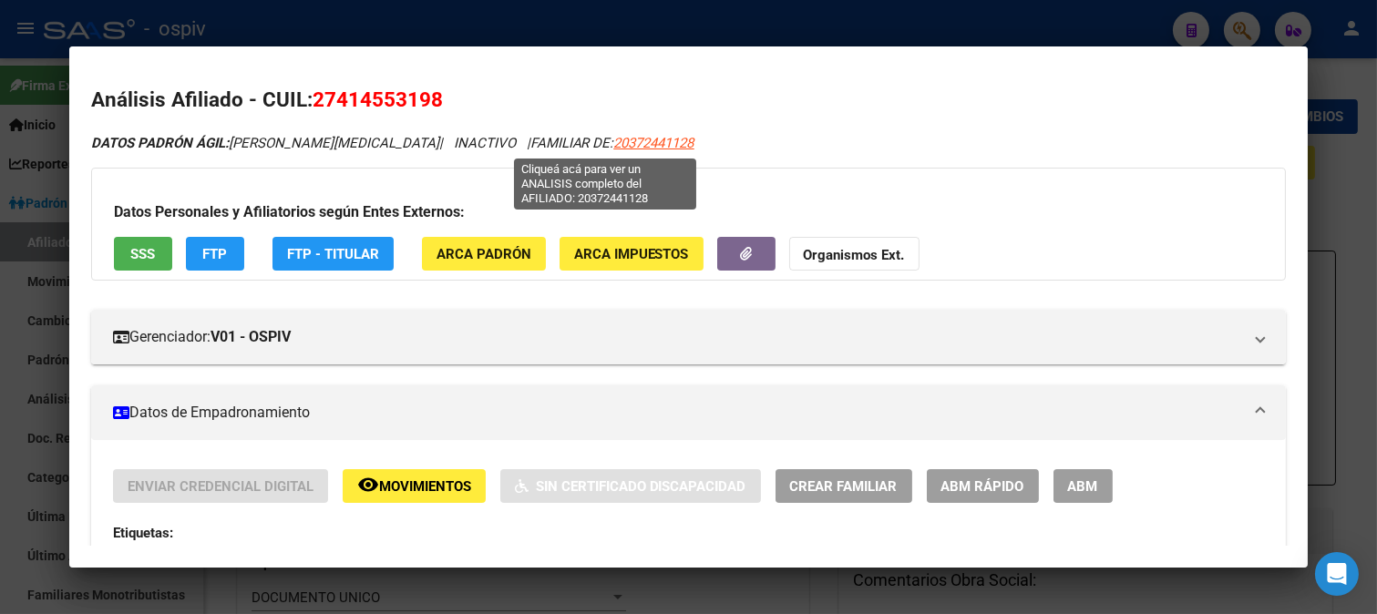
click at [622, 141] on span "20372441128" at bounding box center [654, 143] width 80 height 16
type textarea "20372441128"
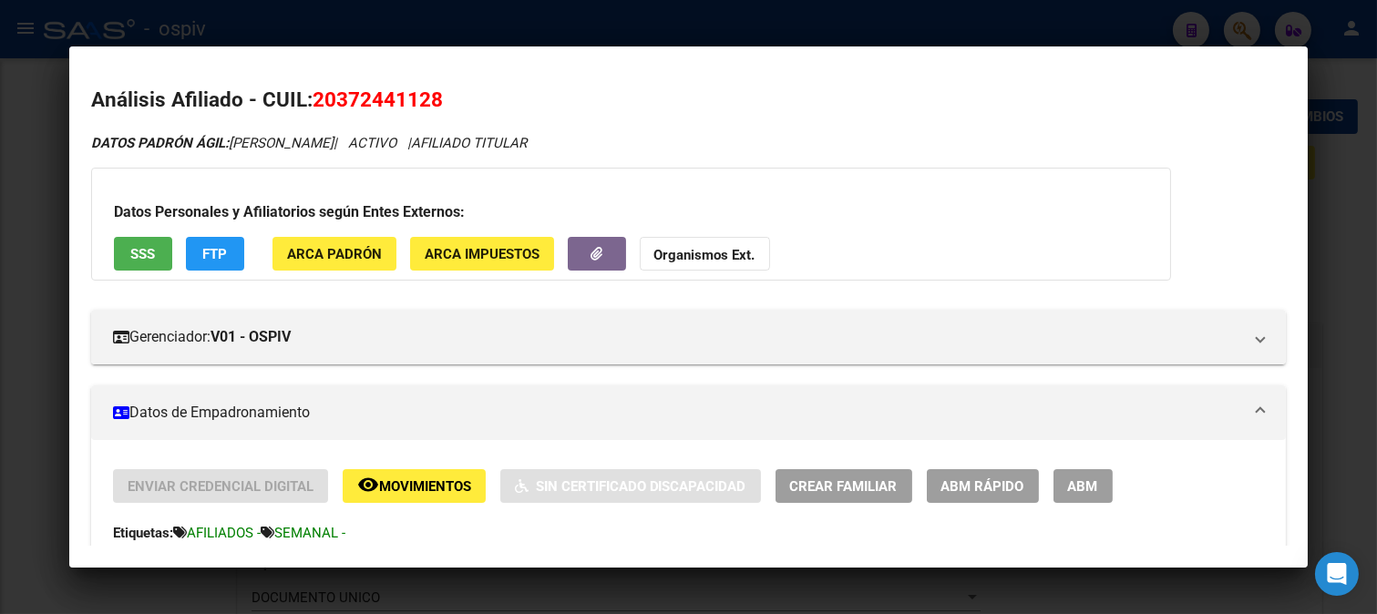
scroll to position [809, 0]
click at [1244, 14] on div at bounding box center [688, 307] width 1377 height 614
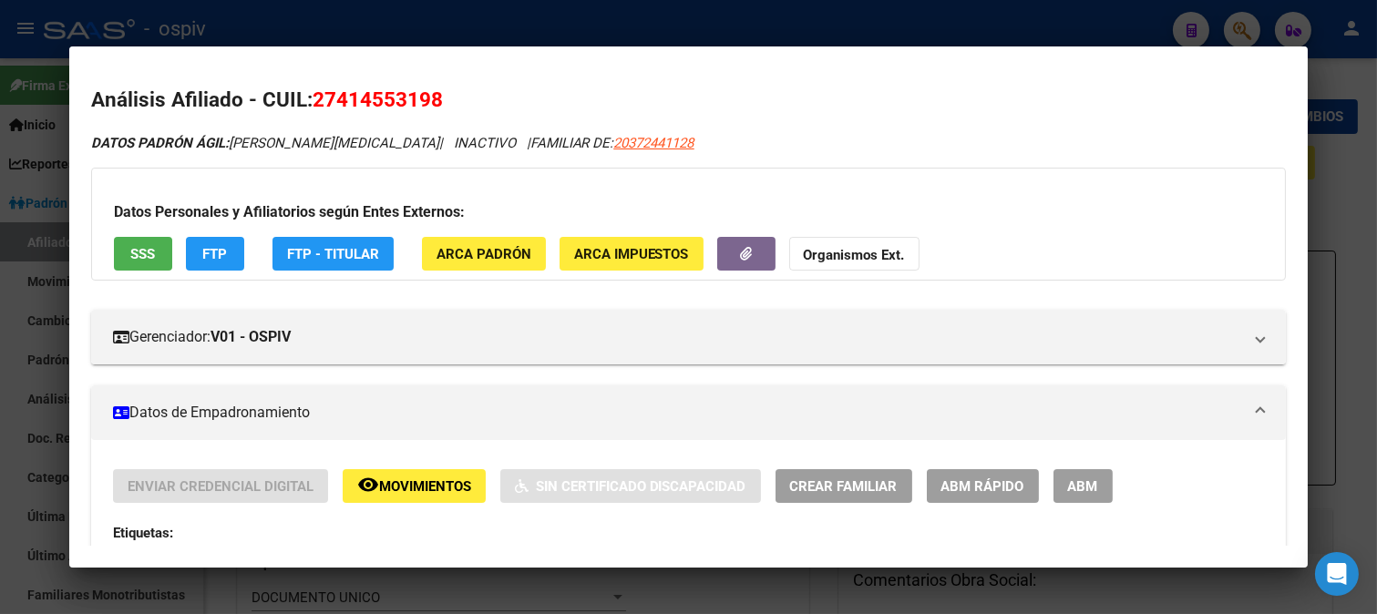
click at [1248, 30] on div at bounding box center [688, 307] width 1377 height 614
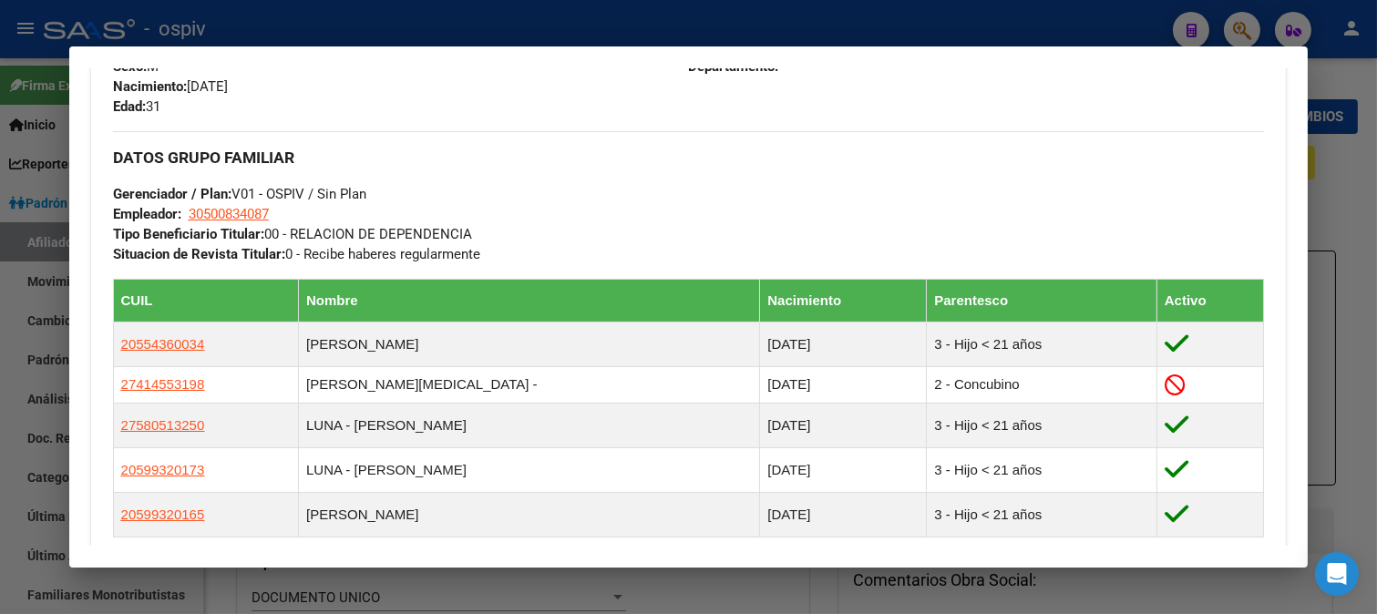
click at [1248, 30] on div at bounding box center [688, 307] width 1377 height 614
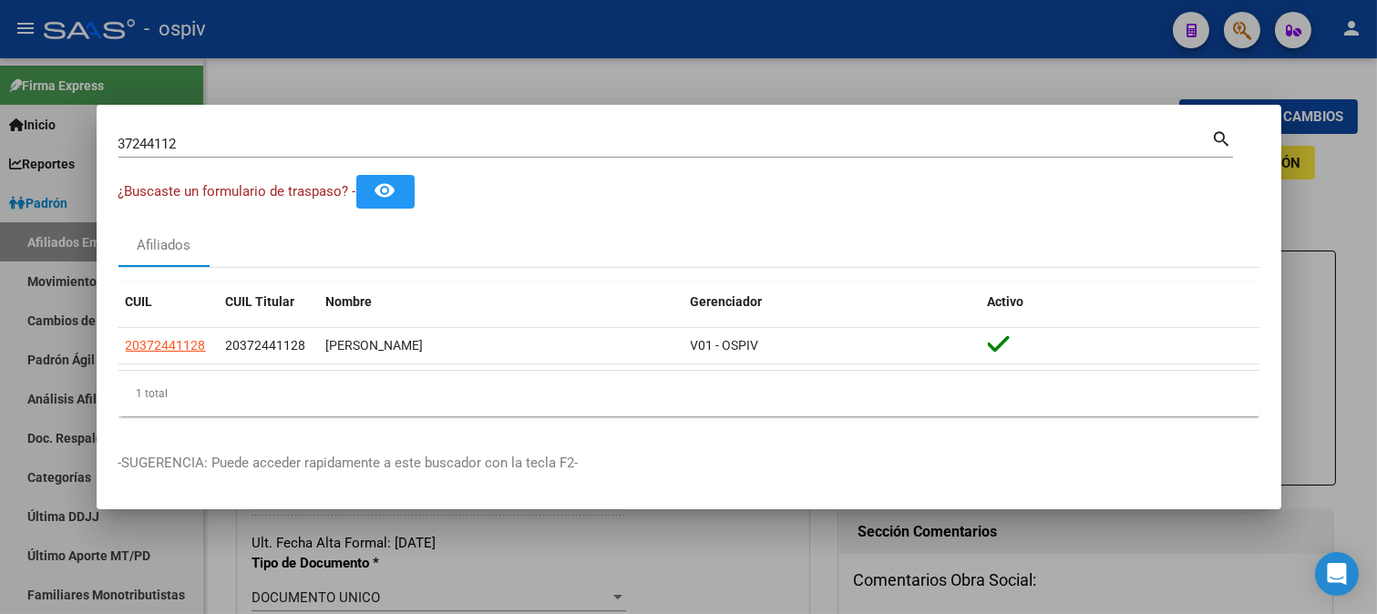
click at [1248, 30] on div at bounding box center [688, 307] width 1377 height 614
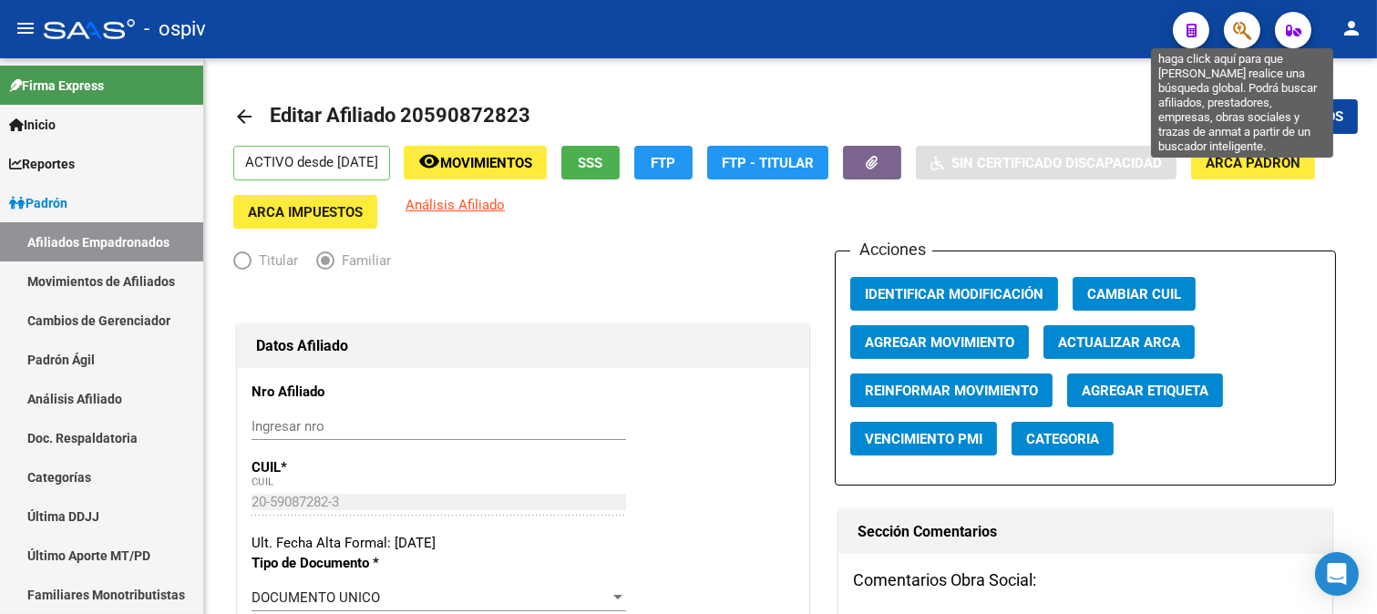
click at [1248, 23] on icon "button" at bounding box center [1242, 30] width 18 height 21
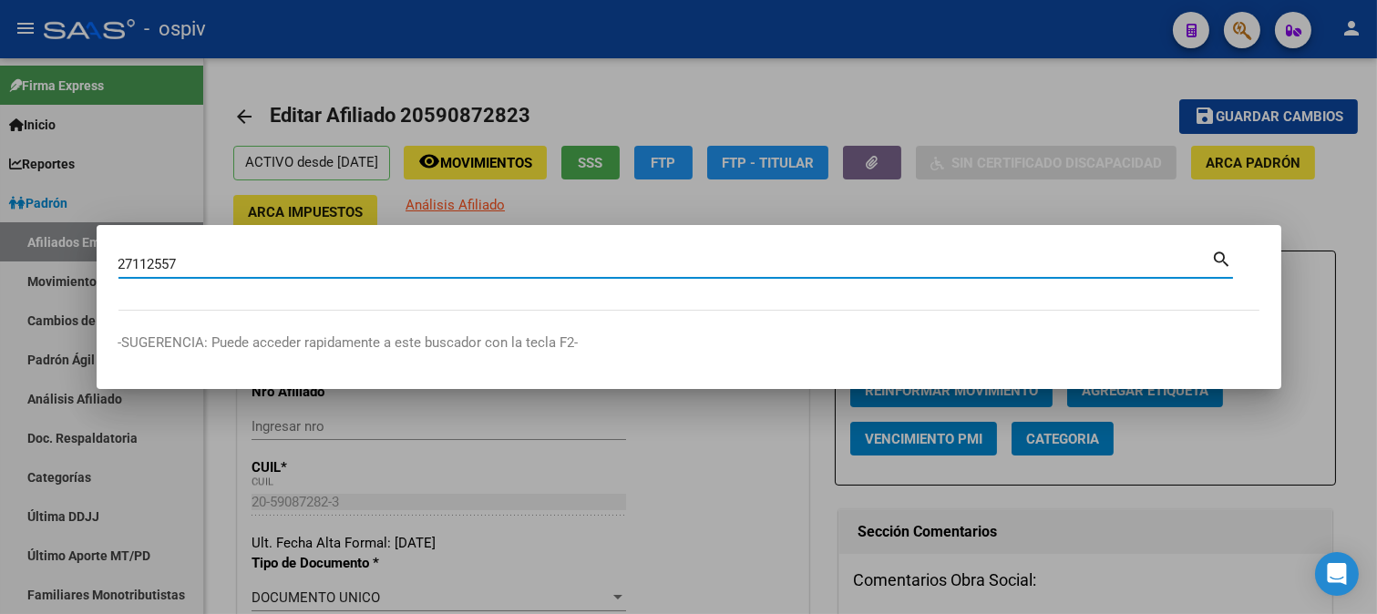
type input "27112557"
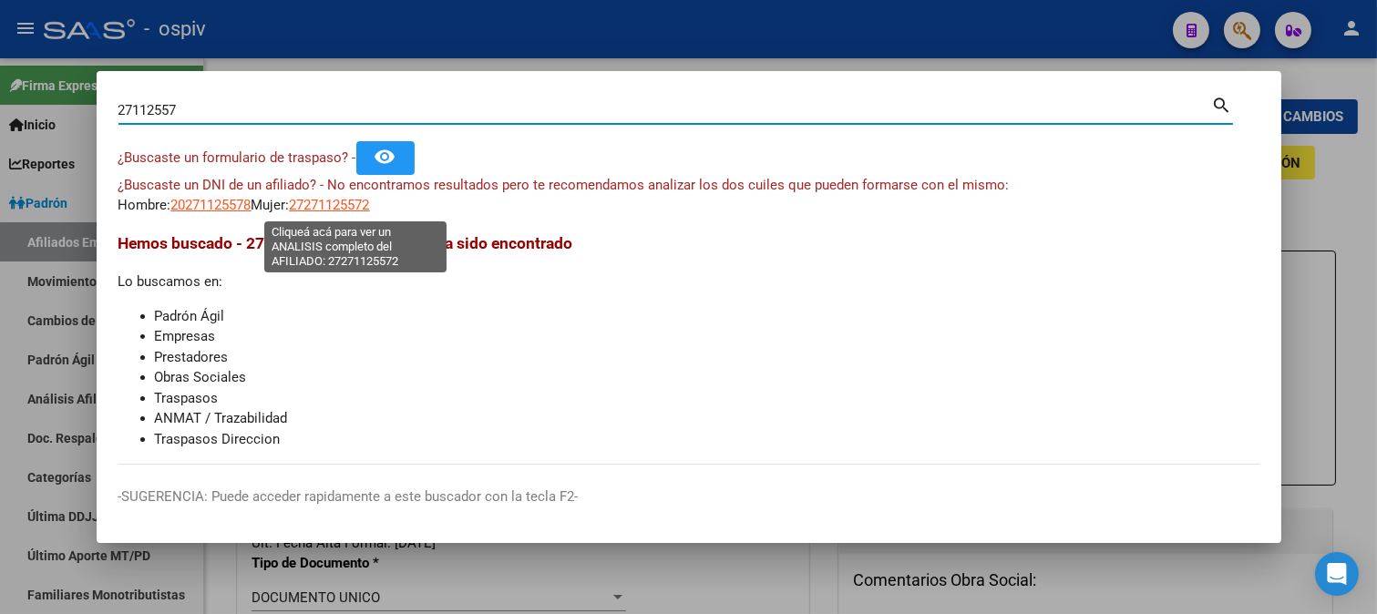
click at [337, 201] on span "27271125572" at bounding box center [330, 205] width 80 height 16
type textarea "27271125572"
